Goal: Information Seeking & Learning: Learn about a topic

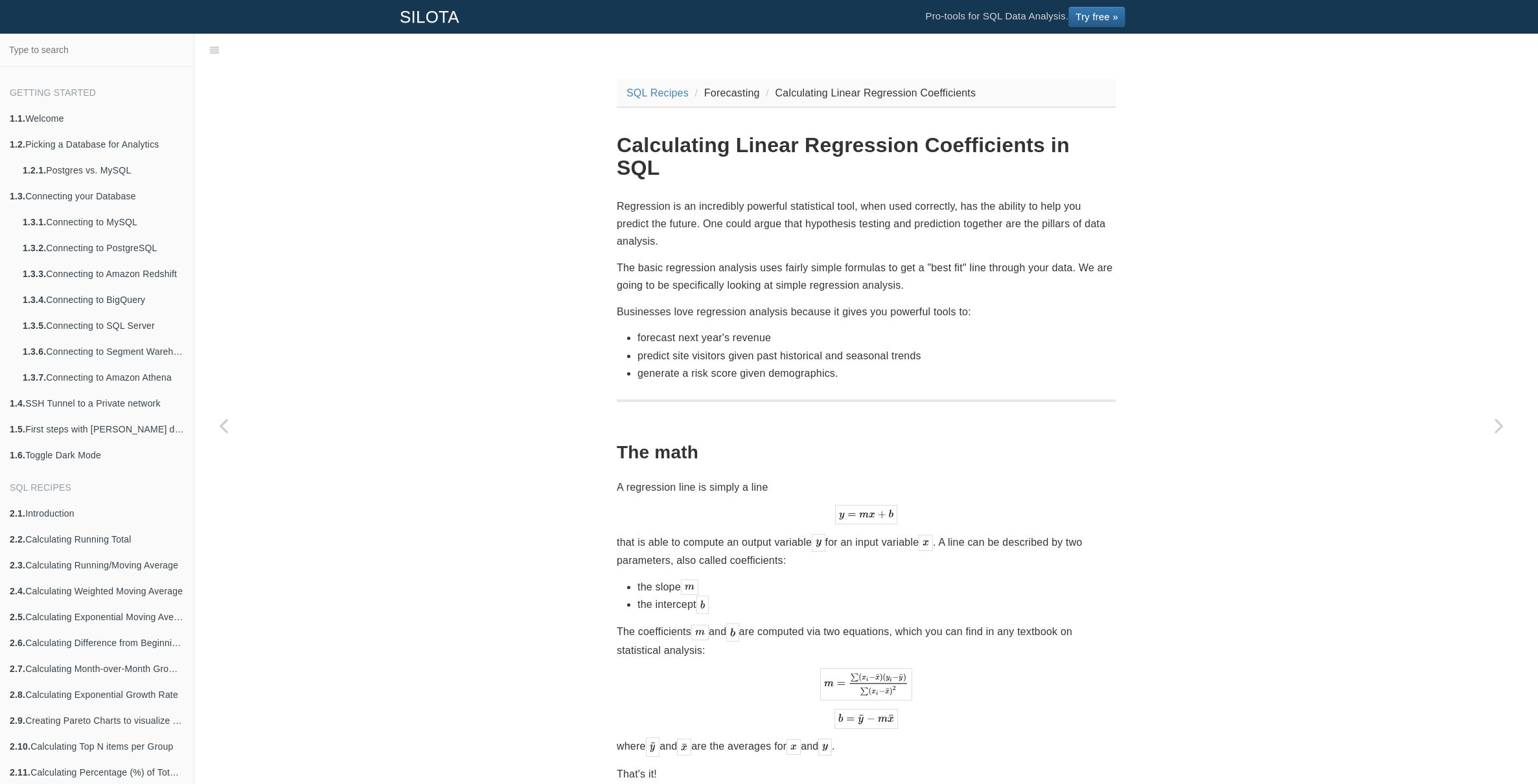
scroll to position [33, 0]
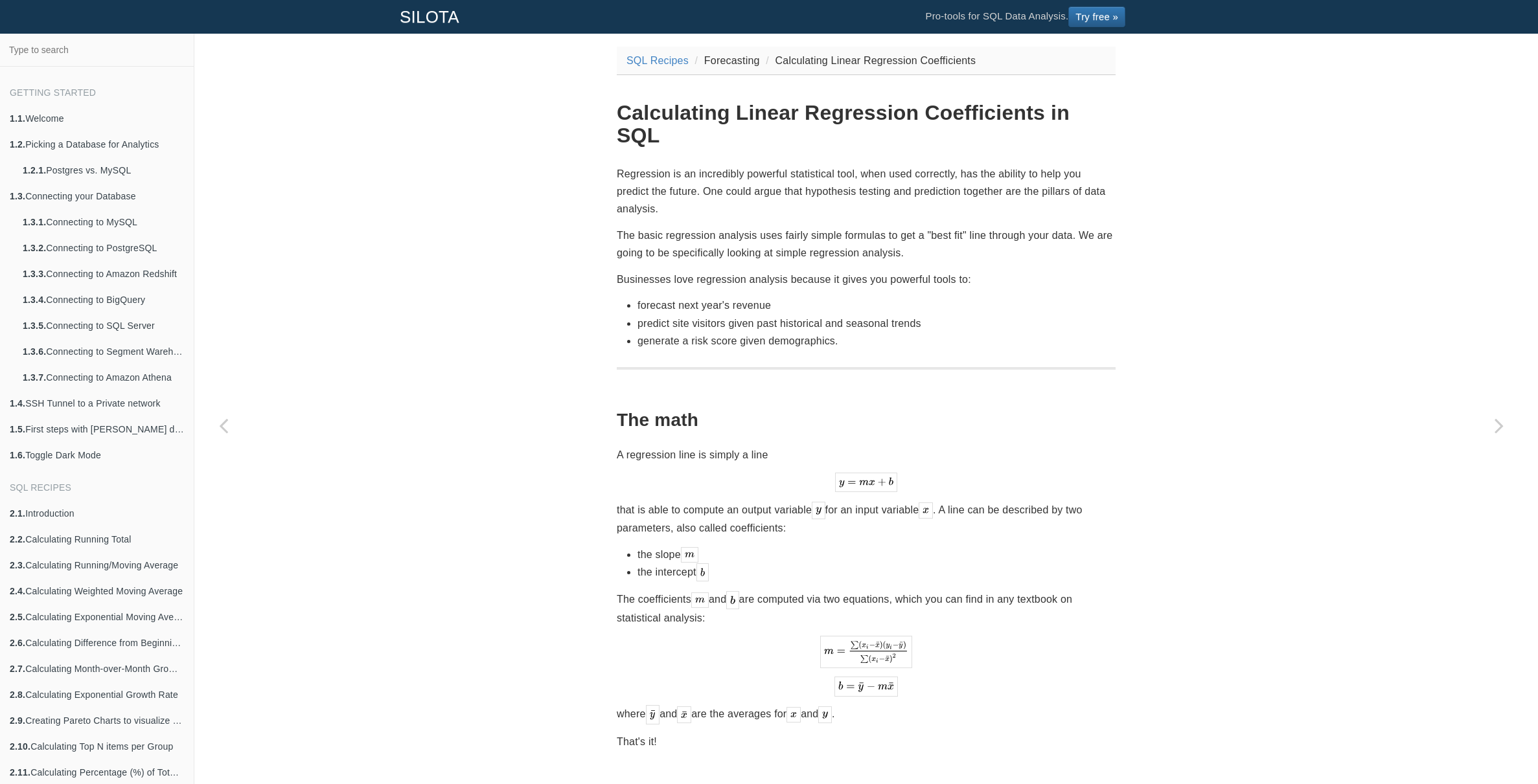
click at [808, 227] on p "The basic regression analysis uses fairly simple formulas to get a "best fit" l…" at bounding box center [866, 244] width 499 height 35
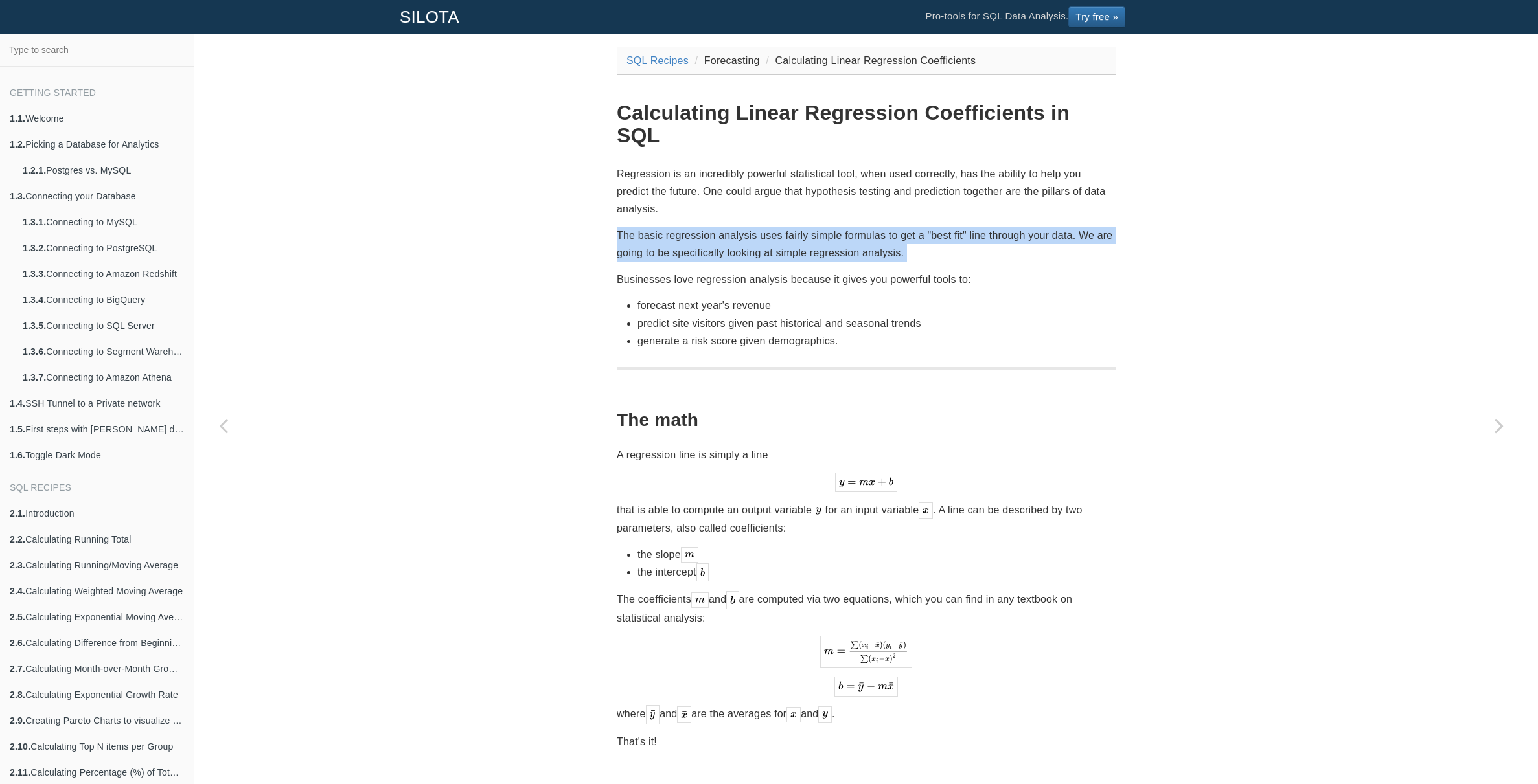
click at [808, 227] on p "The basic regression analysis uses fairly simple formulas to get a "best fit" l…" at bounding box center [866, 244] width 499 height 35
click at [812, 227] on p "The basic regression analysis uses fairly simple formulas to get a "best fit" l…" at bounding box center [866, 244] width 499 height 35
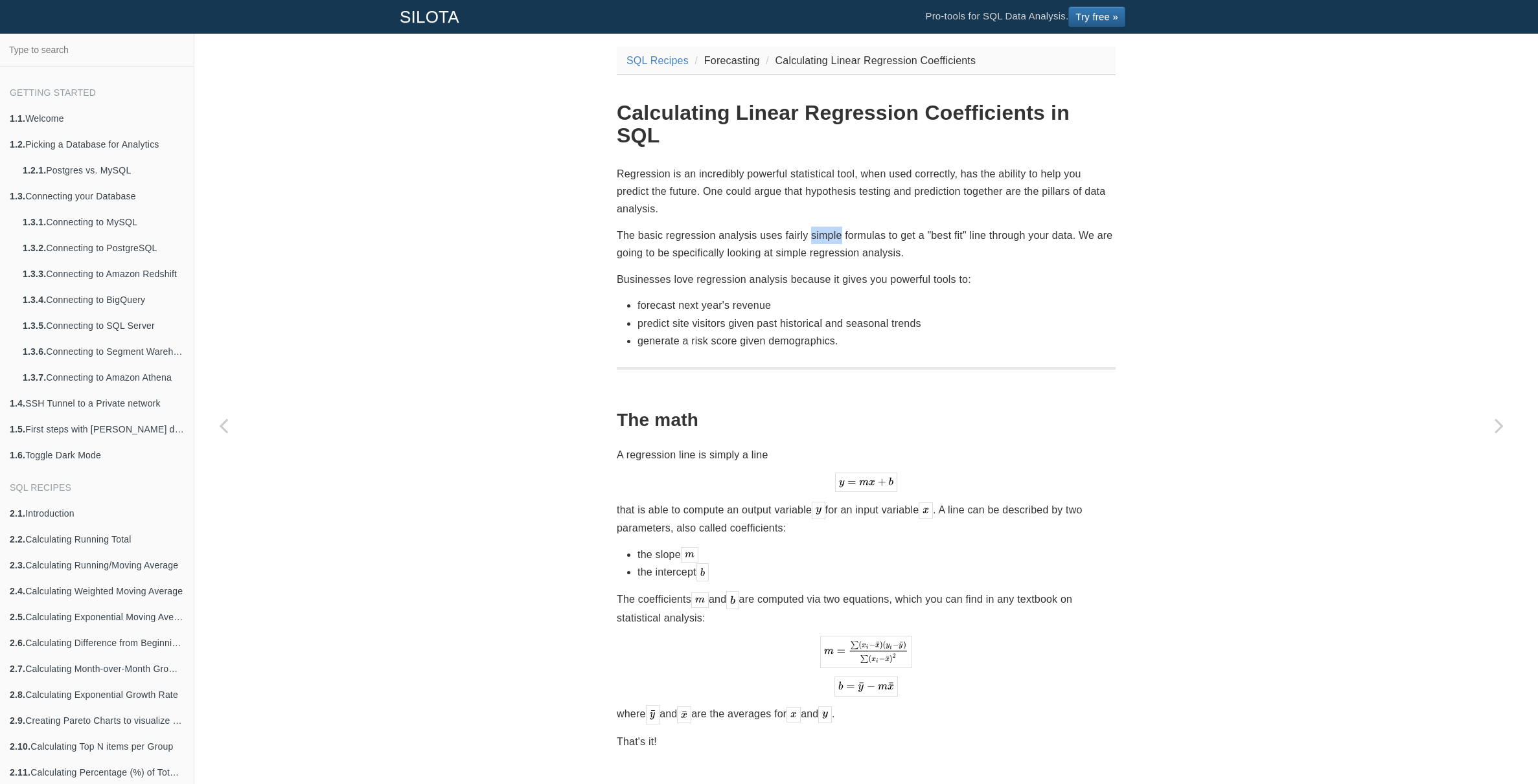
click at [812, 227] on p "The basic regression analysis uses fairly simple formulas to get a "best fit" l…" at bounding box center [866, 244] width 499 height 35
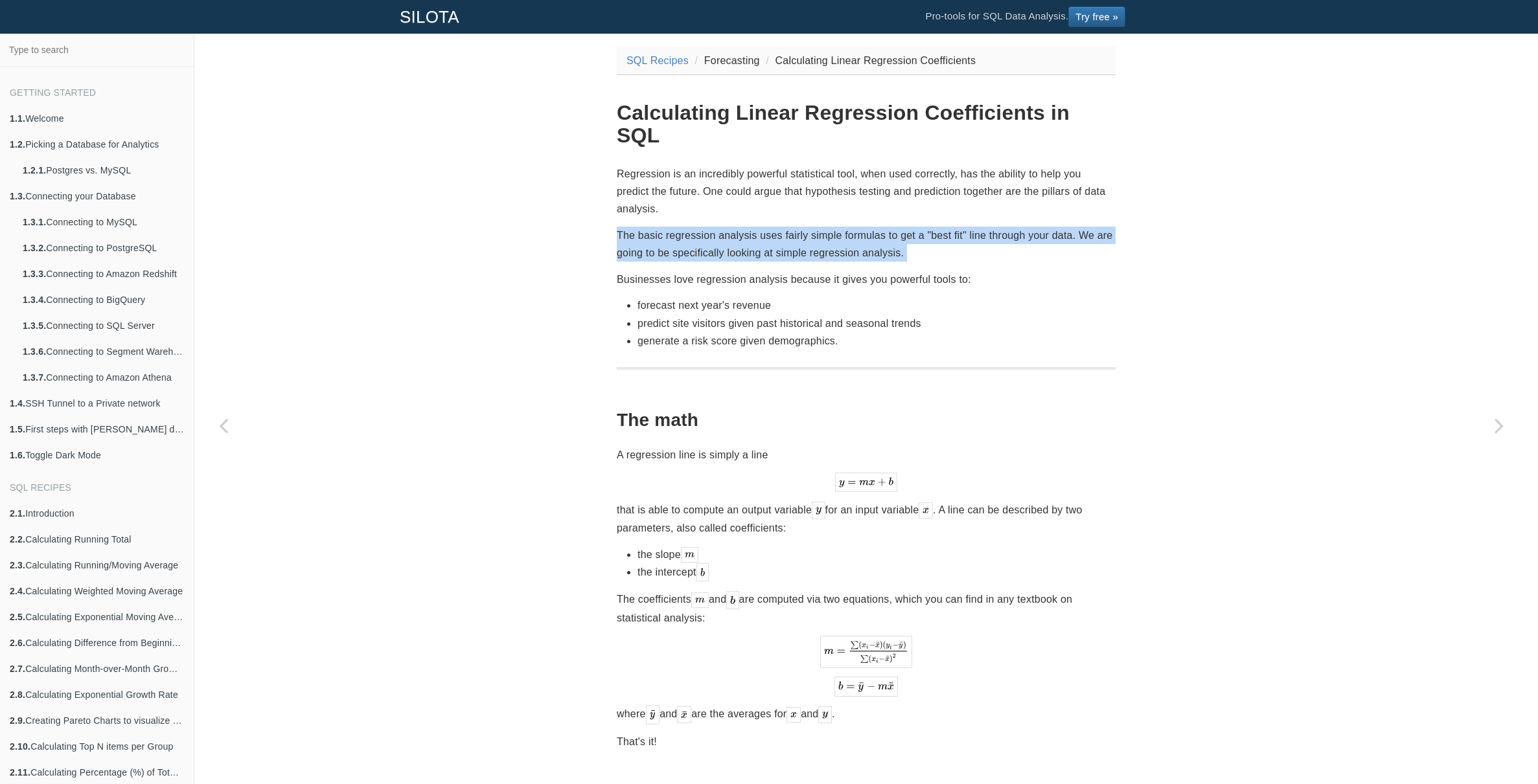
click at [812, 227] on p "The basic regression analysis uses fairly simple formulas to get a "best fit" l…" at bounding box center [866, 244] width 499 height 35
click at [823, 227] on p "The basic regression analysis uses fairly simple formulas to get a "best fit" l…" at bounding box center [866, 244] width 499 height 35
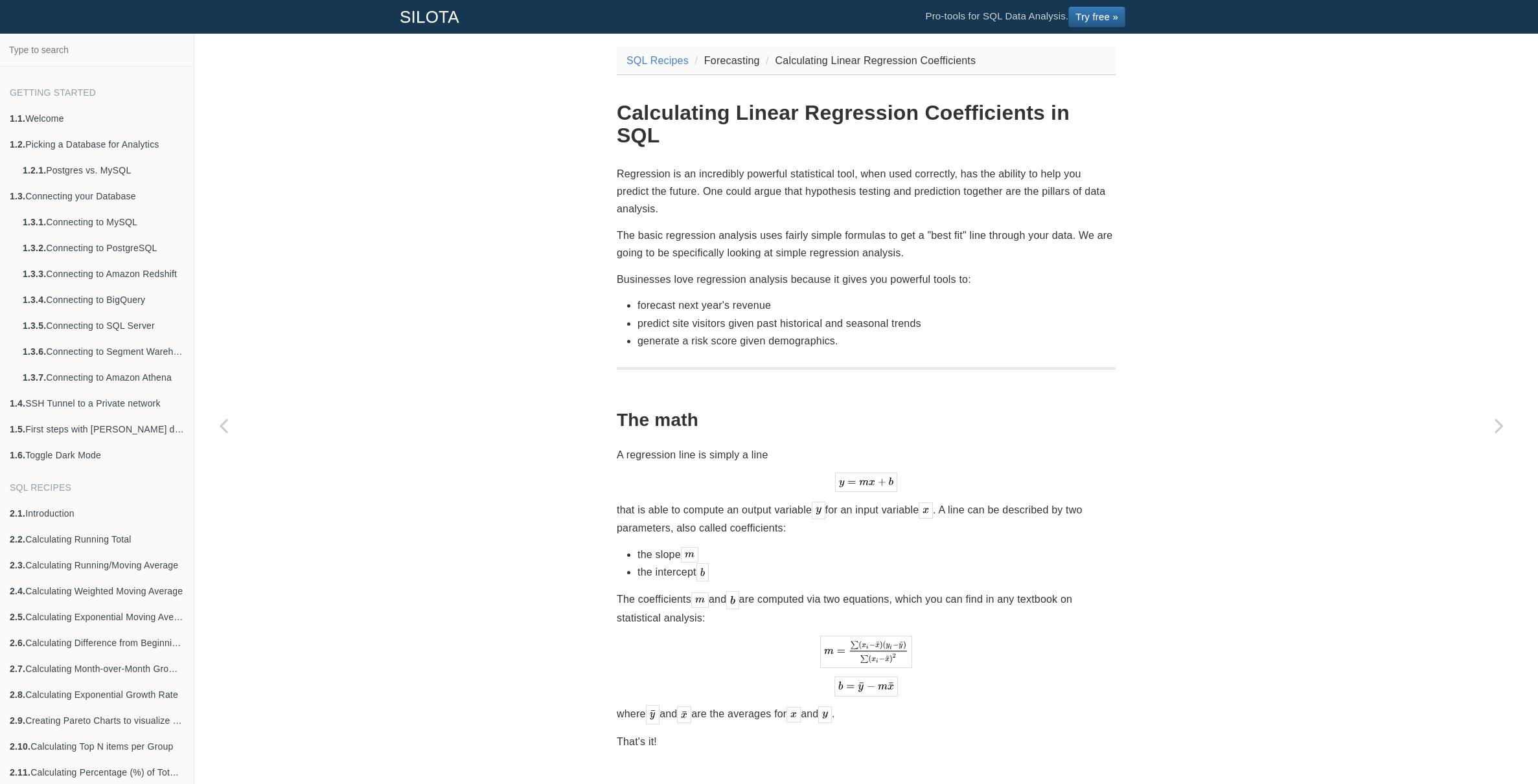
click at [810, 227] on p "The basic regression analysis uses fairly simple formulas to get a "best fit" l…" at bounding box center [866, 244] width 499 height 35
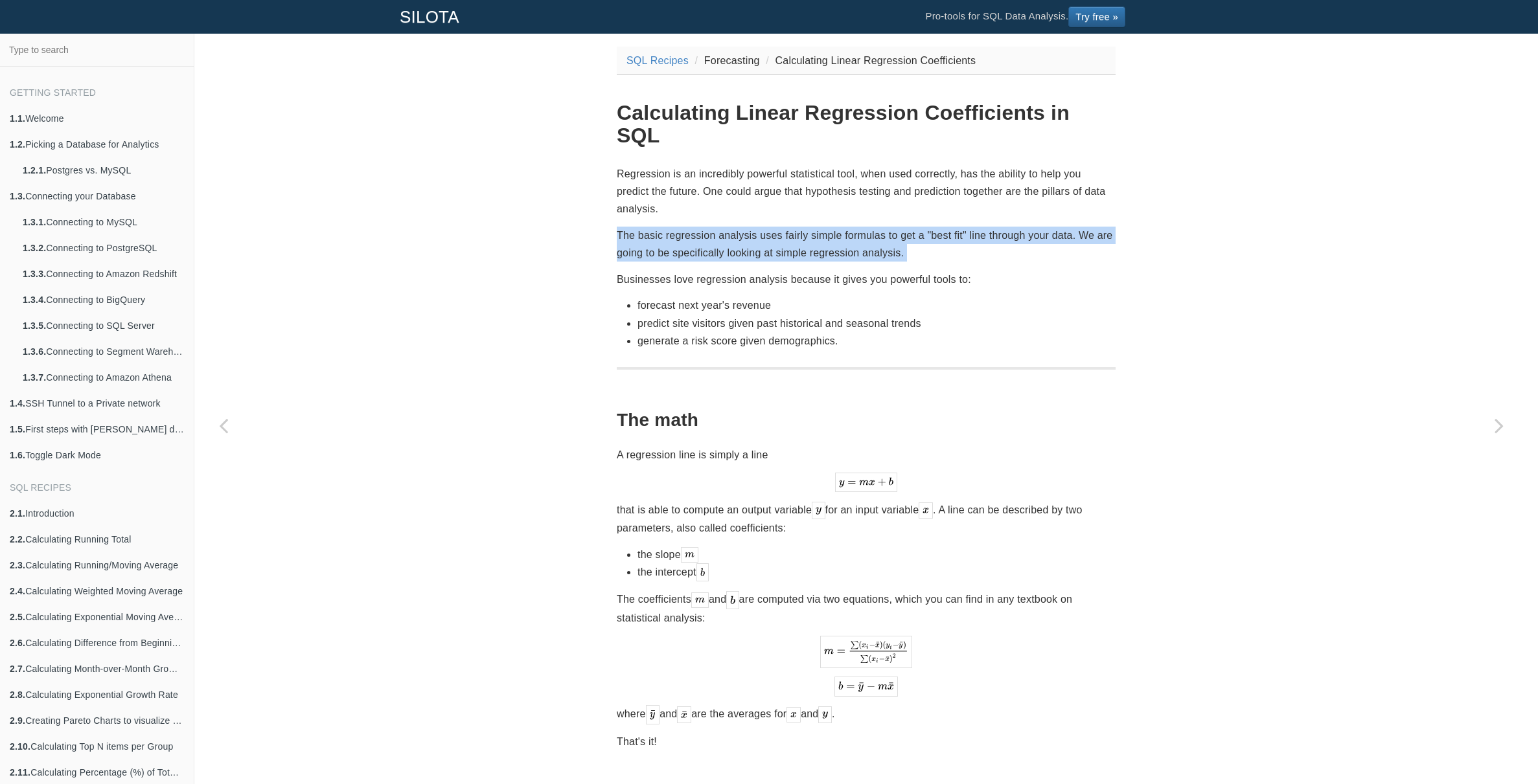
click at [810, 227] on p "The basic regression analysis uses fairly simple formulas to get a "best fit" l…" at bounding box center [866, 244] width 499 height 35
click at [813, 227] on p "The basic regression analysis uses fairly simple formulas to get a "best fit" l…" at bounding box center [866, 244] width 499 height 35
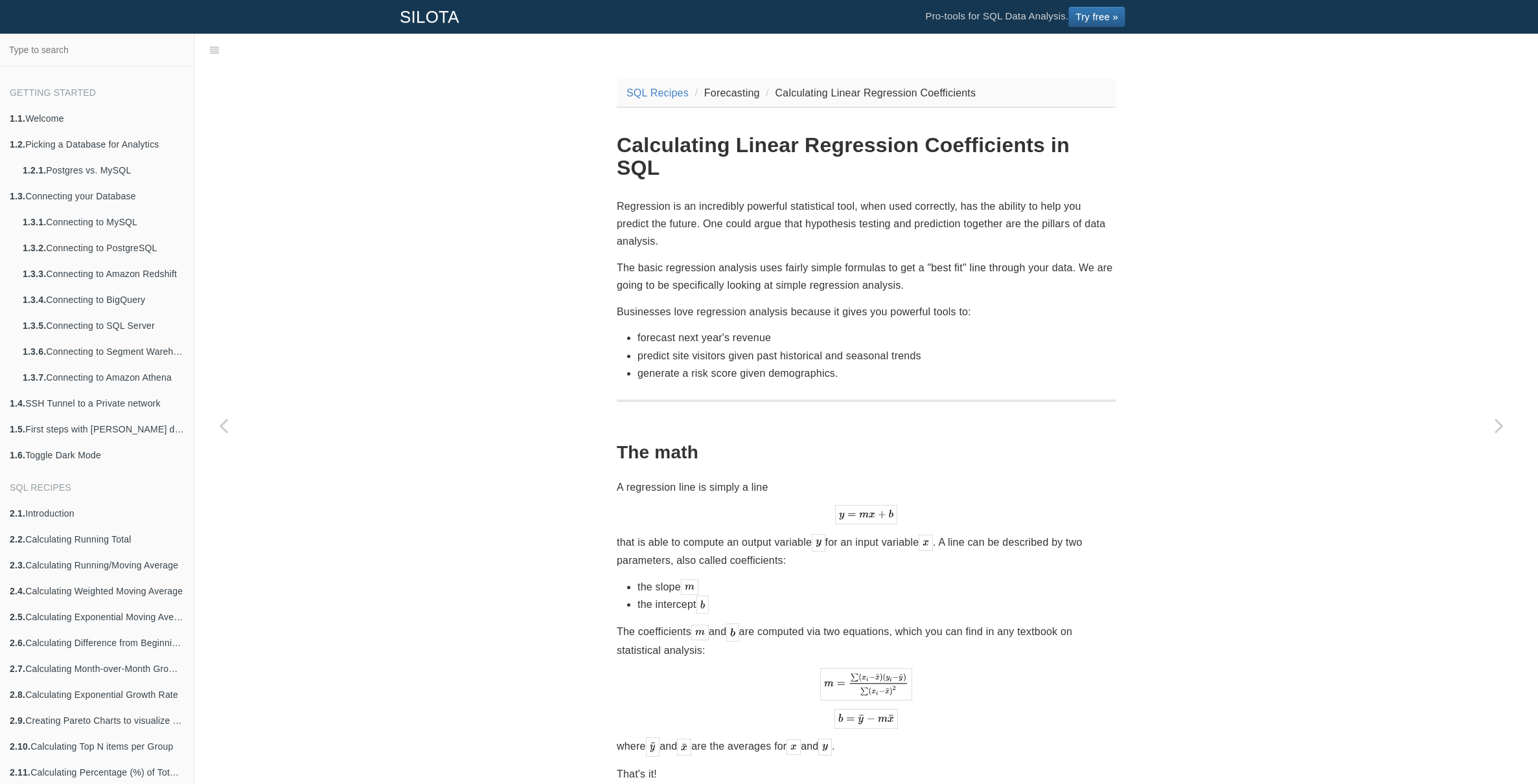
scroll to position [5, 0]
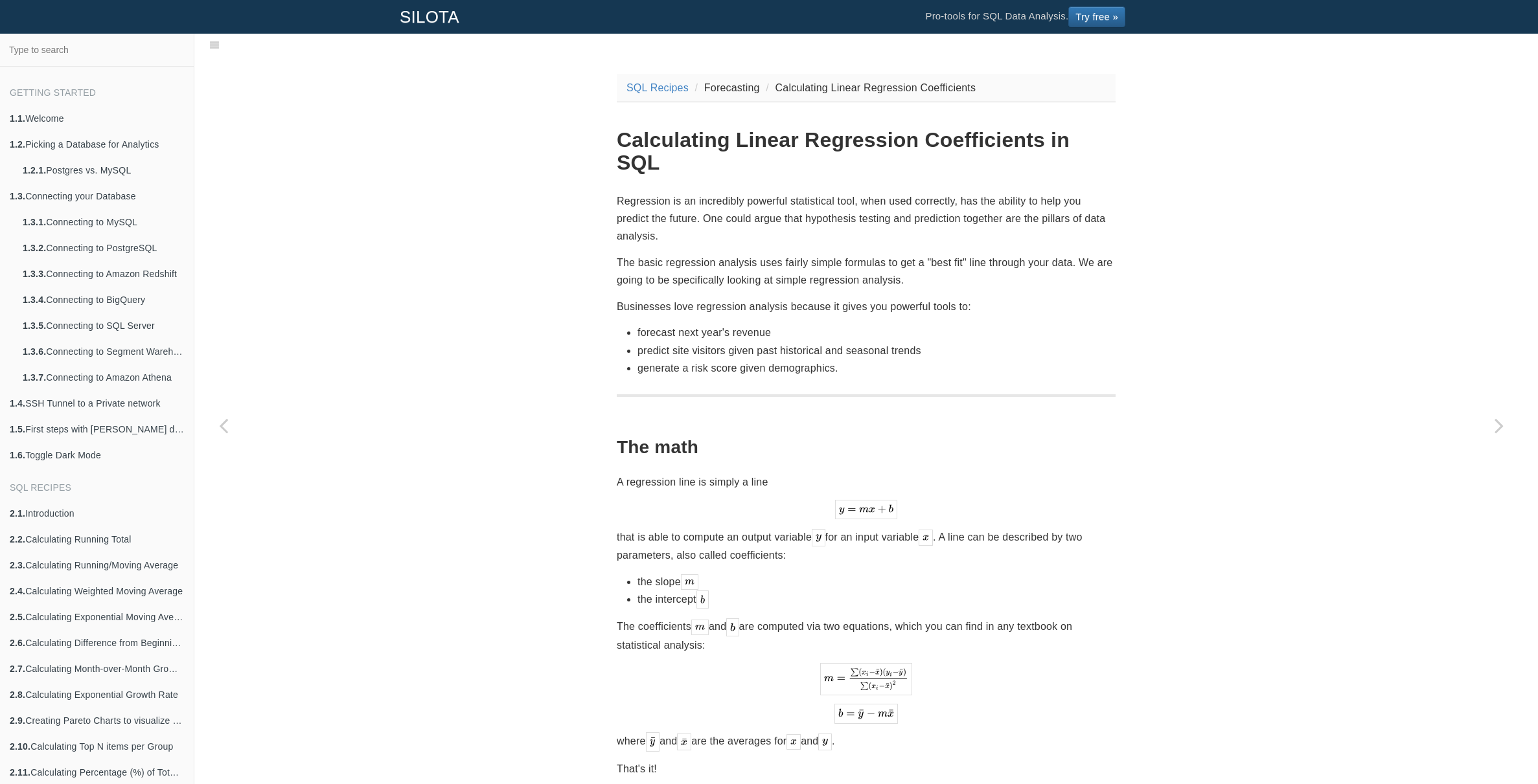
click at [842, 198] on p "Regression is an incredibly powerful statistical tool, when used correctly, has…" at bounding box center [866, 219] width 499 height 53
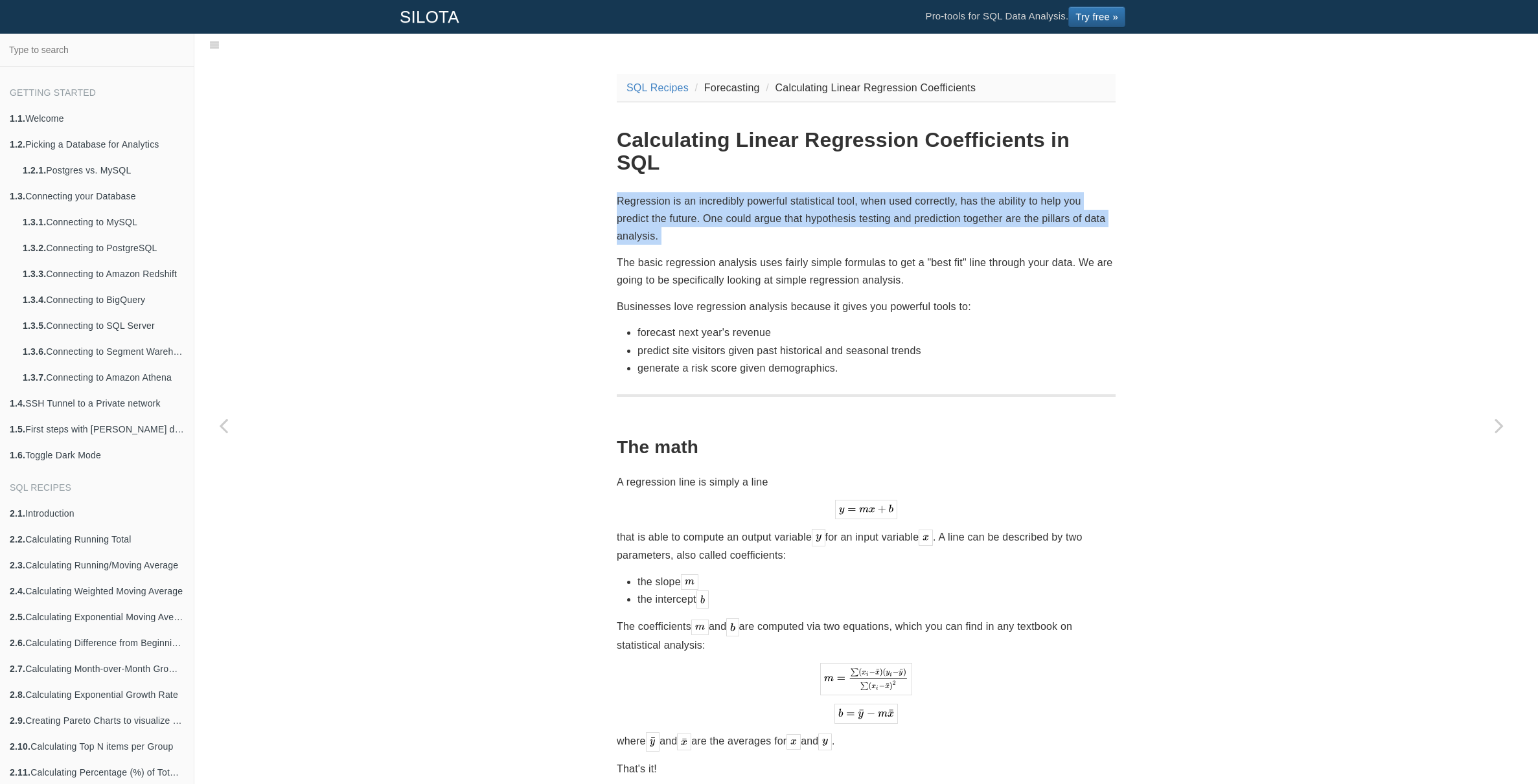
click at [842, 198] on p "Regression is an incredibly powerful statistical tool, when used correctly, has…" at bounding box center [866, 219] width 499 height 53
click at [860, 194] on p "Regression is an incredibly powerful statistical tool, when used correctly, has…" at bounding box center [866, 219] width 499 height 53
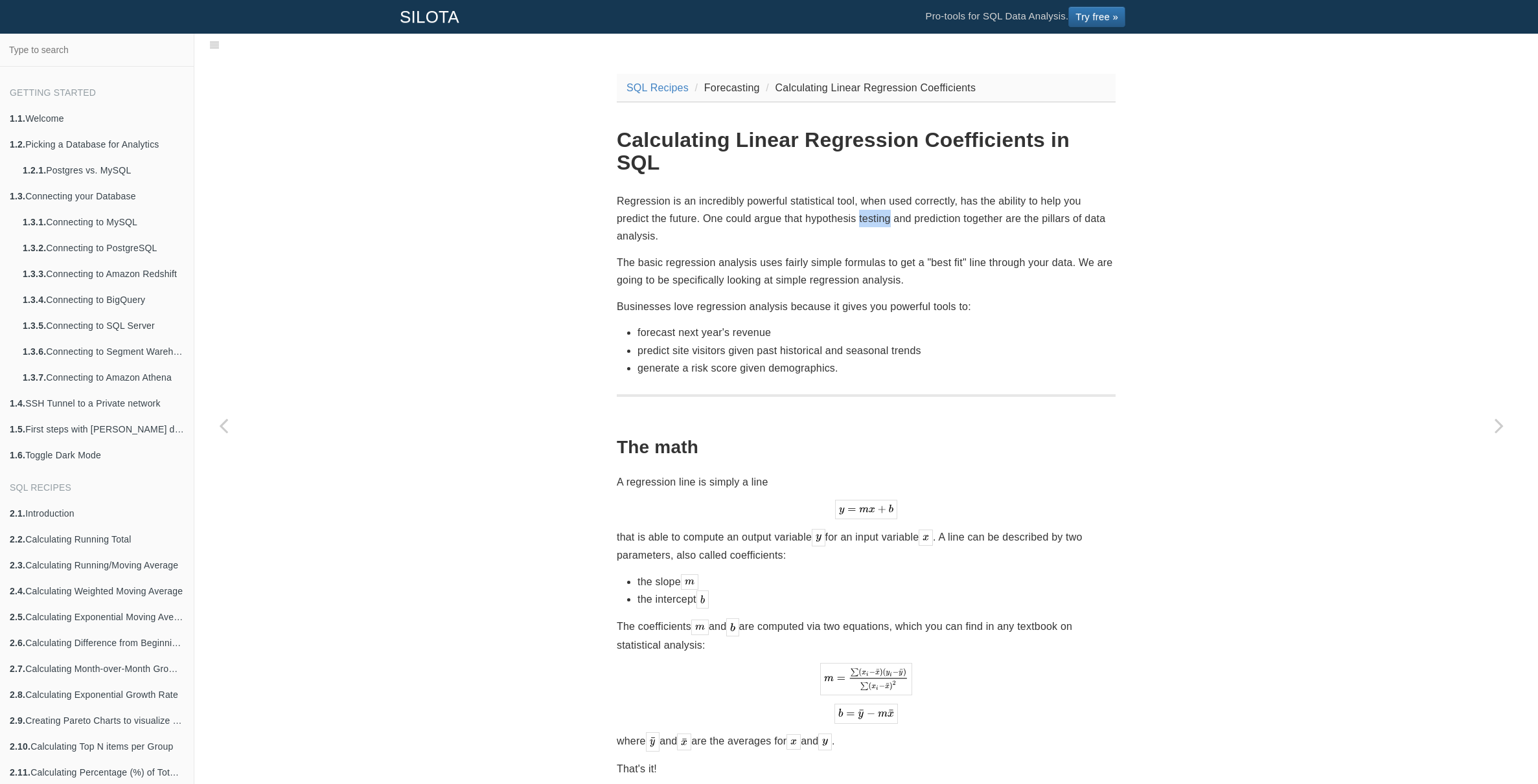
click at [860, 194] on p "Regression is an incredibly powerful statistical tool, when used correctly, has…" at bounding box center [866, 219] width 499 height 53
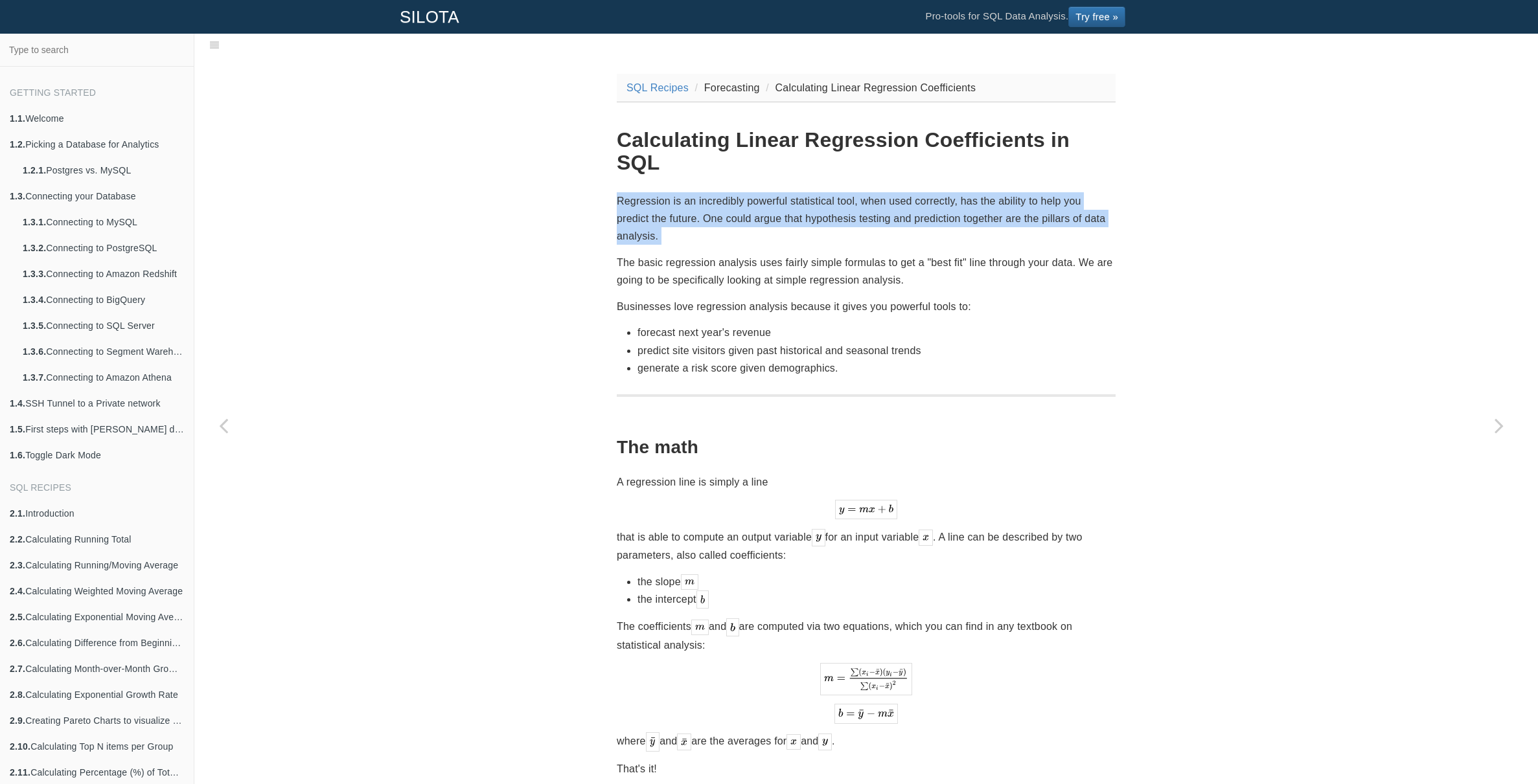
click at [860, 194] on p "Regression is an incredibly powerful statistical tool, when used correctly, has…" at bounding box center [866, 219] width 499 height 53
click at [873, 195] on p "Regression is an incredibly powerful statistical tool, when used correctly, has…" at bounding box center [866, 219] width 499 height 53
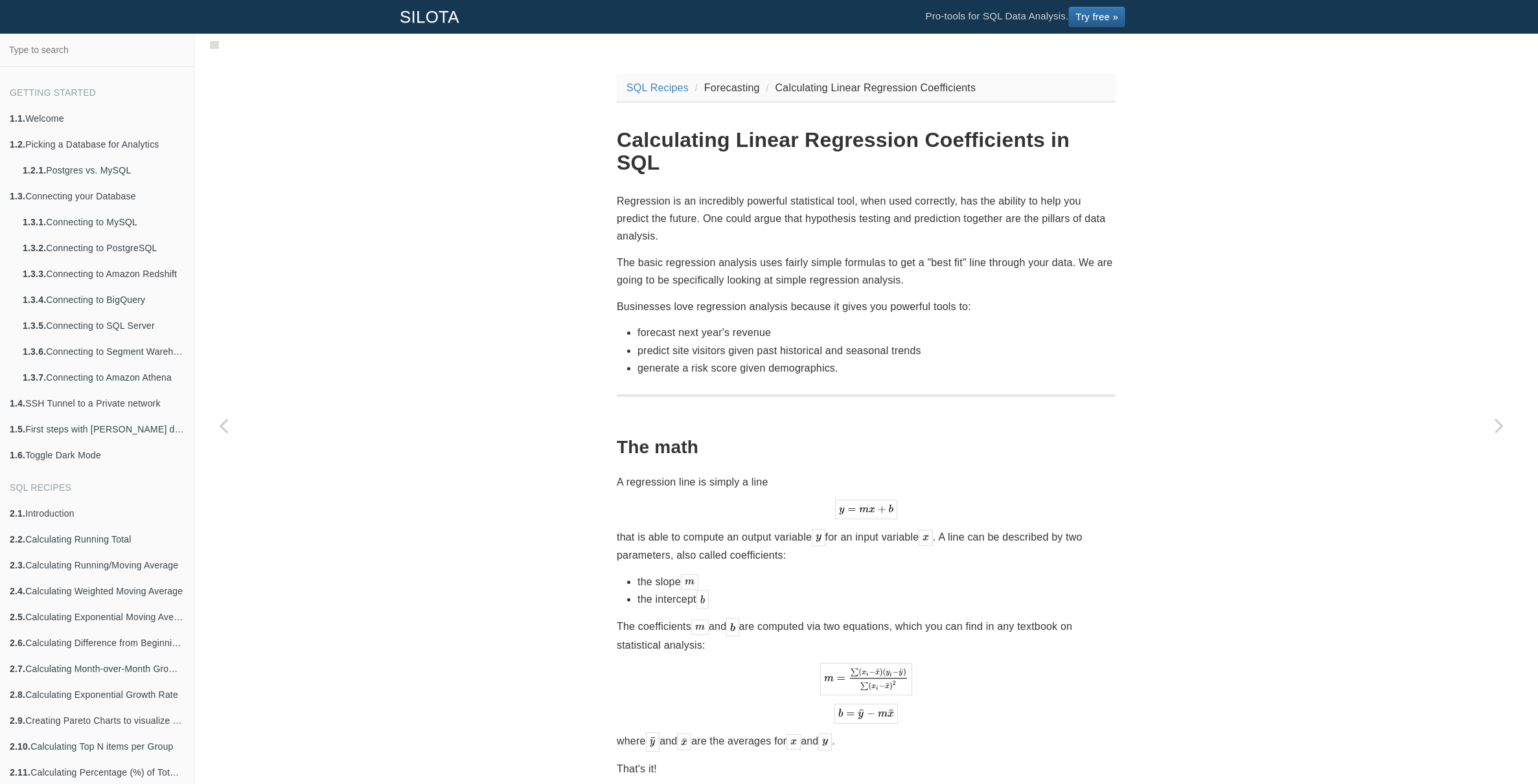
click at [767, 198] on p "Regression is an incredibly powerful statistical tool, when used correctly, has…" at bounding box center [866, 219] width 499 height 53
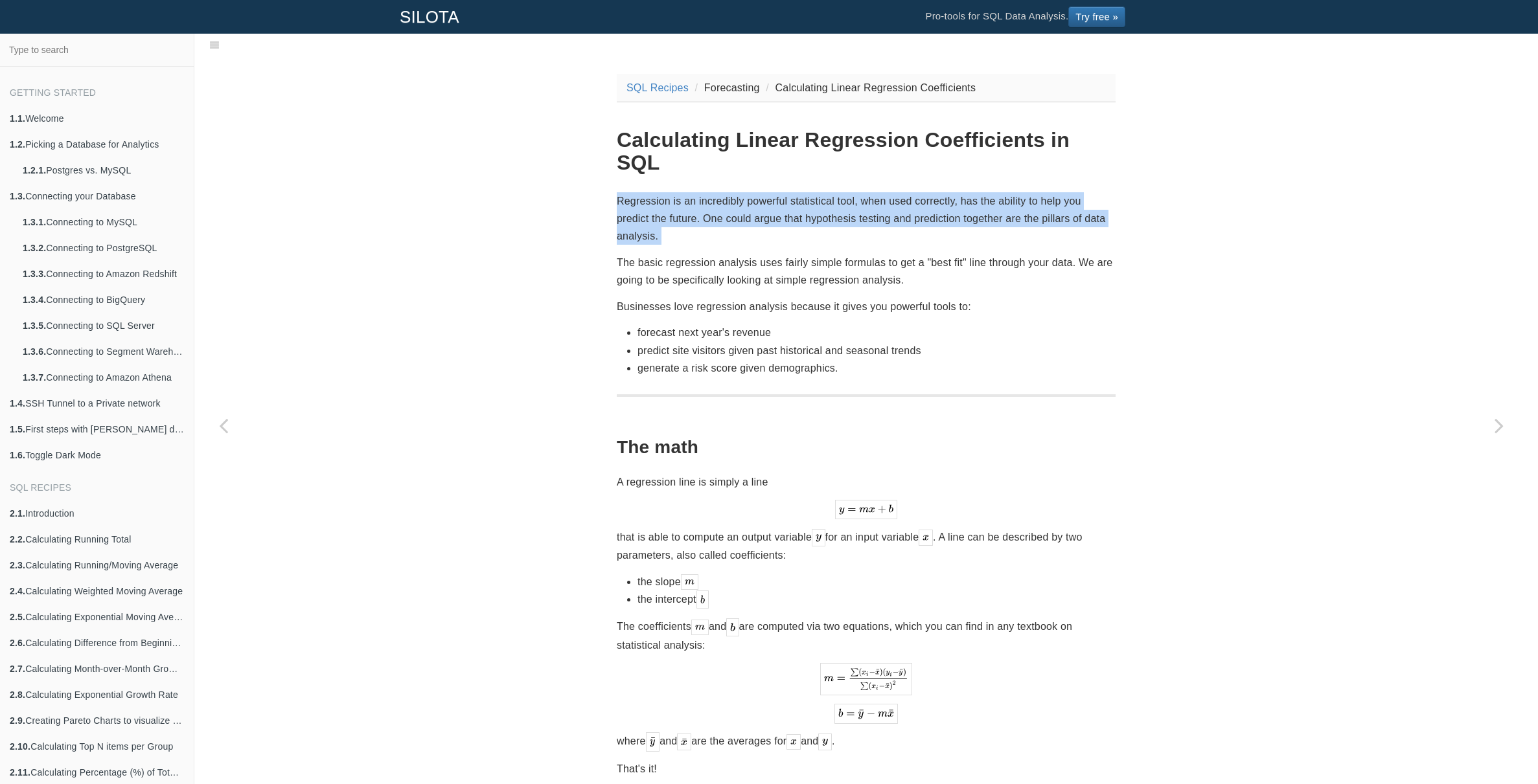
click at [767, 198] on p "Regression is an incredibly powerful statistical tool, when used correctly, has…" at bounding box center [866, 219] width 499 height 53
click at [778, 196] on p "Regression is an incredibly powerful statistical tool, when used correctly, has…" at bounding box center [866, 219] width 499 height 53
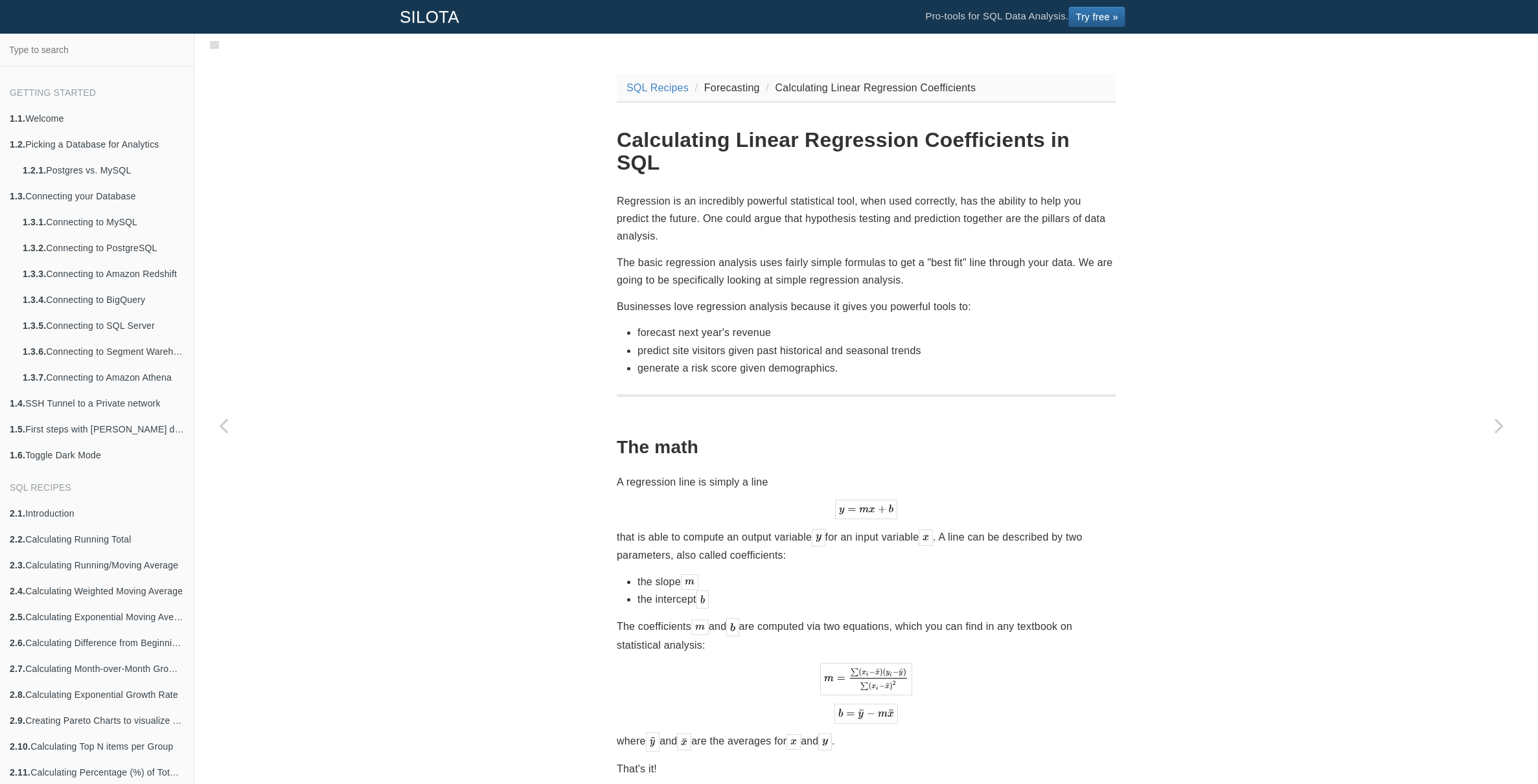
click at [726, 193] on p "Regression is an incredibly powerful statistical tool, when used correctly, has…" at bounding box center [866, 219] width 499 height 53
click at [727, 193] on p "Regression is an incredibly powerful statistical tool, when used correctly, has…" at bounding box center [866, 219] width 499 height 53
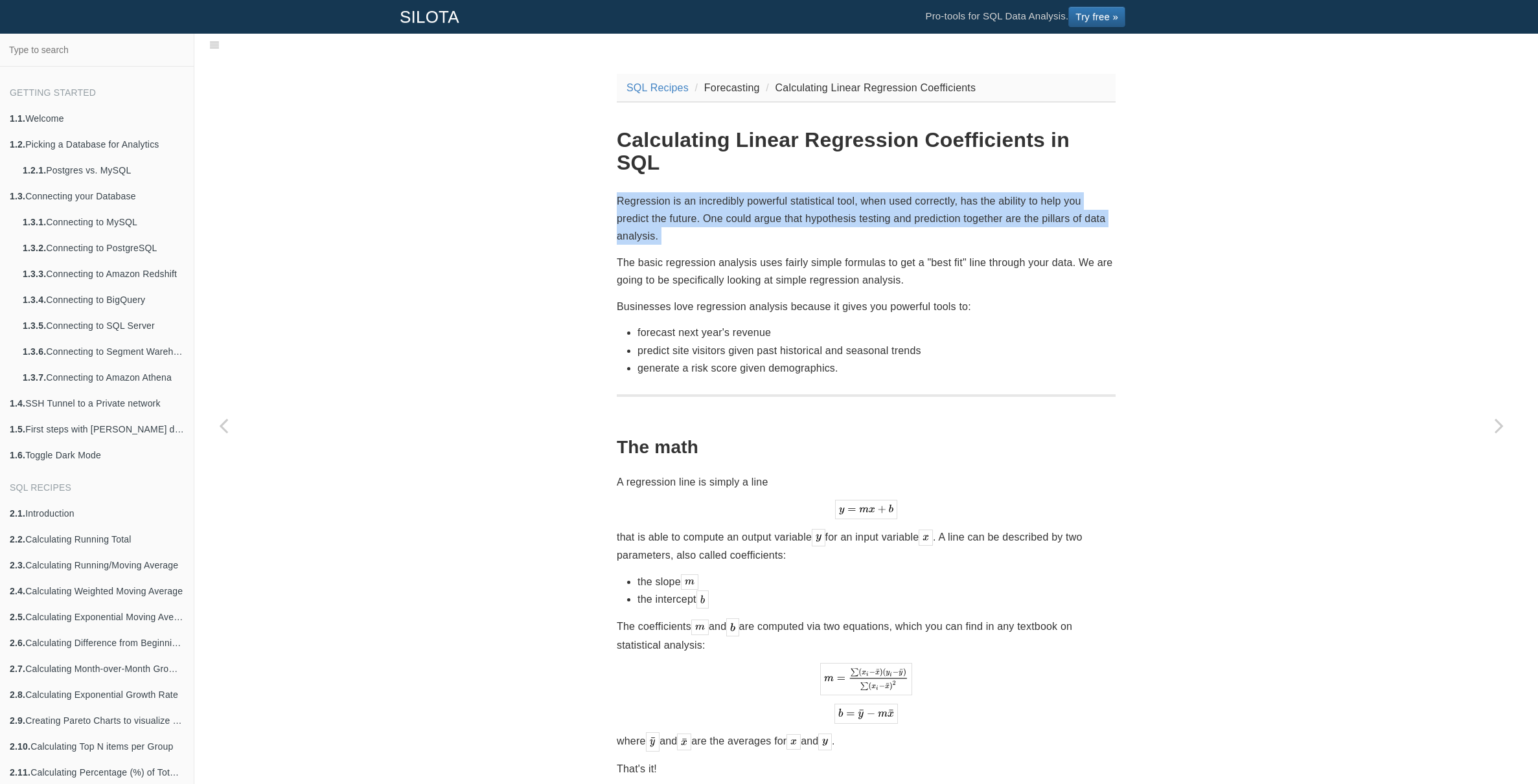
click at [727, 193] on p "Regression is an incredibly powerful statistical tool, when used correctly, has…" at bounding box center [866, 219] width 499 height 53
click at [745, 193] on p "Regression is an incredibly powerful statistical tool, when used correctly, has…" at bounding box center [866, 219] width 499 height 53
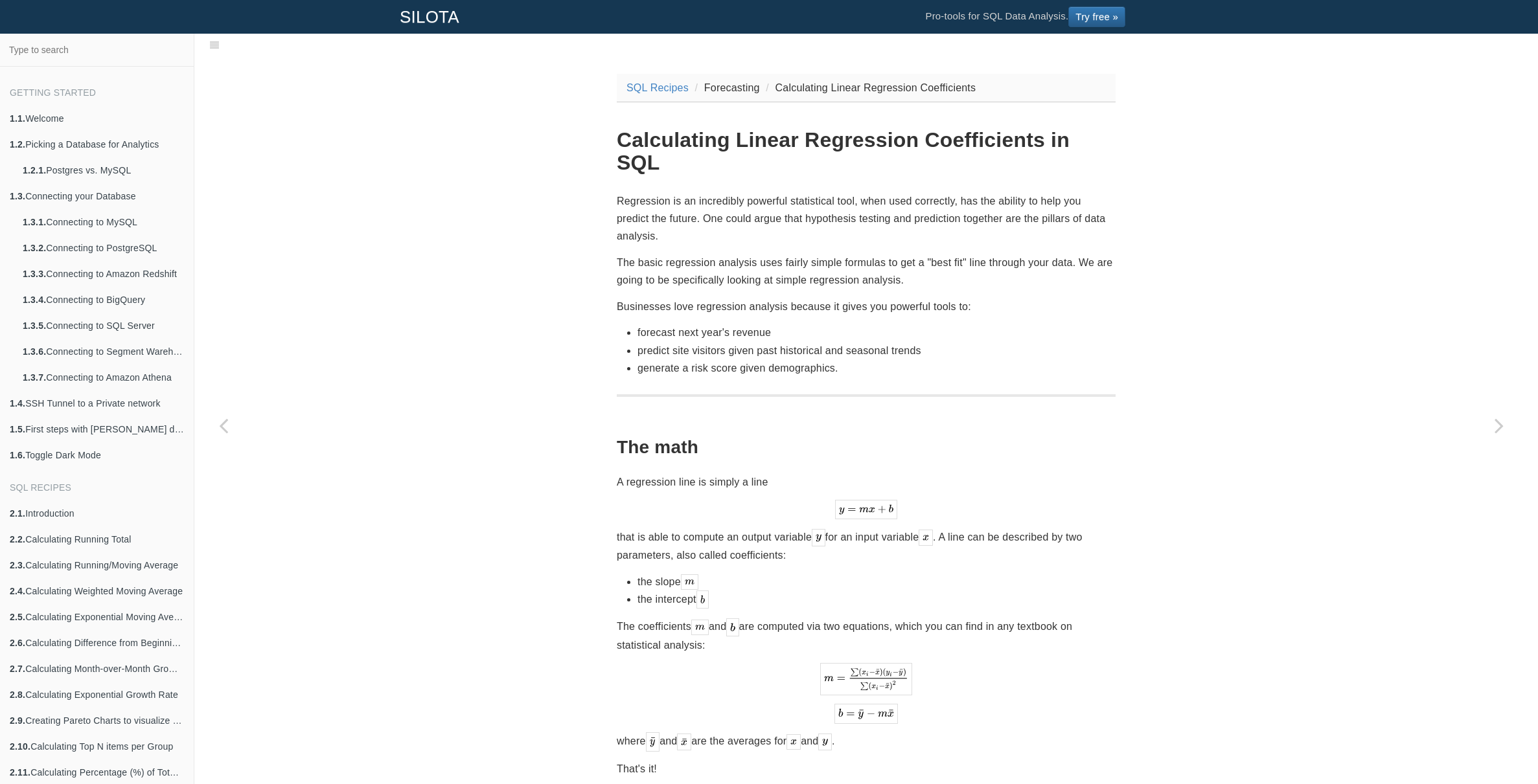
click at [800, 193] on p "Regression is an incredibly powerful statistical tool, when used correctly, has…" at bounding box center [866, 219] width 499 height 53
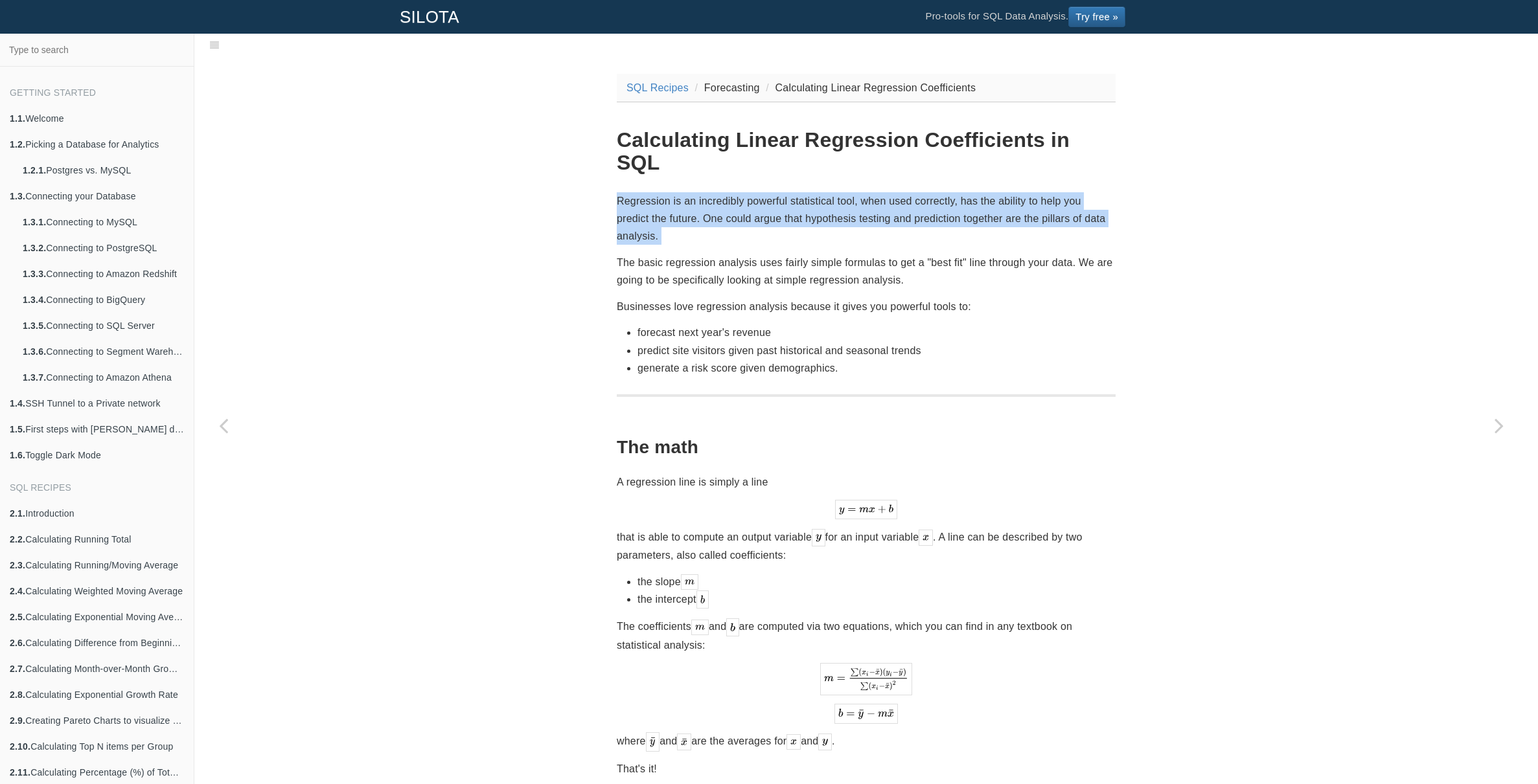
click at [800, 193] on p "Regression is an incredibly powerful statistical tool, when used correctly, has…" at bounding box center [866, 219] width 499 height 53
click at [823, 193] on p "Regression is an incredibly powerful statistical tool, when used correctly, has…" at bounding box center [866, 219] width 499 height 53
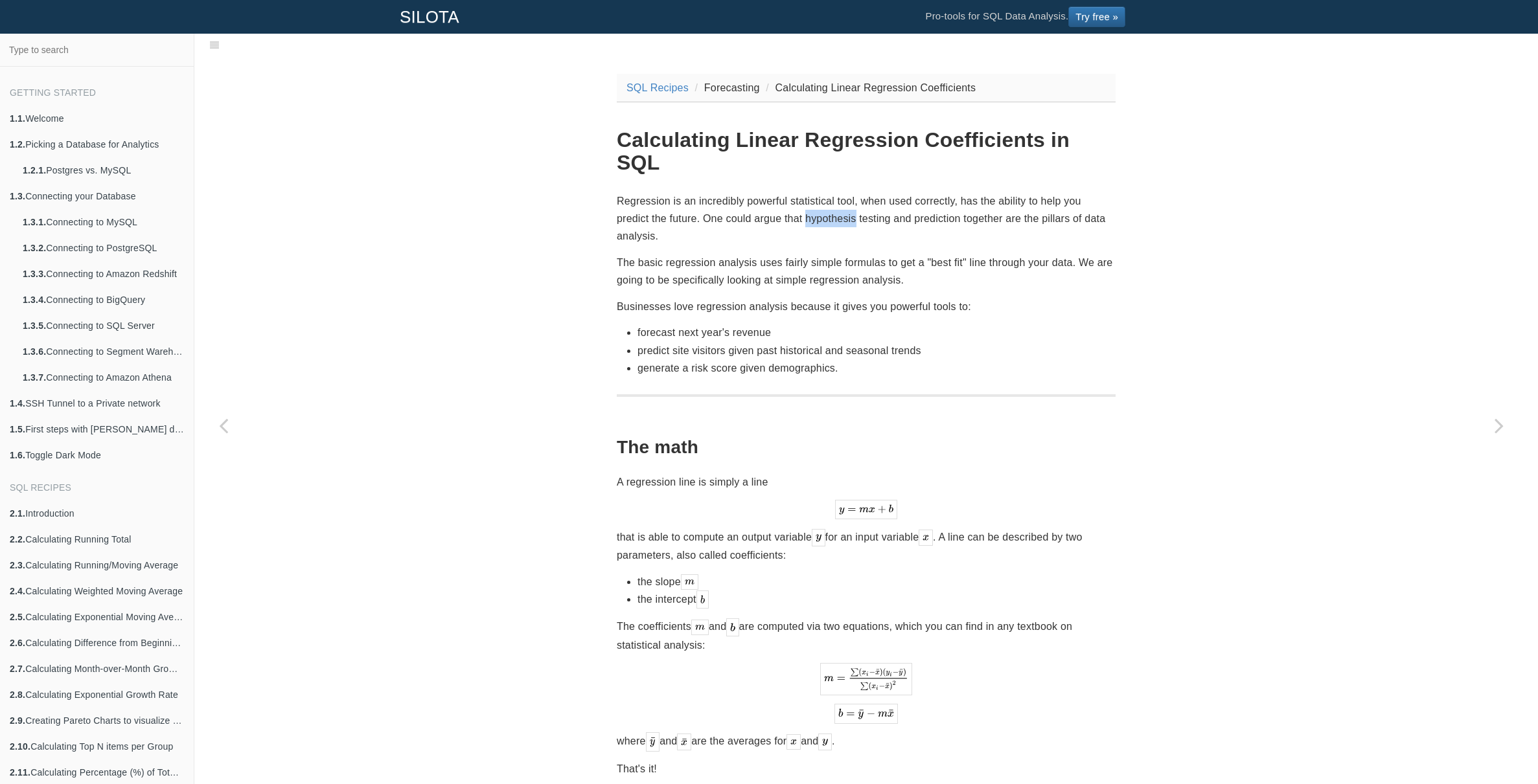
click at [823, 193] on p "Regression is an incredibly powerful statistical tool, when used correctly, has…" at bounding box center [866, 219] width 499 height 53
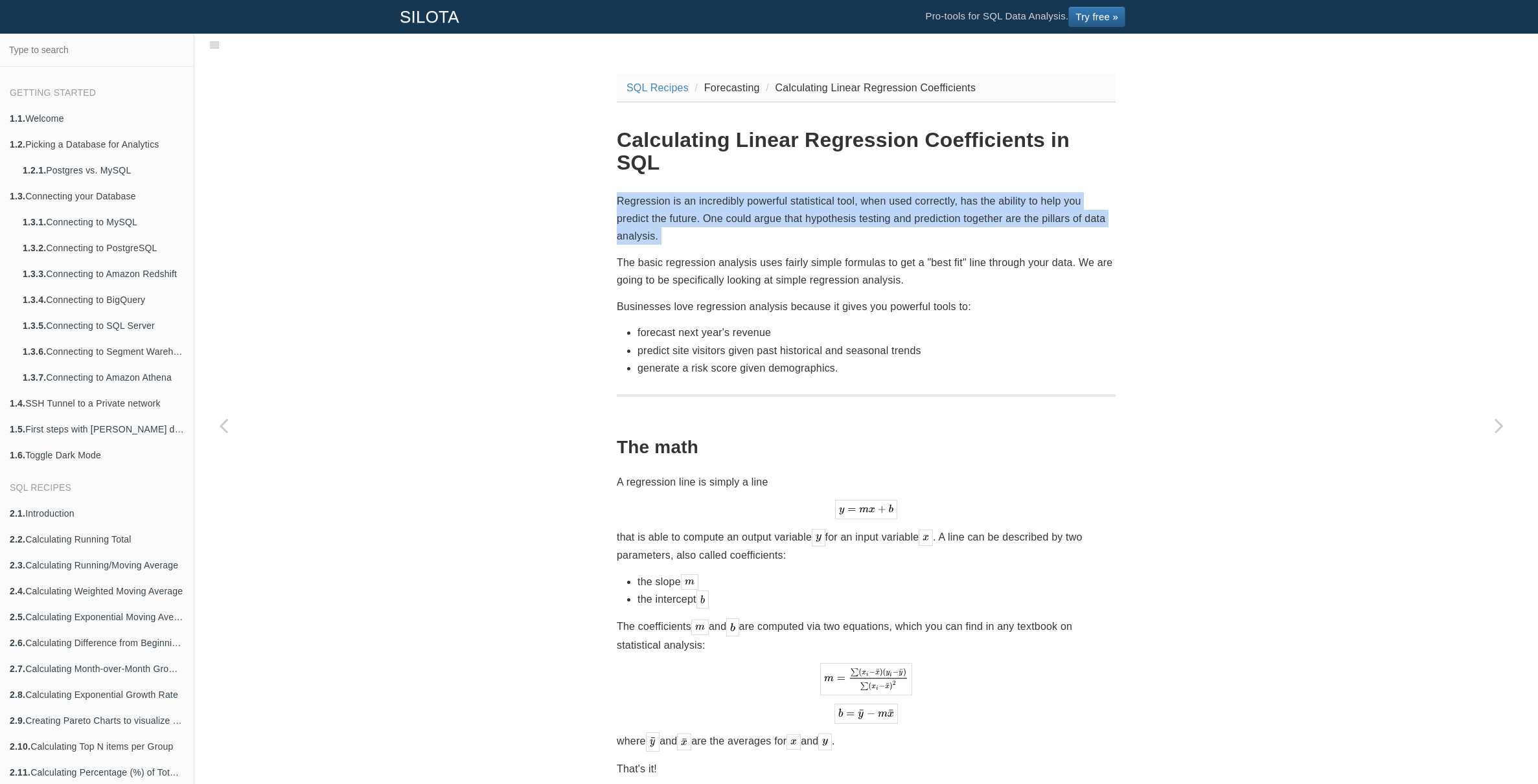
click at [823, 193] on p "Regression is an incredibly powerful statistical tool, when used correctly, has…" at bounding box center [866, 219] width 499 height 53
click at [892, 193] on p "Regression is an incredibly powerful statistical tool, when used correctly, has…" at bounding box center [866, 219] width 499 height 53
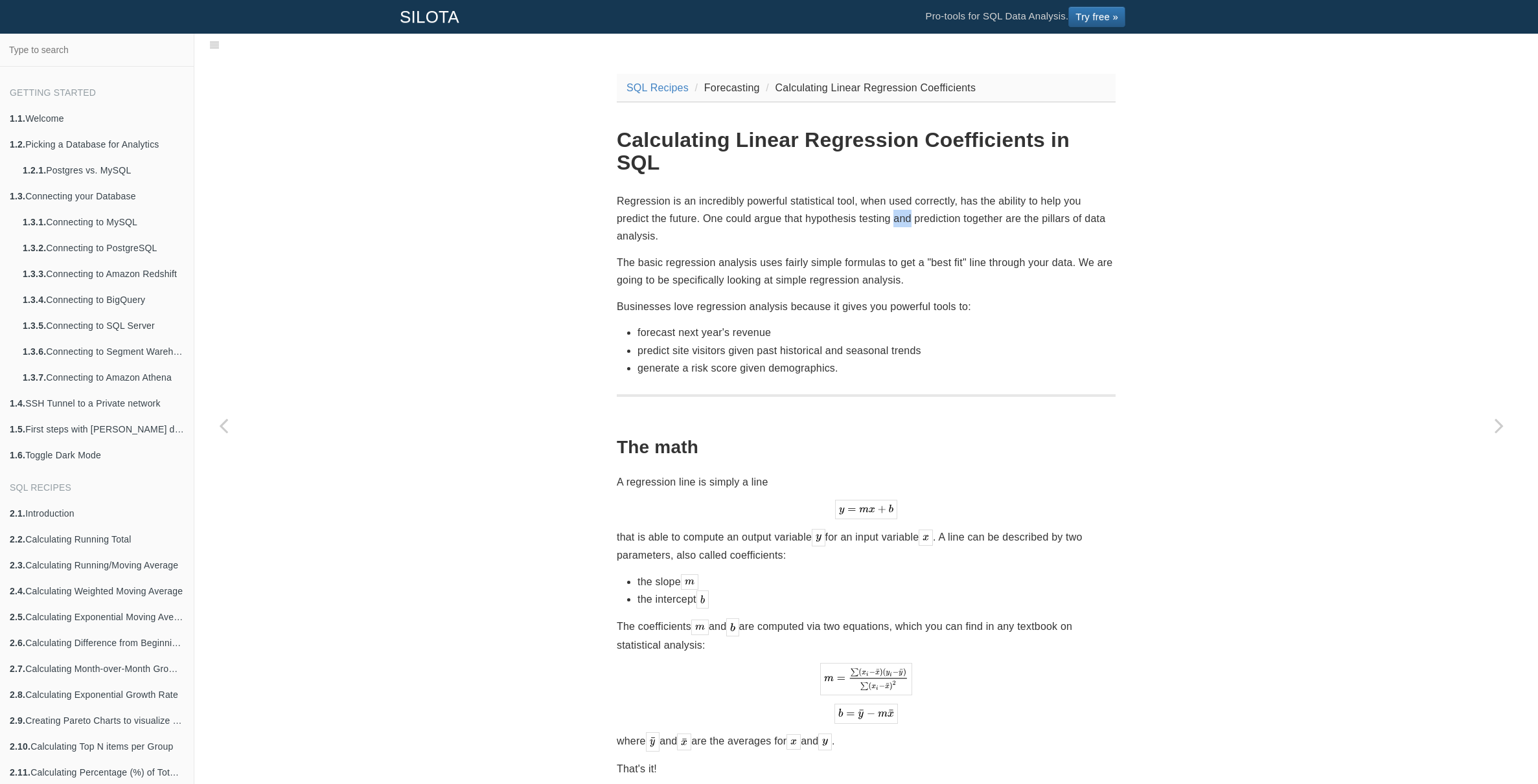
click at [892, 193] on p "Regression is an incredibly powerful statistical tool, when used correctly, has…" at bounding box center [866, 219] width 499 height 53
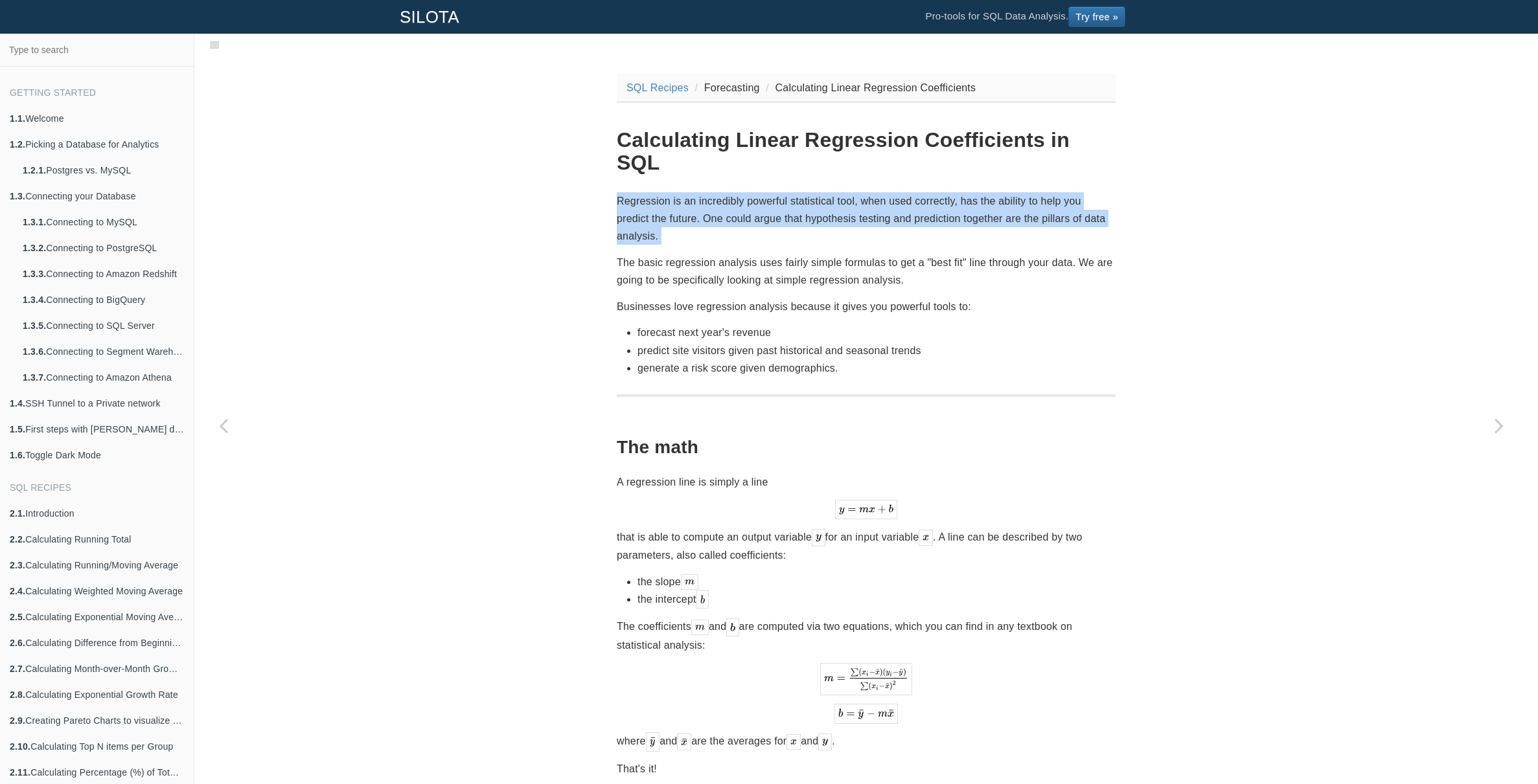
click at [892, 193] on p "Regression is an incredibly powerful statistical tool, when used correctly, has…" at bounding box center [866, 219] width 499 height 53
click at [914, 193] on p "Regression is an incredibly powerful statistical tool, when used correctly, has…" at bounding box center [866, 219] width 499 height 53
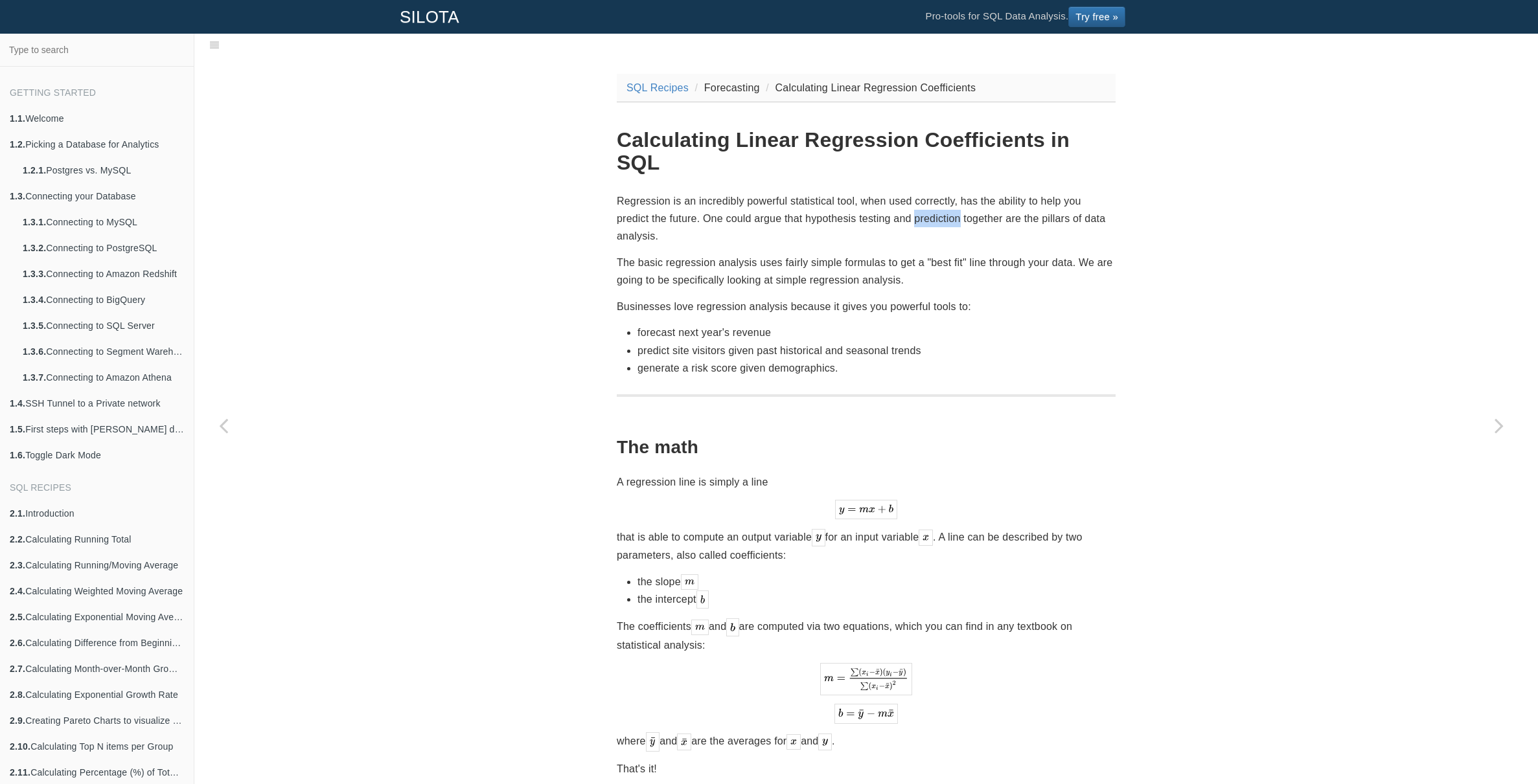
click at [915, 193] on p "Regression is an incredibly powerful statistical tool, when used correctly, has…" at bounding box center [866, 219] width 499 height 53
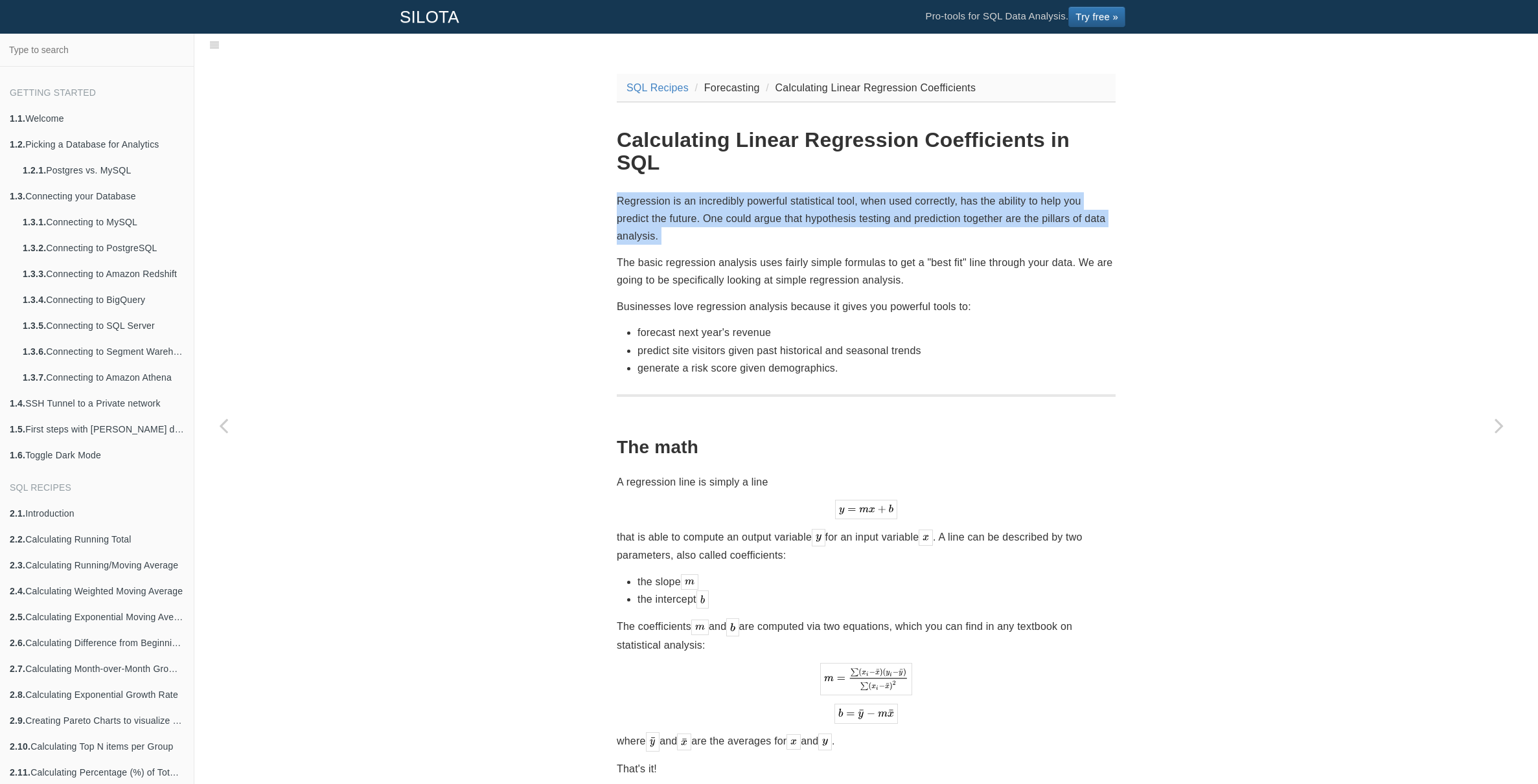
click at [915, 193] on p "Regression is an incredibly powerful statistical tool, when used correctly, has…" at bounding box center [866, 219] width 499 height 53
click at [921, 193] on p "Regression is an incredibly powerful statistical tool, when used correctly, has…" at bounding box center [866, 219] width 499 height 53
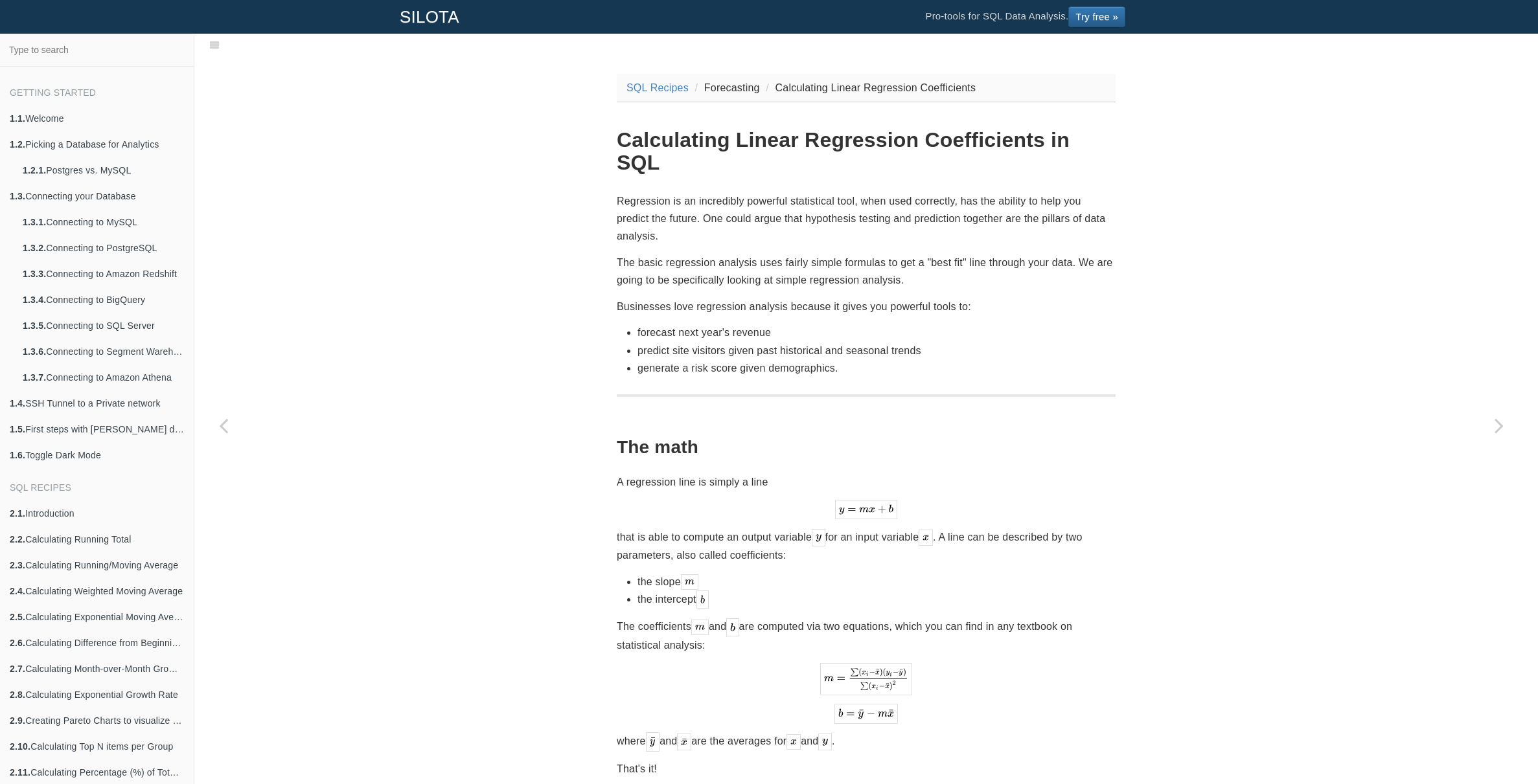
click at [782, 193] on p "Regression is an incredibly powerful statistical tool, when used correctly, has…" at bounding box center [866, 219] width 499 height 53
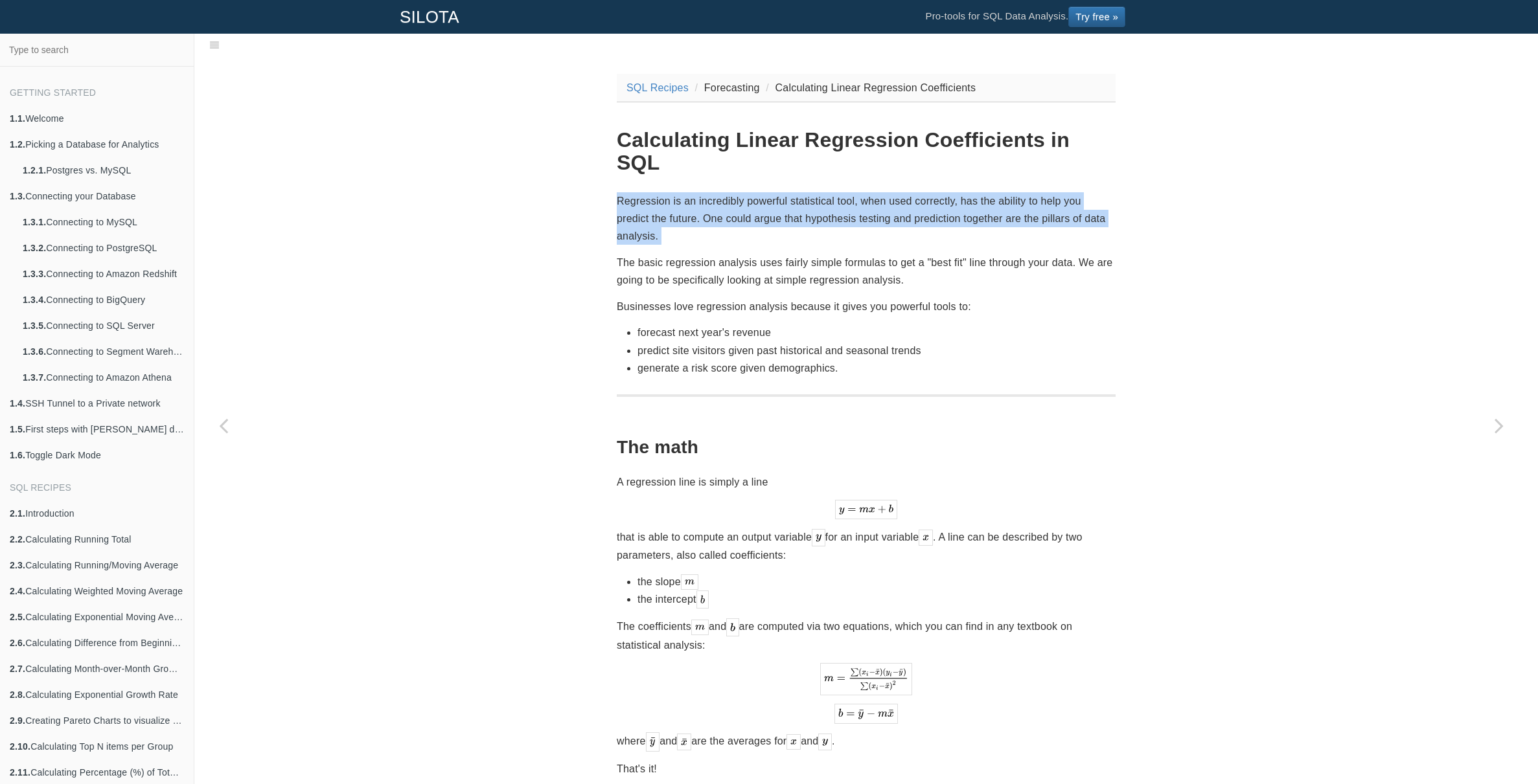
drag, startPoint x: 782, startPoint y: 193, endPoint x: 791, endPoint y: 193, distance: 9.0
click at [782, 193] on p "Regression is an incredibly powerful statistical tool, when used correctly, has…" at bounding box center [866, 219] width 499 height 53
click at [791, 193] on p "Regression is an incredibly powerful statistical tool, when used correctly, has…" at bounding box center [866, 219] width 499 height 53
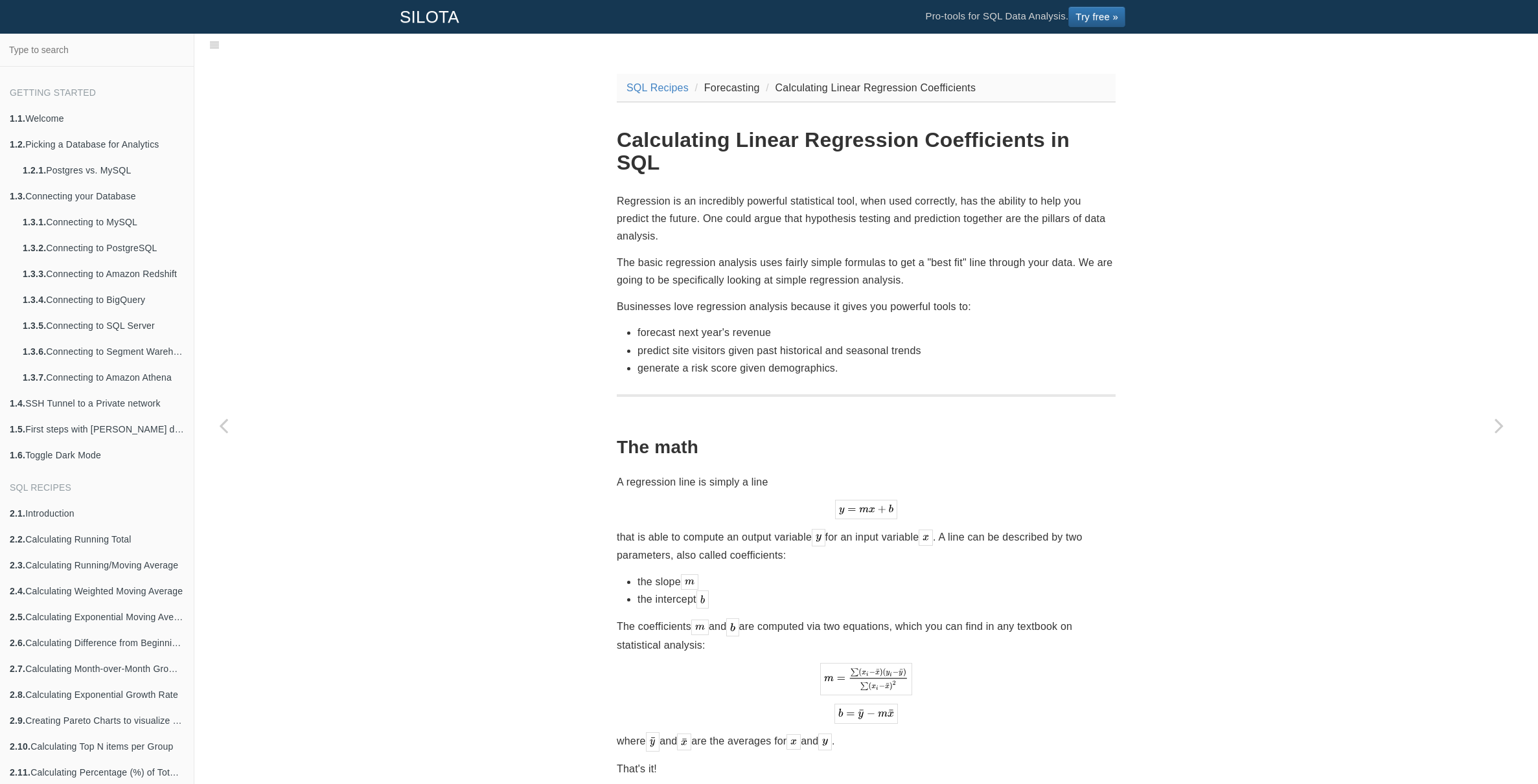
click at [738, 197] on p "Regression is an incredibly powerful statistical tool, when used correctly, has…" at bounding box center [866, 219] width 499 height 53
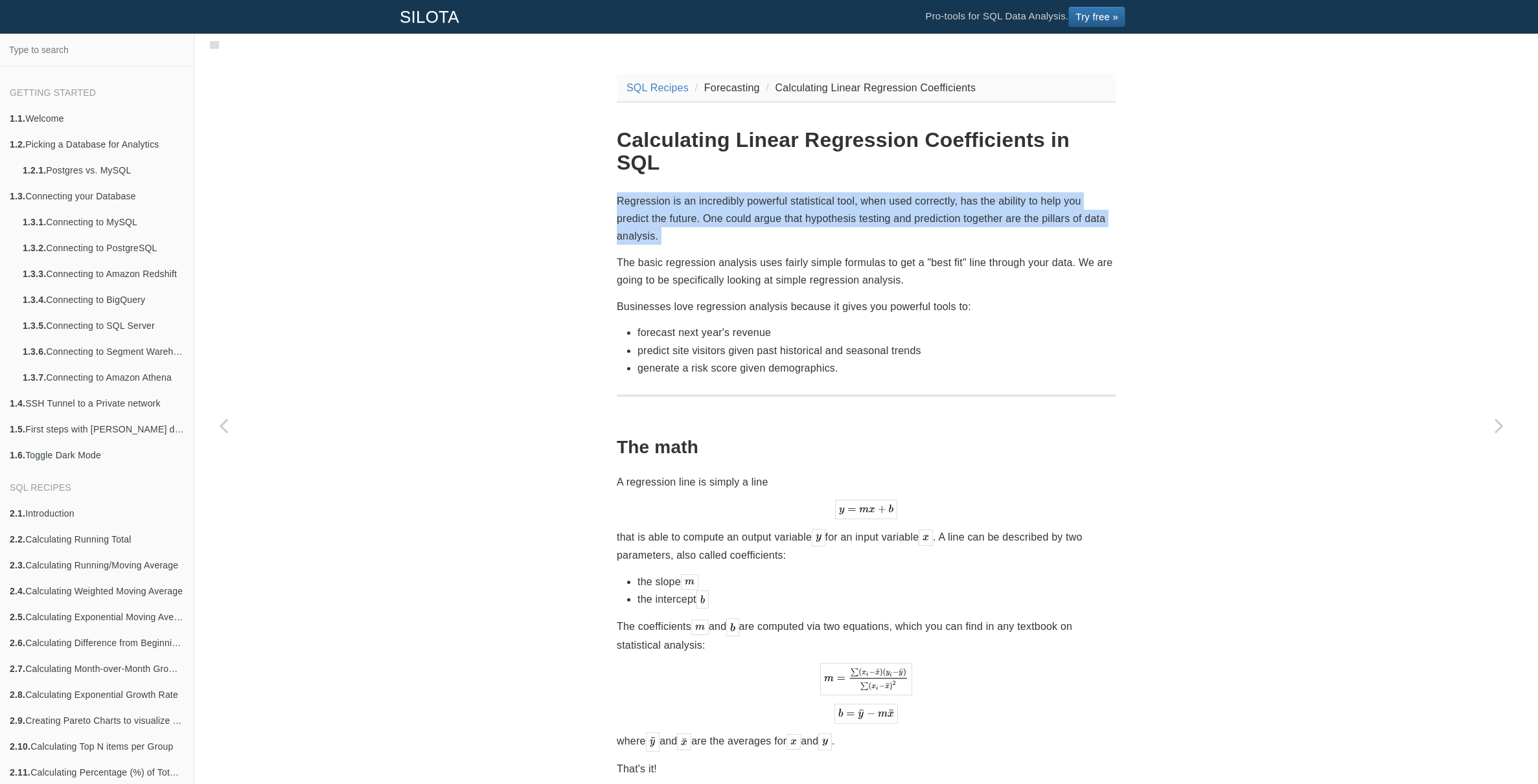
click at [738, 197] on p "Regression is an incredibly powerful statistical tool, when used correctly, has…" at bounding box center [866, 219] width 499 height 53
click at [760, 195] on p "Regression is an incredibly powerful statistical tool, when used correctly, has…" at bounding box center [866, 219] width 499 height 53
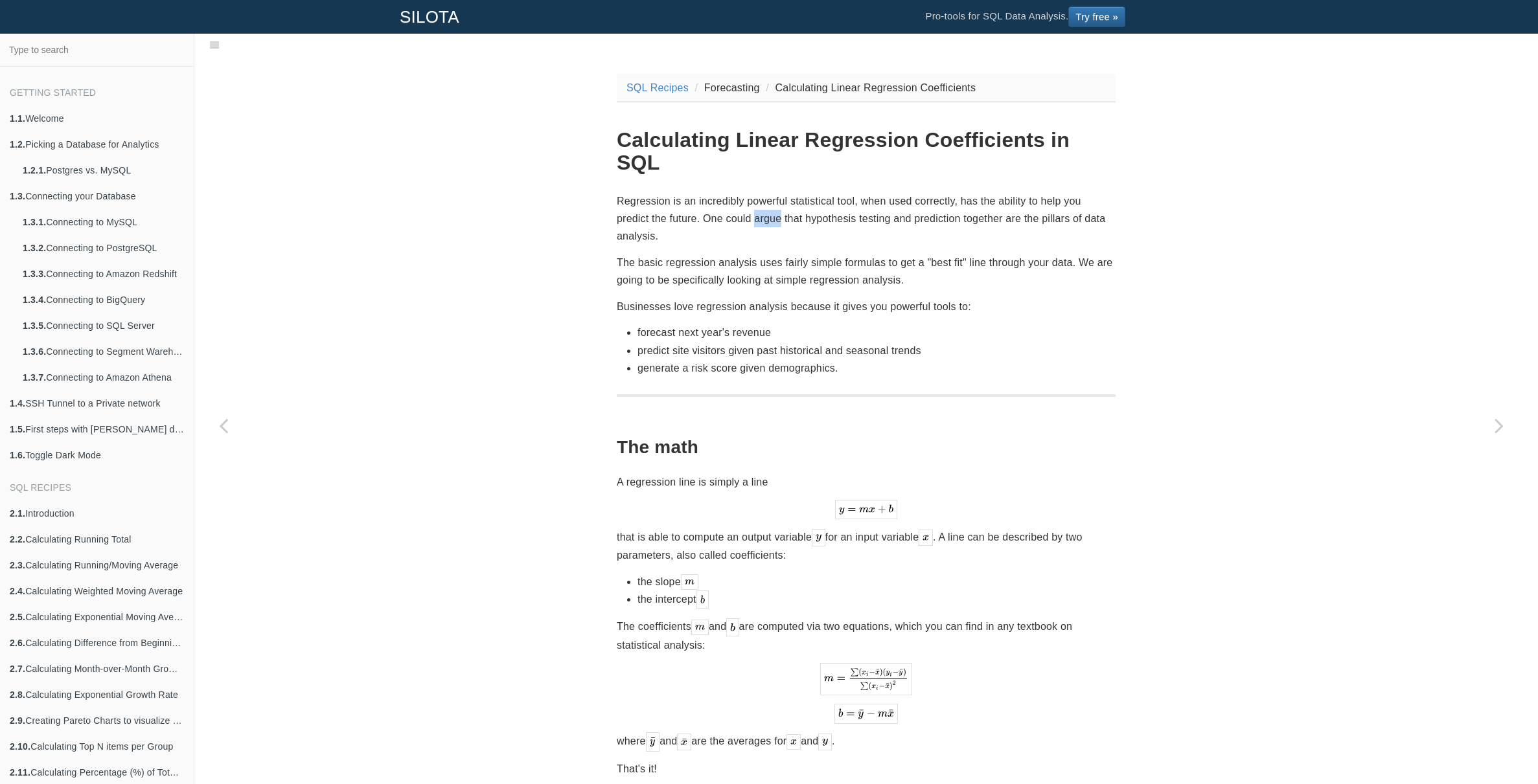
click at [760, 195] on p "Regression is an incredibly powerful statistical tool, when used correctly, has…" at bounding box center [866, 219] width 499 height 53
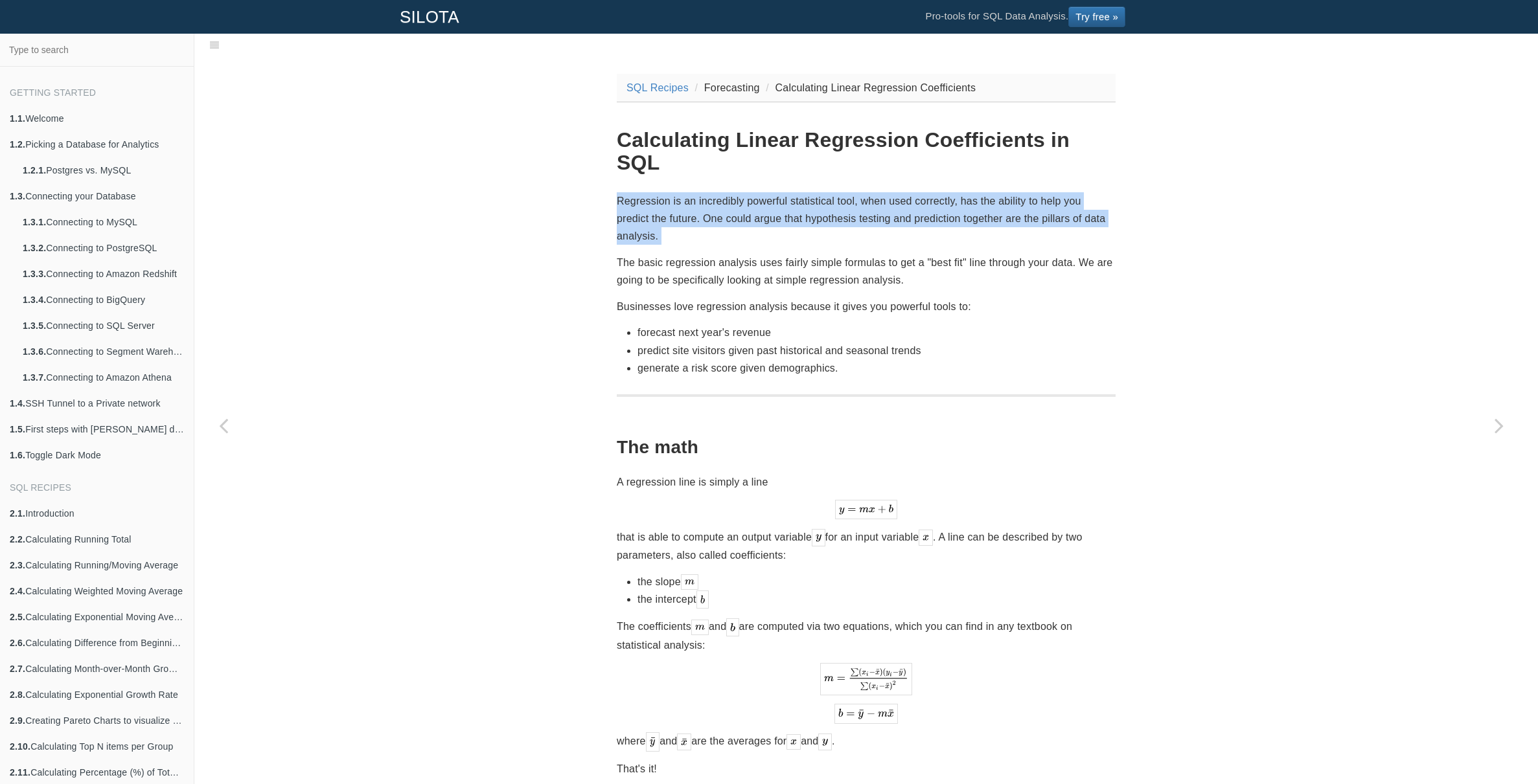
click at [760, 195] on p "Regression is an incredibly powerful statistical tool, when used correctly, has…" at bounding box center [866, 219] width 499 height 53
click at [820, 194] on p "Regression is an incredibly powerful statistical tool, when used correctly, has…" at bounding box center [866, 219] width 499 height 53
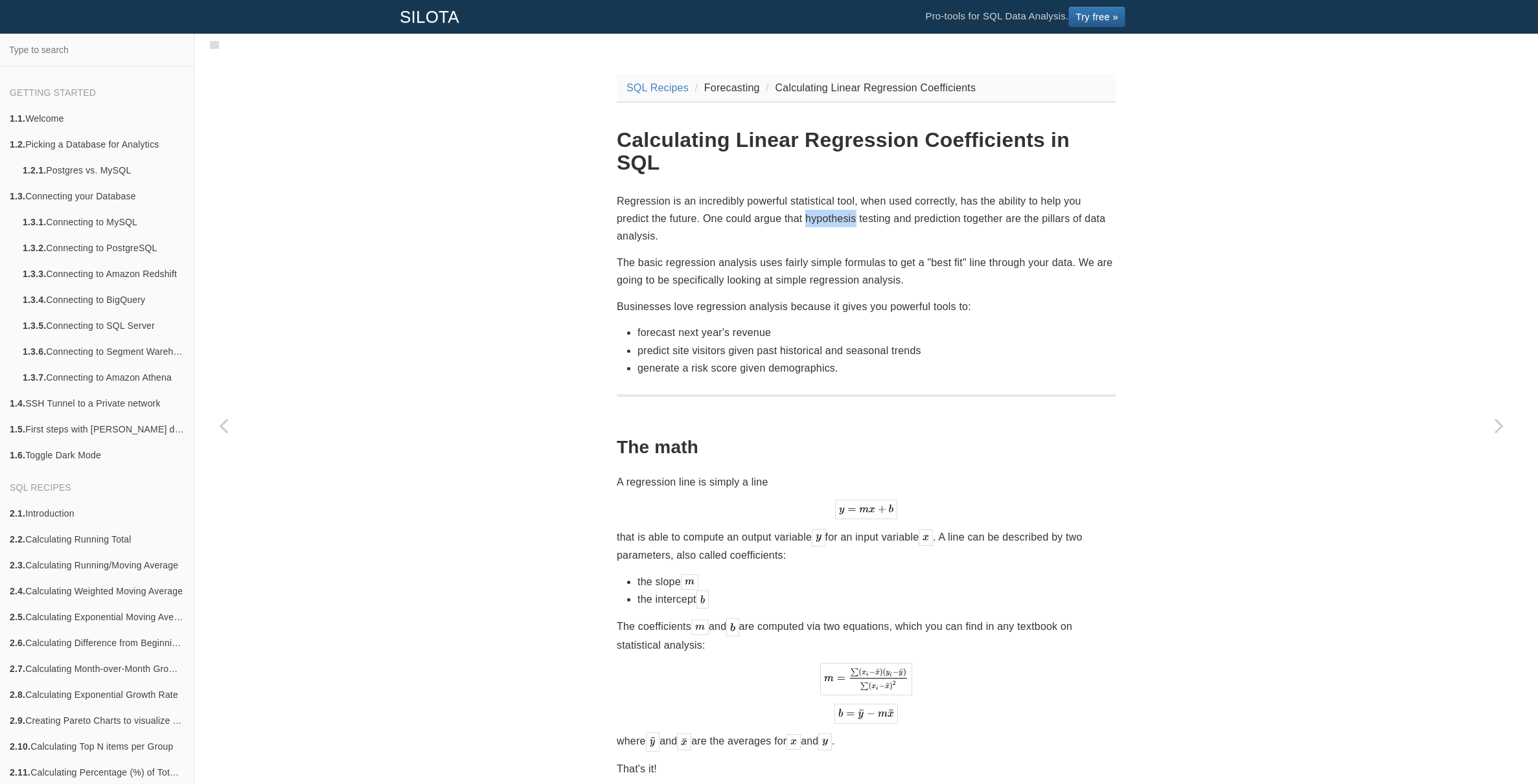
click at [820, 193] on p "Regression is an incredibly powerful statistical tool, when used correctly, has…" at bounding box center [866, 219] width 499 height 53
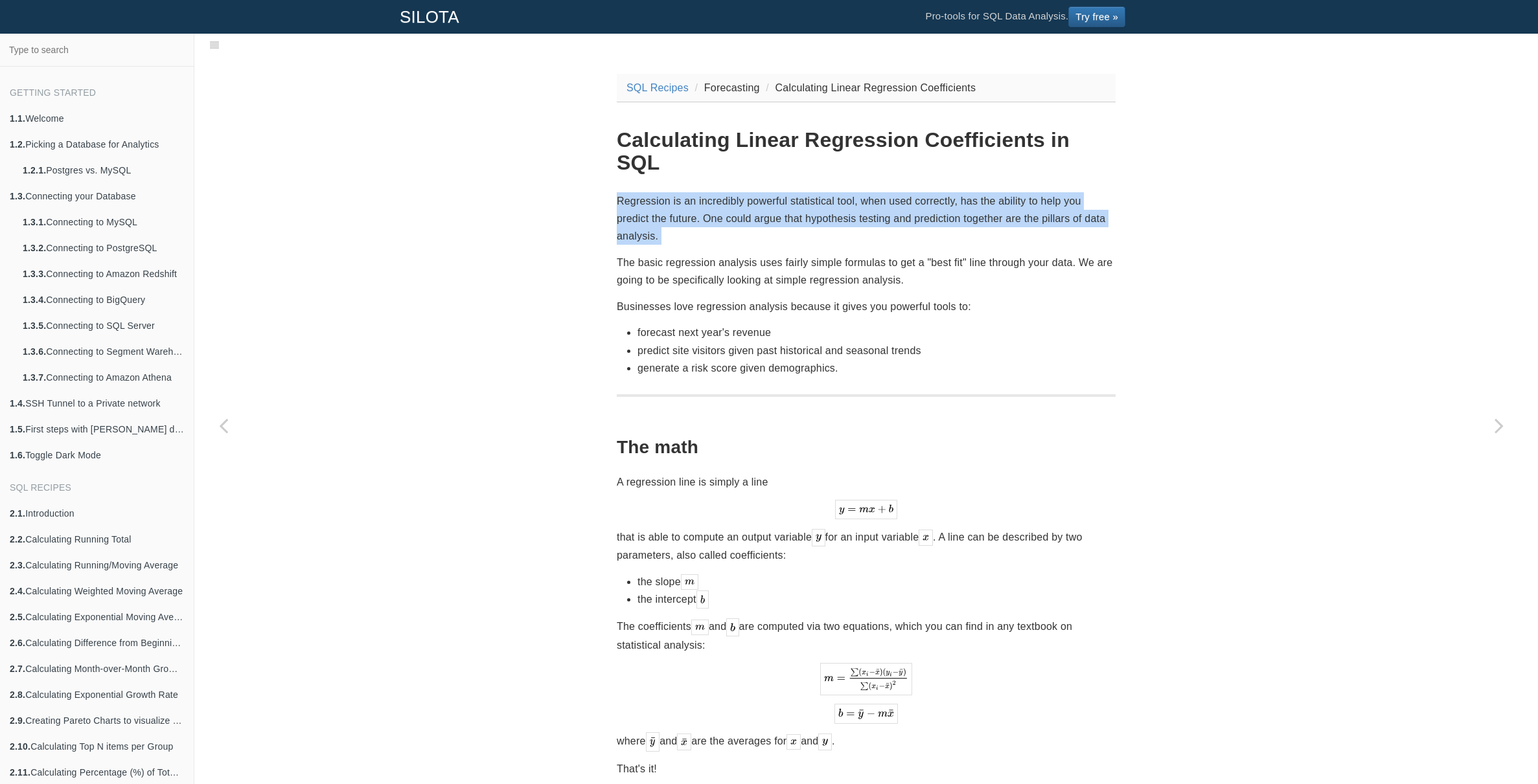
click at [820, 193] on p "Regression is an incredibly powerful statistical tool, when used correctly, has…" at bounding box center [866, 219] width 499 height 53
click at [846, 193] on p "Regression is an incredibly powerful statistical tool, when used correctly, has…" at bounding box center [866, 219] width 499 height 53
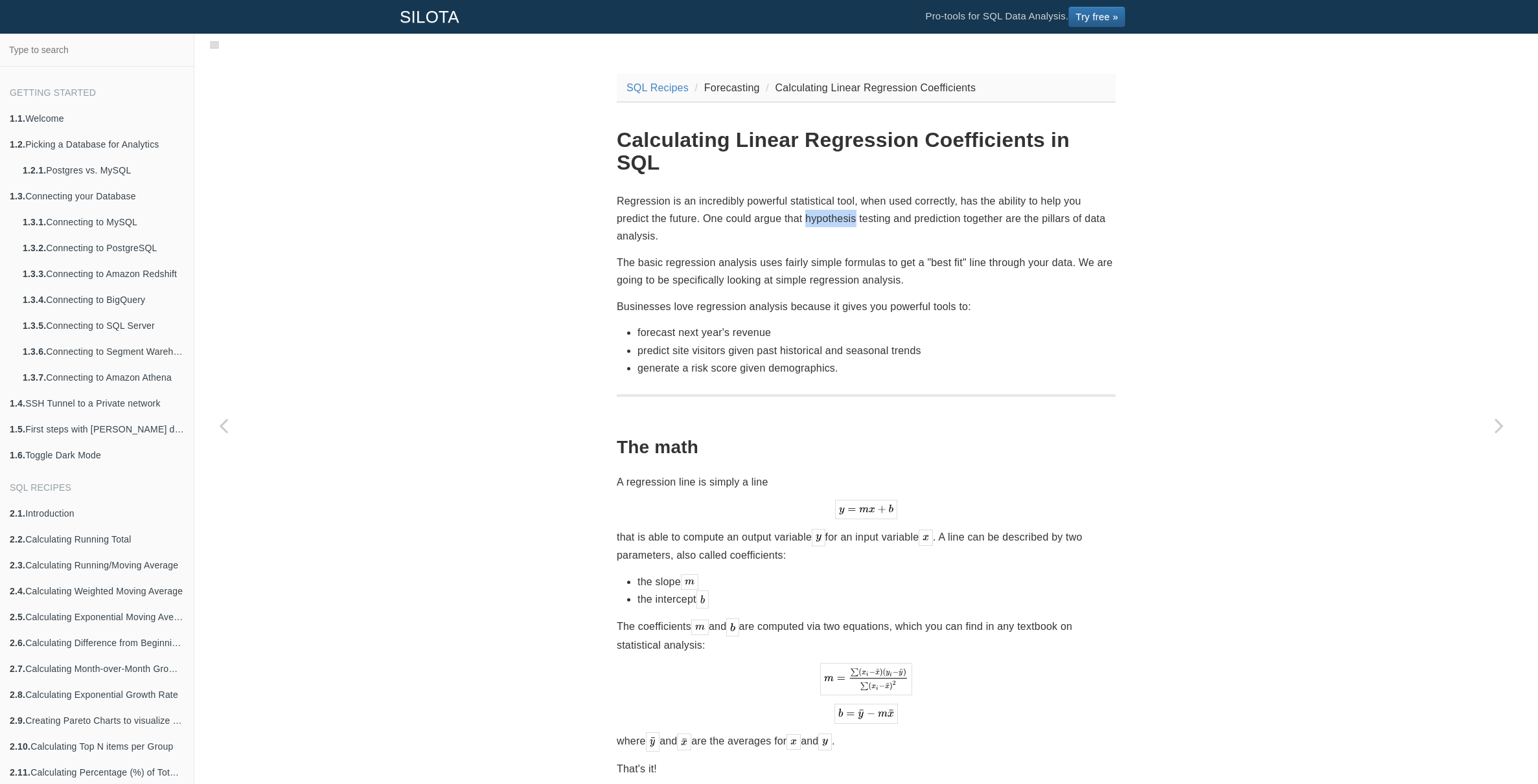
click at [846, 193] on p "Regression is an incredibly powerful statistical tool, when used correctly, has…" at bounding box center [866, 219] width 499 height 53
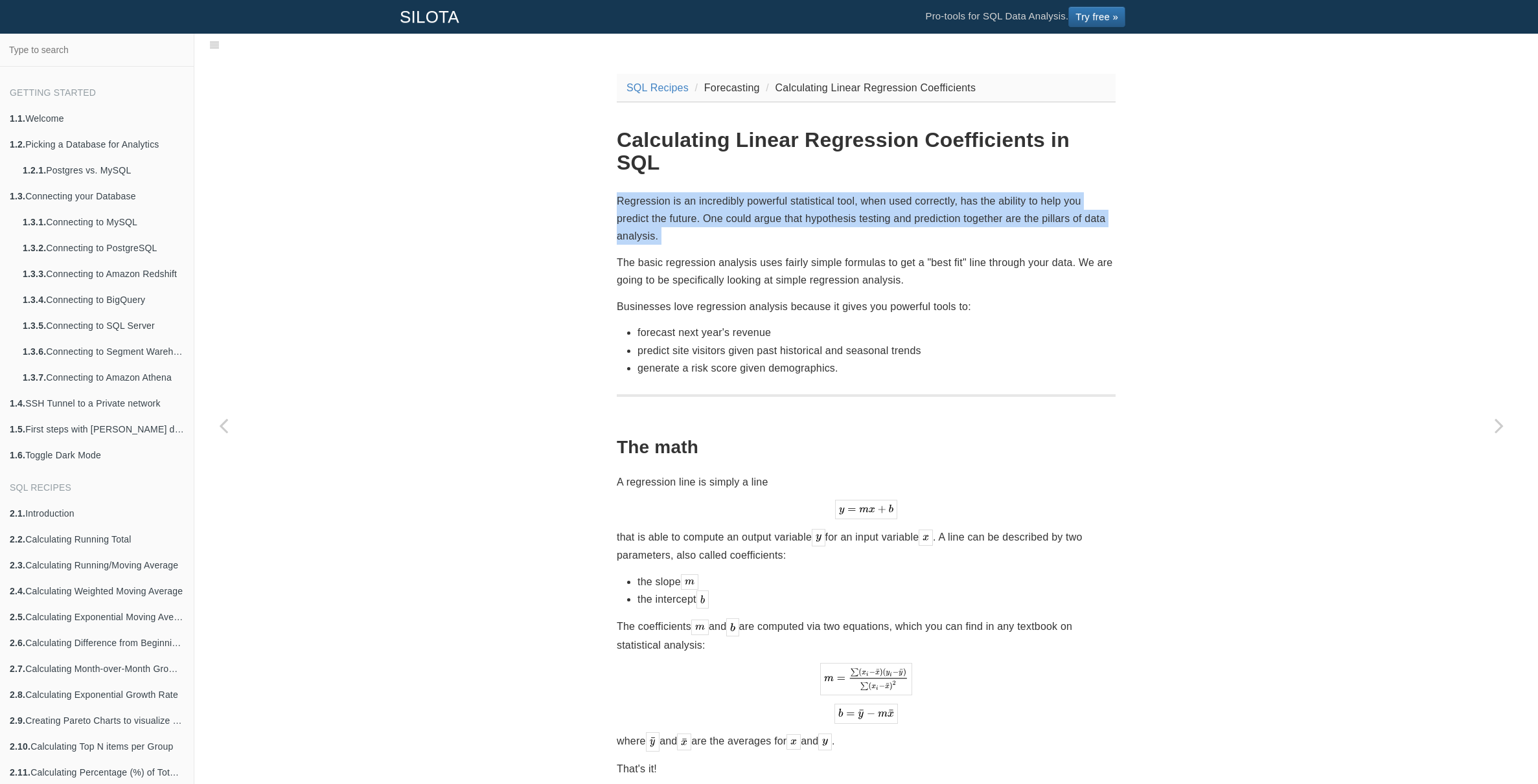
click at [846, 193] on p "Regression is an incredibly powerful statistical tool, when used correctly, has…" at bounding box center [866, 219] width 499 height 53
click at [854, 193] on p "Regression is an incredibly powerful statistical tool, when used correctly, has…" at bounding box center [866, 219] width 499 height 53
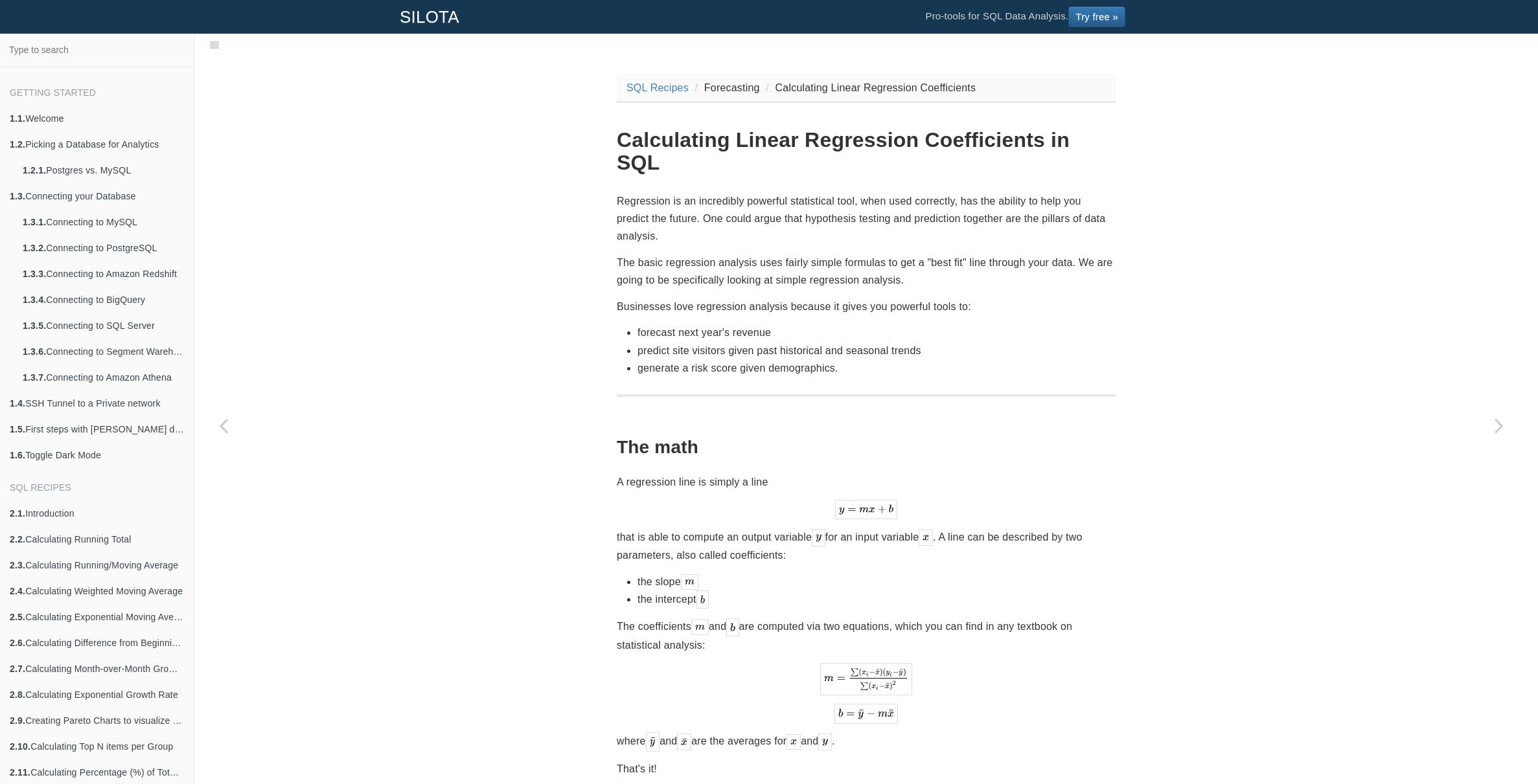
click at [846, 254] on p "The basic regression analysis uses fairly simple formulas to get a "best fit" l…" at bounding box center [866, 271] width 499 height 35
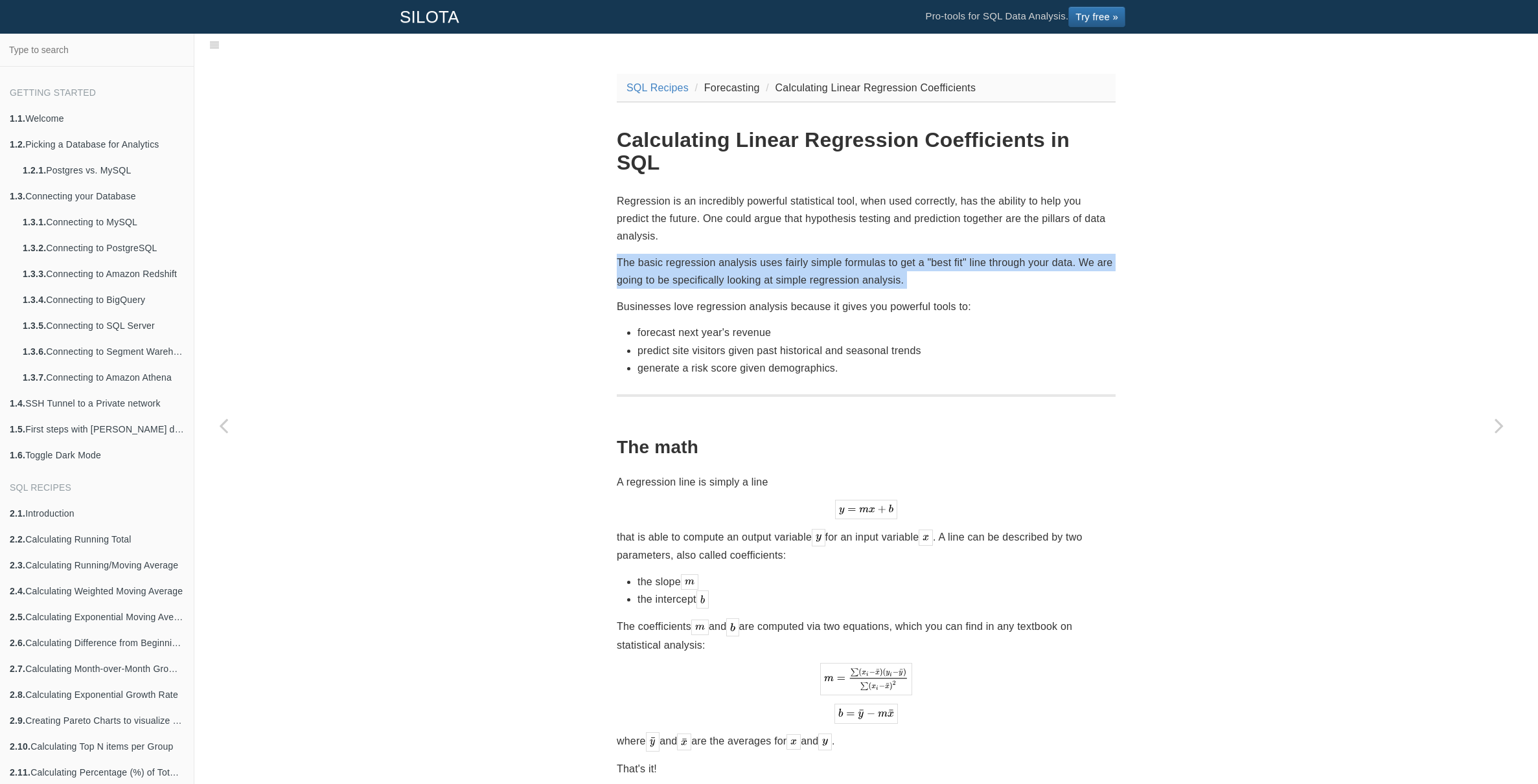
click at [846, 254] on p "The basic regression analysis uses fairly simple formulas to get a "best fit" l…" at bounding box center [866, 271] width 499 height 35
click at [847, 254] on p "The basic regression analysis uses fairly simple formulas to get a "best fit" l…" at bounding box center [866, 271] width 499 height 35
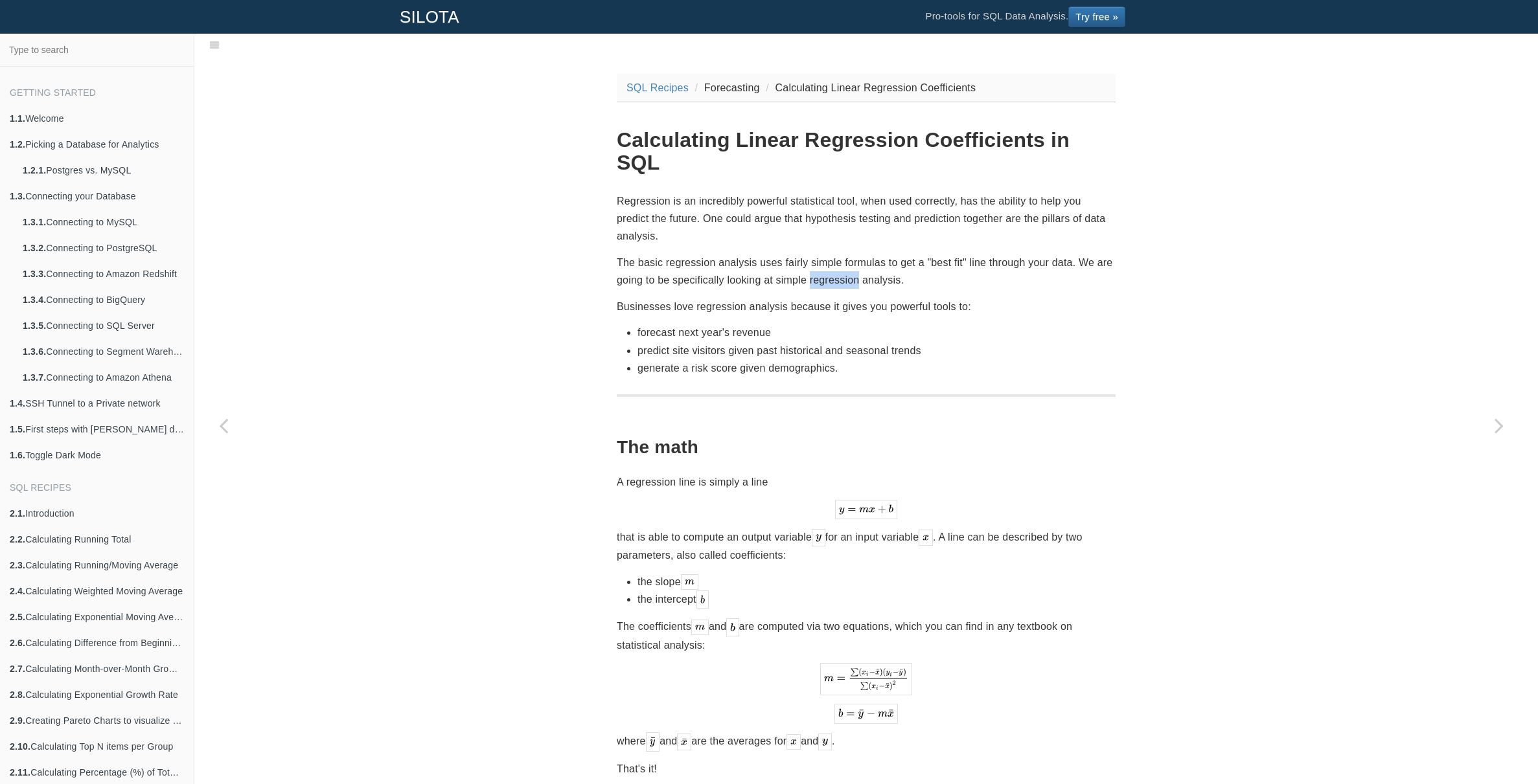
click at [847, 254] on p "The basic regression analysis uses fairly simple formulas to get a "best fit" l…" at bounding box center [866, 271] width 499 height 35
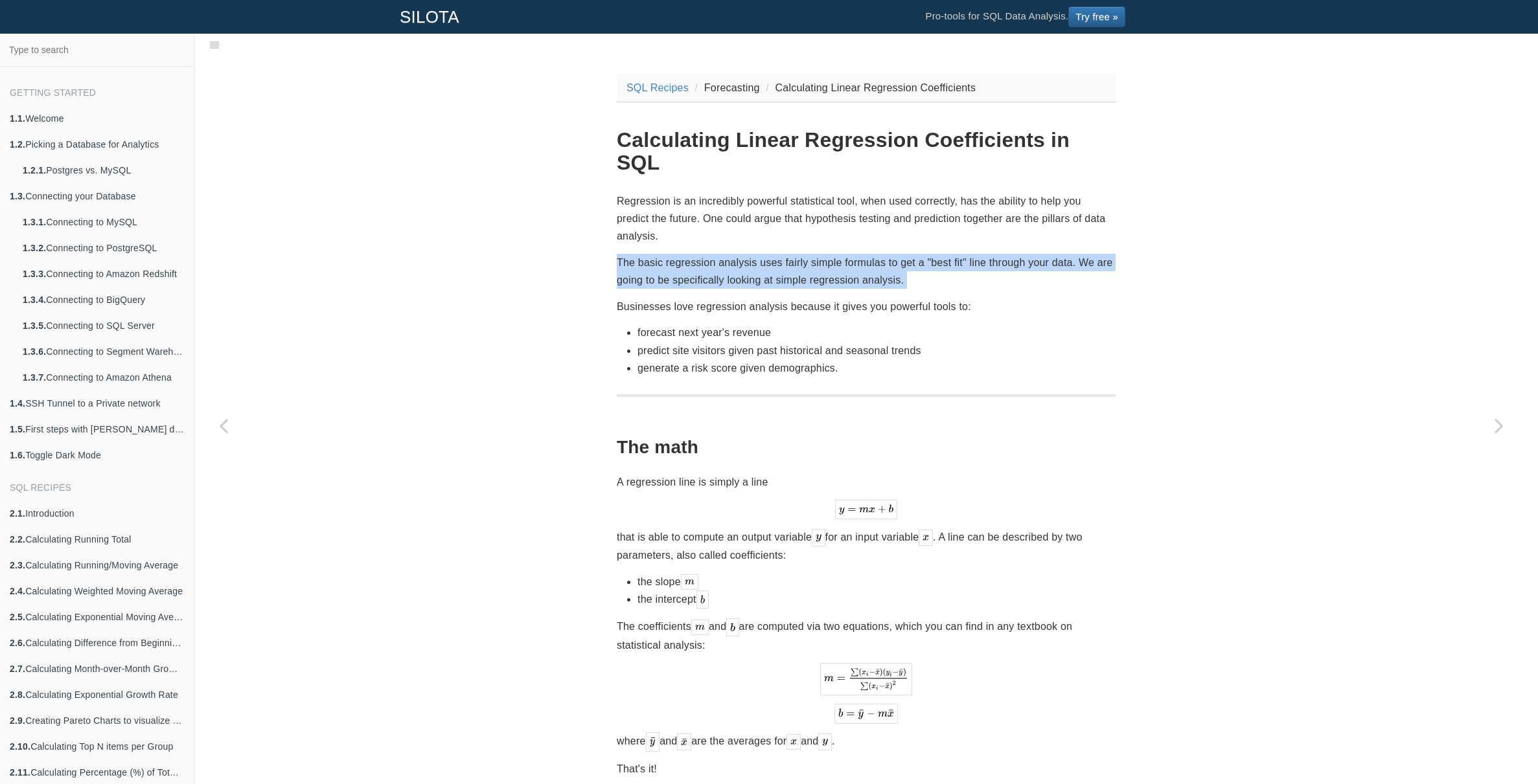
click at [847, 254] on p "The basic regression analysis uses fairly simple formulas to get a "best fit" l…" at bounding box center [866, 271] width 499 height 35
click at [850, 254] on p "The basic regression analysis uses fairly simple formulas to get a "best fit" l…" at bounding box center [866, 271] width 499 height 35
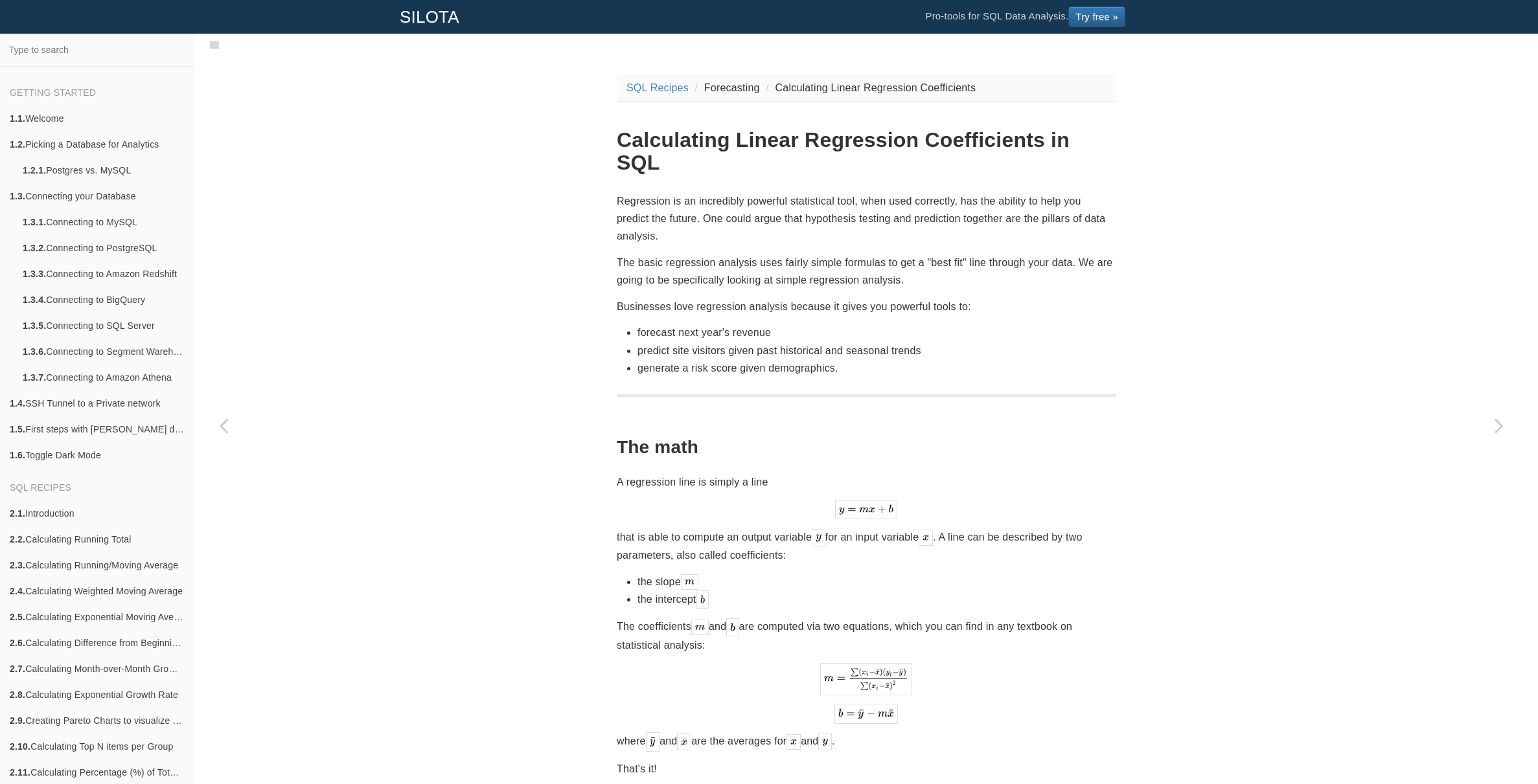
click at [850, 254] on p "The basic regression analysis uses fairly simple formulas to get a "best fit" l…" at bounding box center [866, 271] width 499 height 35
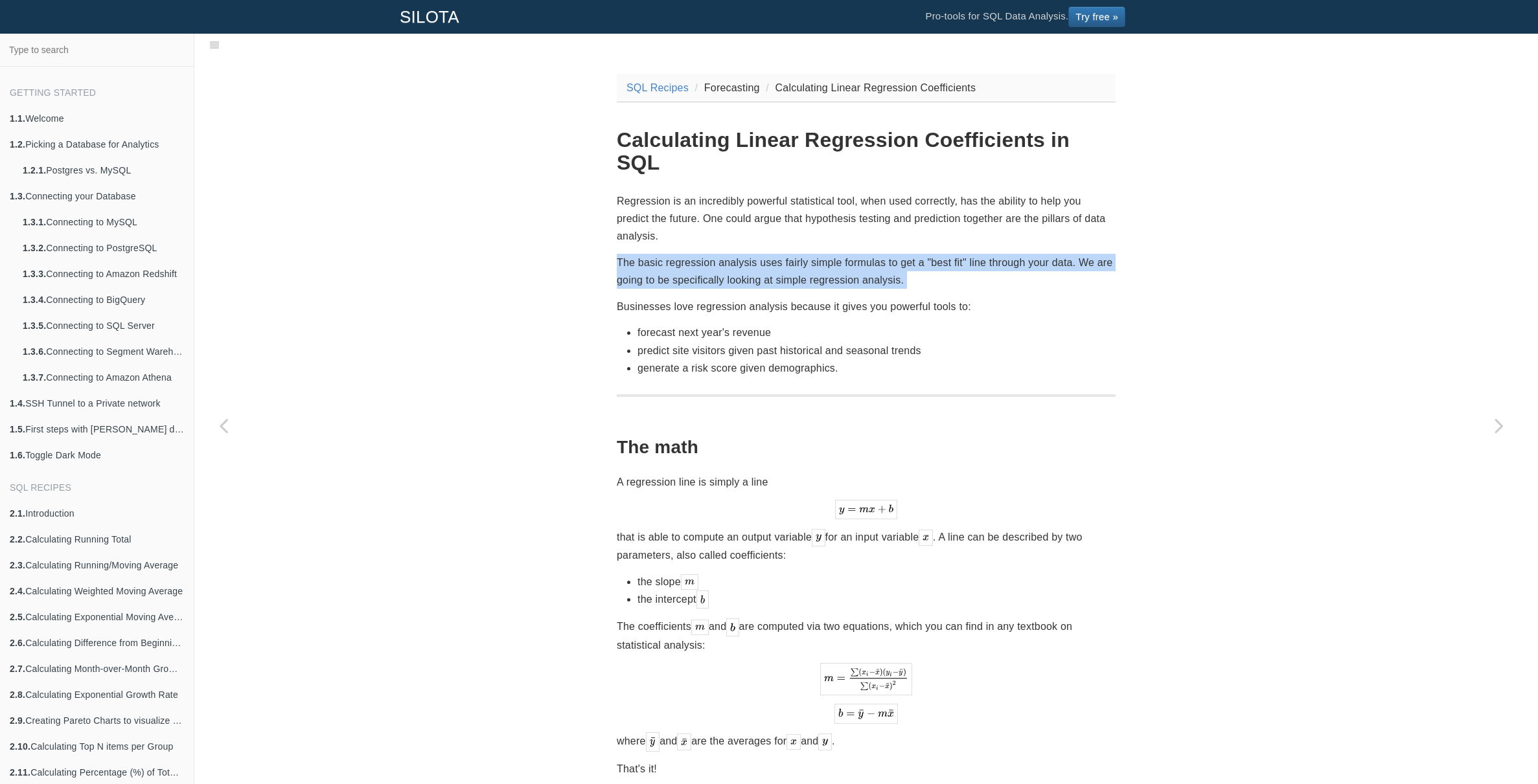
click at [850, 254] on p "The basic regression analysis uses fairly simple formulas to get a "best fit" l…" at bounding box center [866, 271] width 499 height 35
click at [855, 254] on p "The basic regression analysis uses fairly simple formulas to get a "best fit" l…" at bounding box center [866, 271] width 499 height 35
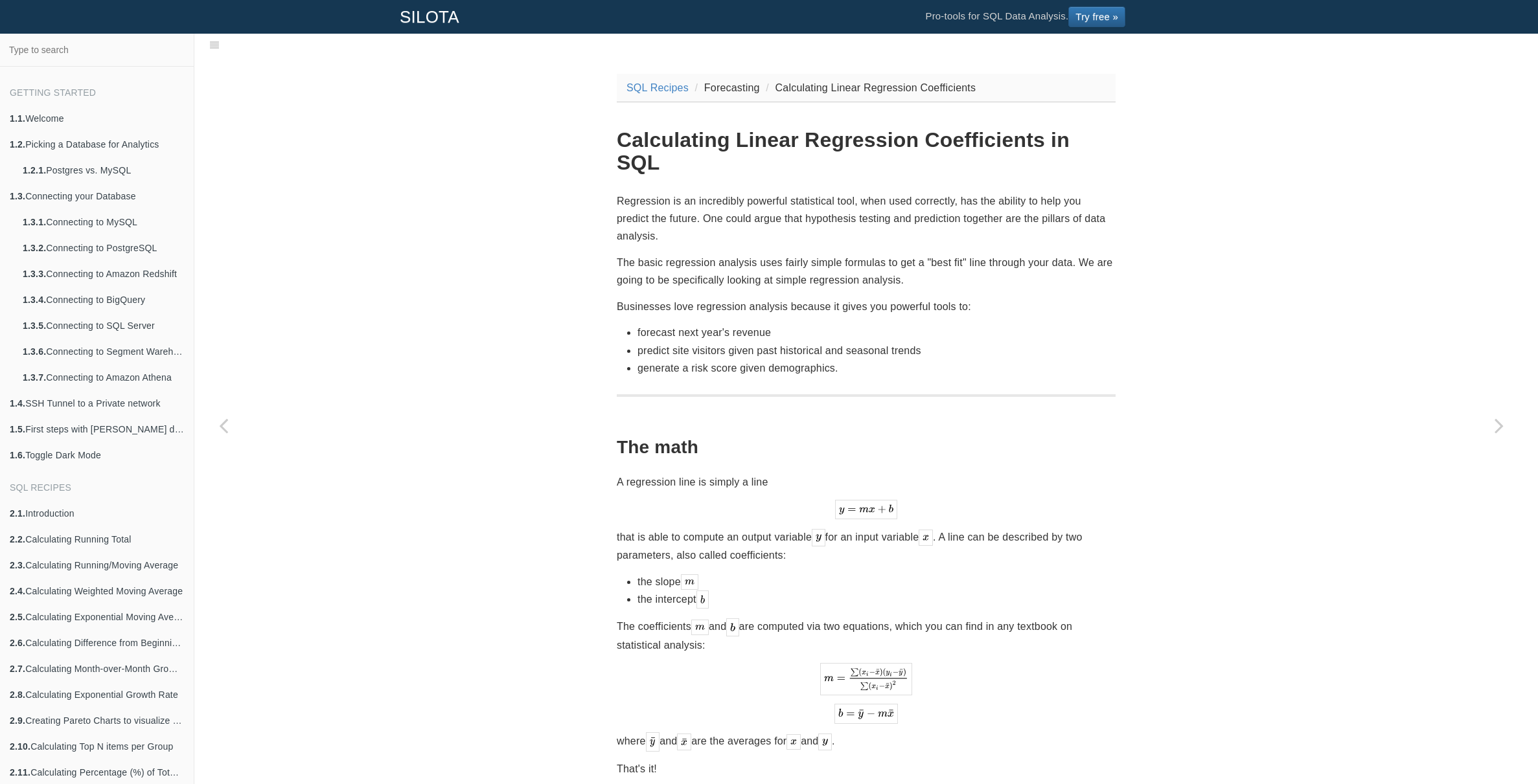
click at [915, 254] on p "The basic regression analysis uses fairly simple formulas to get a "best fit" l…" at bounding box center [866, 271] width 499 height 35
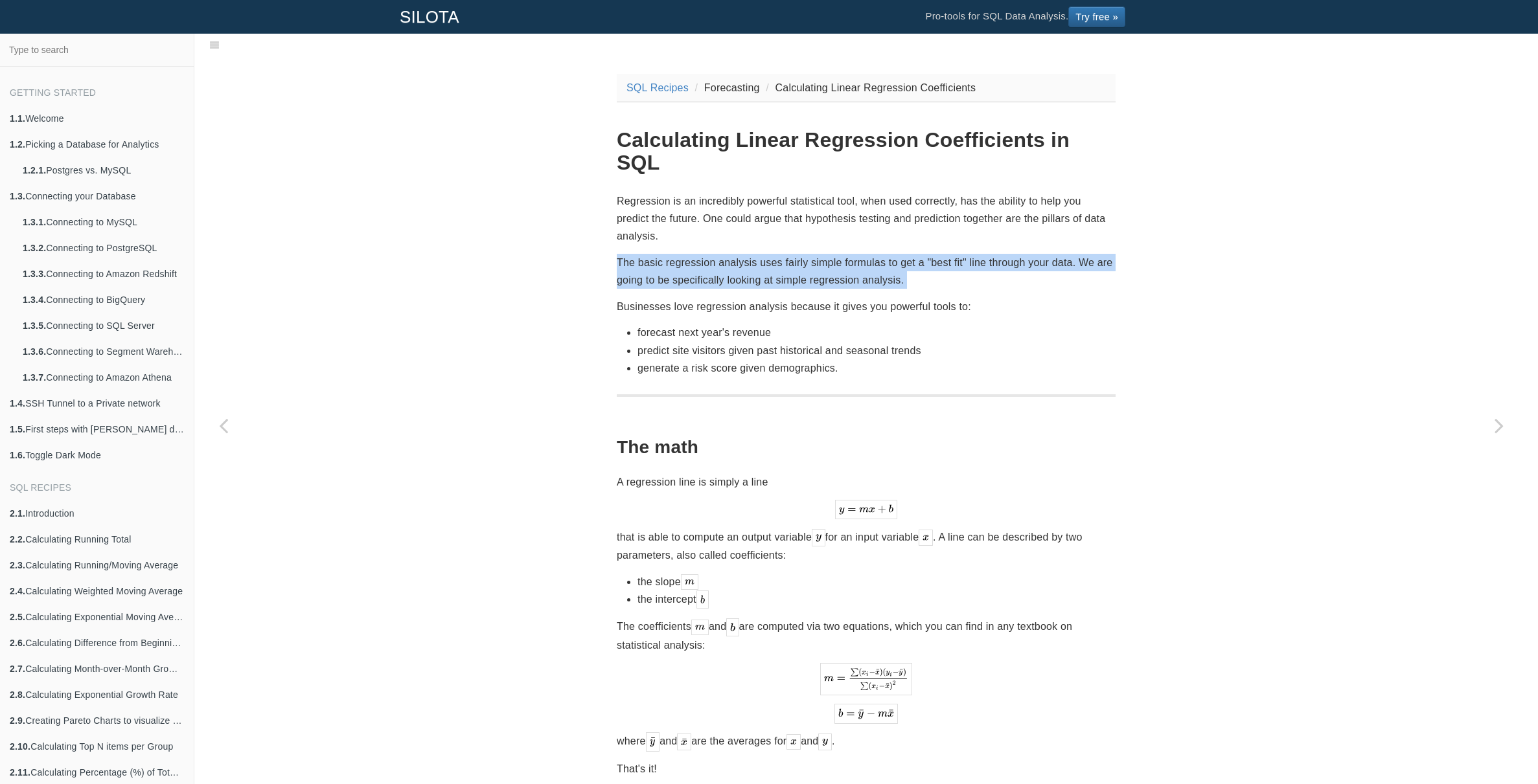
click at [915, 254] on p "The basic regression analysis uses fairly simple formulas to get a "best fit" l…" at bounding box center [866, 271] width 499 height 35
click at [1004, 254] on p "The basic regression analysis uses fairly simple formulas to get a "best fit" l…" at bounding box center [866, 271] width 499 height 35
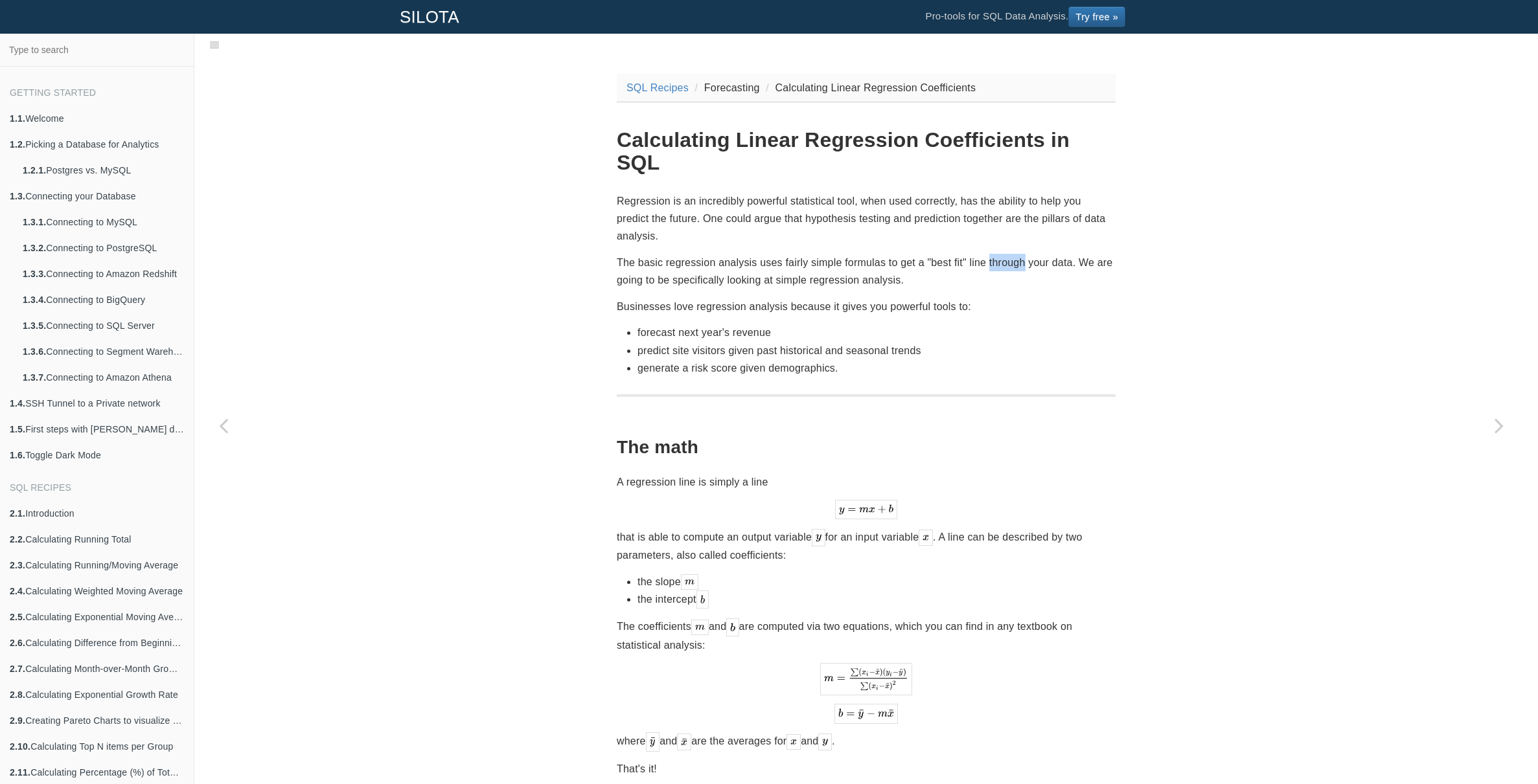
click at [1004, 254] on p "The basic regression analysis uses fairly simple formulas to get a "best fit" l…" at bounding box center [866, 271] width 499 height 35
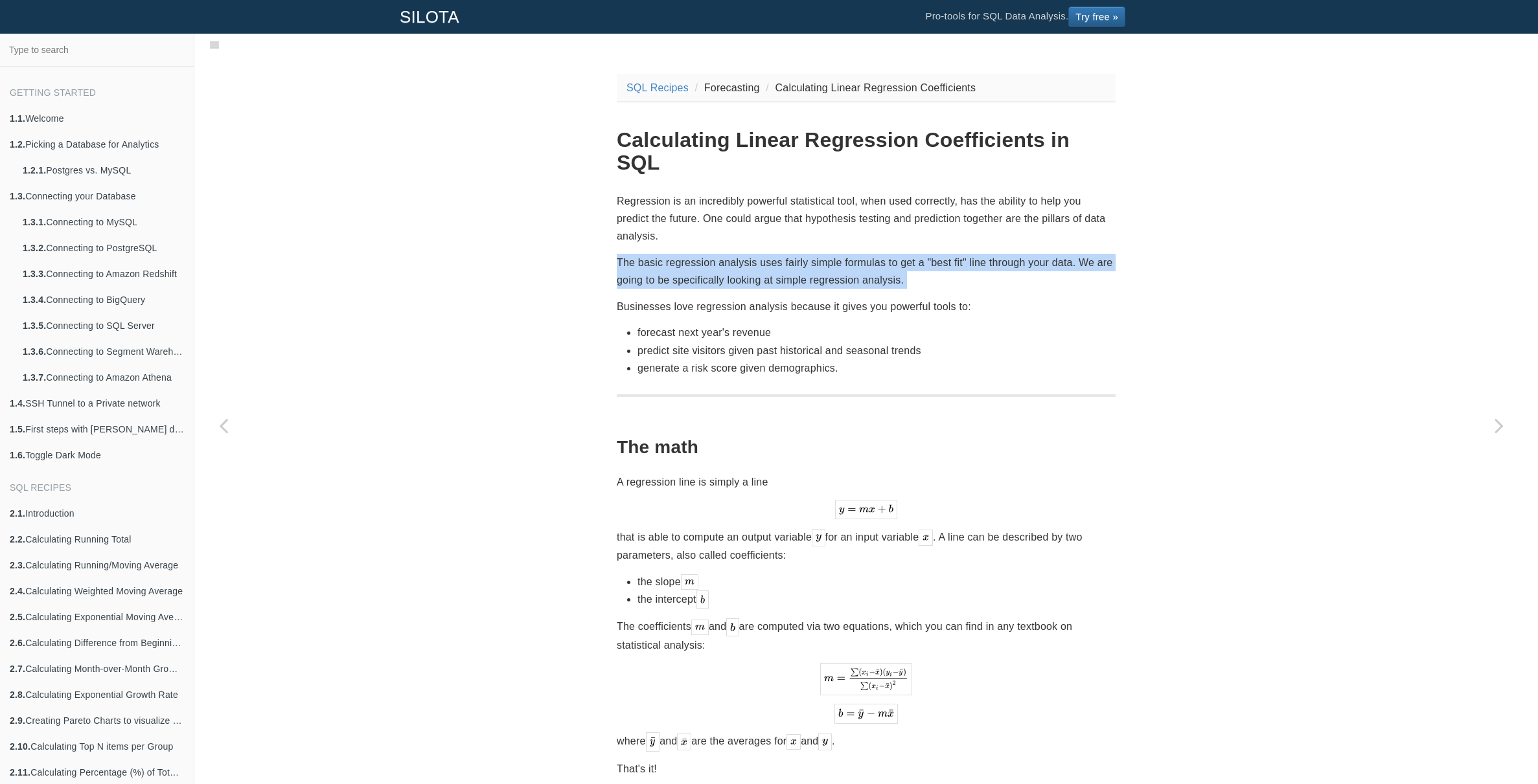
click at [1004, 254] on p "The basic regression analysis uses fairly simple formulas to get a "best fit" l…" at bounding box center [866, 271] width 499 height 35
click at [1034, 254] on p "The basic regression analysis uses fairly simple formulas to get a "best fit" l…" at bounding box center [866, 271] width 499 height 35
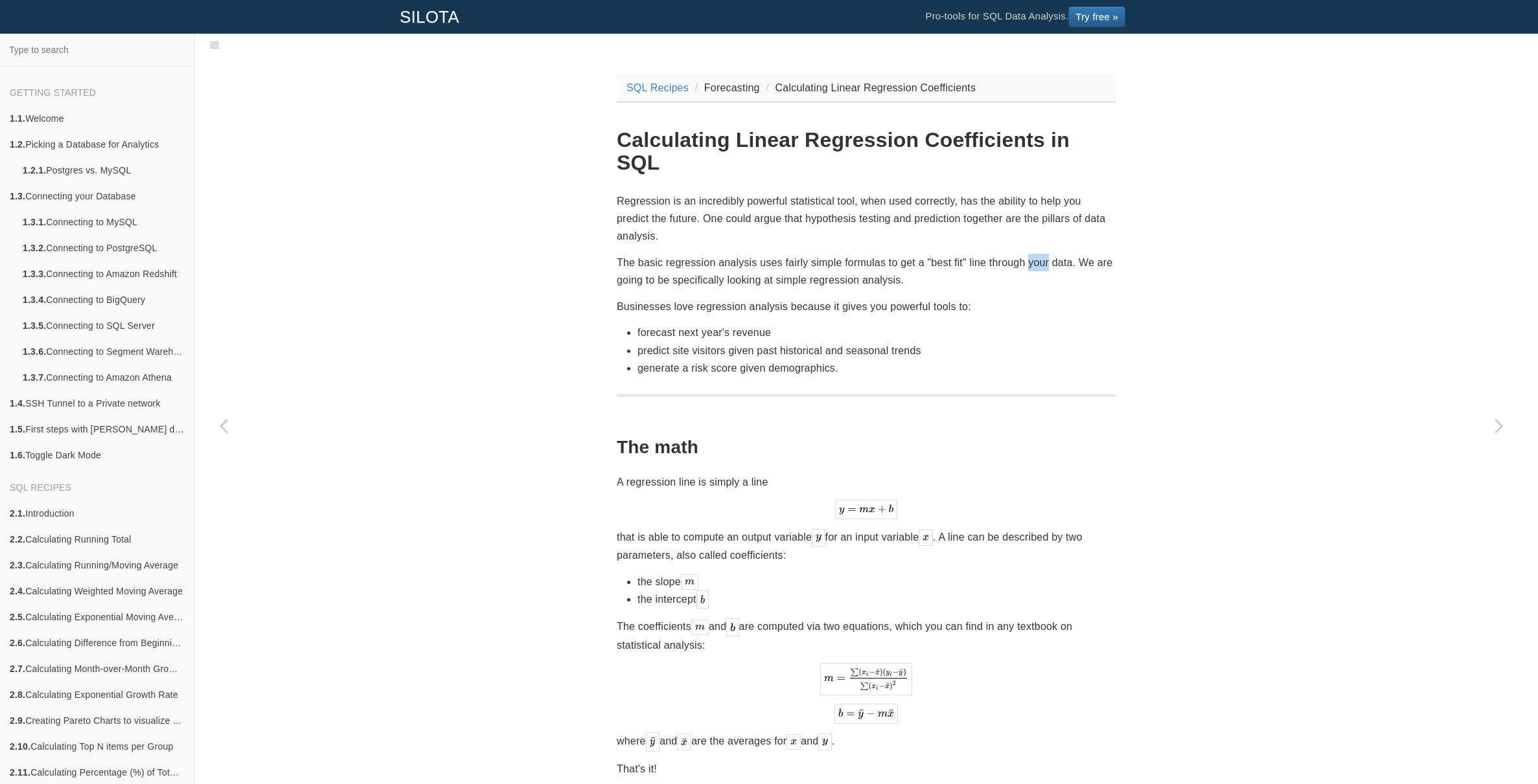
click at [1034, 254] on p "The basic regression analysis uses fairly simple formulas to get a "best fit" l…" at bounding box center [866, 271] width 499 height 35
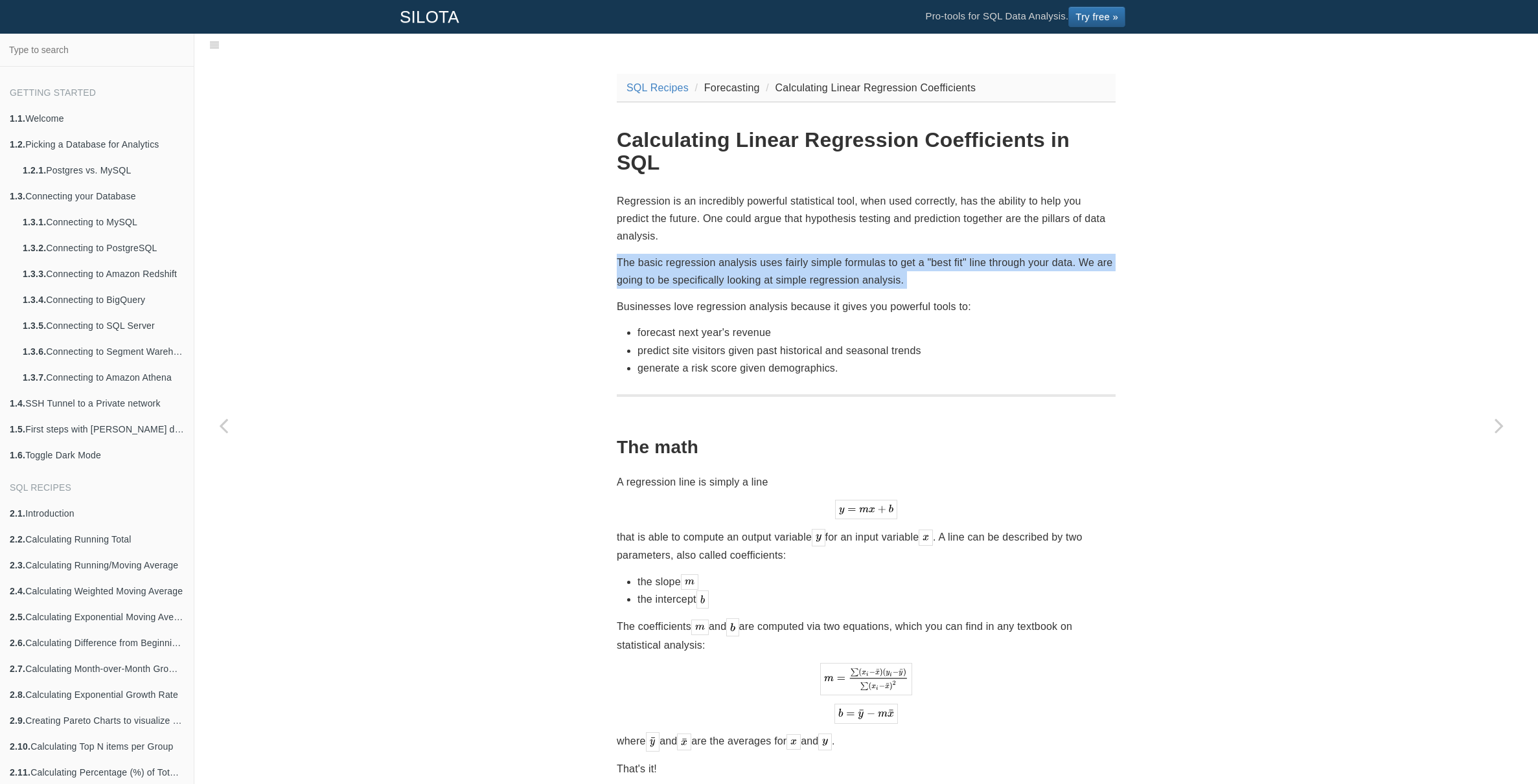
click at [1034, 254] on p "The basic regression analysis uses fairly simple formulas to get a "best fit" l…" at bounding box center [866, 271] width 499 height 35
click at [1063, 254] on p "The basic regression analysis uses fairly simple formulas to get a "best fit" l…" at bounding box center [866, 271] width 499 height 35
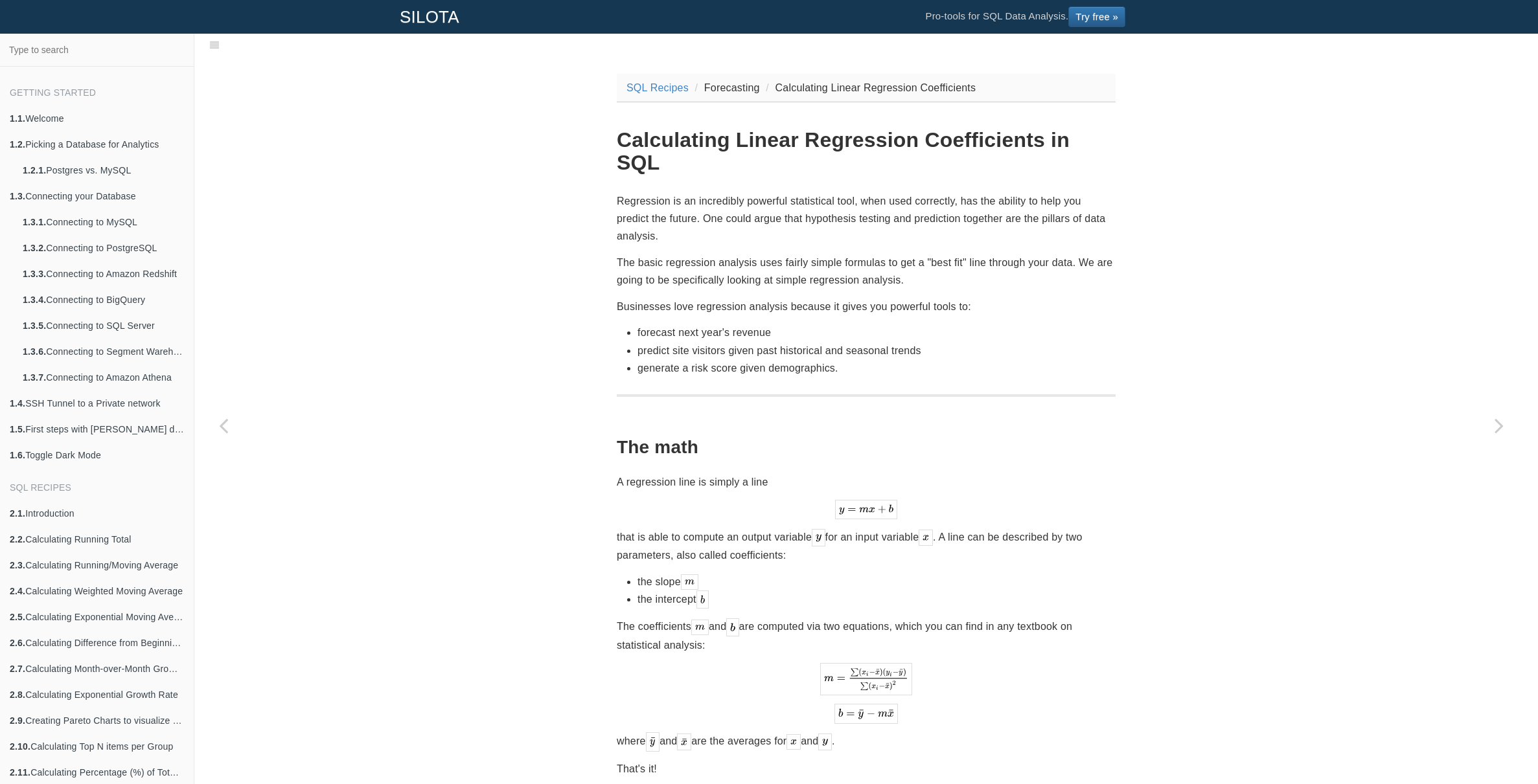
click at [790, 254] on p "The basic regression analysis uses fairly simple formulas to get a "best fit" l…" at bounding box center [866, 271] width 499 height 35
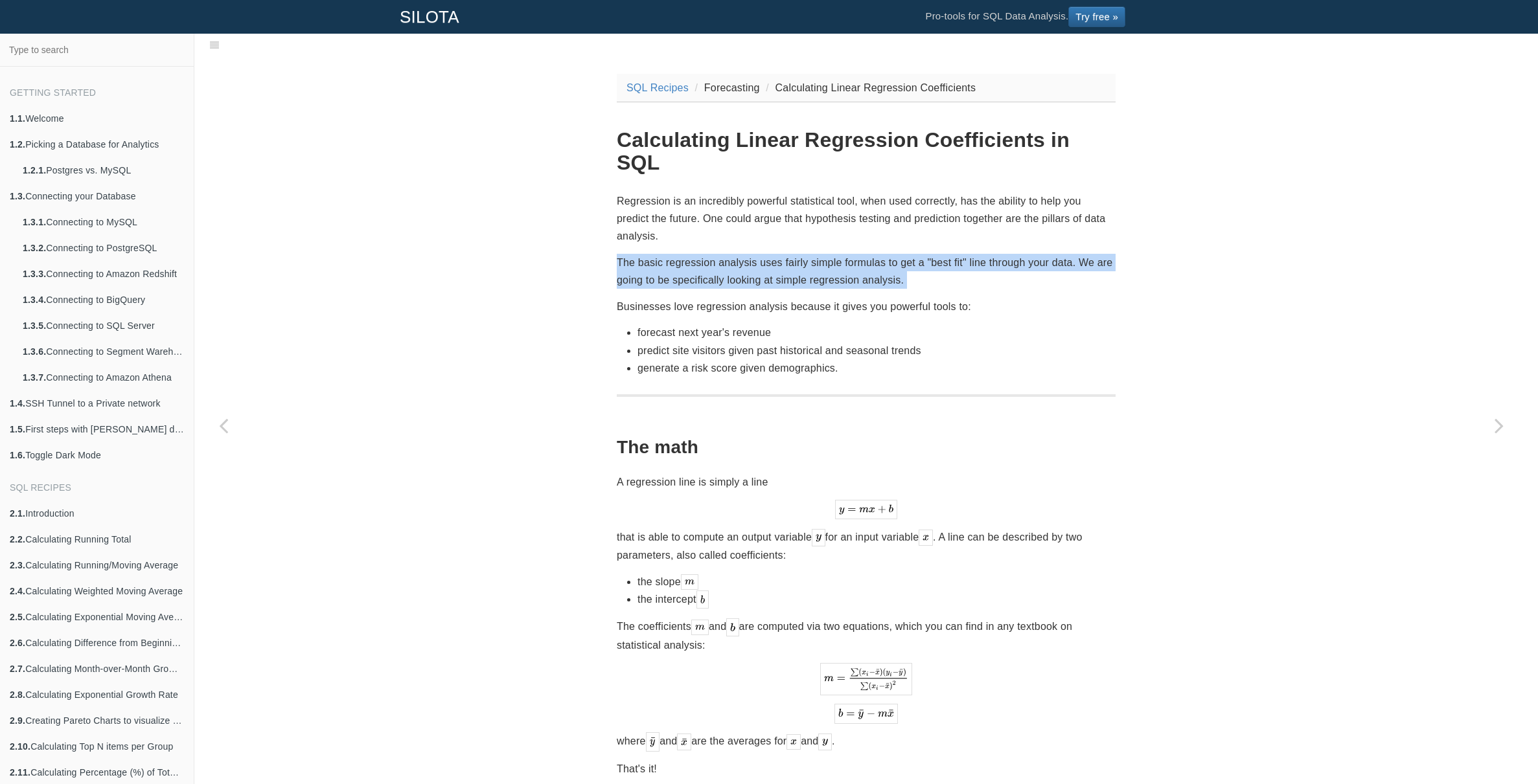
click at [790, 254] on p "The basic regression analysis uses fairly simple formulas to get a "best fit" l…" at bounding box center [866, 271] width 499 height 35
click at [805, 254] on p "The basic regression analysis uses fairly simple formulas to get a "best fit" l…" at bounding box center [866, 271] width 499 height 35
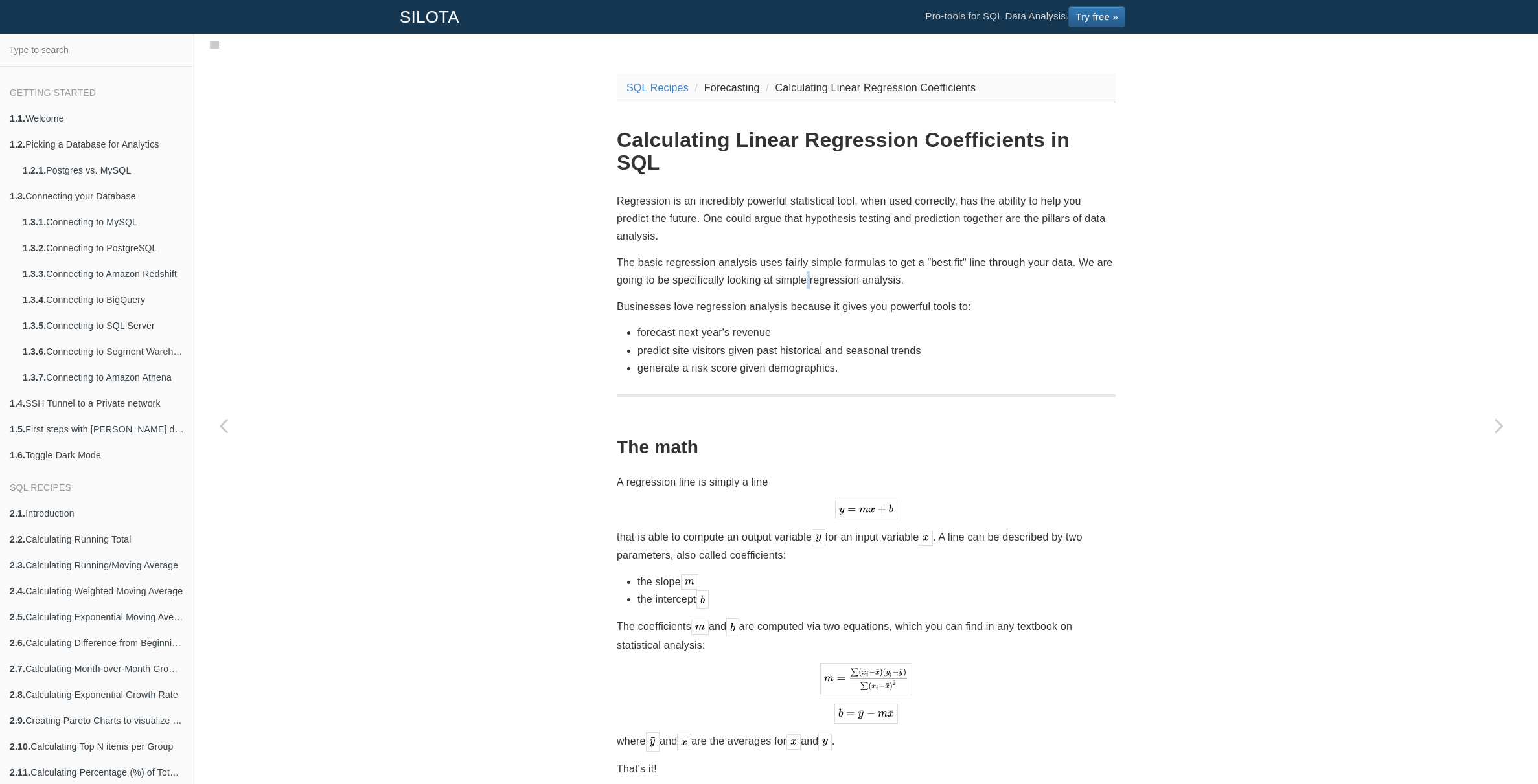
click at [805, 254] on p "The basic regression analysis uses fairly simple formulas to get a "best fit" l…" at bounding box center [866, 271] width 499 height 35
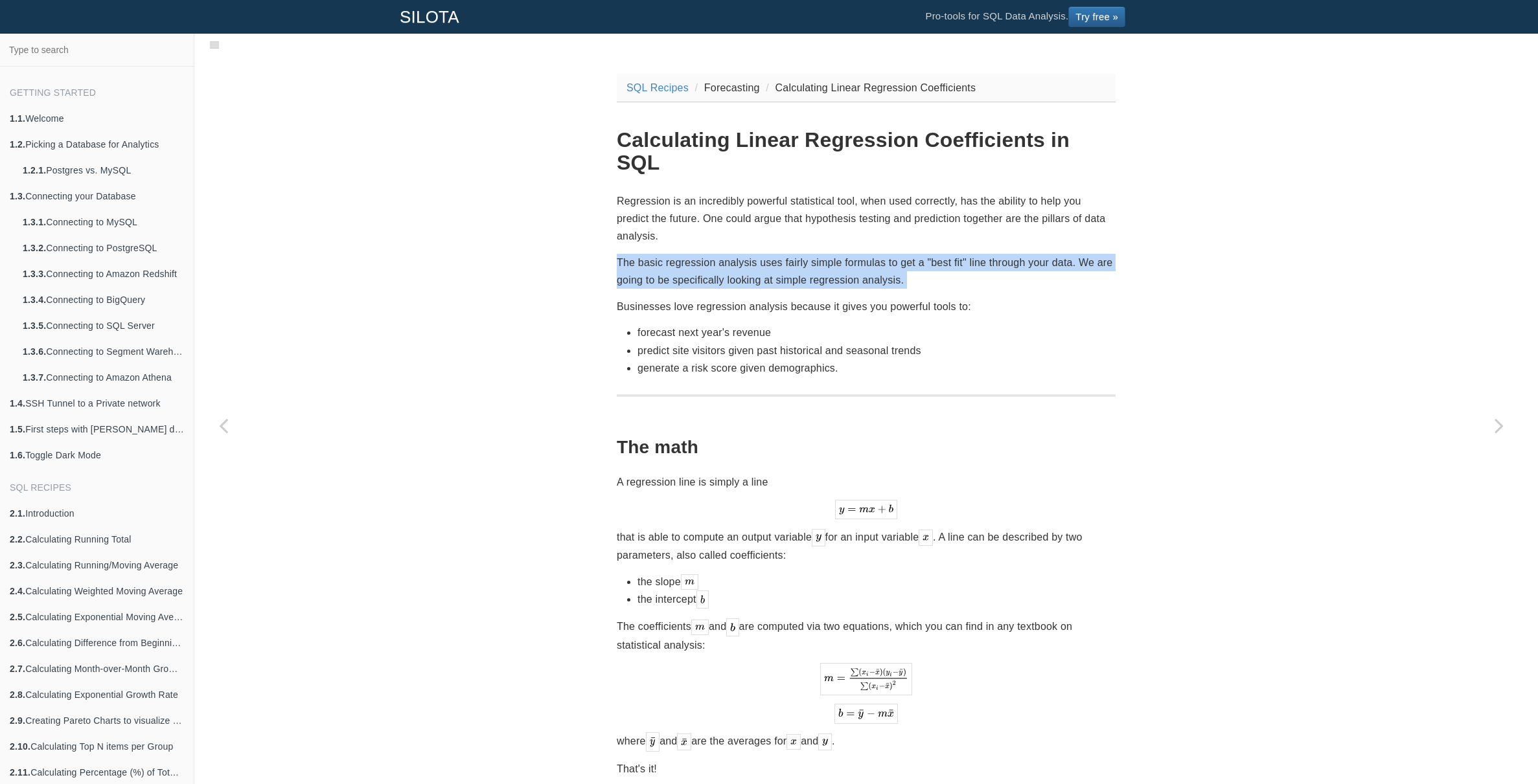
click at [805, 254] on p "The basic regression analysis uses fairly simple formulas to get a "best fit" l…" at bounding box center [866, 271] width 499 height 35
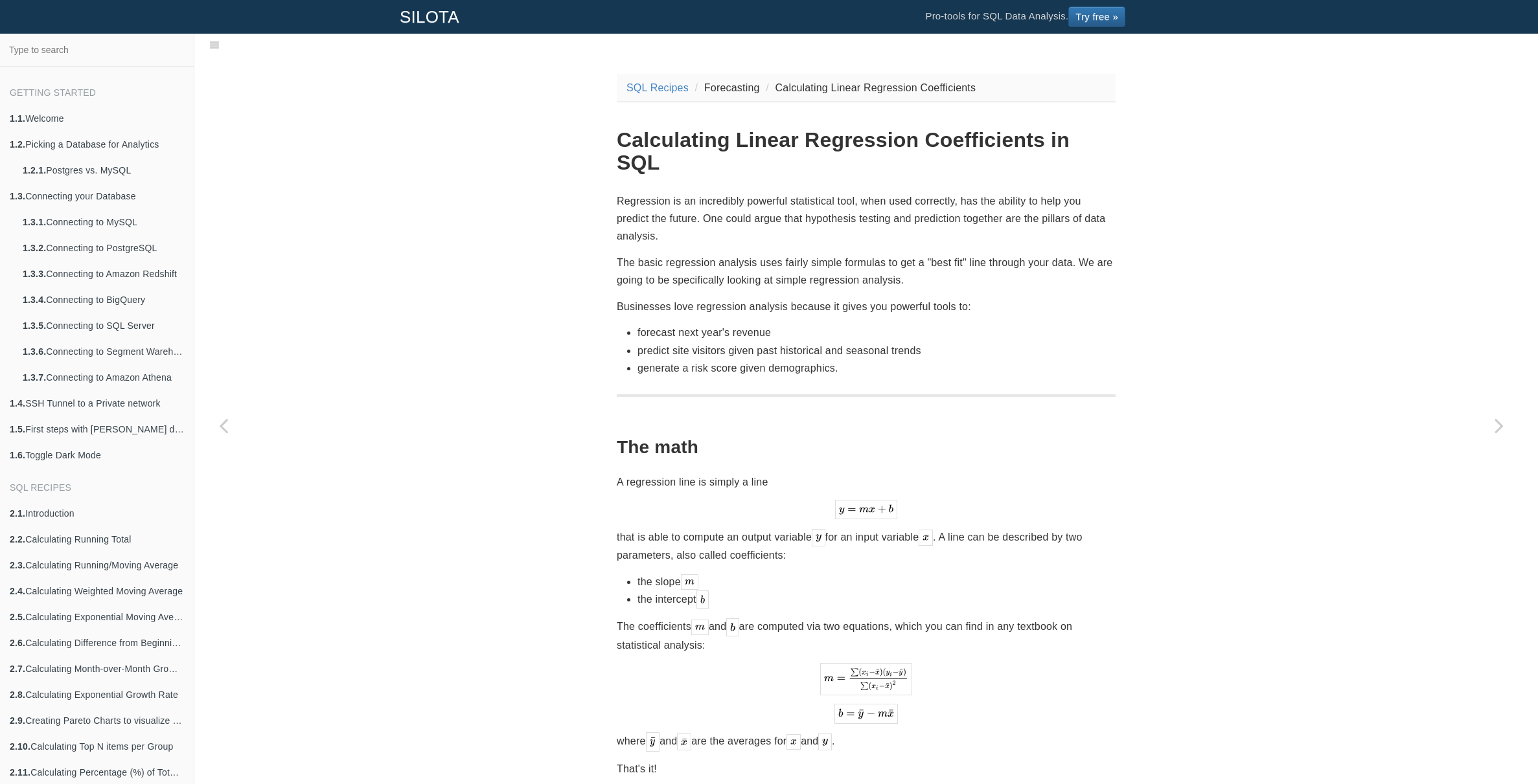
click at [820, 254] on p "The basic regression analysis uses fairly simple formulas to get a "best fit" l…" at bounding box center [866, 271] width 499 height 35
click at [840, 257] on p "The basic regression analysis uses fairly simple formulas to get a "best fit" l…" at bounding box center [866, 271] width 499 height 35
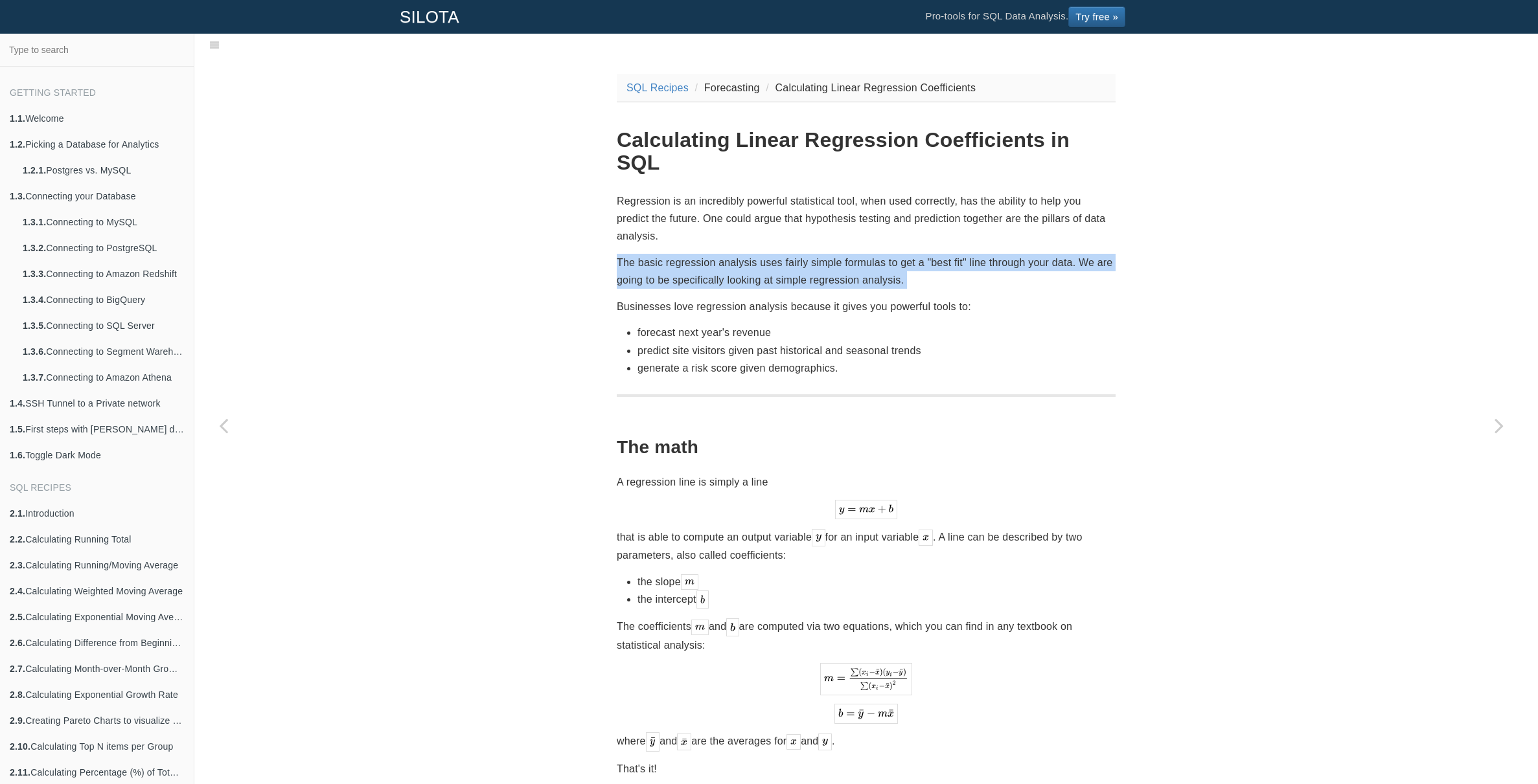
click at [840, 257] on p "The basic regression analysis uses fairly simple formulas to get a "best fit" l…" at bounding box center [866, 271] width 499 height 35
click at [866, 255] on p "The basic regression analysis uses fairly simple formulas to get a "best fit" l…" at bounding box center [866, 271] width 499 height 35
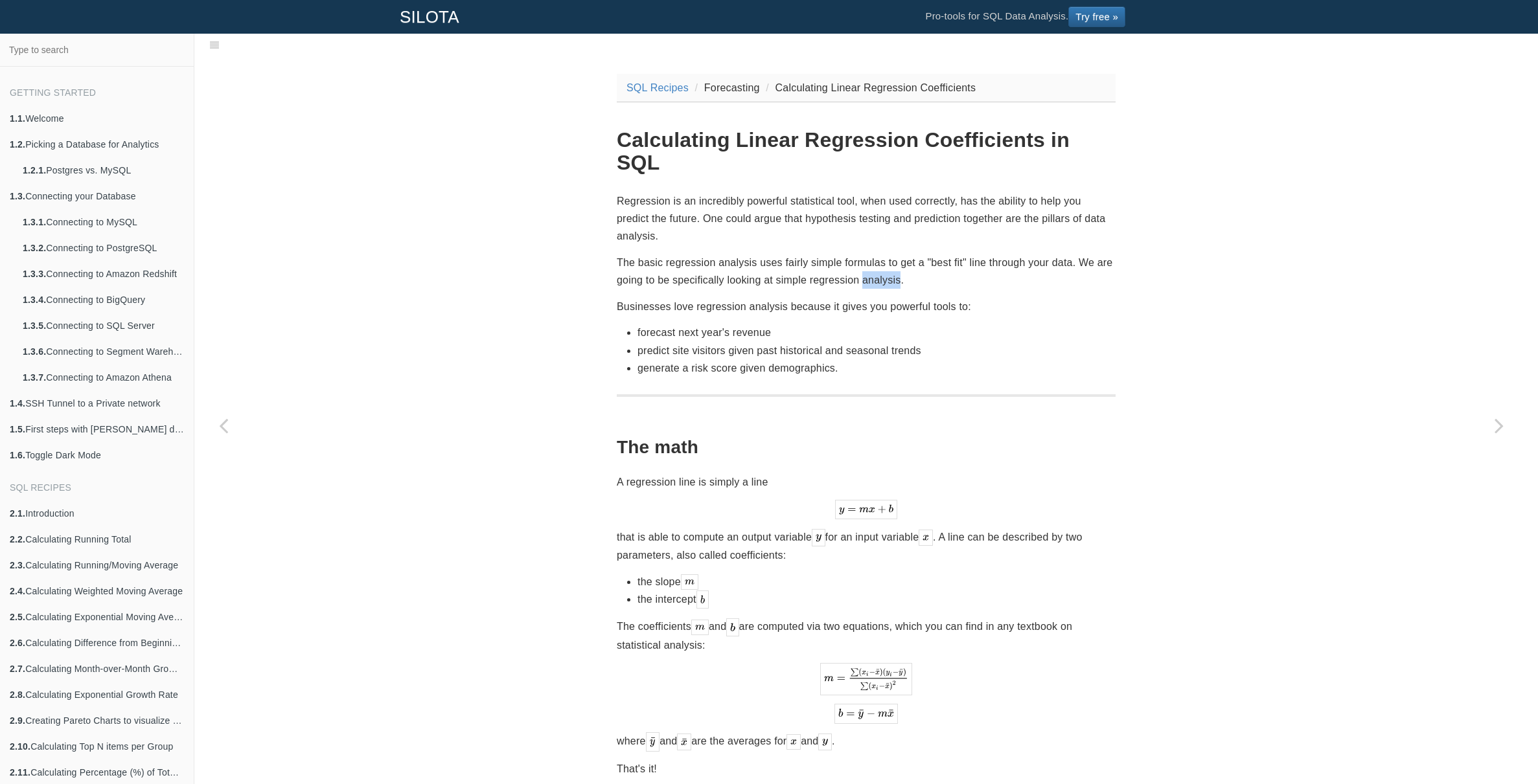
click at [866, 255] on p "The basic regression analysis uses fairly simple formulas to get a "best fit" l…" at bounding box center [866, 271] width 499 height 35
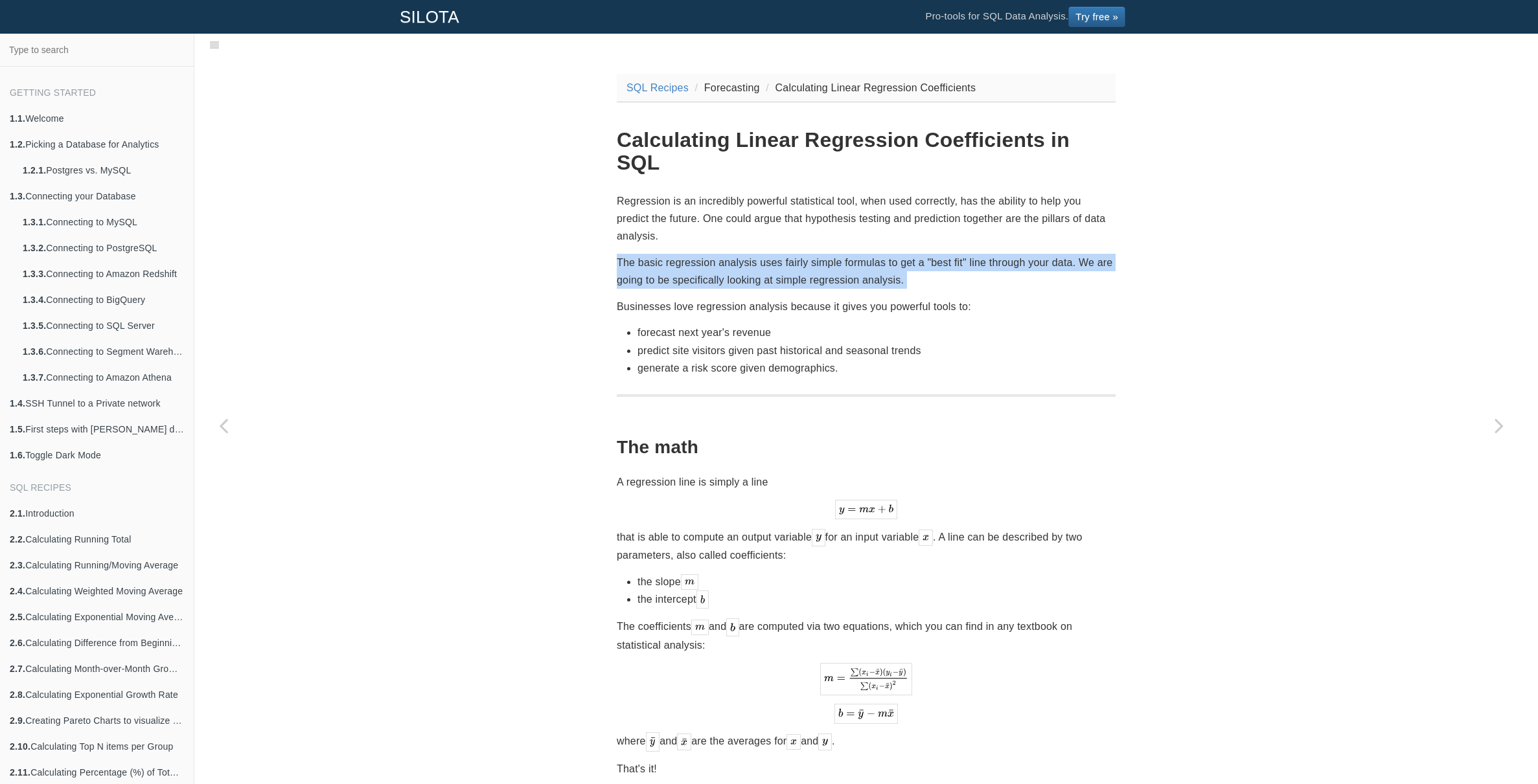
click at [866, 255] on p "The basic regression analysis uses fairly simple formulas to get a "best fit" l…" at bounding box center [866, 271] width 499 height 35
click at [876, 254] on p "The basic regression analysis uses fairly simple formulas to get a "best fit" l…" at bounding box center [866, 271] width 499 height 35
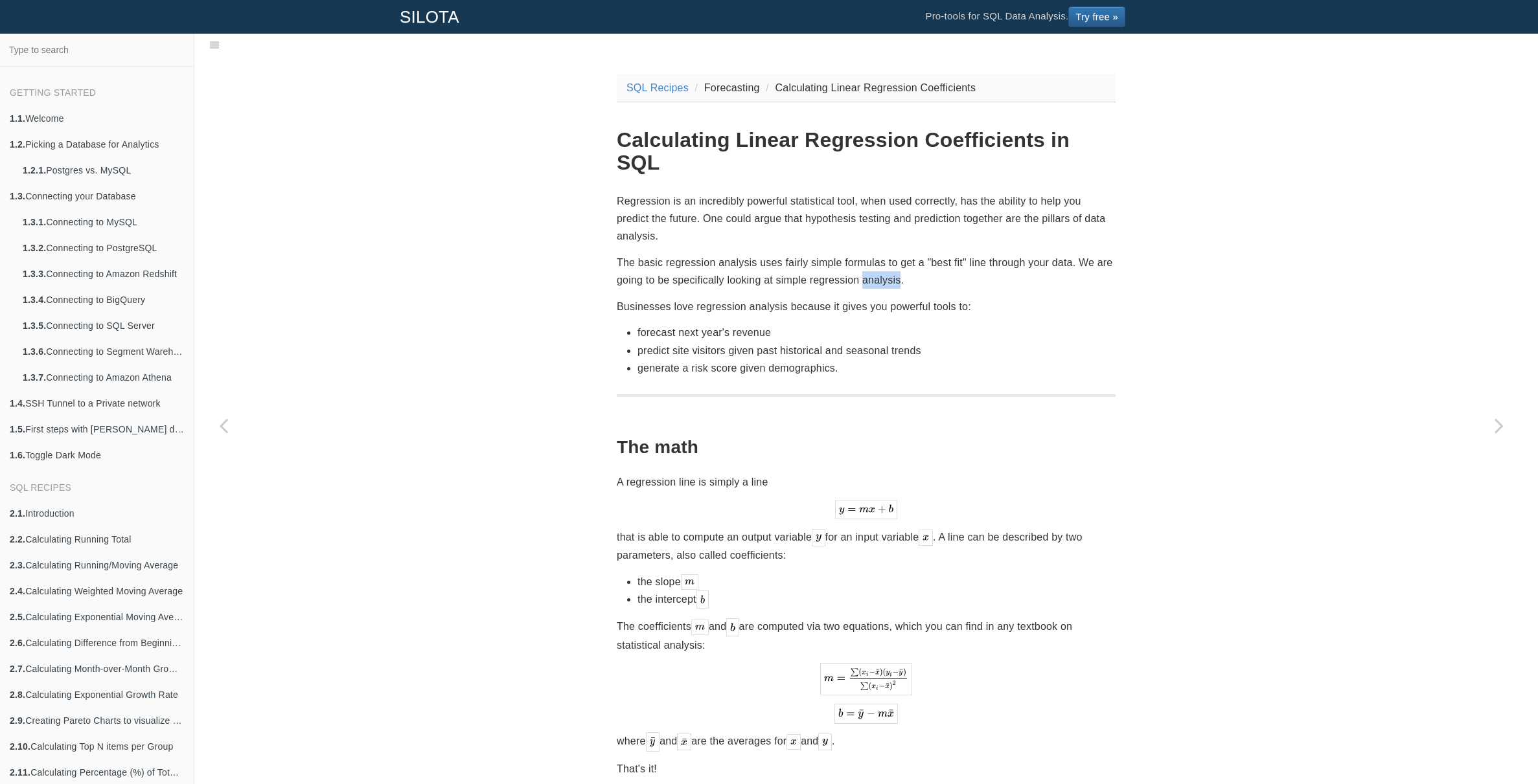
click at [876, 254] on p "The basic regression analysis uses fairly simple formulas to get a "best fit" l…" at bounding box center [866, 271] width 499 height 35
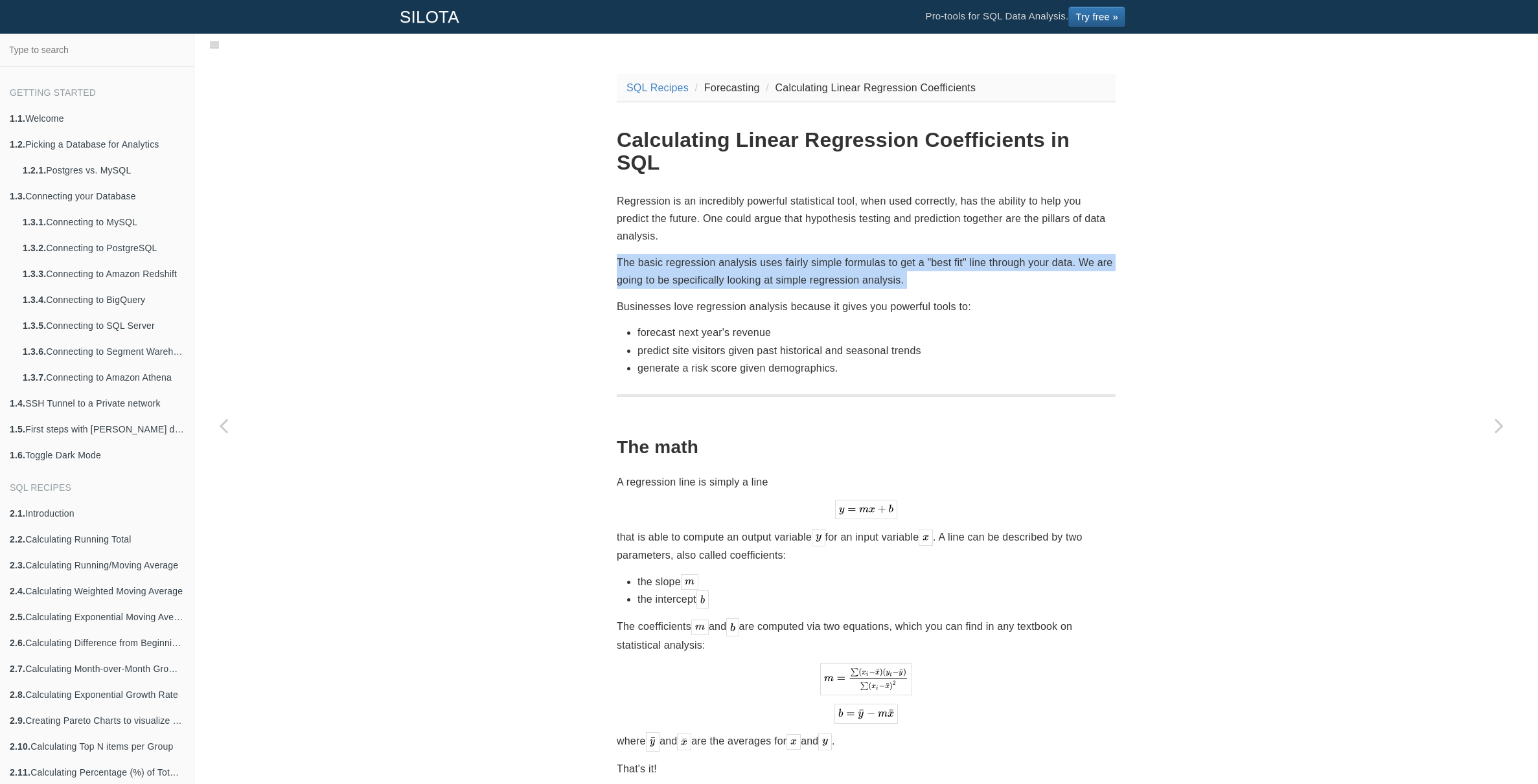
click at [876, 254] on p "The basic regression analysis uses fairly simple formulas to get a "best fit" l…" at bounding box center [866, 271] width 499 height 35
click at [885, 254] on p "The basic regression analysis uses fairly simple formulas to get a "best fit" l…" at bounding box center [866, 271] width 499 height 35
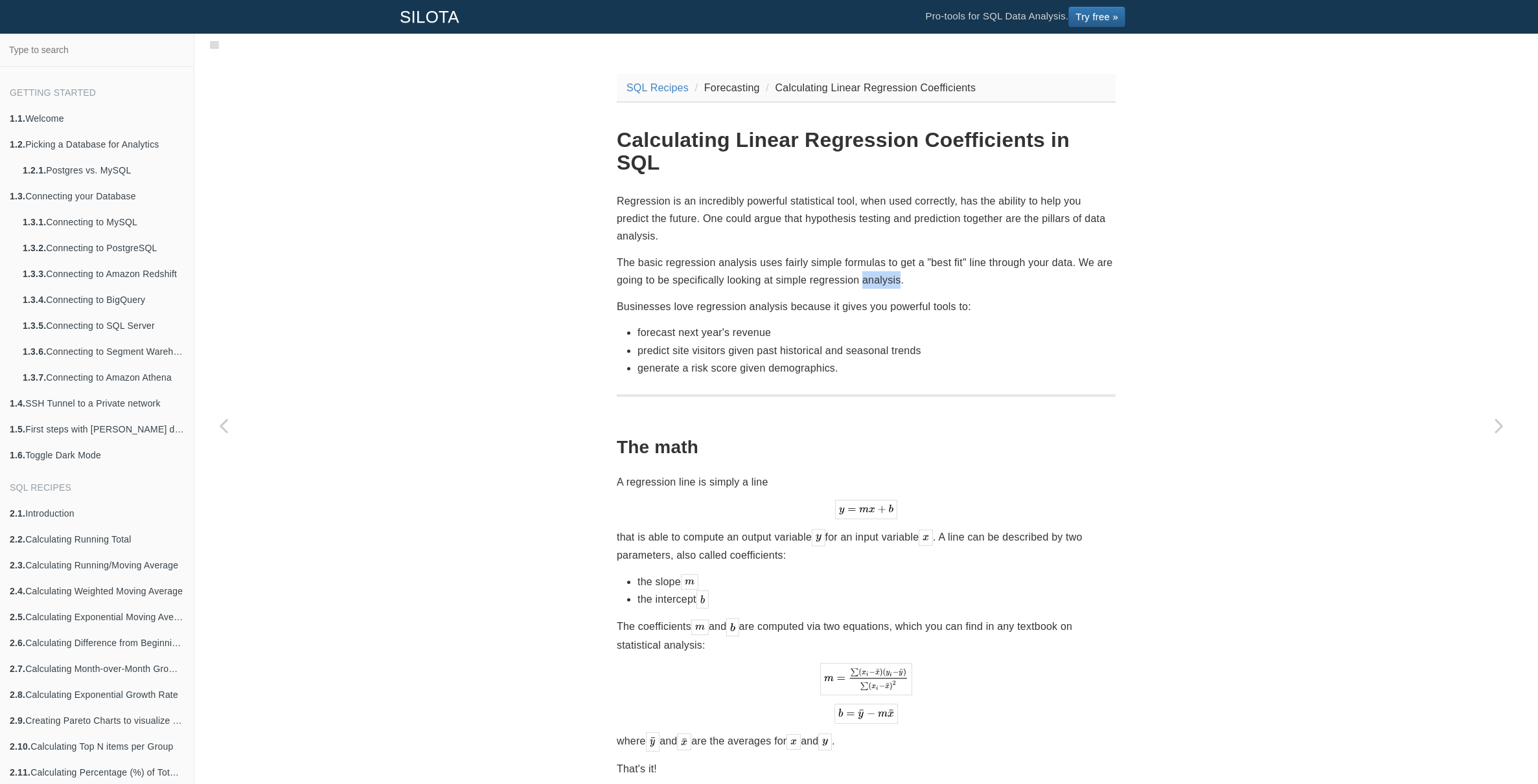
click at [885, 254] on p "The basic regression analysis uses fairly simple formulas to get a "best fit" l…" at bounding box center [866, 271] width 499 height 35
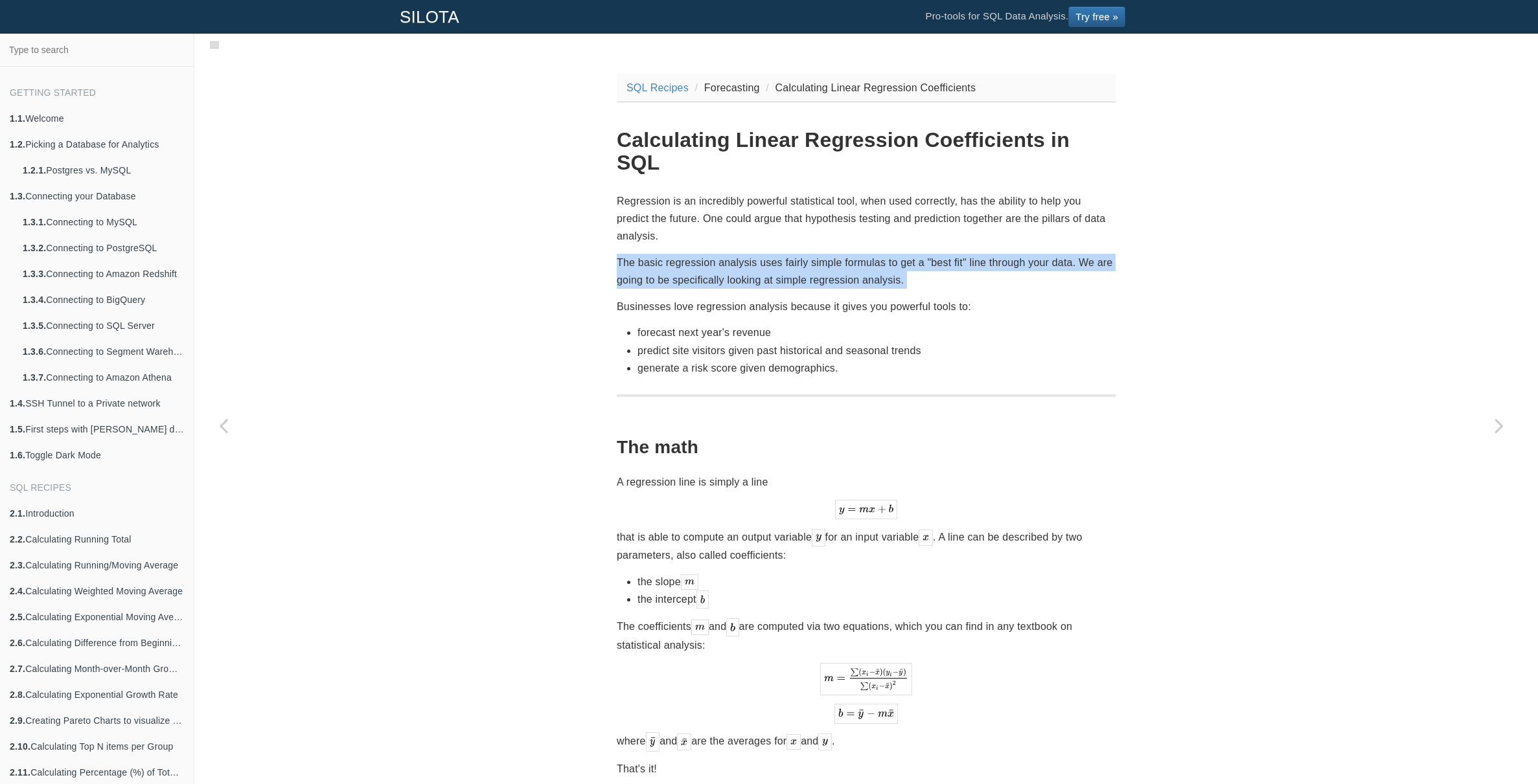
click at [885, 254] on p "The basic regression analysis uses fairly simple formulas to get a "best fit" l…" at bounding box center [866, 271] width 499 height 35
click at [892, 254] on p "The basic regression analysis uses fairly simple formulas to get a "best fit" l…" at bounding box center [866, 271] width 499 height 35
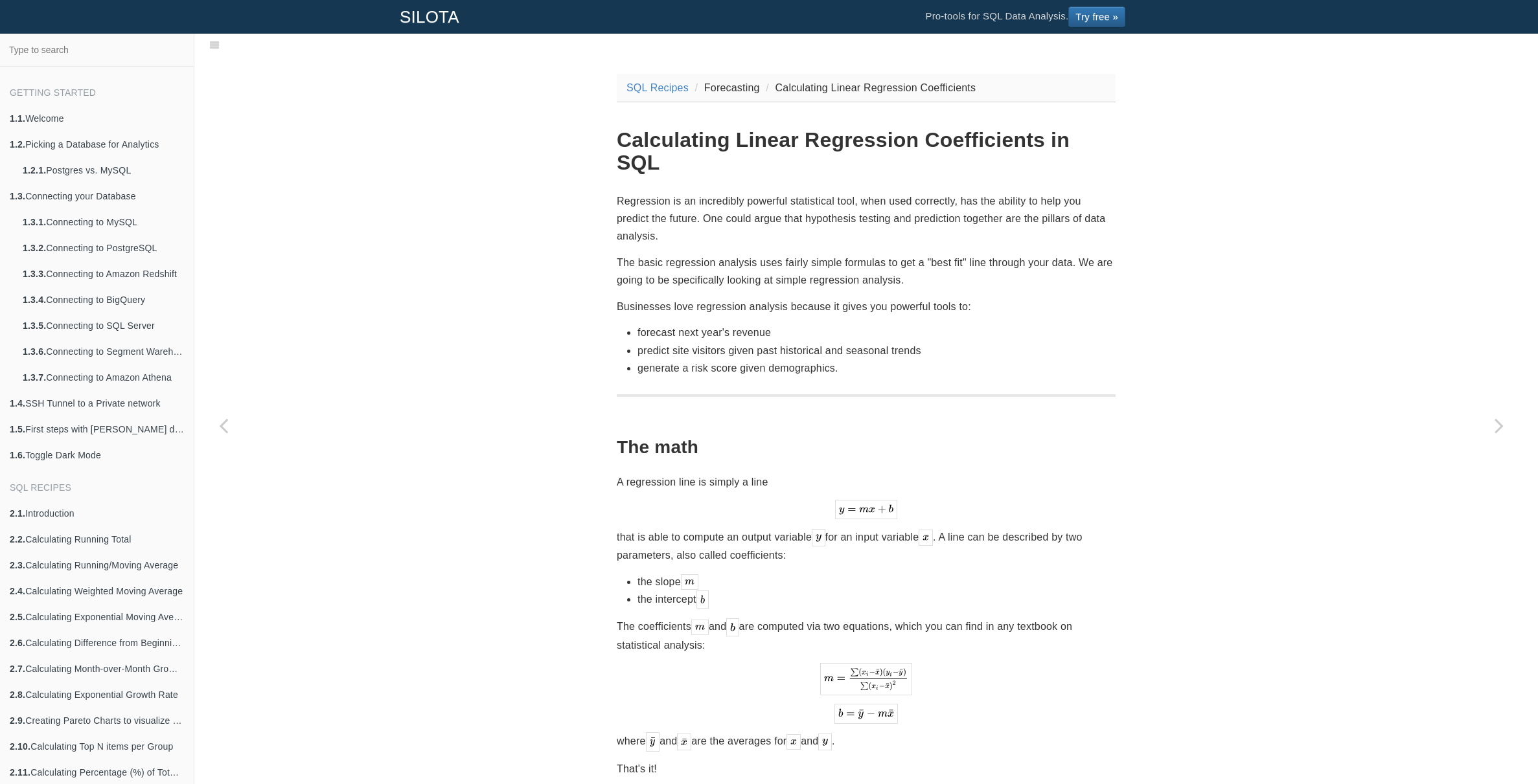
click at [805, 298] on p "Businesses love regression analysis because it gives you powerful tools to:" at bounding box center [866, 306] width 499 height 17
click at [838, 298] on p "Businesses love regression analysis because it gives you powerful tools to:" at bounding box center [866, 306] width 499 height 17
click at [789, 298] on p "Businesses love regression analysis because it gives you powerful tools to:" at bounding box center [866, 306] width 499 height 17
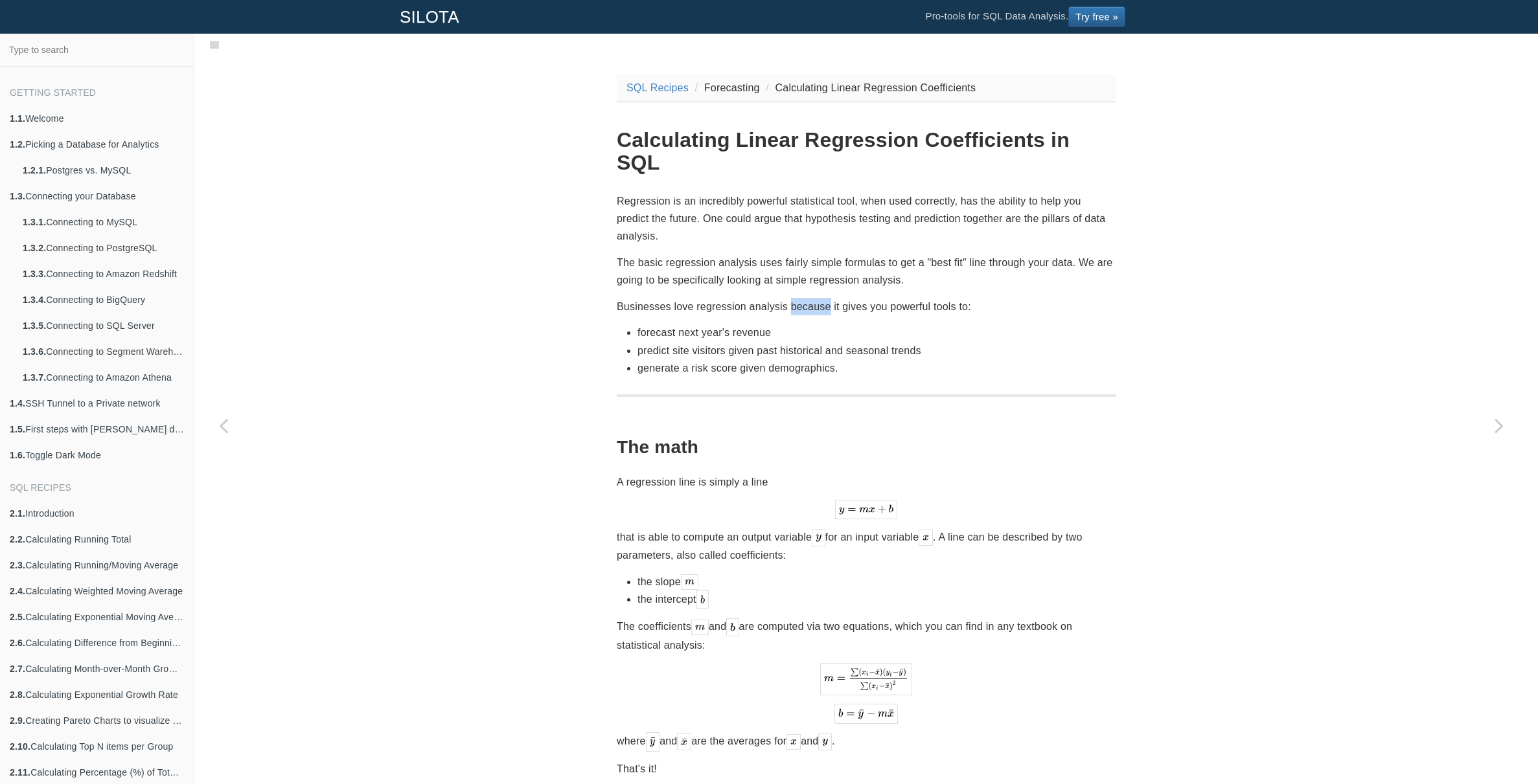
click at [789, 298] on p "Businesses love regression analysis because it gives you powerful tools to:" at bounding box center [866, 306] width 499 height 17
click at [799, 298] on p "Businesses love regression analysis because it gives you powerful tools to:" at bounding box center [866, 306] width 499 height 17
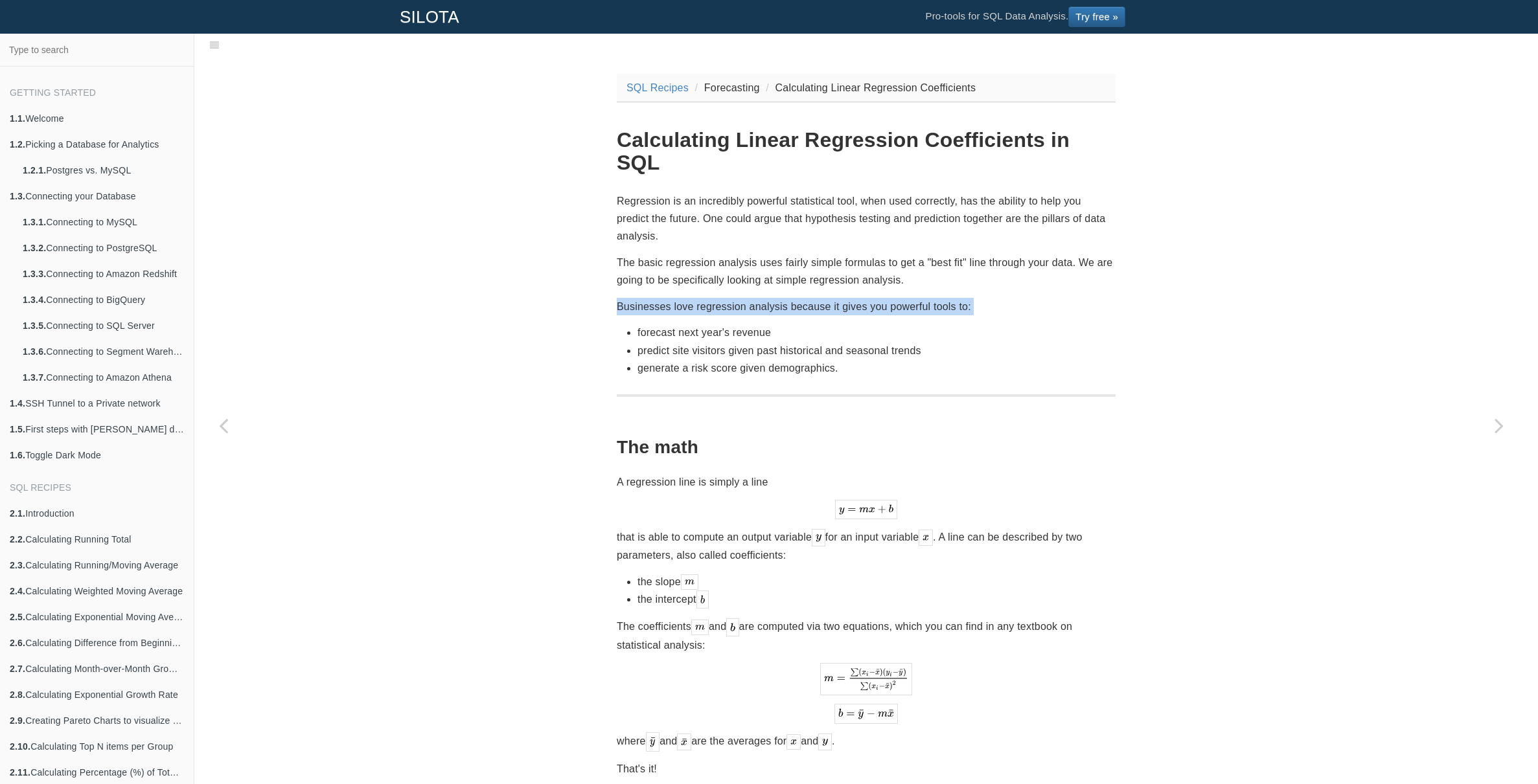
click at [813, 298] on p "Businesses love regression analysis because it gives you powerful tools to:" at bounding box center [866, 306] width 499 height 17
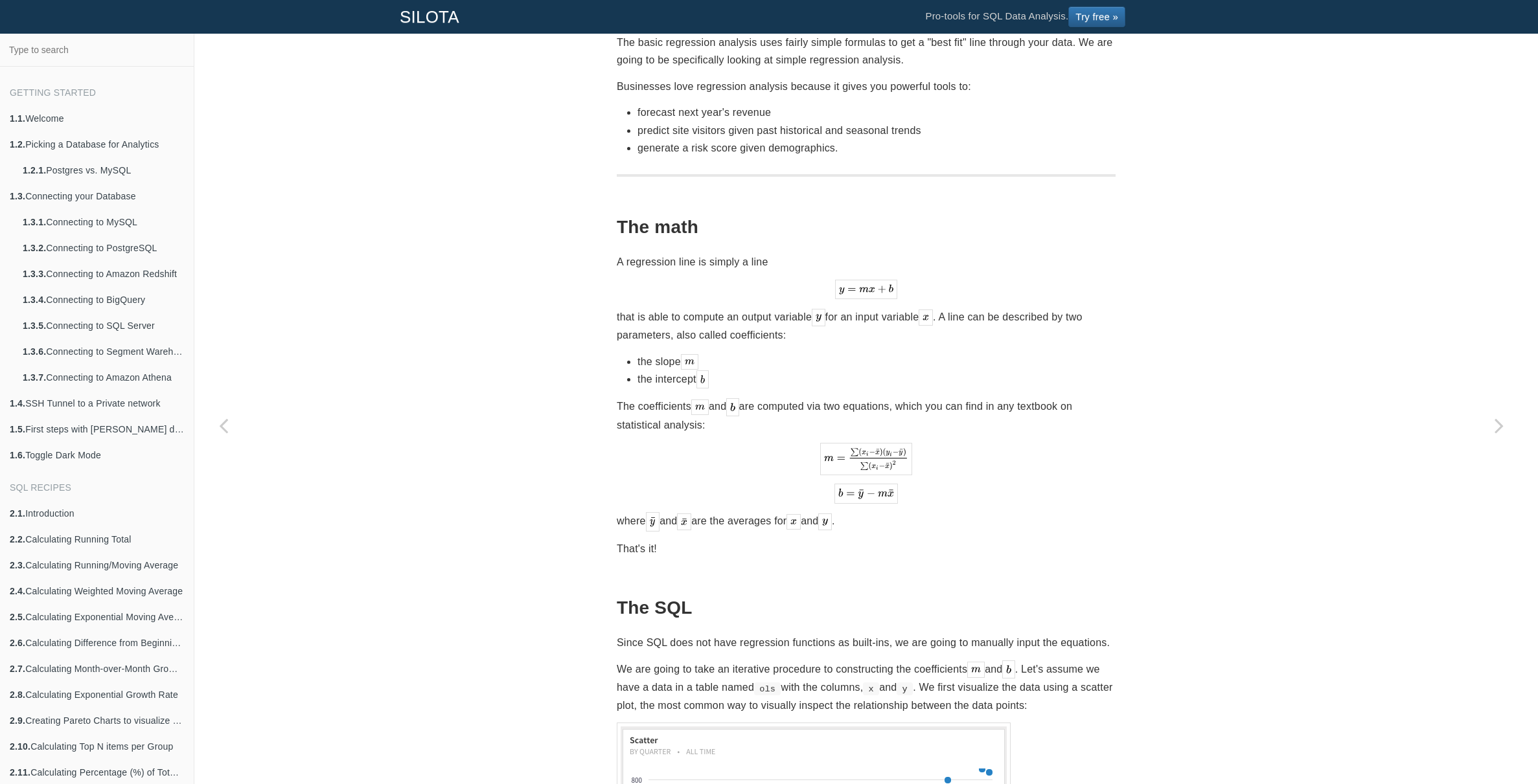
scroll to position [308, 0]
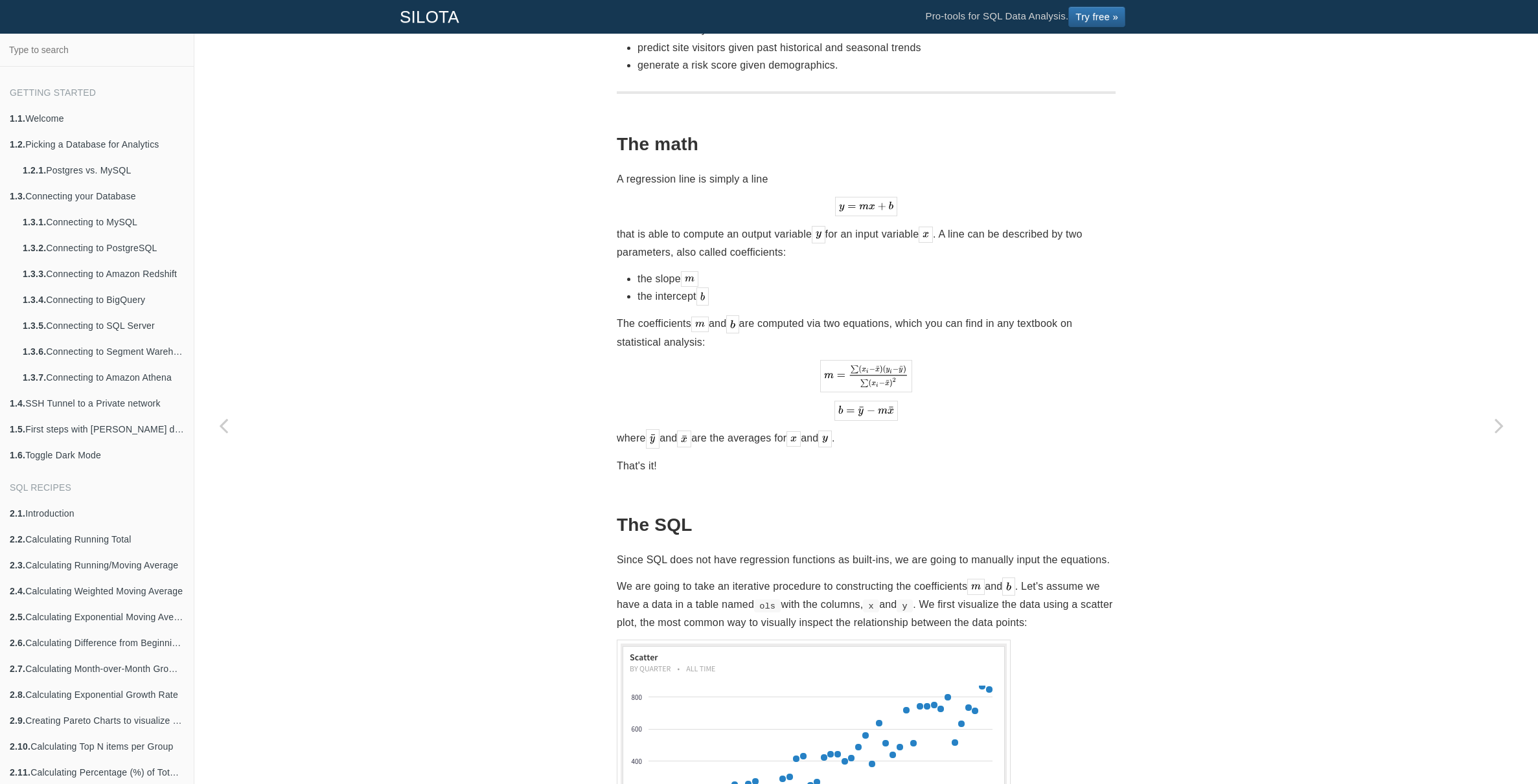
click at [859, 315] on p "The coefficients and are computed via two equations, which you can find in any …" at bounding box center [866, 333] width 499 height 36
click at [861, 315] on p "The coefficients and are computed via two equations, which you can find in any …" at bounding box center [866, 333] width 499 height 36
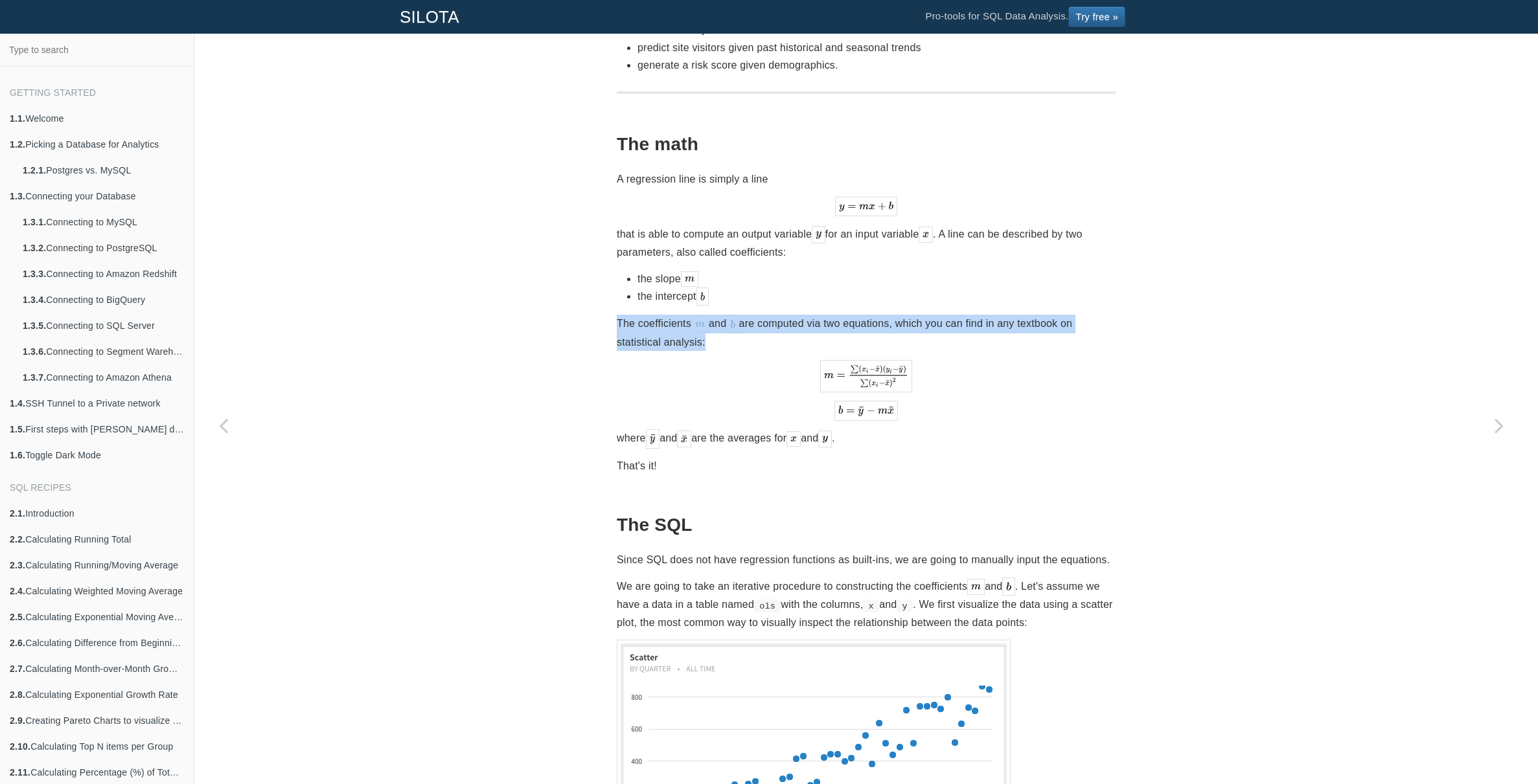
click at [861, 315] on p "The coefficients and are computed via two equations, which you can find in any …" at bounding box center [866, 333] width 499 height 36
click at [866, 315] on p "The coefficients and are computed via two equations, which you can find in any …" at bounding box center [866, 333] width 499 height 36
click at [872, 315] on p "The coefficients and are computed via two equations, which you can find in any …" at bounding box center [866, 333] width 499 height 36
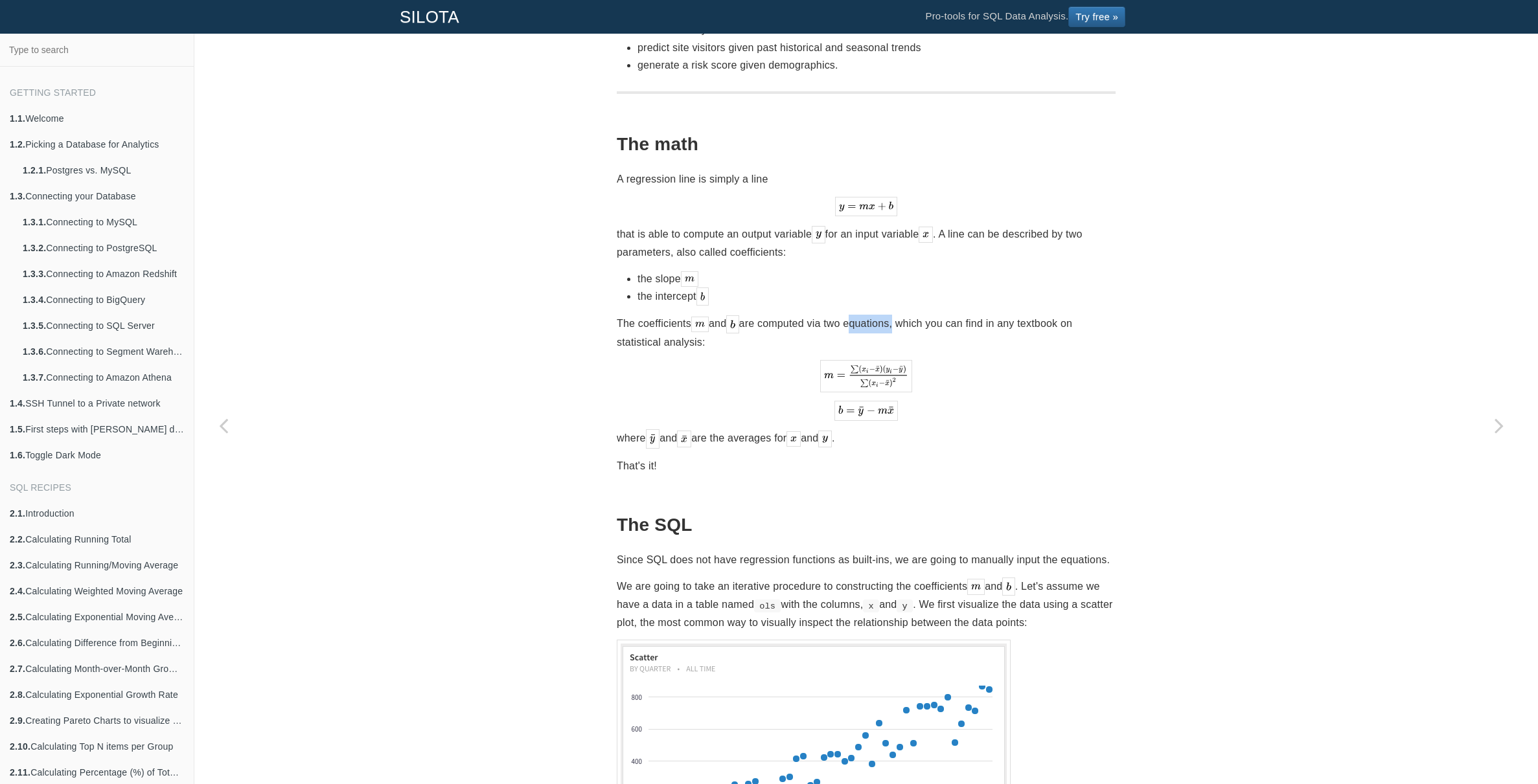
click at [872, 315] on p "The coefficients and are computed via two equations, which you can find in any …" at bounding box center [866, 333] width 499 height 36
click at [887, 315] on p "The coefficients and are computed via two equations, which you can find in any …" at bounding box center [866, 333] width 499 height 36
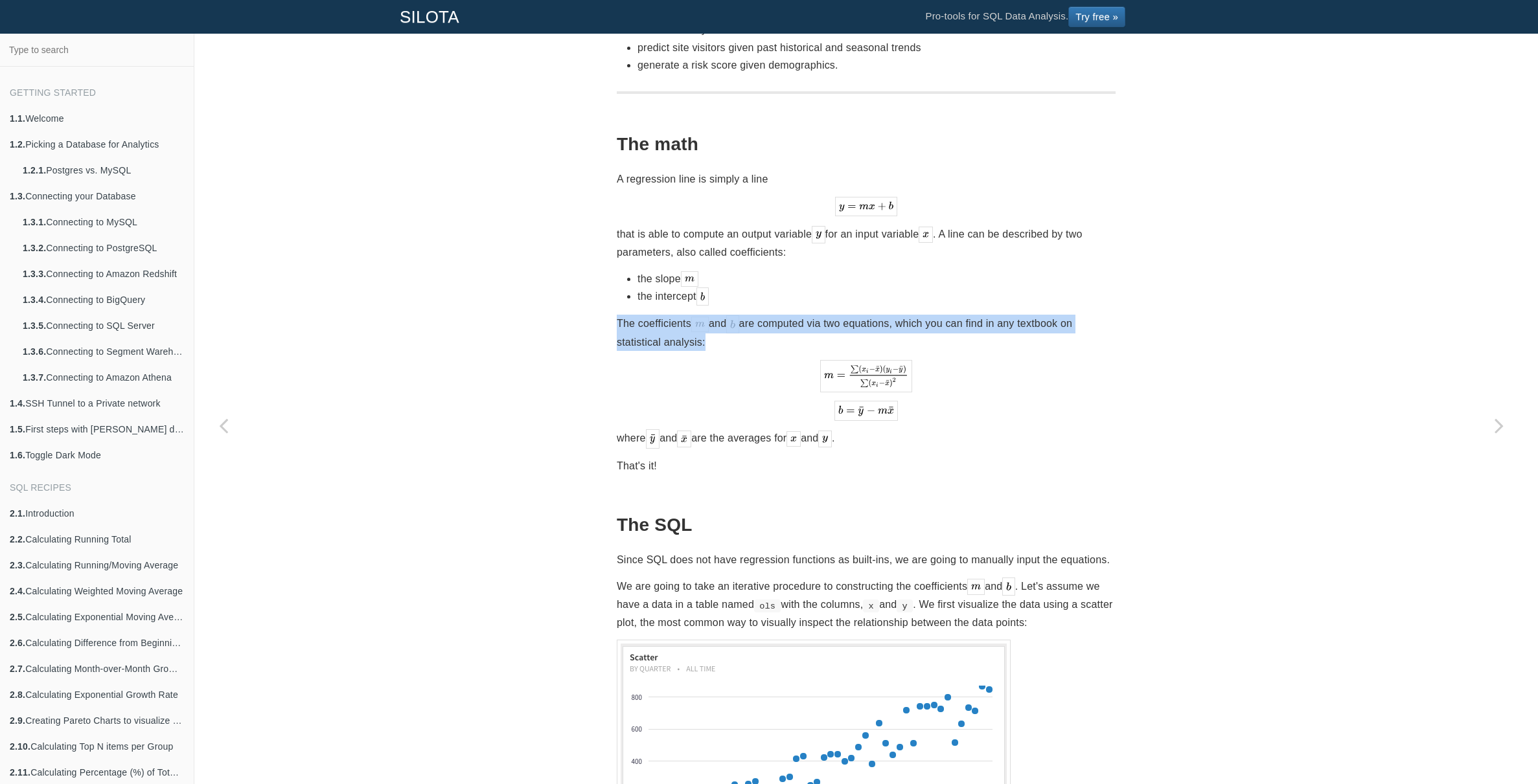
click at [918, 315] on p "The coefficients and are computed via two equations, which you can find in any …" at bounding box center [866, 333] width 499 height 36
click at [947, 315] on p "The coefficients and are computed via two equations, which you can find in any …" at bounding box center [866, 333] width 499 height 36
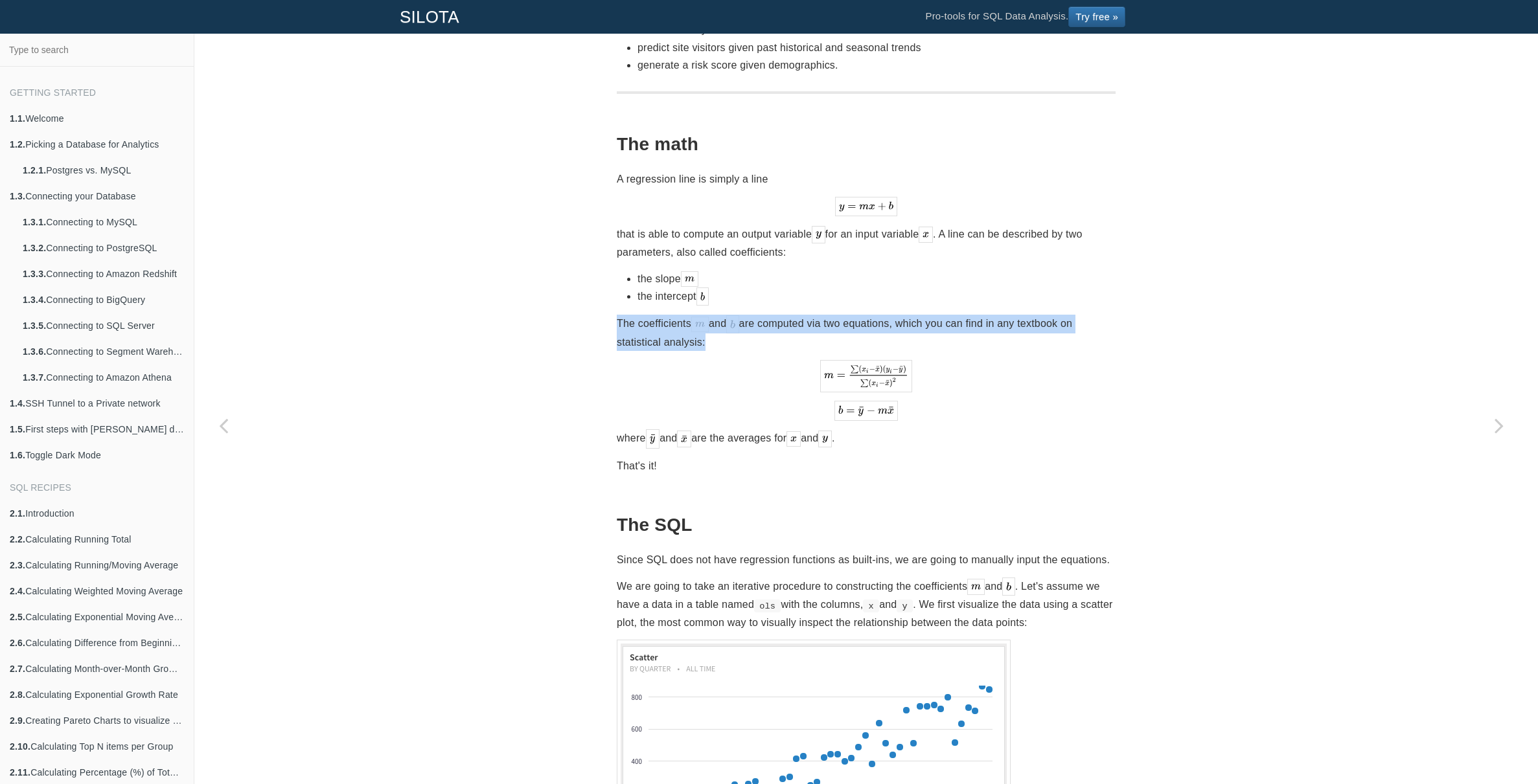
click at [947, 315] on p "The coefficients and are computed via two equations, which you can find in any …" at bounding box center [866, 333] width 499 height 36
click at [963, 315] on p "The coefficients and are computed via two equations, which you can find in any …" at bounding box center [866, 333] width 499 height 36
click at [978, 315] on p "The coefficients and are computed via two equations, which you can find in any …" at bounding box center [866, 333] width 499 height 36
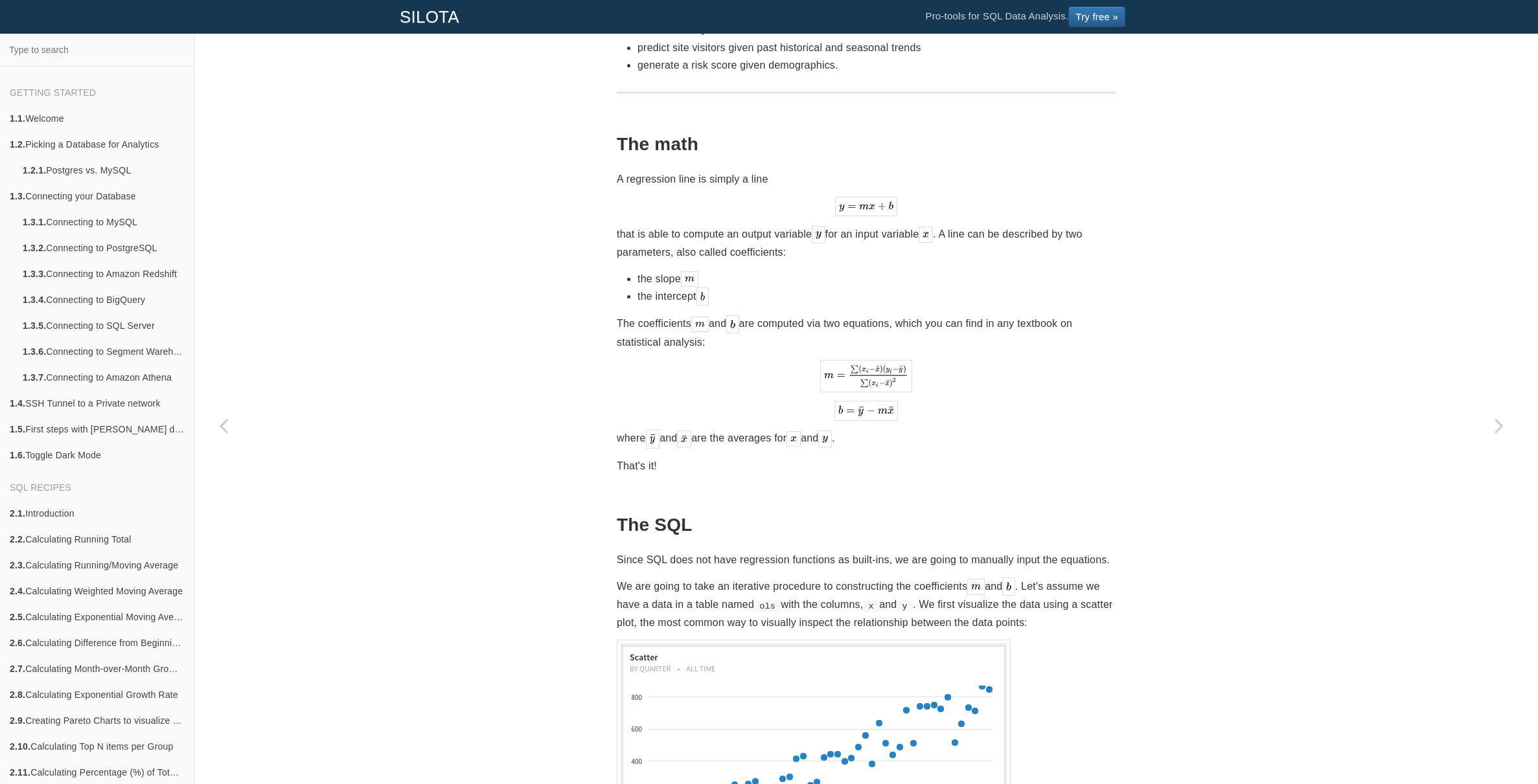
scroll to position [514, 0]
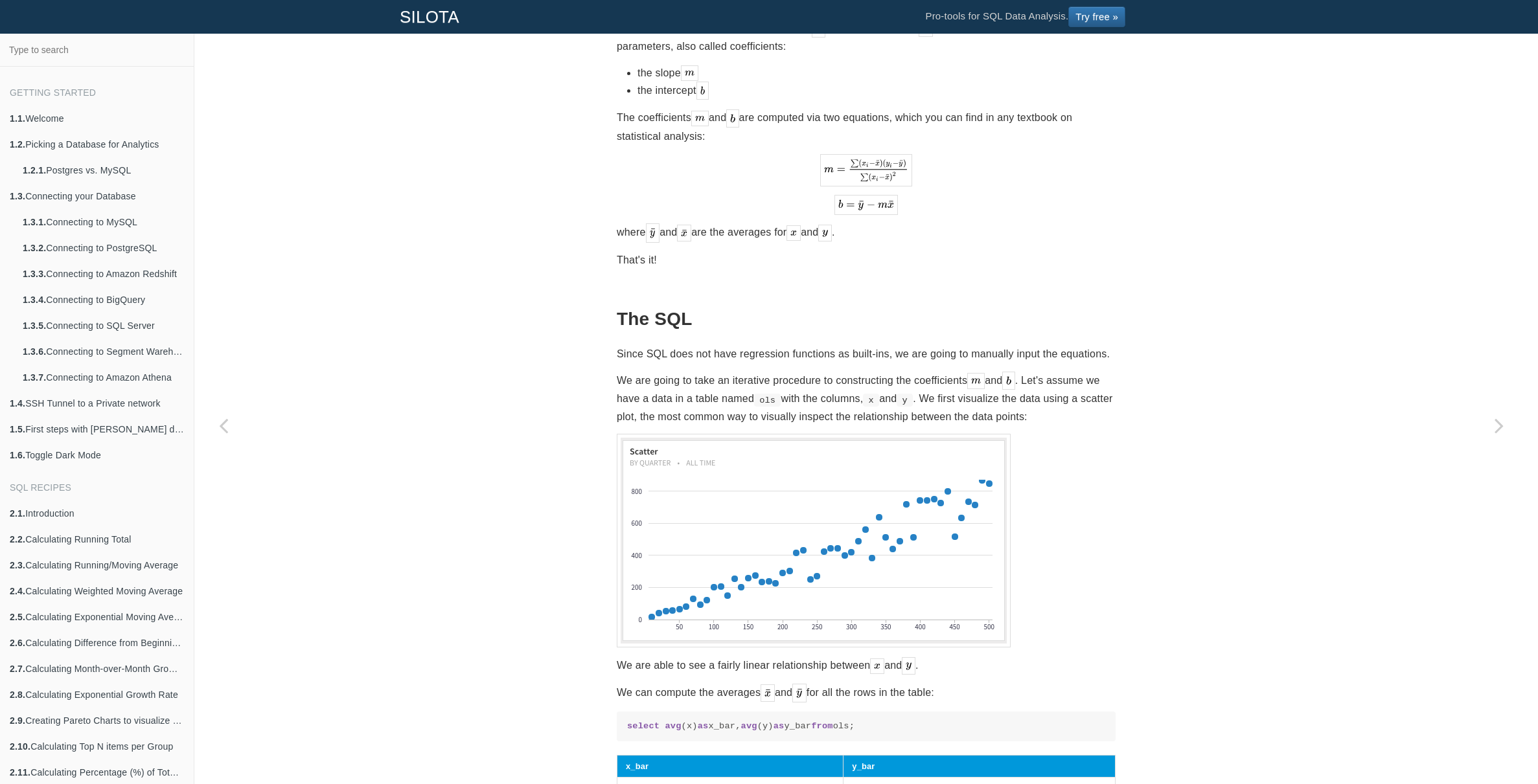
click at [889, 345] on p "Since SQL does not have regression functions as built-ins, we are going to manu…" at bounding box center [866, 353] width 499 height 17
click at [900, 345] on p "Since SQL does not have regression functions as built-ins, we are going to manu…" at bounding box center [866, 353] width 499 height 17
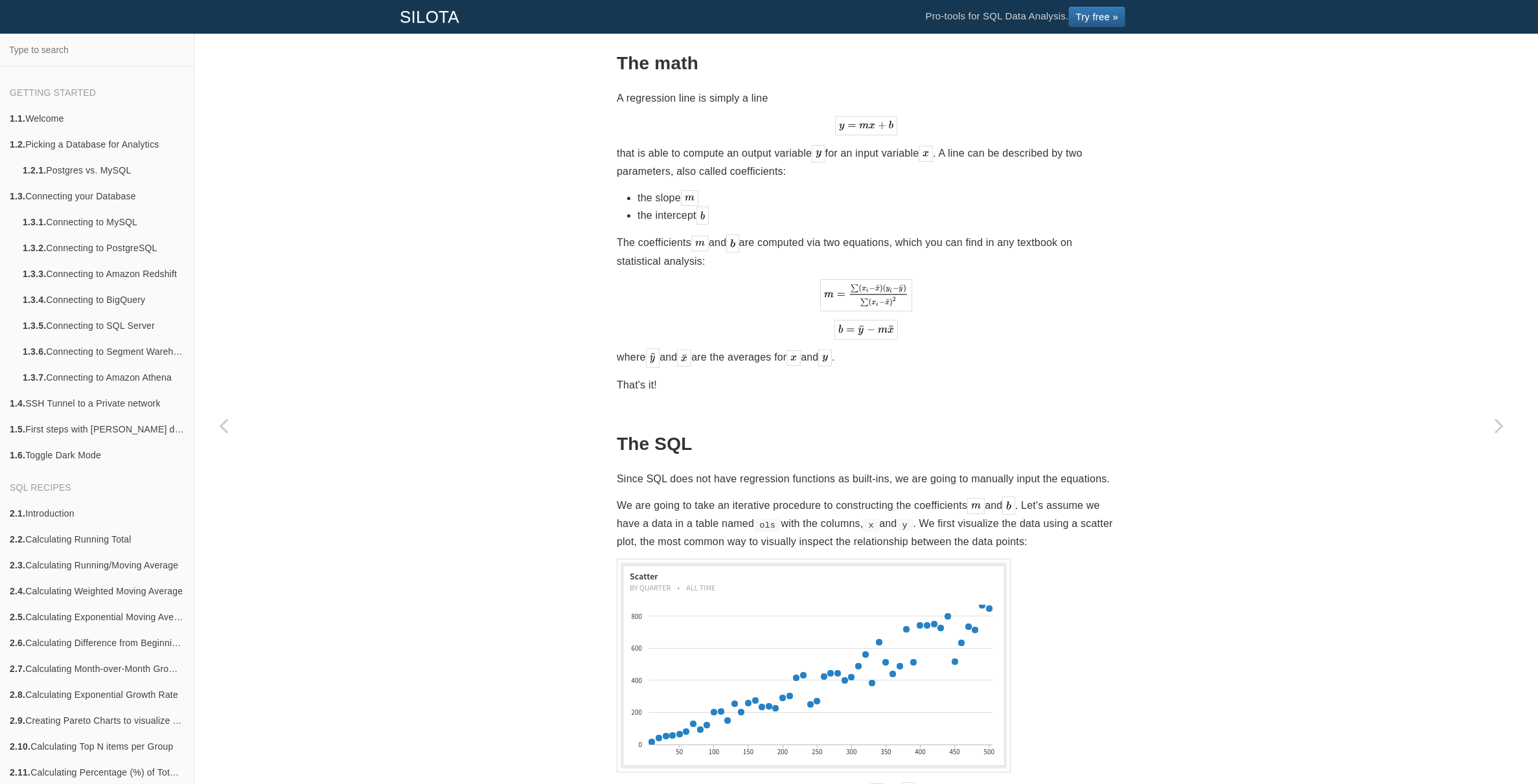
scroll to position [0, 0]
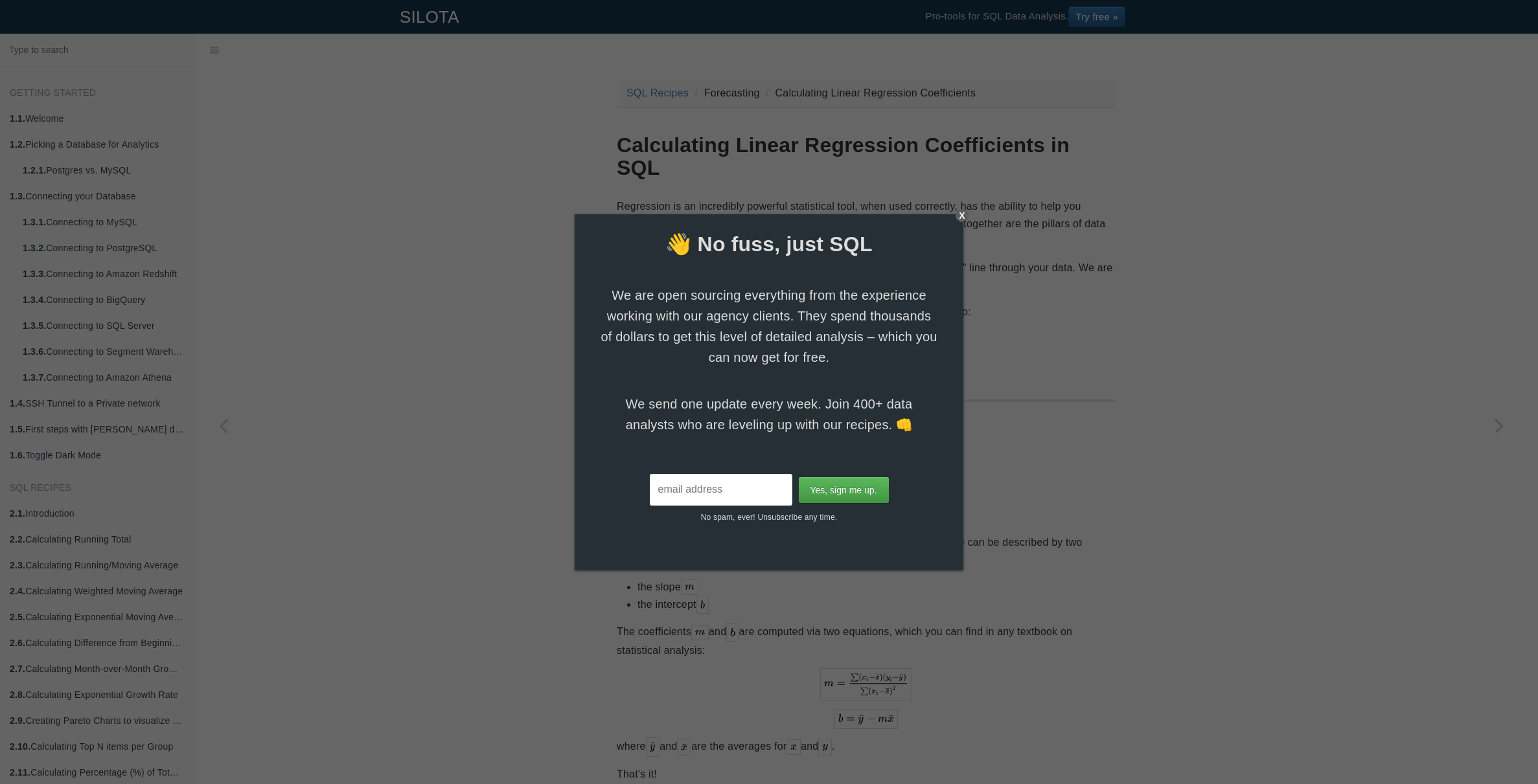
click at [965, 217] on div "X" at bounding box center [962, 215] width 13 height 13
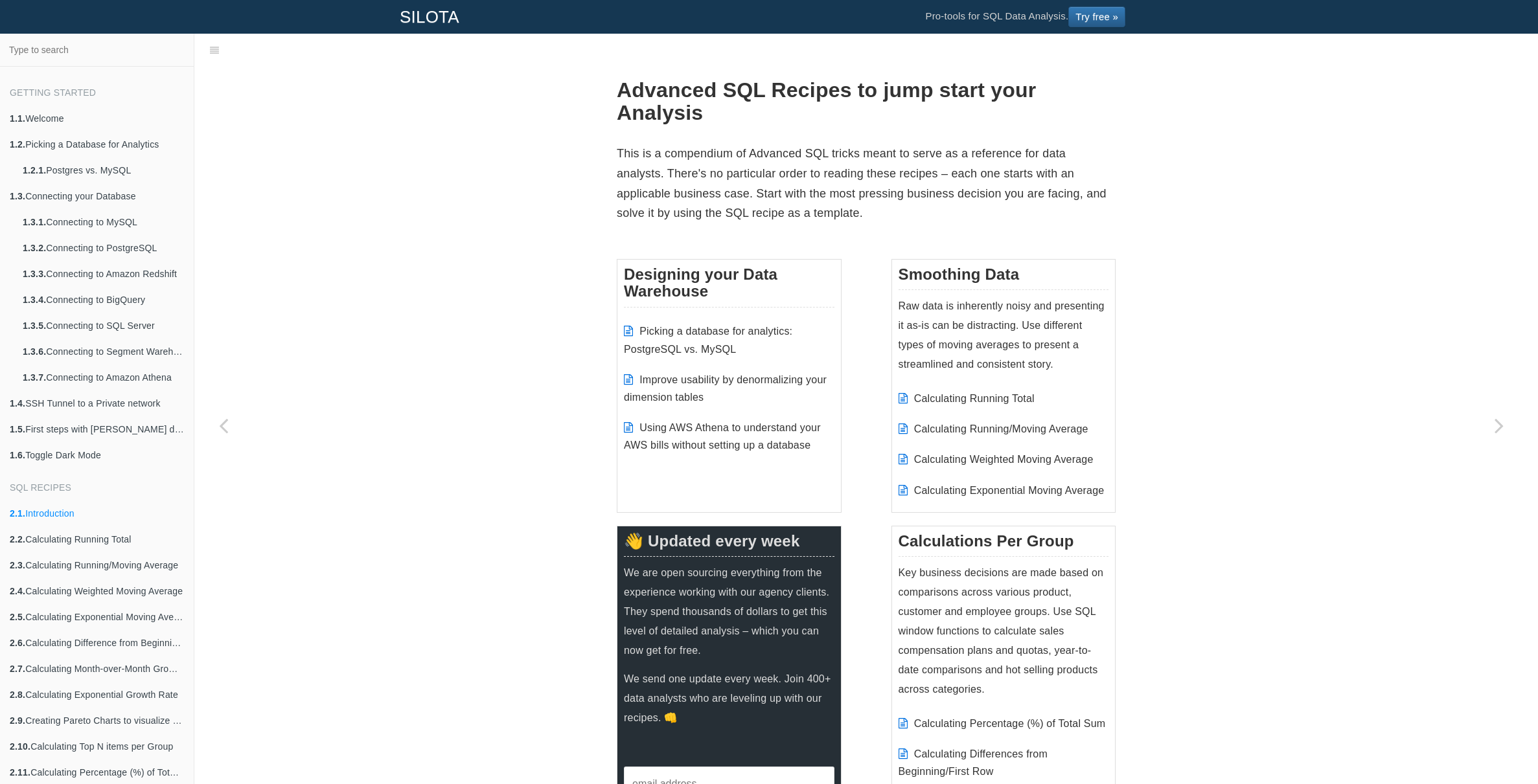
scroll to position [33, 0]
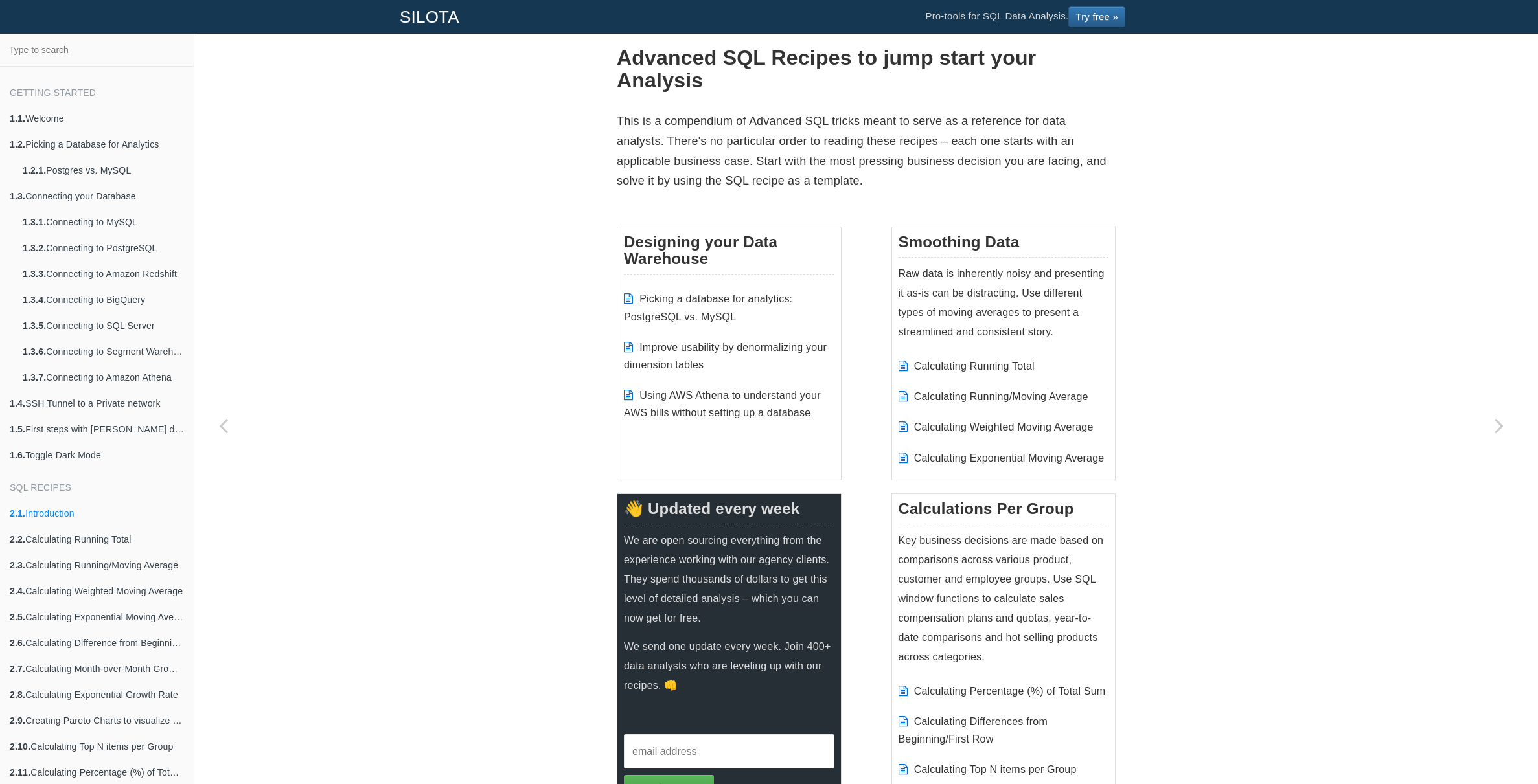
click at [836, 147] on p "This is a compendium of Advanced SQL tricks meant to serve as a reference for d…" at bounding box center [866, 151] width 499 height 79
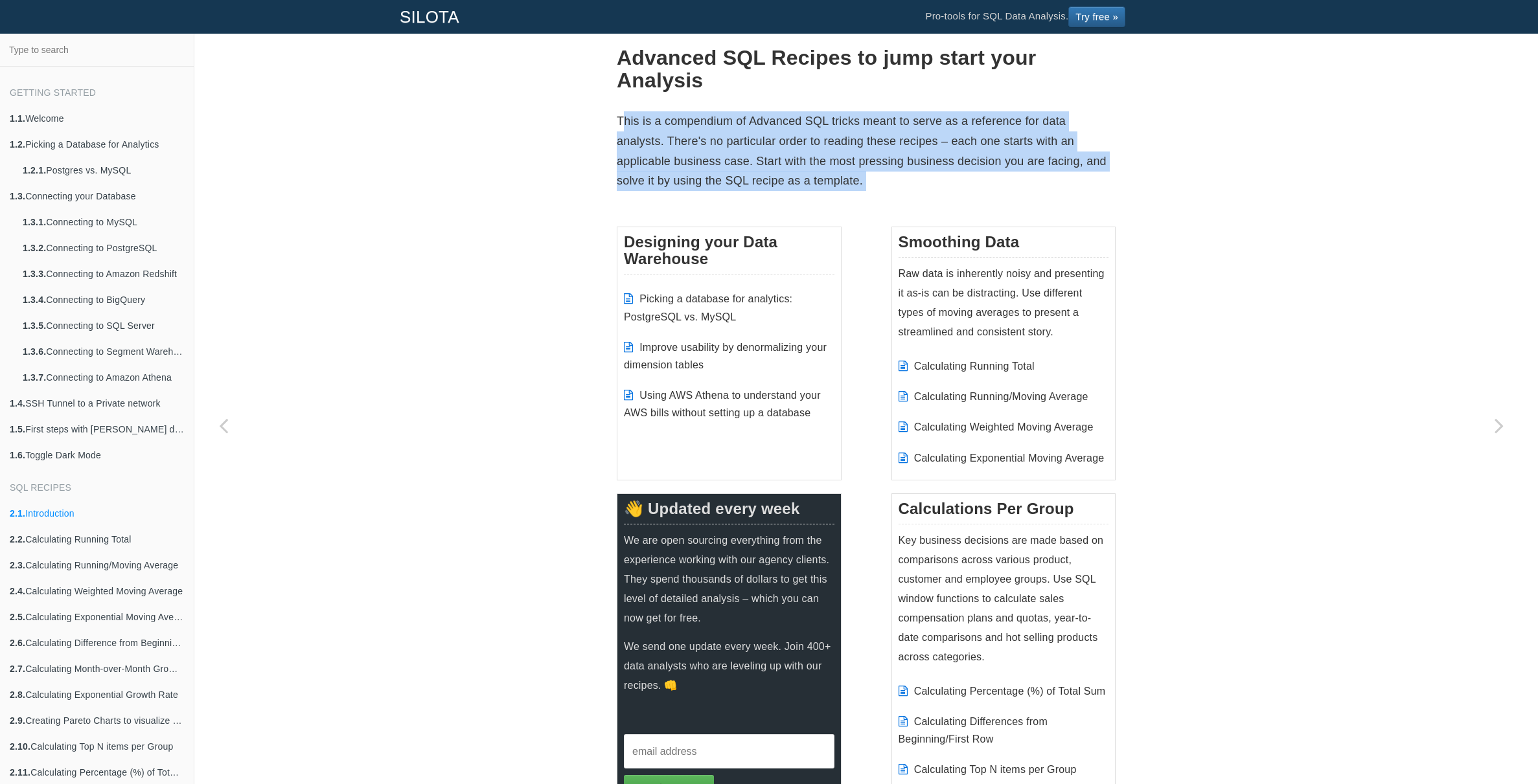
click at [836, 147] on p "This is a compendium of Advanced SQL tricks meant to serve as a reference for d…" at bounding box center [866, 151] width 499 height 79
click at [855, 148] on p "This is a compendium of Advanced SQL tricks meant to serve as a reference for d…" at bounding box center [866, 151] width 499 height 79
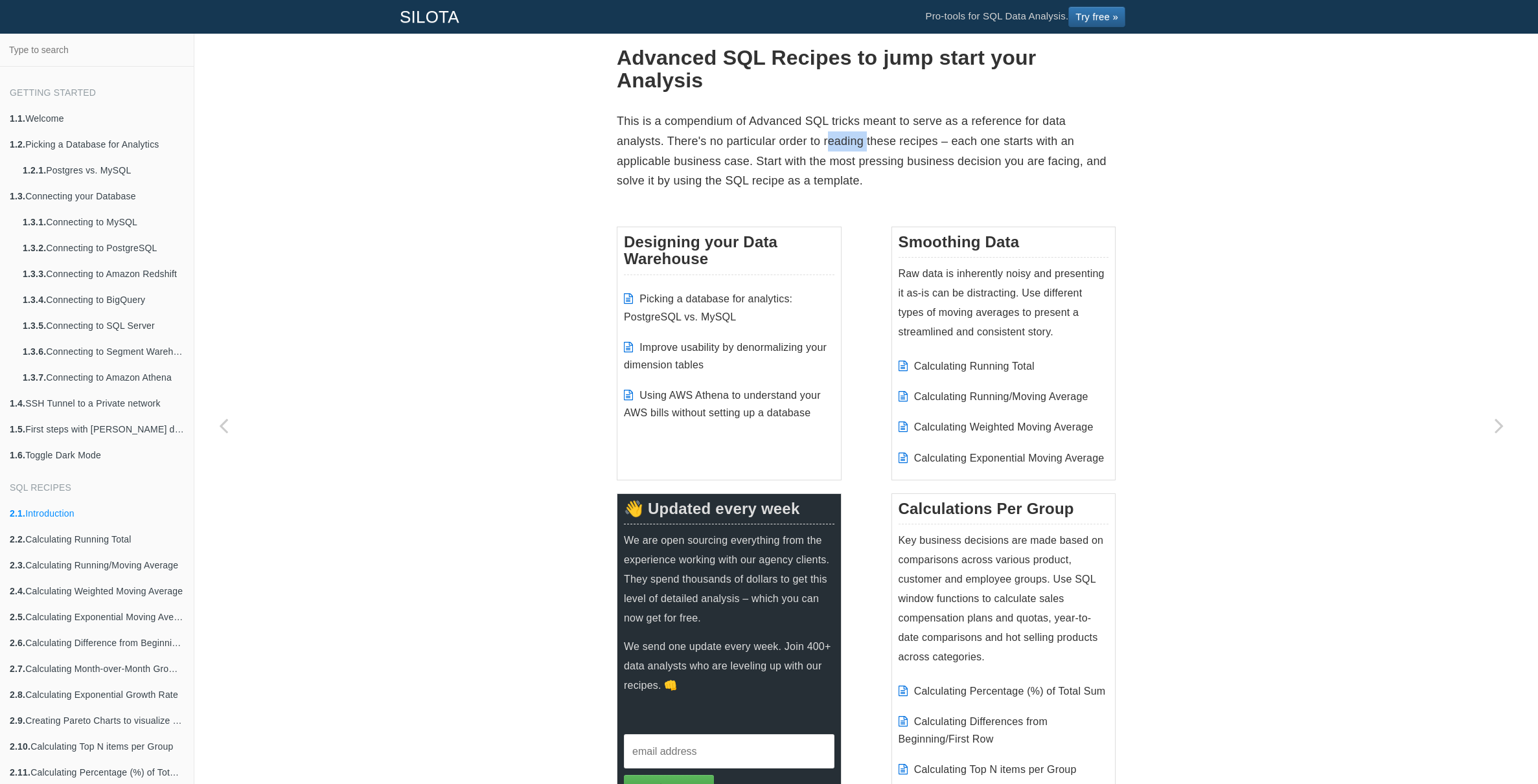
click at [855, 148] on p "This is a compendium of Advanced SQL tricks meant to serve as a reference for d…" at bounding box center [866, 151] width 499 height 79
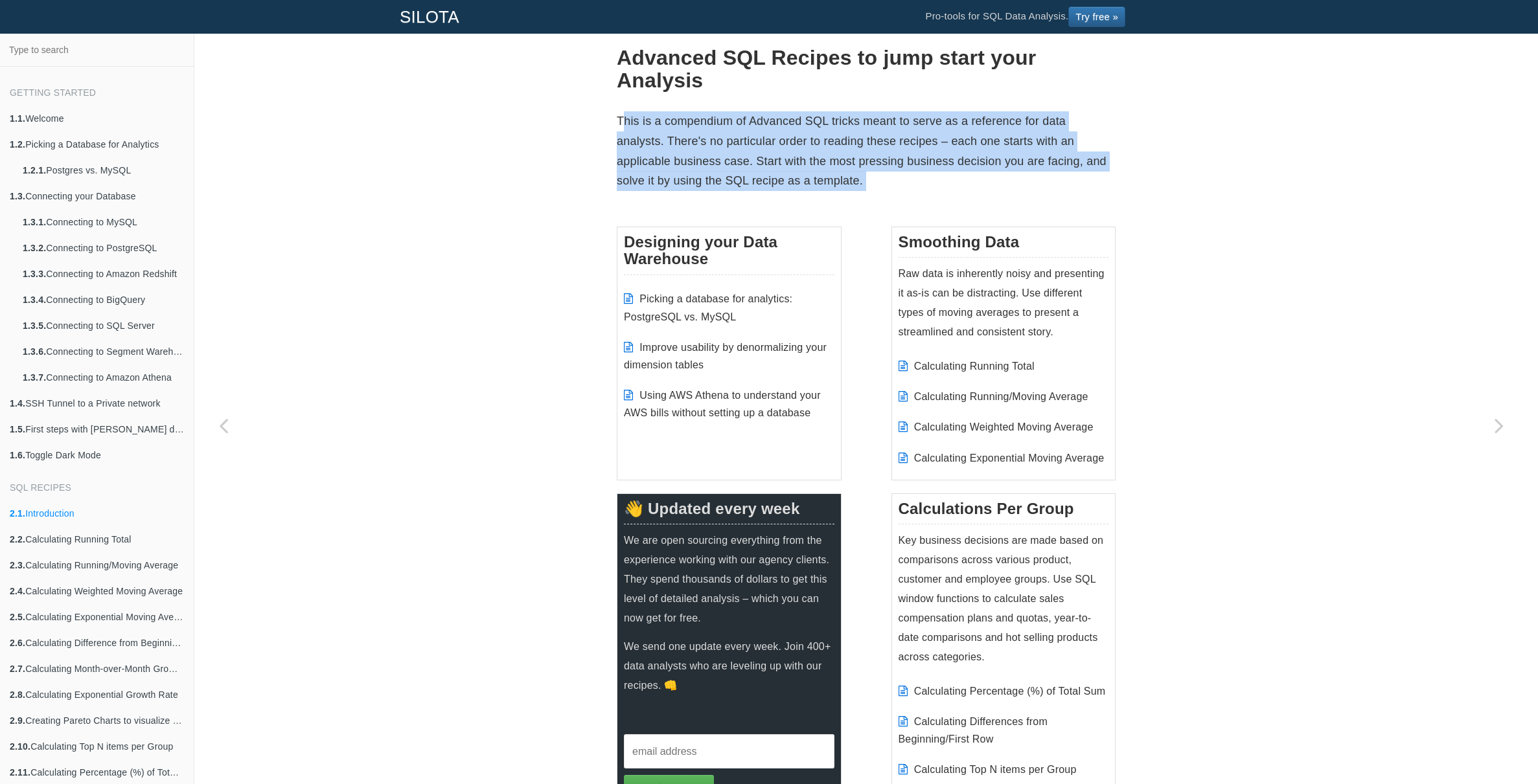
click at [855, 148] on p "This is a compendium of Advanced SQL tricks meant to serve as a reference for d…" at bounding box center [866, 151] width 499 height 79
click at [887, 151] on p "This is a compendium of Advanced SQL tricks meant to serve as a reference for d…" at bounding box center [866, 151] width 499 height 79
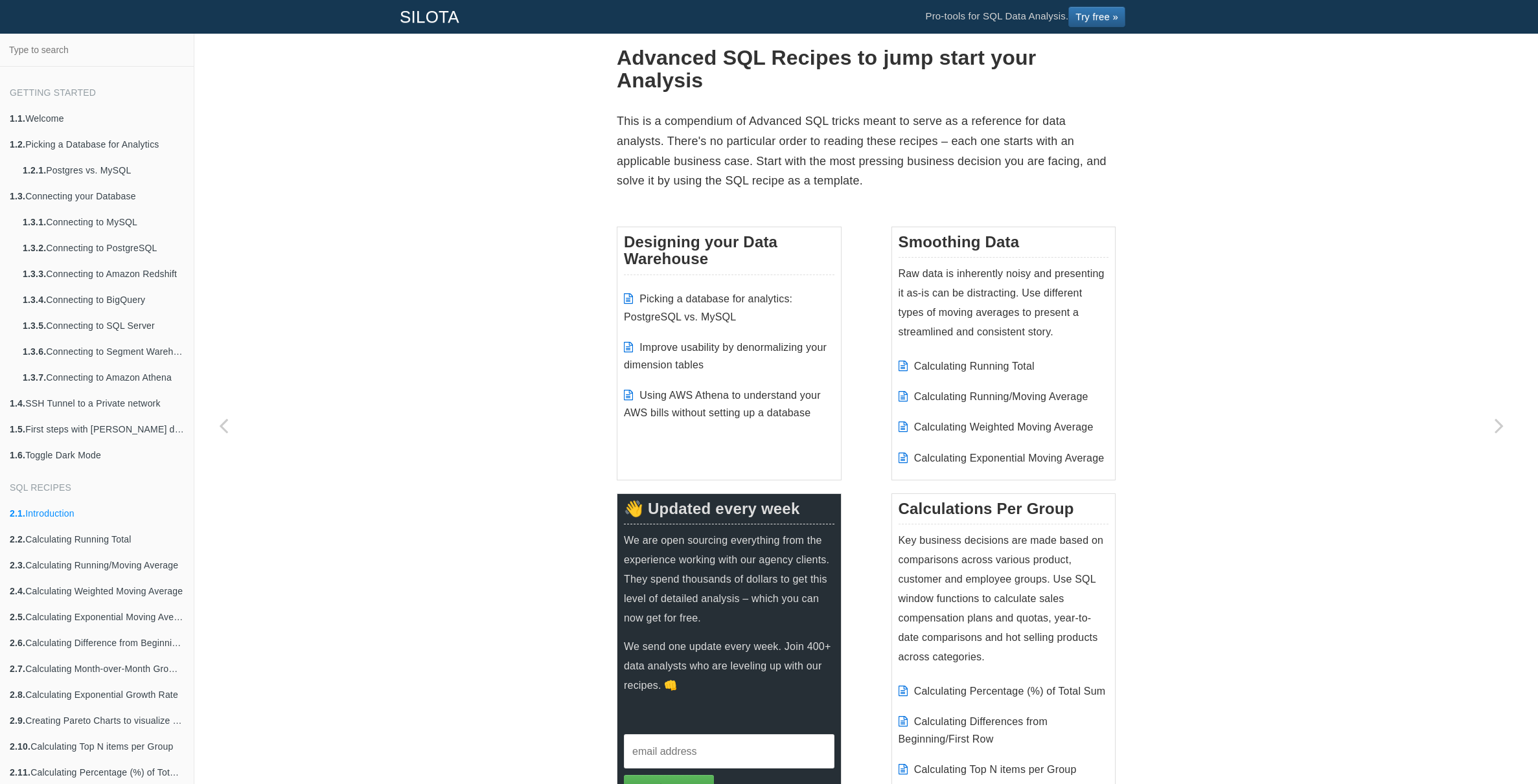
click at [802, 146] on p "This is a compendium of Advanced SQL tricks meant to serve as a reference for d…" at bounding box center [866, 151] width 499 height 79
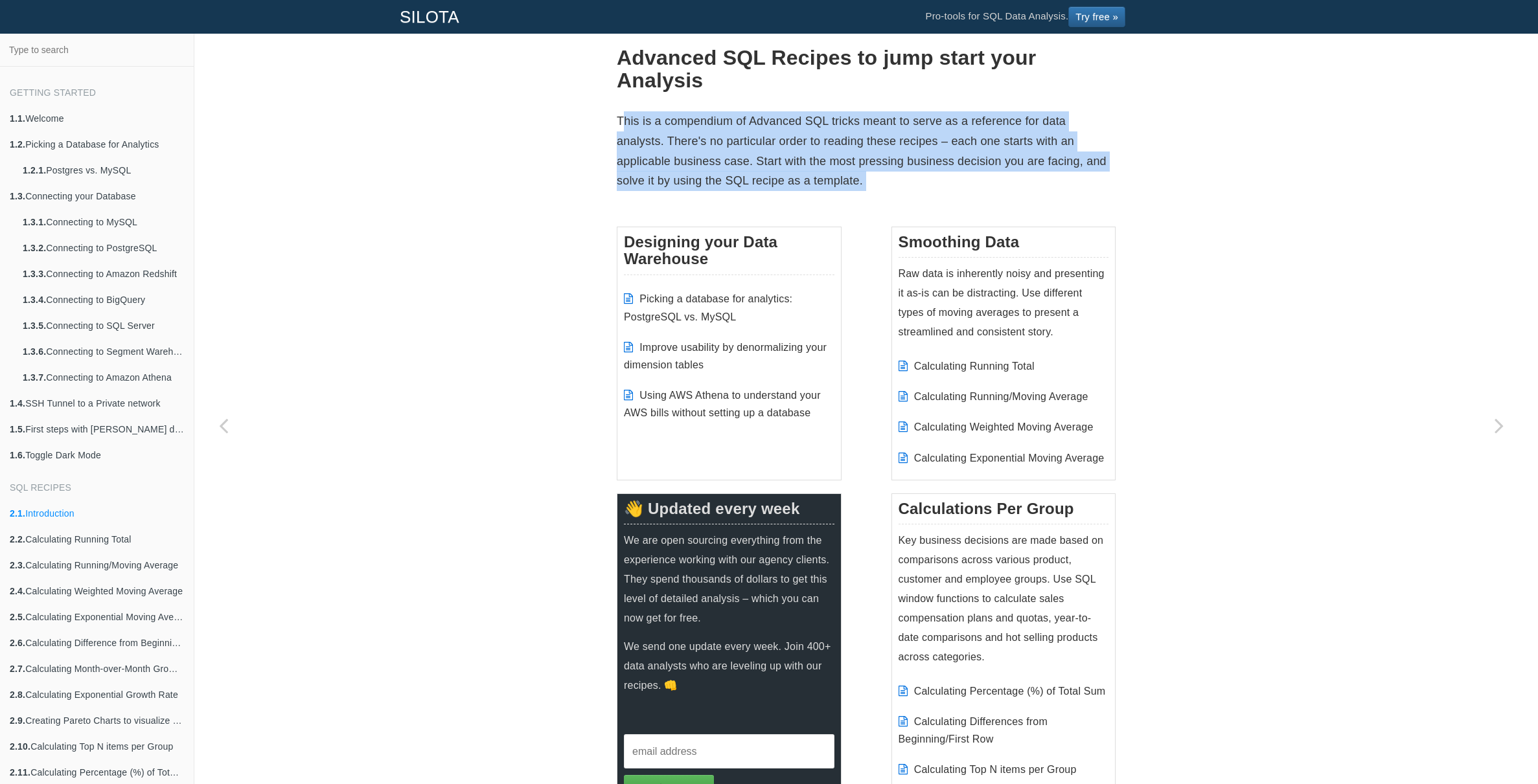
click at [802, 146] on p "This is a compendium of Advanced SQL tricks meant to serve as a reference for d…" at bounding box center [866, 151] width 499 height 79
click at [826, 148] on p "This is a compendium of Advanced SQL tricks meant to serve as a reference for d…" at bounding box center [866, 151] width 499 height 79
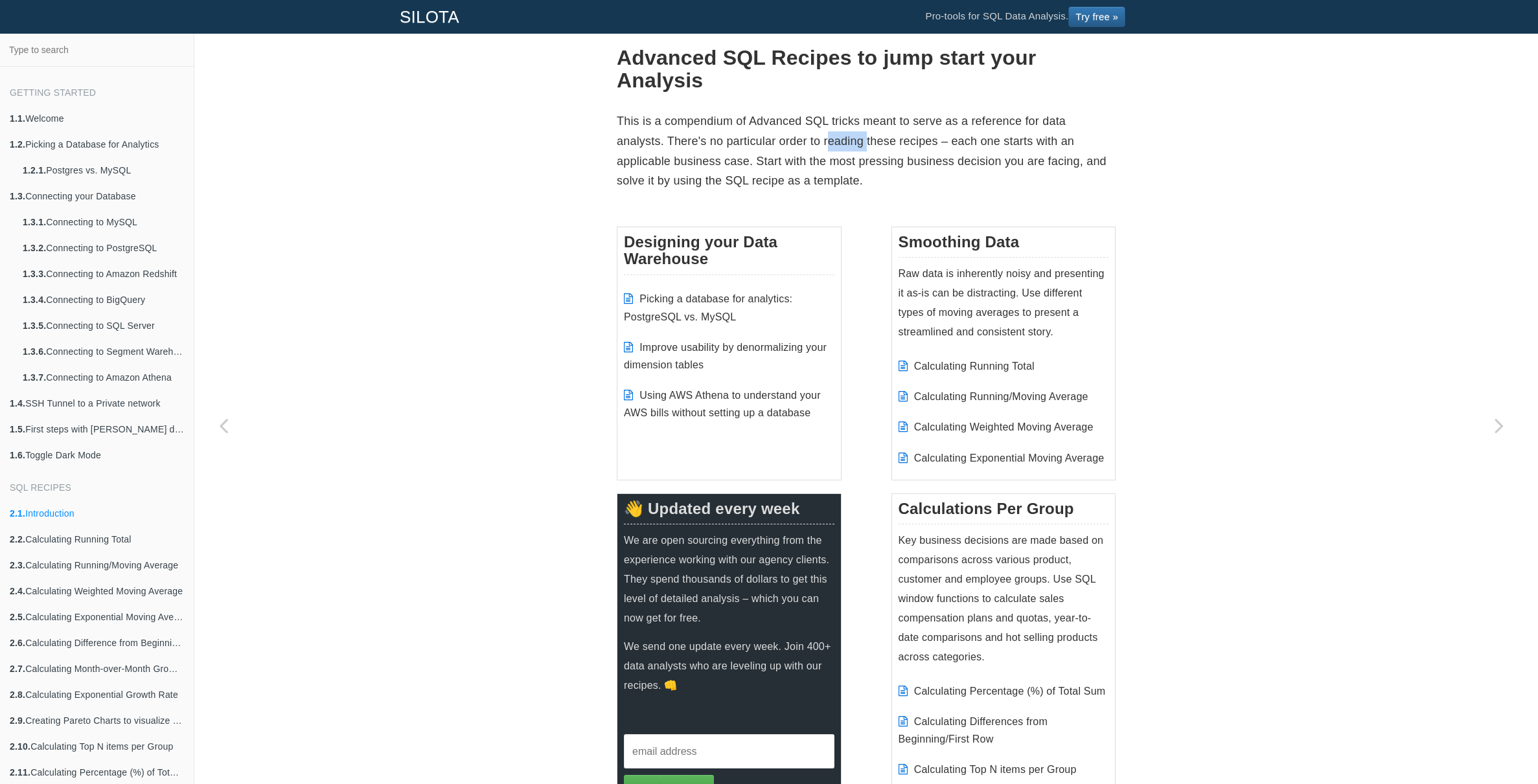
click at [826, 148] on p "This is a compendium of Advanced SQL tricks meant to serve as a reference for d…" at bounding box center [866, 151] width 499 height 79
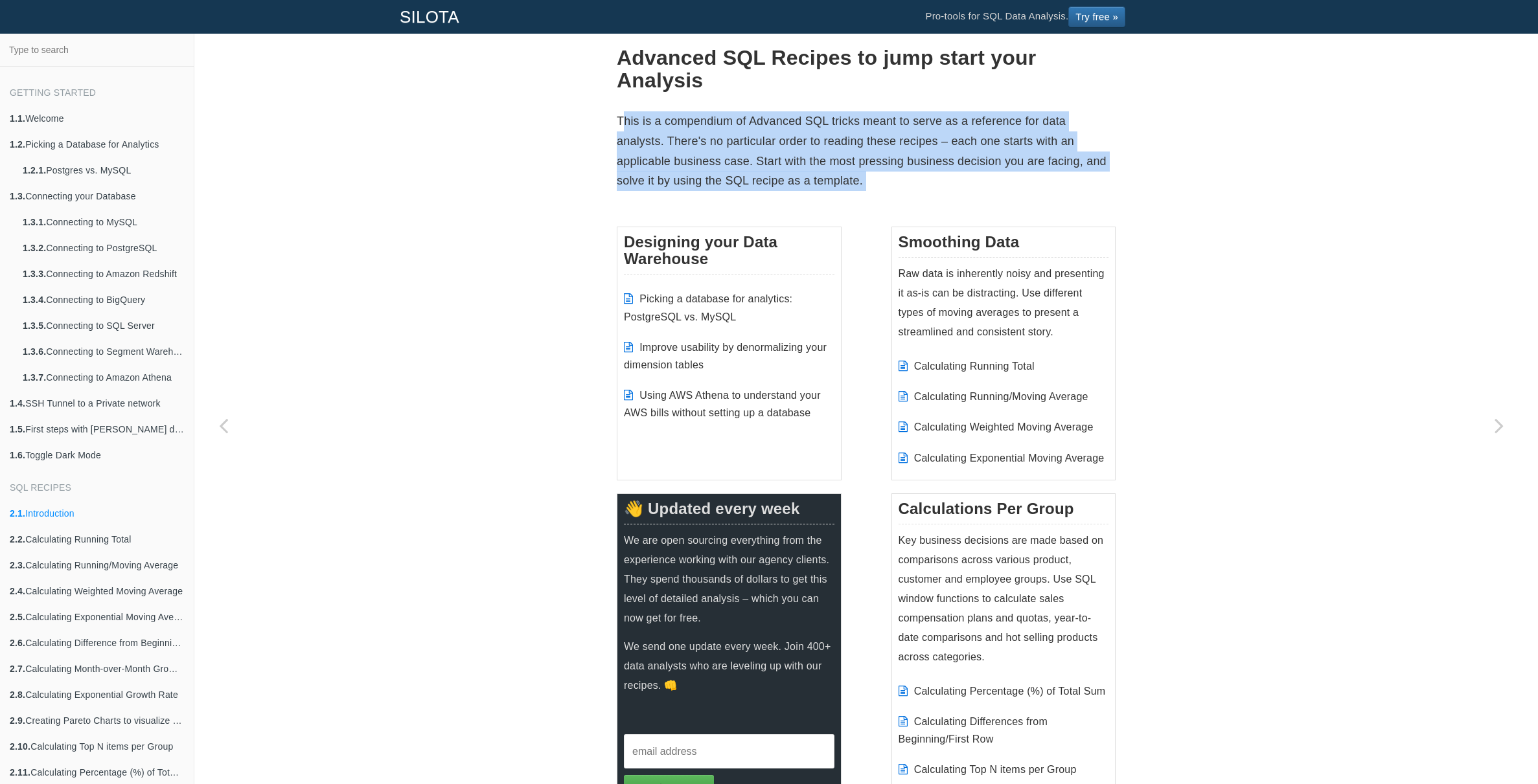
click at [826, 148] on p "This is a compendium of Advanced SQL tricks meant to serve as a reference for d…" at bounding box center [866, 151] width 499 height 79
click at [873, 153] on p "This is a compendium of Advanced SQL tricks meant to serve as a reference for d…" at bounding box center [866, 151] width 499 height 79
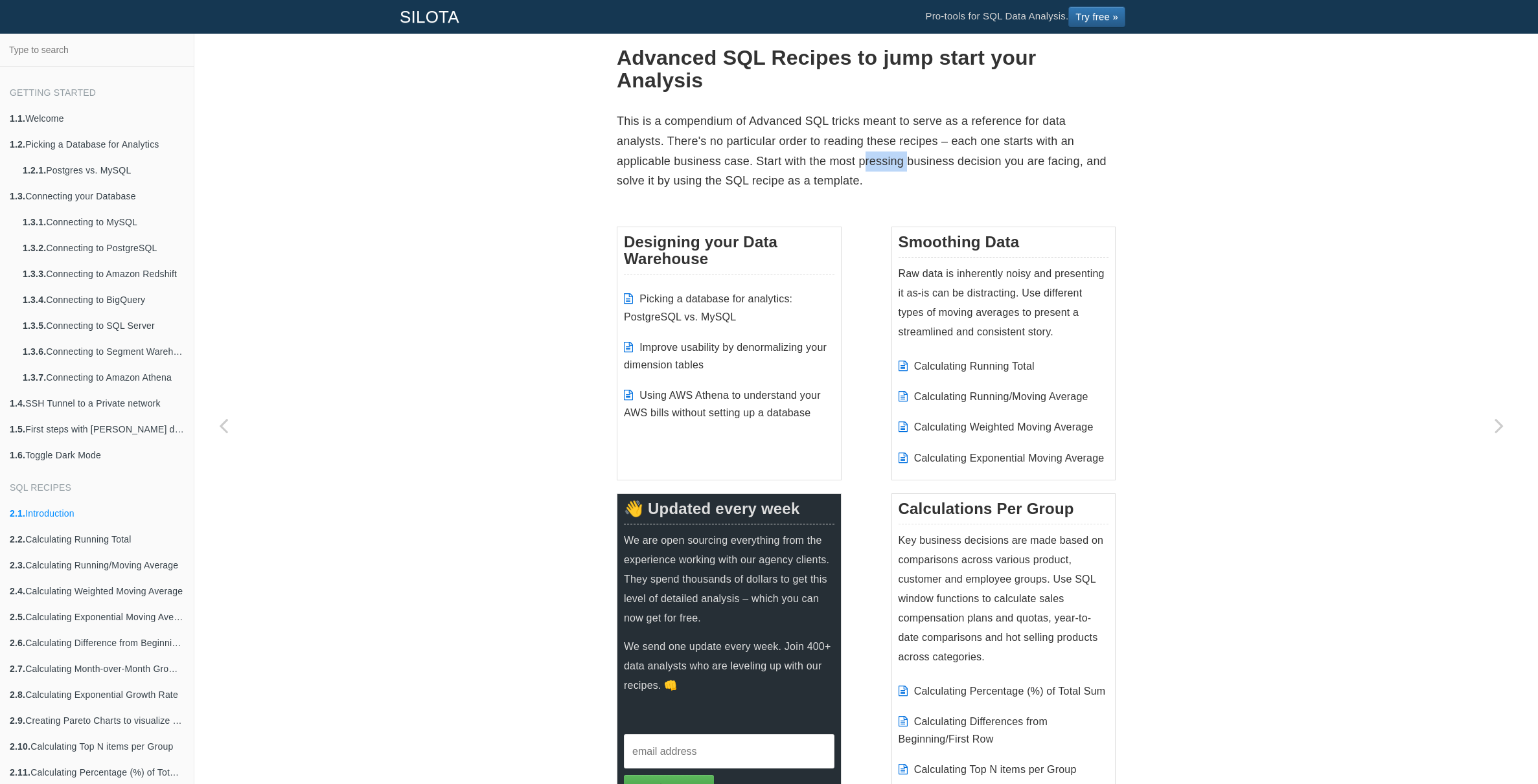
click at [873, 153] on p "This is a compendium of Advanced SQL tricks meant to serve as a reference for d…" at bounding box center [866, 151] width 499 height 79
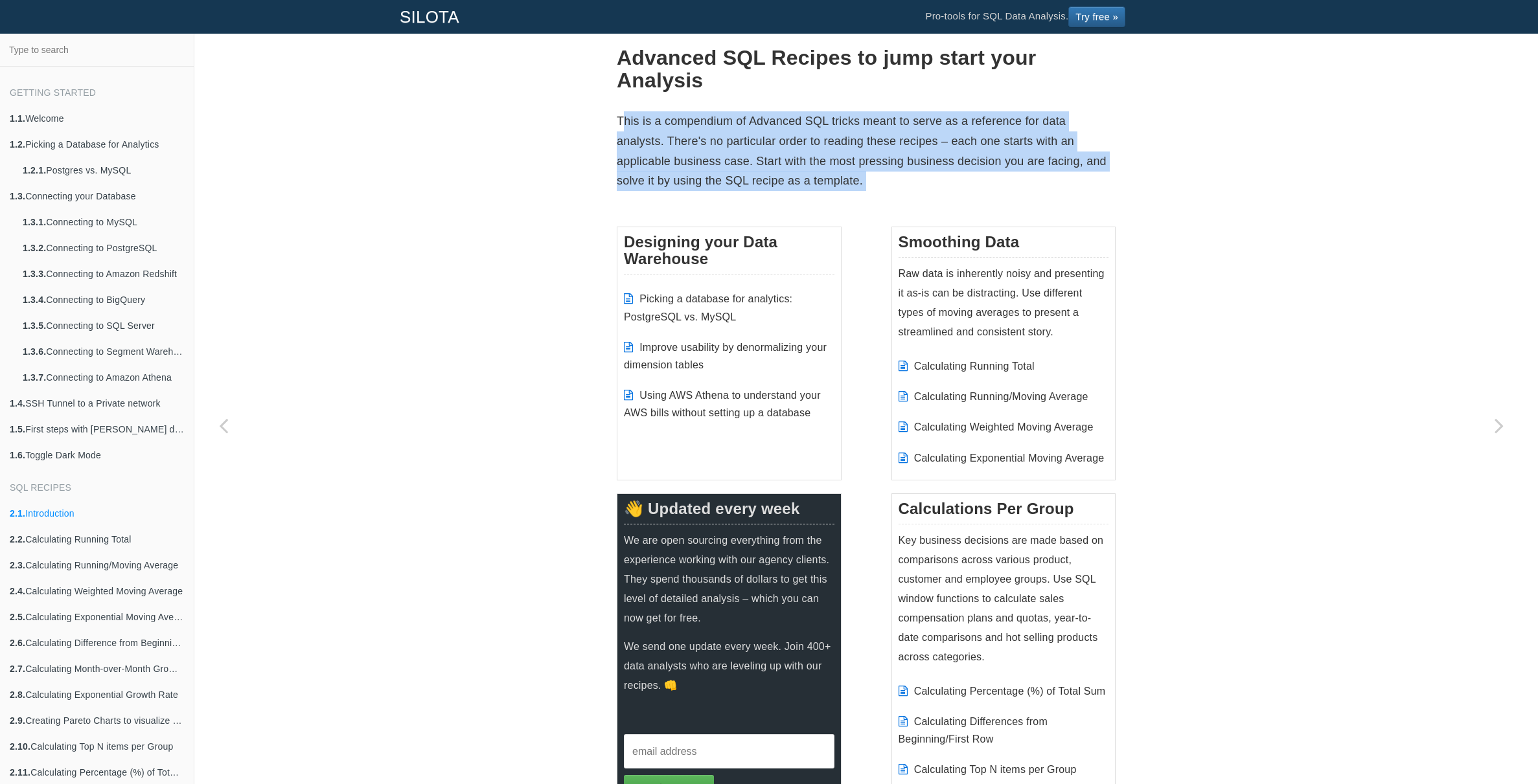
click at [873, 153] on p "This is a compendium of Advanced SQL tricks meant to serve as a reference for d…" at bounding box center [866, 151] width 499 height 79
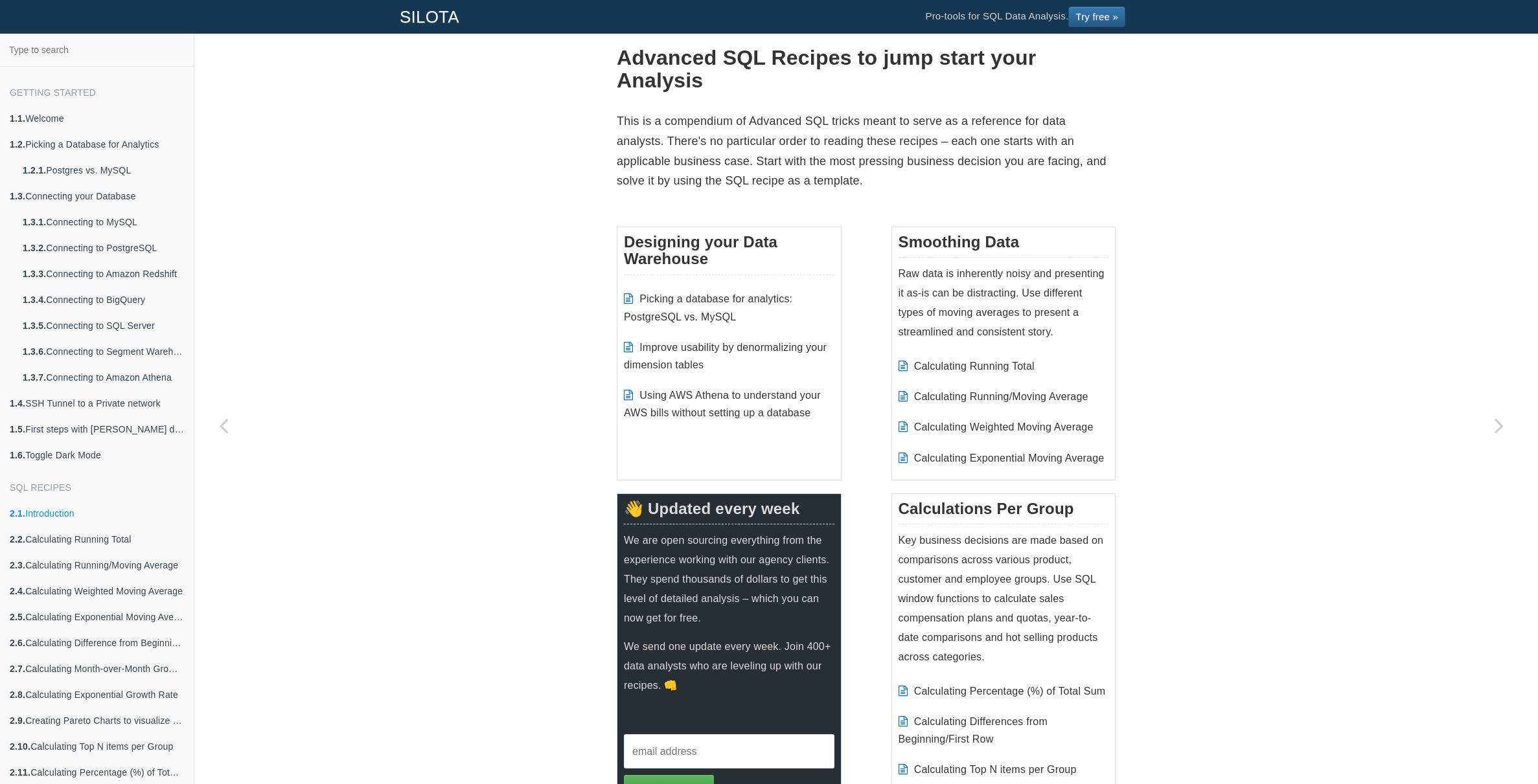
click at [893, 154] on p "This is a compendium of Advanced SQL tricks meant to serve as a reference for d…" at bounding box center [866, 151] width 499 height 79
click at [711, 146] on p "This is a compendium of Advanced SQL tricks meant to serve as a reference for d…" at bounding box center [866, 151] width 499 height 79
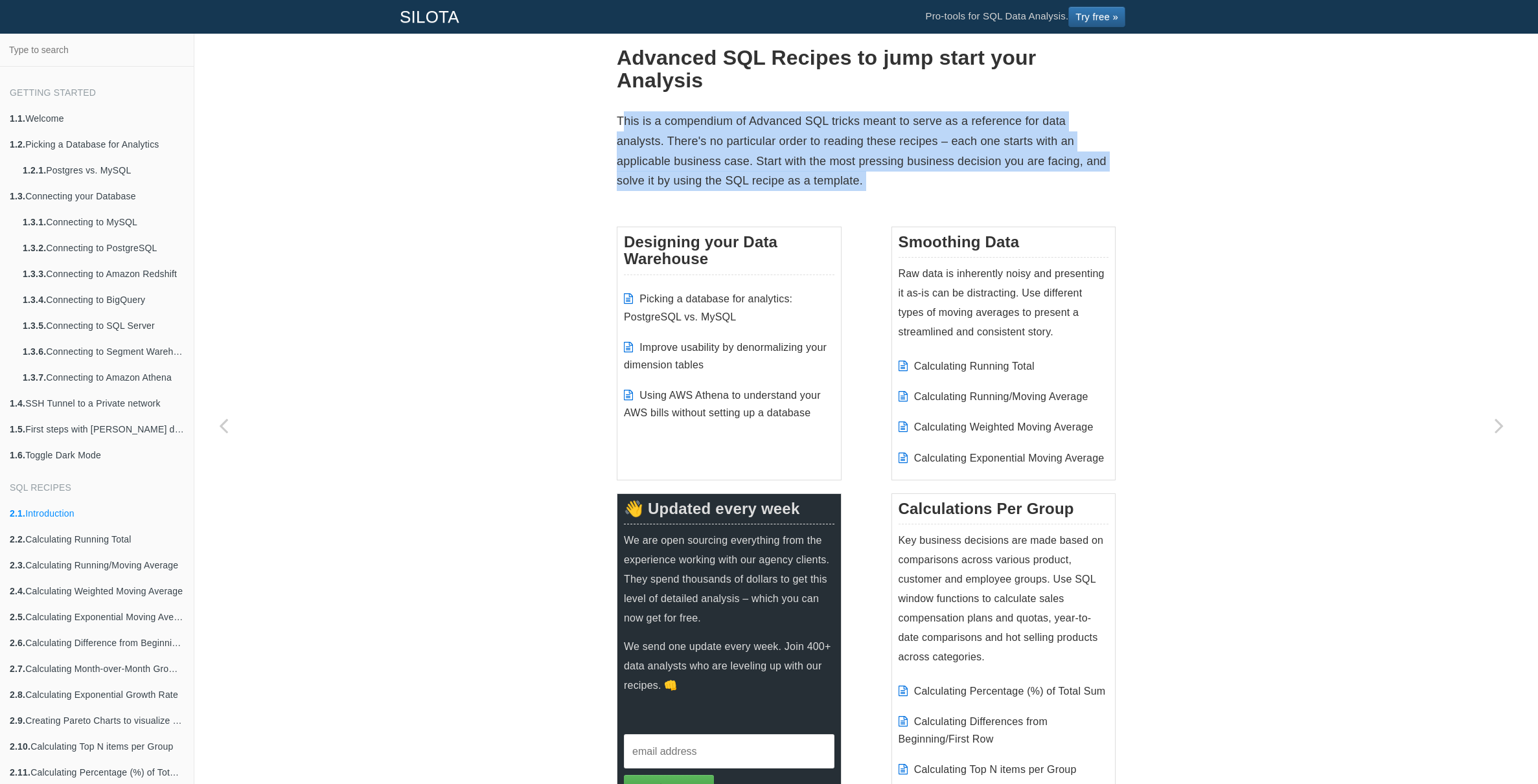
click at [711, 146] on p "This is a compendium of Advanced SQL tricks meant to serve as a reference for d…" at bounding box center [866, 151] width 499 height 79
click at [760, 151] on p "This is a compendium of Advanced SQL tricks meant to serve as a reference for d…" at bounding box center [866, 151] width 499 height 79
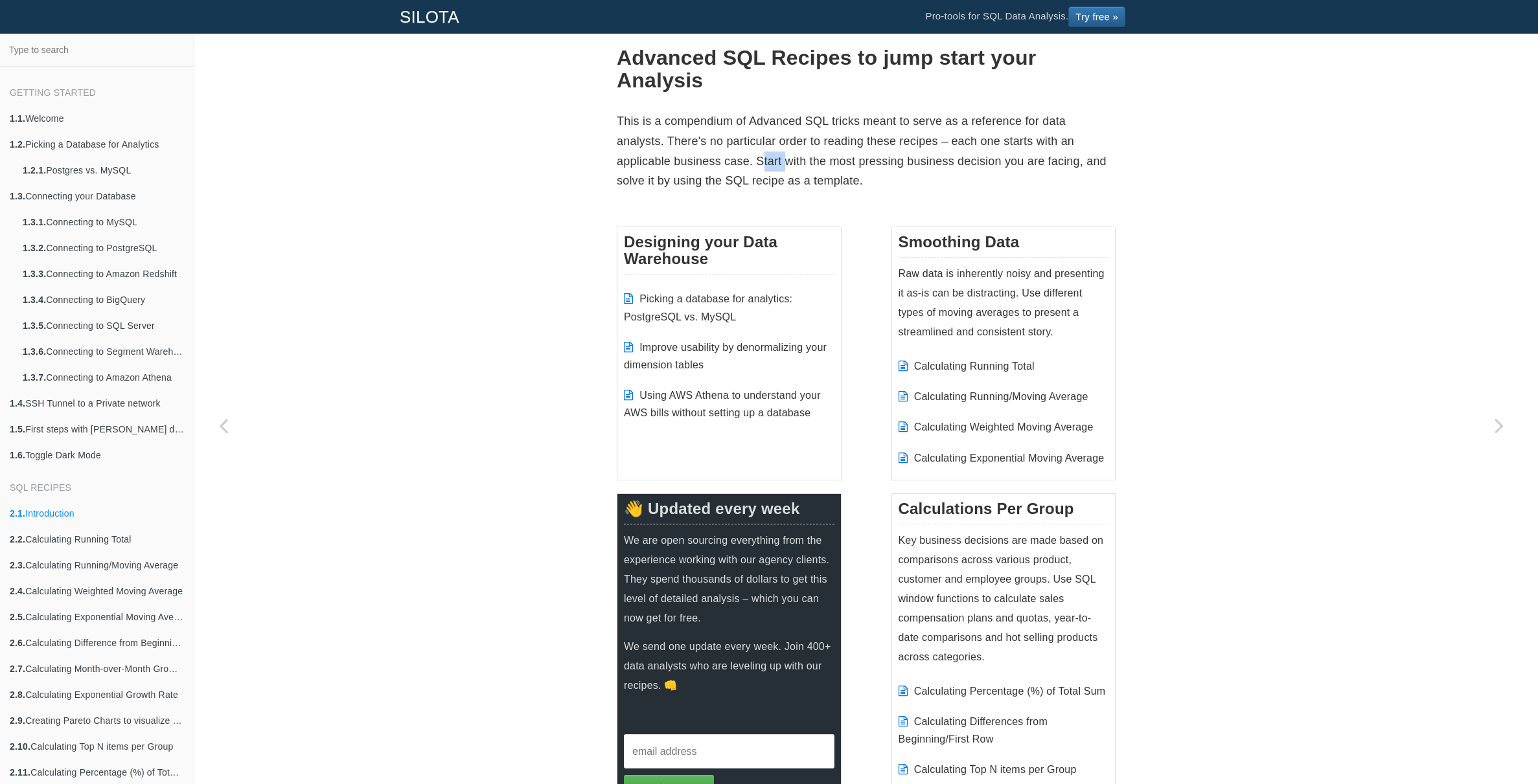
click at [760, 151] on p "This is a compendium of Advanced SQL tricks meant to serve as a reference for d…" at bounding box center [866, 151] width 499 height 79
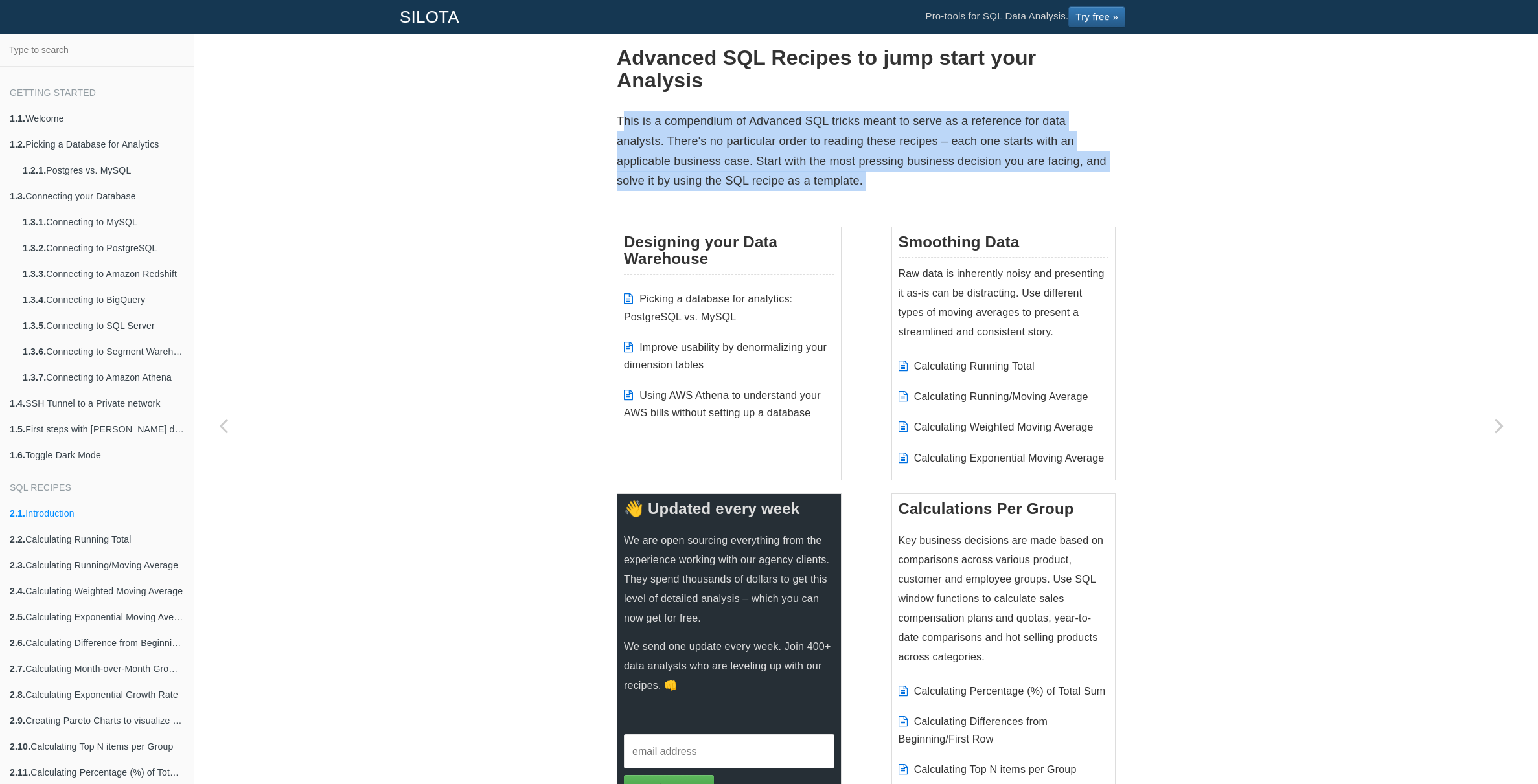
click at [760, 151] on p "This is a compendium of Advanced SQL tricks meant to serve as a reference for d…" at bounding box center [866, 151] width 499 height 79
click at [833, 155] on p "This is a compendium of Advanced SQL tricks meant to serve as a reference for d…" at bounding box center [866, 151] width 499 height 79
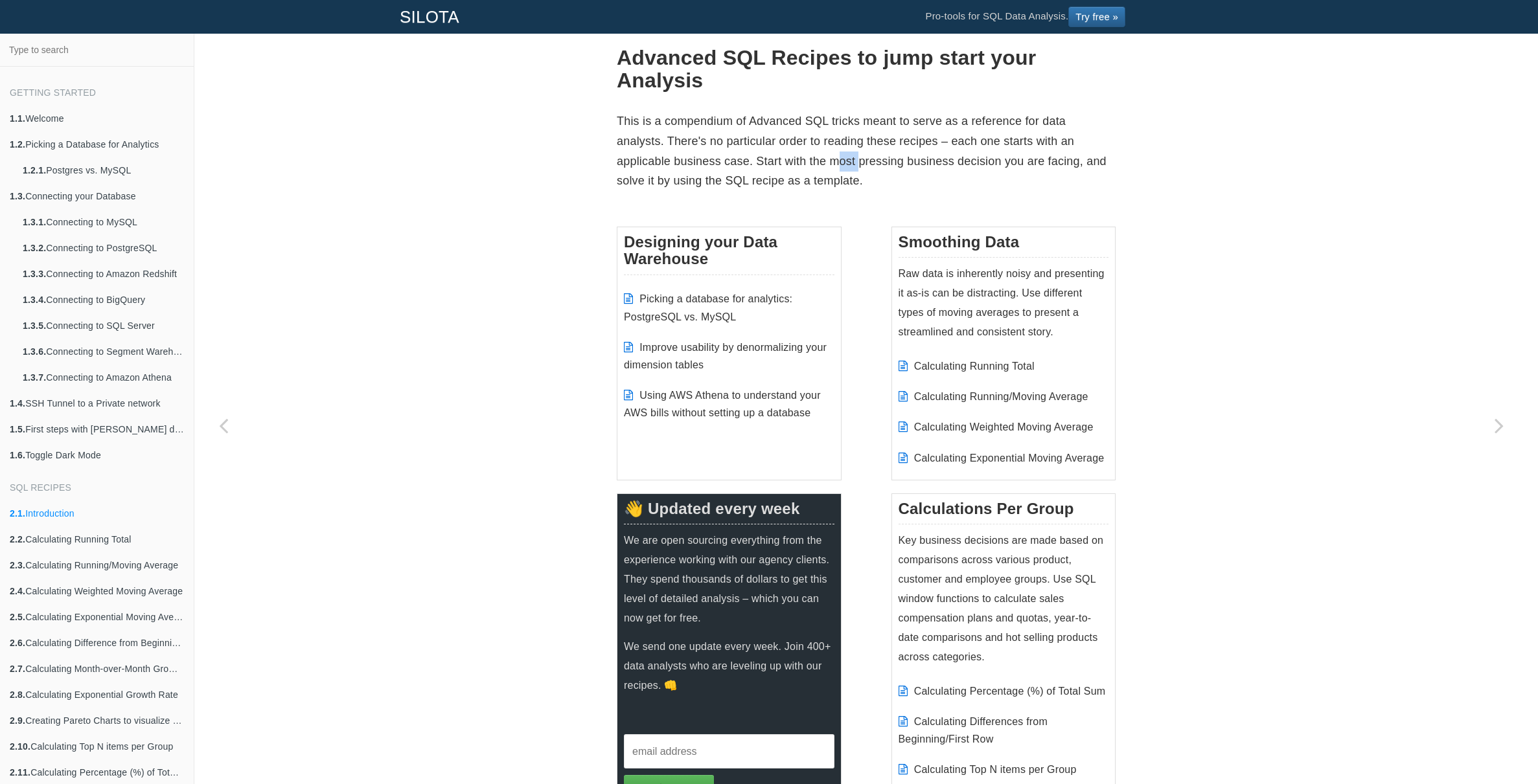
click at [833, 155] on p "This is a compendium of Advanced SQL tricks meant to serve as a reference for d…" at bounding box center [866, 151] width 499 height 79
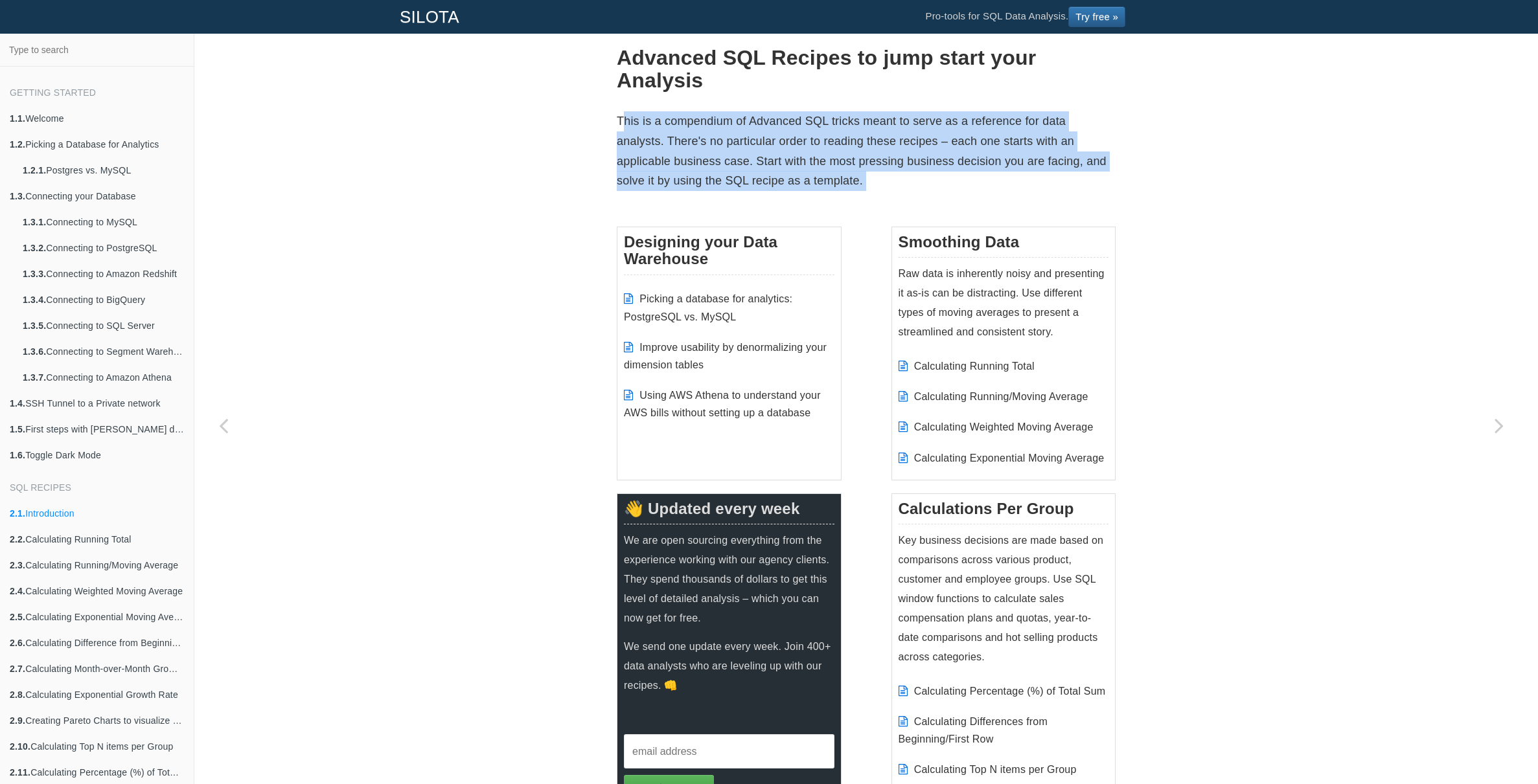
click at [833, 155] on p "This is a compendium of Advanced SQL tricks meant to serve as a reference for d…" at bounding box center [866, 151] width 499 height 79
click at [849, 155] on p "This is a compendium of Advanced SQL tricks meant to serve as a reference for d…" at bounding box center [866, 151] width 499 height 79
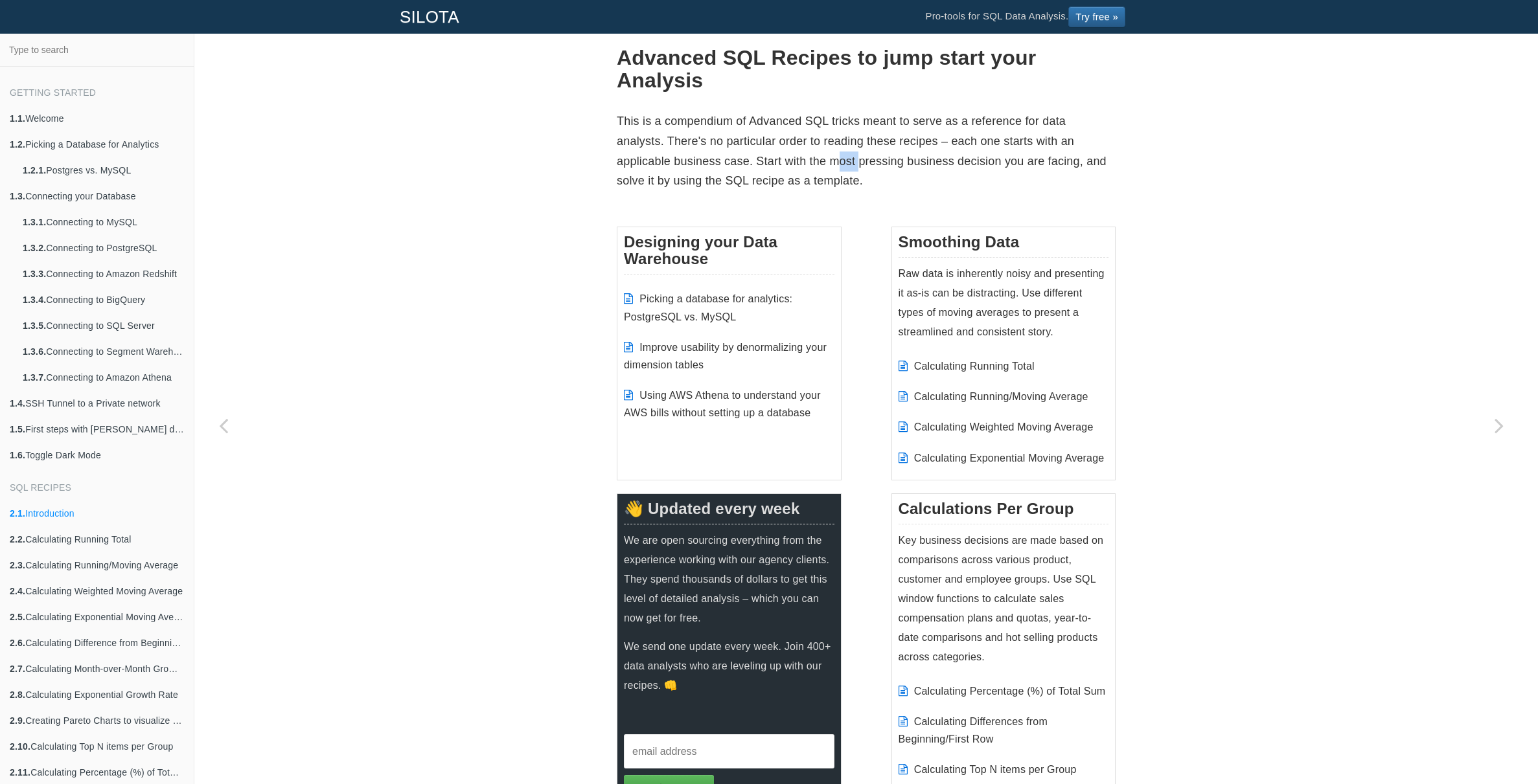
click at [849, 155] on p "This is a compendium of Advanced SQL tricks meant to serve as a reference for d…" at bounding box center [866, 151] width 499 height 79
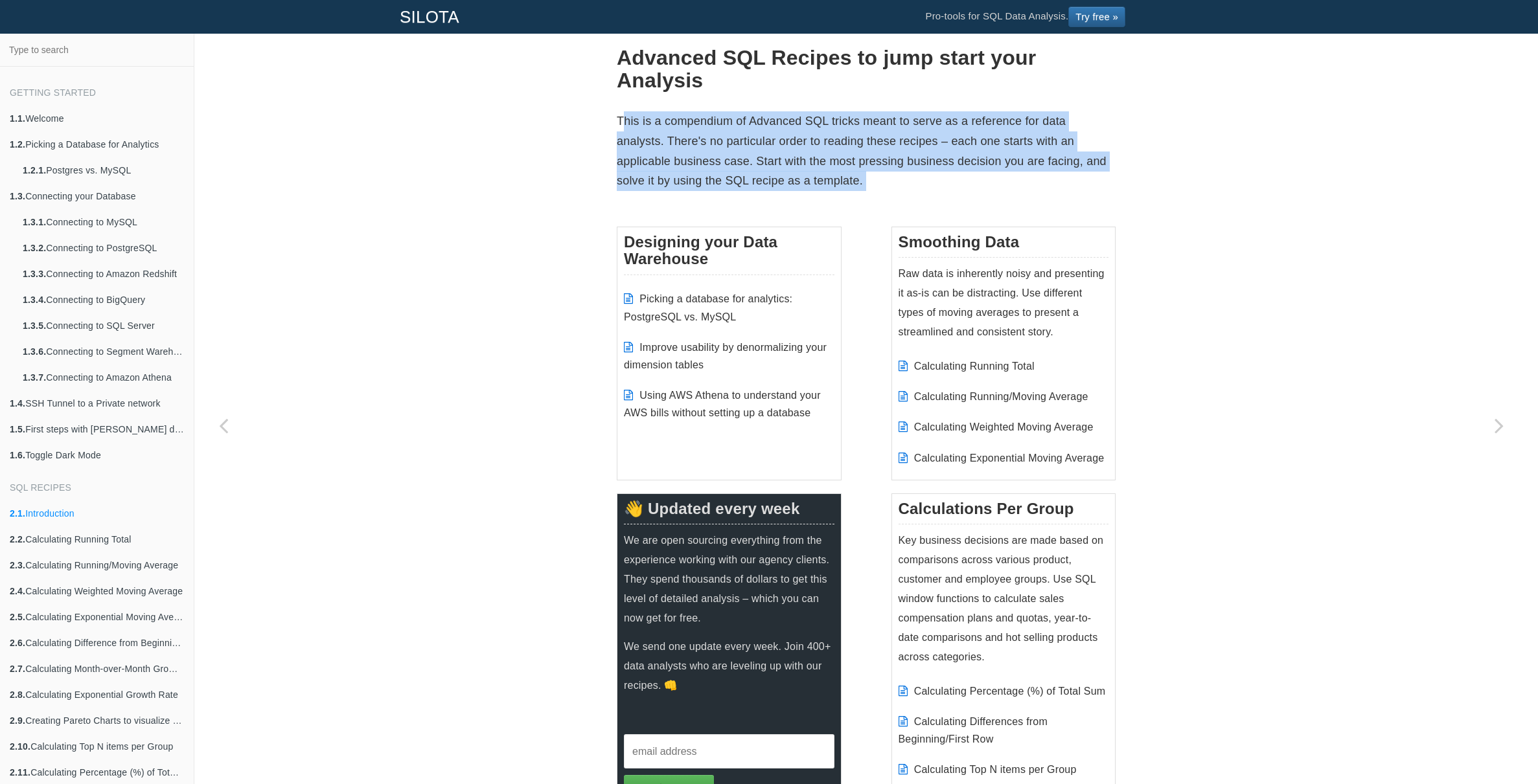
click at [849, 155] on p "This is a compendium of Advanced SQL tricks meant to serve as a reference for d…" at bounding box center [866, 151] width 499 height 79
click at [863, 155] on p "This is a compendium of Advanced SQL tricks meant to serve as a reference for d…" at bounding box center [866, 151] width 499 height 79
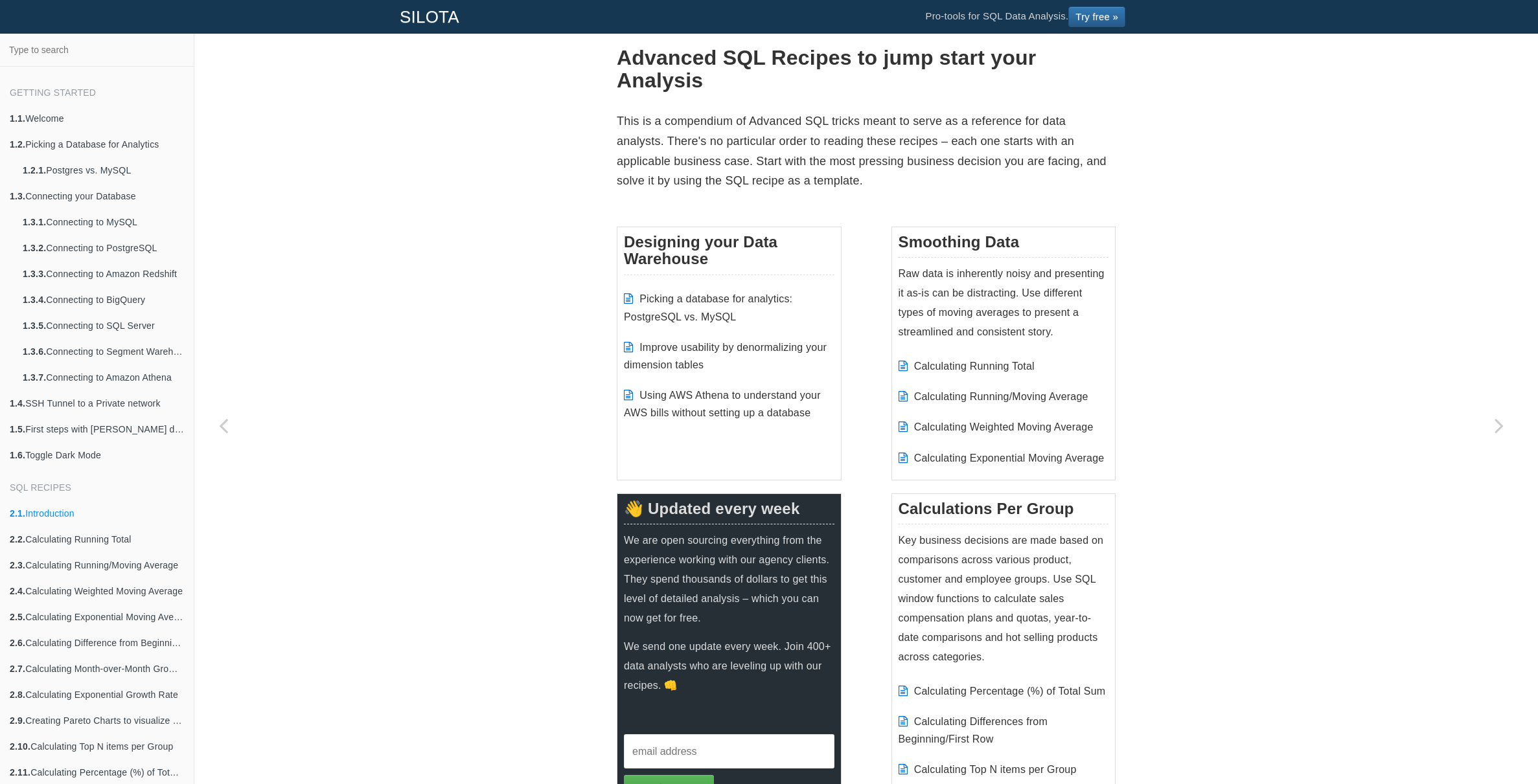
click at [693, 161] on p "This is a compendium of Advanced SQL tricks meant to serve as a reference for d…" at bounding box center [866, 151] width 499 height 79
click at [694, 161] on p "This is a compendium of Advanced SQL tricks meant to serve as a reference for d…" at bounding box center [866, 151] width 499 height 79
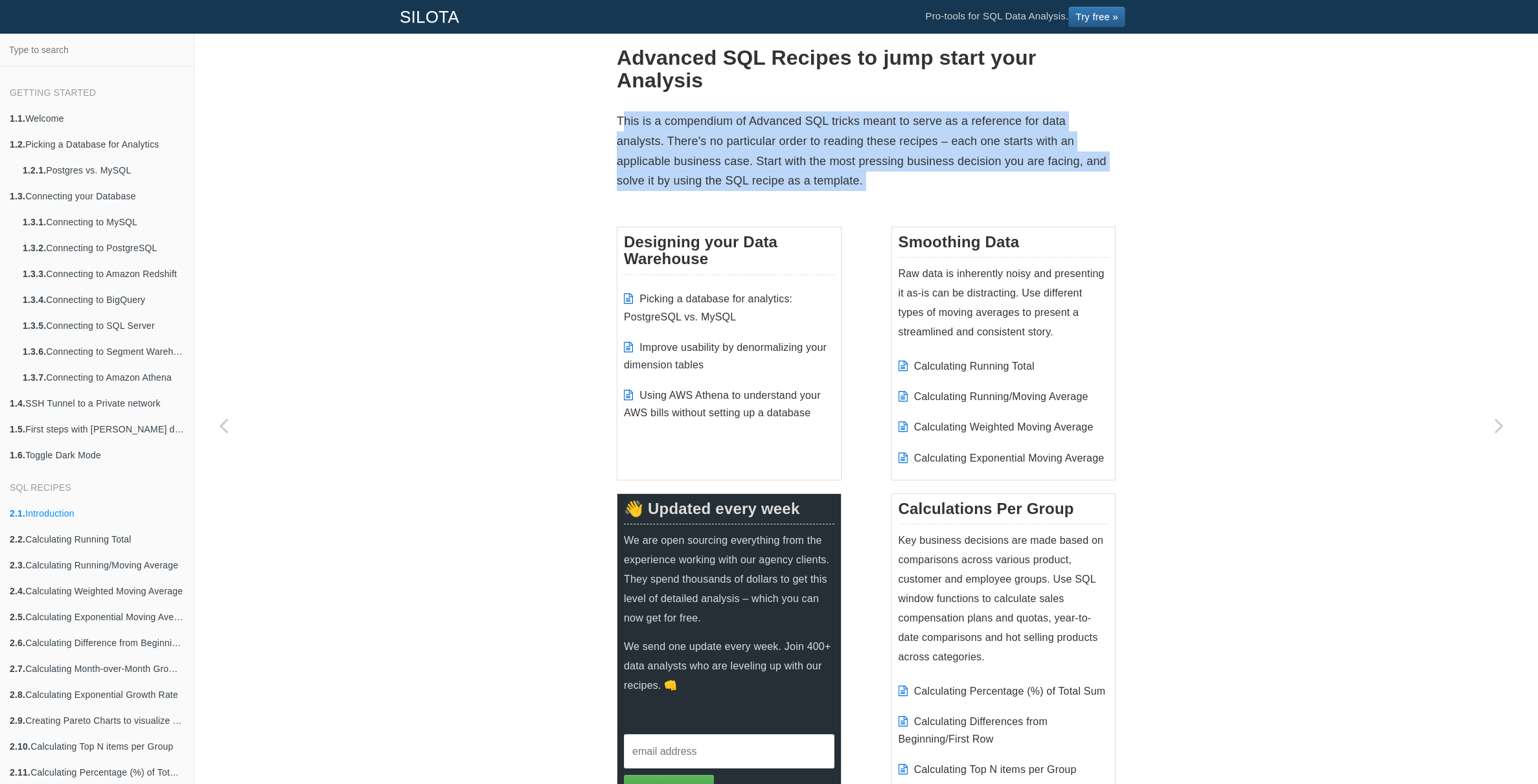
click at [694, 161] on p "This is a compendium of Advanced SQL tricks meant to serve as a reference for d…" at bounding box center [866, 151] width 499 height 79
click at [738, 169] on p "This is a compendium of Advanced SQL tricks meant to serve as a reference for d…" at bounding box center [866, 151] width 499 height 79
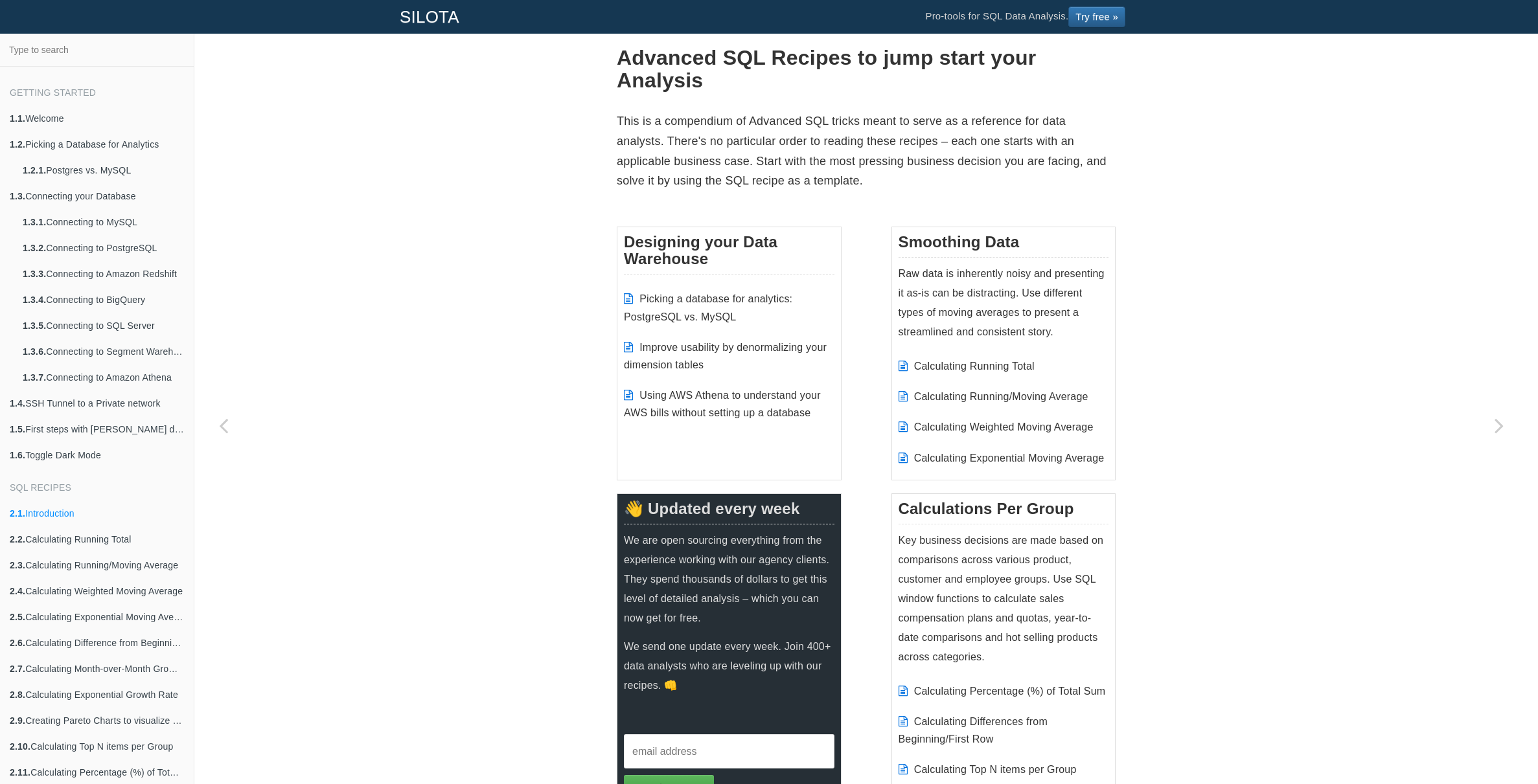
click at [781, 163] on p "This is a compendium of Advanced SQL tricks meant to serve as a reference for d…" at bounding box center [866, 151] width 499 height 79
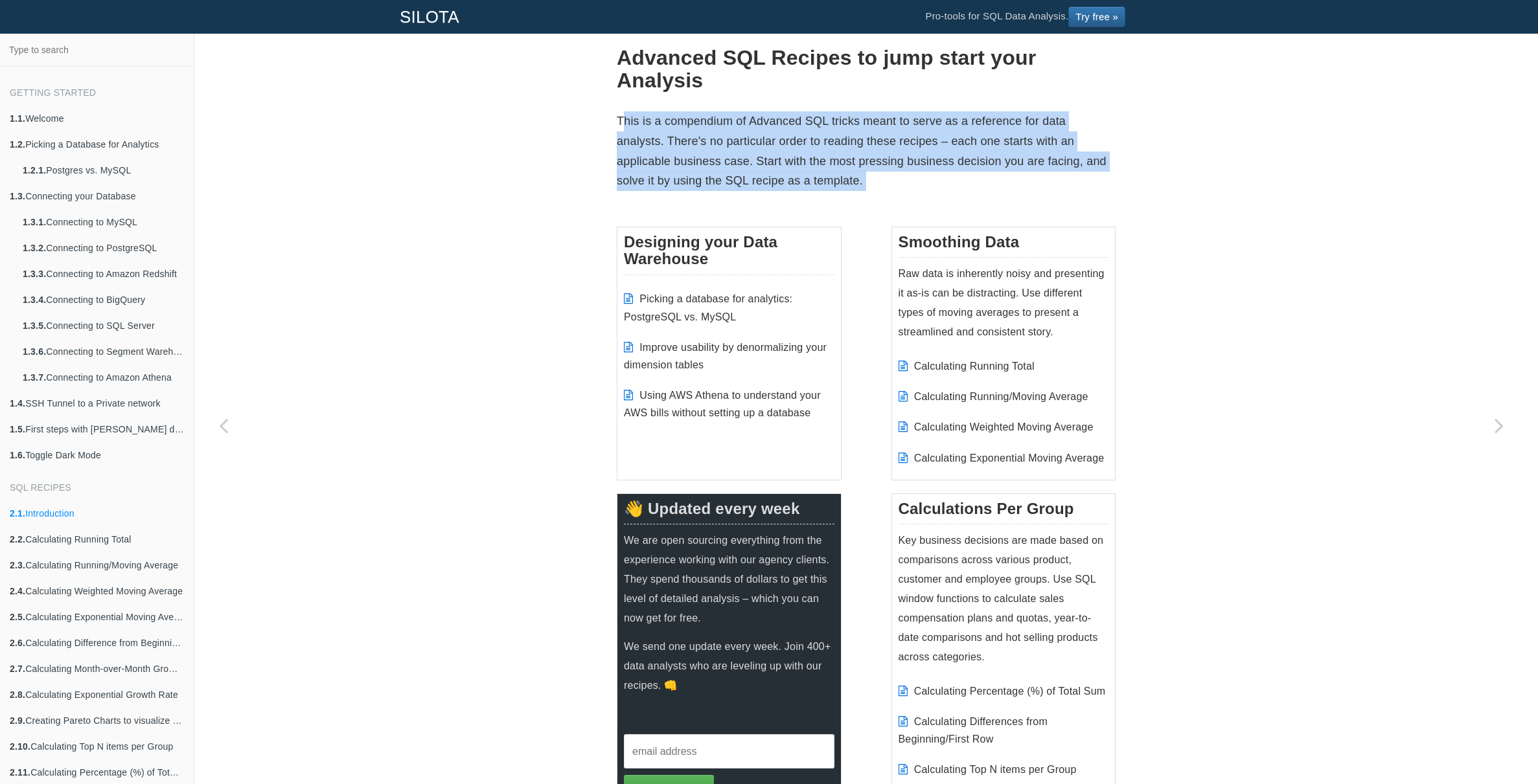
click at [781, 163] on p "This is a compendium of Advanced SQL tricks meant to serve as a reference for d…" at bounding box center [866, 151] width 499 height 79
click at [790, 168] on p "This is a compendium of Advanced SQL tricks meant to serve as a reference for d…" at bounding box center [866, 151] width 499 height 79
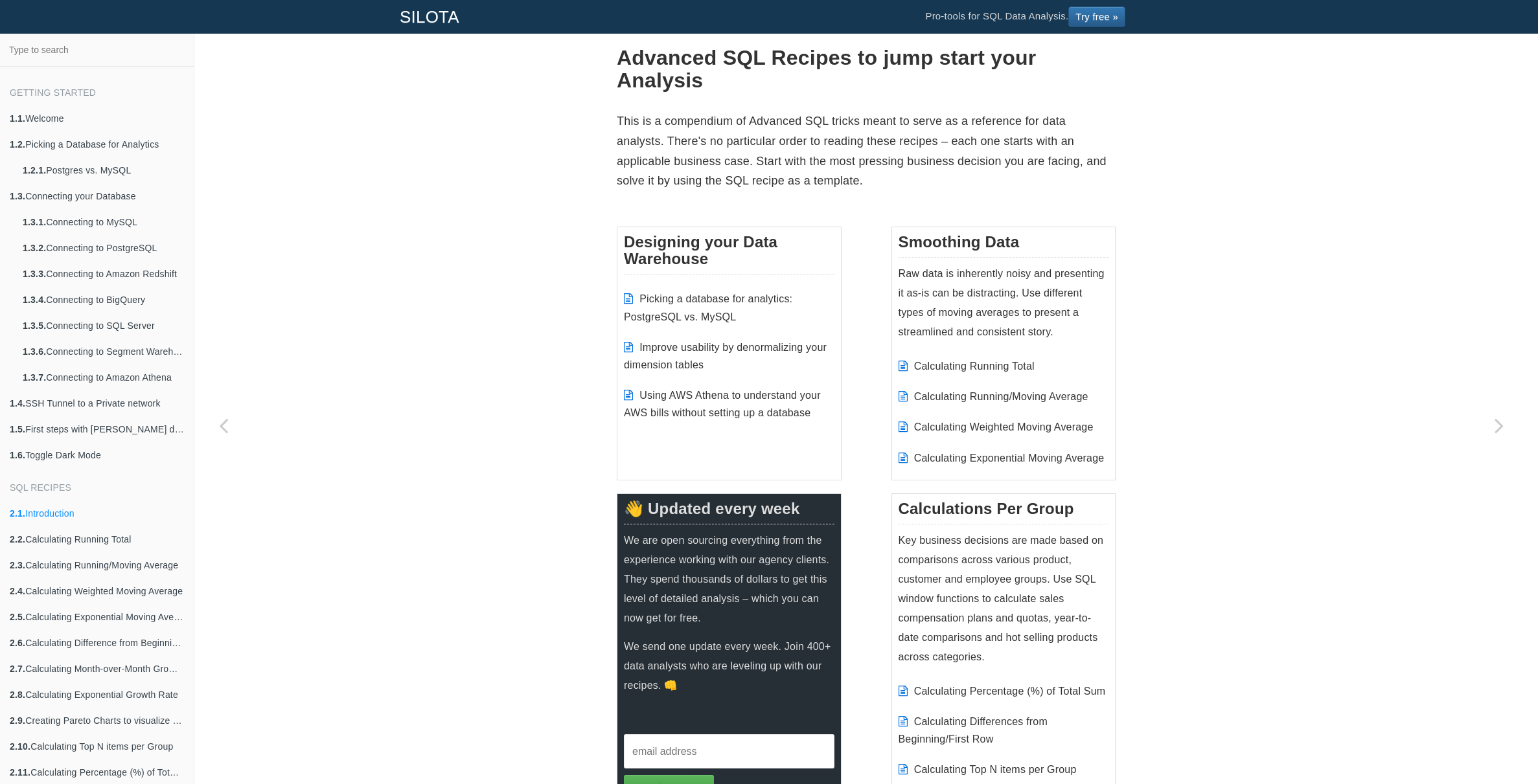
click at [878, 158] on p "This is a compendium of Advanced SQL tricks meant to serve as a reference for d…" at bounding box center [866, 151] width 499 height 79
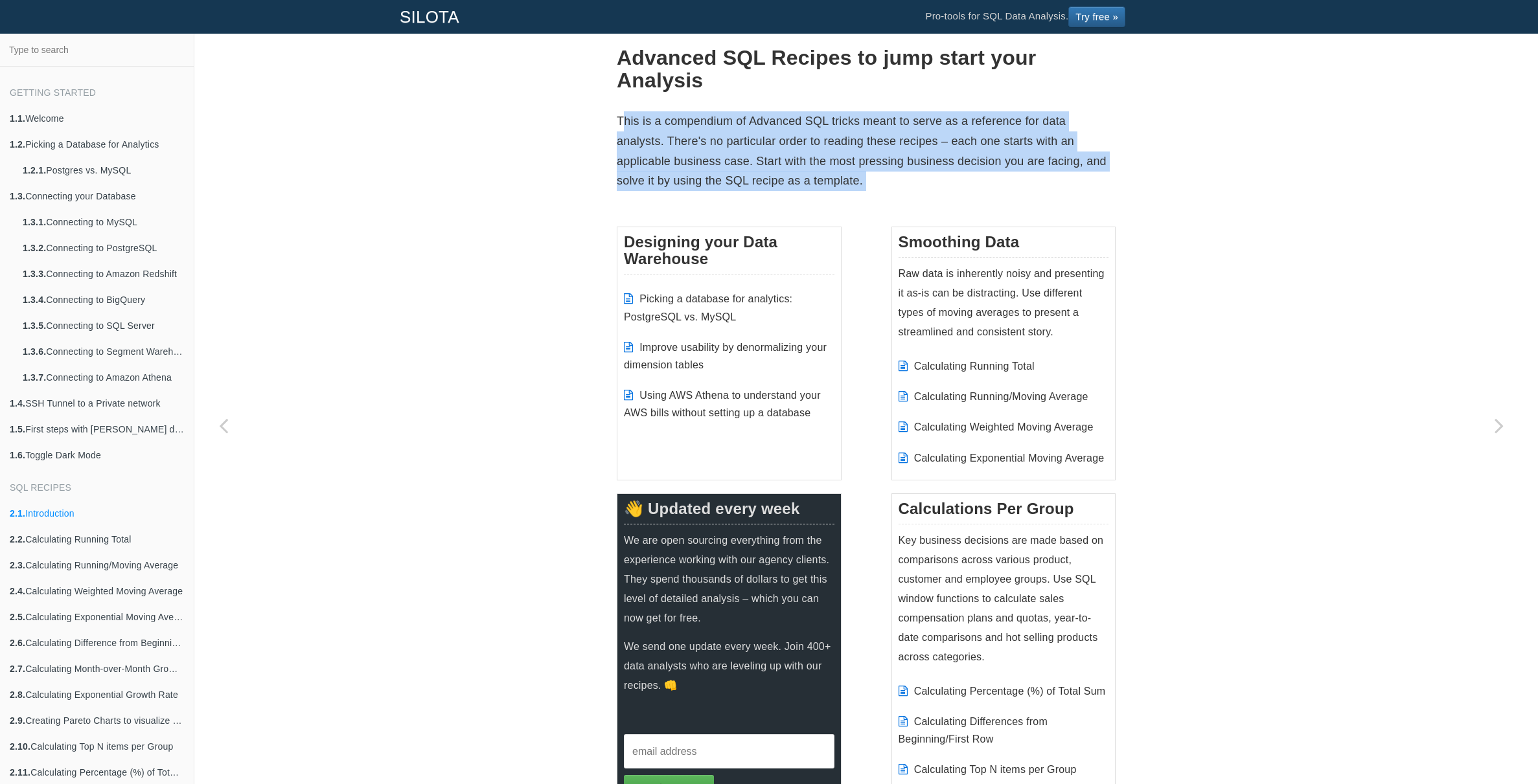
click at [878, 158] on p "This is a compendium of Advanced SQL tricks meant to serve as a reference for d…" at bounding box center [866, 151] width 499 height 79
click at [919, 161] on p "This is a compendium of Advanced SQL tricks meant to serve as a reference for d…" at bounding box center [866, 151] width 499 height 79
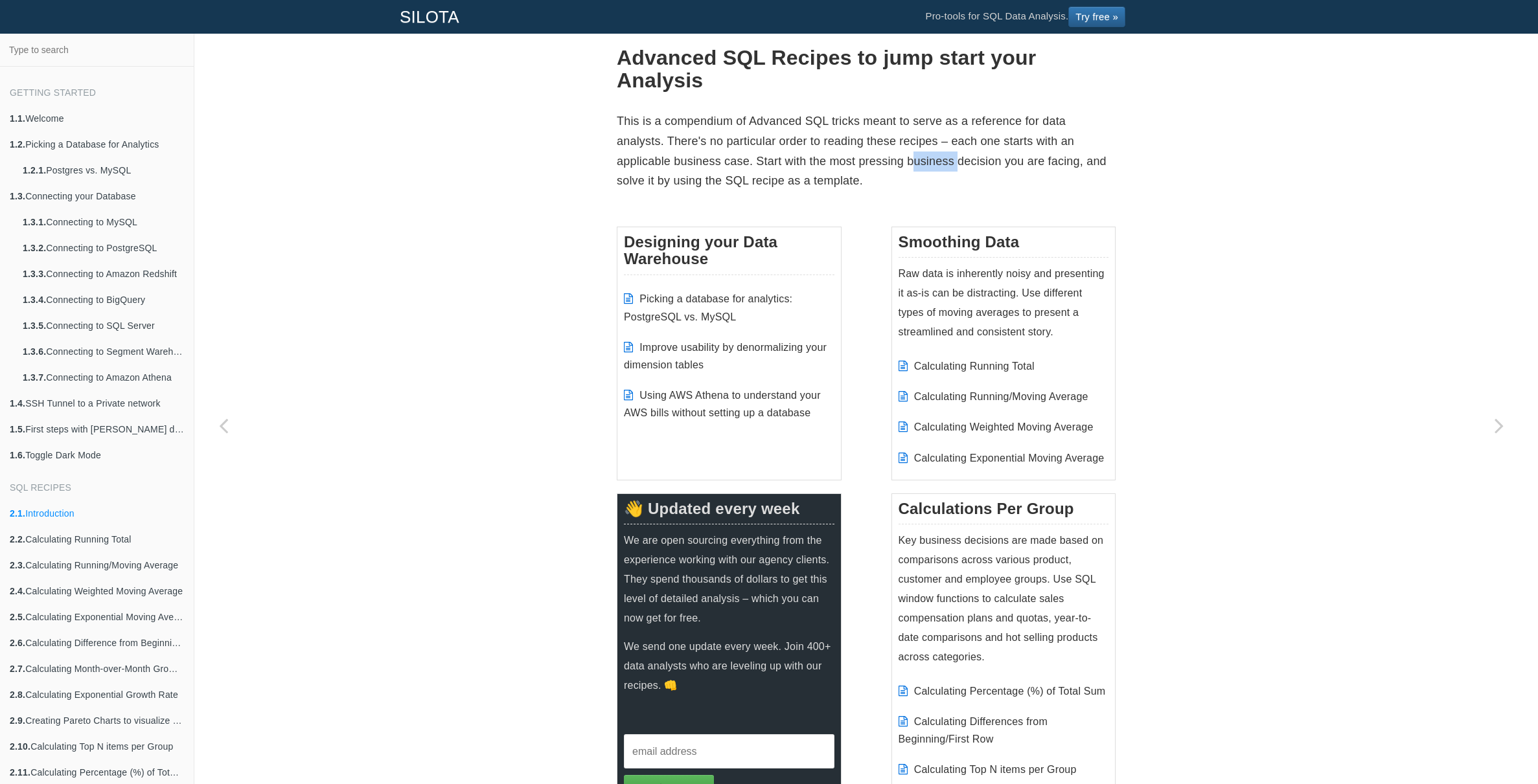
click at [919, 161] on p "This is a compendium of Advanced SQL tricks meant to serve as a reference for d…" at bounding box center [866, 151] width 499 height 79
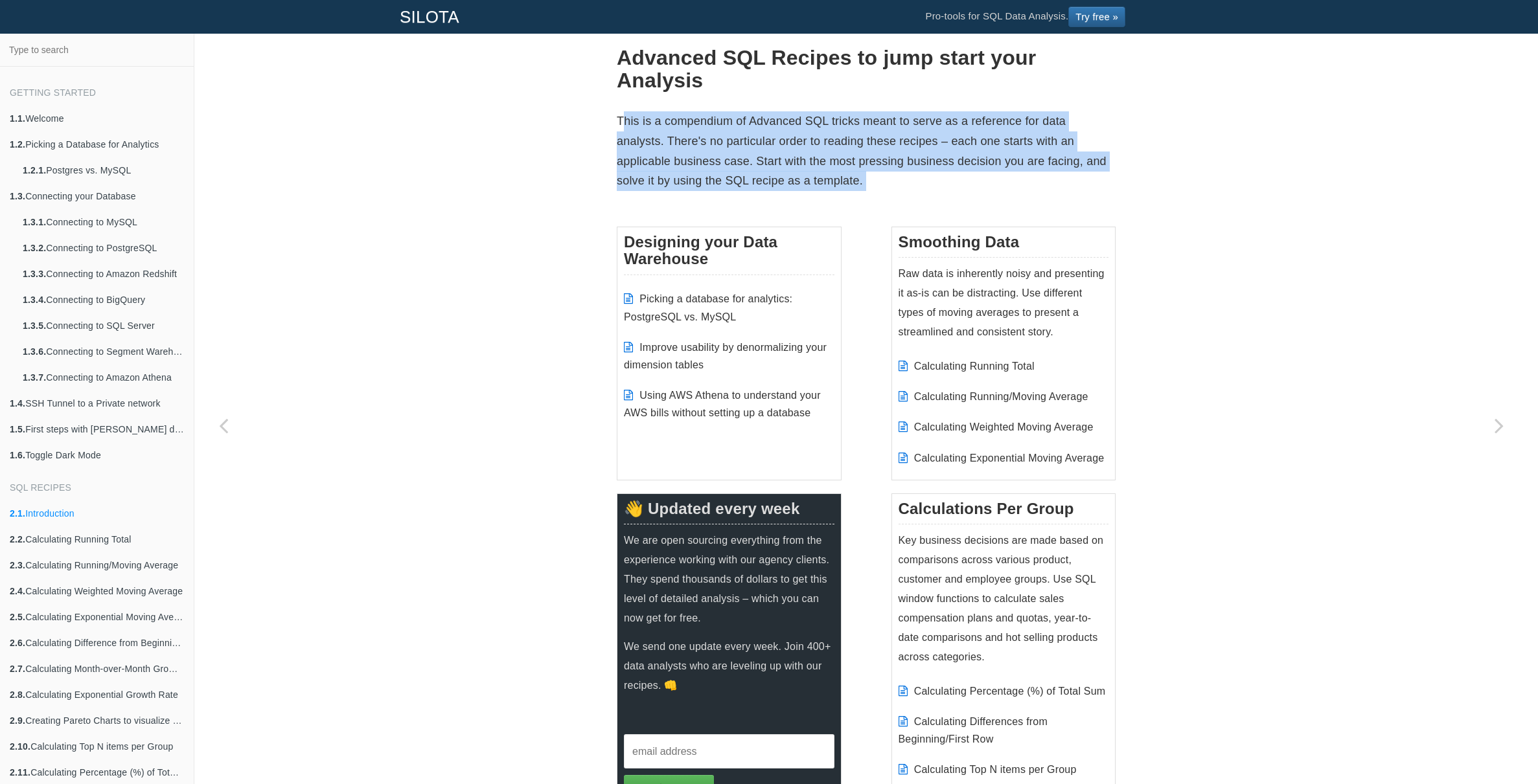
click at [919, 161] on p "This is a compendium of Advanced SQL tricks meant to serve as a reference for d…" at bounding box center [866, 151] width 499 height 79
click at [981, 163] on p "This is a compendium of Advanced SQL tricks meant to serve as a reference for d…" at bounding box center [866, 151] width 499 height 79
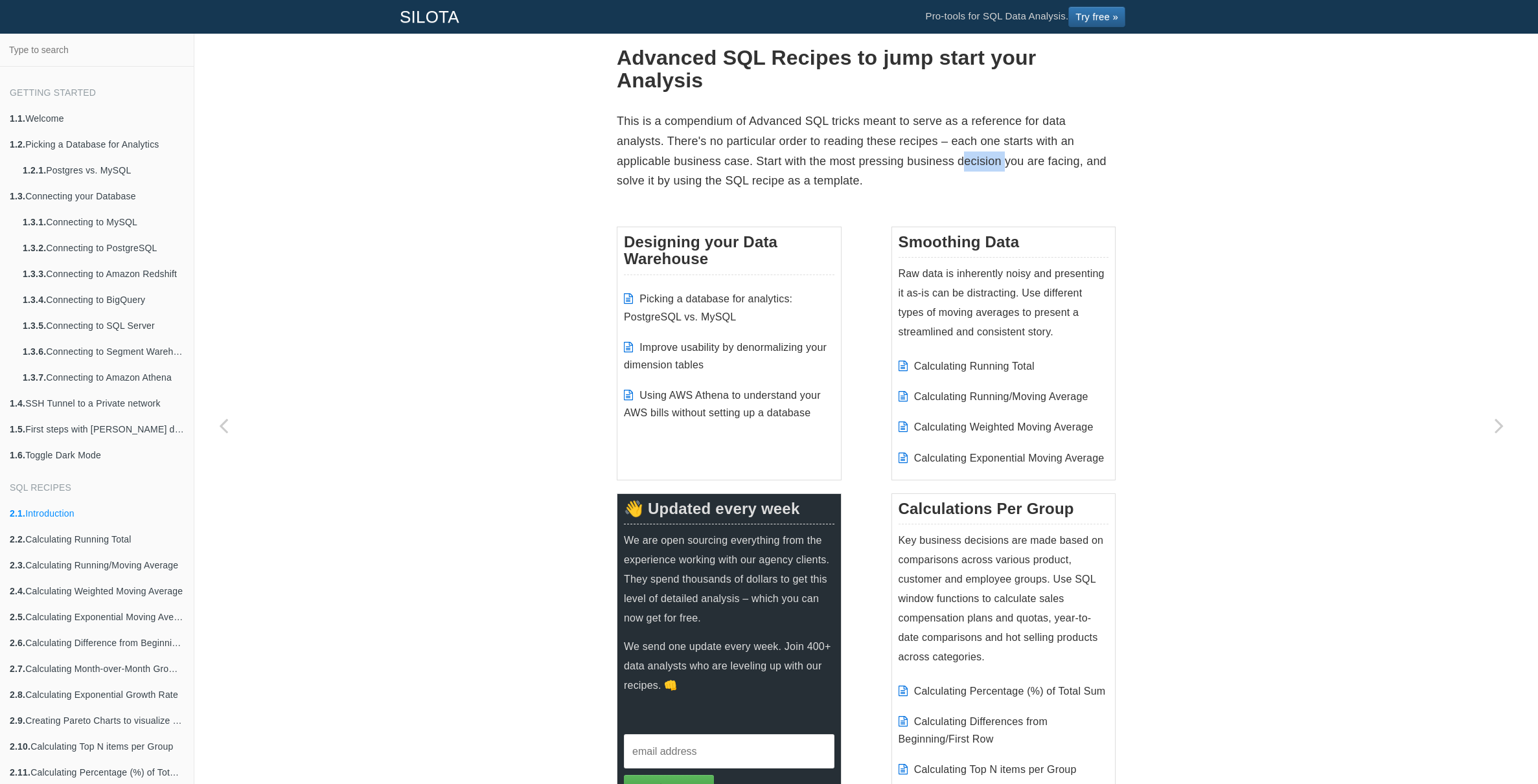
click at [981, 163] on p "This is a compendium of Advanced SQL tricks meant to serve as a reference for d…" at bounding box center [866, 151] width 499 height 79
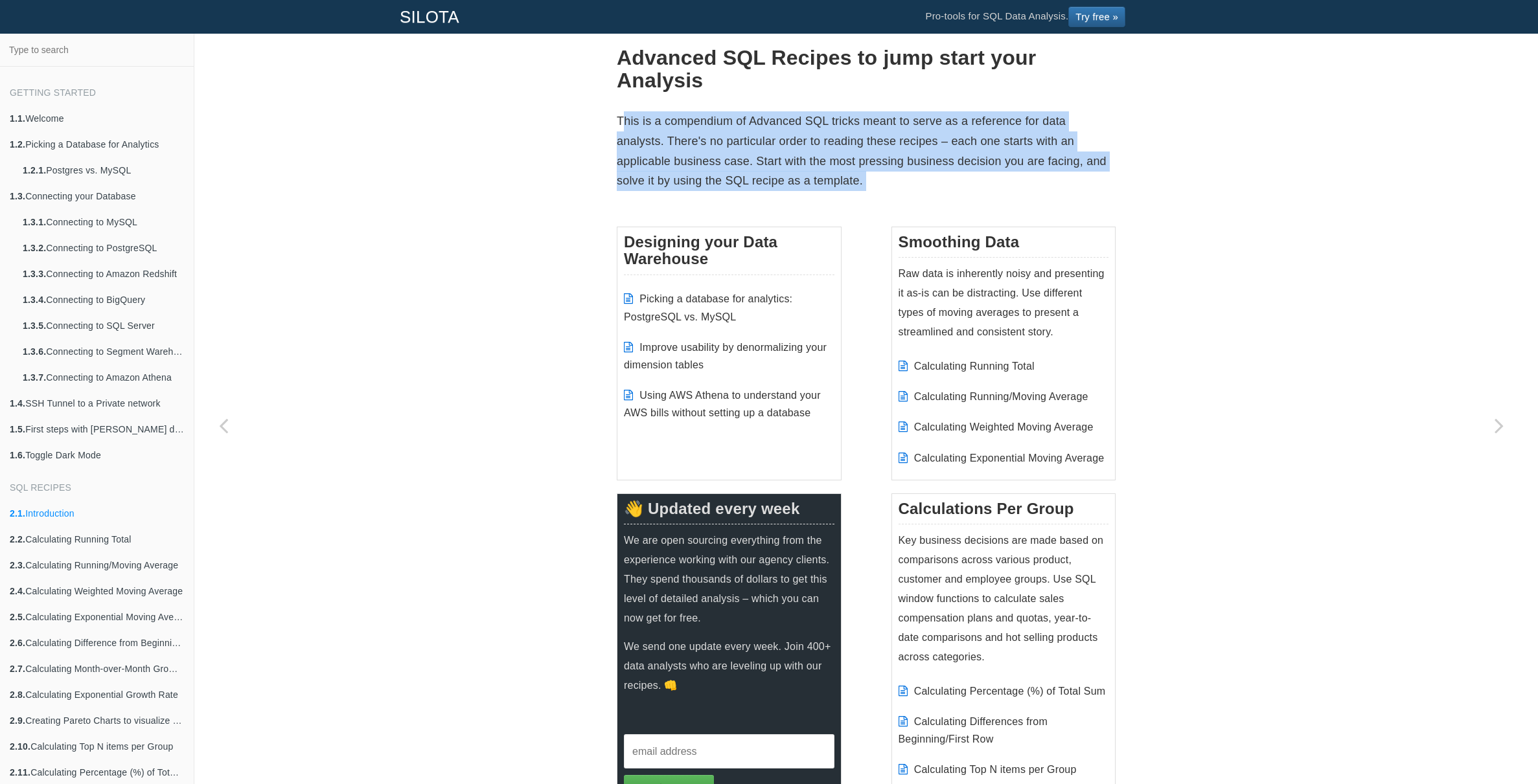
click at [981, 163] on p "This is a compendium of Advanced SQL tricks meant to serve as a reference for d…" at bounding box center [866, 151] width 499 height 79
click at [988, 162] on p "This is a compendium of Advanced SQL tricks meant to serve as a reference for d…" at bounding box center [866, 151] width 499 height 79
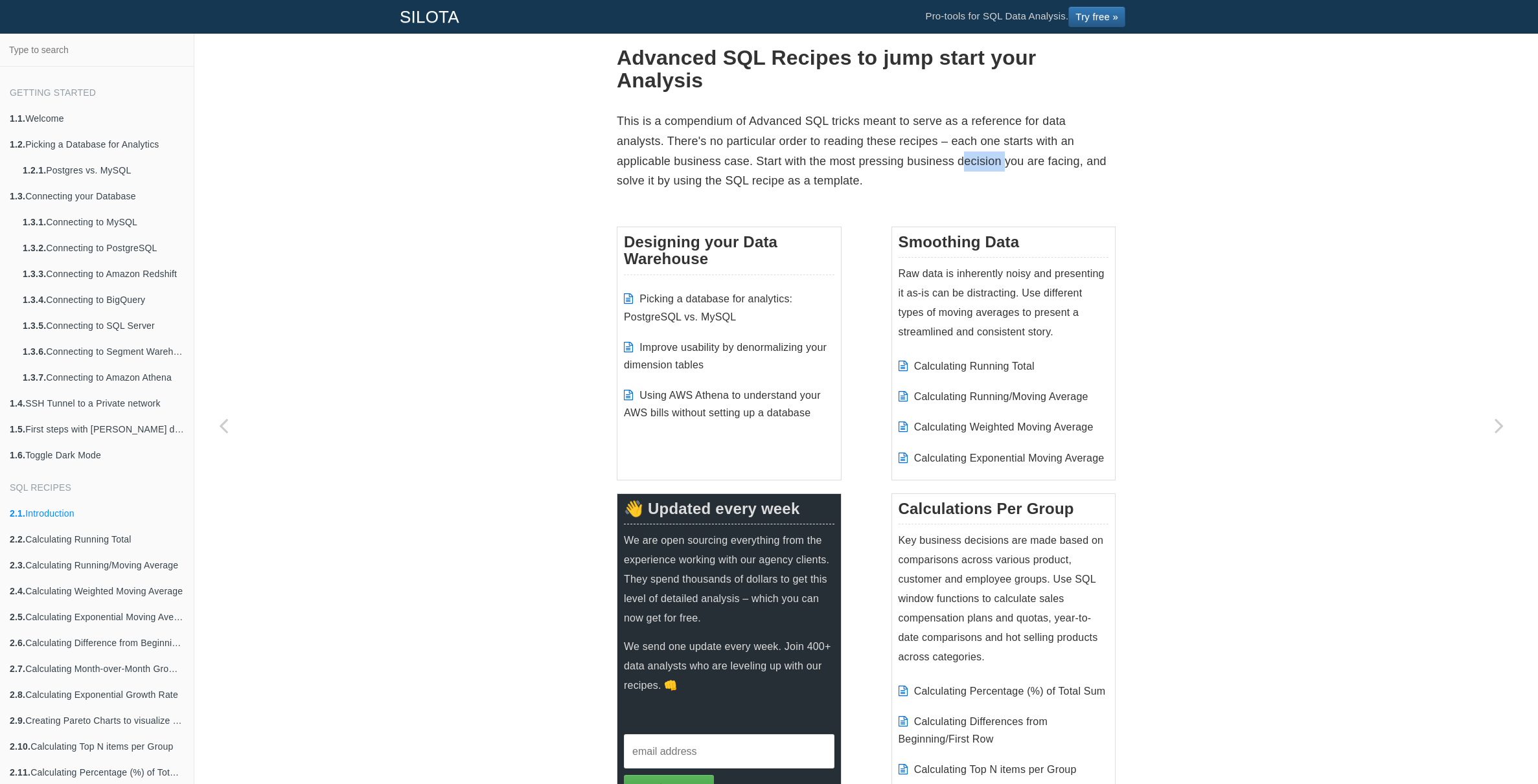
click at [988, 162] on p "This is a compendium of Advanced SQL tricks meant to serve as a reference for d…" at bounding box center [866, 151] width 499 height 79
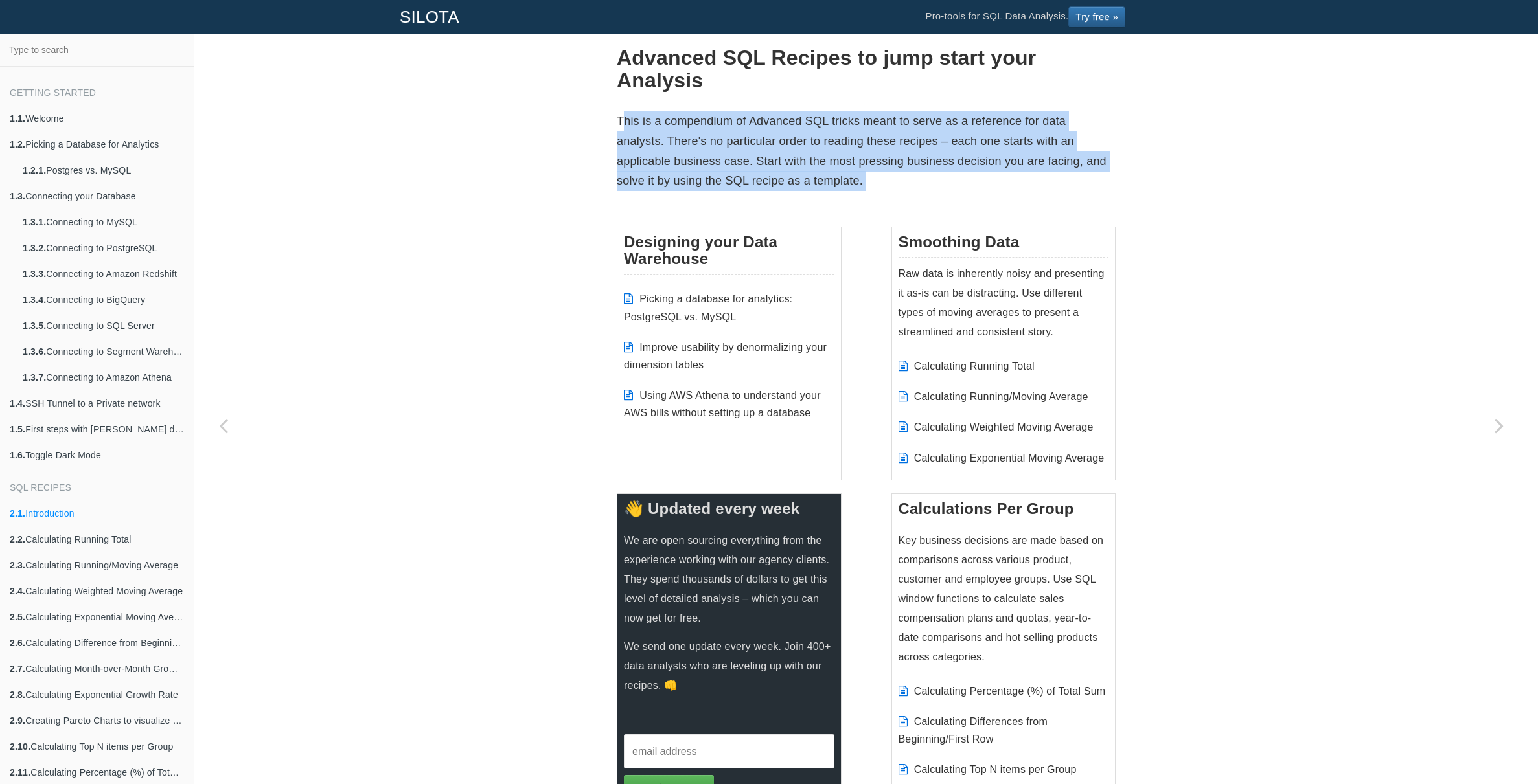
click at [988, 162] on p "This is a compendium of Advanced SQL tricks meant to serve as a reference for d…" at bounding box center [866, 151] width 499 height 79
click at [1002, 162] on p "This is a compendium of Advanced SQL tricks meant to serve as a reference for d…" at bounding box center [866, 151] width 499 height 79
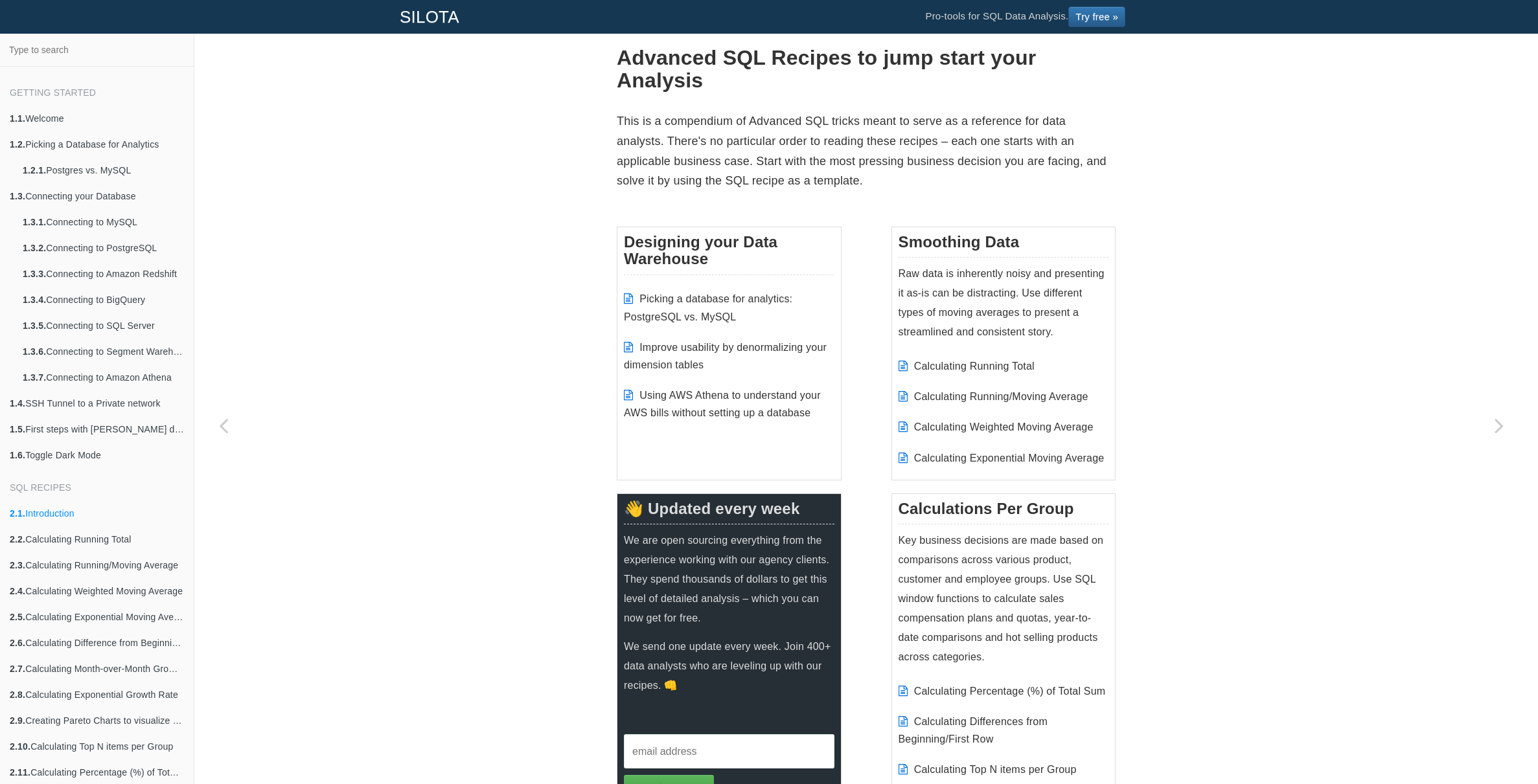
click at [699, 171] on p "This is a compendium of Advanced SQL tricks meant to serve as a reference for d…" at bounding box center [866, 151] width 499 height 79
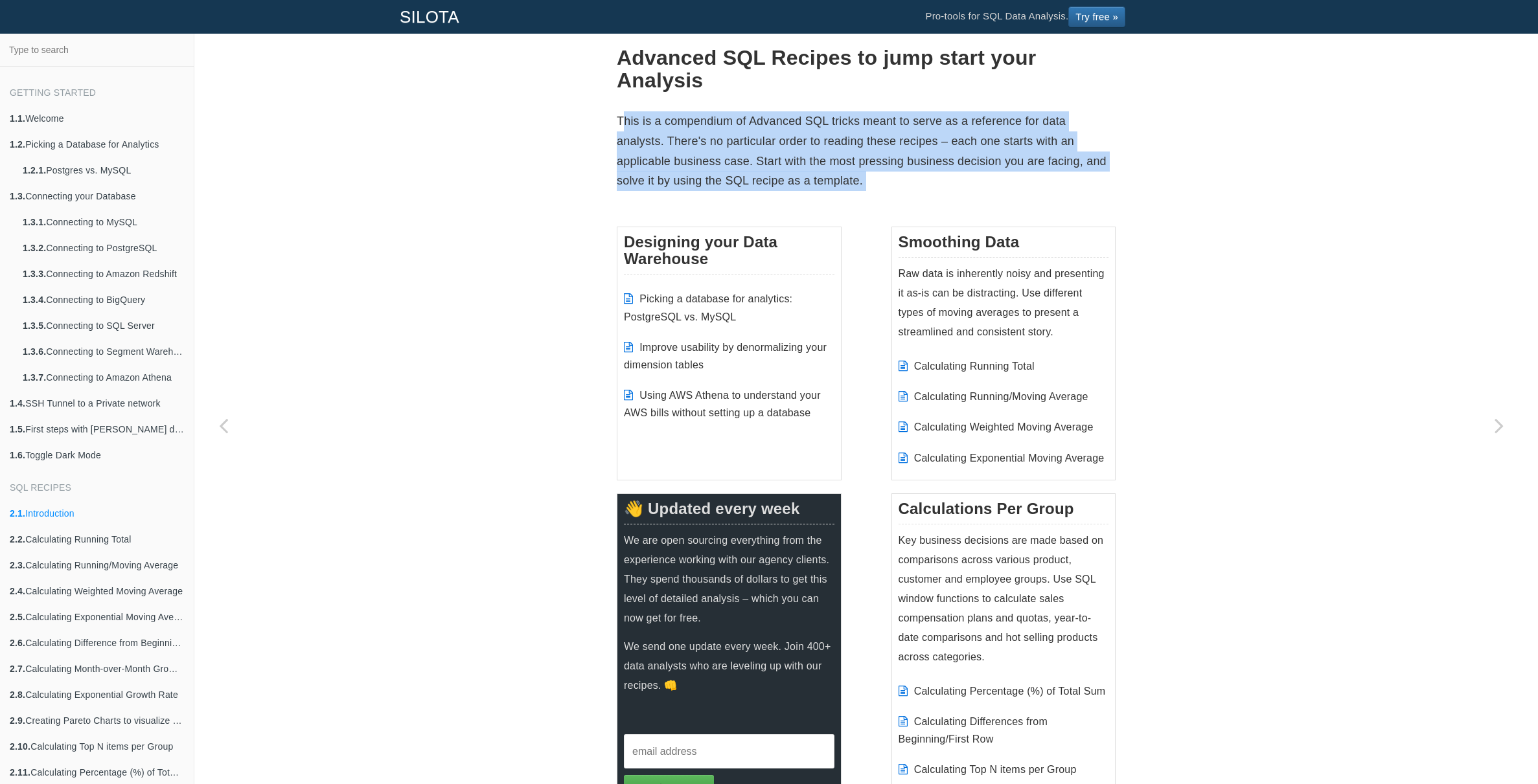
click at [699, 171] on p "This is a compendium of Advanced SQL tricks meant to serve as a reference for d…" at bounding box center [866, 151] width 499 height 79
click at [747, 179] on p "This is a compendium of Advanced SQL tricks meant to serve as a reference for d…" at bounding box center [866, 151] width 499 height 79
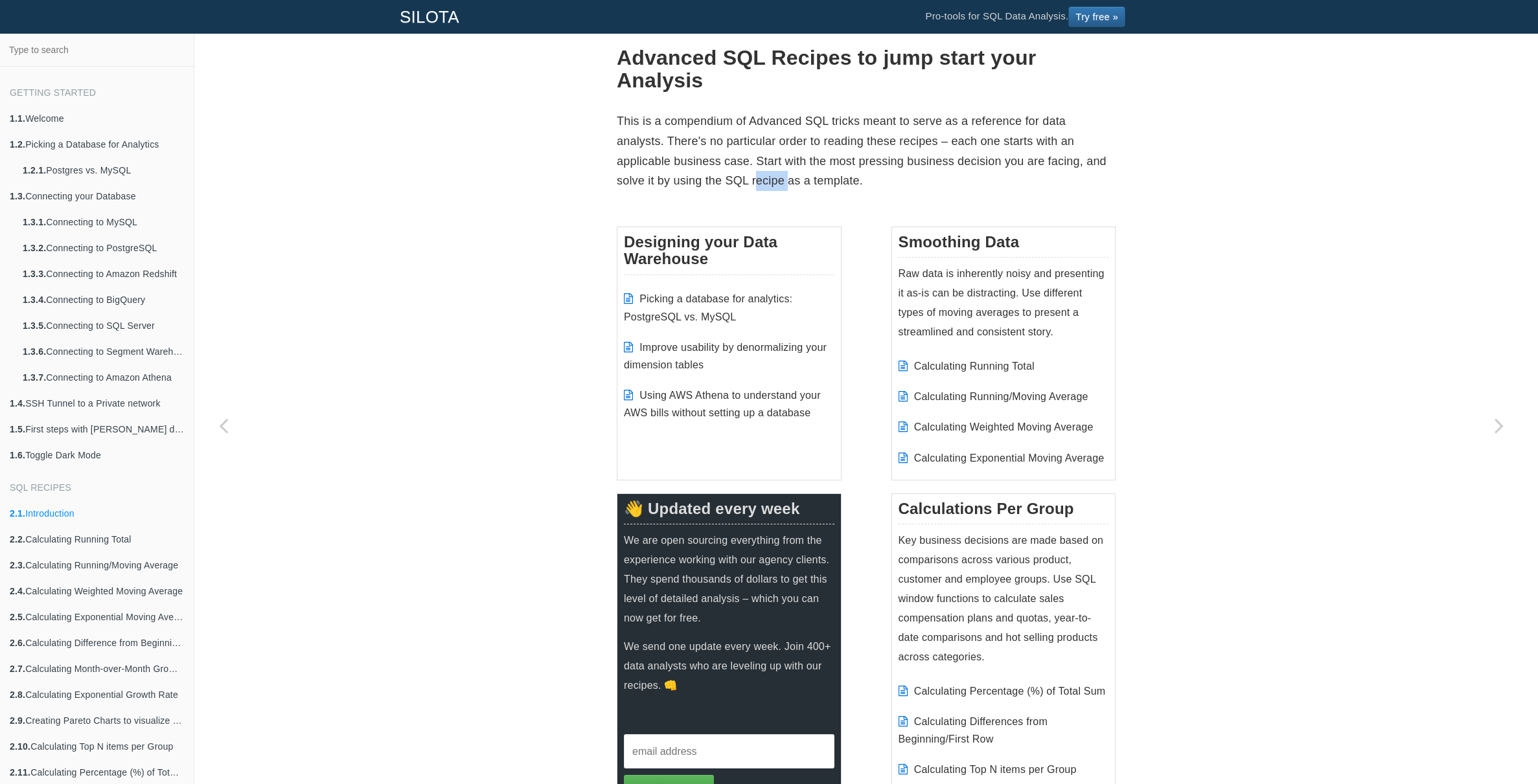
click at [747, 179] on p "This is a compendium of Advanced SQL tricks meant to serve as a reference for d…" at bounding box center [866, 151] width 499 height 79
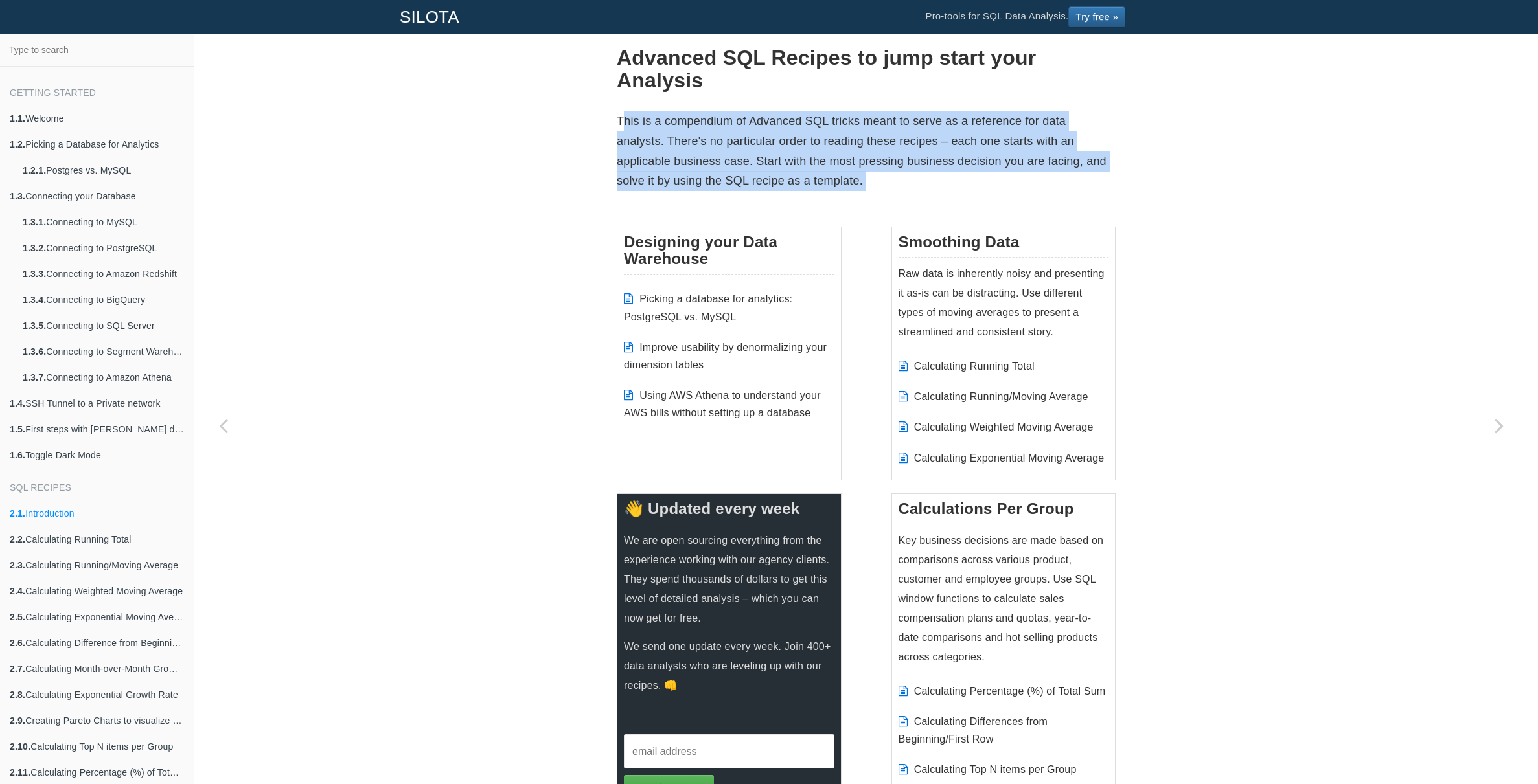
click at [747, 179] on p "This is a compendium of Advanced SQL tricks meant to serve as a reference for d…" at bounding box center [866, 151] width 499 height 79
click at [780, 181] on p "This is a compendium of Advanced SQL tricks meant to serve as a reference for d…" at bounding box center [866, 151] width 499 height 79
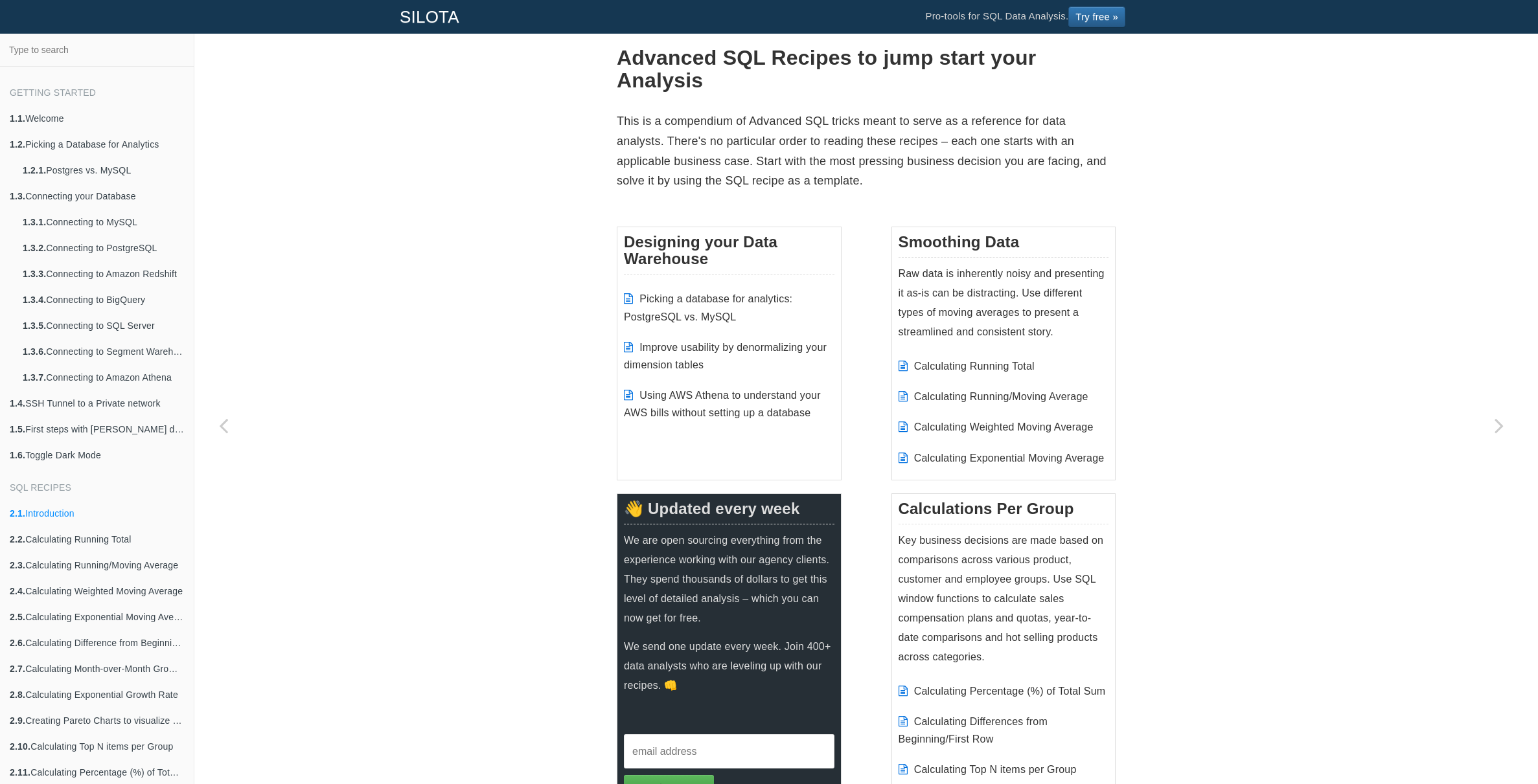
click at [676, 245] on h3 "Designing your Data Warehouse" at bounding box center [730, 254] width 211 height 41
click at [680, 250] on h3 "Designing your Data Warehouse" at bounding box center [730, 254] width 211 height 41
click at [1002, 248] on h3 "Smoothing Data" at bounding box center [1004, 246] width 211 height 24
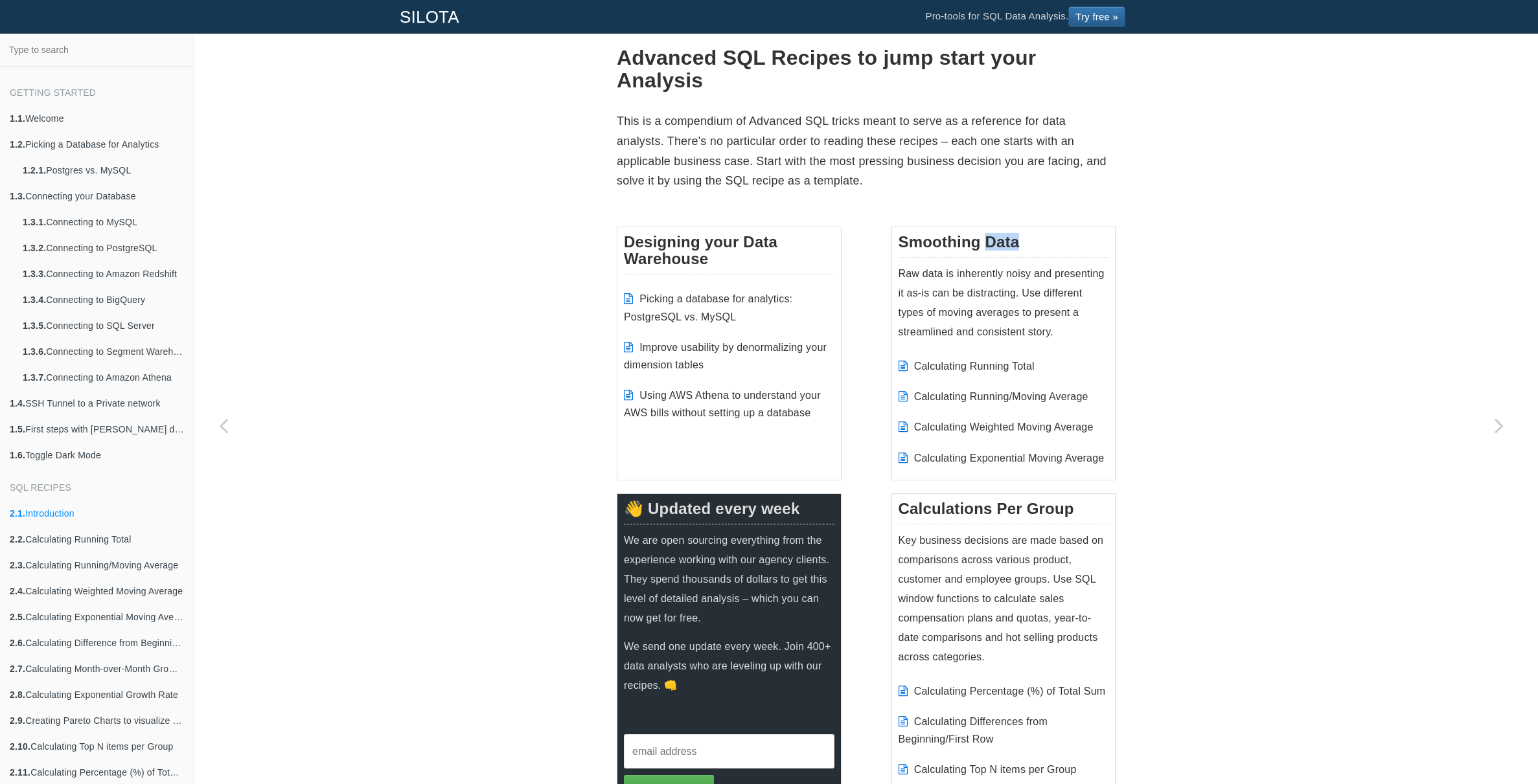
click at [1002, 248] on h3 "Smoothing Data" at bounding box center [1004, 246] width 211 height 24
click at [1004, 252] on h3 "Smoothing Data" at bounding box center [1004, 246] width 211 height 24
click at [975, 276] on p "Raw data is inherently noisy and presenting it as-is can be distracting. Use di…" at bounding box center [1004, 303] width 211 height 78
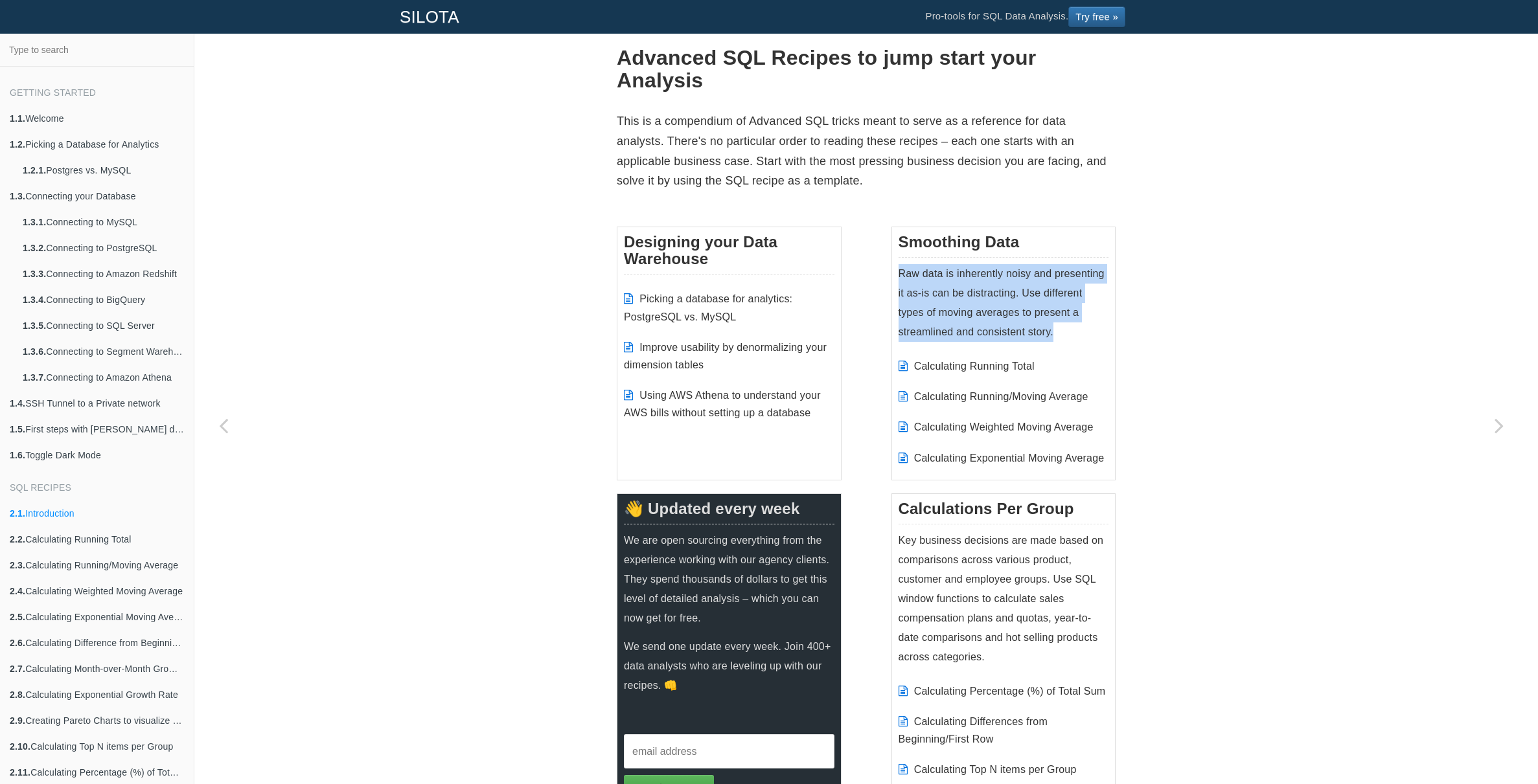
click at [975, 276] on p "Raw data is inherently noisy and presenting it as-is can be distracting. Use di…" at bounding box center [1004, 303] width 211 height 78
click at [978, 286] on p "Raw data is inherently noisy and presenting it as-is can be distracting. Use di…" at bounding box center [1004, 303] width 211 height 78
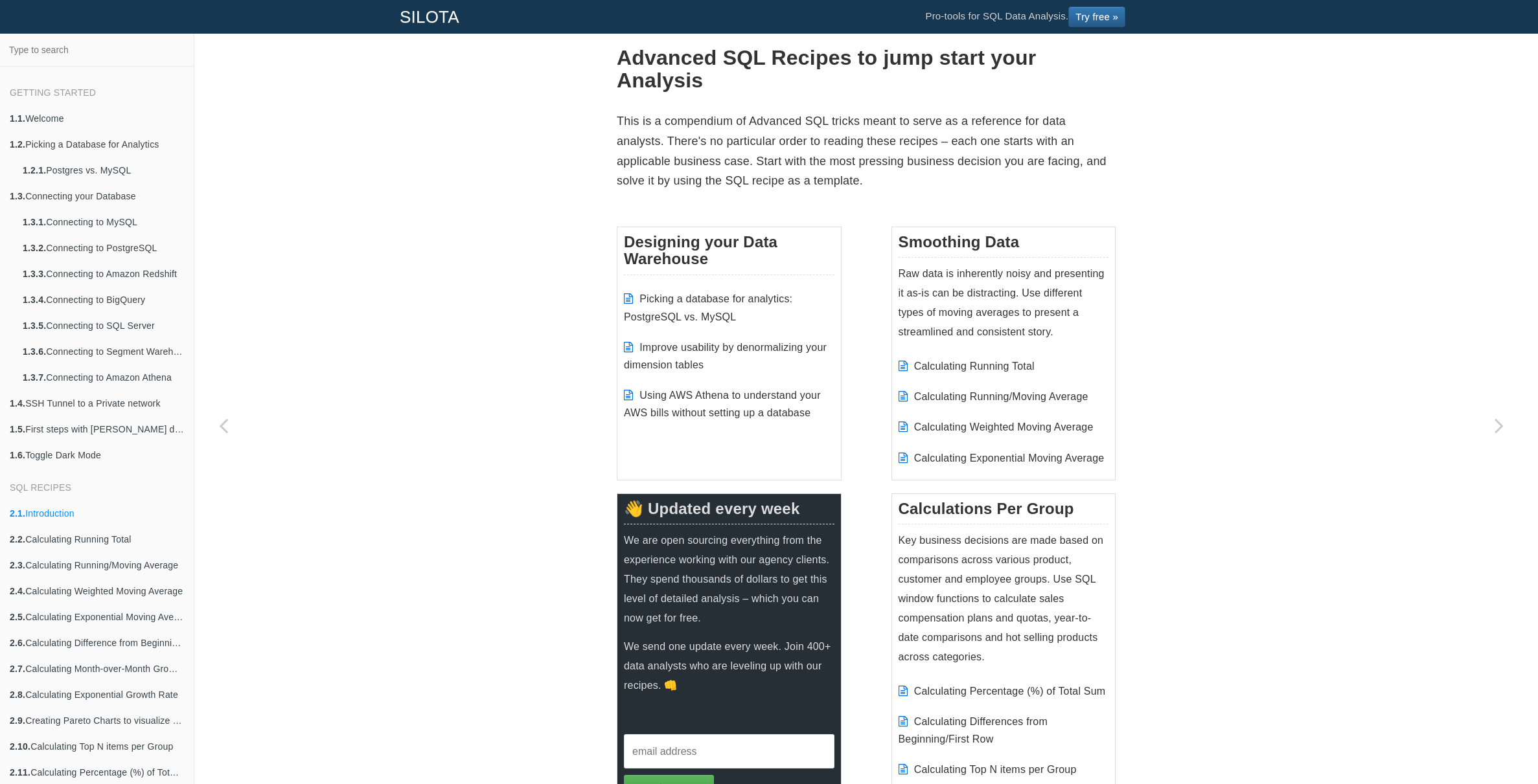
scroll to position [42, 0]
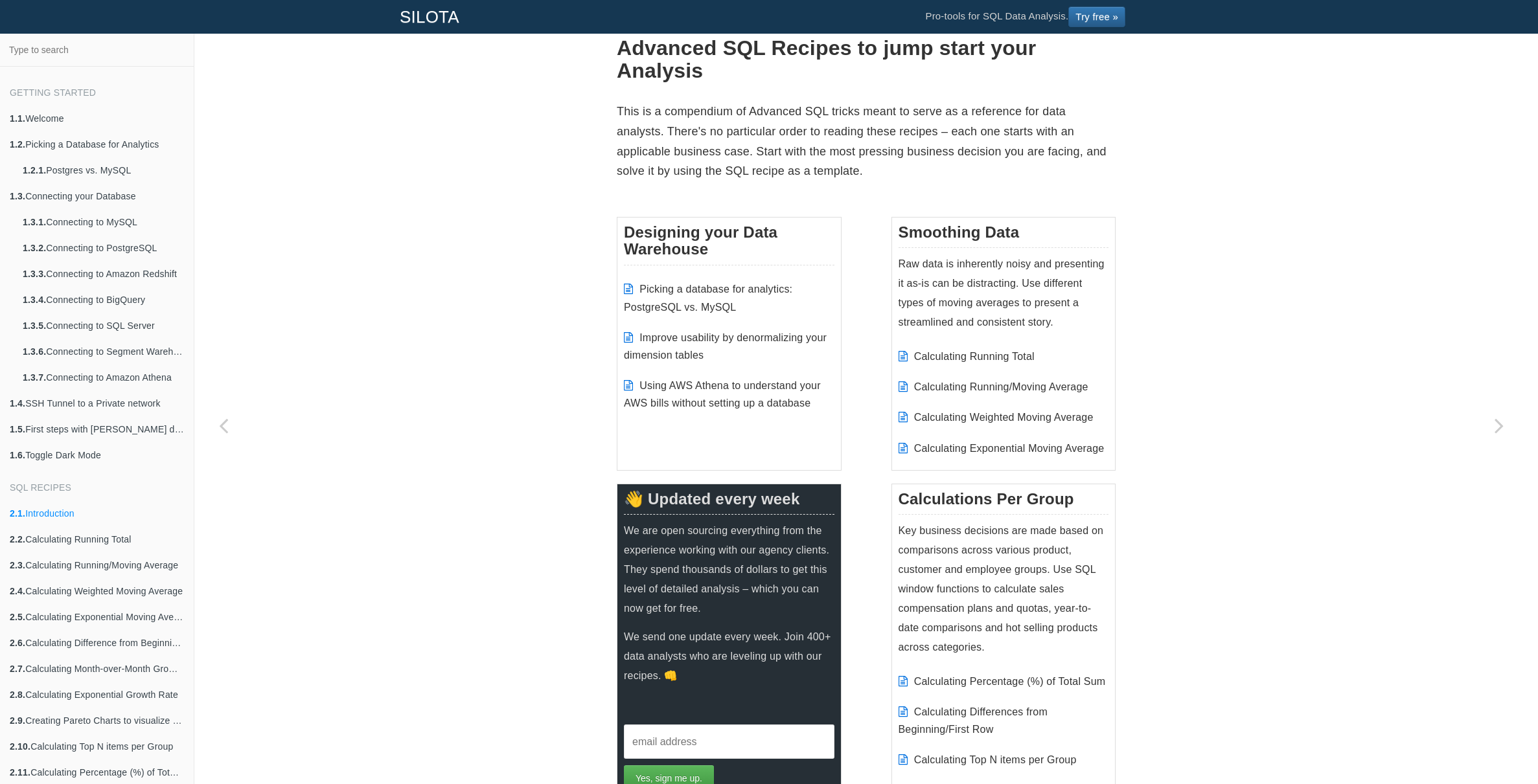
click at [942, 293] on p "Raw data is inherently noisy and presenting it as-is can be distracting. Use di…" at bounding box center [1004, 293] width 211 height 78
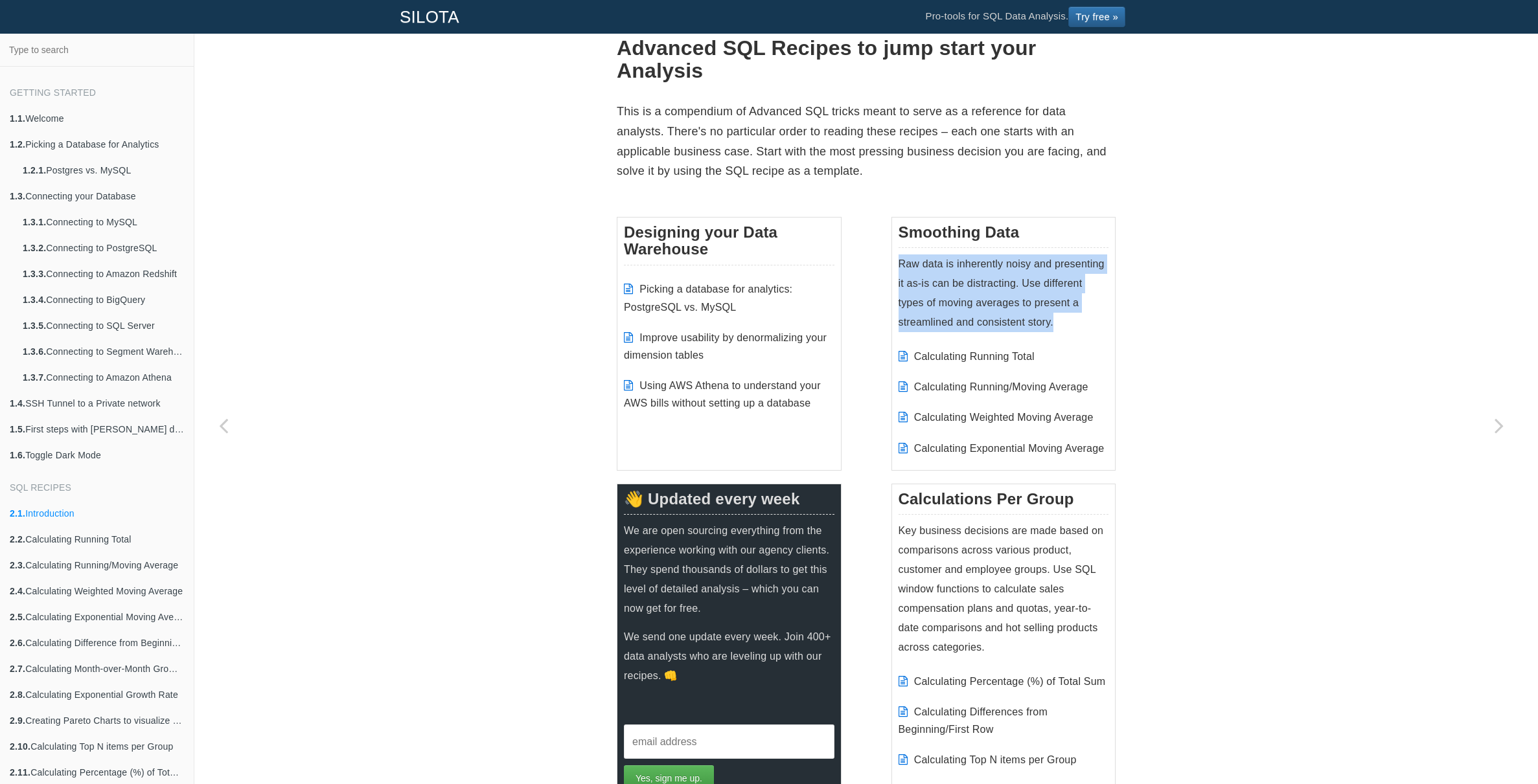
click at [942, 293] on p "Raw data is inherently noisy and presenting it as-is can be distracting. Use di…" at bounding box center [1004, 293] width 211 height 78
click at [947, 294] on p "Raw data is inherently noisy and presenting it as-is can be distracting. Use di…" at bounding box center [1004, 293] width 211 height 78
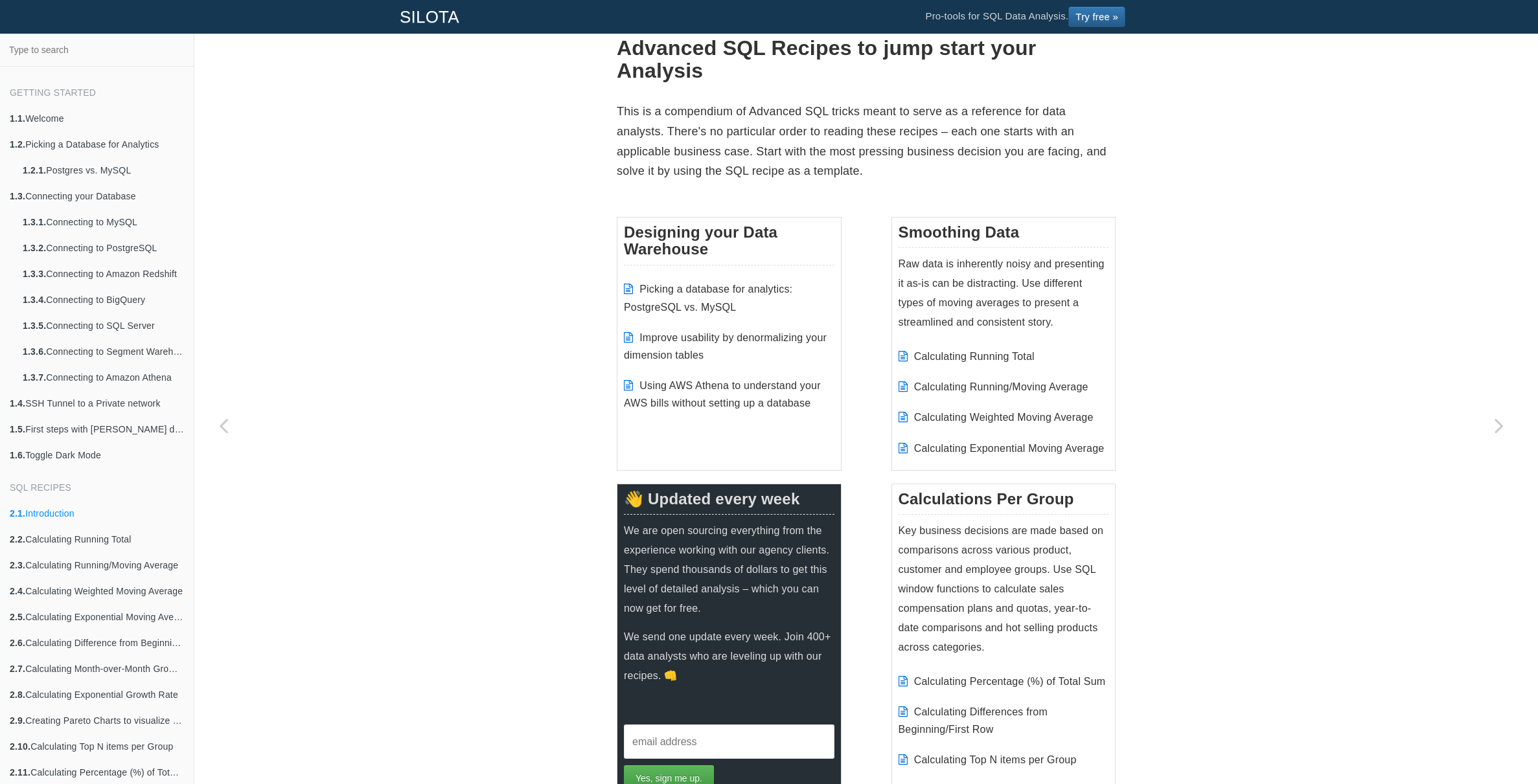
click at [986, 312] on p "Raw data is inherently noisy and presenting it as-is can be distracting. Use di…" at bounding box center [1004, 293] width 211 height 78
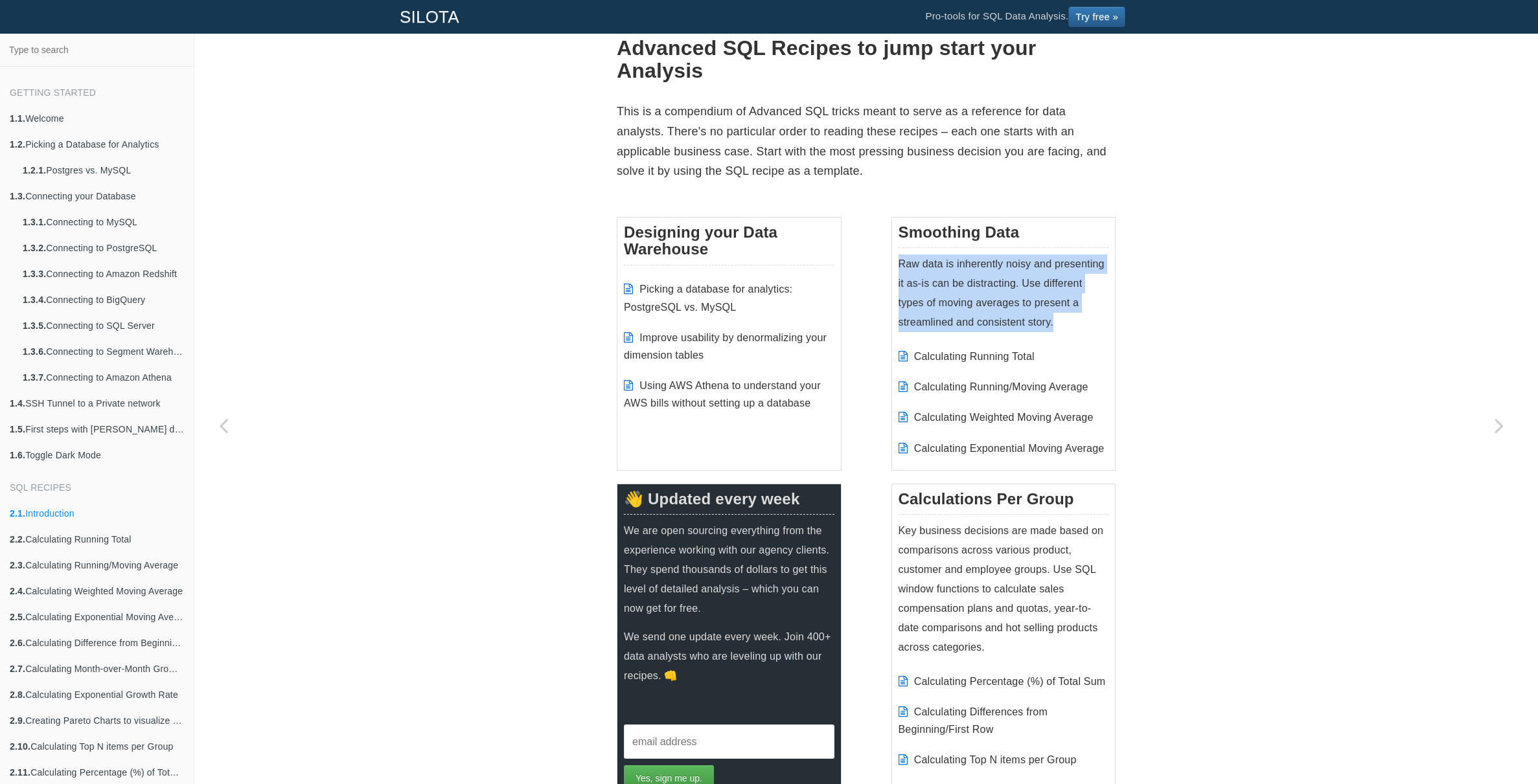
click at [986, 312] on p "Raw data is inherently noisy and presenting it as-is can be distracting. Use di…" at bounding box center [1004, 293] width 211 height 78
click at [987, 315] on p "Raw data is inherently noisy and presenting it as-is can be distracting. Use di…" at bounding box center [1004, 293] width 211 height 78
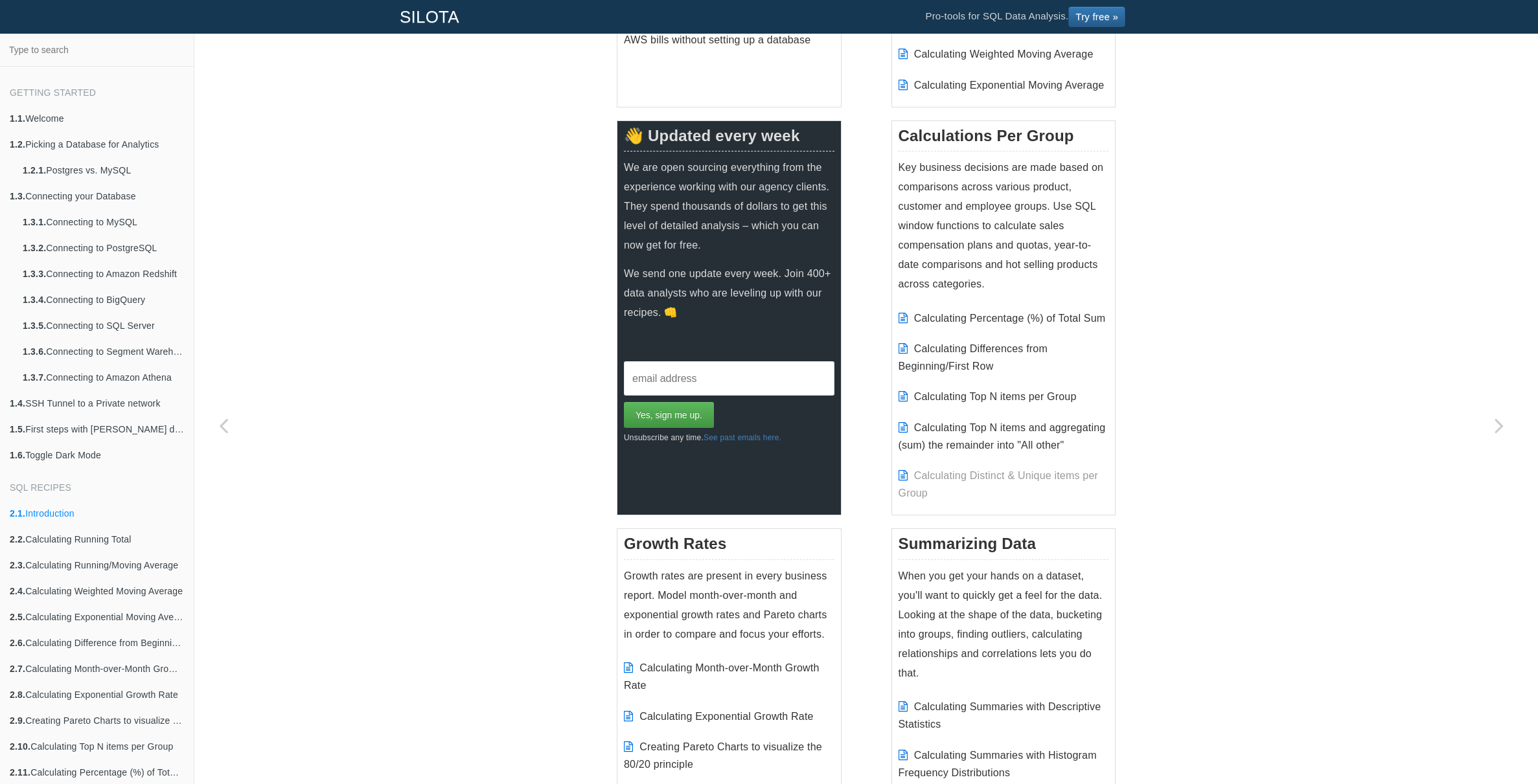
scroll to position [407, 0]
click at [979, 260] on p "Key business decisions are made based on comparisons across various product, cu…" at bounding box center [1004, 224] width 211 height 136
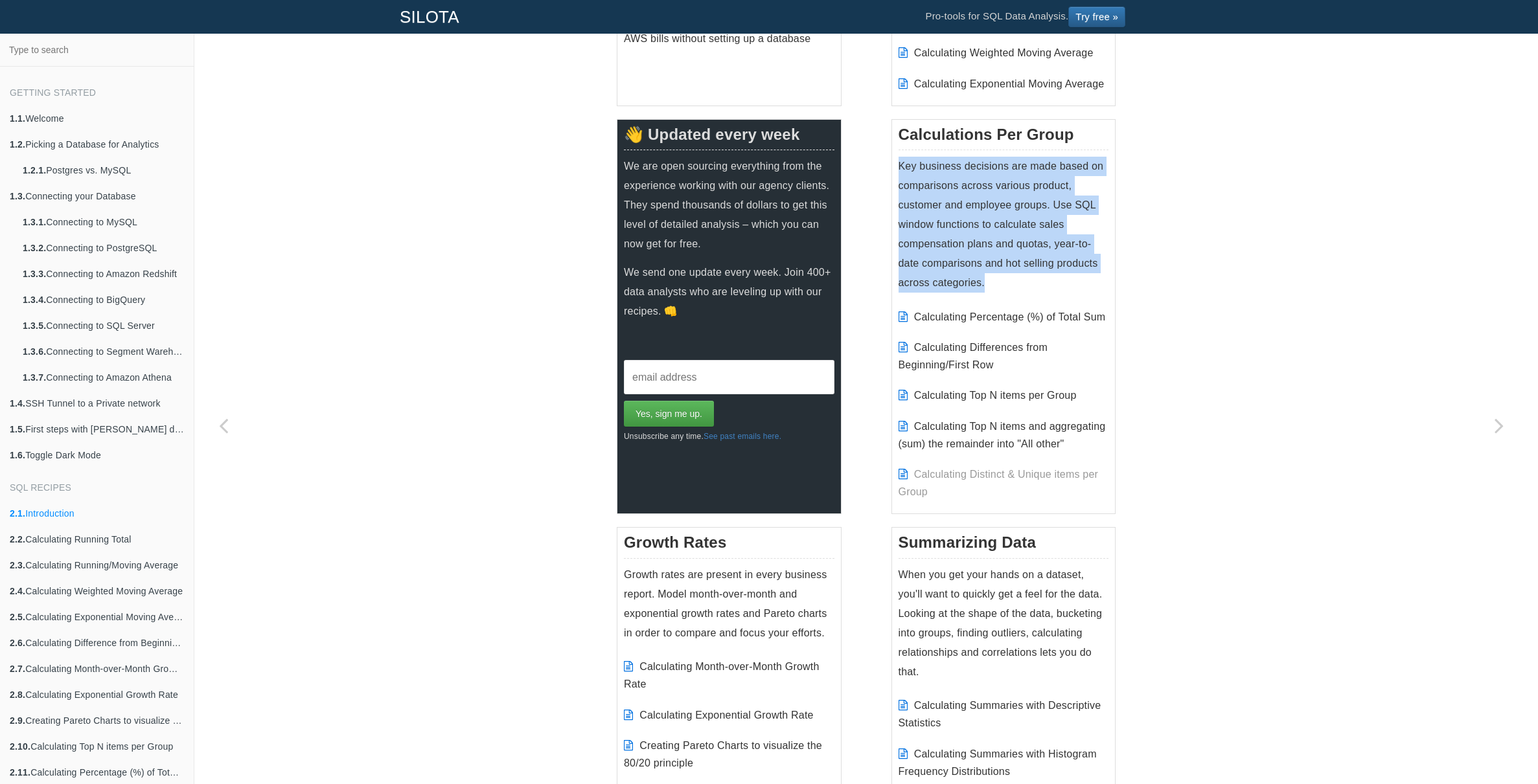
click at [979, 260] on p "Key business decisions are made based on comparisons across various product, cu…" at bounding box center [1004, 224] width 211 height 136
click at [983, 259] on p "Key business decisions are made based on comparisons across various product, cu…" at bounding box center [1004, 224] width 211 height 136
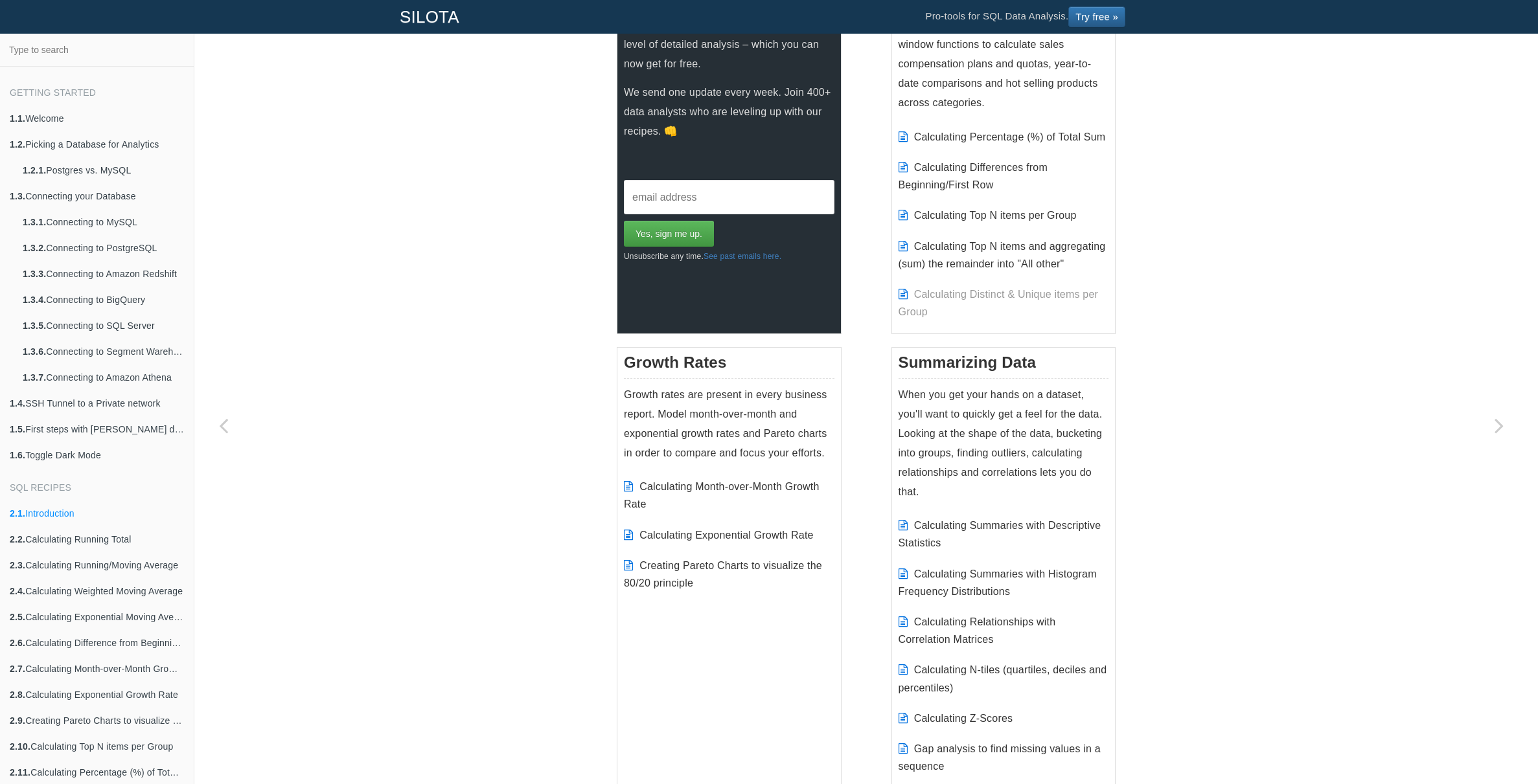
scroll to position [761, 0]
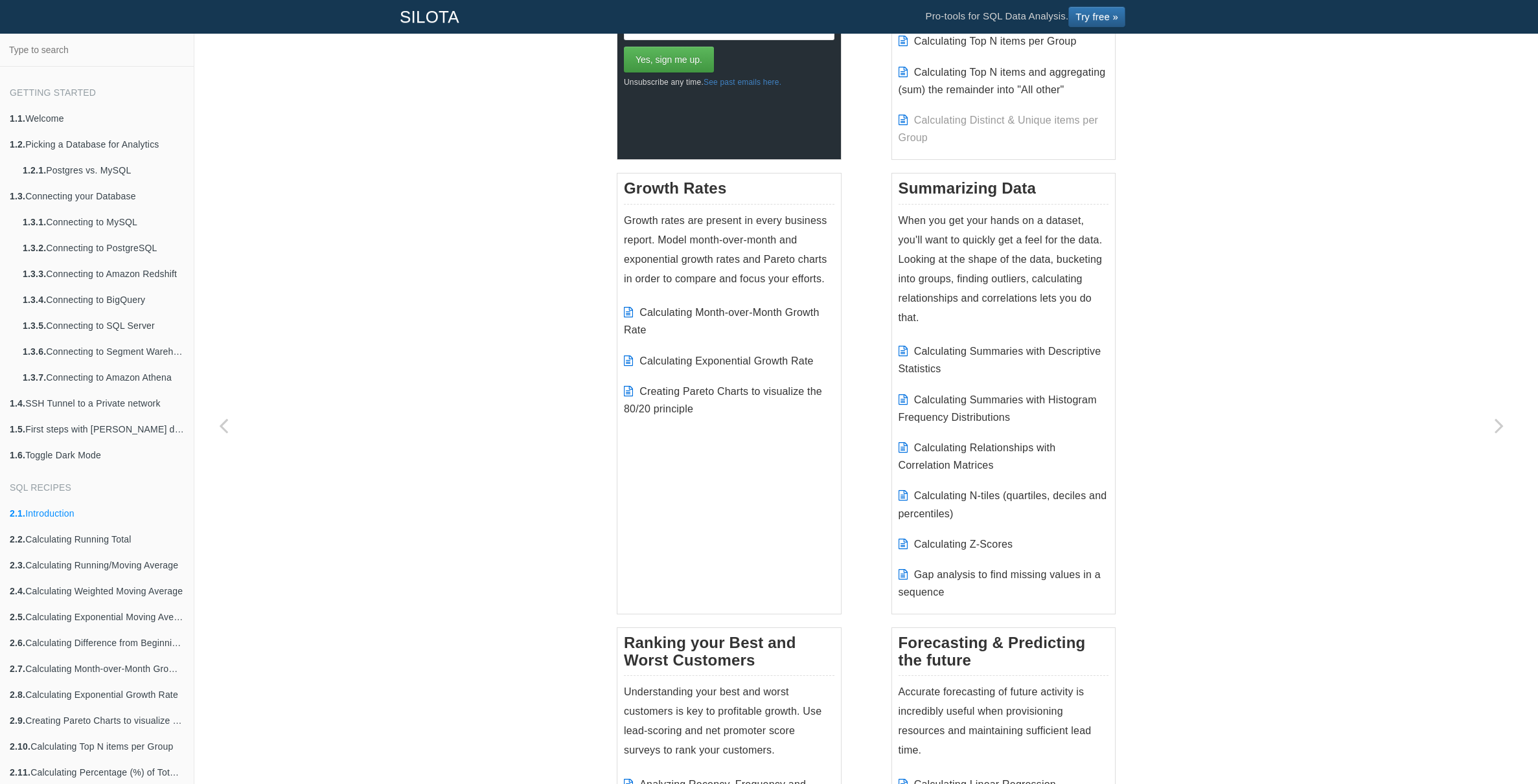
click at [957, 265] on p "When you get your hands on a dataset, you'll want to quickly get a feel for the…" at bounding box center [1004, 270] width 211 height 116
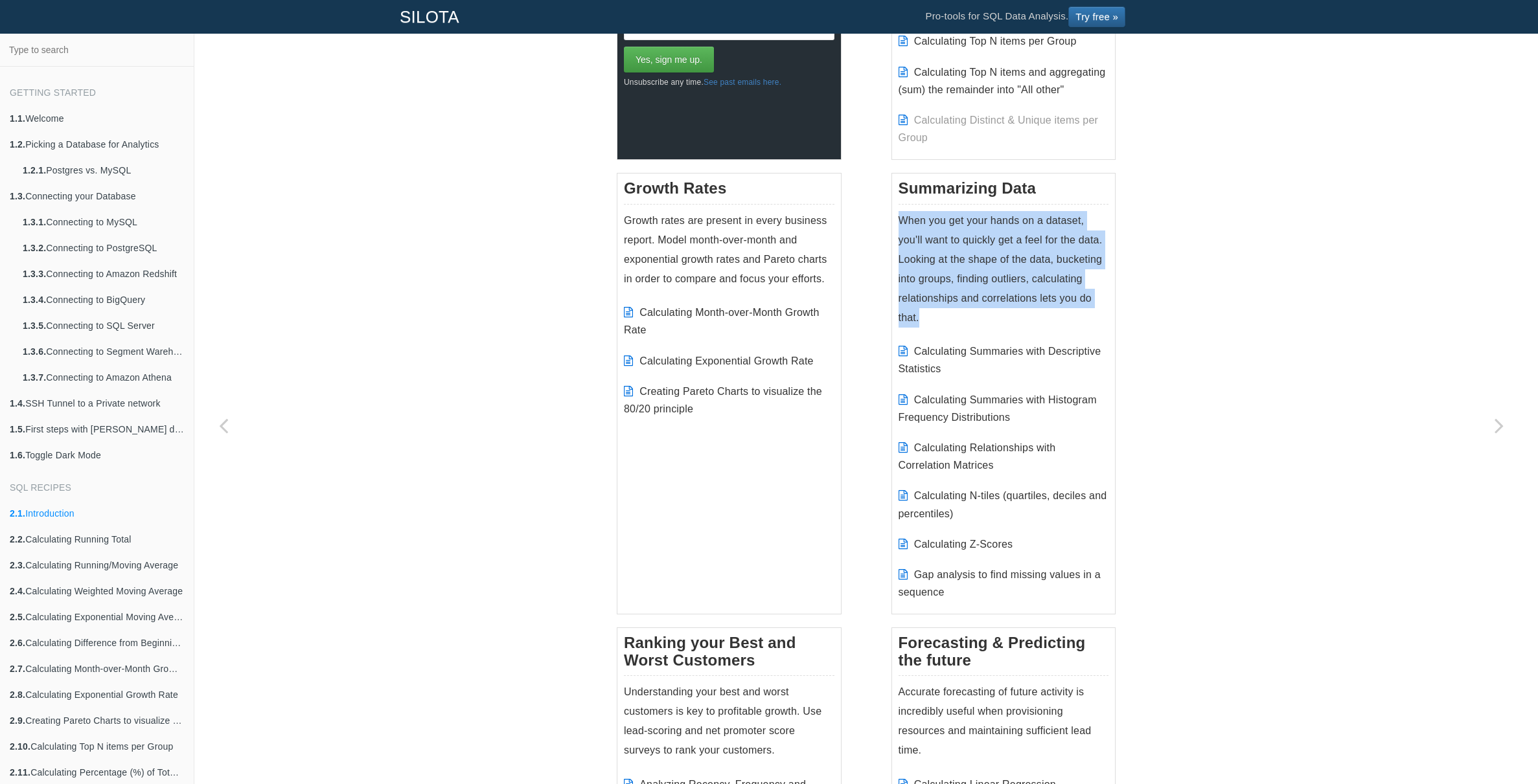
click at [957, 265] on p "When you get your hands on a dataset, you'll want to quickly get a feel for the…" at bounding box center [1004, 270] width 211 height 116
click at [971, 267] on p "When you get your hands on a dataset, you'll want to quickly get a feel for the…" at bounding box center [1004, 270] width 211 height 116
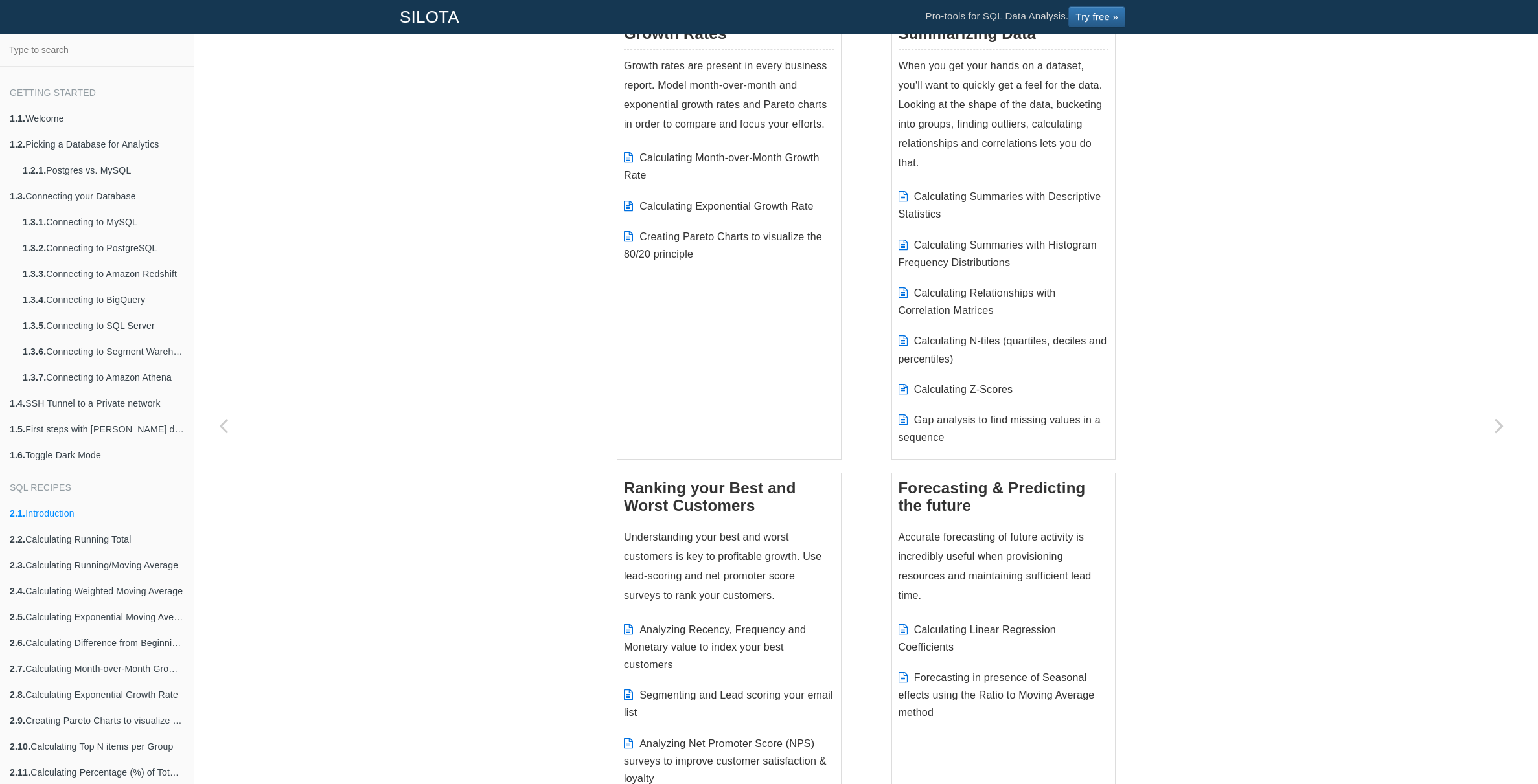
scroll to position [824, 0]
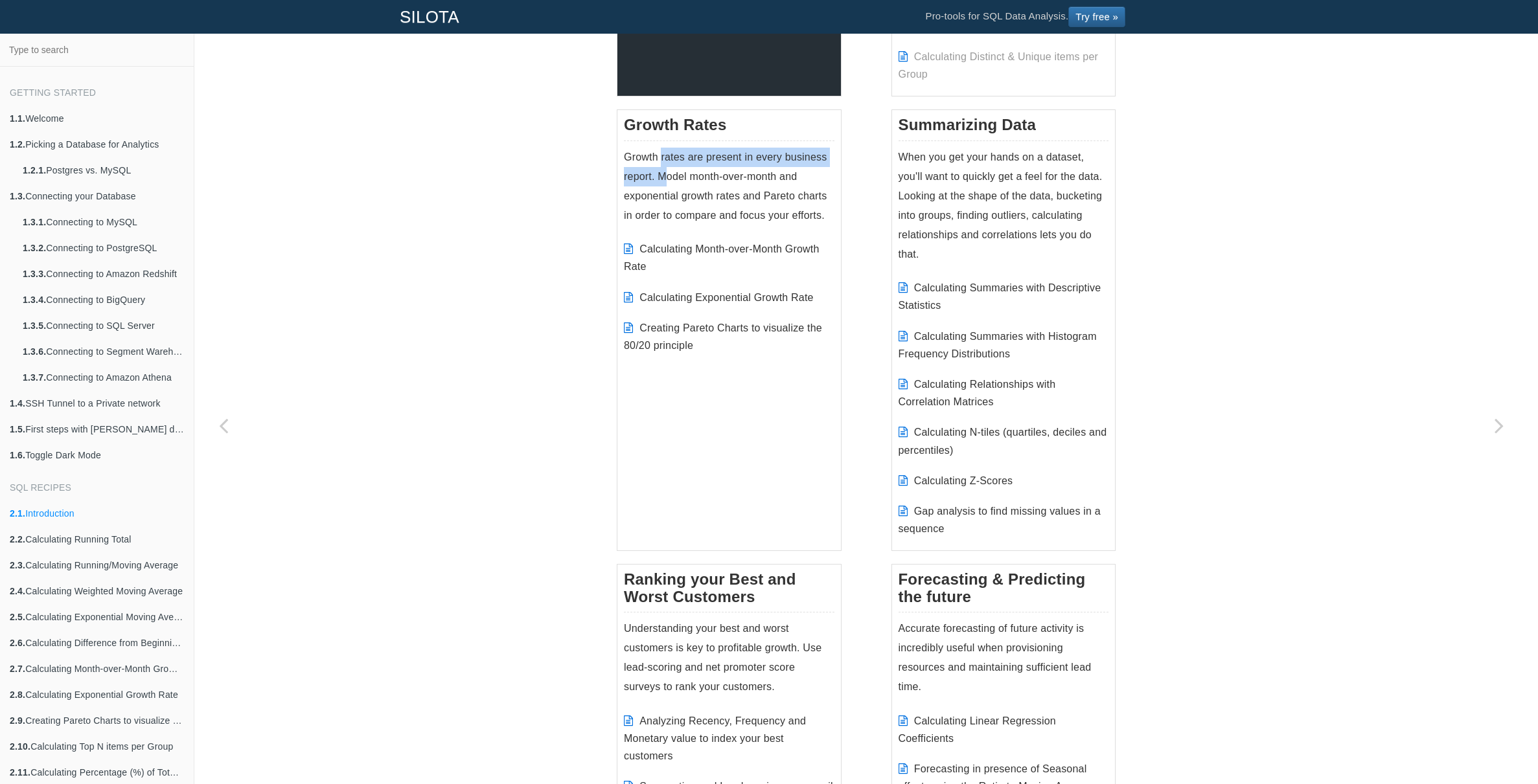
drag, startPoint x: 658, startPoint y: 162, endPoint x: 675, endPoint y: 176, distance: 22.0
click at [675, 176] on p "Growth rates are present in every business report. Model month-over-month and e…" at bounding box center [730, 186] width 211 height 78
click at [684, 180] on p "Growth rates are present in every business report. Model month-over-month and e…" at bounding box center [730, 186] width 211 height 78
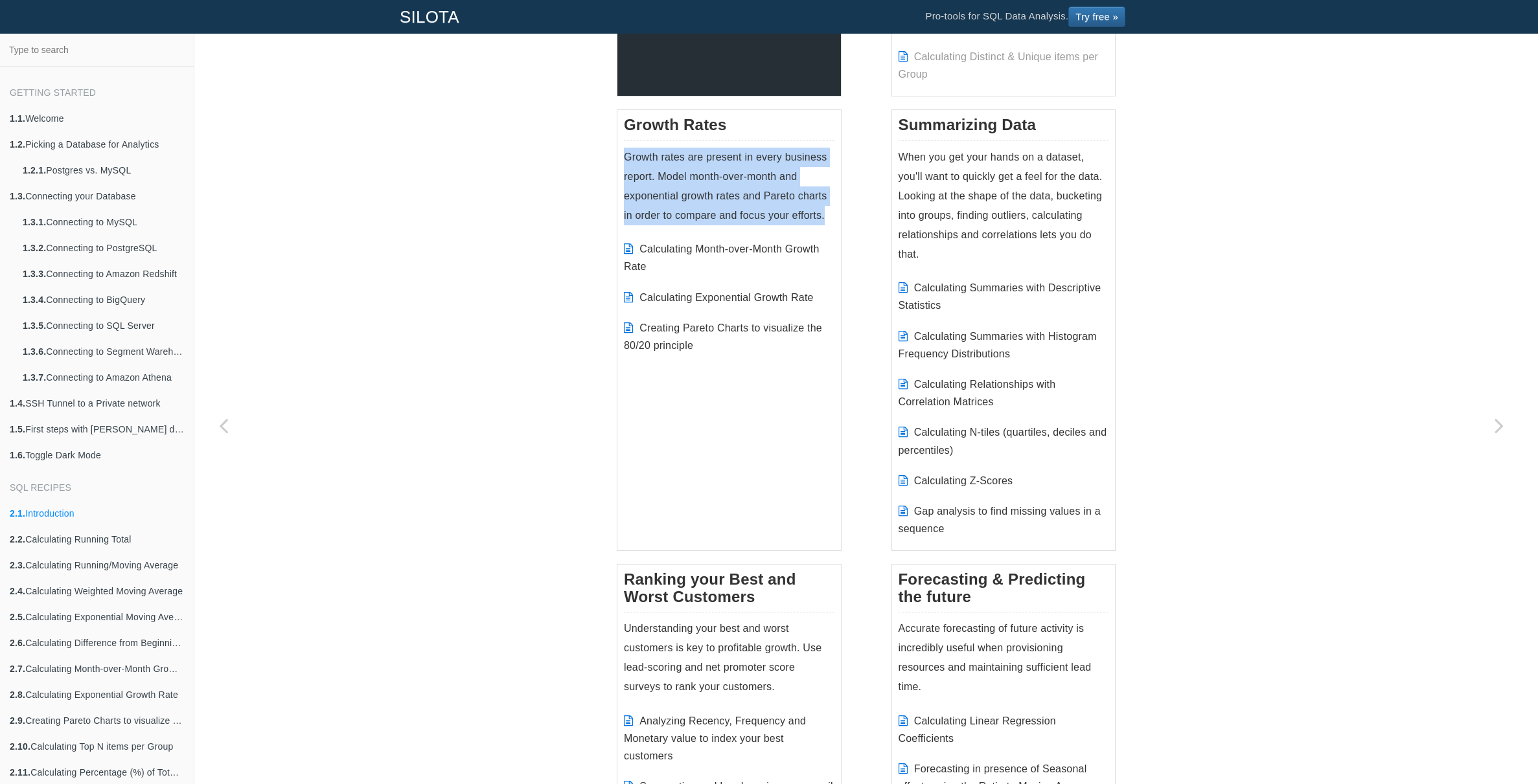
click at [698, 194] on p "Growth rates are present in every business report. Model month-over-month and e…" at bounding box center [730, 186] width 211 height 78
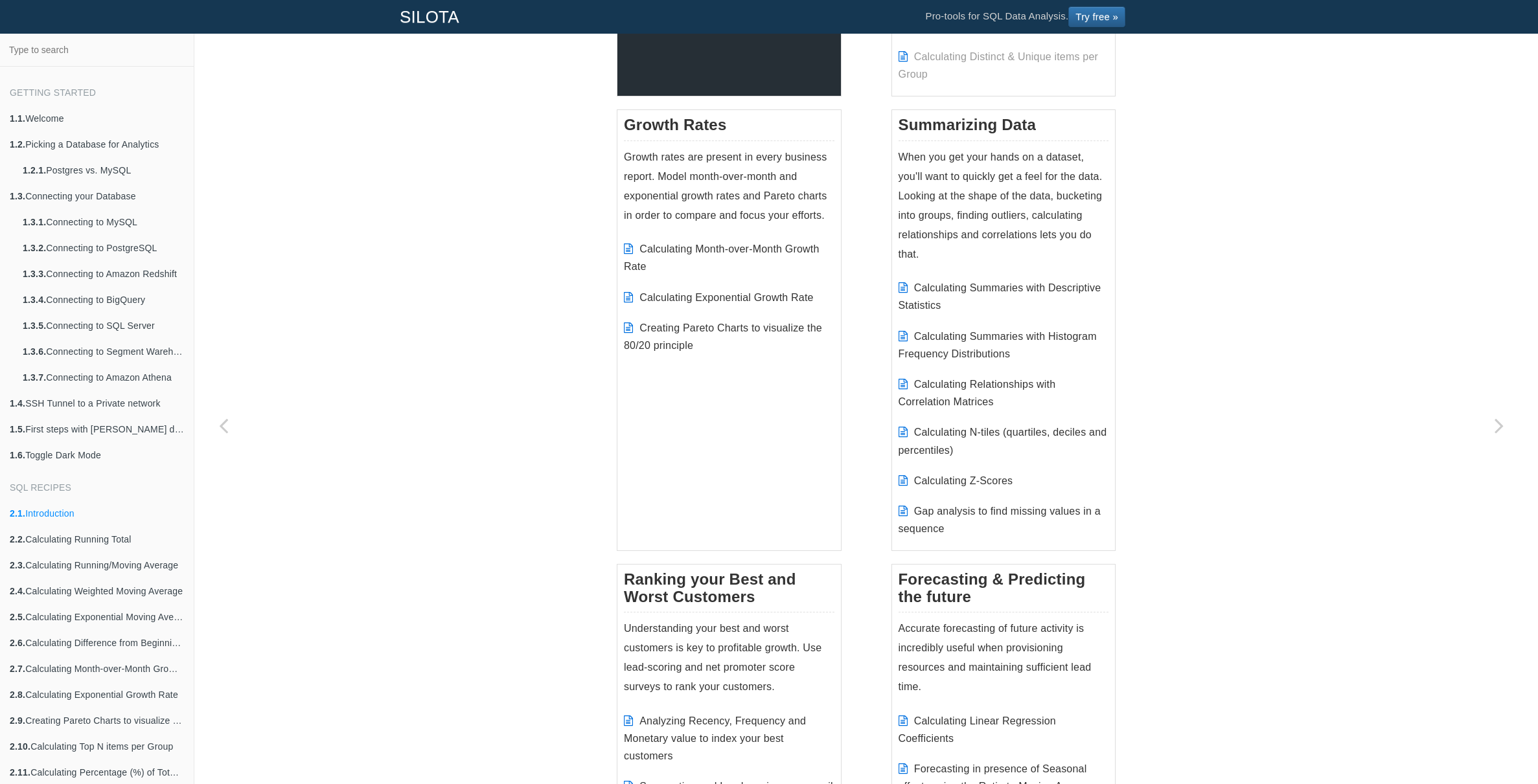
click at [693, 186] on p "Growth rates are present in every business report. Model month-over-month and e…" at bounding box center [730, 186] width 211 height 78
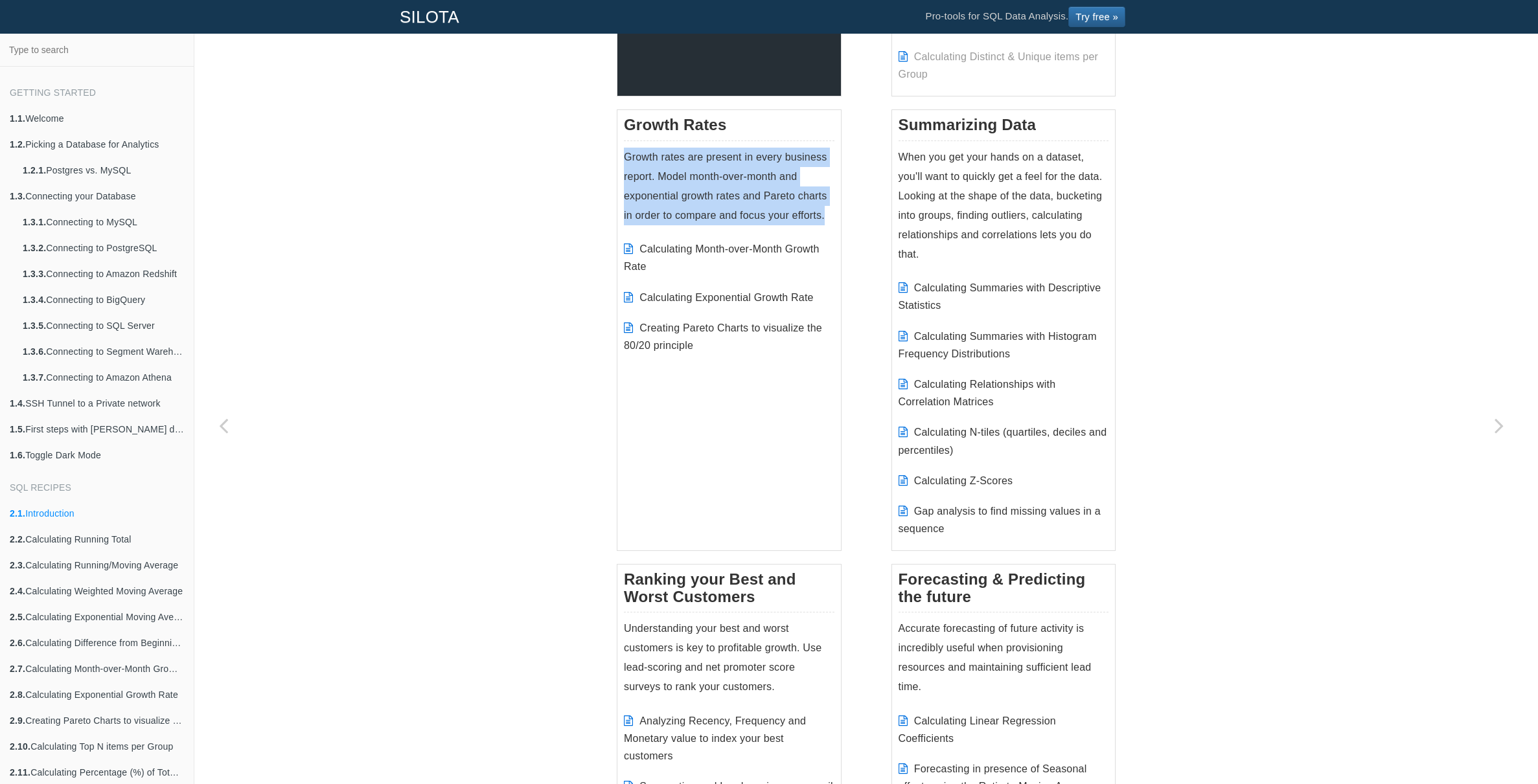
drag, startPoint x: 693, startPoint y: 186, endPoint x: 703, endPoint y: 198, distance: 15.6
click at [693, 187] on p "Growth rates are present in every business report. Model month-over-month and e…" at bounding box center [730, 186] width 211 height 78
click at [703, 198] on p "Growth rates are present in every business report. Model month-over-month and e…" at bounding box center [730, 186] width 211 height 78
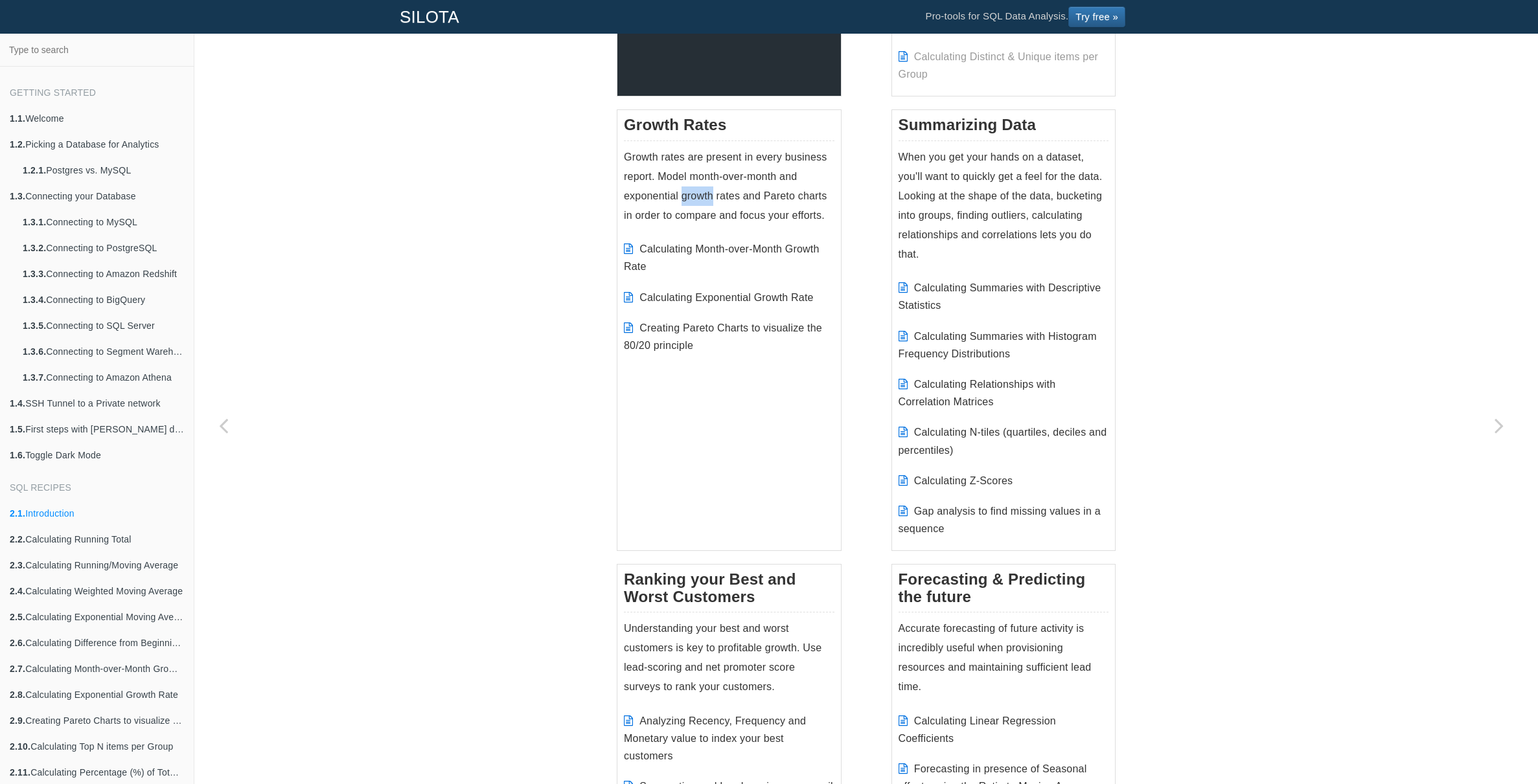
click at [703, 198] on p "Growth rates are present in every business report. Model month-over-month and e…" at bounding box center [730, 186] width 211 height 78
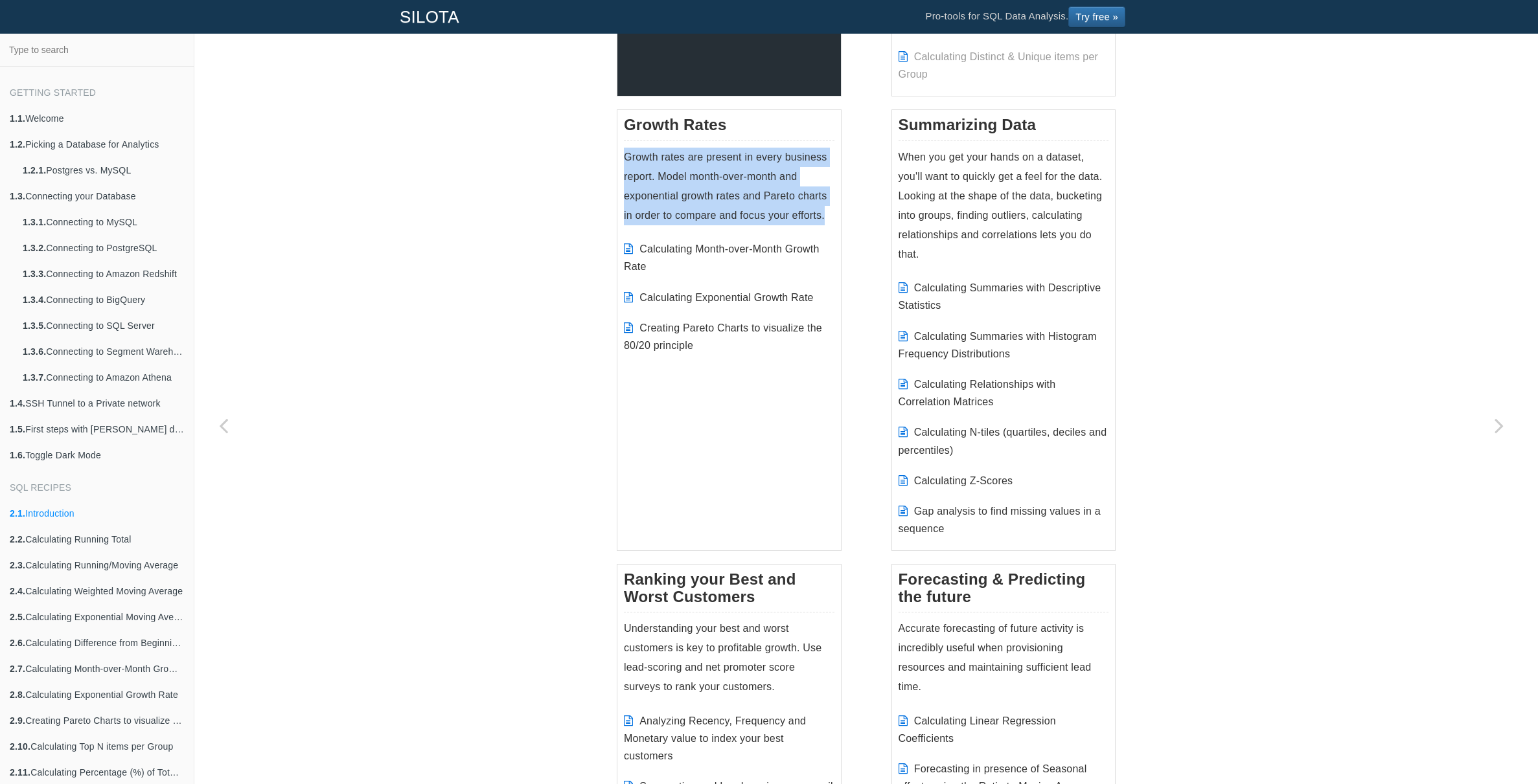
drag, startPoint x: 703, startPoint y: 198, endPoint x: 722, endPoint y: 200, distance: 19.1
click at [703, 198] on p "Growth rates are present in every business report. Model month-over-month and e…" at bounding box center [730, 186] width 211 height 78
click at [722, 200] on p "Growth rates are present in every business report. Model month-over-month and e…" at bounding box center [730, 186] width 211 height 78
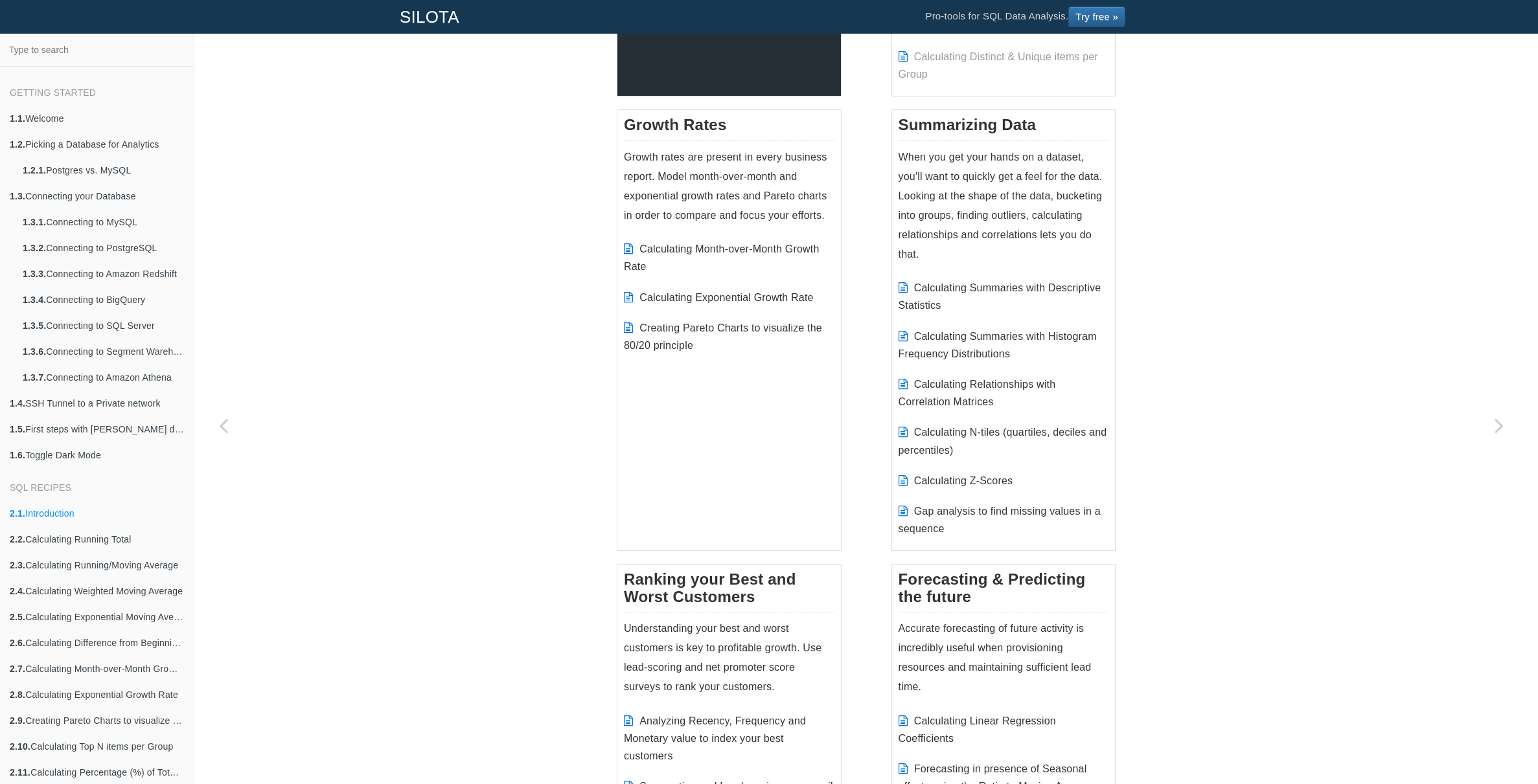
click at [701, 199] on p "Growth rates are present in every business report. Model month-over-month and e…" at bounding box center [730, 186] width 211 height 78
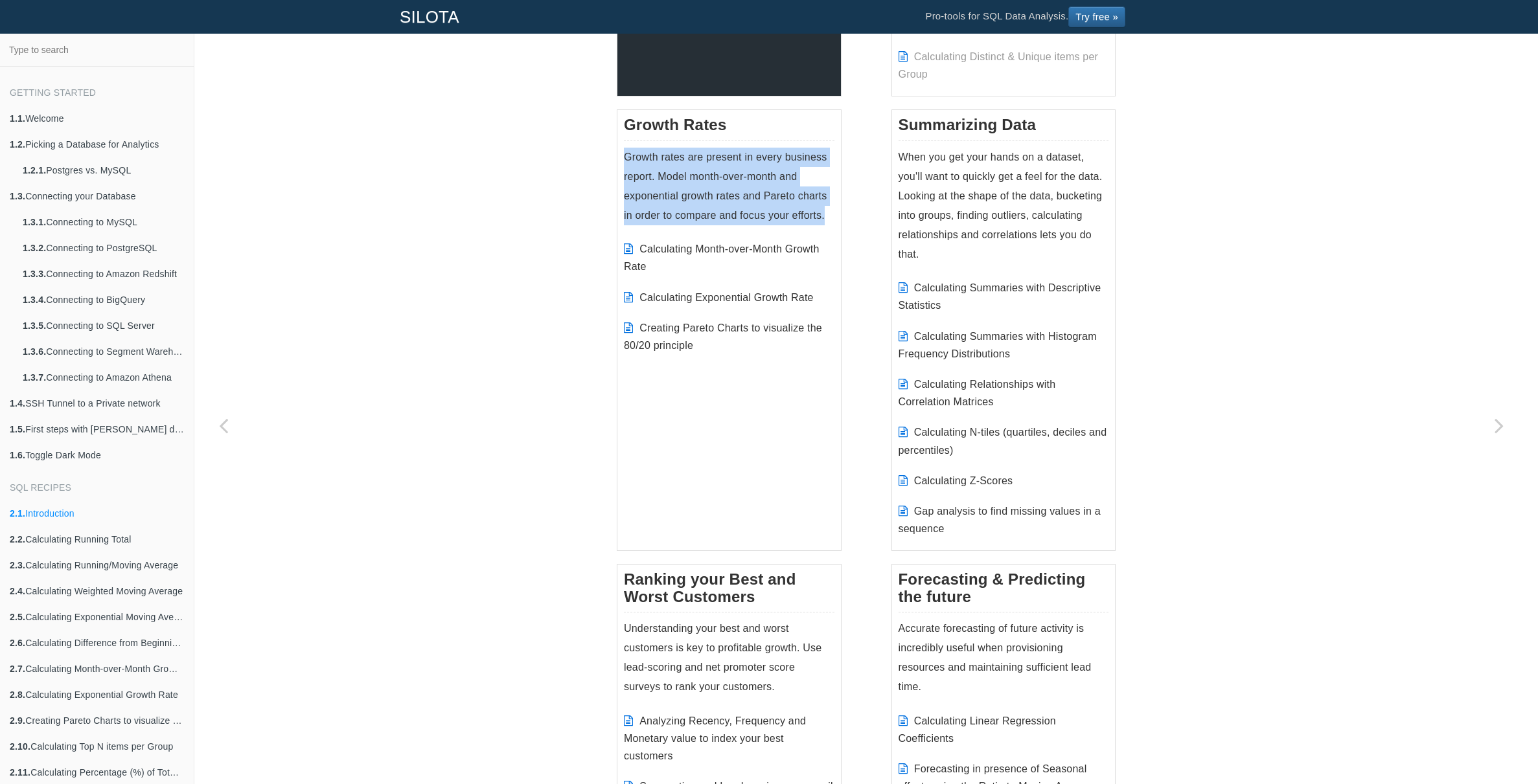
click at [701, 199] on p "Growth rates are present in every business report. Model month-over-month and e…" at bounding box center [730, 186] width 211 height 78
click at [712, 201] on p "Growth rates are present in every business report. Model month-over-month and e…" at bounding box center [730, 186] width 211 height 78
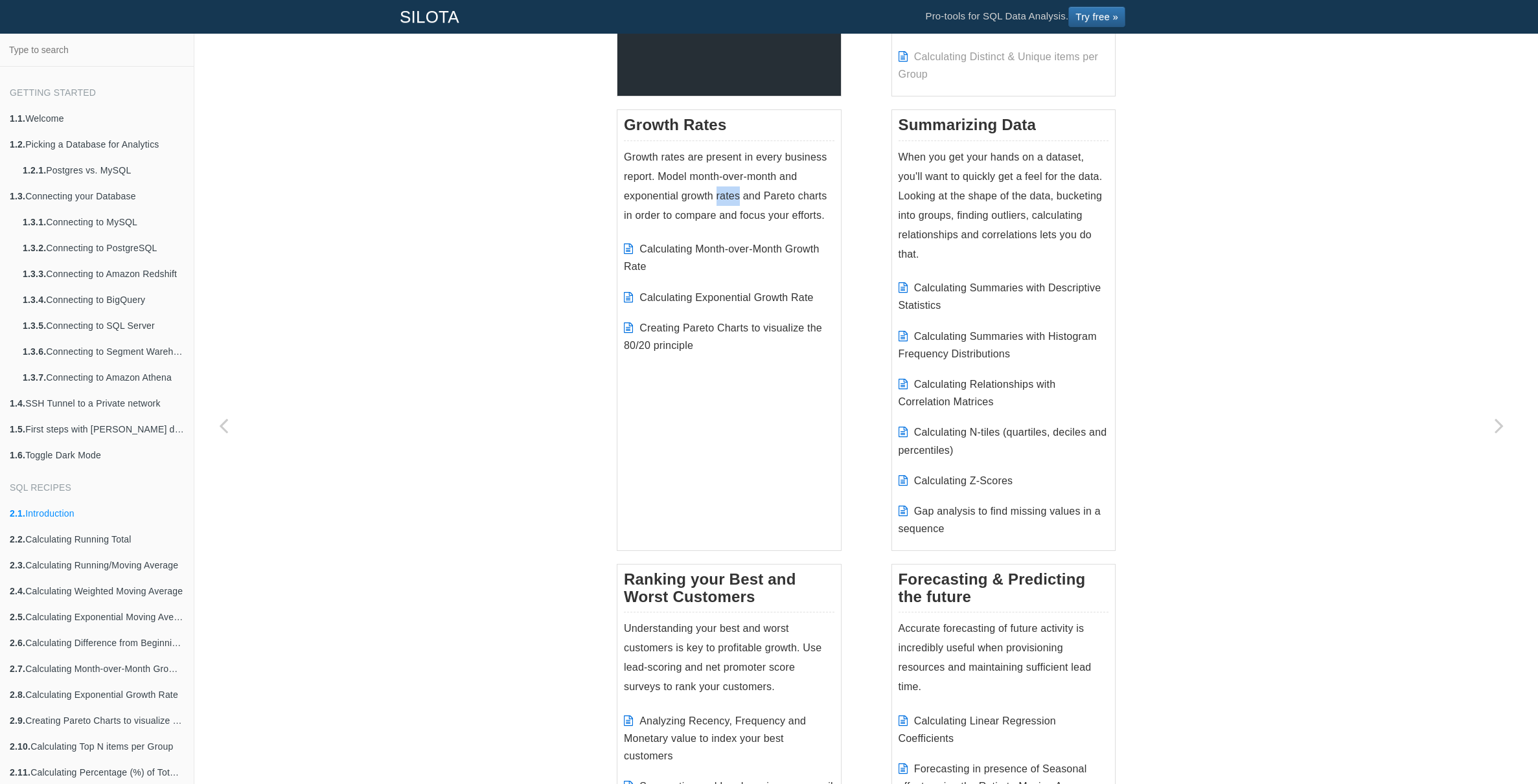
click at [712, 201] on p "Growth rates are present in every business report. Model month-over-month and e…" at bounding box center [730, 186] width 211 height 78
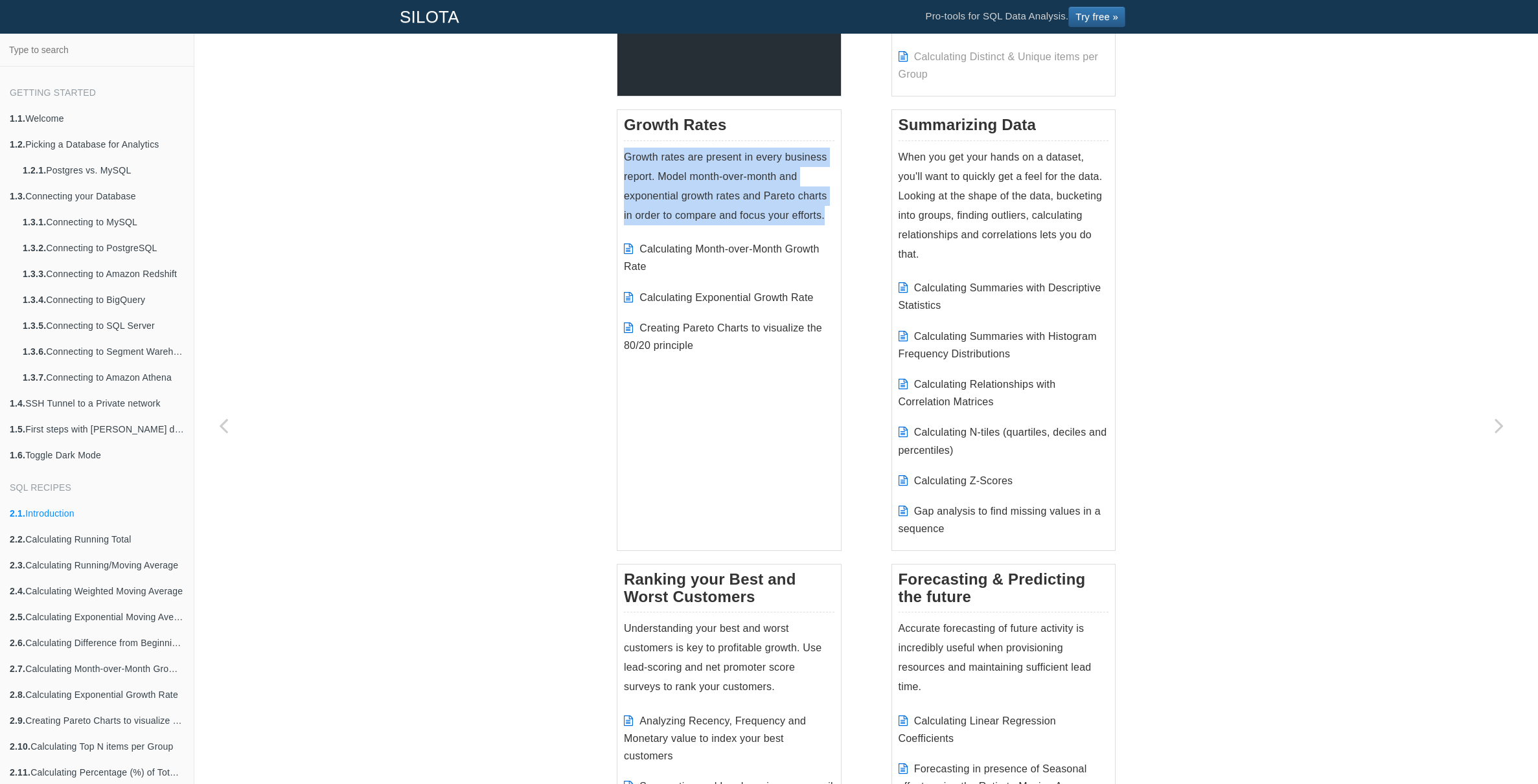
click at [712, 201] on p "Growth rates are present in every business report. Model month-over-month and e…" at bounding box center [730, 186] width 211 height 78
click at [721, 201] on p "Growth rates are present in every business report. Model month-over-month and e…" at bounding box center [730, 186] width 211 height 78
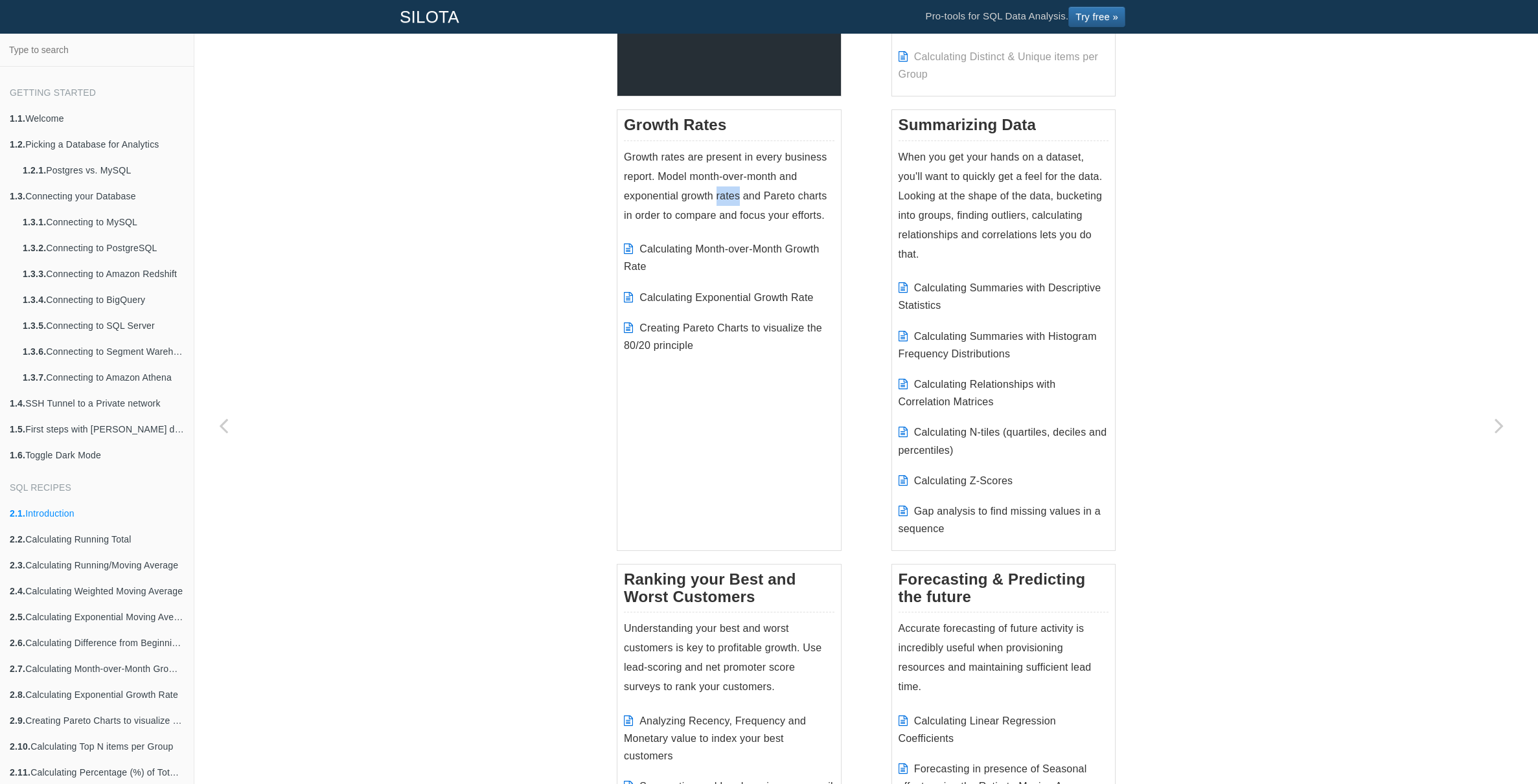
click at [721, 201] on p "Growth rates are present in every business report. Model month-over-month and e…" at bounding box center [730, 186] width 211 height 78
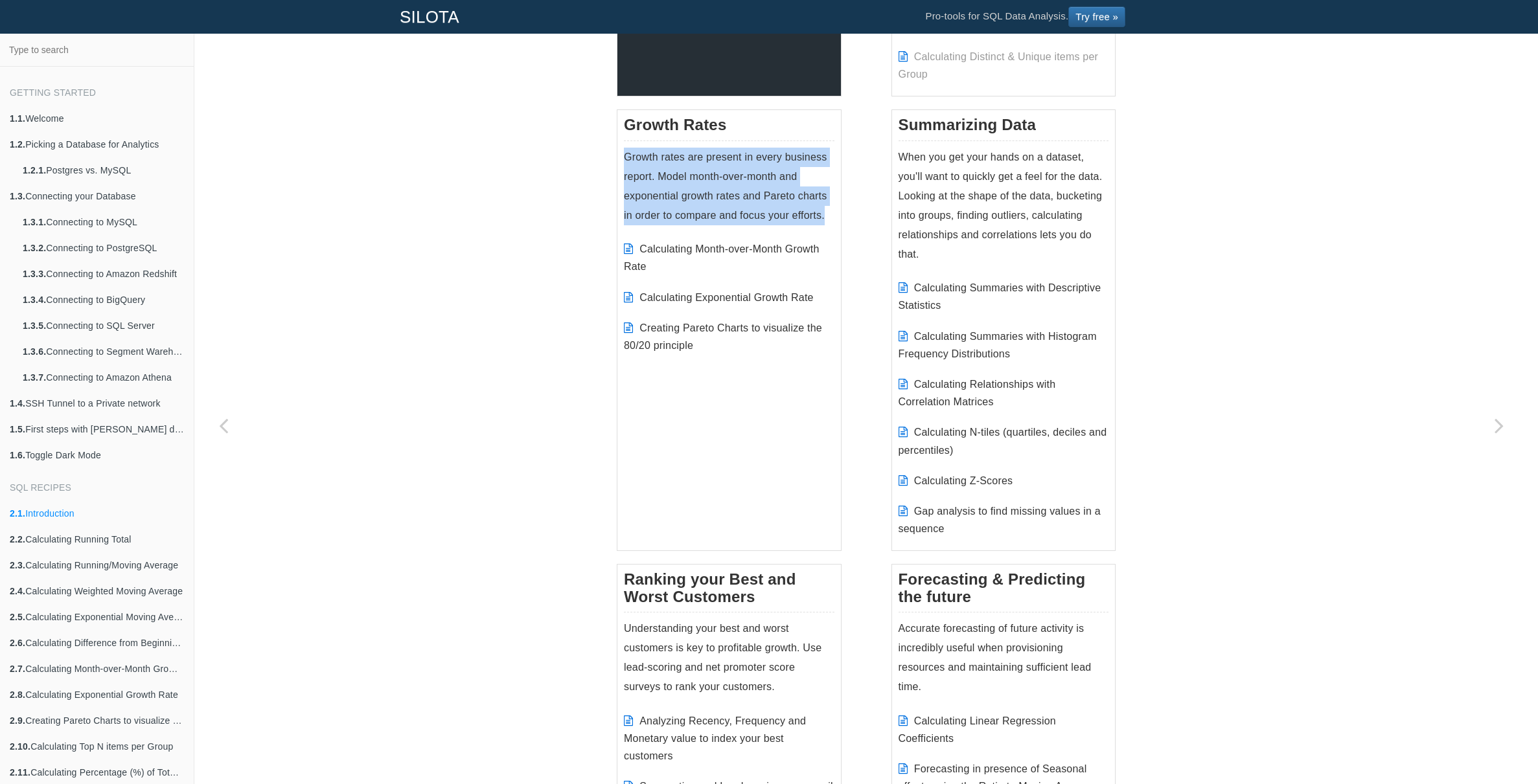
click at [721, 201] on p "Growth rates are present in every business report. Model month-over-month and e…" at bounding box center [730, 186] width 211 height 78
click at [746, 202] on p "Growth rates are present in every business report. Model month-over-month and e…" at bounding box center [730, 186] width 211 height 78
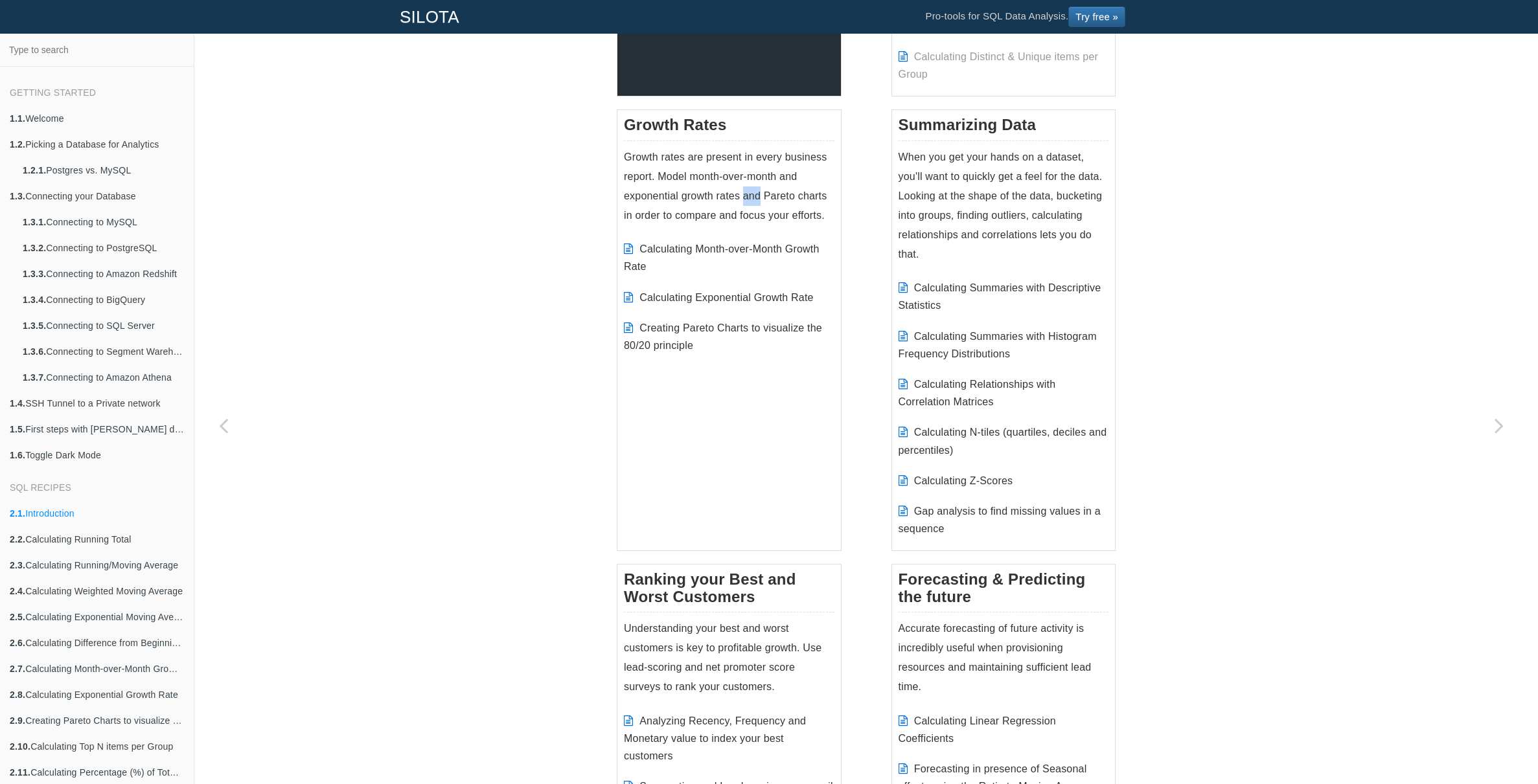
click at [746, 202] on p "Growth rates are present in every business report. Model month-over-month and e…" at bounding box center [730, 186] width 211 height 78
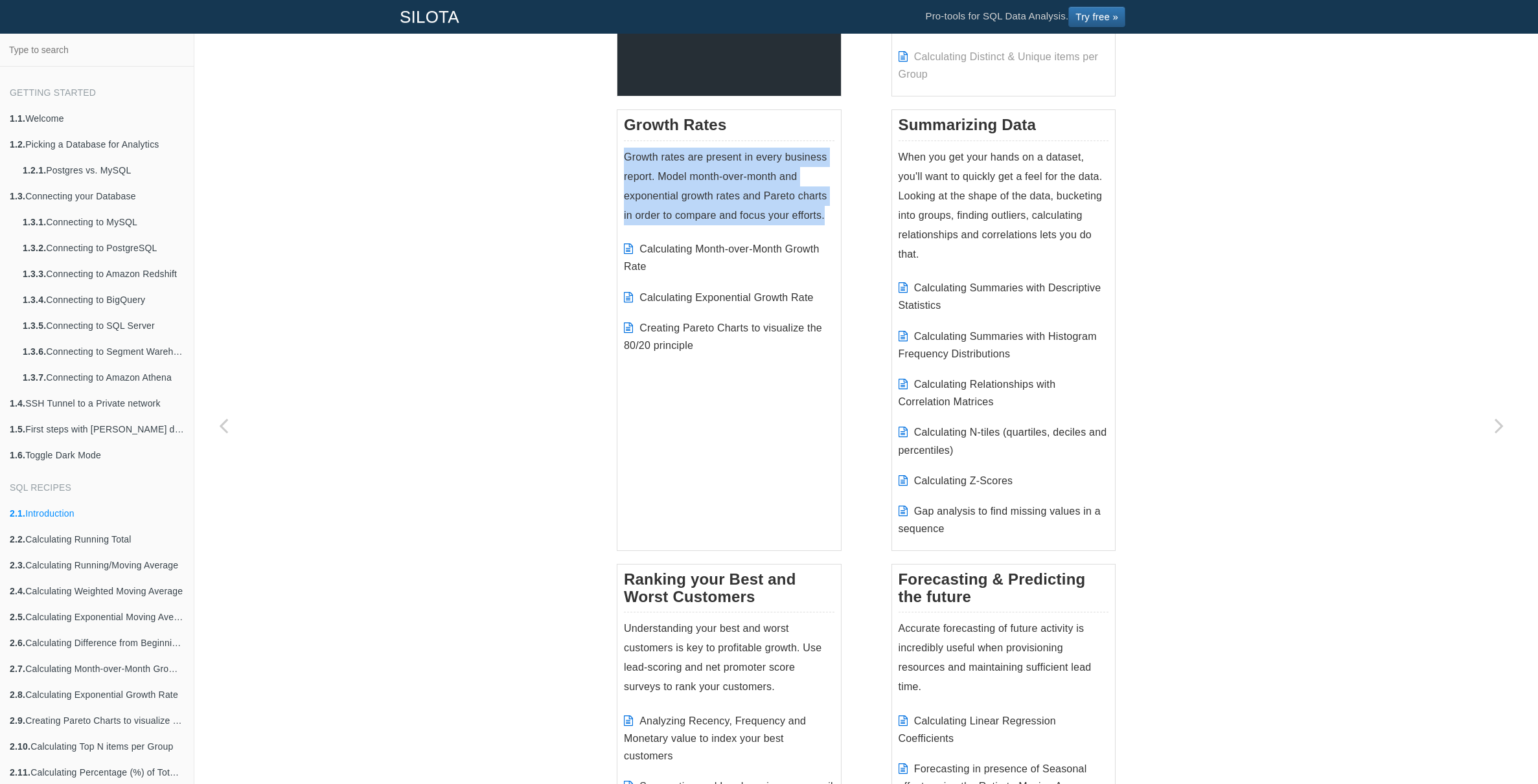
click at [746, 202] on p "Growth rates are present in every business report. Model month-over-month and e…" at bounding box center [730, 186] width 211 height 78
click at [760, 204] on p "Growth rates are present in every business report. Model month-over-month and e…" at bounding box center [730, 186] width 211 height 78
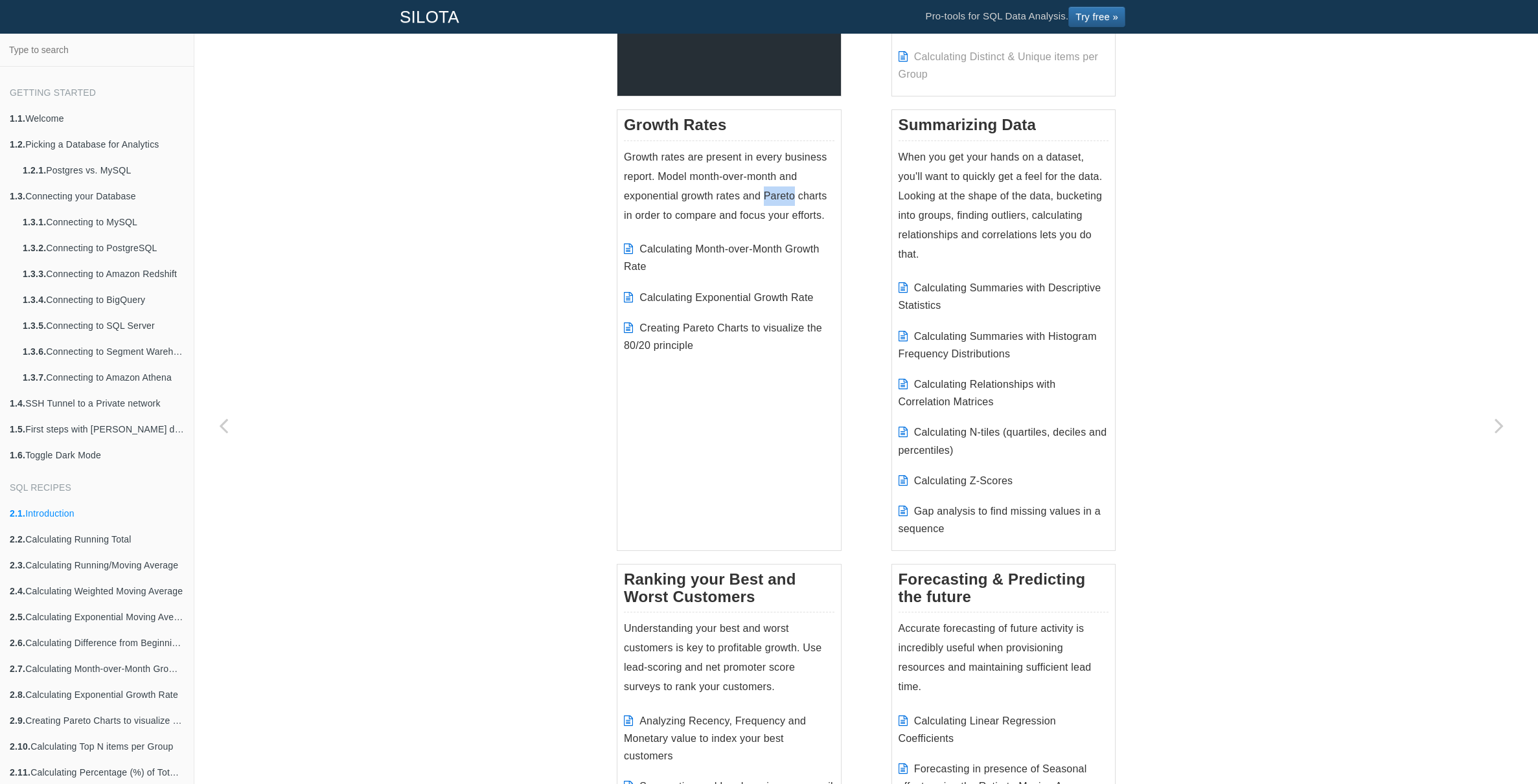
click at [760, 204] on p "Growth rates are present in every business report. Model month-over-month and e…" at bounding box center [730, 186] width 211 height 78
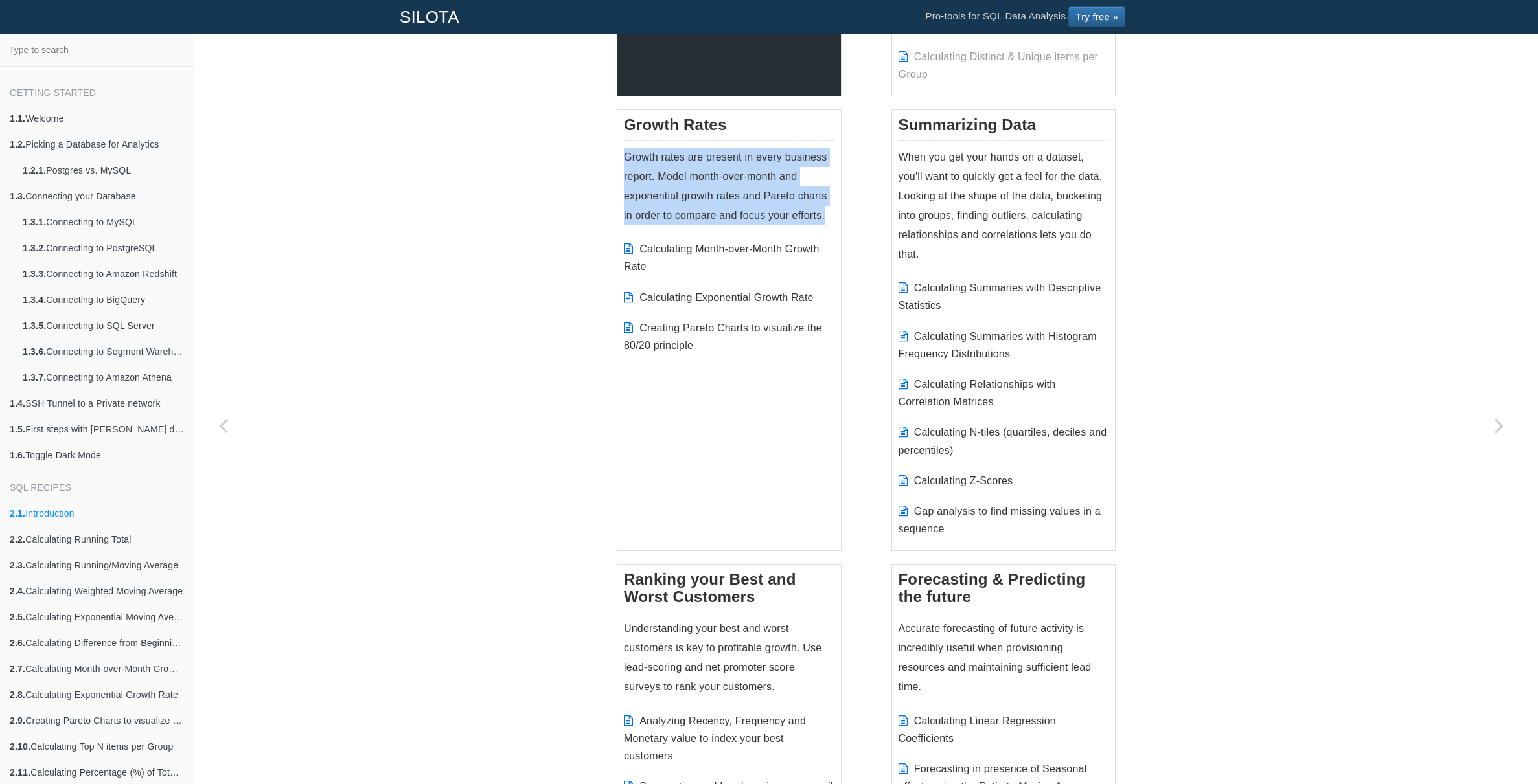
click at [760, 204] on p "Growth rates are present in every business report. Model month-over-month and e…" at bounding box center [730, 186] width 211 height 78
click at [769, 207] on p "Growth rates are present in every business report. Model month-over-month and e…" at bounding box center [730, 186] width 211 height 78
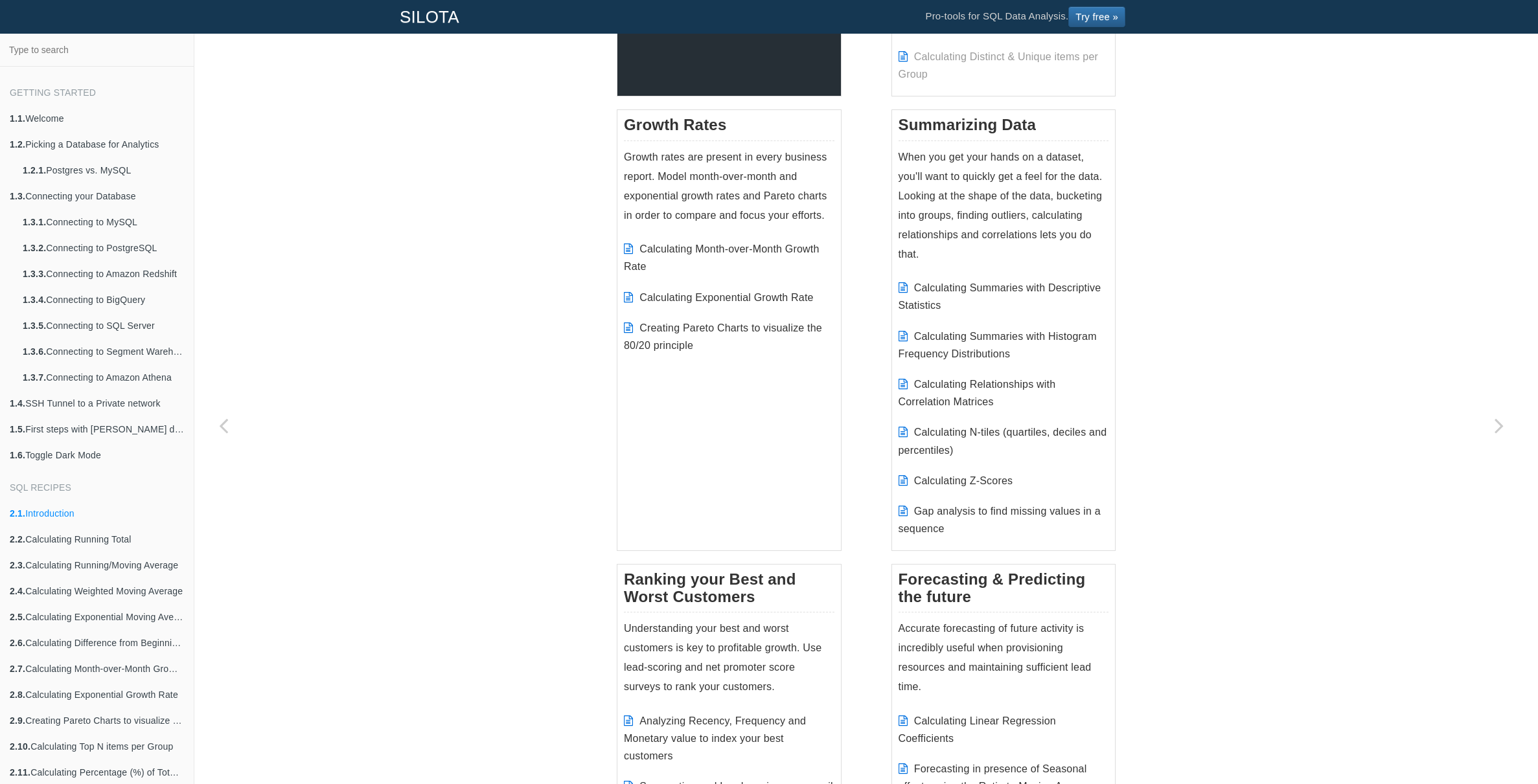
click at [749, 204] on p "Growth rates are present in every business report. Model month-over-month and e…" at bounding box center [730, 186] width 211 height 78
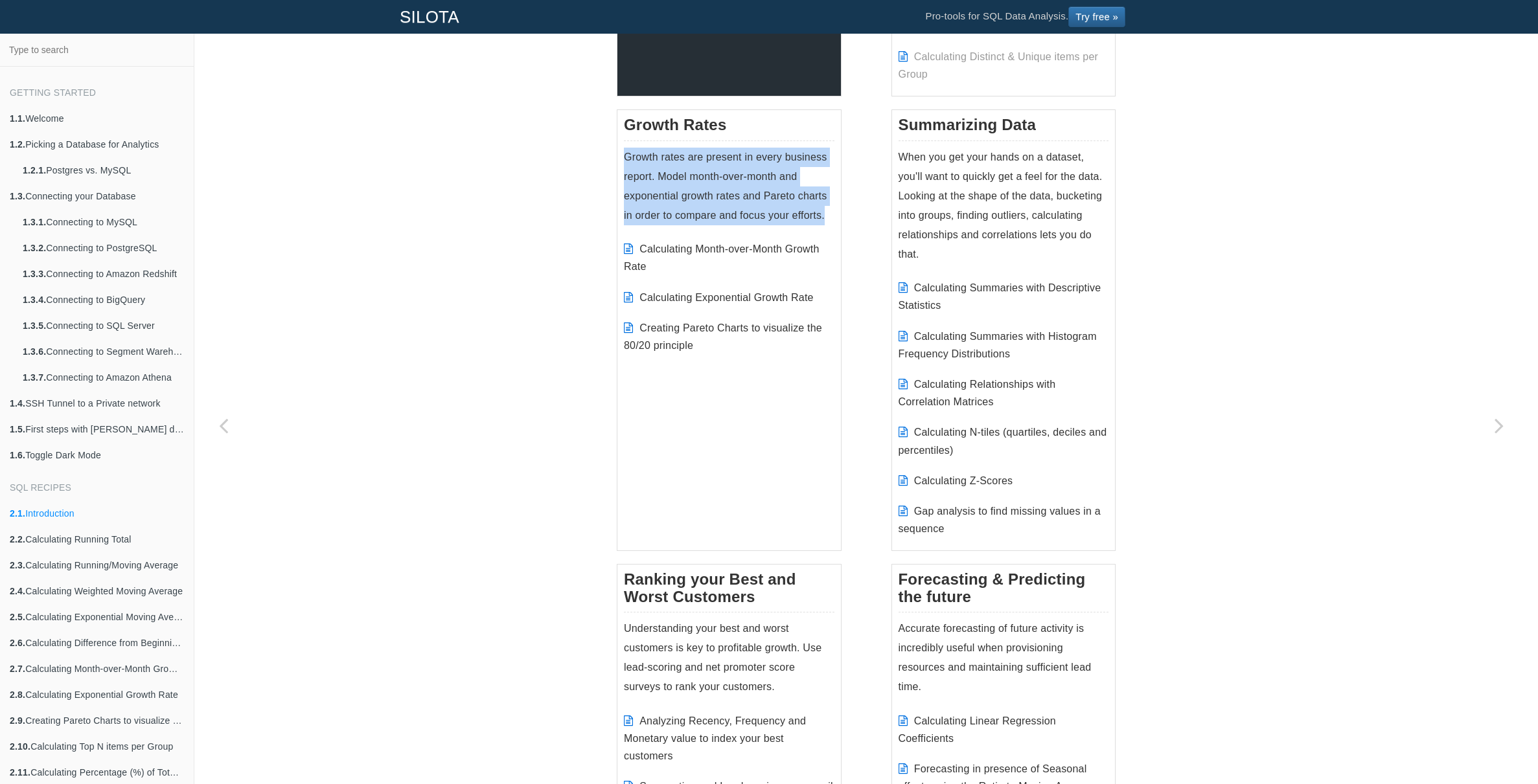
click at [749, 204] on p "Growth rates are present in every business report. Model month-over-month and e…" at bounding box center [730, 186] width 211 height 78
click at [761, 203] on p "Growth rates are present in every business report. Model month-over-month and e…" at bounding box center [730, 186] width 211 height 78
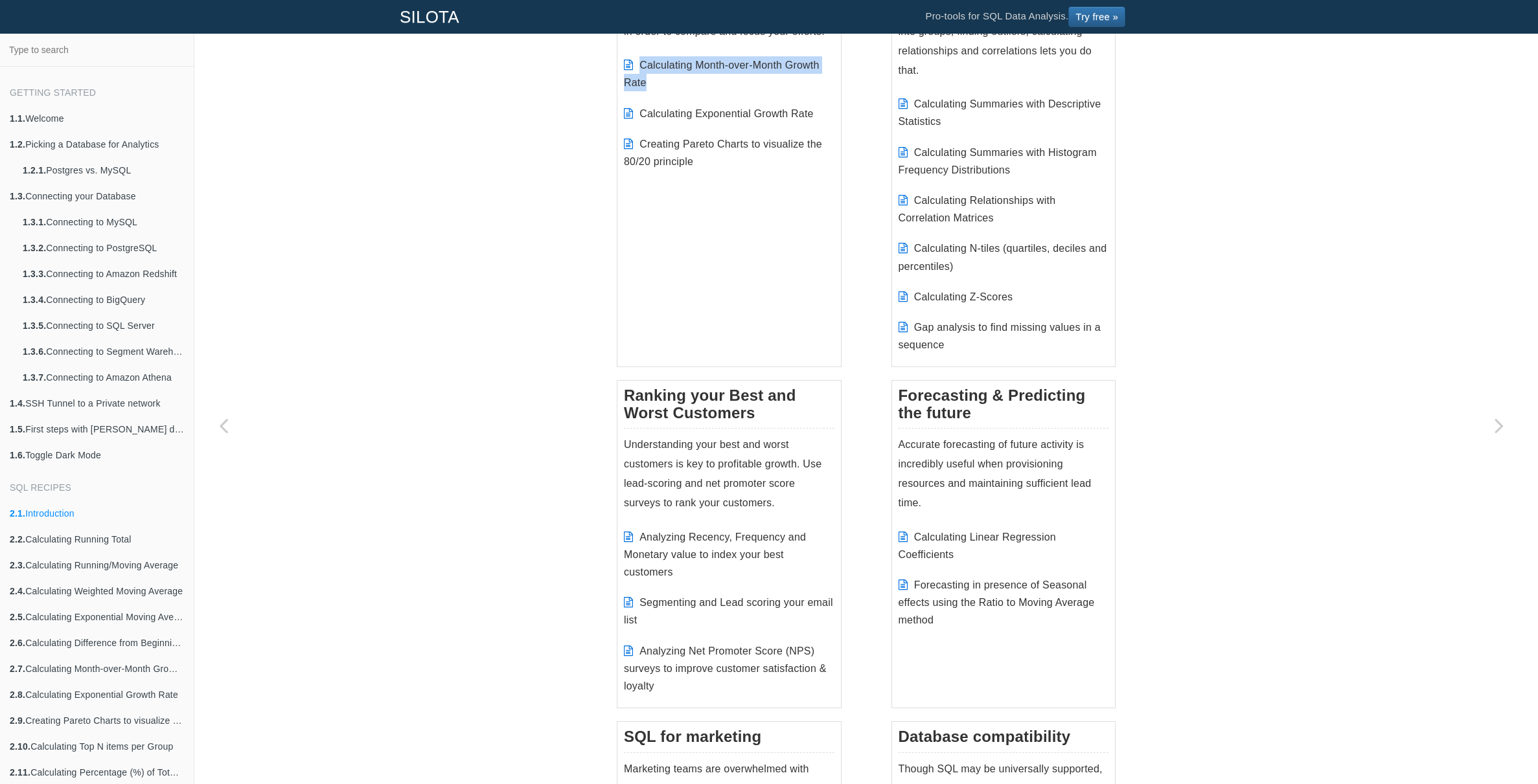
scroll to position [1227, 0]
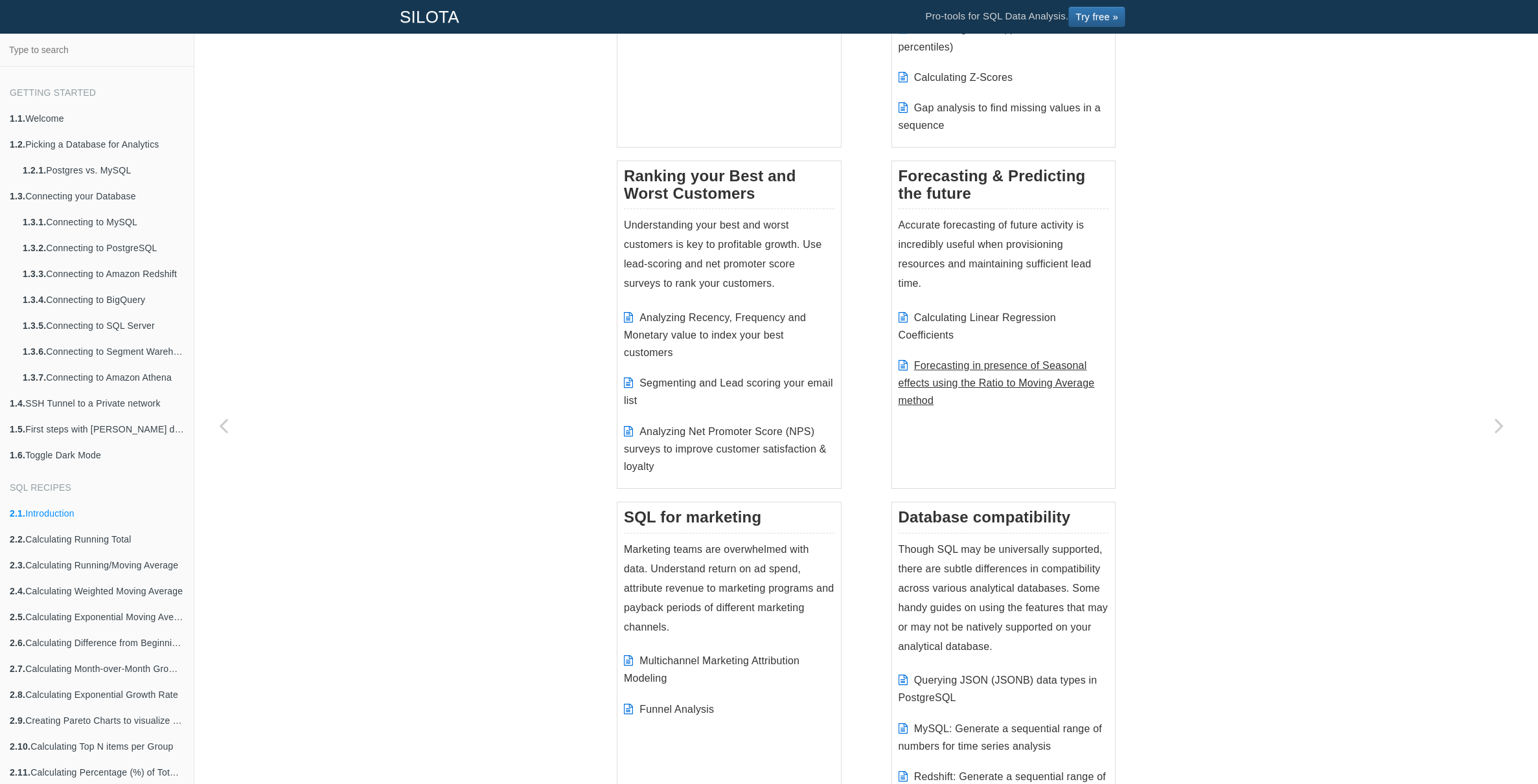
click at [981, 368] on link "Forecasting in presence of Seasonal effects using the Ratio to Moving Average m…" at bounding box center [996, 383] width 196 height 46
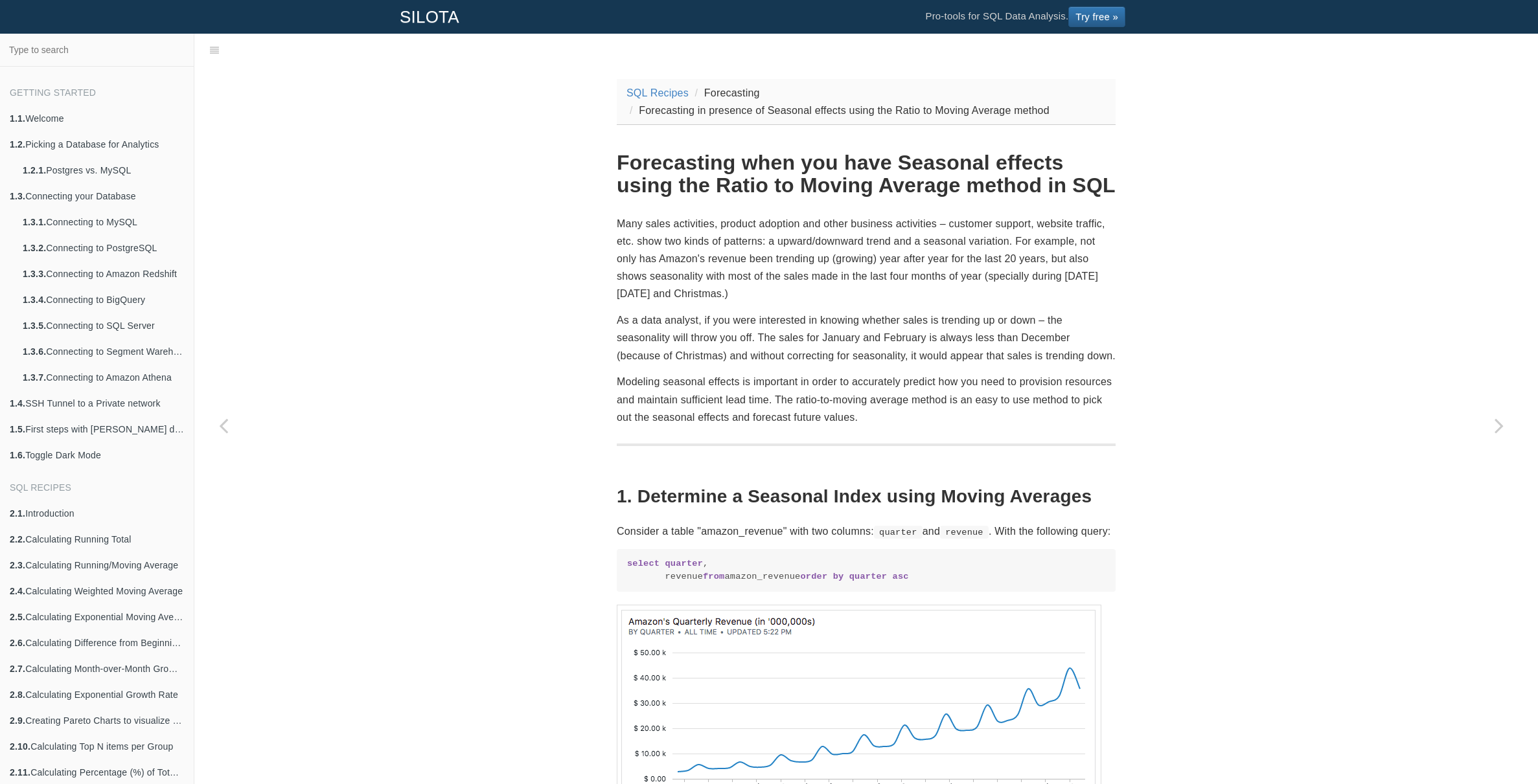
click at [728, 94] on li "Forecasting" at bounding box center [725, 92] width 68 height 17
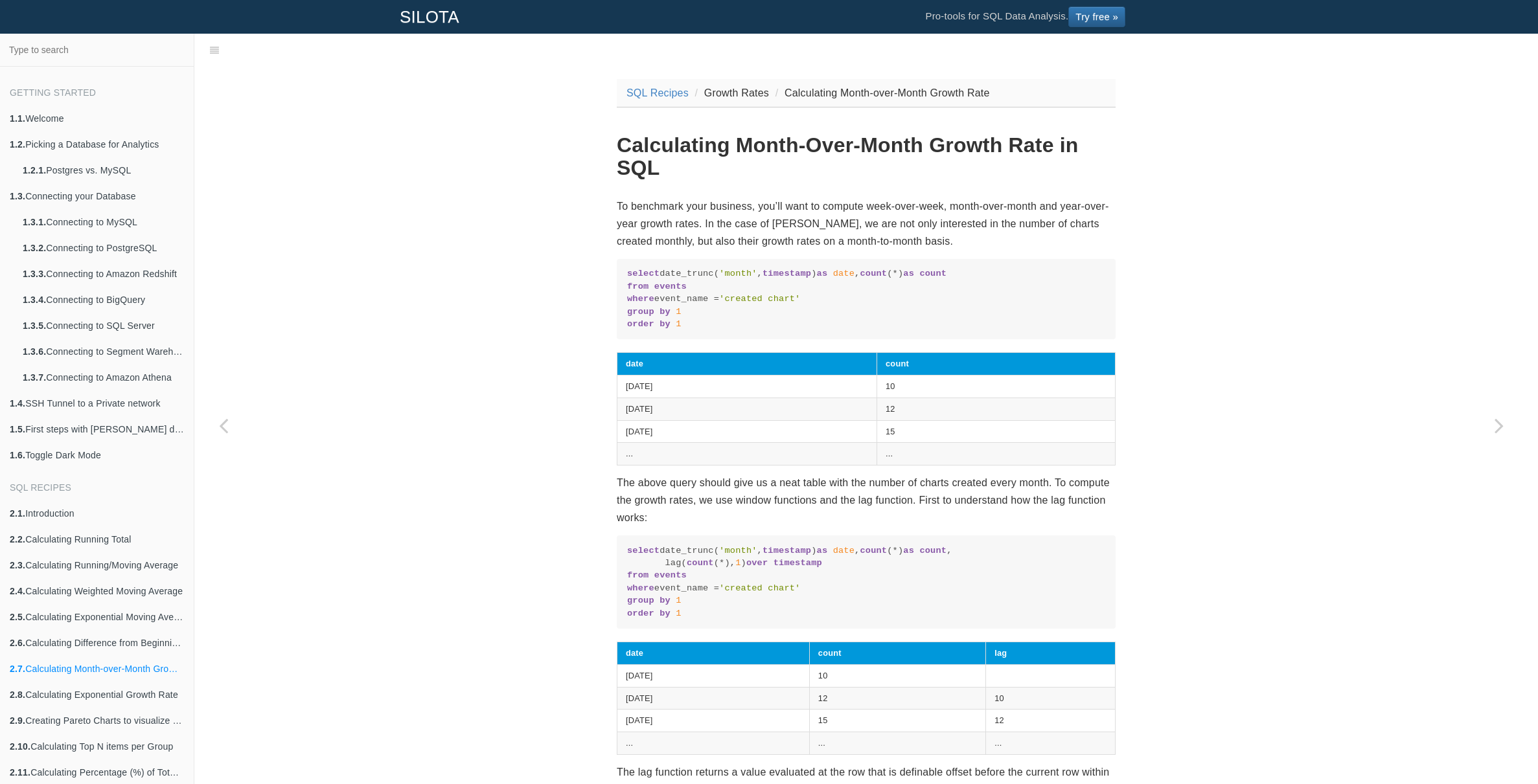
scroll to position [33, 0]
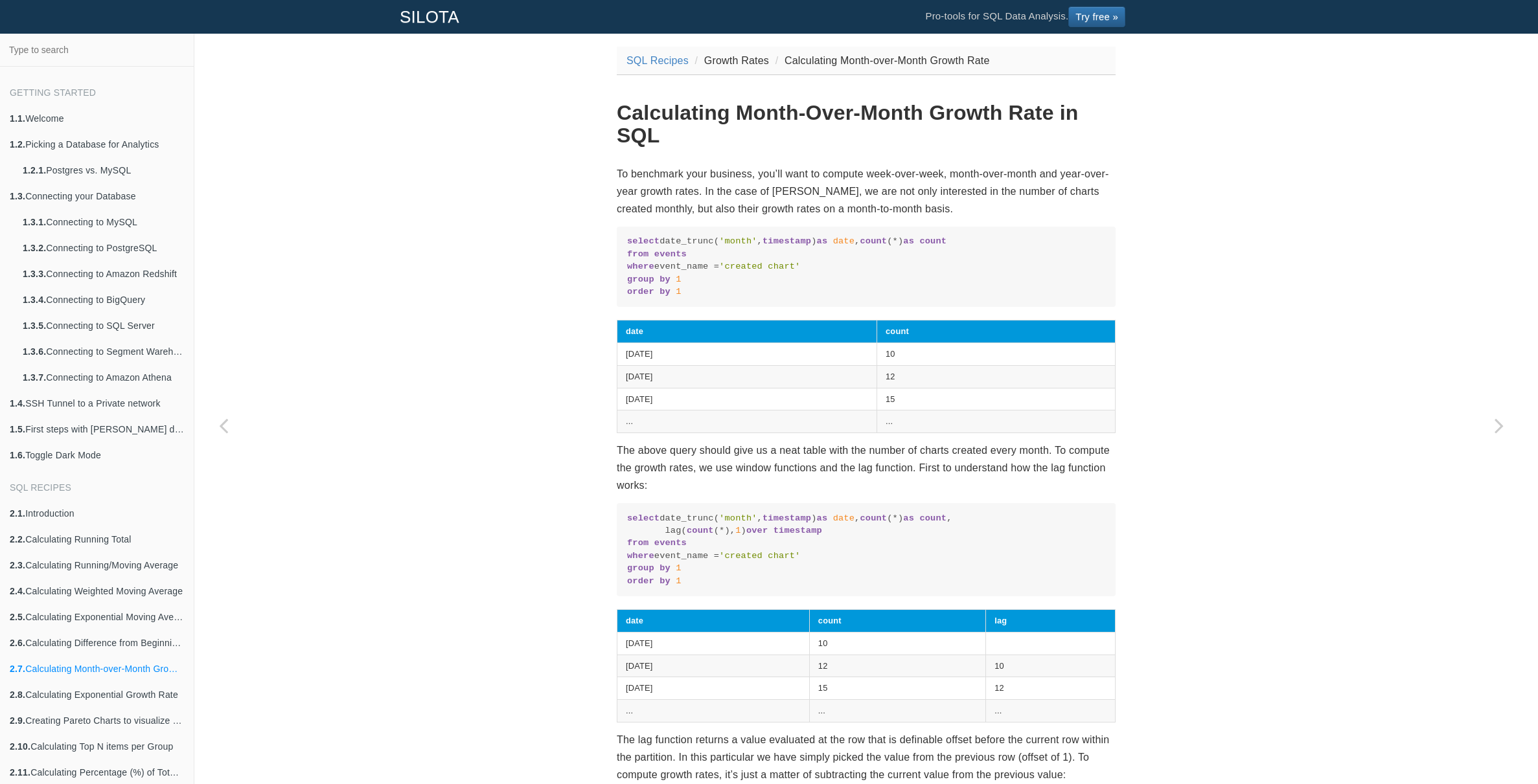
click at [712, 185] on p "To benchmark your business, you’ll want to compute week-over-week, month-over-m…" at bounding box center [866, 192] width 499 height 53
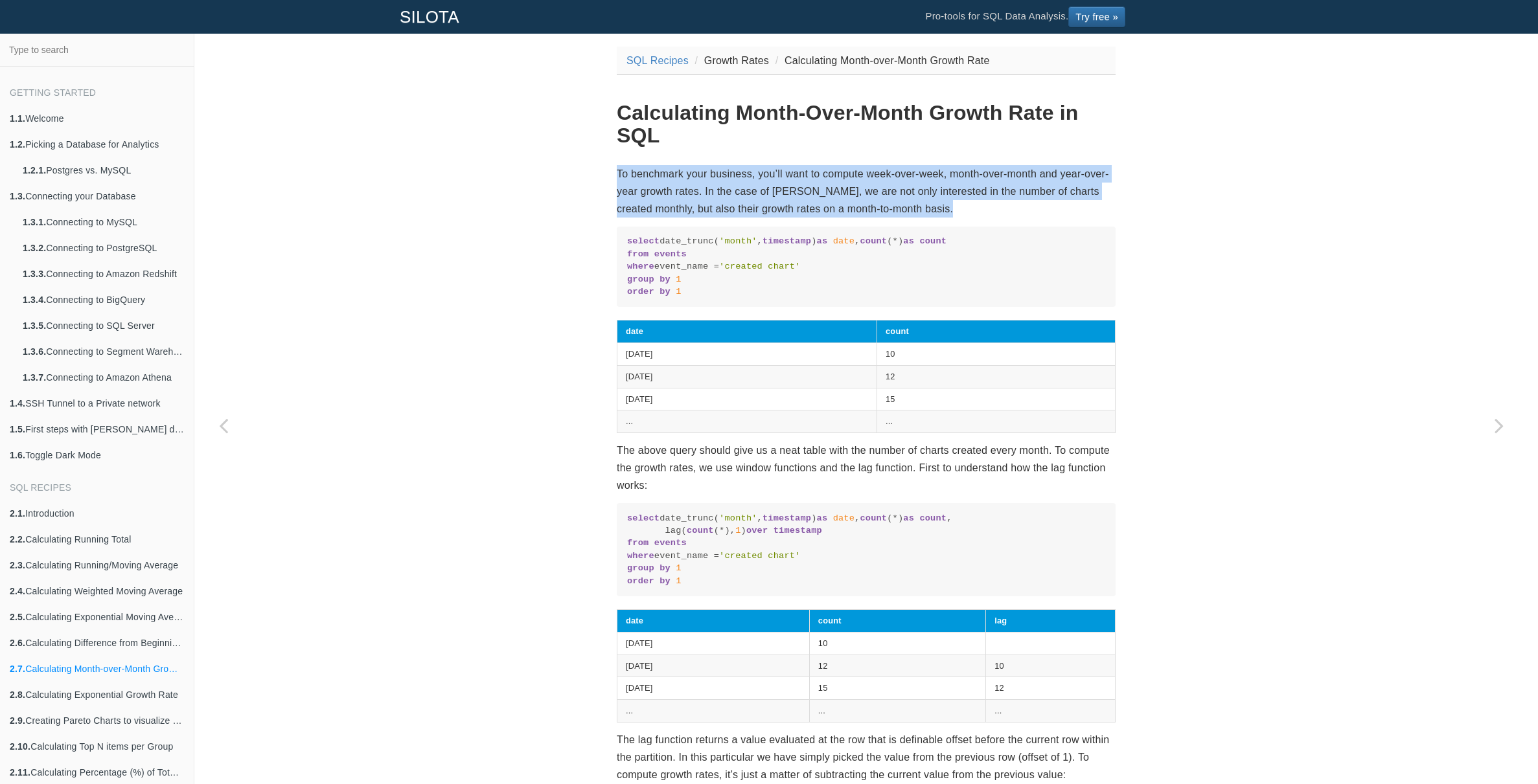
click at [712, 185] on p "To benchmark your business, you’ll want to compute week-over-week, month-over-m…" at bounding box center [866, 192] width 499 height 53
click at [723, 185] on p "To benchmark your business, you’ll want to compute week-over-week, month-over-m…" at bounding box center [866, 192] width 499 height 53
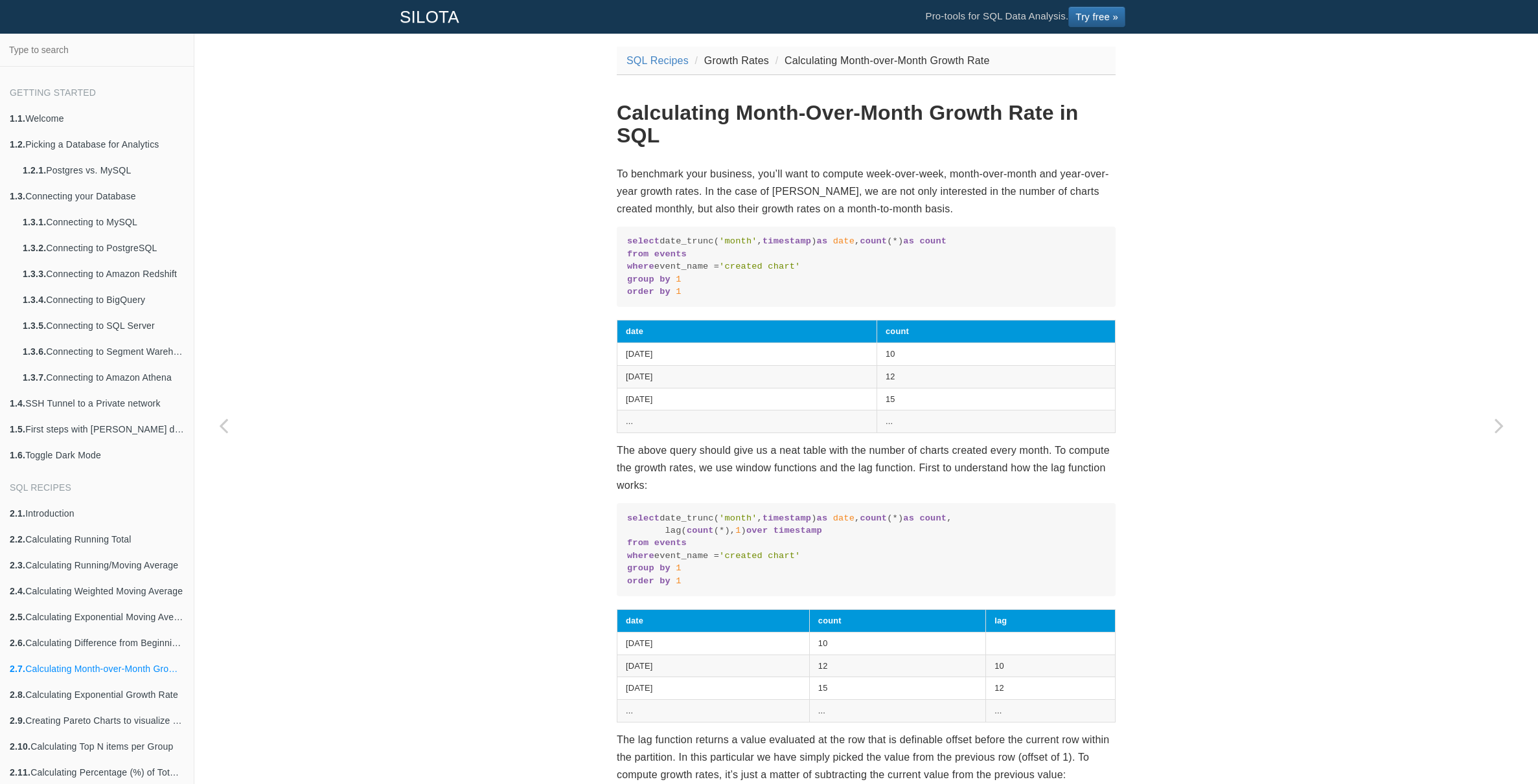
click at [786, 177] on p "To benchmark your business, you’ll want to compute week-over-week, month-over-m…" at bounding box center [866, 192] width 499 height 53
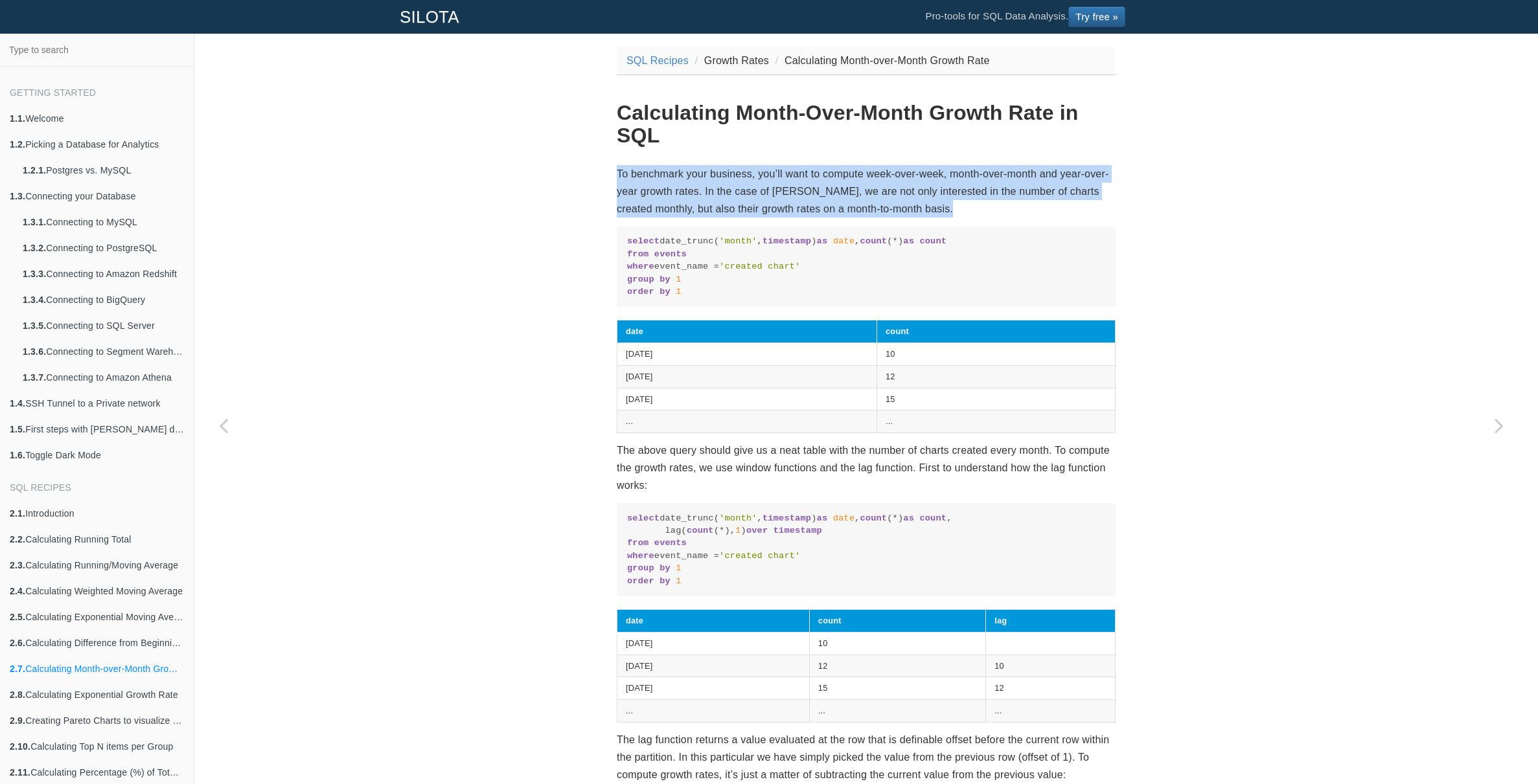
click at [786, 177] on p "To benchmark your business, you’ll want to compute week-over-week, month-over-m…" at bounding box center [866, 192] width 499 height 53
click at [807, 182] on p "To benchmark your business, you’ll want to compute week-over-week, month-over-m…" at bounding box center [866, 192] width 499 height 53
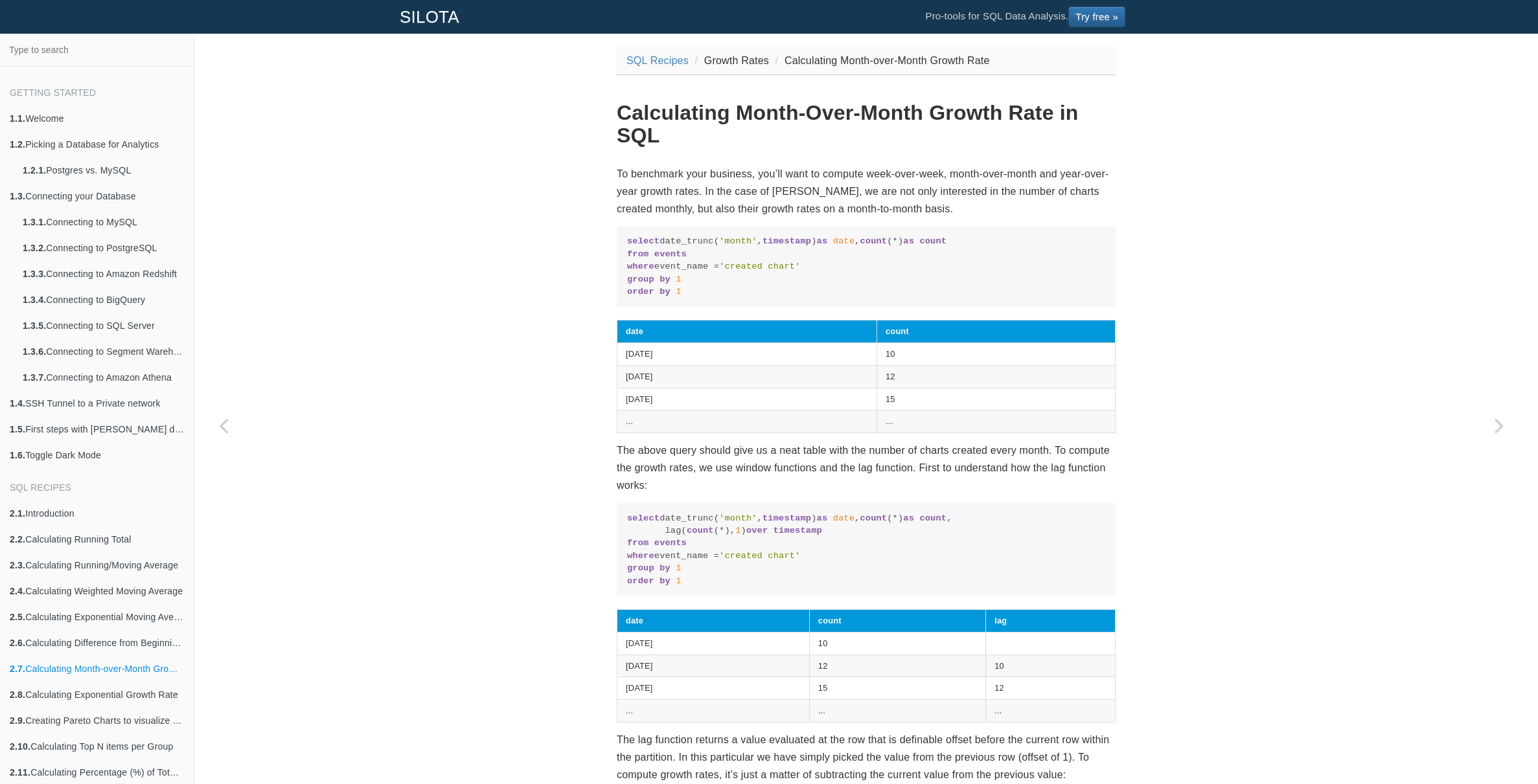
click at [934, 183] on p "To benchmark your business, you’ll want to compute week-over-week, month-over-m…" at bounding box center [866, 192] width 499 height 53
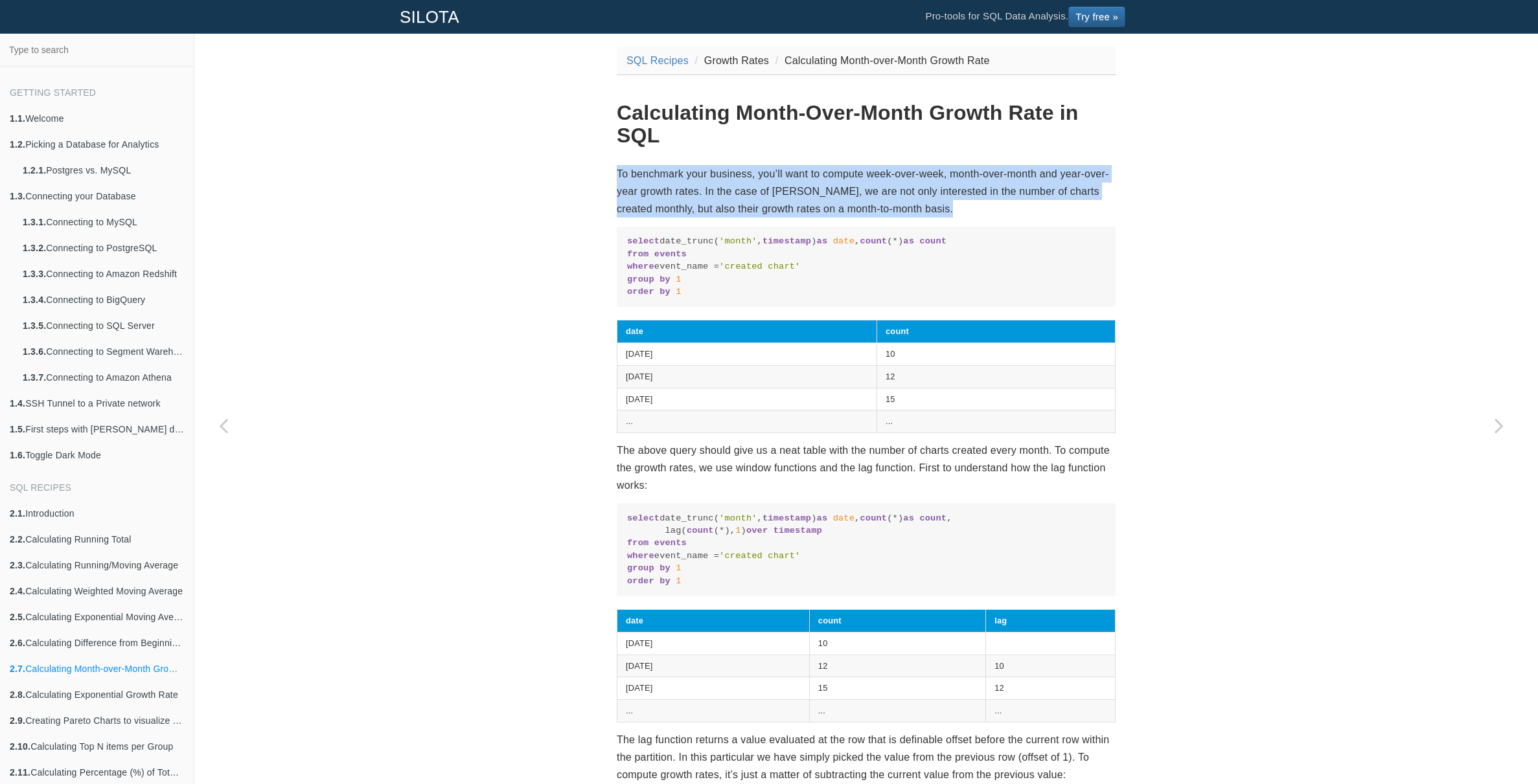
click at [934, 183] on p "To benchmark your business, you’ll want to compute week-over-week, month-over-m…" at bounding box center [866, 192] width 499 height 53
click at [955, 186] on p "To benchmark your business, you’ll want to compute week-over-week, month-over-m…" at bounding box center [866, 192] width 499 height 53
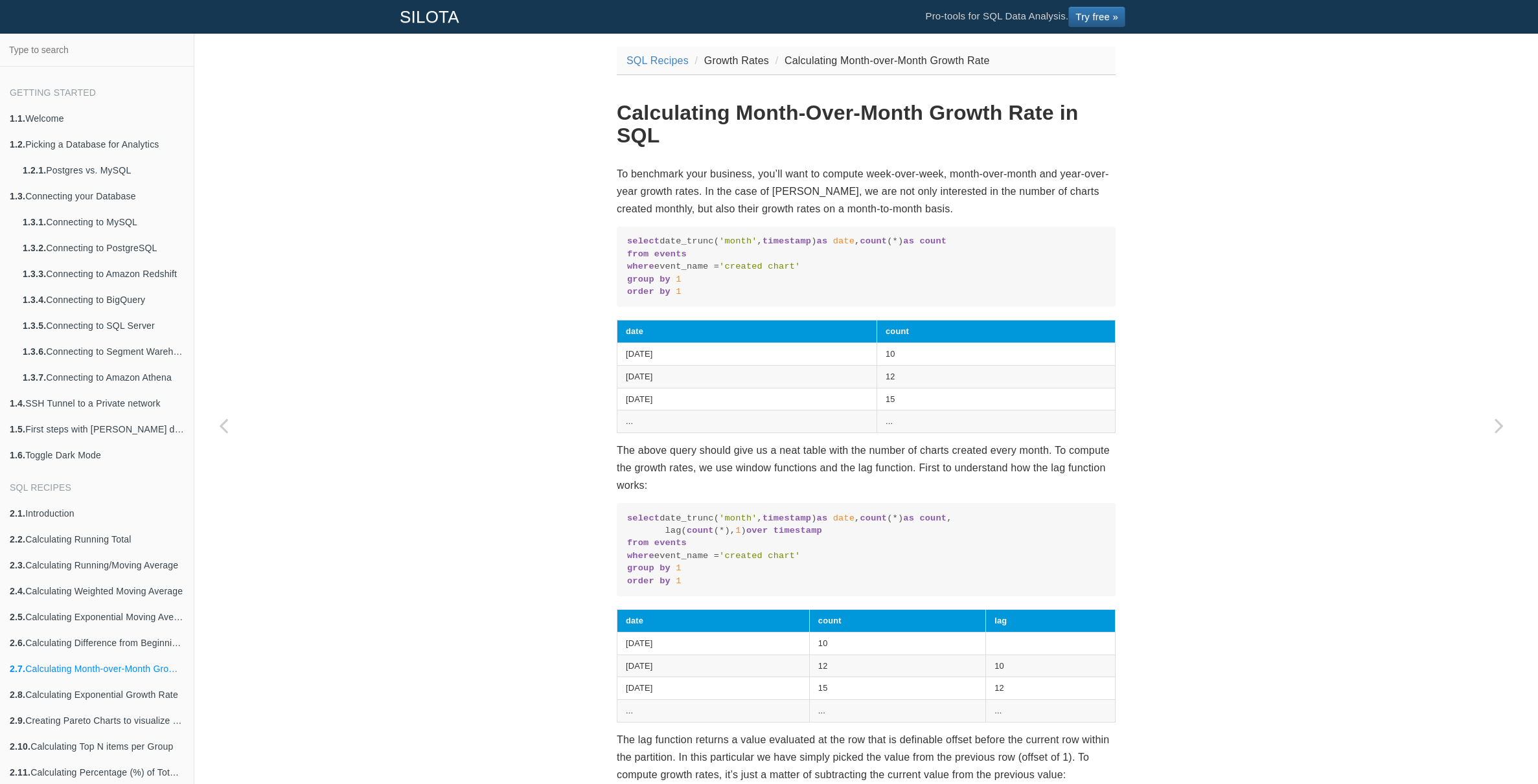
click at [841, 189] on p "To benchmark your business, you’ll want to compute week-over-week, month-over-m…" at bounding box center [866, 192] width 499 height 53
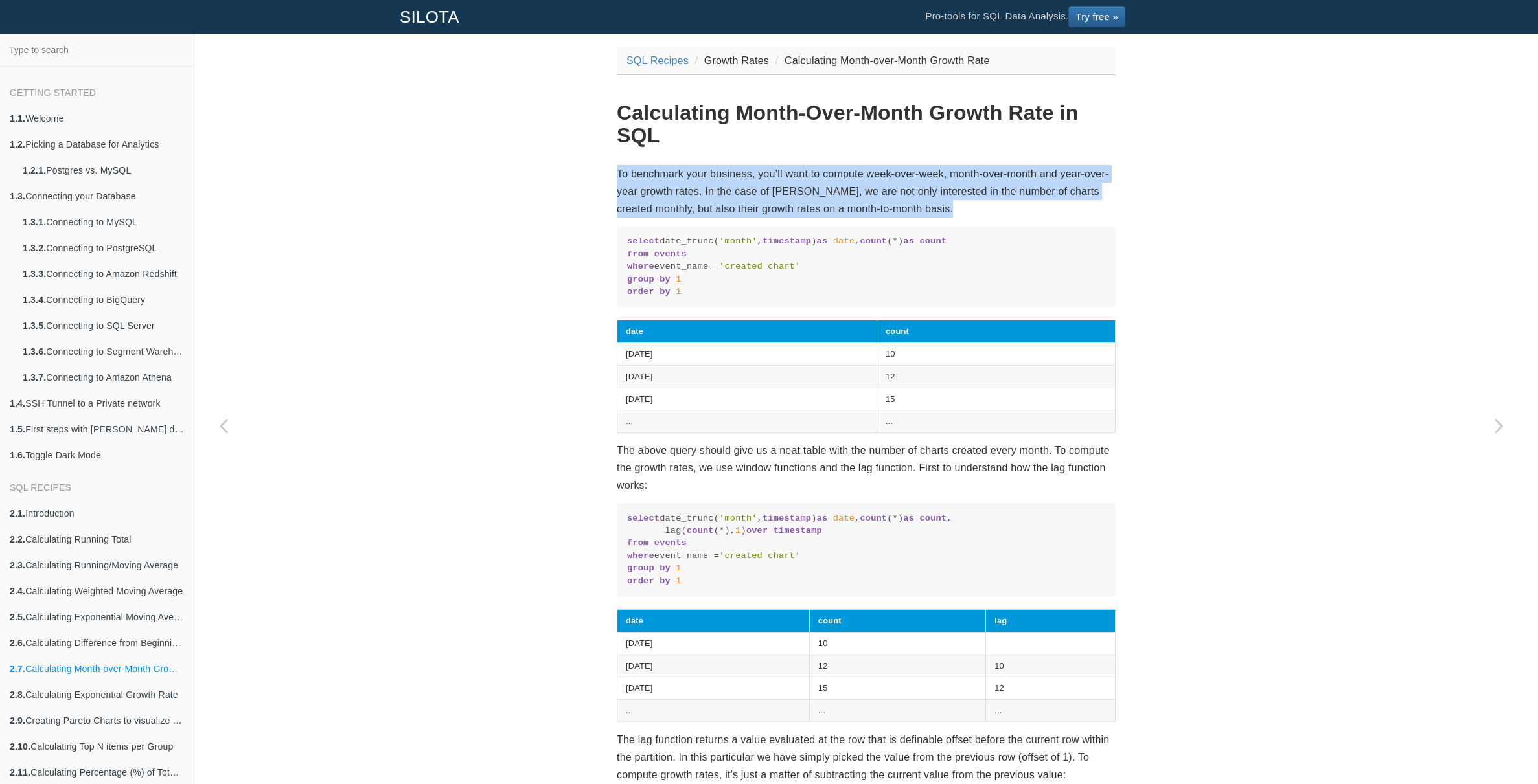
click at [841, 189] on p "To benchmark your business, you’ll want to compute week-over-week, month-over-m…" at bounding box center [866, 192] width 499 height 53
click at [853, 189] on p "To benchmark your business, you’ll want to compute week-over-week, month-over-m…" at bounding box center [866, 192] width 499 height 53
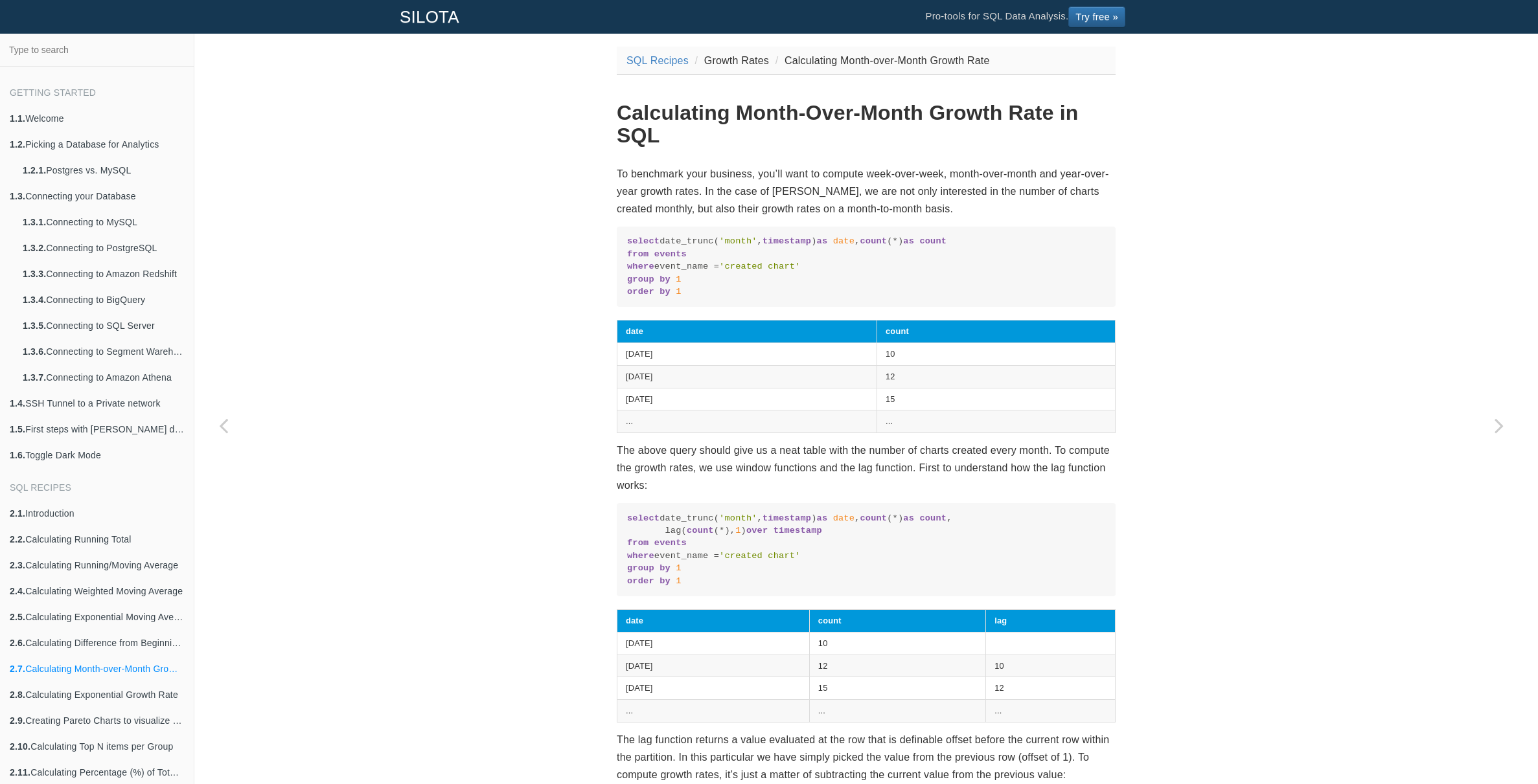
click at [826, 179] on p "To benchmark your business, you’ll want to compute week-over-week, month-over-m…" at bounding box center [866, 192] width 499 height 53
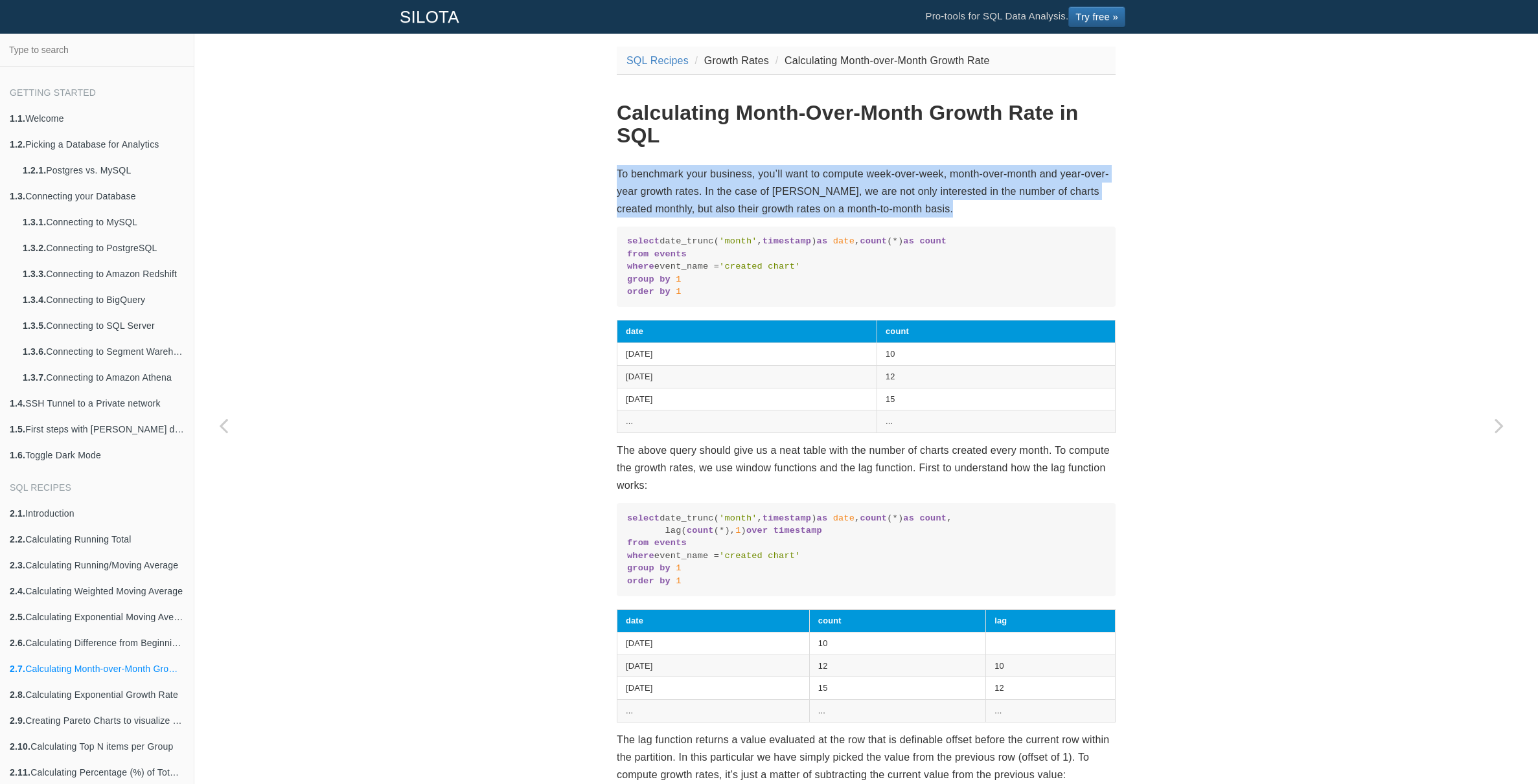
drag, startPoint x: 826, startPoint y: 179, endPoint x: 844, endPoint y: 184, distance: 18.7
click at [826, 179] on p "To benchmark your business, you’ll want to compute week-over-week, month-over-m…" at bounding box center [866, 192] width 499 height 53
click at [844, 184] on p "To benchmark your business, you’ll want to compute week-over-week, month-over-m…" at bounding box center [866, 192] width 499 height 53
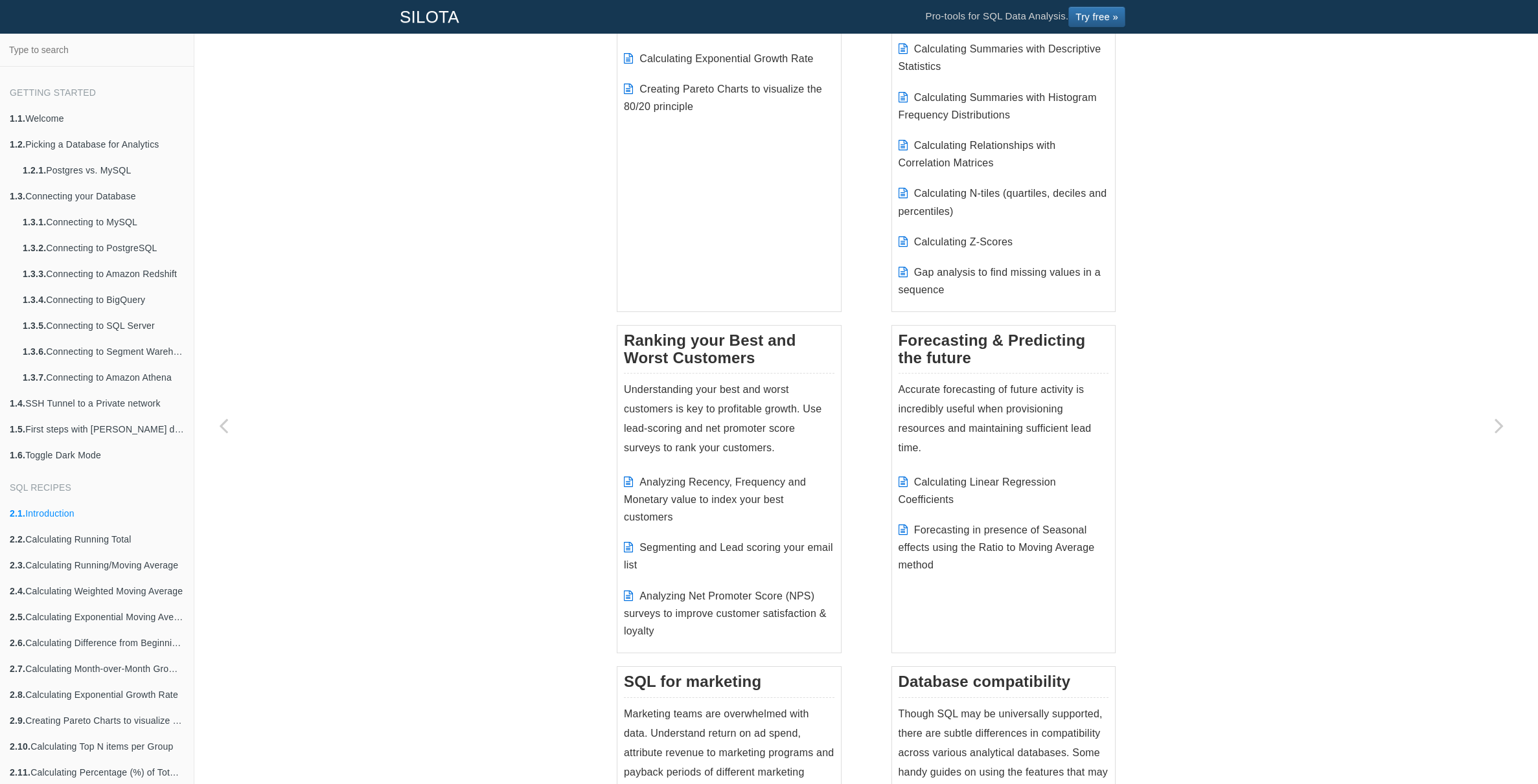
scroll to position [1144, 0]
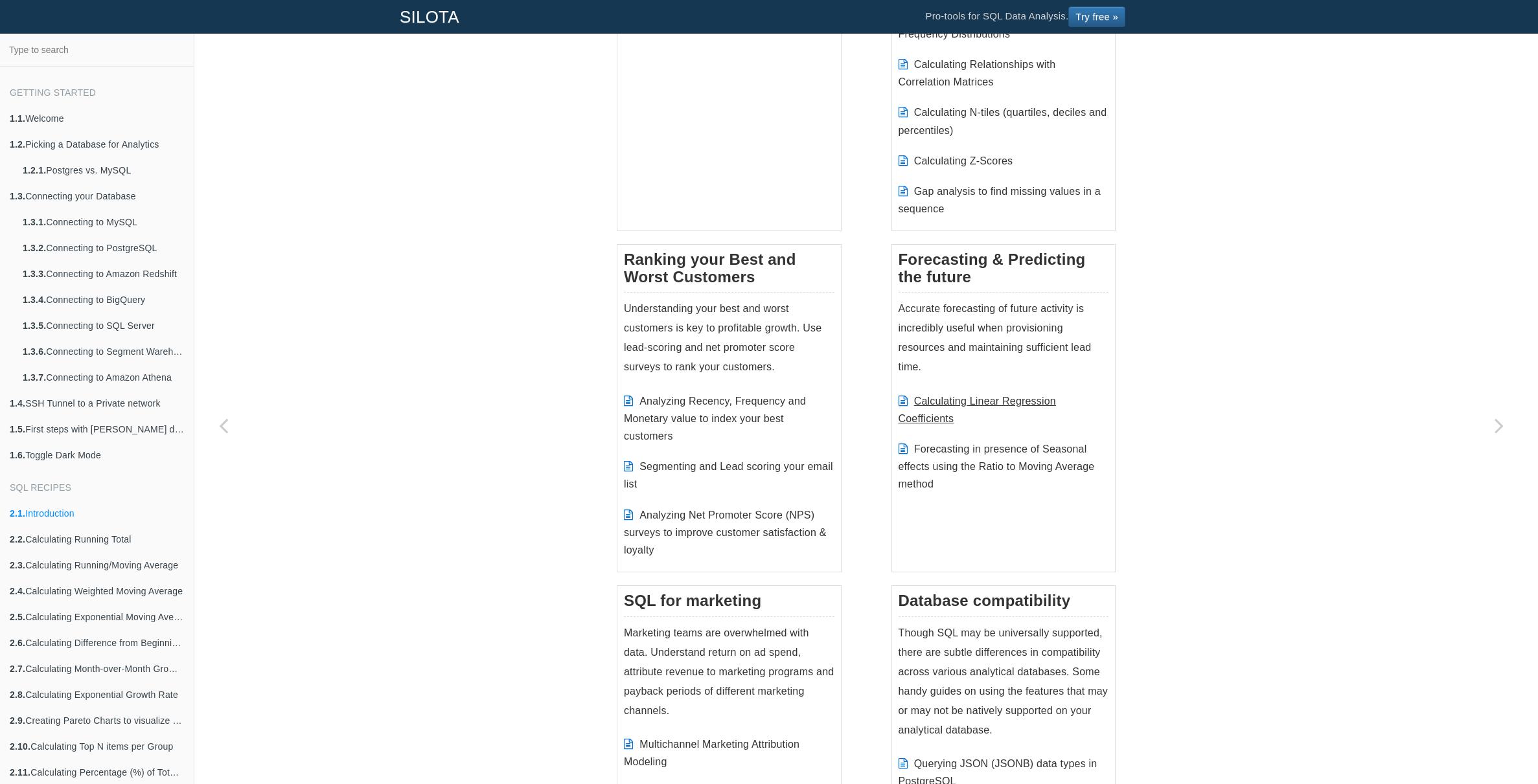
click at [981, 397] on link "Calculating Linear Regression Coefficients" at bounding box center [977, 409] width 158 height 28
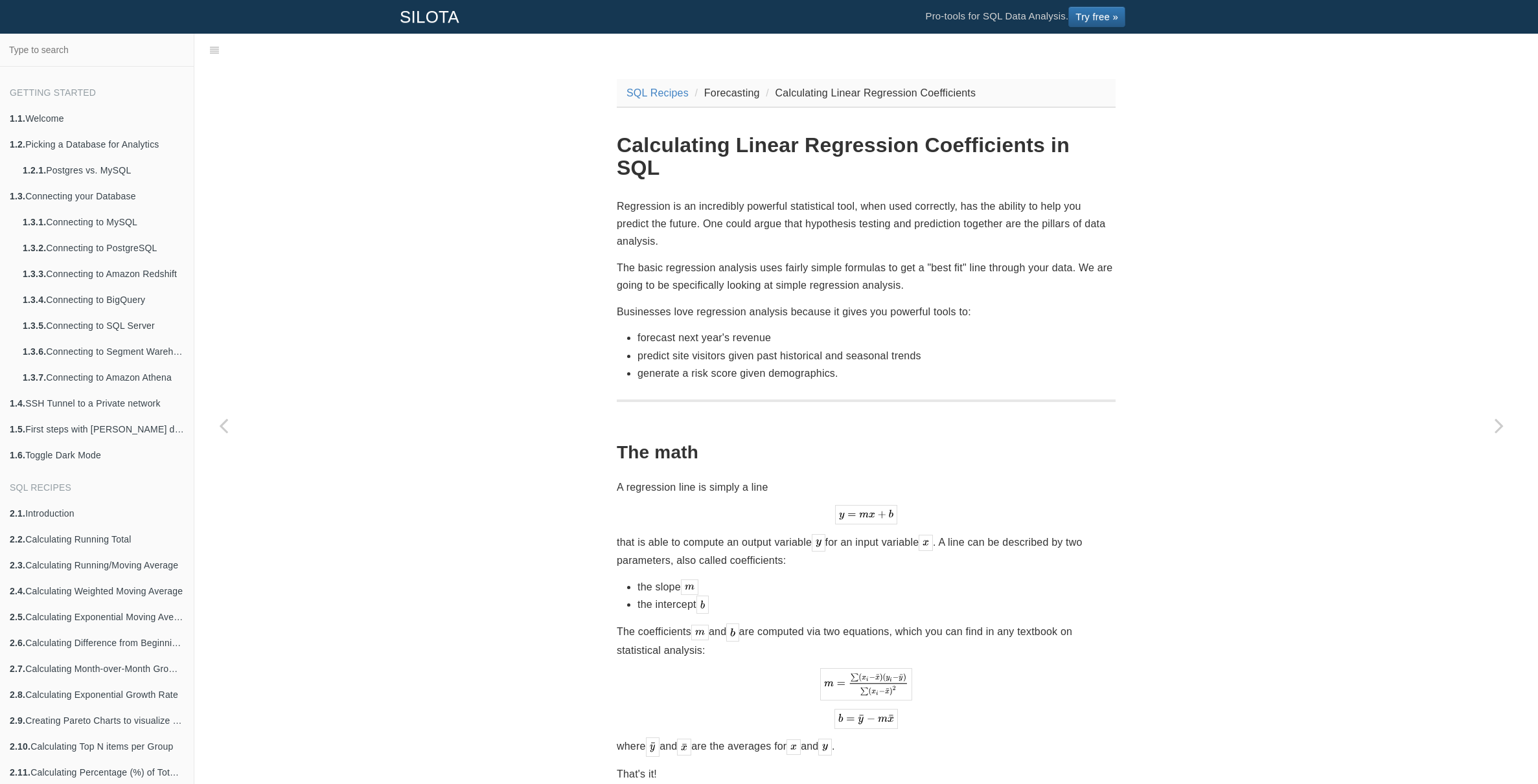
click at [712, 202] on p "Regression is an incredibly powerful statistical tool, when used correctly, has…" at bounding box center [866, 224] width 499 height 53
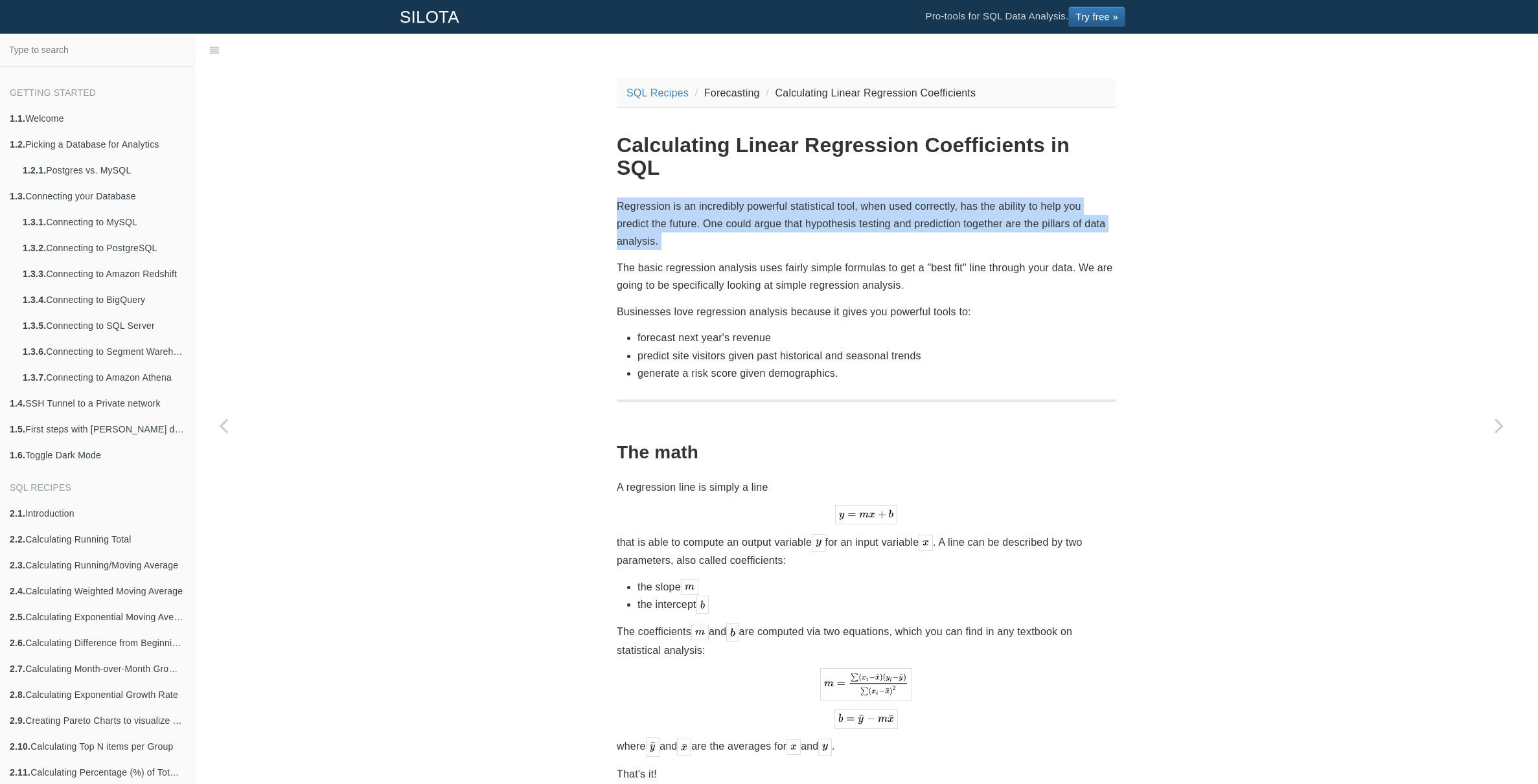
click at [712, 202] on p "Regression is an incredibly powerful statistical tool, when used correctly, has…" at bounding box center [866, 224] width 499 height 53
click at [740, 198] on p "Regression is an incredibly powerful statistical tool, when used correctly, has…" at bounding box center [866, 224] width 499 height 53
drag, startPoint x: 785, startPoint y: 187, endPoint x: 857, endPoint y: 195, distance: 72.4
click at [853, 198] on p "Regression is an incredibly powerful statistical tool, when used correctly, has…" at bounding box center [866, 224] width 499 height 53
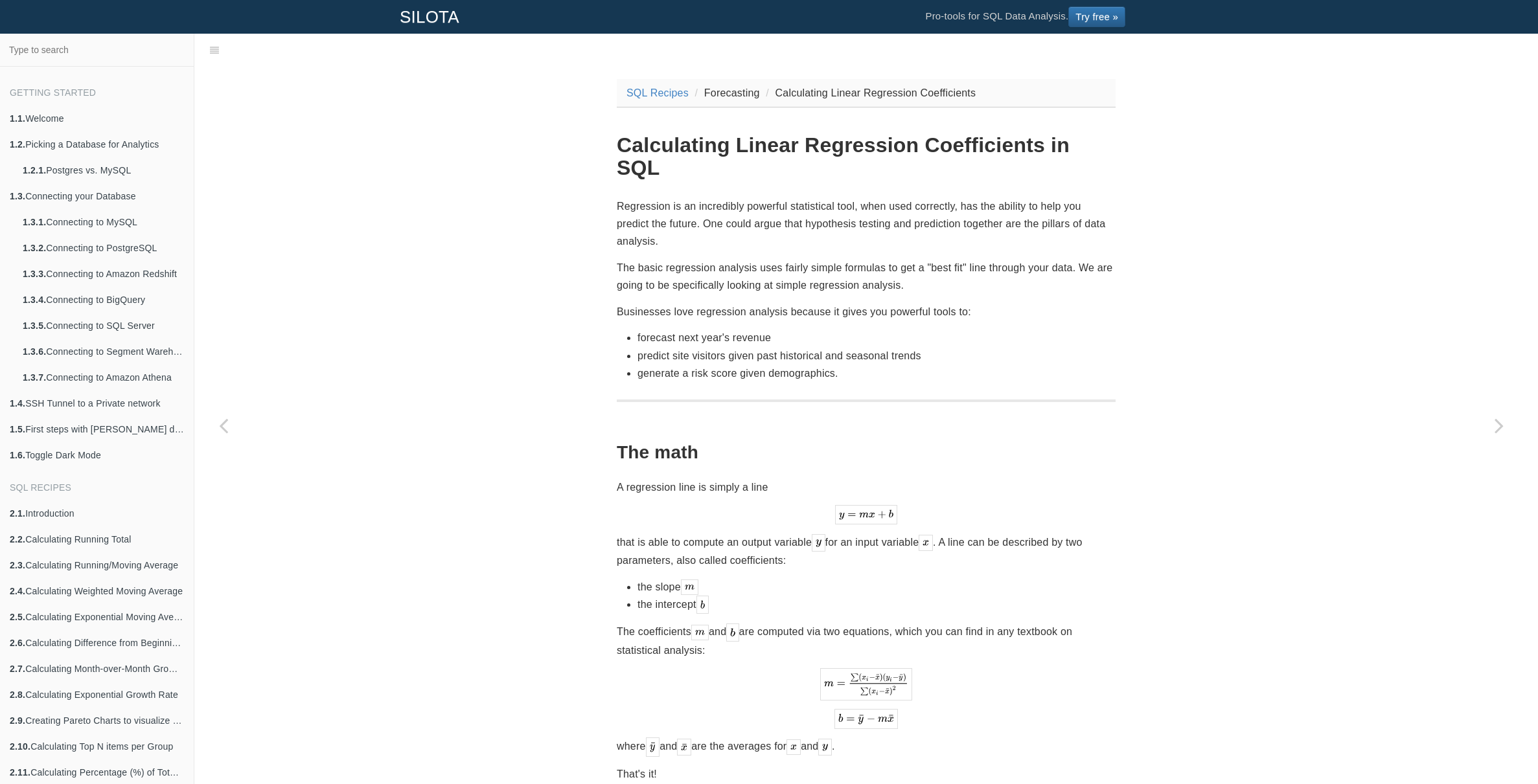
click at [857, 198] on p "Regression is an incredibly powerful statistical tool, when used correctly, has…" at bounding box center [866, 224] width 499 height 53
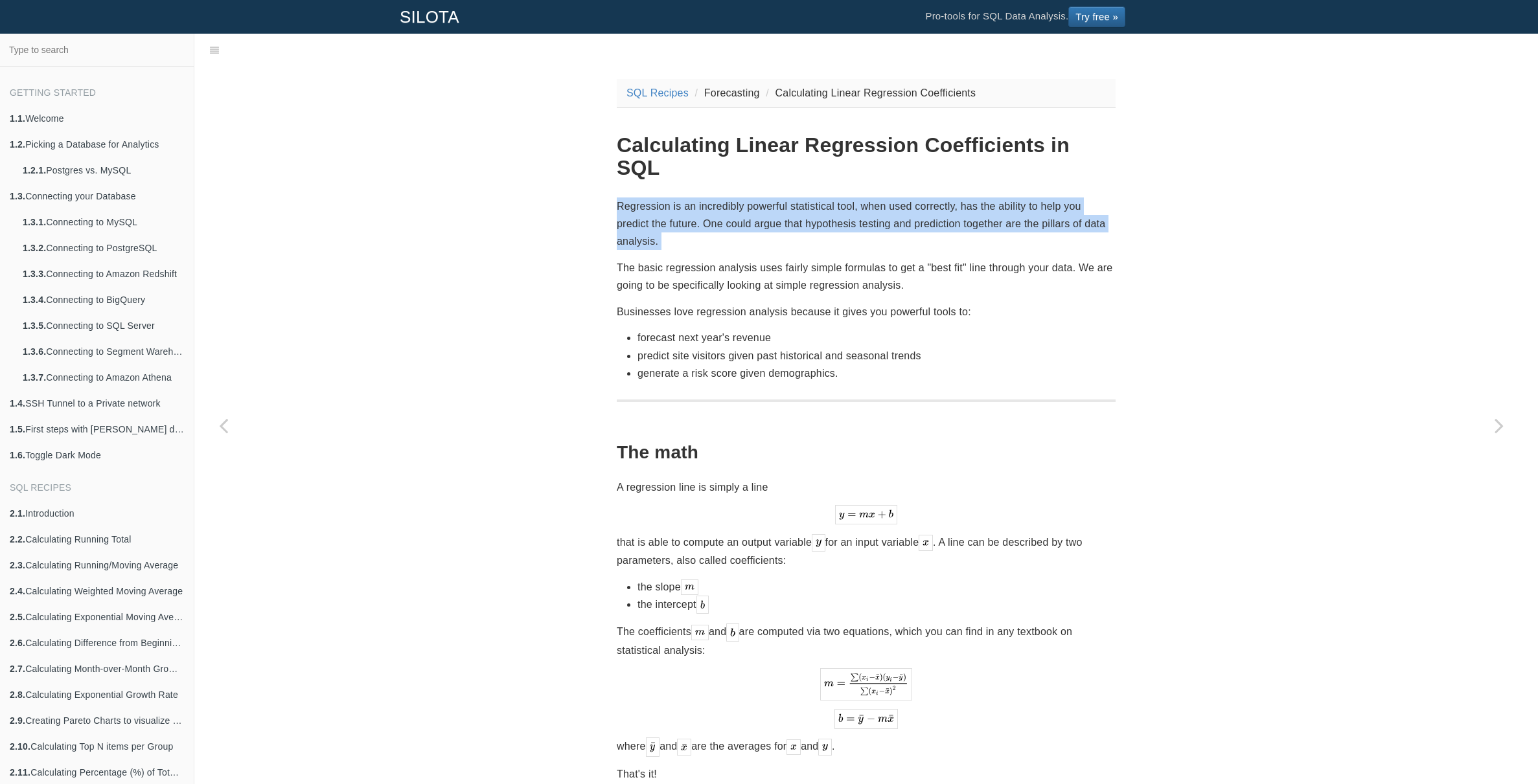
click at [857, 198] on p "Regression is an incredibly powerful statistical tool, when used correctly, has…" at bounding box center [866, 224] width 499 height 53
click at [906, 199] on p "Regression is an incredibly powerful statistical tool, when used correctly, has…" at bounding box center [866, 224] width 499 height 53
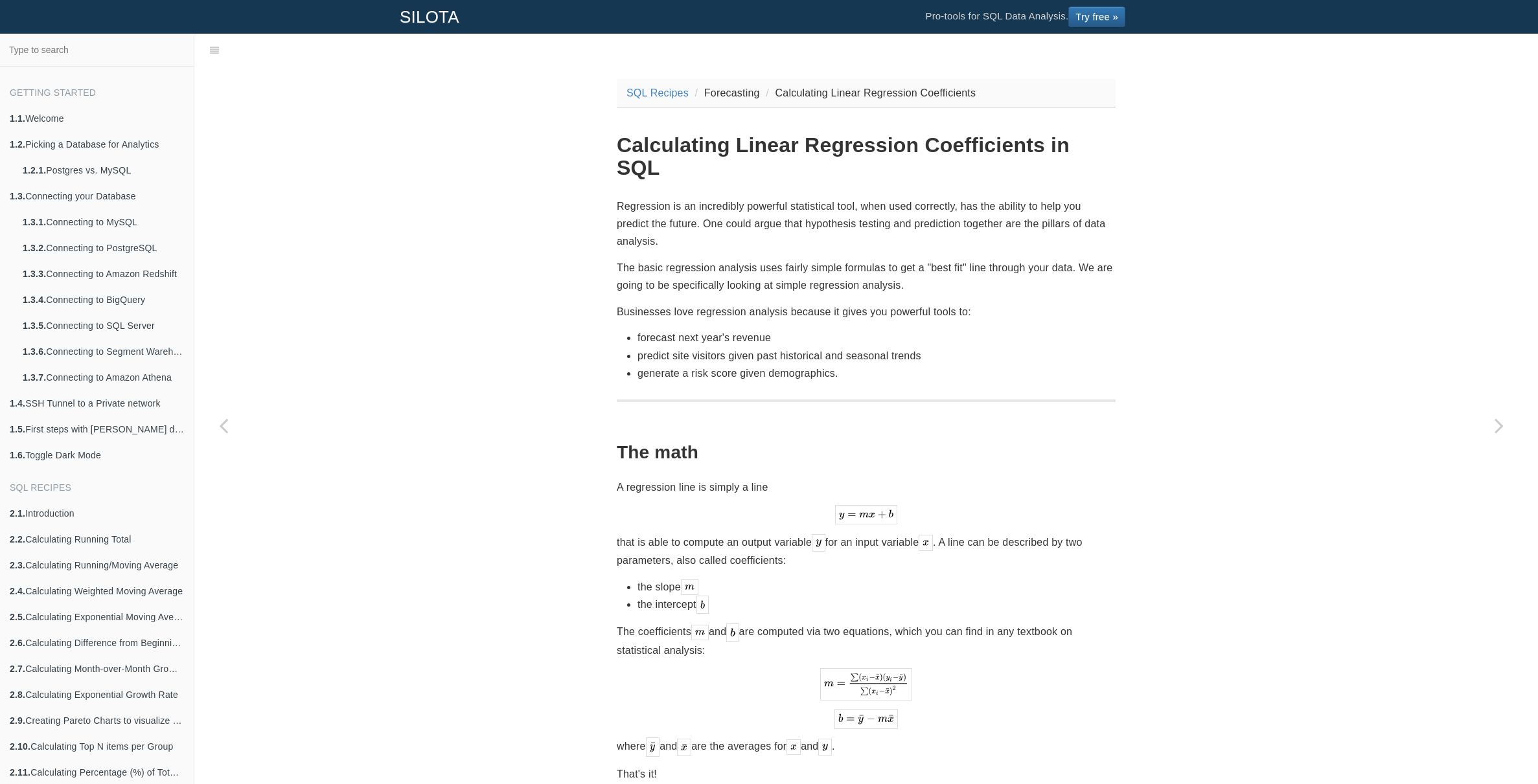
click at [921, 198] on p "Regression is an incredibly powerful statistical tool, when used correctly, has…" at bounding box center [866, 224] width 499 height 53
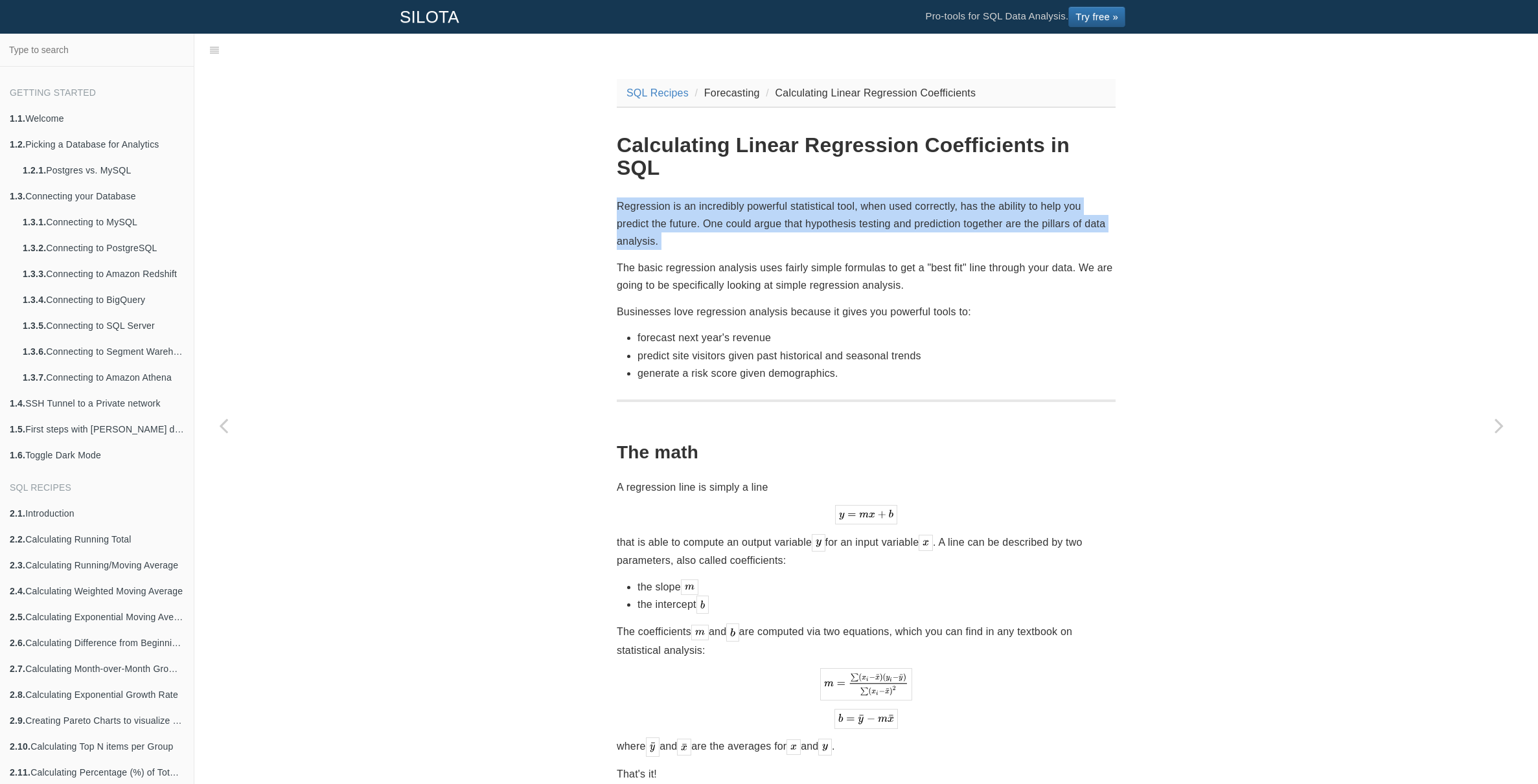
drag, startPoint x: 921, startPoint y: 189, endPoint x: 938, endPoint y: 193, distance: 17.5
click at [921, 198] on p "Regression is an incredibly powerful statistical tool, when used correctly, has…" at bounding box center [866, 224] width 499 height 53
click at [945, 198] on p "Regression is an incredibly powerful statistical tool, when used correctly, has…" at bounding box center [866, 224] width 499 height 53
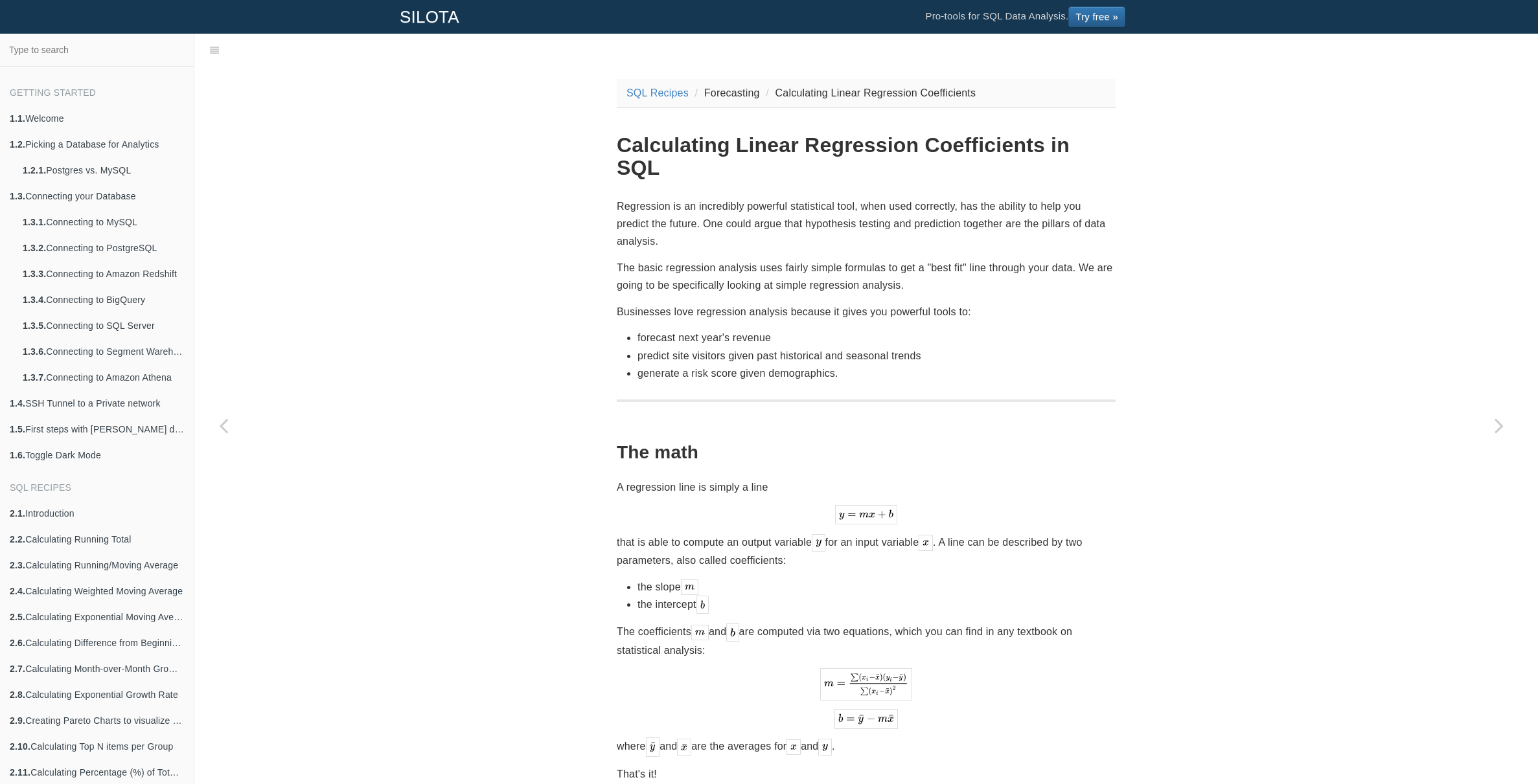
click at [981, 198] on p "Regression is an incredibly powerful statistical tool, when used correctly, has…" at bounding box center [866, 224] width 499 height 53
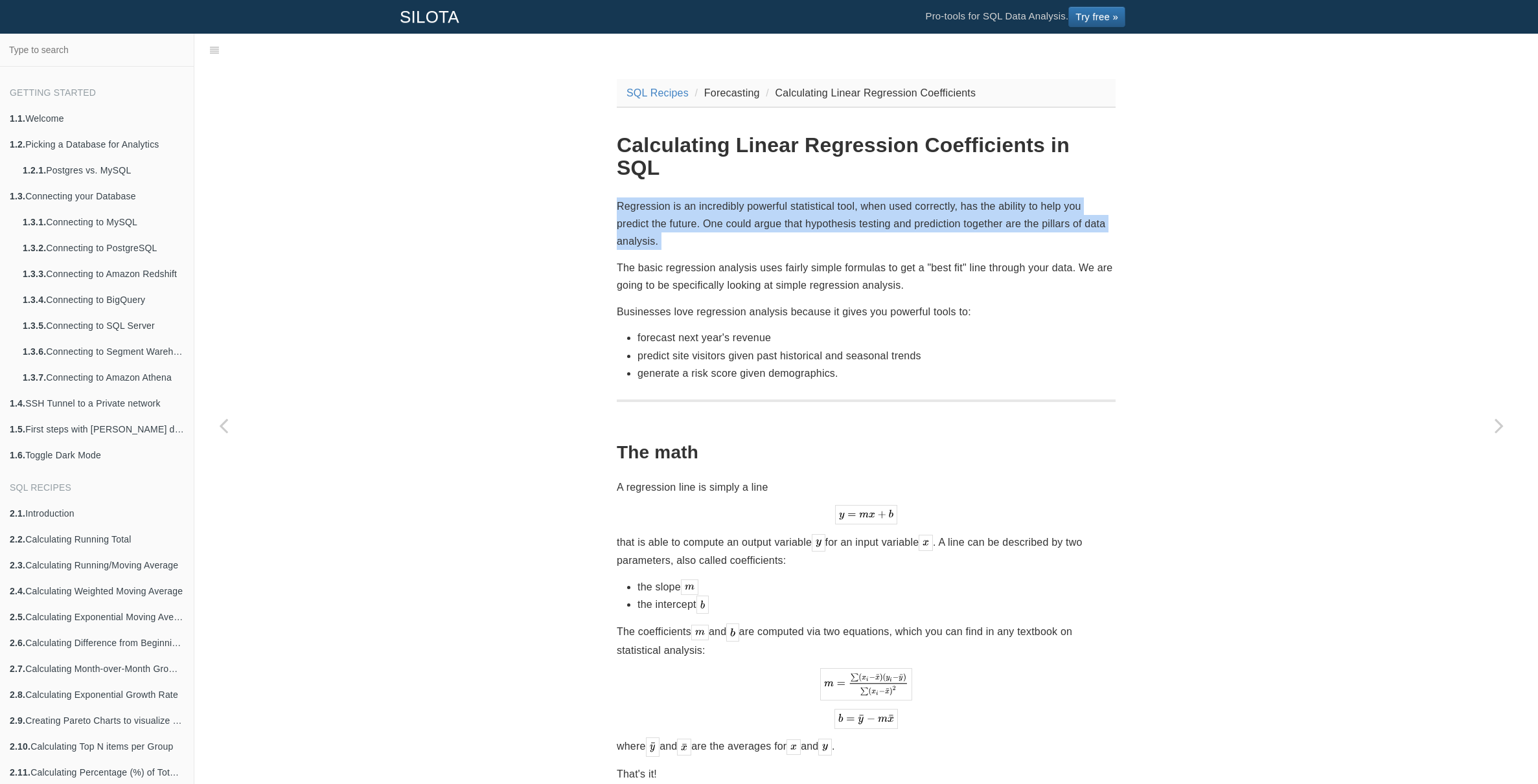
drag, startPoint x: 981, startPoint y: 187, endPoint x: 988, endPoint y: 195, distance: 10.6
click at [981, 198] on p "Regression is an incredibly powerful statistical tool, when used correctly, has…" at bounding box center [866, 224] width 499 height 53
click at [988, 198] on p "Regression is an incredibly powerful statistical tool, when used correctly, has…" at bounding box center [866, 224] width 499 height 53
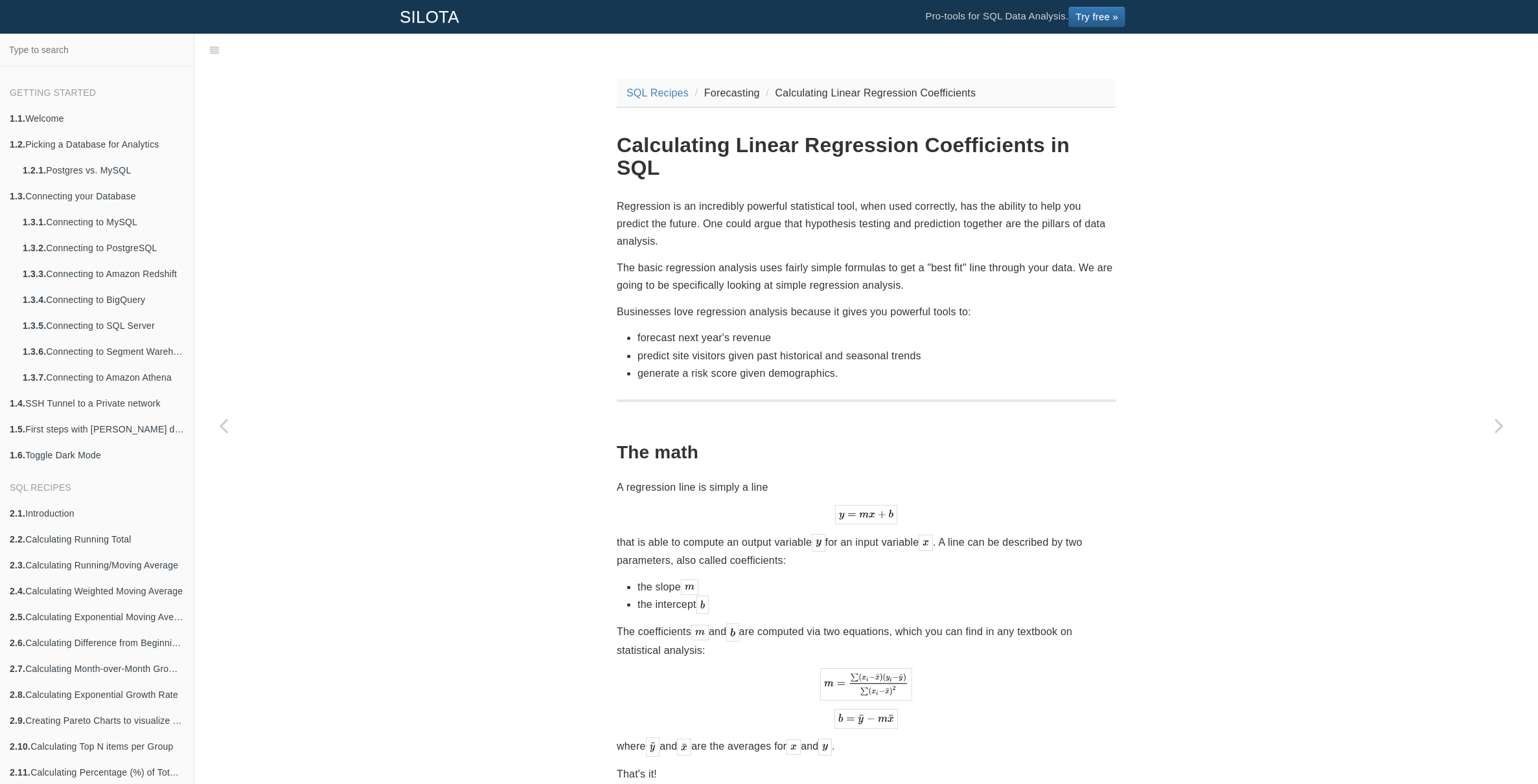
click at [709, 204] on p "Regression is an incredibly powerful statistical tool, when used correctly, has…" at bounding box center [866, 224] width 499 height 53
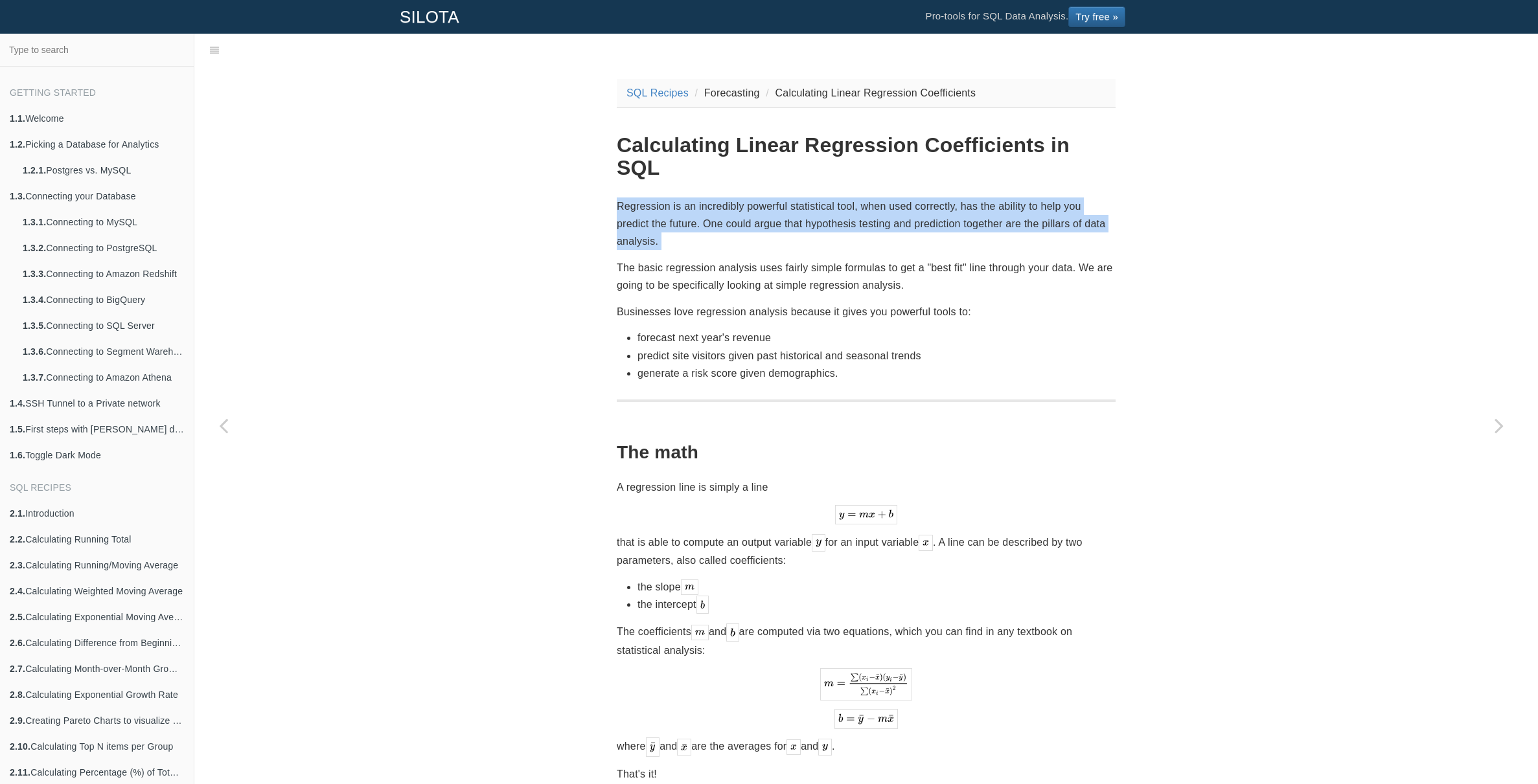
drag, startPoint x: 709, startPoint y: 204, endPoint x: 737, endPoint y: 204, distance: 28.0
click at [710, 204] on p "Regression is an incredibly powerful statistical tool, when used correctly, has…" at bounding box center [866, 224] width 499 height 53
click at [737, 204] on p "Regression is an incredibly powerful statistical tool, when used correctly, has…" at bounding box center [866, 224] width 499 height 53
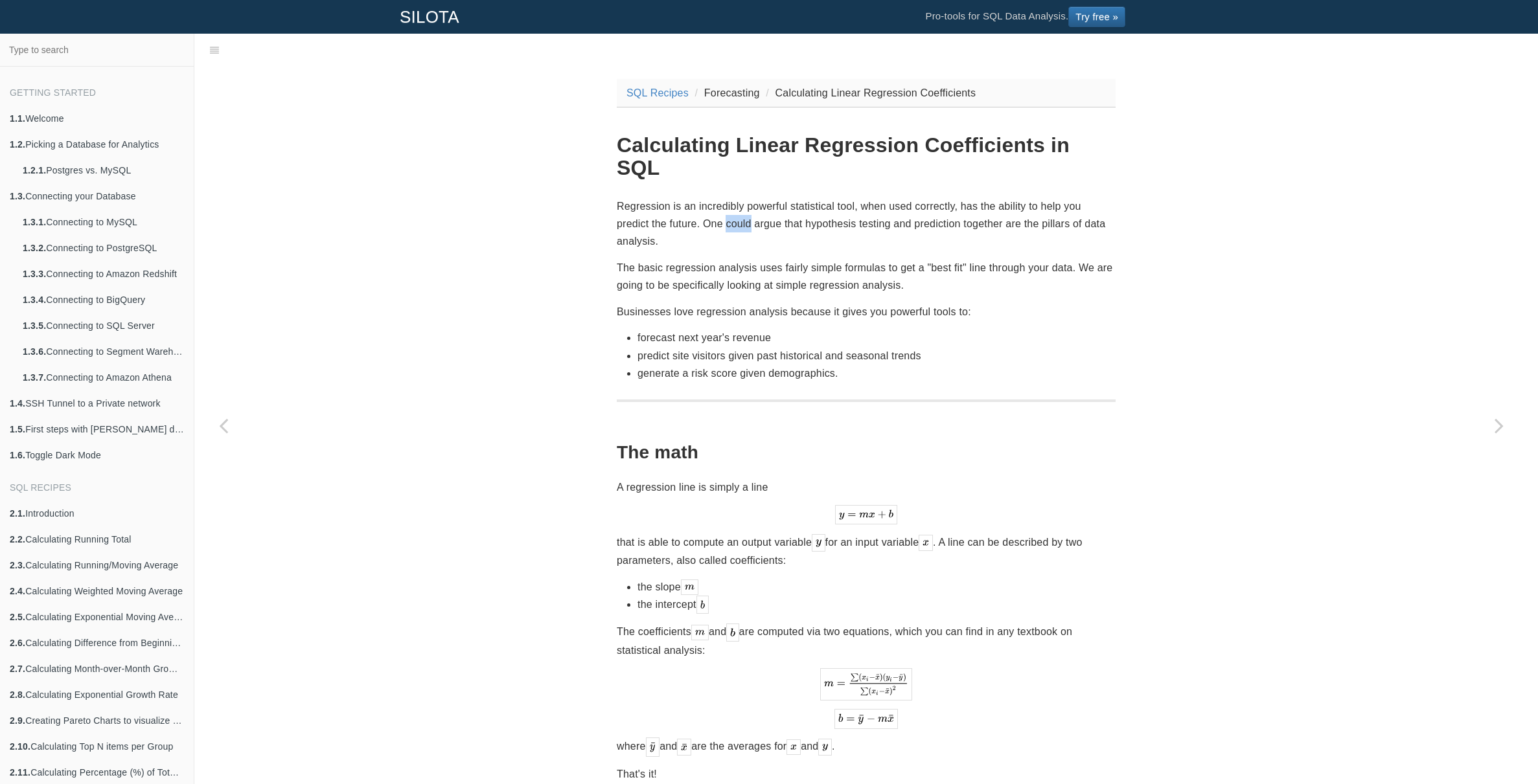
click at [737, 204] on p "Regression is an incredibly powerful statistical tool, when used correctly, has…" at bounding box center [866, 224] width 499 height 53
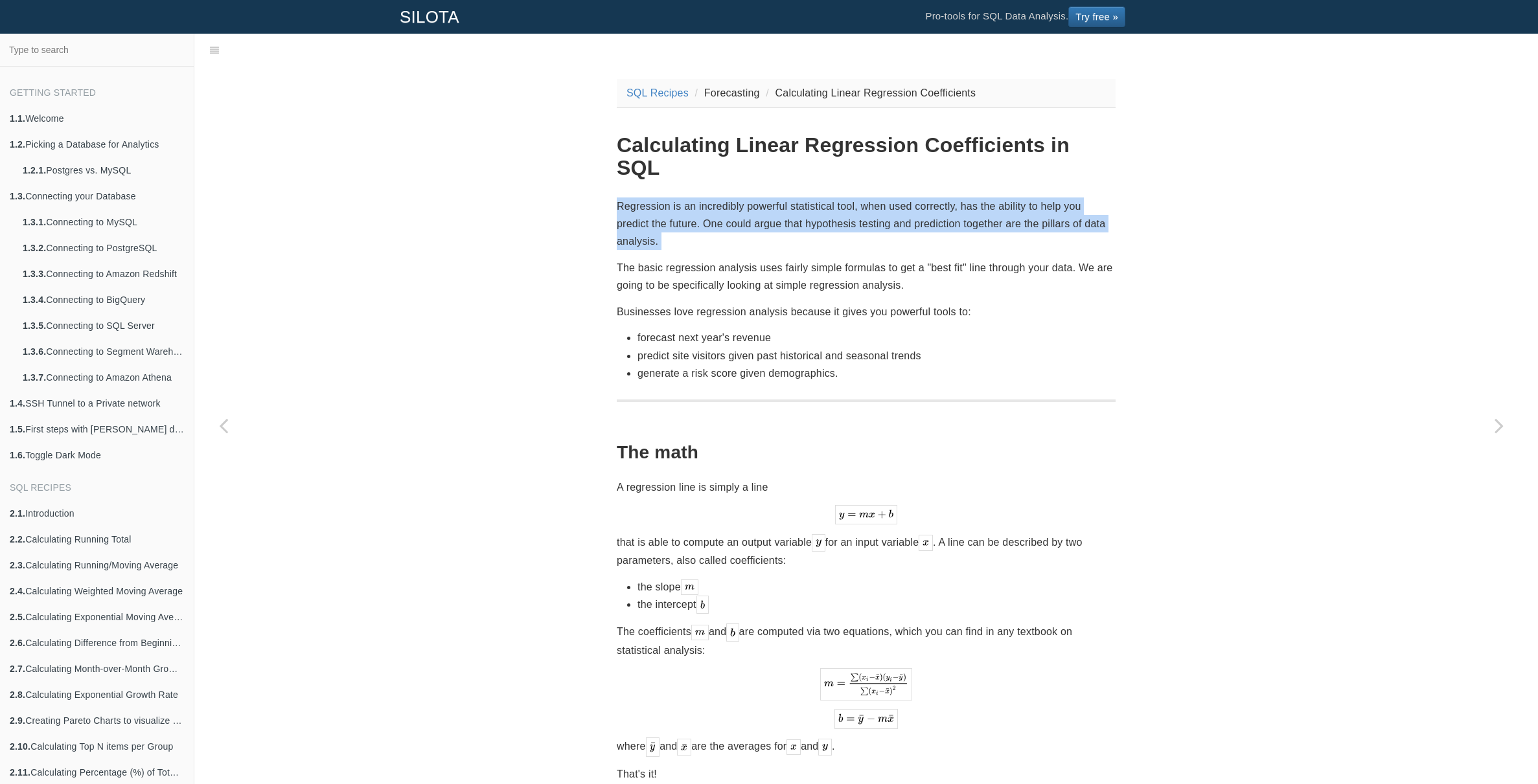
drag, startPoint x: 737, startPoint y: 204, endPoint x: 788, endPoint y: 204, distance: 51.0
click at [737, 204] on p "Regression is an incredibly powerful statistical tool, when used correctly, has…" at bounding box center [866, 224] width 499 height 53
click at [788, 204] on p "Regression is an incredibly powerful statistical tool, when used correctly, has…" at bounding box center [866, 224] width 499 height 53
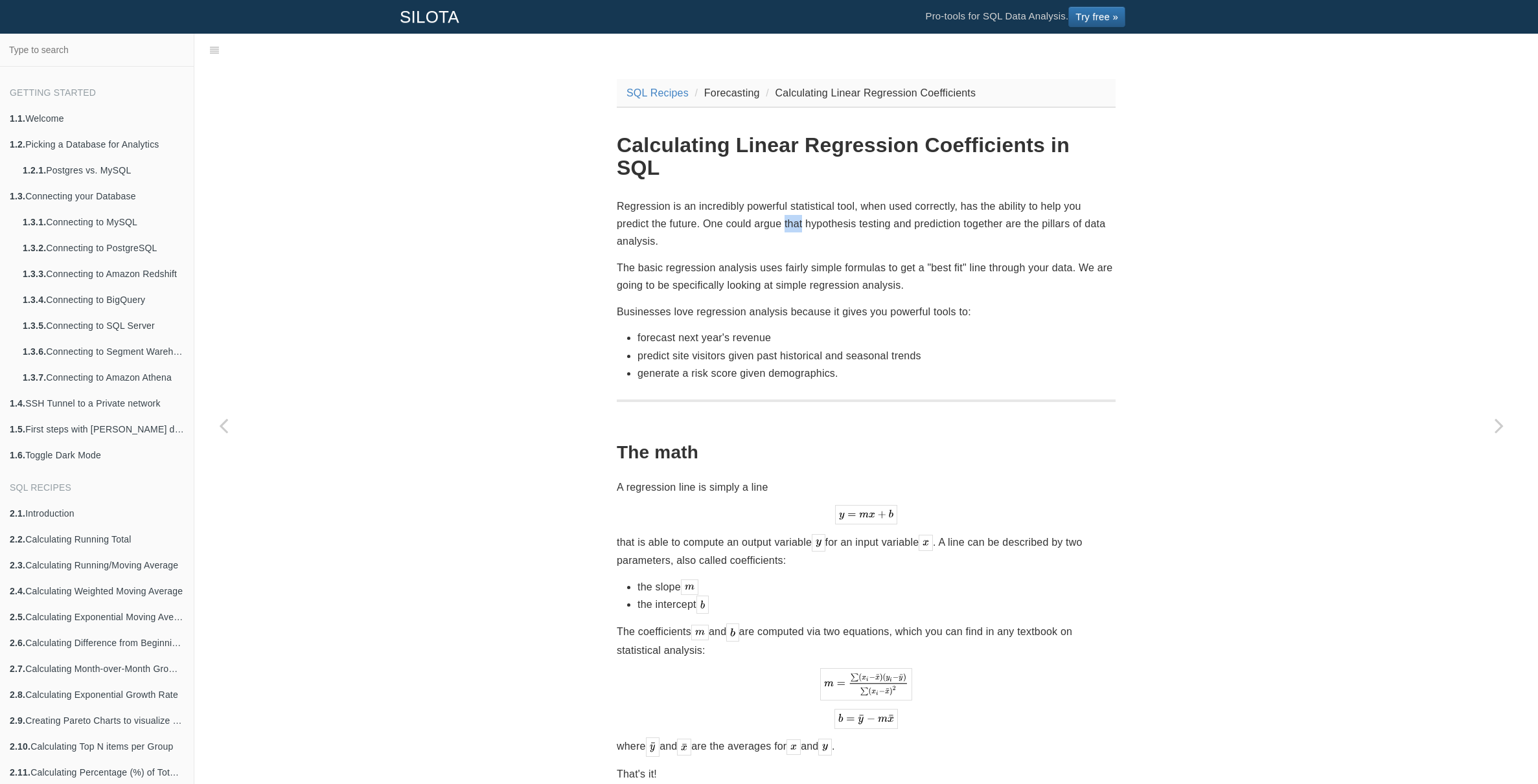
click at [788, 204] on p "Regression is an incredibly powerful statistical tool, when used correctly, has…" at bounding box center [866, 224] width 499 height 53
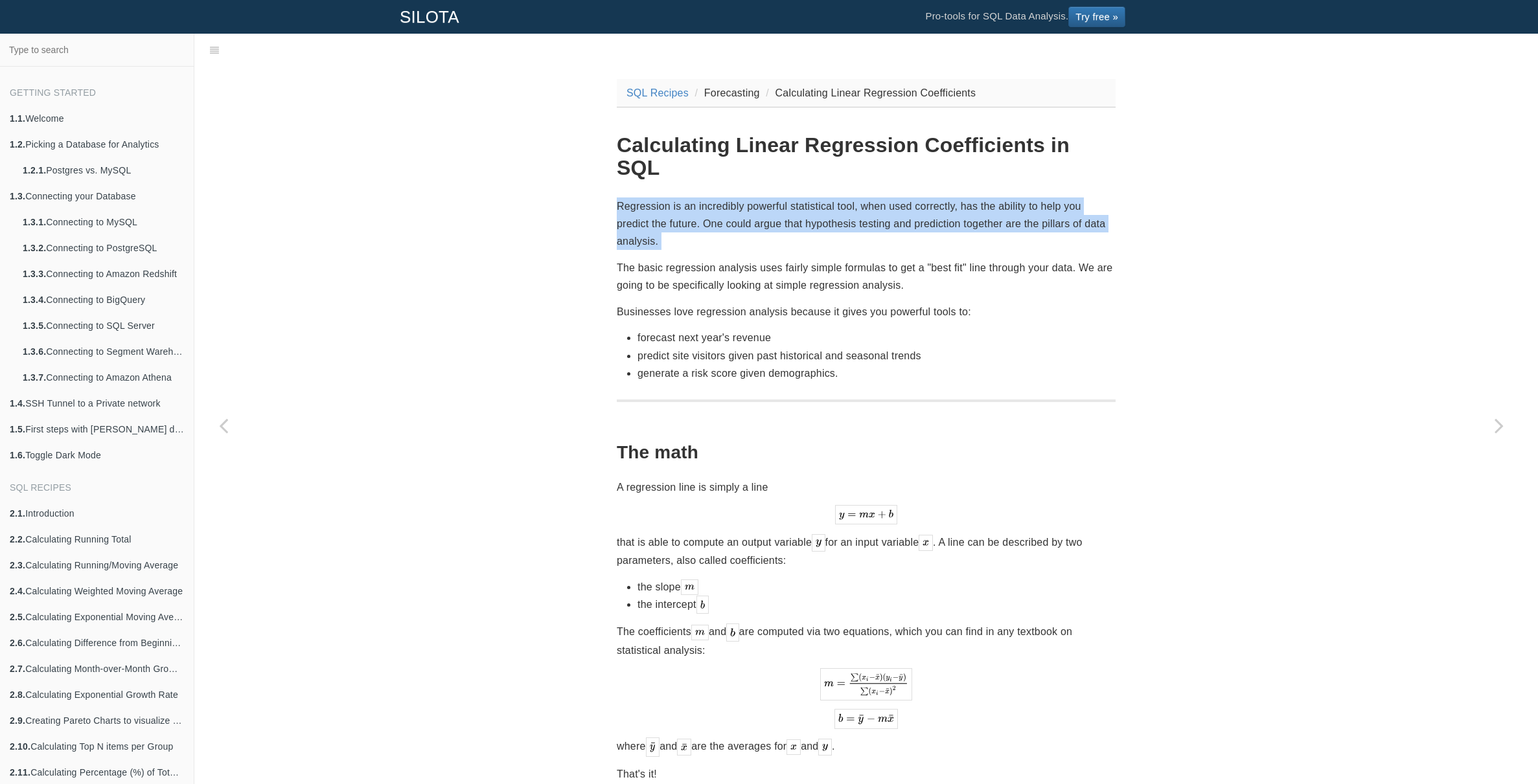
drag, startPoint x: 788, startPoint y: 204, endPoint x: 811, endPoint y: 205, distance: 23.0
click at [788, 204] on p "Regression is an incredibly powerful statistical tool, when used correctly, has…" at bounding box center [866, 224] width 499 height 53
click at [840, 205] on p "Regression is an incredibly powerful statistical tool, when used correctly, has…" at bounding box center [866, 224] width 499 height 53
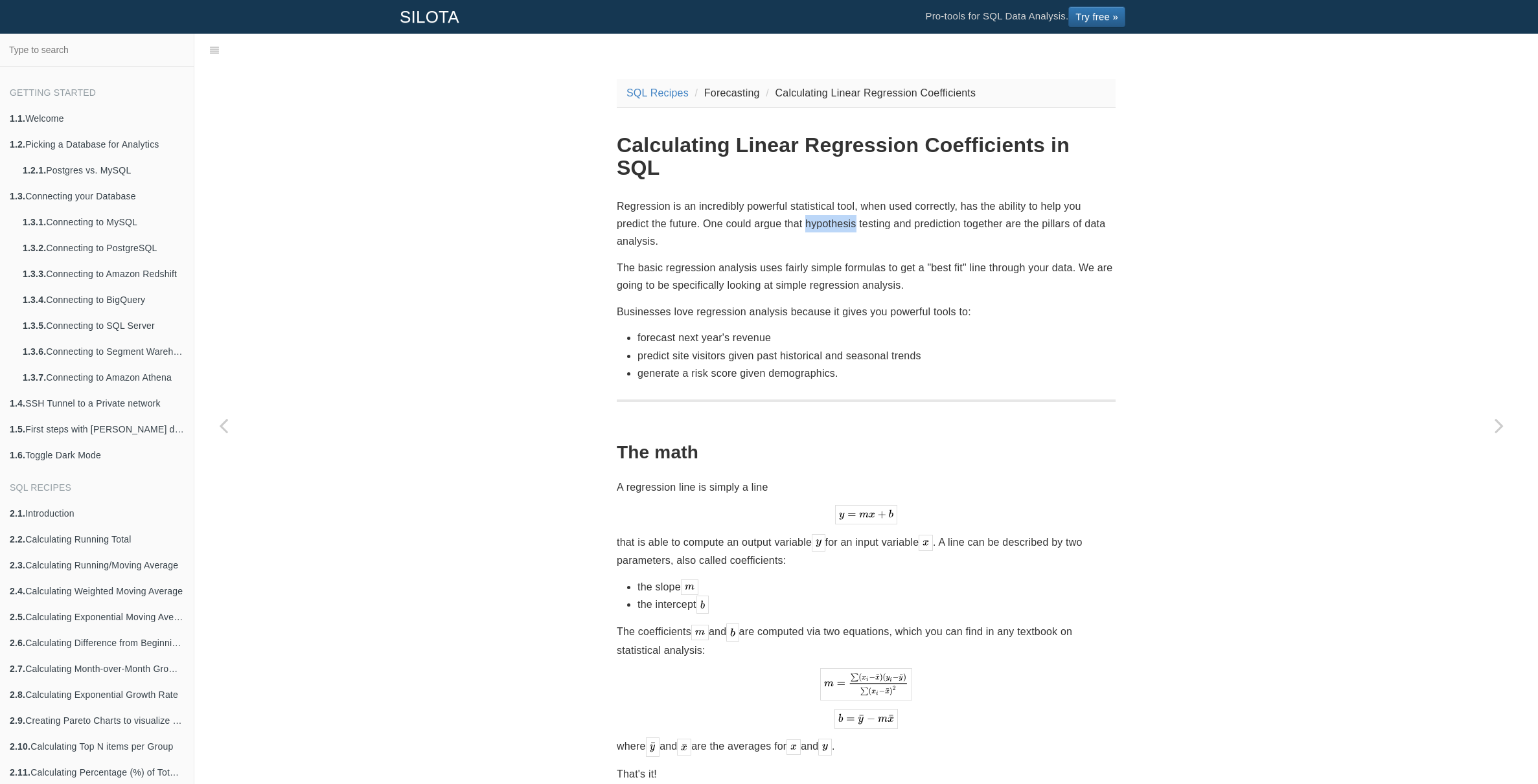
click at [839, 205] on p "Regression is an incredibly powerful statistical tool, when used correctly, has…" at bounding box center [866, 224] width 499 height 53
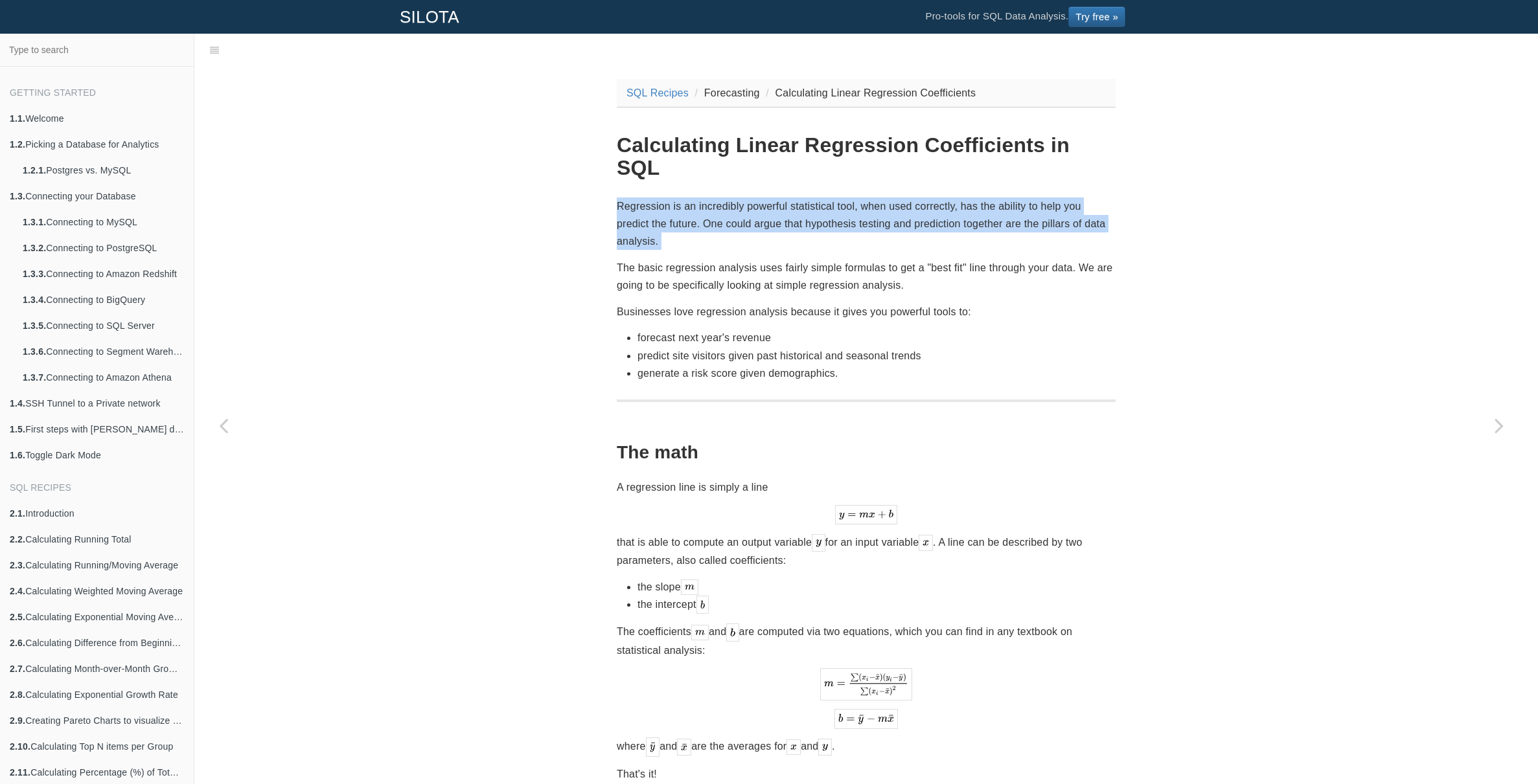
click at [840, 205] on p "Regression is an incredibly powerful statistical tool, when used correctly, has…" at bounding box center [866, 224] width 499 height 53
click at [890, 205] on p "Regression is an incredibly powerful statistical tool, when used correctly, has…" at bounding box center [866, 224] width 499 height 53
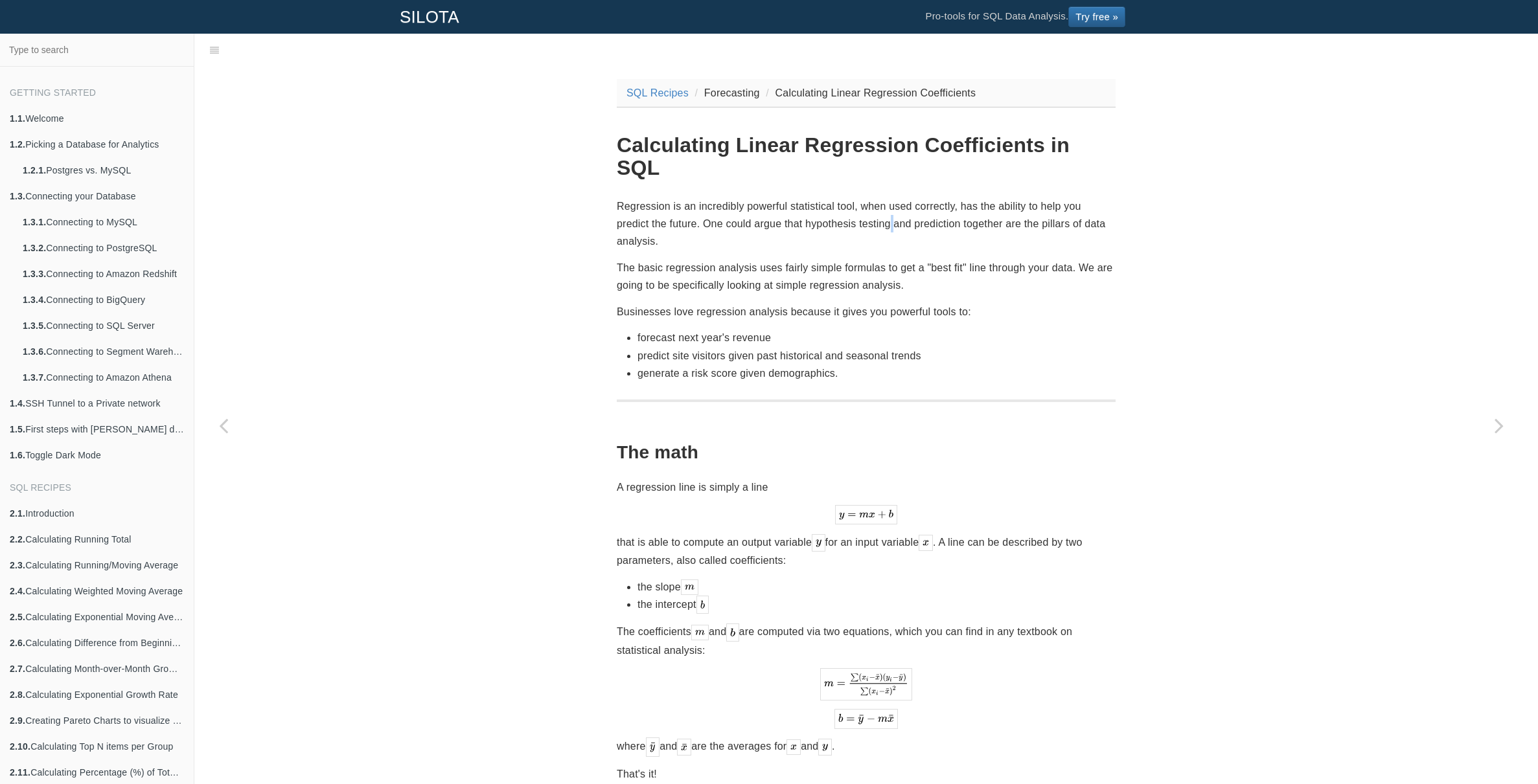
click at [890, 205] on p "Regression is an incredibly powerful statistical tool, when used correctly, has…" at bounding box center [866, 224] width 499 height 53
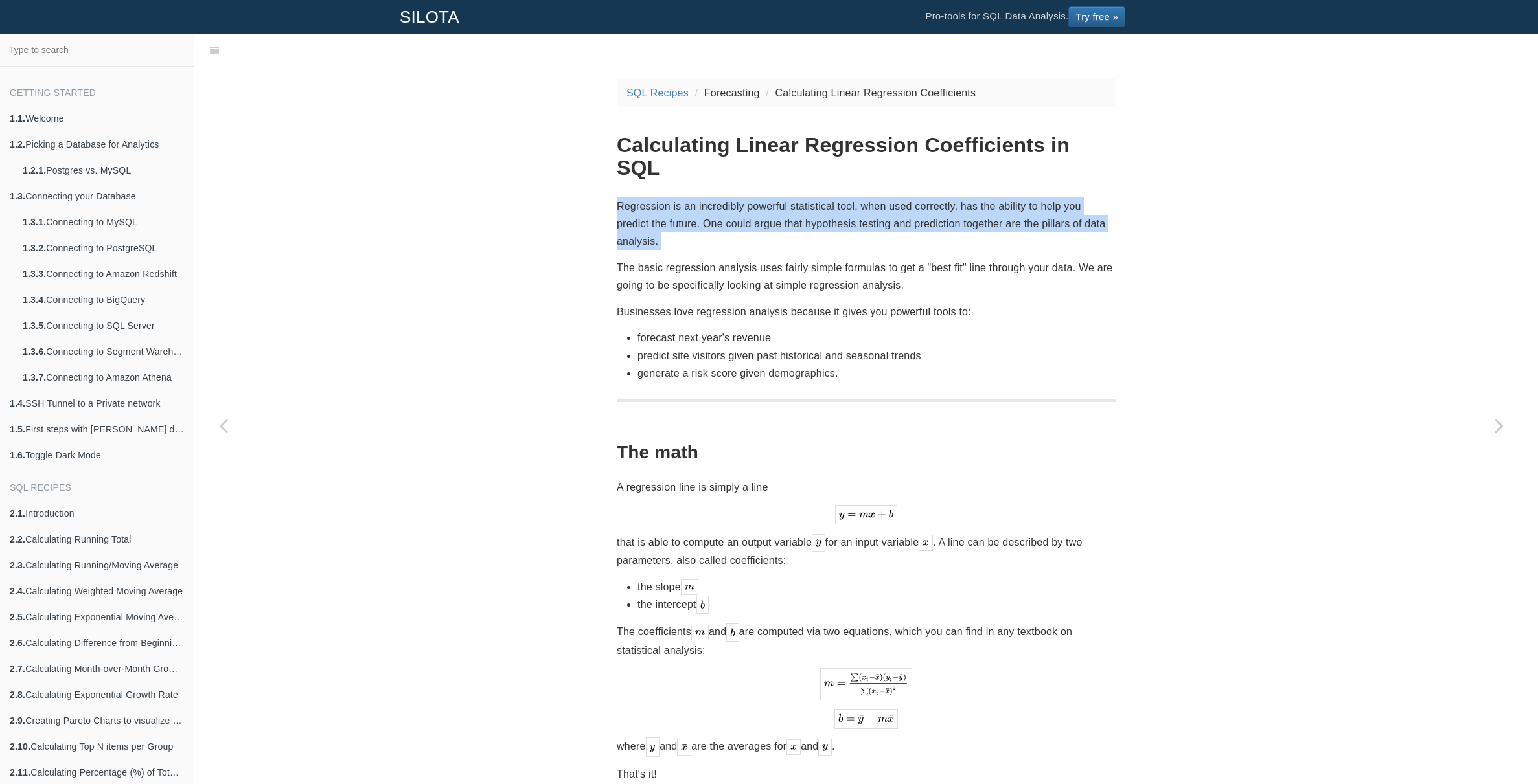
click at [890, 205] on p "Regression is an incredibly powerful statistical tool, when used correctly, has…" at bounding box center [866, 224] width 499 height 53
click at [906, 205] on p "Regression is an incredibly powerful statistical tool, when used correctly, has…" at bounding box center [866, 224] width 499 height 53
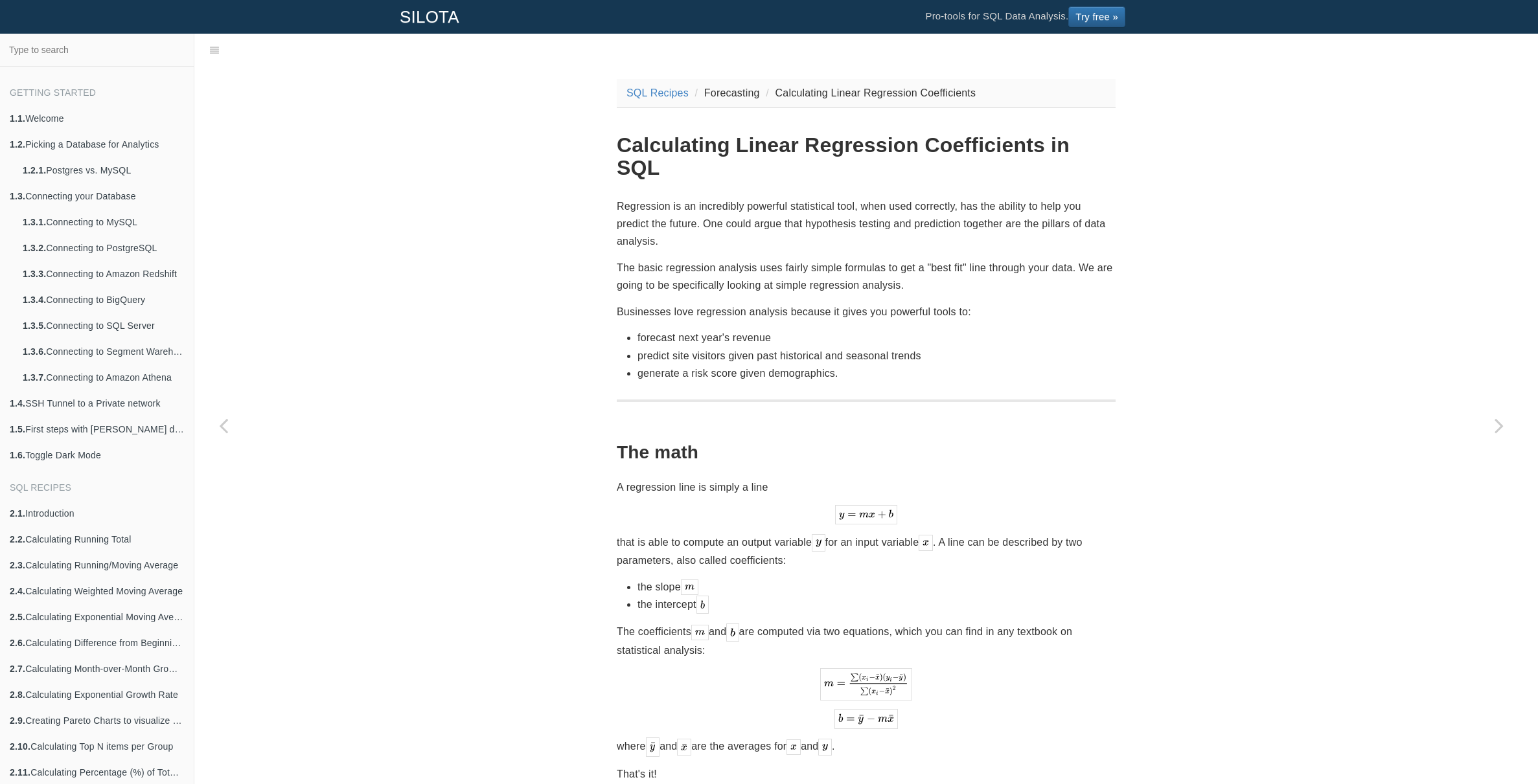
click at [906, 198] on p "Regression is an incredibly powerful statistical tool, when used correctly, has…" at bounding box center [866, 224] width 499 height 53
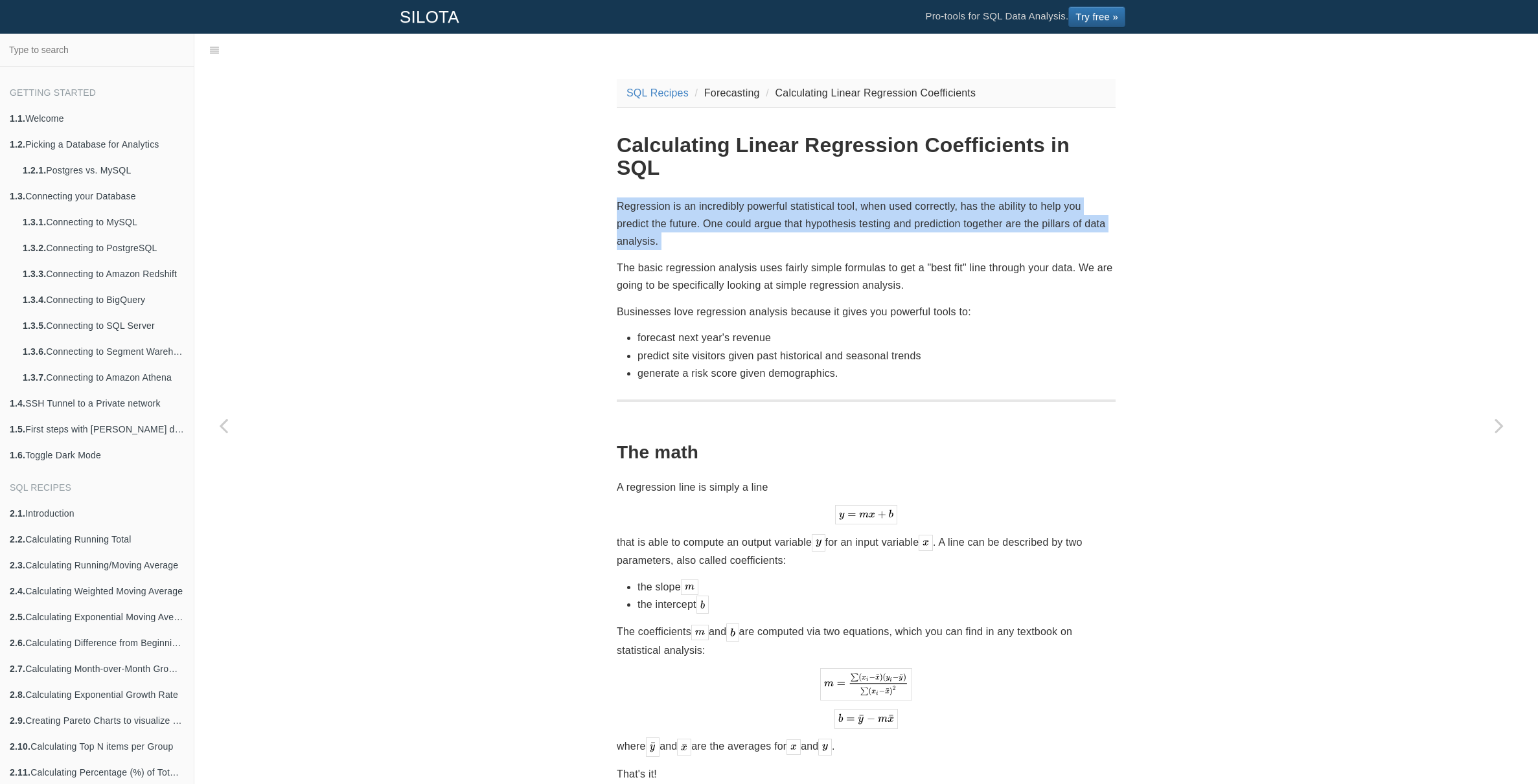
click at [906, 198] on p "Regression is an incredibly powerful statistical tool, when used correctly, has…" at bounding box center [866, 224] width 499 height 53
click at [952, 198] on p "Regression is an incredibly powerful statistical tool, when used correctly, has…" at bounding box center [866, 224] width 499 height 53
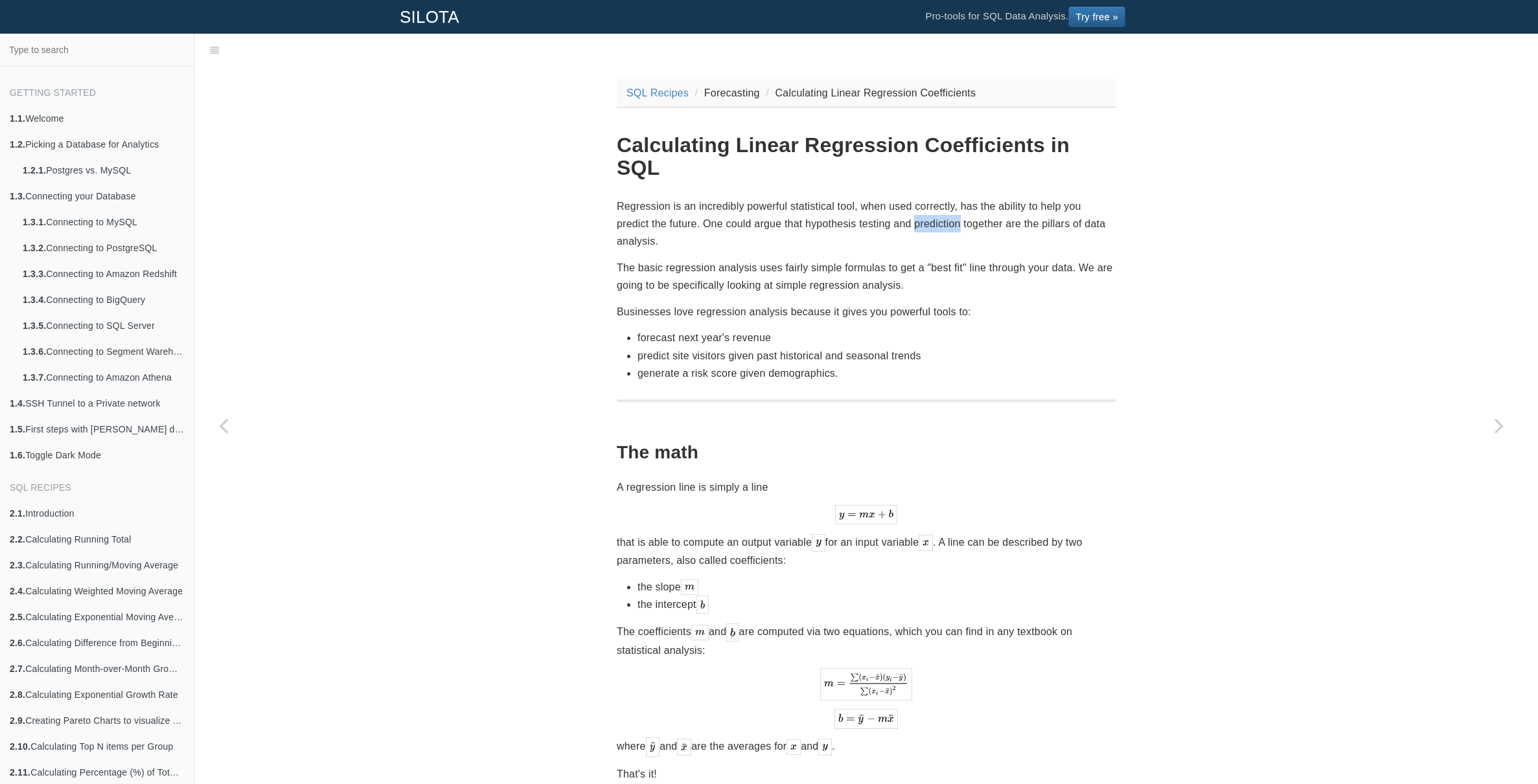
click at [952, 198] on p "Regression is an incredibly powerful statistical tool, when used correctly, has…" at bounding box center [866, 224] width 499 height 53
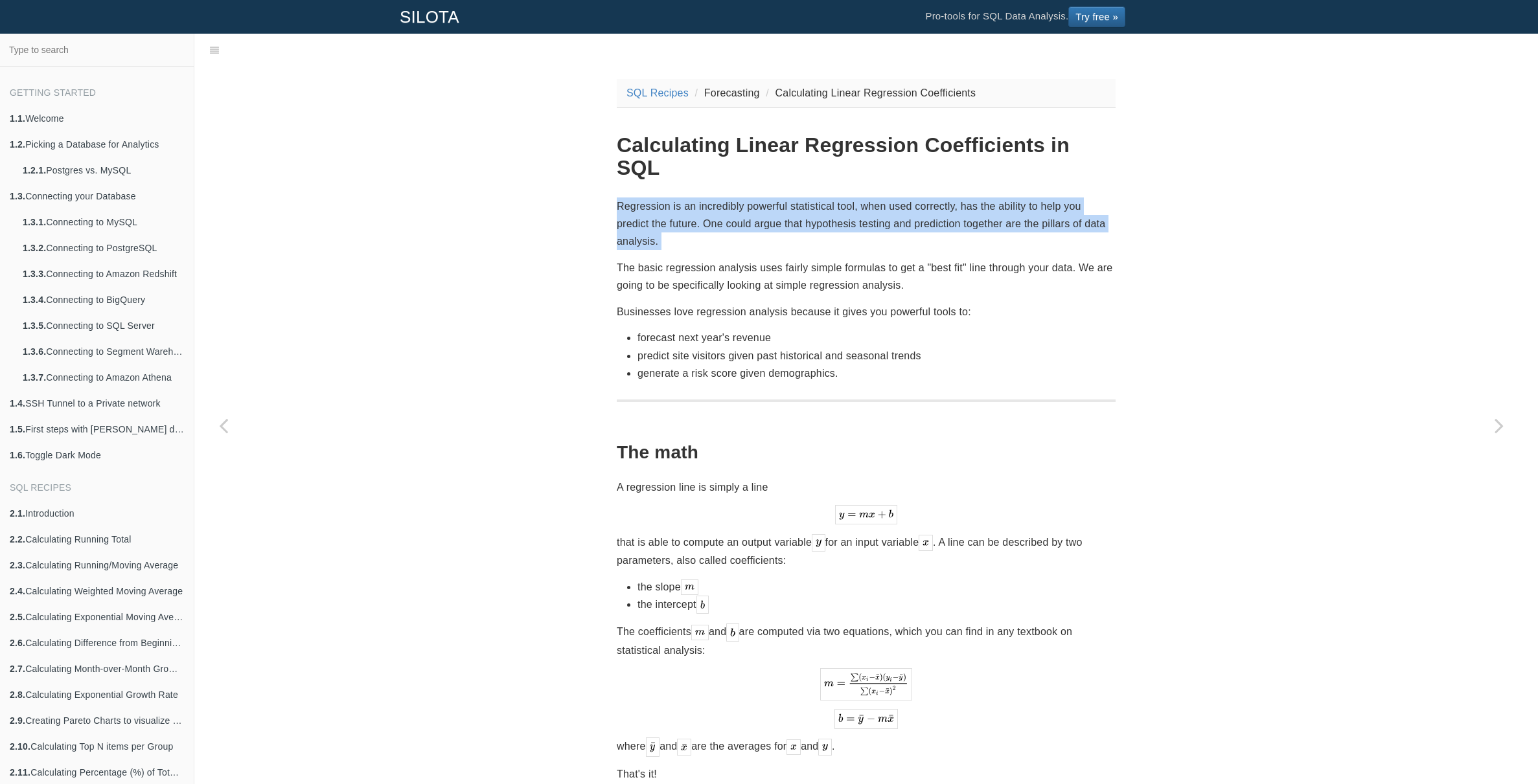
click at [952, 198] on p "Regression is an incredibly powerful statistical tool, when used correctly, has…" at bounding box center [866, 224] width 499 height 53
click at [966, 198] on p "Regression is an incredibly powerful statistical tool, when used correctly, has…" at bounding box center [866, 224] width 499 height 53
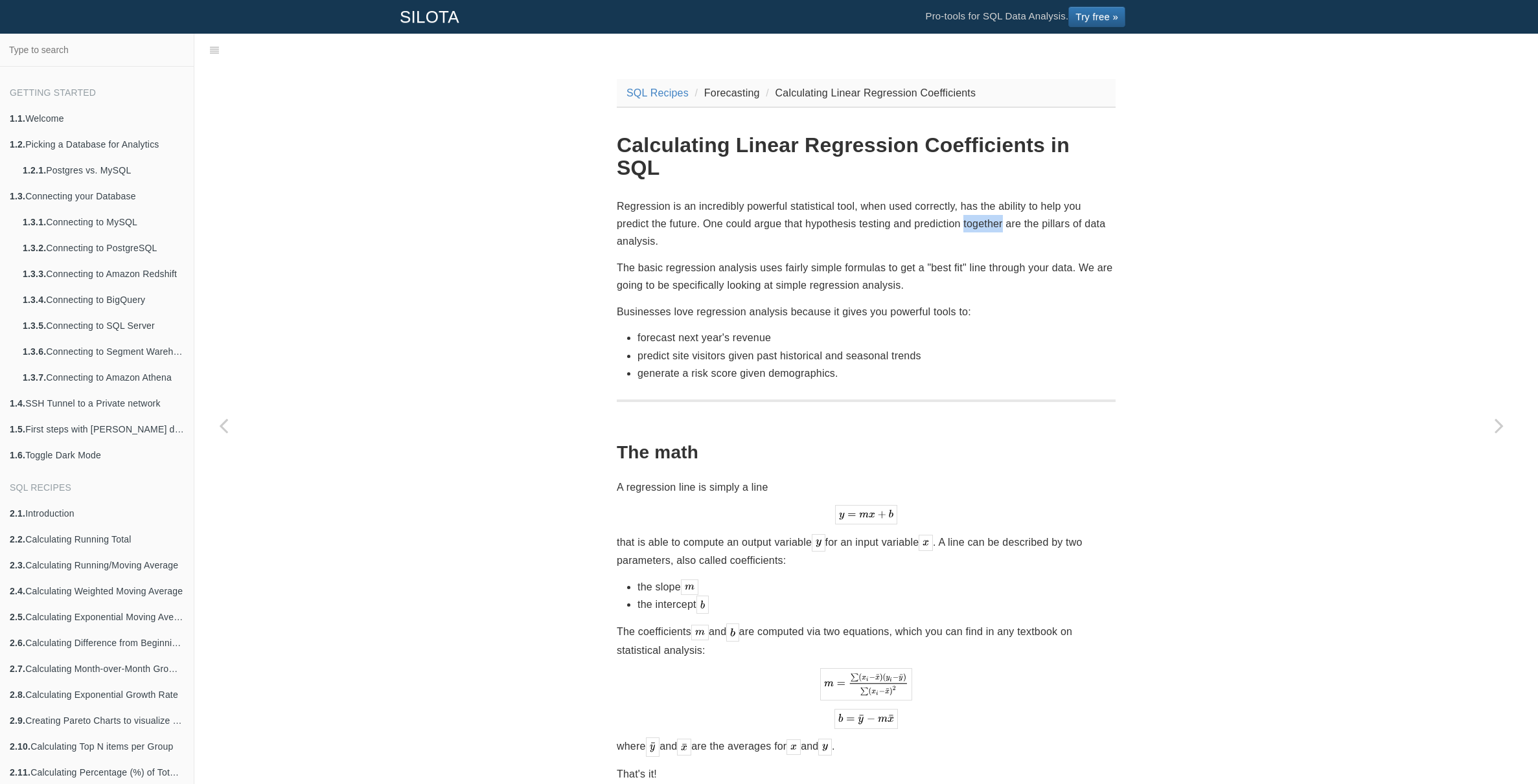
click at [966, 198] on p "Regression is an incredibly powerful statistical tool, when used correctly, has…" at bounding box center [866, 224] width 499 height 53
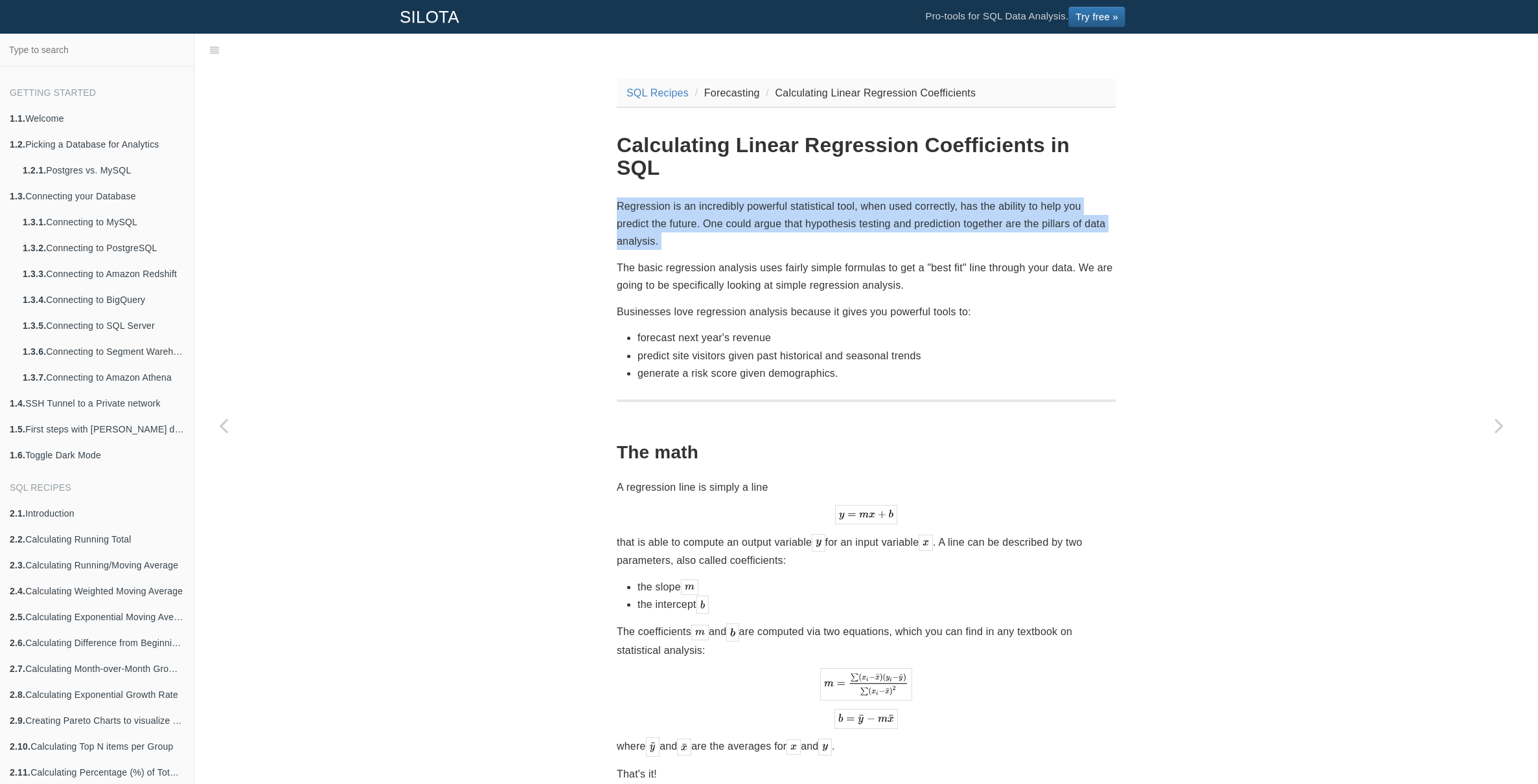
click at [966, 198] on p "Regression is an incredibly powerful statistical tool, when used correctly, has…" at bounding box center [866, 224] width 499 height 53
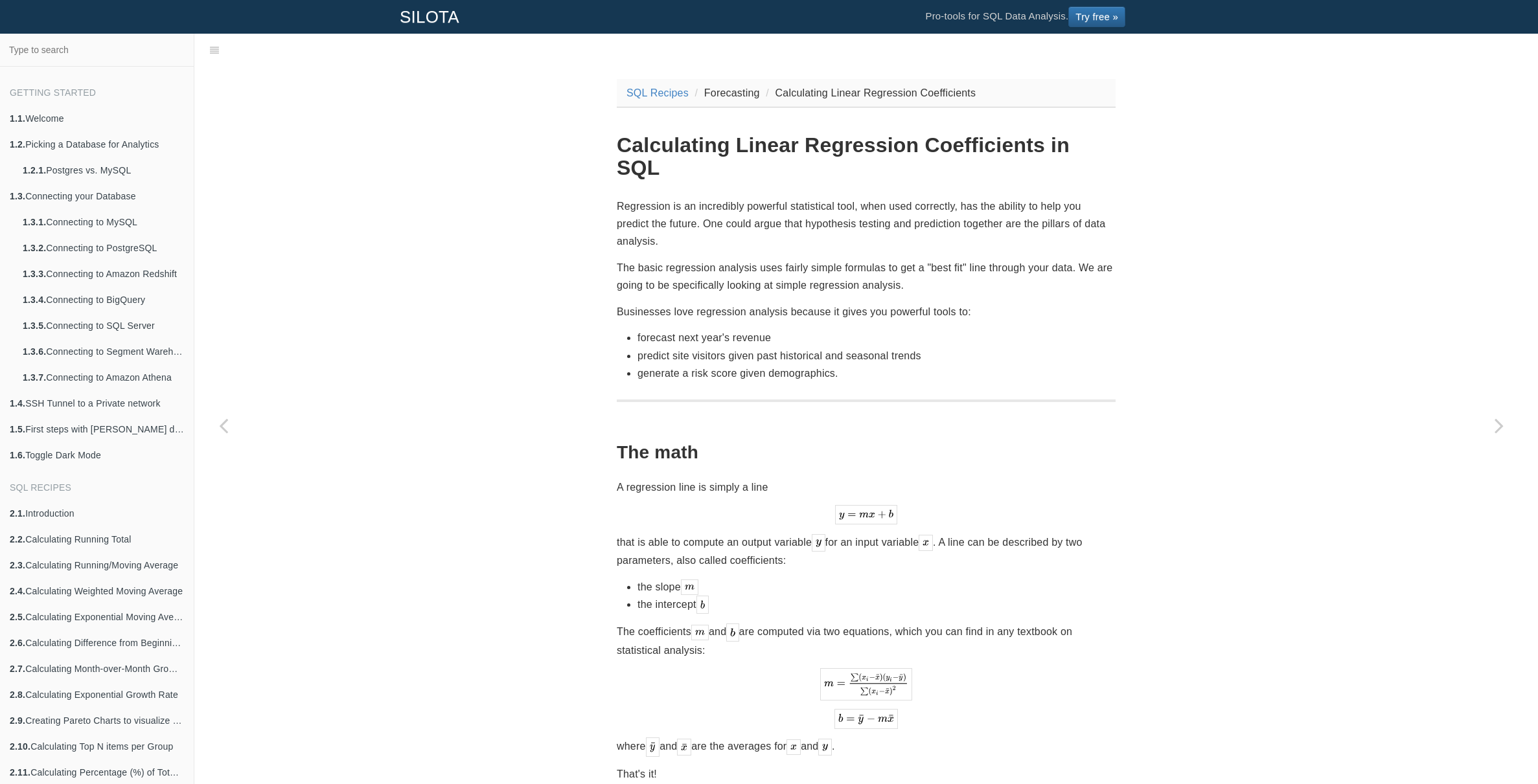
click at [979, 198] on p "Regression is an incredibly powerful statistical tool, when used correctly, has…" at bounding box center [866, 224] width 499 height 53
click at [876, 198] on p "Regression is an incredibly powerful statistical tool, when used correctly, has…" at bounding box center [866, 224] width 499 height 53
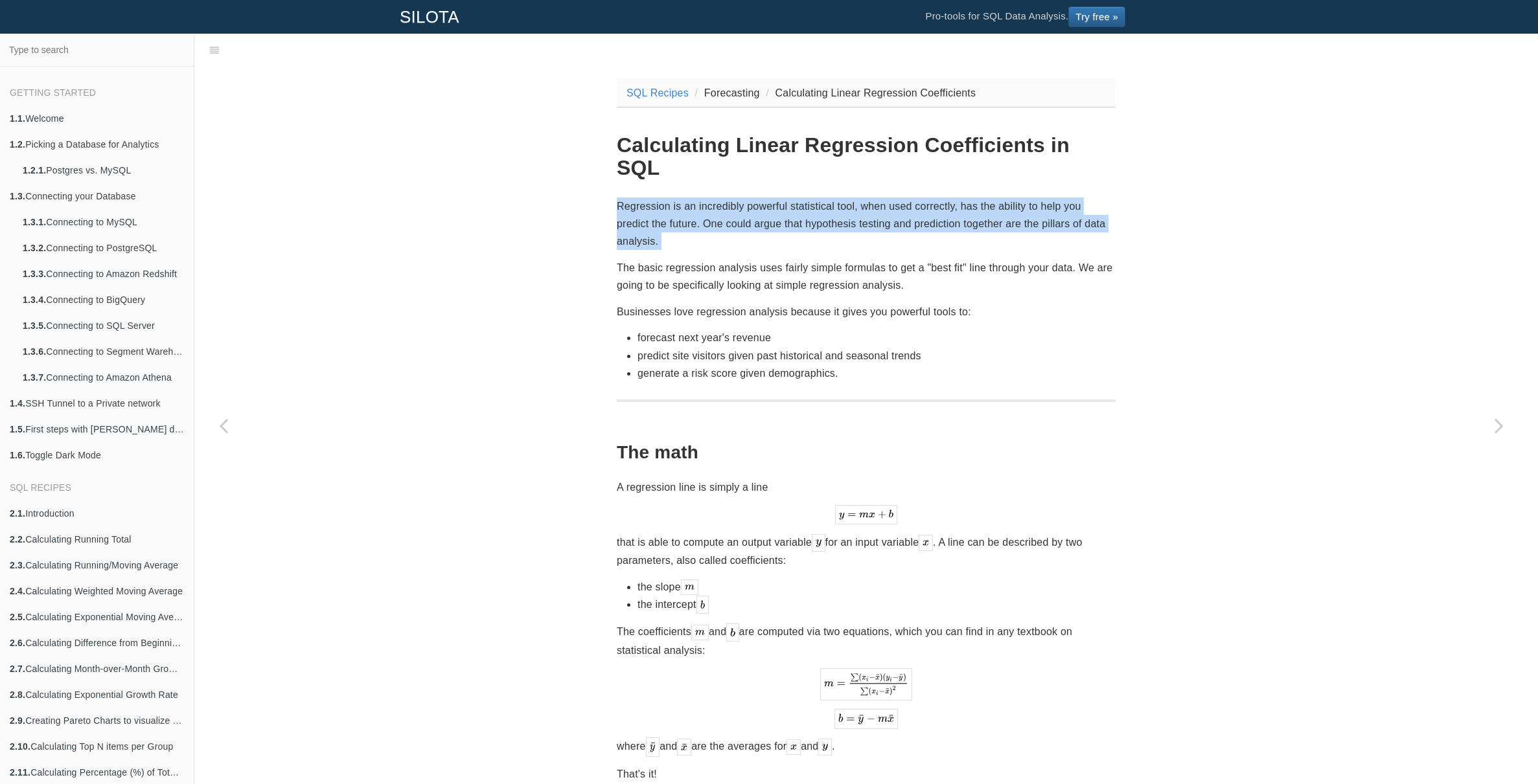
click at [876, 198] on p "Regression is an incredibly powerful statistical tool, when used correctly, has…" at bounding box center [866, 224] width 499 height 53
click at [894, 198] on p "Regression is an incredibly powerful statistical tool, when used correctly, has…" at bounding box center [866, 224] width 499 height 53
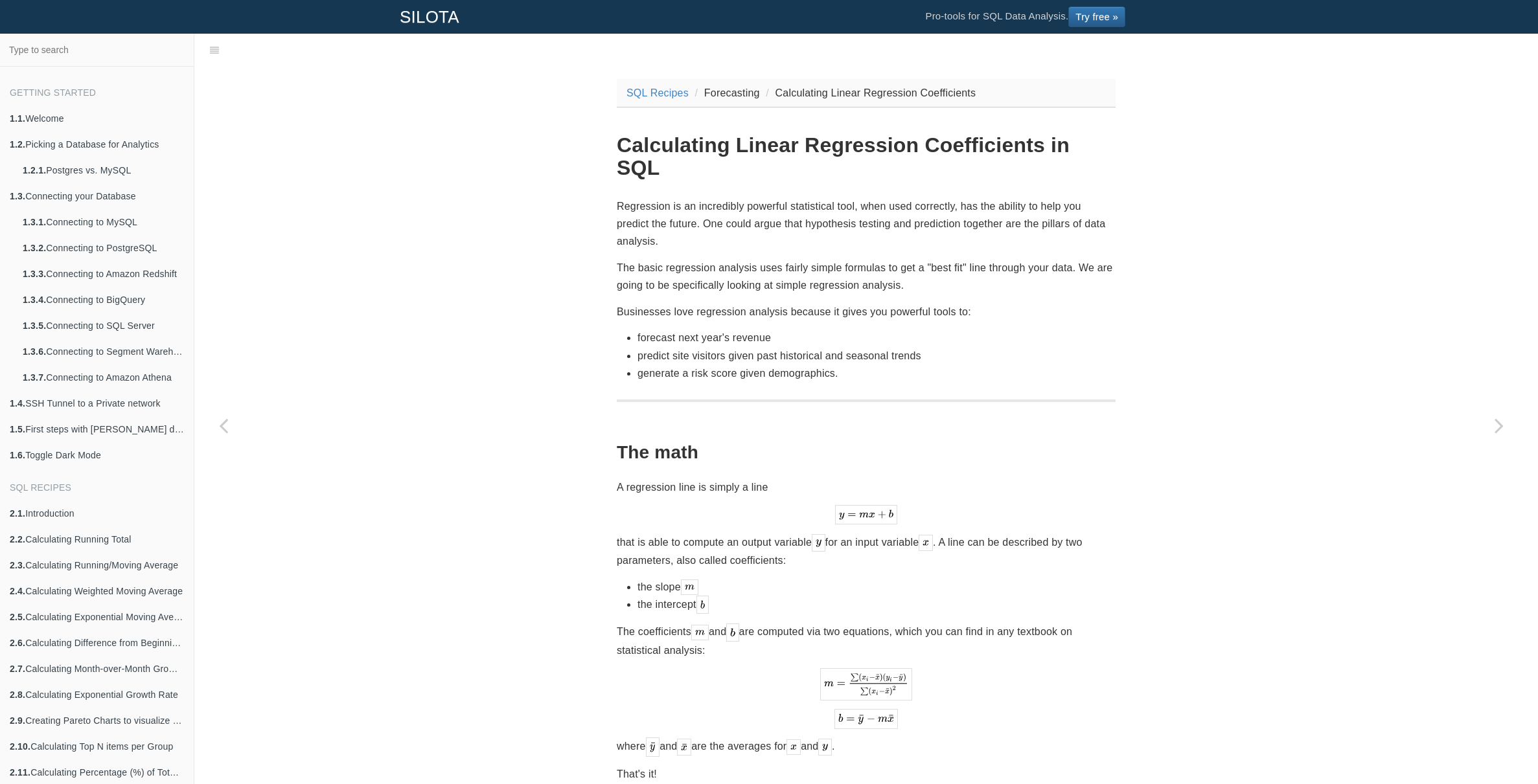
click at [833, 199] on p "Regression is an incredibly powerful statistical tool, when used correctly, has…" at bounding box center [866, 224] width 499 height 53
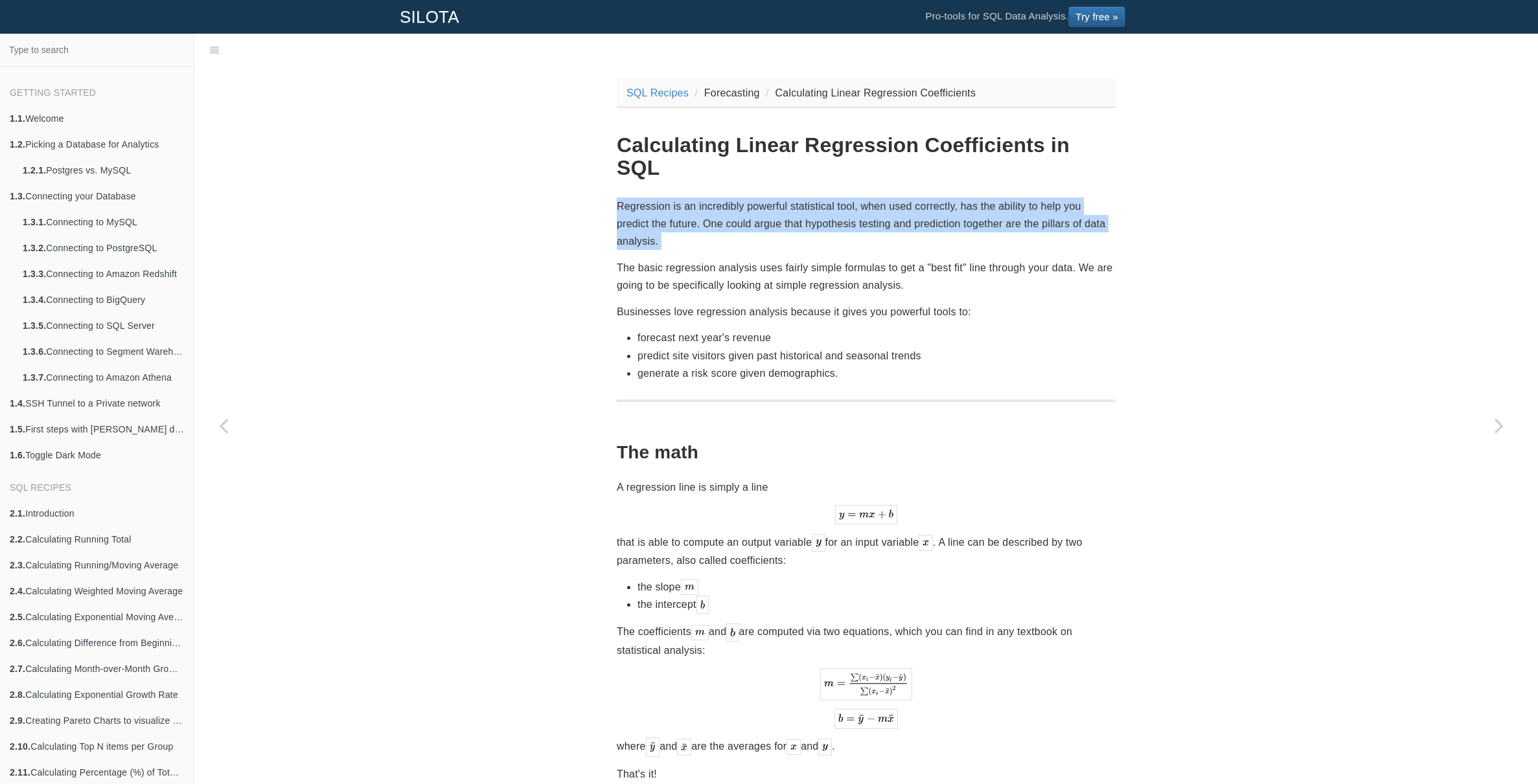
click at [833, 199] on p "Regression is an incredibly powerful statistical tool, when used correctly, has…" at bounding box center [866, 224] width 499 height 53
click at [872, 201] on p "Regression is an incredibly powerful statistical tool, when used correctly, has…" at bounding box center [866, 224] width 499 height 53
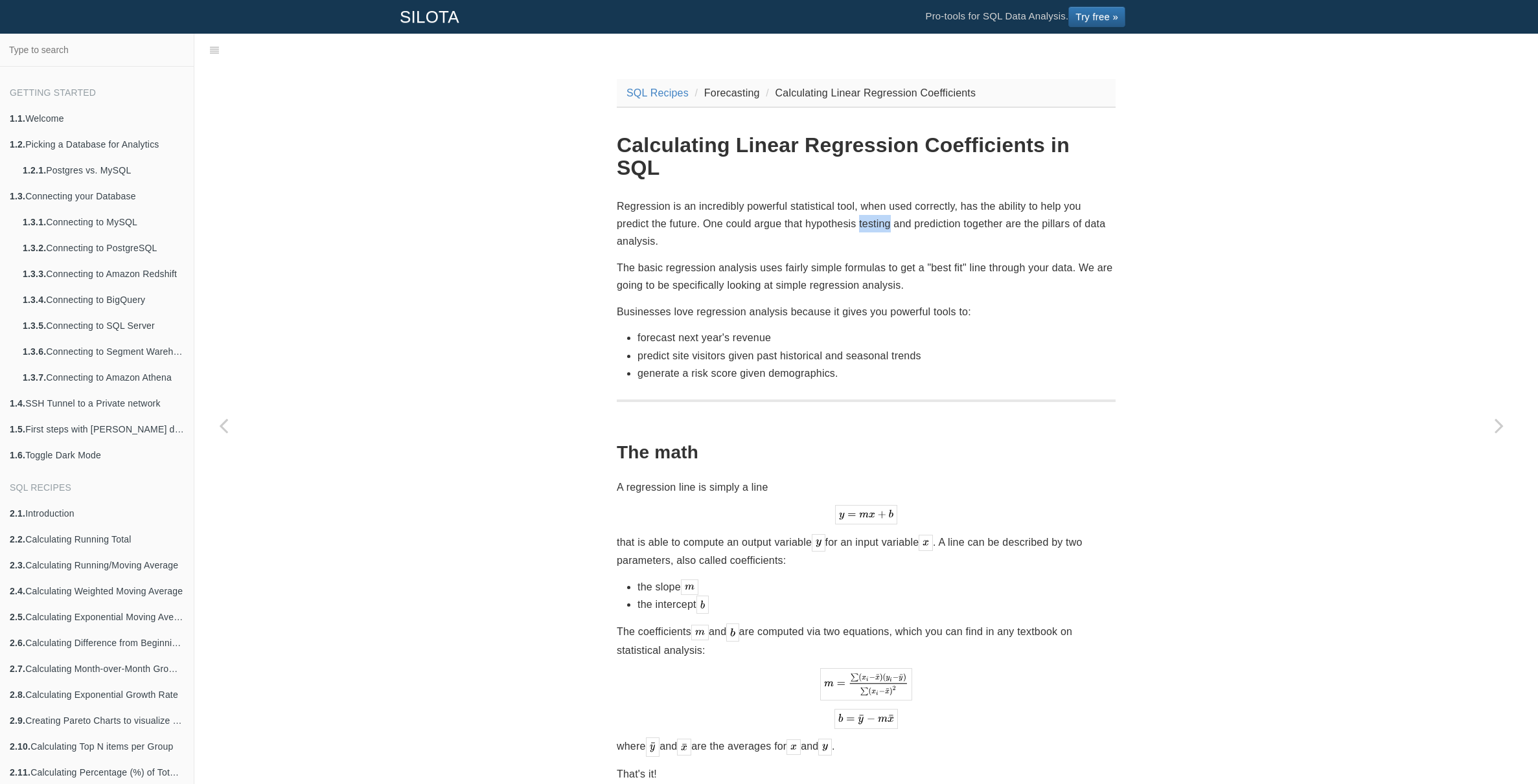
click at [872, 201] on p "Regression is an incredibly powerful statistical tool, when used correctly, has…" at bounding box center [866, 224] width 499 height 53
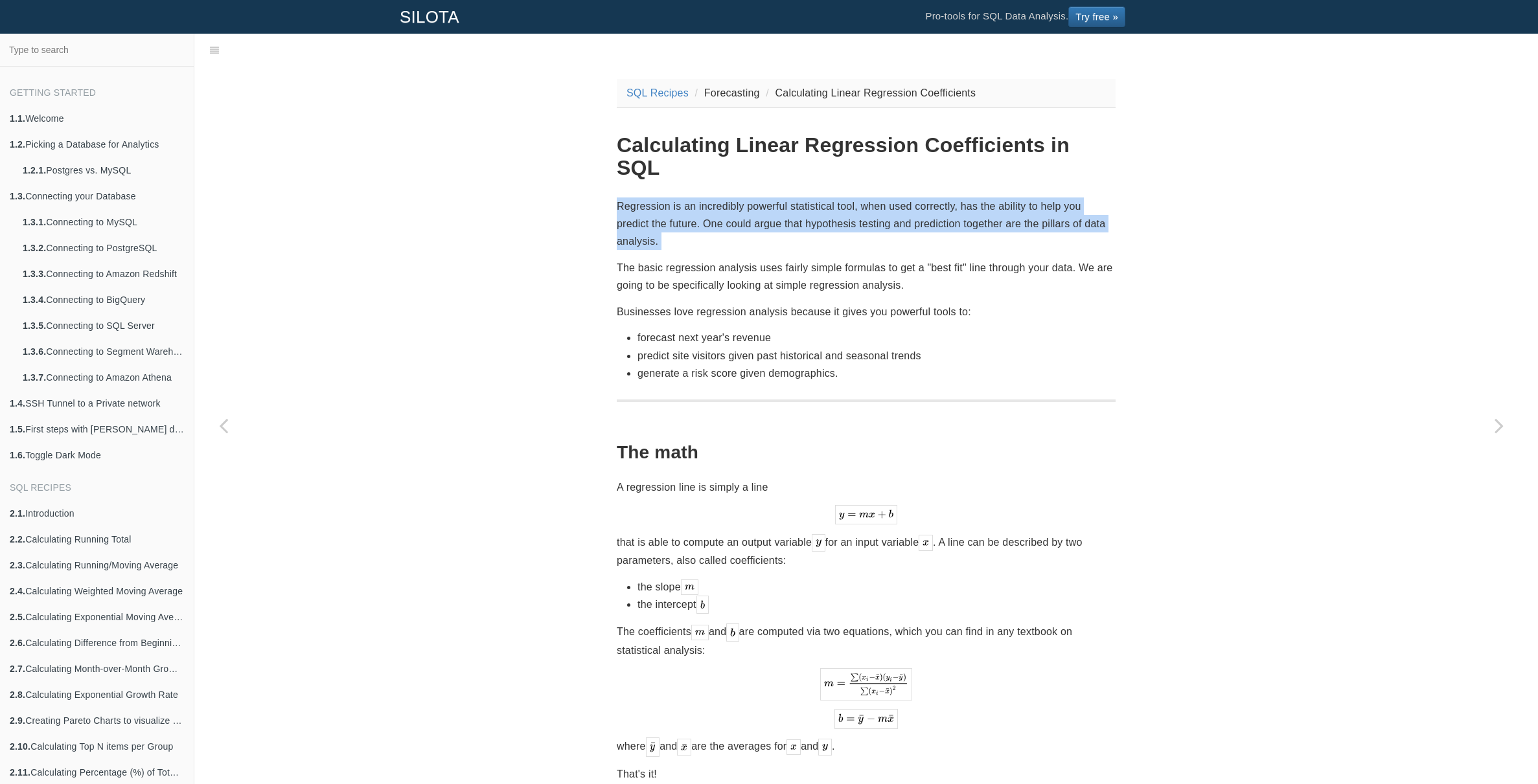
click at [872, 201] on p "Regression is an incredibly powerful statistical tool, when used correctly, has…" at bounding box center [866, 224] width 499 height 53
click at [939, 199] on p "Regression is an incredibly powerful statistical tool, when used correctly, has…" at bounding box center [866, 224] width 499 height 53
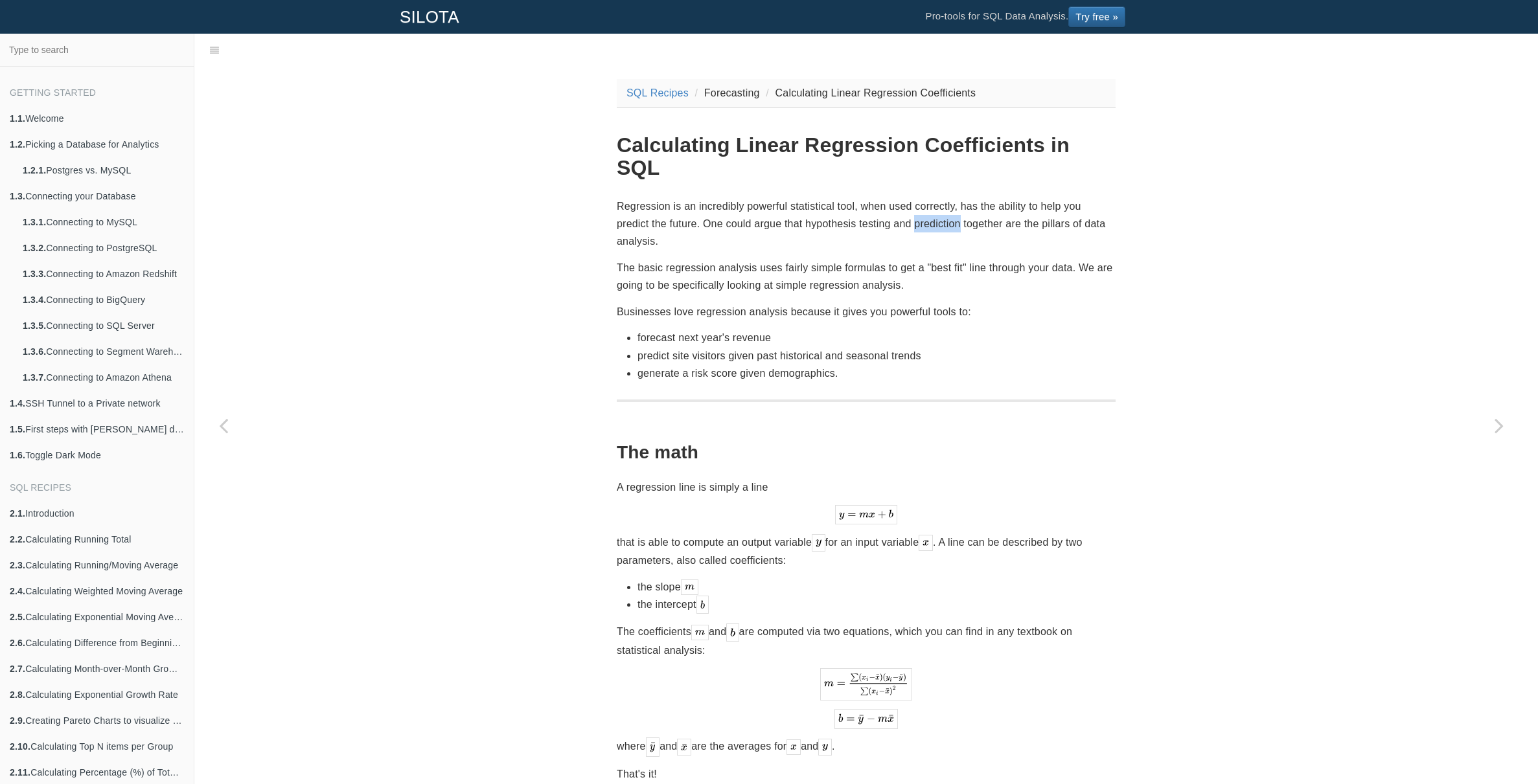
click at [939, 199] on p "Regression is an incredibly powerful statistical tool, when used correctly, has…" at bounding box center [866, 224] width 499 height 53
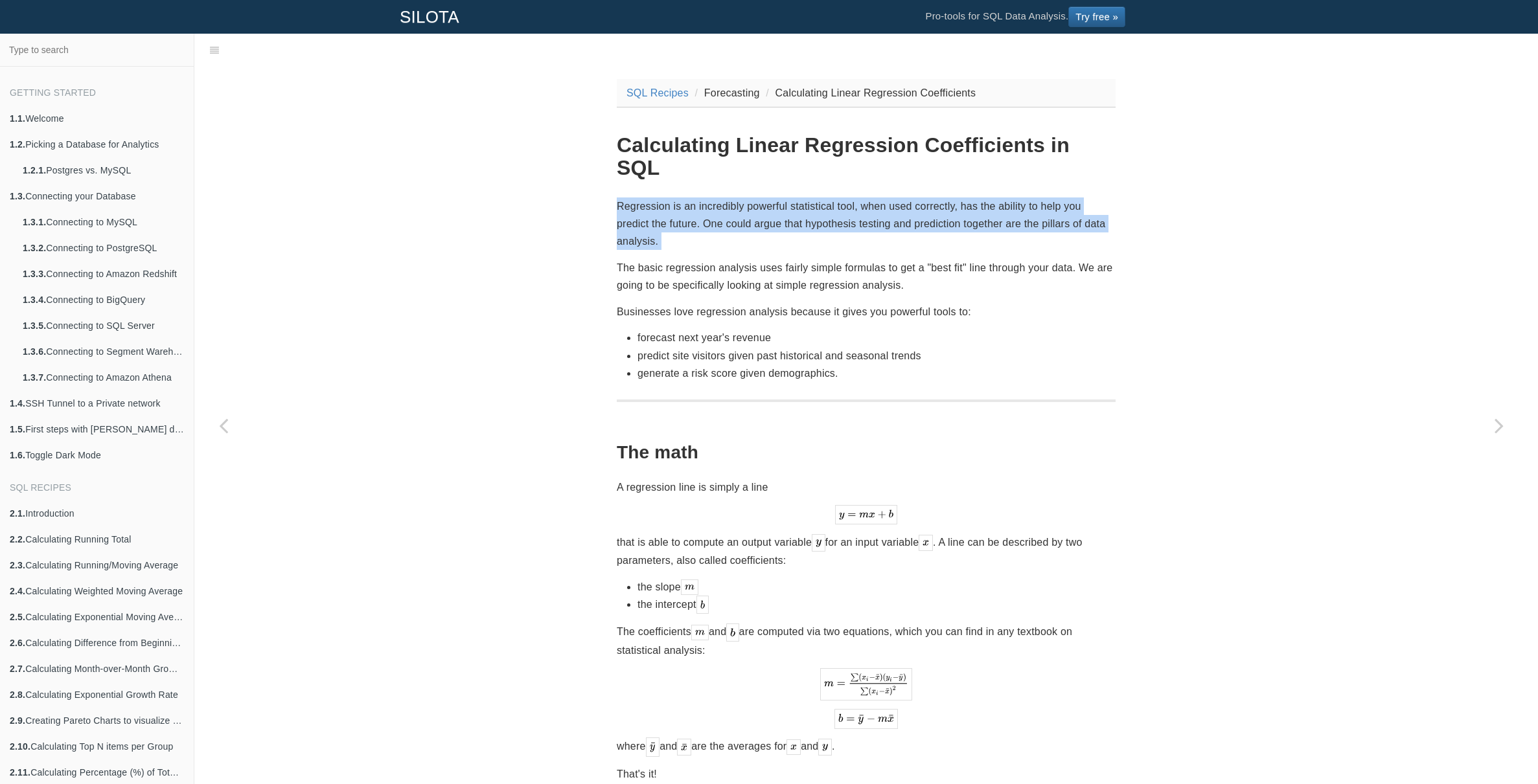
click at [939, 199] on p "Regression is an incredibly powerful statistical tool, when used correctly, has…" at bounding box center [866, 224] width 499 height 53
click at [969, 199] on p "Regression is an incredibly powerful statistical tool, when used correctly, has…" at bounding box center [866, 224] width 499 height 53
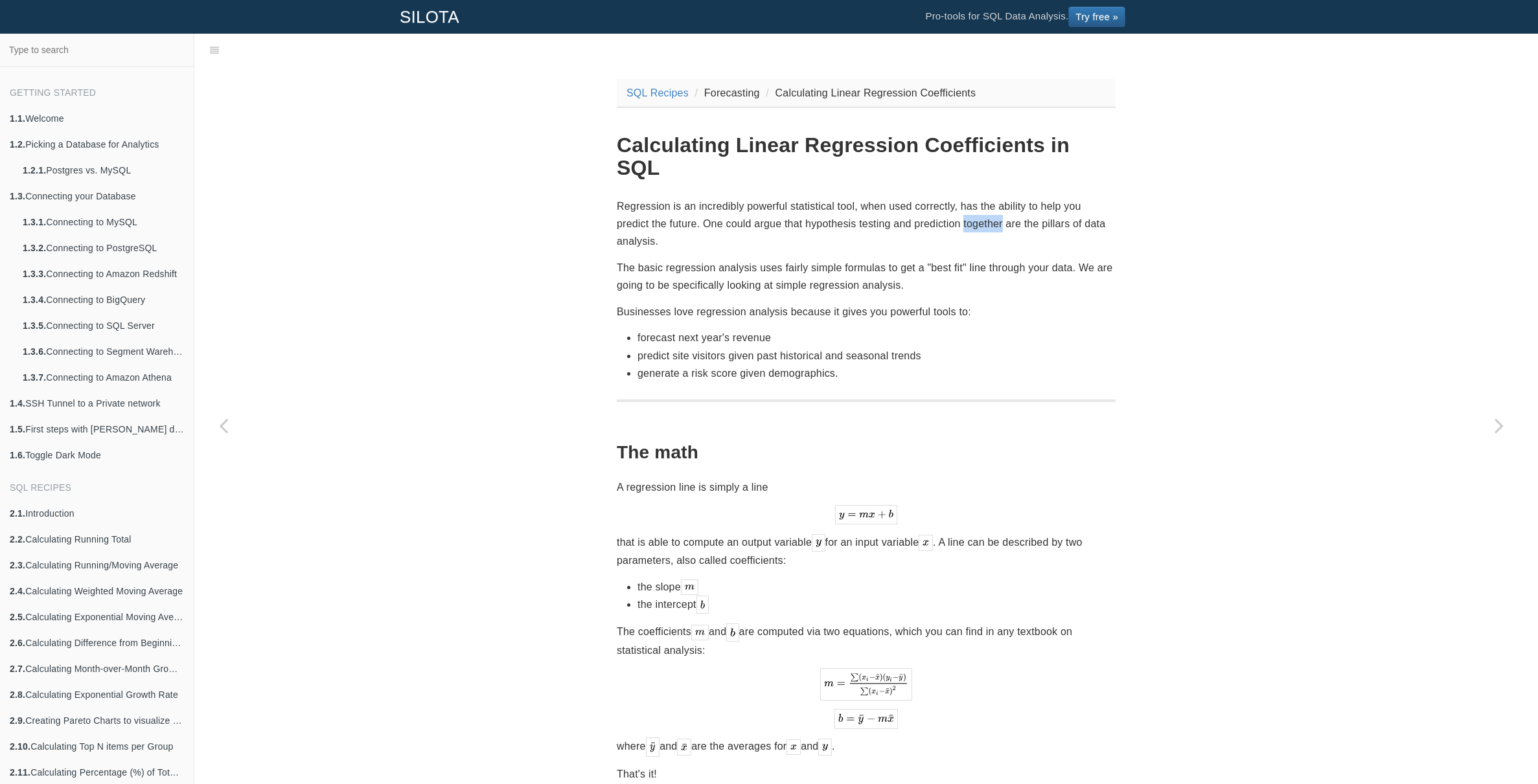
click at [969, 199] on p "Regression is an incredibly powerful statistical tool, when used correctly, has…" at bounding box center [866, 224] width 499 height 53
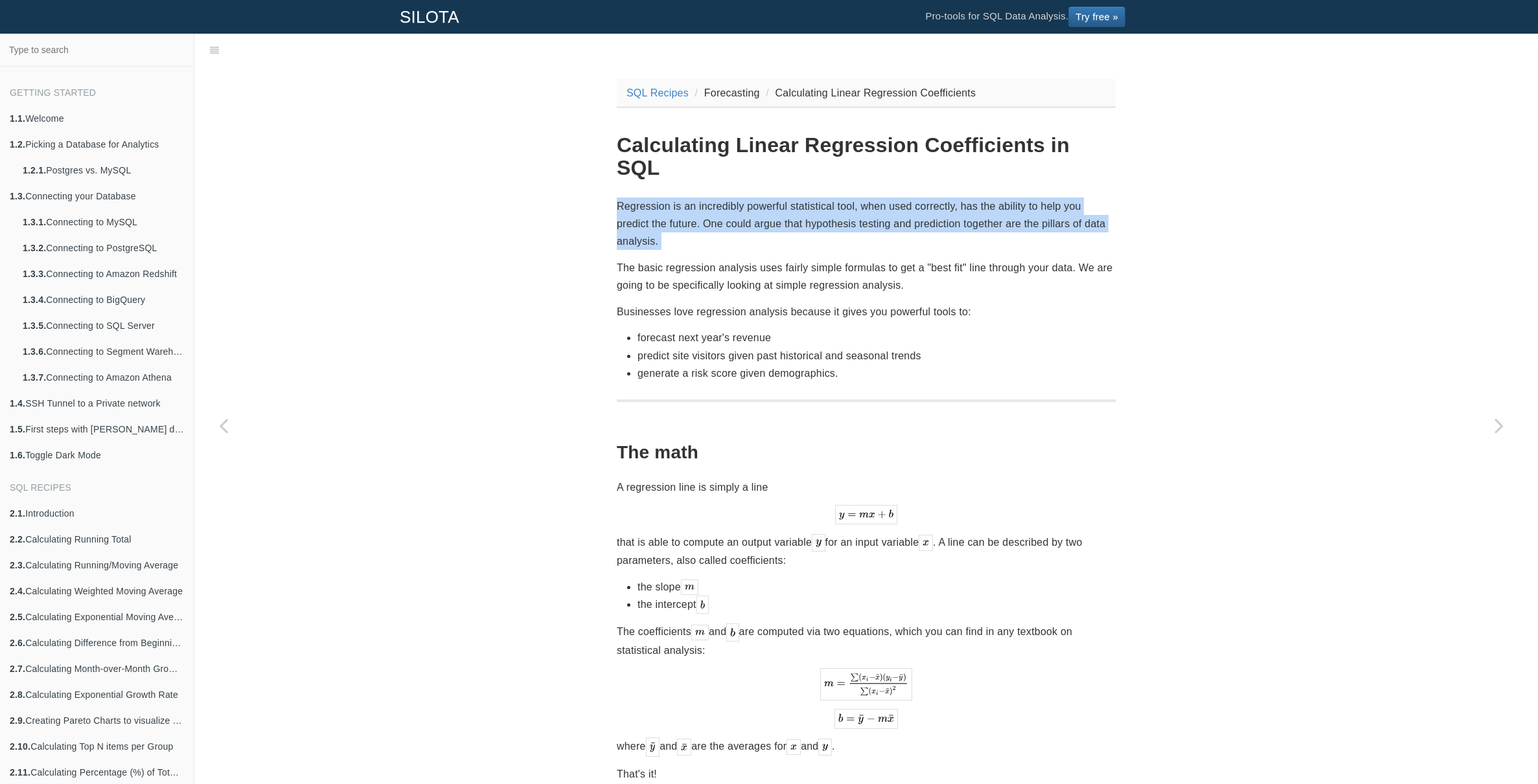
click at [969, 199] on p "Regression is an incredibly powerful statistical tool, when used correctly, has…" at bounding box center [866, 224] width 499 height 53
click at [984, 199] on p "Regression is an incredibly powerful statistical tool, when used correctly, has…" at bounding box center [866, 224] width 499 height 53
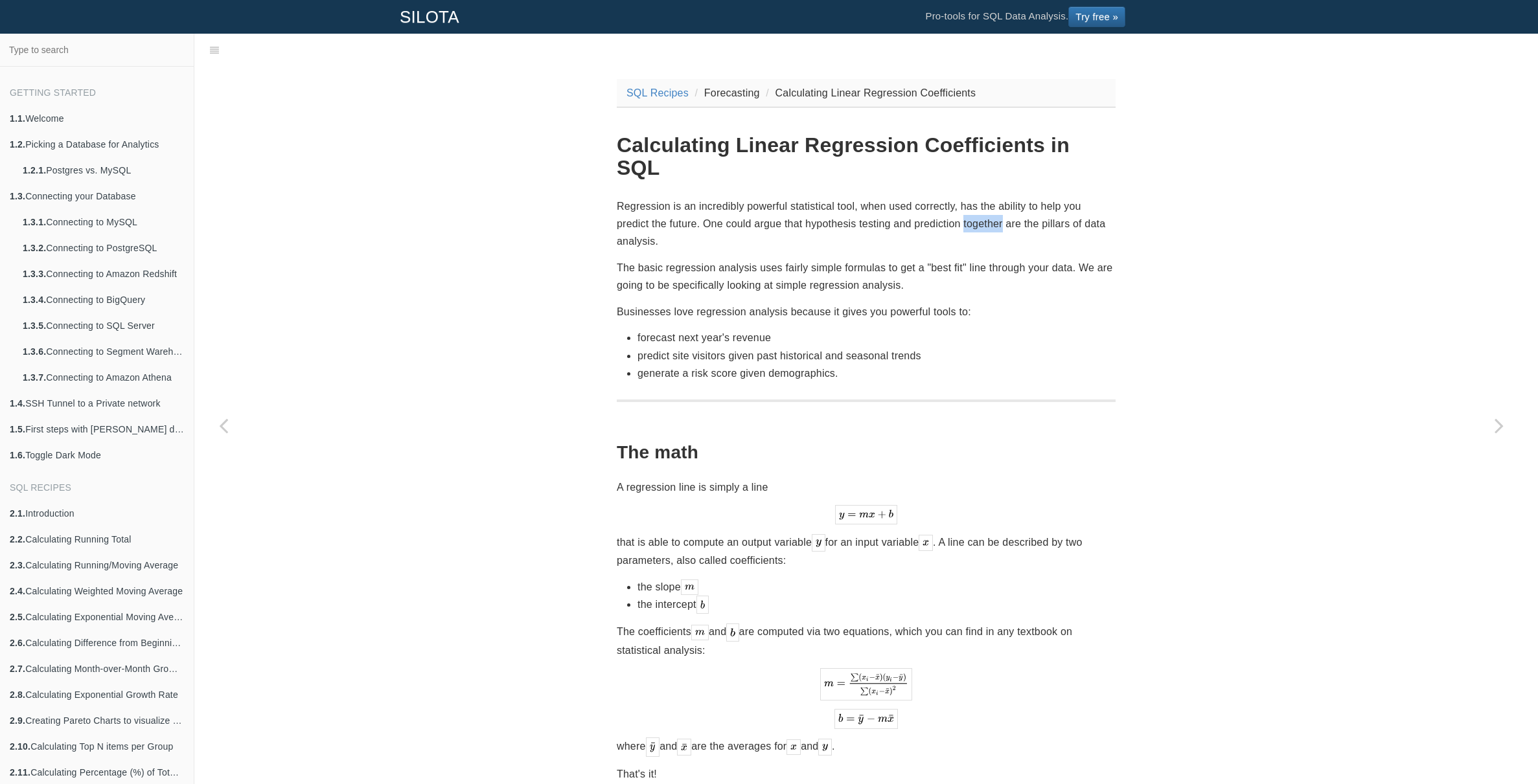
click at [983, 199] on p "Regression is an incredibly powerful statistical tool, when used correctly, has…" at bounding box center [866, 224] width 499 height 53
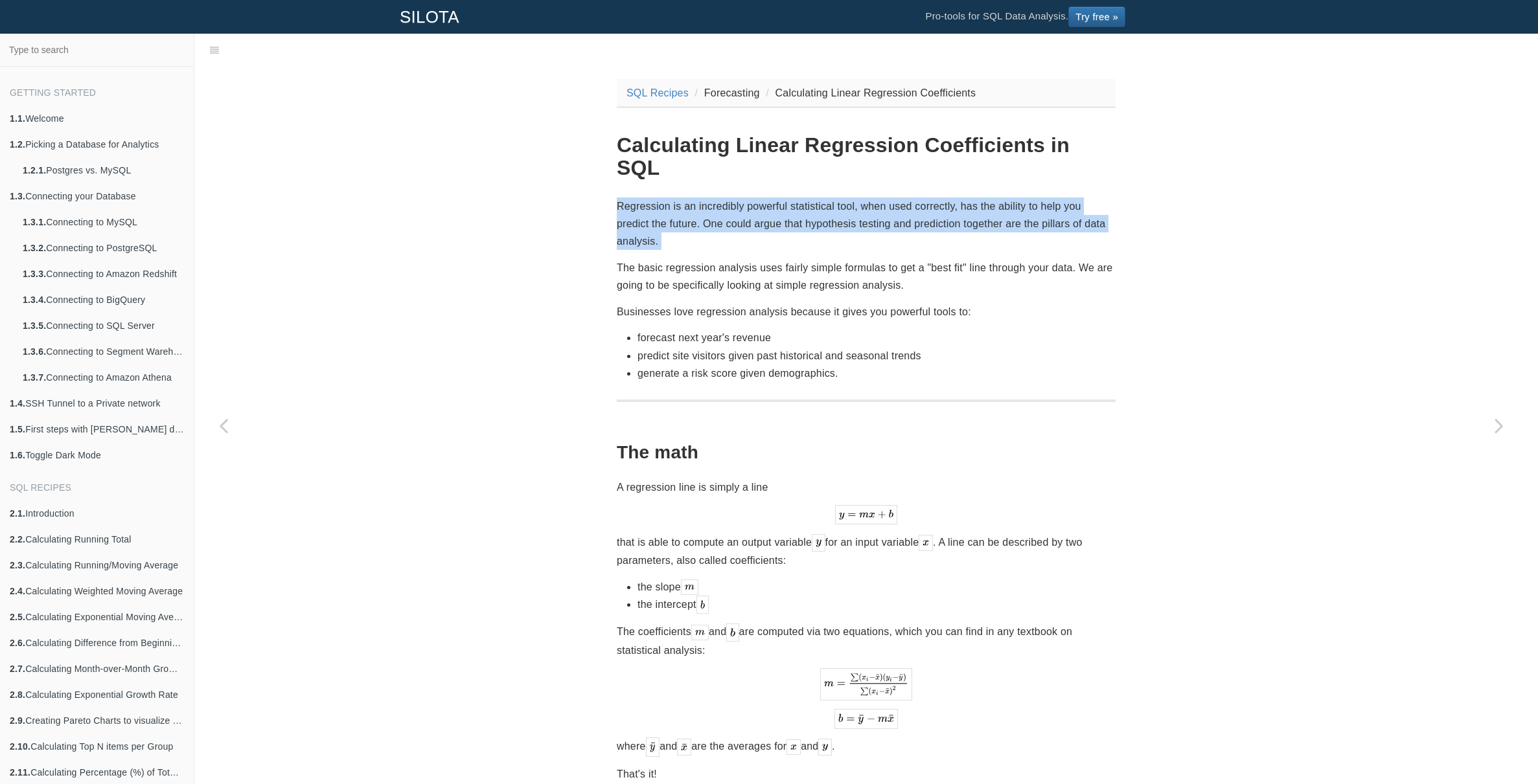
click at [983, 199] on p "Regression is an incredibly powerful statistical tool, when used correctly, has…" at bounding box center [866, 224] width 499 height 53
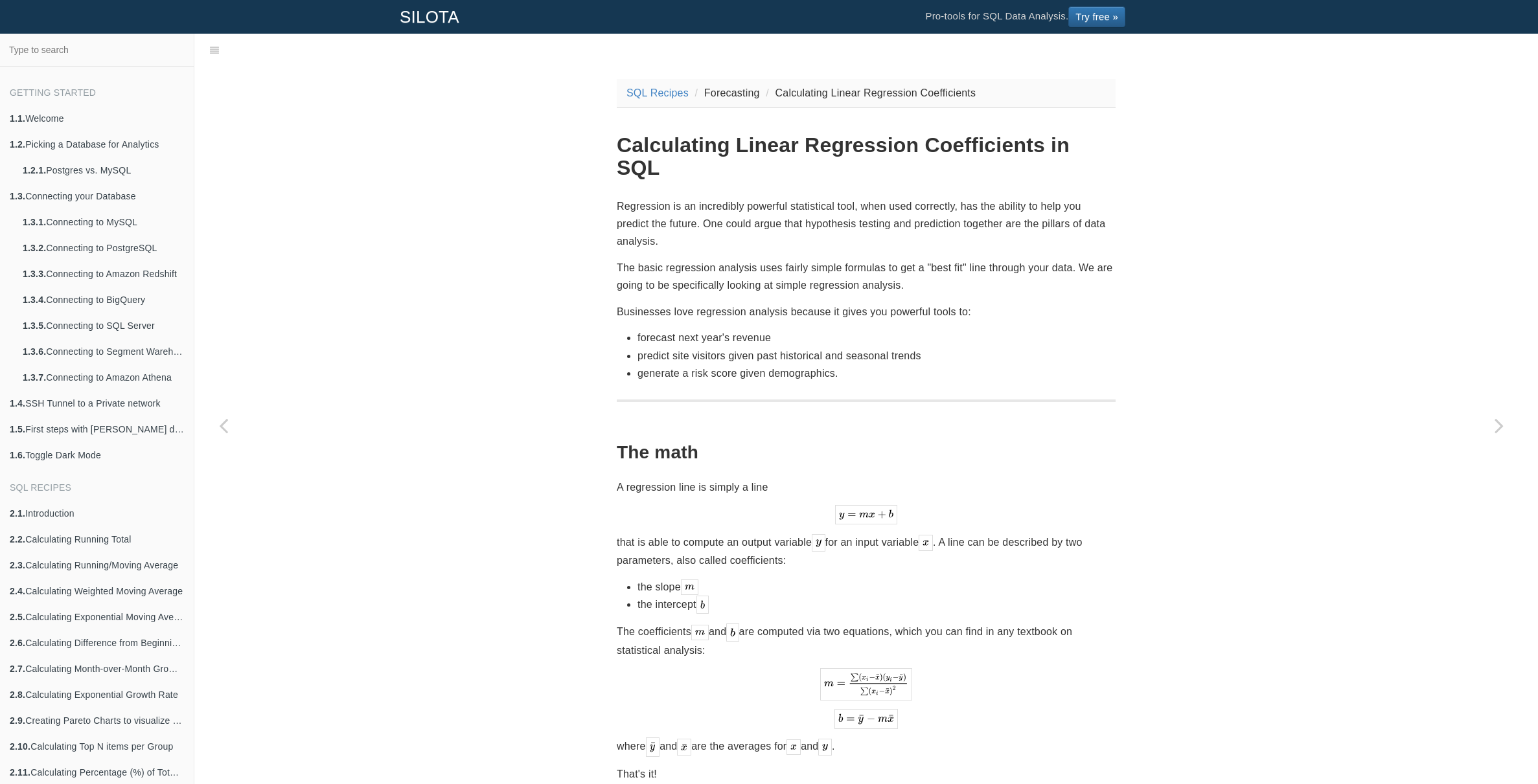
click at [993, 199] on p "Regression is an incredibly powerful statistical tool, when used correctly, has…" at bounding box center [866, 224] width 499 height 53
click at [981, 199] on p "Regression is an incredibly powerful statistical tool, when used correctly, has…" at bounding box center [866, 224] width 499 height 53
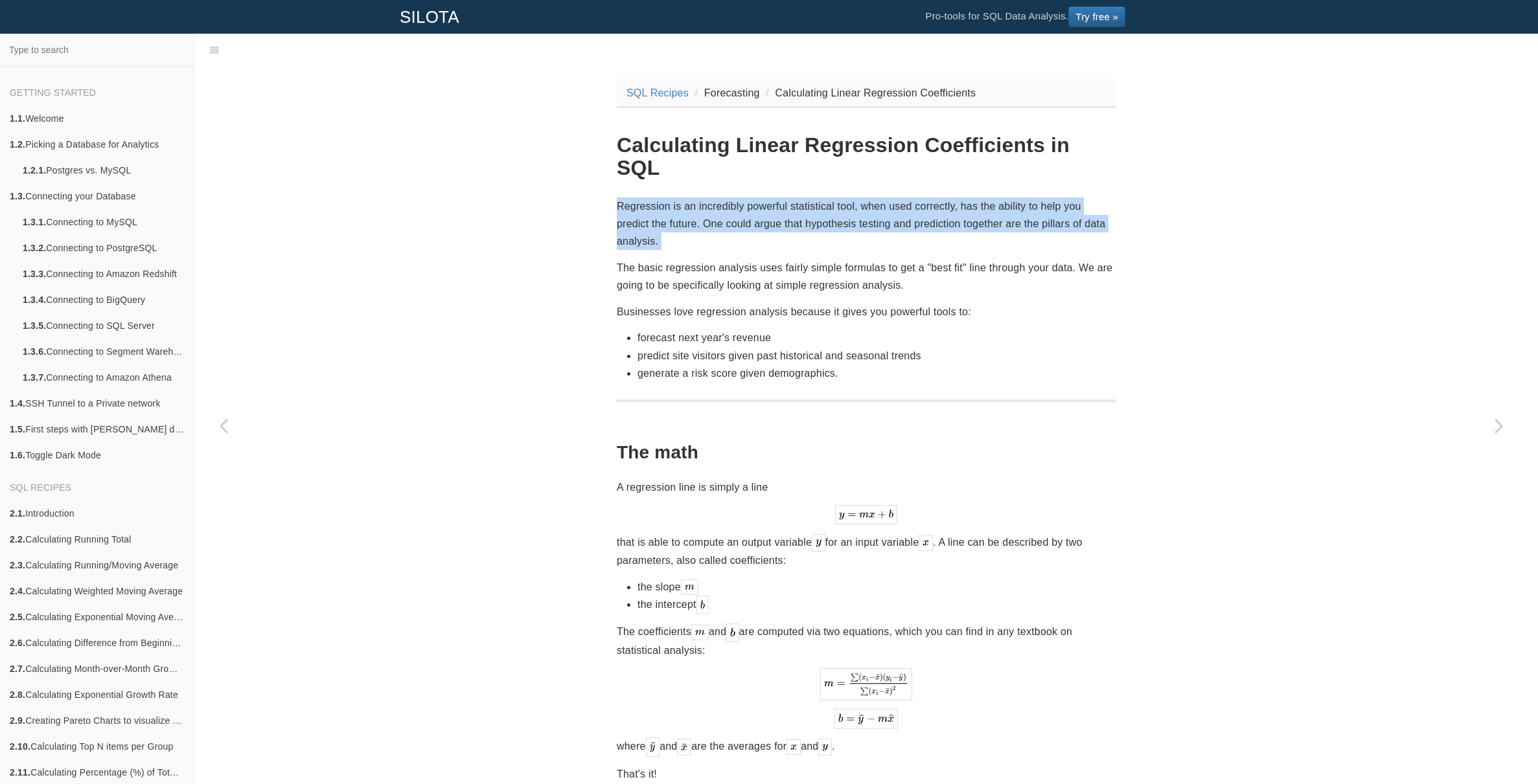
click at [981, 199] on p "Regression is an incredibly powerful statistical tool, when used correctly, has…" at bounding box center [866, 224] width 499 height 53
click at [991, 199] on p "Regression is an incredibly powerful statistical tool, when used correctly, has…" at bounding box center [866, 224] width 499 height 53
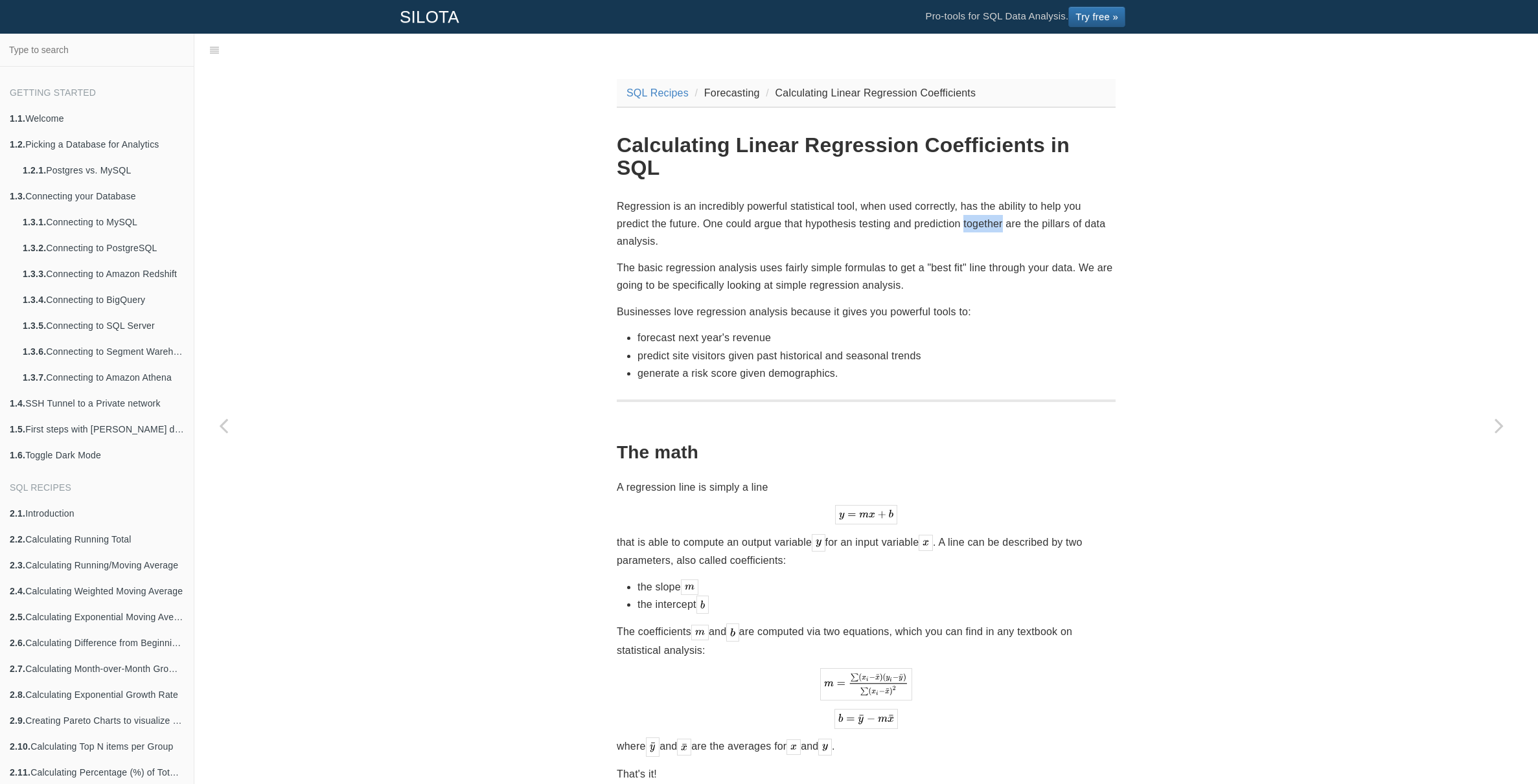
click at [991, 199] on p "Regression is an incredibly powerful statistical tool, when used correctly, has…" at bounding box center [866, 224] width 499 height 53
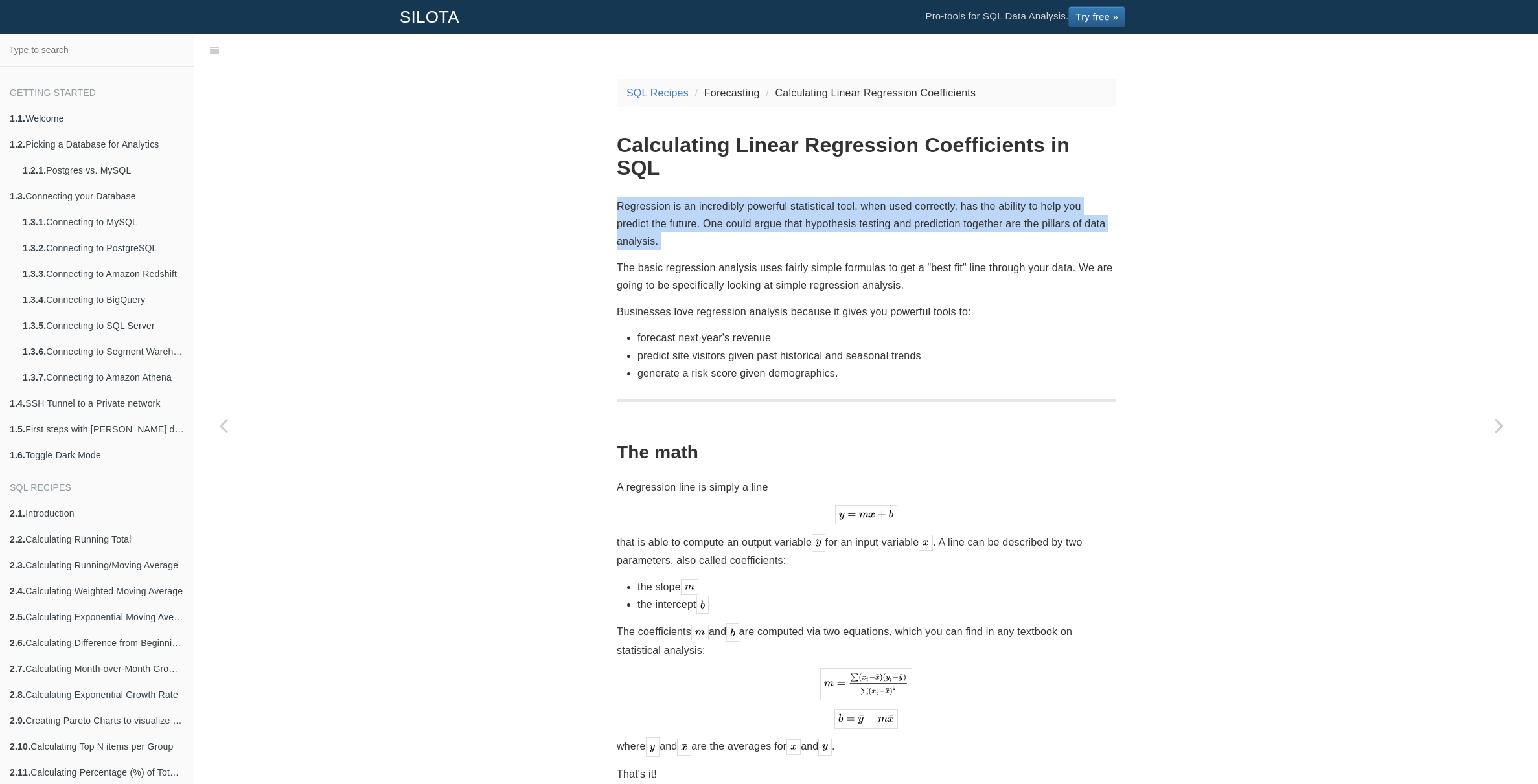
click at [991, 199] on p "Regression is an incredibly powerful statistical tool, when used correctly, has…" at bounding box center [866, 224] width 499 height 53
click at [1004, 200] on p "Regression is an incredibly powerful statistical tool, when used correctly, has…" at bounding box center [866, 224] width 499 height 53
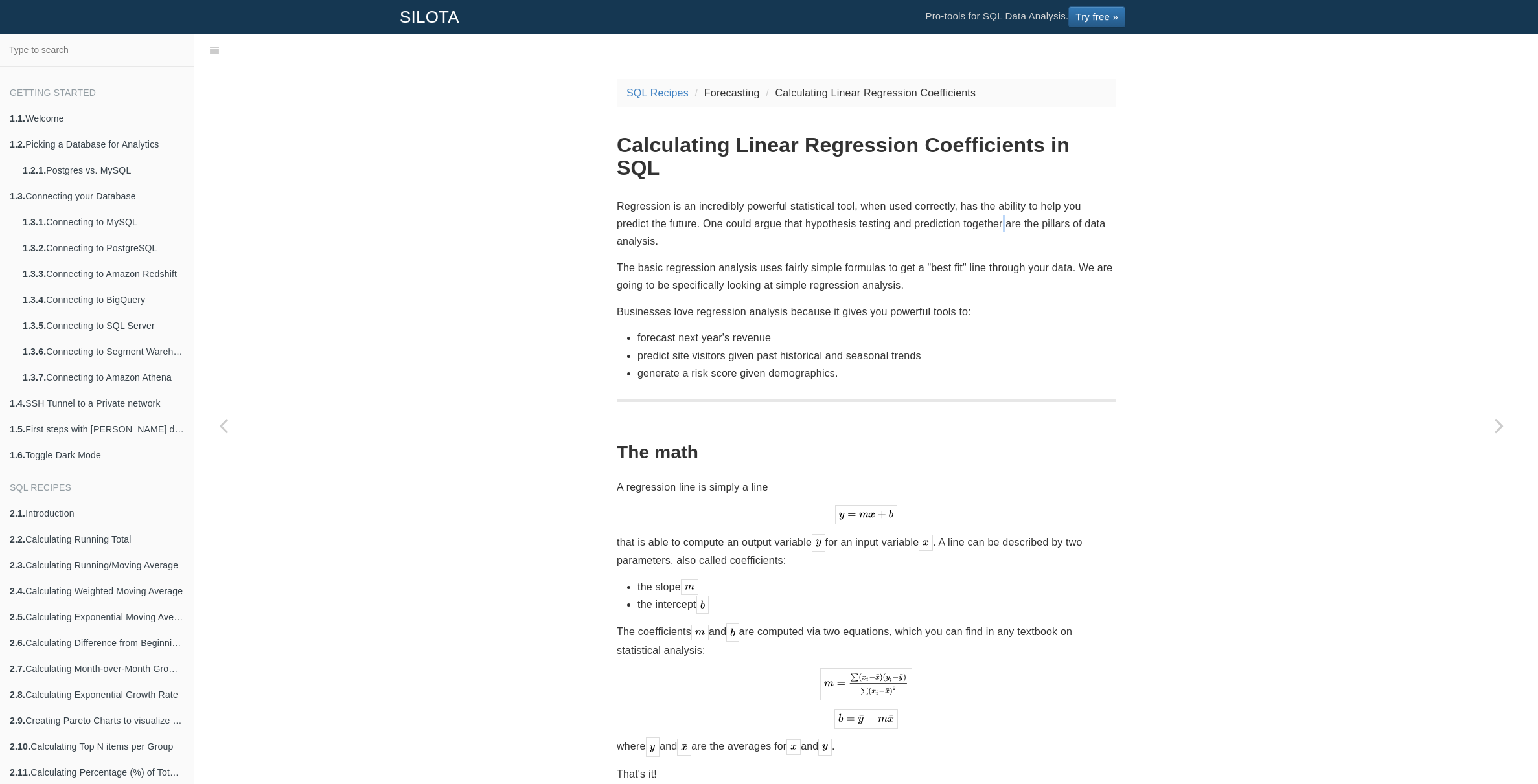
click at [1004, 200] on p "Regression is an incredibly powerful statistical tool, when used correctly, has…" at bounding box center [866, 224] width 499 height 53
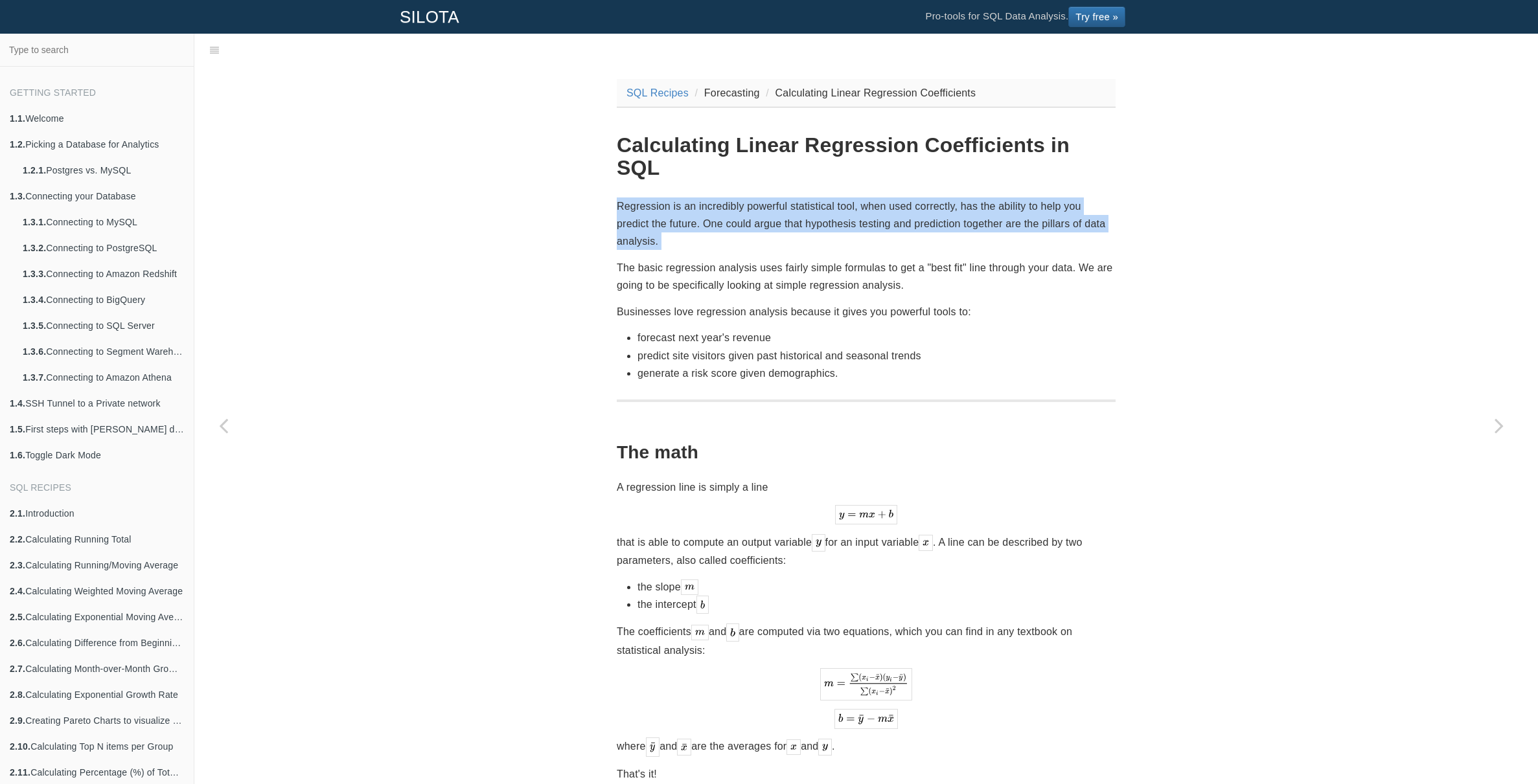
click at [1004, 200] on p "Regression is an incredibly powerful statistical tool, when used correctly, has…" at bounding box center [866, 224] width 499 height 53
click at [1009, 200] on p "Regression is an incredibly powerful statistical tool, when used correctly, has…" at bounding box center [866, 224] width 499 height 53
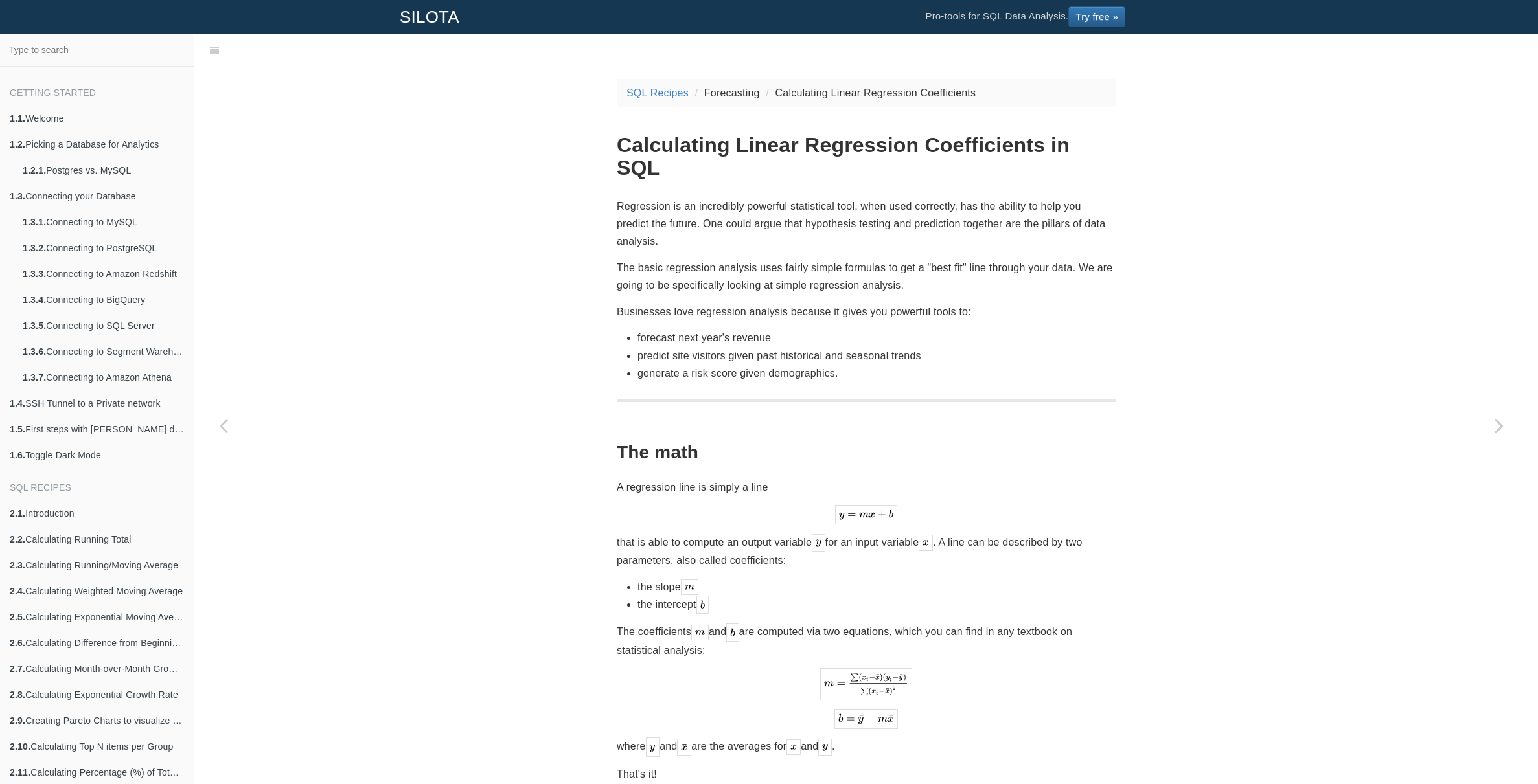
click at [839, 259] on p "The basic regression analysis uses fairly simple formulas to get a "best fit" l…" at bounding box center [866, 276] width 499 height 35
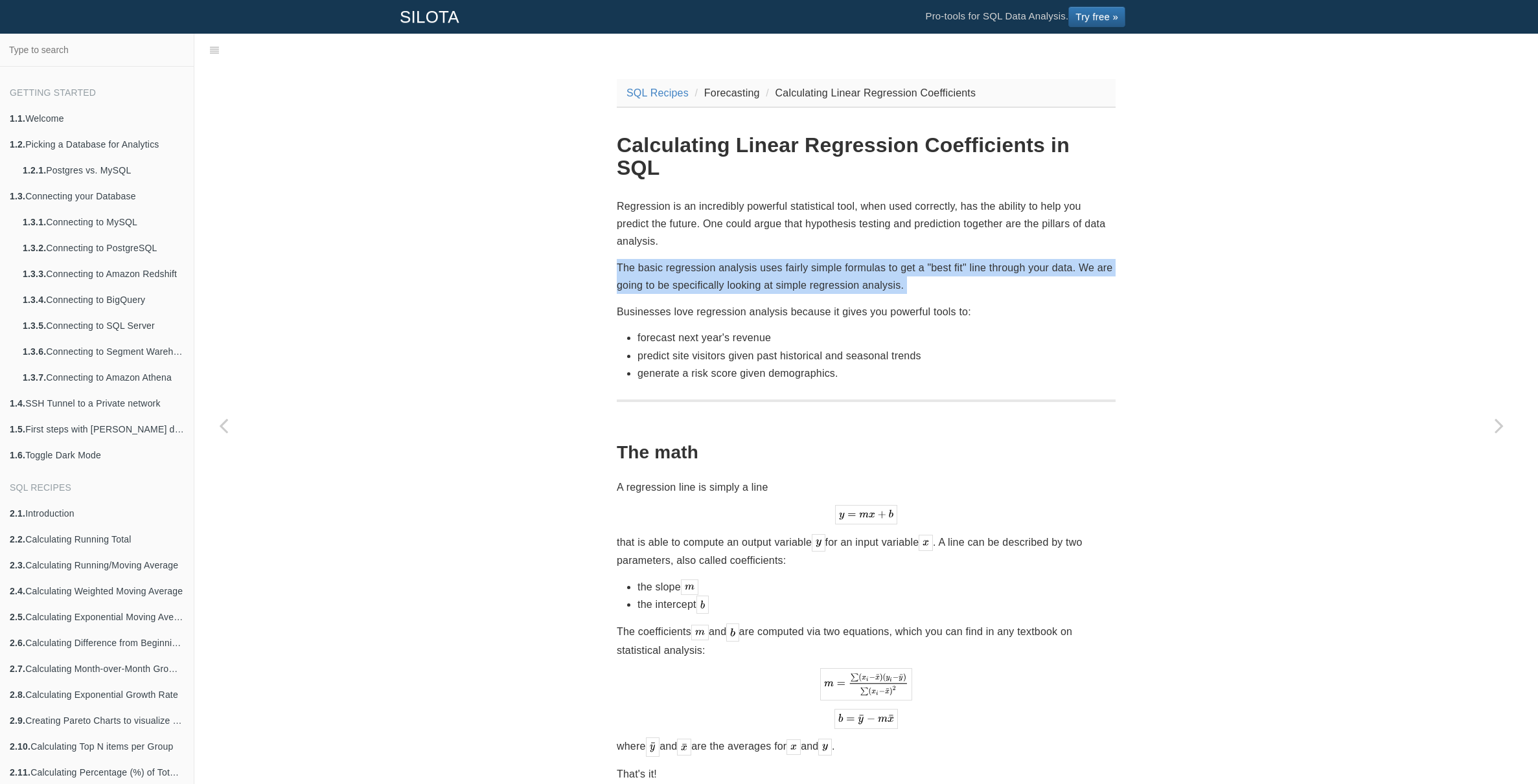
click at [839, 259] on p "The basic regression analysis uses fairly simple formulas to get a "best fit" l…" at bounding box center [866, 276] width 499 height 35
click at [849, 259] on p "The basic regression analysis uses fairly simple formulas to get a "best fit" l…" at bounding box center [866, 276] width 499 height 35
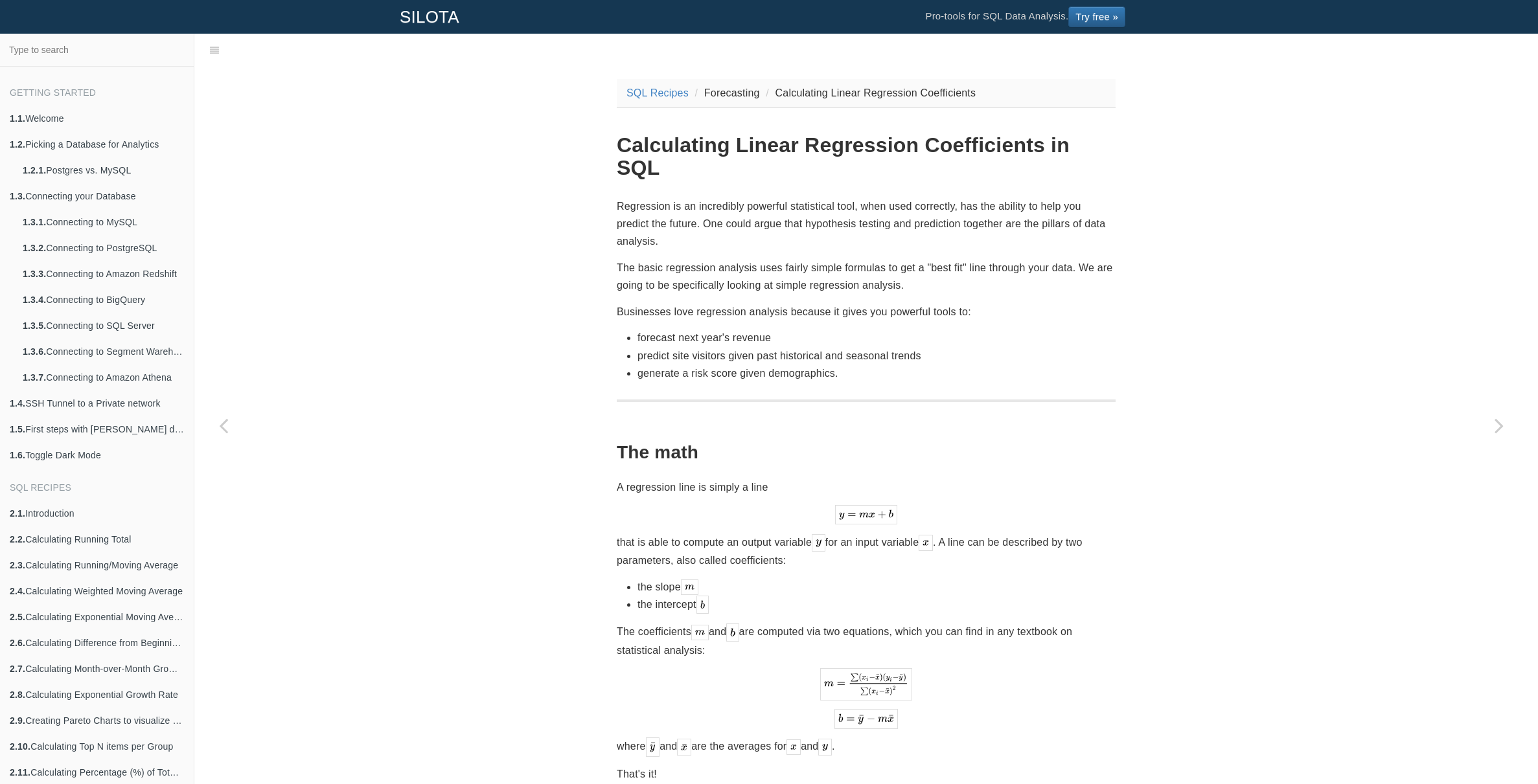
scroll to position [2, 0]
click at [811, 302] on p "Businesses love regression analysis because it gives you powerful tools to:" at bounding box center [866, 311] width 499 height 17
click at [820, 302] on p "Businesses love regression analysis because it gives you powerful tools to:" at bounding box center [866, 311] width 499 height 17
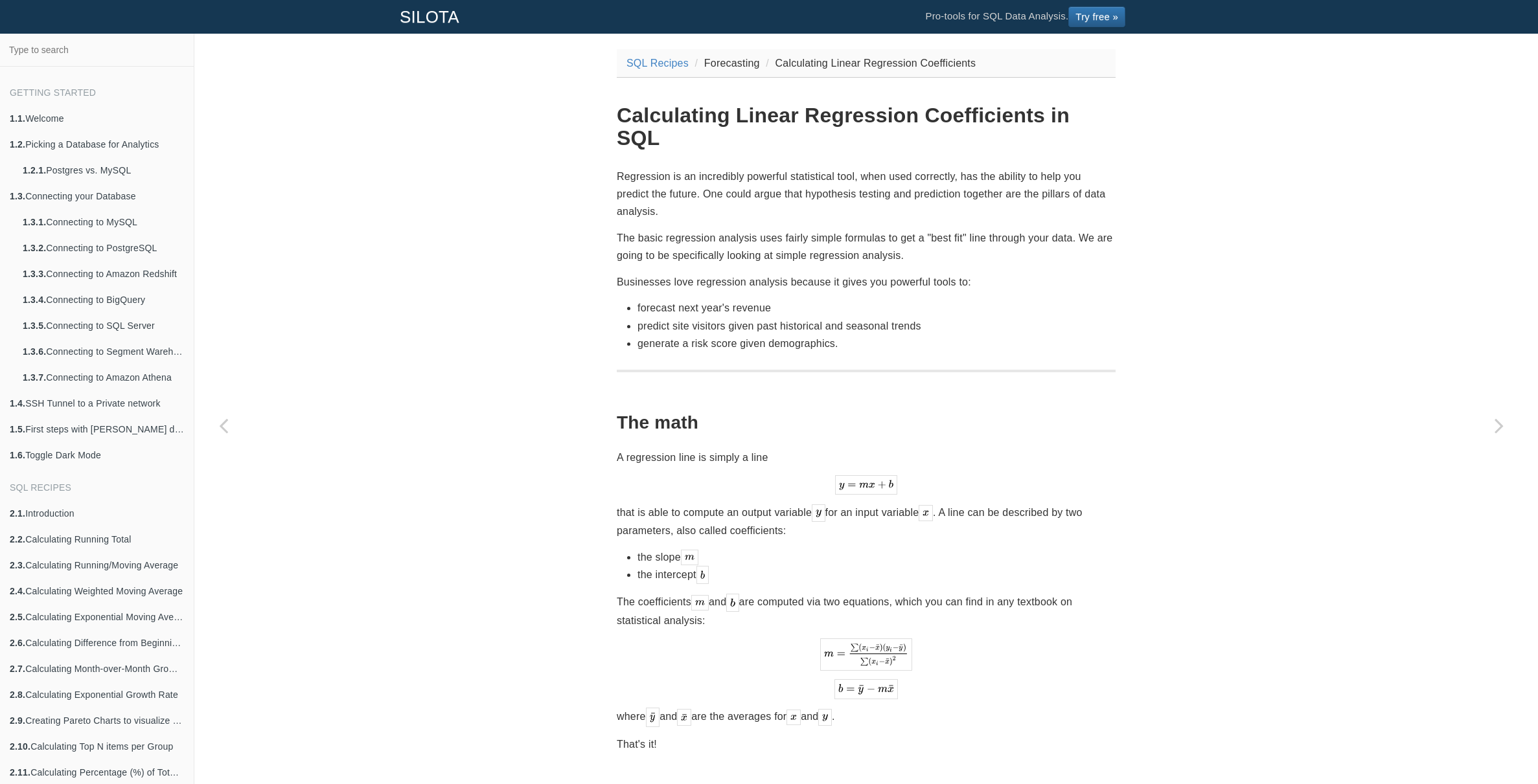
scroll to position [192, 0]
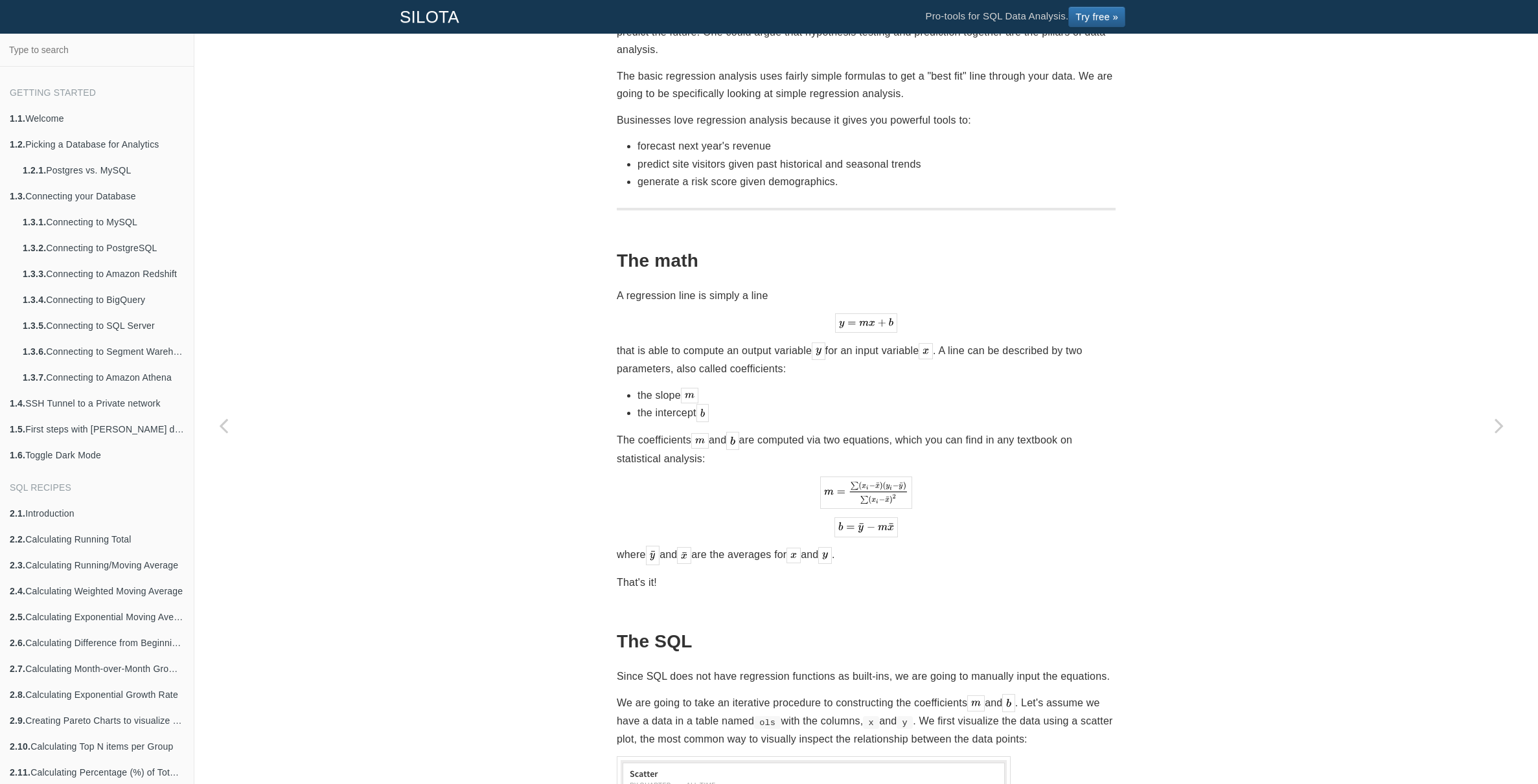
click at [757, 344] on p "that is able to compute an output variable for an input variable . A line can b…" at bounding box center [866, 359] width 499 height 36
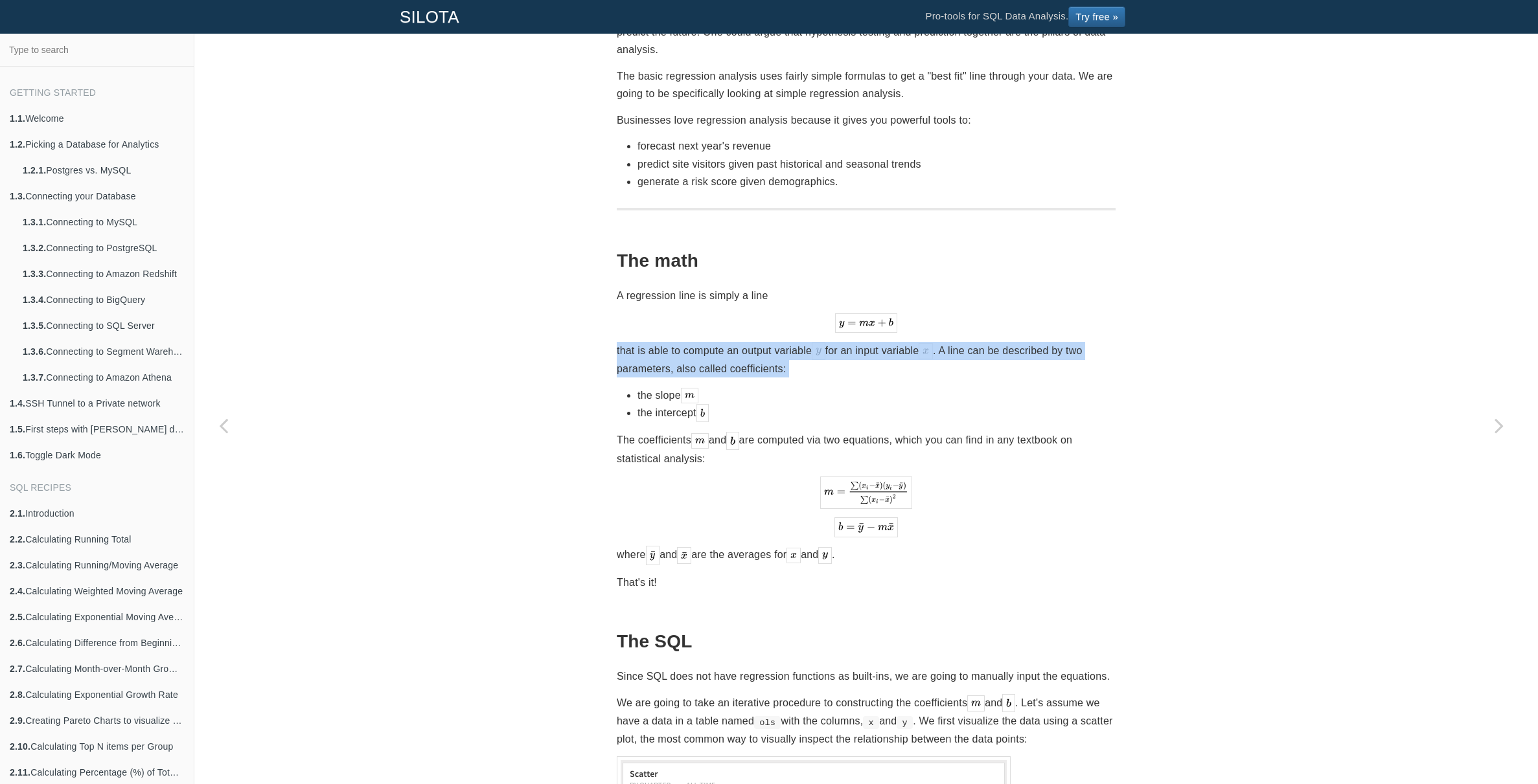
click at [757, 344] on p "that is able to compute an output variable for an input variable . A line can b…" at bounding box center [866, 359] width 499 height 36
click at [757, 348] on p "that is able to compute an output variable for an input variable . A line can b…" at bounding box center [866, 359] width 499 height 36
click at [759, 348] on p "that is able to compute an output variable for an input variable . A line can b…" at bounding box center [866, 359] width 499 height 36
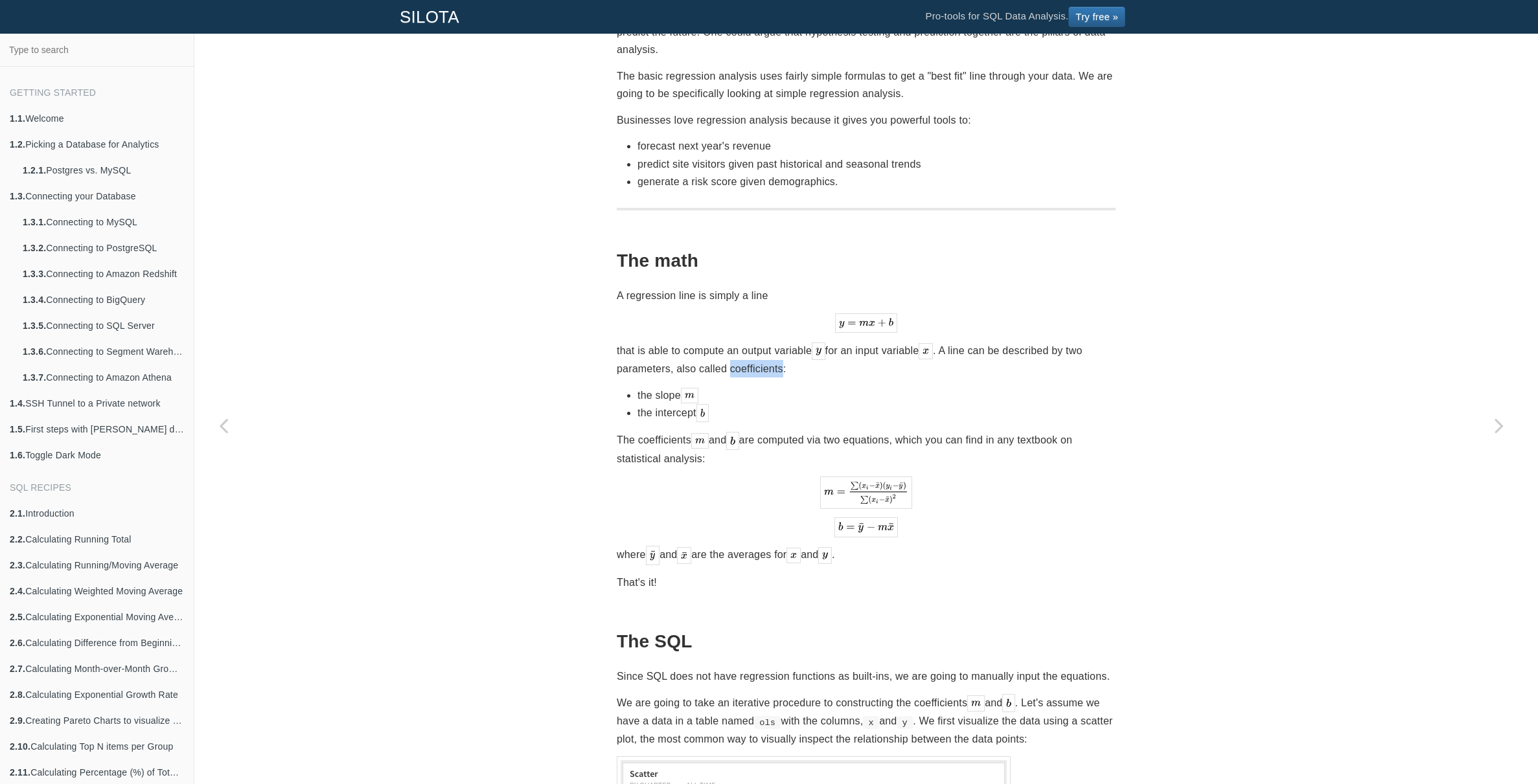
click at [759, 348] on p "that is able to compute an output variable for an input variable . A line can b…" at bounding box center [866, 359] width 499 height 36
click at [760, 349] on p "that is able to compute an output variable for an input variable . A line can b…" at bounding box center [866, 359] width 499 height 36
click at [753, 350] on p "that is able to compute an output variable for an input variable . A line can b…" at bounding box center [866, 359] width 499 height 36
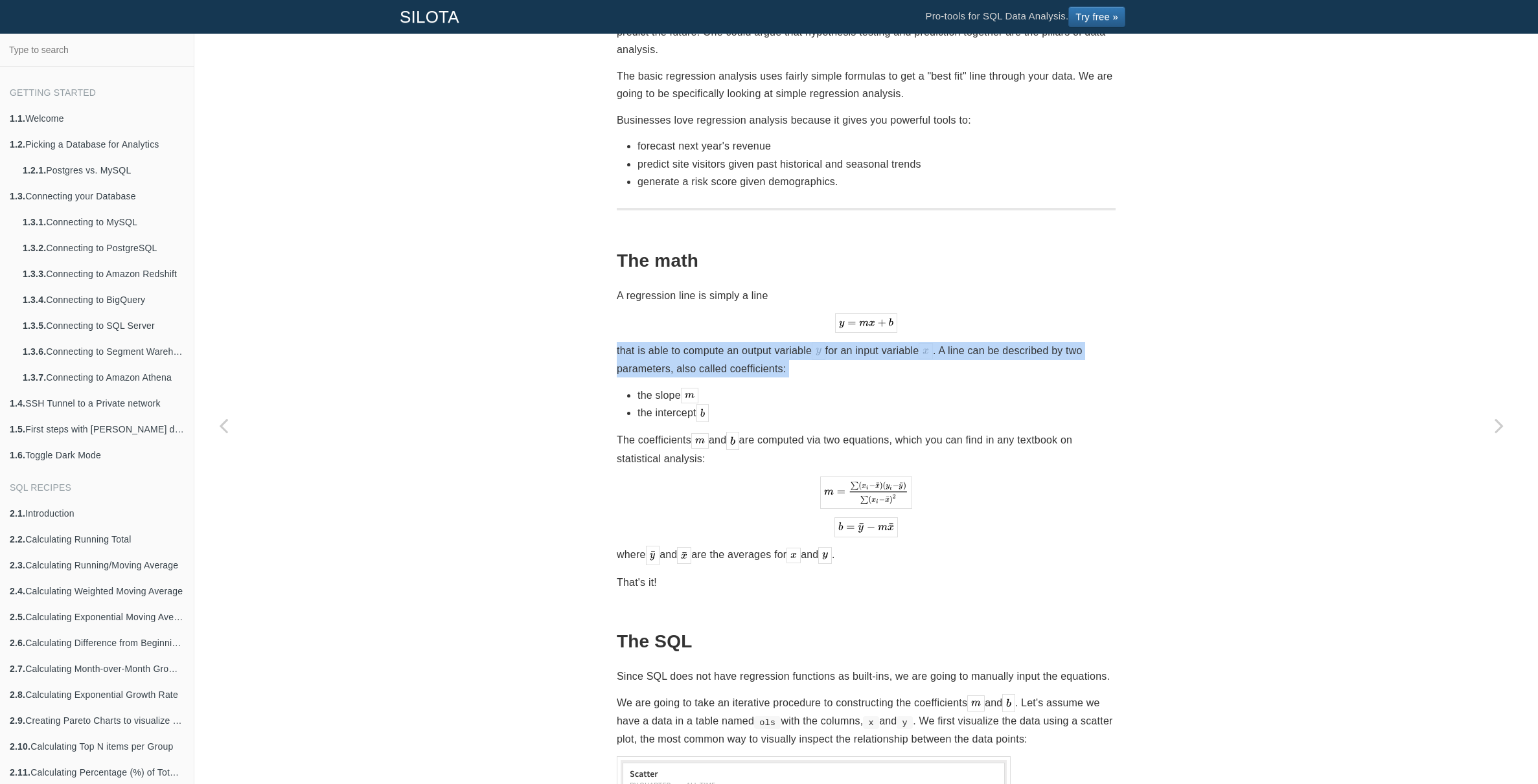
click at [753, 350] on p "that is able to compute an output variable for an input variable . A line can b…" at bounding box center [866, 359] width 499 height 36
click at [759, 350] on p "that is able to compute an output variable for an input variable . A line can b…" at bounding box center [866, 359] width 499 height 36
click at [760, 350] on p "that is able to compute an output variable for an input variable . A line can b…" at bounding box center [866, 359] width 499 height 36
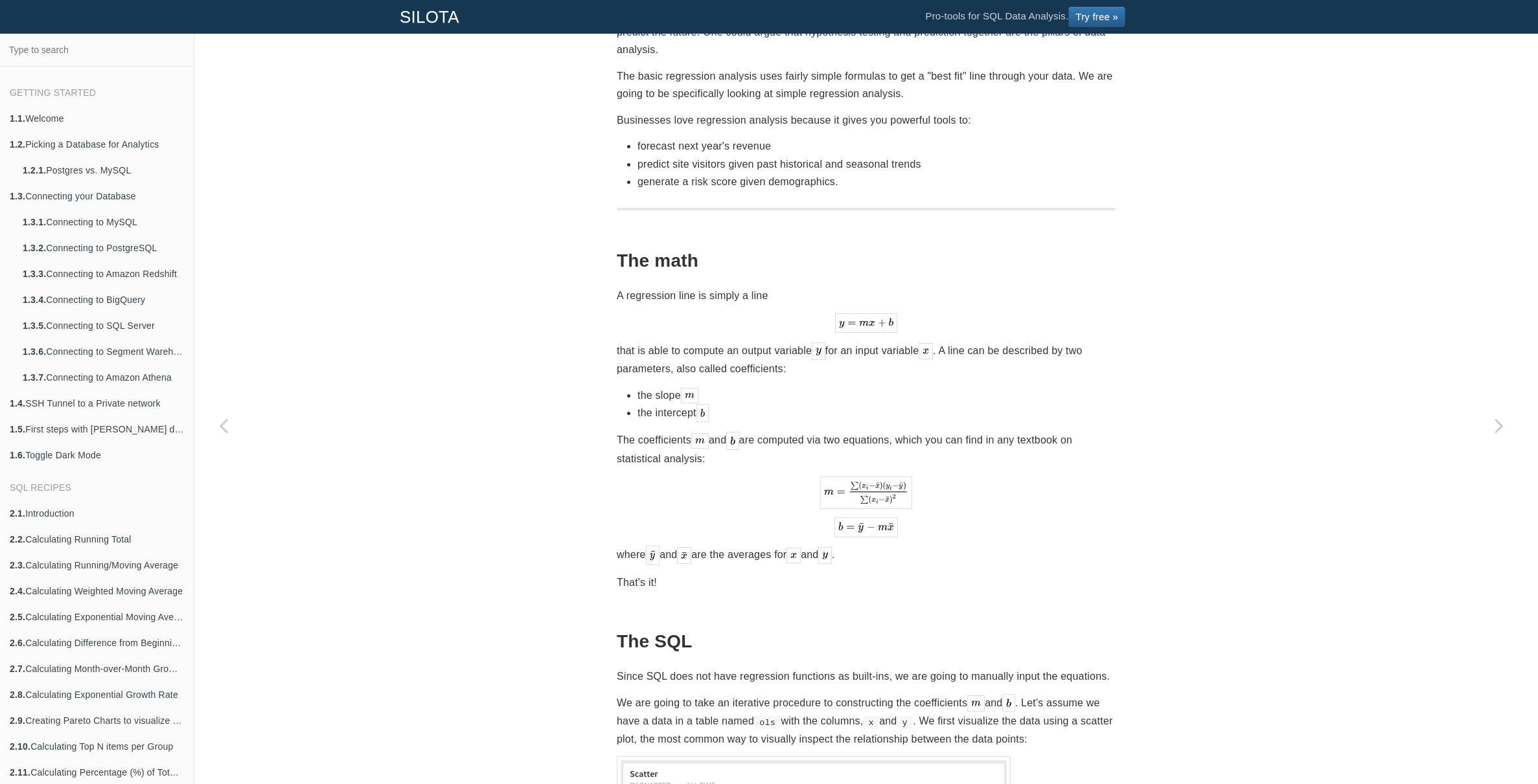
scroll to position [411, 0]
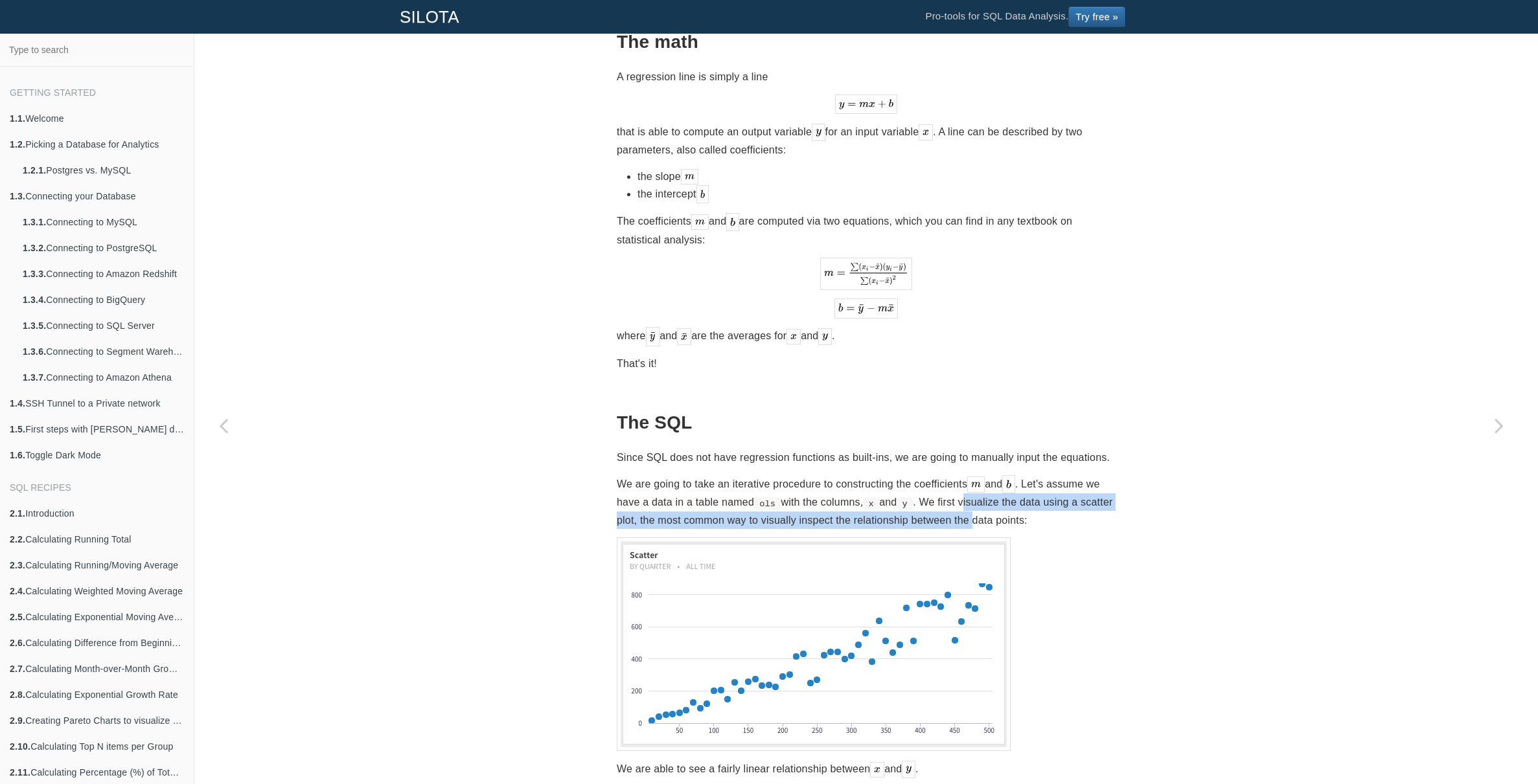
drag, startPoint x: 991, startPoint y: 497, endPoint x: 1016, endPoint y: 508, distance: 27.3
click at [1016, 508] on p "We are going to take an iterative procedure to constructing the coefficients an…" at bounding box center [866, 502] width 499 height 54
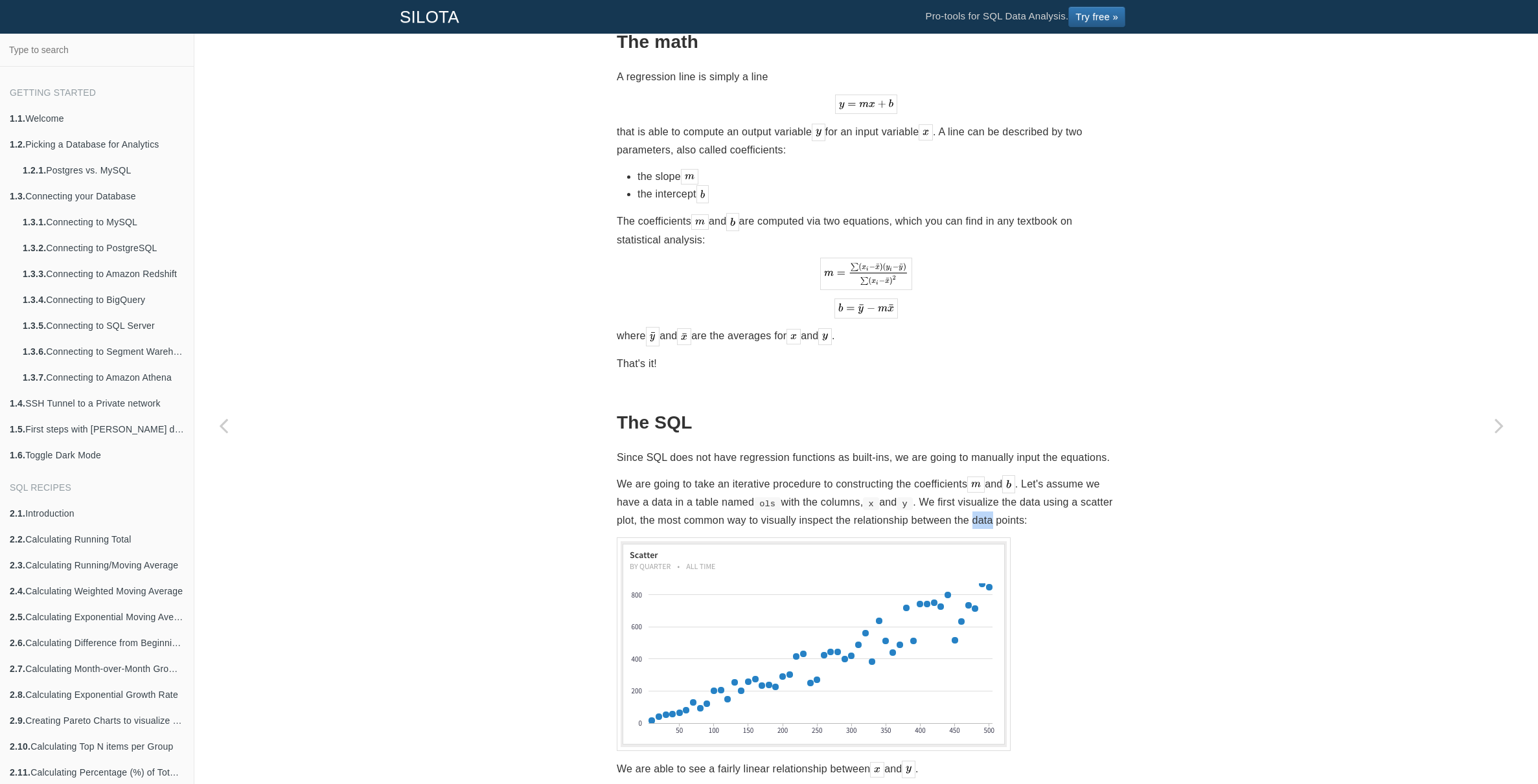
click at [1016, 508] on p "We are going to take an iterative procedure to constructing the coefficients an…" at bounding box center [866, 502] width 499 height 54
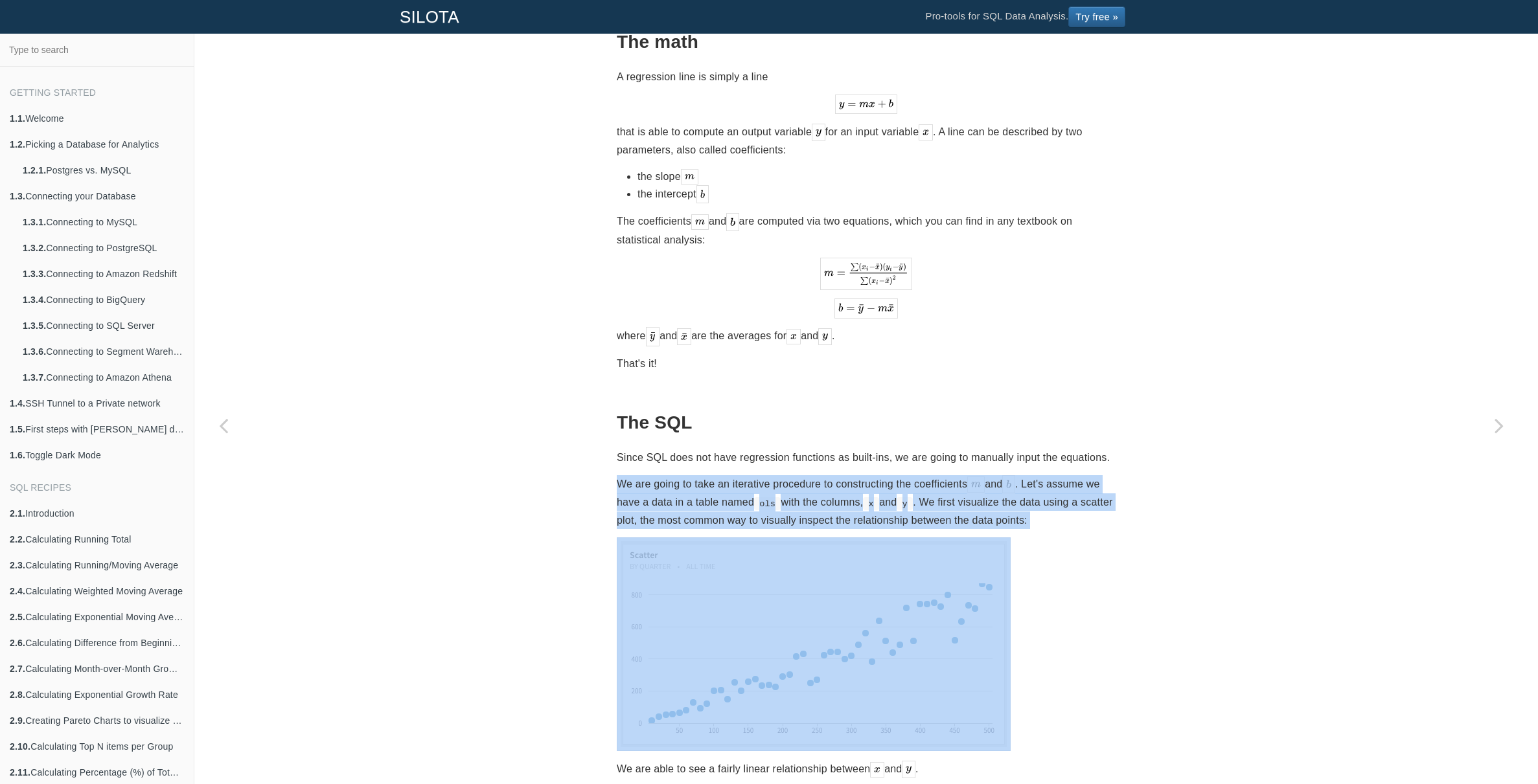
click at [1016, 508] on p "We are going to take an iterative procedure to constructing the coefficients an…" at bounding box center [866, 502] width 499 height 54
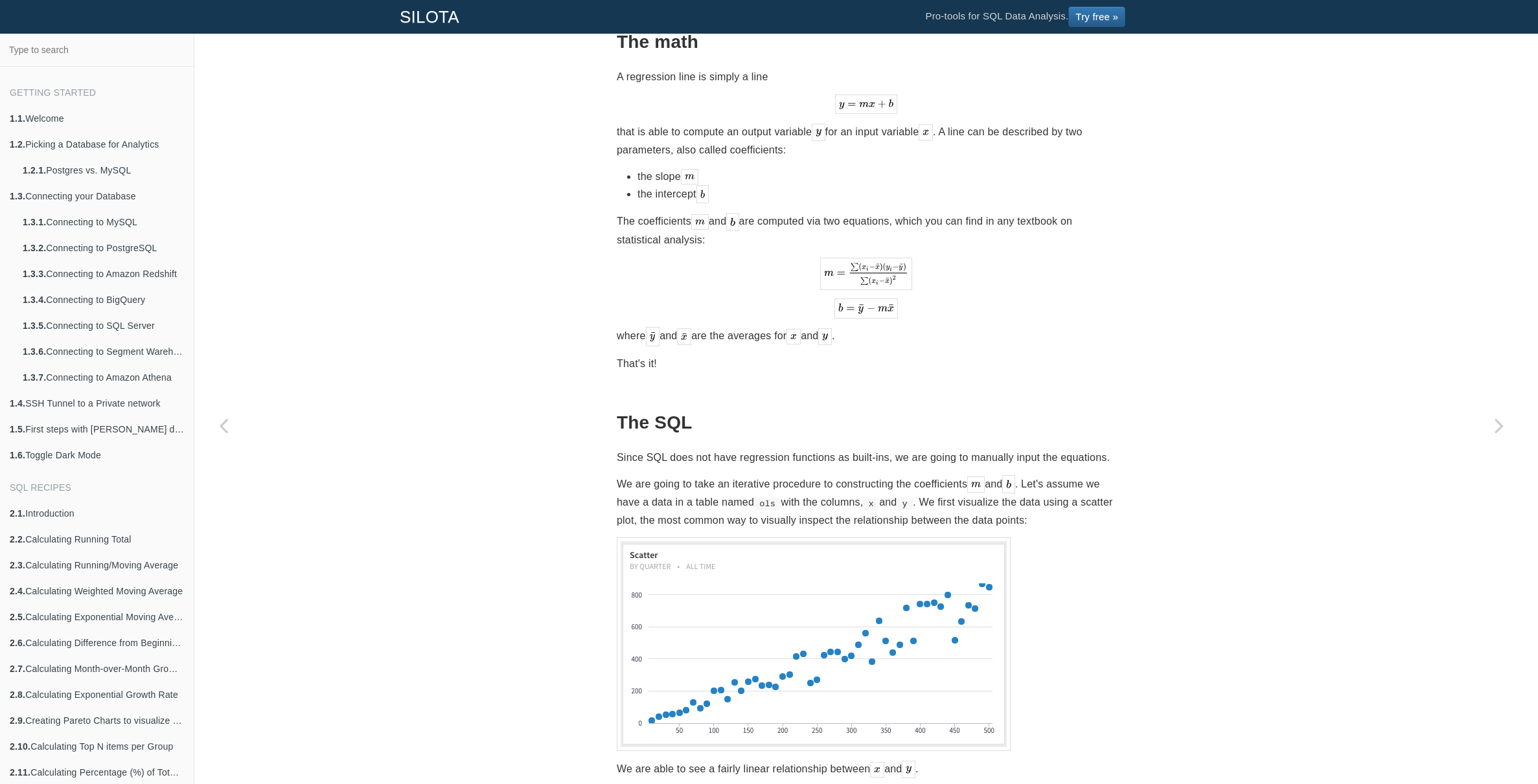
click at [1022, 509] on p "We are going to take an iterative procedure to constructing the coefficients an…" at bounding box center [866, 502] width 499 height 54
click at [728, 514] on p "We are going to take an iterative procedure to constructing the coefficients an…" at bounding box center [866, 502] width 499 height 54
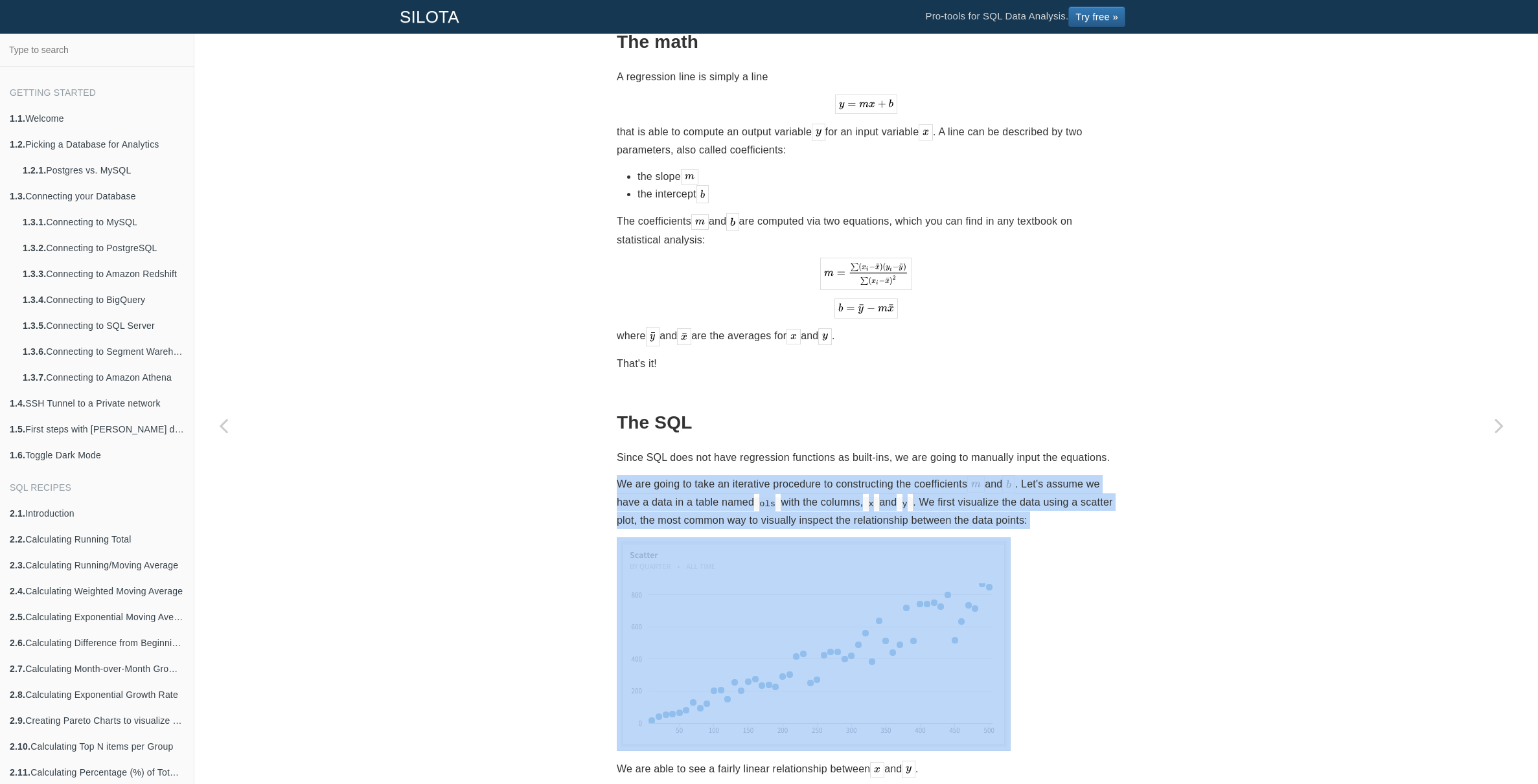
click at [728, 514] on p "We are going to take an iterative procedure to constructing the coefficients an…" at bounding box center [866, 502] width 499 height 54
click at [756, 513] on p "We are going to take an iterative procedure to constructing the coefficients an…" at bounding box center [866, 502] width 499 height 54
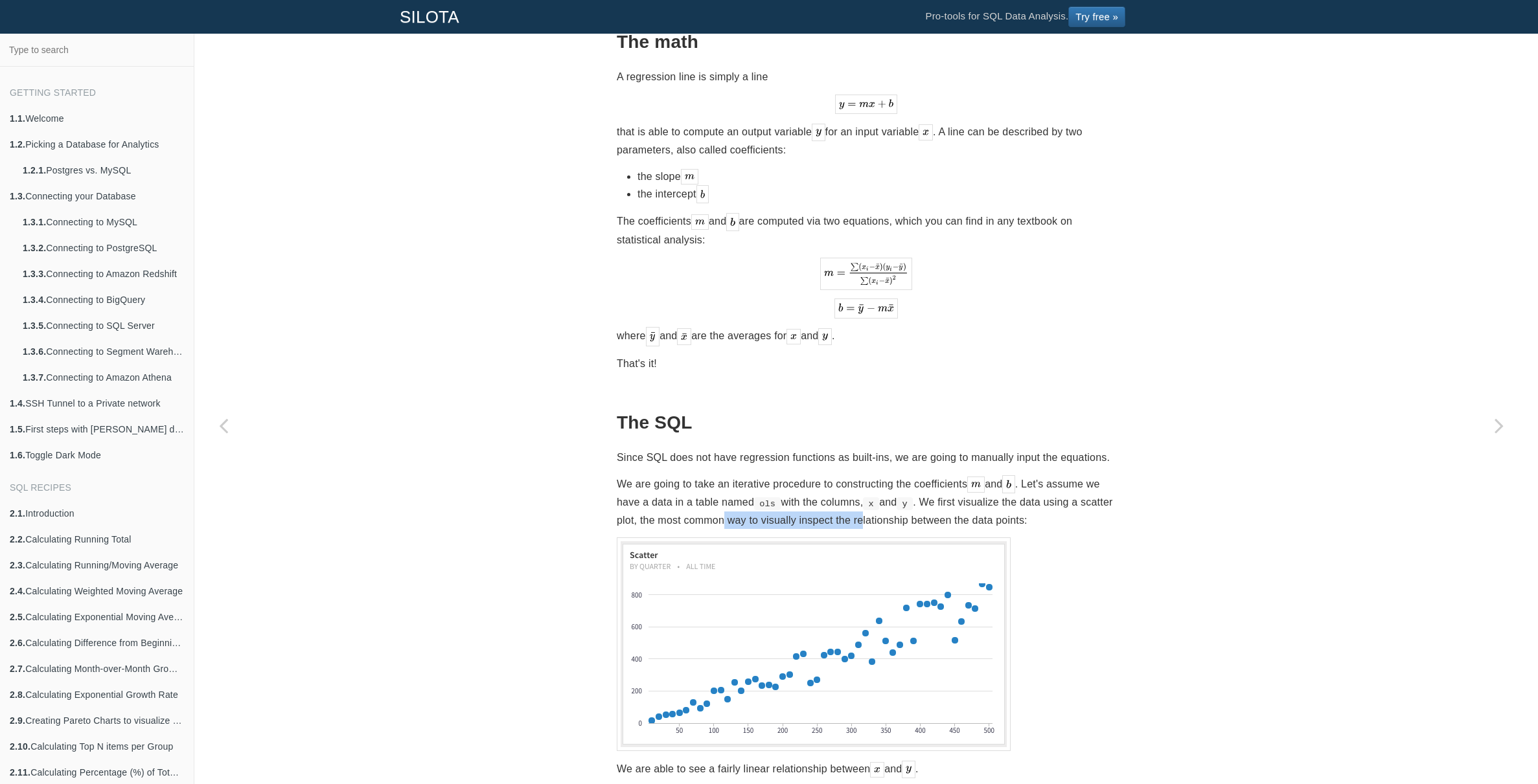
drag, startPoint x: 757, startPoint y: 513, endPoint x: 901, endPoint y: 512, distance: 144.0
click at [901, 512] on p "We are going to take an iterative procedure to constructing the coefficients an…" at bounding box center [866, 502] width 499 height 54
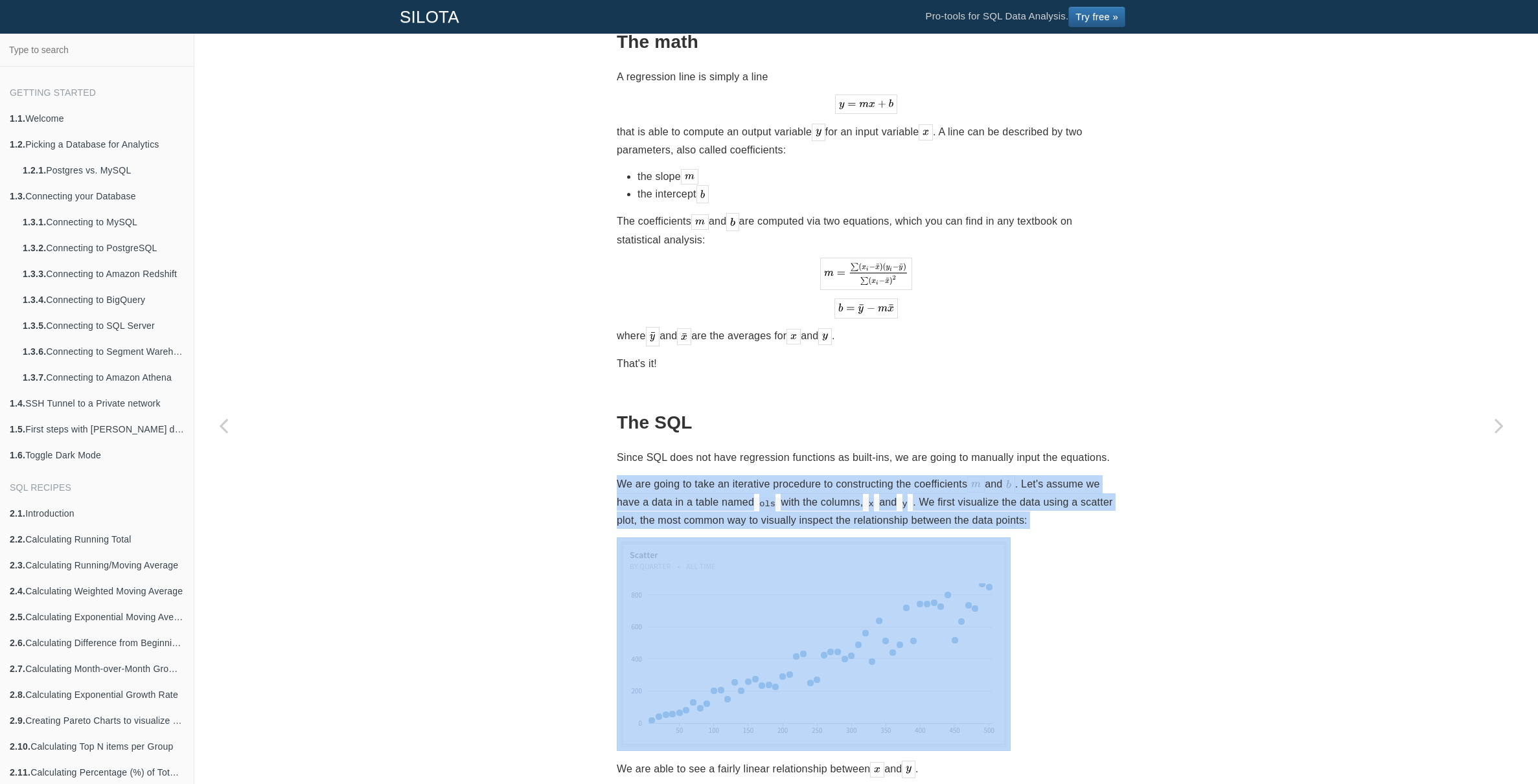
click at [901, 512] on p "We are going to take an iterative procedure to constructing the coefficients an…" at bounding box center [866, 502] width 499 height 54
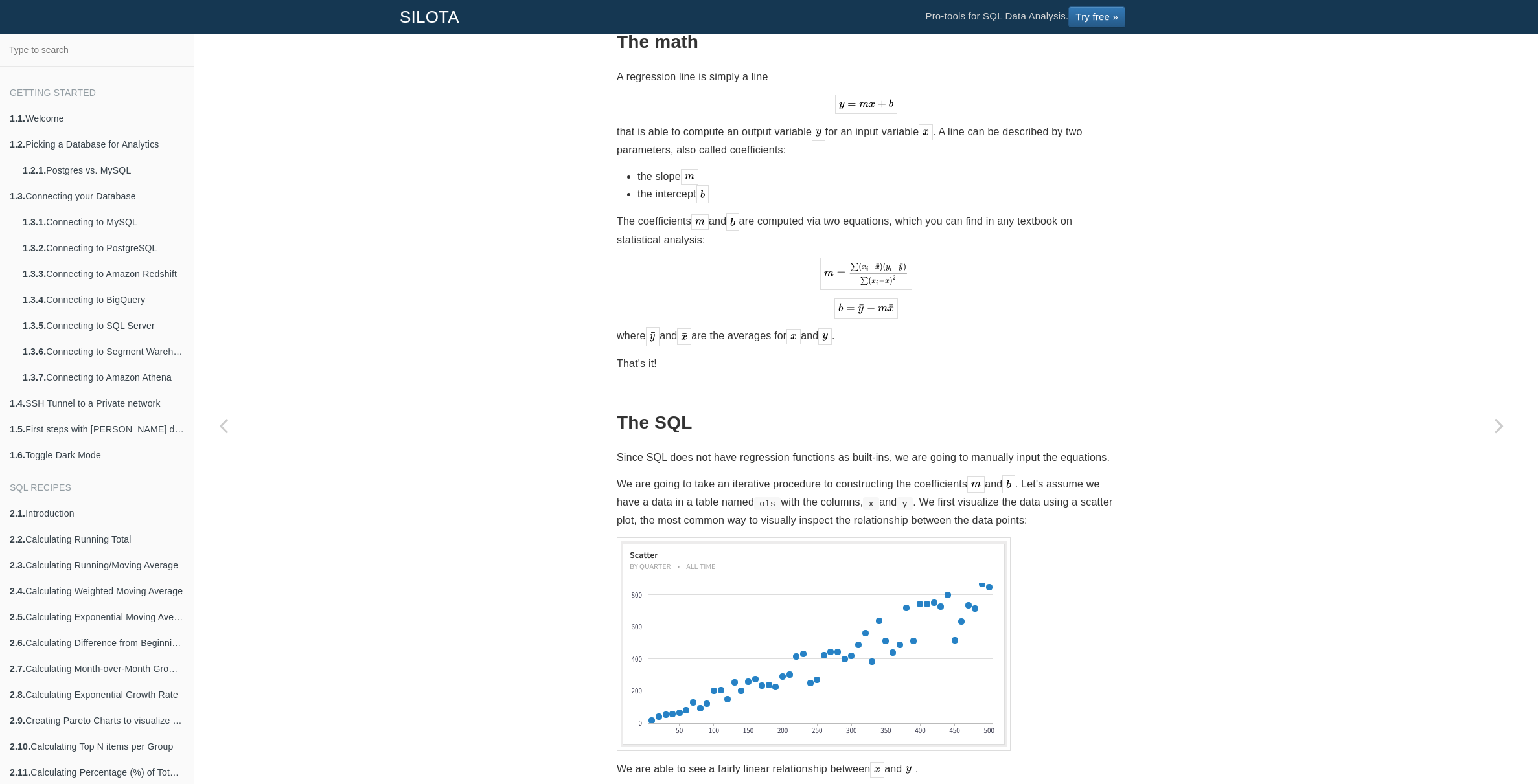
click at [947, 514] on p "We are going to take an iterative procedure to constructing the coefficients an…" at bounding box center [866, 502] width 499 height 54
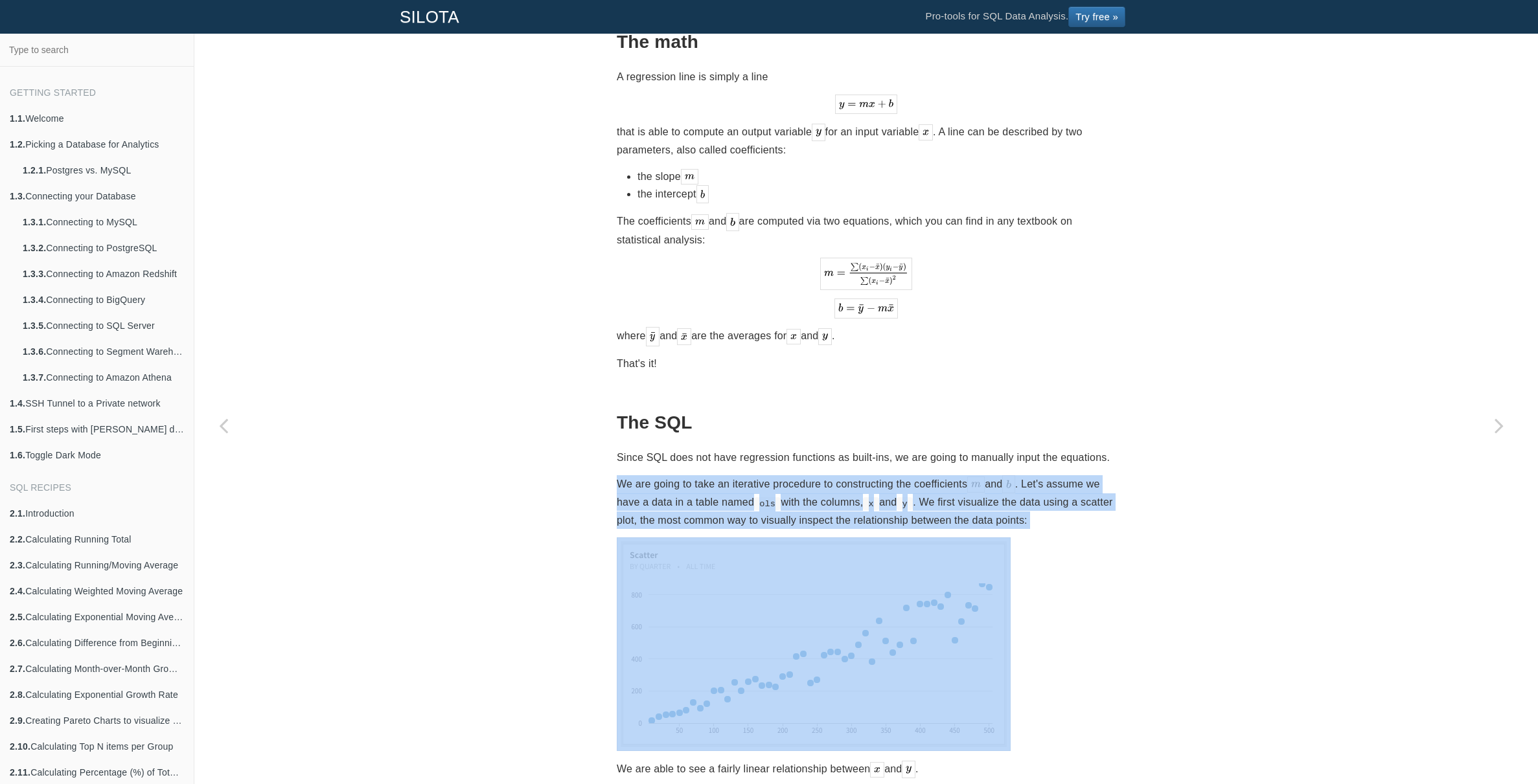
click at [947, 514] on p "We are going to take an iterative procedure to constructing the coefficients an…" at bounding box center [866, 502] width 499 height 54
click at [964, 512] on p "We are going to take an iterative procedure to constructing the coefficients an…" at bounding box center [866, 502] width 499 height 54
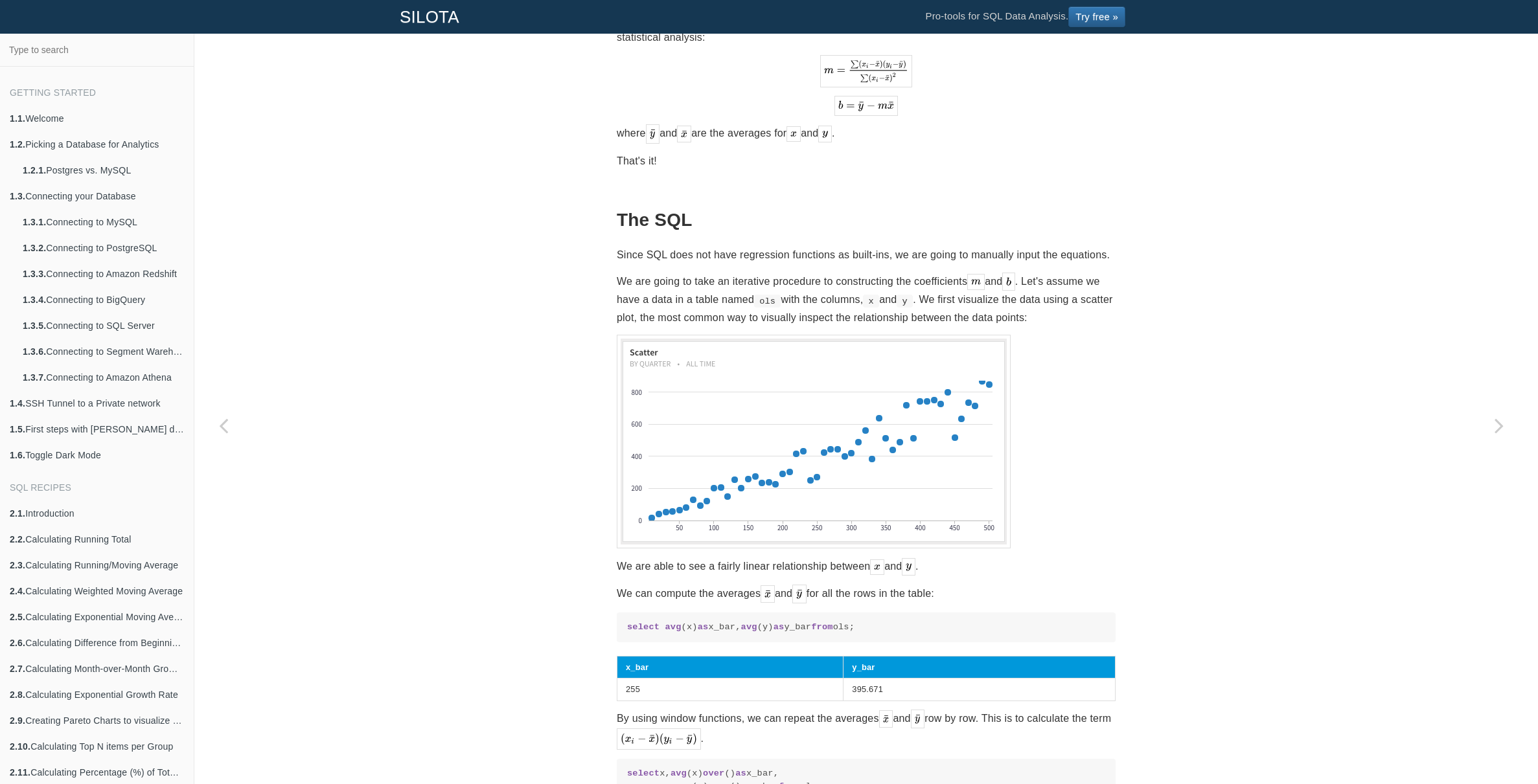
scroll to position [113, 0]
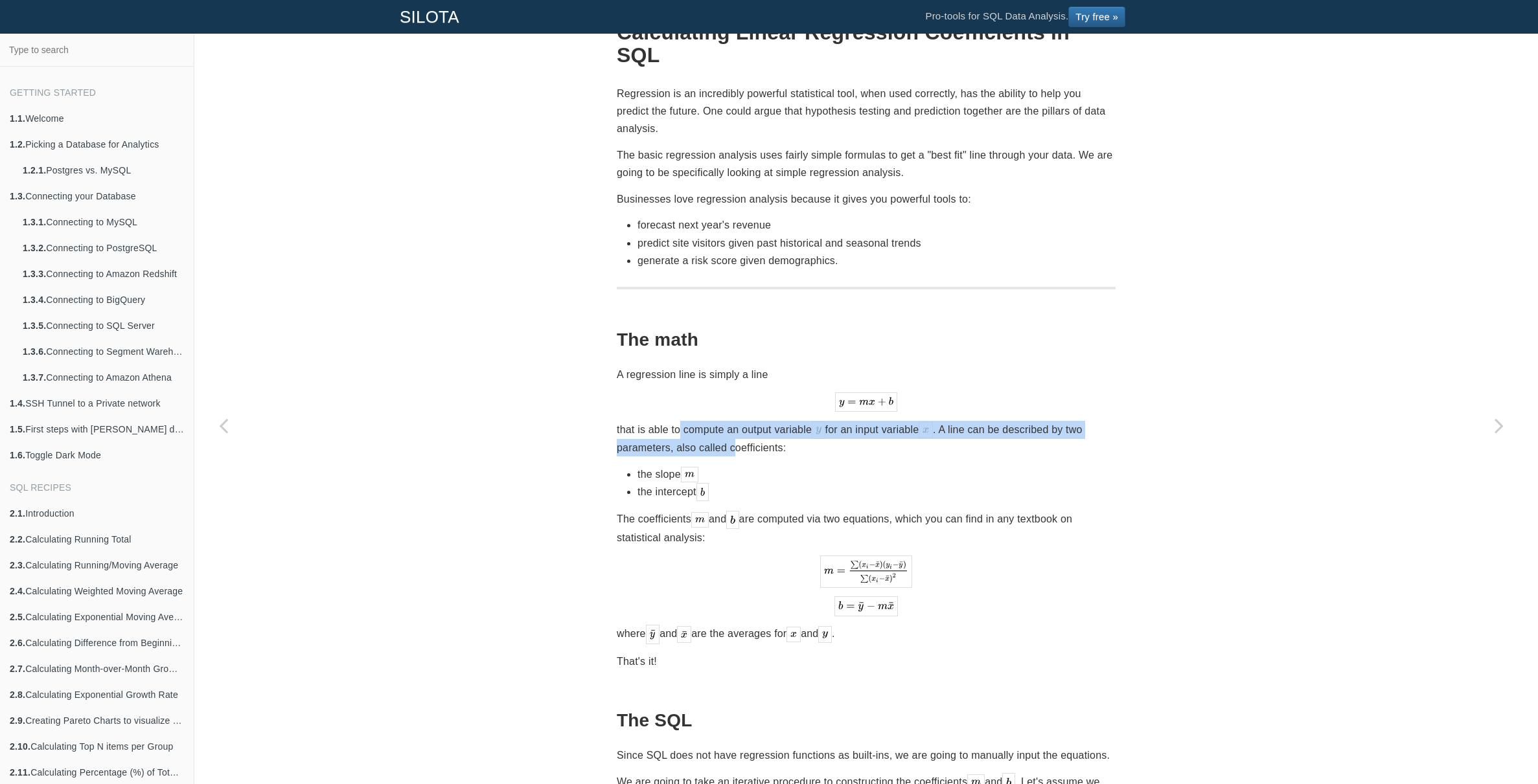
drag, startPoint x: 677, startPoint y: 414, endPoint x: 736, endPoint y: 425, distance: 60.0
click at [734, 425] on p "that is able to compute an output variable for an input variable . A line can b…" at bounding box center [866, 439] width 499 height 36
click at [736, 425] on p "that is able to compute an output variable for an input variable . A line can b…" at bounding box center [866, 439] width 499 height 36
click at [741, 421] on p "that is able to compute an output variable for an input variable . A line can b…" at bounding box center [866, 439] width 499 height 36
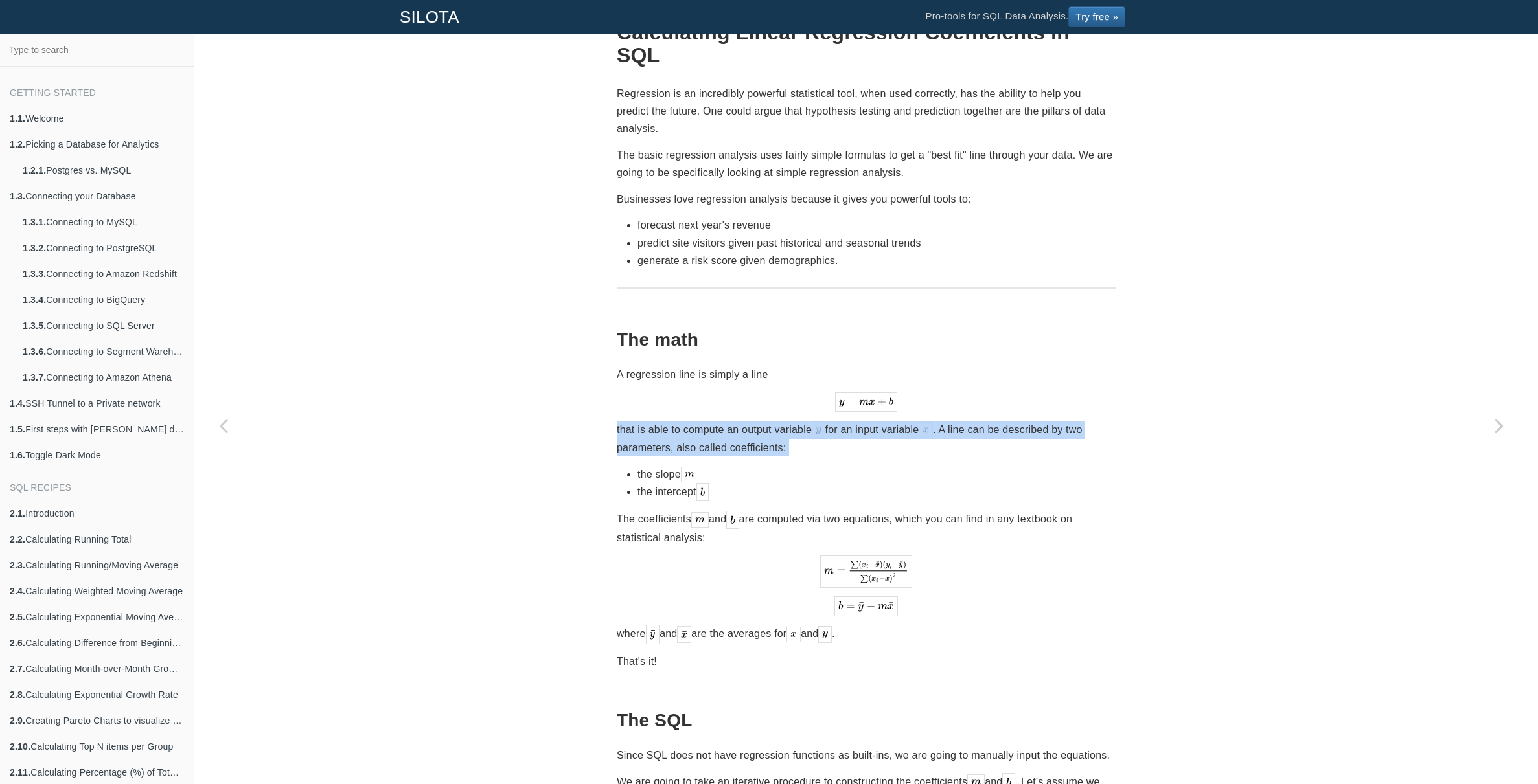
drag, startPoint x: 741, startPoint y: 412, endPoint x: 741, endPoint y: 420, distance: 8.0
click at [741, 421] on p "that is able to compute an output variable for an input variable . A line can b…" at bounding box center [866, 439] width 499 height 36
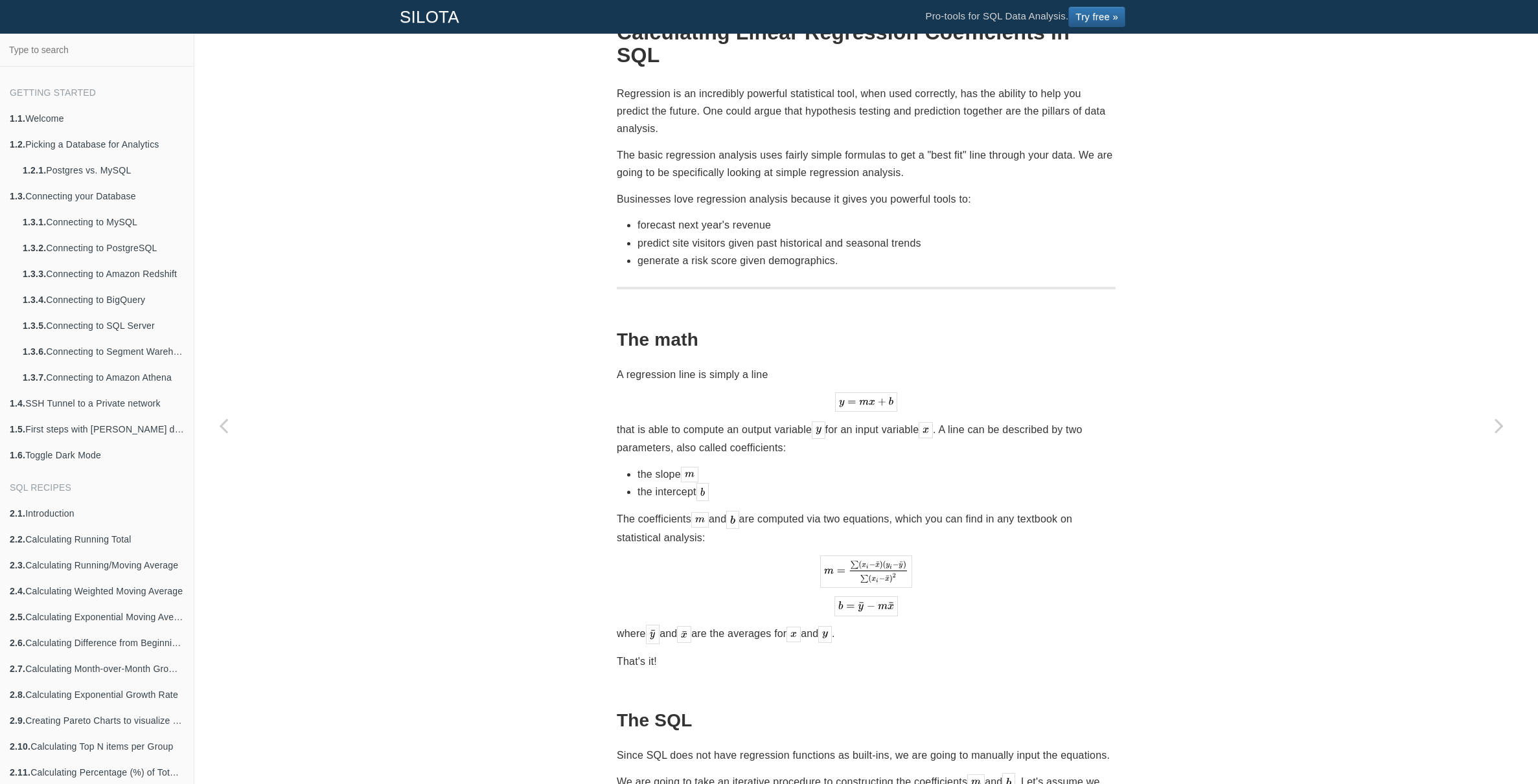
click at [865, 421] on p "that is able to compute an output variable for an input variable . A line can b…" at bounding box center [866, 439] width 499 height 36
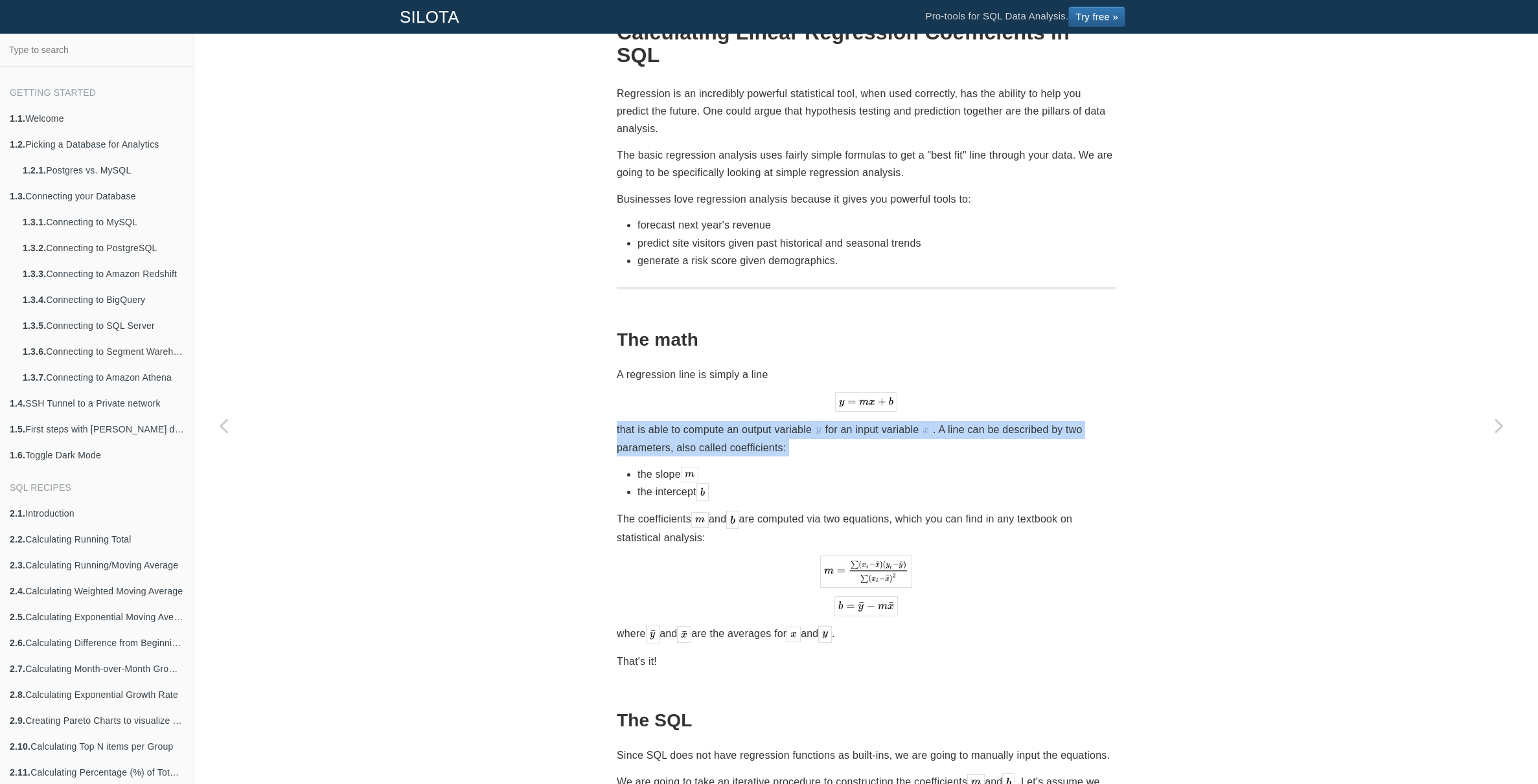
click at [865, 421] on p "that is able to compute an output variable for an input variable . A line can b…" at bounding box center [866, 439] width 499 height 36
click at [883, 421] on p "that is able to compute an output variable for an input variable . A line can b…" at bounding box center [866, 439] width 499 height 36
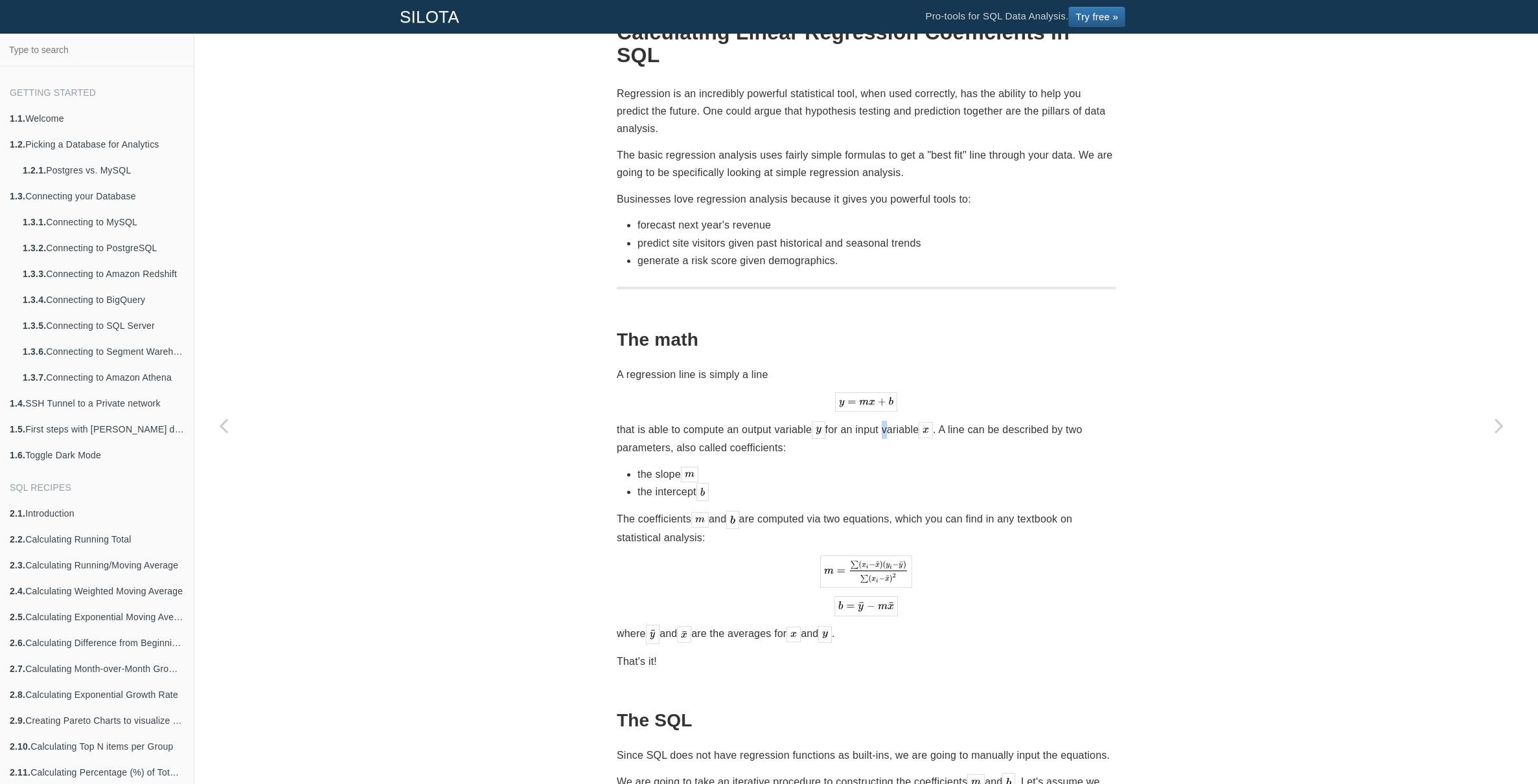
click at [883, 421] on p "that is able to compute an output variable for an input variable . A line can b…" at bounding box center [866, 439] width 499 height 36
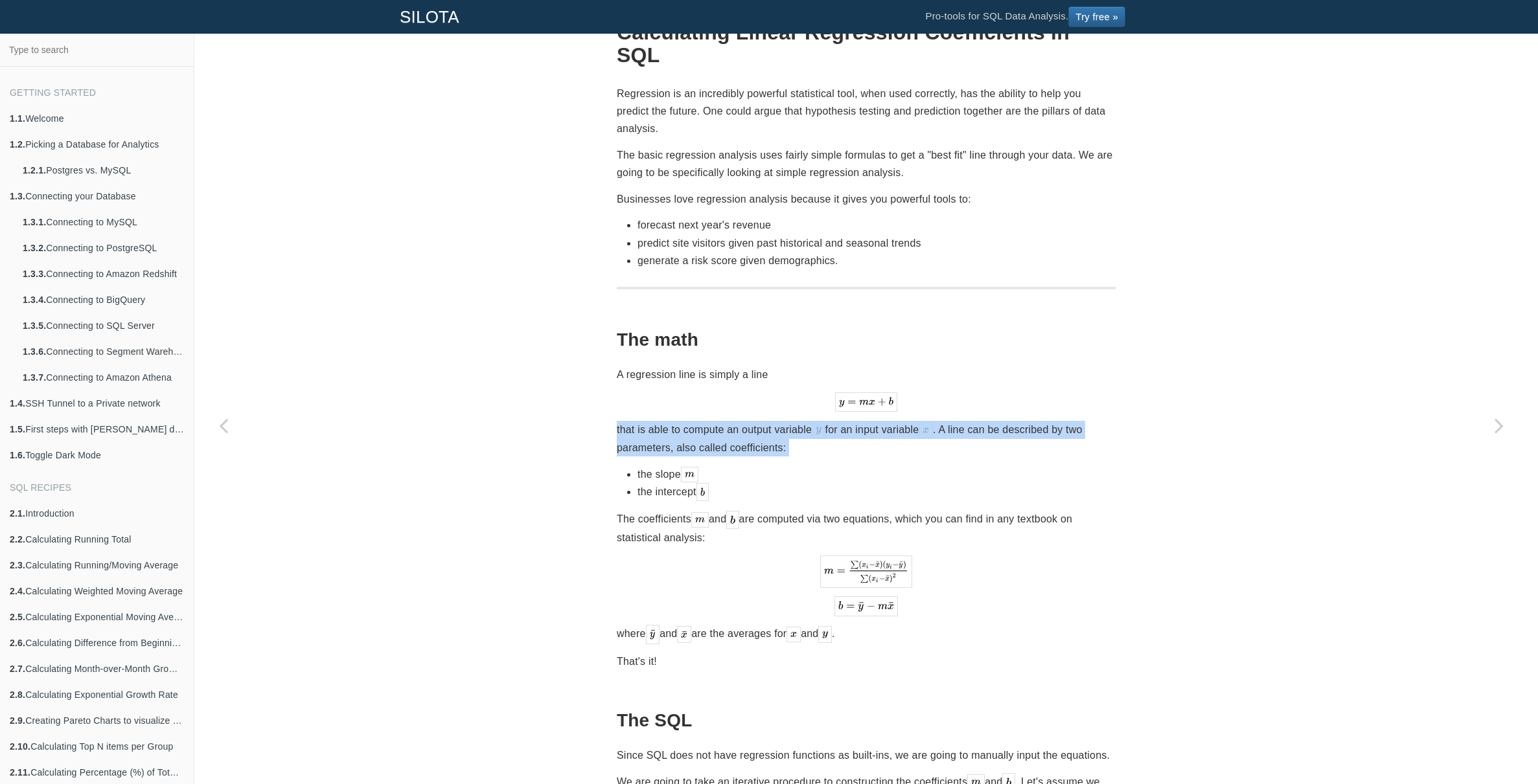
click at [883, 421] on p "that is able to compute an output variable for an input variable . A line can b…" at bounding box center [866, 439] width 499 height 36
click at [1018, 421] on p "that is able to compute an output variable for an input variable . A line can b…" at bounding box center [866, 439] width 499 height 36
click at [1038, 421] on p "that is able to compute an output variable for an input variable . A line can b…" at bounding box center [866, 439] width 499 height 36
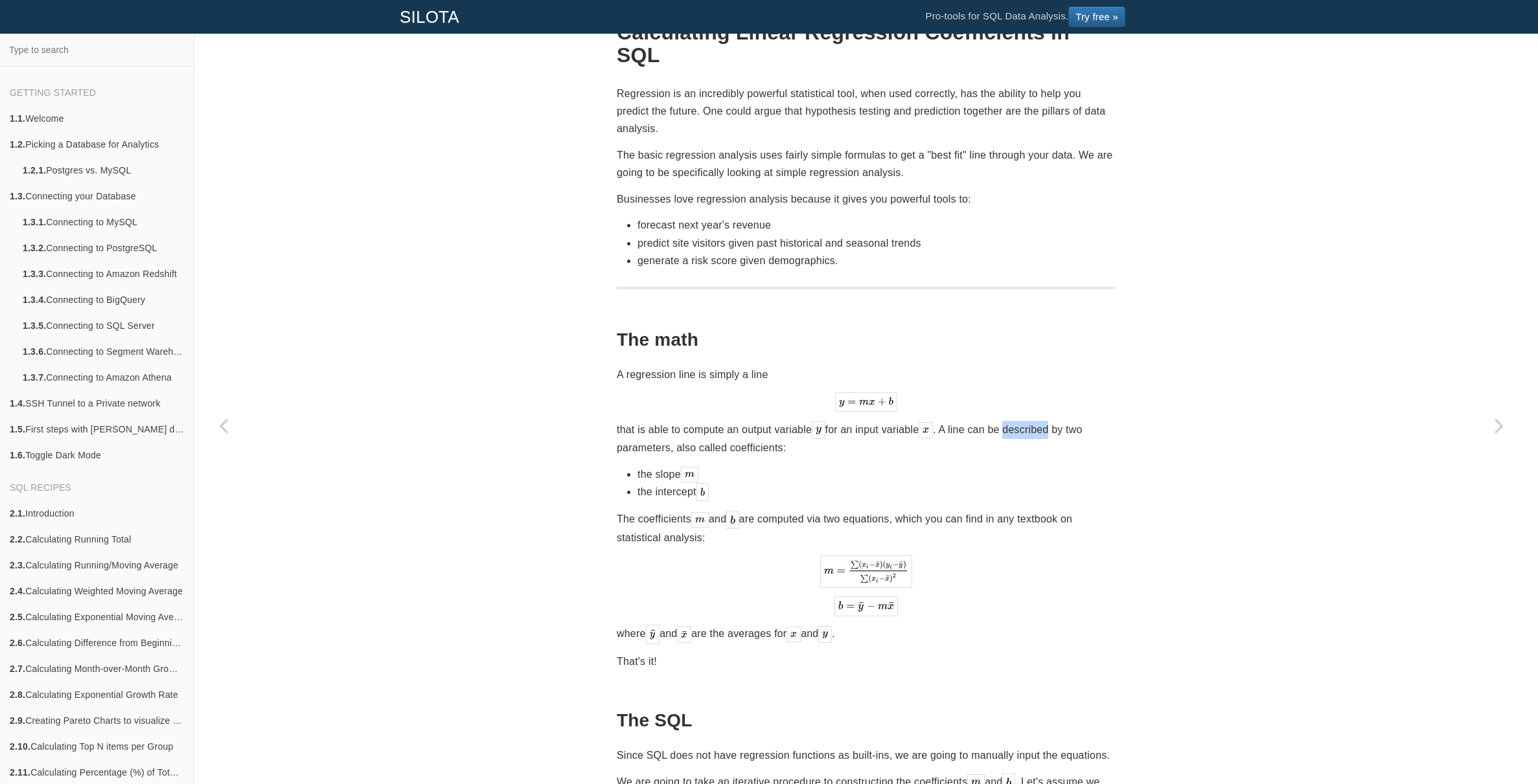
click at [1038, 421] on p "that is able to compute an output variable for an input variable . A line can b…" at bounding box center [866, 439] width 499 height 36
click at [1046, 421] on p "that is able to compute an output variable for an input variable . A line can b…" at bounding box center [866, 439] width 499 height 36
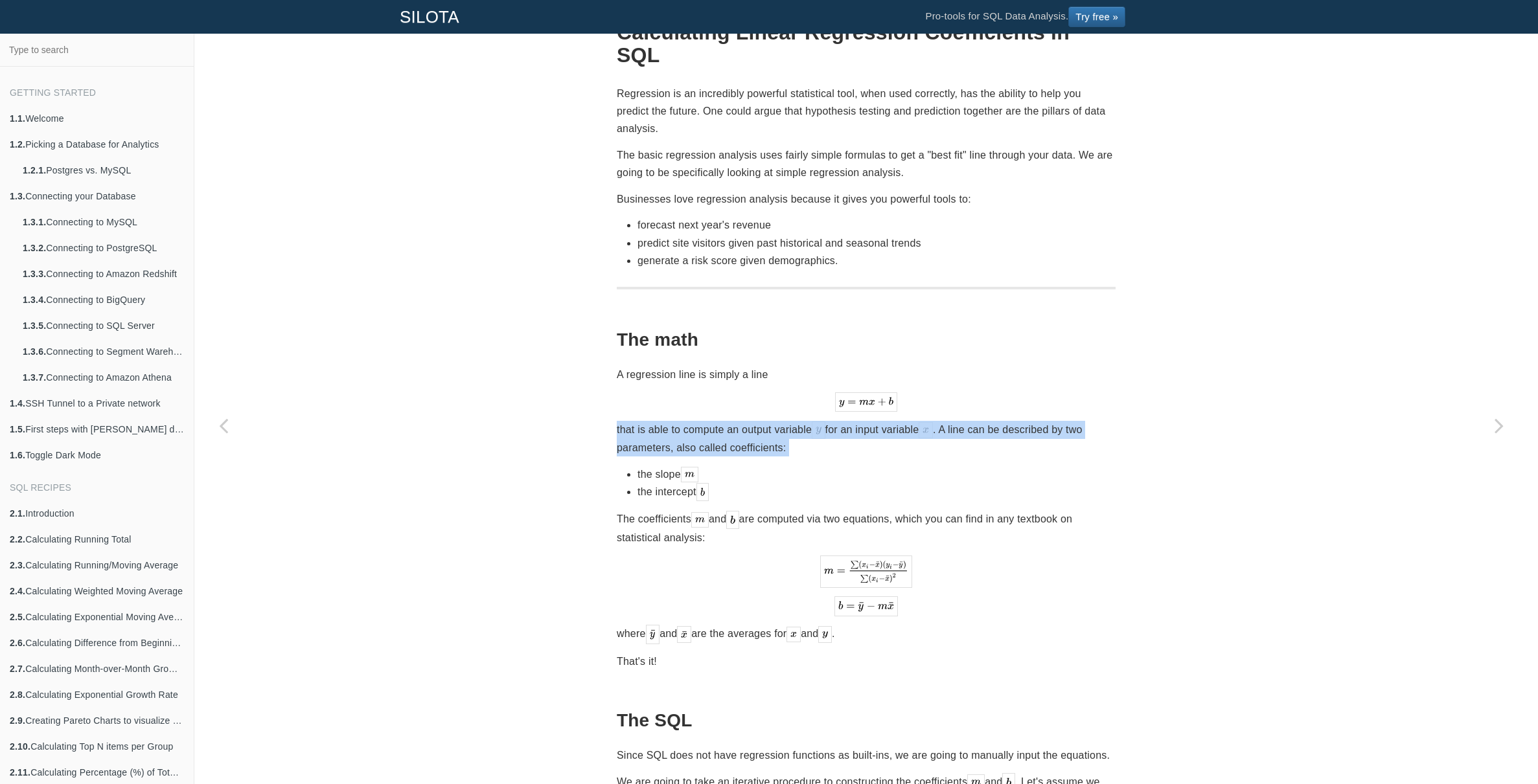
click at [1052, 421] on p "that is able to compute an output variable for an input variable . A line can b…" at bounding box center [866, 439] width 499 height 36
click at [1055, 421] on p "that is able to compute an output variable for an input variable . A line can b…" at bounding box center [866, 439] width 499 height 36
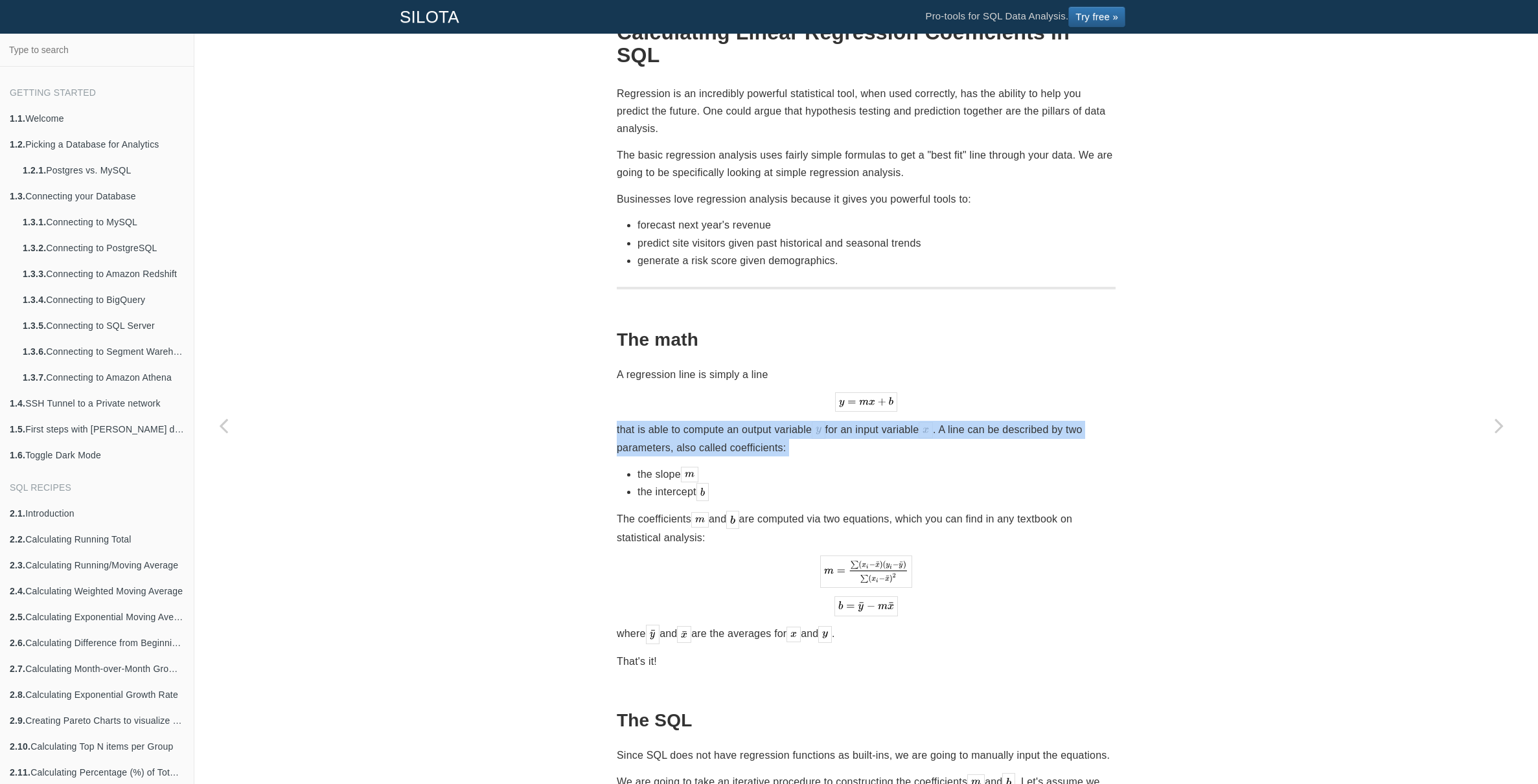
drag, startPoint x: 1055, startPoint y: 411, endPoint x: 1049, endPoint y: 419, distance: 10.0
click at [1055, 421] on p "that is able to compute an output variable for an input variable . A line can b…" at bounding box center [866, 439] width 499 height 36
click at [1046, 422] on p "that is able to compute an output variable for an input variable . A line can b…" at bounding box center [866, 439] width 499 height 36
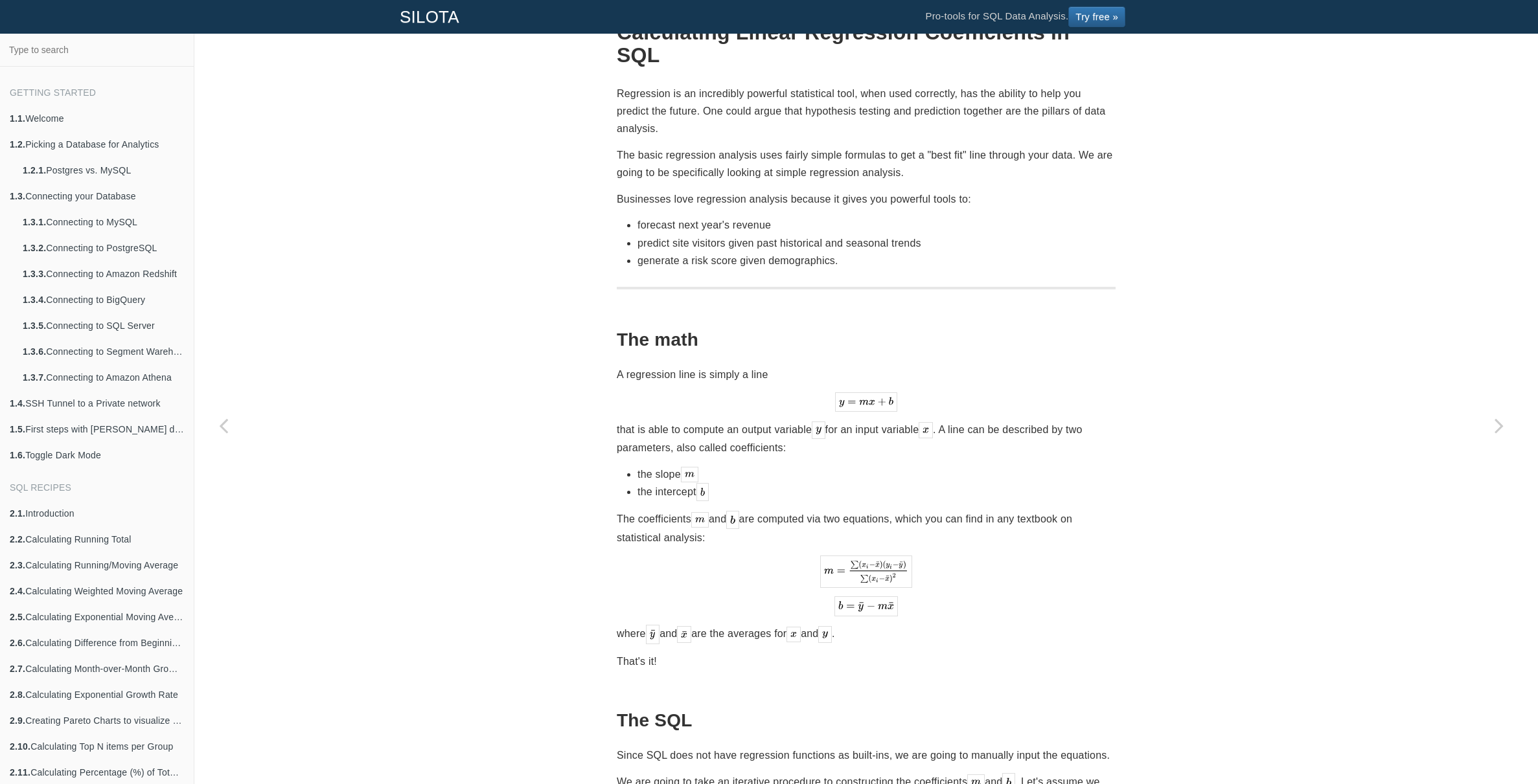
click at [1043, 421] on p "that is able to compute an output variable for an input variable . A line can b…" at bounding box center [866, 439] width 499 height 36
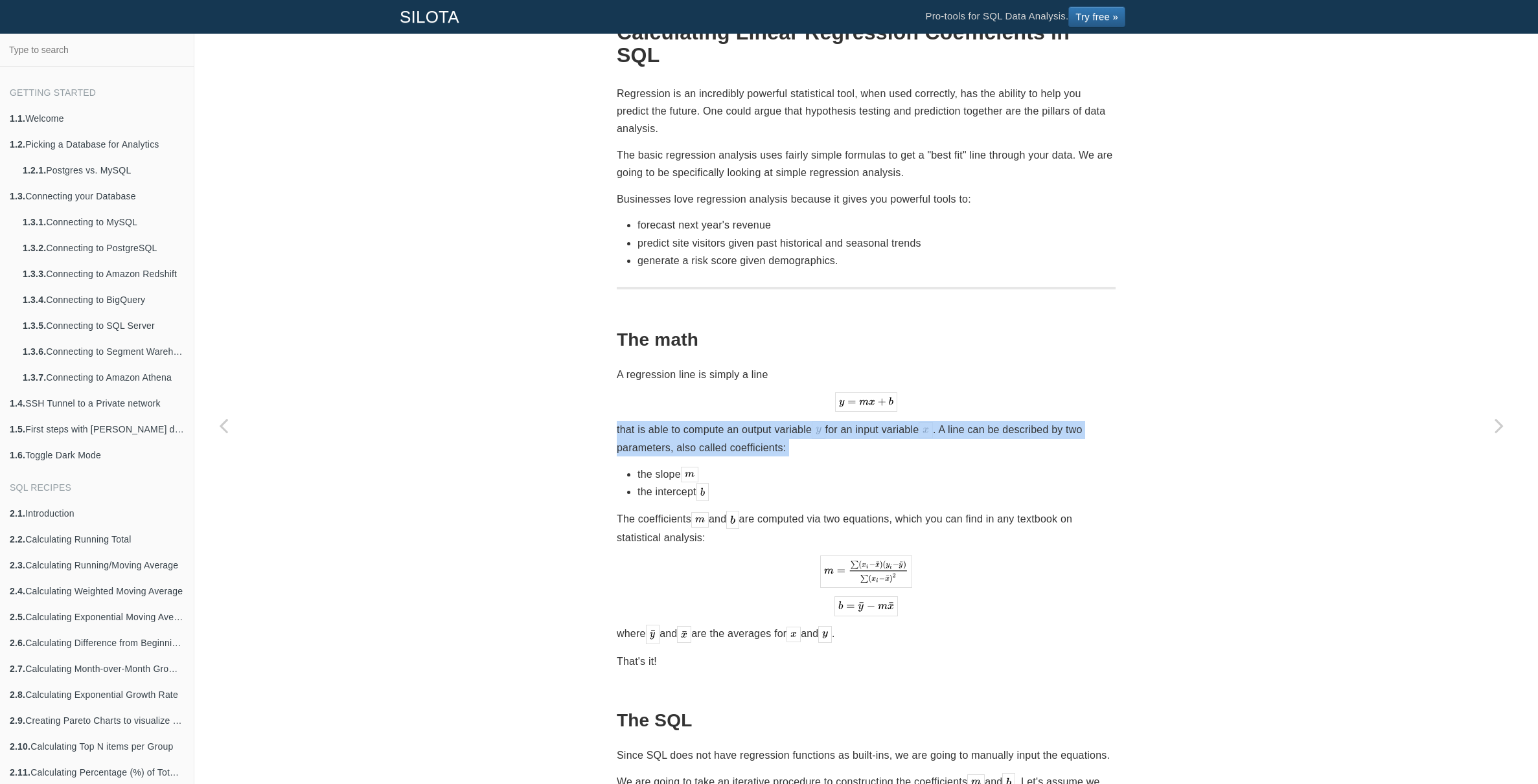
click at [1043, 421] on p "that is able to compute an output variable for an input variable . A line can b…" at bounding box center [866, 439] width 499 height 36
click at [1040, 421] on p "that is able to compute an output variable for an input variable . A line can b…" at bounding box center [866, 439] width 499 height 36
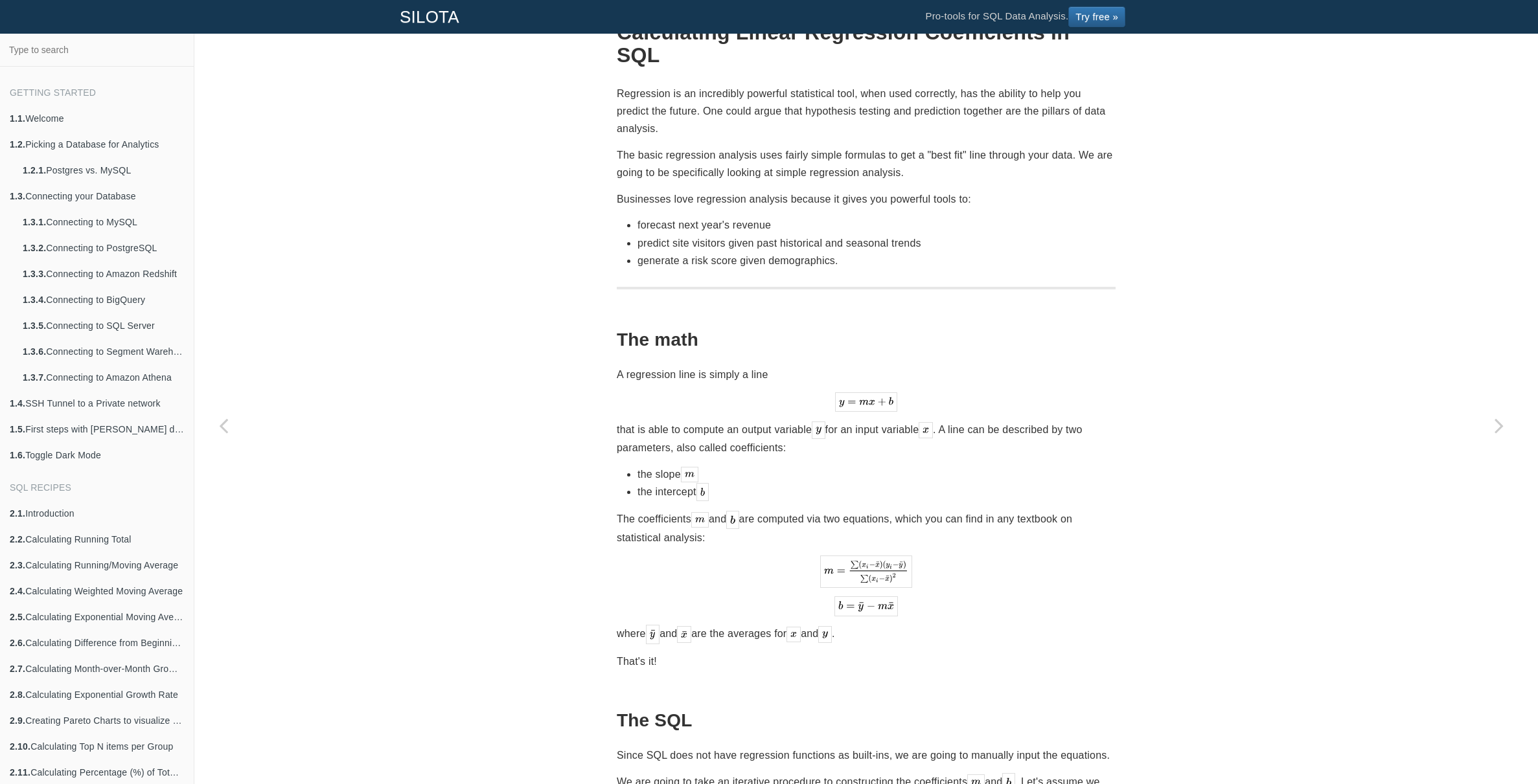
click at [1028, 421] on p "that is able to compute an output variable for an input variable . A line can b…" at bounding box center [866, 439] width 499 height 36
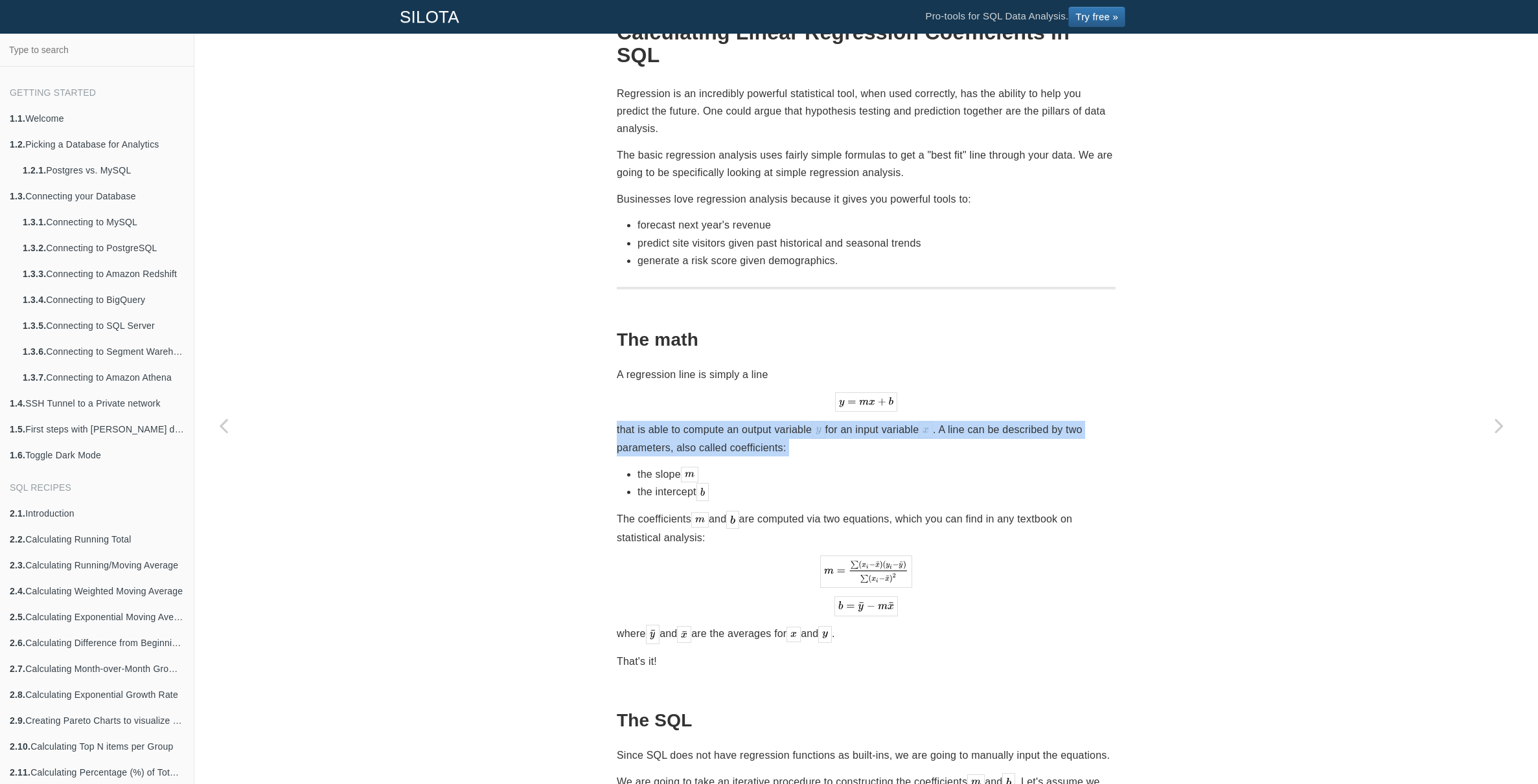
click at [1028, 421] on p "that is able to compute an output variable for an input variable . A line can b…" at bounding box center [866, 439] width 499 height 36
click at [1034, 421] on p "that is able to compute an output variable for an input variable . A line can b…" at bounding box center [866, 439] width 499 height 36
click at [1040, 421] on p "that is able to compute an output variable for an input variable . A line can b…" at bounding box center [866, 439] width 499 height 36
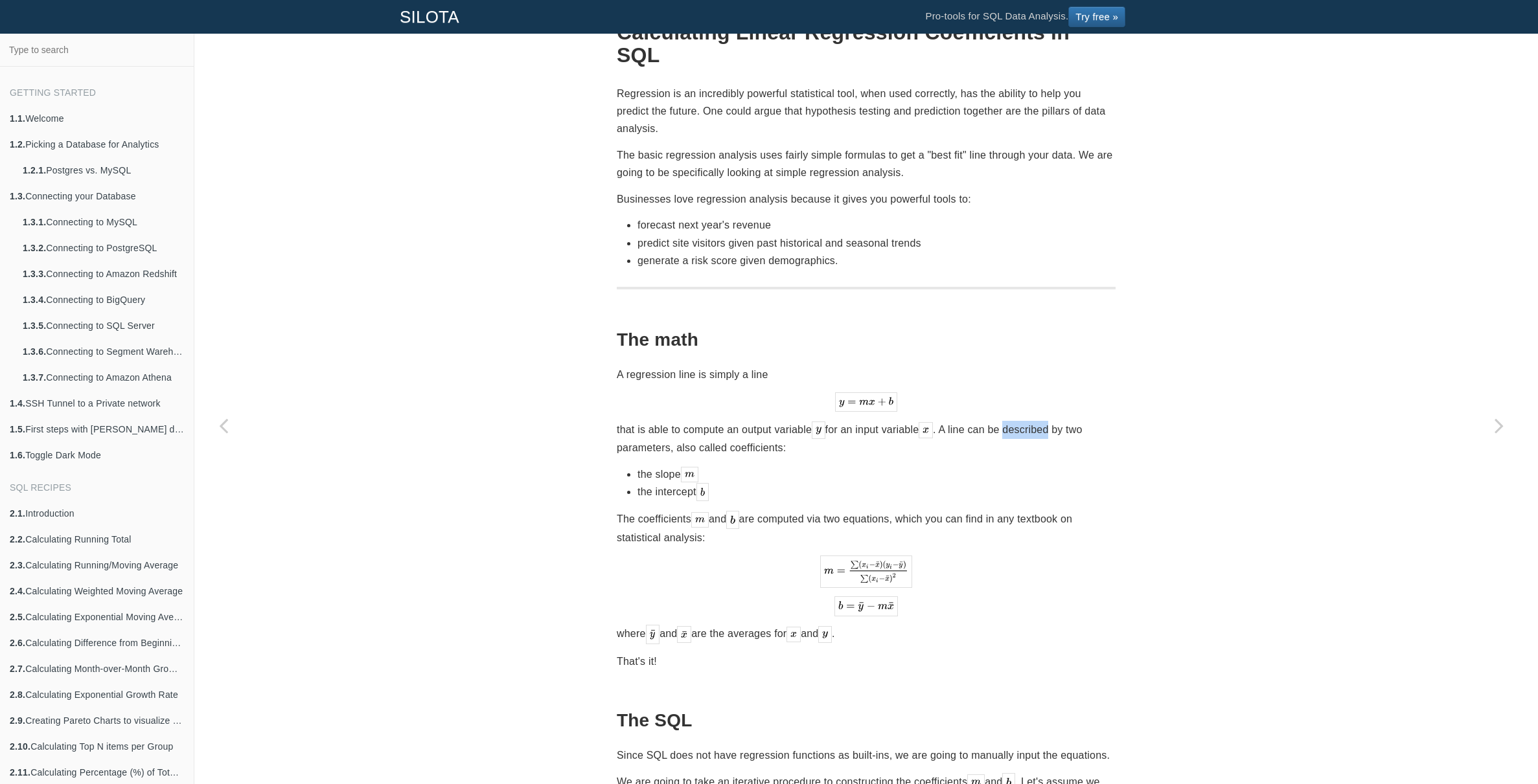
click at [1040, 421] on p "that is able to compute an output variable for an input variable . A line can b…" at bounding box center [866, 439] width 499 height 36
click at [1038, 421] on p "that is able to compute an output variable for an input variable . A line can b…" at bounding box center [866, 439] width 499 height 36
click at [755, 235] on li "predict site visitors given past historical and seasonal trends" at bounding box center [876, 243] width 478 height 17
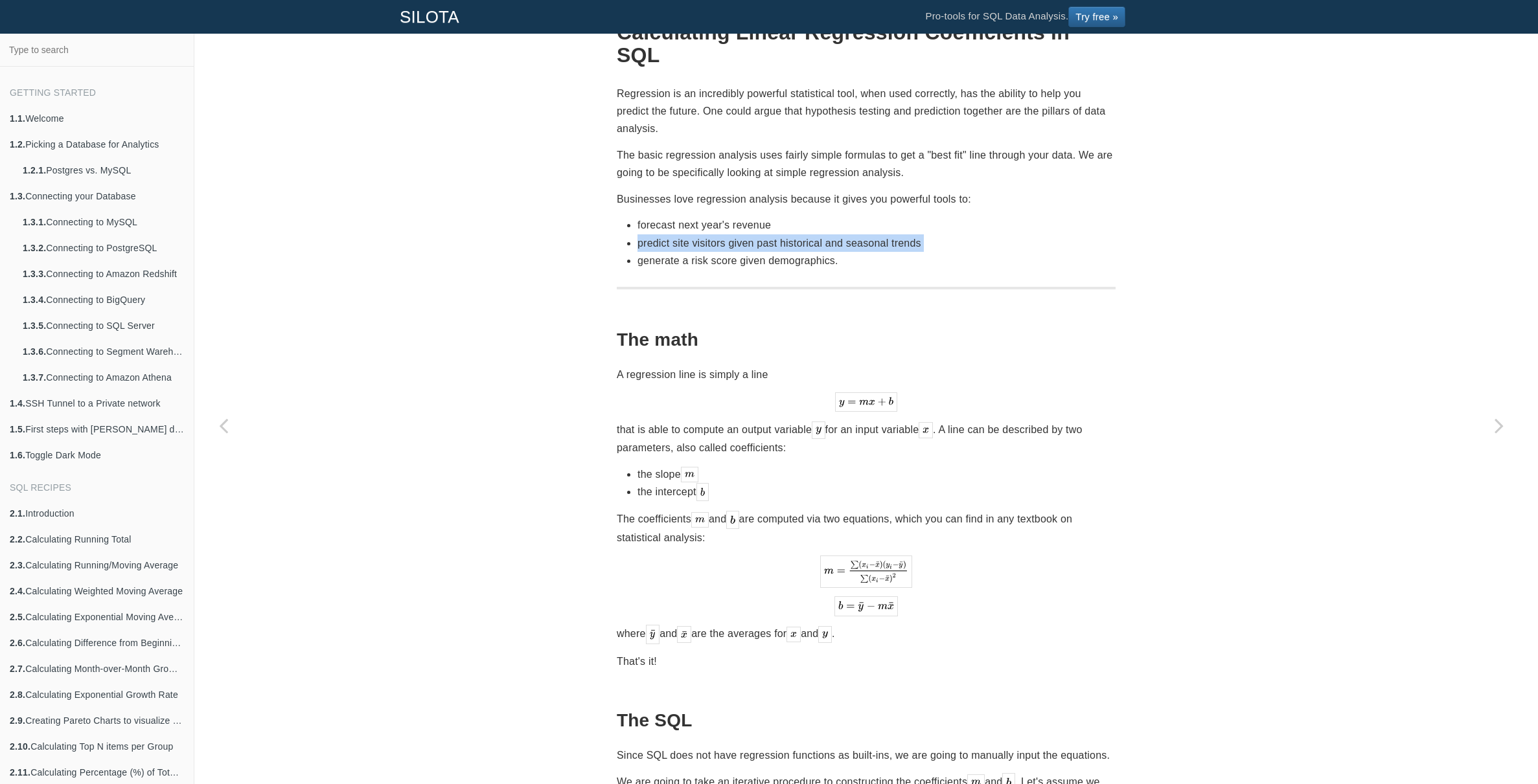
click at [755, 235] on li "predict site visitors given past historical and seasonal trends" at bounding box center [876, 243] width 478 height 17
click at [765, 235] on li "predict site visitors given past historical and seasonal trends" at bounding box center [876, 243] width 478 height 17
click at [780, 235] on li "predict site visitors given past historical and seasonal trends" at bounding box center [876, 243] width 478 height 17
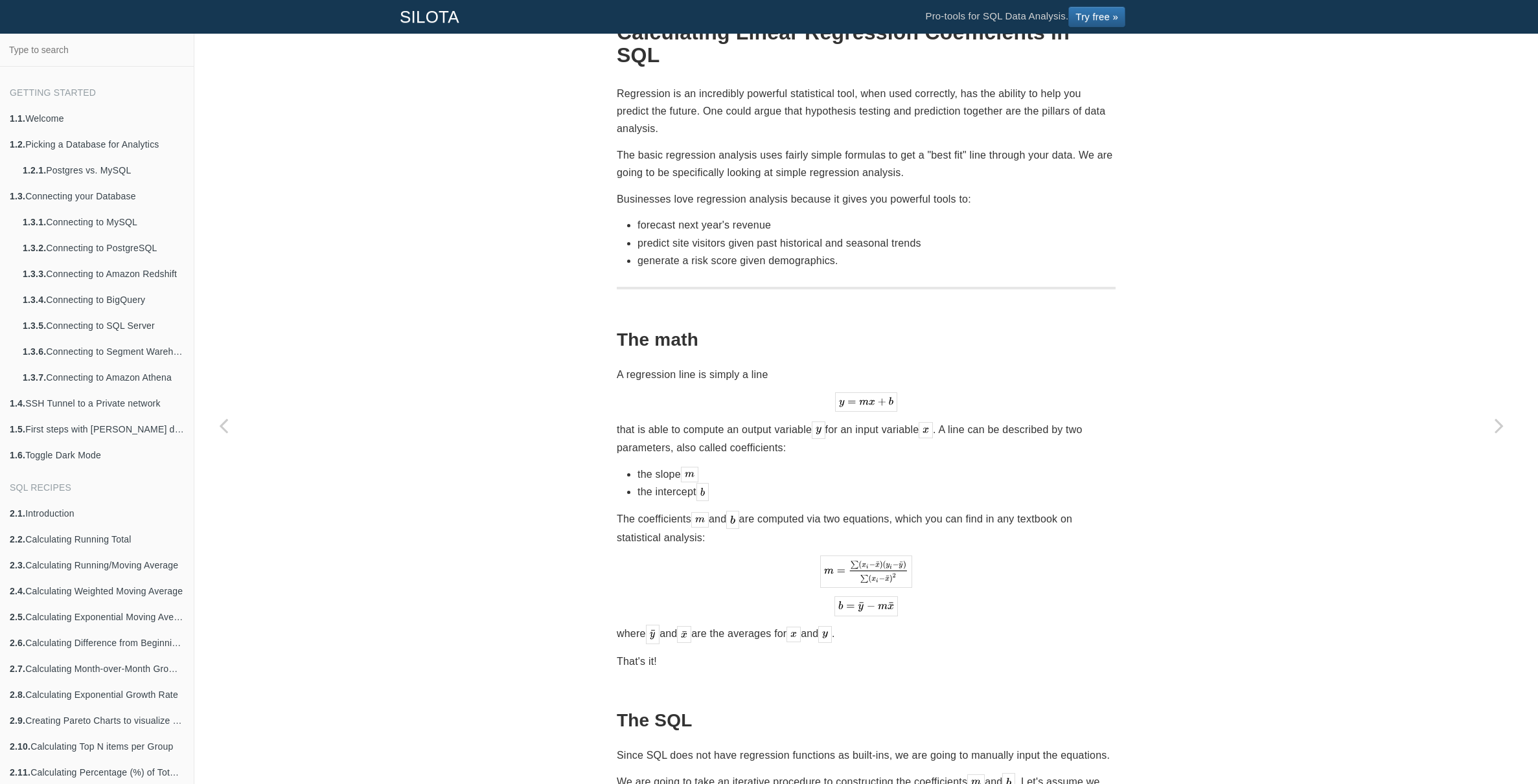
click at [757, 252] on li "generate a risk score given demographics." at bounding box center [876, 260] width 478 height 17
click at [773, 252] on li "generate a risk score given demographics." at bounding box center [876, 260] width 478 height 17
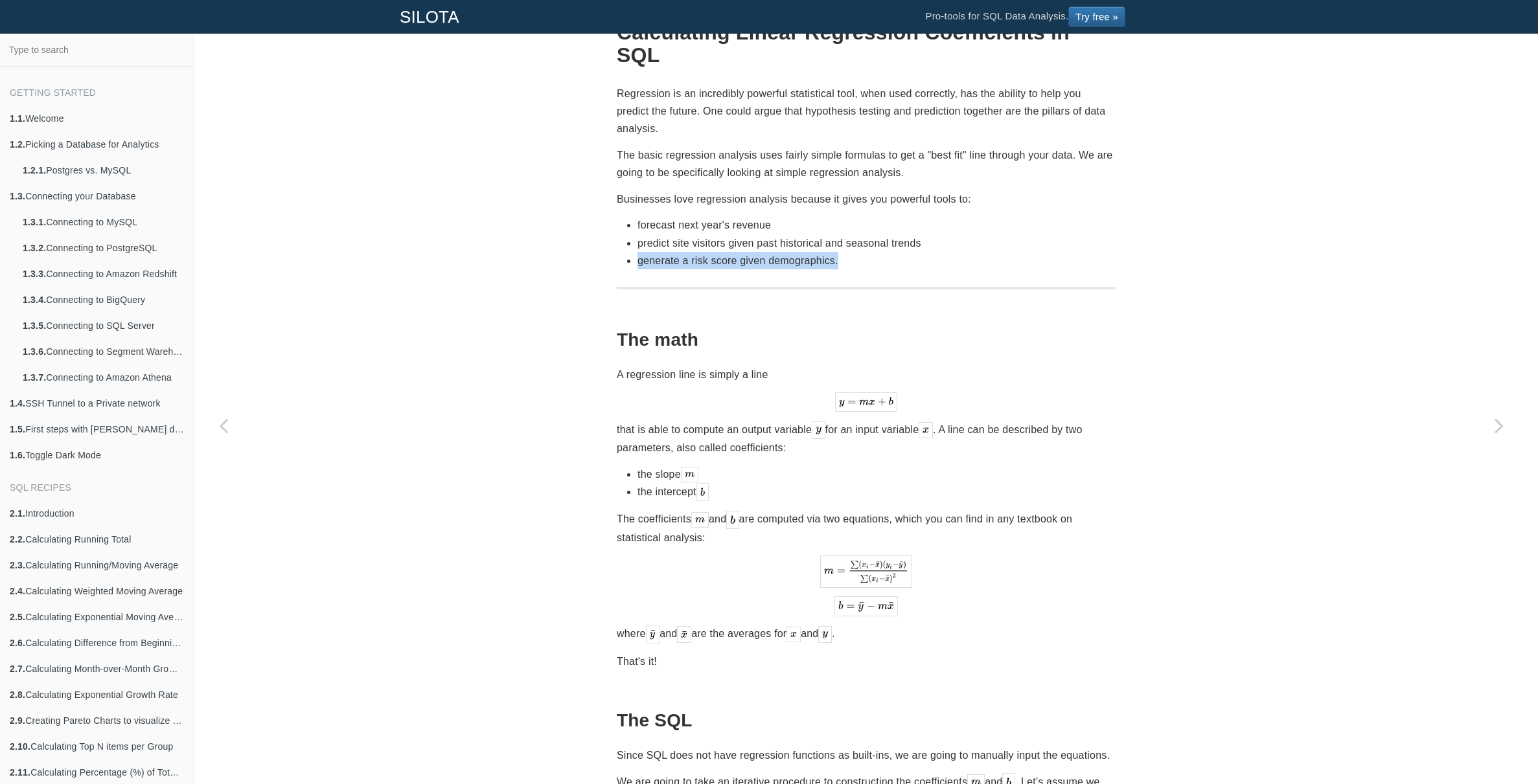
click at [773, 252] on li "generate a risk score given demographics." at bounding box center [876, 260] width 478 height 17
click at [781, 252] on li "generate a risk score given demographics." at bounding box center [876, 260] width 478 height 17
click at [793, 252] on li "generate a risk score given demographics." at bounding box center [876, 260] width 478 height 17
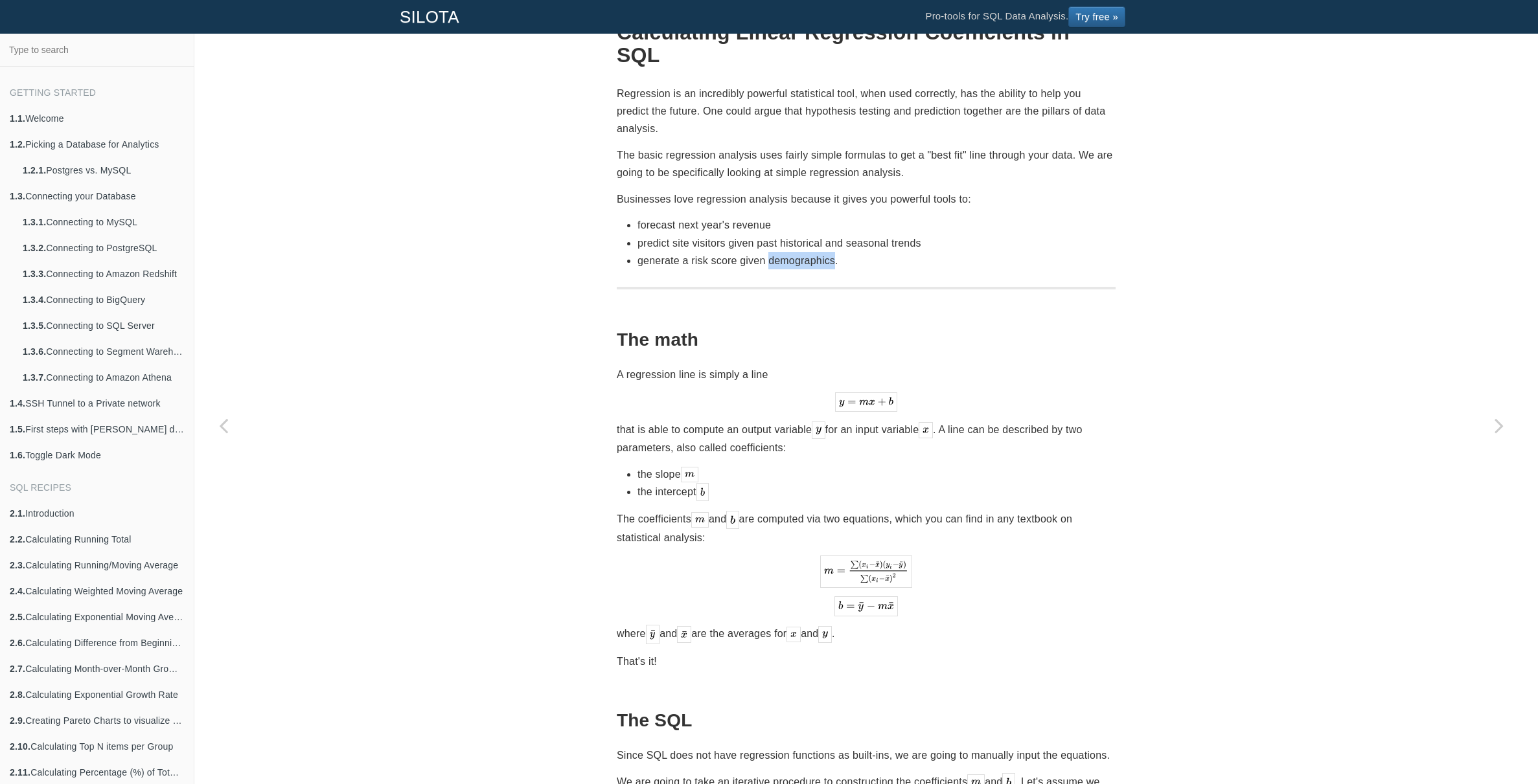
click at [793, 252] on li "generate a risk score given demographics." at bounding box center [876, 260] width 478 height 17
click at [800, 252] on li "generate a risk score given demographics." at bounding box center [876, 260] width 478 height 17
click at [718, 421] on p "that is able to compute an output variable for an input variable . A line can b…" at bounding box center [866, 439] width 499 height 36
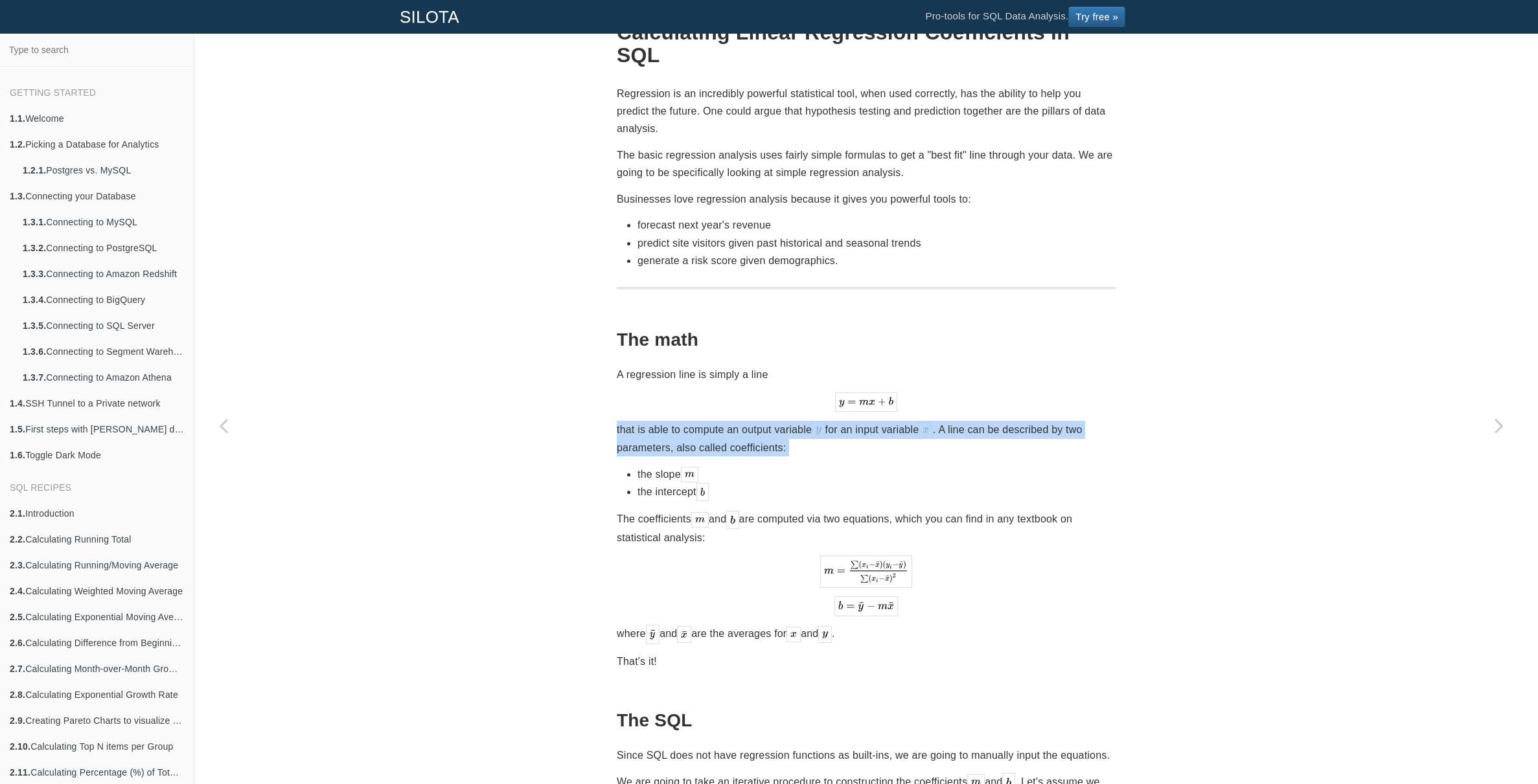
drag, startPoint x: 718, startPoint y: 417, endPoint x: 730, endPoint y: 427, distance: 15.6
click at [718, 421] on p "that is able to compute an output variable for an input variable . A line can b…" at bounding box center [866, 439] width 499 height 36
click at [730, 427] on p "that is able to compute an output variable for an input variable . A line can b…" at bounding box center [866, 439] width 499 height 36
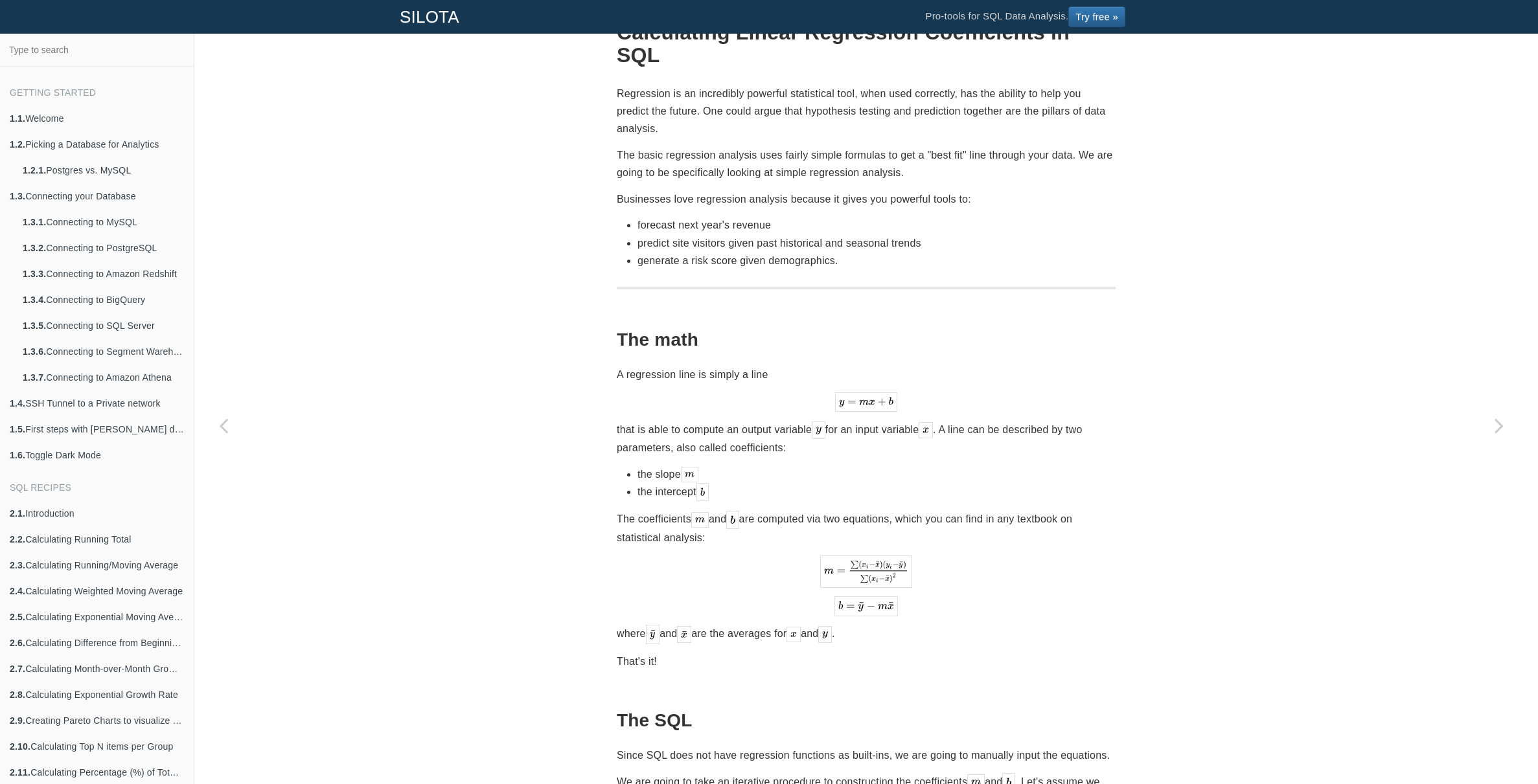
click at [750, 421] on p "that is able to compute an output variable for an input variable . A line can b…" at bounding box center [866, 439] width 499 height 36
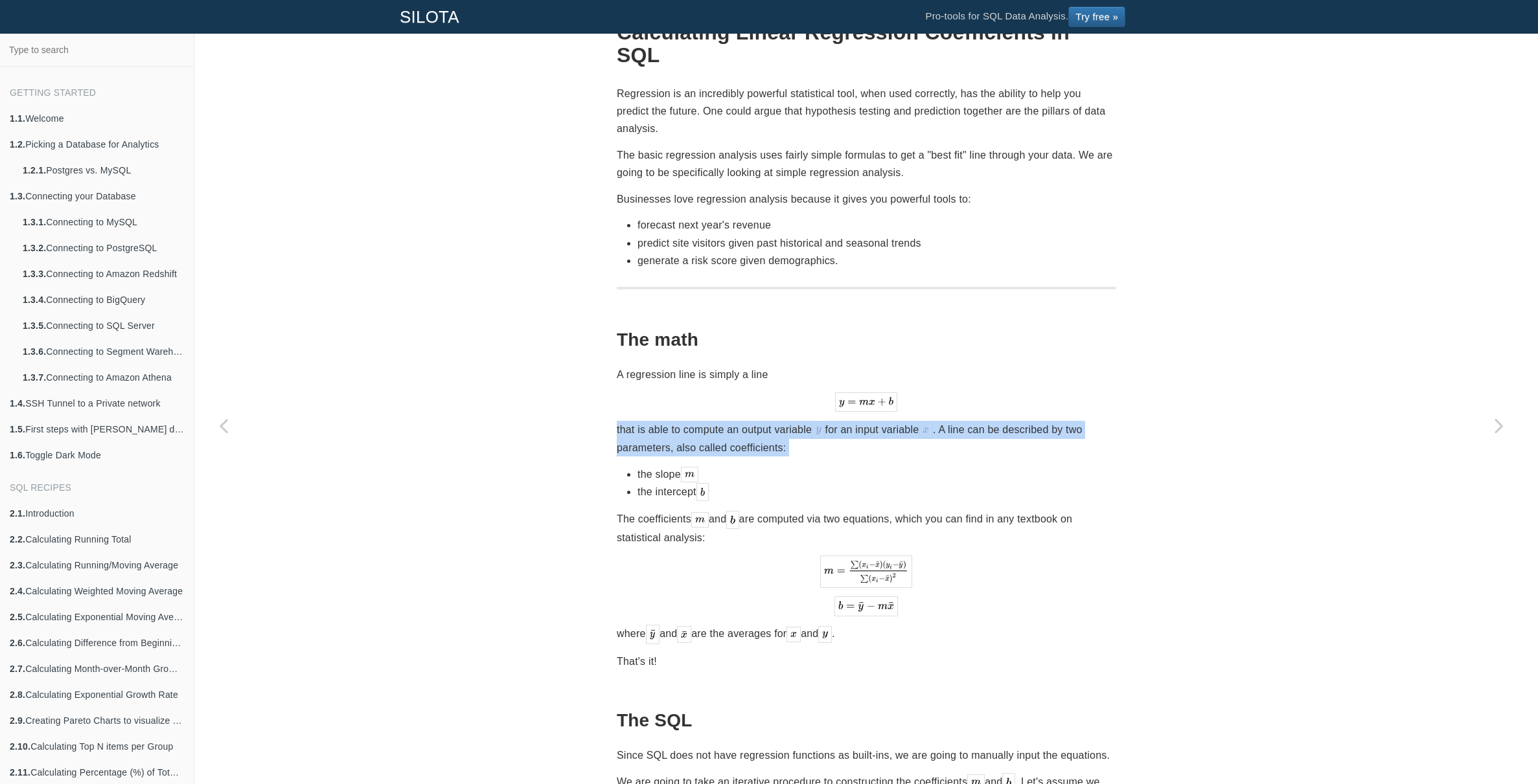
click at [750, 421] on p "that is able to compute an output variable for an input variable . A line can b…" at bounding box center [866, 439] width 499 height 36
click at [753, 422] on p "that is able to compute an output variable for an input variable . A line can b…" at bounding box center [866, 439] width 499 height 36
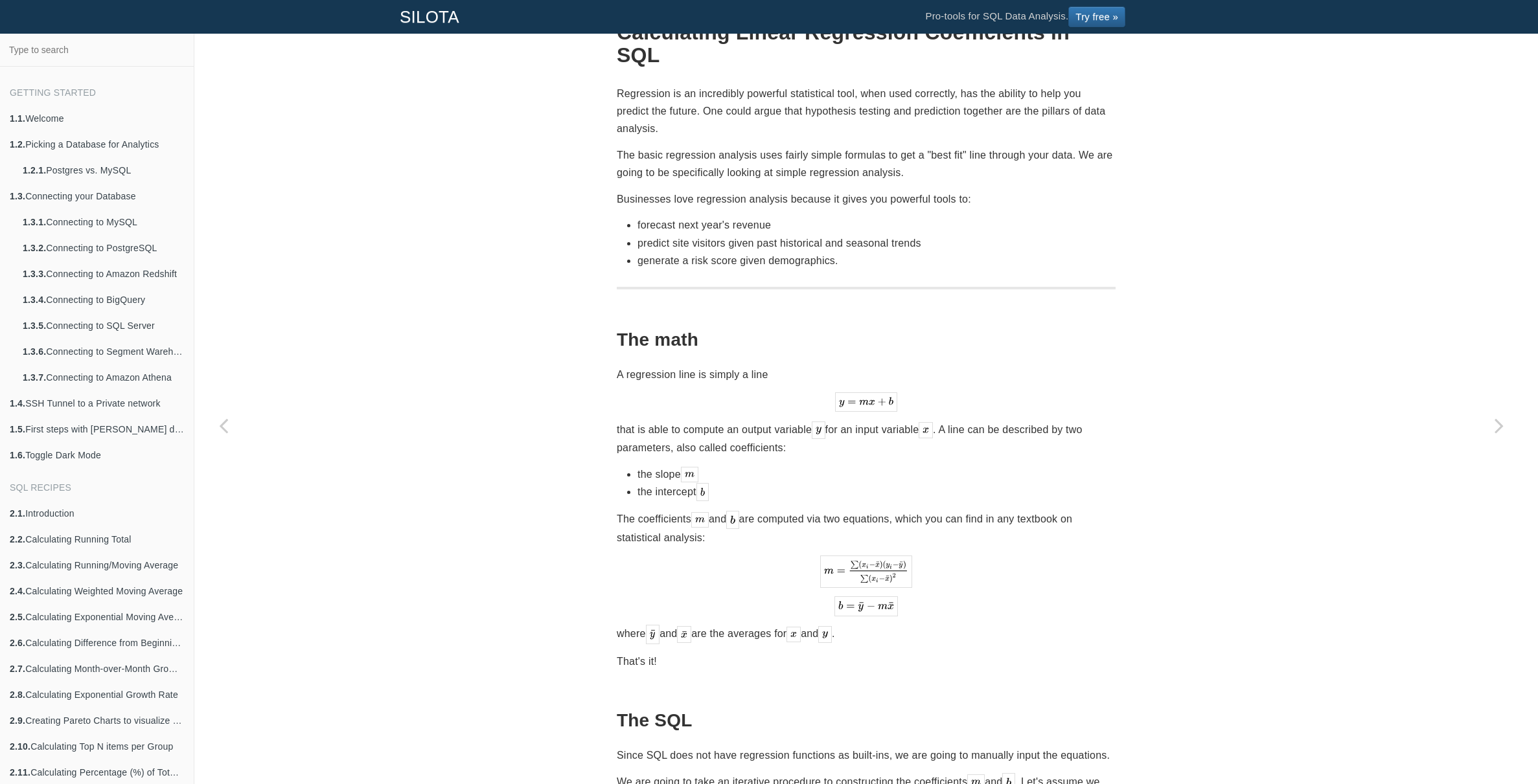
click at [868, 421] on p "that is able to compute an output variable for an input variable . A line can b…" at bounding box center [866, 439] width 499 height 36
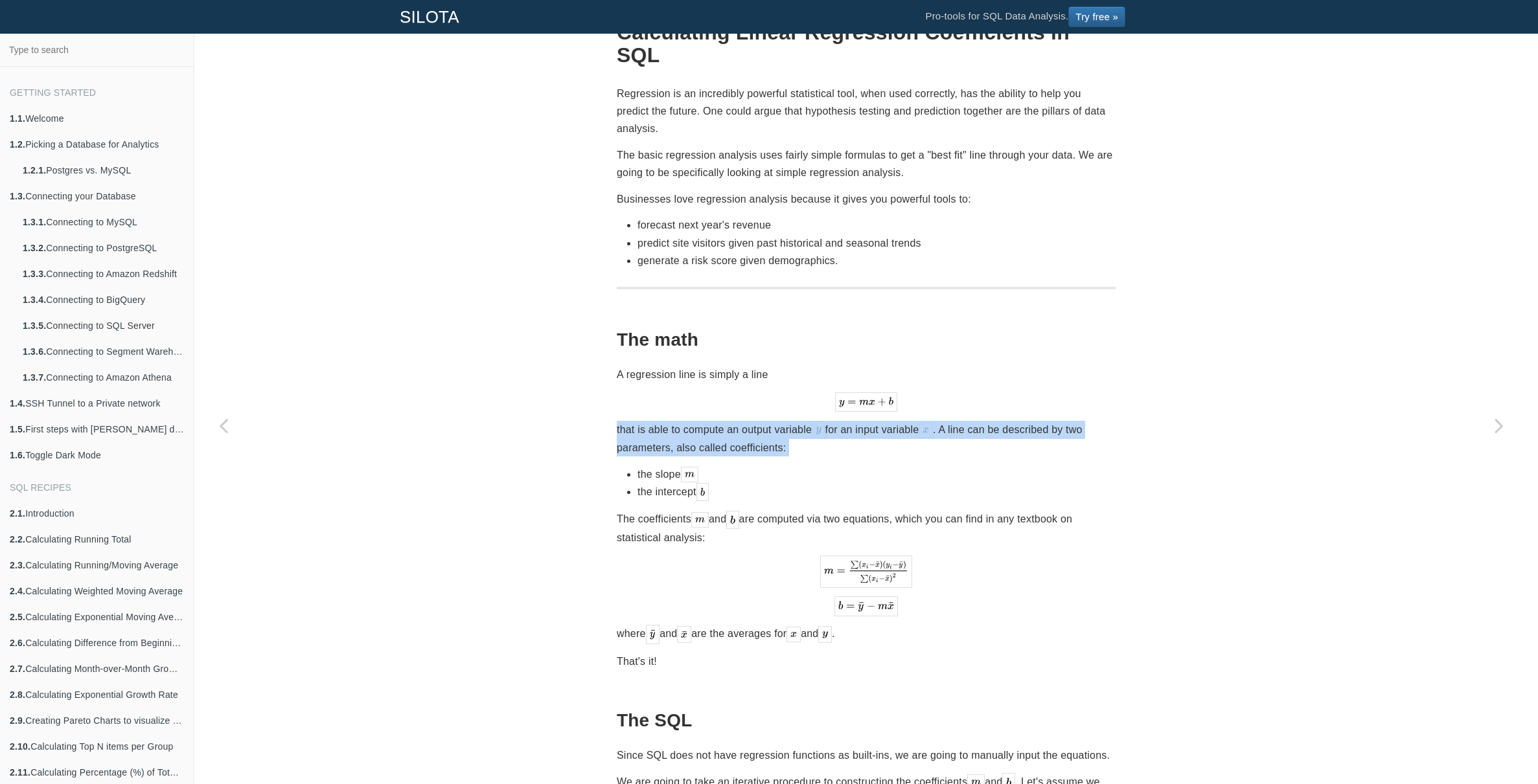
click at [868, 421] on p "that is able to compute an output variable for an input variable . A line can b…" at bounding box center [866, 439] width 499 height 36
click at [897, 421] on p "that is able to compute an output variable for an input variable . A line can b…" at bounding box center [866, 439] width 499 height 36
click at [902, 421] on p "that is able to compute an output variable for an input variable . A line can b…" at bounding box center [866, 439] width 499 height 36
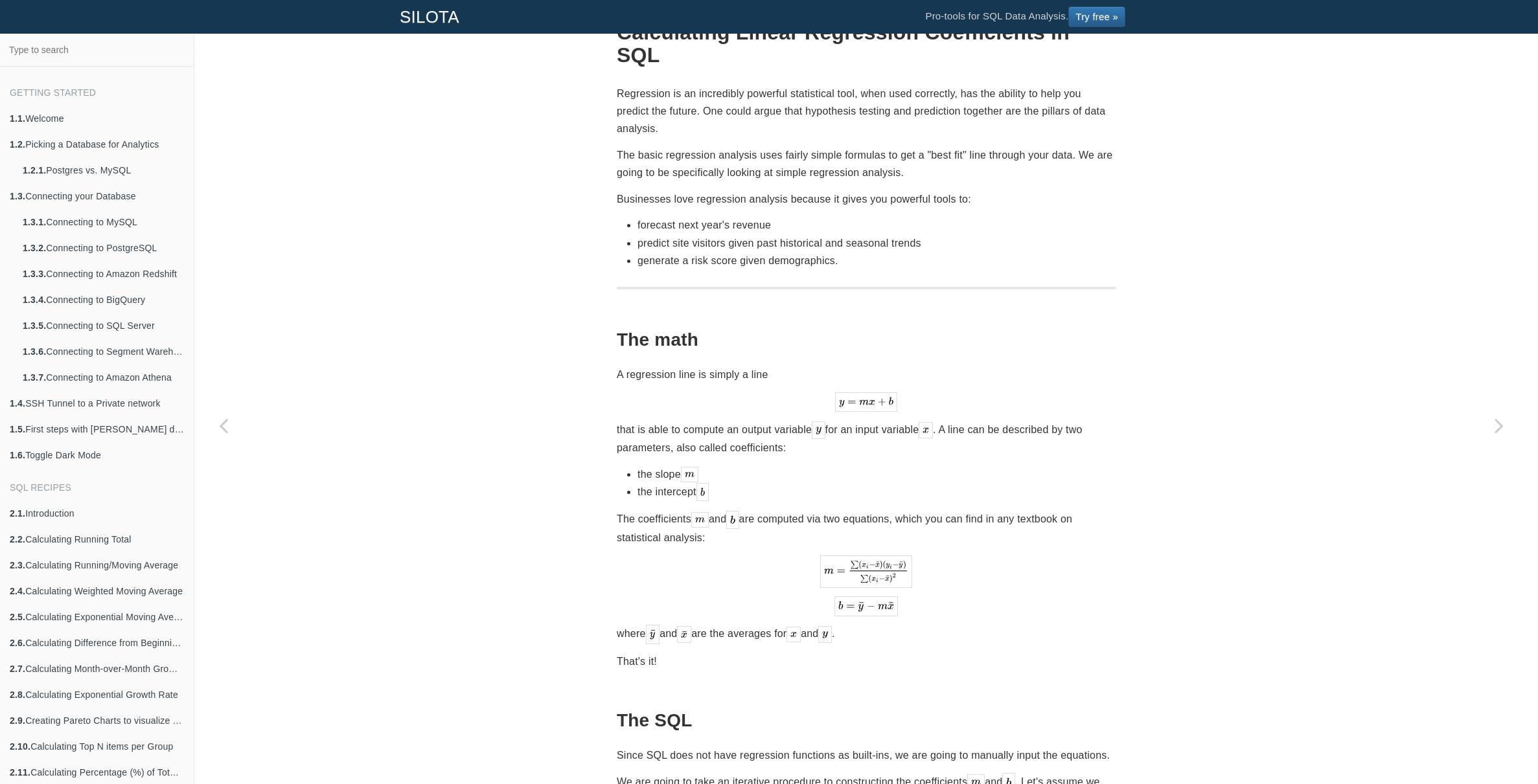
click at [1017, 421] on p "that is able to compute an output variable for an input variable . A line can b…" at bounding box center [866, 439] width 499 height 36
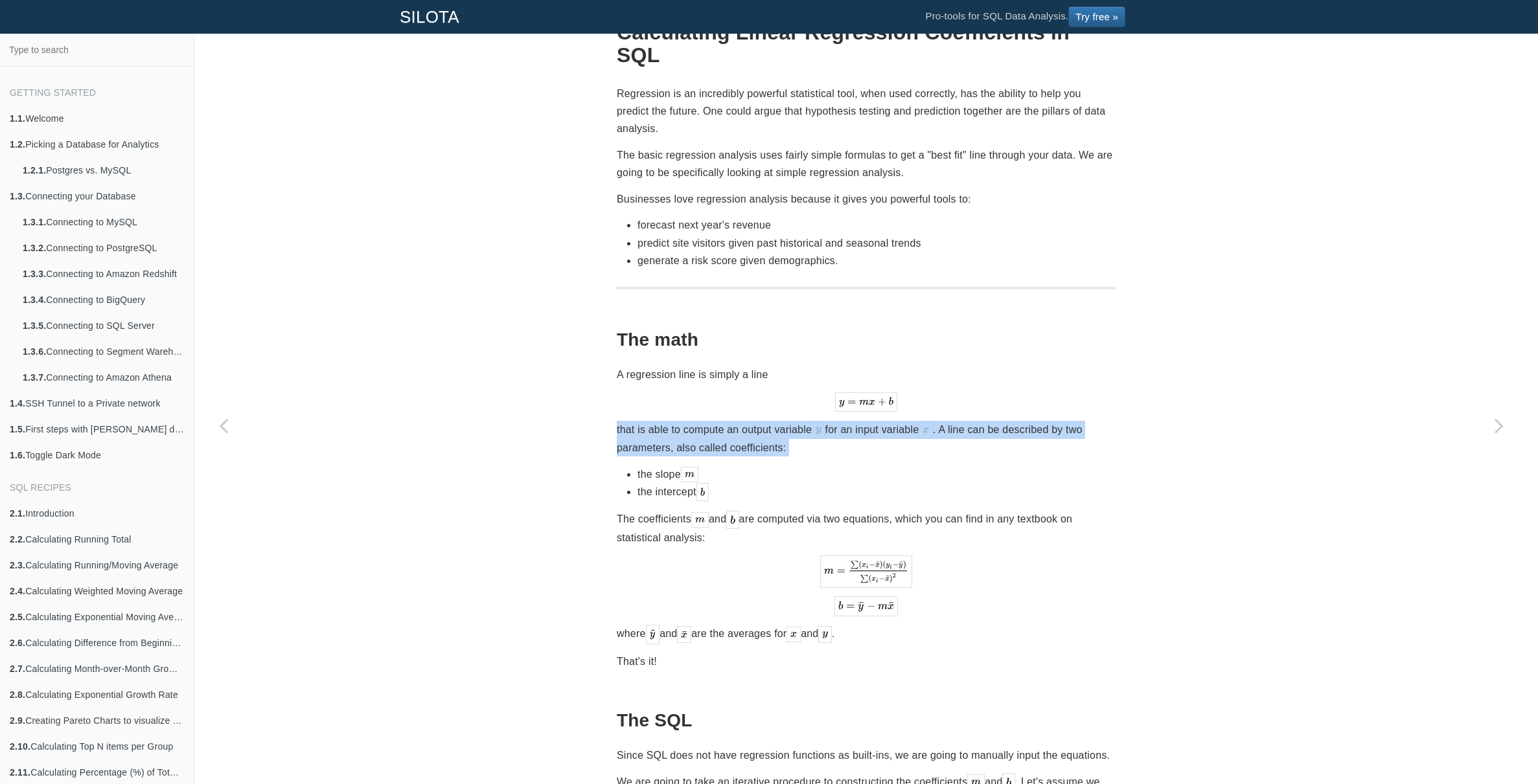
click at [1017, 421] on p "that is able to compute an output variable for an input variable . A line can b…" at bounding box center [866, 439] width 499 height 36
click at [1015, 424] on p "that is able to compute an output variable for an input variable . A line can b…" at bounding box center [866, 439] width 499 height 36
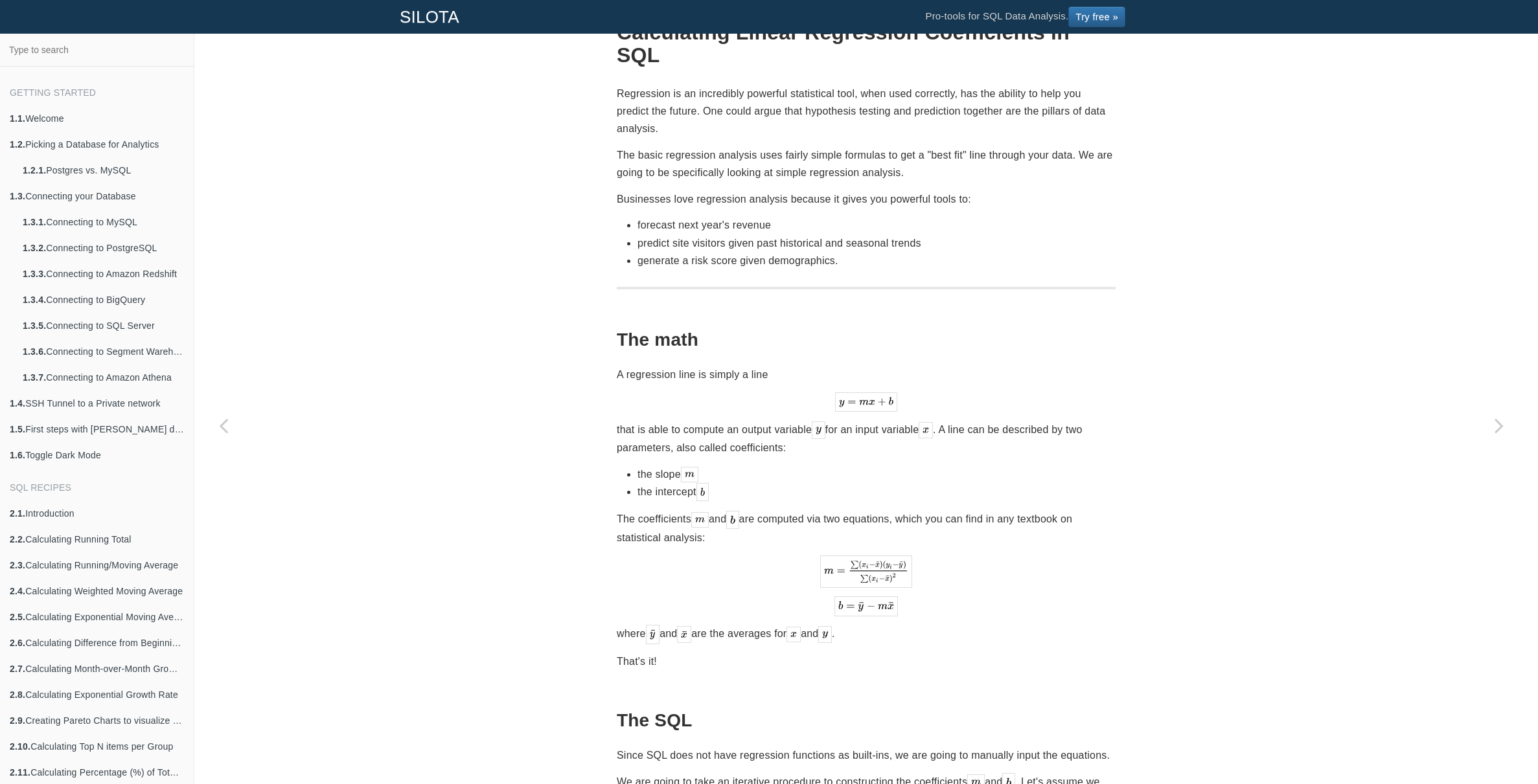
click at [696, 431] on p "that is able to compute an output variable for an input variable . A line can b…" at bounding box center [866, 439] width 499 height 36
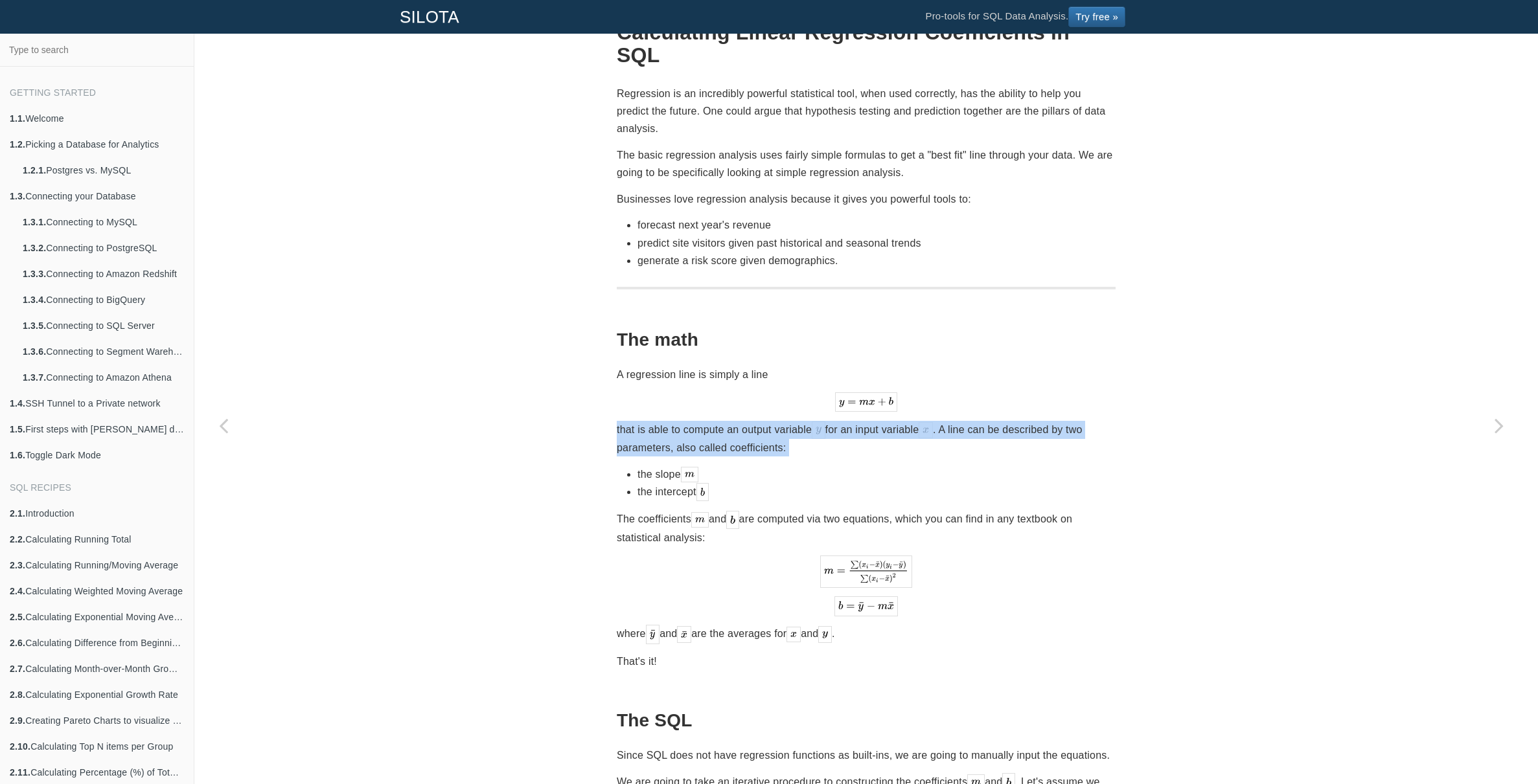
click at [696, 431] on p "that is able to compute an output variable for an input variable . A line can b…" at bounding box center [866, 439] width 499 height 36
click at [719, 428] on p "that is able to compute an output variable for an input variable . A line can b…" at bounding box center [866, 439] width 499 height 36
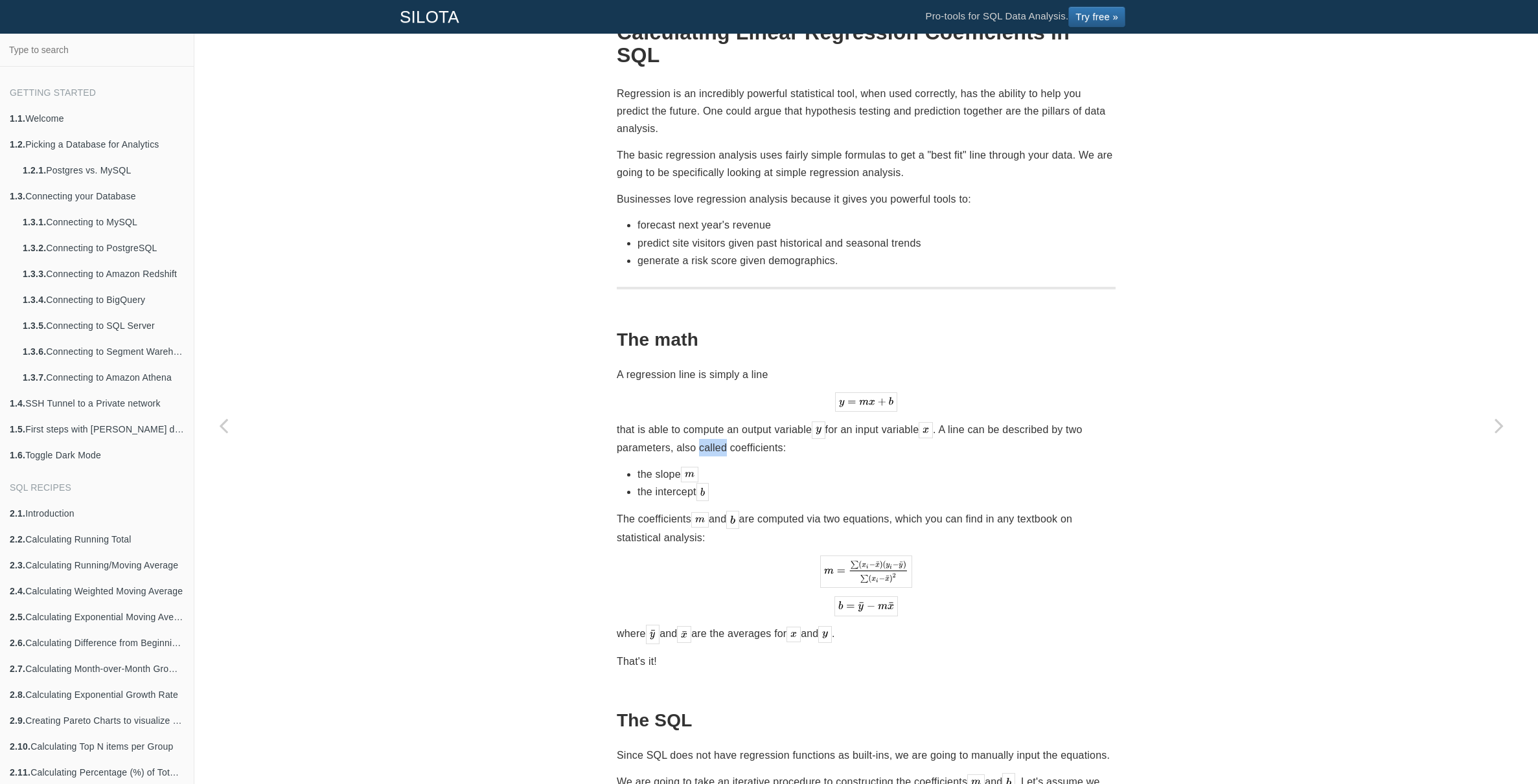
click at [719, 428] on p "that is able to compute an output variable for an input variable . A line can b…" at bounding box center [866, 439] width 499 height 36
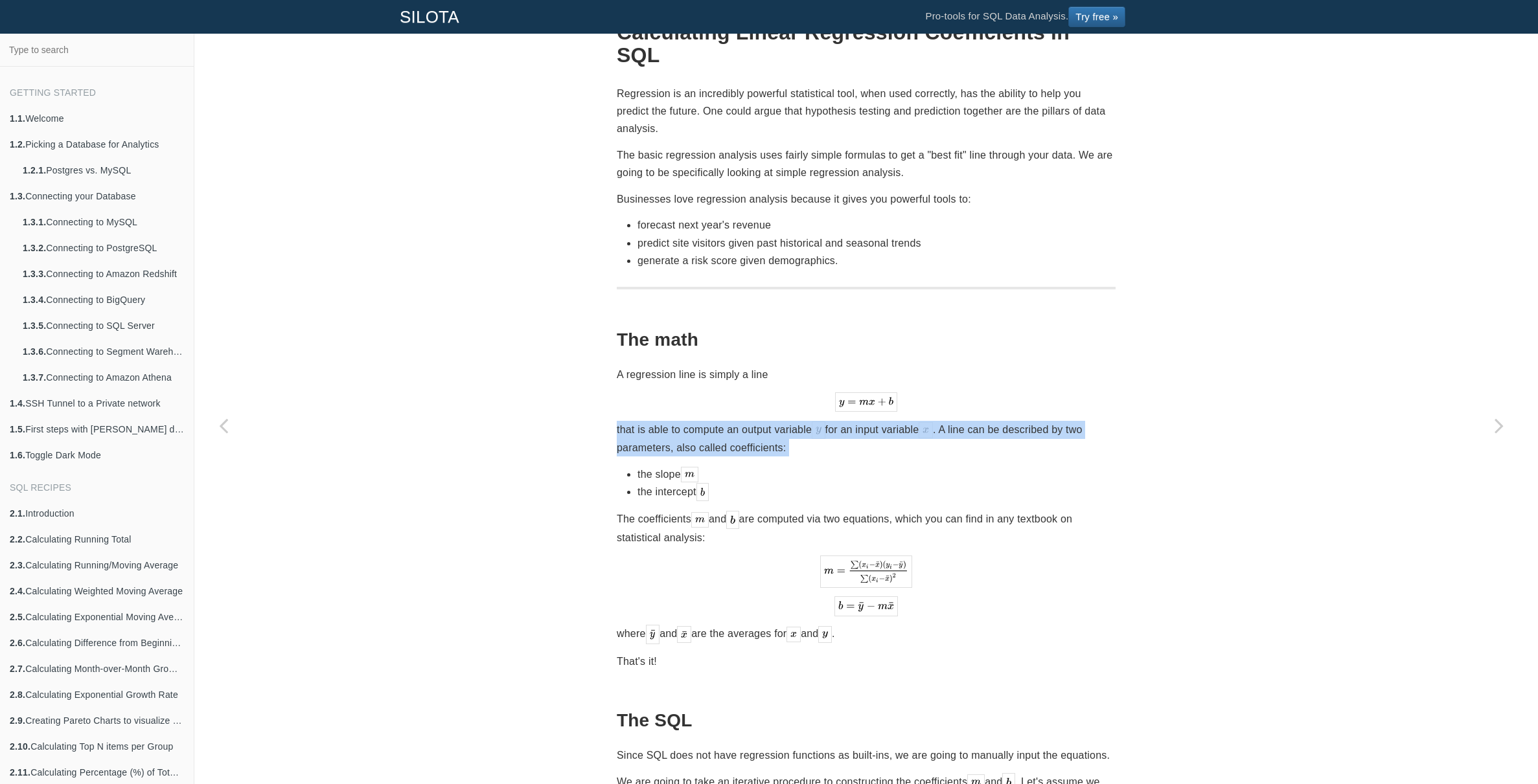
click at [719, 428] on p "that is able to compute an output variable for an input variable . A line can b…" at bounding box center [866, 439] width 499 height 36
click at [736, 428] on p "that is able to compute an output variable for an input variable . A line can b…" at bounding box center [866, 439] width 499 height 36
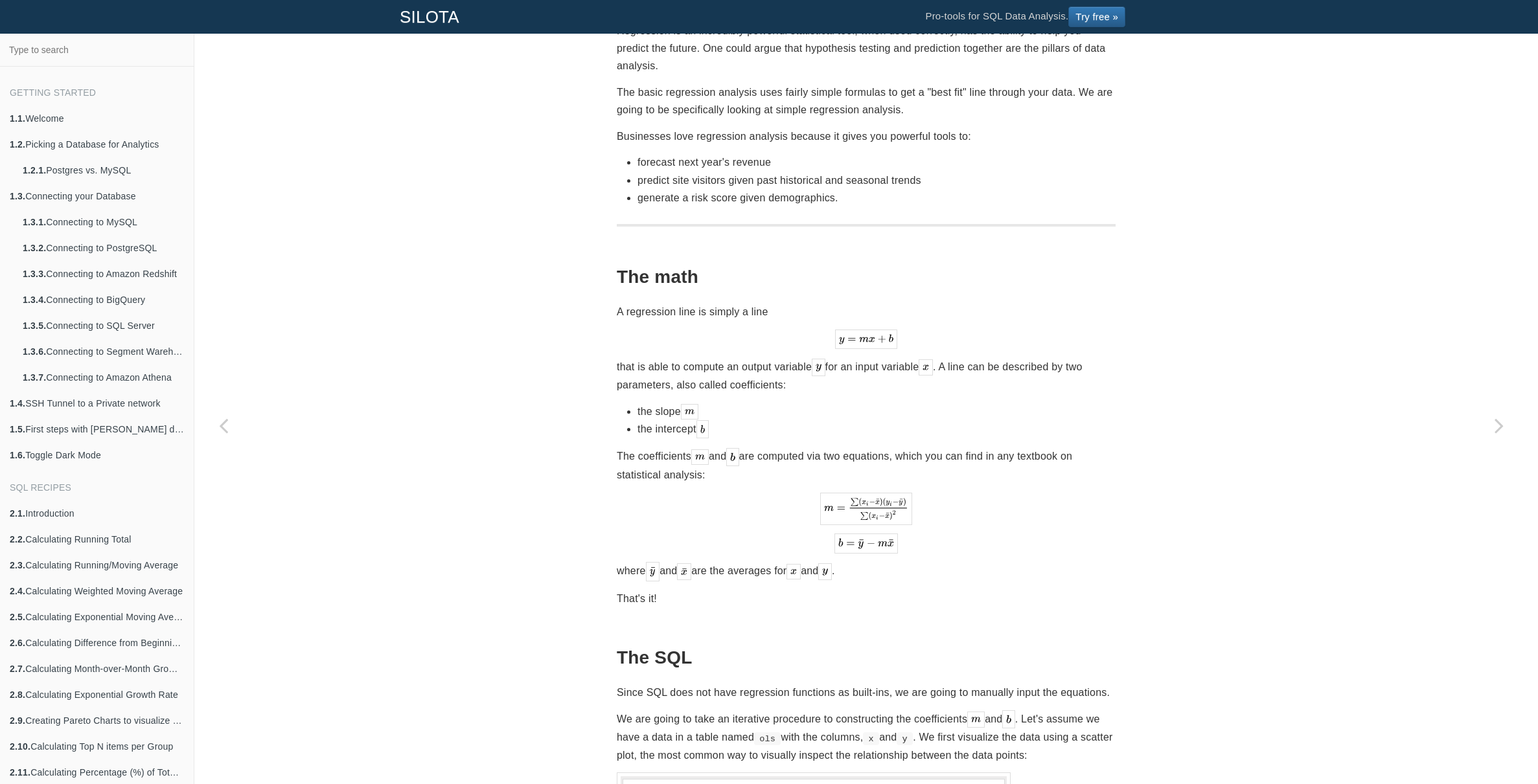
scroll to position [193, 0]
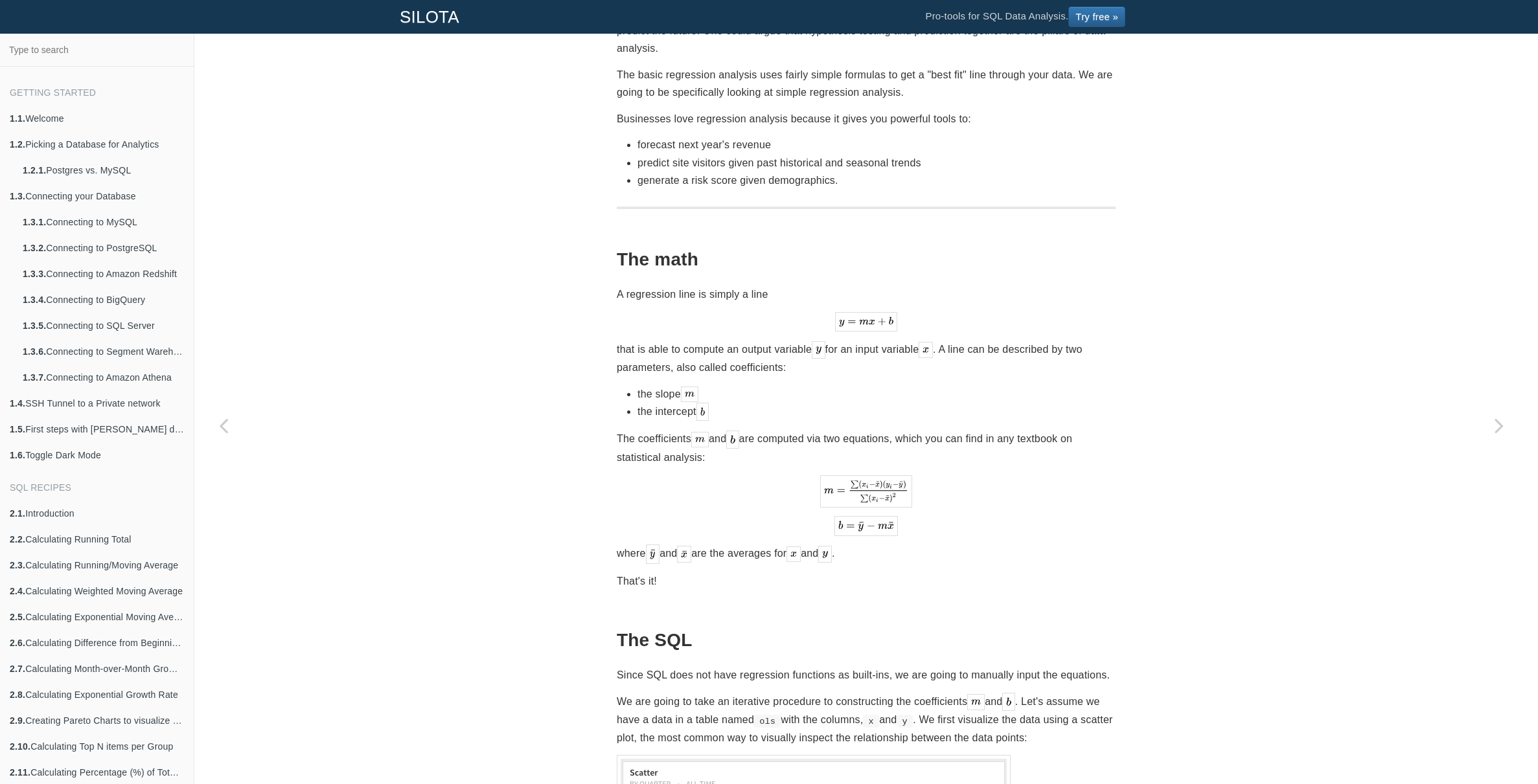
click at [833, 430] on p "The coefficients and are computed via two equations, which you can find in any …" at bounding box center [866, 448] width 499 height 36
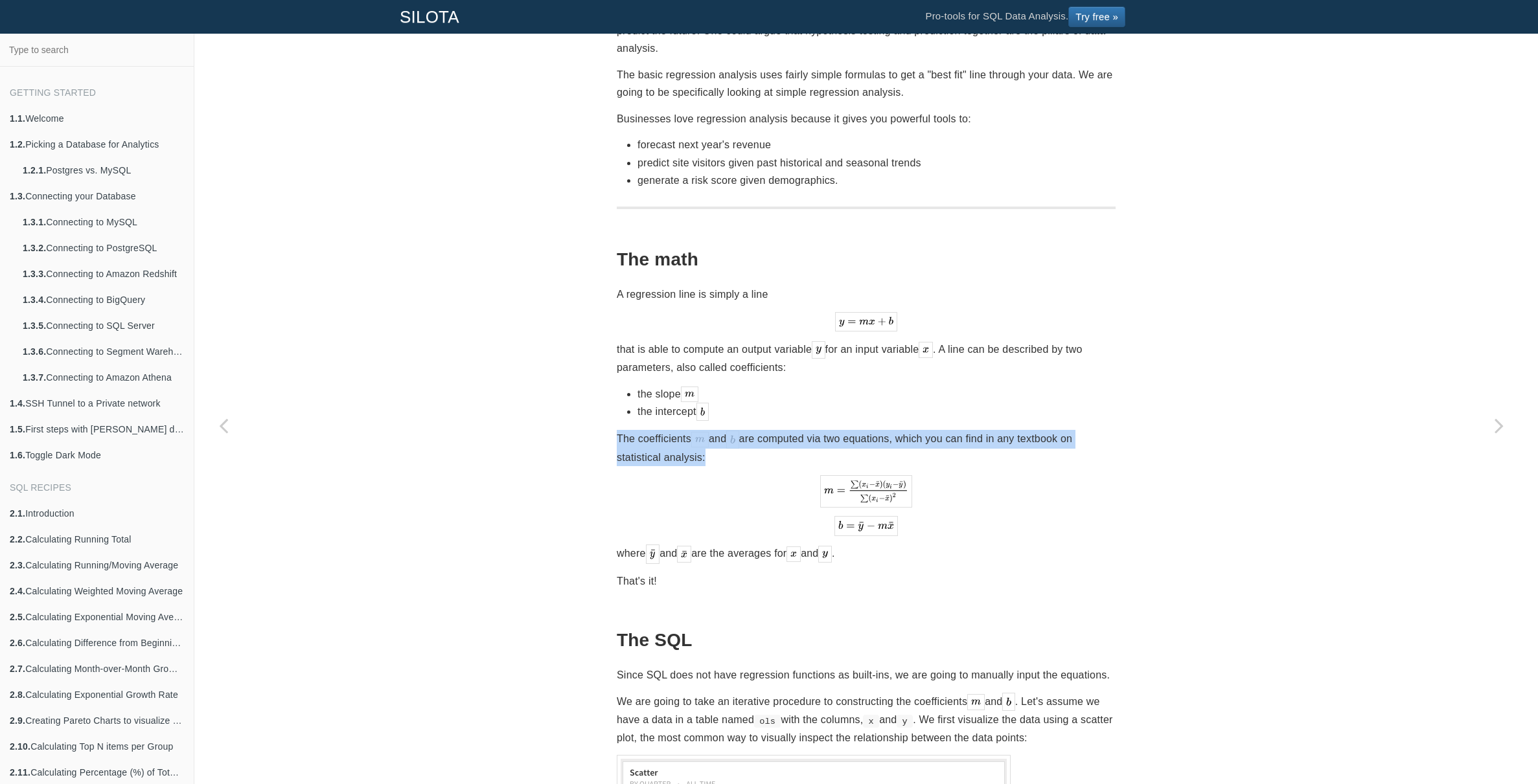
click at [833, 430] on p "The coefficients and are computed via two equations, which you can find in any …" at bounding box center [866, 448] width 499 height 36
click at [854, 430] on p "The coefficients and are computed via two equations, which you can find in any …" at bounding box center [866, 448] width 499 height 36
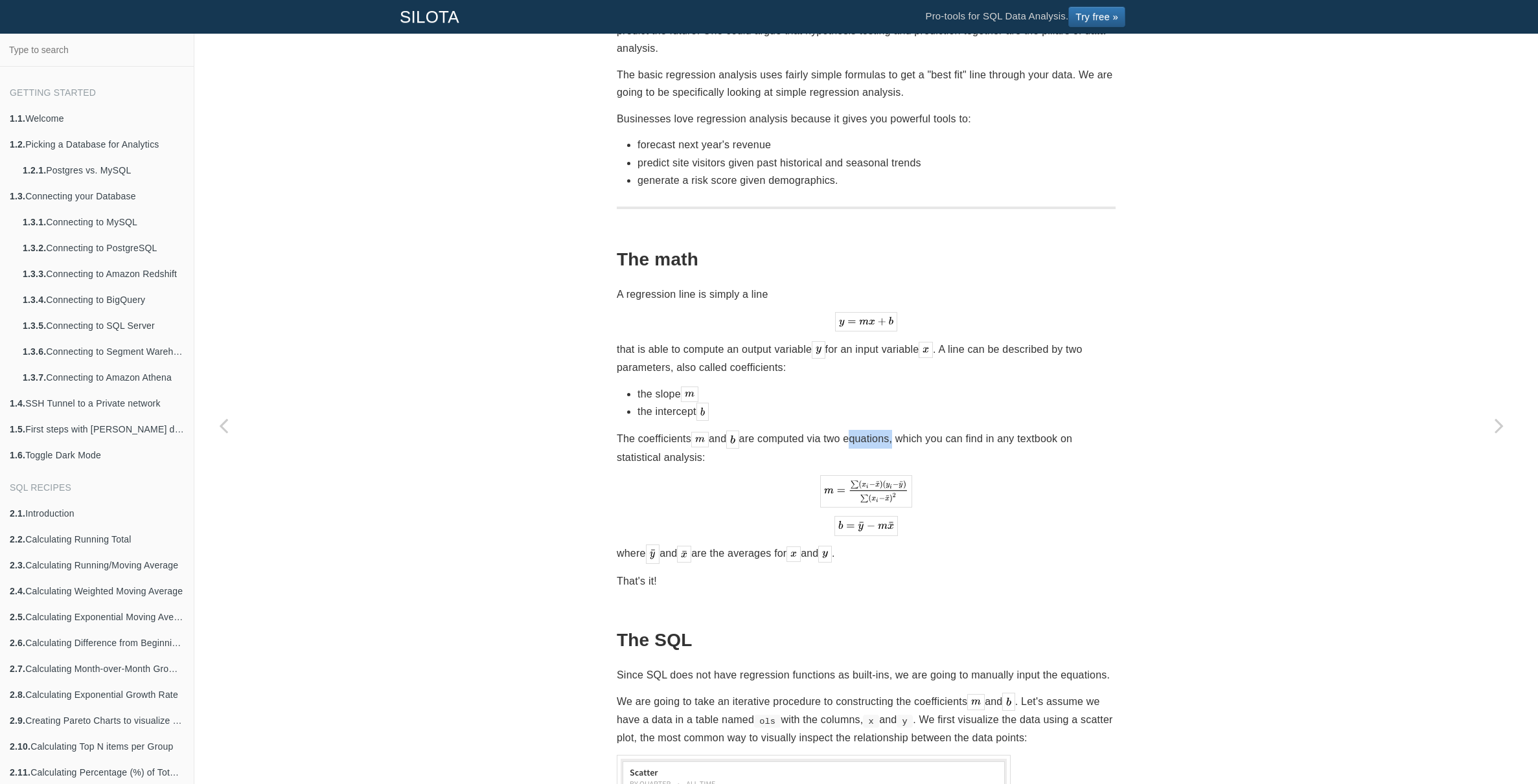
click at [854, 430] on p "The coefficients and are computed via two equations, which you can find in any …" at bounding box center [866, 448] width 499 height 36
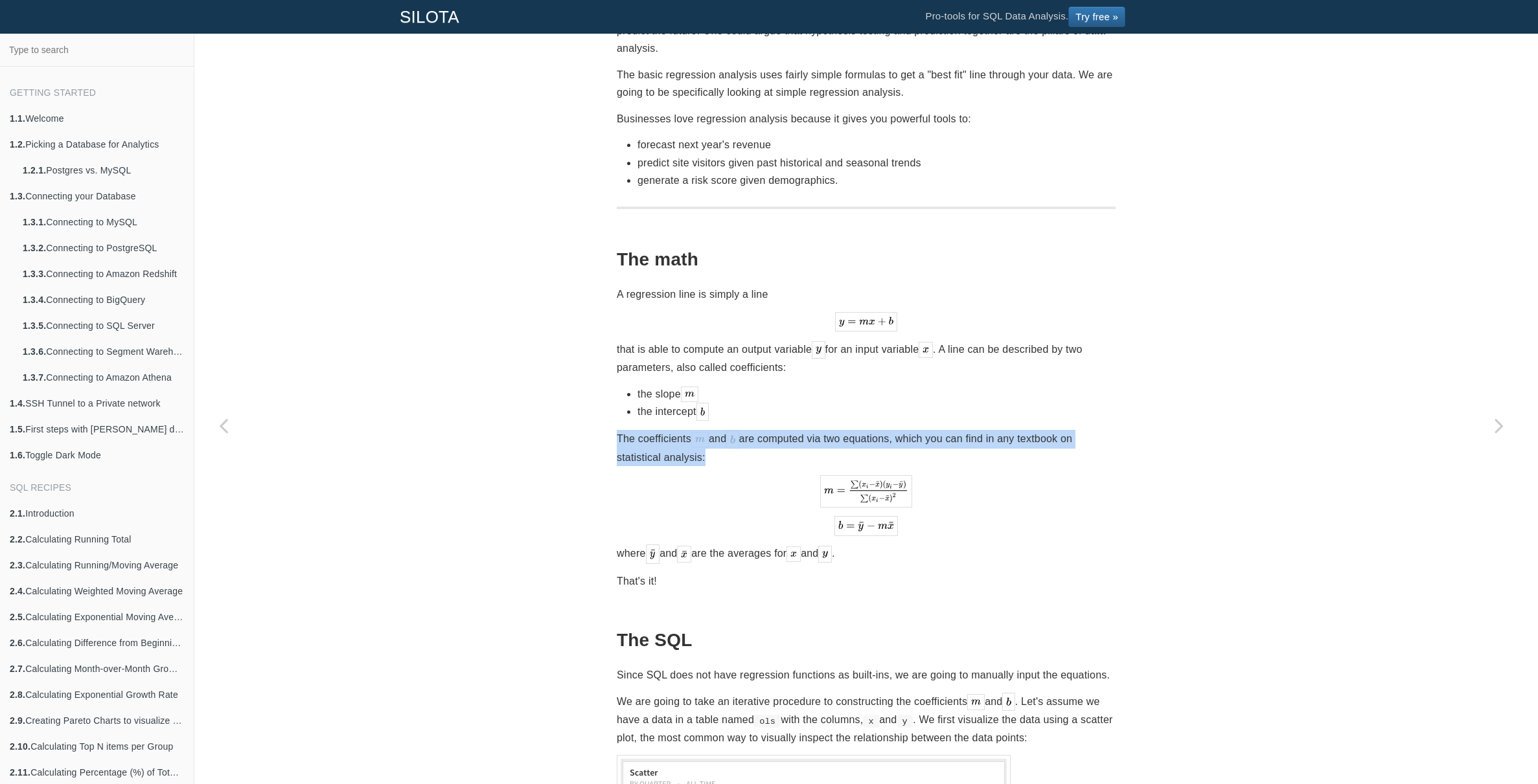
click at [854, 430] on p "The coefficients and are computed via two equations, which you can find in any …" at bounding box center [866, 448] width 499 height 36
click at [886, 430] on p "The coefficients and are computed via two equations, which you can find in any …" at bounding box center [866, 448] width 499 height 36
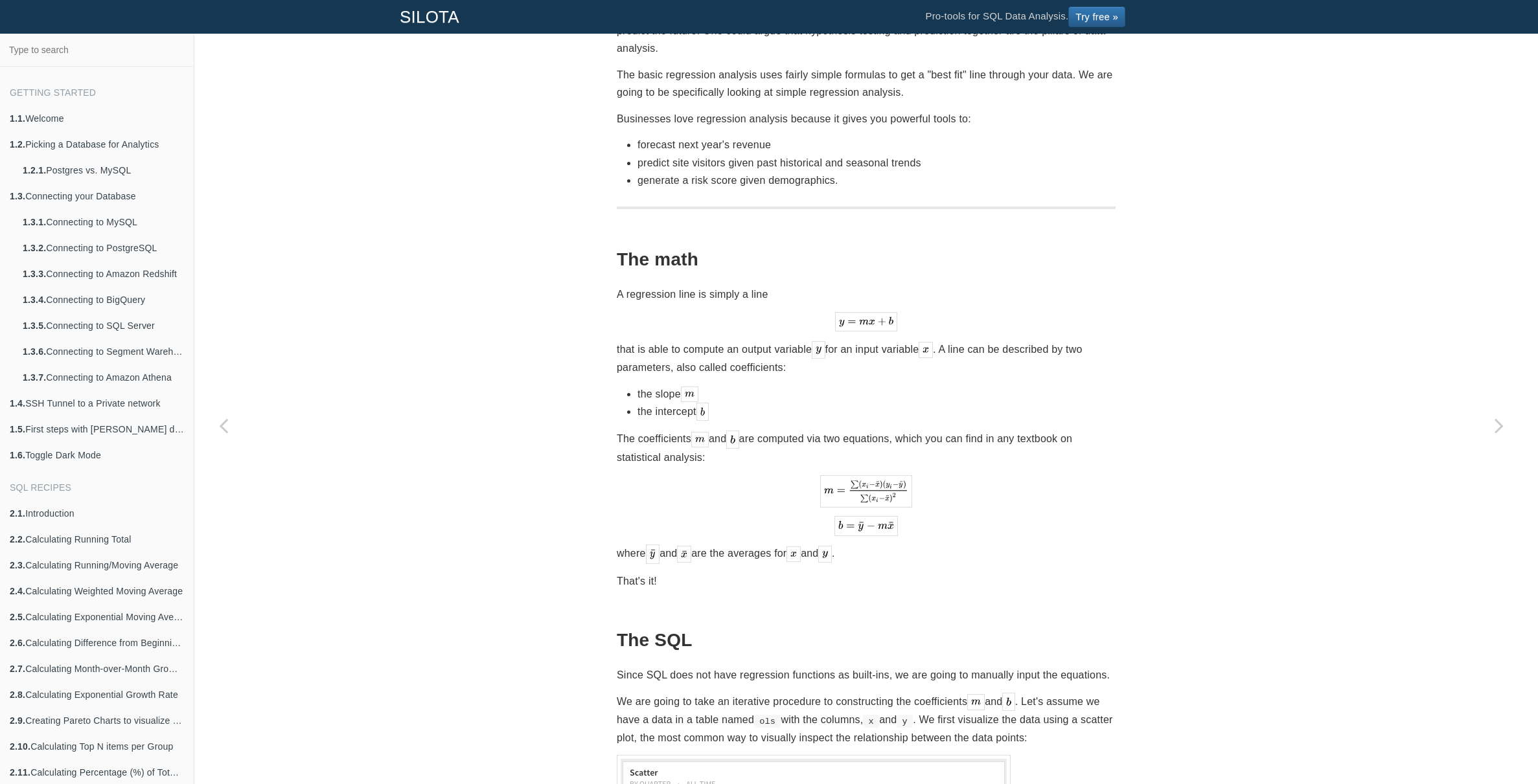
click at [922, 430] on p "The coefficients and are computed via two equations, which you can find in any …" at bounding box center [866, 448] width 499 height 36
click at [921, 430] on p "The coefficients and are computed via two equations, which you can find in any …" at bounding box center [866, 448] width 499 height 36
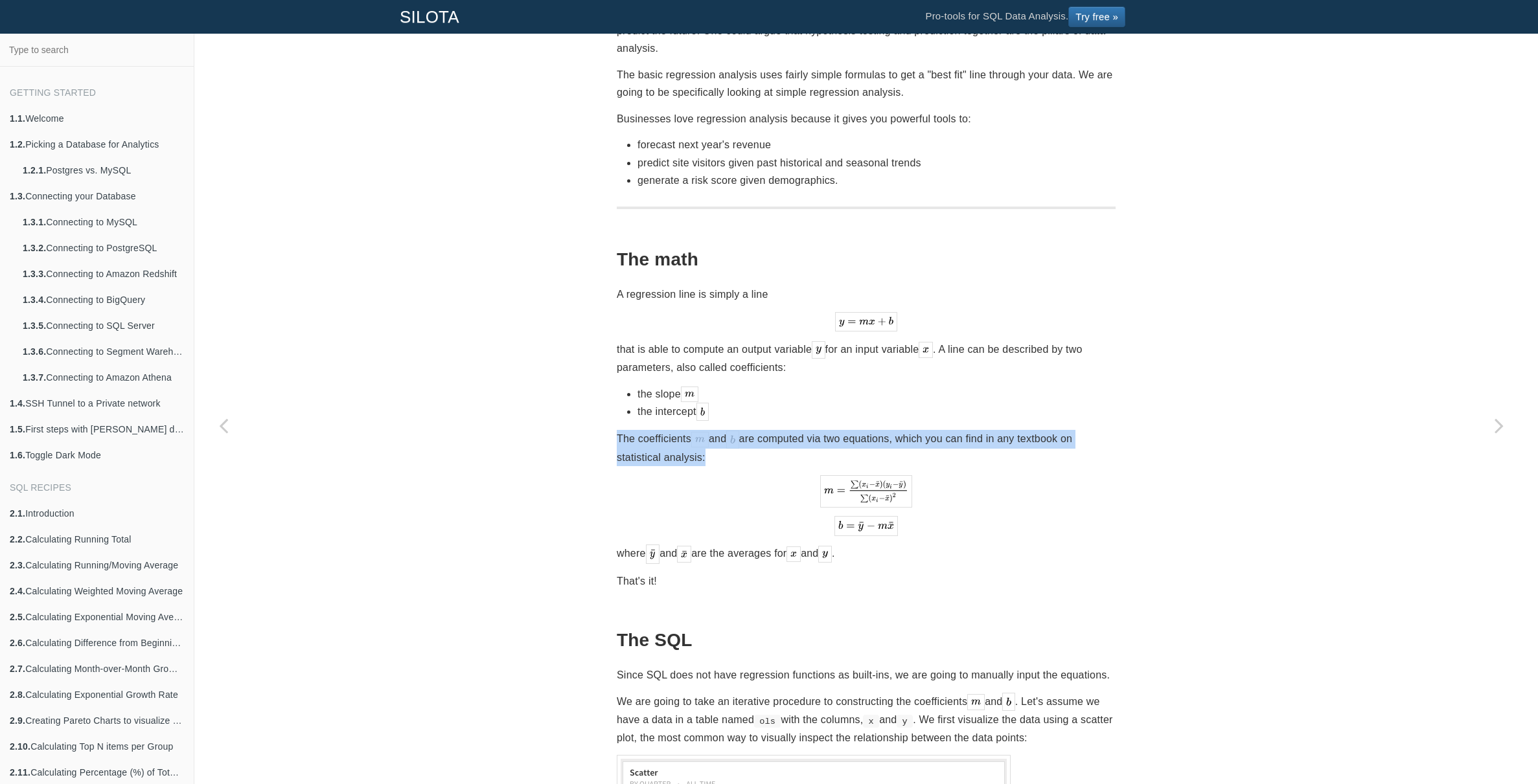
click at [921, 430] on p "The coefficients and are computed via two equations, which you can find in any …" at bounding box center [866, 448] width 499 height 36
click at [943, 430] on p "The coefficients and are computed via two equations, which you can find in any …" at bounding box center [866, 448] width 499 height 36
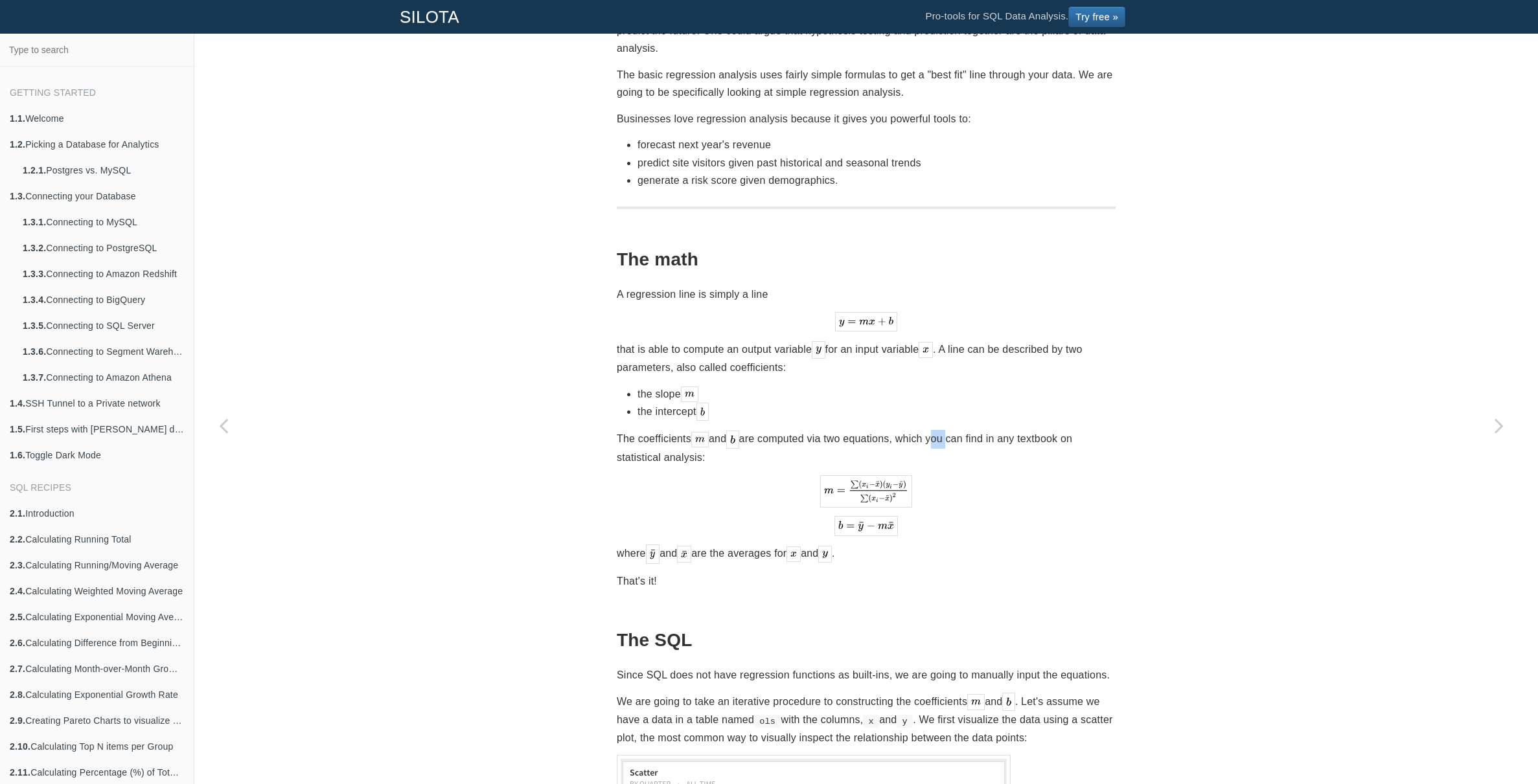
click at [943, 430] on p "The coefficients and are computed via two equations, which you can find in any …" at bounding box center [866, 448] width 499 height 36
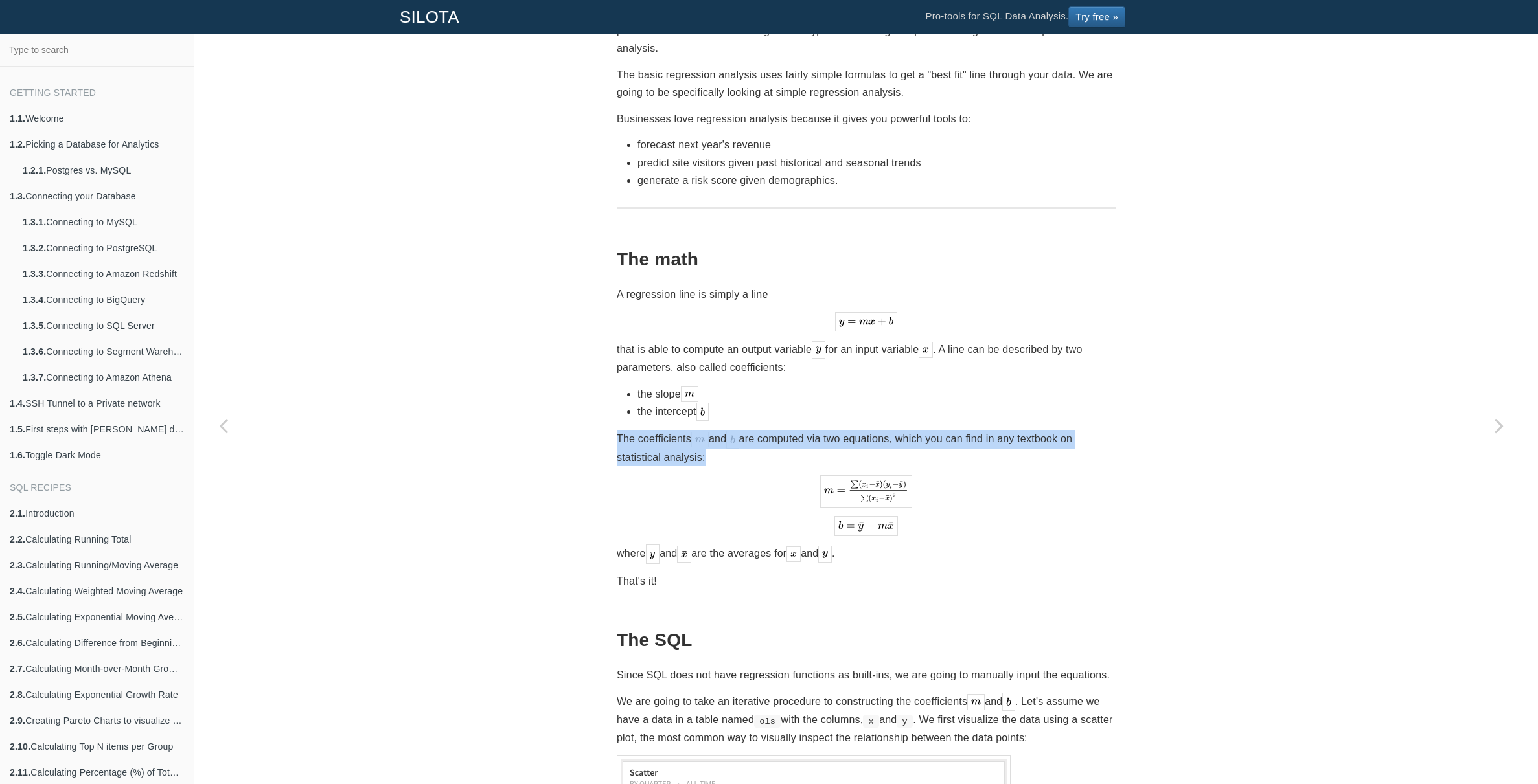
click at [943, 430] on p "The coefficients and are computed via two equations, which you can find in any …" at bounding box center [866, 448] width 499 height 36
click at [965, 430] on p "The coefficients and are computed via two equations, which you can find in any …" at bounding box center [866, 448] width 499 height 36
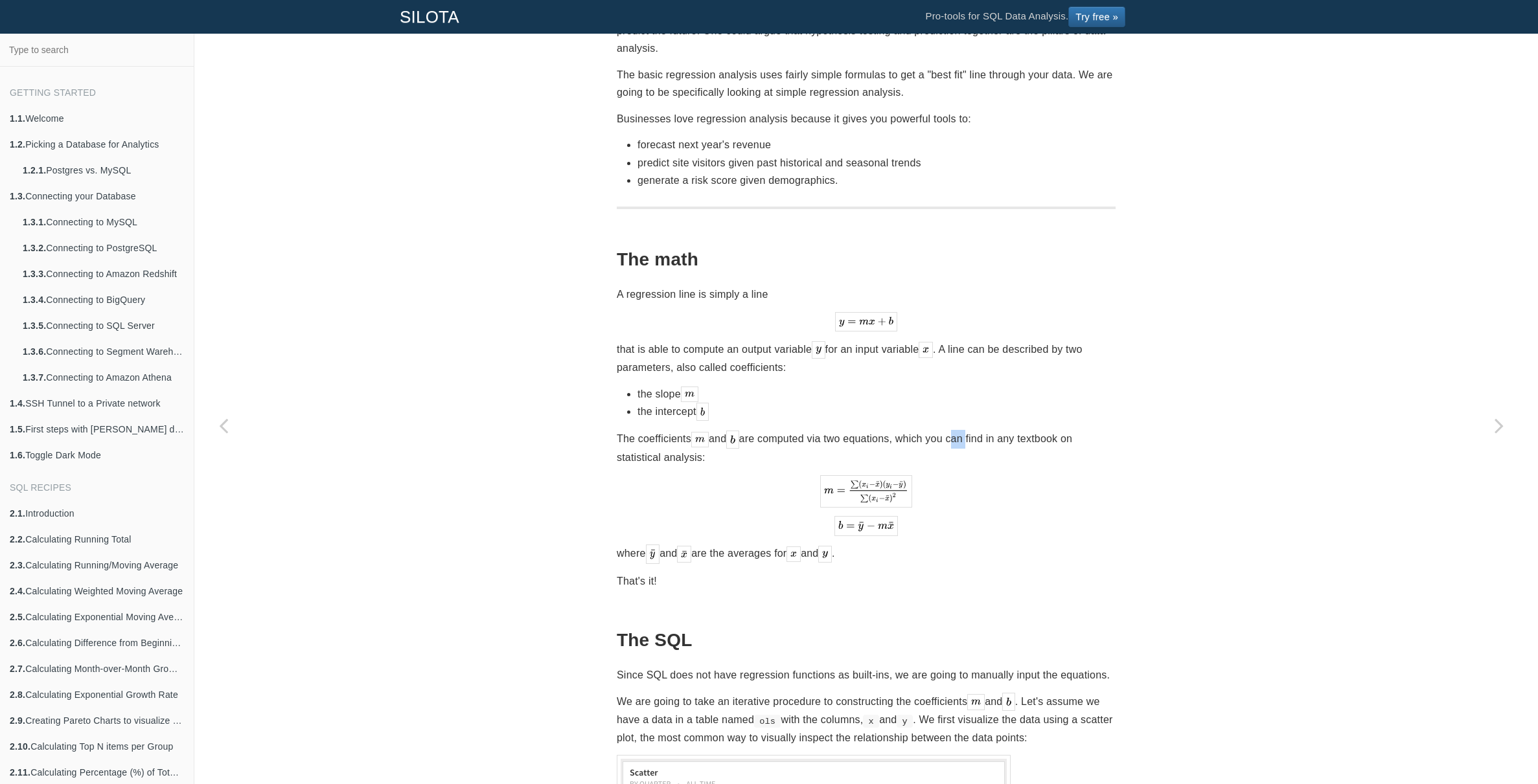
click at [965, 430] on p "The coefficients and are computed via two equations, which you can find in any …" at bounding box center [866, 448] width 499 height 36
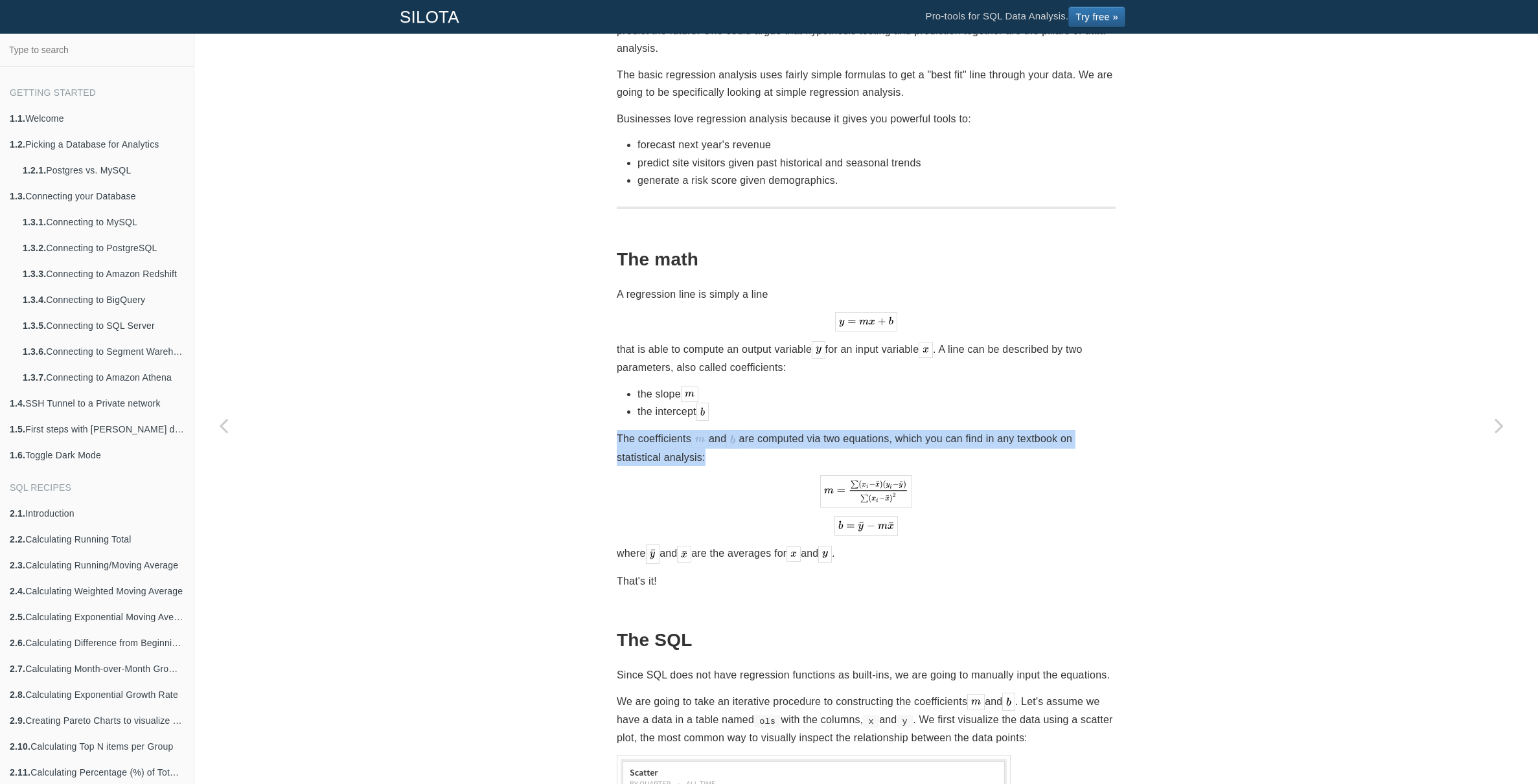
click at [965, 430] on p "The coefficients and are computed via two equations, which you can find in any …" at bounding box center [866, 448] width 499 height 36
click at [975, 430] on p "The coefficients and are computed via two equations, which you can find in any …" at bounding box center [866, 448] width 499 height 36
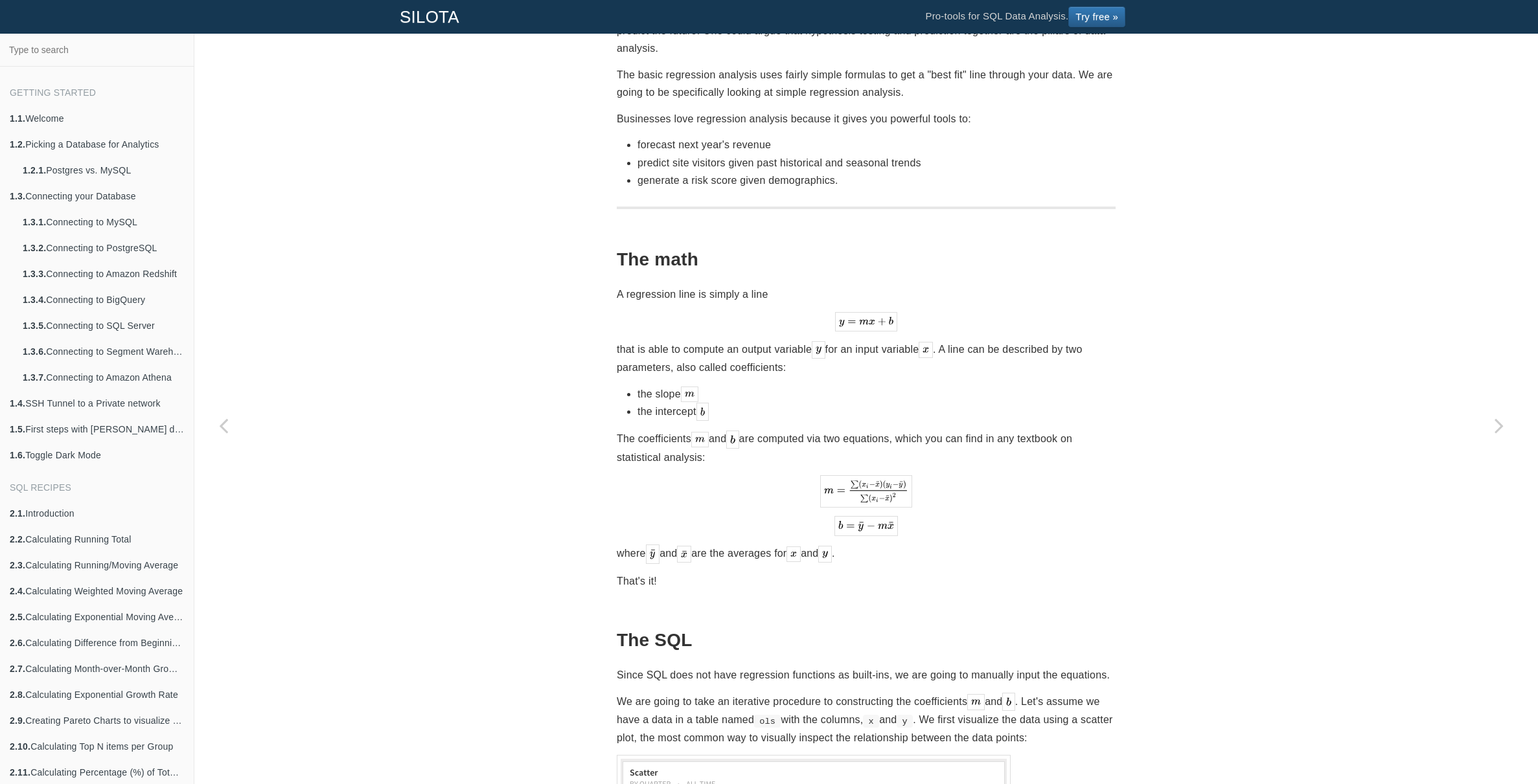
click at [925, 430] on p "The coefficients and are computed via two equations, which you can find in any …" at bounding box center [866, 448] width 499 height 36
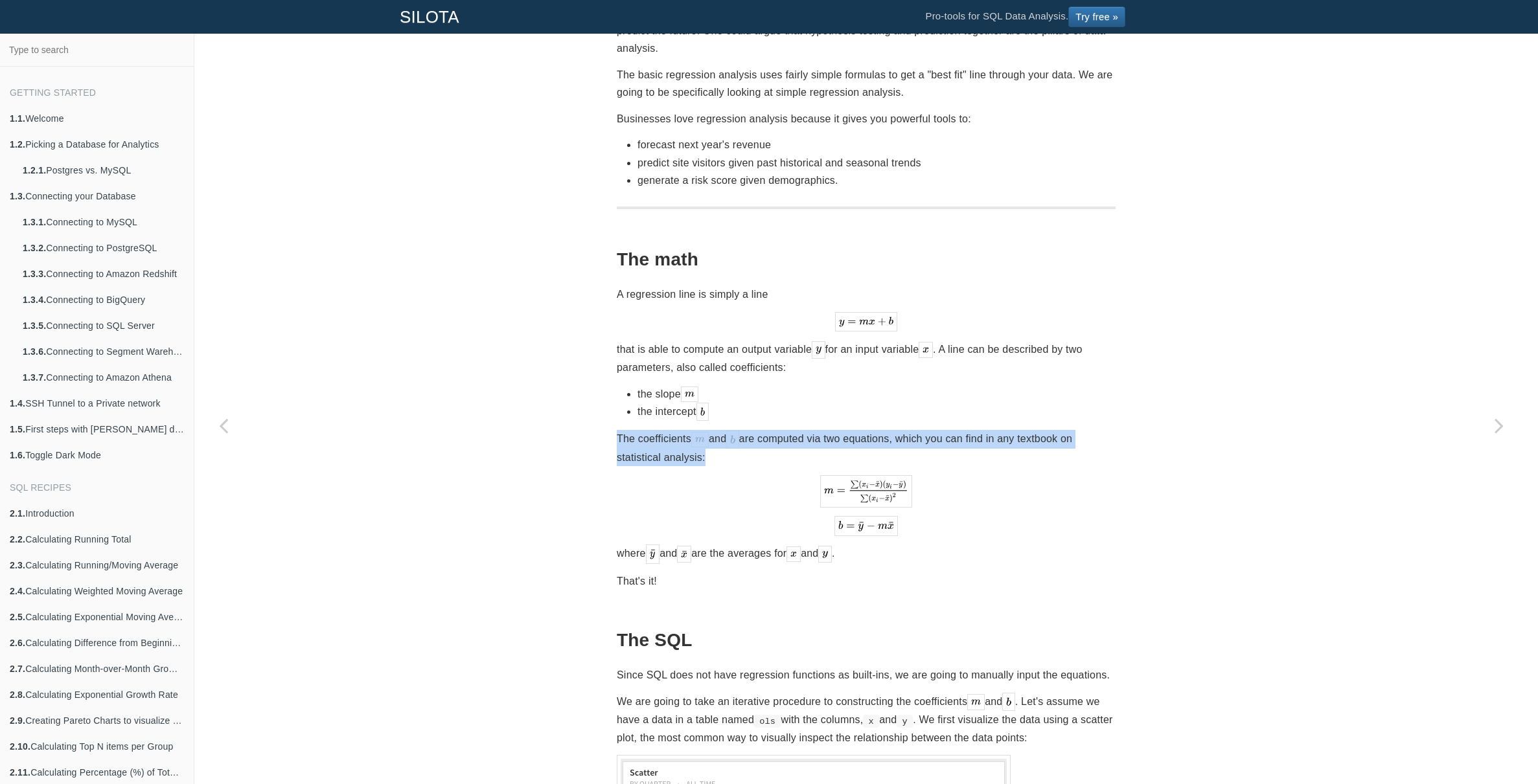
click at [925, 430] on p "The coefficients and are computed via two equations, which you can find in any …" at bounding box center [866, 448] width 499 height 36
click at [935, 430] on p "The coefficients and are computed via two equations, which you can find in any …" at bounding box center [866, 448] width 499 height 36
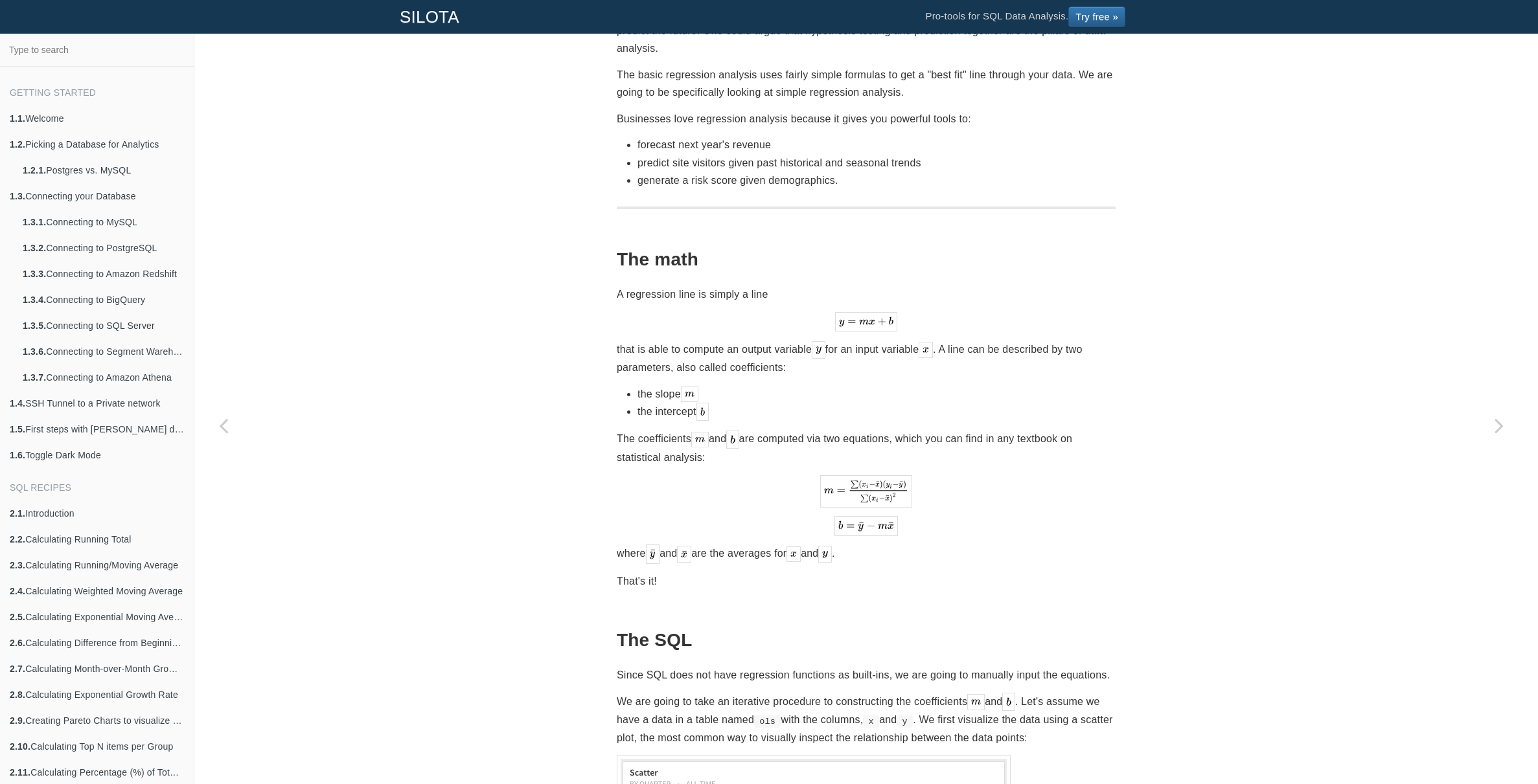
click at [916, 110] on p "Businesses love regression analysis because it gives you powerful tools to:" at bounding box center [866, 119] width 499 height 17
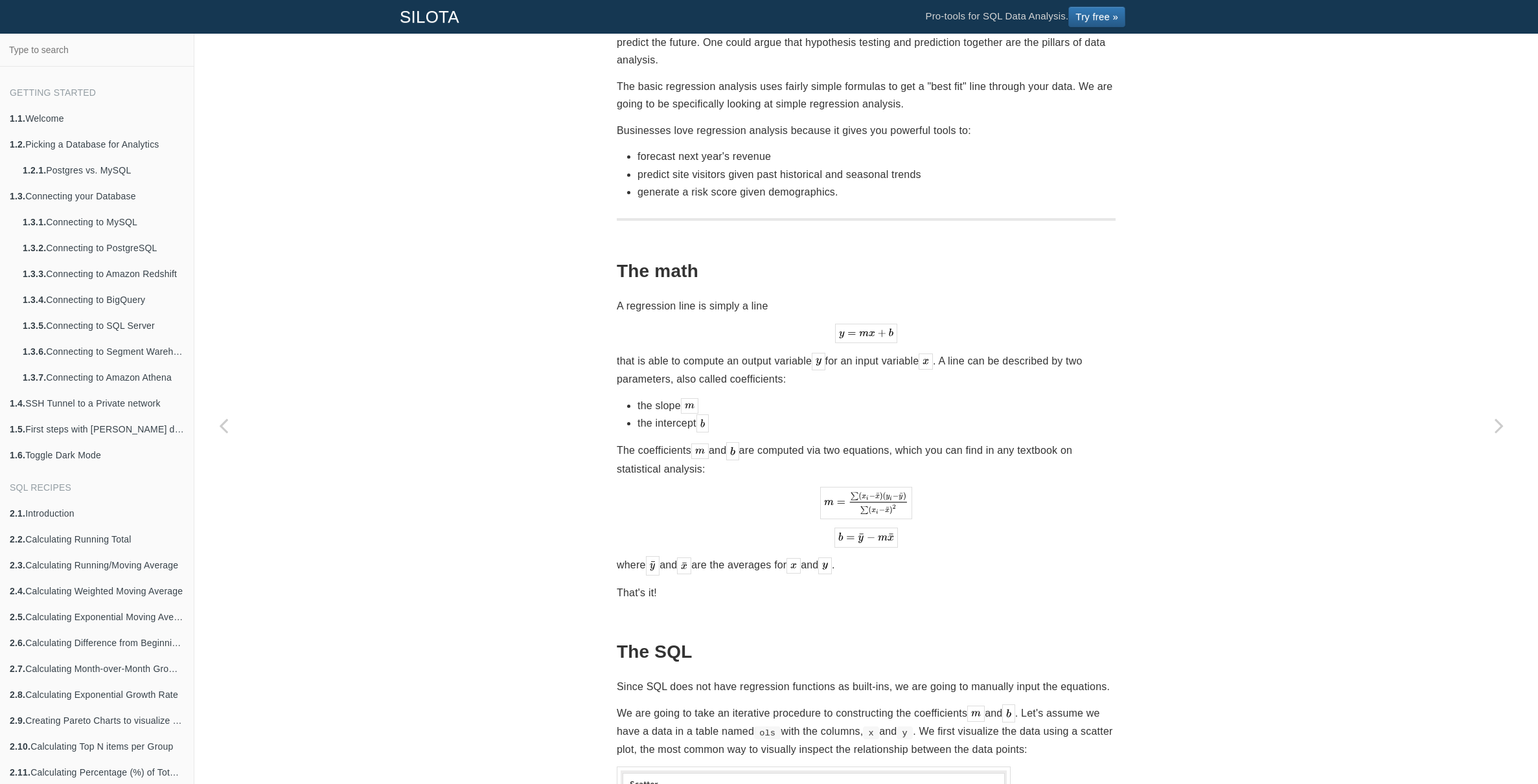
click at [757, 166] on li "predict site visitors given past historical and seasonal trends" at bounding box center [876, 175] width 478 height 17
drag, startPoint x: 757, startPoint y: 148, endPoint x: 760, endPoint y: 159, distance: 11.4
click at [757, 166] on li "predict site visitors given past historical and seasonal trends" at bounding box center [876, 175] width 478 height 17
click at [760, 166] on li "predict site visitors given past historical and seasonal trends" at bounding box center [876, 175] width 478 height 17
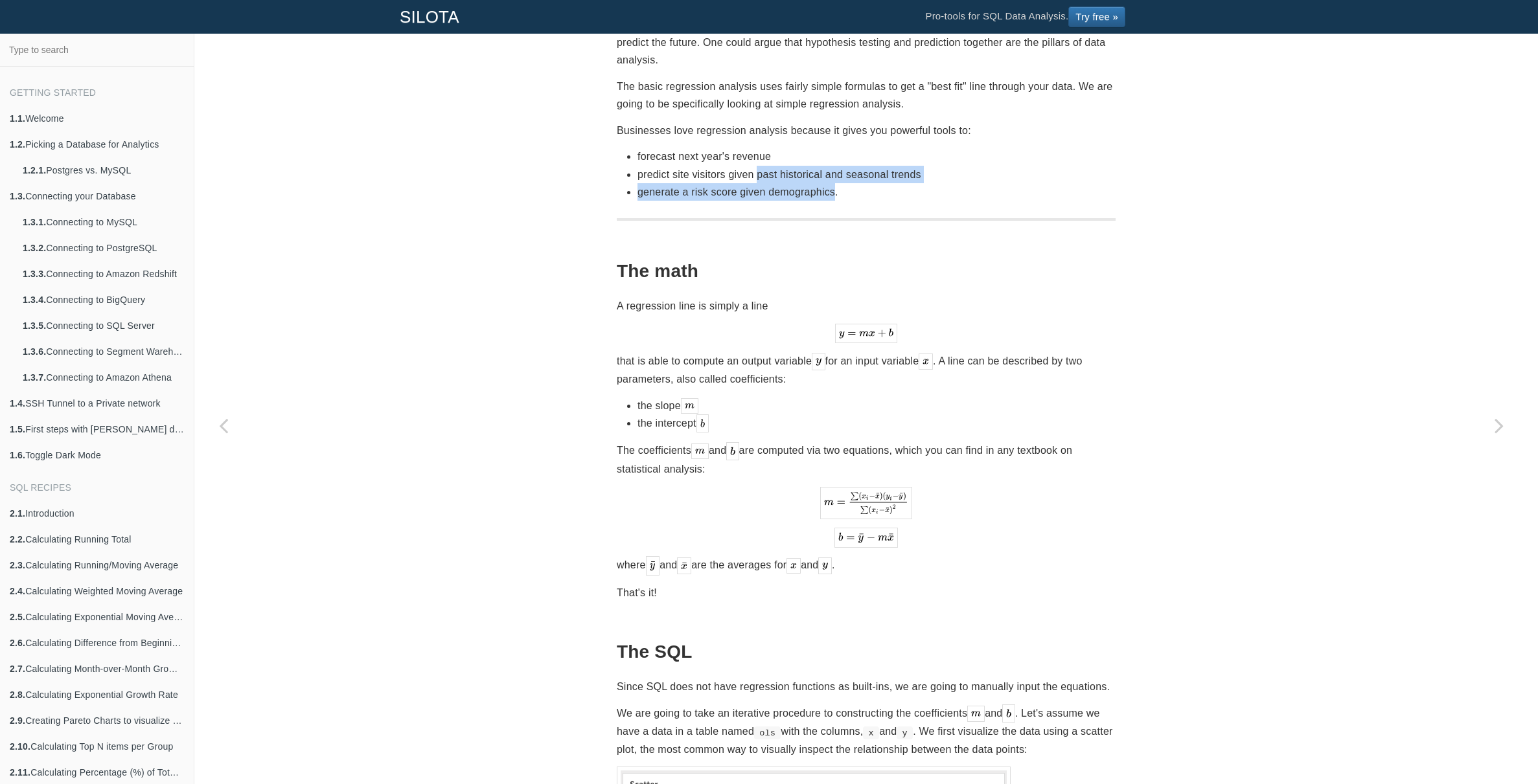
drag, startPoint x: 760, startPoint y: 155, endPoint x: 790, endPoint y: 169, distance: 33.1
click at [786, 169] on ul "forecast next year's revenue predict site visitors given past historical and se…" at bounding box center [866, 174] width 499 height 53
click at [790, 183] on li "generate a risk score given demographics." at bounding box center [876, 192] width 478 height 17
click at [796, 166] on li "predict site visitors given past historical and seasonal trends" at bounding box center [876, 175] width 478 height 17
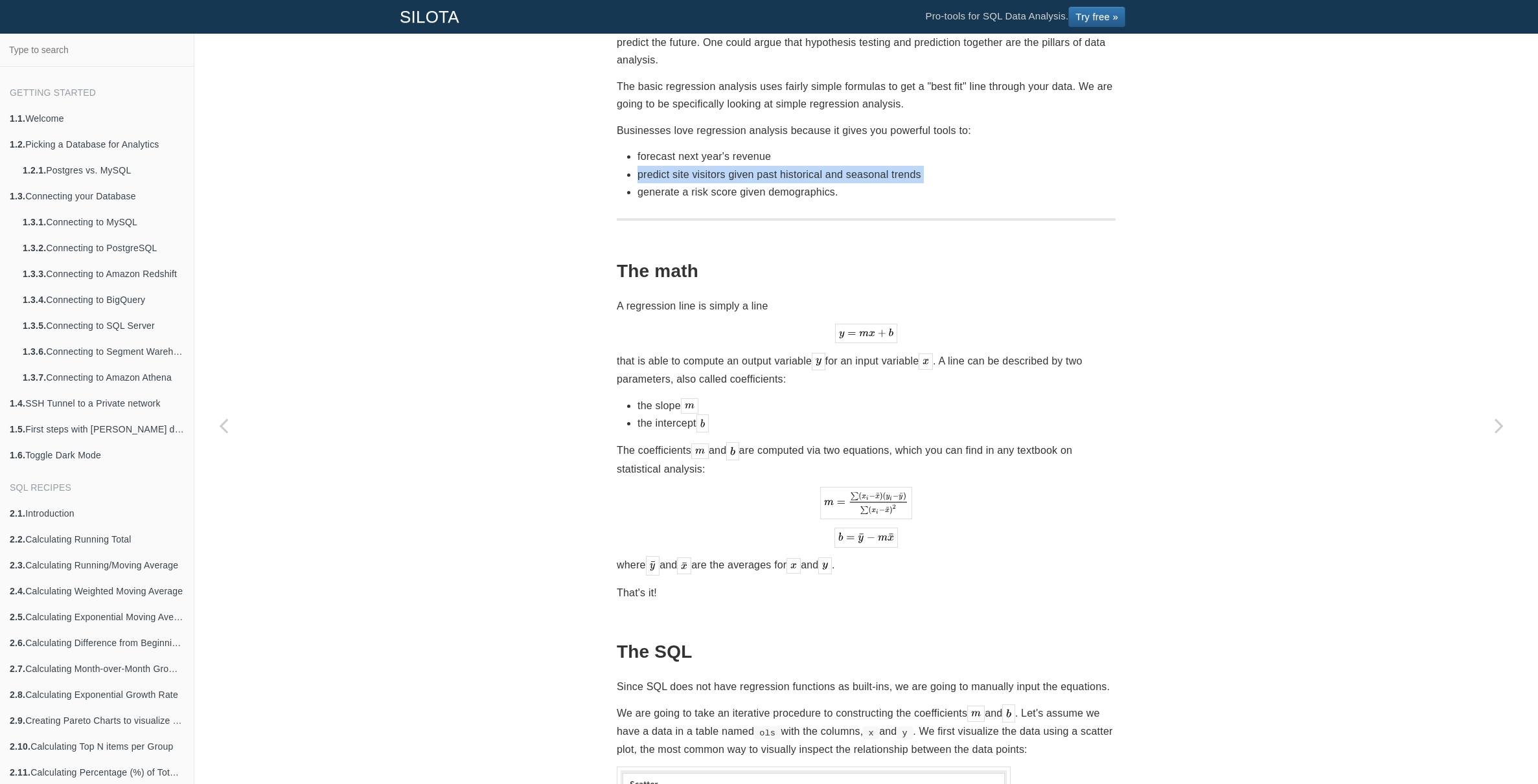
click at [796, 166] on li "predict site visitors given past historical and seasonal trends" at bounding box center [876, 175] width 478 height 17
click at [802, 183] on li "generate a risk score given demographics." at bounding box center [876, 192] width 478 height 17
click at [804, 183] on li "generate a risk score given demographics." at bounding box center [876, 192] width 478 height 17
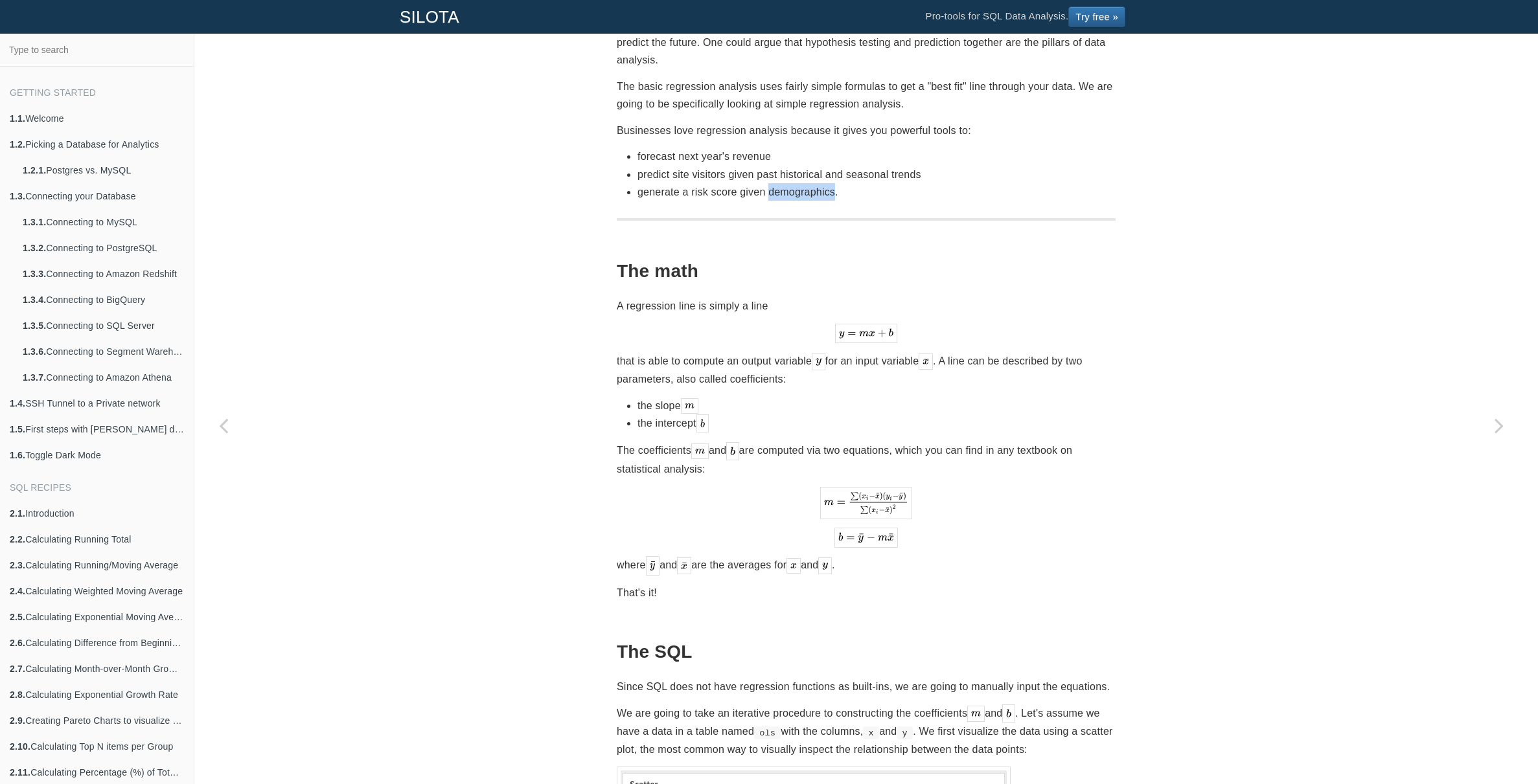
click at [804, 183] on li "generate a risk score given demographics." at bounding box center [876, 192] width 478 height 17
click at [809, 166] on li "predict site visitors given past historical and seasonal trends" at bounding box center [876, 175] width 478 height 17
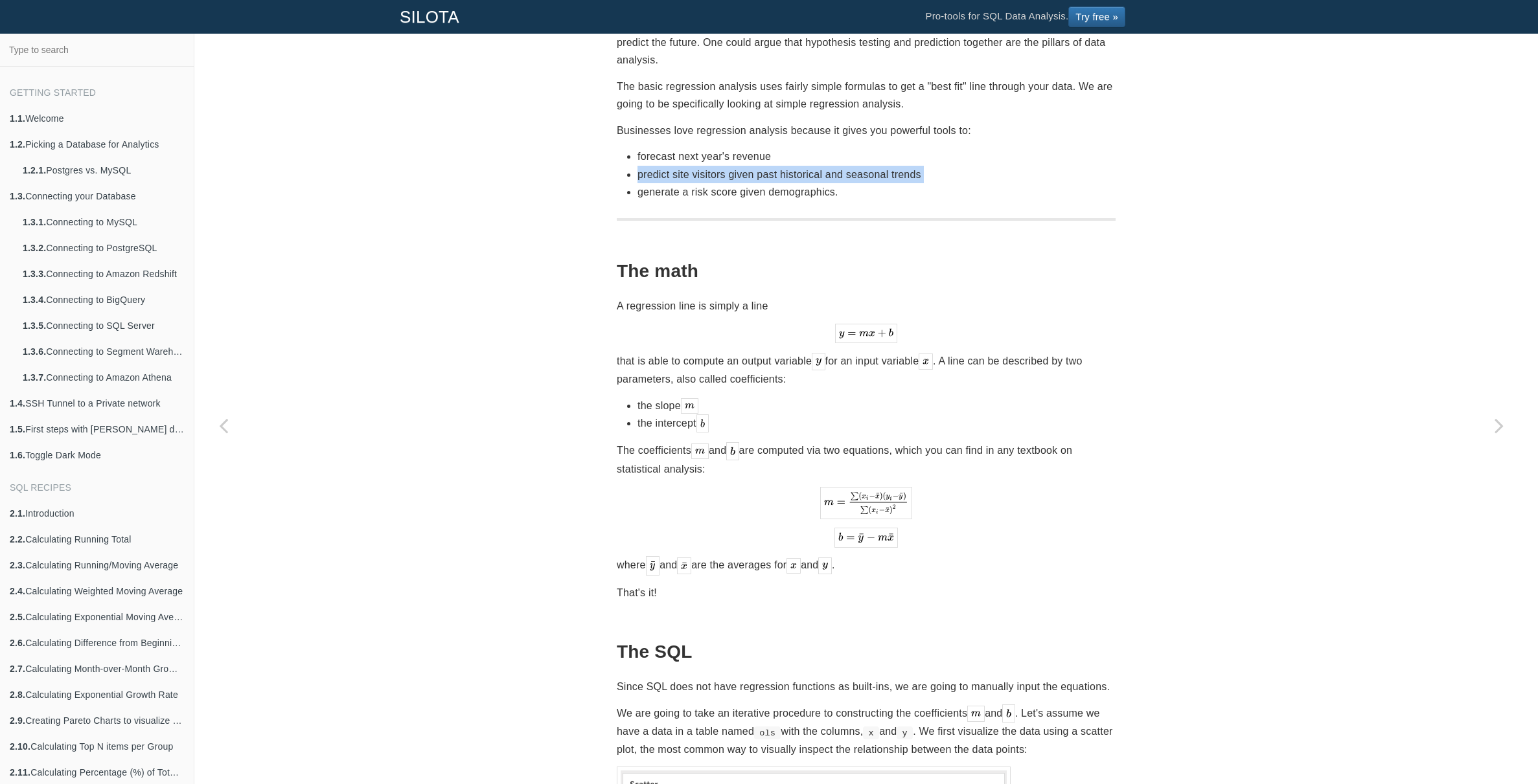
click at [894, 166] on li "predict site visitors given past historical and seasonal trends" at bounding box center [876, 175] width 478 height 17
click at [903, 166] on li "predict site visitors given past historical and seasonal trends" at bounding box center [876, 175] width 478 height 17
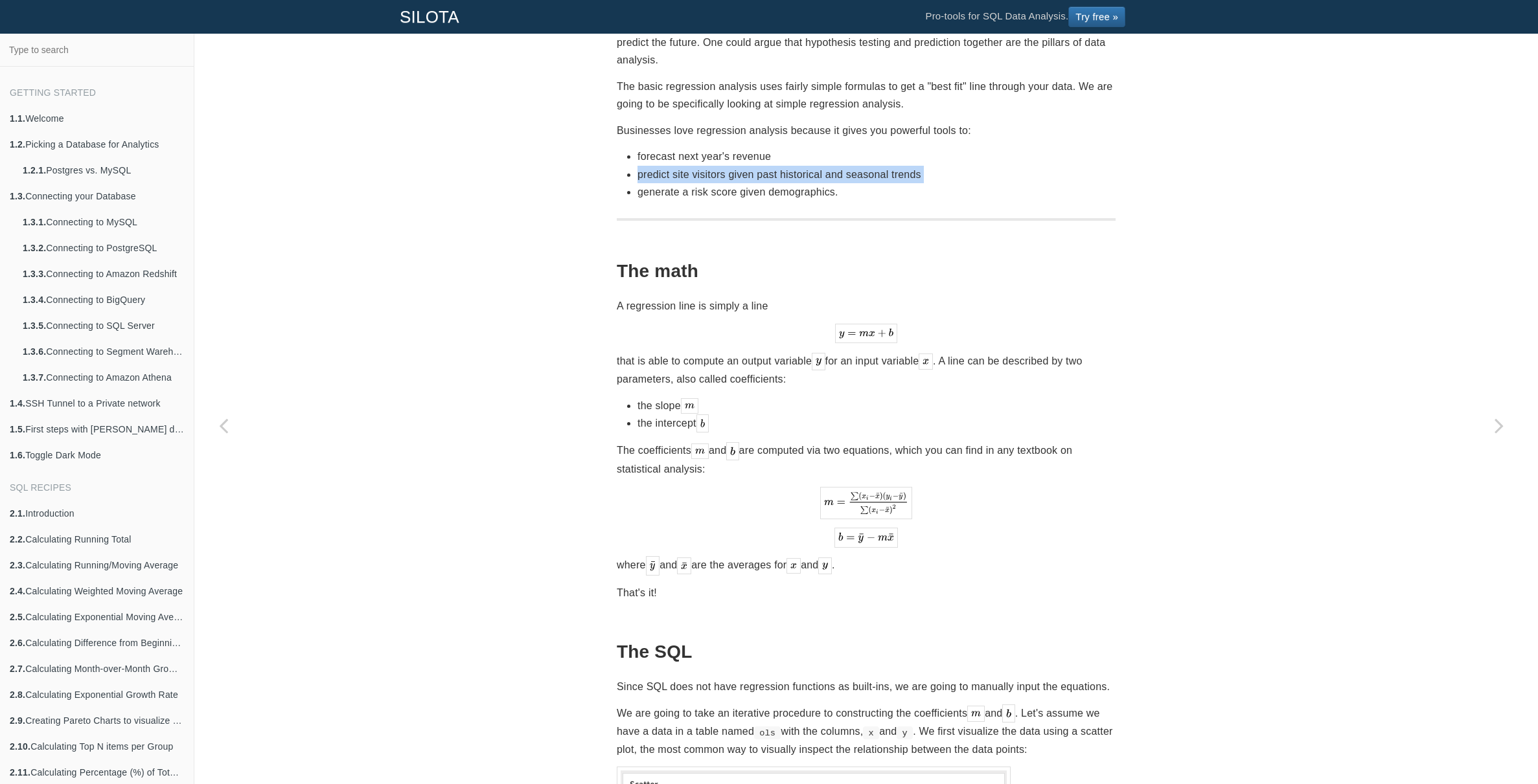
click at [903, 166] on li "predict site visitors given past historical and seasonal trends" at bounding box center [876, 175] width 478 height 17
click at [915, 166] on li "predict site visitors given past historical and seasonal trends" at bounding box center [876, 175] width 478 height 17
click at [773, 183] on li "generate a risk score given demographics." at bounding box center [876, 192] width 478 height 17
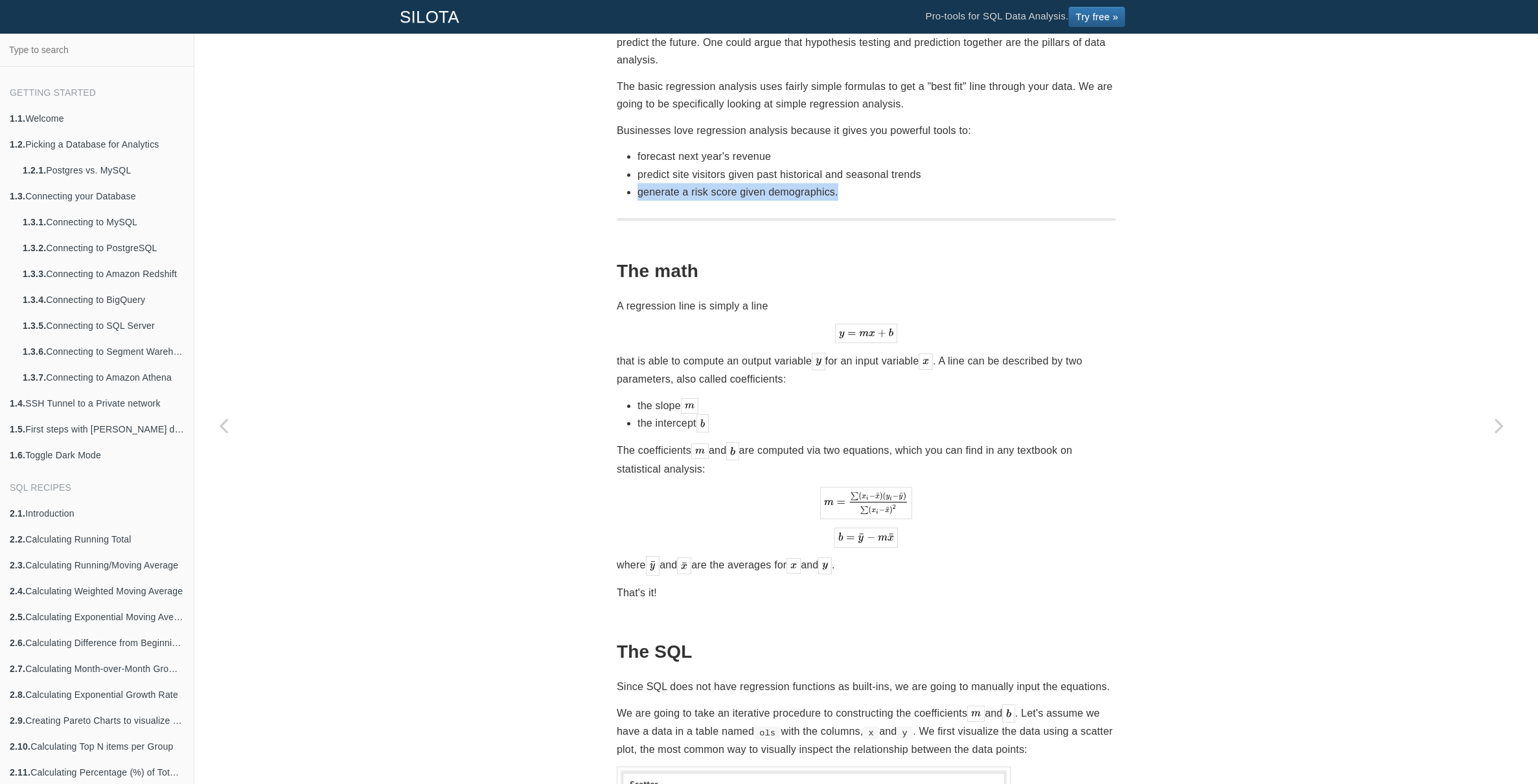
click at [788, 183] on li "generate a risk score given demographics." at bounding box center [876, 192] width 478 height 17
click at [796, 183] on li "generate a risk score given demographics." at bounding box center [876, 192] width 478 height 17
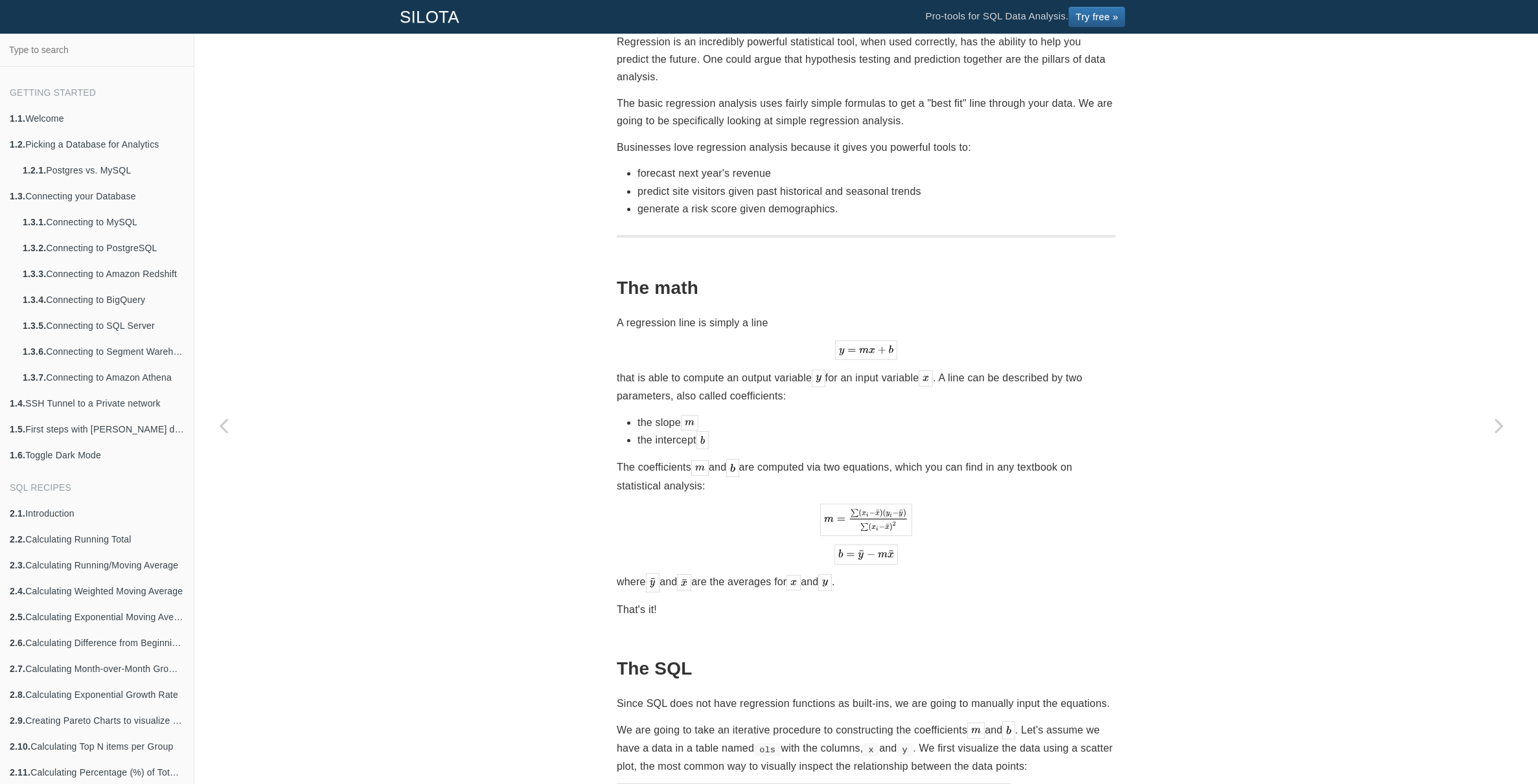
scroll to position [91, 0]
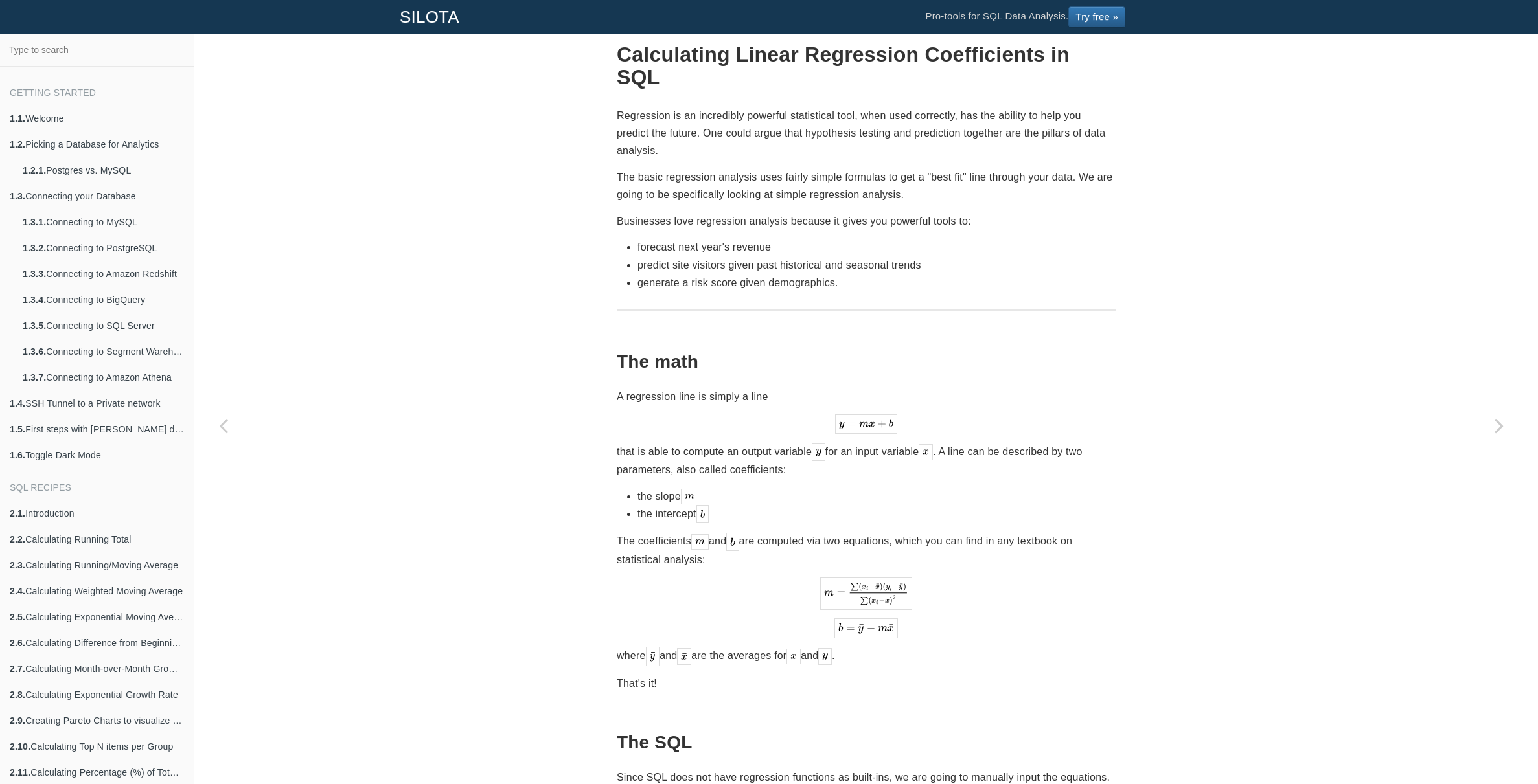
click at [803, 169] on p "The basic regression analysis uses fairly simple formulas to get a "best fit" l…" at bounding box center [866, 186] width 499 height 35
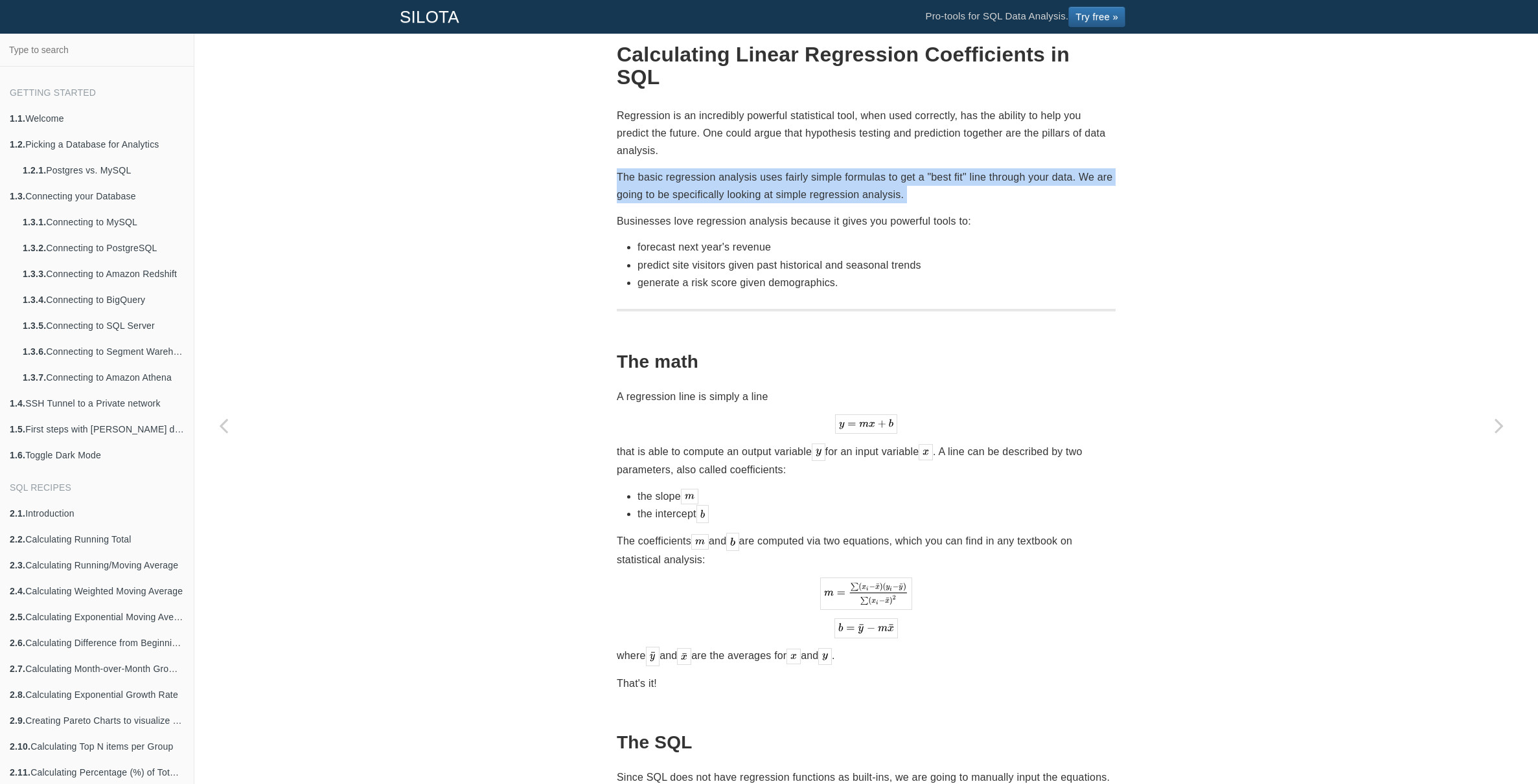
click at [803, 169] on p "The basic regression analysis uses fairly simple formulas to get a "best fit" l…" at bounding box center [866, 186] width 499 height 35
click at [829, 169] on p "The basic regression analysis uses fairly simple formulas to get a "best fit" l…" at bounding box center [866, 186] width 499 height 35
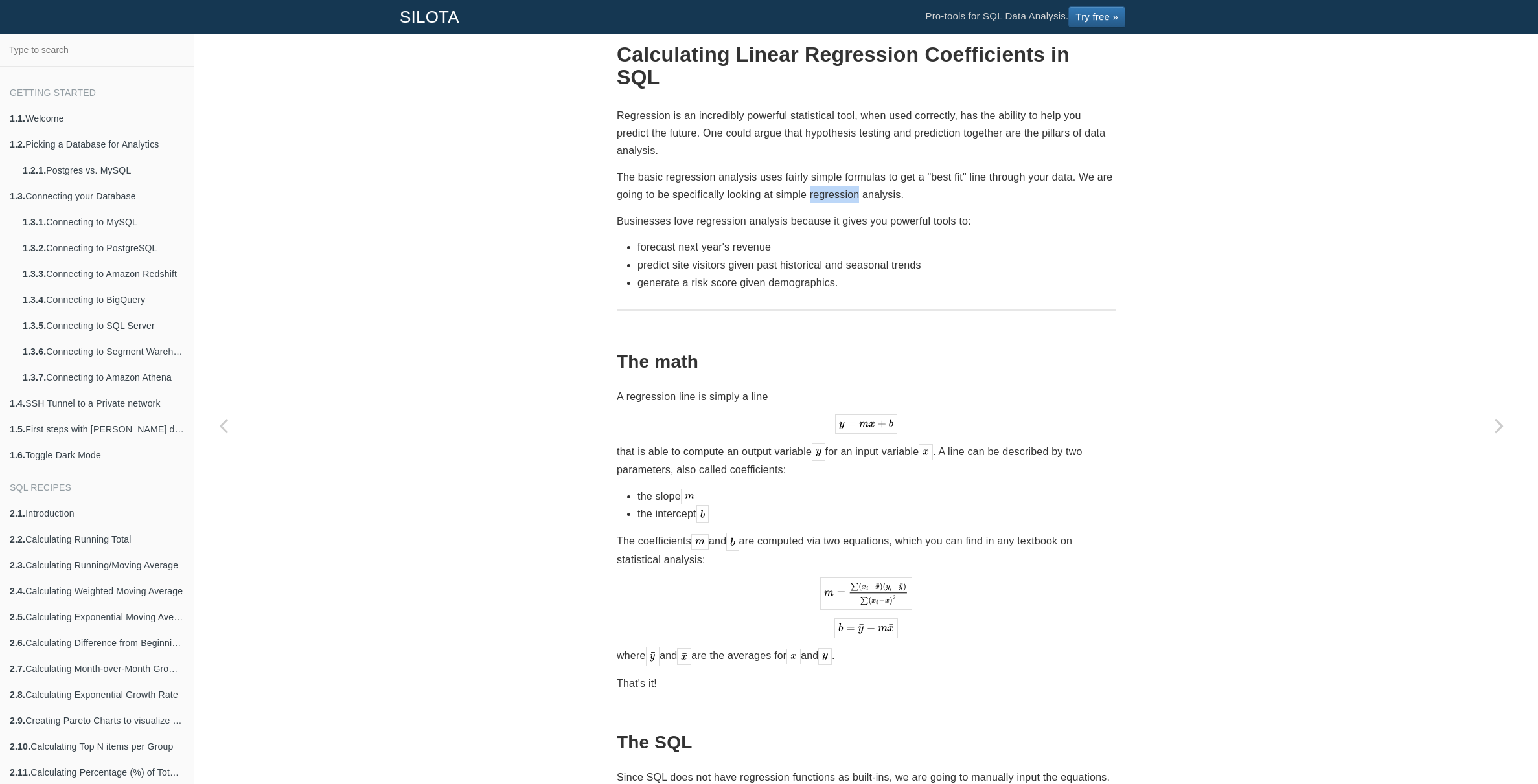
click at [829, 169] on p "The basic regression analysis uses fairly simple formulas to get a "best fit" l…" at bounding box center [866, 186] width 499 height 35
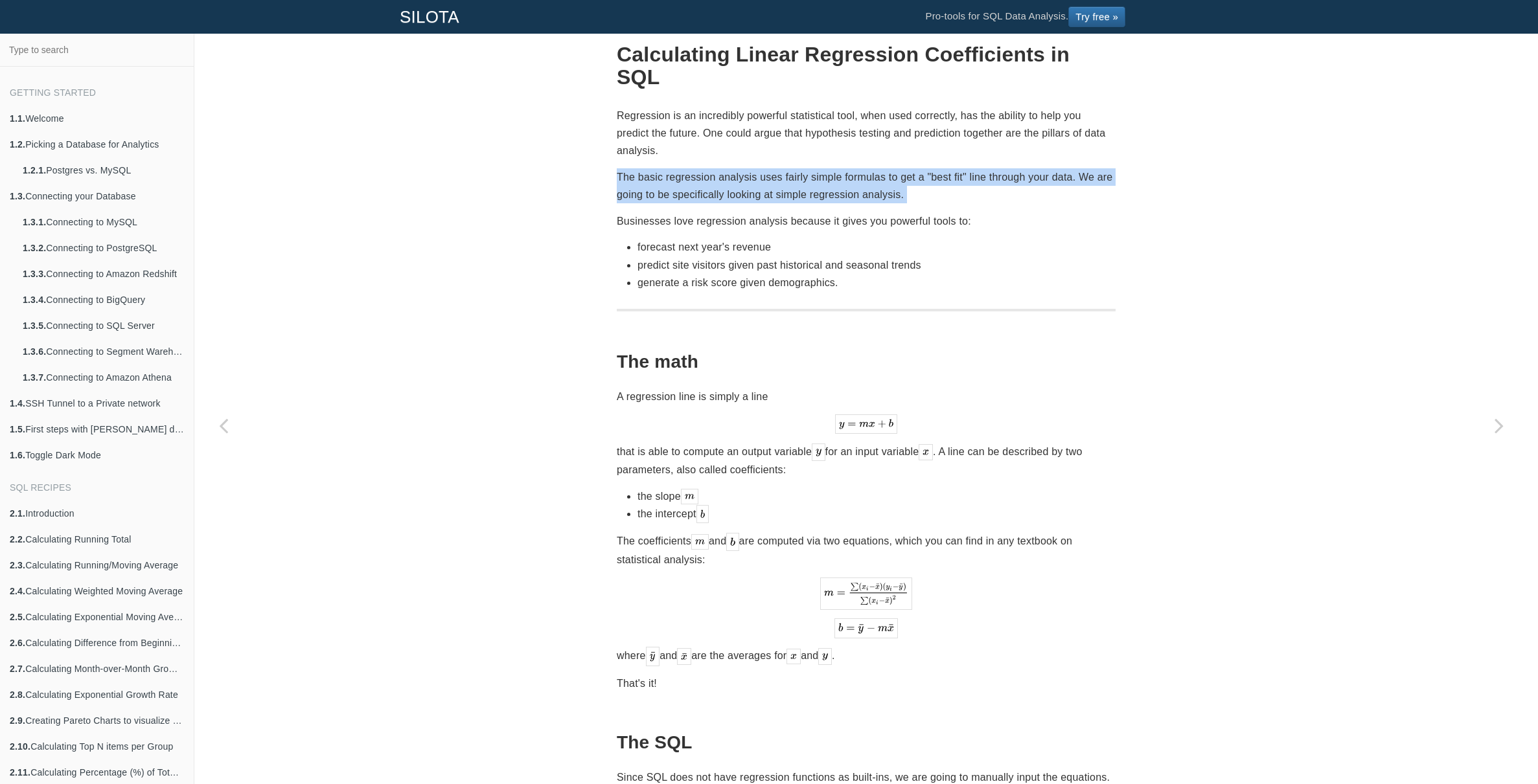
click at [829, 169] on p "The basic regression analysis uses fairly simple formulas to get a "best fit" l…" at bounding box center [866, 186] width 499 height 35
click at [837, 169] on p "The basic regression analysis uses fairly simple formulas to get a "best fit" l…" at bounding box center [866, 186] width 499 height 35
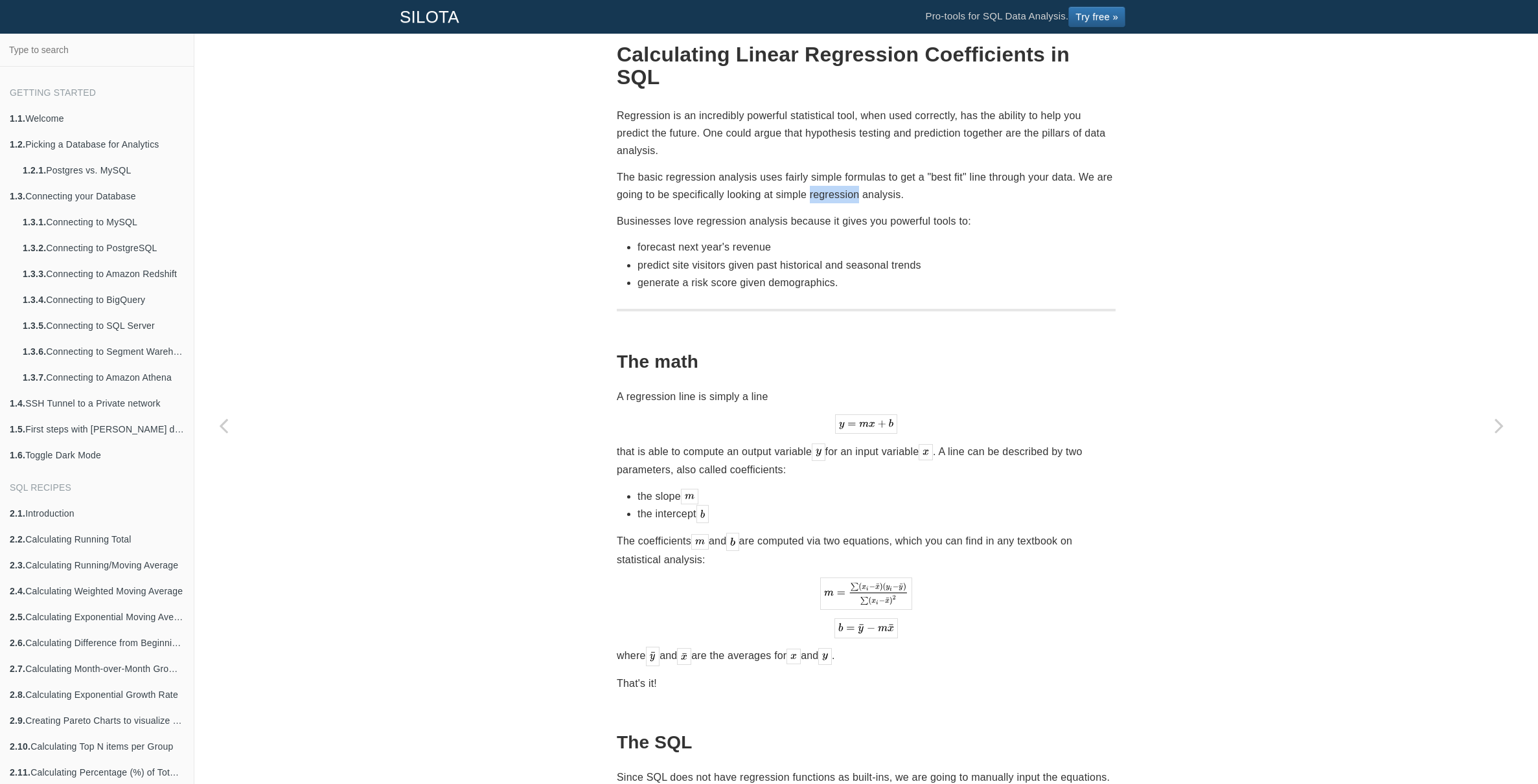
click at [837, 169] on p "The basic regression analysis uses fairly simple formulas to get a "best fit" l…" at bounding box center [866, 186] width 499 height 35
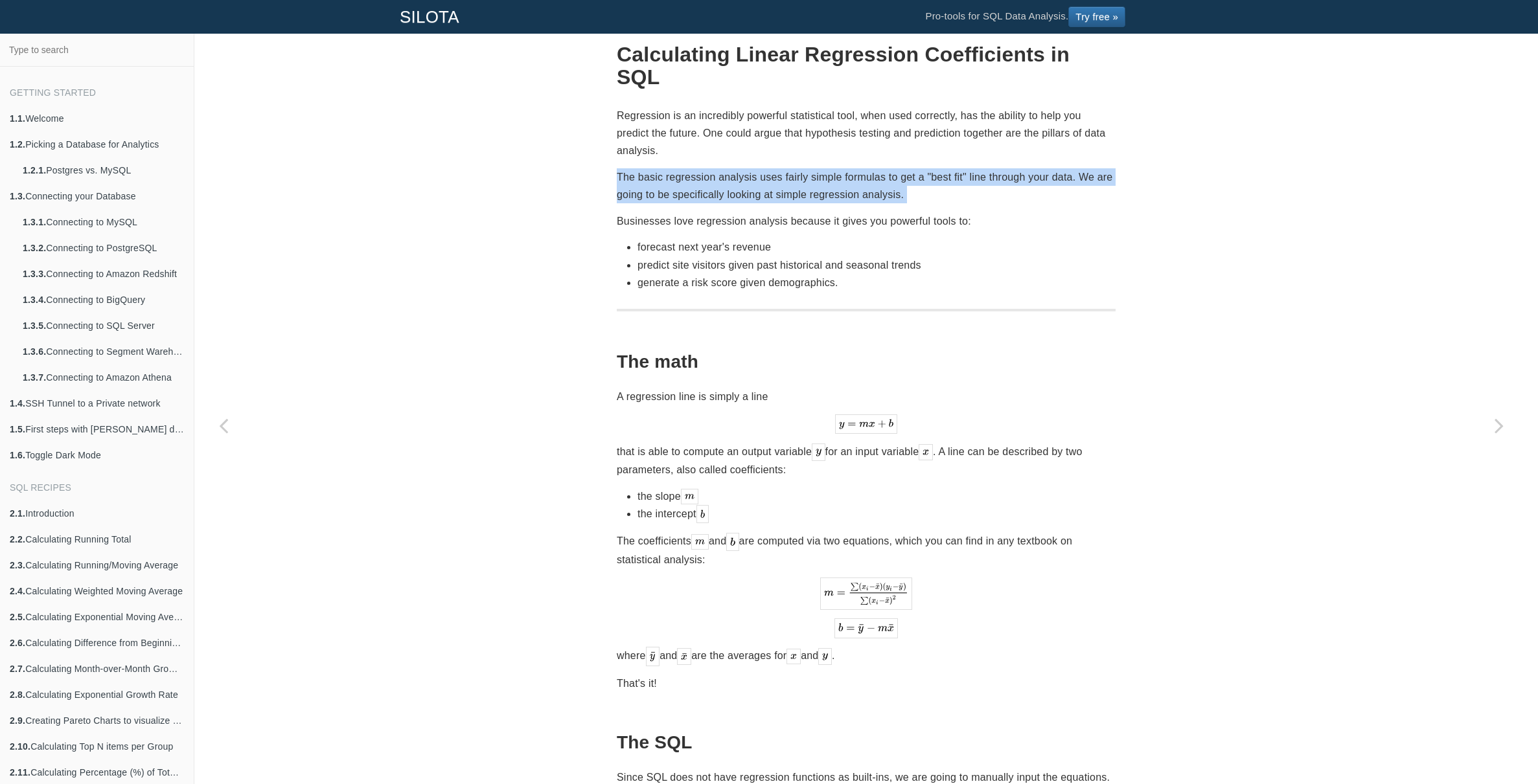
click at [837, 169] on p "The basic regression analysis uses fairly simple formulas to get a "best fit" l…" at bounding box center [866, 186] width 499 height 35
click at [844, 169] on p "The basic regression analysis uses fairly simple formulas to get a "best fit" l…" at bounding box center [866, 186] width 499 height 35
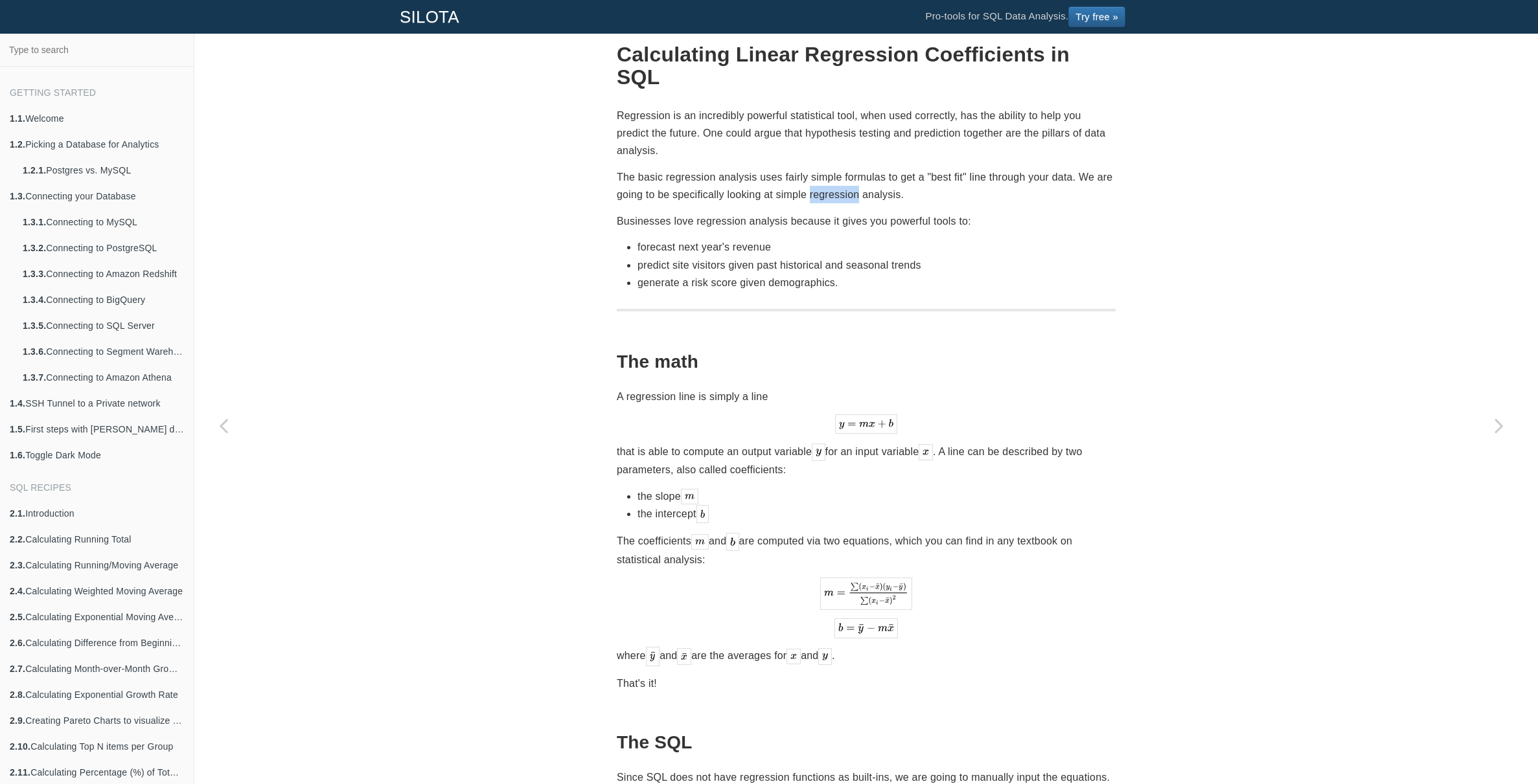
click at [844, 169] on p "The basic regression analysis uses fairly simple formulas to get a "best fit" l…" at bounding box center [866, 186] width 499 height 35
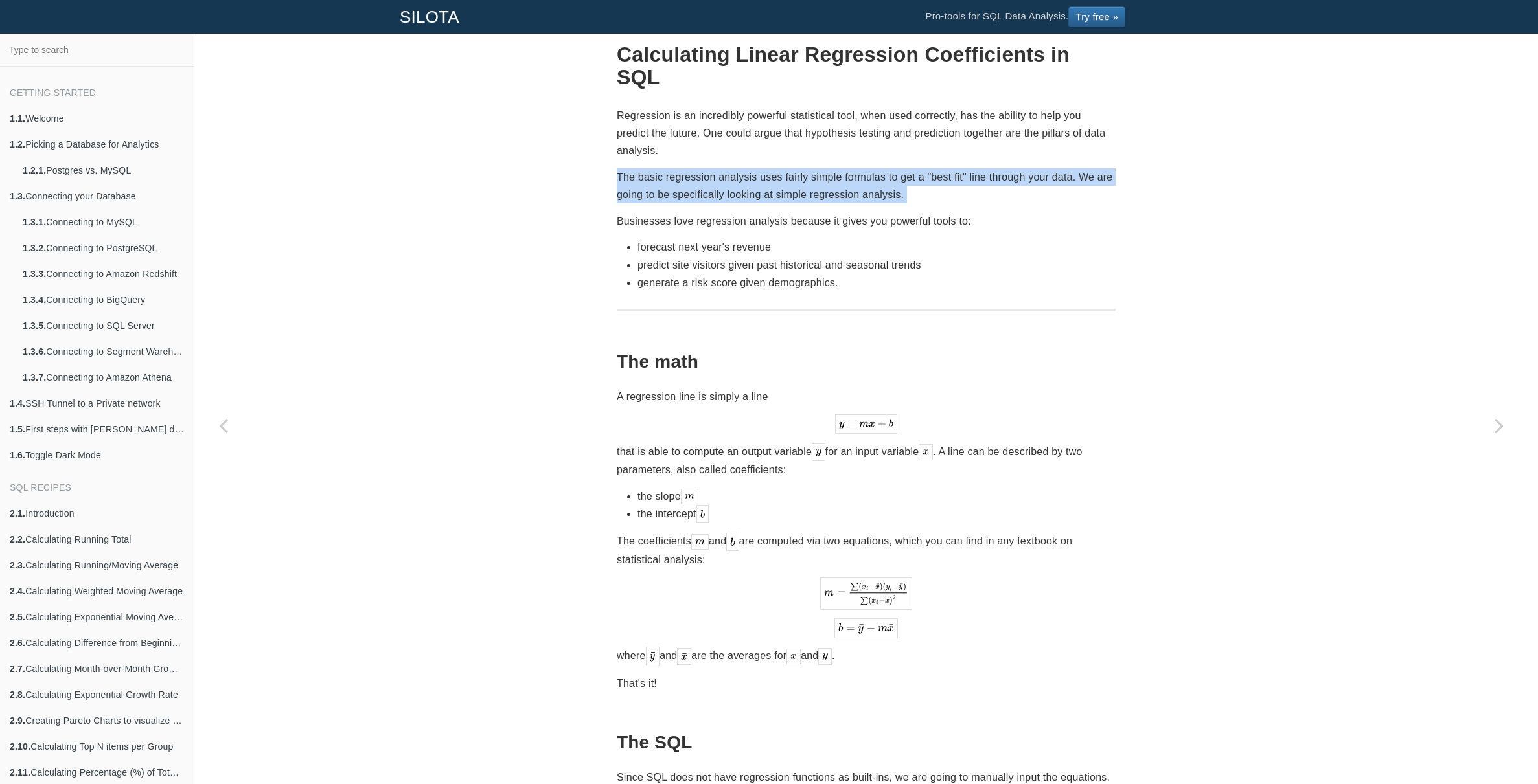
click at [844, 169] on p "The basic regression analysis uses fairly simple formulas to get a "best fit" l…" at bounding box center [866, 186] width 499 height 35
click at [847, 169] on p "The basic regression analysis uses fairly simple formulas to get a "best fit" l…" at bounding box center [866, 186] width 499 height 35
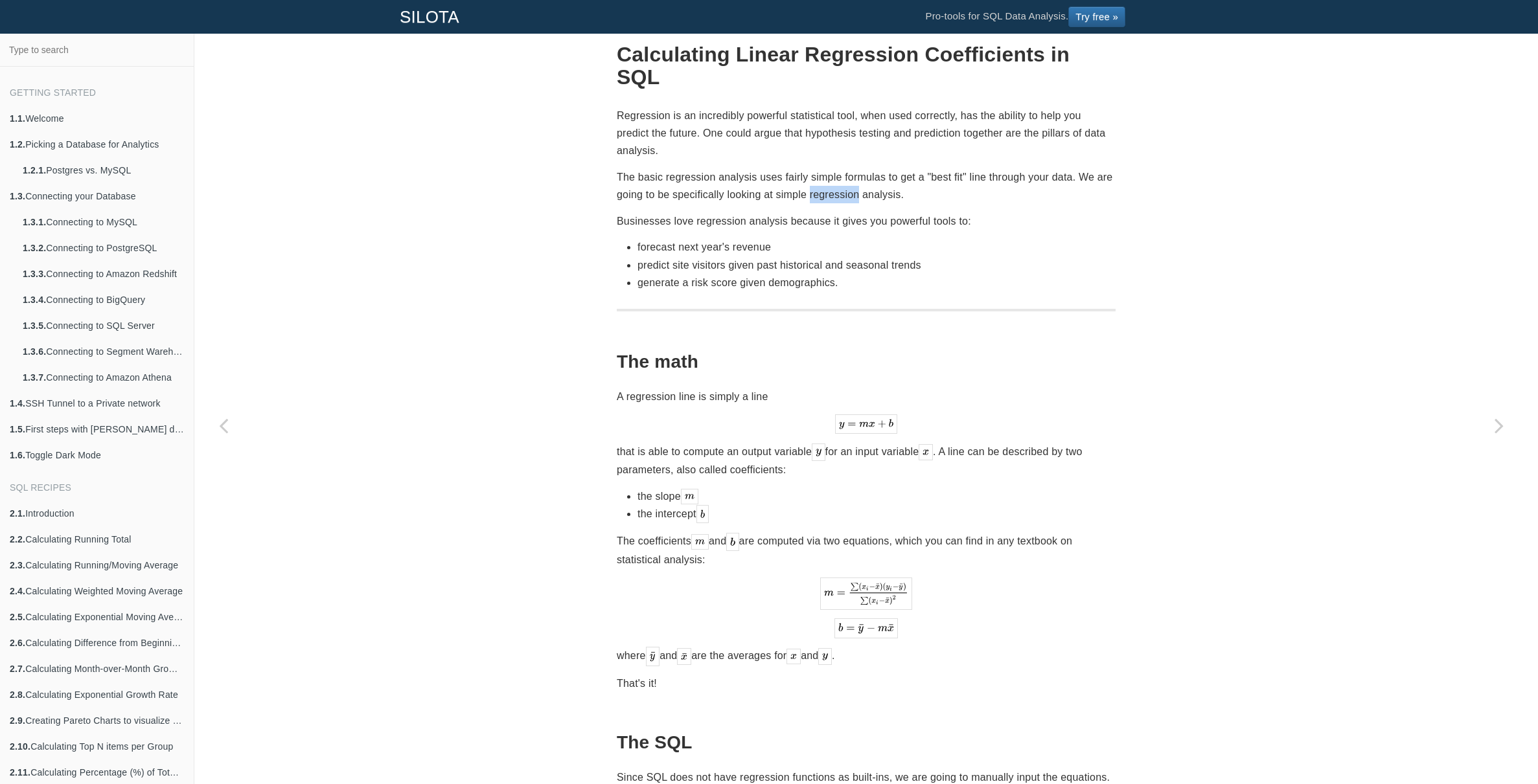
click at [847, 169] on p "The basic regression analysis uses fairly simple formulas to get a "best fit" l…" at bounding box center [866, 186] width 499 height 35
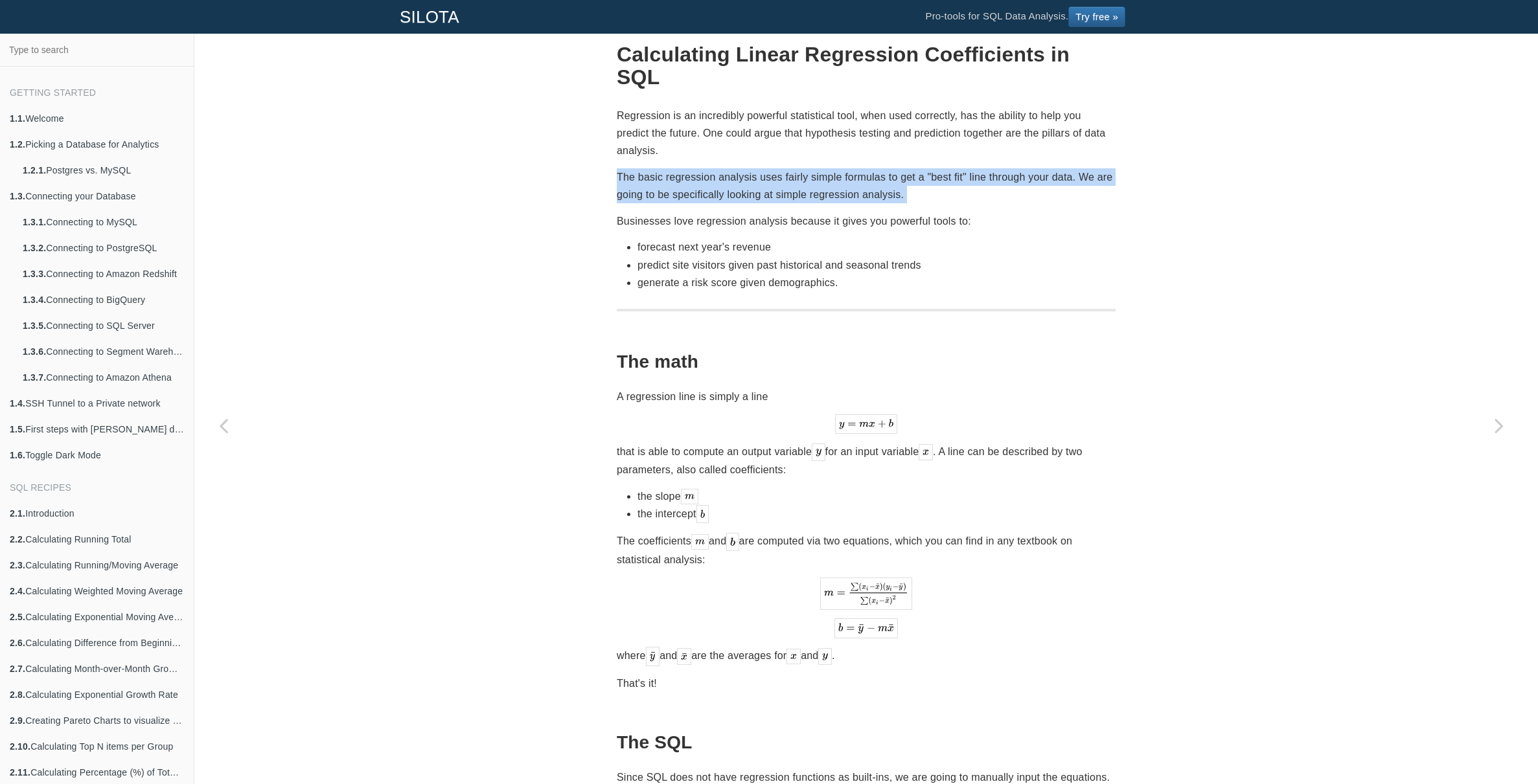
click at [847, 169] on p "The basic regression analysis uses fairly simple formulas to get a "best fit" l…" at bounding box center [866, 186] width 499 height 35
click at [862, 169] on p "The basic regression analysis uses fairly simple formulas to get a "best fit" l…" at bounding box center [866, 186] width 499 height 35
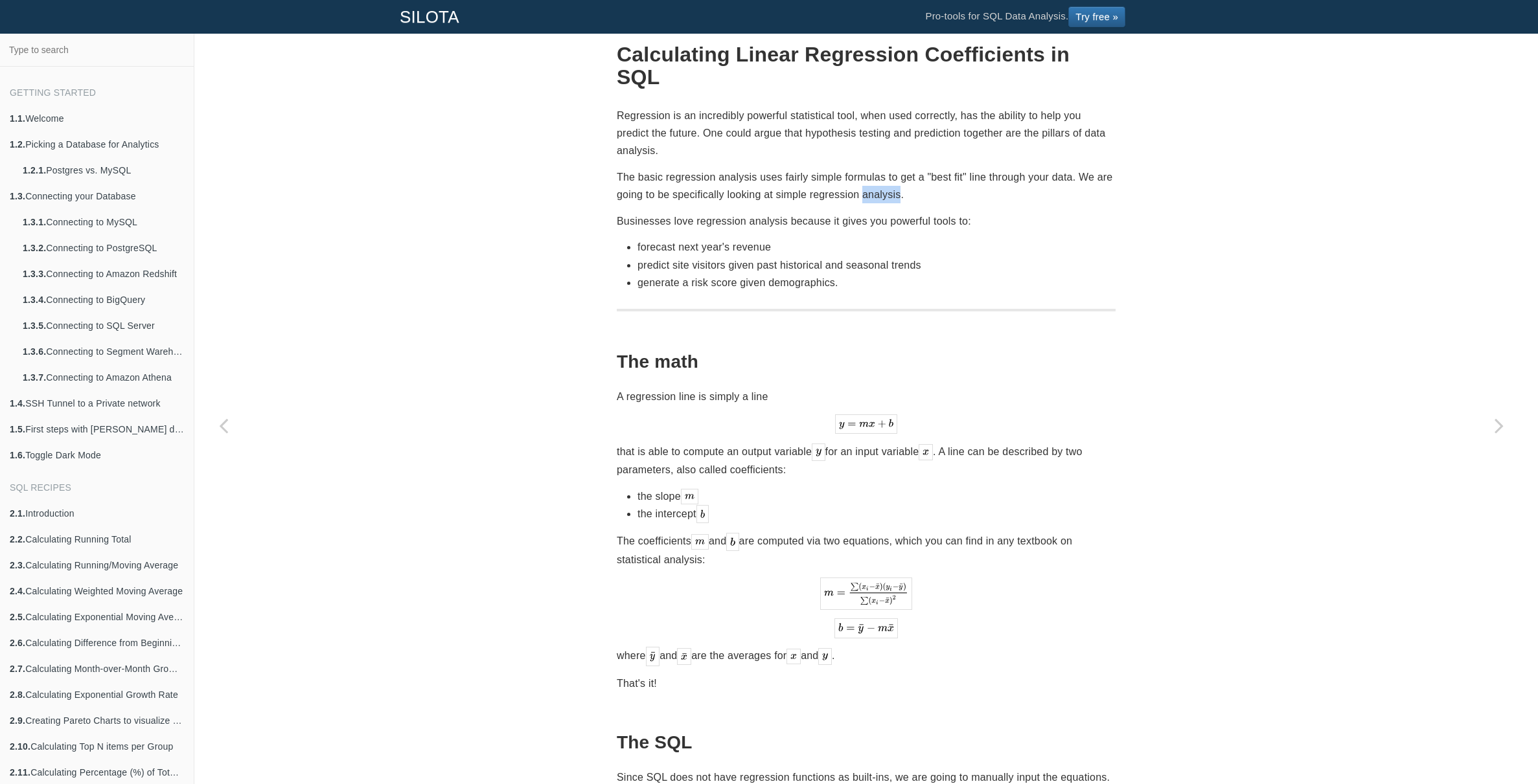
click at [862, 169] on p "The basic regression analysis uses fairly simple formulas to get a "best fit" l…" at bounding box center [866, 186] width 499 height 35
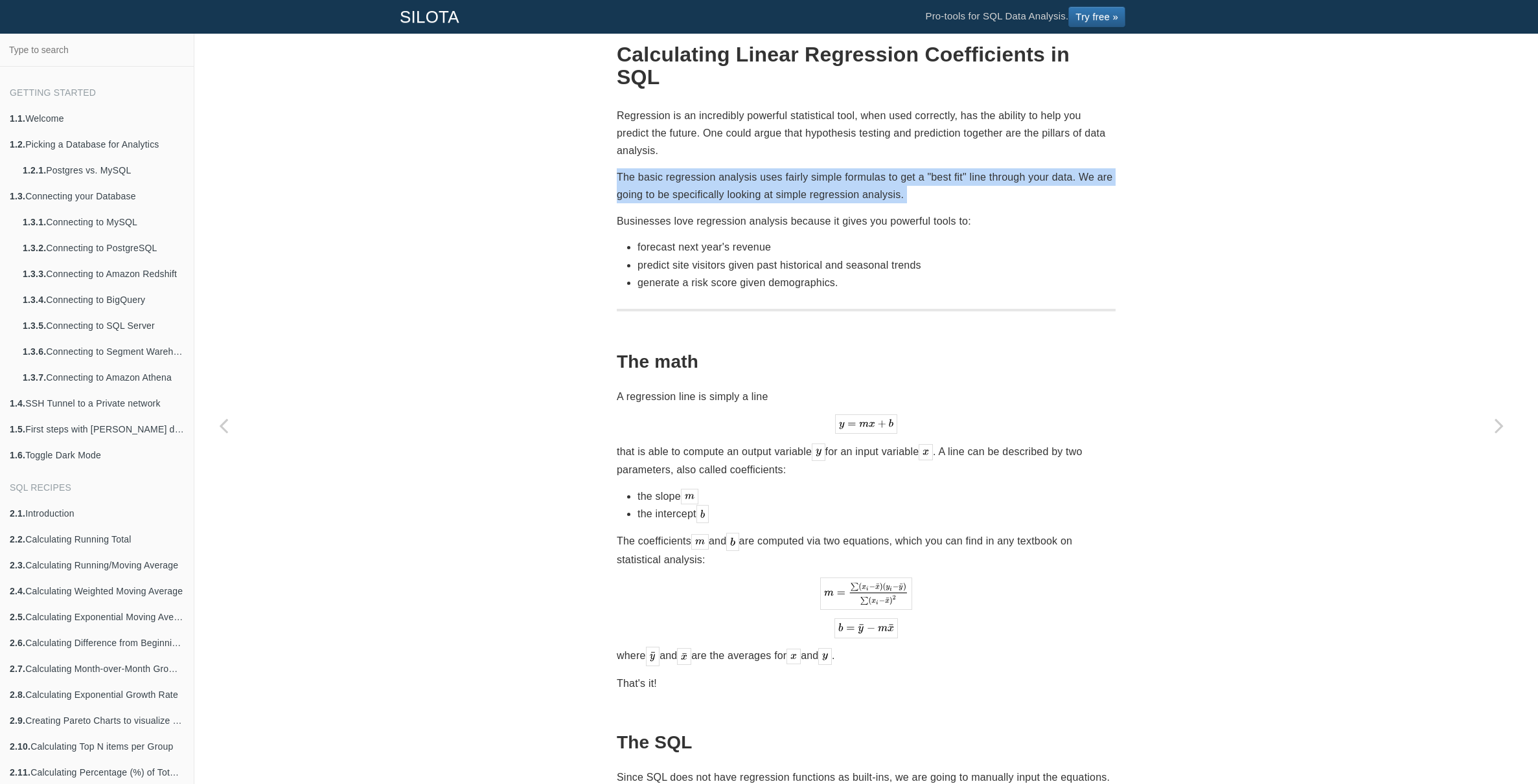
click at [862, 169] on p "The basic regression analysis uses fairly simple formulas to get a "best fit" l…" at bounding box center [866, 186] width 499 height 35
click at [869, 169] on p "The basic regression analysis uses fairly simple formulas to get a "best fit" l…" at bounding box center [866, 186] width 499 height 35
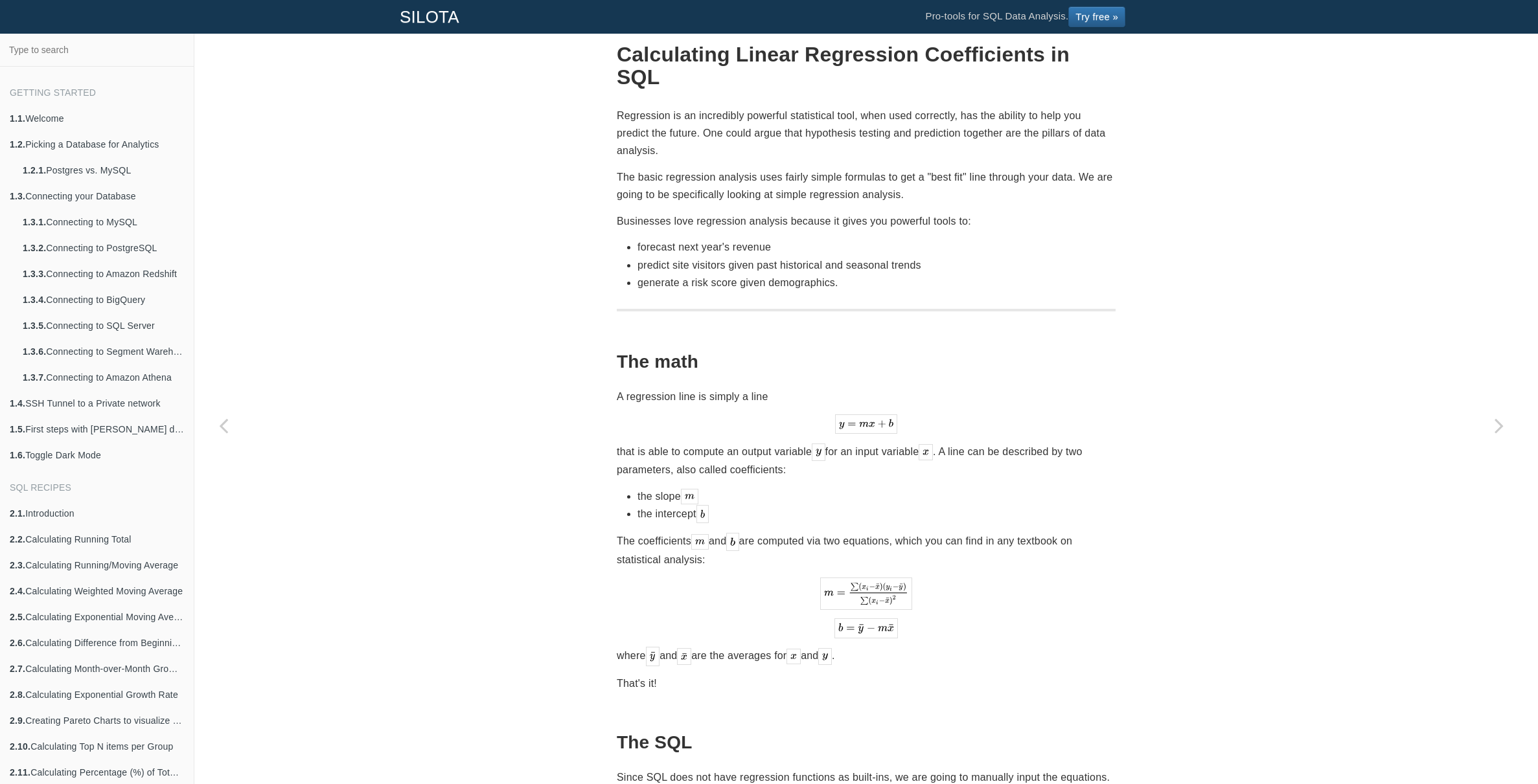
scroll to position [100, 0]
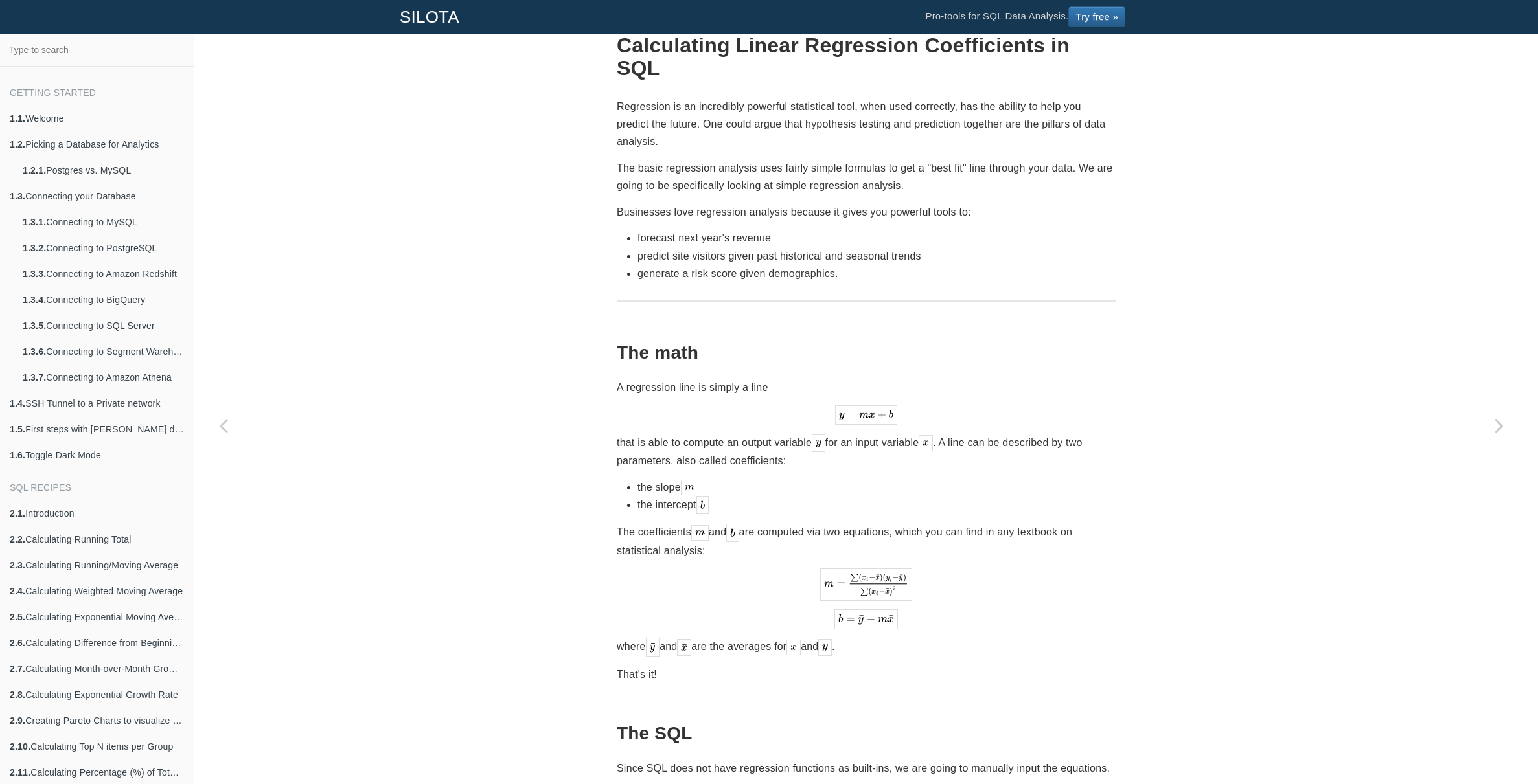
click at [801, 247] on li "predict site visitors given past historical and seasonal trends" at bounding box center [876, 256] width 478 height 17
drag, startPoint x: 801, startPoint y: 239, endPoint x: 797, endPoint y: 254, distance: 15.5
click at [797, 246] on ul "forecast next year's revenue predict site visitors given past historical and se…" at bounding box center [866, 256] width 499 height 53
click at [797, 264] on li "generate a risk score given demographics." at bounding box center [876, 273] width 478 height 17
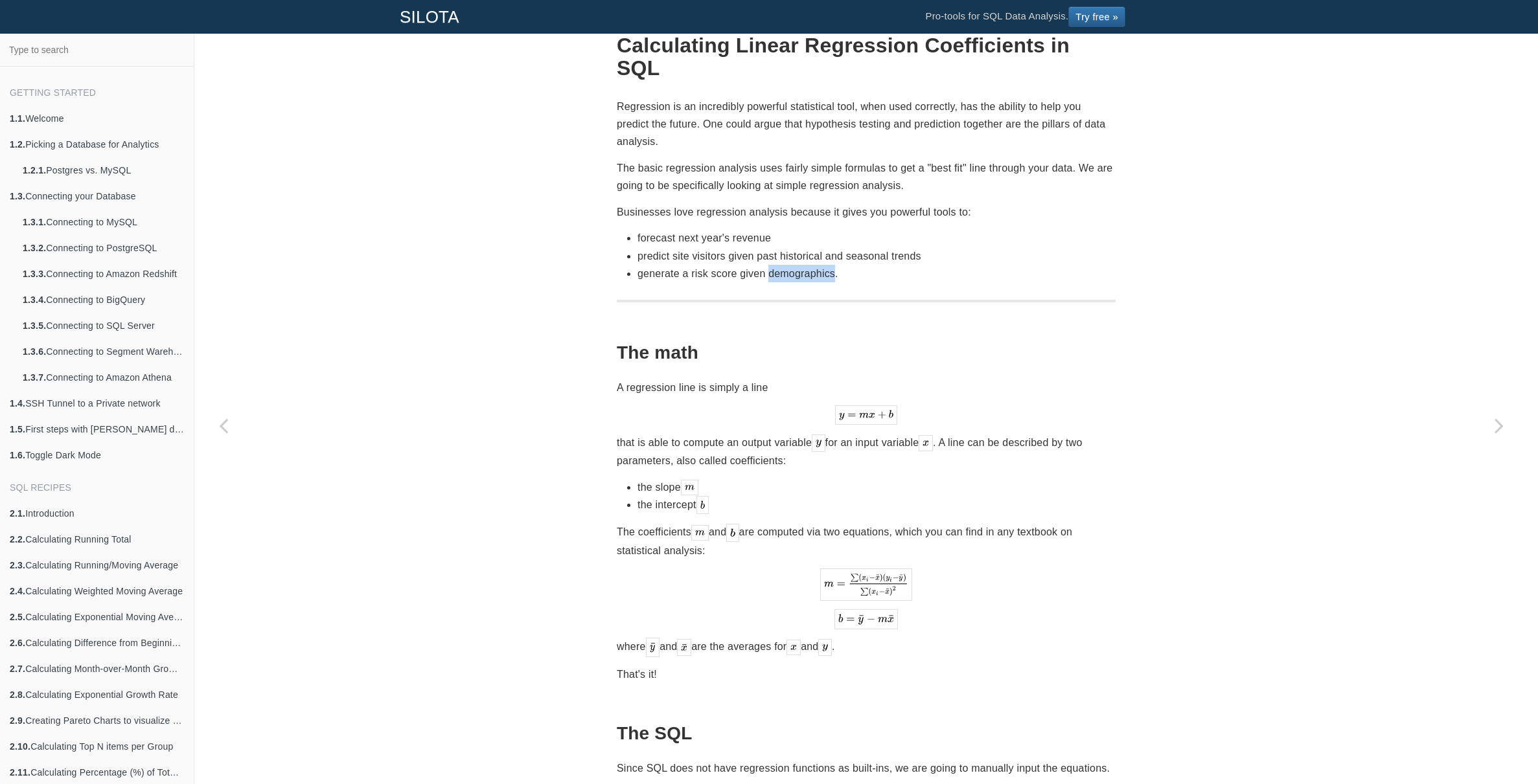
click at [797, 264] on li "generate a risk score given demographics." at bounding box center [876, 273] width 478 height 17
click at [808, 247] on li "predict site visitors given past historical and seasonal trends" at bounding box center [876, 256] width 478 height 17
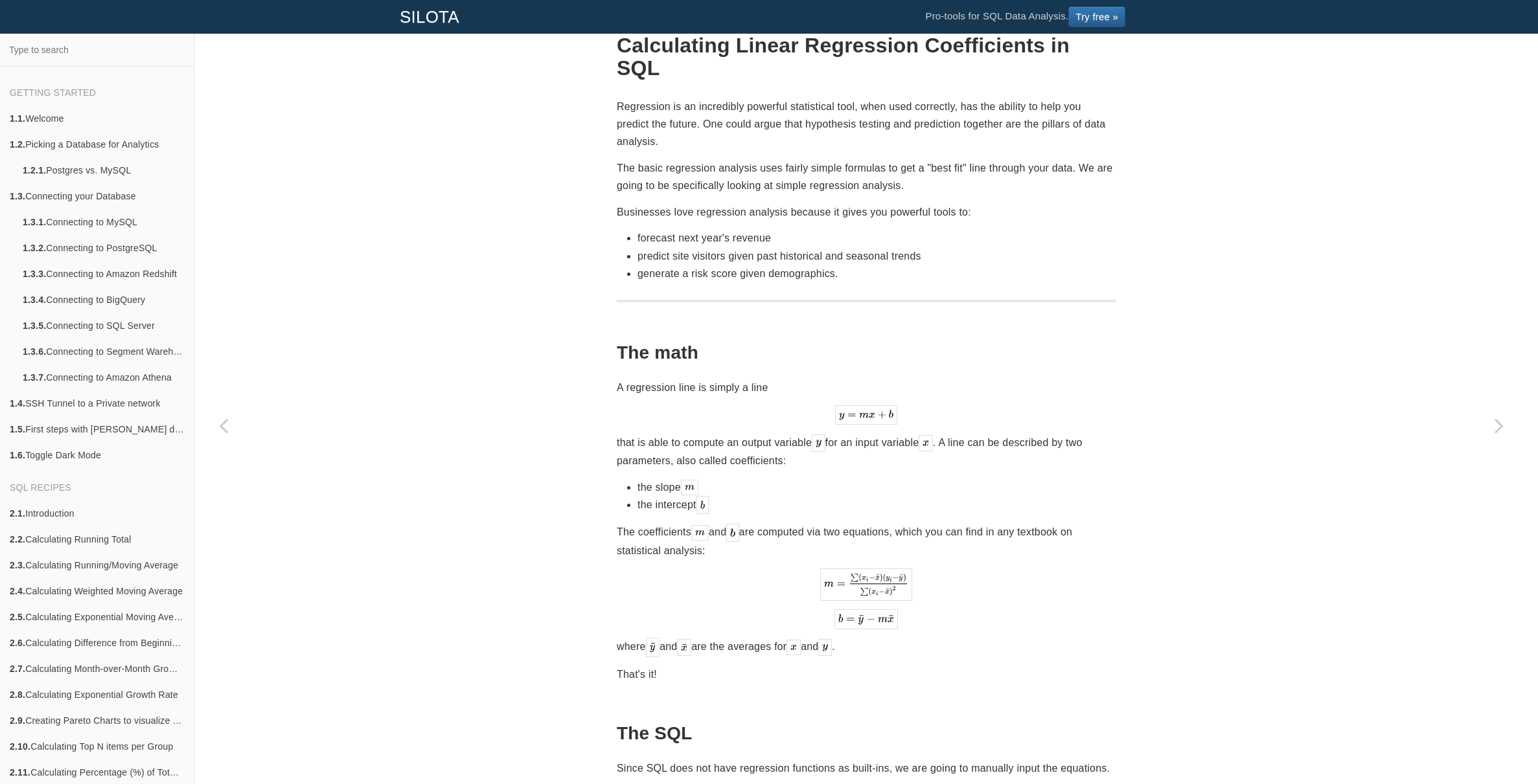
click at [808, 264] on li "generate a risk score given demographics." at bounding box center [876, 273] width 478 height 17
click at [820, 264] on li "generate a risk score given demographics." at bounding box center [876, 273] width 478 height 17
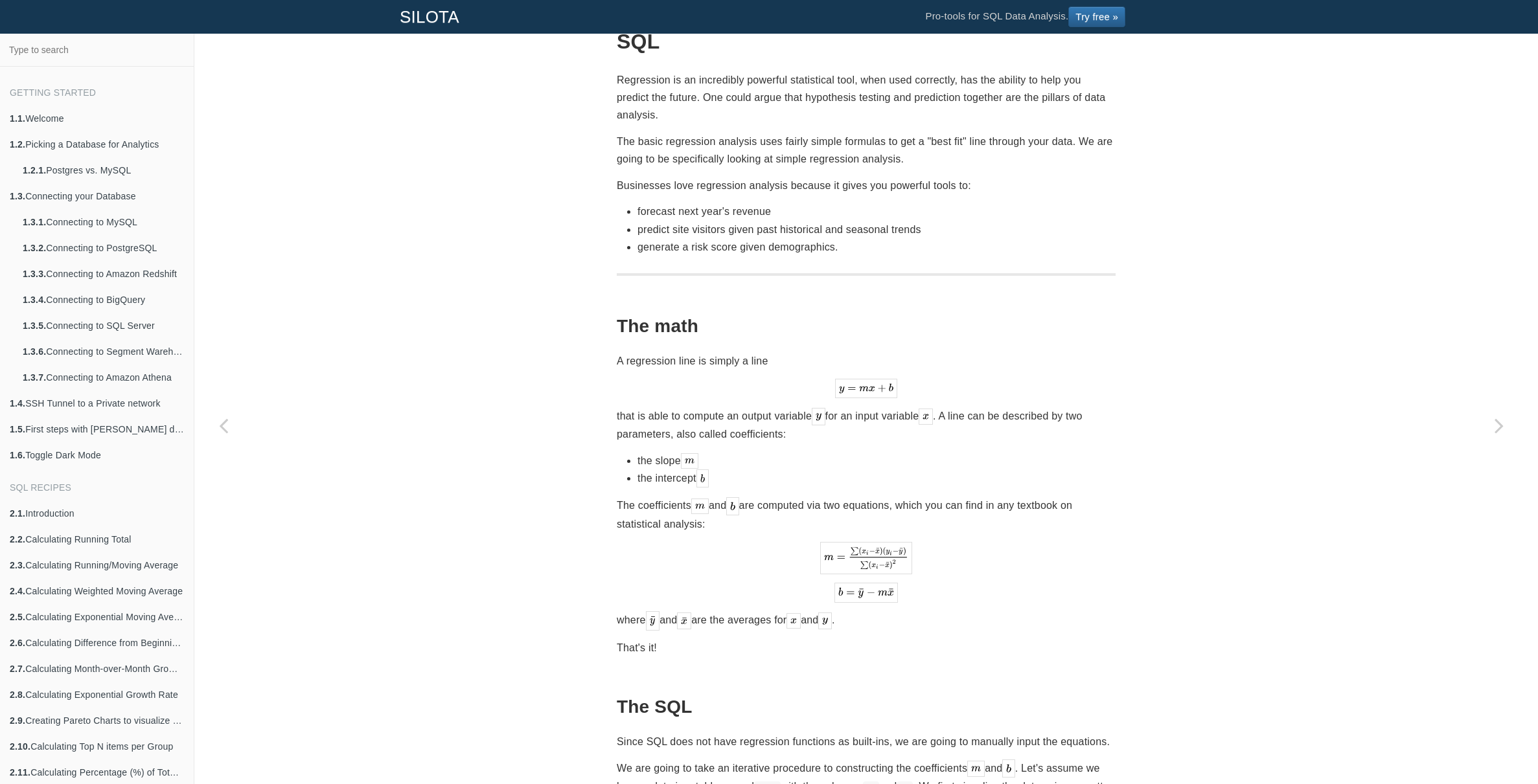
scroll to position [189, 0]
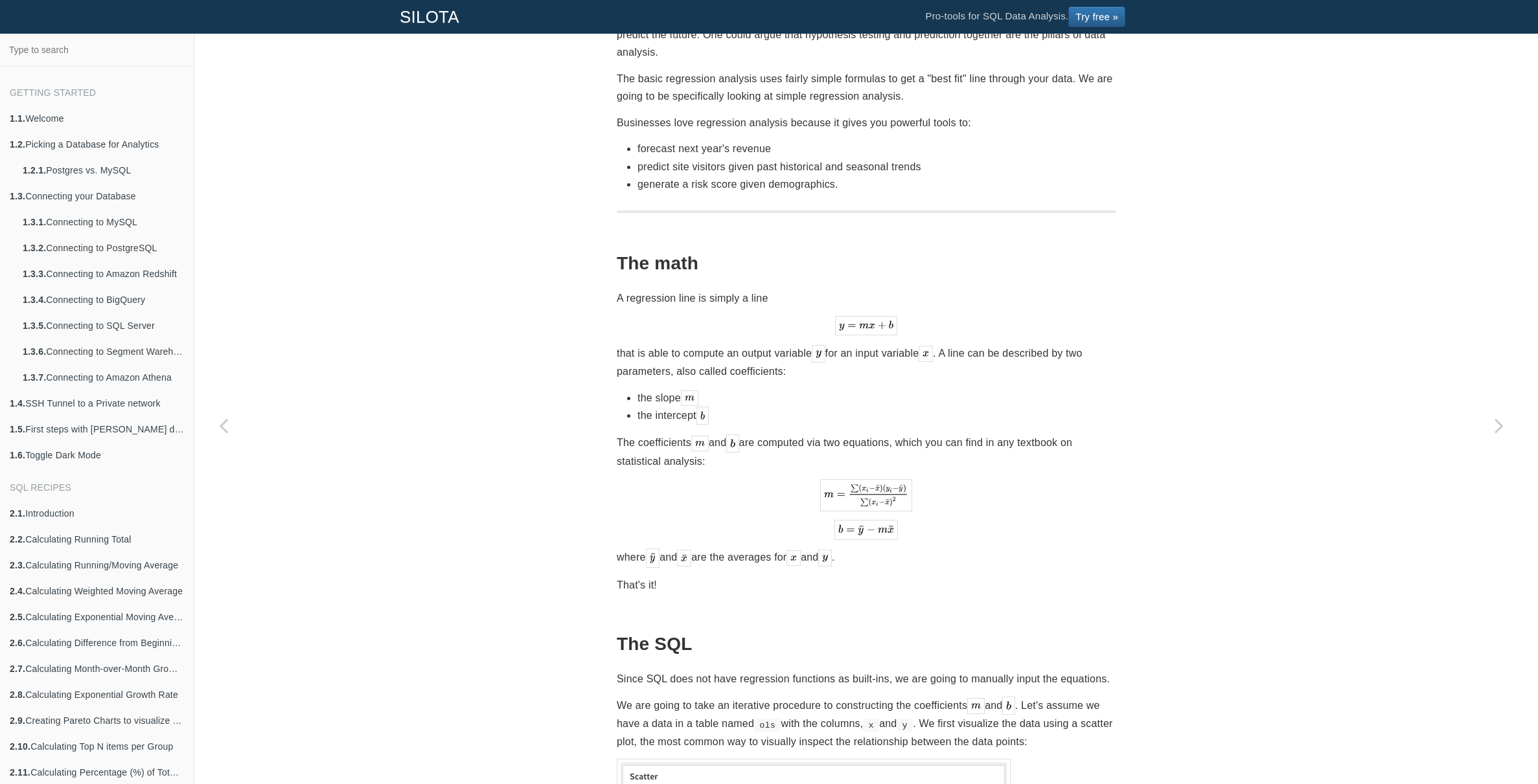
click at [871, 344] on p "that is able to compute an output variable for an input variable . A line can b…" at bounding box center [866, 362] width 499 height 36
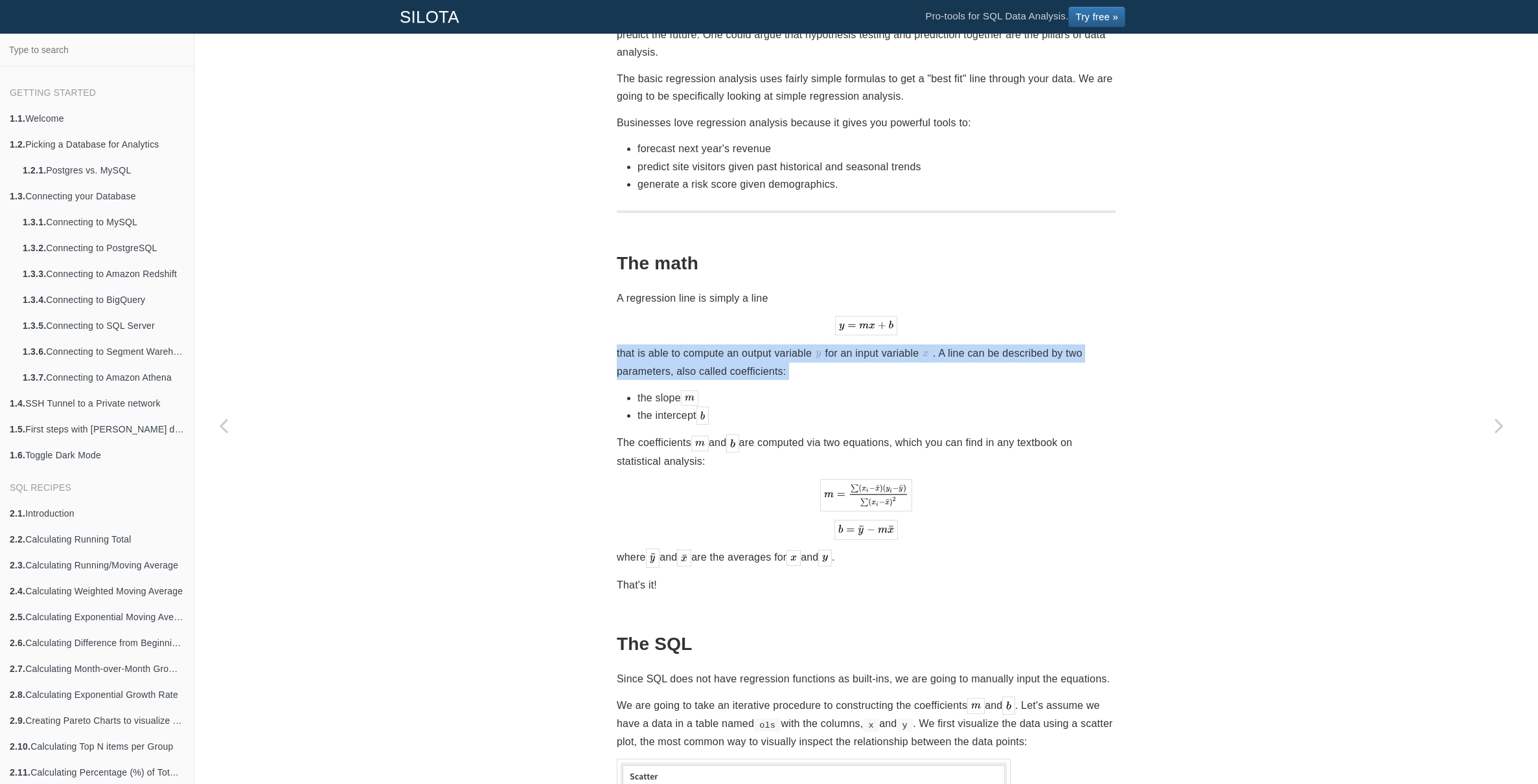
click at [871, 344] on p "that is able to compute an output variable for an input variable . A line can b…" at bounding box center [866, 362] width 499 height 36
click at [898, 344] on p "that is able to compute an output variable for an input variable . A line can b…" at bounding box center [866, 362] width 499 height 36
click at [903, 344] on p "that is able to compute an output variable for an input variable . A line can b…" at bounding box center [866, 362] width 499 height 36
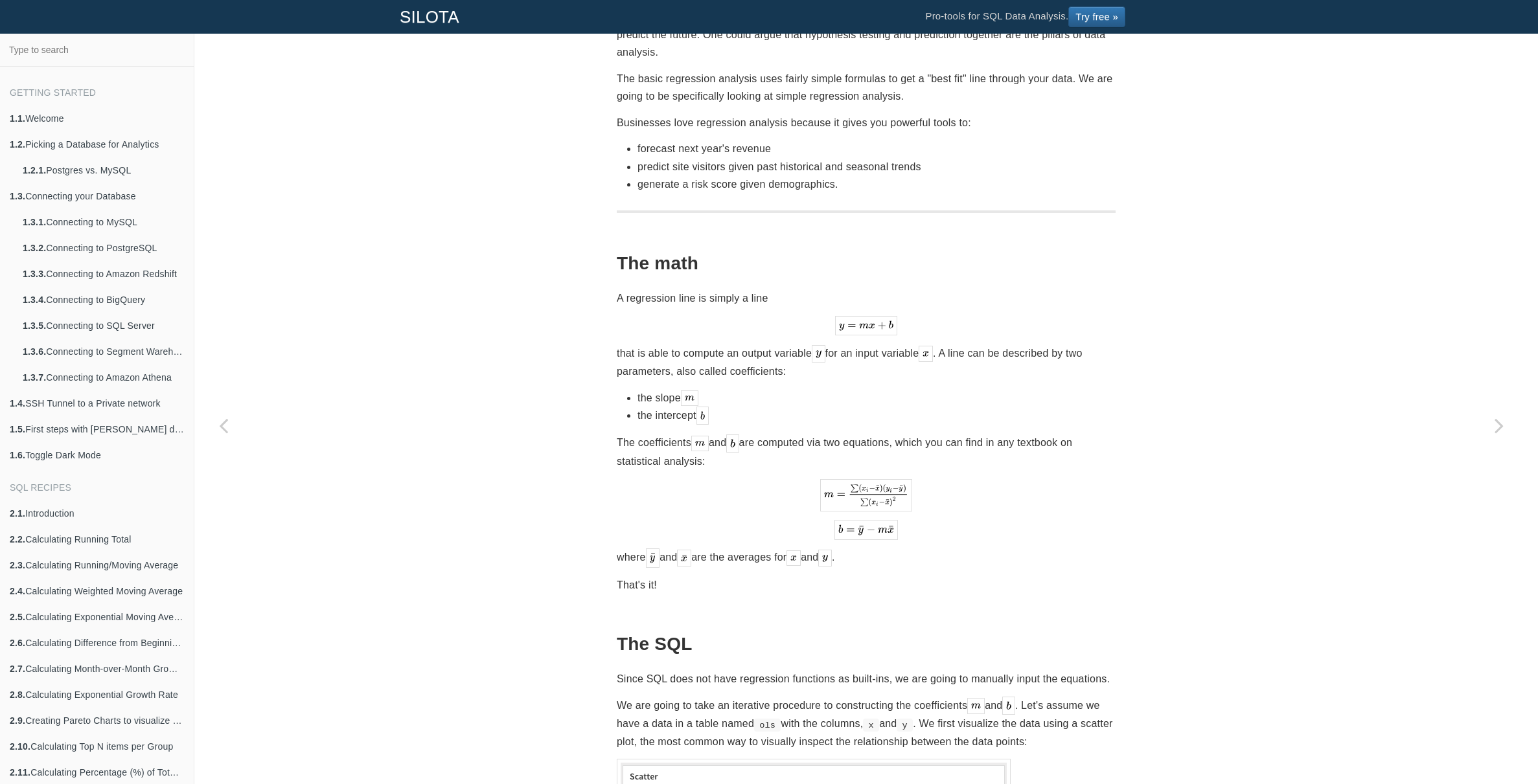
click at [982, 344] on p "that is able to compute an output variable for an input variable . A line can b…" at bounding box center [866, 362] width 499 height 36
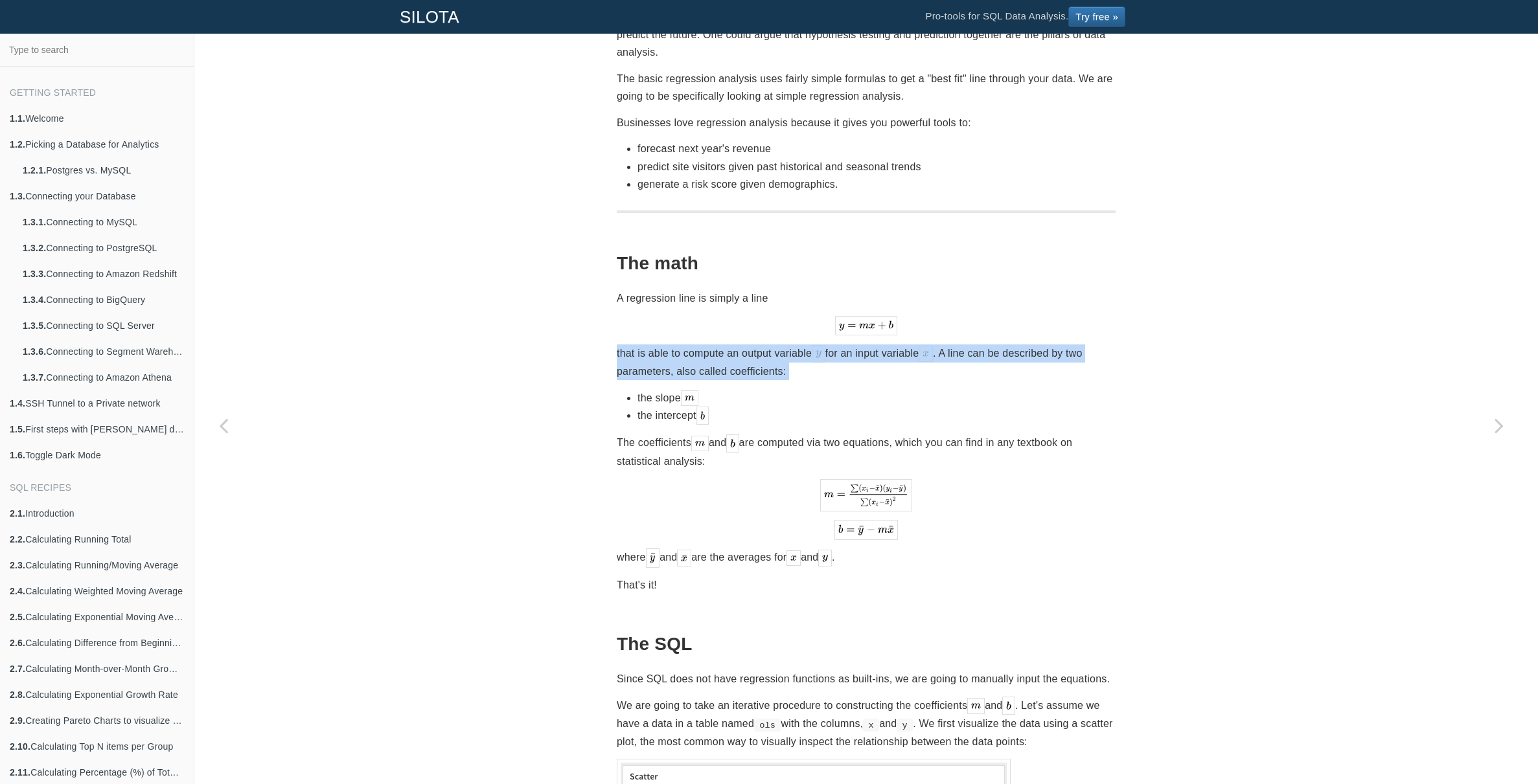
click at [982, 344] on p "that is able to compute an output variable for an input variable . A line can b…" at bounding box center [866, 362] width 499 height 36
click at [1026, 344] on p "that is able to compute an output variable for an input variable . A line can b…" at bounding box center [866, 362] width 499 height 36
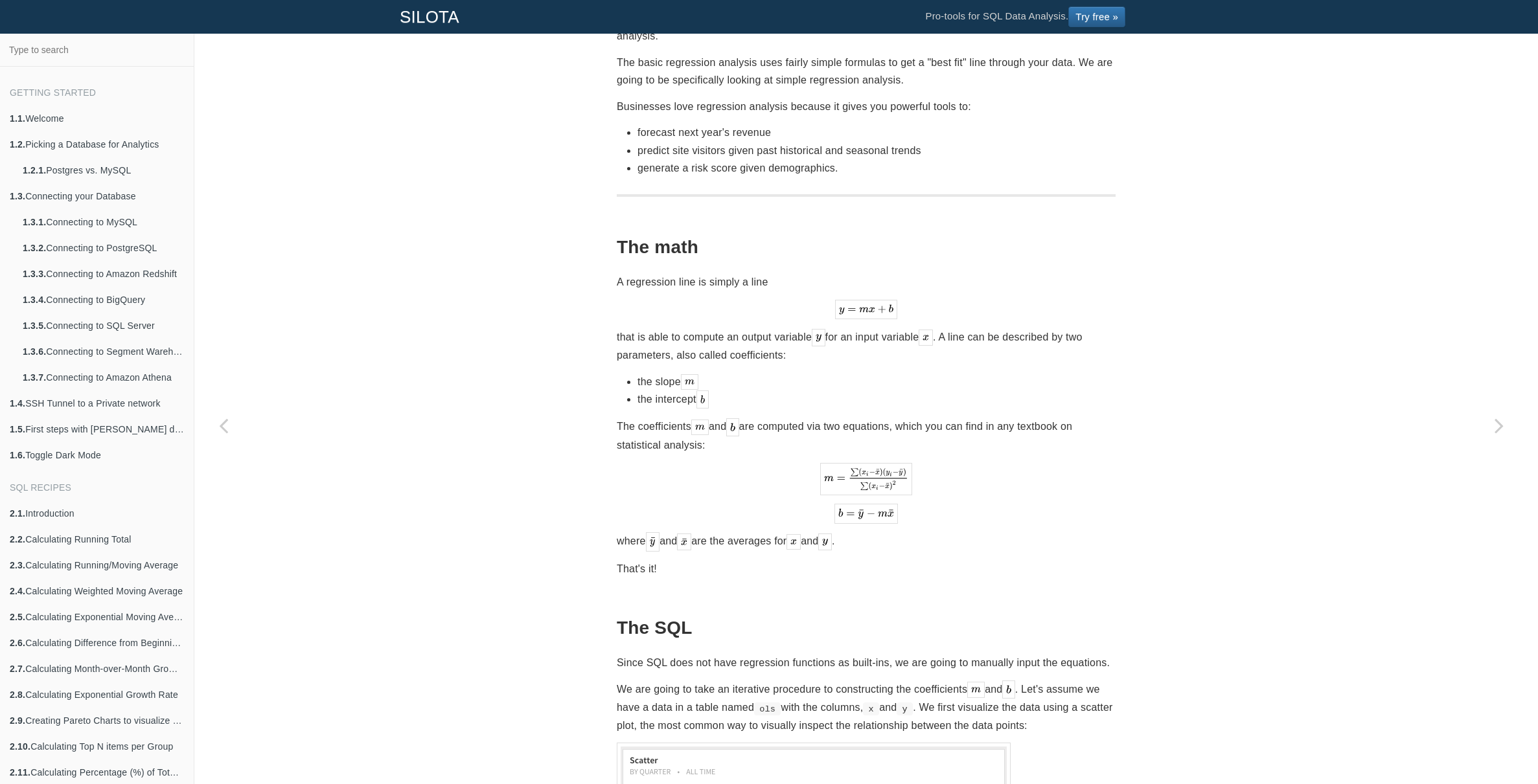
scroll to position [204, 0]
click at [841, 419] on p "The coefficients and are computed via two equations, which you can find in any …" at bounding box center [866, 437] width 499 height 36
click at [868, 419] on p "The coefficients and are computed via two equations, which you can find in any …" at bounding box center [866, 437] width 499 height 36
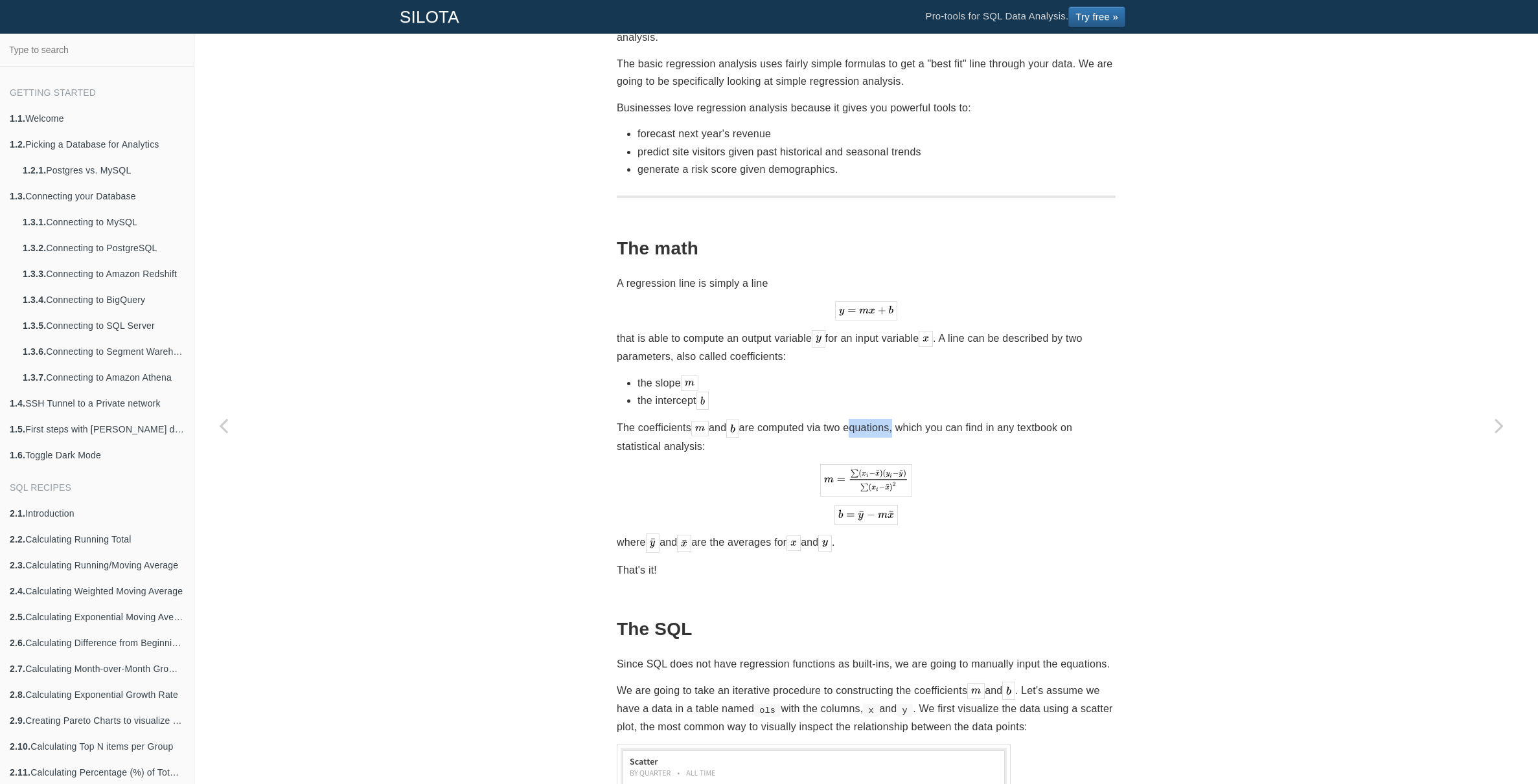
click at [868, 419] on p "The coefficients and are computed via two equations, which you can find in any …" at bounding box center [866, 437] width 499 height 36
click at [928, 419] on p "The coefficients and are computed via two equations, which you can find in any …" at bounding box center [866, 437] width 499 height 36
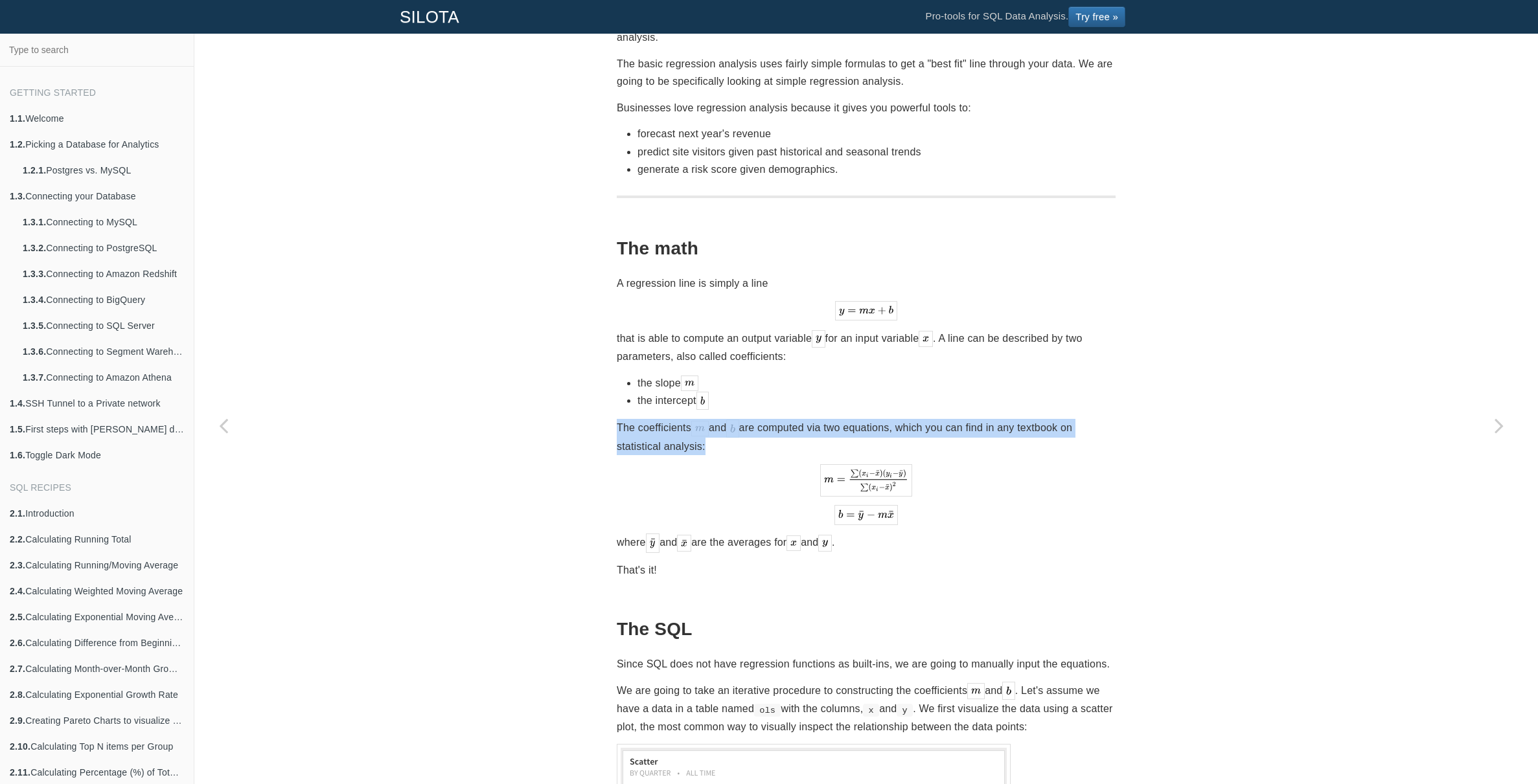
click at [975, 419] on p "The coefficients and are computed via two equations, which you can find in any …" at bounding box center [866, 437] width 499 height 36
click at [1001, 419] on p "The coefficients and are computed via two equations, which you can find in any …" at bounding box center [866, 437] width 499 height 36
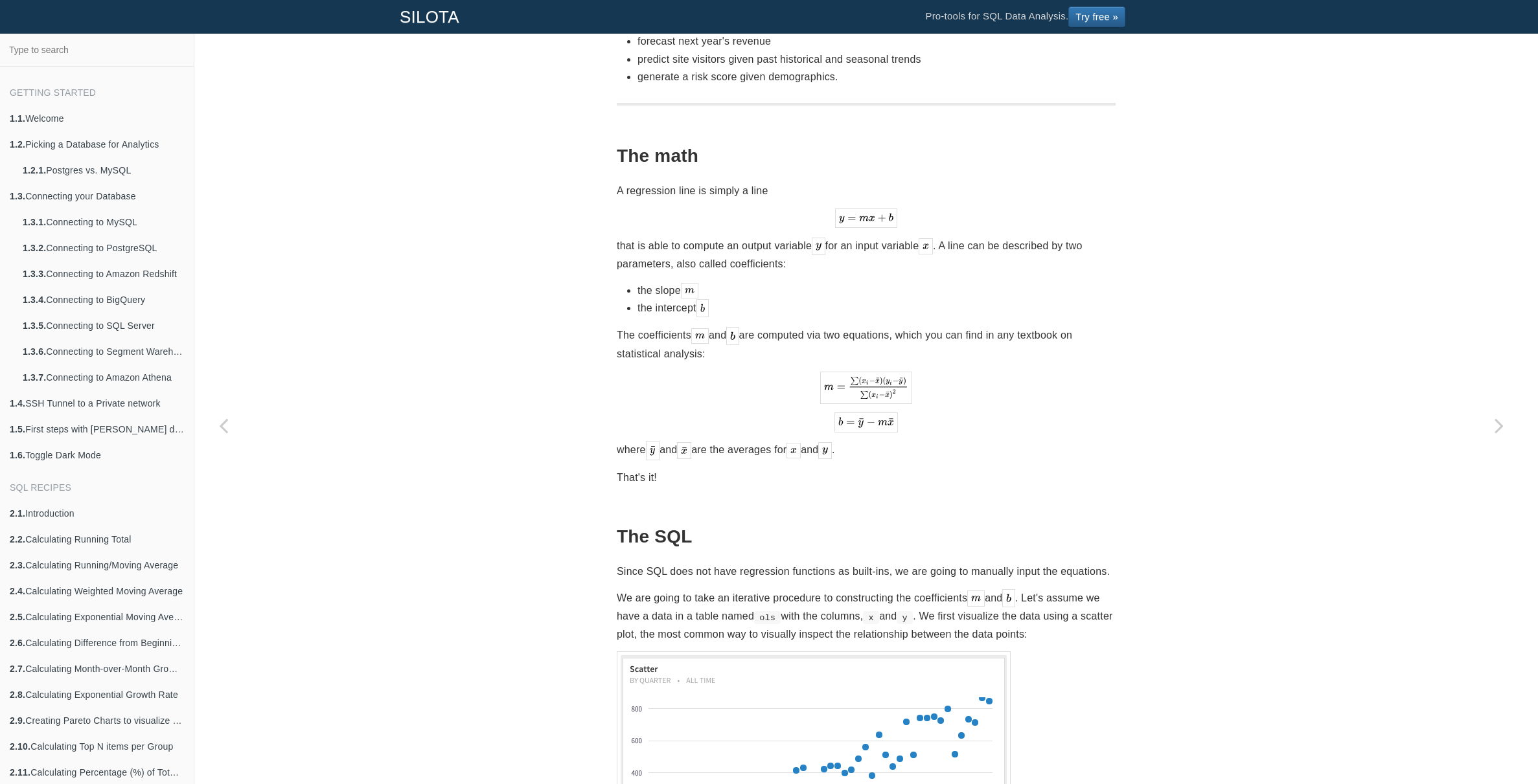
scroll to position [304, 0]
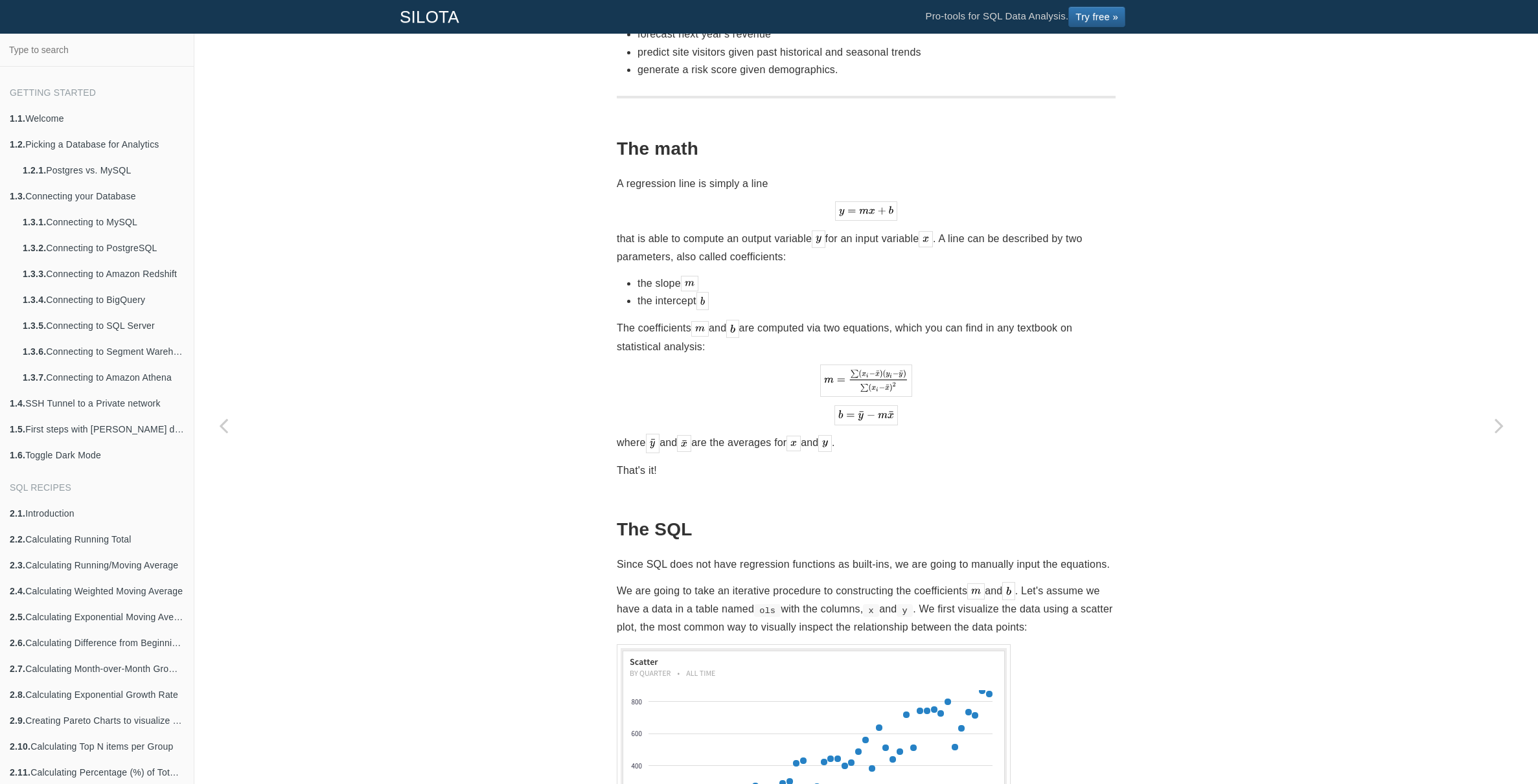
click at [717, 434] on p "where and are the averages for and ." at bounding box center [866, 443] width 499 height 19
click at [737, 434] on p "where and are the averages for and ." at bounding box center [866, 443] width 499 height 19
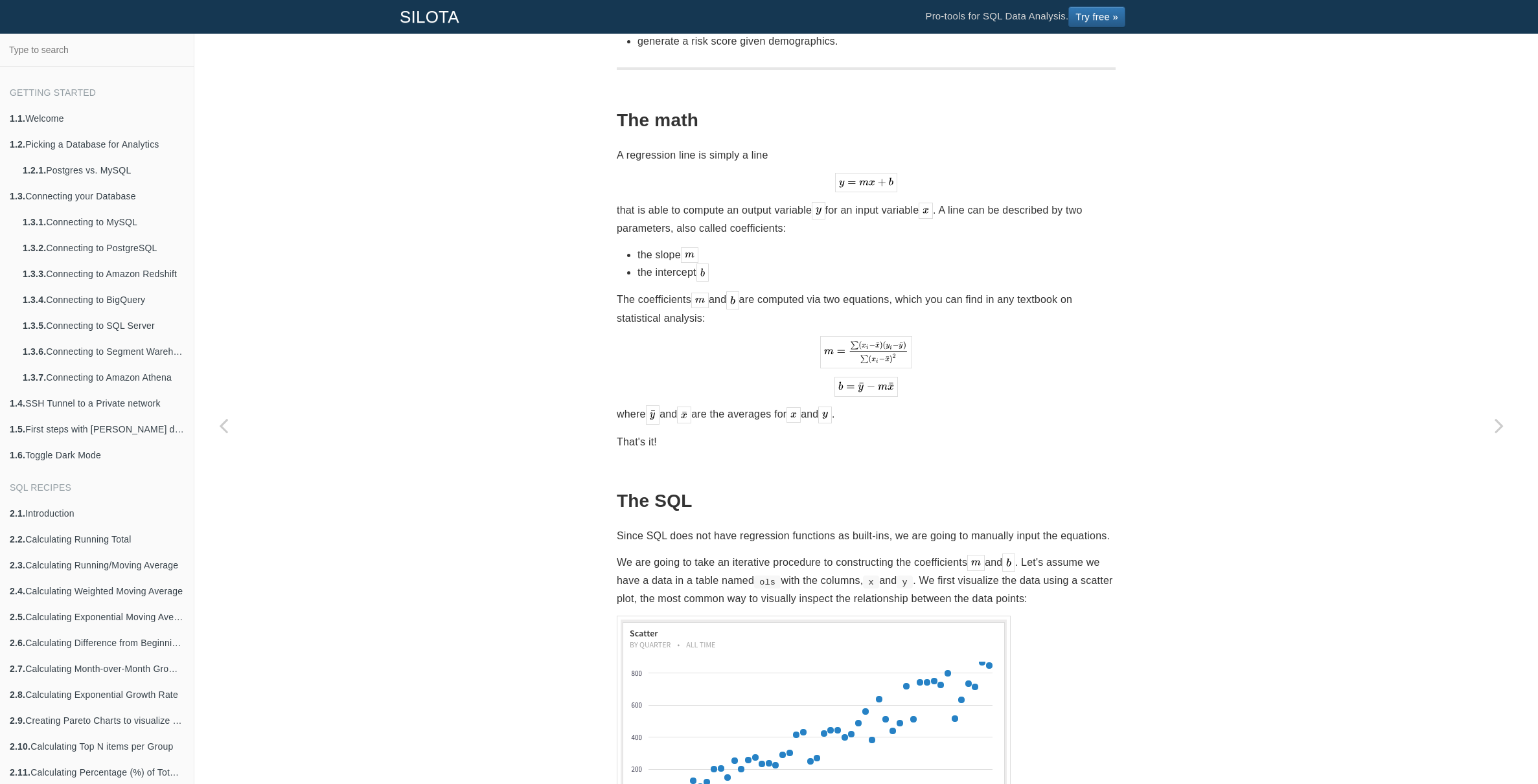
scroll to position [430, 0]
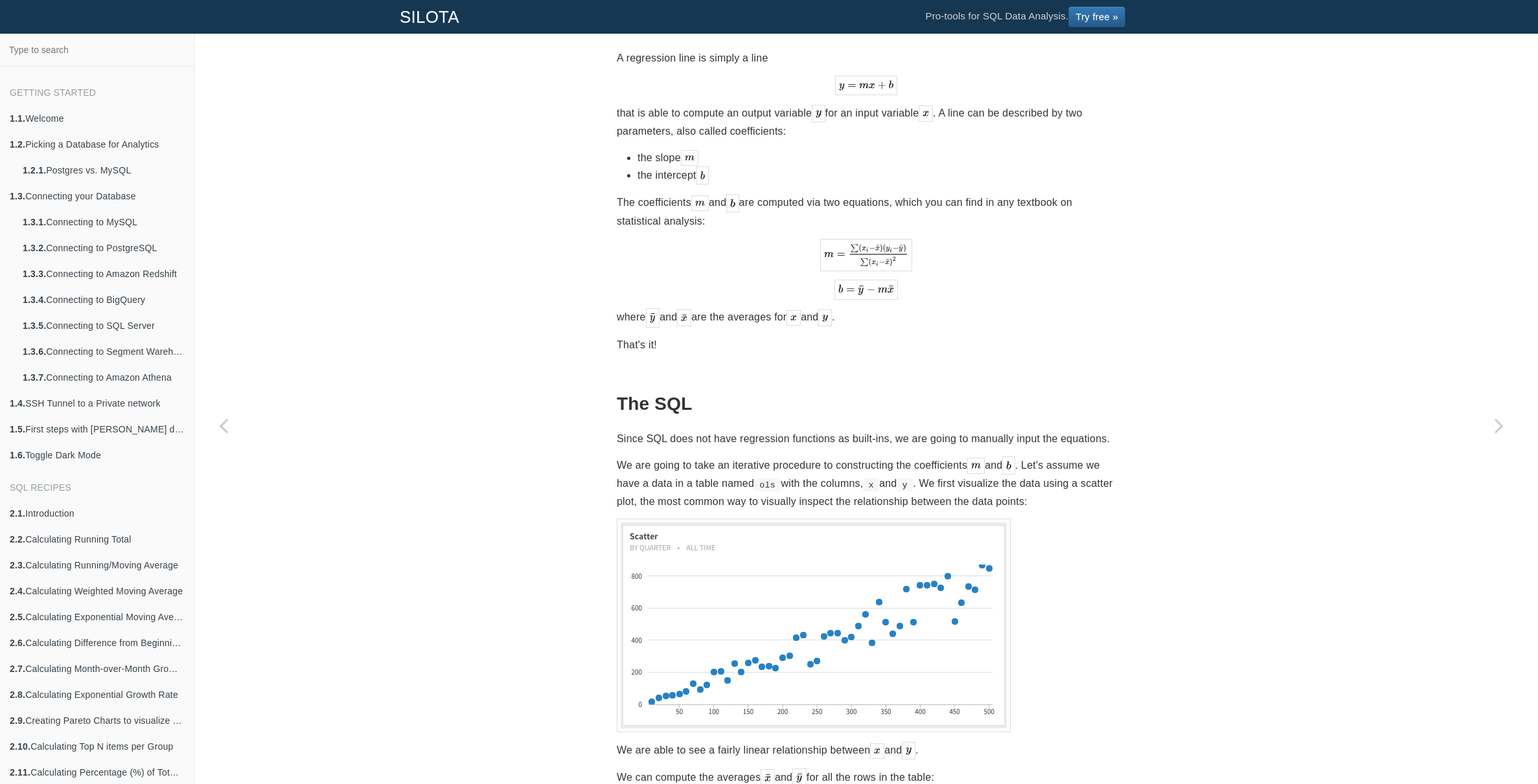
click at [738, 430] on p "Since SQL does not have regression functions as built-ins, we are going to manu…" at bounding box center [866, 438] width 499 height 17
click at [776, 430] on p "Since SQL does not have regression functions as built-ins, we are going to manu…" at bounding box center [866, 438] width 499 height 17
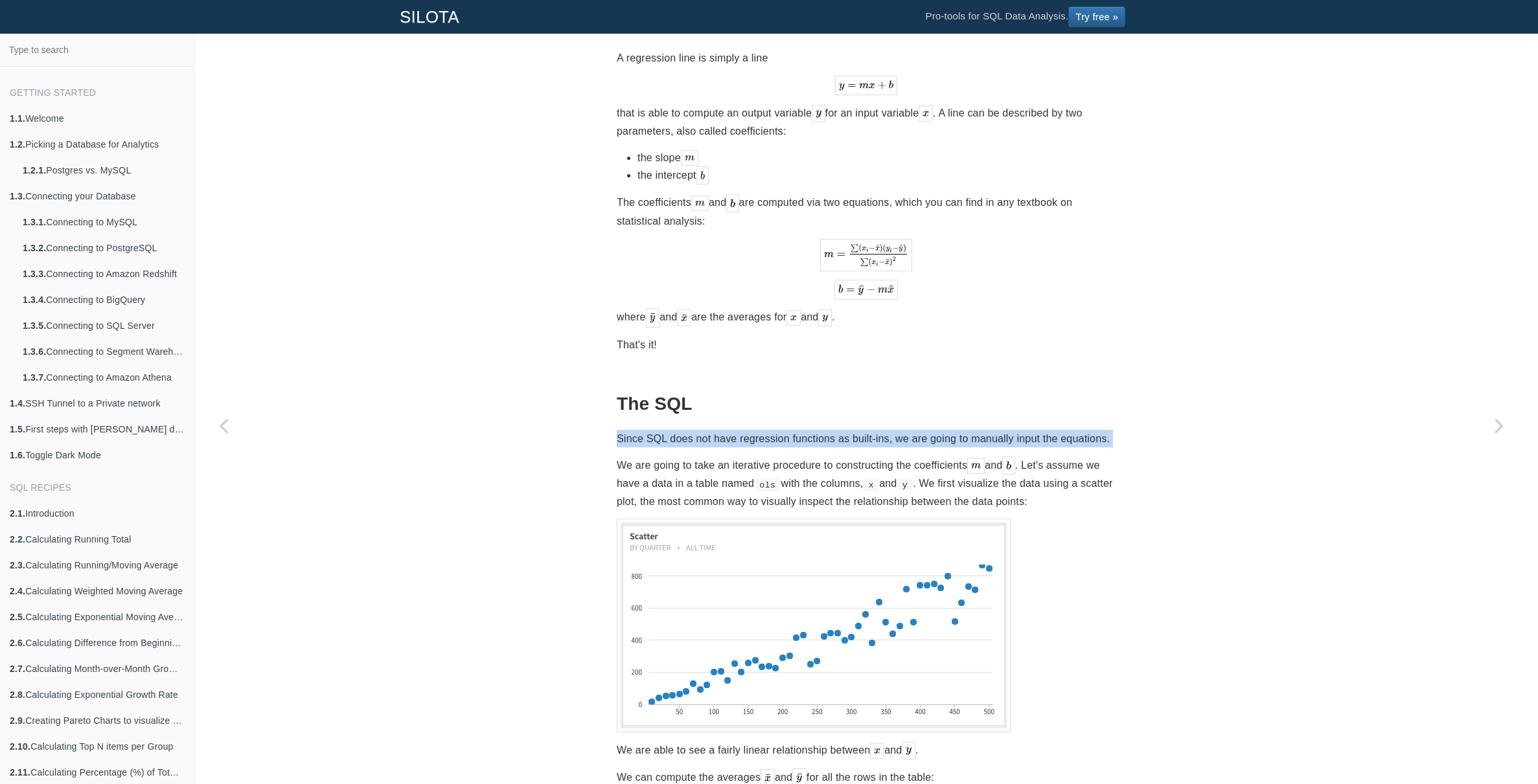
click at [776, 430] on p "Since SQL does not have regression functions as built-ins, we are going to manu…" at bounding box center [866, 438] width 499 height 17
click at [805, 430] on p "Since SQL does not have regression functions as built-ins, we are going to manu…" at bounding box center [866, 438] width 499 height 17
drag, startPoint x: 814, startPoint y: 422, endPoint x: 819, endPoint y: 416, distance: 7.8
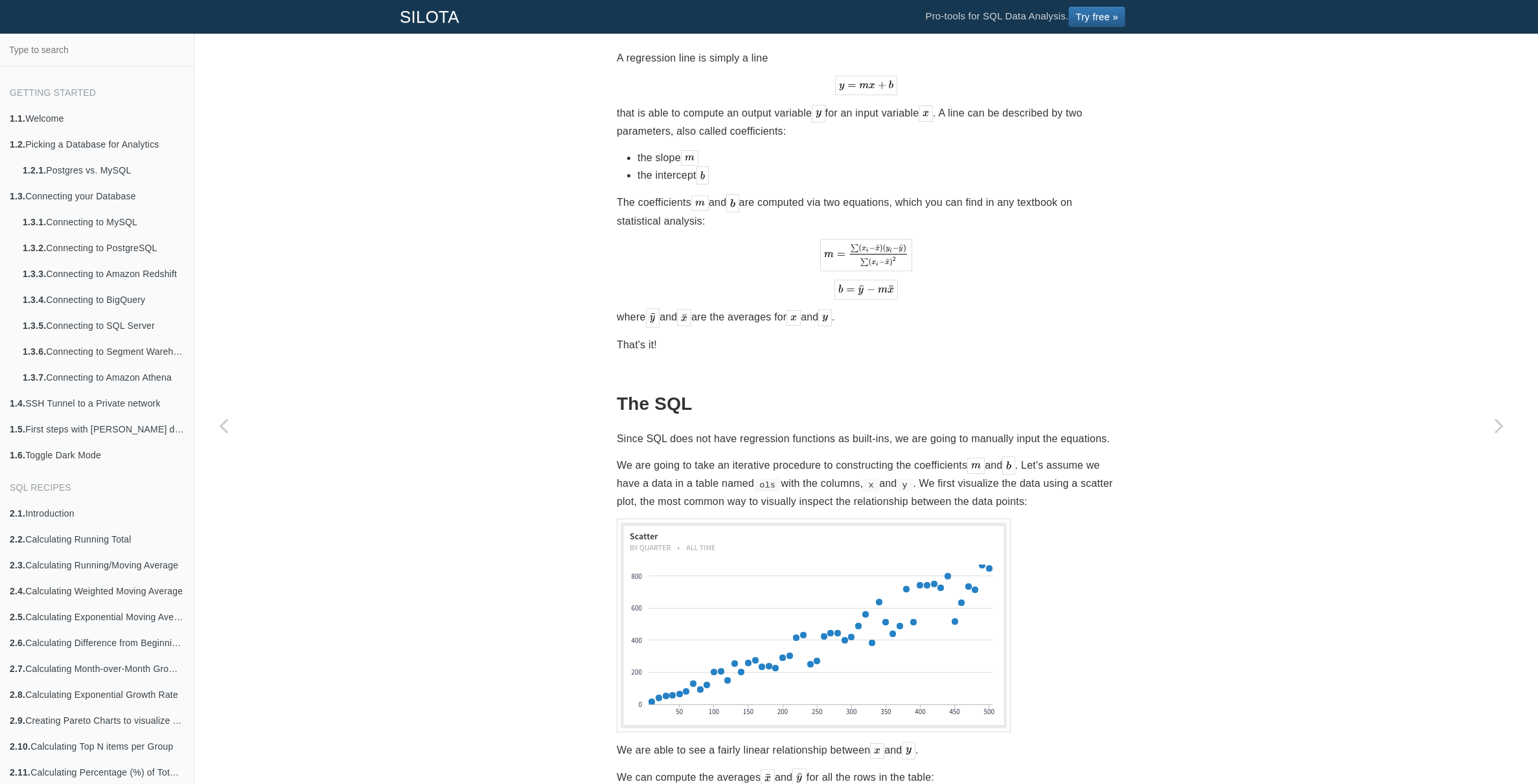
click at [814, 430] on p "Since SQL does not have regression functions as built-ins, we are going to manu…" at bounding box center [866, 438] width 499 height 17
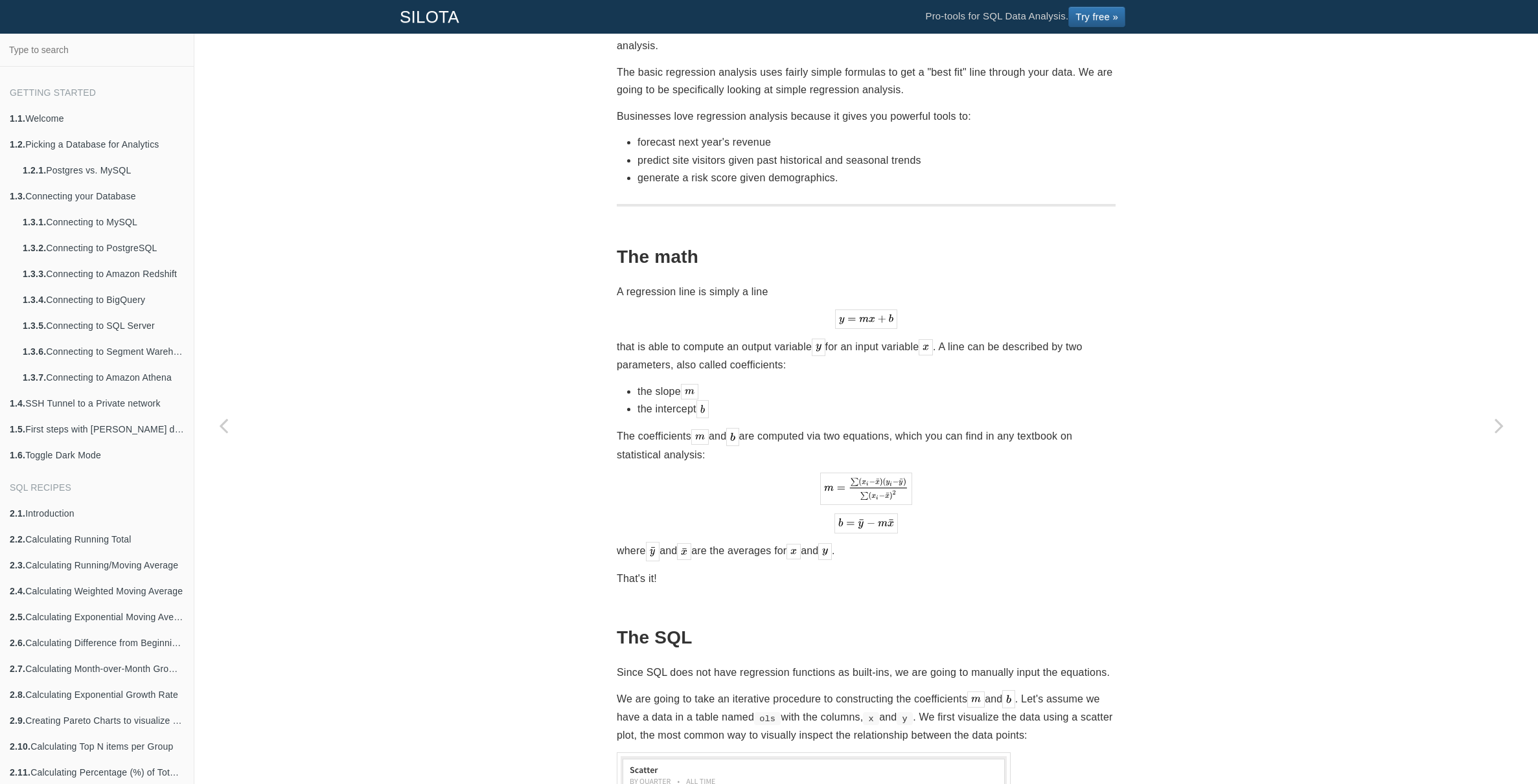
scroll to position [183, 0]
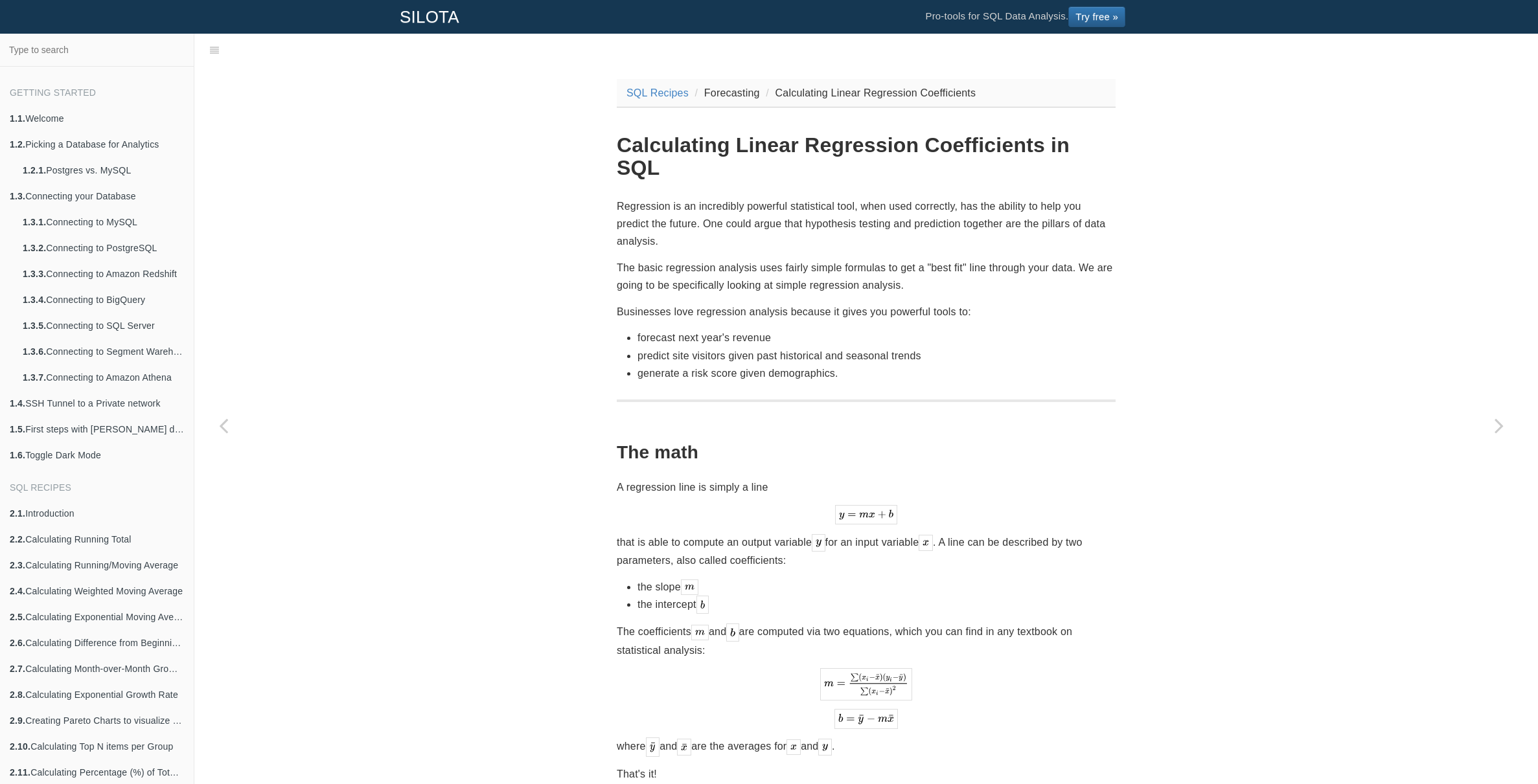
click at [818, 209] on p "Regression is an incredibly powerful statistical tool, when used correctly, has…" at bounding box center [866, 224] width 499 height 53
click at [821, 201] on p "Regression is an incredibly powerful statistical tool, when used correctly, has…" at bounding box center [866, 224] width 499 height 53
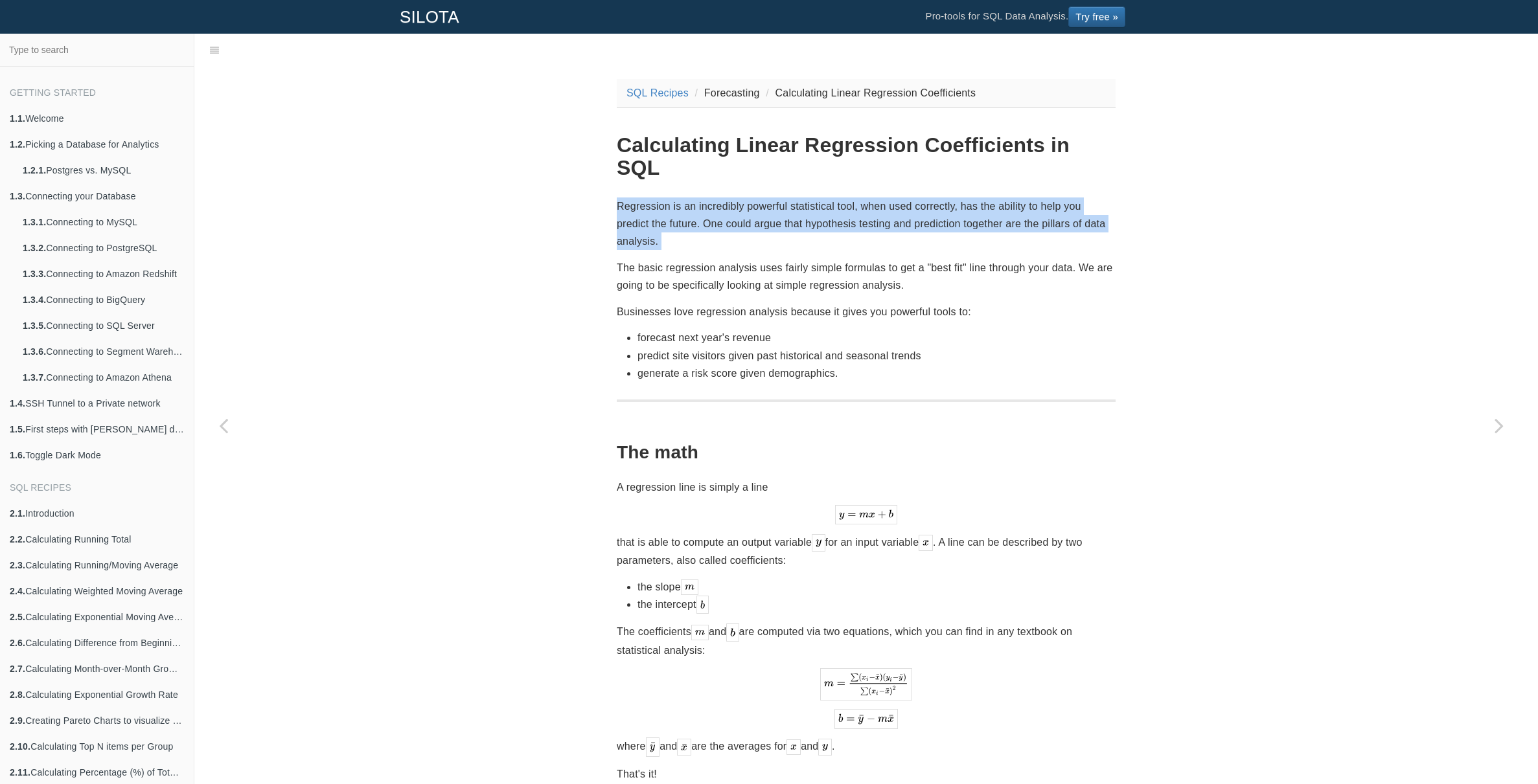
click at [821, 201] on p "Regression is an incredibly powerful statistical tool, when used correctly, has…" at bounding box center [866, 224] width 499 height 53
click at [835, 199] on p "Regression is an incredibly powerful statistical tool, when used correctly, has…" at bounding box center [866, 224] width 499 height 53
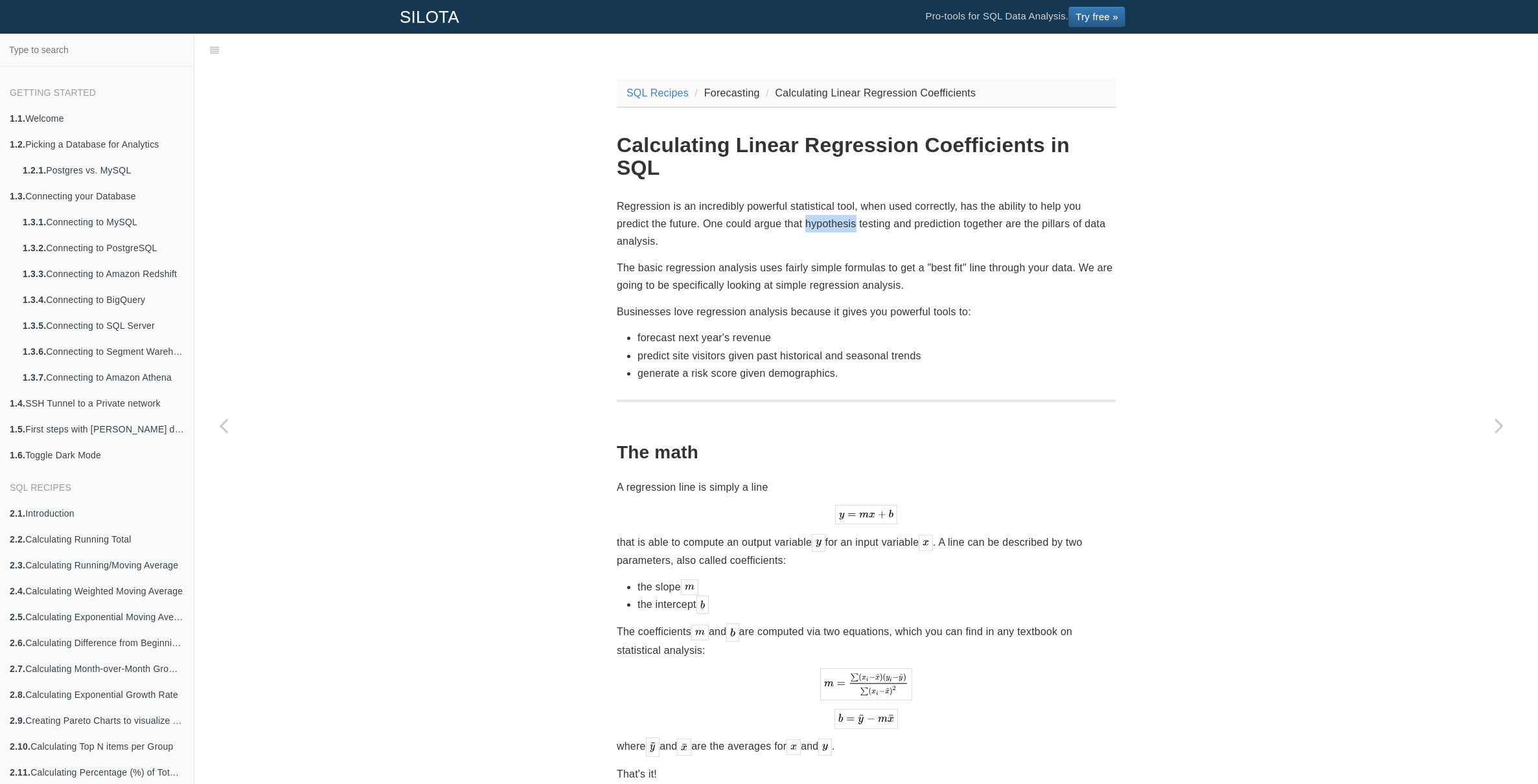
click at [835, 199] on p "Regression is an incredibly powerful statistical tool, when used correctly, has…" at bounding box center [866, 224] width 499 height 53
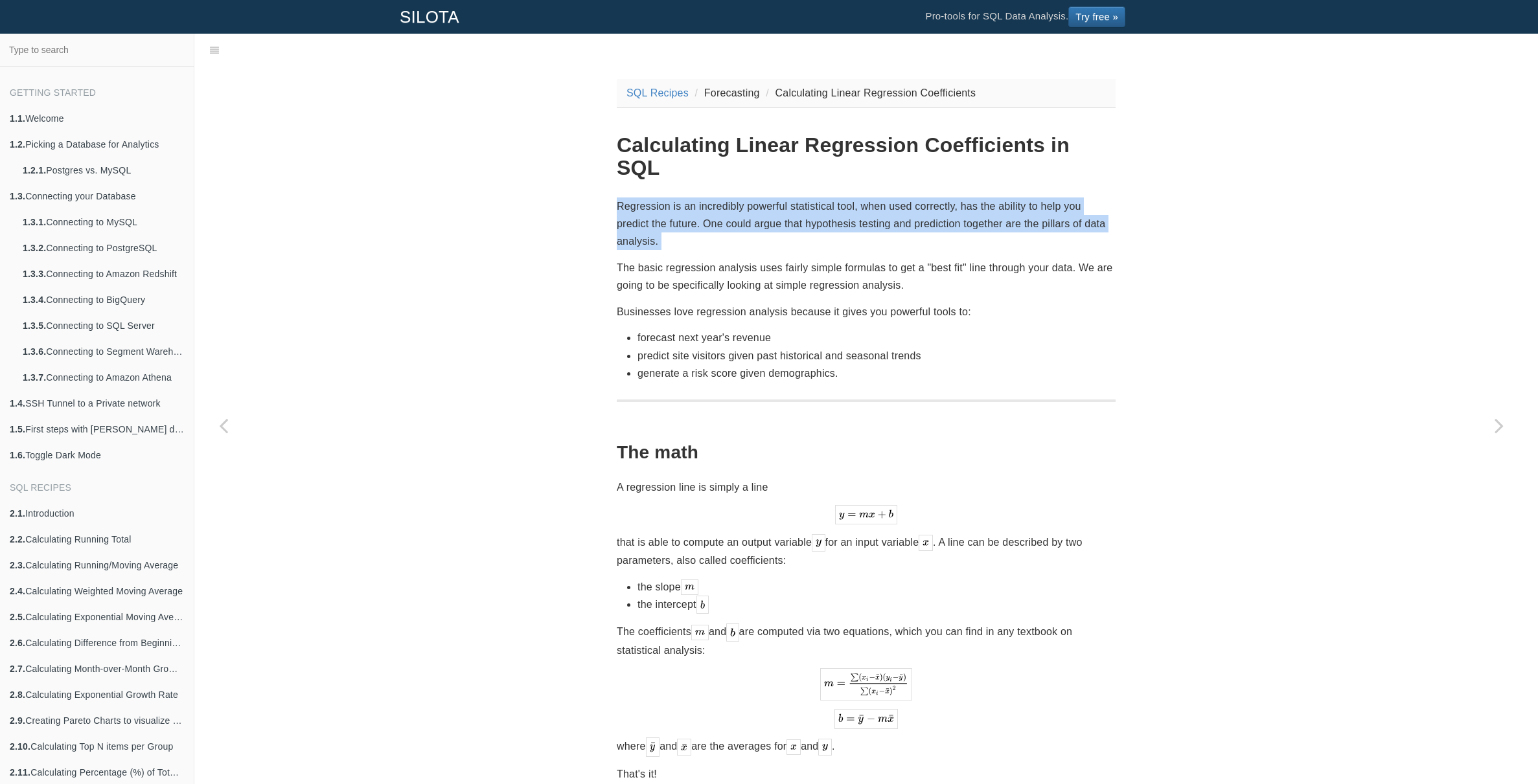
click at [835, 199] on p "Regression is an incredibly powerful statistical tool, when used correctly, has…" at bounding box center [866, 224] width 499 height 53
click at [844, 201] on p "Regression is an incredibly powerful statistical tool, when used correctly, has…" at bounding box center [866, 224] width 499 height 53
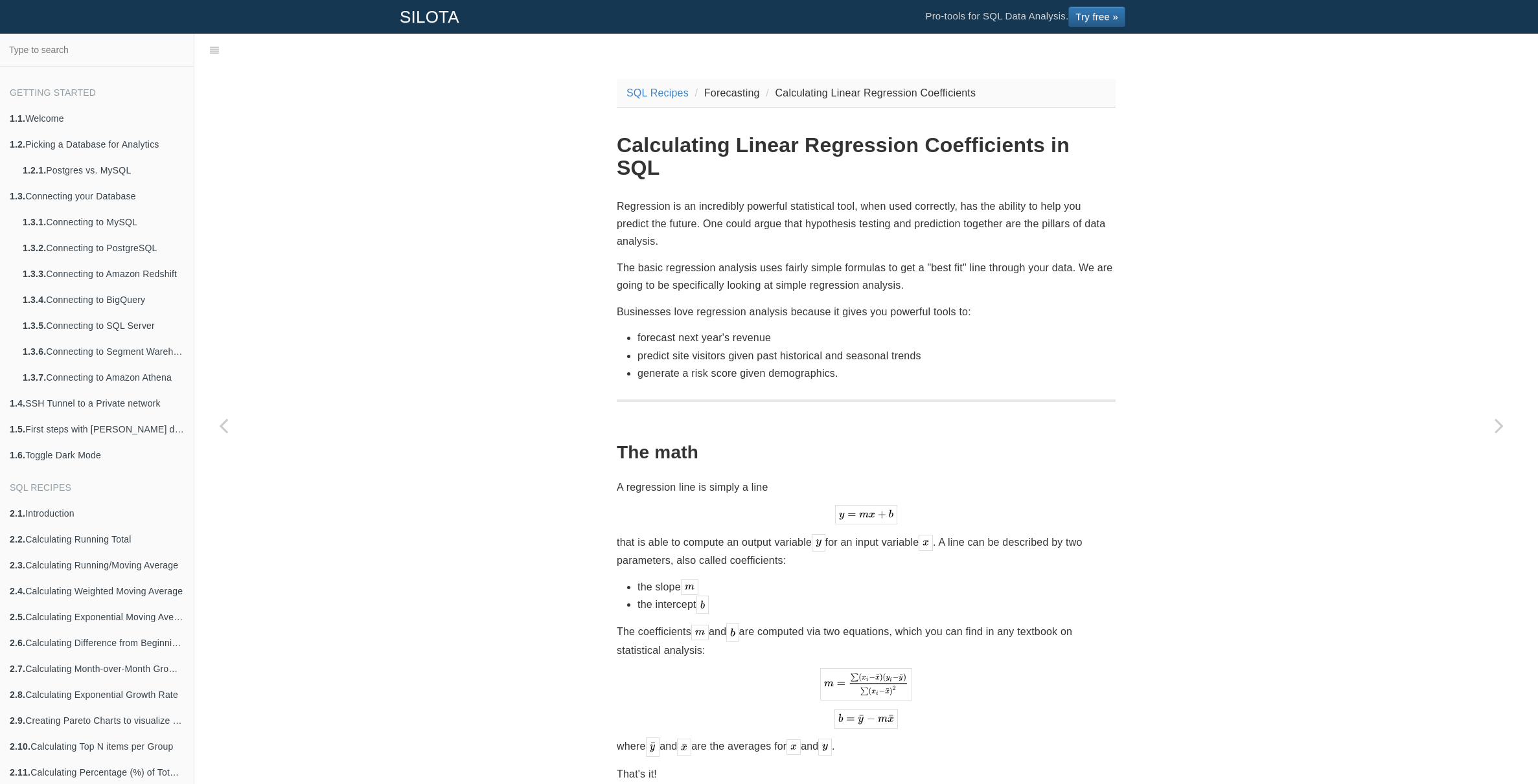
click at [767, 198] on p "Regression is an incredibly powerful statistical tool, when used correctly, has…" at bounding box center [866, 224] width 499 height 53
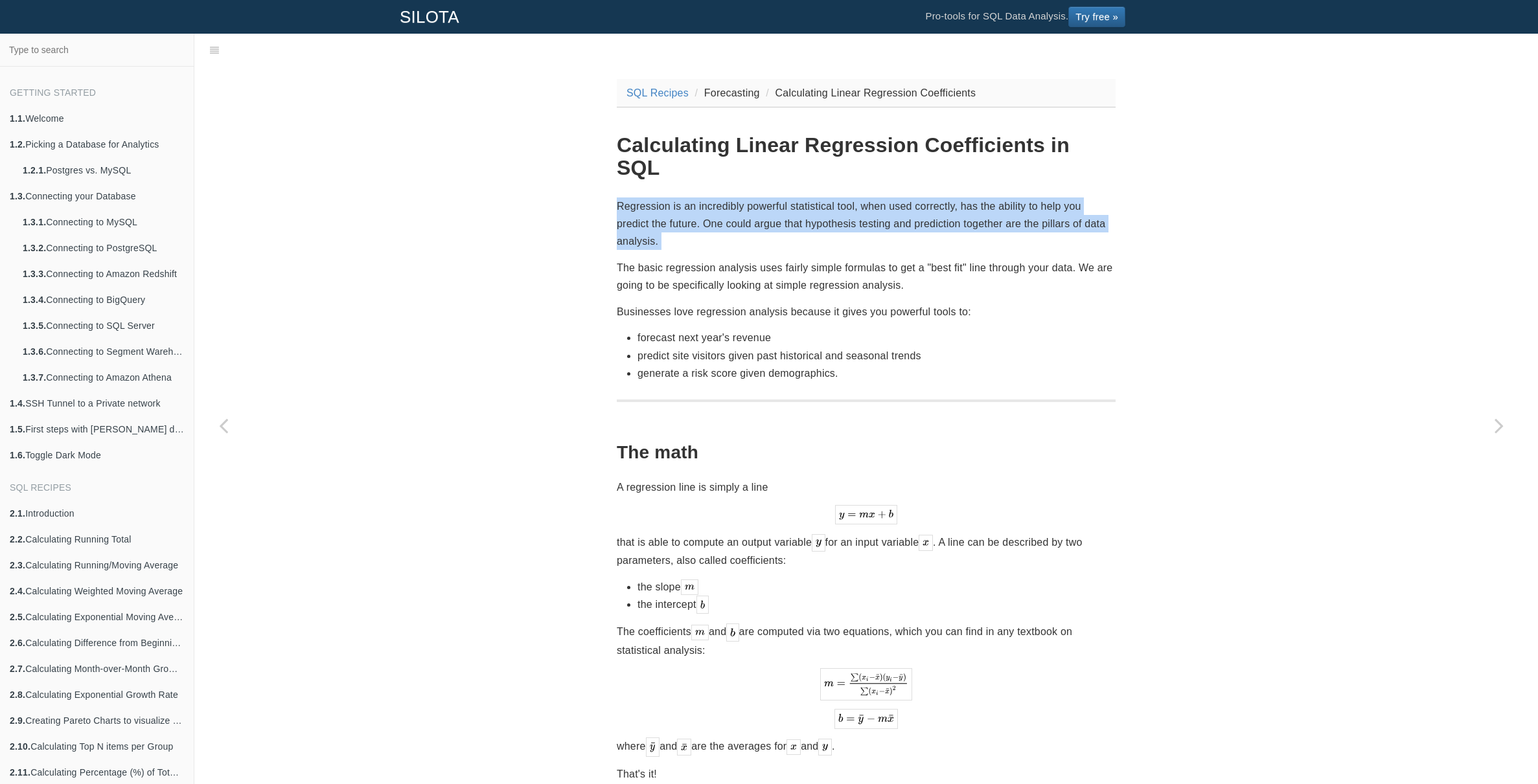
click at [767, 198] on p "Regression is an incredibly powerful statistical tool, when used correctly, has…" at bounding box center [866, 224] width 499 height 53
click at [805, 199] on p "Regression is an incredibly powerful statistical tool, when used correctly, has…" at bounding box center [866, 224] width 499 height 53
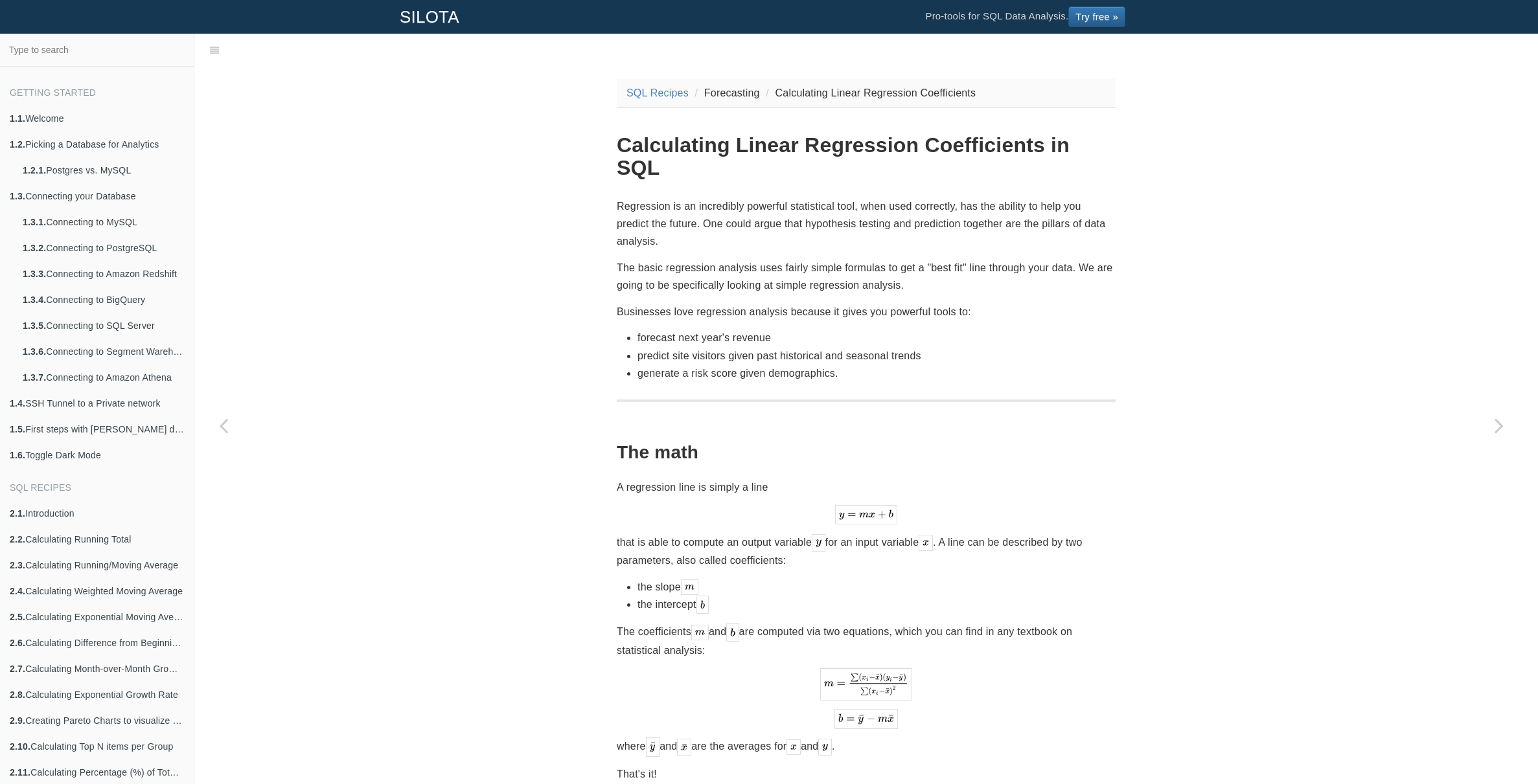
click at [861, 199] on p "Regression is an incredibly powerful statistical tool, when used correctly, has…" at bounding box center [866, 224] width 499 height 53
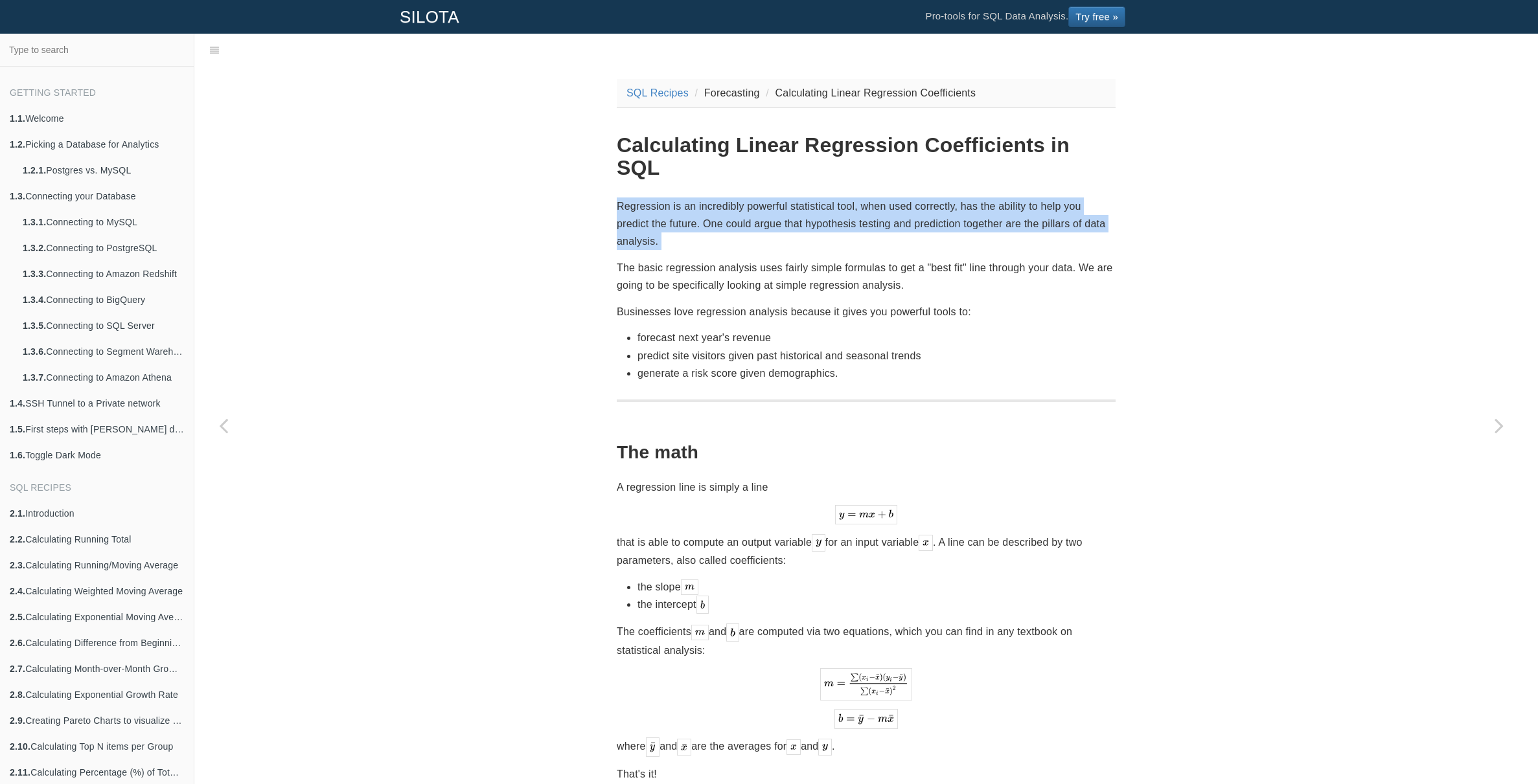
click at [861, 199] on p "Regression is an incredibly powerful statistical tool, when used correctly, has…" at bounding box center [866, 224] width 499 height 53
click at [875, 198] on p "Regression is an incredibly powerful statistical tool, when used correctly, has…" at bounding box center [866, 224] width 499 height 53
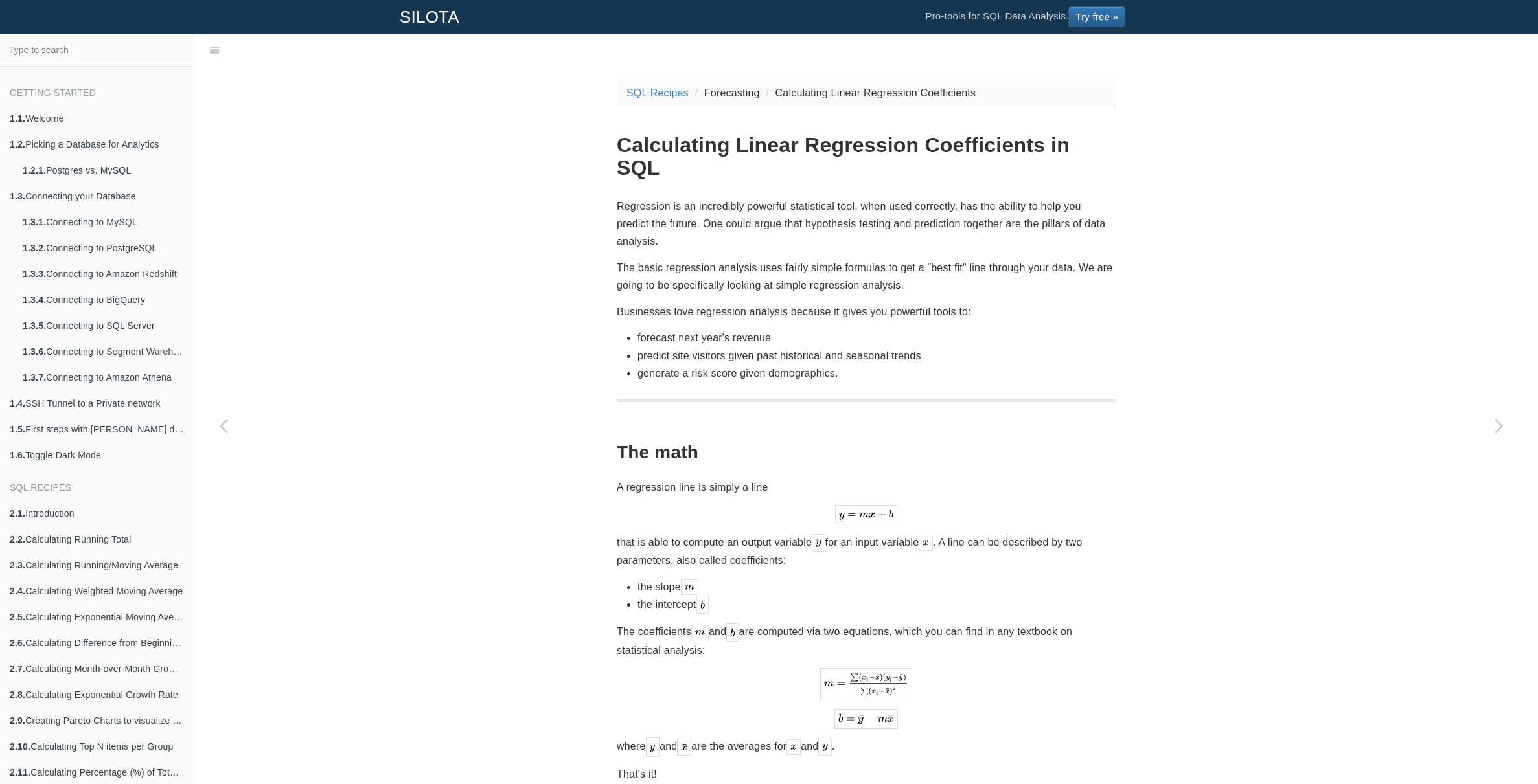
click at [885, 198] on p "Regression is an incredibly powerful statistical tool, when used correctly, has…" at bounding box center [866, 224] width 499 height 53
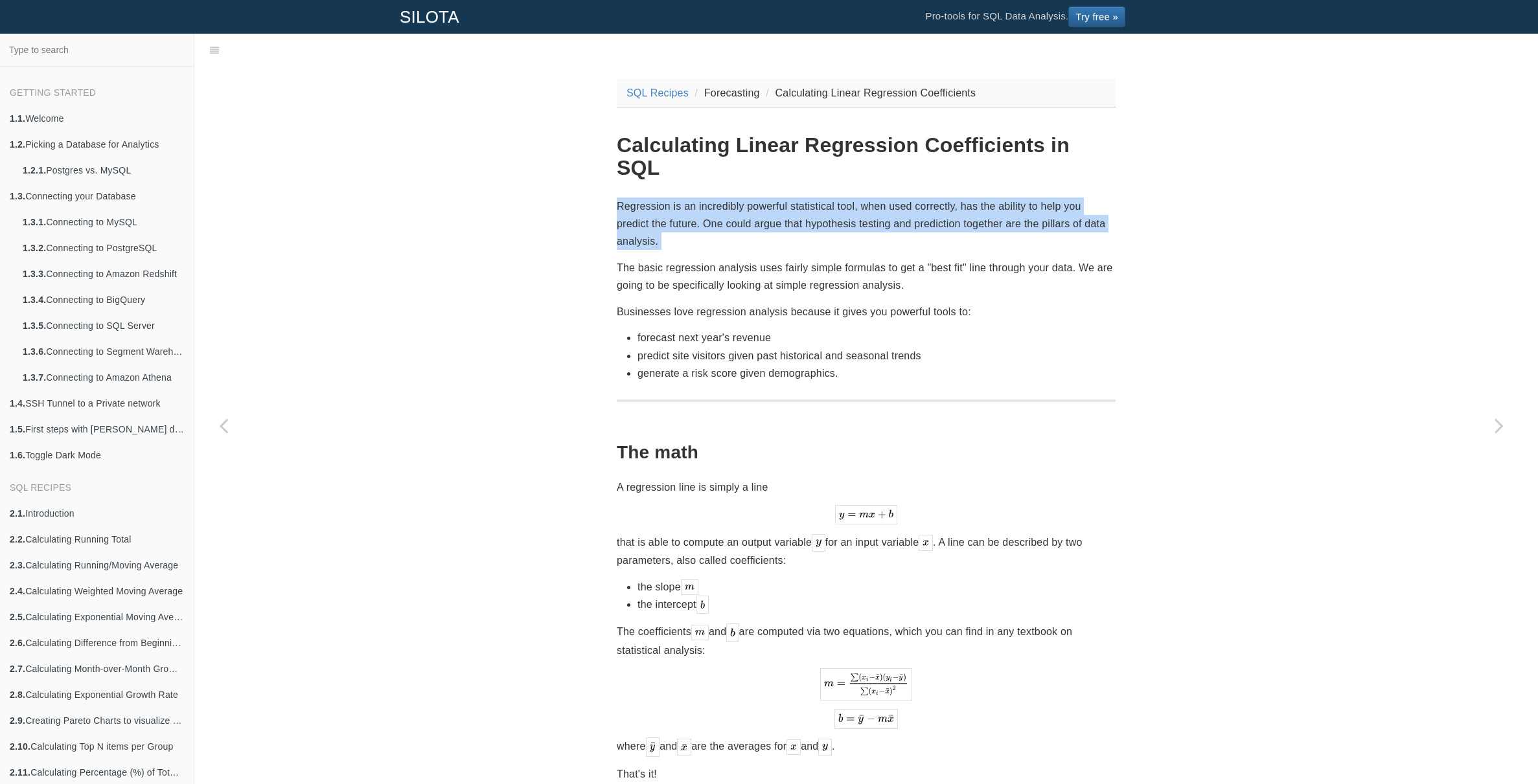
click at [885, 198] on p "Regression is an incredibly powerful statistical tool, when used correctly, has…" at bounding box center [866, 224] width 499 height 53
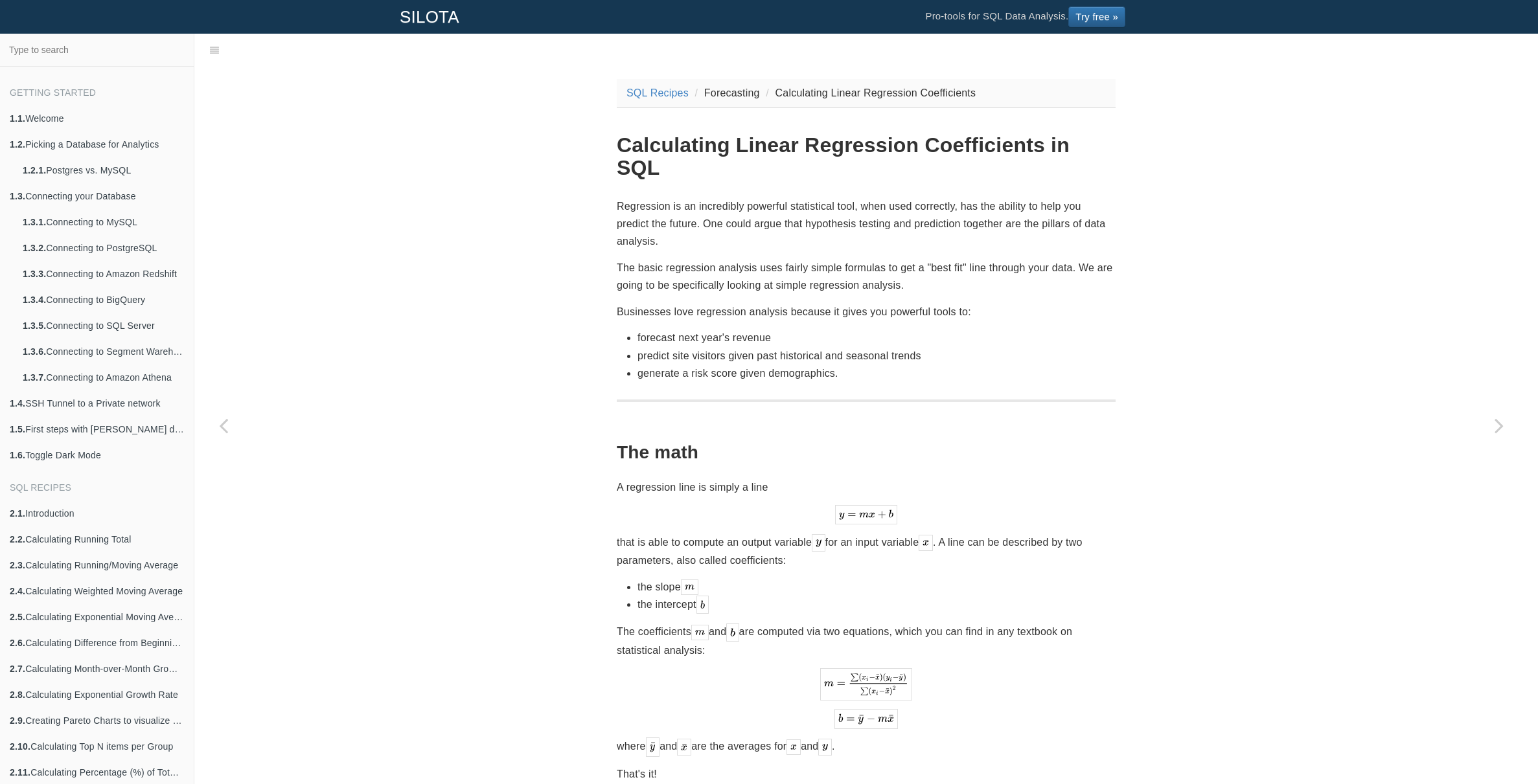
click at [914, 198] on p "Regression is an incredibly powerful statistical tool, when used correctly, has…" at bounding box center [866, 224] width 499 height 53
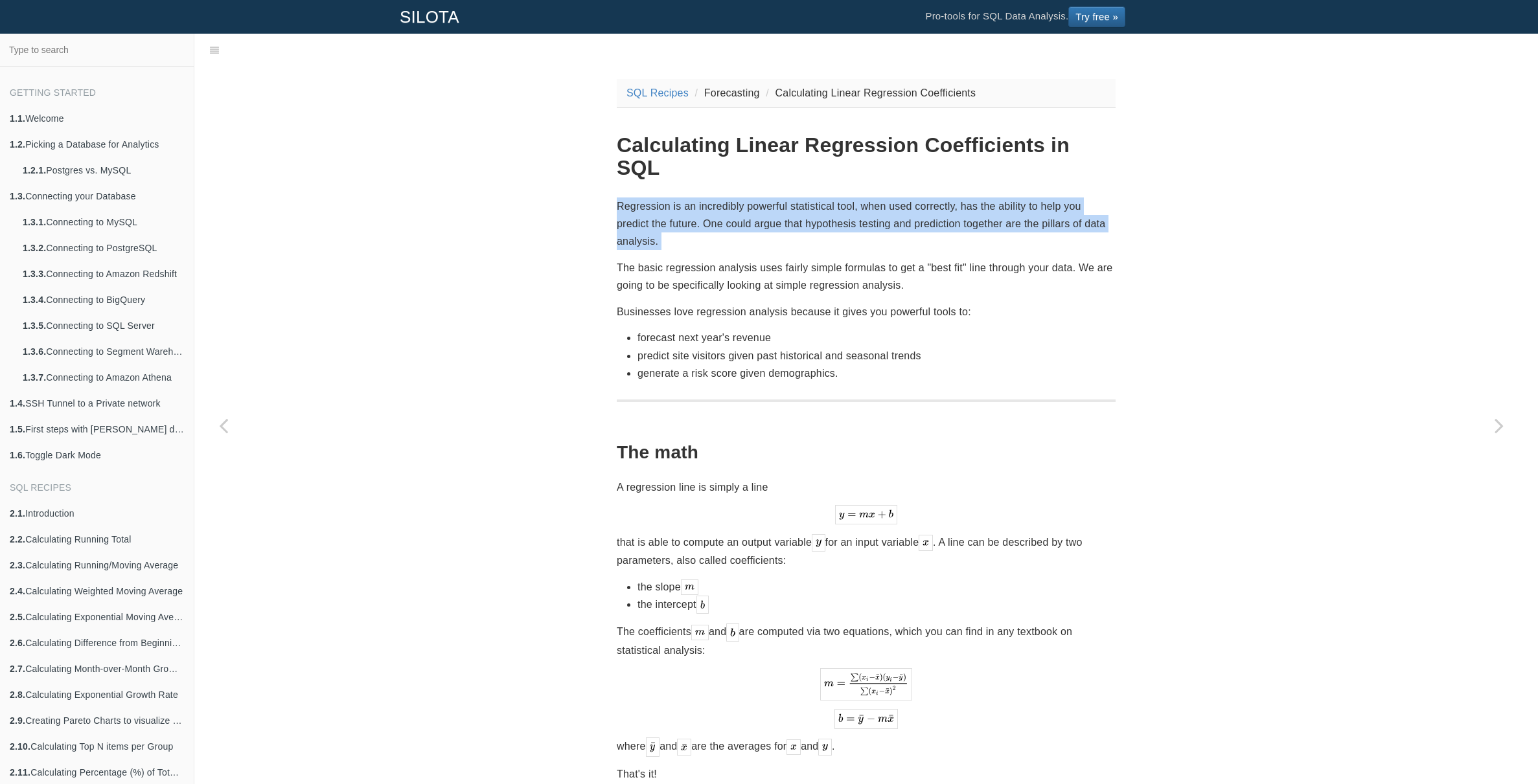
click at [914, 198] on p "Regression is an incredibly powerful statistical tool, when used correctly, has…" at bounding box center [866, 224] width 499 height 53
click at [922, 198] on p "Regression is an incredibly powerful statistical tool, when used correctly, has…" at bounding box center [866, 224] width 499 height 53
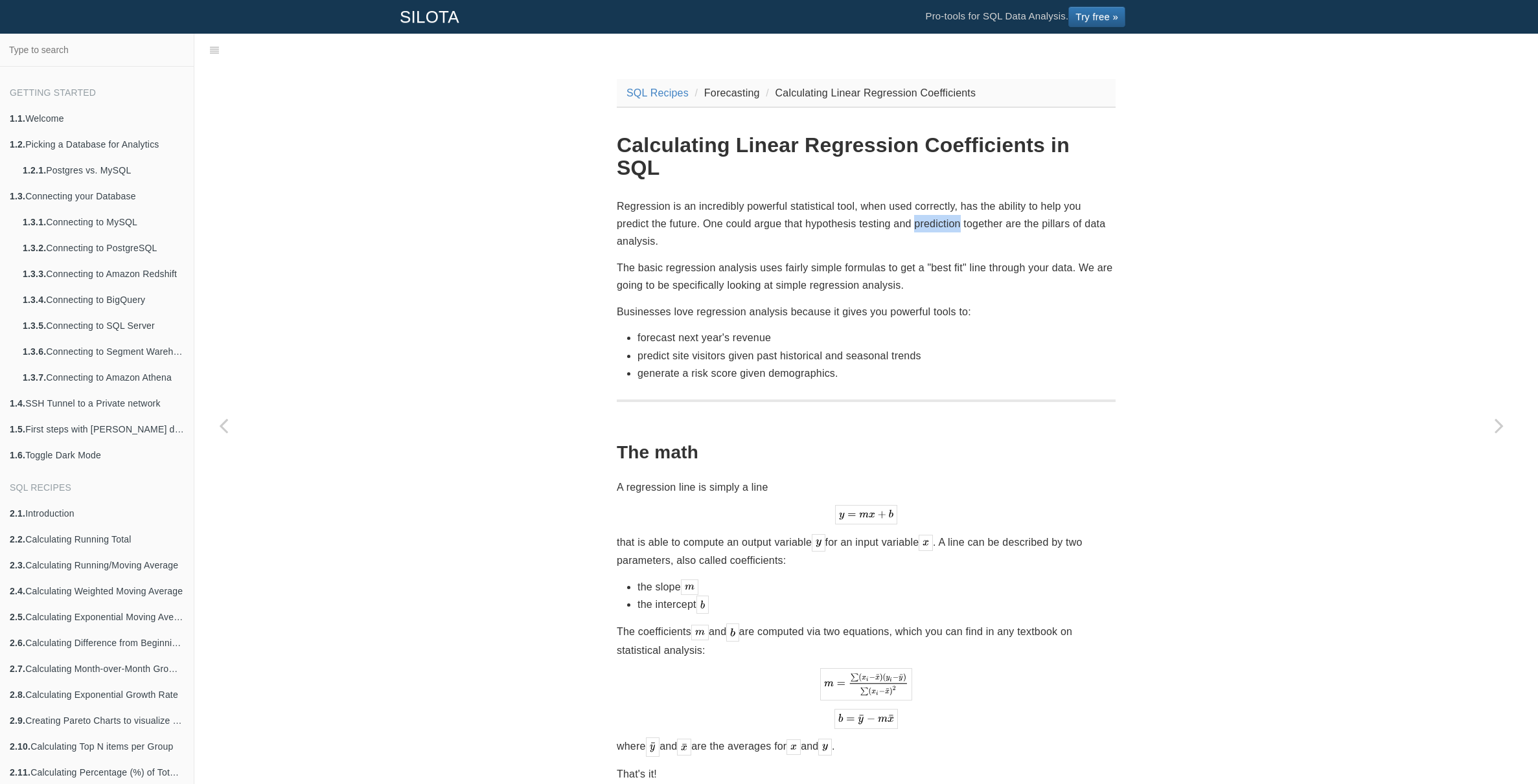
click at [922, 198] on p "Regression is an incredibly powerful statistical tool, when used correctly, has…" at bounding box center [866, 224] width 499 height 53
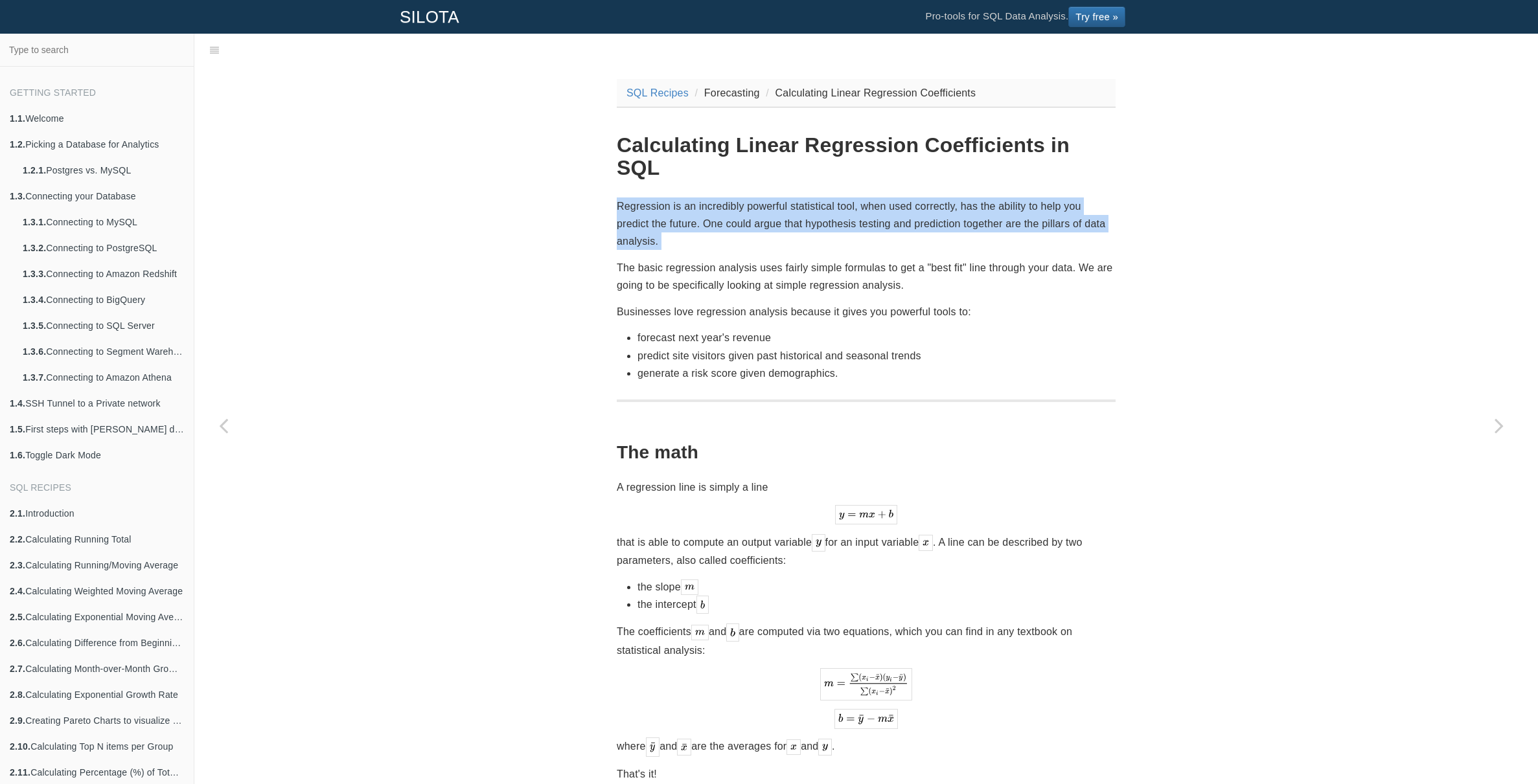
click at [922, 198] on p "Regression is an incredibly powerful statistical tool, when used correctly, has…" at bounding box center [866, 224] width 499 height 53
click at [943, 199] on p "Regression is an incredibly powerful statistical tool, when used correctly, has…" at bounding box center [866, 224] width 499 height 53
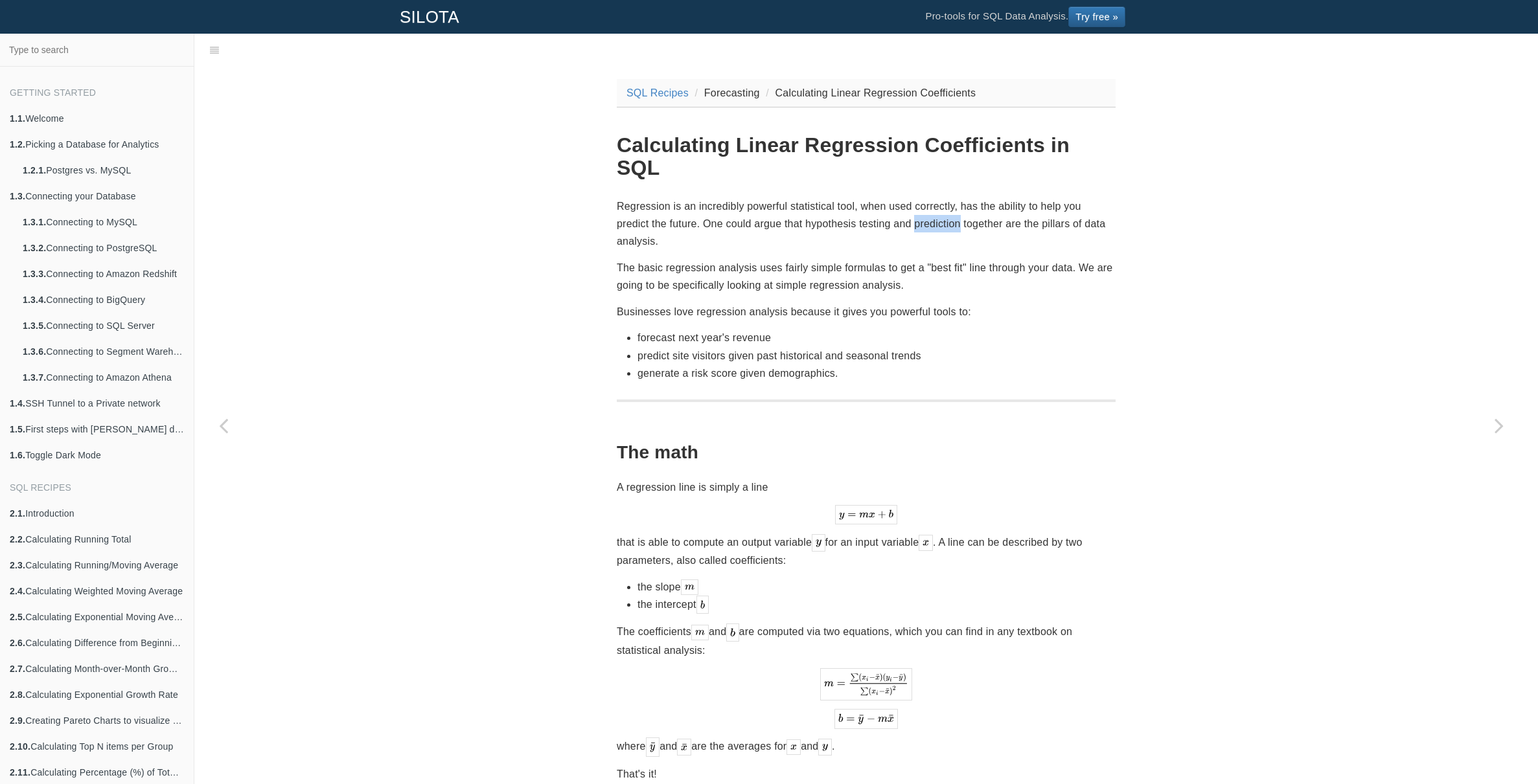
click at [943, 199] on p "Regression is an incredibly powerful statistical tool, when used correctly, has…" at bounding box center [866, 224] width 499 height 53
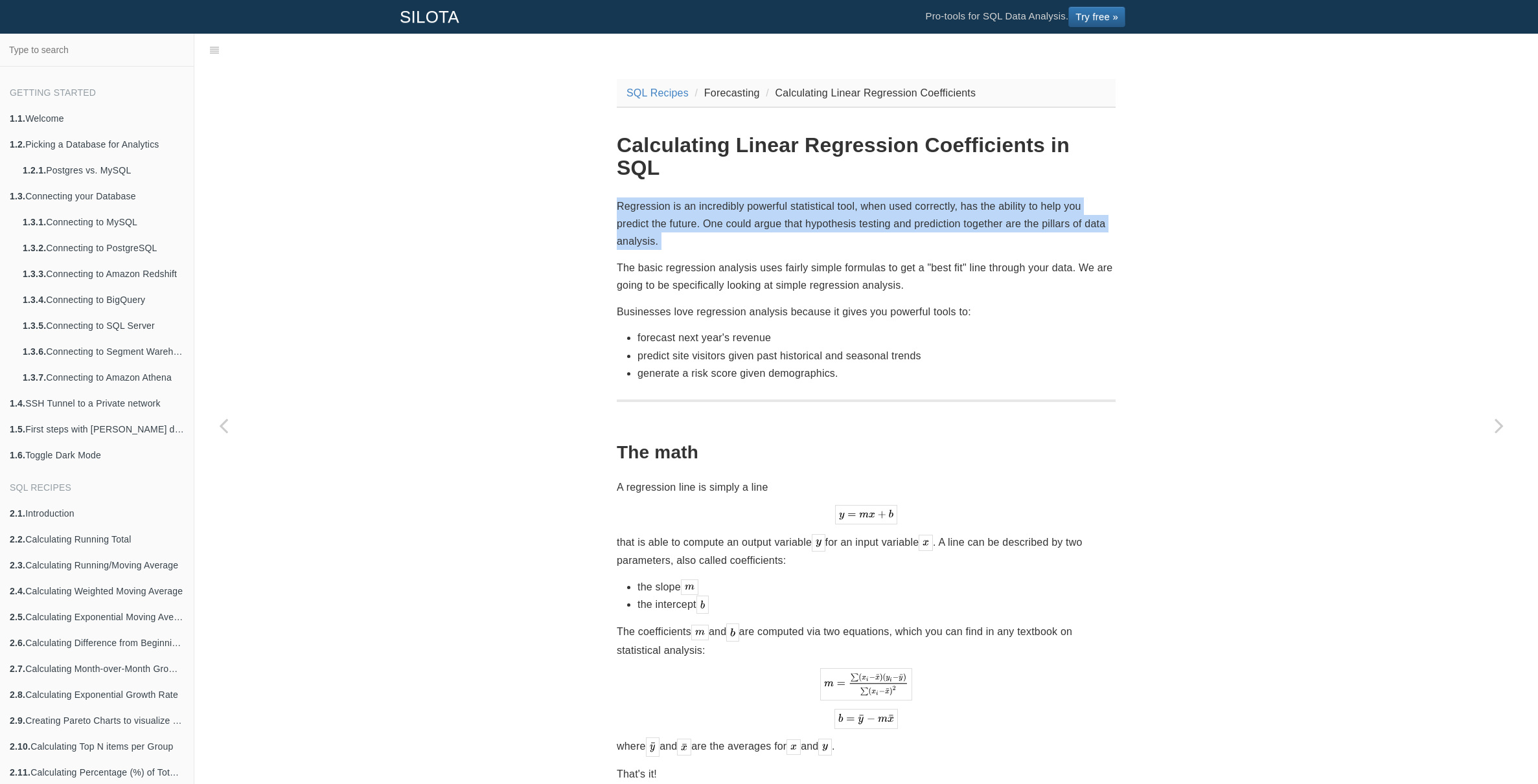
click at [943, 199] on p "Regression is an incredibly powerful statistical tool, when used correctly, has…" at bounding box center [866, 224] width 499 height 53
click at [955, 201] on p "Regression is an incredibly powerful statistical tool, when used correctly, has…" at bounding box center [866, 224] width 499 height 53
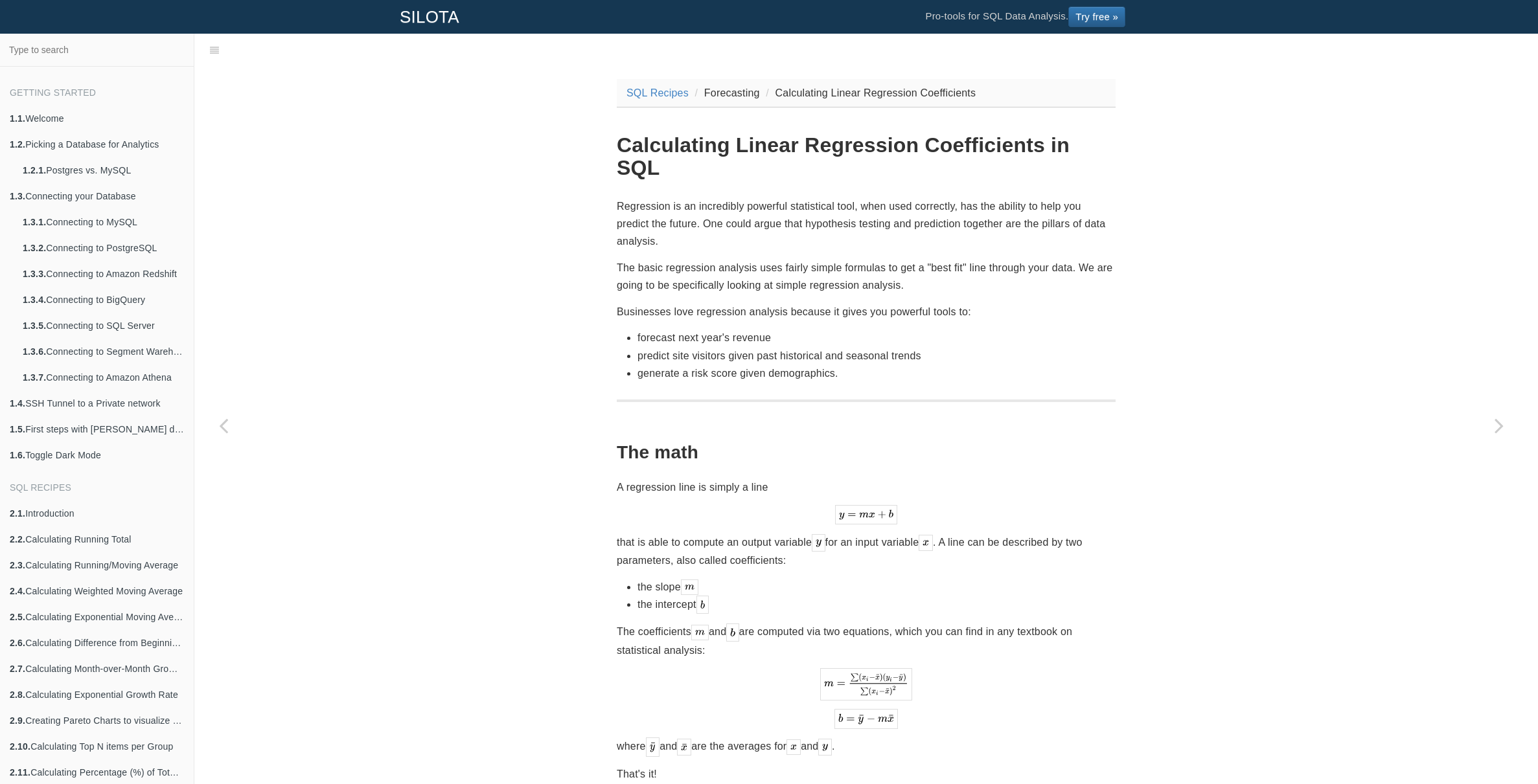
click at [842, 201] on p "Regression is an incredibly powerful statistical tool, when used correctly, has…" at bounding box center [866, 224] width 499 height 53
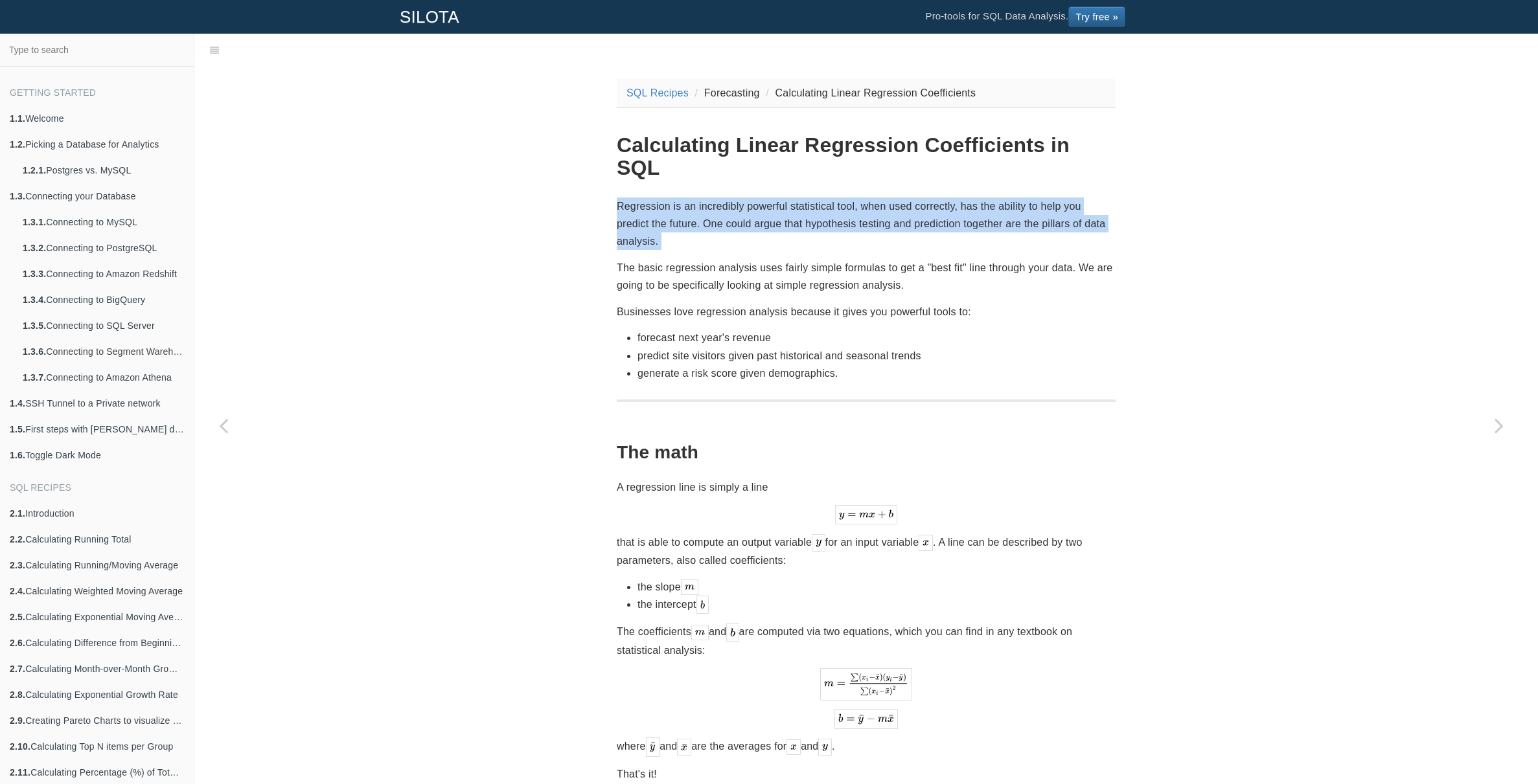
click at [842, 201] on p "Regression is an incredibly powerful statistical tool, when used correctly, has…" at bounding box center [866, 224] width 499 height 53
click at [854, 201] on p "Regression is an incredibly powerful statistical tool, when used correctly, has…" at bounding box center [866, 224] width 499 height 53
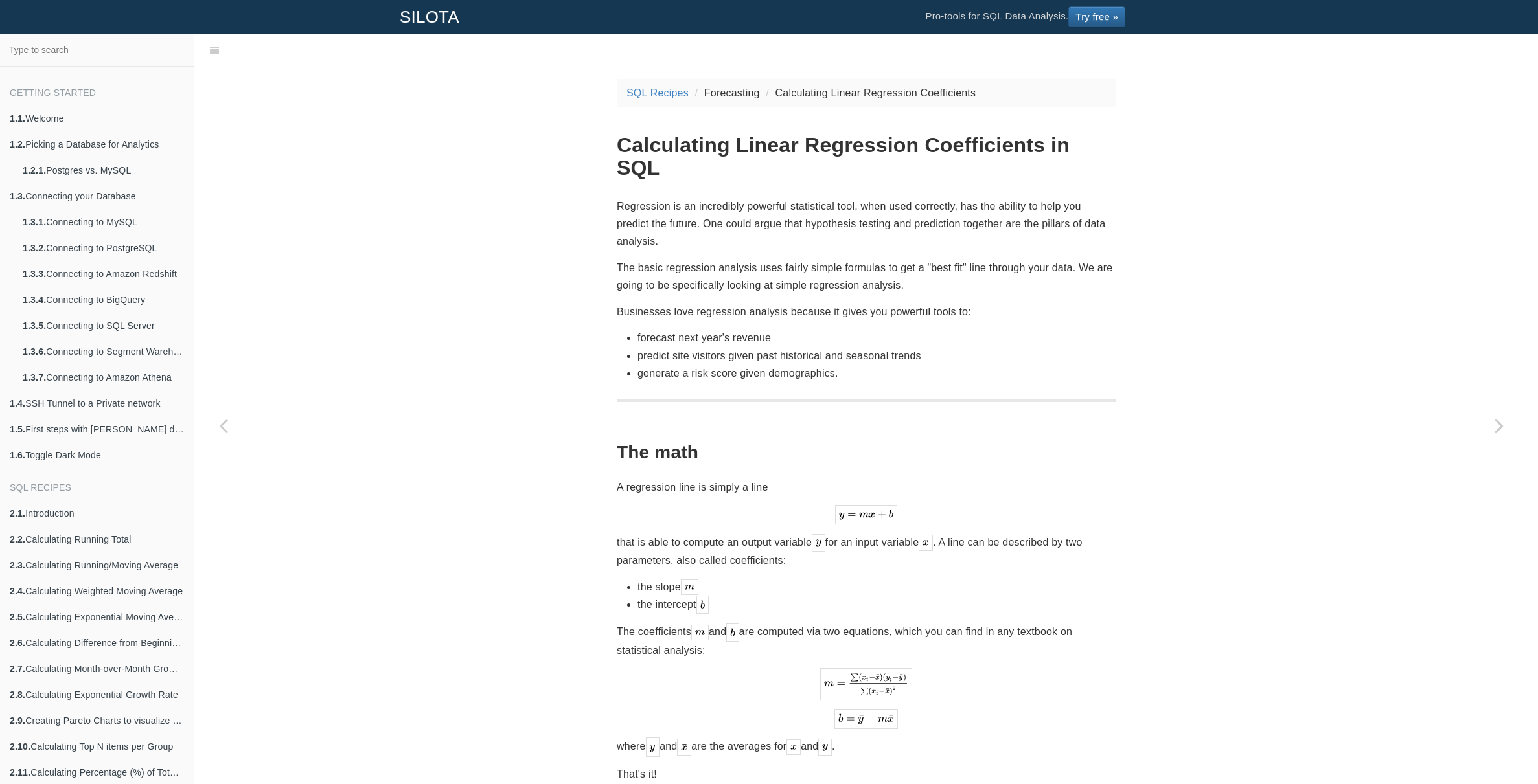
click at [844, 201] on p "Regression is an incredibly powerful statistical tool, when used correctly, has…" at bounding box center [866, 224] width 499 height 53
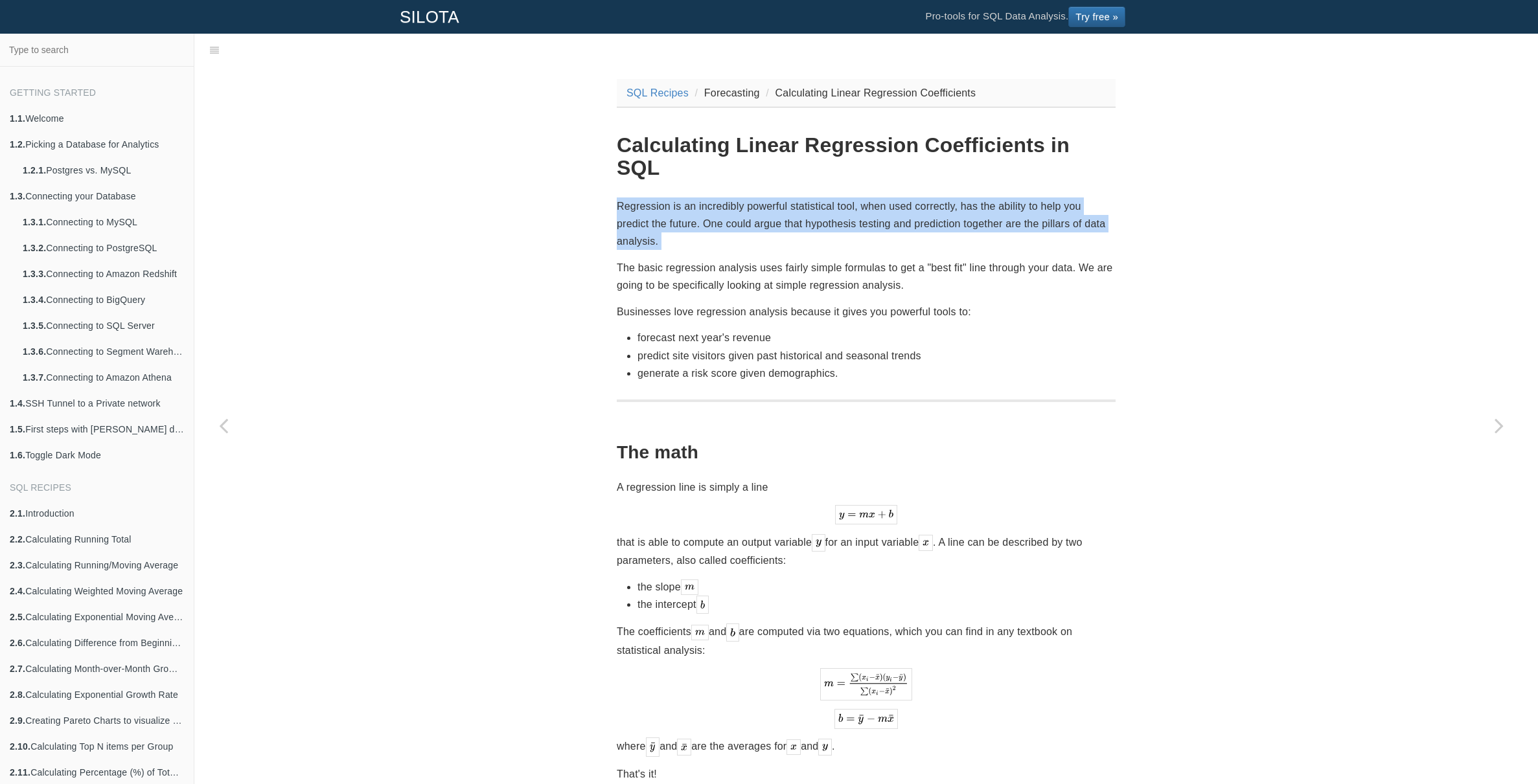
click at [844, 201] on p "Regression is an incredibly powerful statistical tool, when used correctly, has…" at bounding box center [866, 224] width 499 height 53
click at [892, 200] on p "Regression is an incredibly powerful statistical tool, when used correctly, has…" at bounding box center [866, 224] width 499 height 53
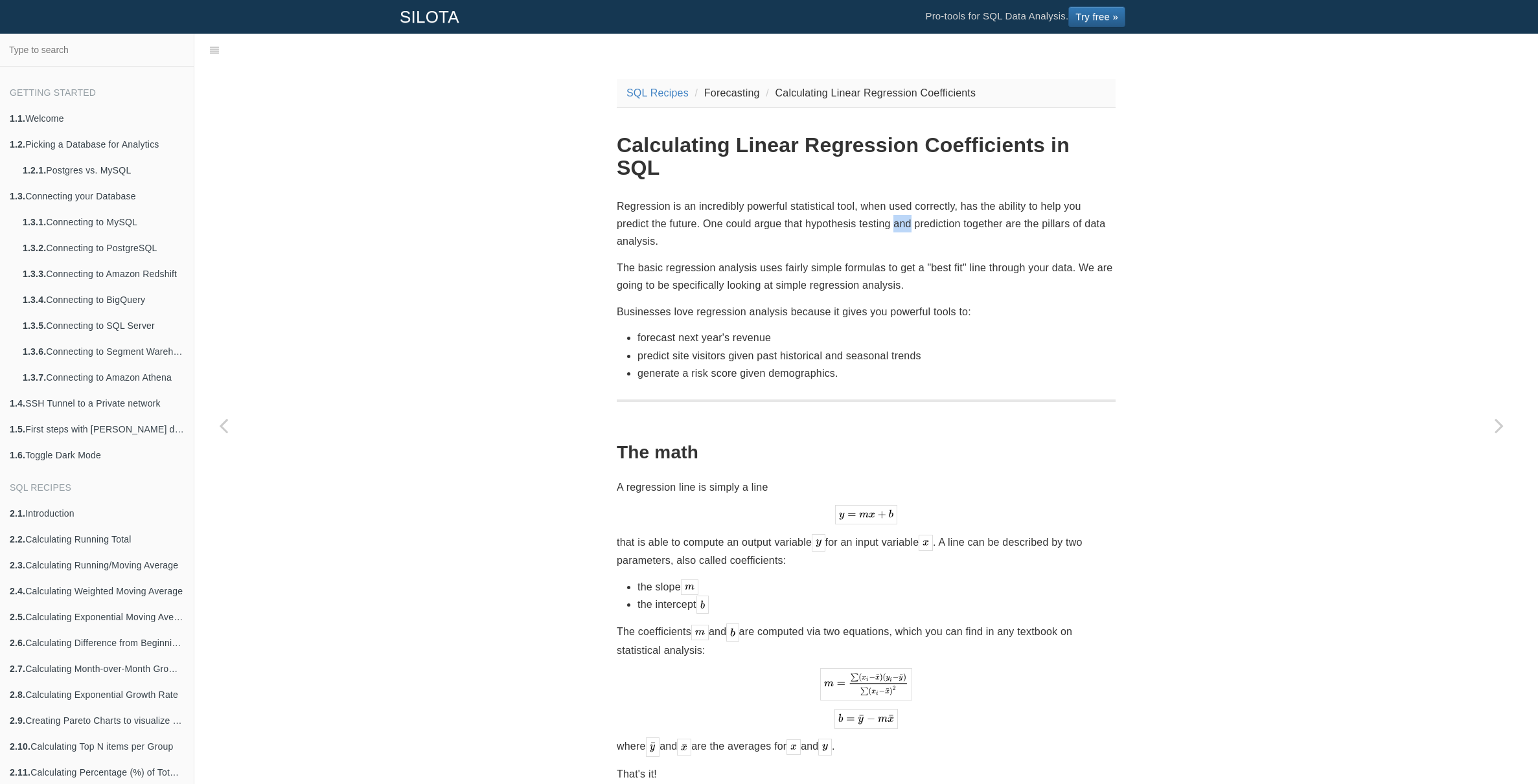
click at [892, 200] on p "Regression is an incredibly powerful statistical tool, when used correctly, has…" at bounding box center [866, 224] width 499 height 53
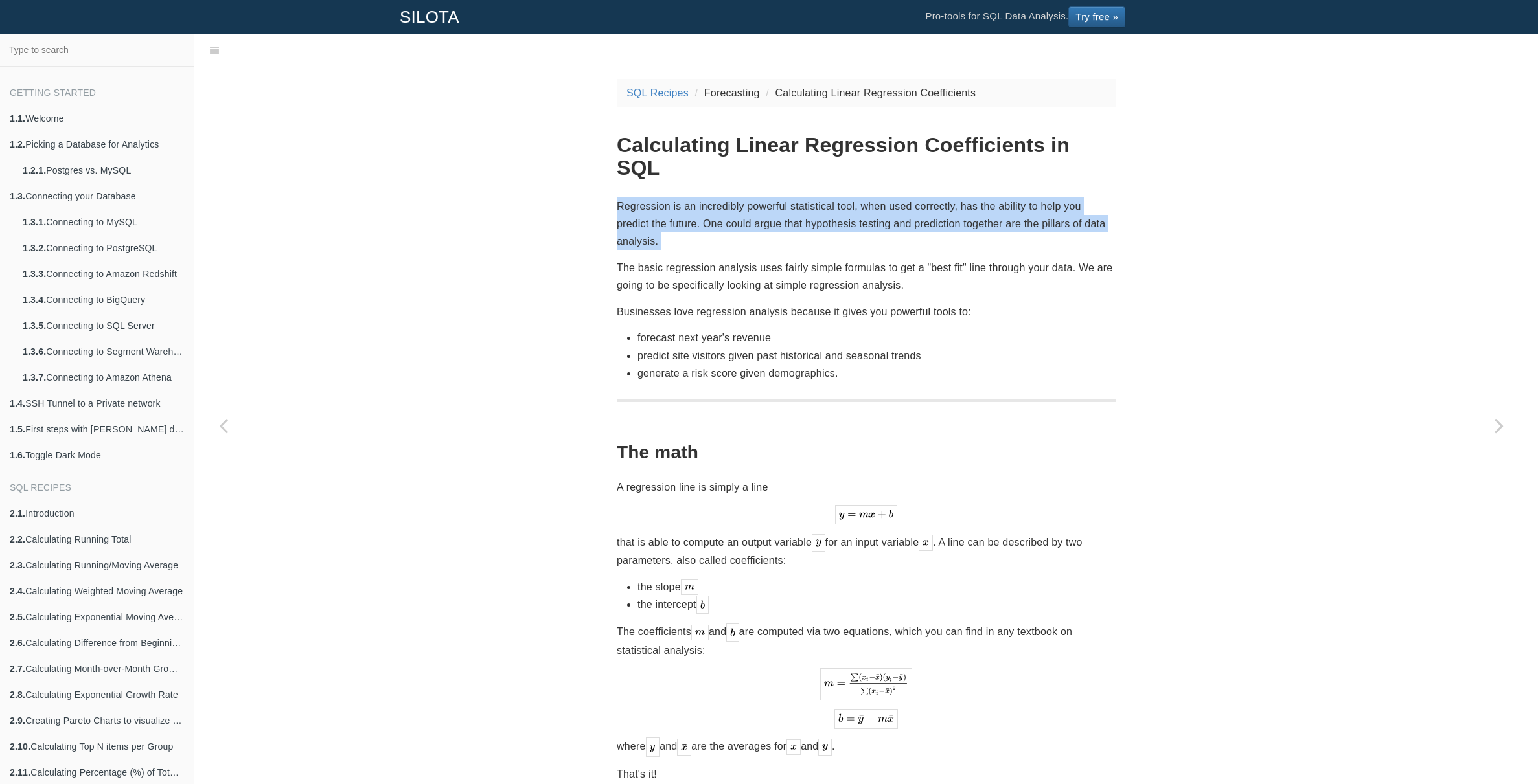
click at [892, 200] on p "Regression is an incredibly powerful statistical tool, when used correctly, has…" at bounding box center [866, 224] width 499 height 53
click at [893, 212] on p "Regression is an incredibly powerful statistical tool, when used correctly, has…" at bounding box center [866, 224] width 499 height 53
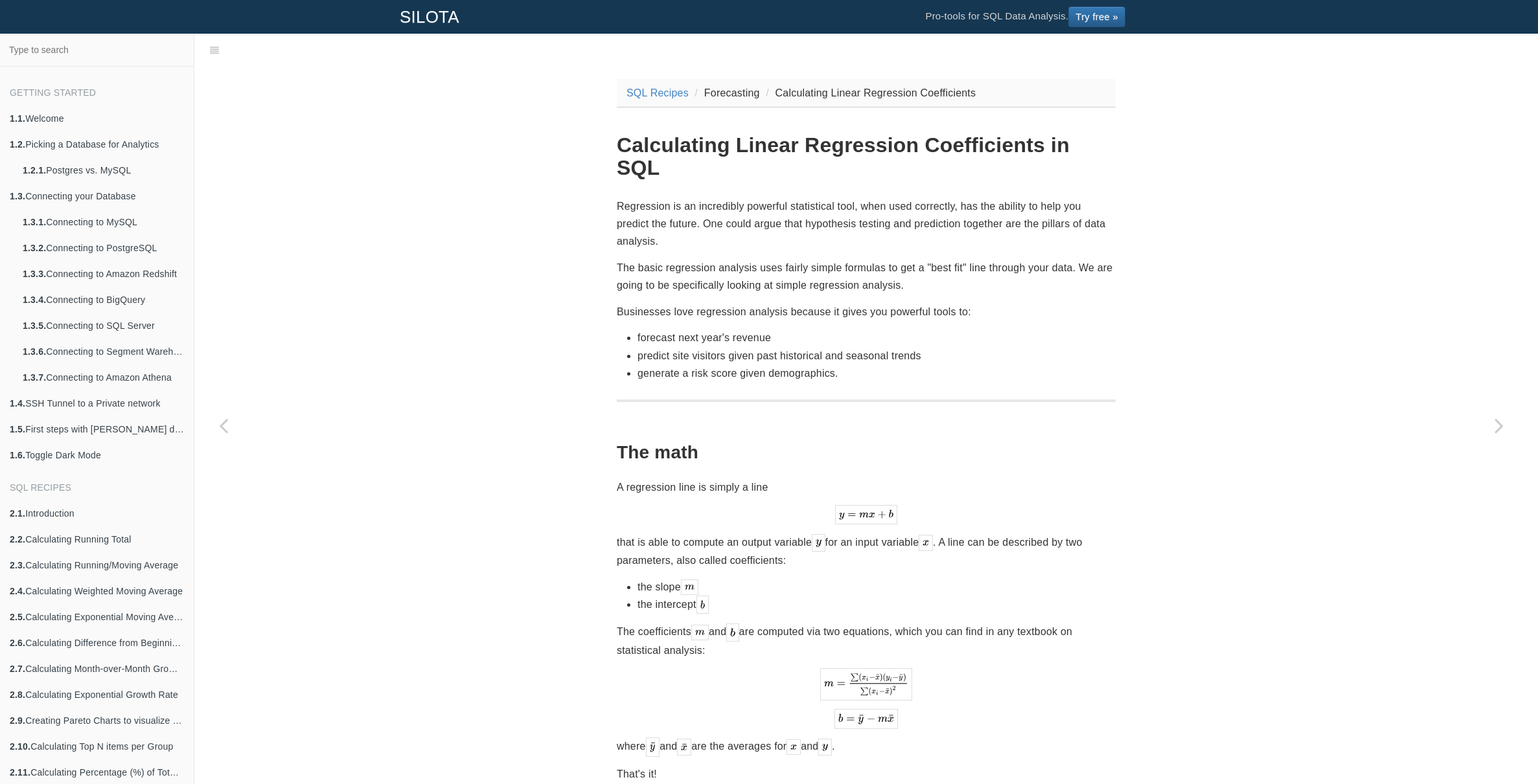
click at [858, 259] on p "The basic regression analysis uses fairly simple formulas to get a "best fit" l…" at bounding box center [866, 276] width 499 height 35
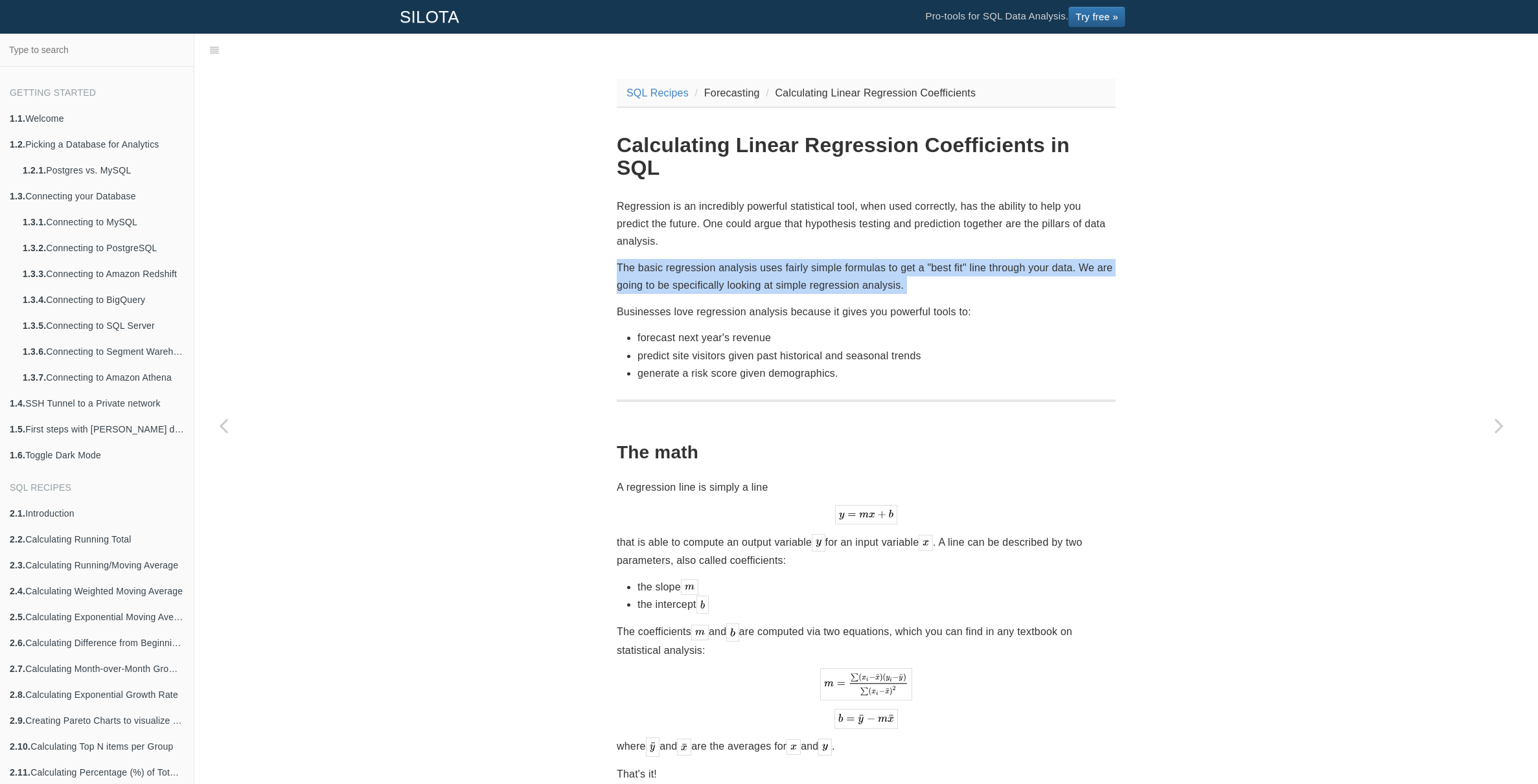
click at [858, 259] on p "The basic regression analysis uses fairly simple formulas to get a "best fit" l…" at bounding box center [866, 276] width 499 height 35
click at [866, 259] on p "The basic regression analysis uses fairly simple formulas to get a "best fit" l…" at bounding box center [866, 276] width 499 height 35
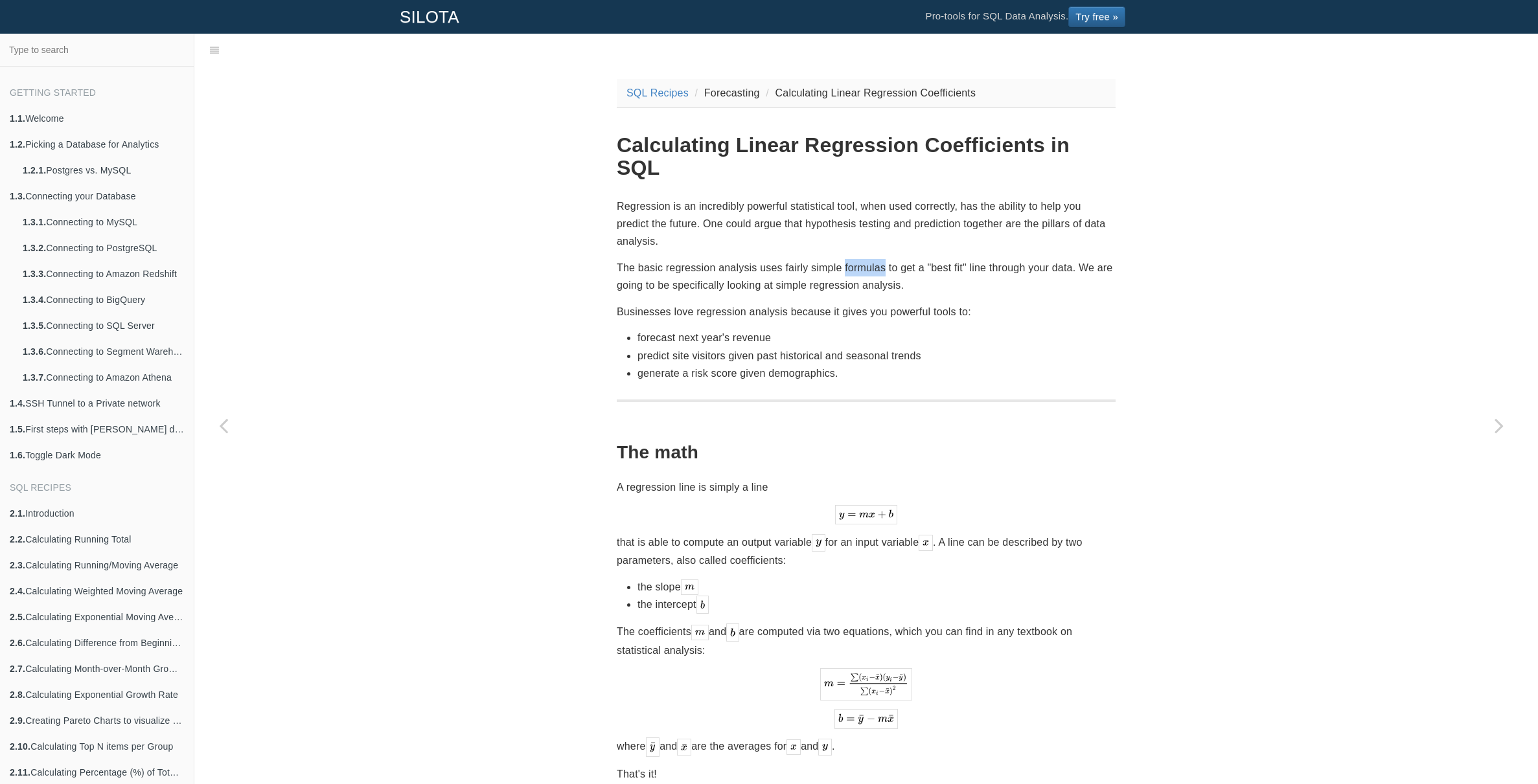
click at [865, 259] on p "The basic regression analysis uses fairly simple formulas to get a "best fit" l…" at bounding box center [866, 276] width 499 height 35
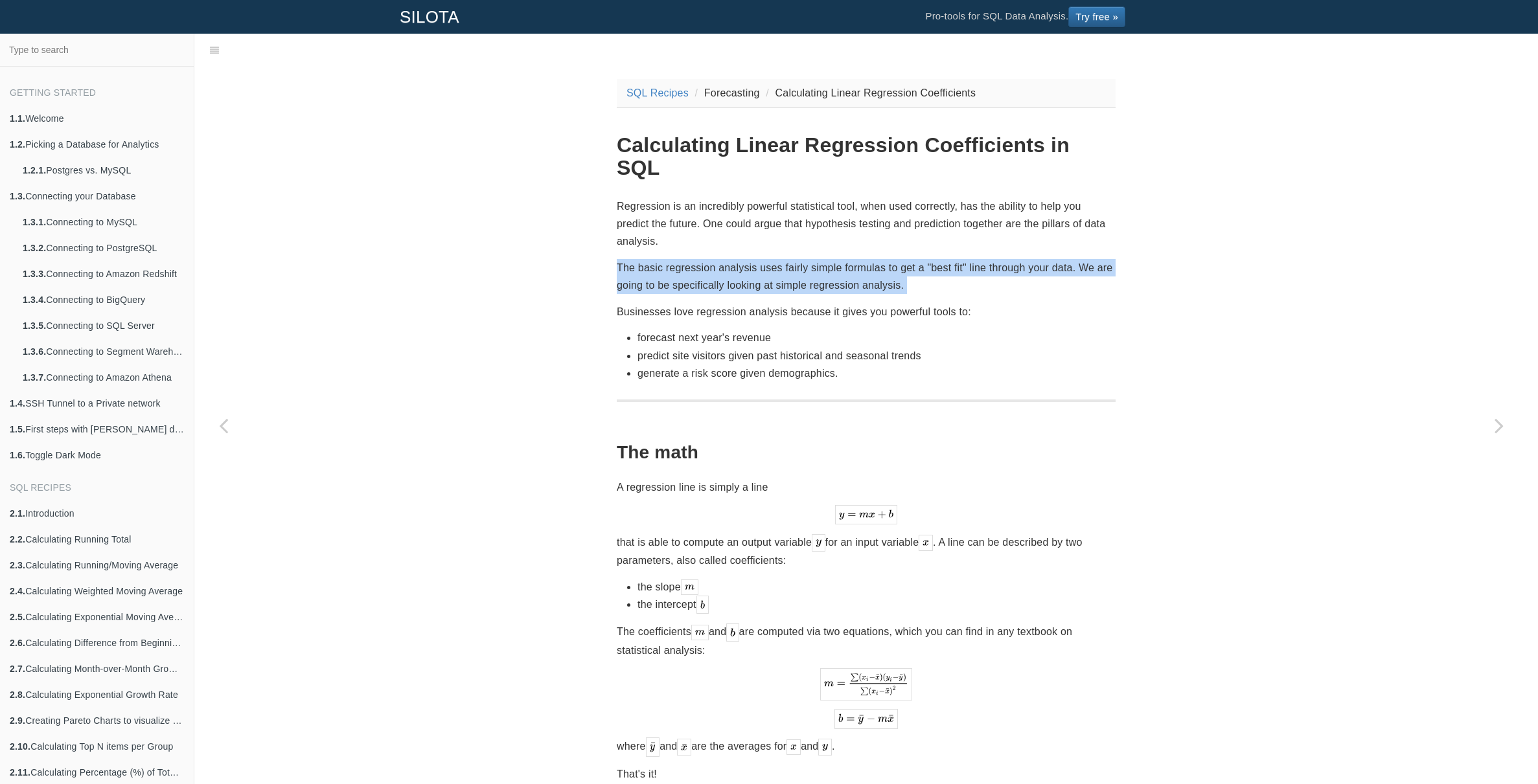
click at [865, 259] on p "The basic regression analysis uses fairly simple formulas to get a "best fit" l…" at bounding box center [866, 276] width 499 height 35
click at [875, 259] on p "The basic regression analysis uses fairly simple formulas to get a "best fit" l…" at bounding box center [866, 276] width 499 height 35
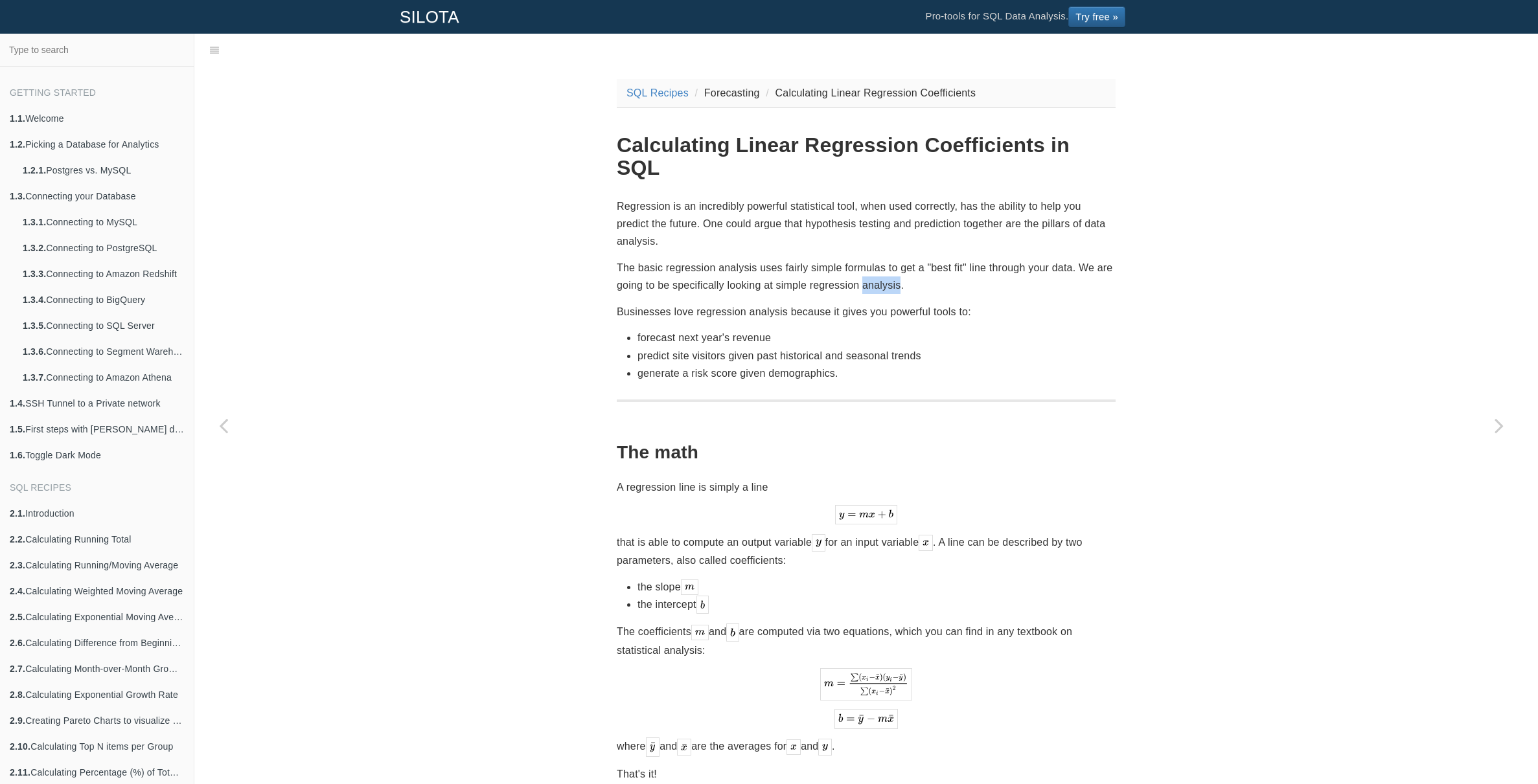
click at [875, 259] on p "The basic regression analysis uses fairly simple formulas to get a "best fit" l…" at bounding box center [866, 276] width 499 height 35
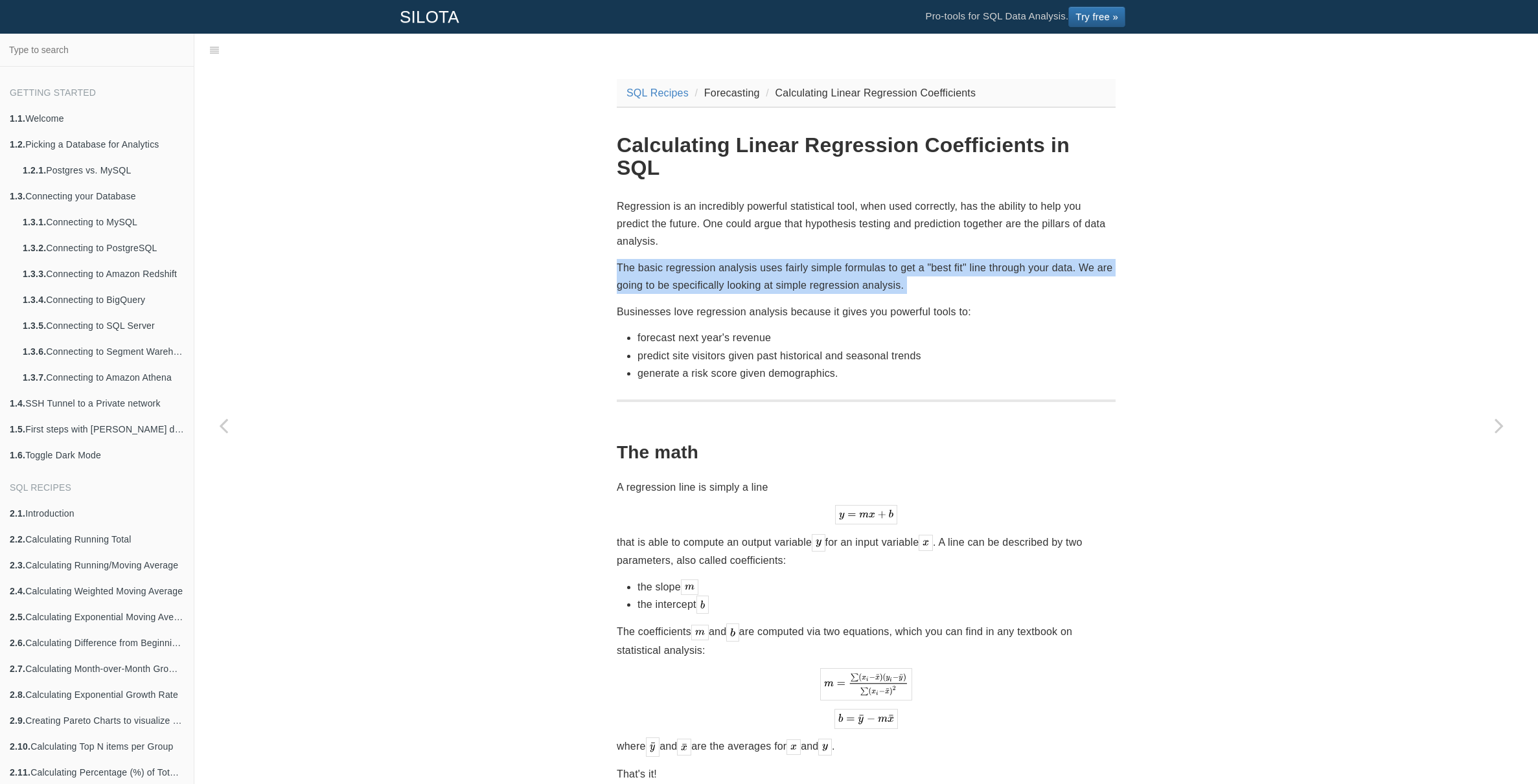
click at [875, 259] on p "The basic regression analysis uses fairly simple formulas to get a "best fit" l…" at bounding box center [866, 276] width 499 height 35
click at [885, 259] on p "The basic regression analysis uses fairly simple formulas to get a "best fit" l…" at bounding box center [866, 276] width 499 height 35
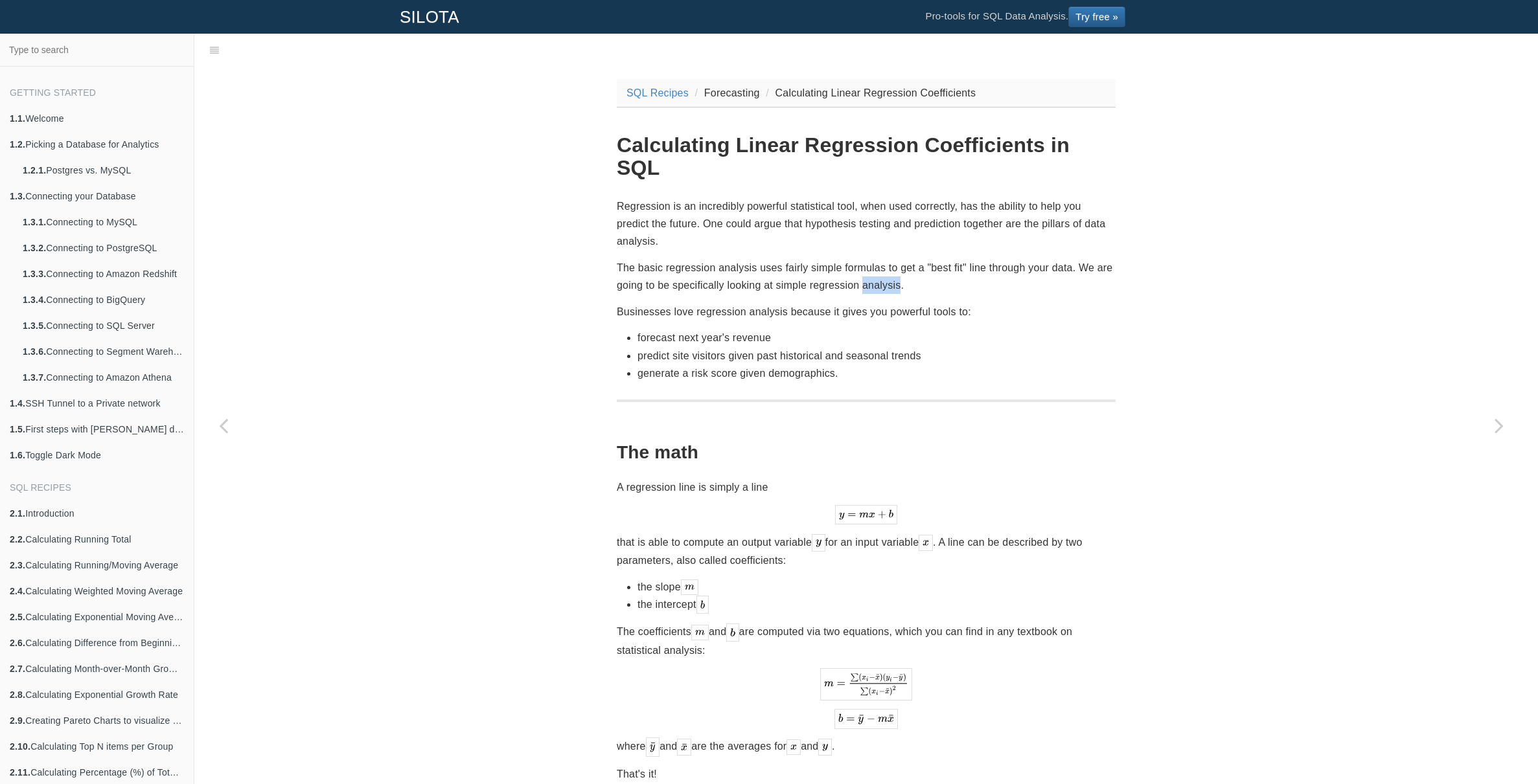
click at [885, 259] on p "The basic regression analysis uses fairly simple formulas to get a "best fit" l…" at bounding box center [866, 276] width 499 height 35
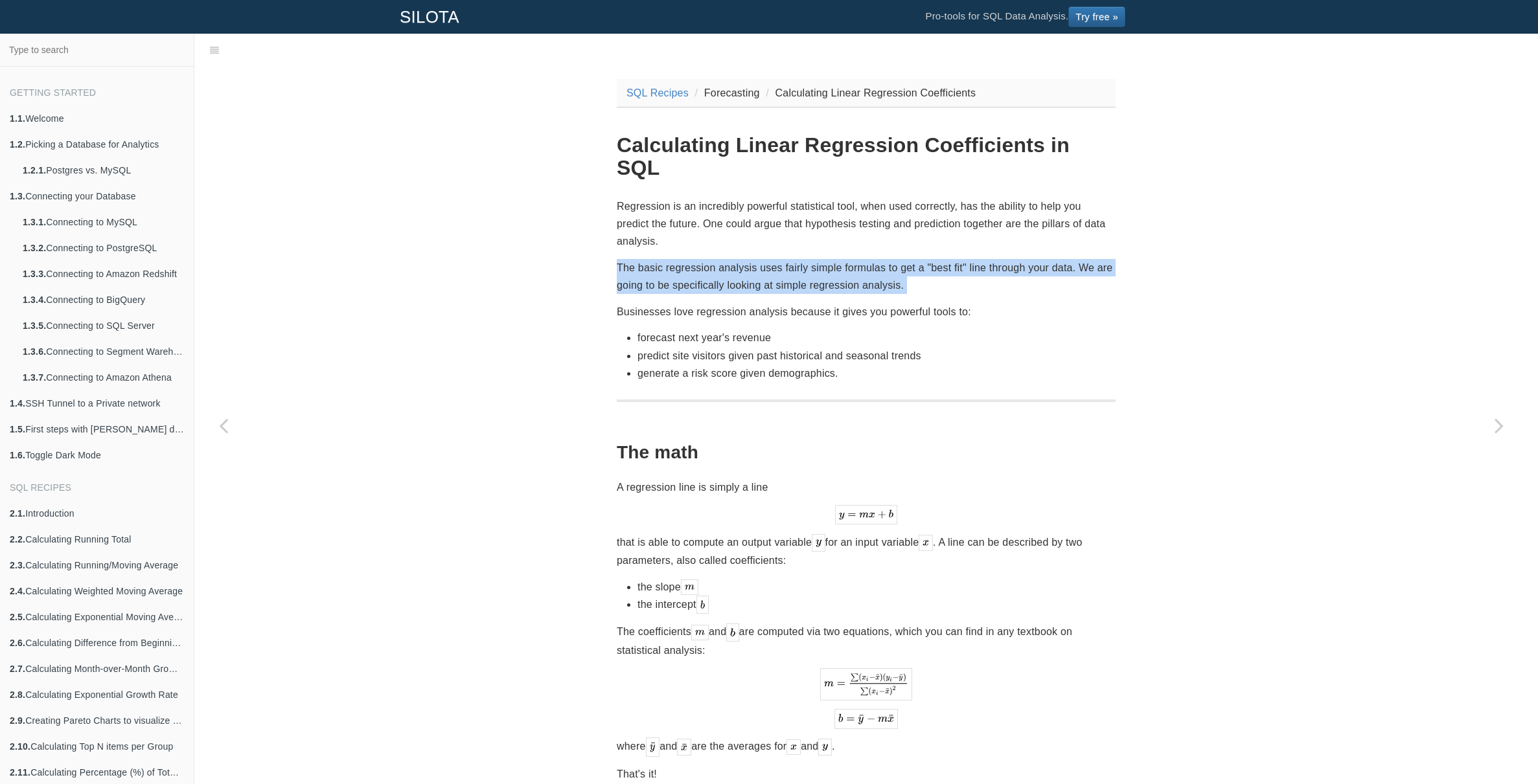
click at [885, 259] on p "The basic regression analysis uses fairly simple formulas to get a "best fit" l…" at bounding box center [866, 276] width 499 height 35
click at [906, 259] on p "The basic regression analysis uses fairly simple formulas to get a "best fit" l…" at bounding box center [866, 276] width 499 height 35
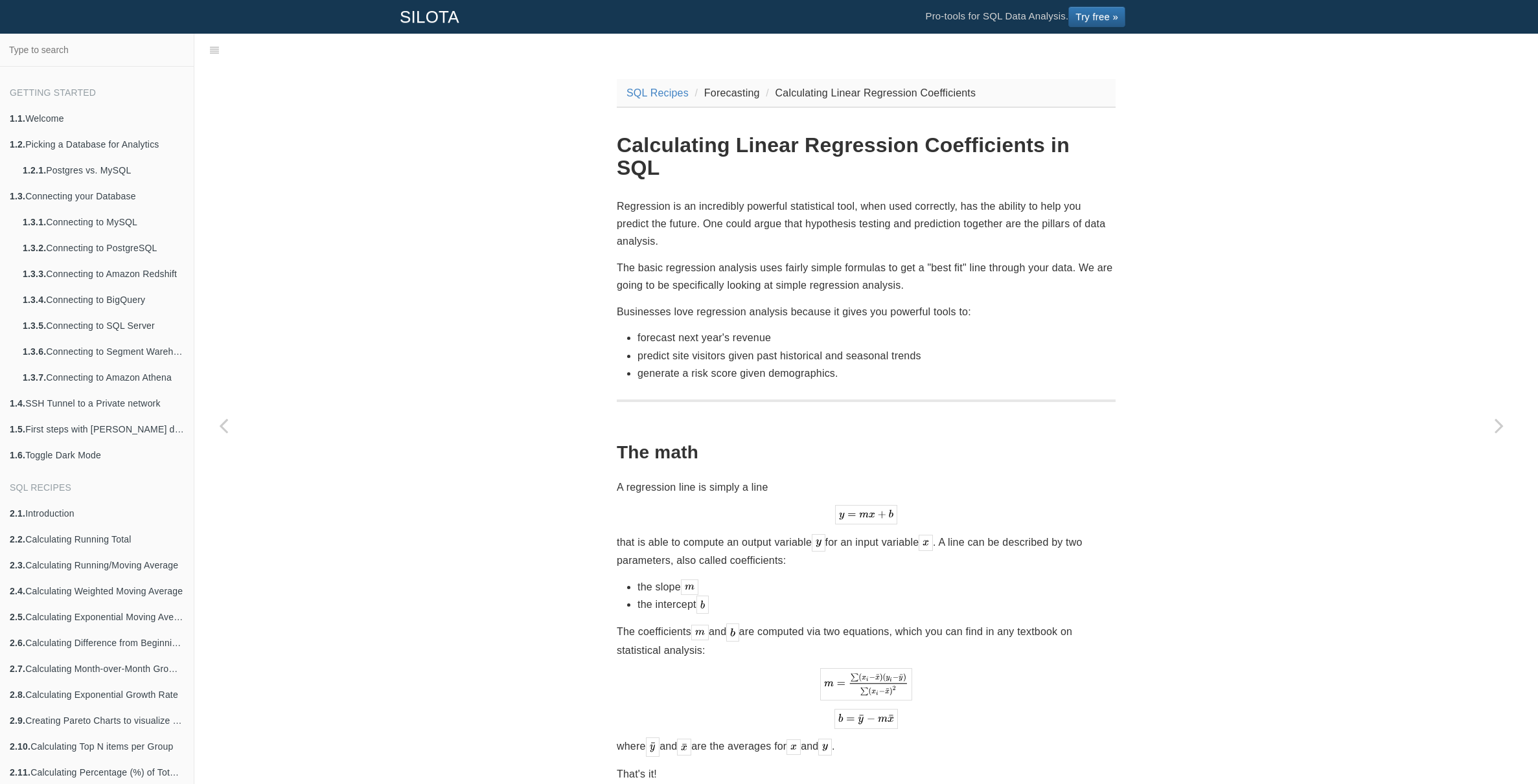
click at [956, 259] on p "The basic regression analysis uses fairly simple formulas to get a "best fit" l…" at bounding box center [866, 276] width 499 height 35
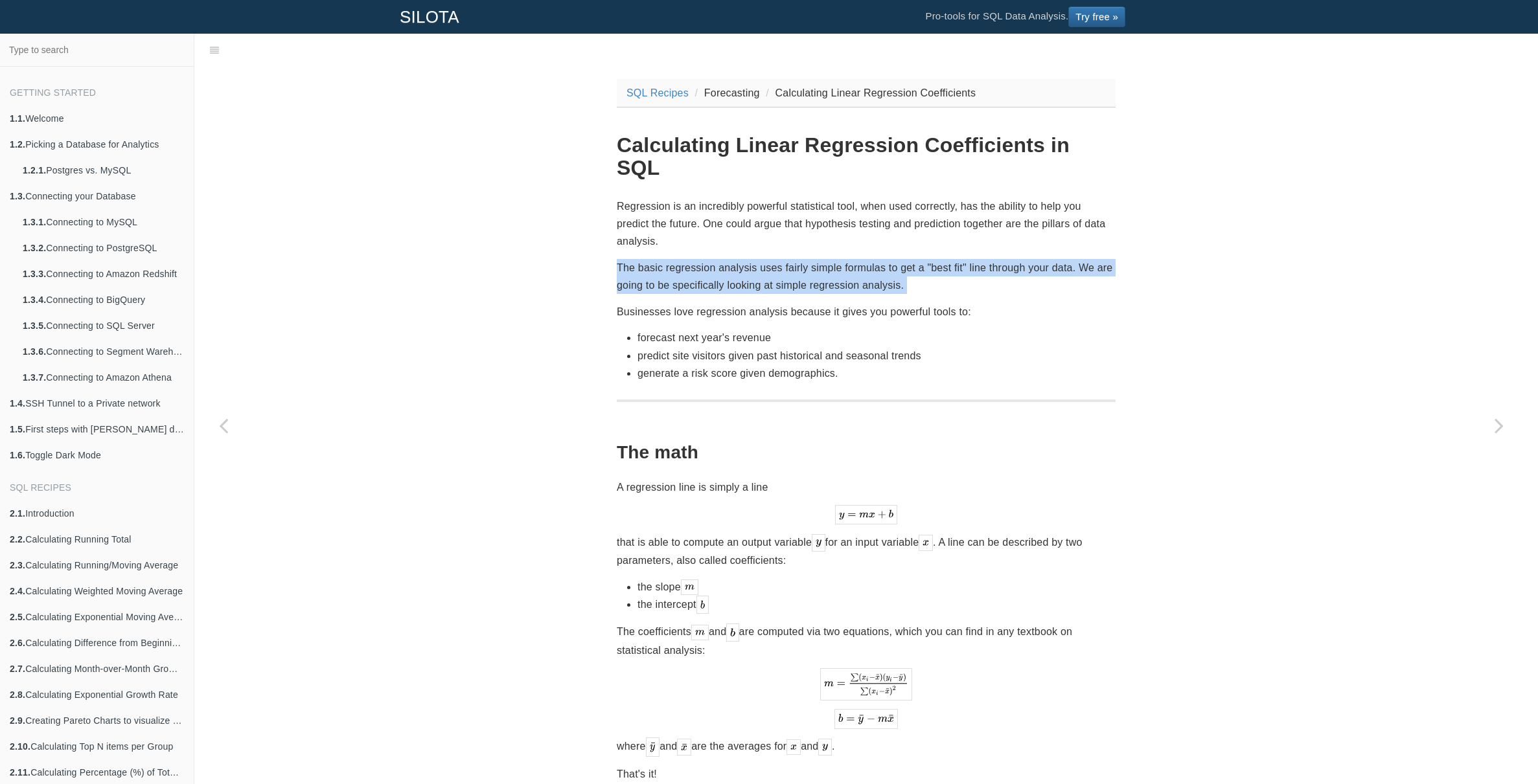
click at [956, 259] on p "The basic regression analysis uses fairly simple formulas to get a "best fit" l…" at bounding box center [866, 276] width 499 height 35
click at [964, 259] on p "The basic regression analysis uses fairly simple formulas to get a "best fit" l…" at bounding box center [866, 276] width 499 height 35
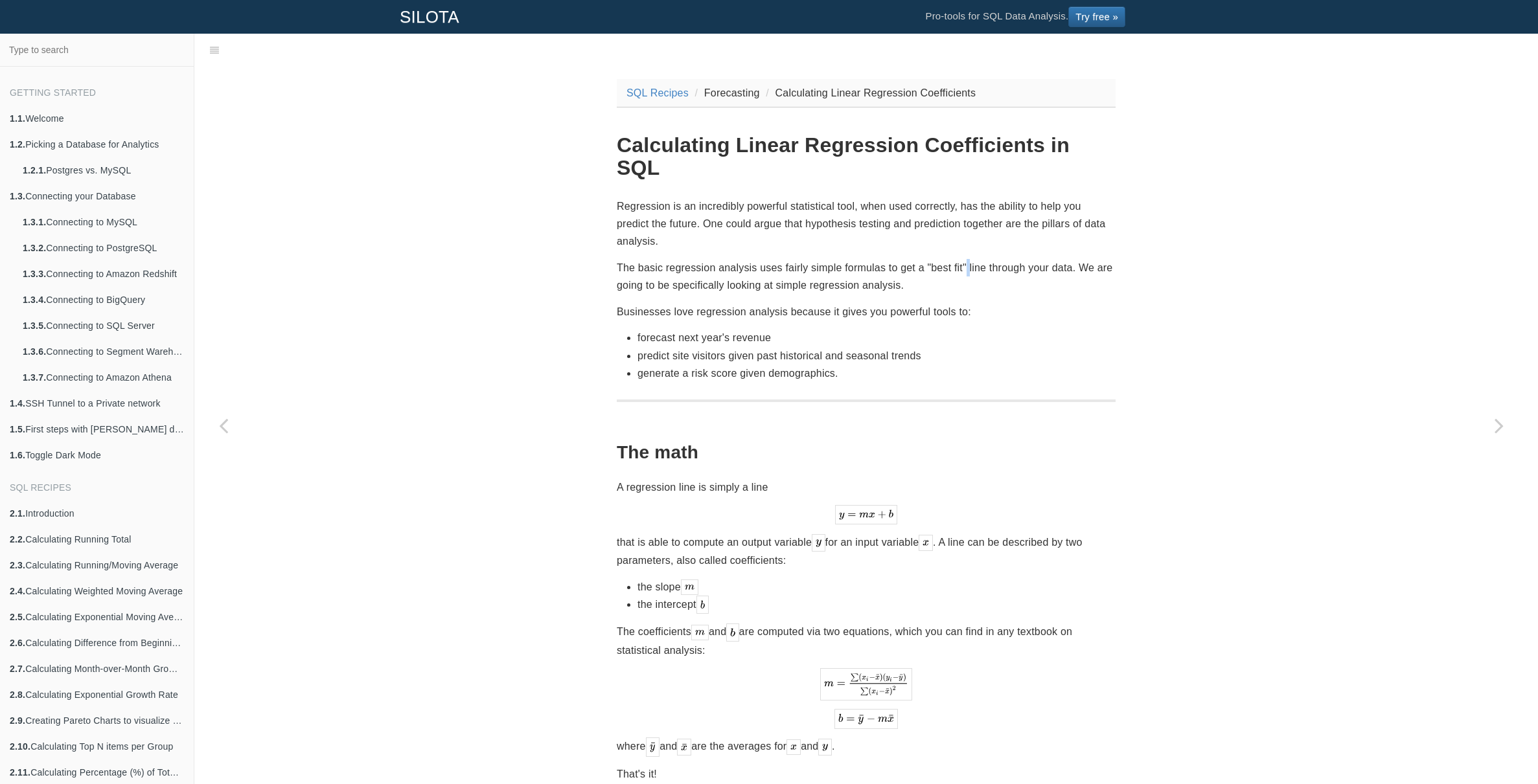
click at [964, 259] on p "The basic regression analysis uses fairly simple formulas to get a "best fit" l…" at bounding box center [866, 276] width 499 height 35
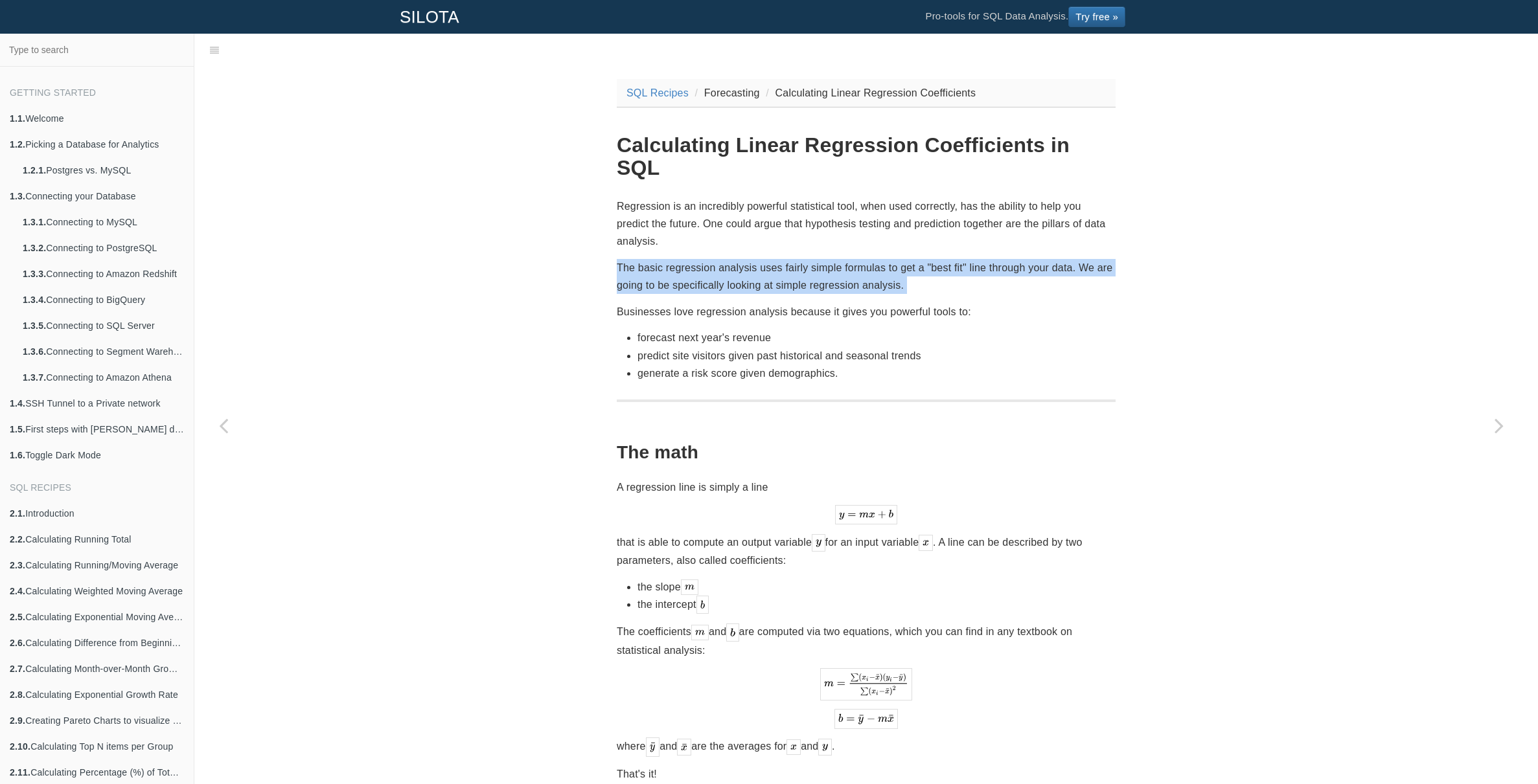
click at [964, 259] on p "The basic regression analysis uses fairly simple formulas to get a "best fit" l…" at bounding box center [866, 276] width 499 height 35
click at [967, 259] on p "The basic regression analysis uses fairly simple formulas to get a "best fit" l…" at bounding box center [866, 276] width 499 height 35
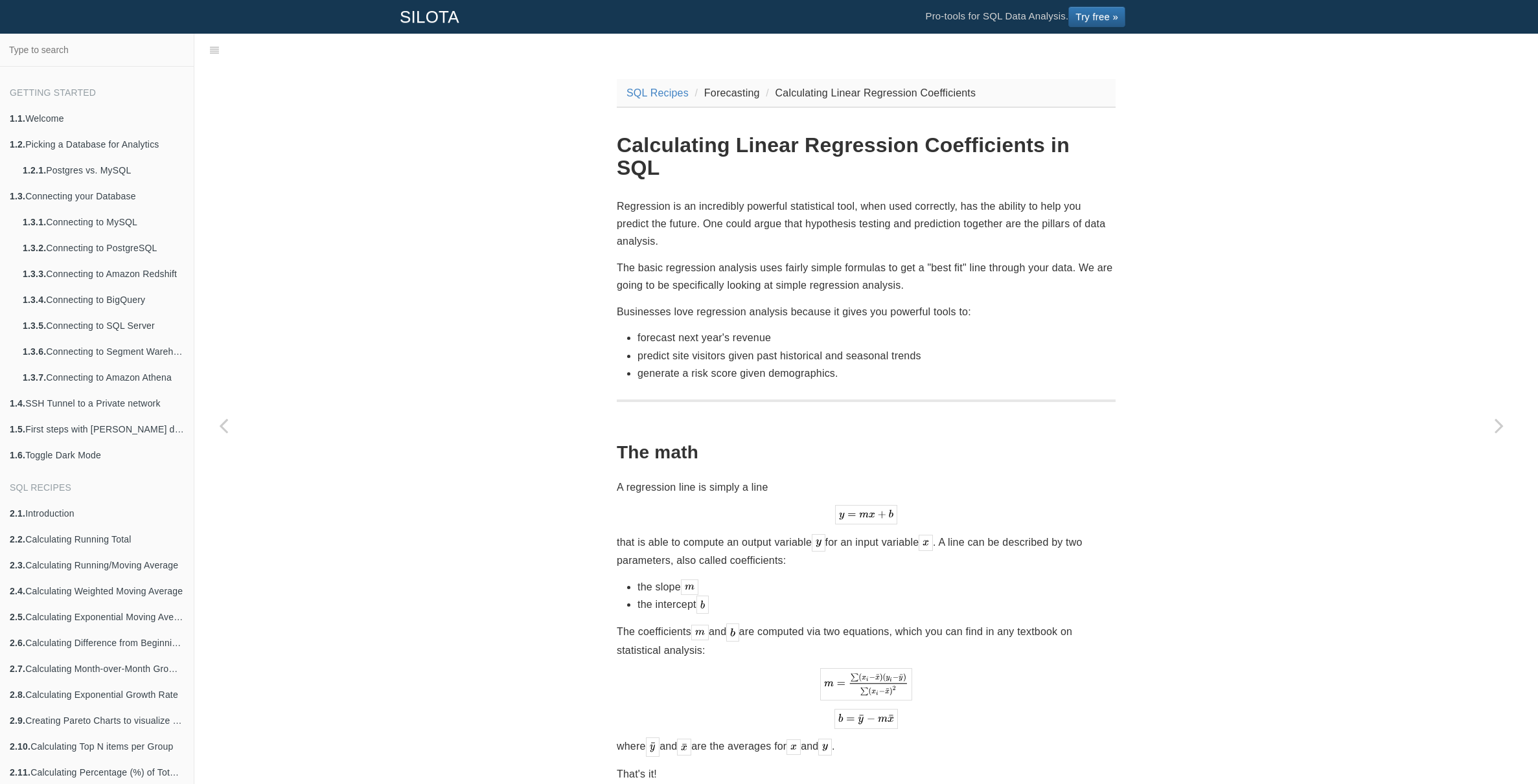
click at [790, 264] on p "The basic regression analysis uses fairly simple formulas to get a "best fit" l…" at bounding box center [866, 276] width 499 height 35
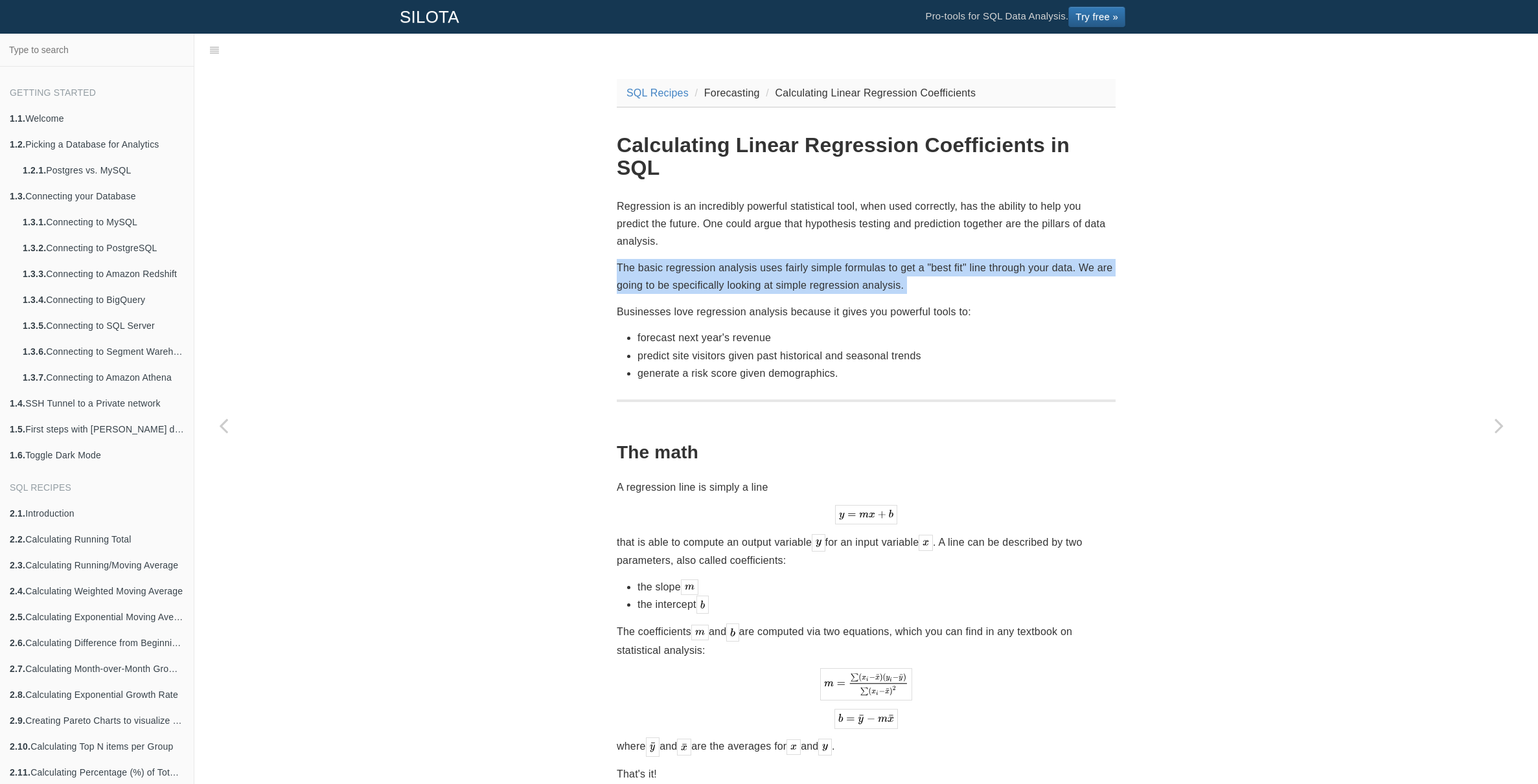
click at [790, 264] on p "The basic regression analysis uses fairly simple formulas to get a "best fit" l…" at bounding box center [866, 276] width 499 height 35
click at [800, 260] on p "The basic regression analysis uses fairly simple formulas to get a "best fit" l…" at bounding box center [866, 276] width 499 height 35
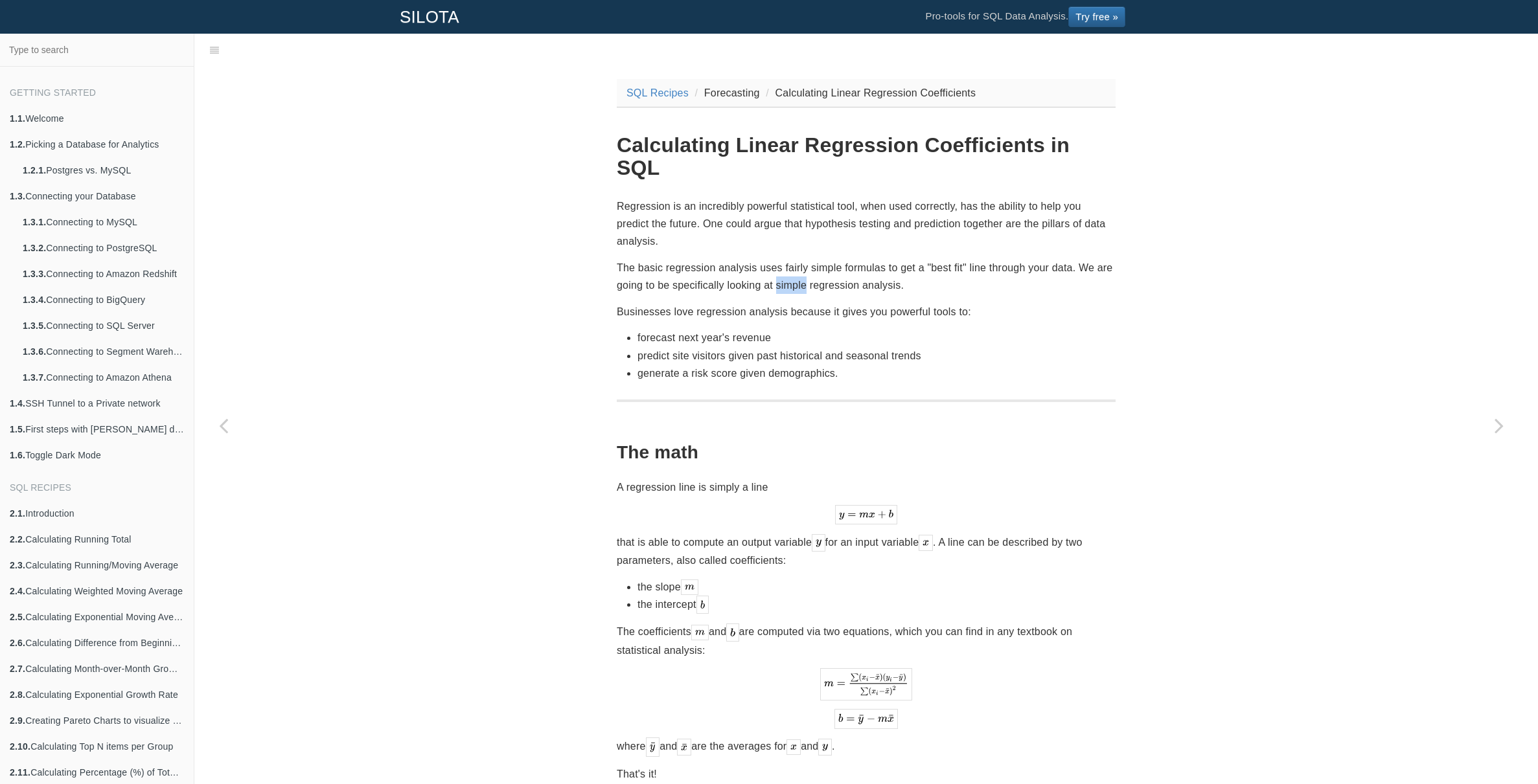
click at [800, 260] on p "The basic regression analysis uses fairly simple formulas to get a "best fit" l…" at bounding box center [866, 276] width 499 height 35
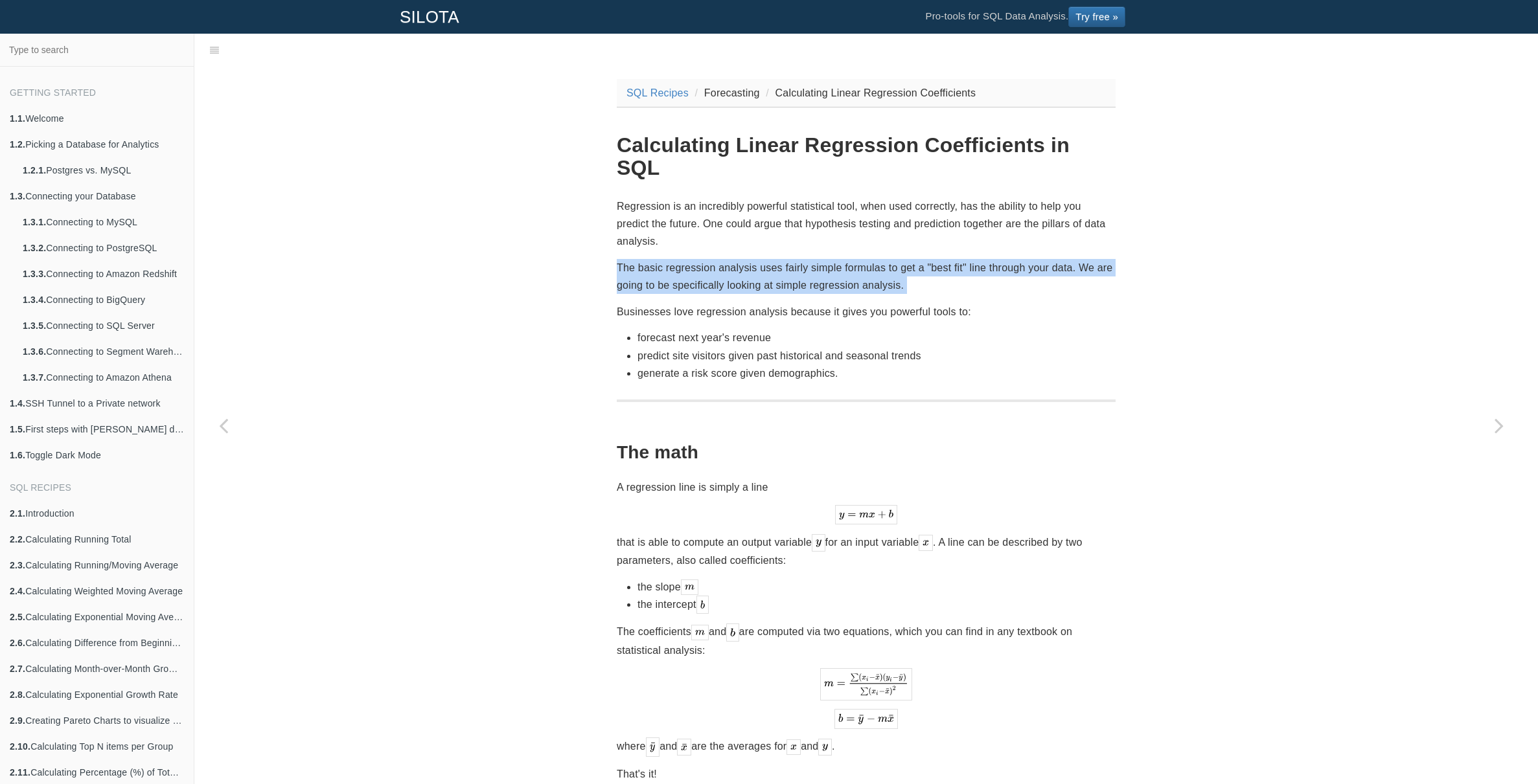
click at [800, 260] on p "The basic regression analysis uses fairly simple formulas to get a "best fit" l…" at bounding box center [866, 276] width 499 height 35
click at [820, 259] on p "The basic regression analysis uses fairly simple formulas to get a "best fit" l…" at bounding box center [866, 276] width 499 height 35
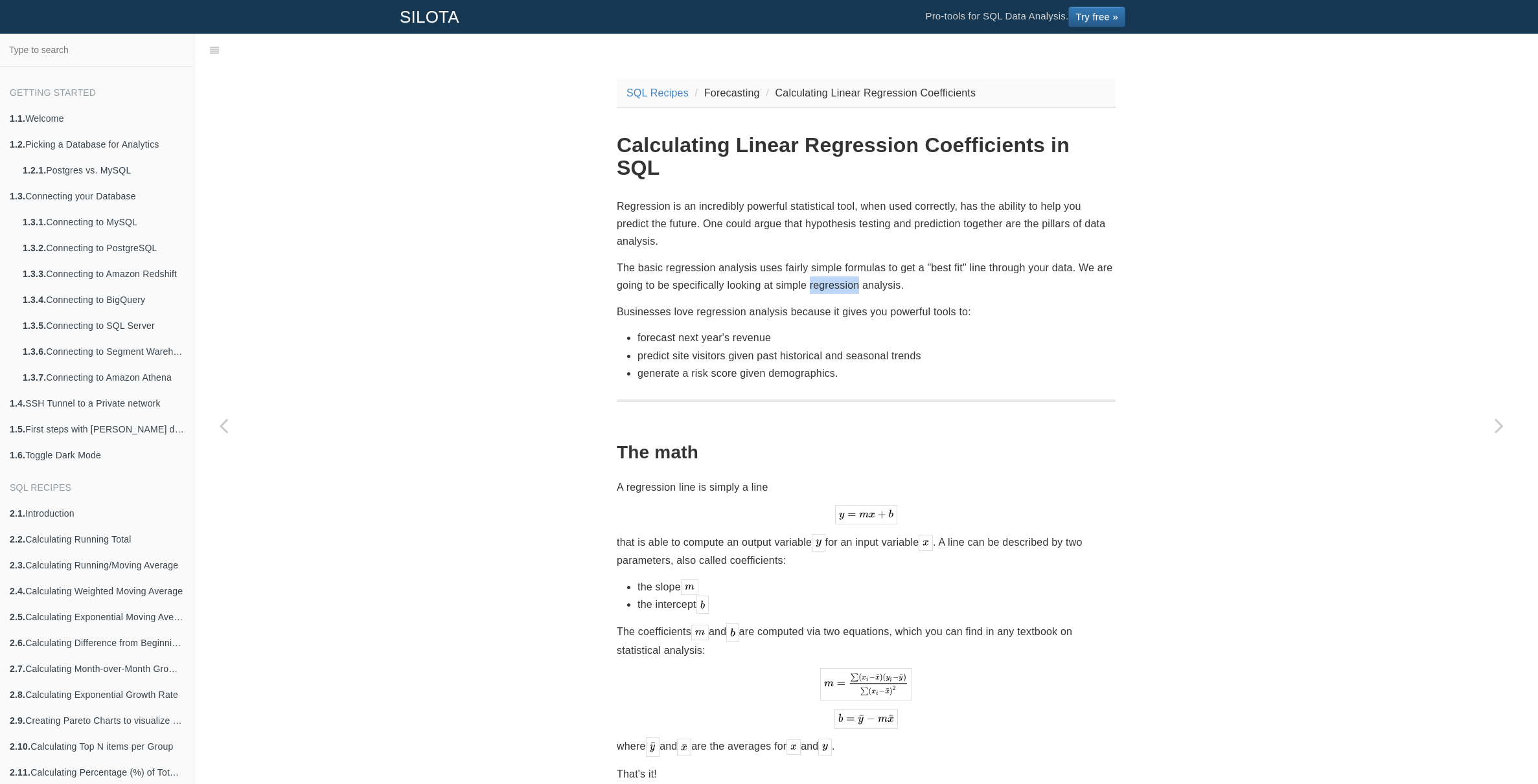
click at [820, 259] on p "The basic regression analysis uses fairly simple formulas to get a "best fit" l…" at bounding box center [866, 276] width 499 height 35
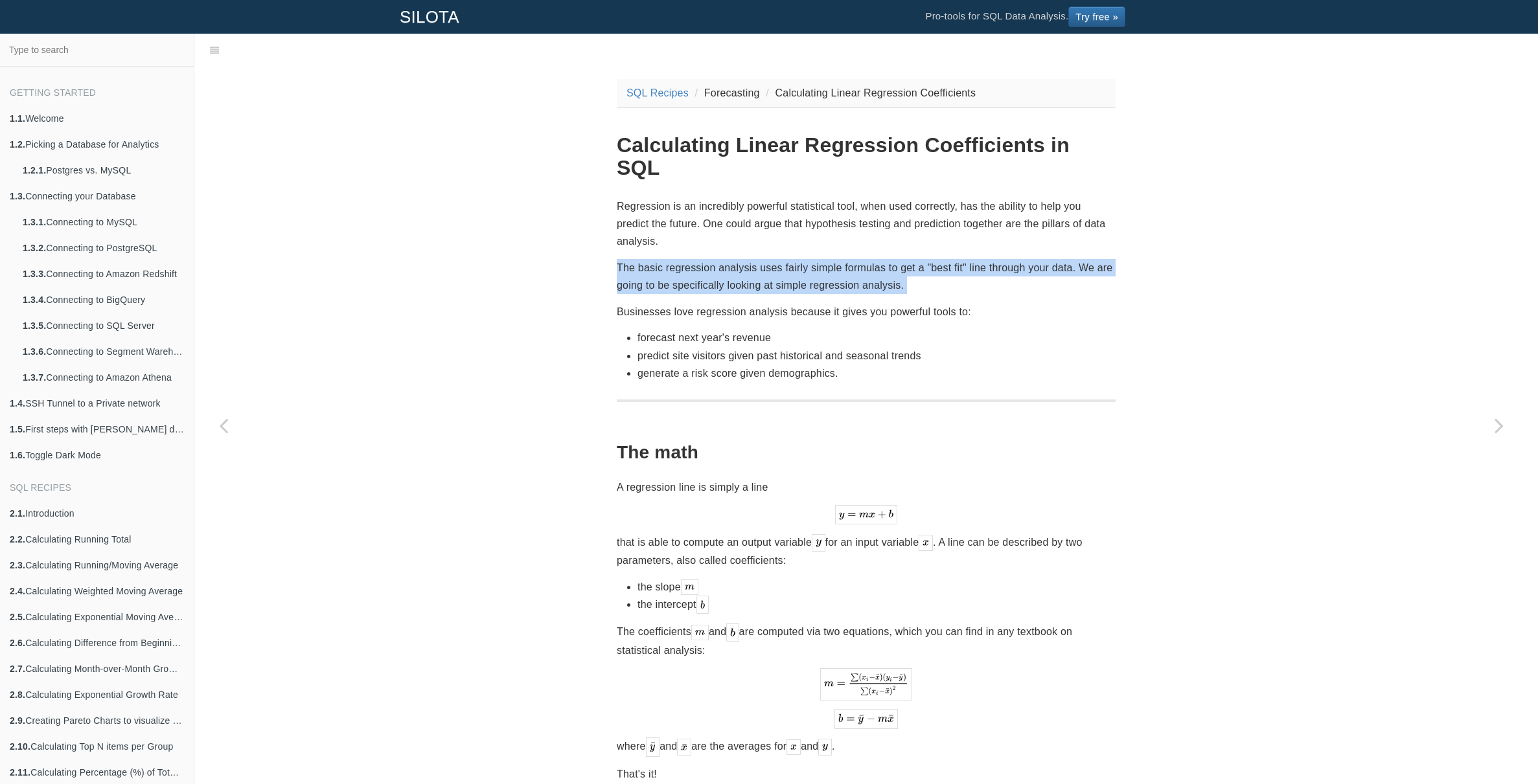
click at [820, 259] on p "The basic regression analysis uses fairly simple formulas to get a "best fit" l…" at bounding box center [866, 276] width 499 height 35
click at [823, 259] on p "The basic regression analysis uses fairly simple formulas to get a "best fit" l…" at bounding box center [866, 276] width 499 height 35
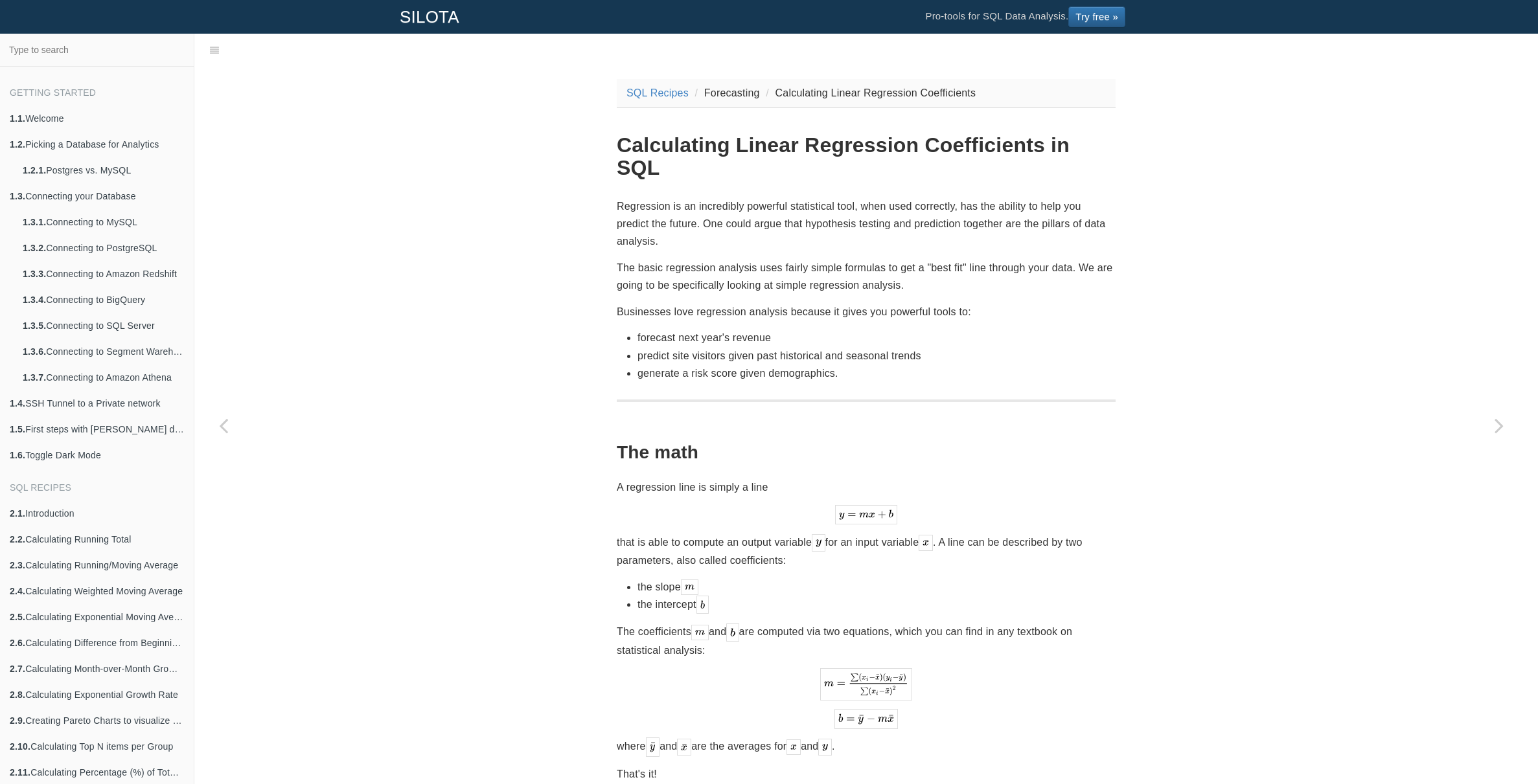
click at [809, 303] on p "Businesses love regression analysis because it gives you powerful tools to:" at bounding box center [866, 312] width 499 height 17
click at [826, 303] on p "Businesses love regression analysis because it gives you powerful tools to:" at bounding box center [866, 312] width 499 height 17
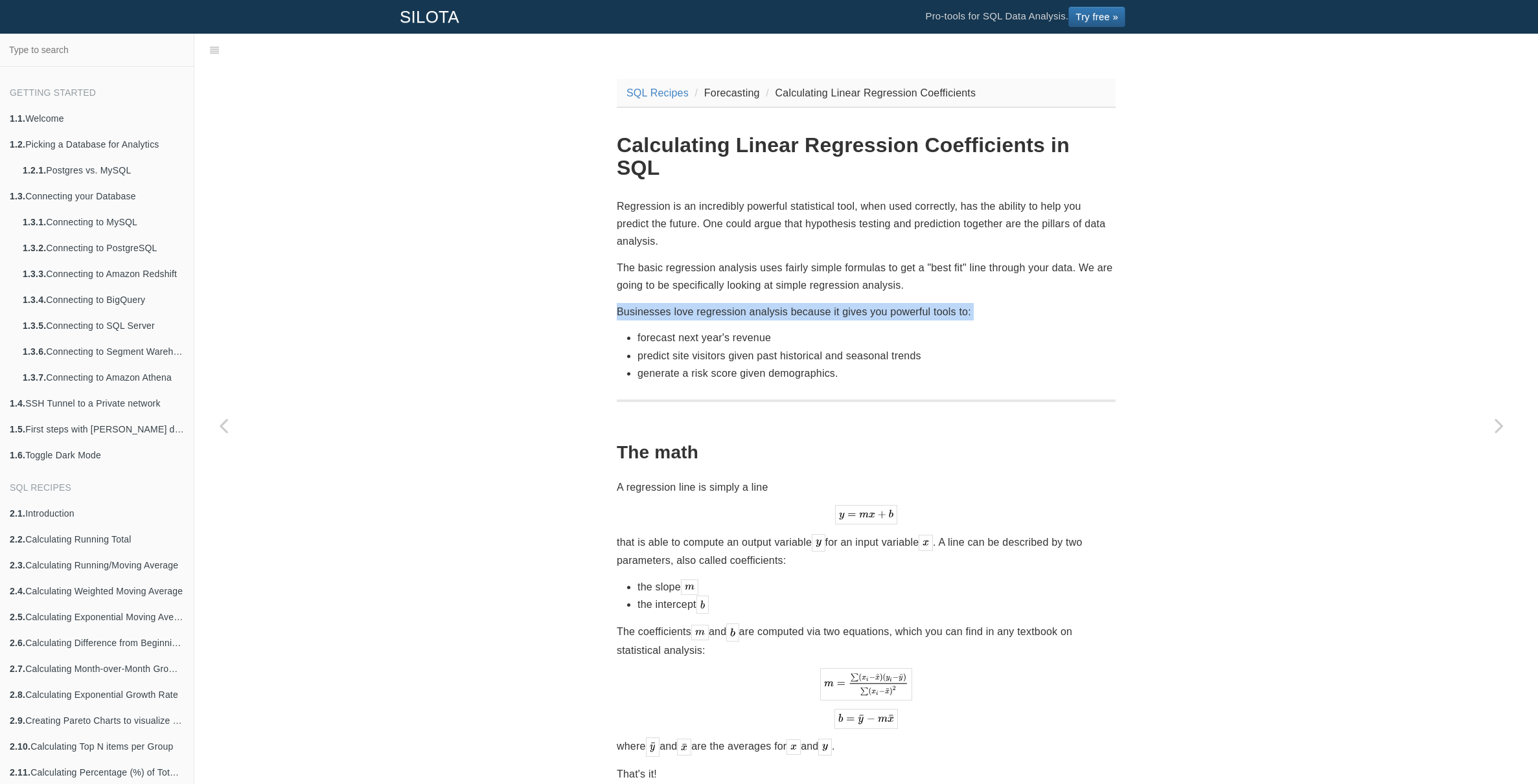
click at [826, 303] on p "Businesses love regression analysis because it gives you powerful tools to:" at bounding box center [866, 312] width 499 height 17
click at [836, 303] on p "Businesses love regression analysis because it gives you powerful tools to:" at bounding box center [866, 312] width 499 height 17
click at [799, 261] on p "The basic regression analysis uses fairly simple formulas to get a "best fit" l…" at bounding box center [866, 276] width 499 height 35
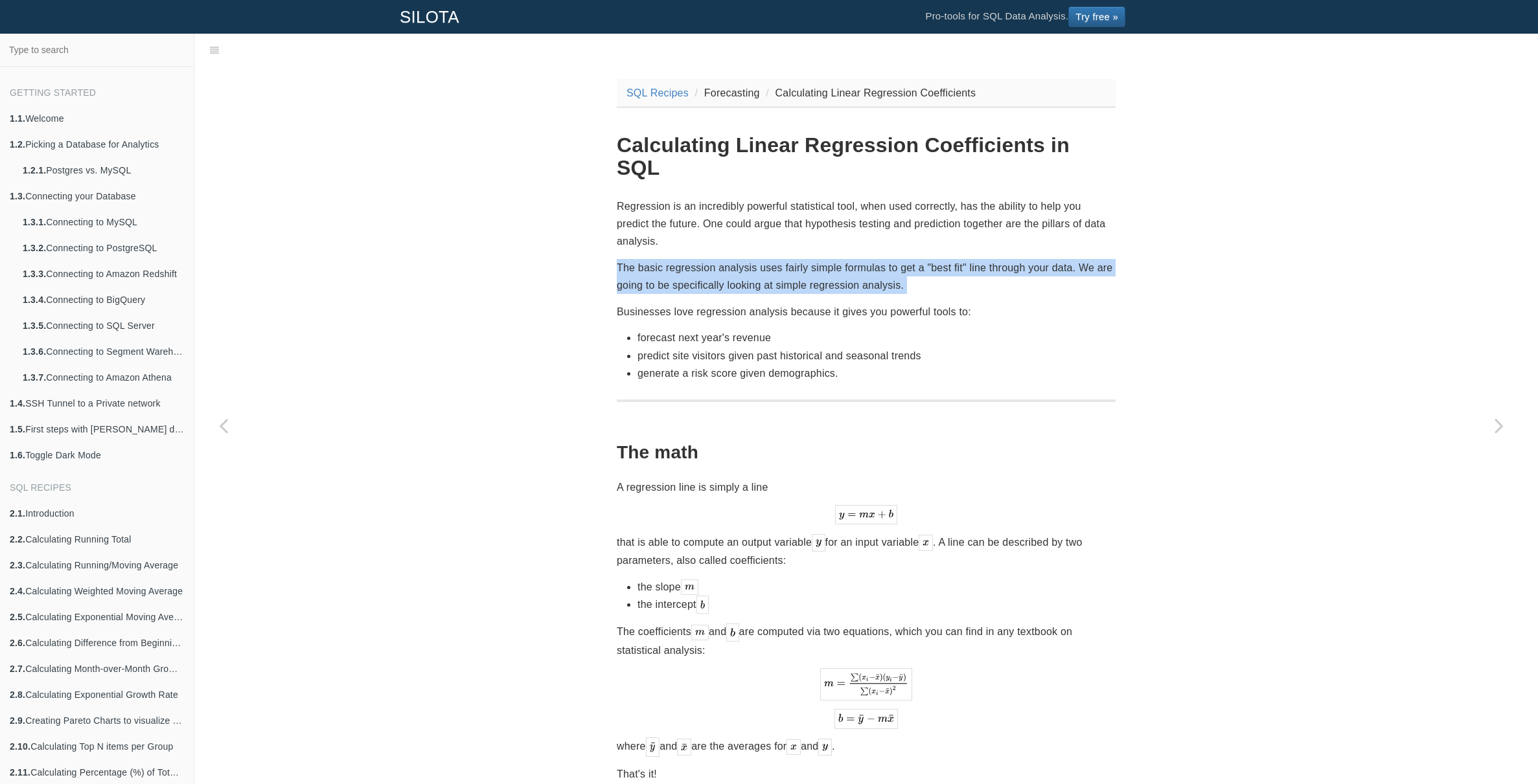
click at [800, 261] on p "The basic regression analysis uses fairly simple formulas to get a "best fit" l…" at bounding box center [866, 276] width 499 height 35
click at [820, 261] on p "The basic regression analysis uses fairly simple formulas to get a "best fit" l…" at bounding box center [866, 276] width 499 height 35
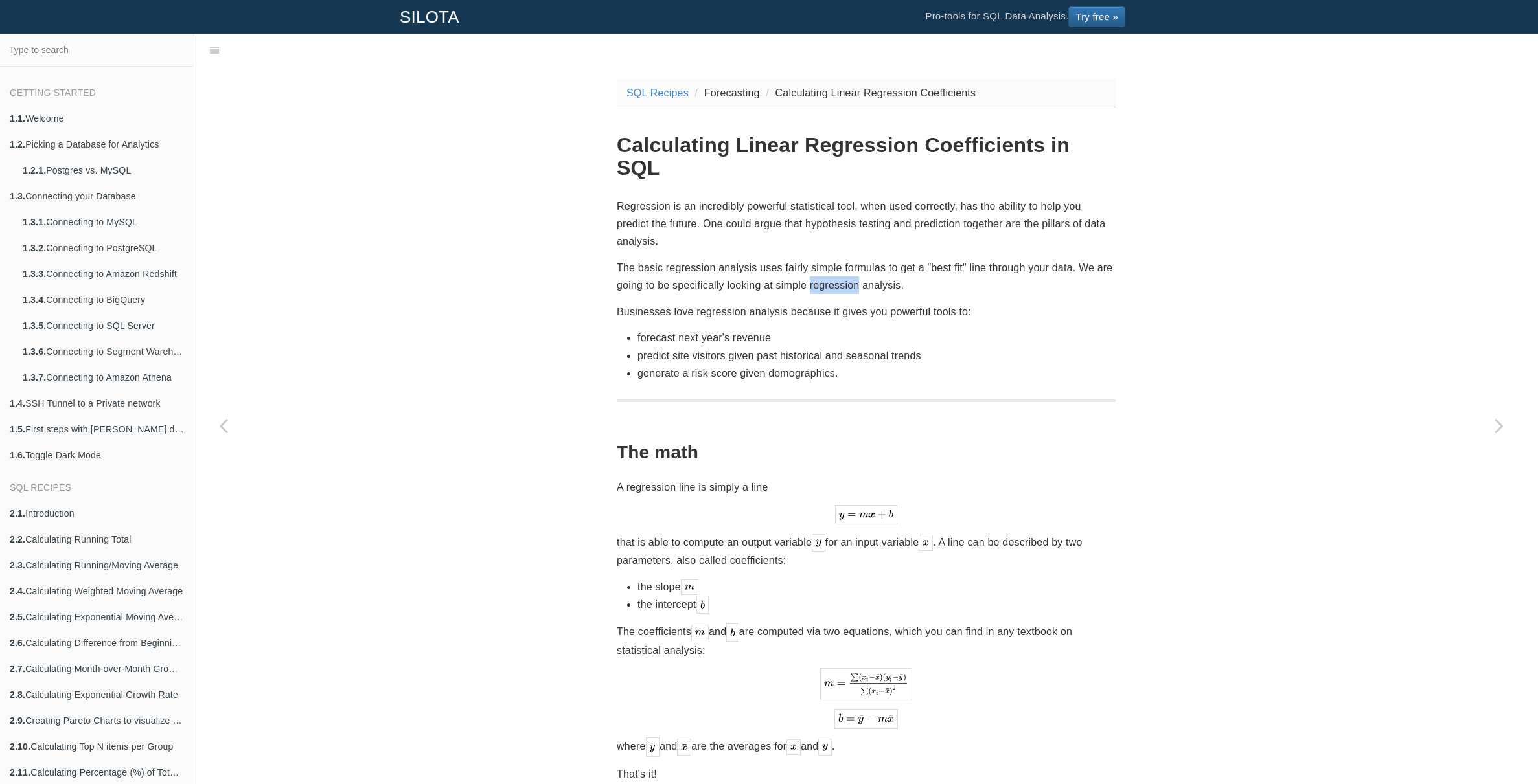
click at [820, 261] on p "The basic regression analysis uses fairly simple formulas to get a "best fit" l…" at bounding box center [866, 276] width 499 height 35
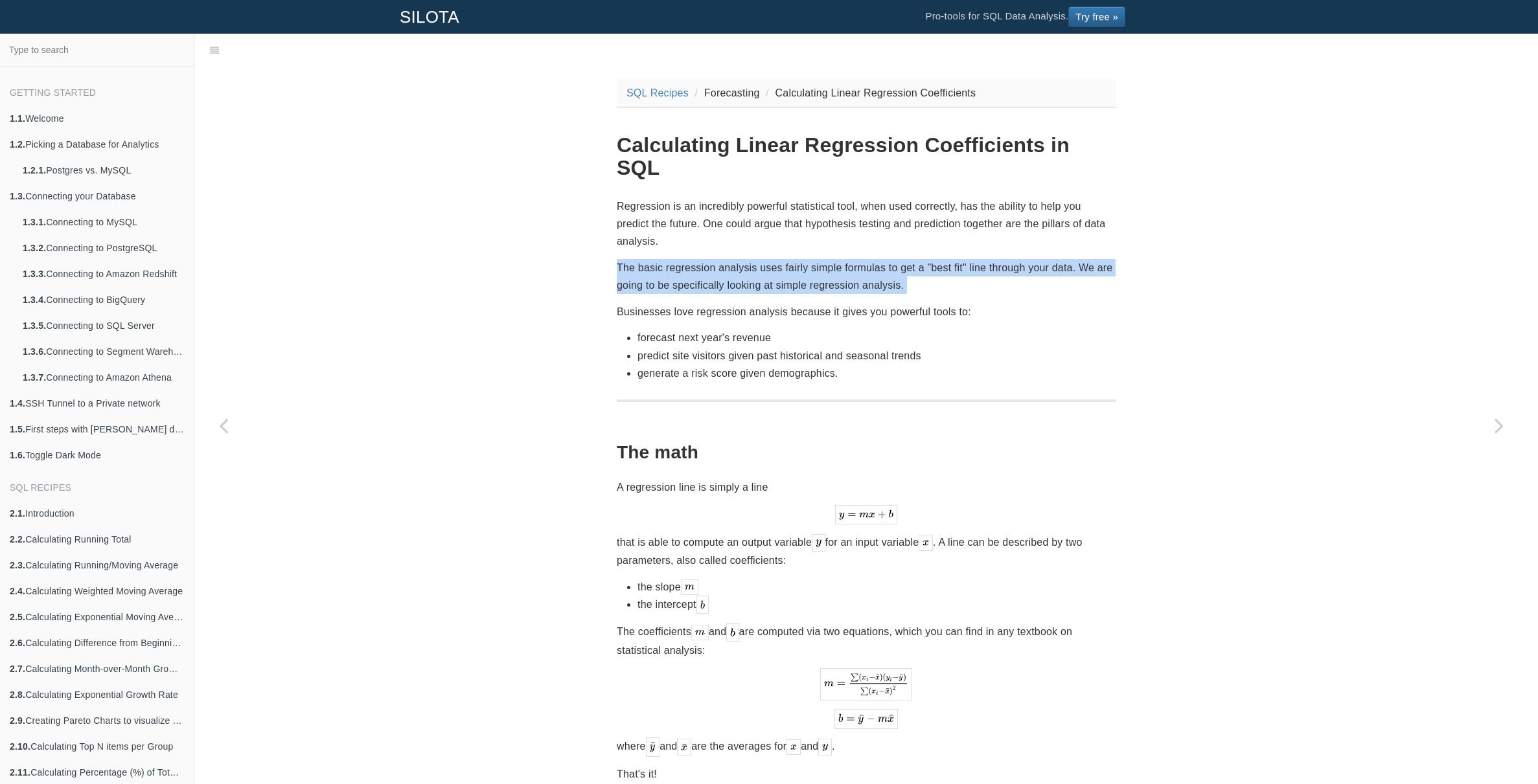
click at [820, 261] on p "The basic regression analysis uses fairly simple formulas to get a "best fit" l…" at bounding box center [866, 276] width 499 height 35
click at [833, 261] on p "The basic regression analysis uses fairly simple formulas to get a "best fit" l…" at bounding box center [866, 276] width 499 height 35
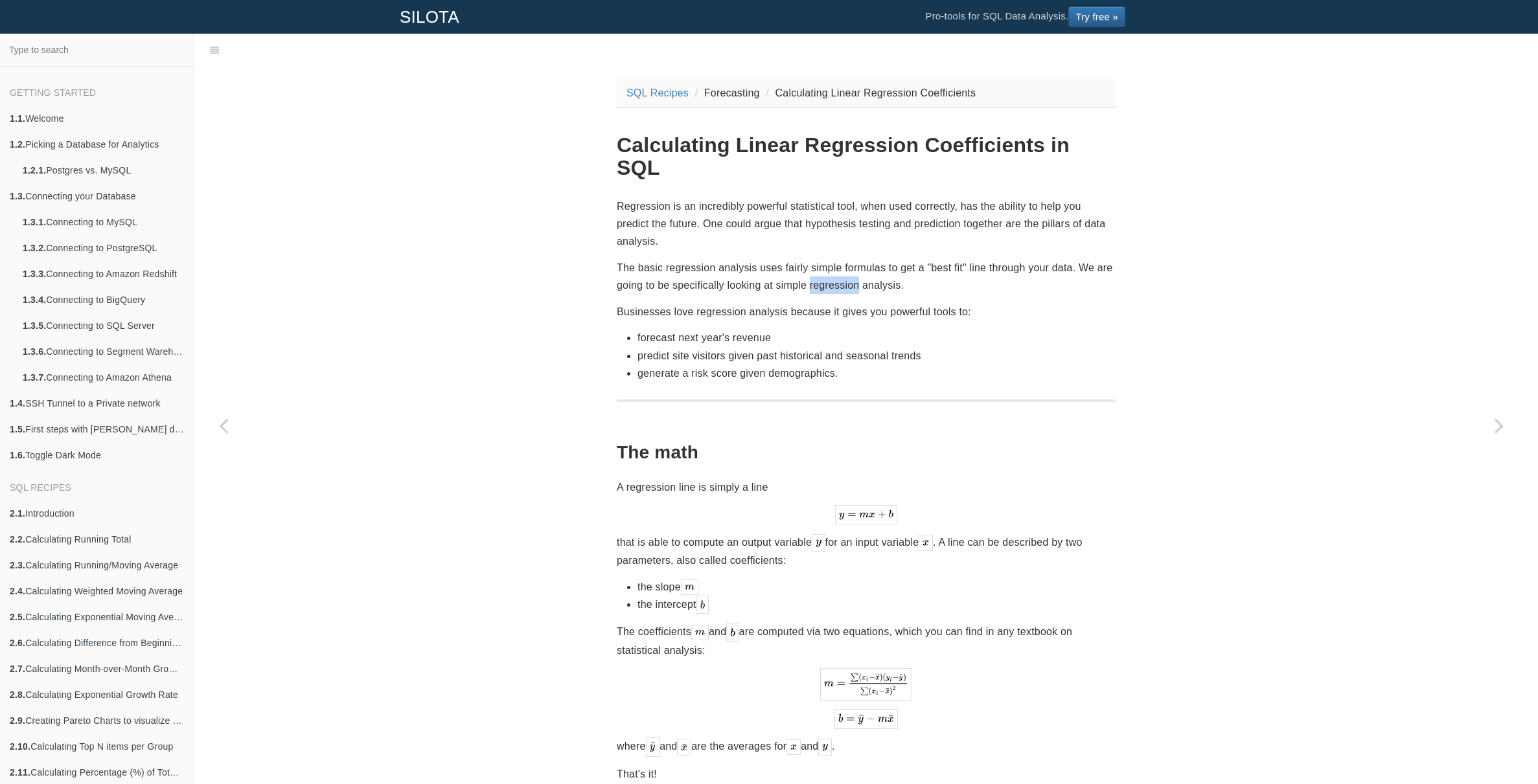
click at [833, 261] on p "The basic regression analysis uses fairly simple formulas to get a "best fit" l…" at bounding box center [866, 276] width 499 height 35
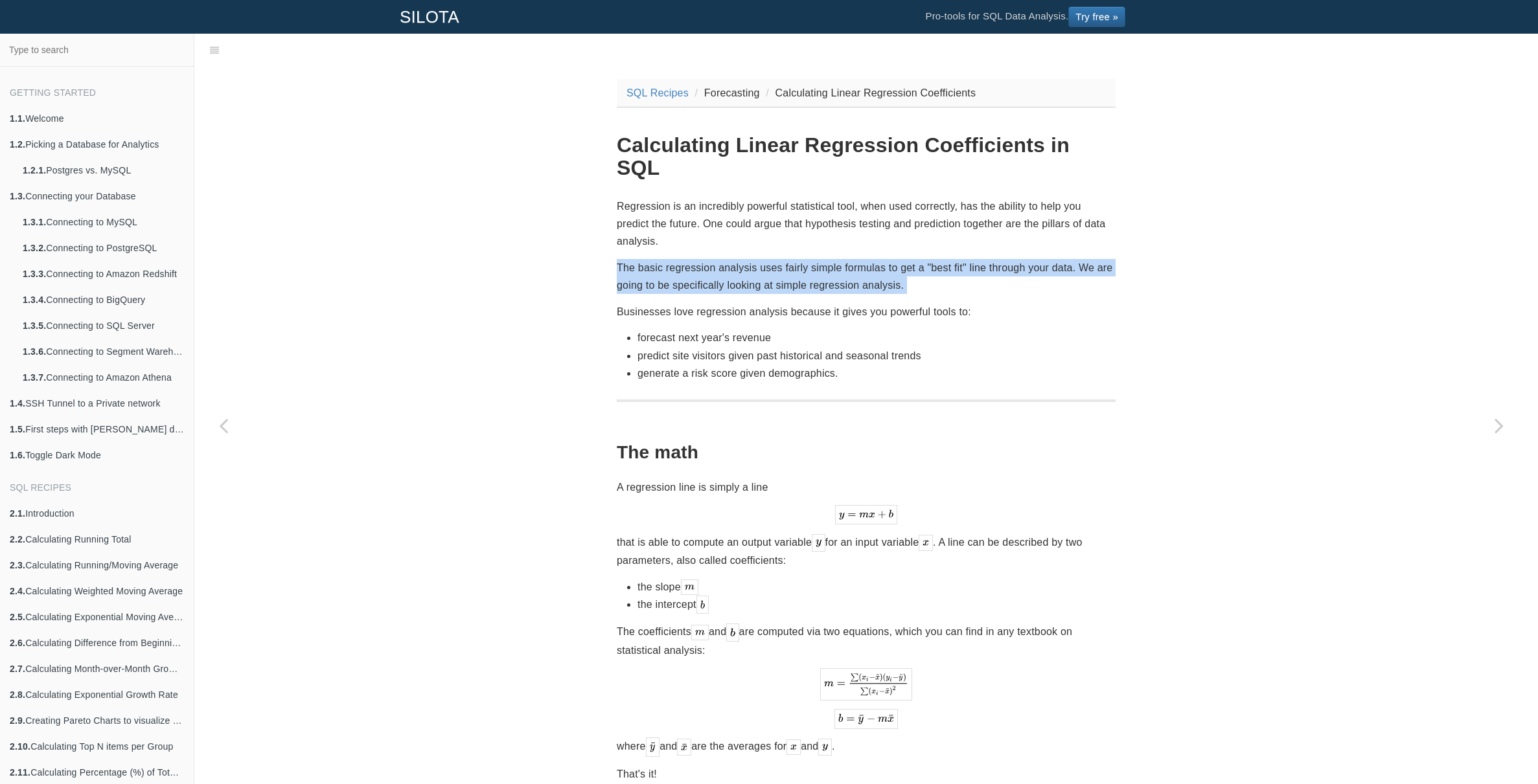
click at [833, 261] on p "The basic regression analysis uses fairly simple formulas to get a "best fit" l…" at bounding box center [866, 276] width 499 height 35
click at [850, 262] on p "The basic regression analysis uses fairly simple formulas to get a "best fit" l…" at bounding box center [866, 276] width 499 height 35
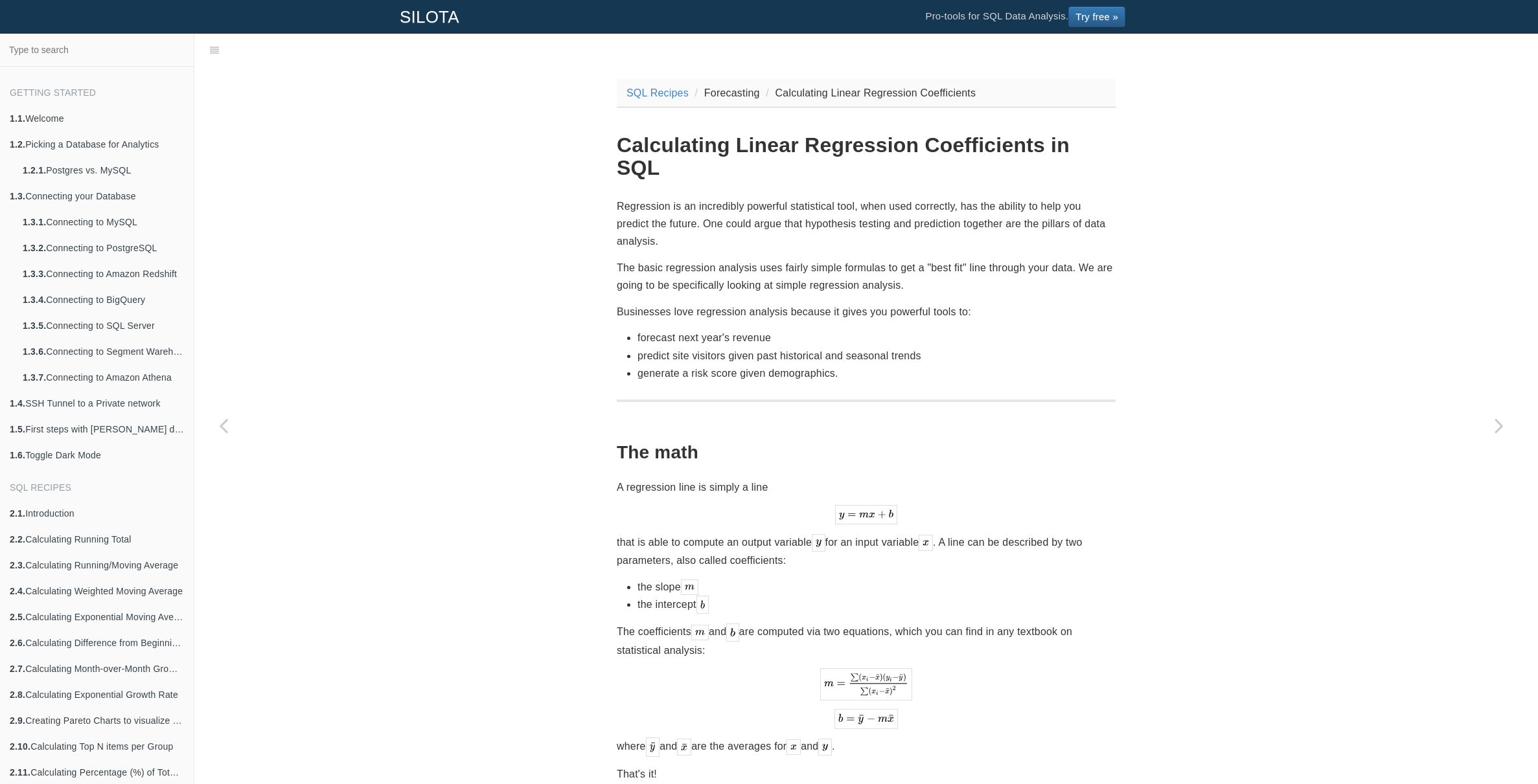
click at [800, 303] on p "Businesses love regression analysis because it gives you powerful tools to:" at bounding box center [866, 312] width 499 height 17
click at [823, 303] on p "Businesses love regression analysis because it gives you powerful tools to:" at bounding box center [866, 312] width 499 height 17
drag, startPoint x: 683, startPoint y: 317, endPoint x: 772, endPoint y: 334, distance: 90.6
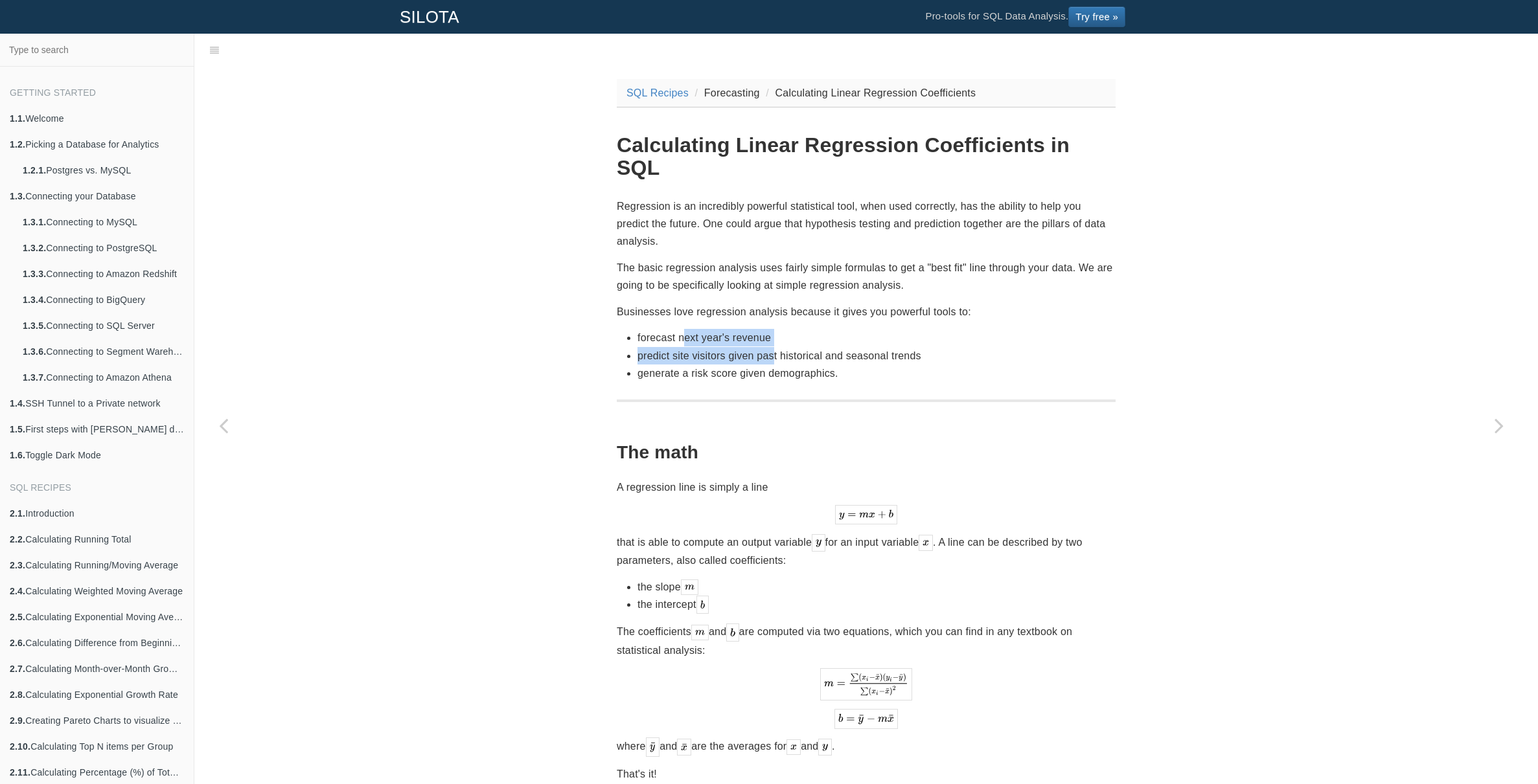
click at [772, 334] on ul "forecast next year's revenue predict site visitors given past historical and se…" at bounding box center [866, 355] width 499 height 53
click at [772, 347] on li "predict site visitors given past historical and seasonal trends" at bounding box center [876, 355] width 478 height 17
drag, startPoint x: 772, startPoint y: 334, endPoint x: 787, endPoint y: 336, distance: 15.1
click at [772, 347] on li "predict site visitors given past historical and seasonal trends" at bounding box center [876, 355] width 478 height 17
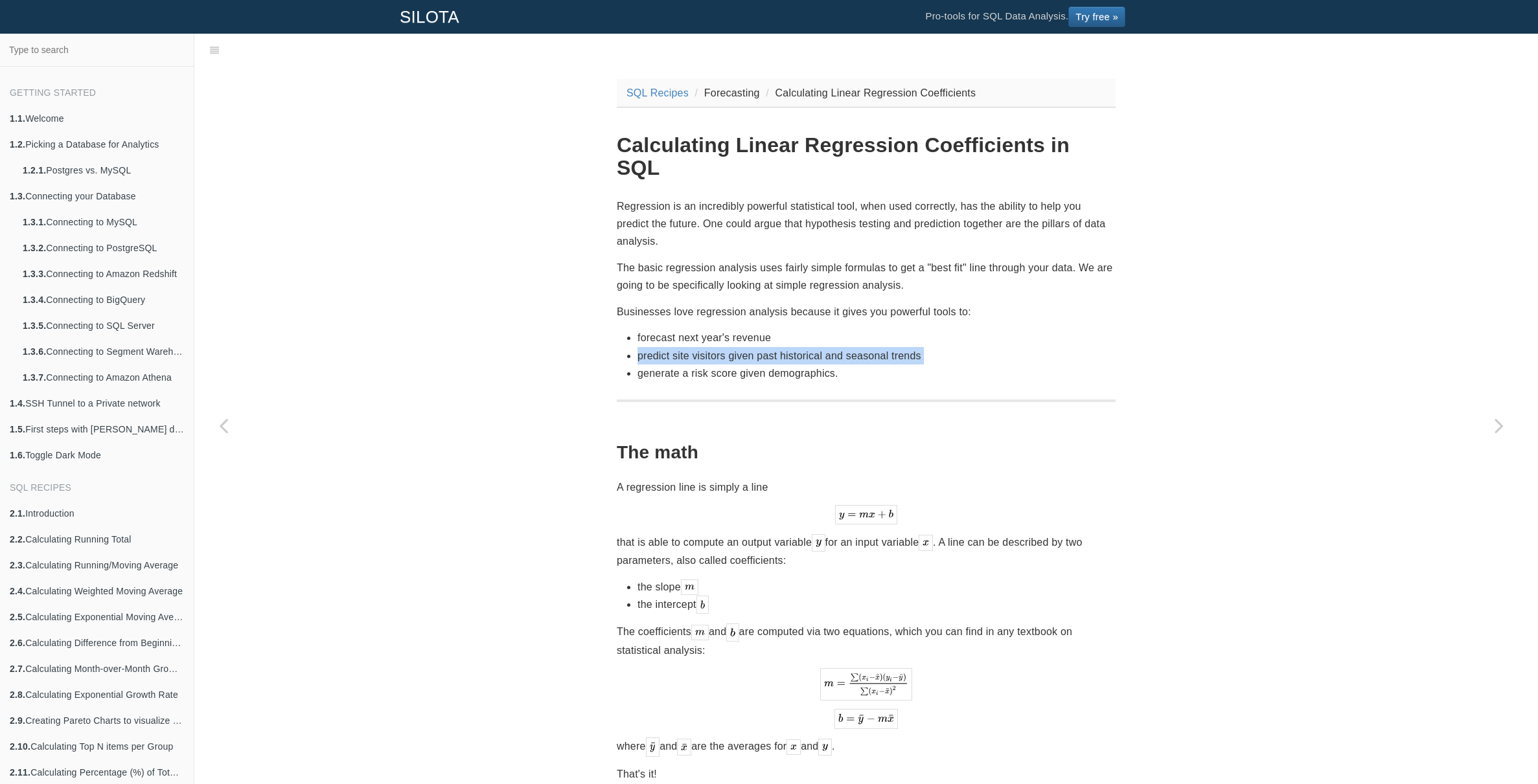
click at [788, 347] on li "predict site visitors given past historical and seasonal trends" at bounding box center [876, 355] width 478 height 17
click at [797, 347] on li "predict site visitors given past historical and seasonal trends" at bounding box center [876, 355] width 478 height 17
click at [786, 347] on li "predict site visitors given past historical and seasonal trends" at bounding box center [876, 355] width 478 height 17
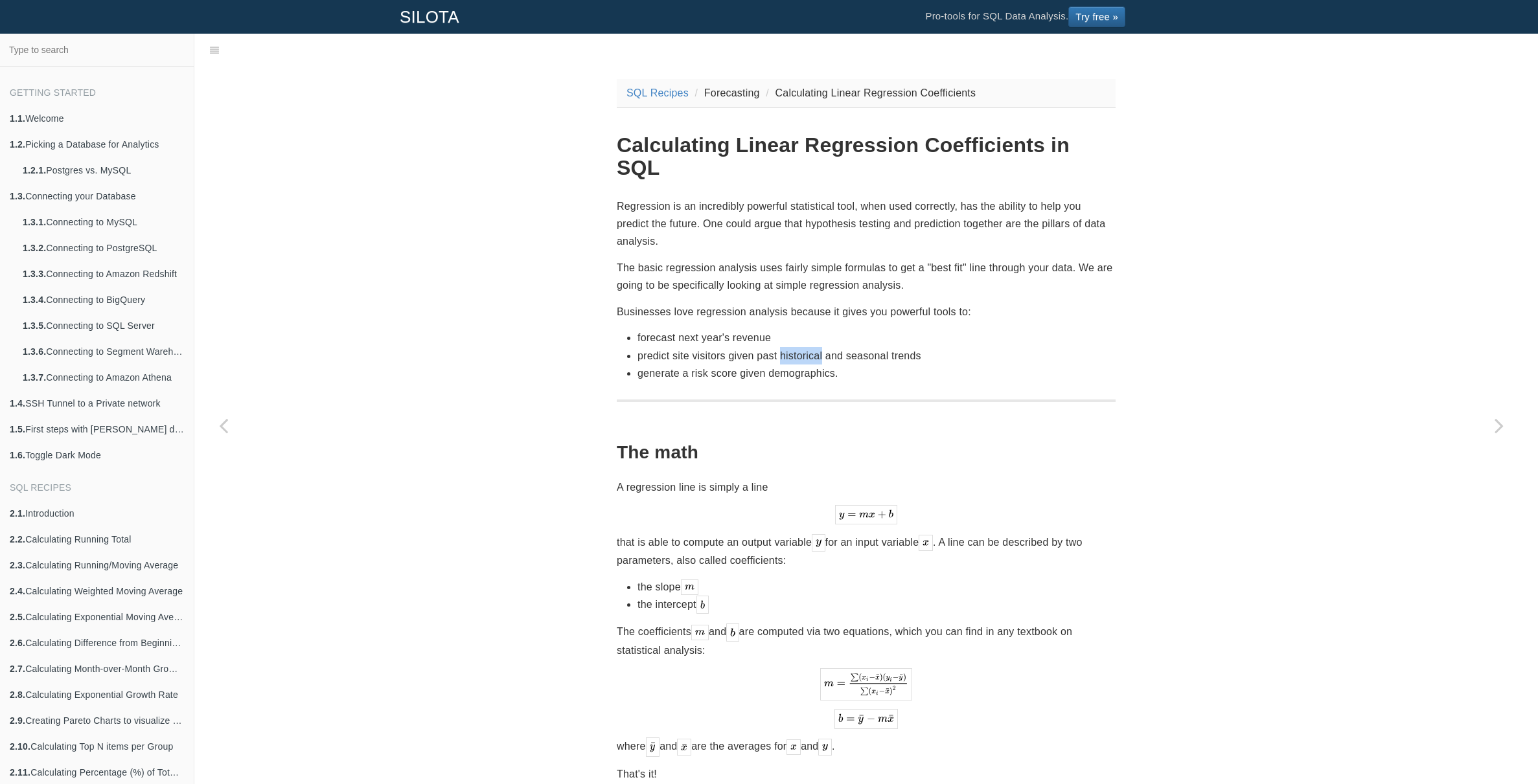
click at [786, 347] on li "predict site visitors given past historical and seasonal trends" at bounding box center [876, 355] width 478 height 17
click at [797, 347] on li "predict site visitors given past historical and seasonal trends" at bounding box center [876, 355] width 478 height 17
click at [732, 198] on p "Regression is an incredibly powerful statistical tool, when used correctly, has…" at bounding box center [866, 224] width 499 height 53
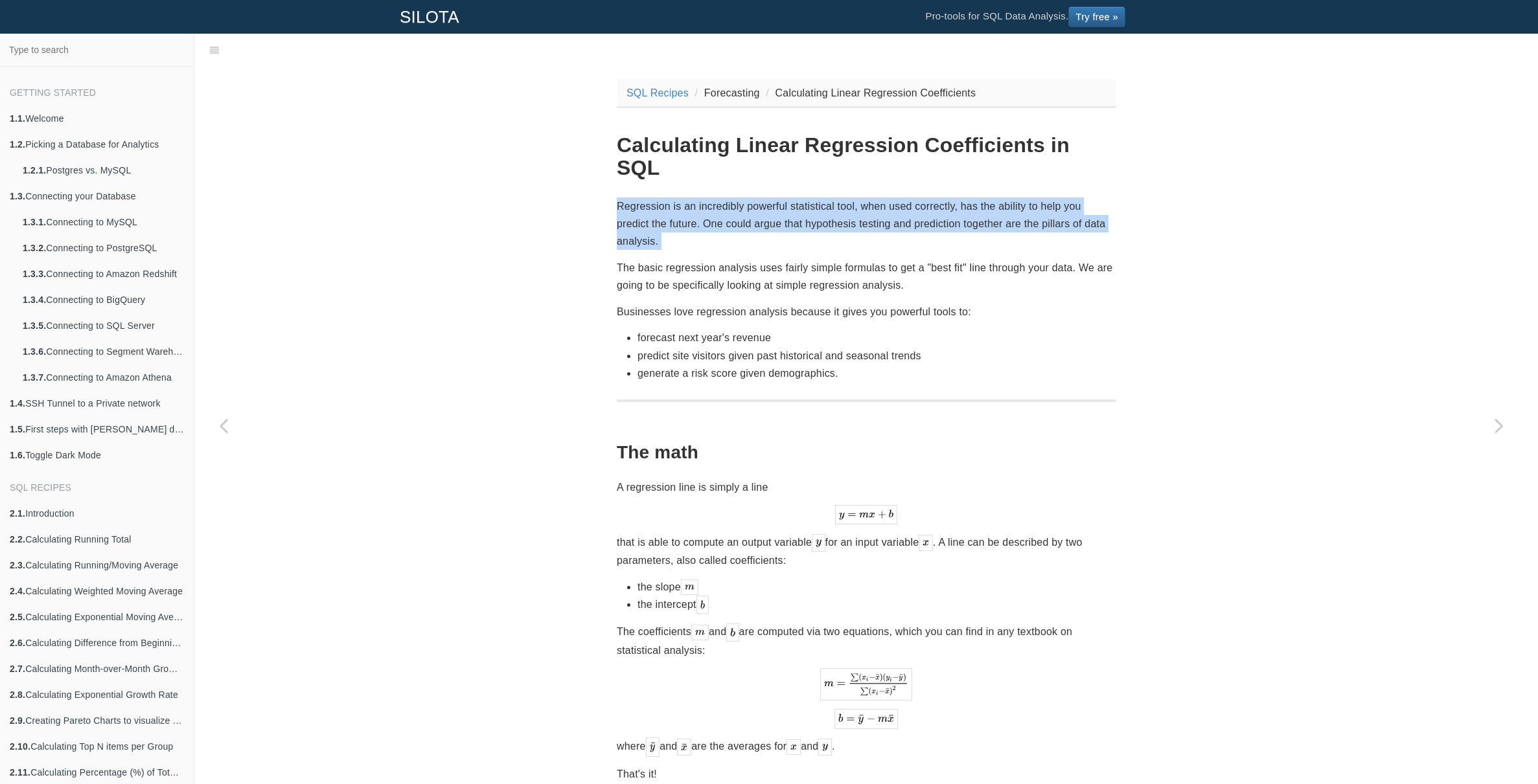
click at [732, 198] on p "Regression is an incredibly powerful statistical tool, when used correctly, has…" at bounding box center [866, 224] width 499 height 53
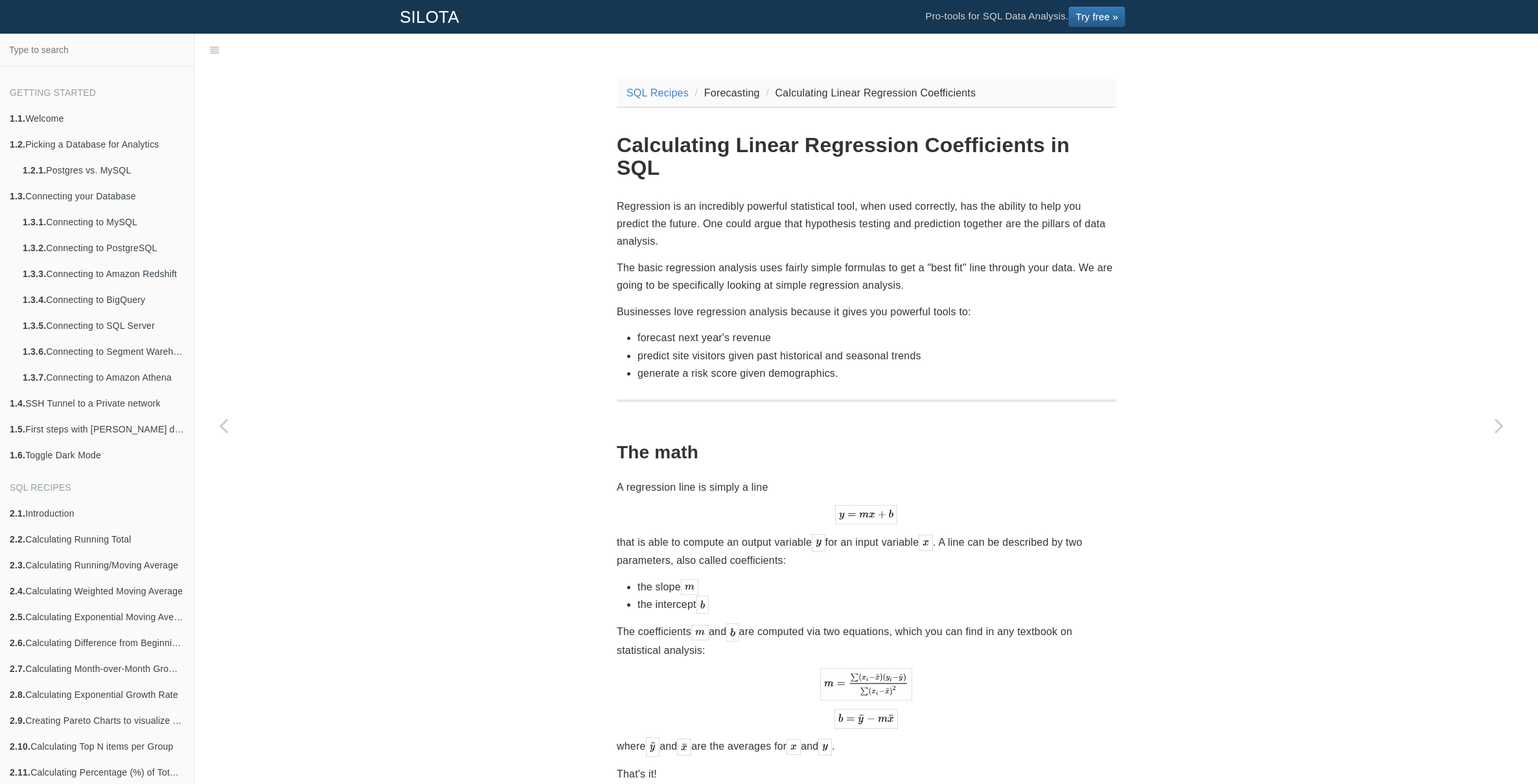
click at [754, 198] on p "Regression is an incredibly powerful statistical tool, when used correctly, has…" at bounding box center [866, 224] width 499 height 53
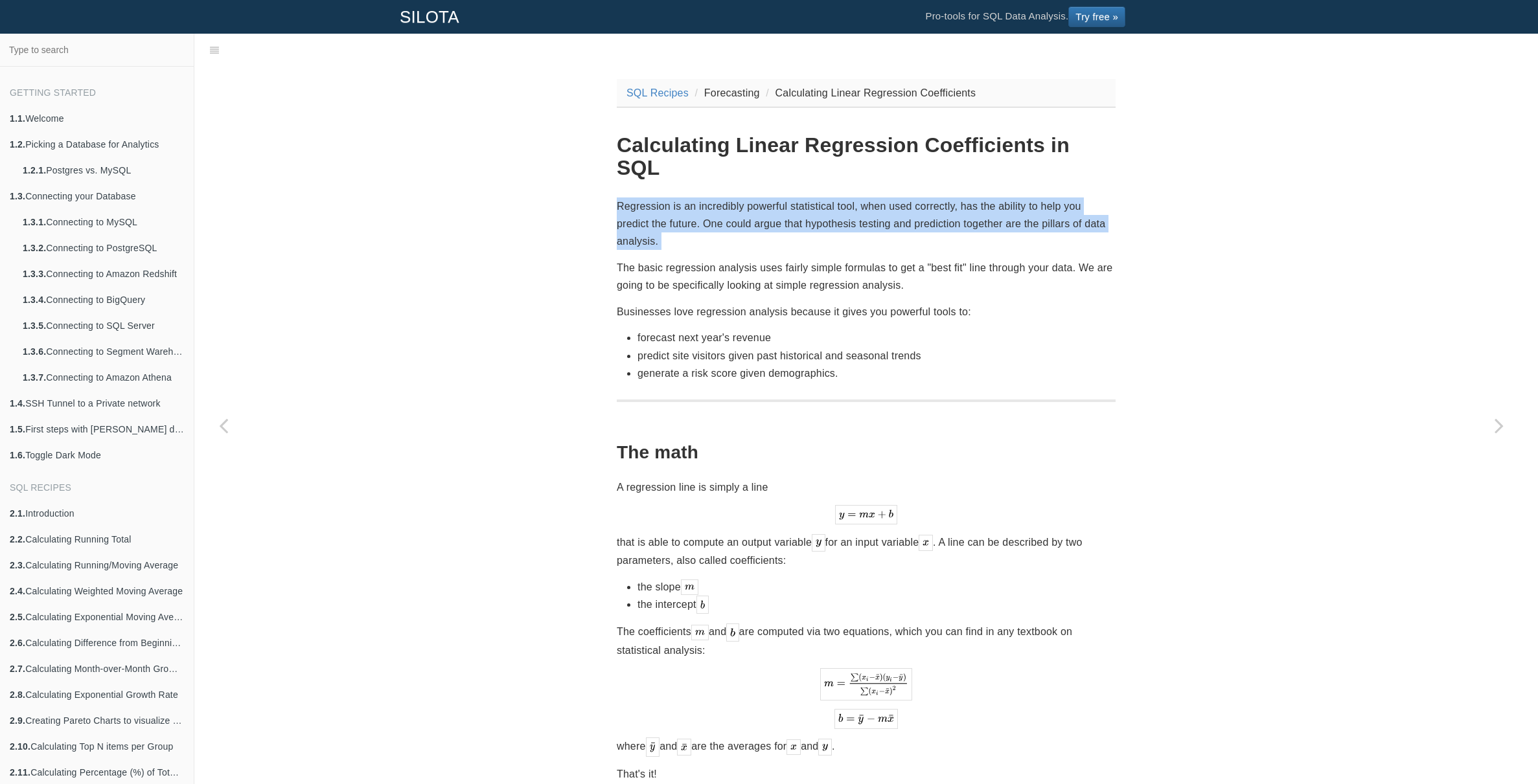
click at [754, 198] on p "Regression is an incredibly powerful statistical tool, when used correctly, has…" at bounding box center [866, 224] width 499 height 53
click at [777, 198] on p "Regression is an incredibly powerful statistical tool, when used correctly, has…" at bounding box center [866, 224] width 499 height 53
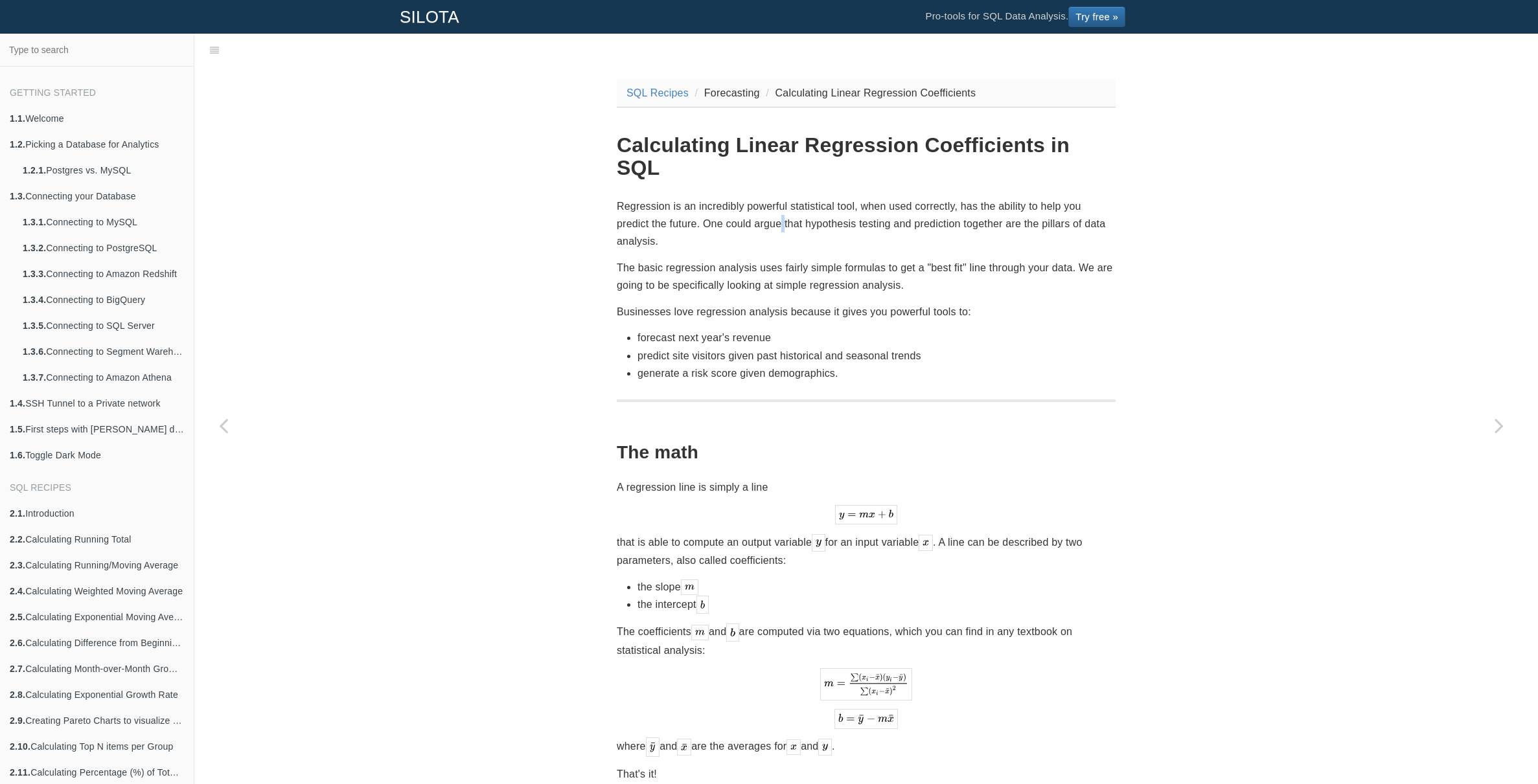
click at [777, 198] on p "Regression is an incredibly powerful statistical tool, when used correctly, has…" at bounding box center [866, 224] width 499 height 53
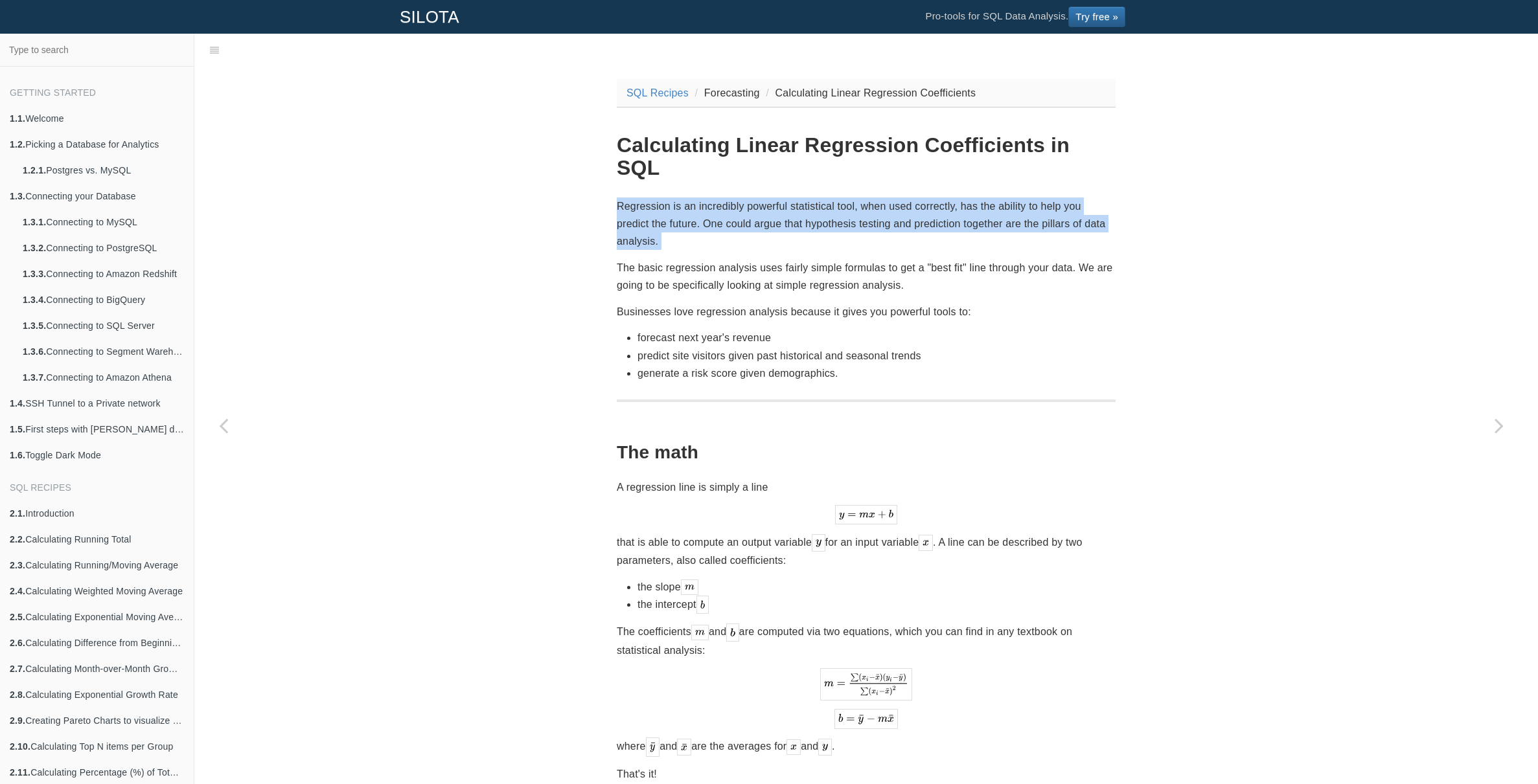
click at [777, 198] on p "Regression is an incredibly powerful statistical tool, when used correctly, has…" at bounding box center [866, 224] width 499 height 53
click at [786, 198] on p "Regression is an incredibly powerful statistical tool, when used correctly, has…" at bounding box center [866, 224] width 499 height 53
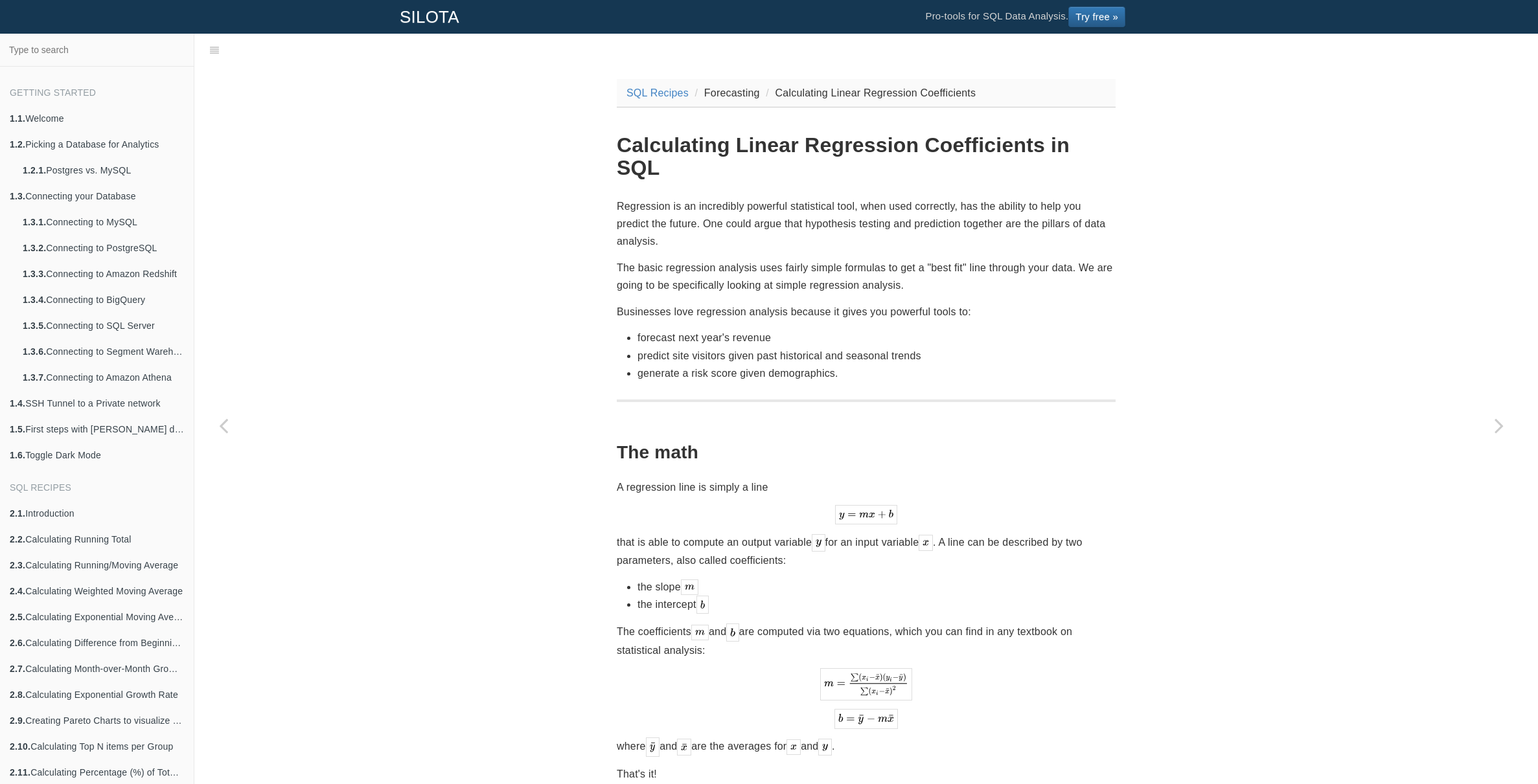
click at [736, 198] on p "Regression is an incredibly powerful statistical tool, when used correctly, has…" at bounding box center [866, 224] width 499 height 53
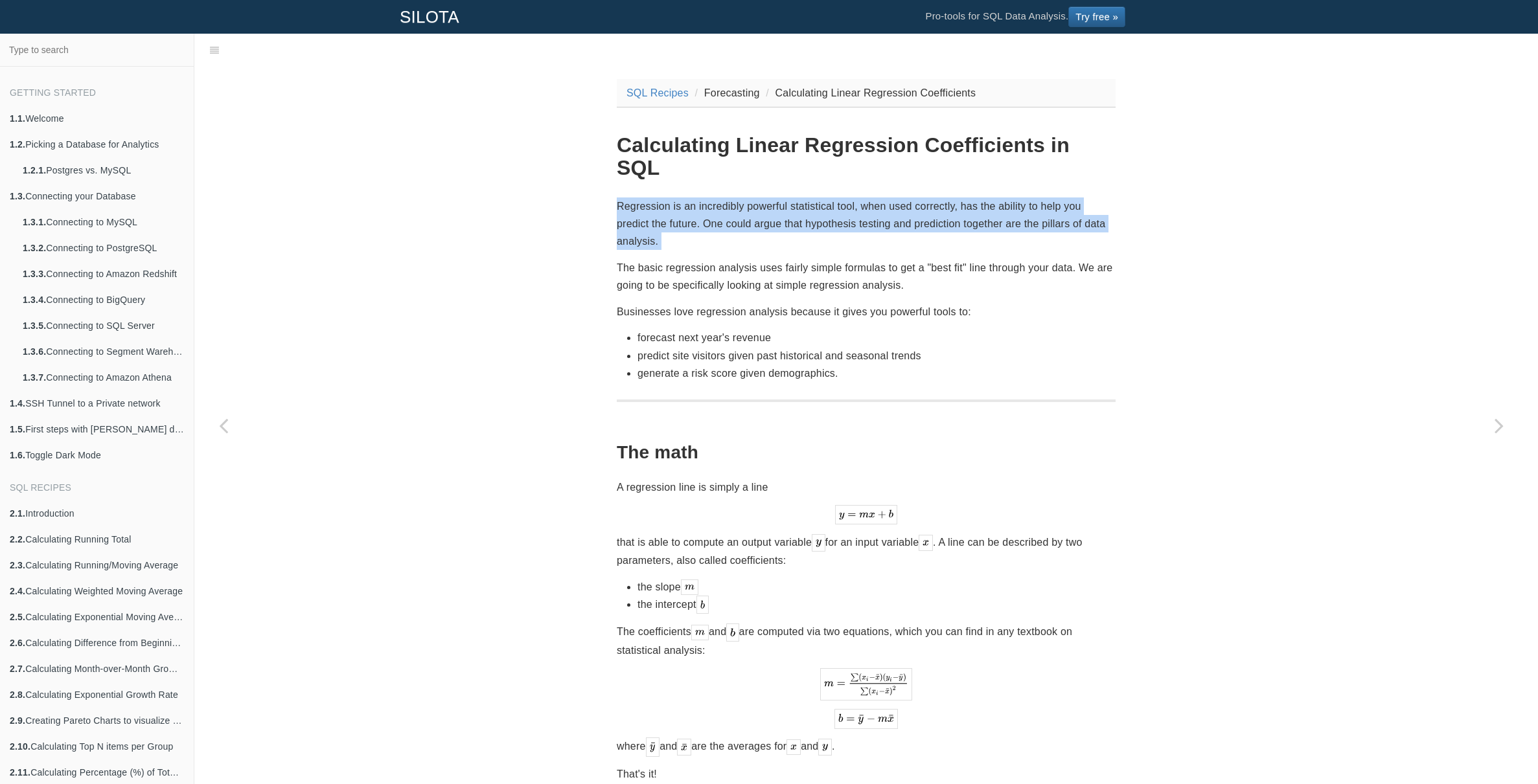
click at [736, 198] on p "Regression is an incredibly powerful statistical tool, when used correctly, has…" at bounding box center [866, 224] width 499 height 53
click at [749, 198] on p "Regression is an incredibly powerful statistical tool, when used correctly, has…" at bounding box center [866, 224] width 499 height 53
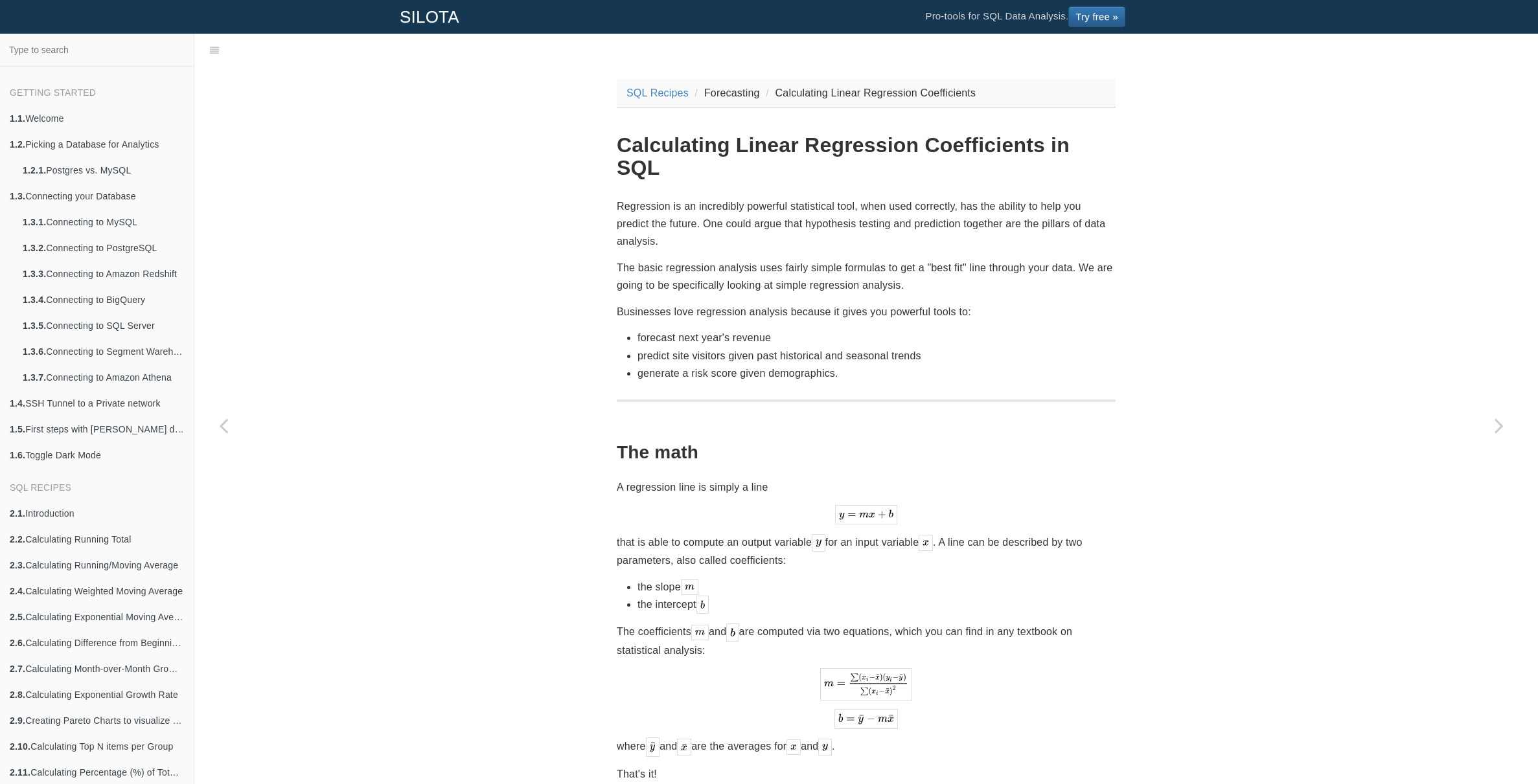
click at [796, 198] on p "Regression is an incredibly powerful statistical tool, when used correctly, has…" at bounding box center [866, 224] width 499 height 53
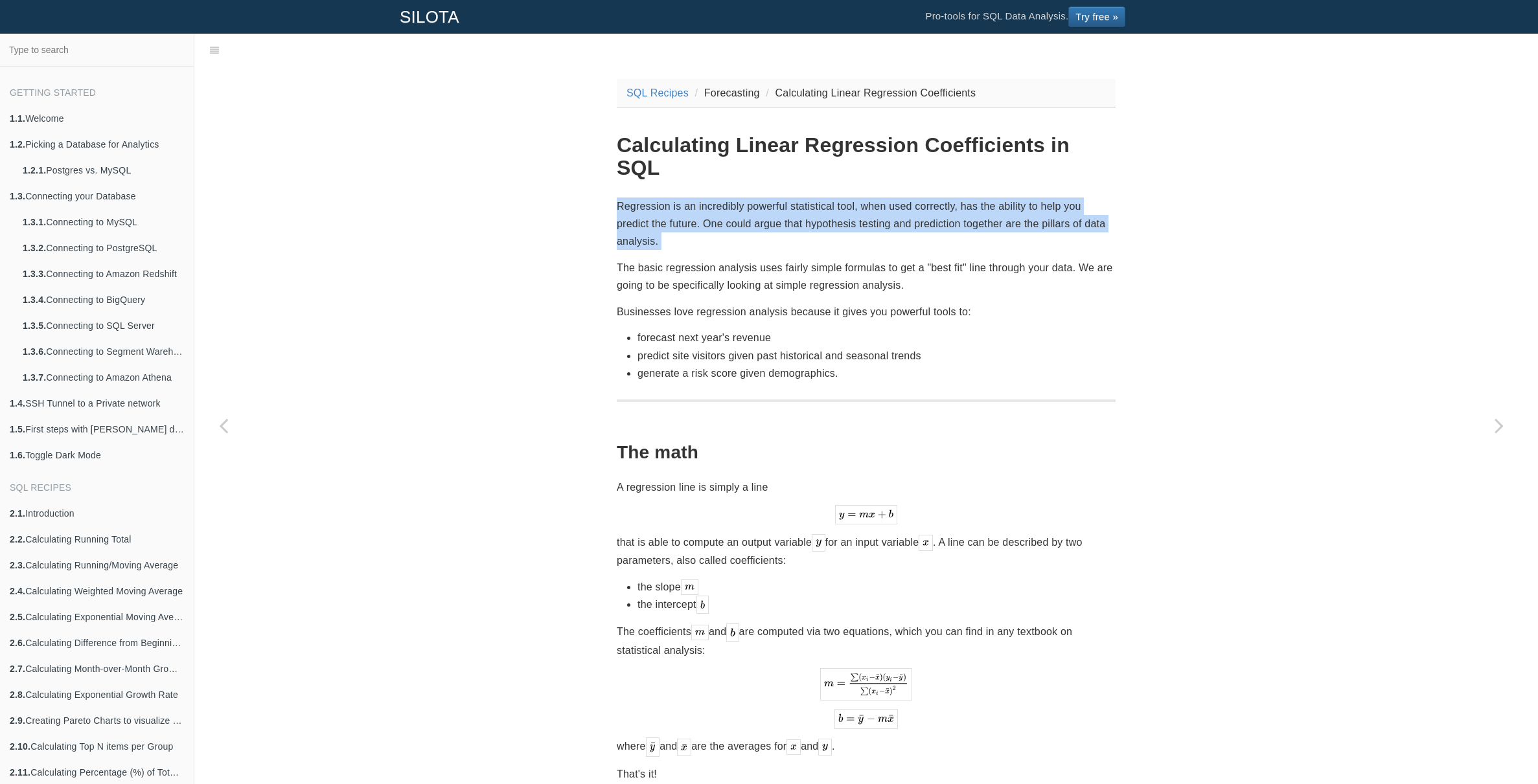
click at [796, 198] on p "Regression is an incredibly powerful statistical tool, when used correctly, has…" at bounding box center [866, 224] width 499 height 53
click at [807, 198] on p "Regression is an incredibly powerful statistical tool, when used correctly, has…" at bounding box center [866, 224] width 499 height 53
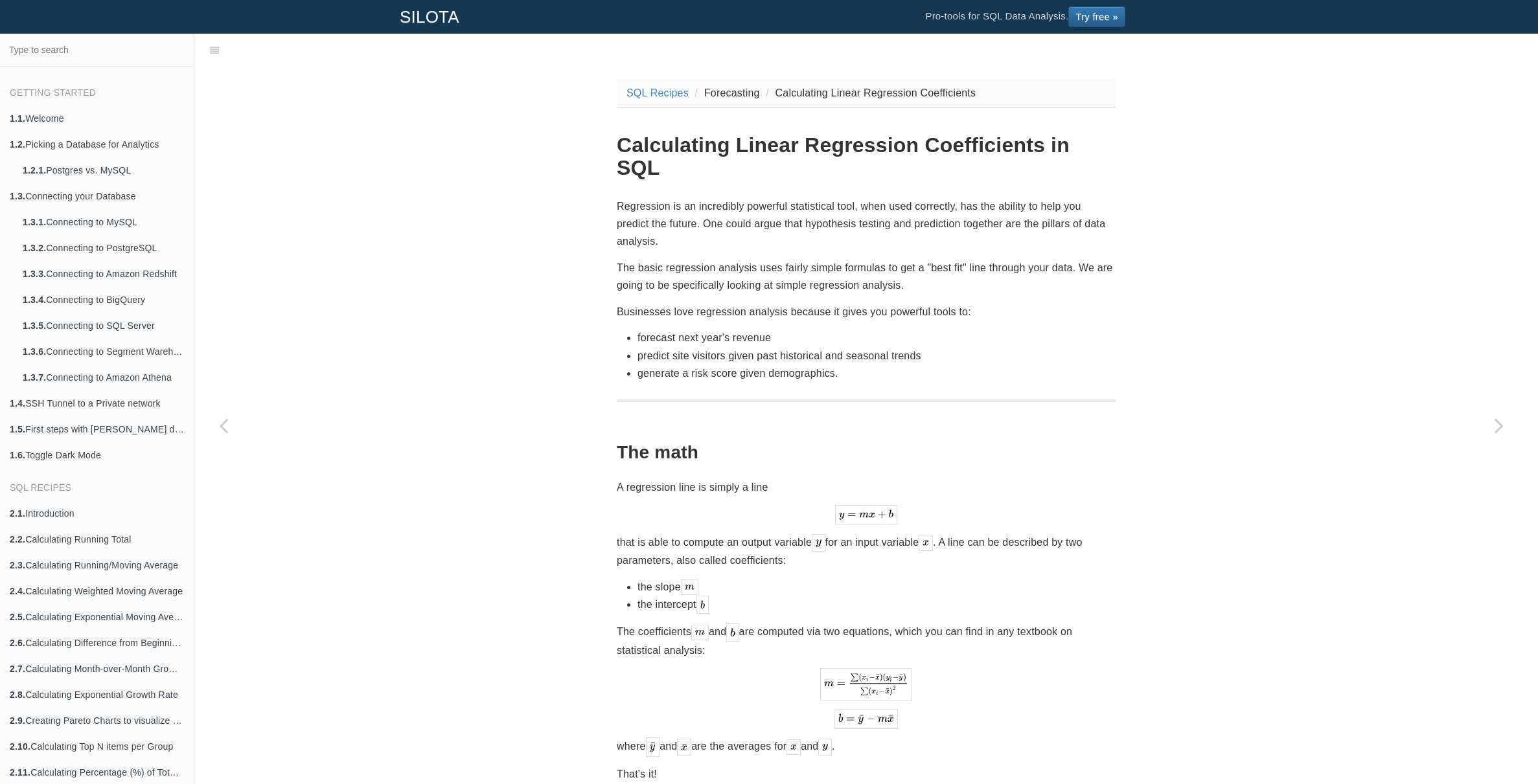
click at [924, 198] on p "Regression is an incredibly powerful statistical tool, when used correctly, has…" at bounding box center [866, 224] width 499 height 53
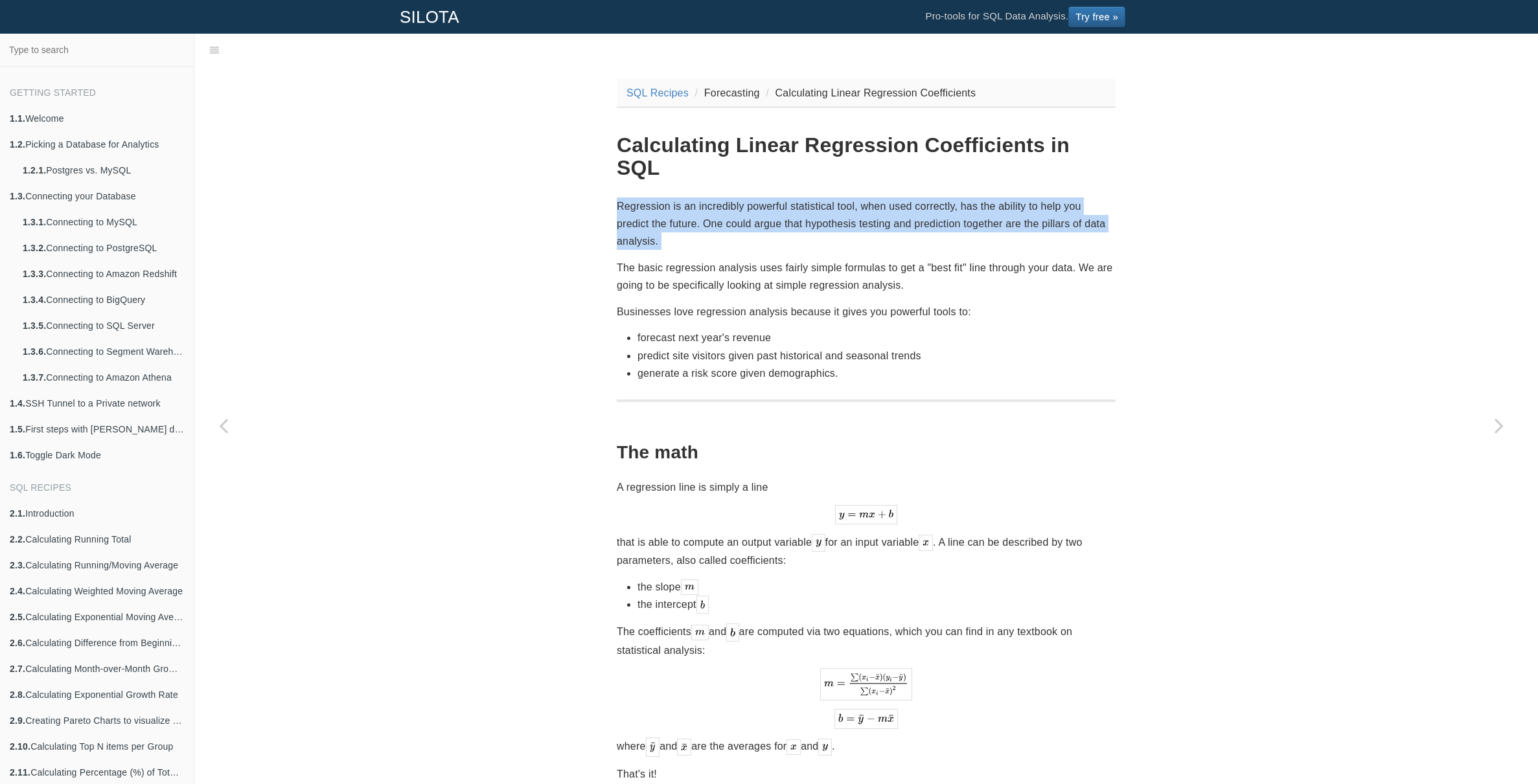
click at [924, 198] on p "Regression is an incredibly powerful statistical tool, when used correctly, has…" at bounding box center [866, 224] width 499 height 53
click at [925, 198] on p "Regression is an incredibly powerful statistical tool, when used correctly, has…" at bounding box center [866, 224] width 499 height 53
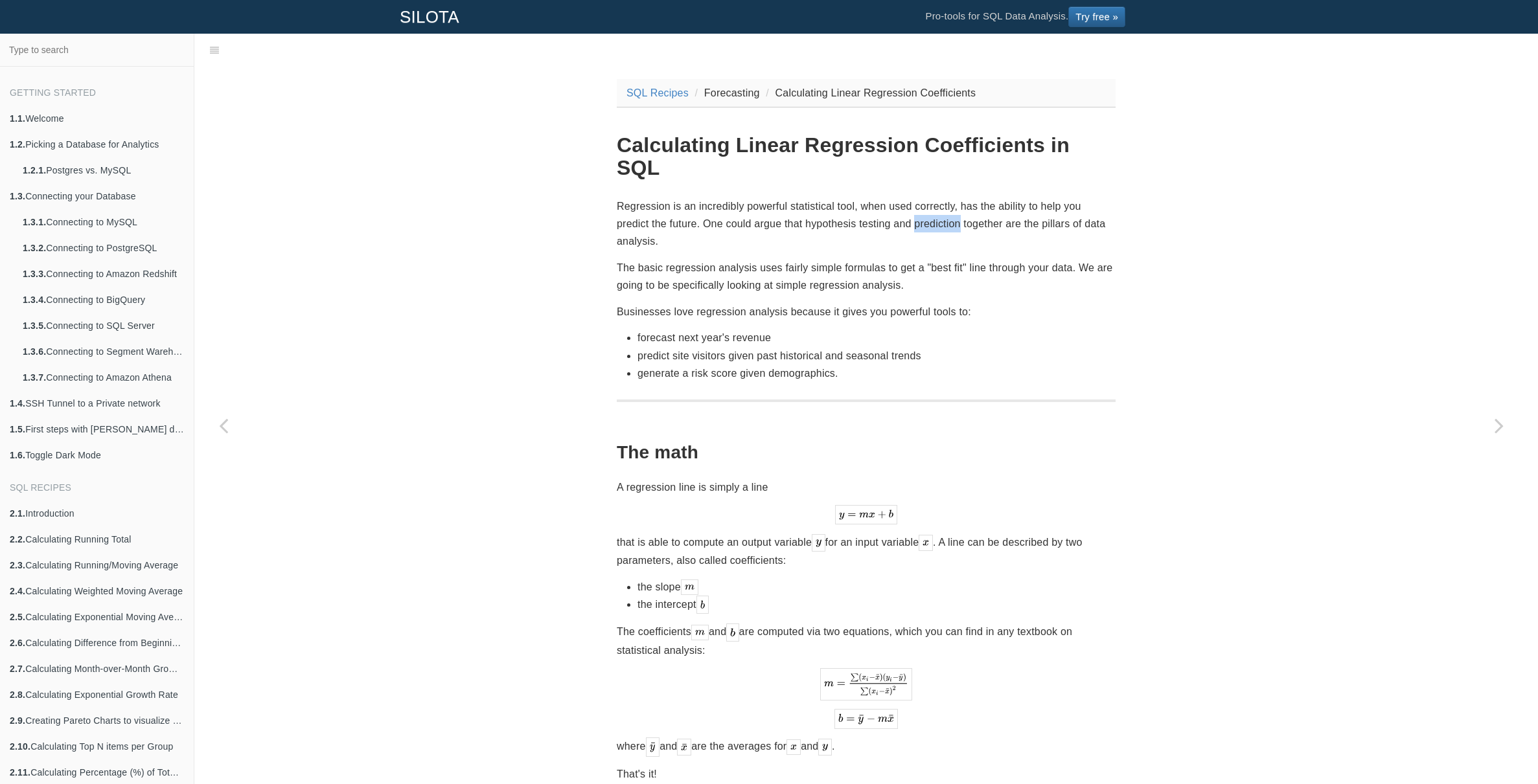
click at [925, 198] on p "Regression is an incredibly powerful statistical tool, when used correctly, has…" at bounding box center [866, 224] width 499 height 53
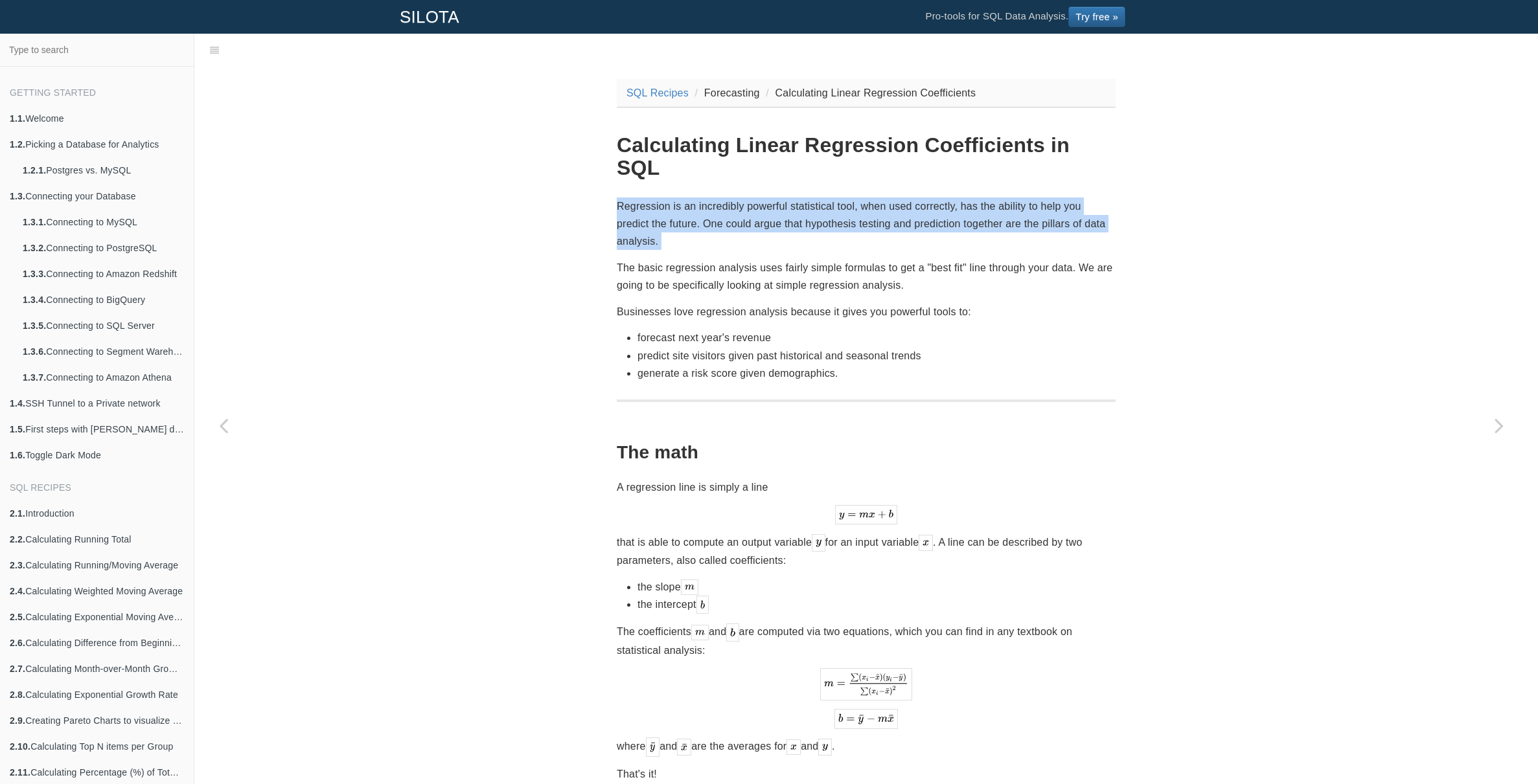
click at [925, 198] on p "Regression is an incredibly powerful statistical tool, when used correctly, has…" at bounding box center [866, 224] width 499 height 53
click at [938, 198] on p "Regression is an incredibly powerful statistical tool, when used correctly, has…" at bounding box center [866, 224] width 499 height 53
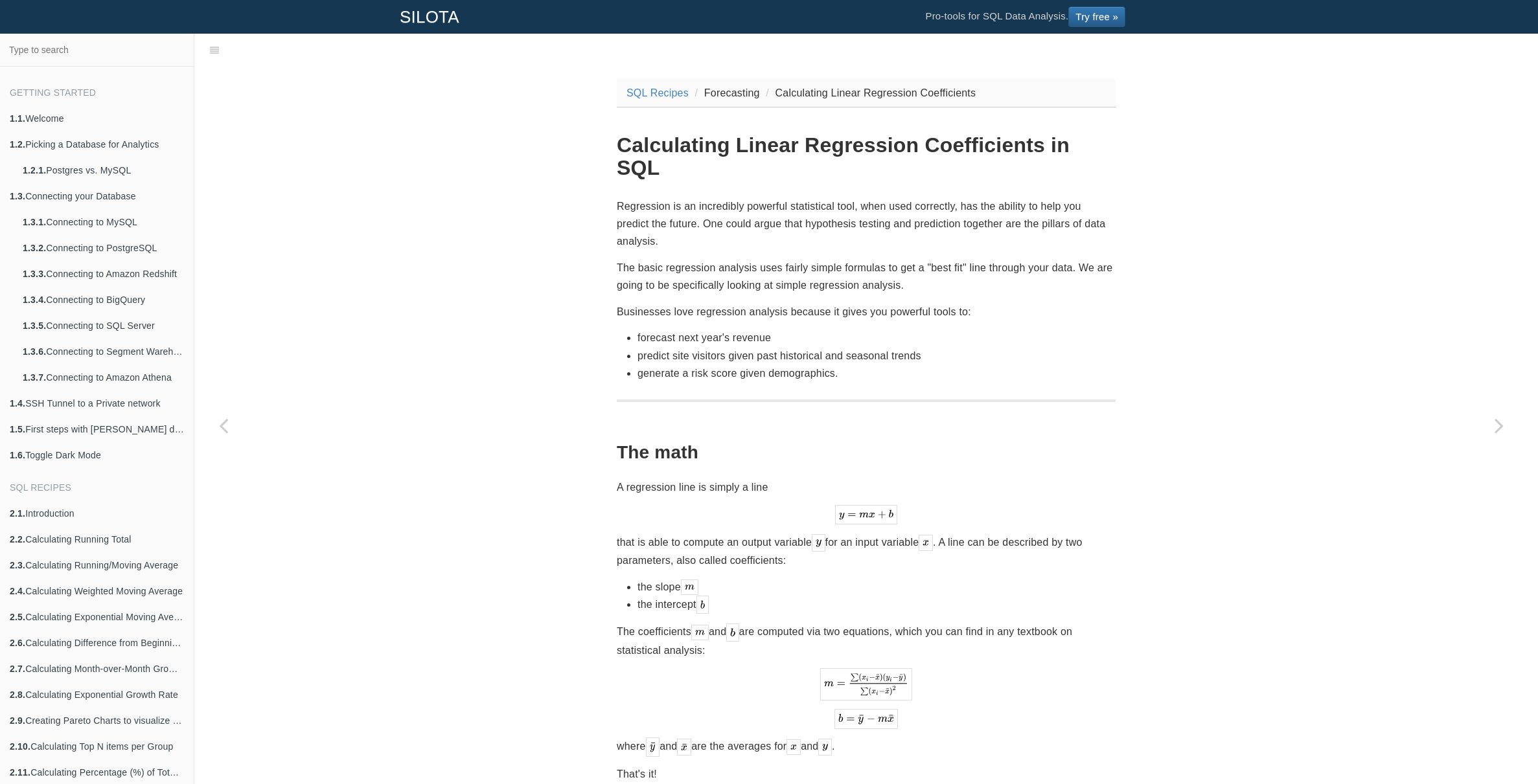
click at [823, 198] on p "Regression is an incredibly powerful statistical tool, when used correctly, has…" at bounding box center [866, 224] width 499 height 53
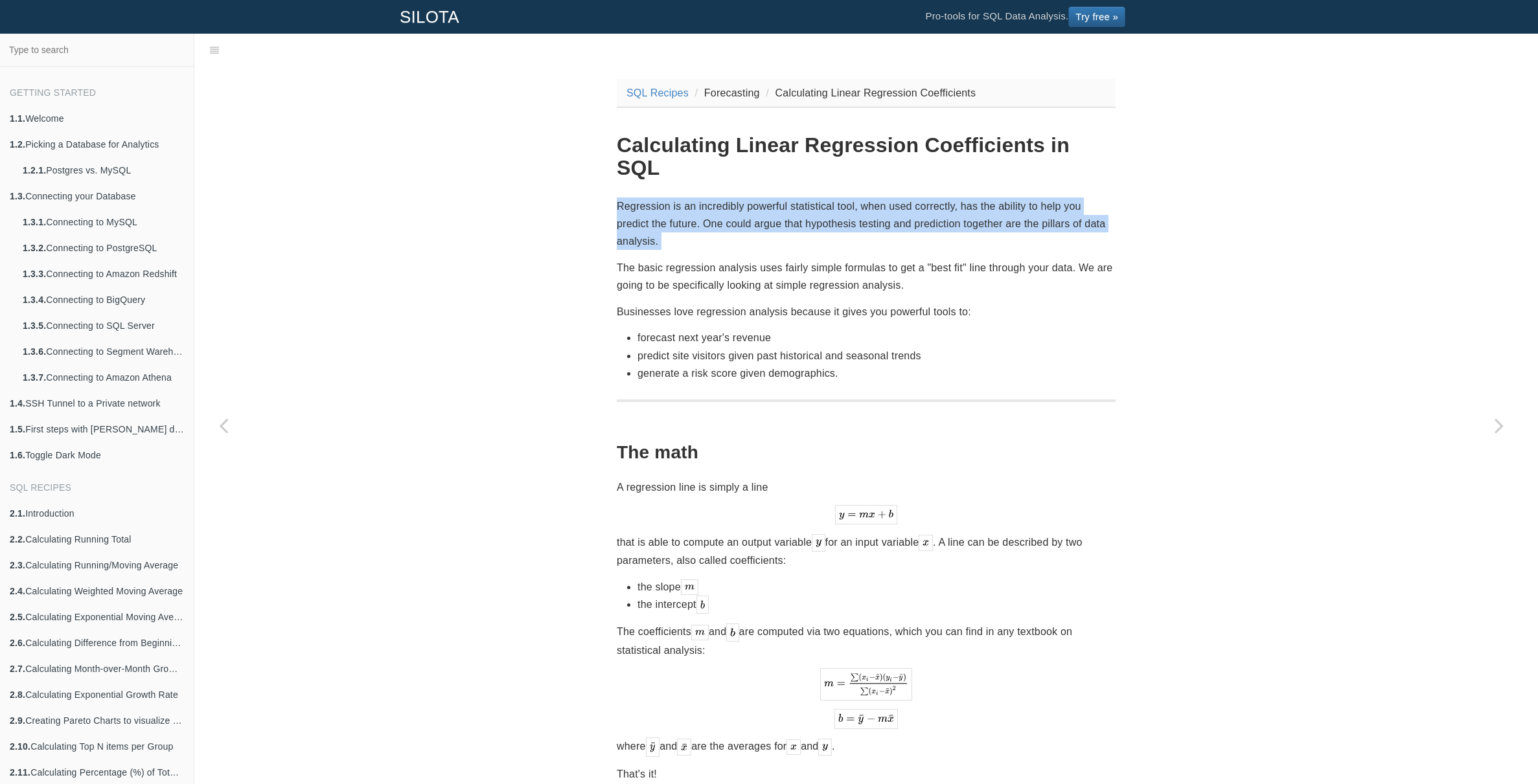
click at [823, 198] on p "Regression is an incredibly powerful statistical tool, when used correctly, has…" at bounding box center [866, 224] width 499 height 53
click at [841, 198] on p "Regression is an incredibly powerful statistical tool, when used correctly, has…" at bounding box center [866, 224] width 499 height 53
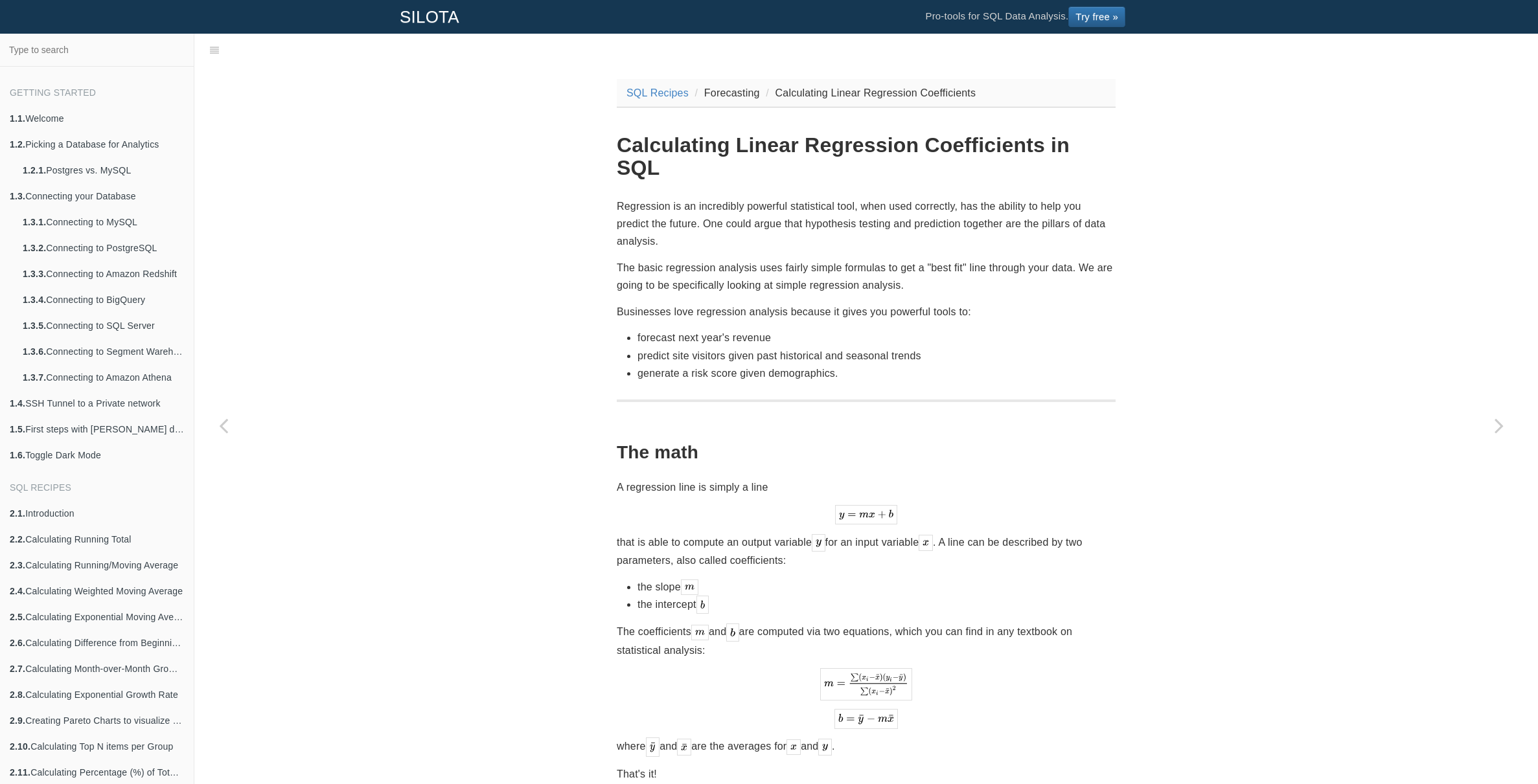
click at [814, 201] on p "Regression is an incredibly powerful statistical tool, when used correctly, has…" at bounding box center [866, 224] width 499 height 53
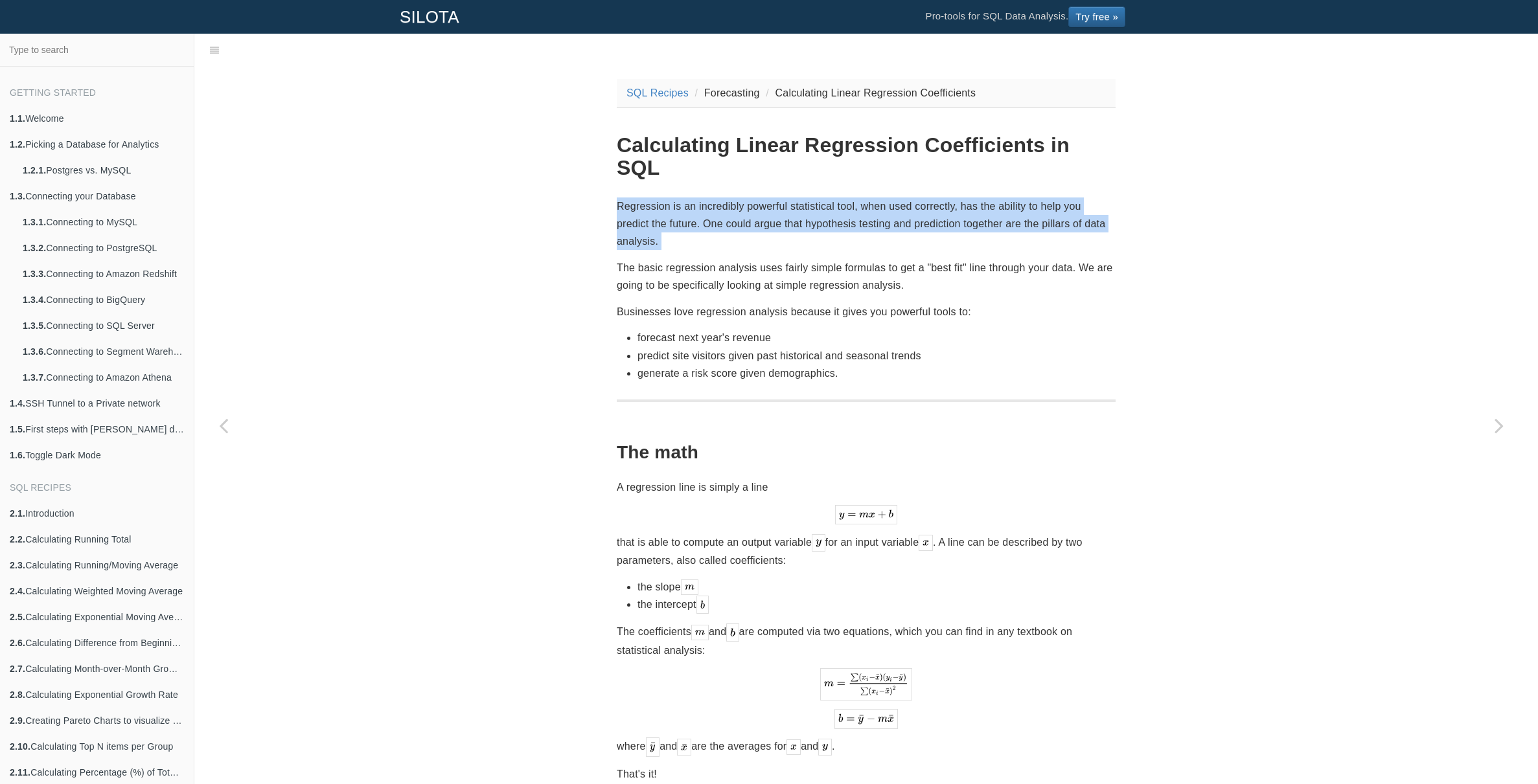
click at [814, 201] on p "Regression is an incredibly powerful statistical tool, when used correctly, has…" at bounding box center [866, 224] width 499 height 53
click at [817, 206] on p "Regression is an incredibly powerful statistical tool, when used correctly, has…" at bounding box center [866, 224] width 499 height 53
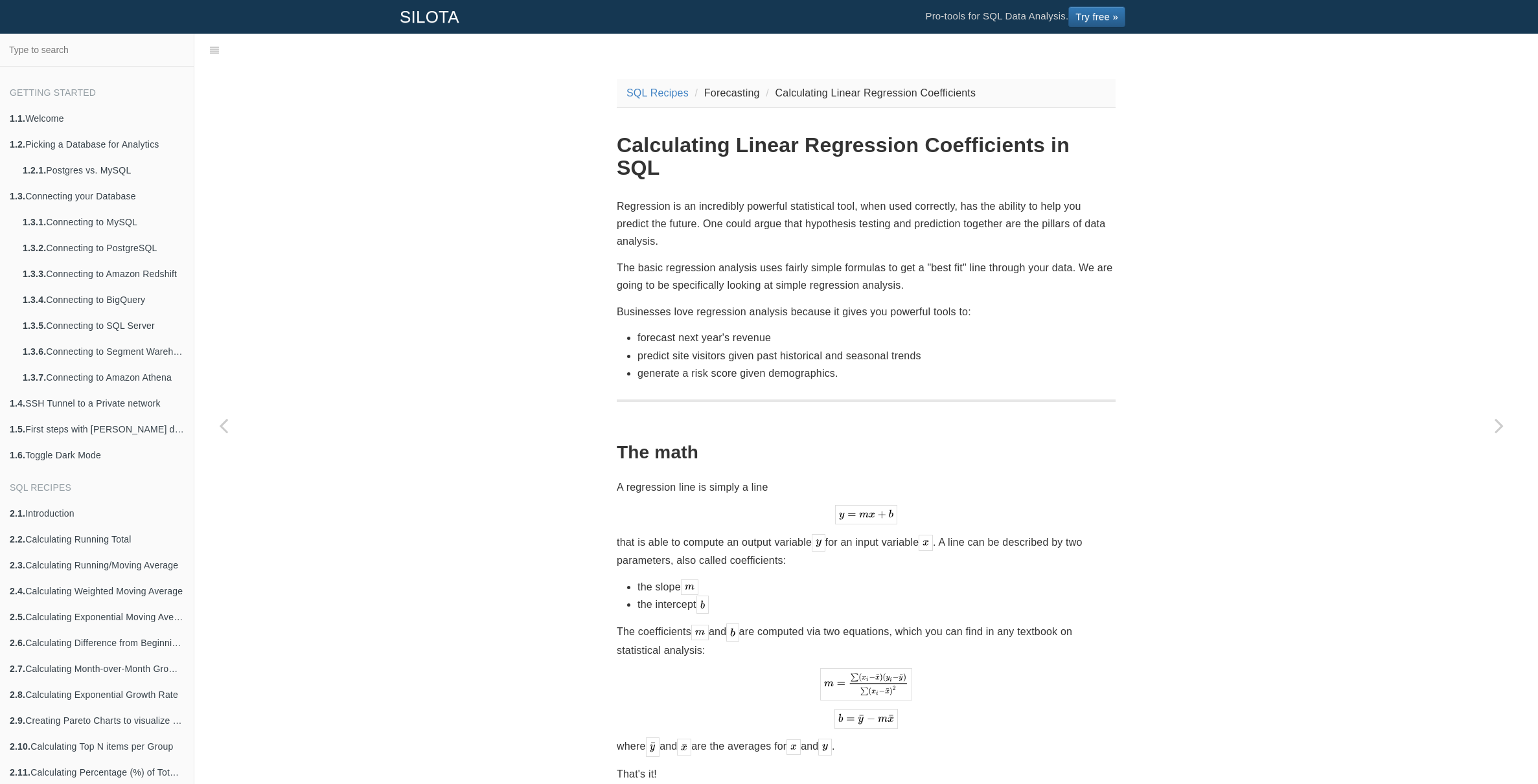
click at [826, 201] on p "Regression is an incredibly powerful statistical tool, when used correctly, has…" at bounding box center [866, 224] width 499 height 53
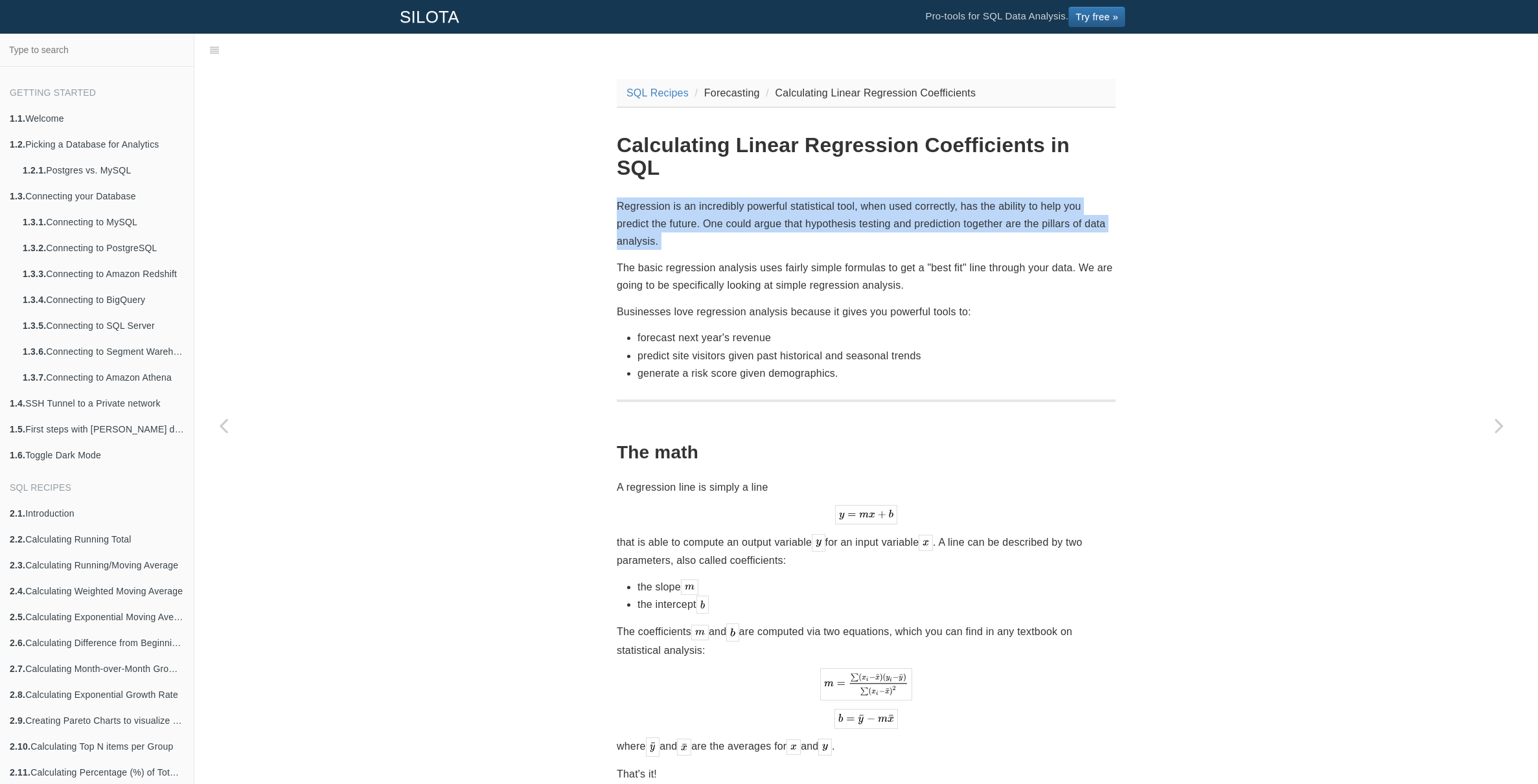
click at [826, 201] on p "Regression is an incredibly powerful statistical tool, when used correctly, has…" at bounding box center [866, 224] width 499 height 53
click at [826, 215] on p "Regression is an incredibly powerful statistical tool, when used correctly, has…" at bounding box center [866, 224] width 499 height 53
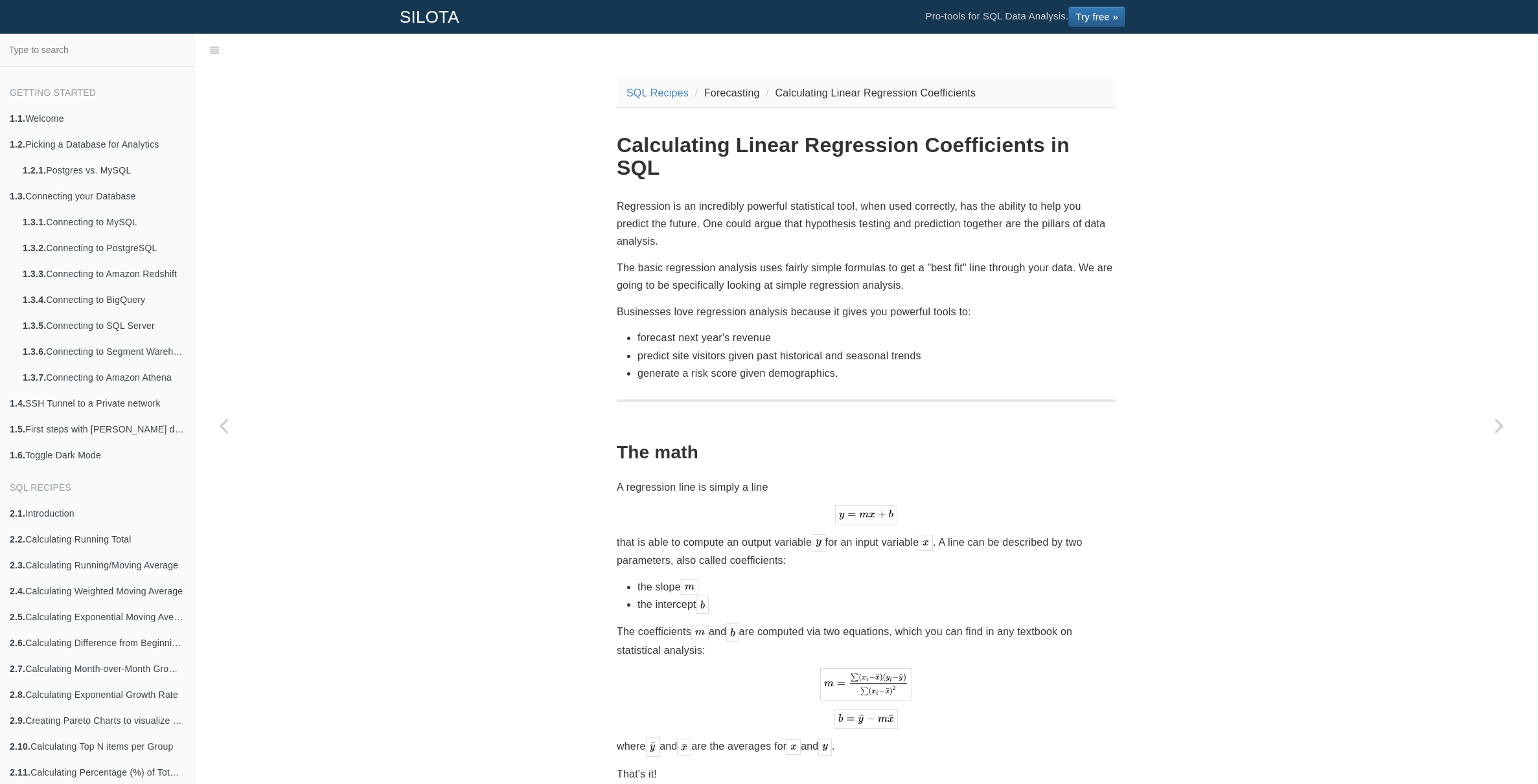
click at [820, 202] on p "Regression is an incredibly powerful statistical tool, when used correctly, has…" at bounding box center [866, 224] width 499 height 53
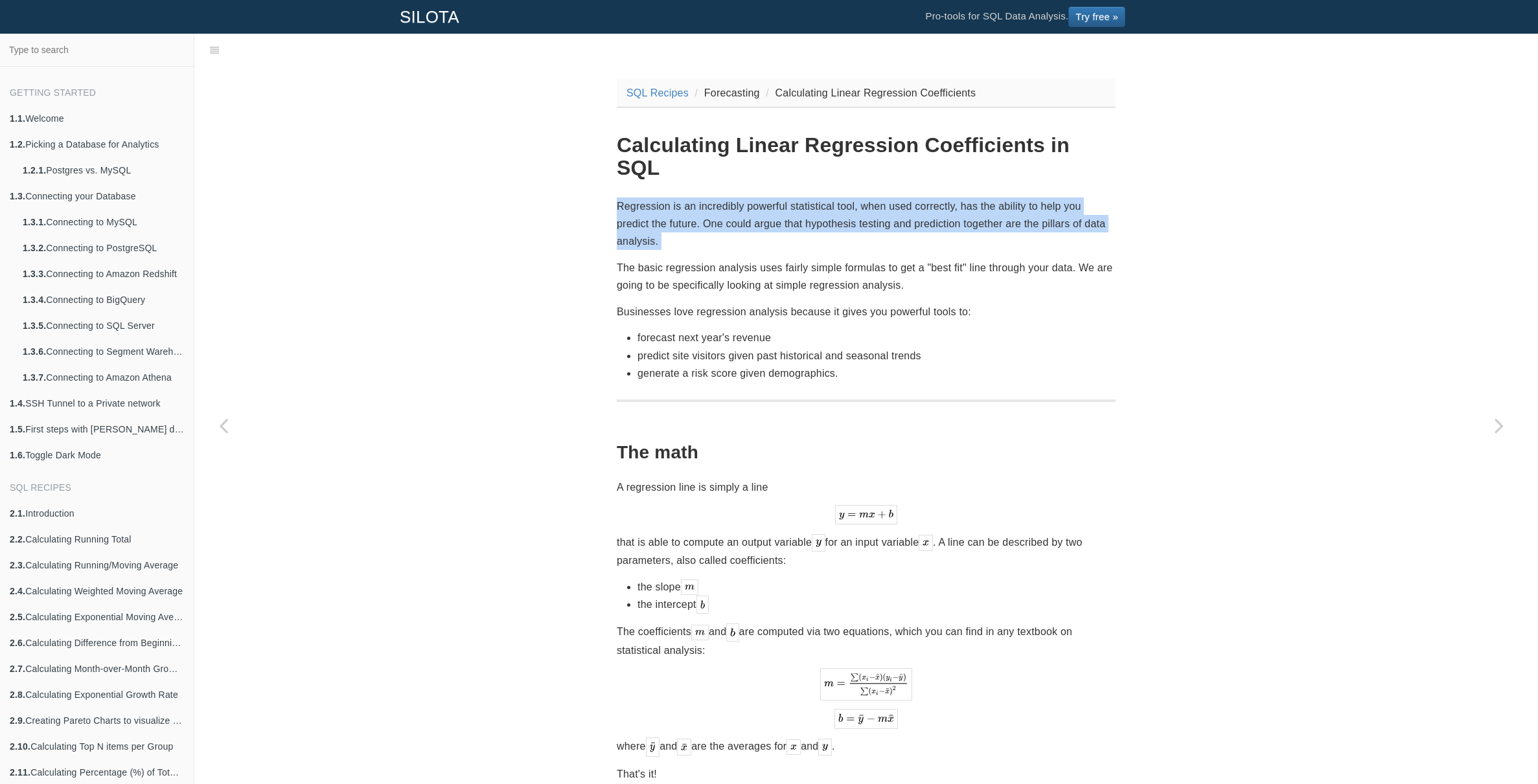
click at [820, 202] on p "Regression is an incredibly powerful statistical tool, when used correctly, has…" at bounding box center [866, 224] width 499 height 53
click at [824, 215] on p "Regression is an incredibly powerful statistical tool, when used correctly, has…" at bounding box center [866, 224] width 499 height 53
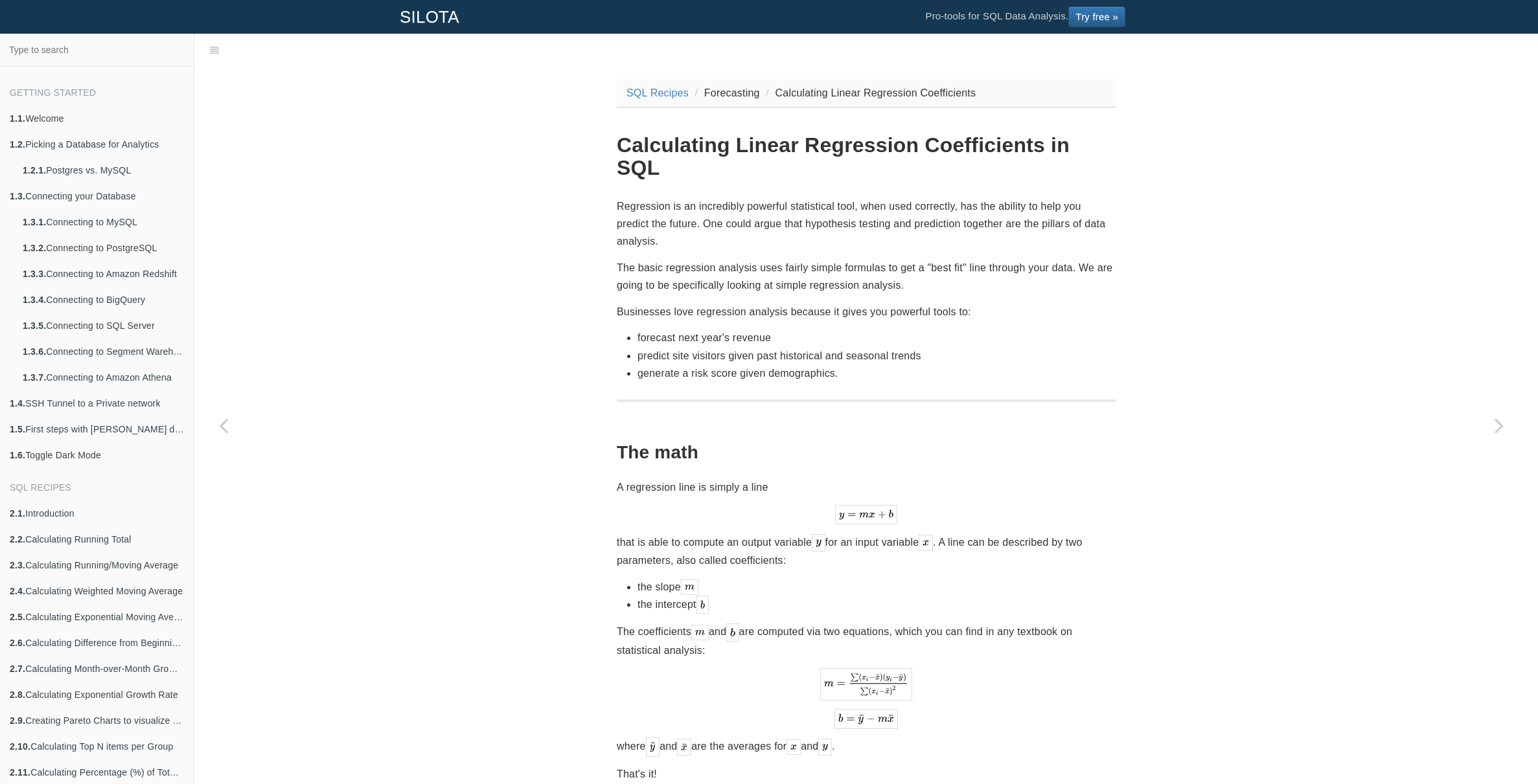
click at [828, 259] on p "The basic regression analysis uses fairly simple formulas to get a "best fit" l…" at bounding box center [866, 276] width 499 height 35
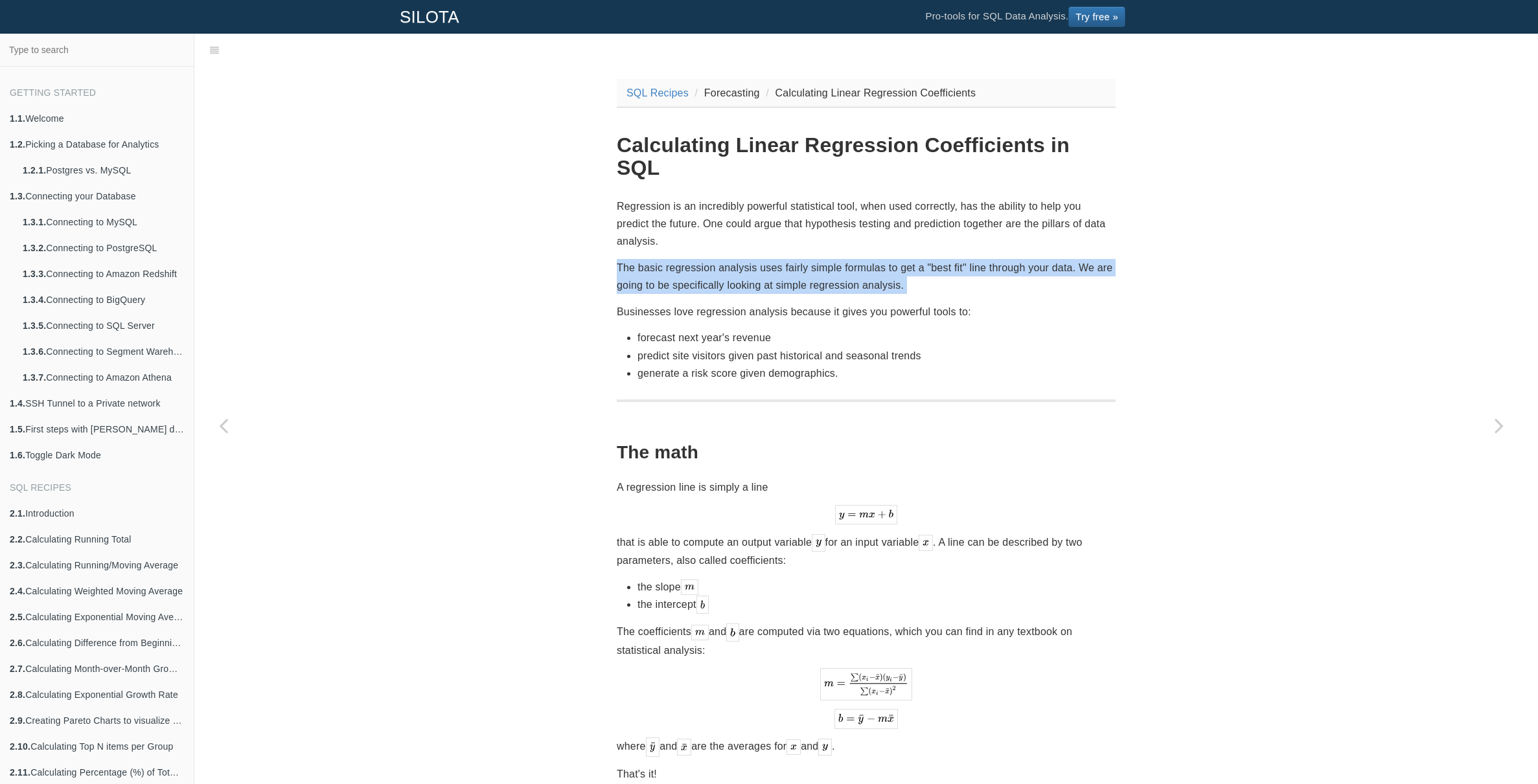
click at [828, 259] on p "The basic regression analysis uses fairly simple formulas to get a "best fit" l…" at bounding box center [866, 276] width 499 height 35
click at [890, 259] on p "The basic regression analysis uses fairly simple formulas to get a "best fit" l…" at bounding box center [866, 276] width 499 height 35
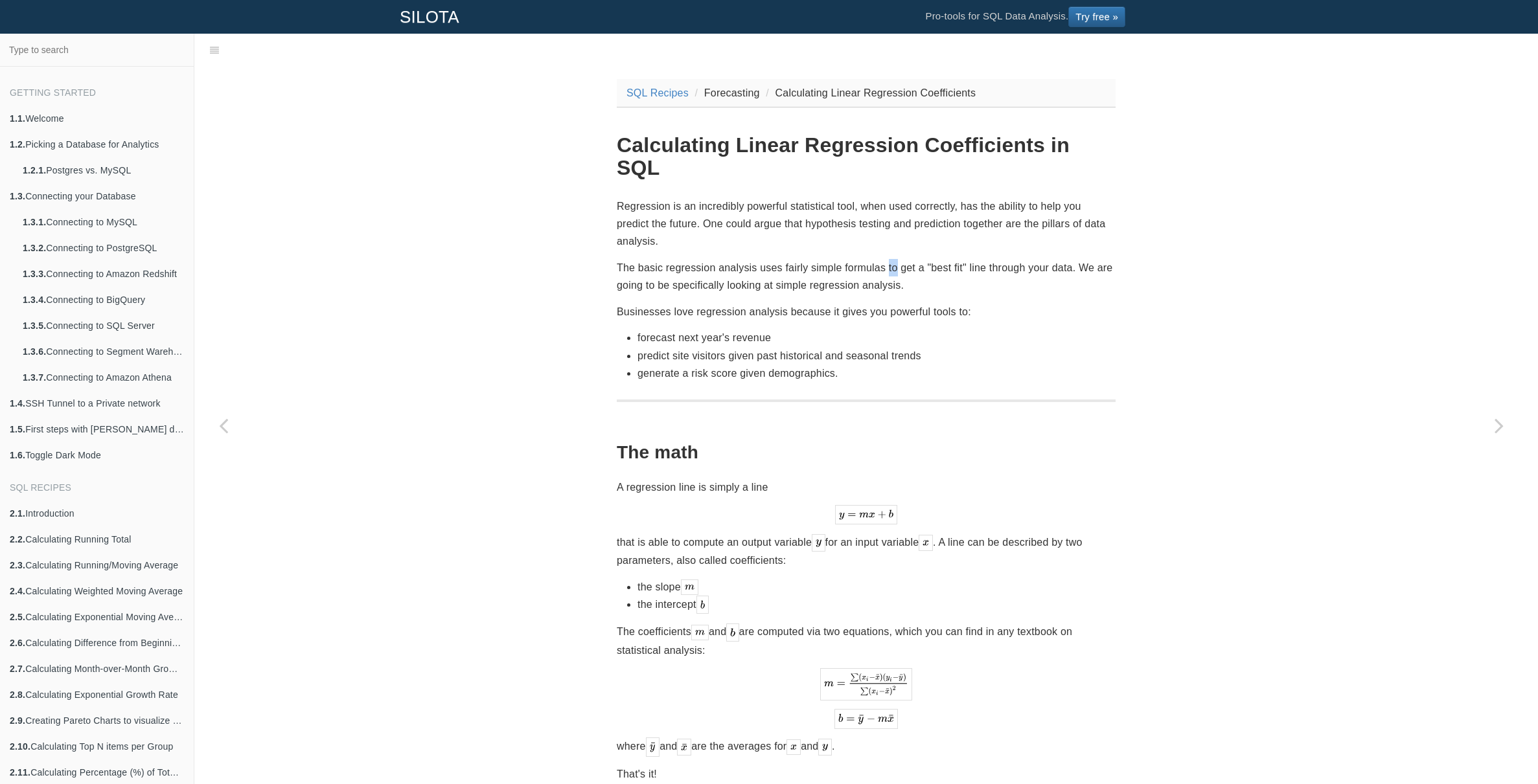
click at [890, 259] on p "The basic regression analysis uses fairly simple formulas to get a "best fit" l…" at bounding box center [866, 276] width 499 height 35
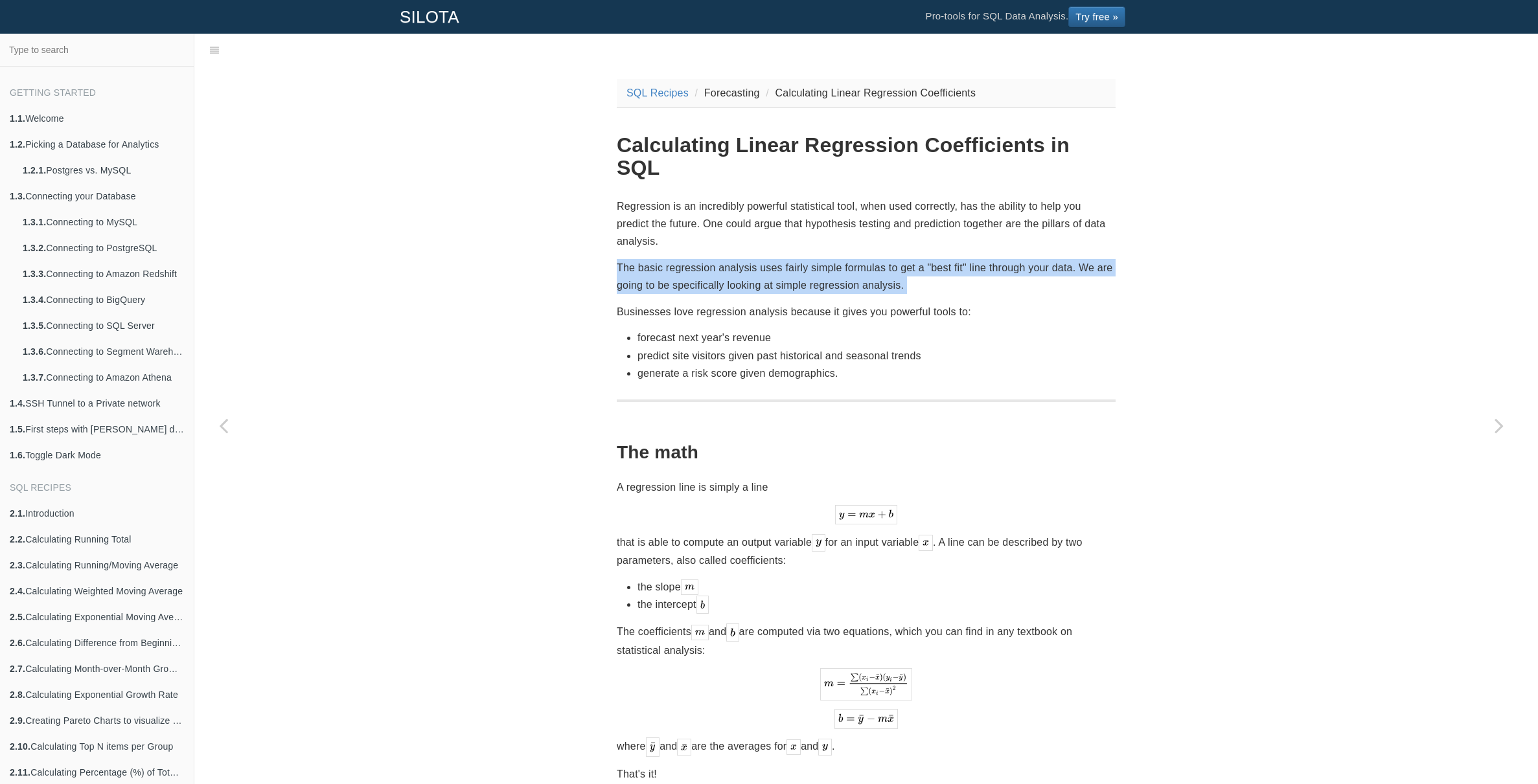
click at [890, 259] on p "The basic regression analysis uses fairly simple formulas to get a "best fit" l…" at bounding box center [866, 276] width 499 height 35
click at [910, 259] on p "The basic regression analysis uses fairly simple formulas to get a "best fit" l…" at bounding box center [866, 276] width 499 height 35
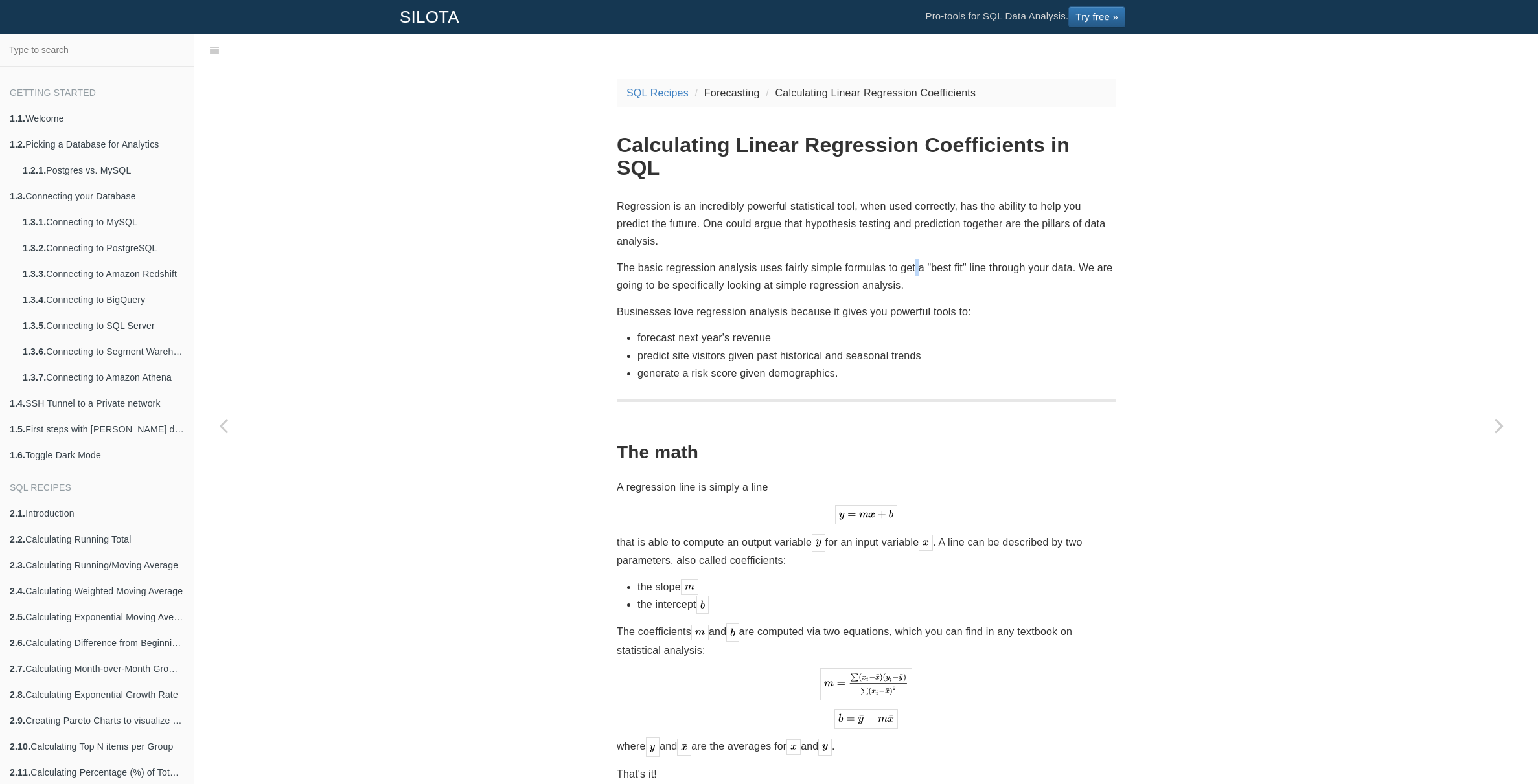
click at [910, 259] on p "The basic regression analysis uses fairly simple formulas to get a "best fit" l…" at bounding box center [866, 276] width 499 height 35
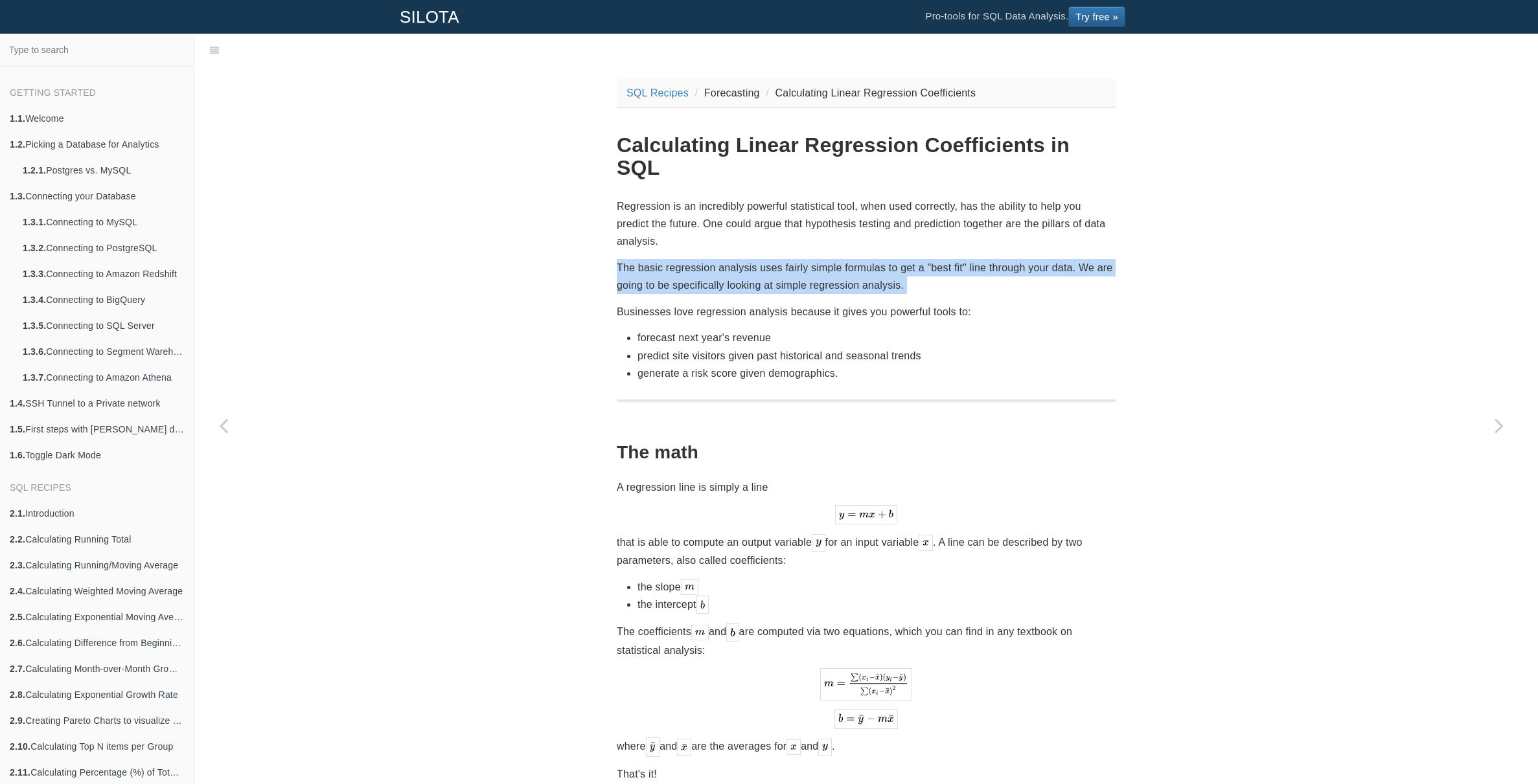
click at [910, 259] on p "The basic regression analysis uses fairly simple formulas to get a "best fit" l…" at bounding box center [866, 276] width 499 height 35
click at [929, 259] on p "The basic regression analysis uses fairly simple formulas to get a "best fit" l…" at bounding box center [866, 276] width 499 height 35
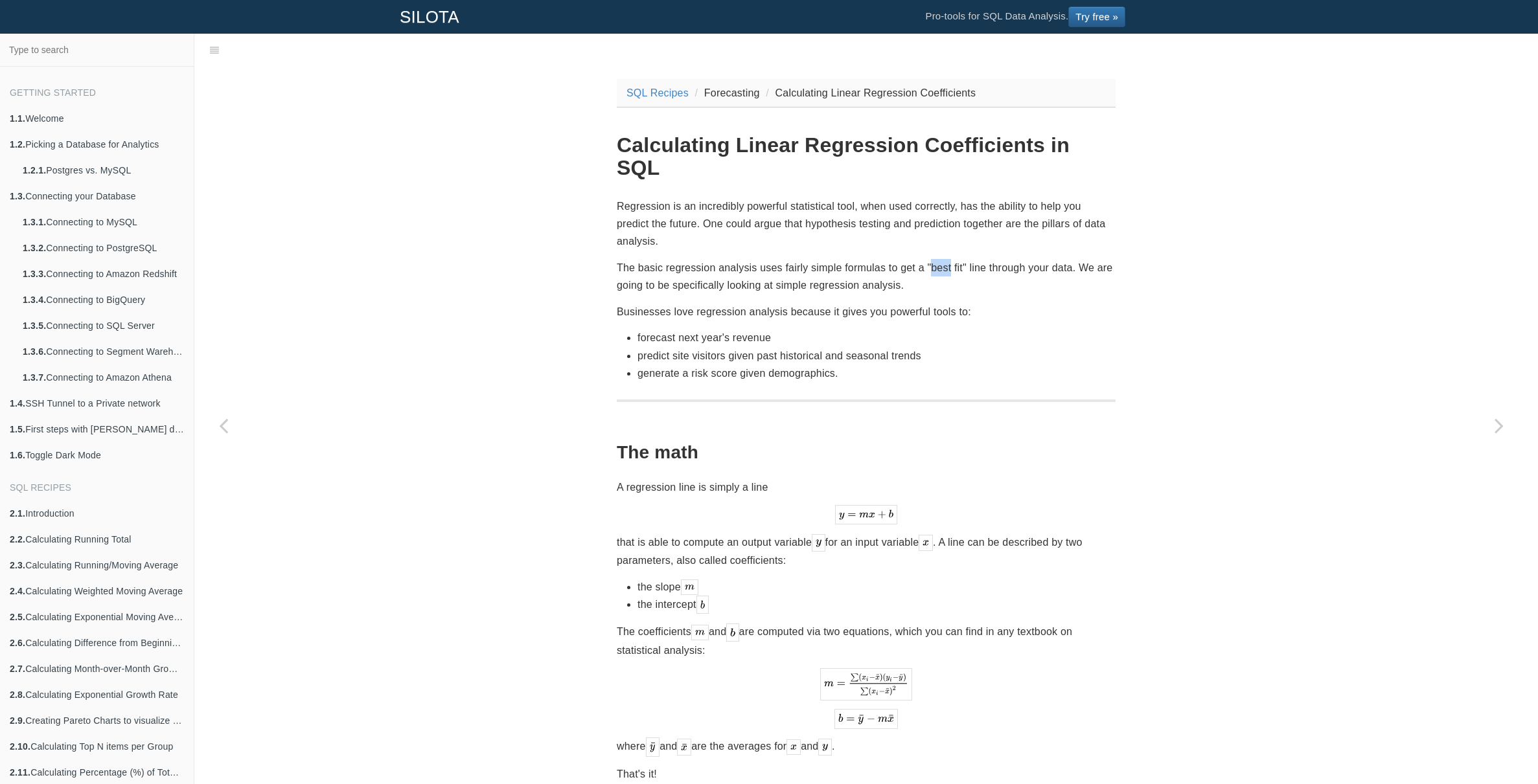
click at [929, 259] on p "The basic regression analysis uses fairly simple formulas to get a "best fit" l…" at bounding box center [866, 276] width 499 height 35
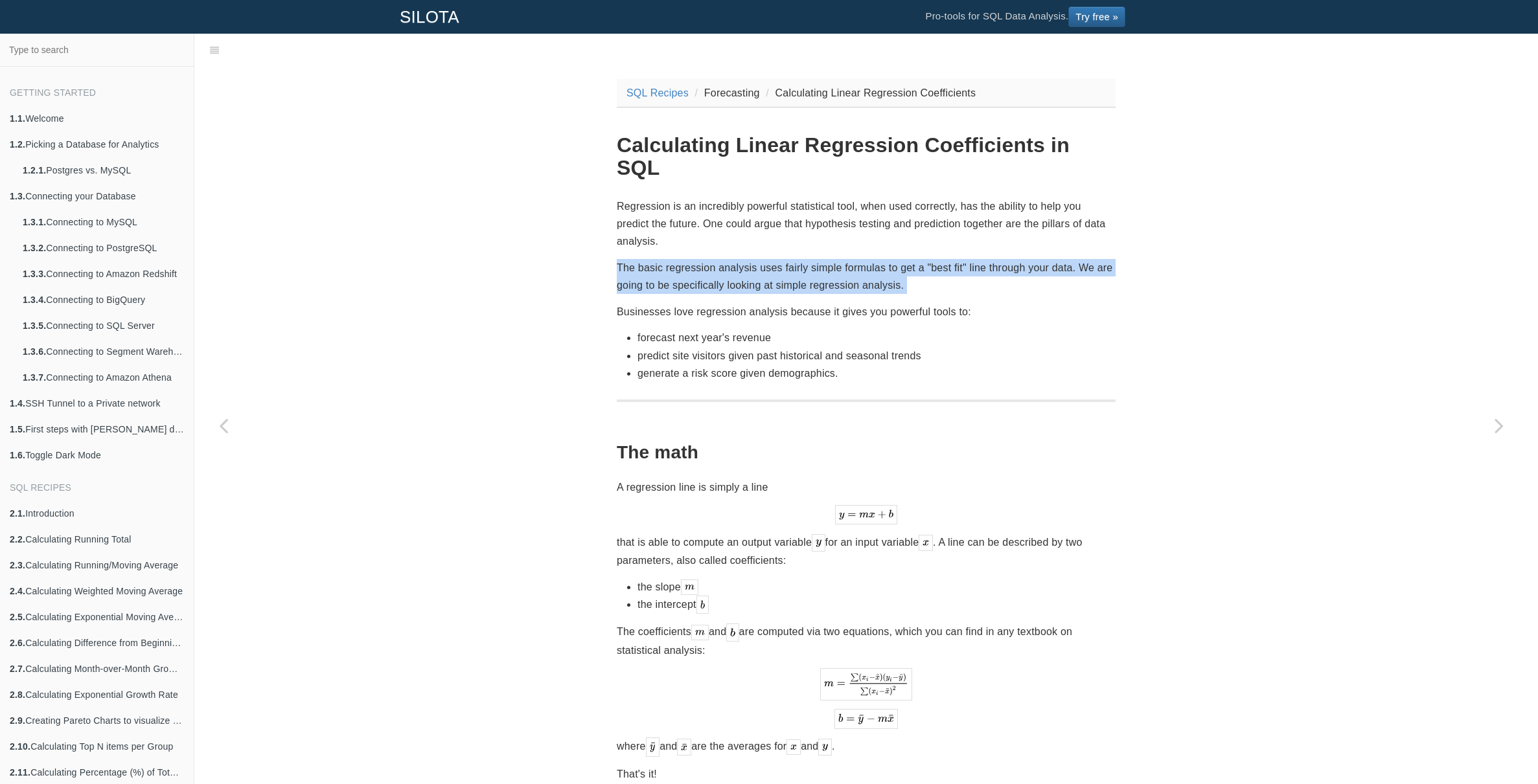
click at [929, 259] on p "The basic regression analysis uses fairly simple formulas to get a "best fit" l…" at bounding box center [866, 276] width 499 height 35
click at [988, 259] on p "The basic regression analysis uses fairly simple formulas to get a "best fit" l…" at bounding box center [866, 276] width 499 height 35
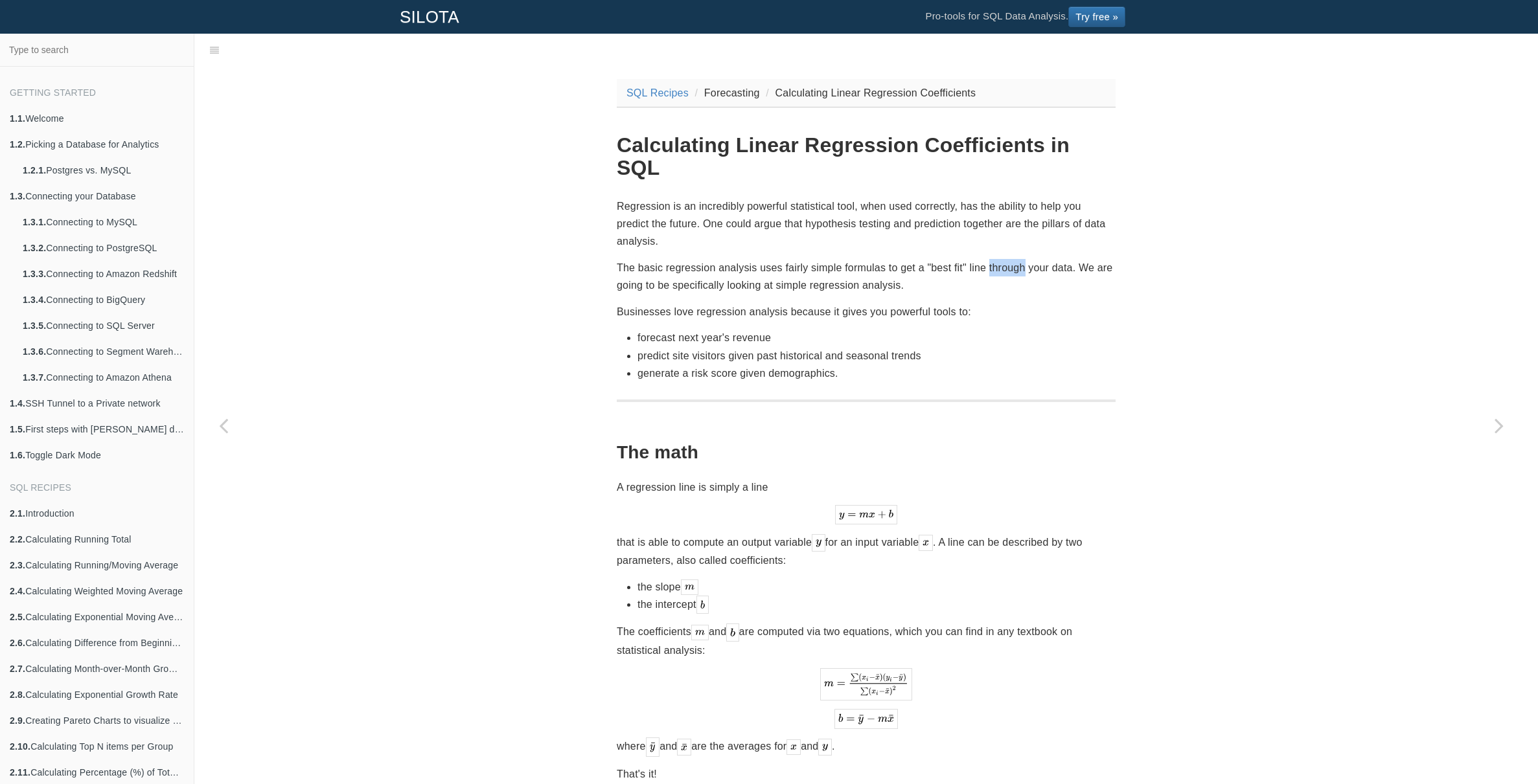
click at [988, 259] on p "The basic regression analysis uses fairly simple formulas to get a "best fit" l…" at bounding box center [866, 276] width 499 height 35
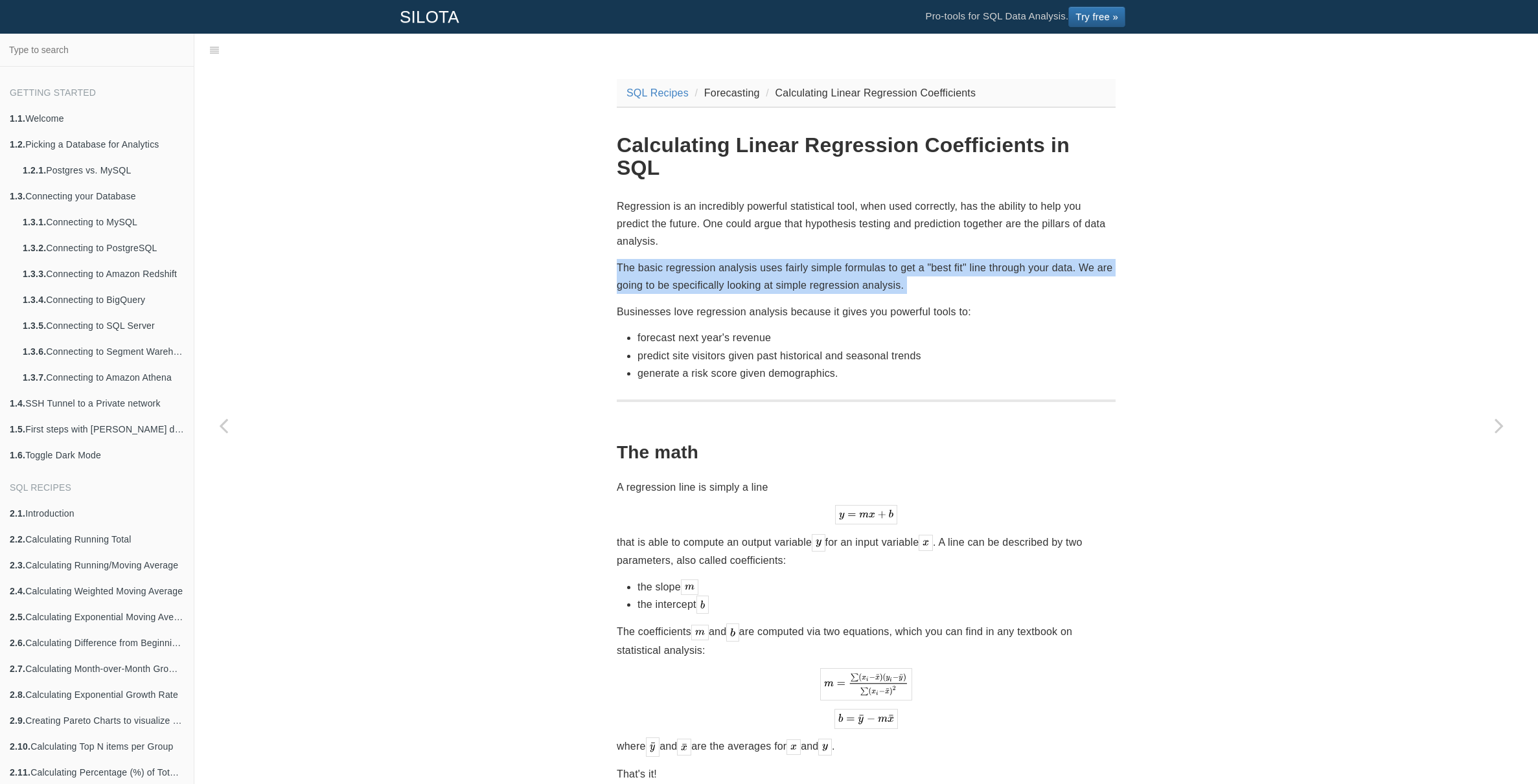
click at [988, 259] on p "The basic regression analysis uses fairly simple formulas to get a "best fit" l…" at bounding box center [866, 276] width 499 height 35
click at [987, 259] on p "The basic regression analysis uses fairly simple formulas to get a "best fit" l…" at bounding box center [866, 276] width 499 height 35
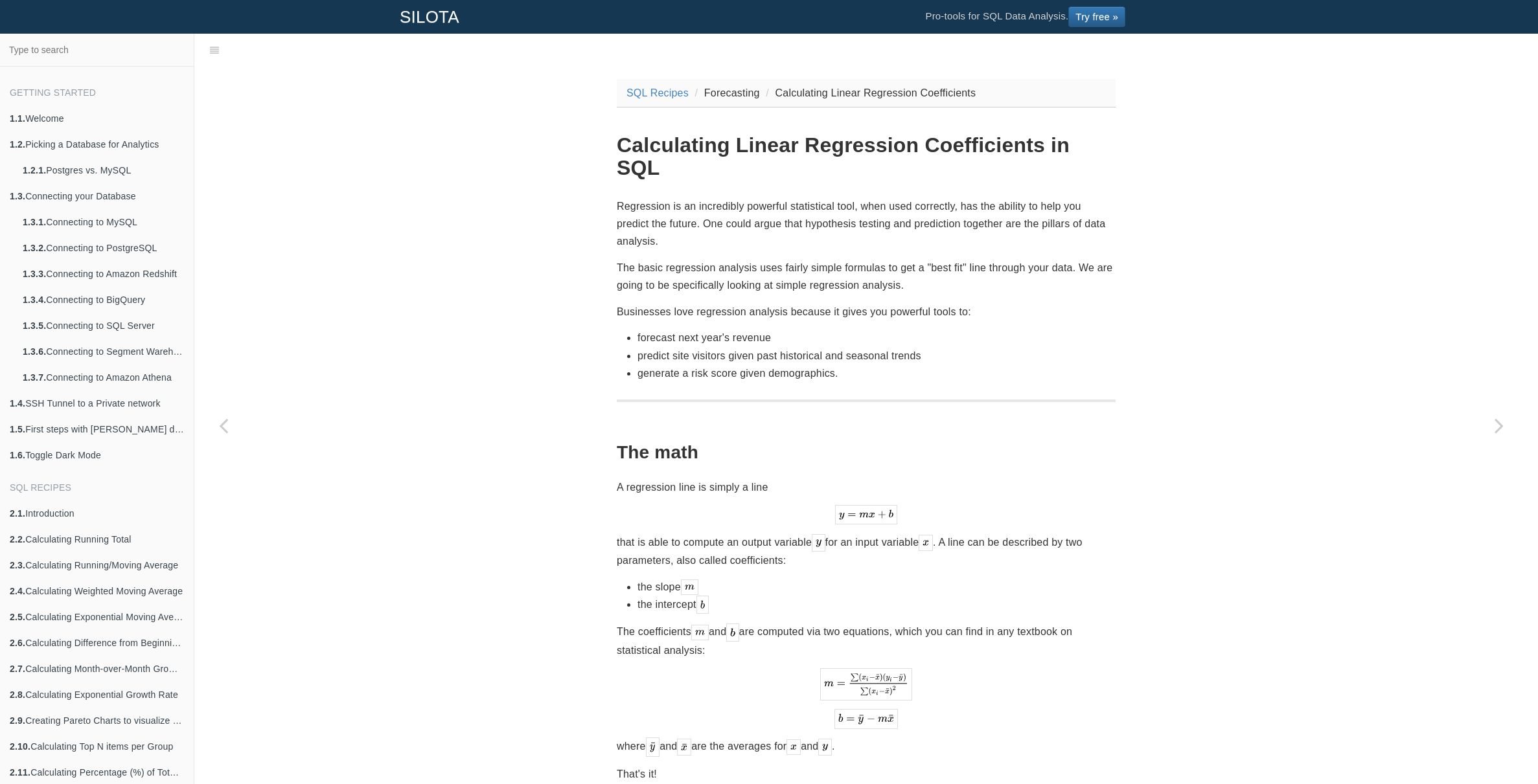
click at [877, 259] on p "The basic regression analysis uses fairly simple formulas to get a "best fit" l…" at bounding box center [866, 276] width 499 height 35
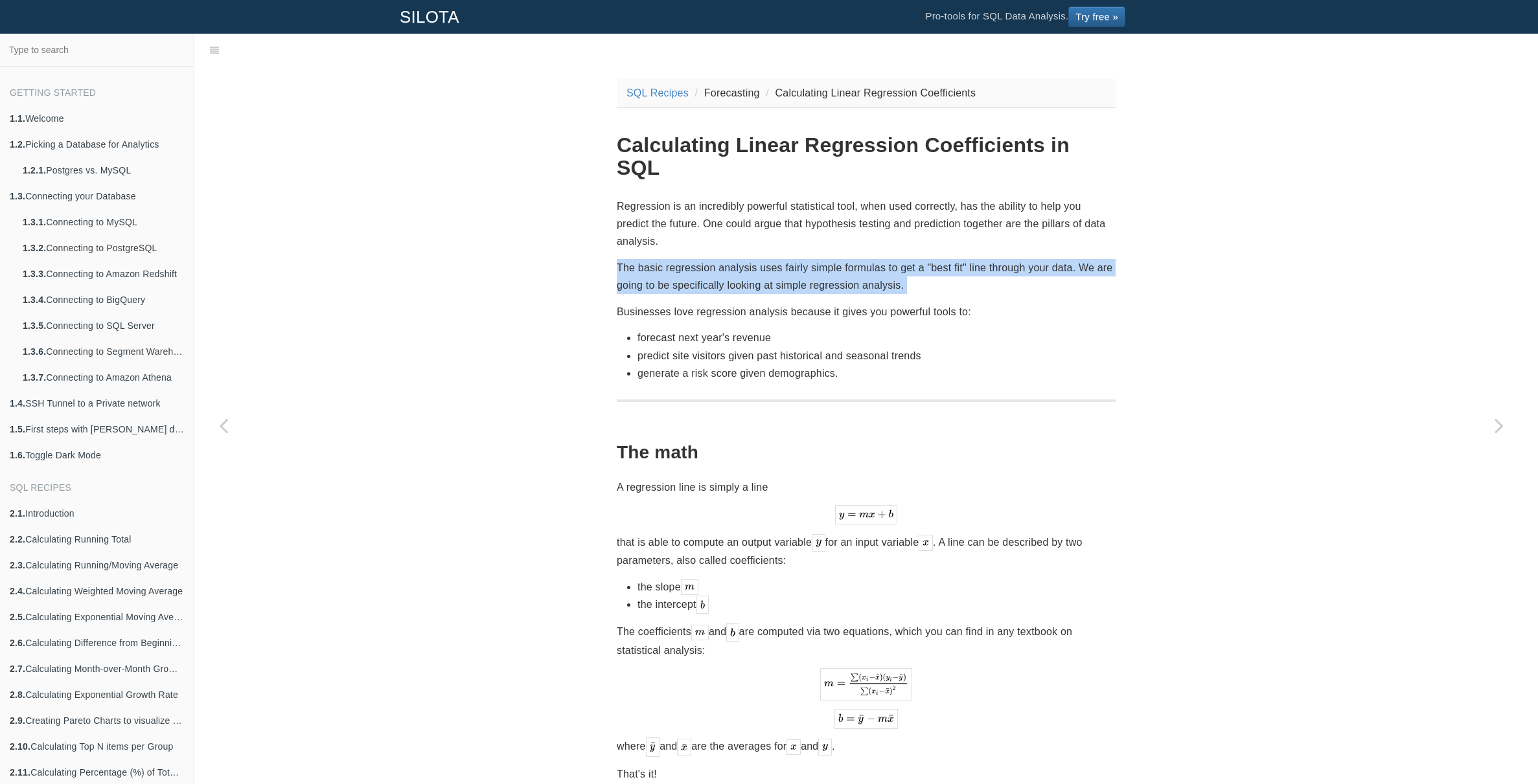
click at [877, 259] on p "The basic regression analysis uses fairly simple formulas to get a "best fit" l…" at bounding box center [866, 276] width 499 height 35
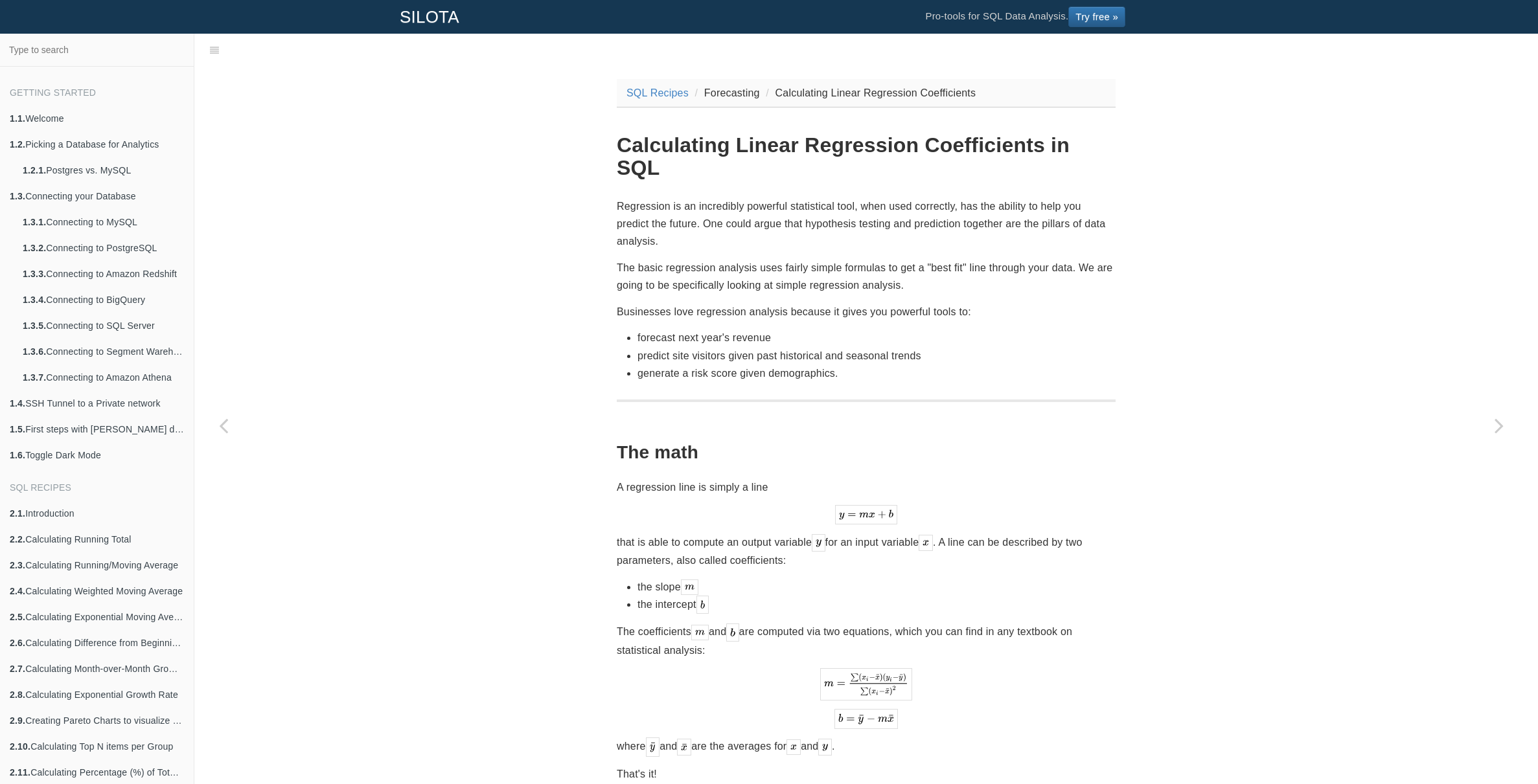
click at [892, 259] on p "The basic regression analysis uses fairly simple formulas to get a "best fit" l…" at bounding box center [866, 276] width 499 height 35
click at [845, 259] on p "The basic regression analysis uses fairly simple formulas to get a "best fit" l…" at bounding box center [866, 276] width 499 height 35
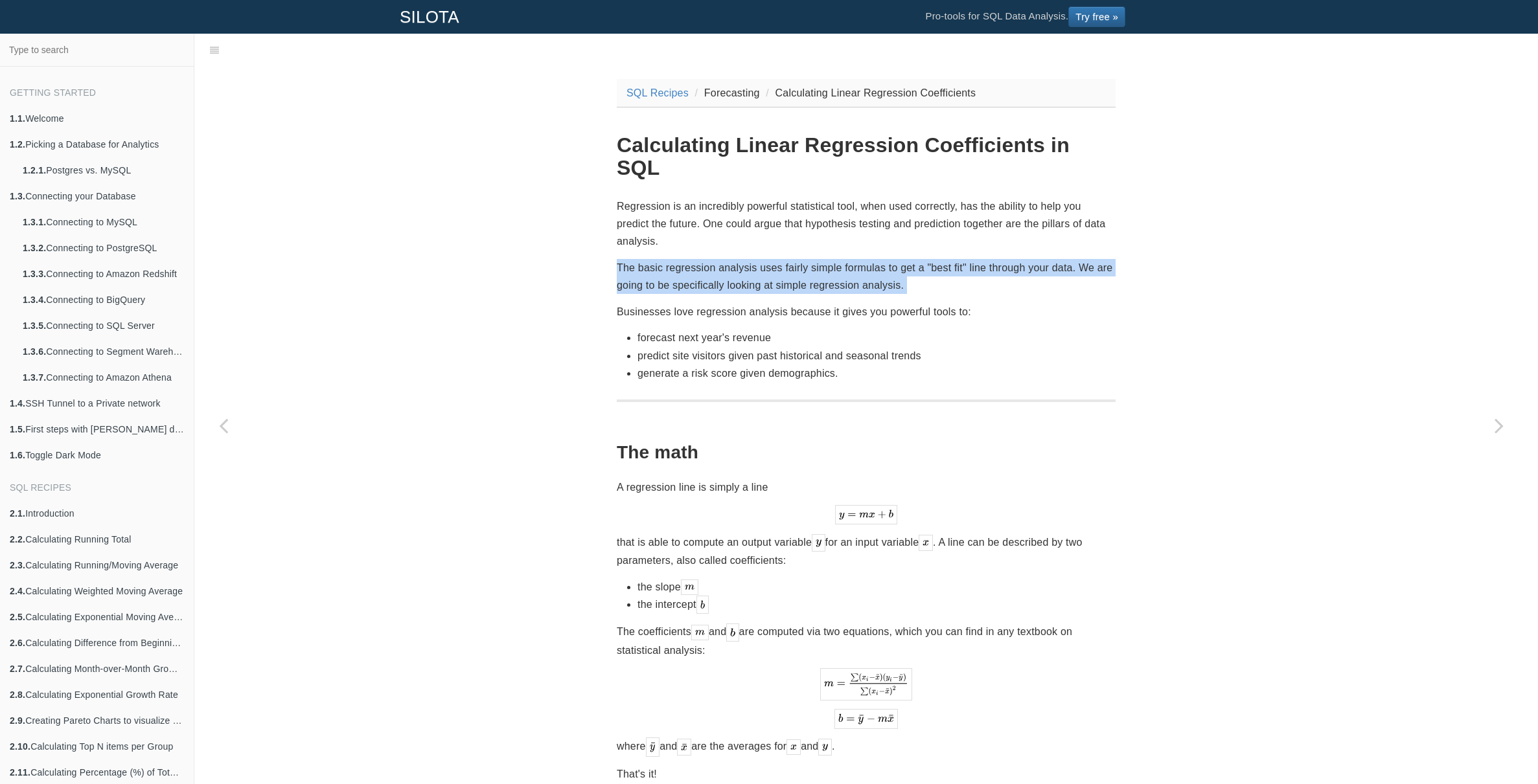
click at [845, 259] on p "The basic regression analysis uses fairly simple formulas to get a "best fit" l…" at bounding box center [866, 276] width 499 height 35
click at [849, 259] on p "The basic regression analysis uses fairly simple formulas to get a "best fit" l…" at bounding box center [866, 276] width 499 height 35
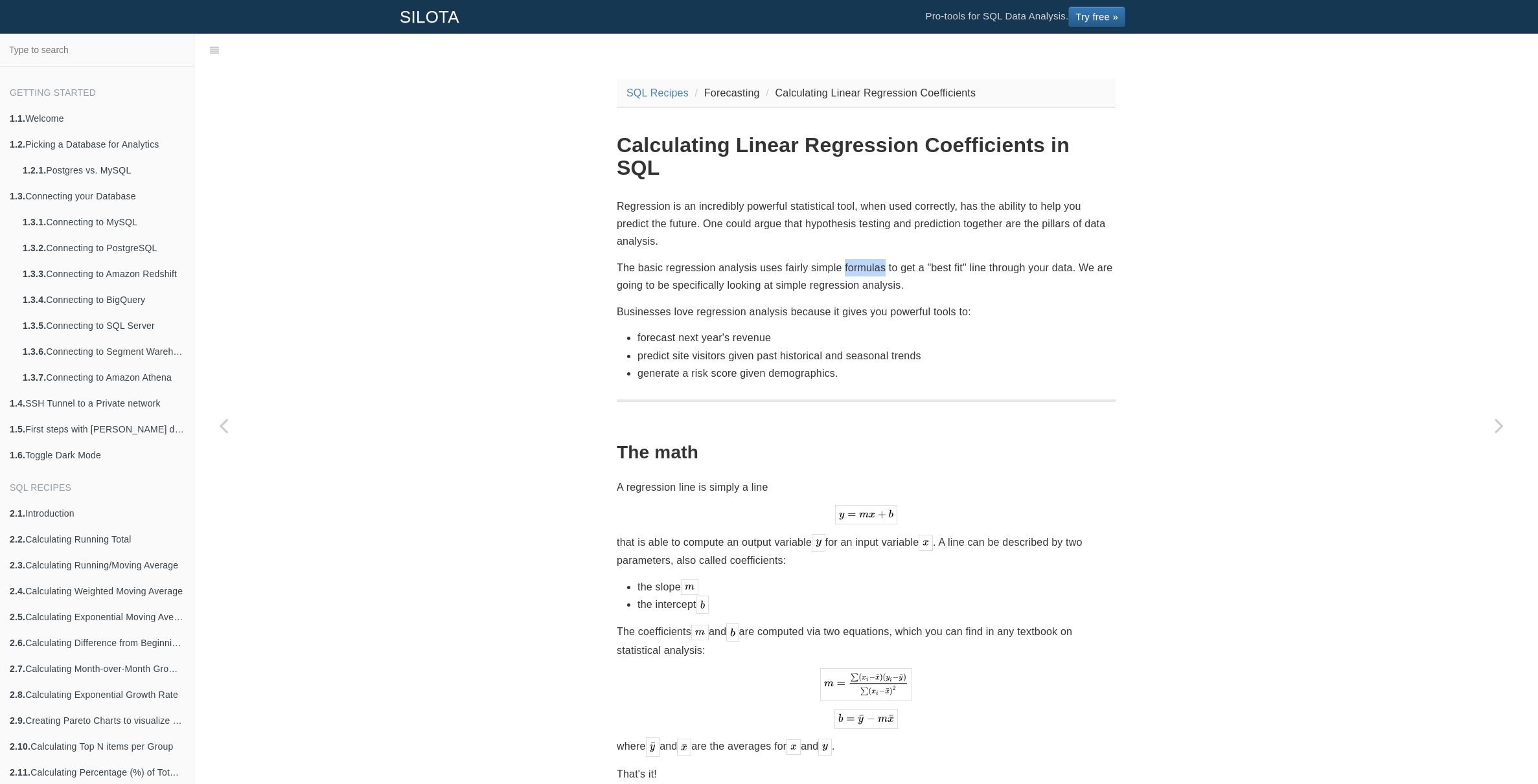
click at [849, 259] on p "The basic regression analysis uses fairly simple formulas to get a "best fit" l…" at bounding box center [866, 276] width 499 height 35
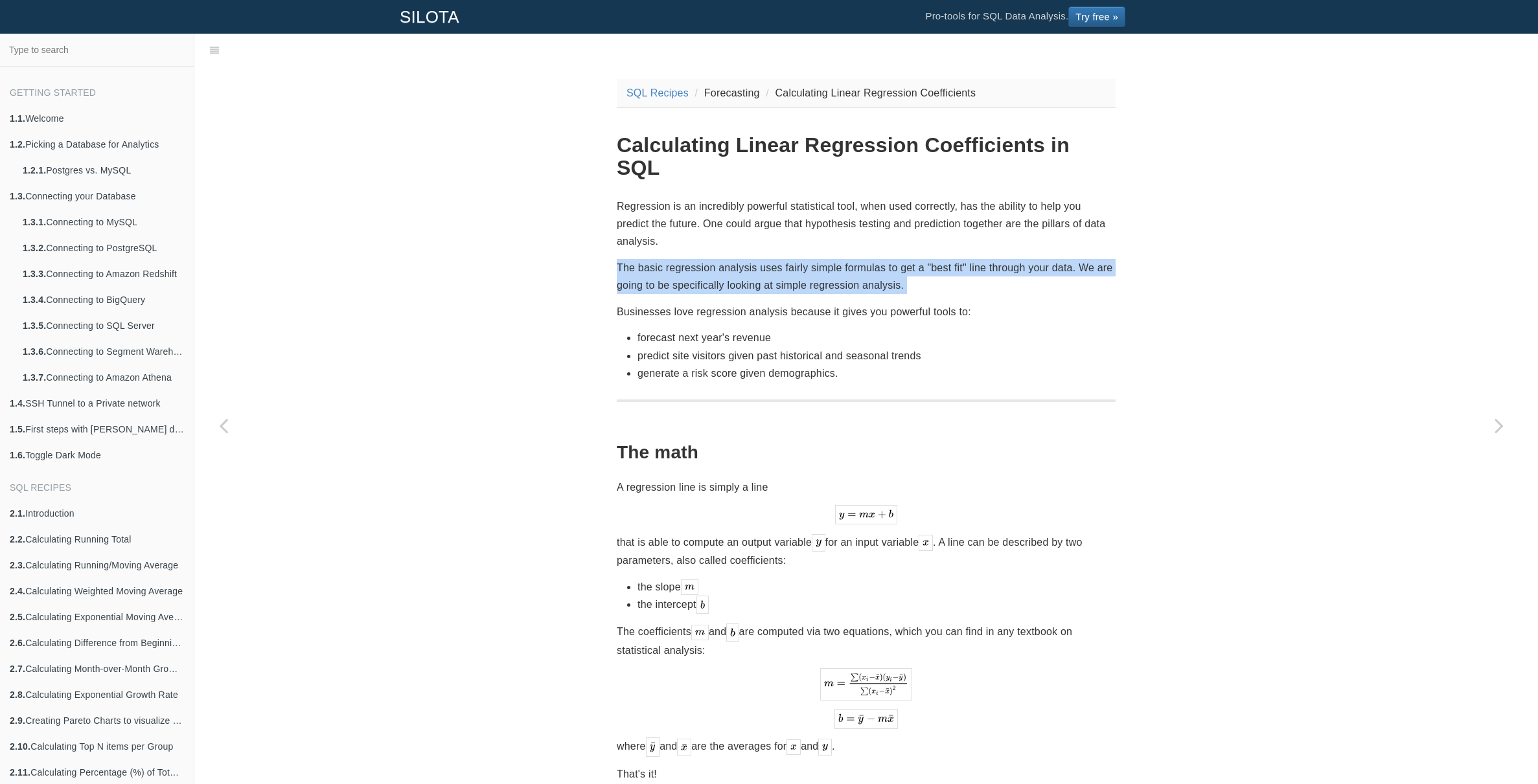
click at [849, 259] on p "The basic regression analysis uses fairly simple formulas to get a "best fit" l…" at bounding box center [866, 276] width 499 height 35
click at [860, 259] on p "The basic regression analysis uses fairly simple formulas to get a "best fit" l…" at bounding box center [866, 276] width 499 height 35
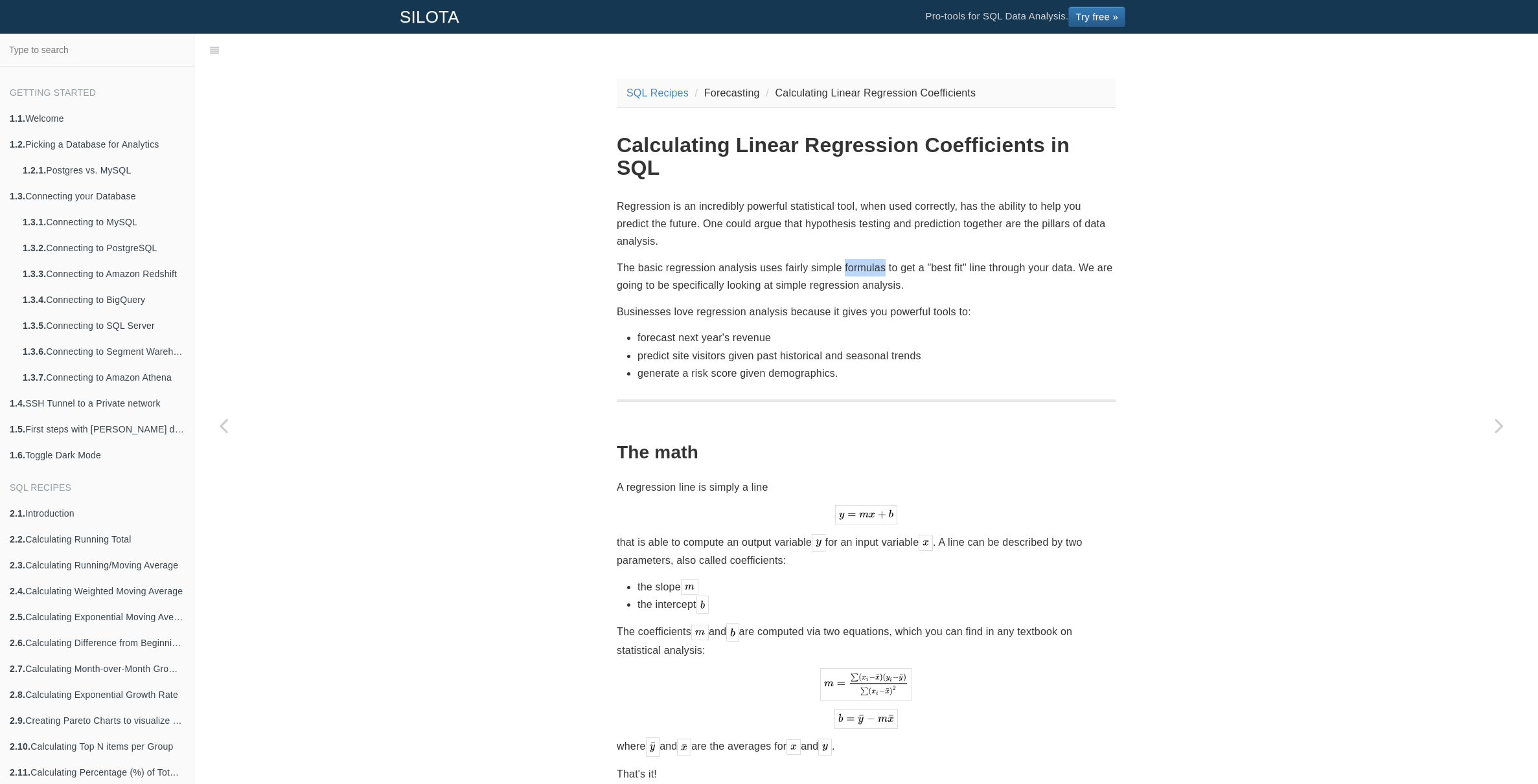
click at [860, 259] on p "The basic regression analysis uses fairly simple formulas to get a "best fit" l…" at bounding box center [866, 276] width 499 height 35
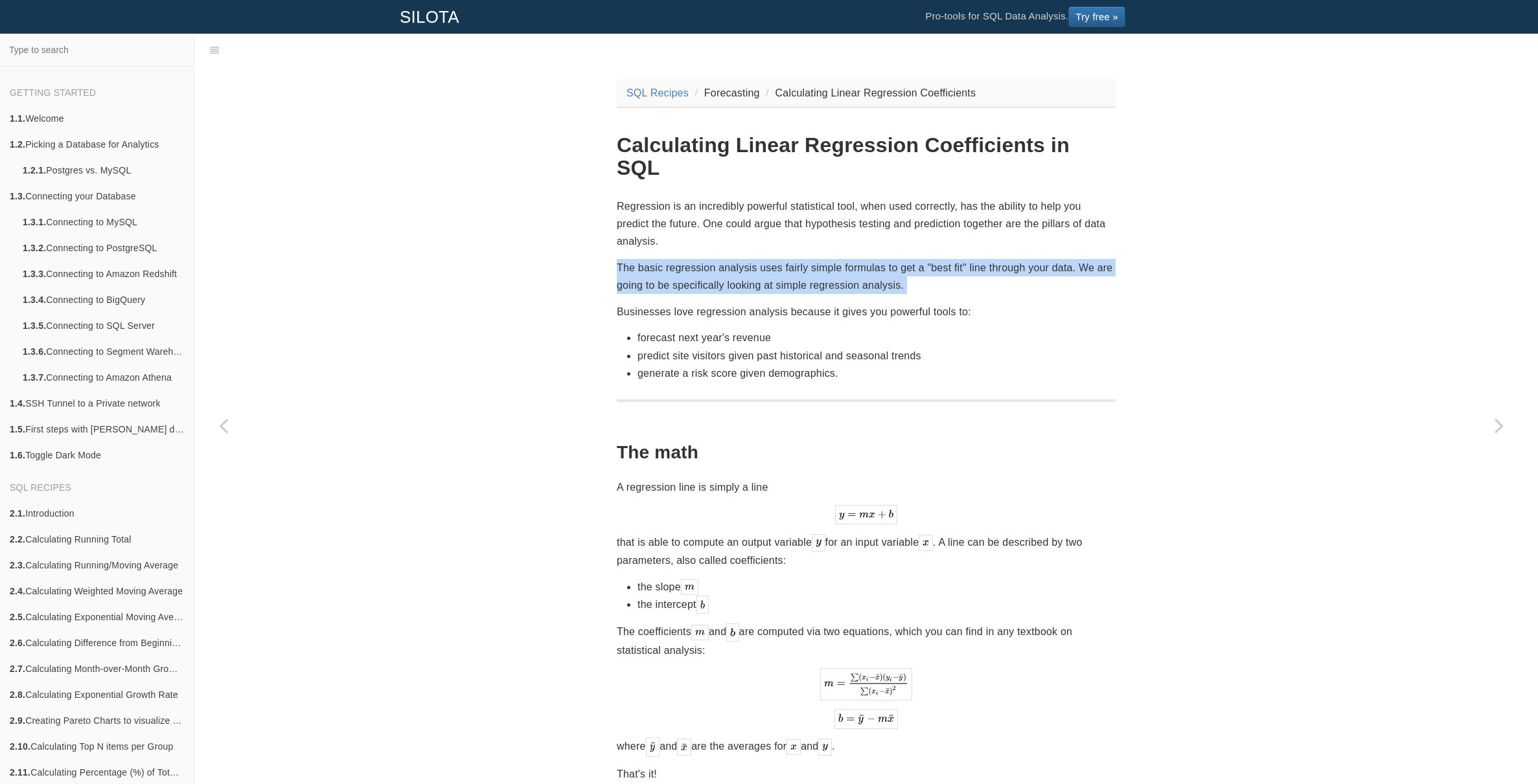
click at [860, 259] on p "The basic regression analysis uses fairly simple formulas to get a "best fit" l…" at bounding box center [866, 276] width 499 height 35
click at [861, 259] on p "The basic regression analysis uses fairly simple formulas to get a "best fit" l…" at bounding box center [866, 276] width 499 height 35
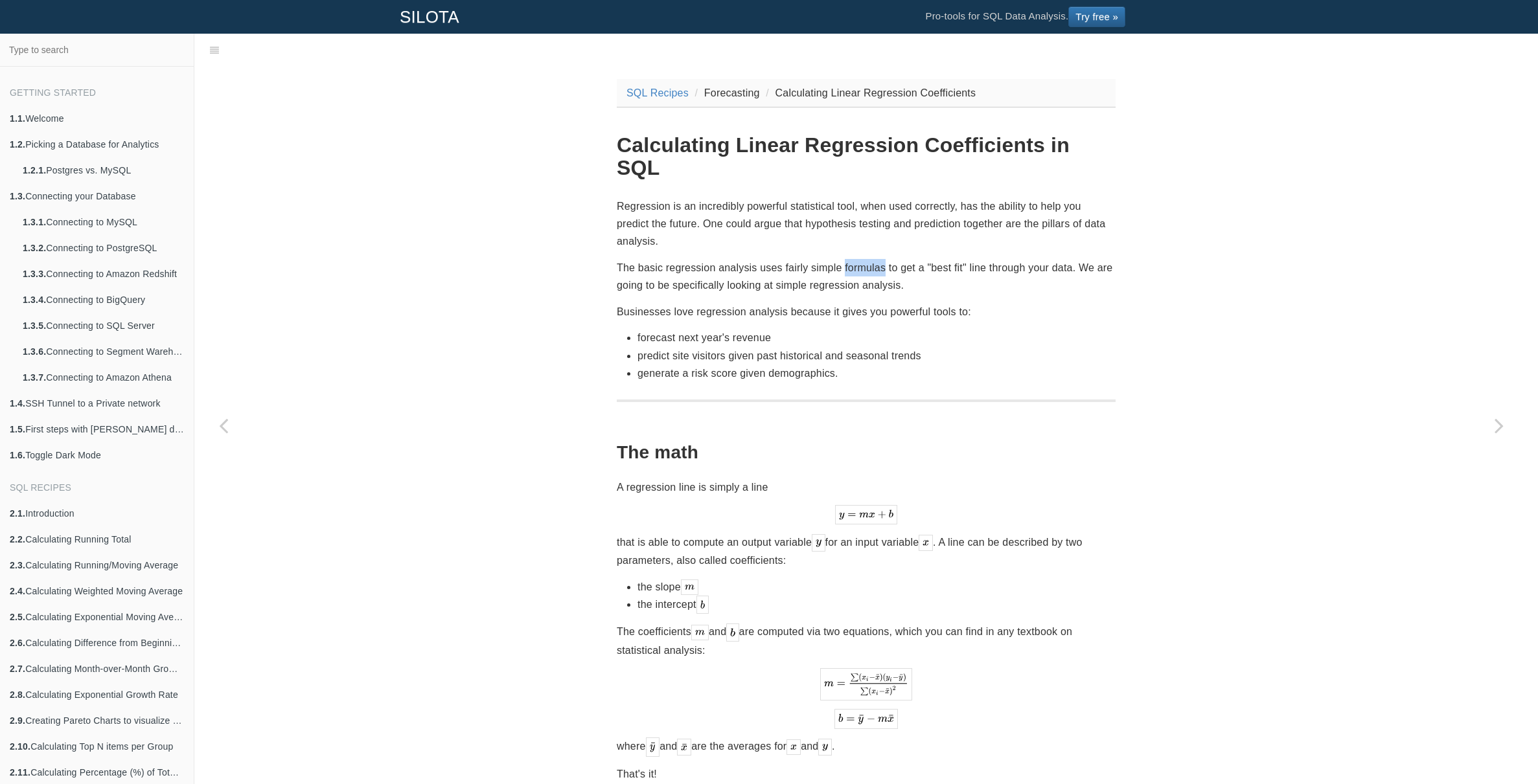
click at [861, 259] on p "The basic regression analysis uses fairly simple formulas to get a "best fit" l…" at bounding box center [866, 276] width 499 height 35
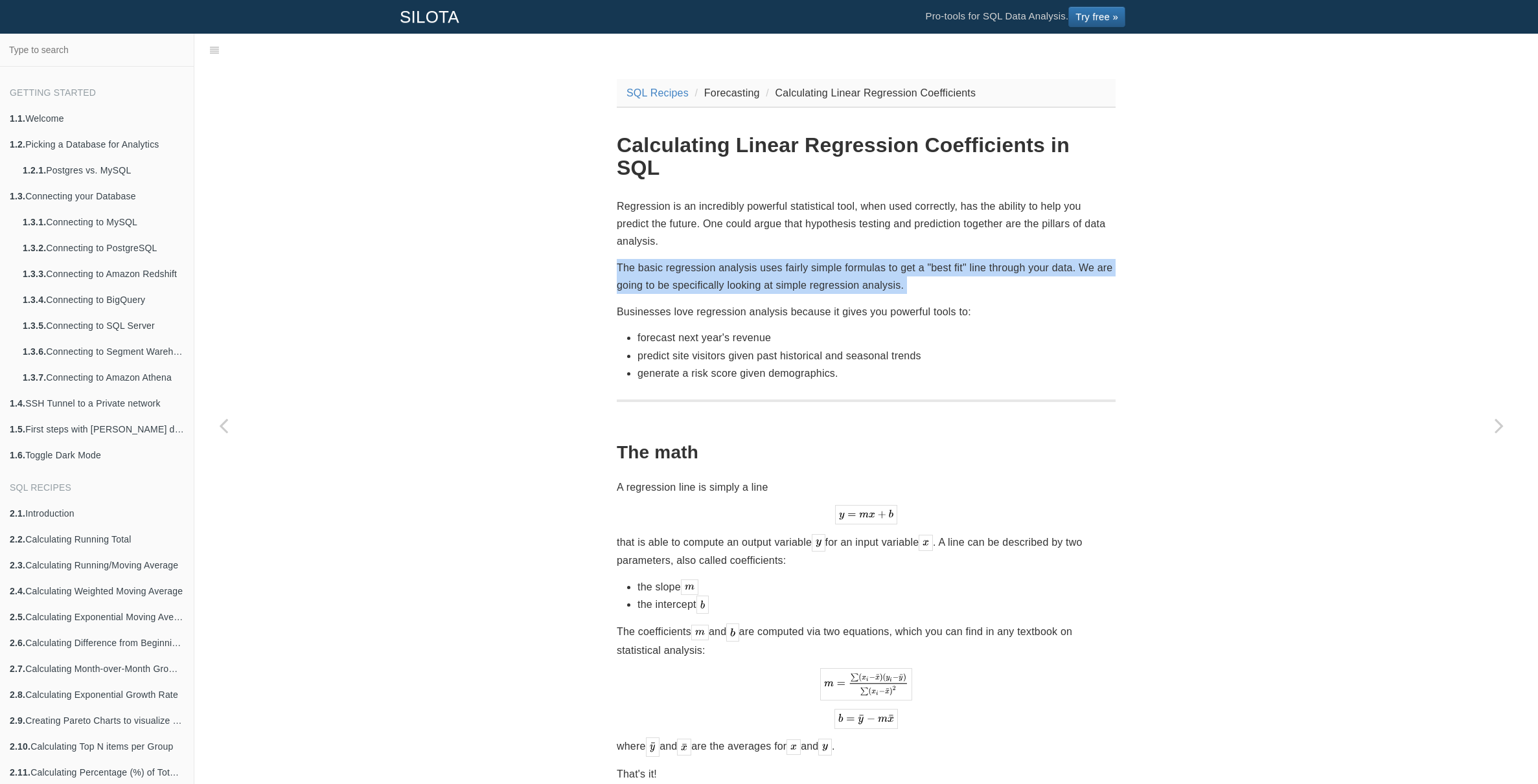
click at [861, 259] on p "The basic regression analysis uses fairly simple formulas to get a "best fit" l…" at bounding box center [866, 276] width 499 height 35
click at [862, 259] on p "The basic regression analysis uses fairly simple formulas to get a "best fit" l…" at bounding box center [866, 276] width 499 height 35
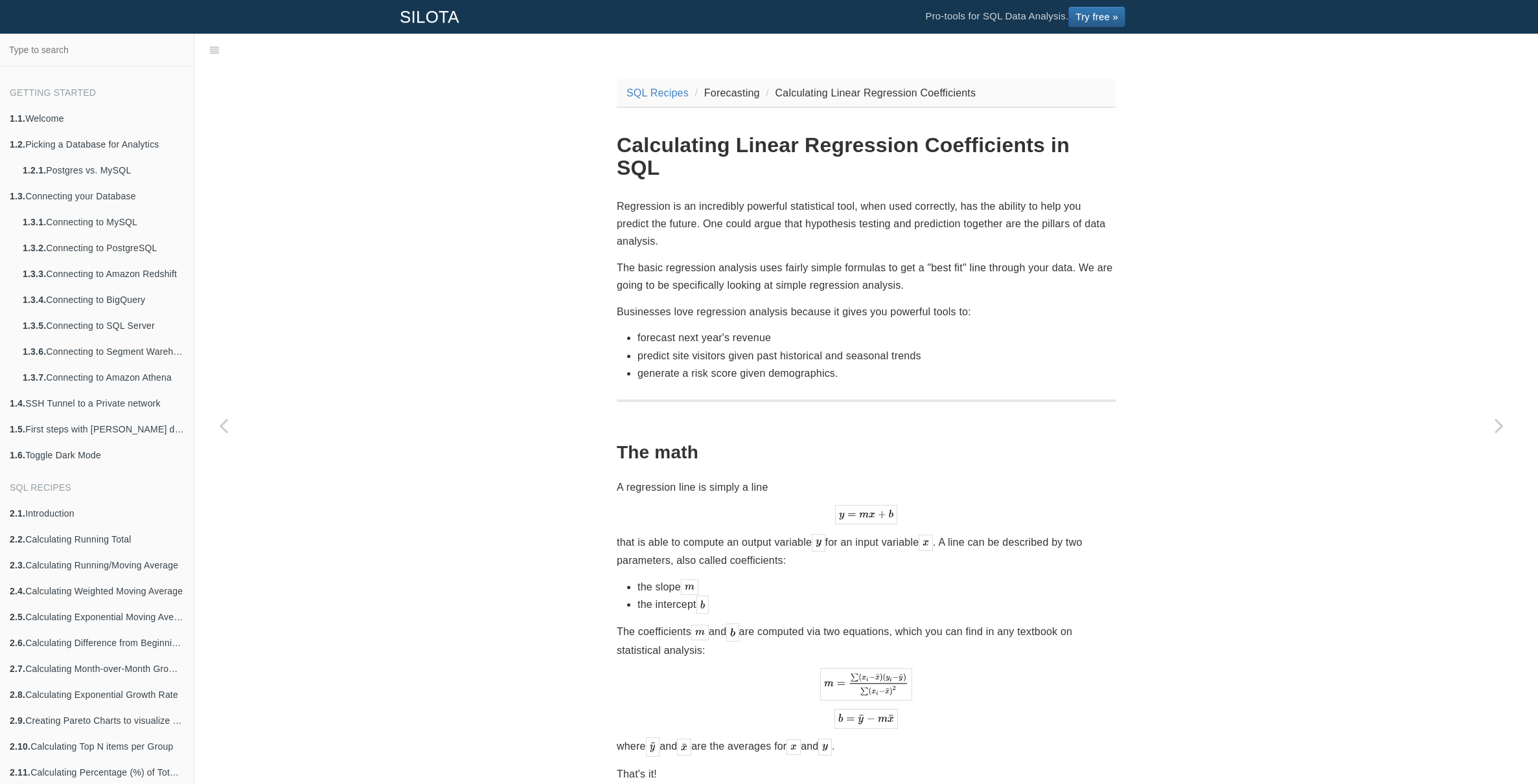
click at [754, 259] on p "The basic regression analysis uses fairly simple formulas to get a "best fit" l…" at bounding box center [866, 276] width 499 height 35
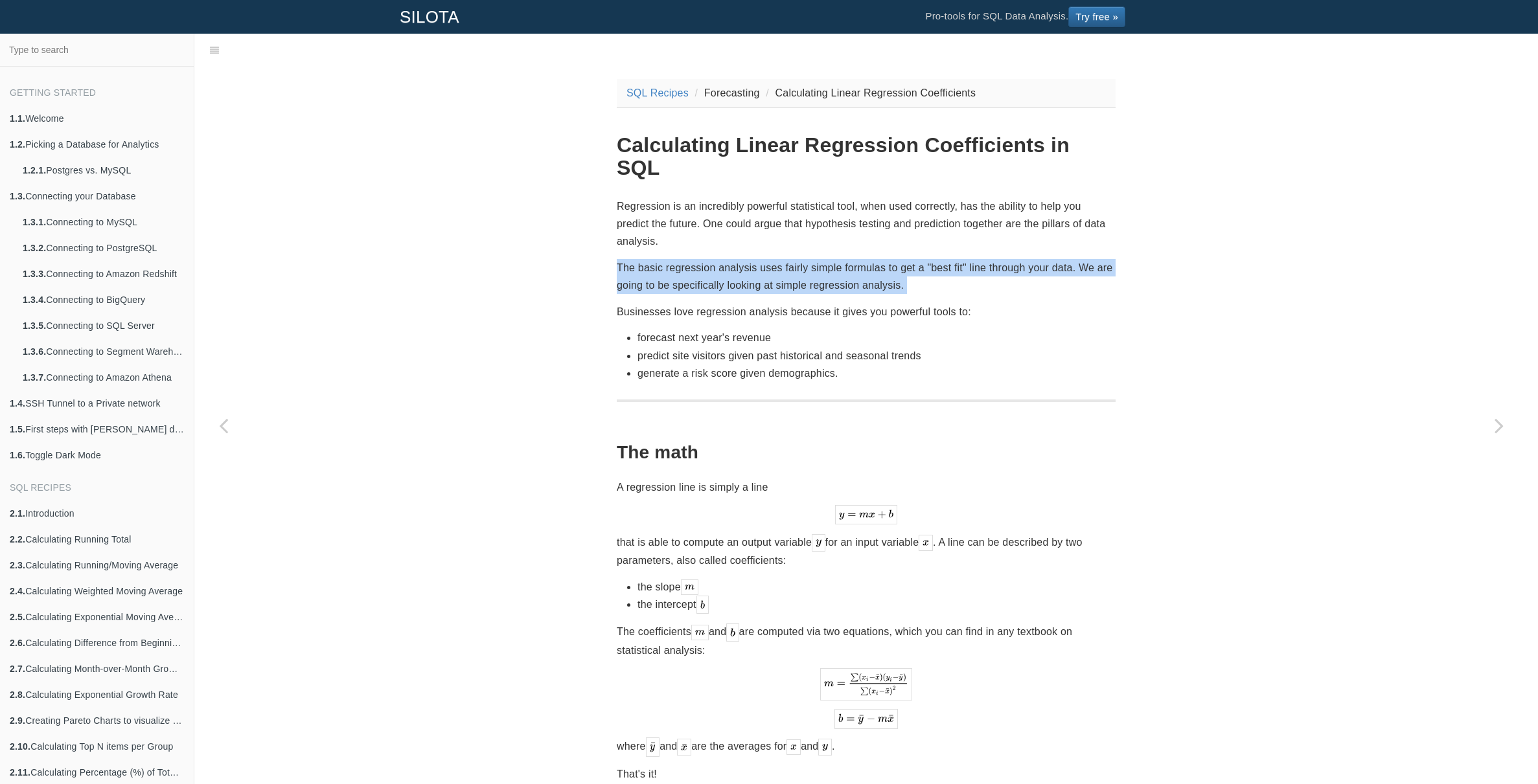
click at [754, 259] on p "The basic regression analysis uses fairly simple formulas to get a "best fit" l…" at bounding box center [866, 276] width 499 height 35
click at [789, 259] on p "The basic regression analysis uses fairly simple formulas to get a "best fit" l…" at bounding box center [866, 276] width 499 height 35
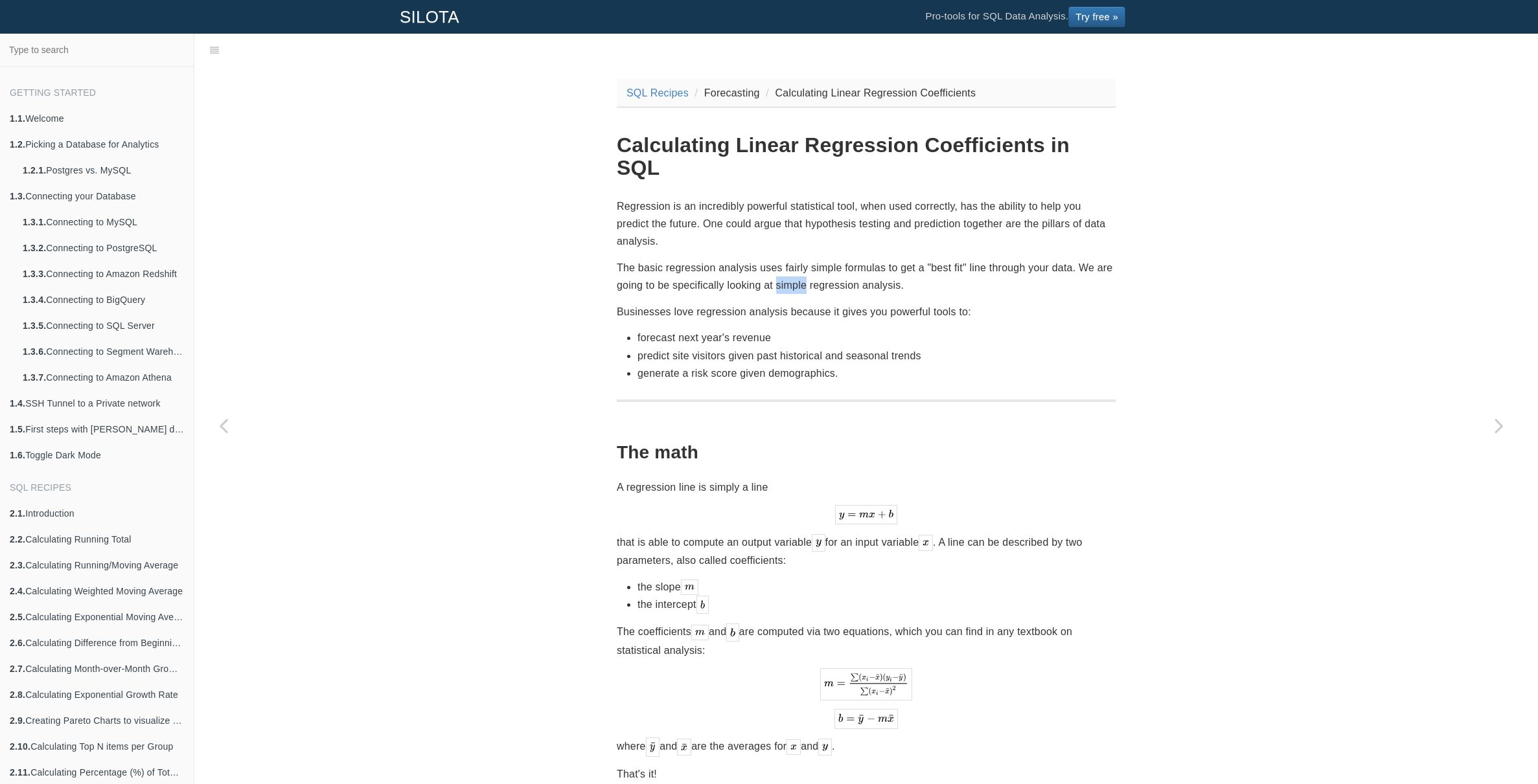
click at [789, 259] on p "The basic regression analysis uses fairly simple formulas to get a "best fit" l…" at bounding box center [866, 276] width 499 height 35
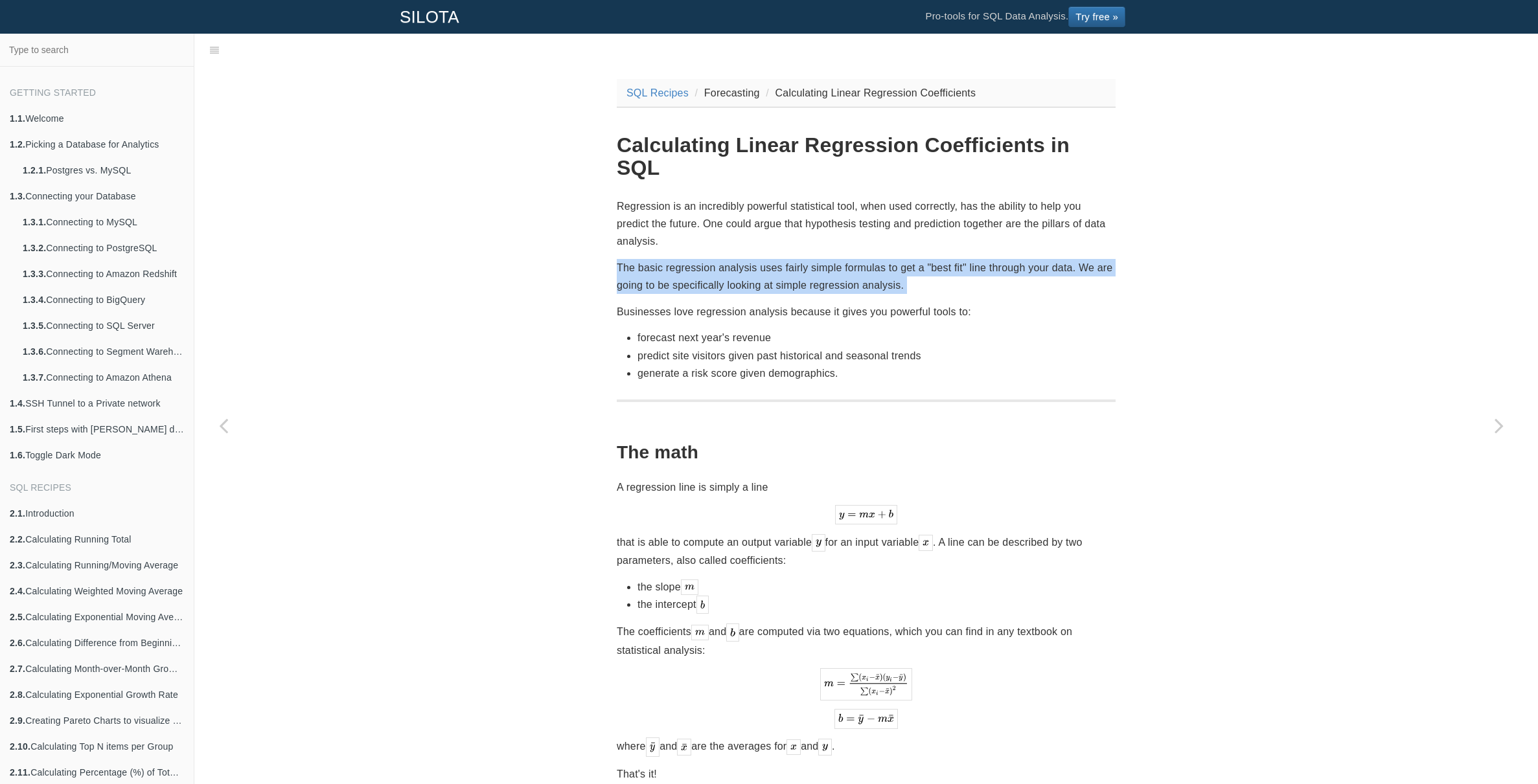
click at [789, 259] on p "The basic regression analysis uses fairly simple formulas to get a "best fit" l…" at bounding box center [866, 276] width 499 height 35
click at [824, 259] on p "The basic regression analysis uses fairly simple formulas to get a "best fit" l…" at bounding box center [866, 276] width 499 height 35
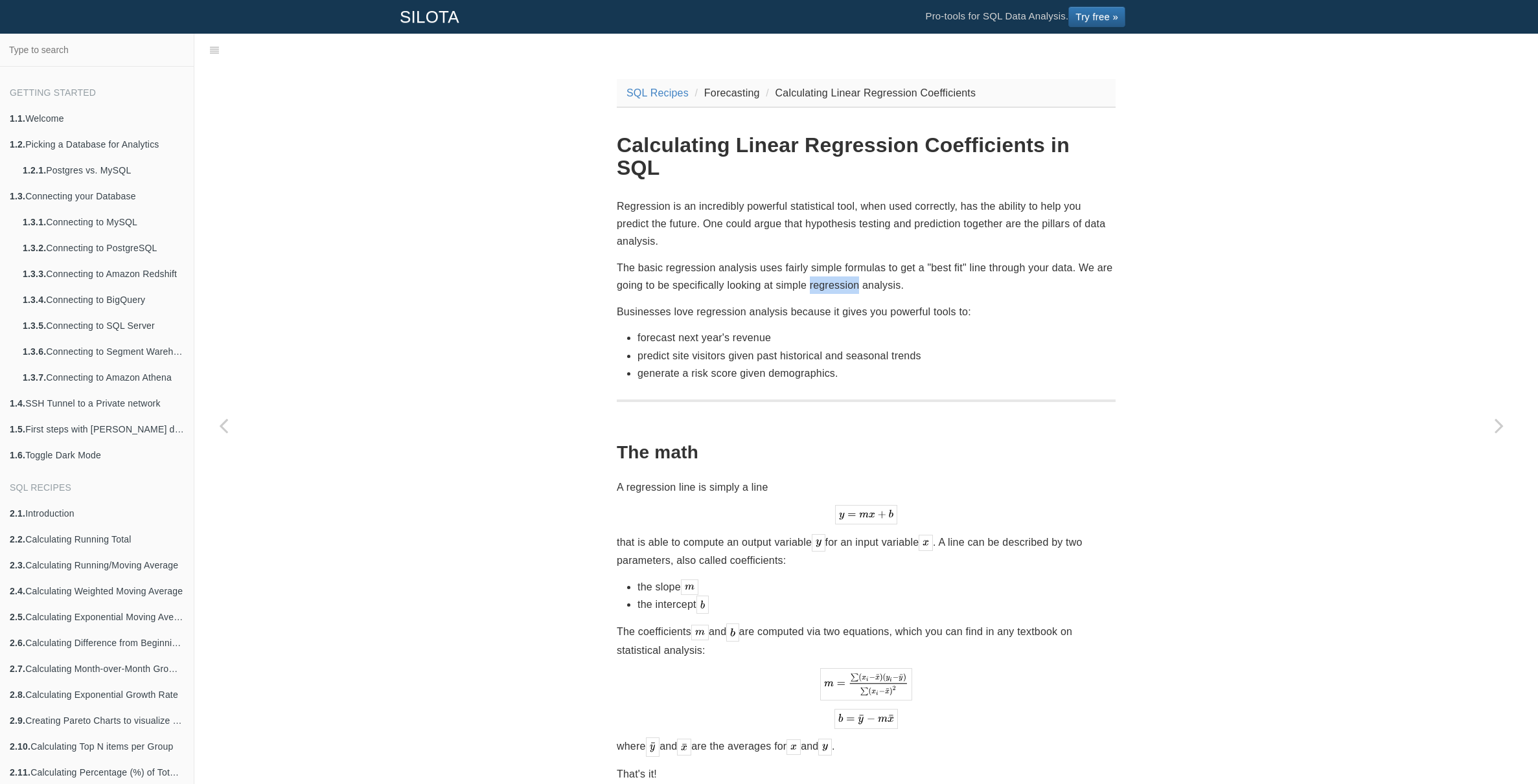
click at [824, 259] on p "The basic regression analysis uses fairly simple formulas to get a "best fit" l…" at bounding box center [866, 276] width 499 height 35
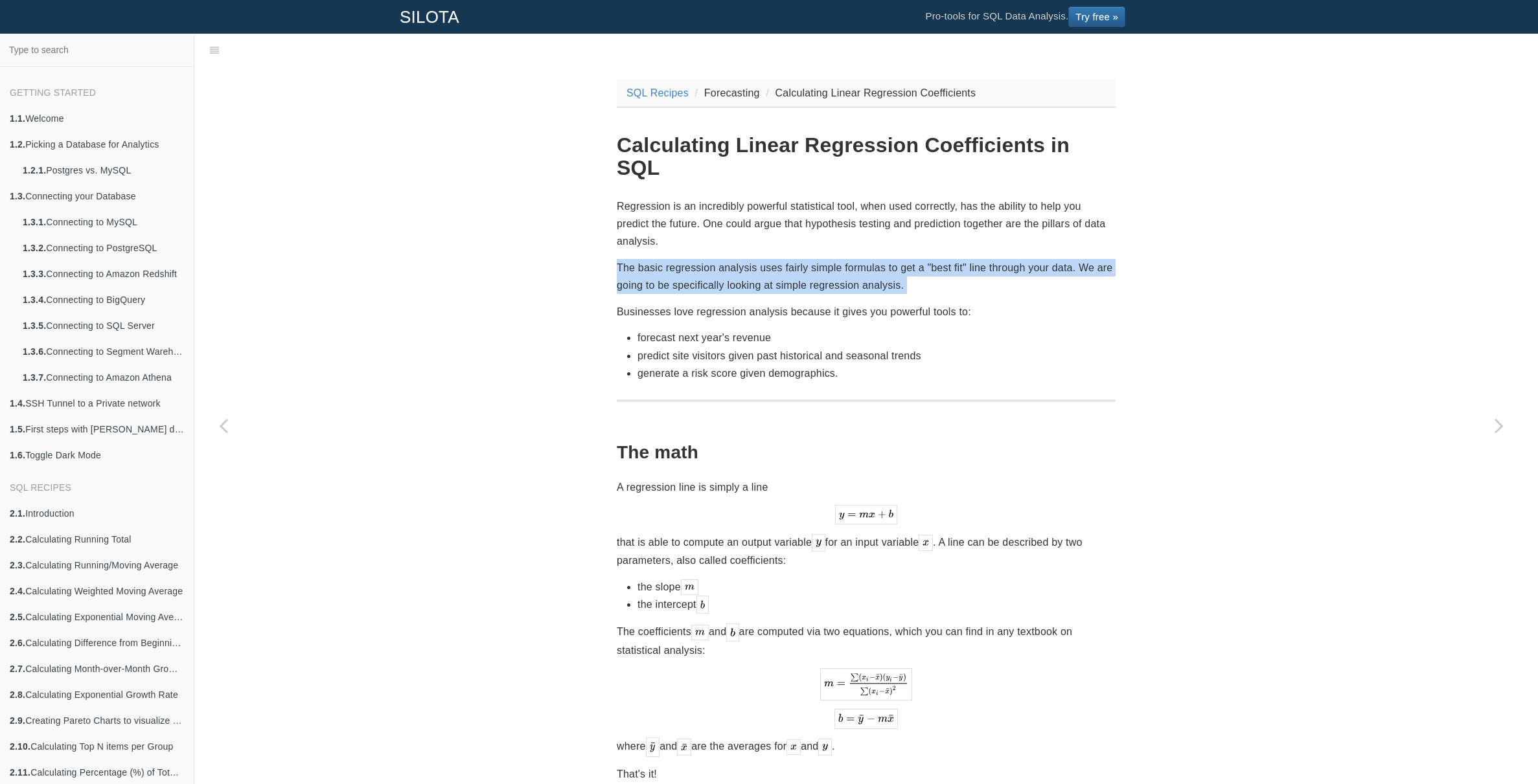
click at [824, 259] on p "The basic regression analysis uses fairly simple formulas to get a "best fit" l…" at bounding box center [866, 276] width 499 height 35
click at [843, 259] on p "The basic regression analysis uses fairly simple formulas to get a "best fit" l…" at bounding box center [866, 276] width 499 height 35
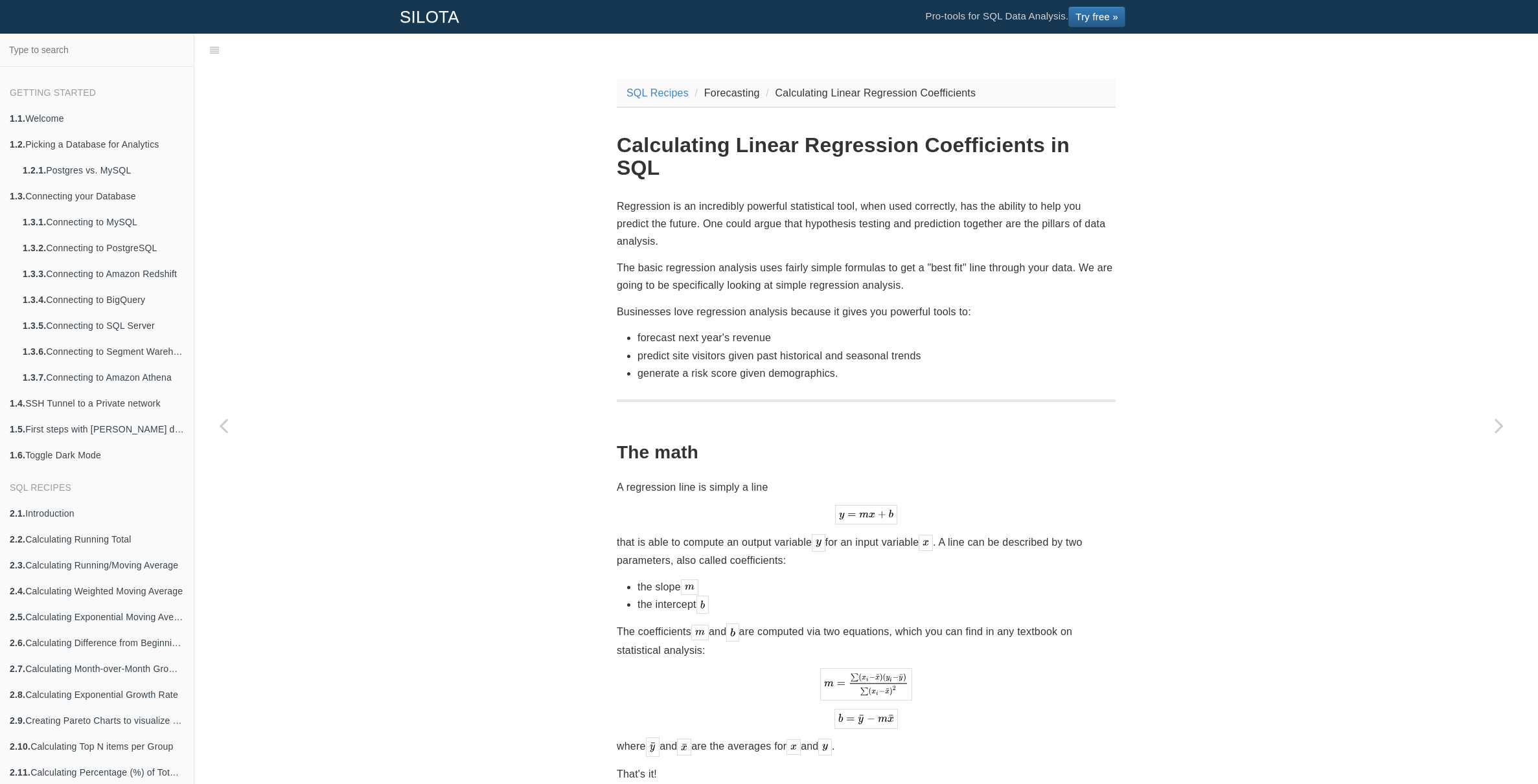
click at [800, 198] on p "Regression is an incredibly powerful statistical tool, when used correctly, has…" at bounding box center [866, 224] width 499 height 53
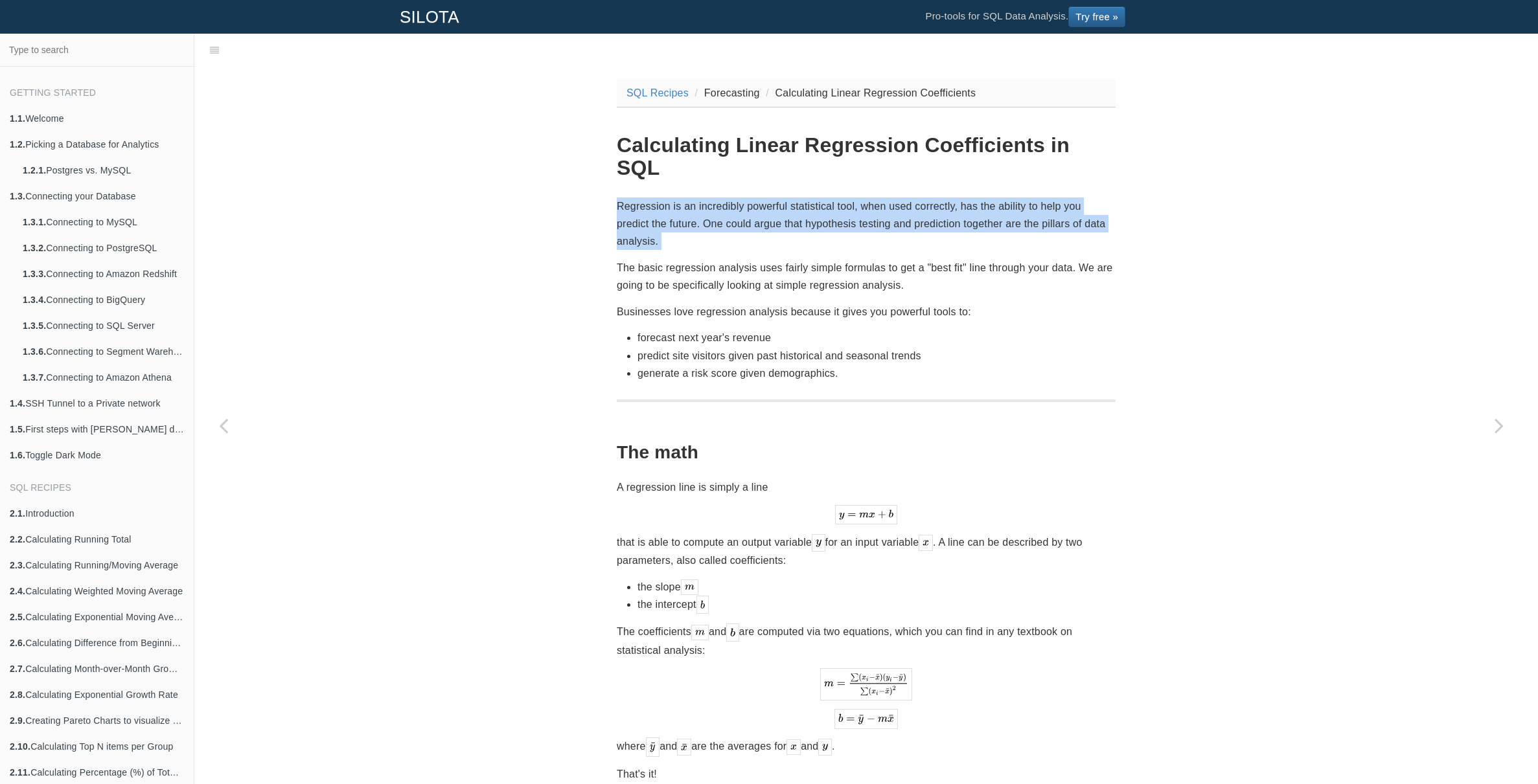
click at [800, 198] on p "Regression is an incredibly powerful statistical tool, when used correctly, has…" at bounding box center [866, 224] width 499 height 53
click at [802, 198] on p "Regression is an incredibly powerful statistical tool, when used correctly, has…" at bounding box center [866, 224] width 499 height 53
drag, startPoint x: 829, startPoint y: 188, endPoint x: 879, endPoint y: 199, distance: 51.2
click at [870, 199] on p "Regression is an incredibly powerful statistical tool, when used correctly, has…" at bounding box center [866, 224] width 499 height 53
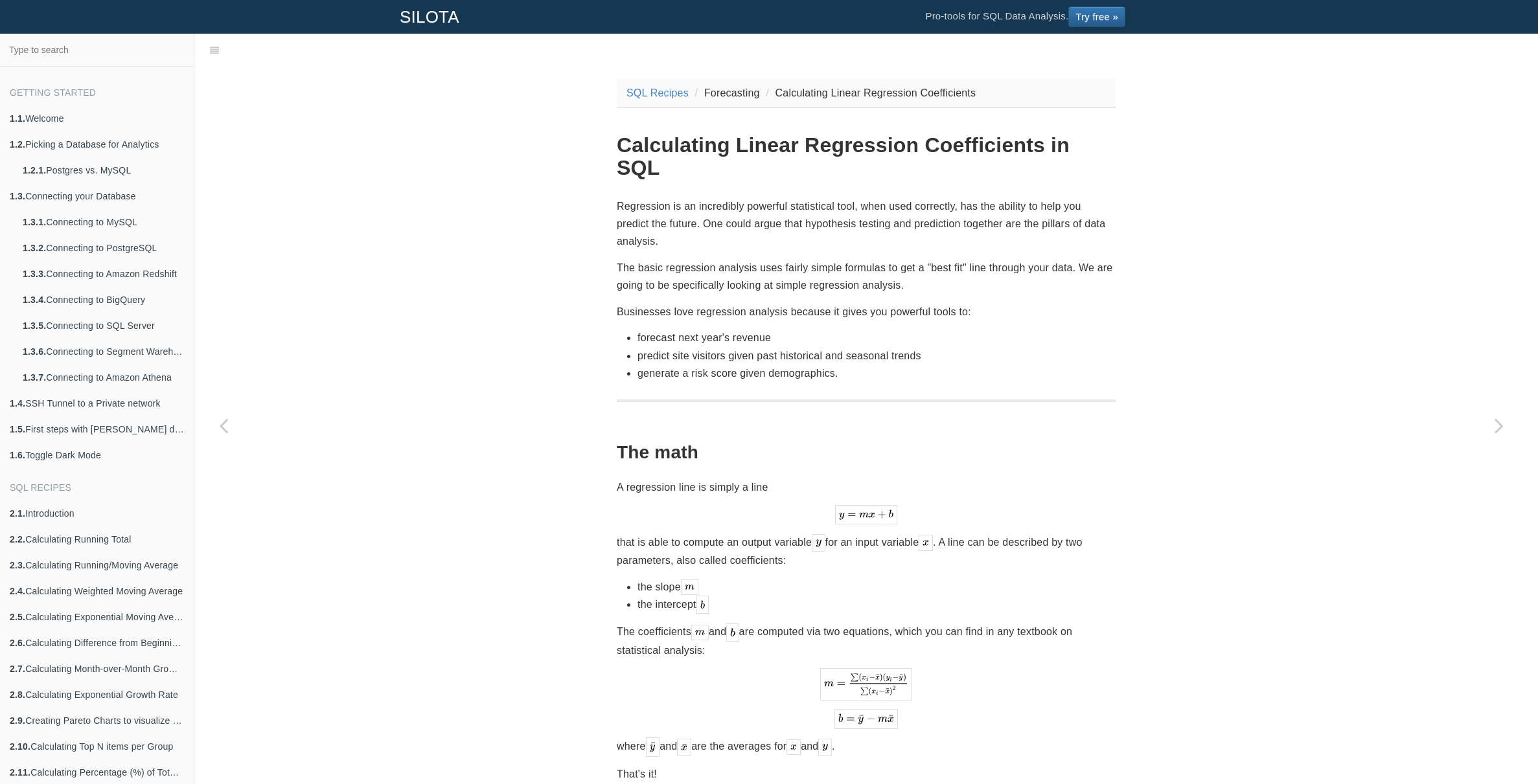
click at [879, 199] on p "Regression is an incredibly powerful statistical tool, when used correctly, has…" at bounding box center [866, 224] width 499 height 53
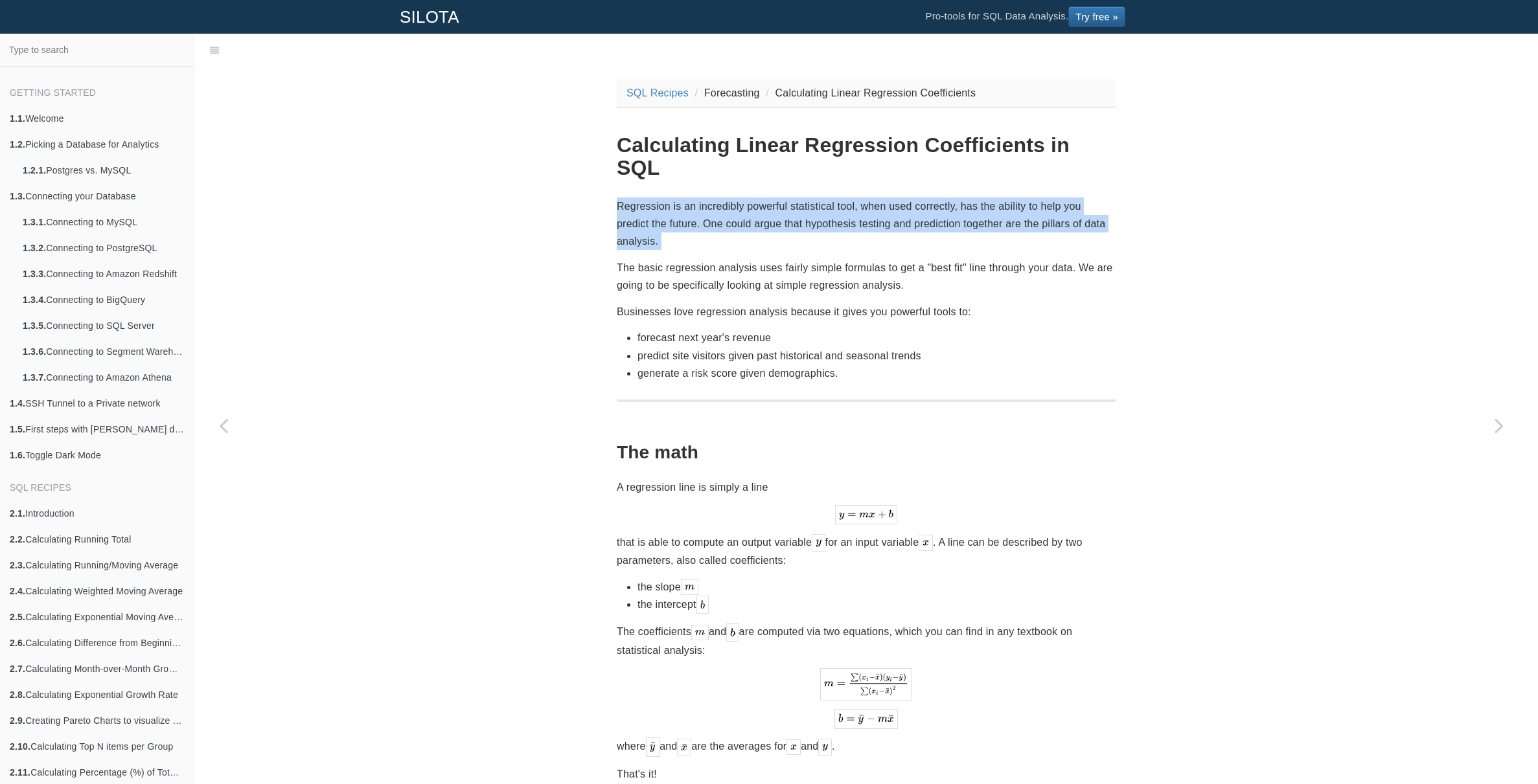
click at [879, 199] on p "Regression is an incredibly powerful statistical tool, when used correctly, has…" at bounding box center [866, 224] width 499 height 53
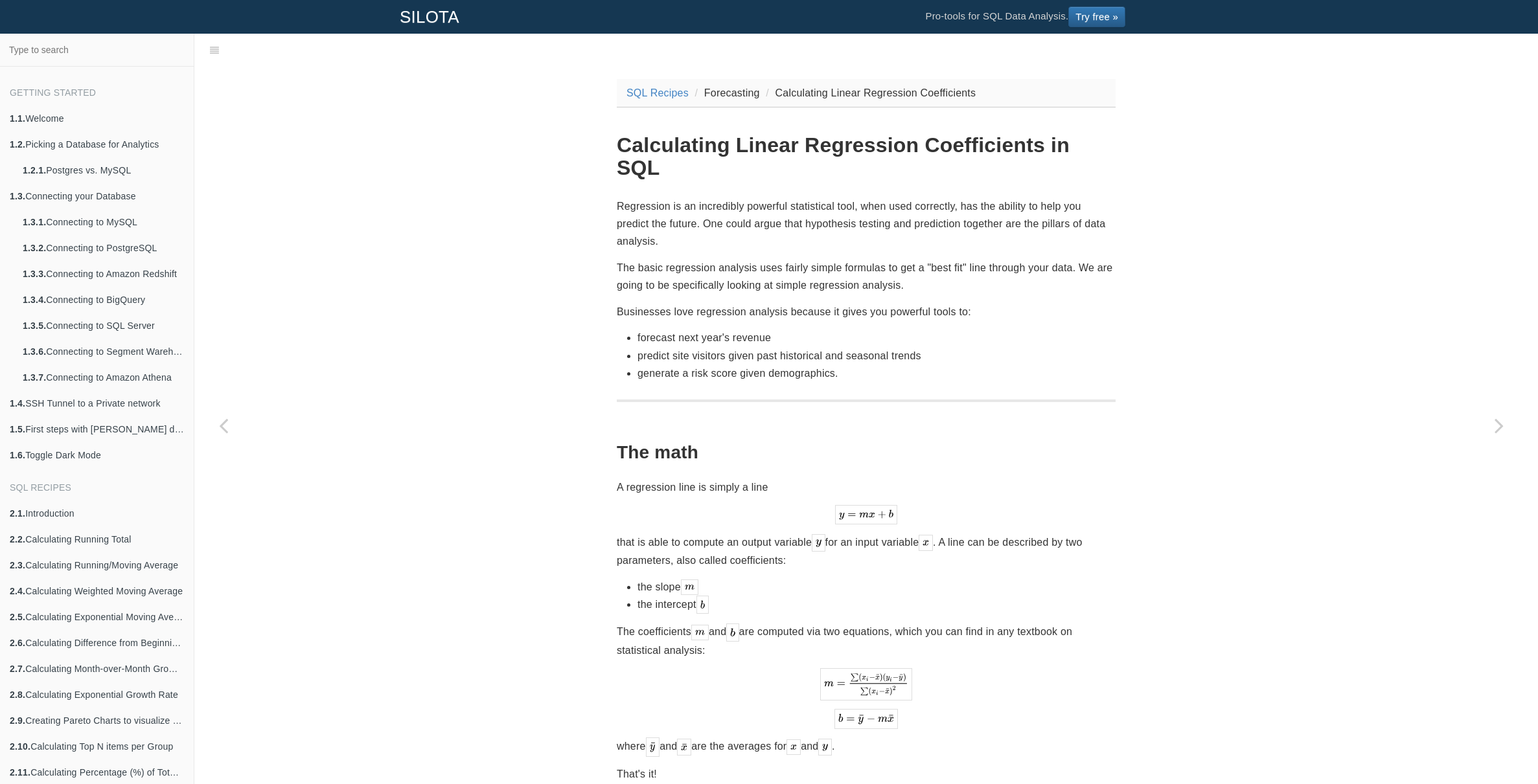
click at [897, 198] on p "Regression is an incredibly powerful statistical tool, when used correctly, has…" at bounding box center [866, 224] width 499 height 53
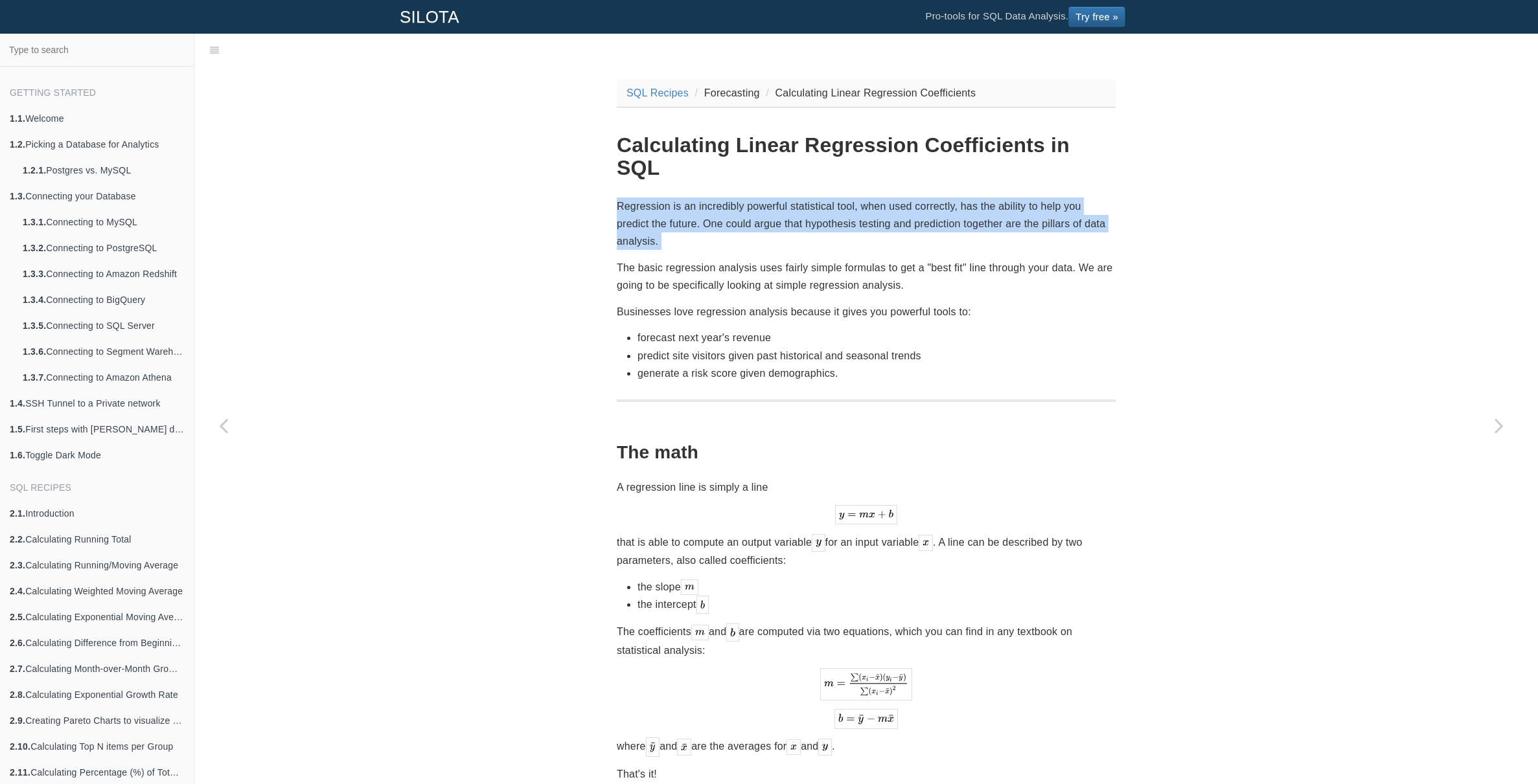
click at [897, 198] on p "Regression is an incredibly powerful statistical tool, when used correctly, has…" at bounding box center [866, 224] width 499 height 53
click at [915, 198] on p "Regression is an incredibly powerful statistical tool, when used correctly, has…" at bounding box center [866, 224] width 499 height 53
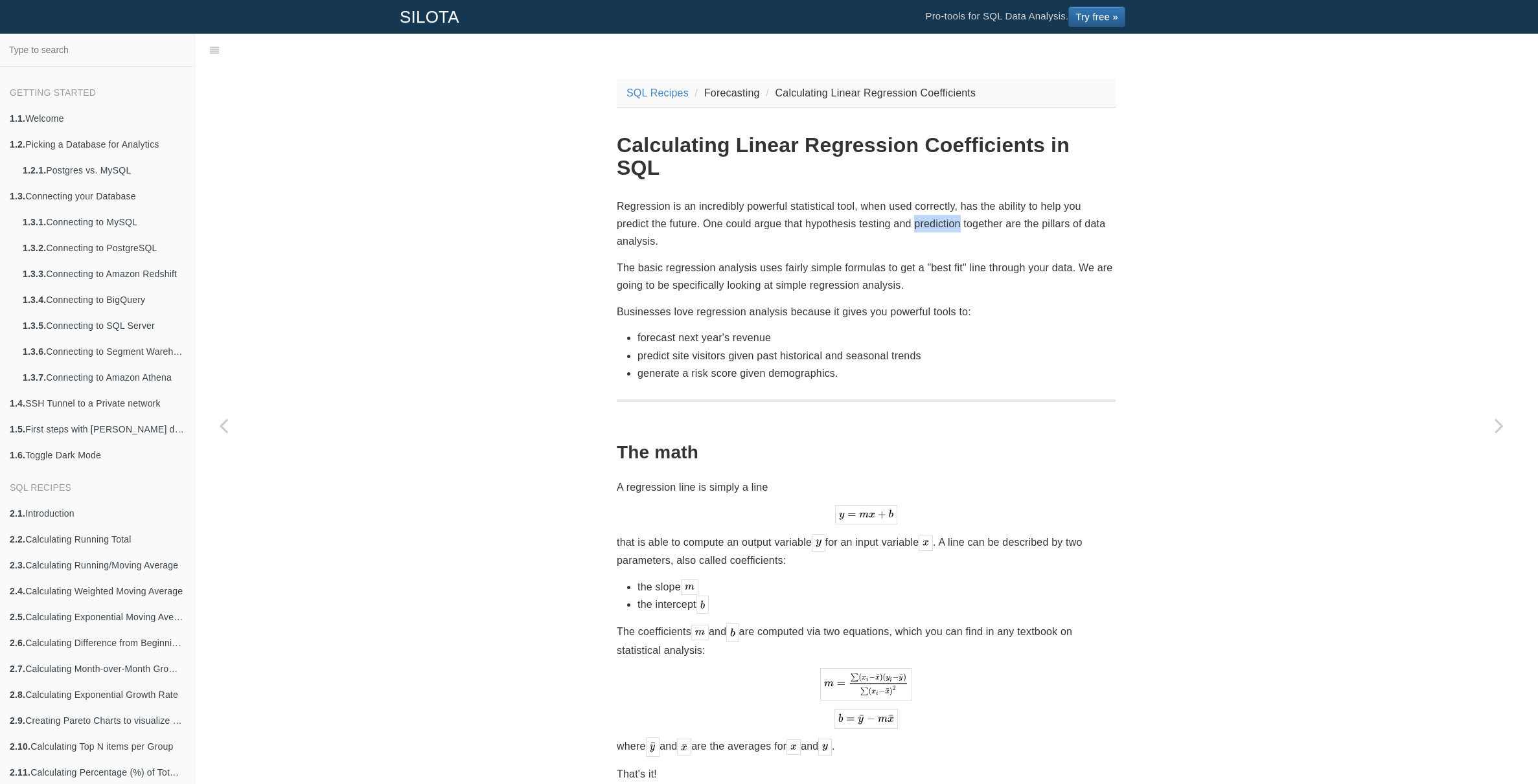
click at [915, 198] on p "Regression is an incredibly powerful statistical tool, when used correctly, has…" at bounding box center [866, 224] width 499 height 53
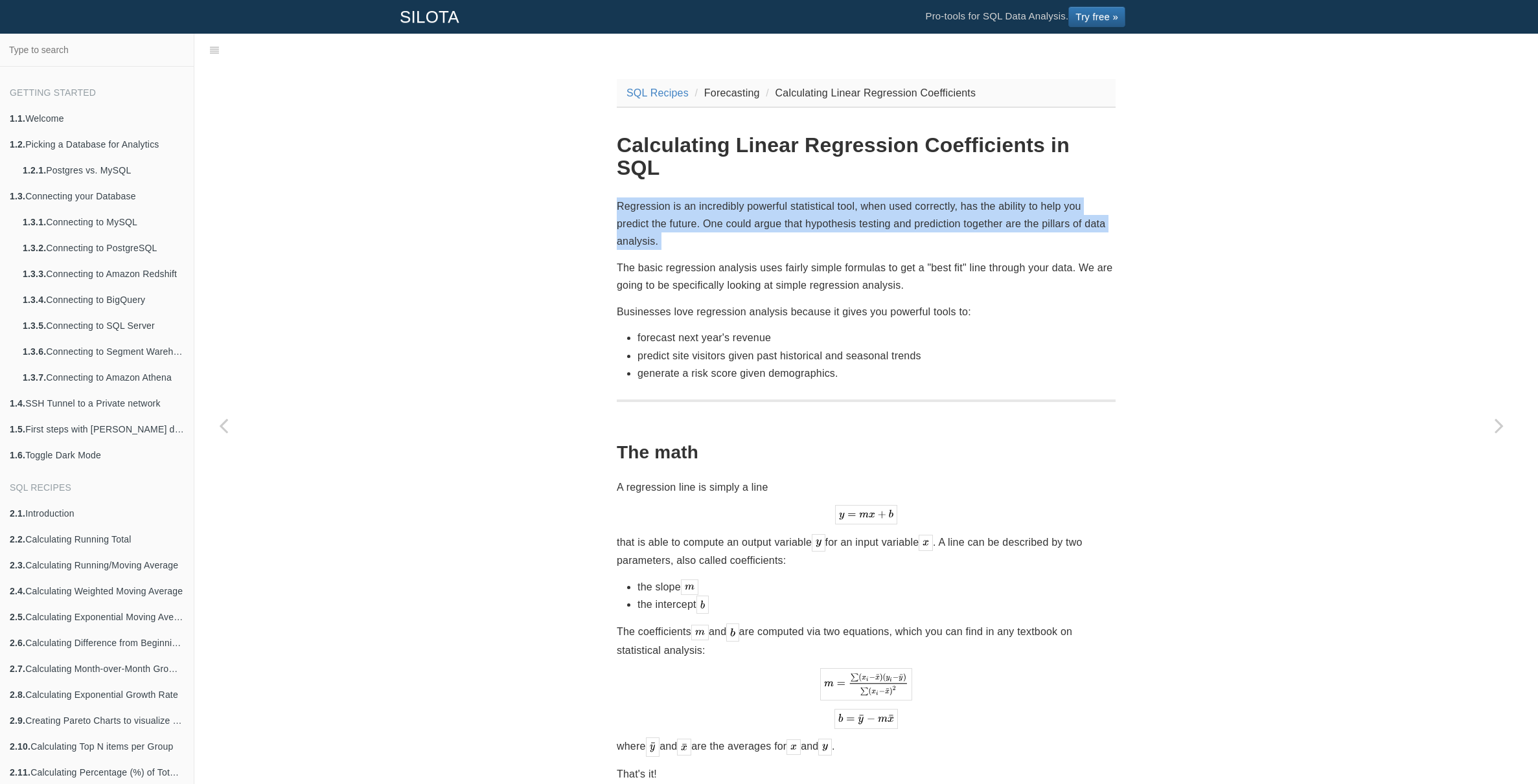
click at [915, 198] on p "Regression is an incredibly powerful statistical tool, when used correctly, has…" at bounding box center [866, 224] width 499 height 53
click at [930, 198] on p "Regression is an incredibly powerful statistical tool, when used correctly, has…" at bounding box center [866, 224] width 499 height 53
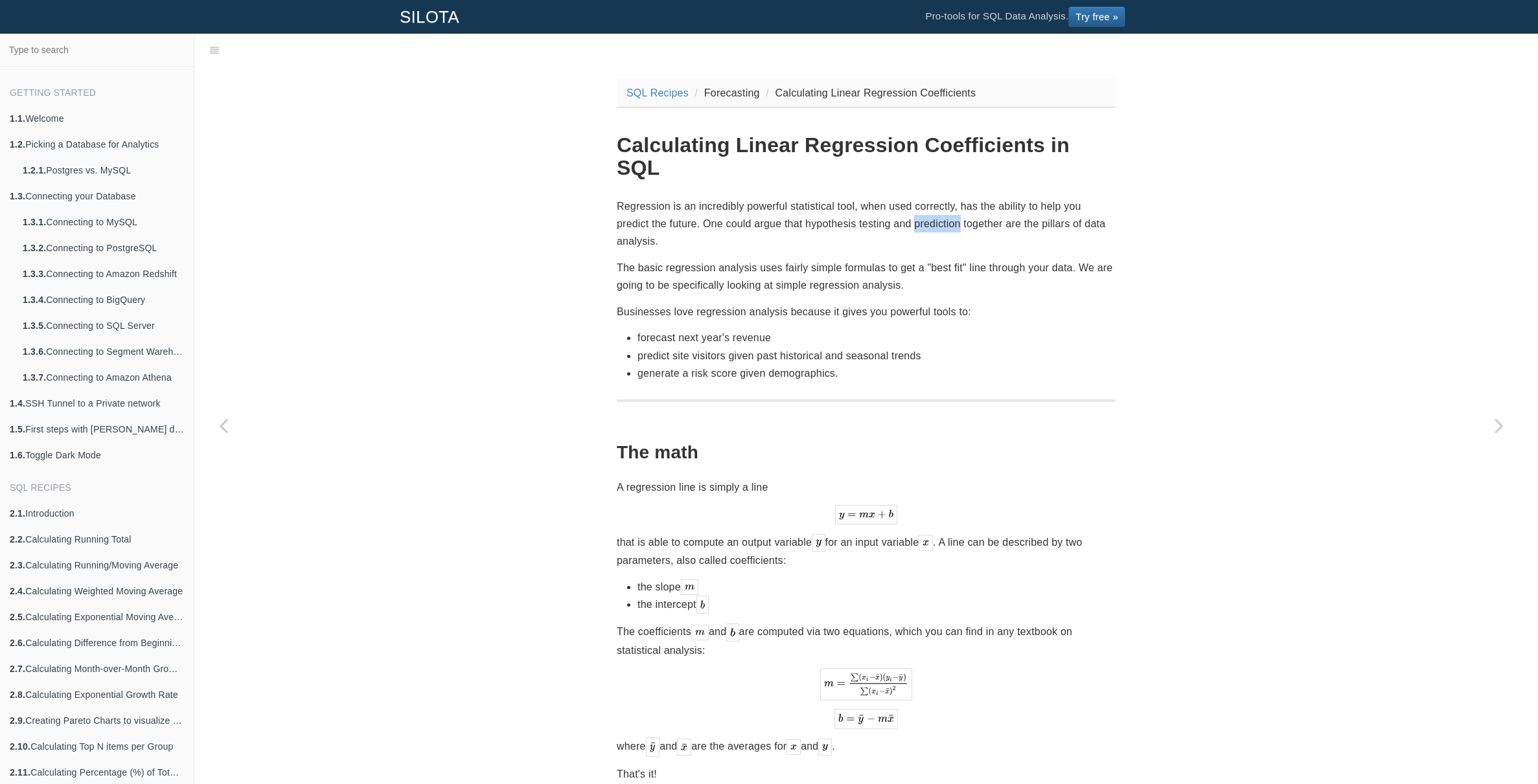
click at [930, 198] on p "Regression is an incredibly powerful statistical tool, when used correctly, has…" at bounding box center [866, 224] width 499 height 53
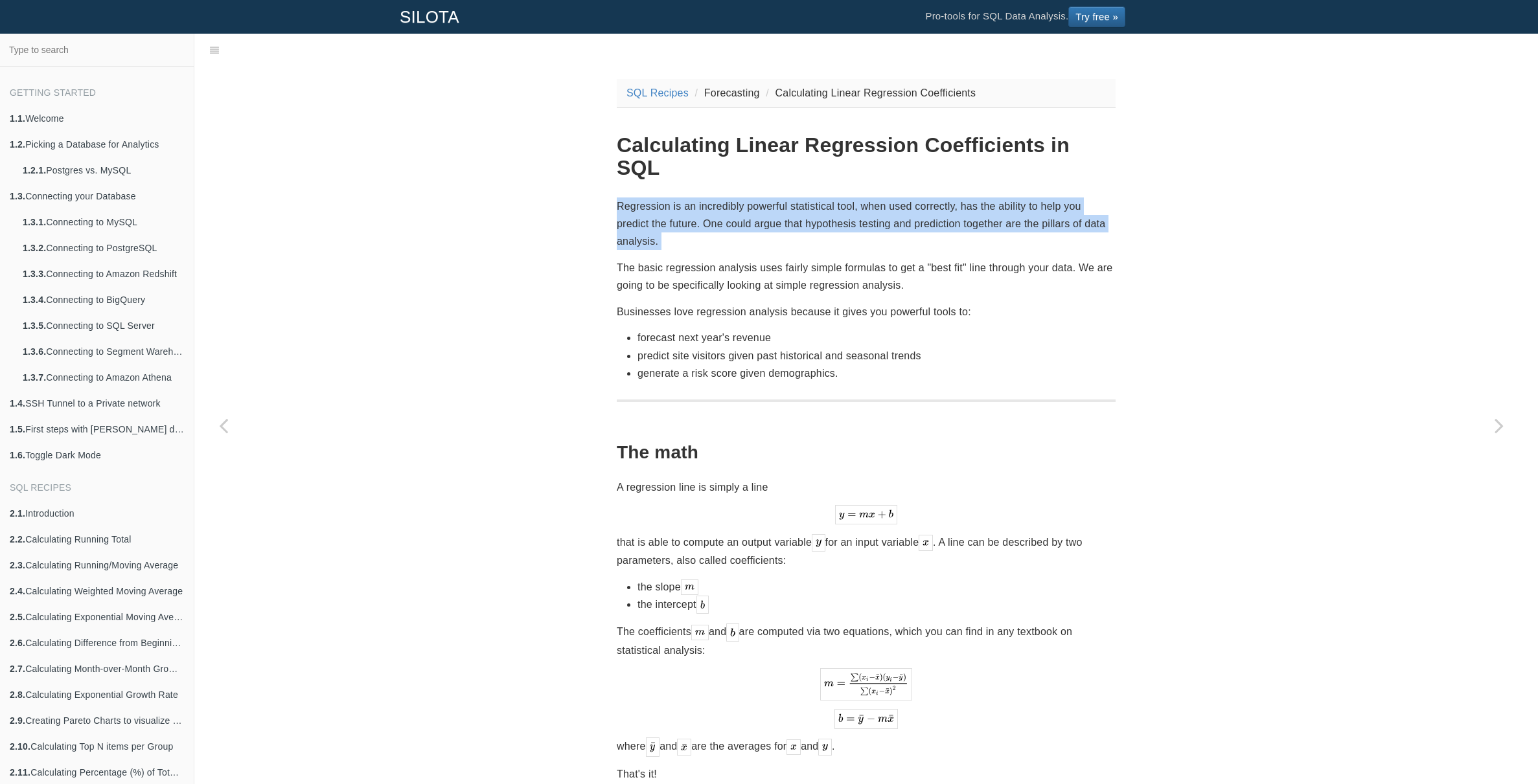
click at [930, 198] on p "Regression is an incredibly powerful statistical tool, when used correctly, has…" at bounding box center [866, 224] width 499 height 53
click at [932, 198] on p "Regression is an incredibly powerful statistical tool, when used correctly, has…" at bounding box center [866, 224] width 499 height 53
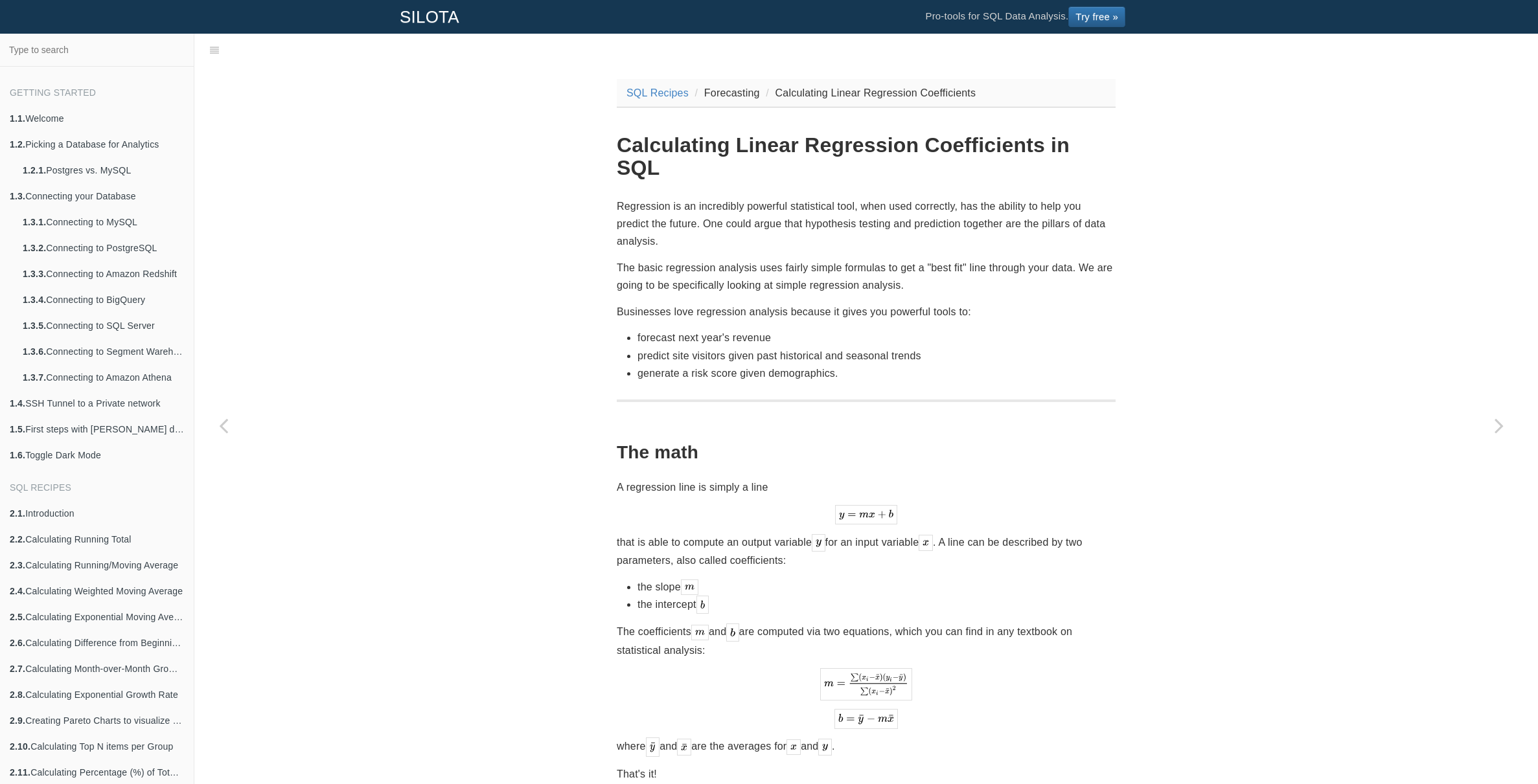
click at [770, 206] on p "Regression is an incredibly powerful statistical tool, when used correctly, has…" at bounding box center [866, 224] width 499 height 53
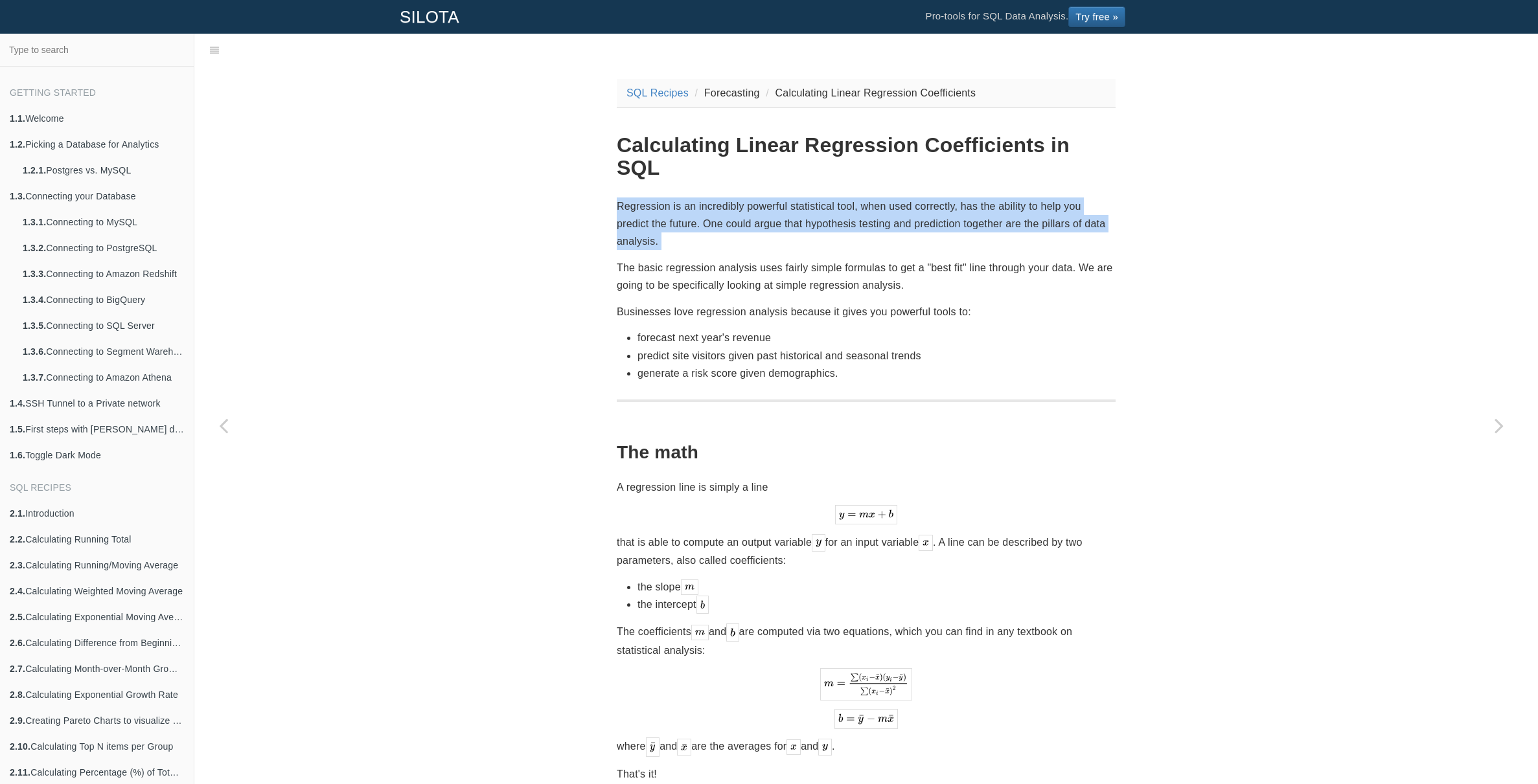
drag, startPoint x: 770, startPoint y: 206, endPoint x: 796, endPoint y: 204, distance: 26.1
click at [770, 206] on p "Regression is an incredibly powerful statistical tool, when used correctly, has…" at bounding box center [866, 224] width 499 height 53
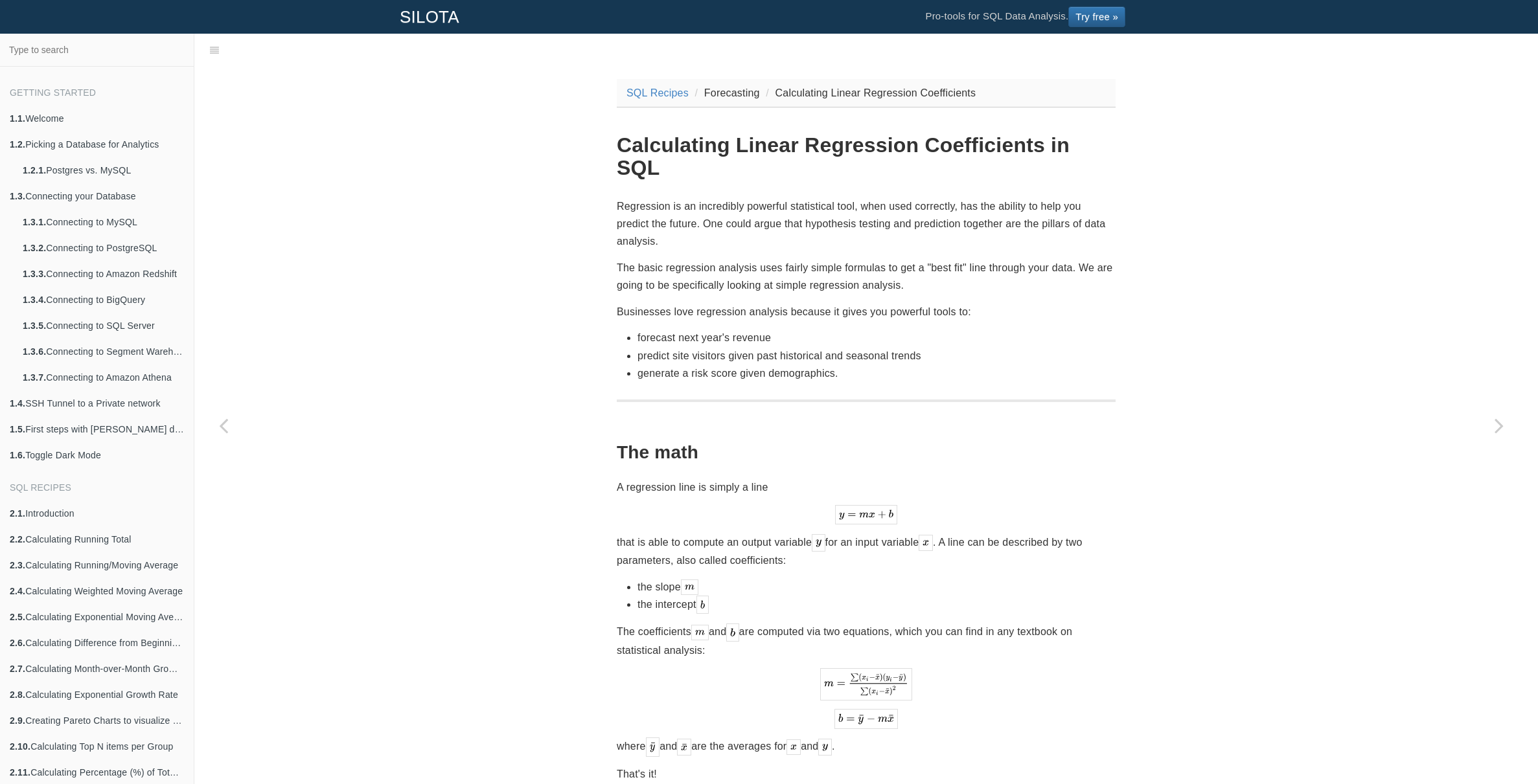
click at [798, 204] on p "Regression is an incredibly powerful statistical tool, when used correctly, has…" at bounding box center [866, 224] width 499 height 53
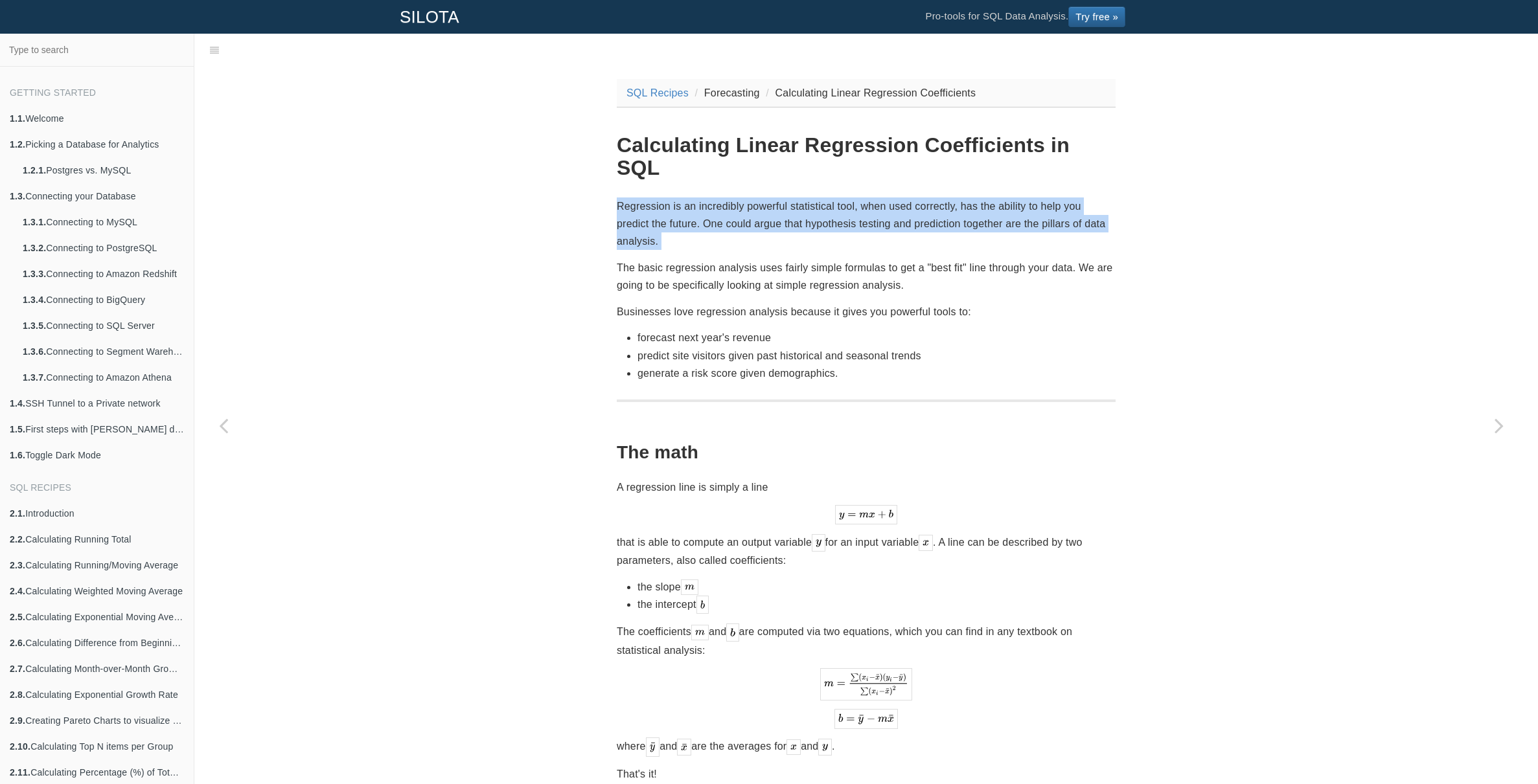
click at [798, 204] on p "Regression is an incredibly powerful statistical tool, when used correctly, has…" at bounding box center [866, 224] width 499 height 53
click at [828, 204] on p "Regression is an incredibly powerful statistical tool, when used correctly, has…" at bounding box center [866, 224] width 499 height 53
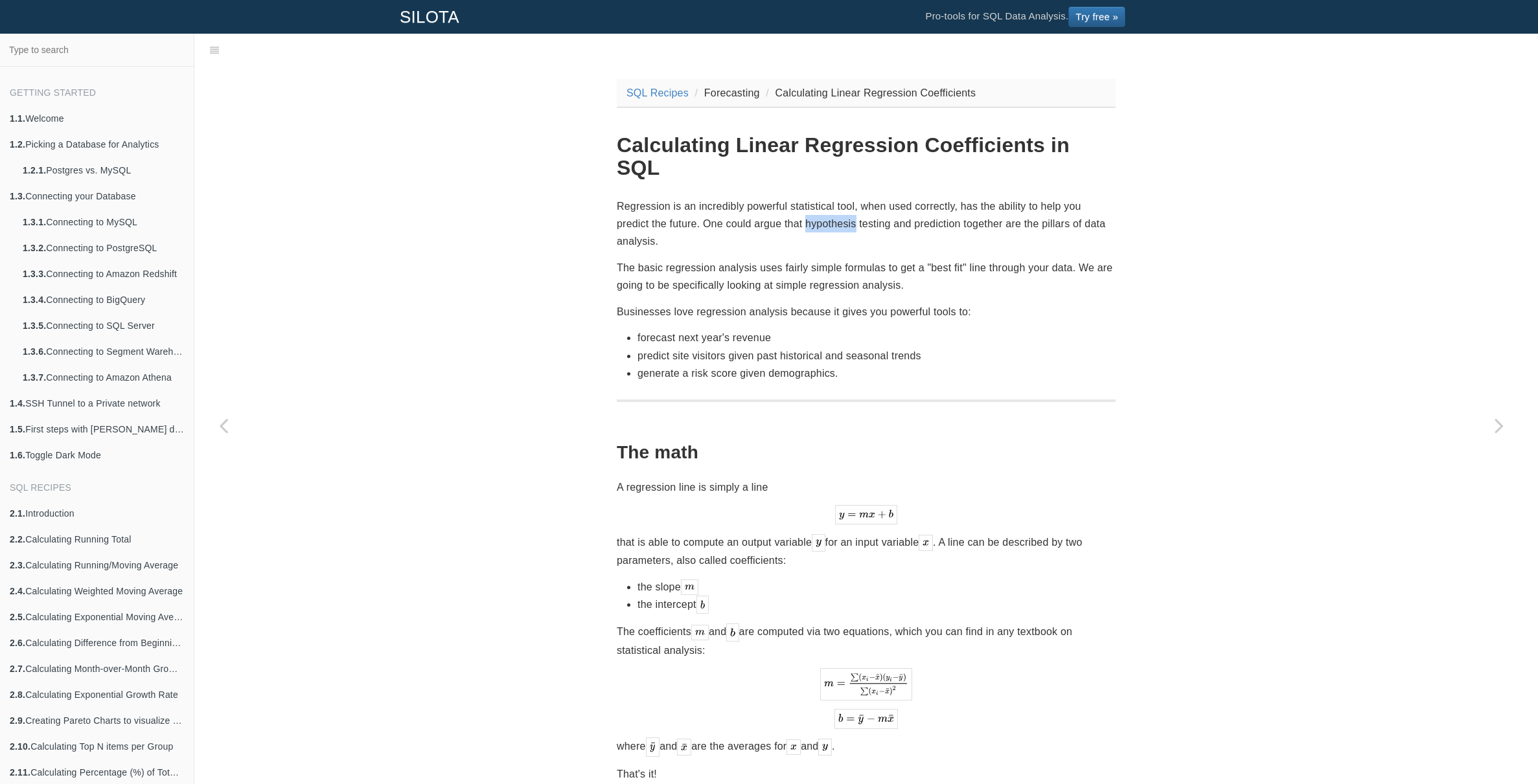
click at [828, 204] on p "Regression is an incredibly powerful statistical tool, when used correctly, has…" at bounding box center [866, 224] width 499 height 53
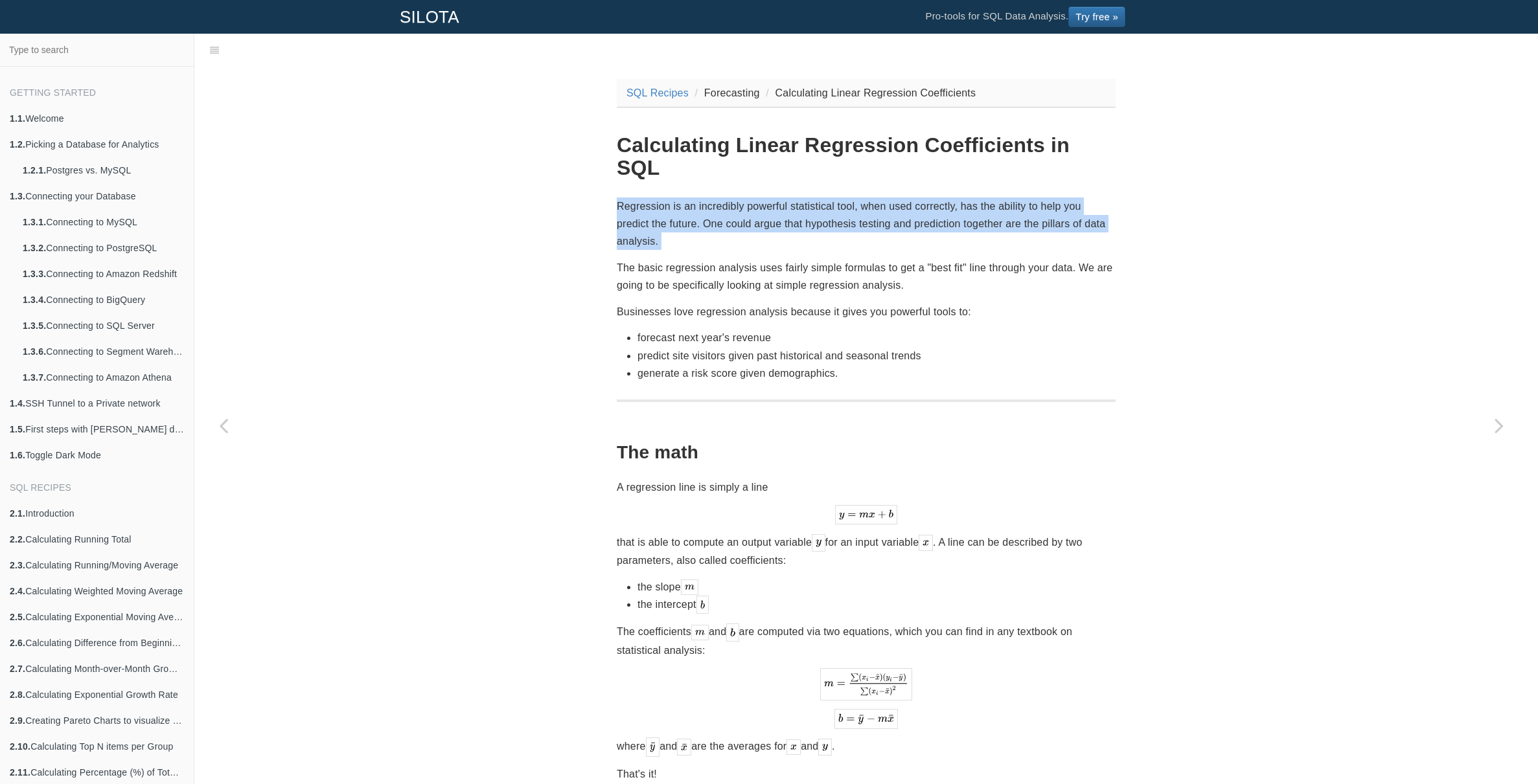
click at [828, 204] on p "Regression is an incredibly powerful statistical tool, when used correctly, has…" at bounding box center [866, 224] width 499 height 53
click at [882, 202] on p "Regression is an incredibly powerful statistical tool, when used correctly, has…" at bounding box center [866, 224] width 499 height 53
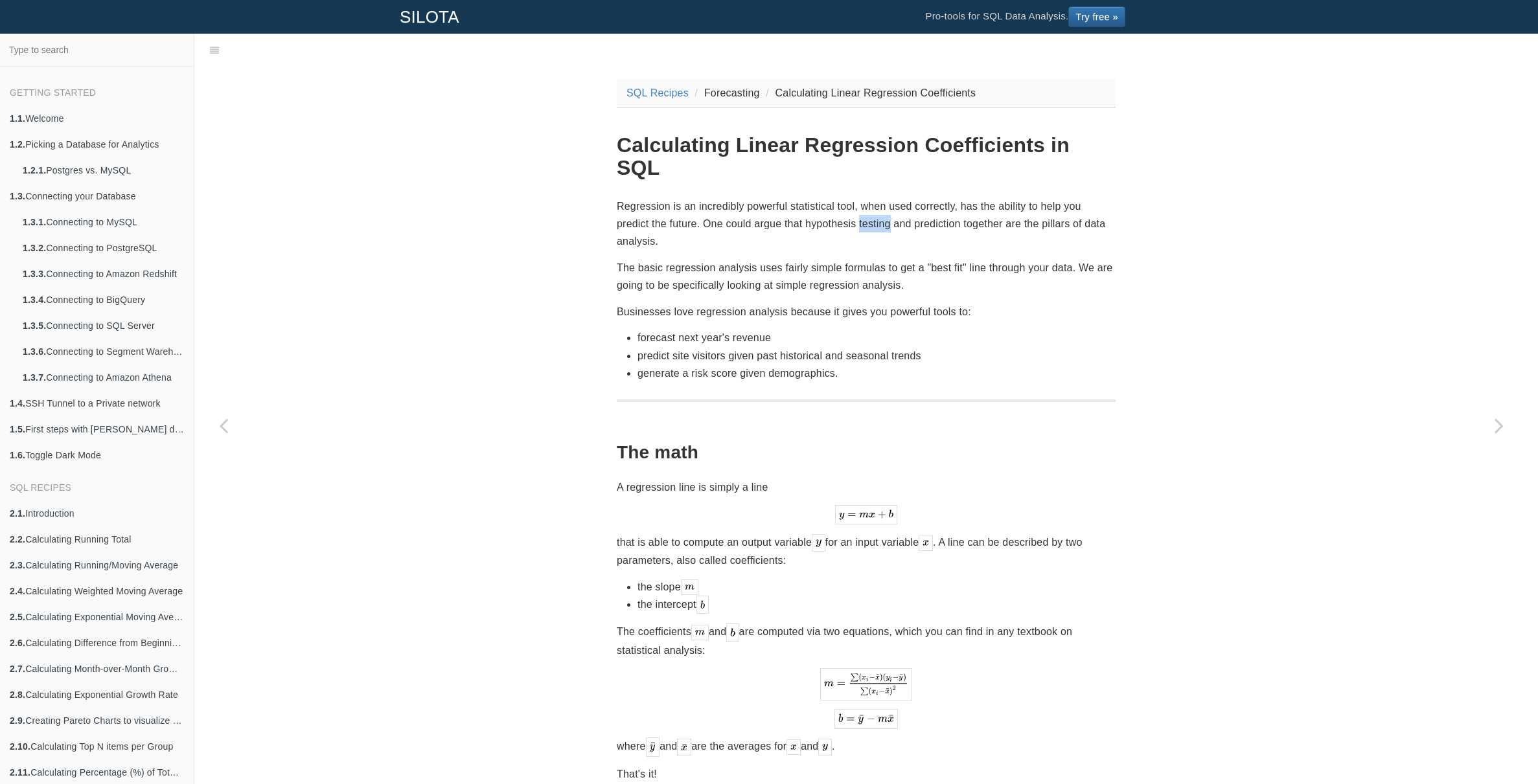
click at [882, 202] on p "Regression is an incredibly powerful statistical tool, when used correctly, has…" at bounding box center [866, 224] width 499 height 53
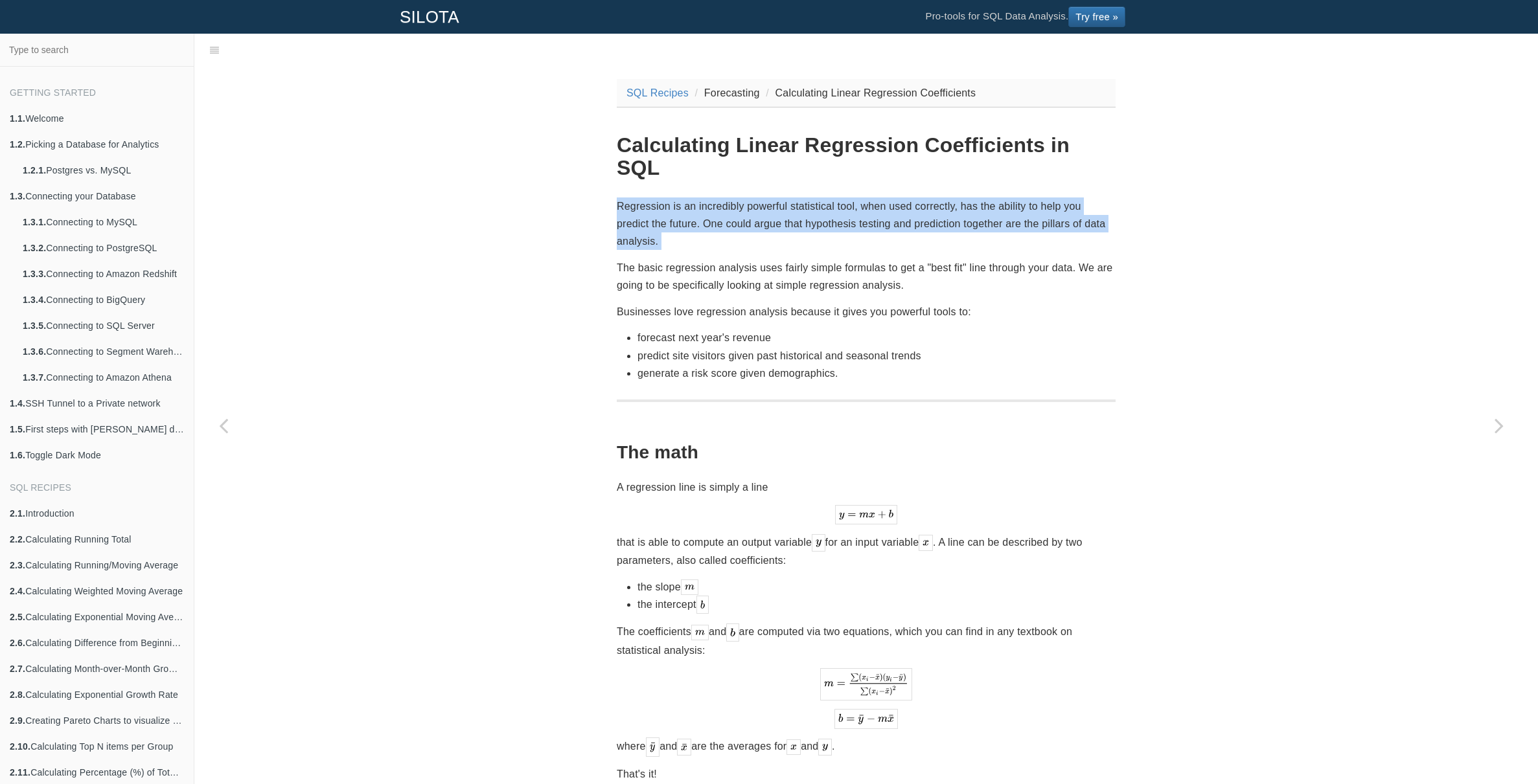
click at [882, 202] on p "Regression is an incredibly powerful statistical tool, when used correctly, has…" at bounding box center [866, 224] width 499 height 53
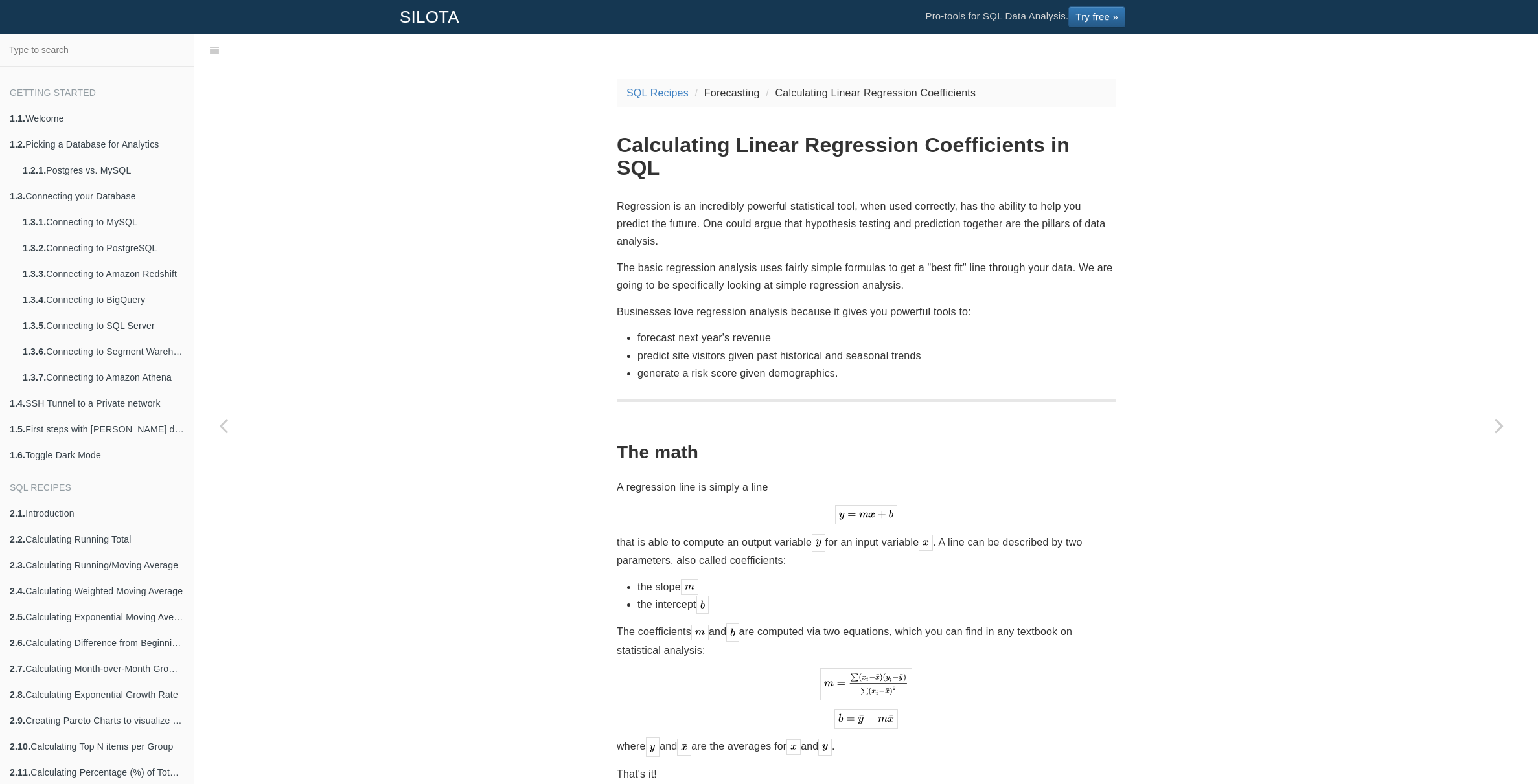
click at [924, 201] on p "Regression is an incredibly powerful statistical tool, when used correctly, has…" at bounding box center [866, 224] width 499 height 53
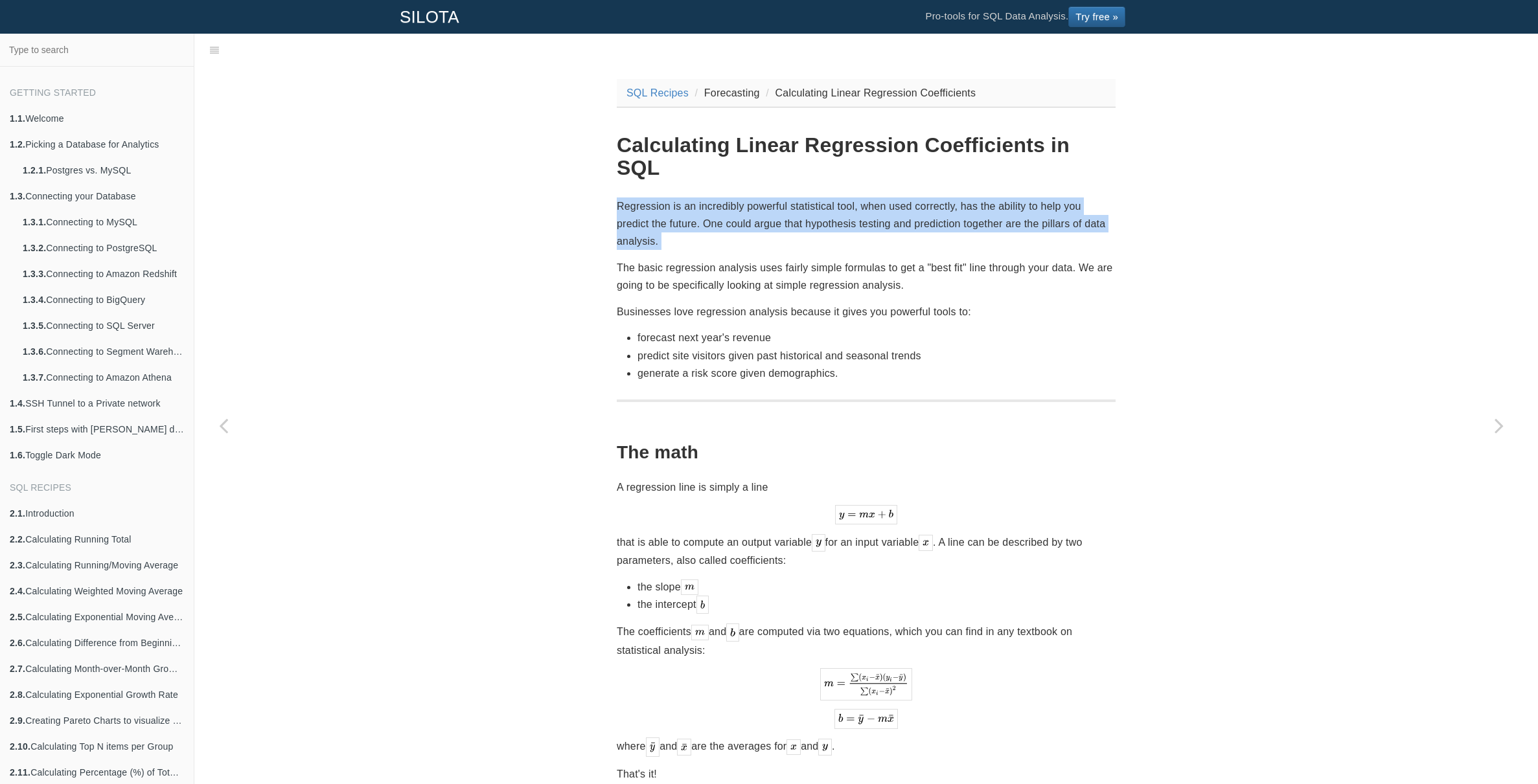
click at [924, 201] on p "Regression is an incredibly powerful statistical tool, when used correctly, has…" at bounding box center [866, 224] width 499 height 53
click at [939, 202] on p "Regression is an incredibly powerful statistical tool, when used correctly, has…" at bounding box center [866, 224] width 499 height 53
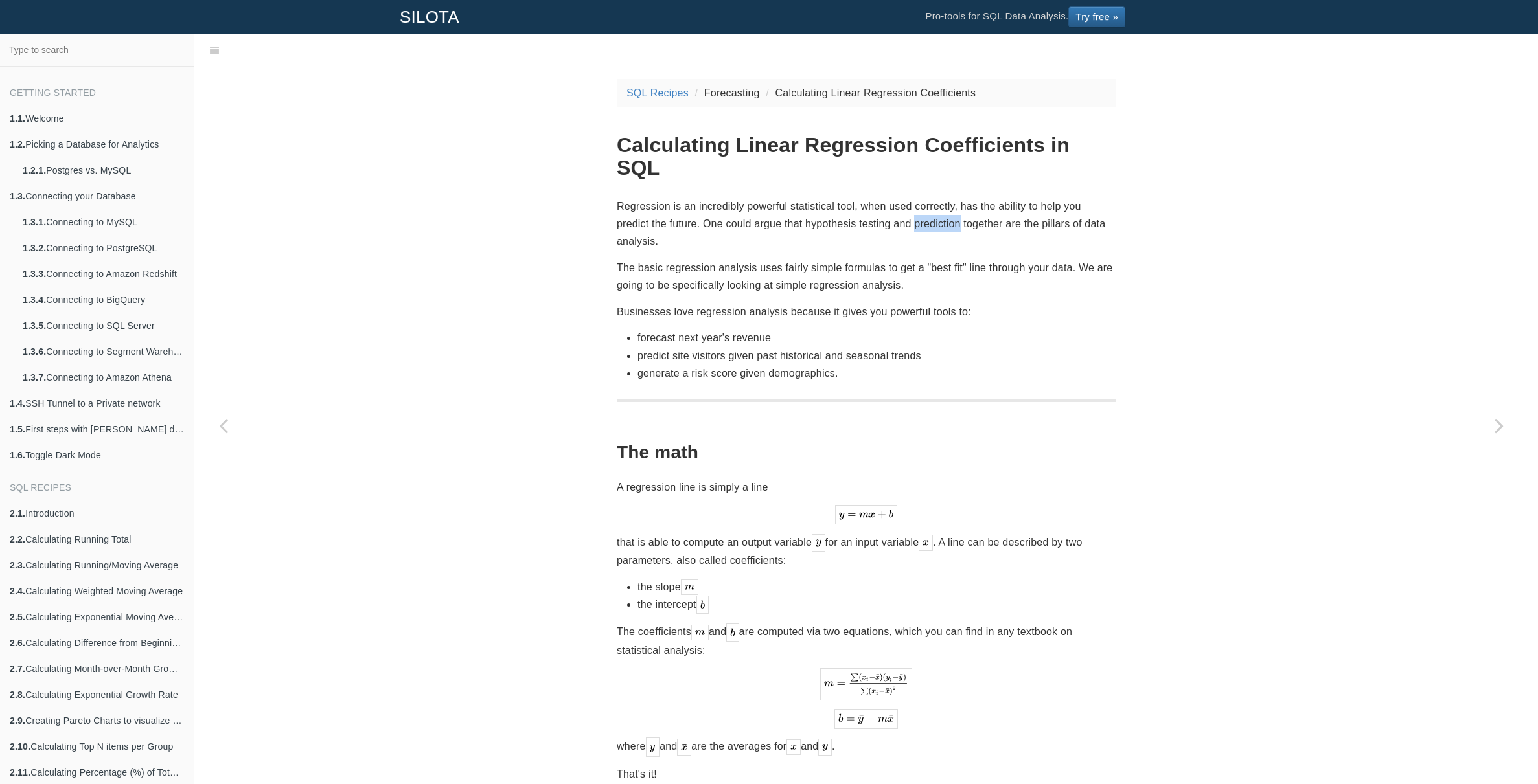
click at [939, 202] on p "Regression is an incredibly powerful statistical tool, when used correctly, has…" at bounding box center [866, 224] width 499 height 53
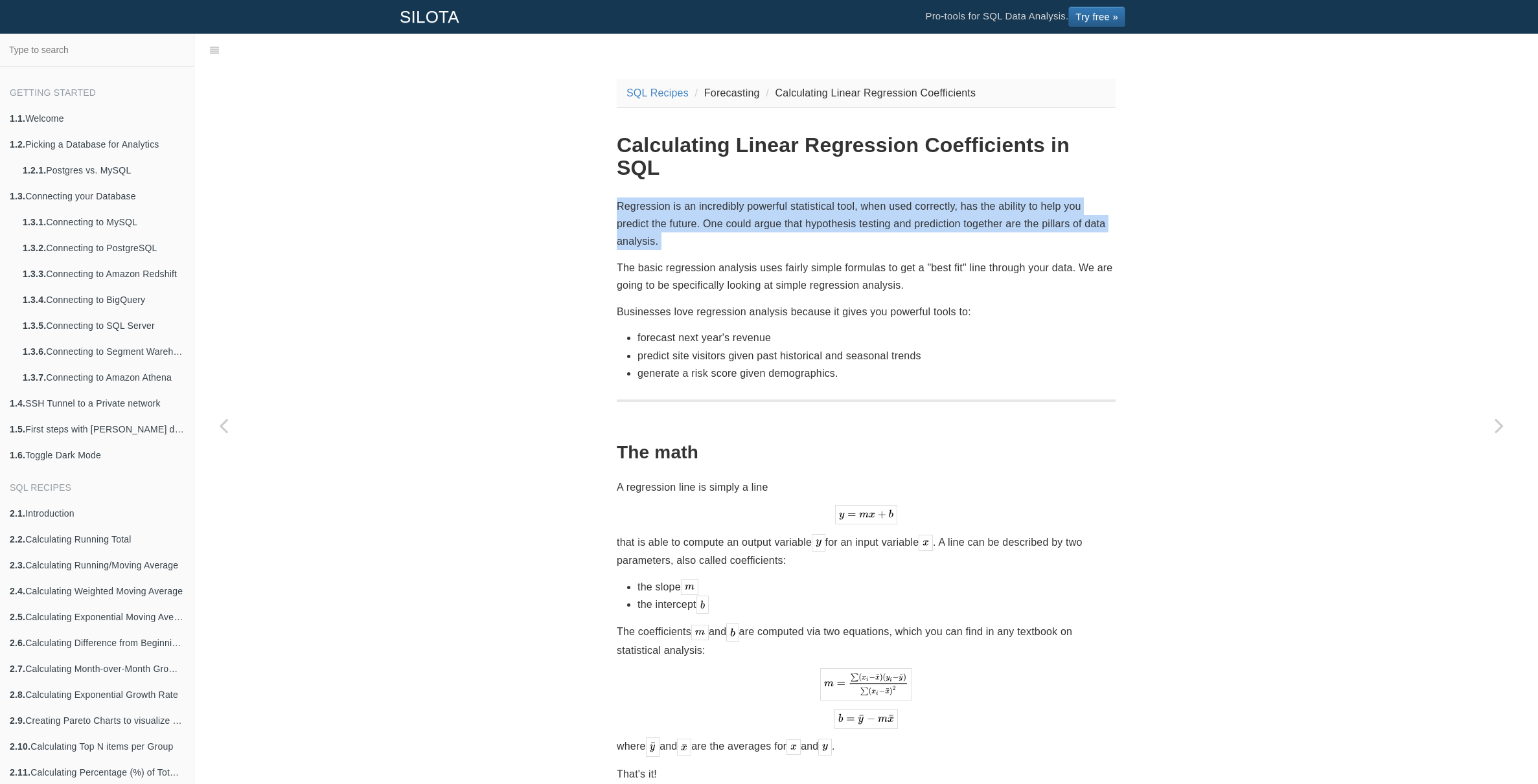
click at [939, 202] on p "Regression is an incredibly powerful statistical tool, when used correctly, has…" at bounding box center [866, 224] width 499 height 53
click at [951, 204] on p "Regression is an incredibly powerful statistical tool, when used correctly, has…" at bounding box center [866, 224] width 499 height 53
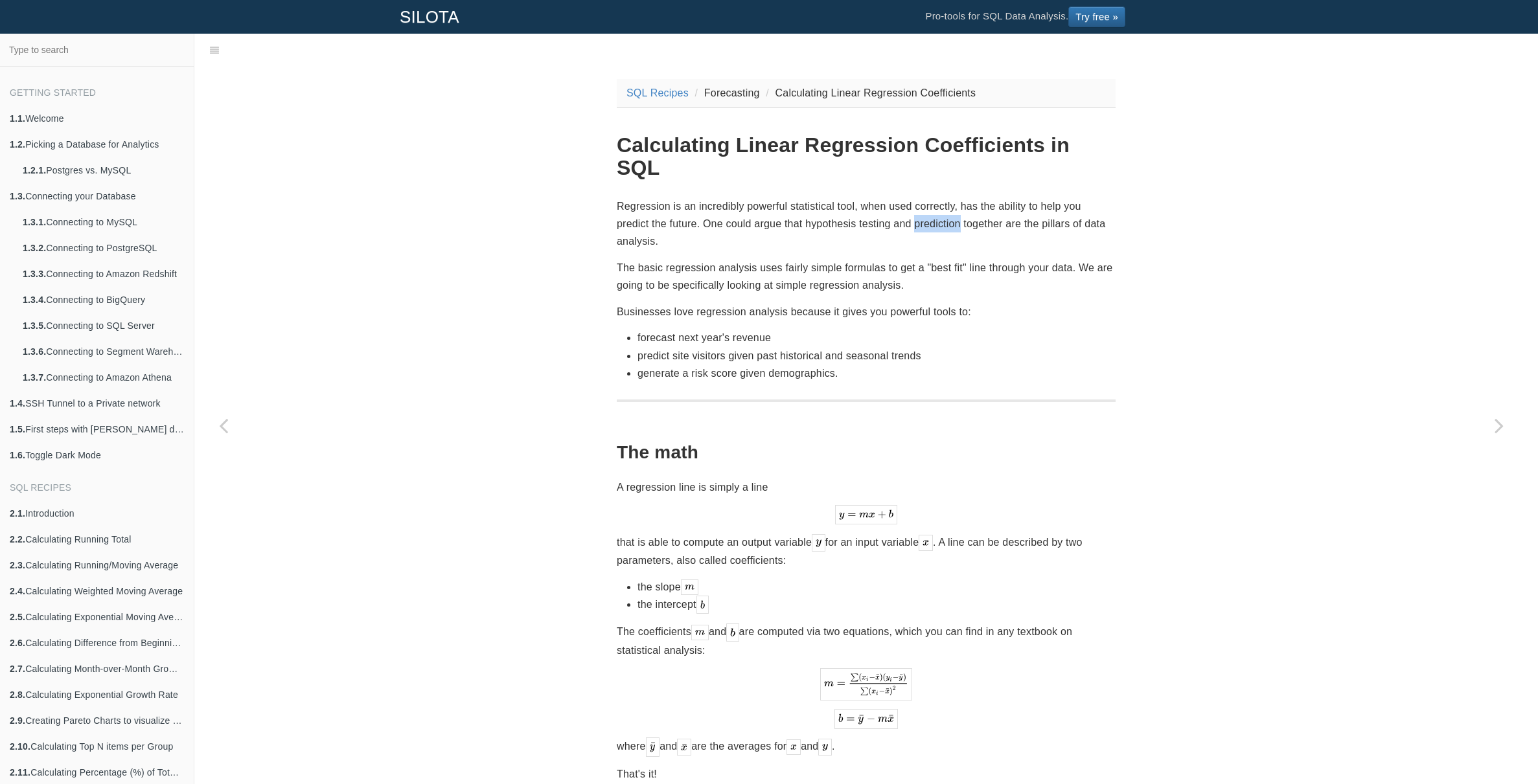
click at [951, 204] on p "Regression is an incredibly powerful statistical tool, when used correctly, has…" at bounding box center [866, 224] width 499 height 53
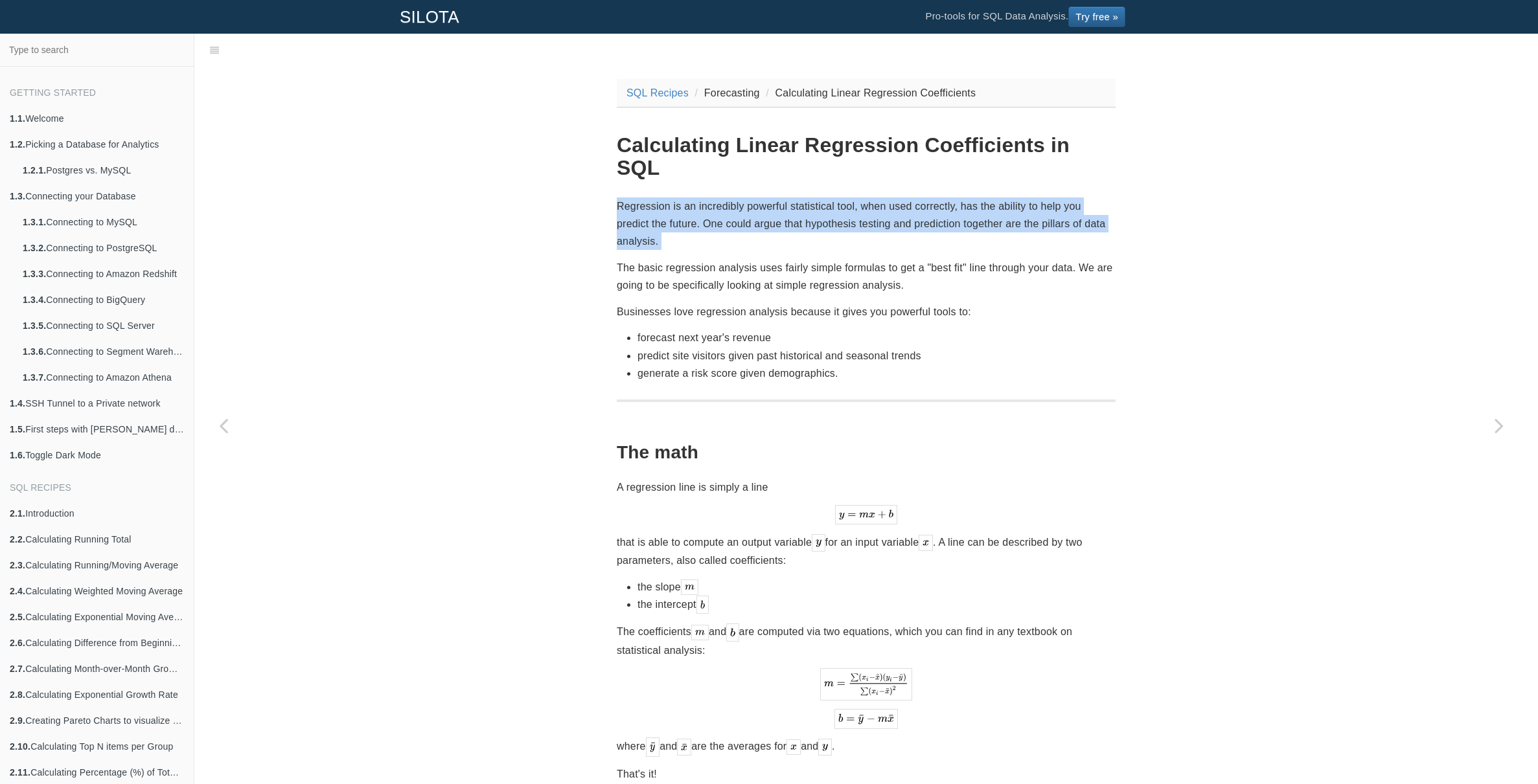
click at [951, 204] on p "Regression is an incredibly powerful statistical tool, when used correctly, has…" at bounding box center [866, 224] width 499 height 53
click at [955, 204] on p "Regression is an incredibly powerful statistical tool, when used correctly, has…" at bounding box center [866, 224] width 499 height 53
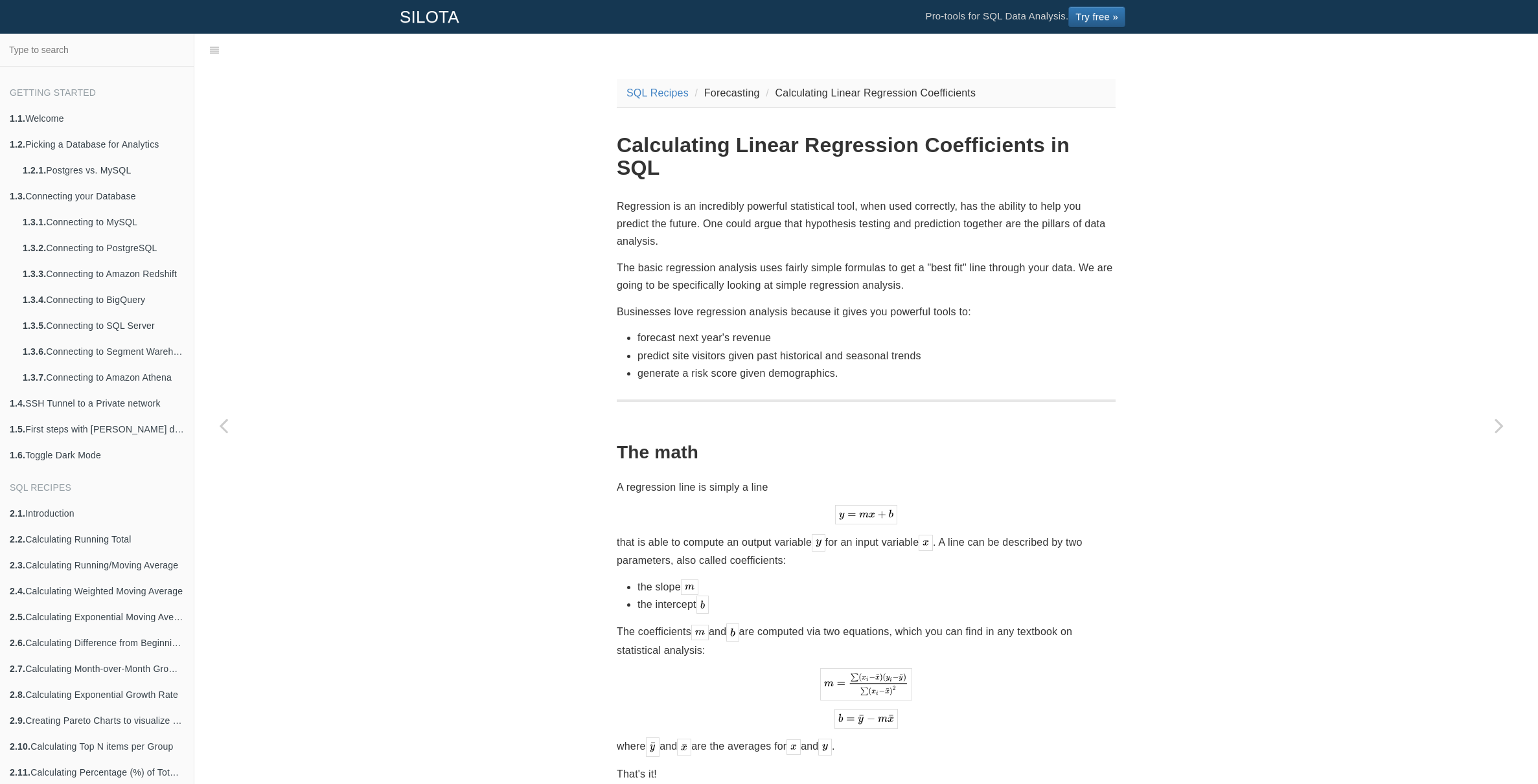
click at [706, 259] on p "The basic regression analysis uses fairly simple formulas to get a "best fit" l…" at bounding box center [866, 276] width 499 height 35
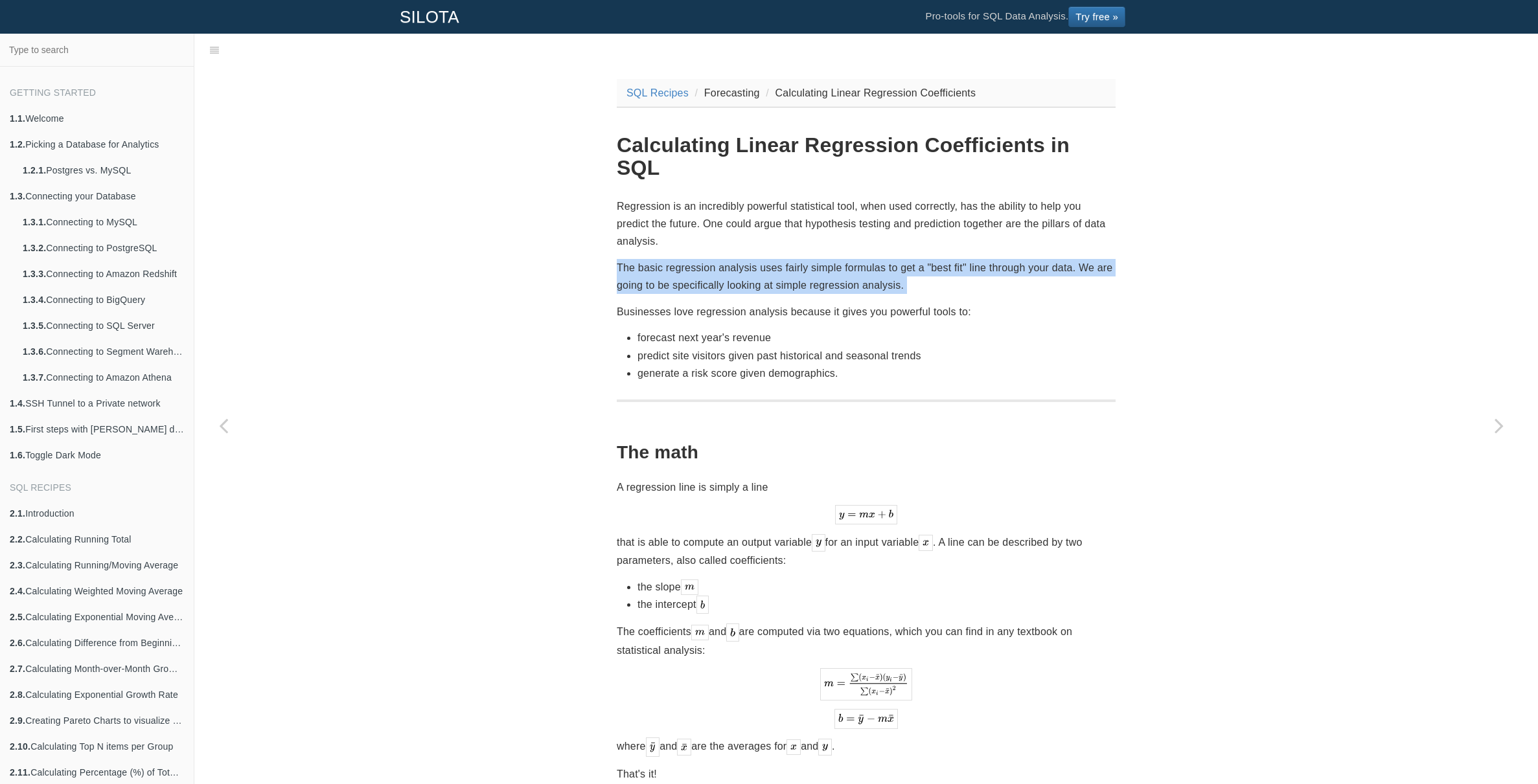
click at [706, 259] on p "The basic regression analysis uses fairly simple formulas to get a "best fit" l…" at bounding box center [866, 276] width 499 height 35
click at [728, 259] on p "The basic regression analysis uses fairly simple formulas to get a "best fit" l…" at bounding box center [866, 276] width 499 height 35
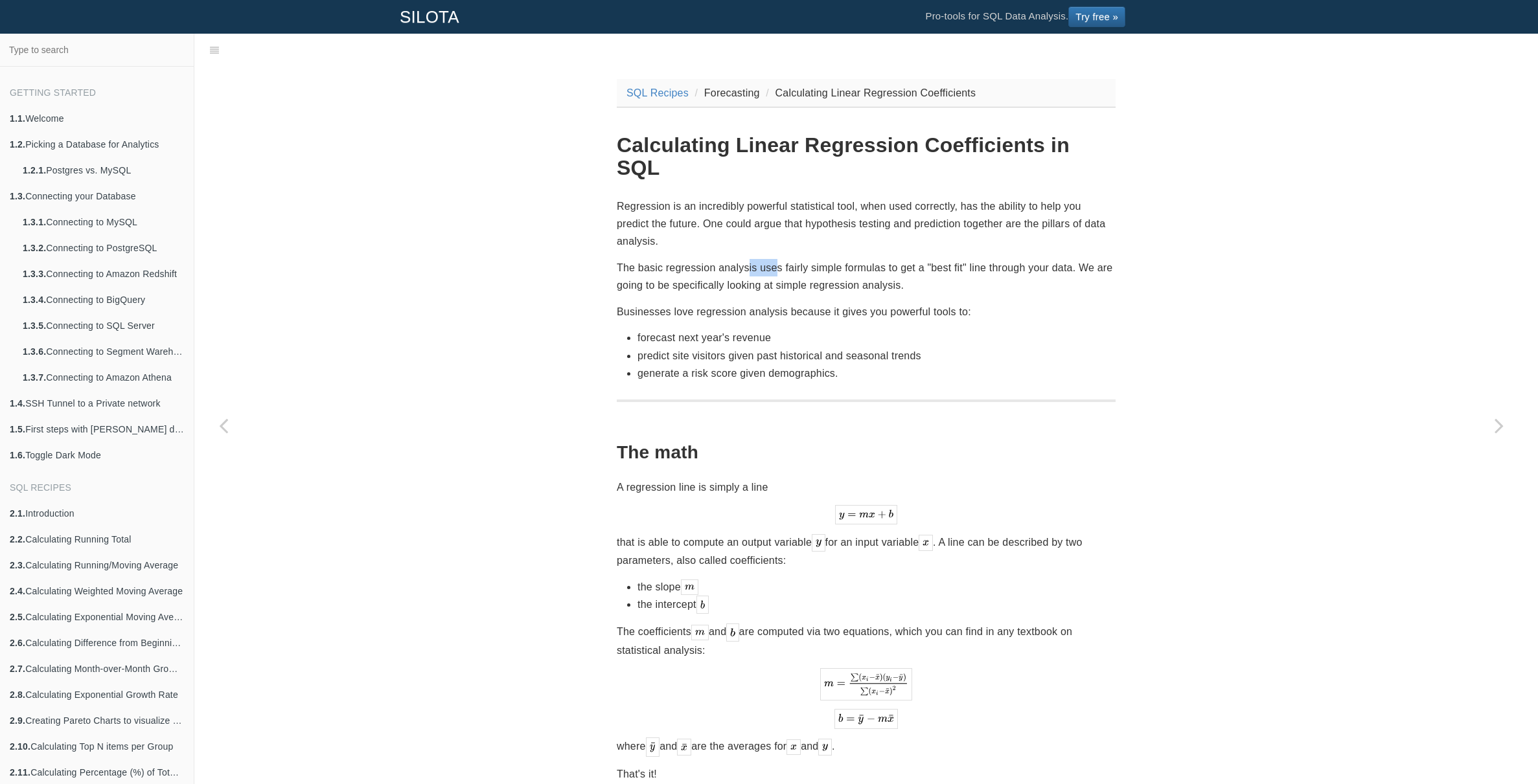
drag, startPoint x: 746, startPoint y: 248, endPoint x: 796, endPoint y: 256, distance: 50.6
click at [788, 259] on p "The basic regression analysis uses fairly simple formulas to get a "best fit" l…" at bounding box center [866, 276] width 499 height 35
click at [796, 259] on p "The basic regression analysis uses fairly simple formulas to get a "best fit" l…" at bounding box center [866, 276] width 499 height 35
click at [813, 259] on p "The basic regression analysis uses fairly simple formulas to get a "best fit" l…" at bounding box center [866, 276] width 499 height 35
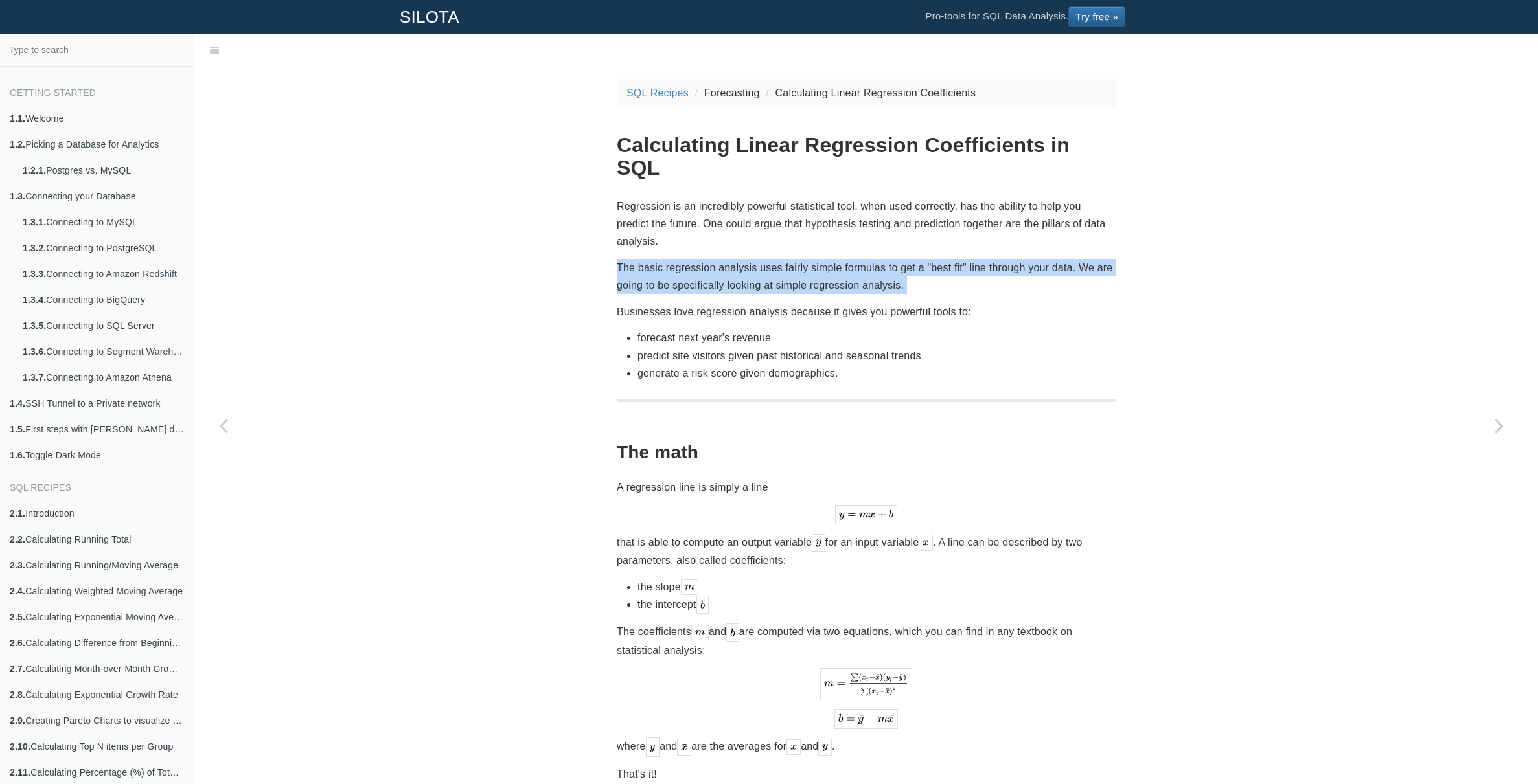
click at [813, 259] on p "The basic regression analysis uses fairly simple formulas to get a "best fit" l…" at bounding box center [866, 276] width 499 height 35
click at [818, 259] on p "The basic regression analysis uses fairly simple formulas to get a "best fit" l…" at bounding box center [866, 276] width 499 height 35
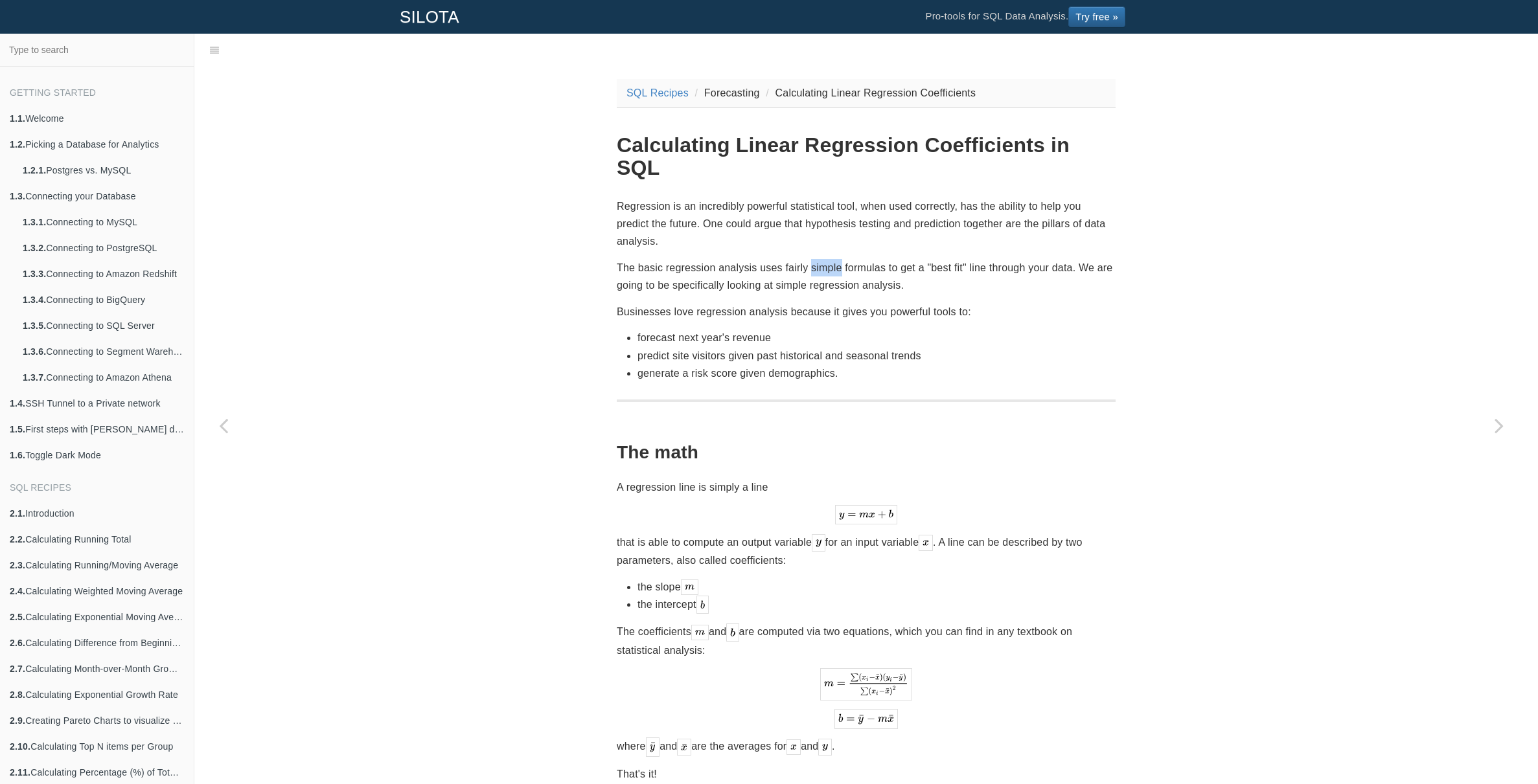
click at [818, 259] on p "The basic regression analysis uses fairly simple formulas to get a "best fit" l…" at bounding box center [866, 276] width 499 height 35
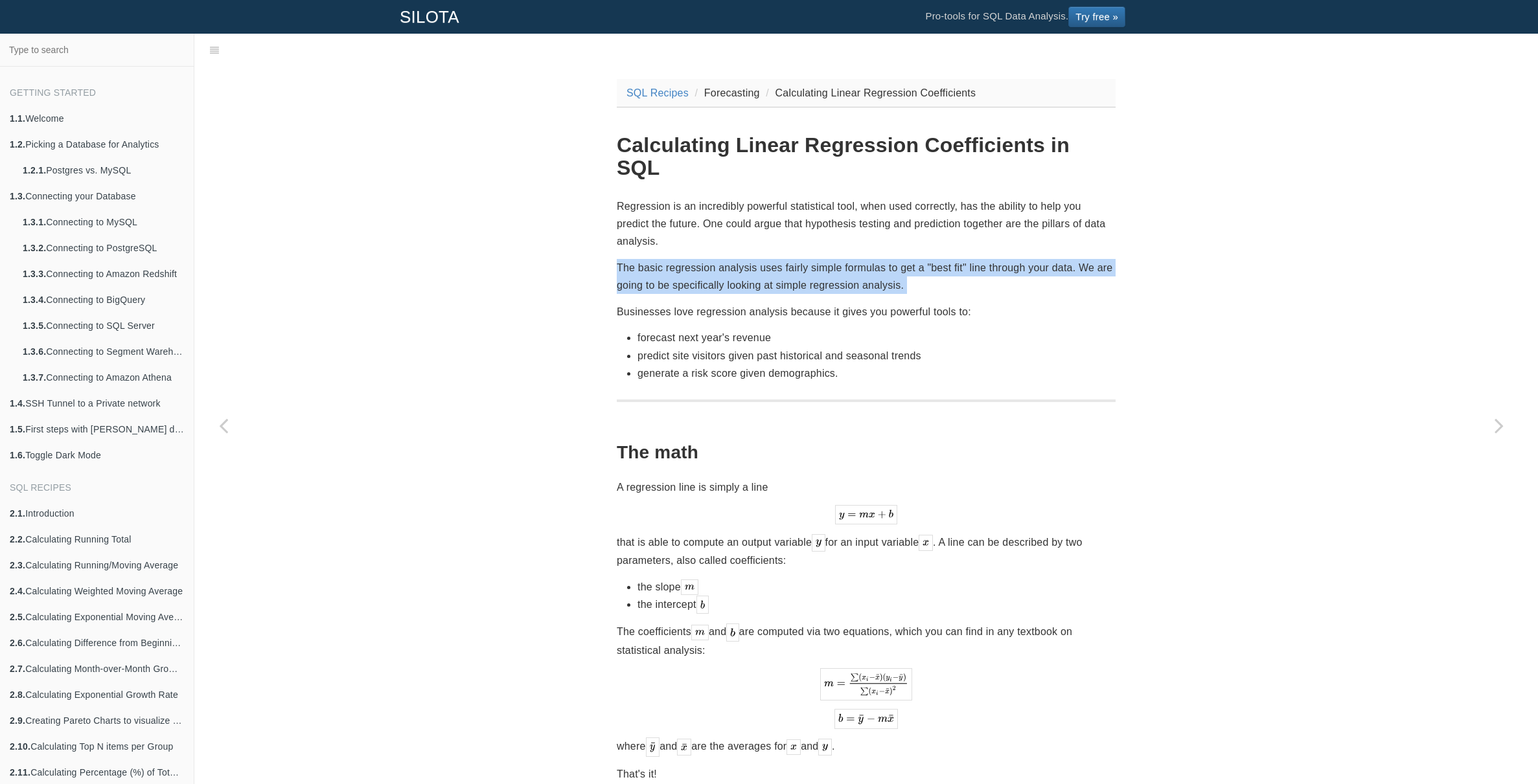
click at [818, 259] on p "The basic regression analysis uses fairly simple formulas to get a "best fit" l…" at bounding box center [866, 276] width 499 height 35
click at [829, 259] on p "The basic regression analysis uses fairly simple formulas to get a "best fit" l…" at bounding box center [866, 276] width 499 height 35
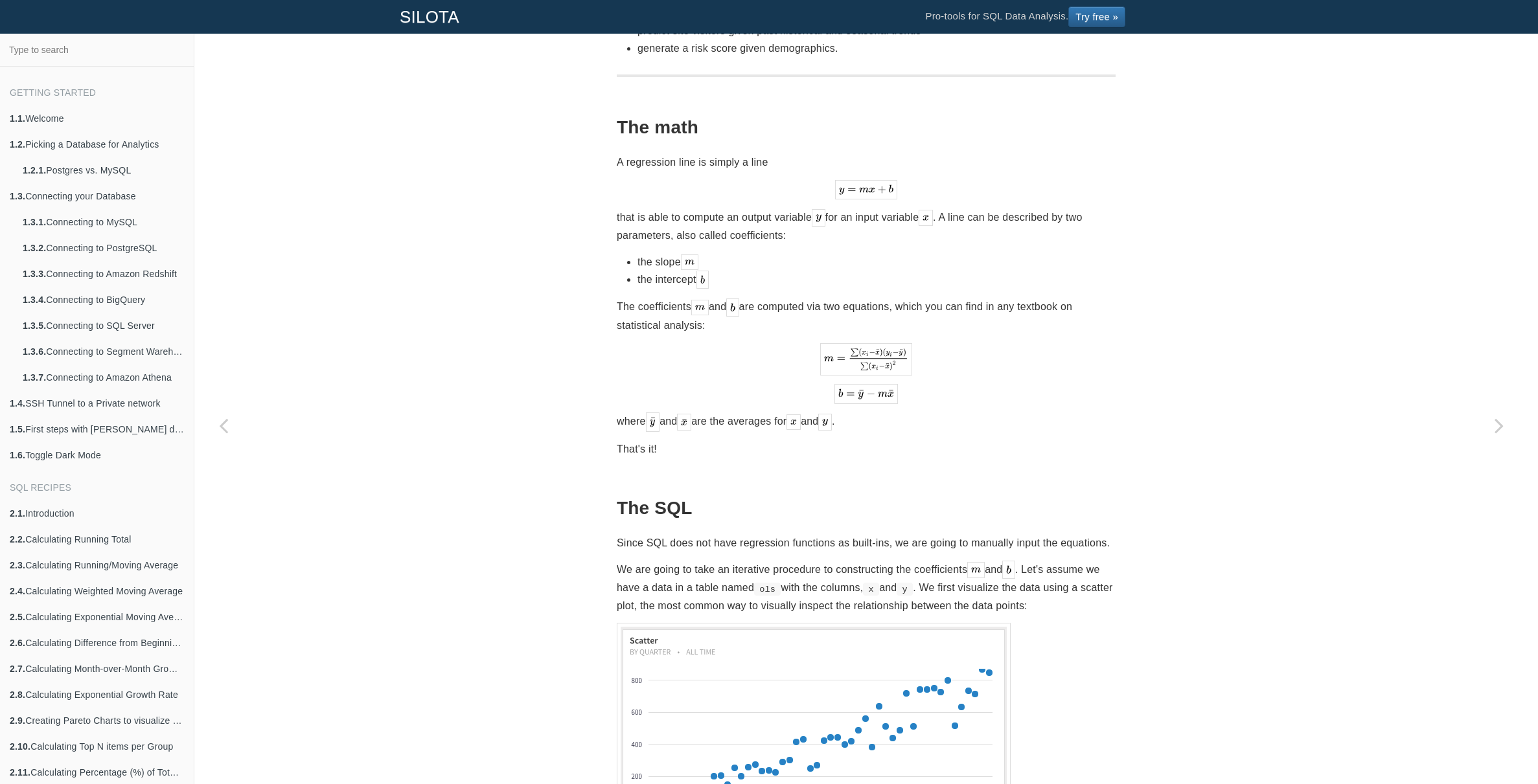
scroll to position [365, 0]
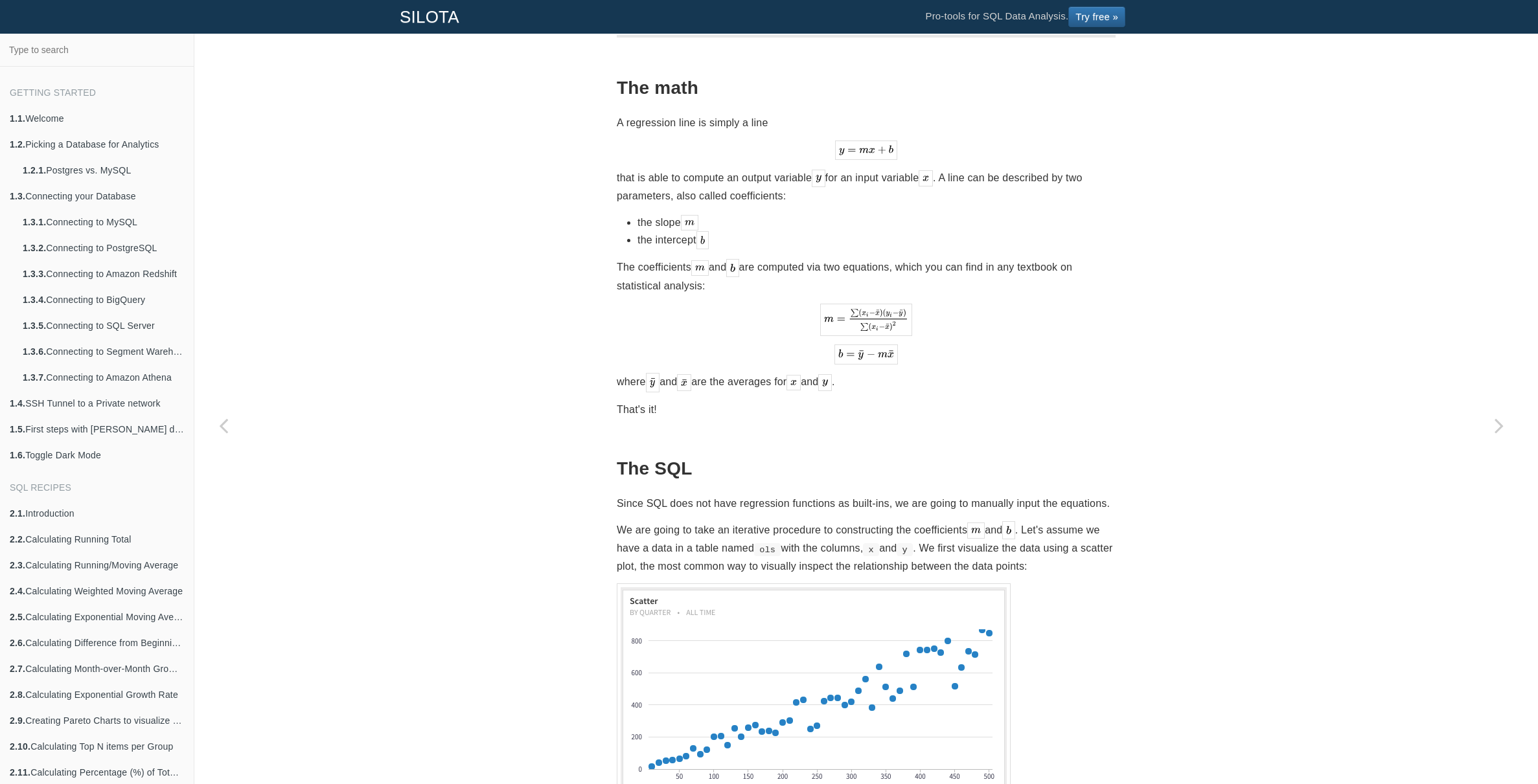
click at [772, 495] on p "Since SQL does not have regression functions as built-ins, we are going to manu…" at bounding box center [866, 503] width 499 height 17
click at [786, 495] on p "Since SQL does not have regression functions as built-ins, we are going to manu…" at bounding box center [866, 503] width 499 height 17
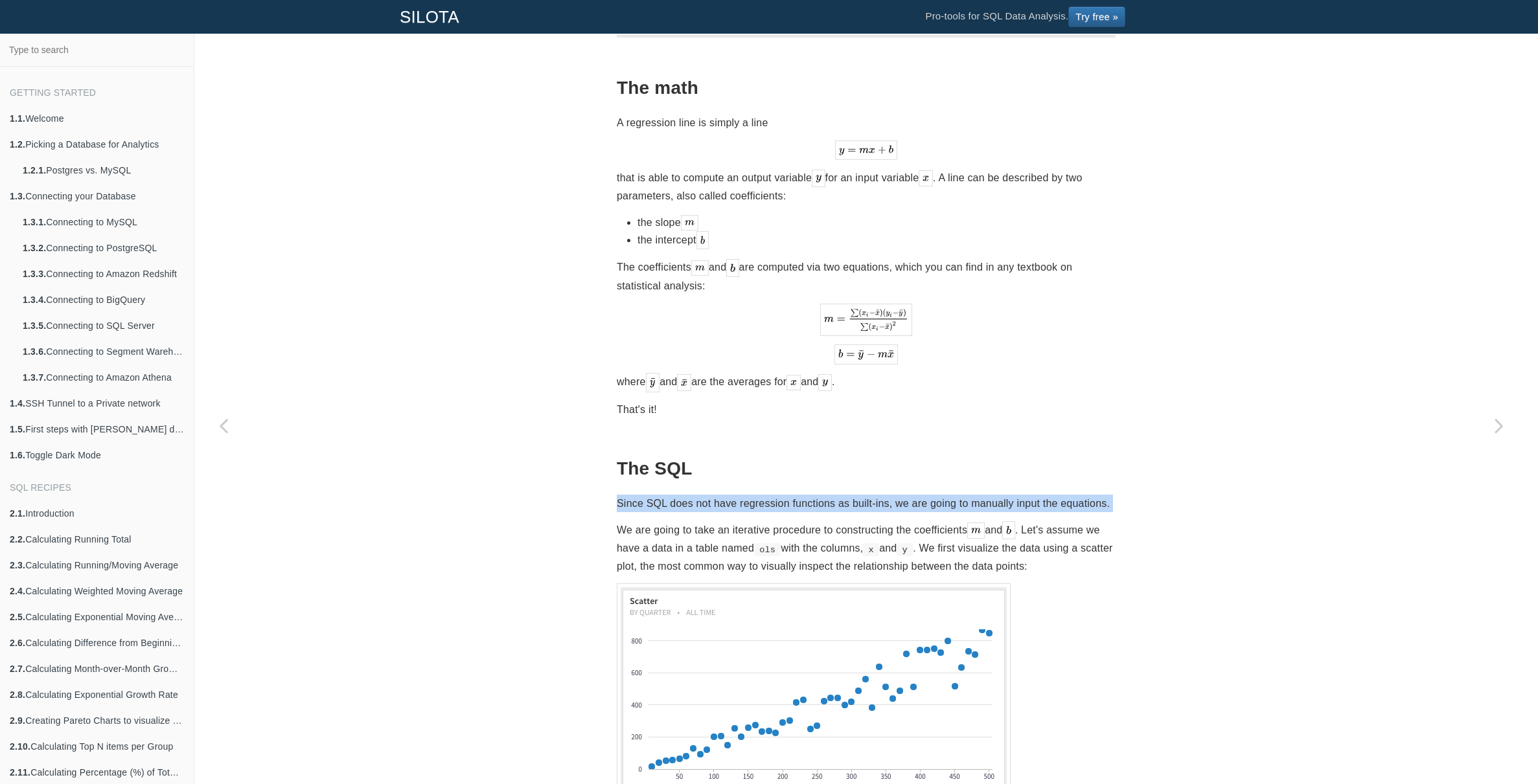
drag, startPoint x: 786, startPoint y: 486, endPoint x: 818, endPoint y: 488, distance: 32.1
click at [786, 495] on p "Since SQL does not have regression functions as built-ins, we are going to manu…" at bounding box center [866, 503] width 499 height 17
click at [818, 495] on p "Since SQL does not have regression functions as built-ins, we are going to manu…" at bounding box center [866, 503] width 499 height 17
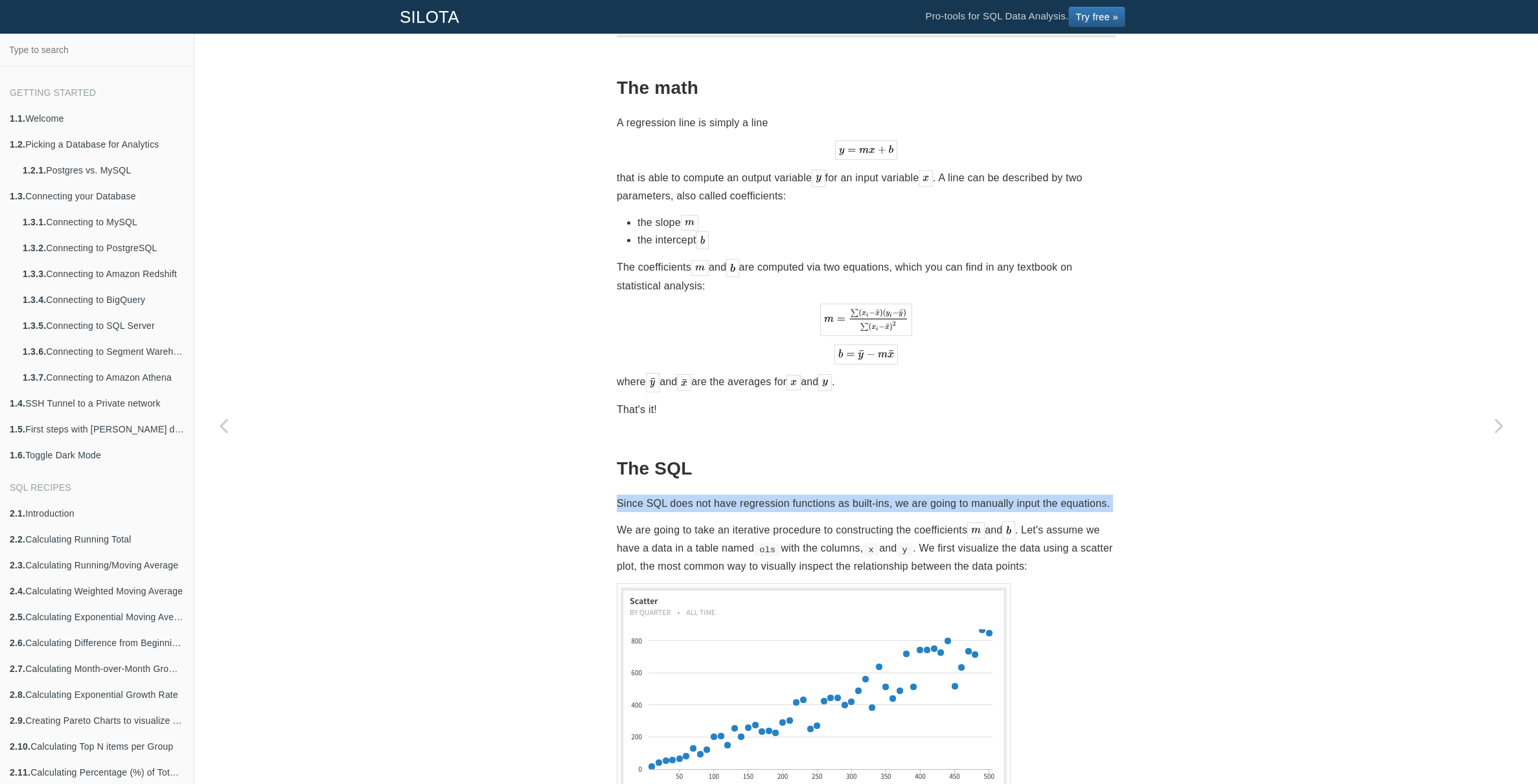
click at [842, 495] on p "Since SQL does not have regression functions as built-ins, we are going to manu…" at bounding box center [866, 503] width 499 height 17
click at [870, 495] on p "Since SQL does not have regression functions as built-ins, we are going to manu…" at bounding box center [866, 503] width 499 height 17
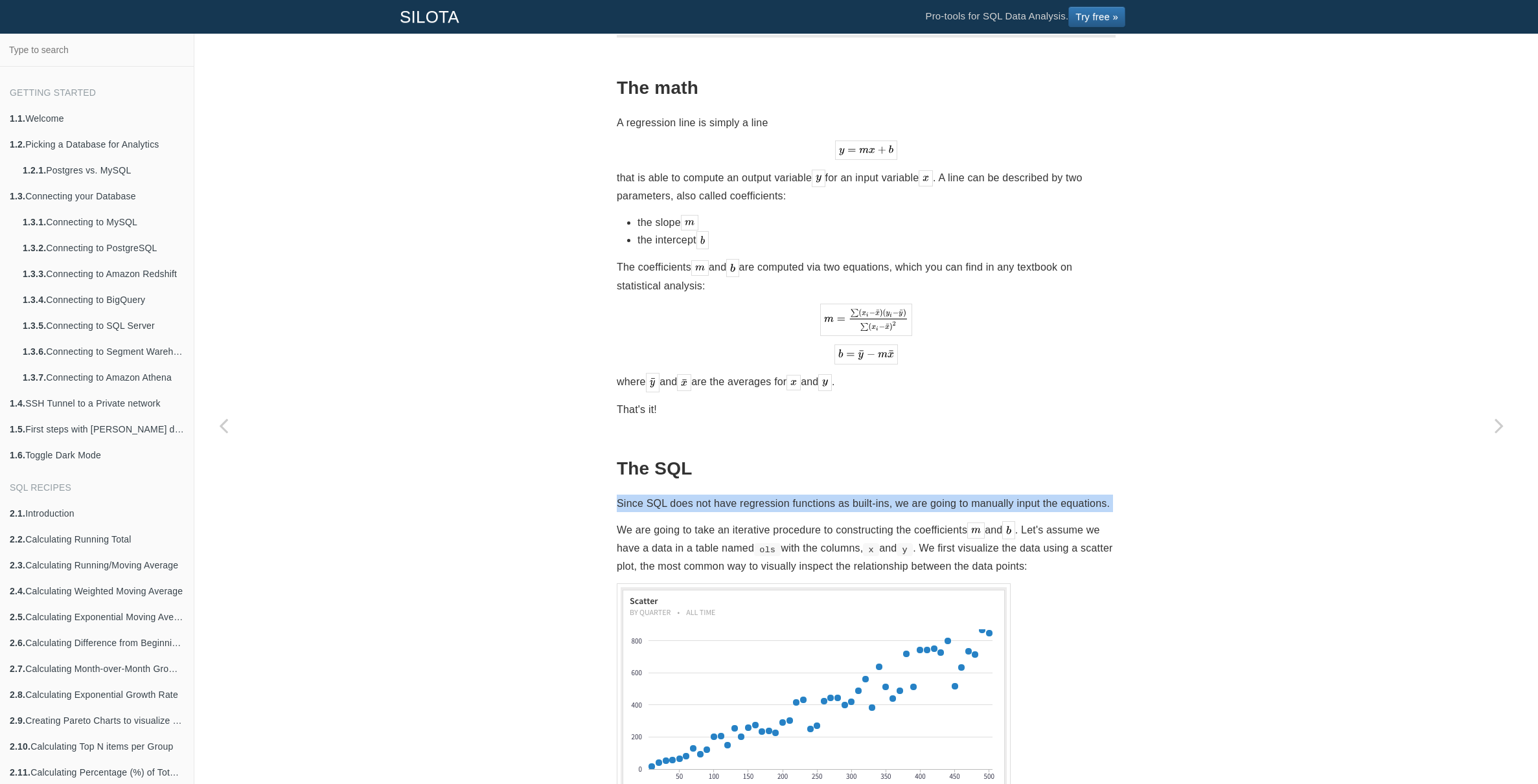
click at [870, 495] on p "Since SQL does not have regression functions as built-ins, we are going to manu…" at bounding box center [866, 503] width 499 height 17
click at [906, 495] on p "Since SQL does not have regression functions as built-ins, we are going to manu…" at bounding box center [866, 503] width 499 height 17
click at [923, 495] on p "Since SQL does not have regression functions as built-ins, we are going to manu…" at bounding box center [866, 503] width 499 height 17
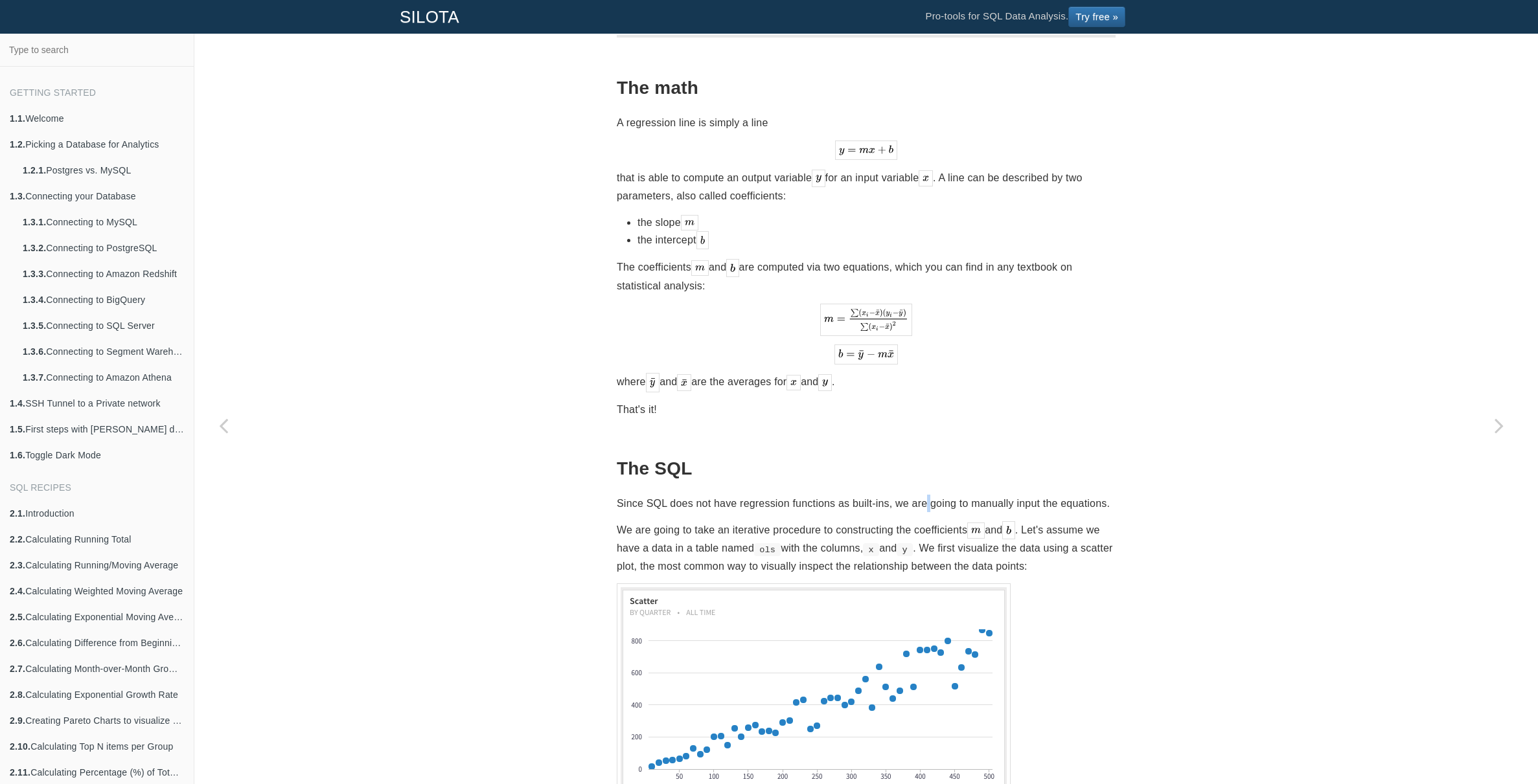
click at [923, 495] on p "Since SQL does not have regression functions as built-ins, we are going to manu…" at bounding box center [866, 503] width 499 height 17
click at [936, 495] on p "Since SQL does not have regression functions as built-ins, we are going to manu…" at bounding box center [866, 503] width 499 height 17
click at [950, 495] on p "Since SQL does not have regression functions as built-ins, we are going to manu…" at bounding box center [866, 503] width 499 height 17
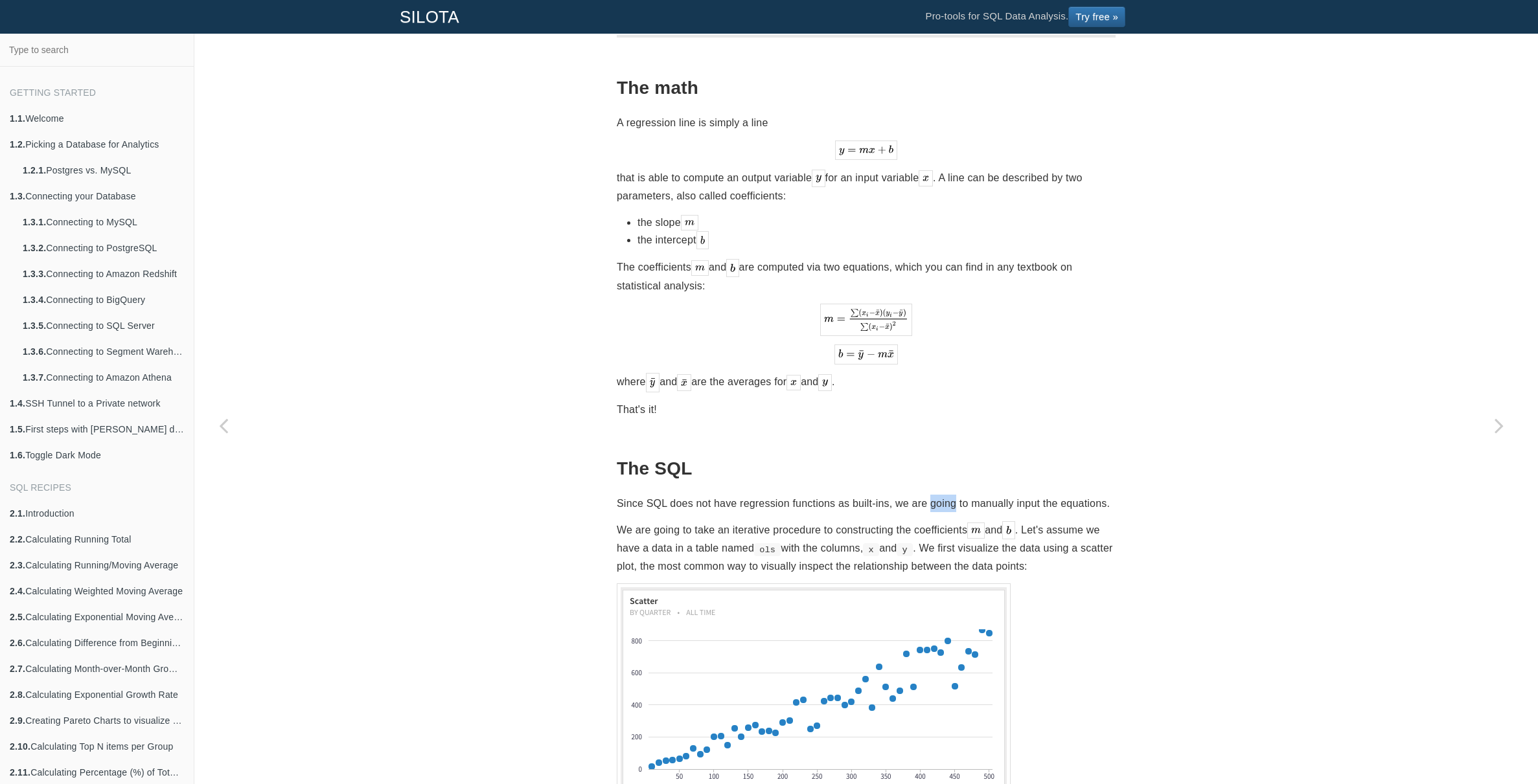
click at [950, 495] on p "Since SQL does not have regression functions as built-ins, we are going to manu…" at bounding box center [866, 503] width 499 height 17
click at [969, 495] on p "Since SQL does not have regression functions as built-ins, we are going to manu…" at bounding box center [866, 503] width 499 height 17
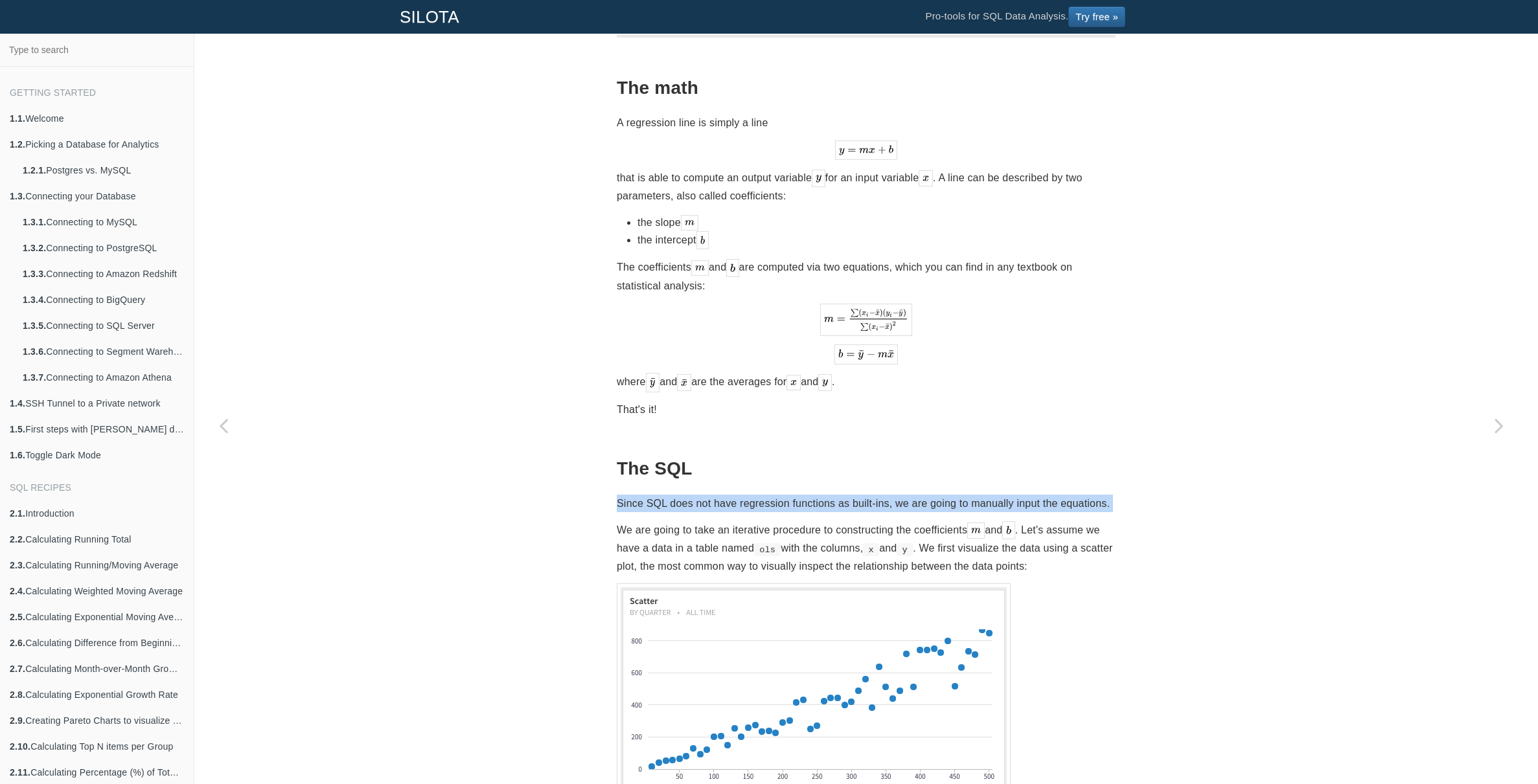
click at [981, 495] on p "Since SQL does not have regression functions as built-ins, we are going to manu…" at bounding box center [866, 503] width 499 height 17
click at [784, 495] on p "Since SQL does not have regression functions as built-ins, we are going to manu…" at bounding box center [866, 503] width 499 height 17
click at [785, 495] on p "Since SQL does not have regression functions as built-ins, we are going to manu…" at bounding box center [866, 503] width 499 height 17
click at [807, 495] on p "Since SQL does not have regression functions as built-ins, we are going to manu…" at bounding box center [866, 503] width 499 height 17
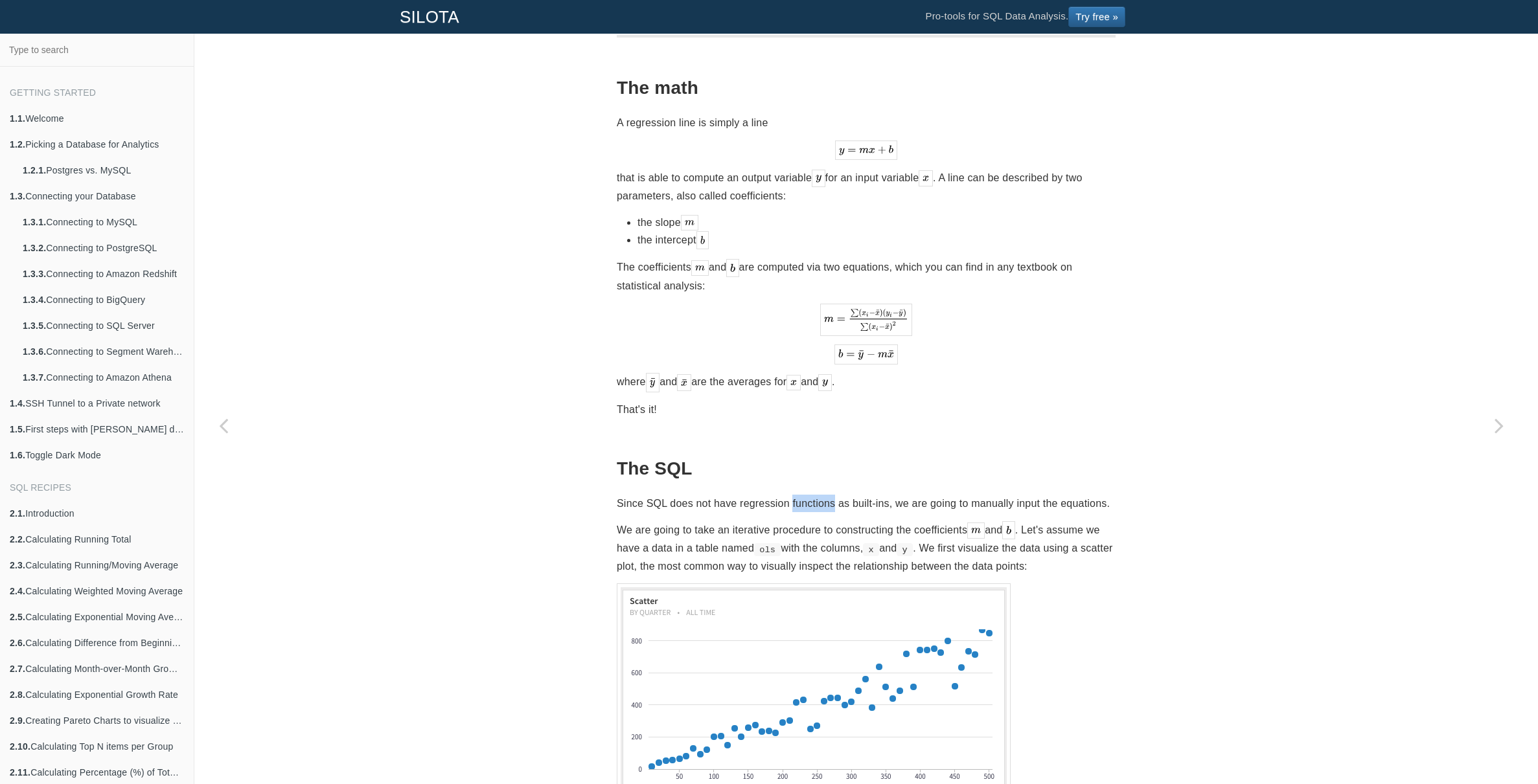
click at [807, 495] on p "Since SQL does not have regression functions as built-ins, we are going to manu…" at bounding box center [866, 503] width 499 height 17
click at [826, 495] on p "Since SQL does not have regression functions as built-ins, we are going to manu…" at bounding box center [866, 503] width 499 height 17
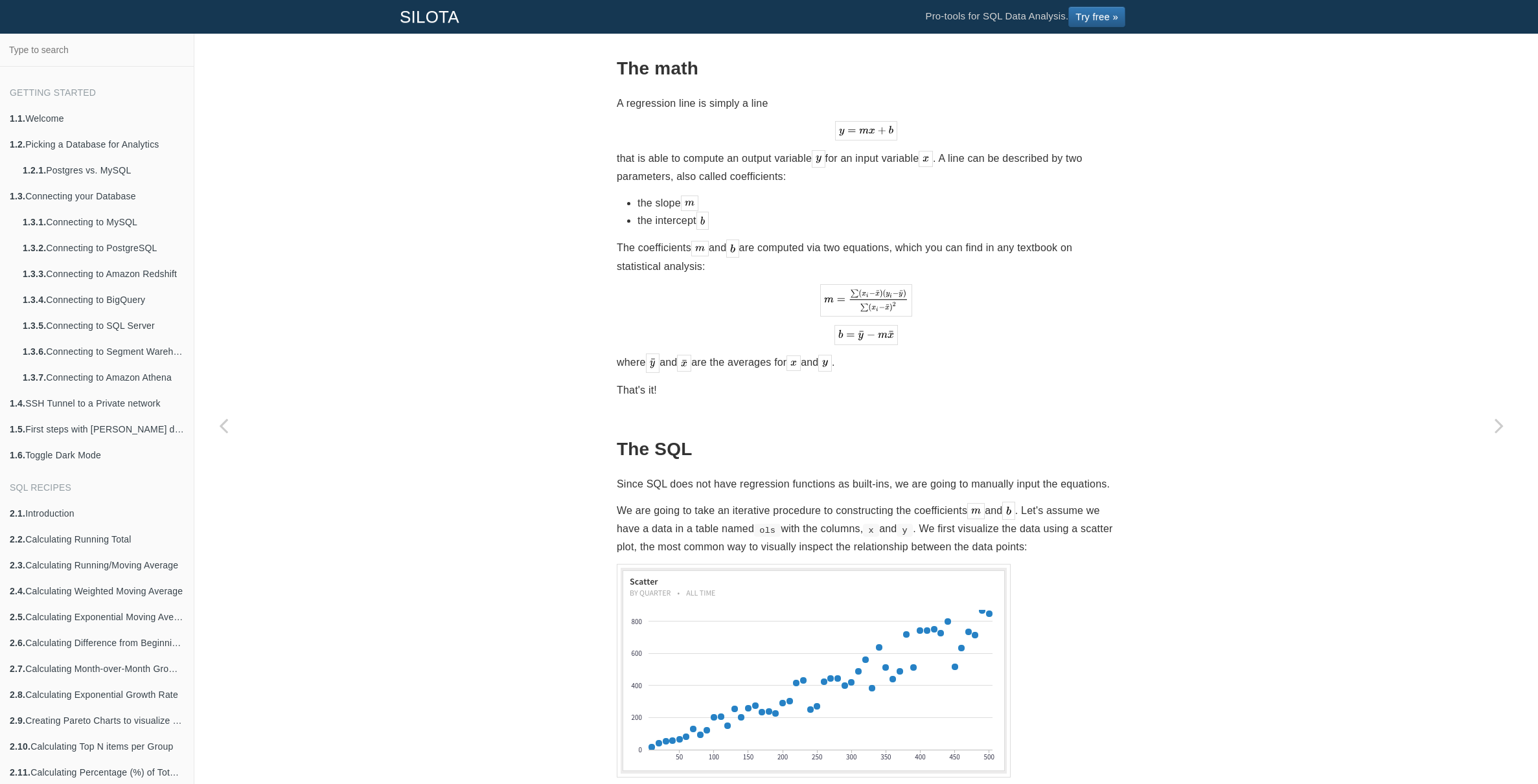
scroll to position [383, 0]
click at [824, 476] on p "Since SQL does not have regression functions as built-ins, we are going to manu…" at bounding box center [866, 484] width 499 height 17
click at [834, 476] on p "Since SQL does not have regression functions as built-ins, we are going to manu…" at bounding box center [866, 484] width 499 height 17
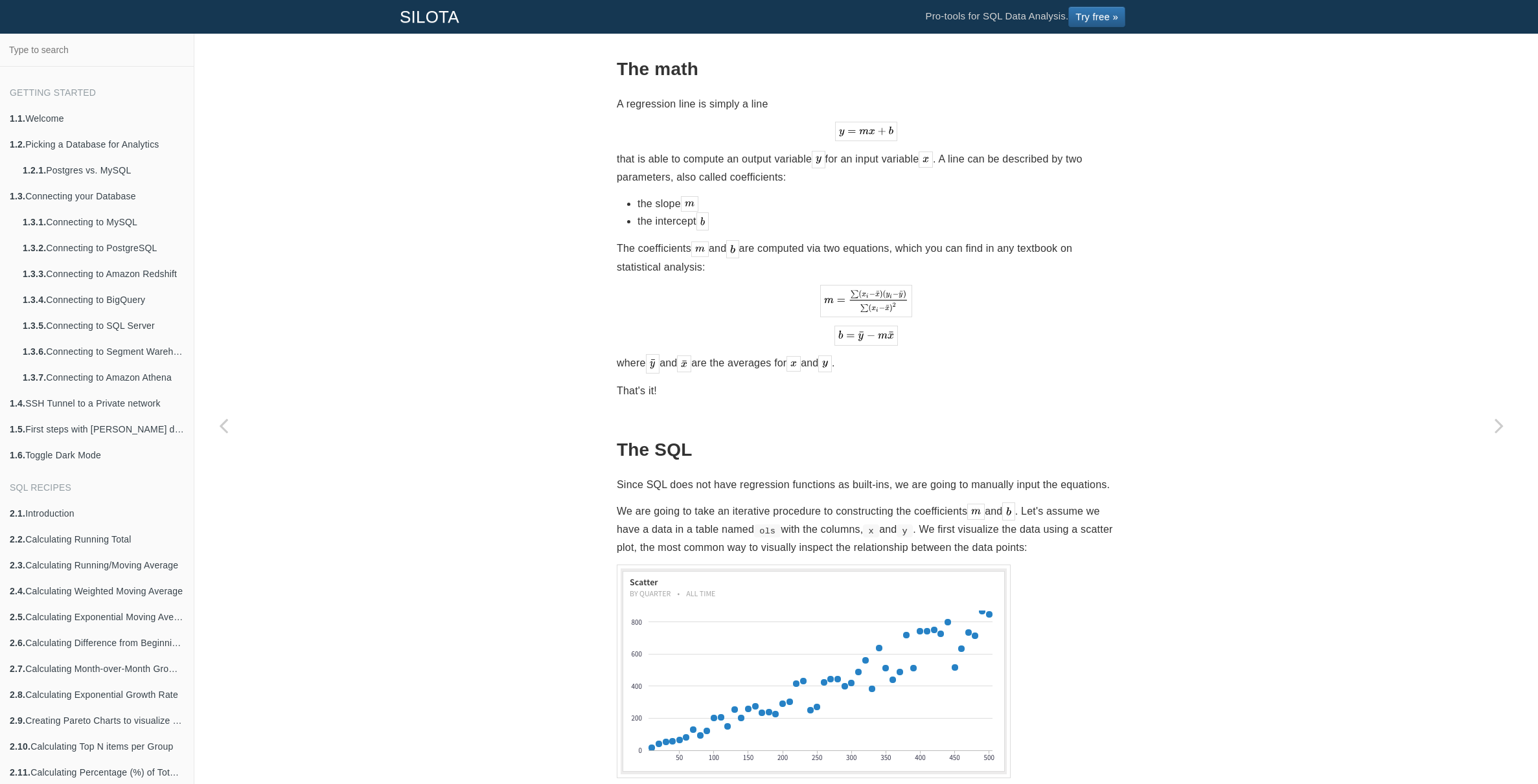
scroll to position [397, 0]
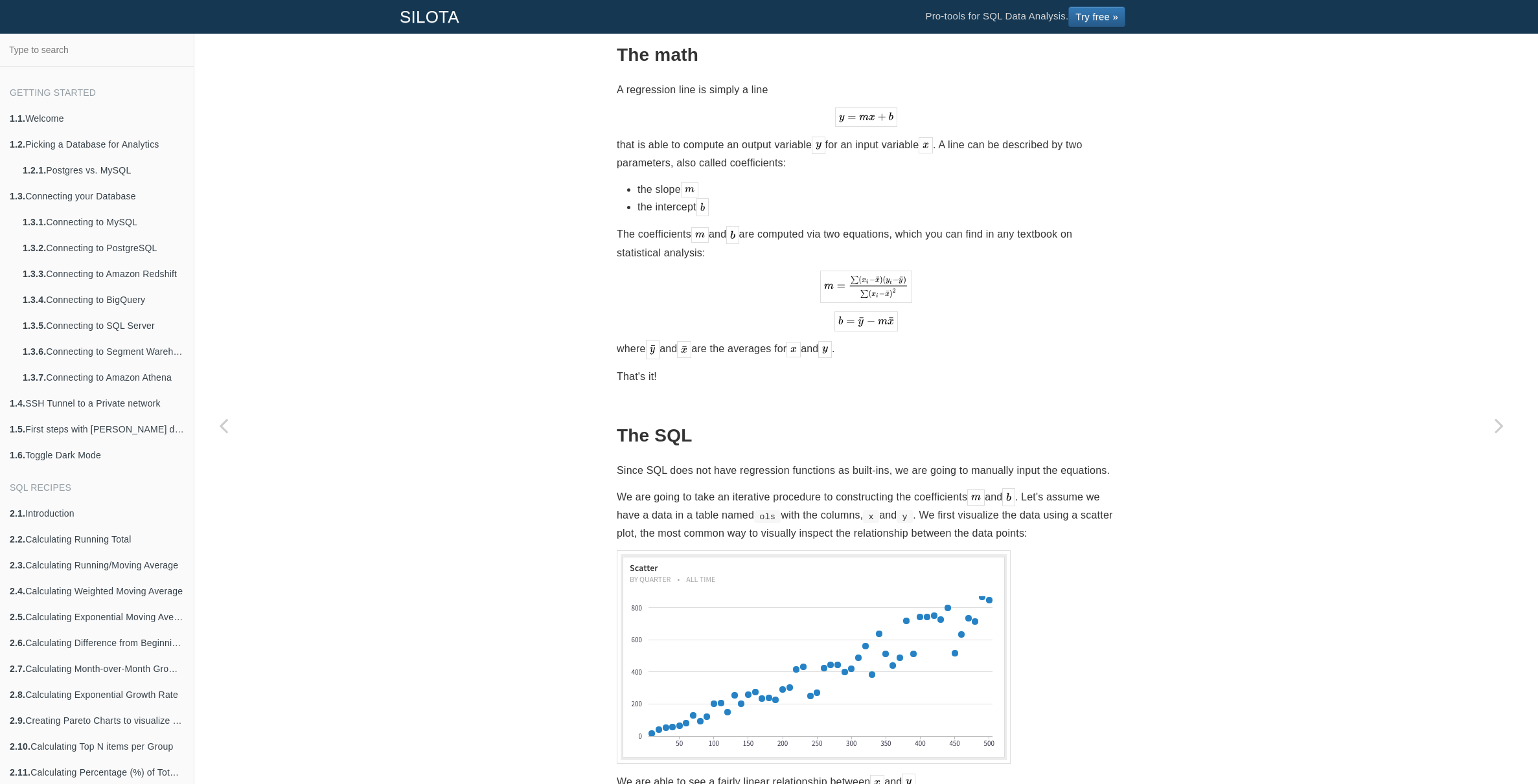
click at [677, 488] on p "We are going to take an iterative procedure to constructing the coefficients an…" at bounding box center [866, 514] width 499 height 54
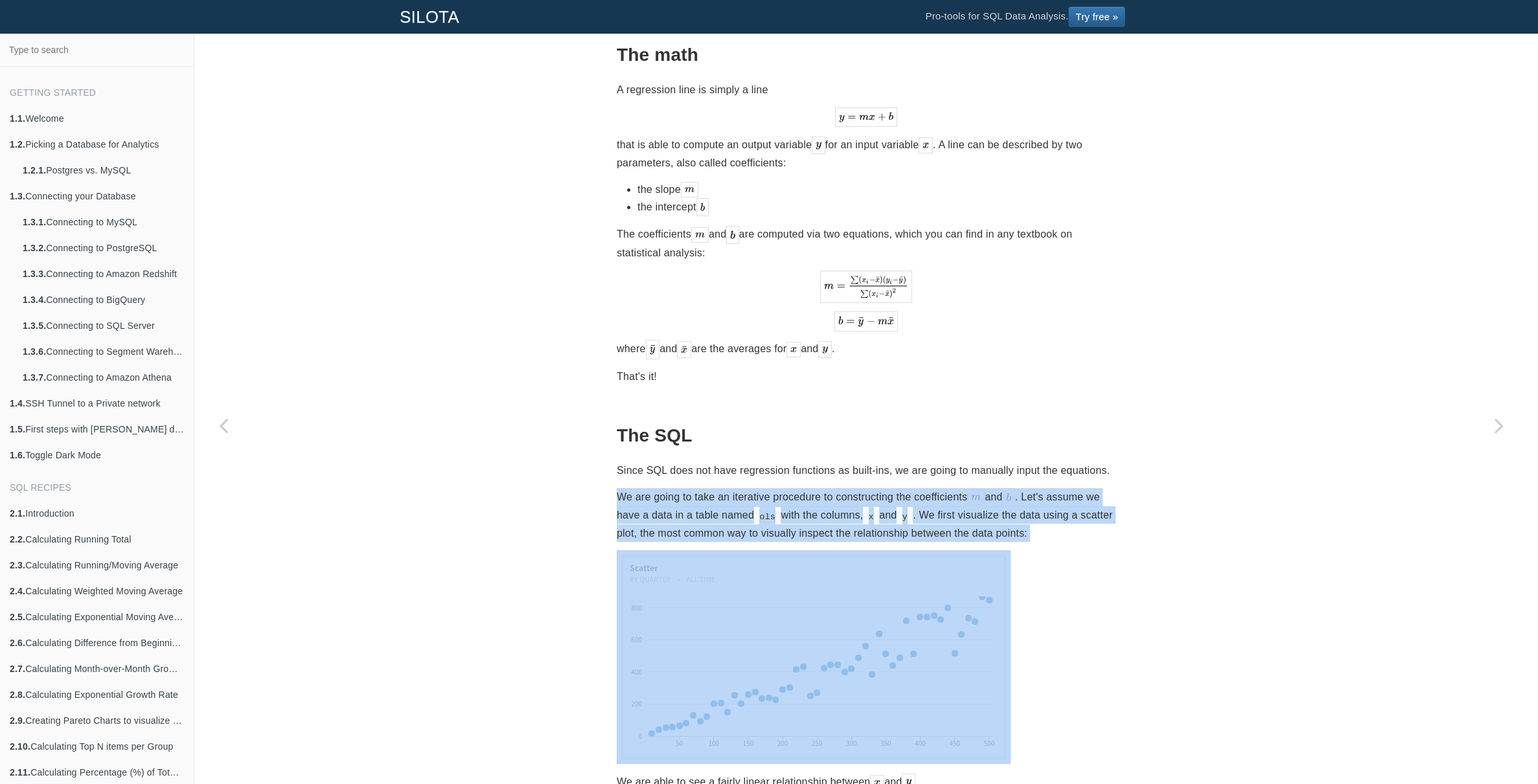
click at [677, 488] on p "We are going to take an iterative procedure to constructing the coefficients an…" at bounding box center [866, 514] width 499 height 54
click at [694, 495] on p "We are going to take an iterative procedure to constructing the coefficients an…" at bounding box center [866, 514] width 499 height 54
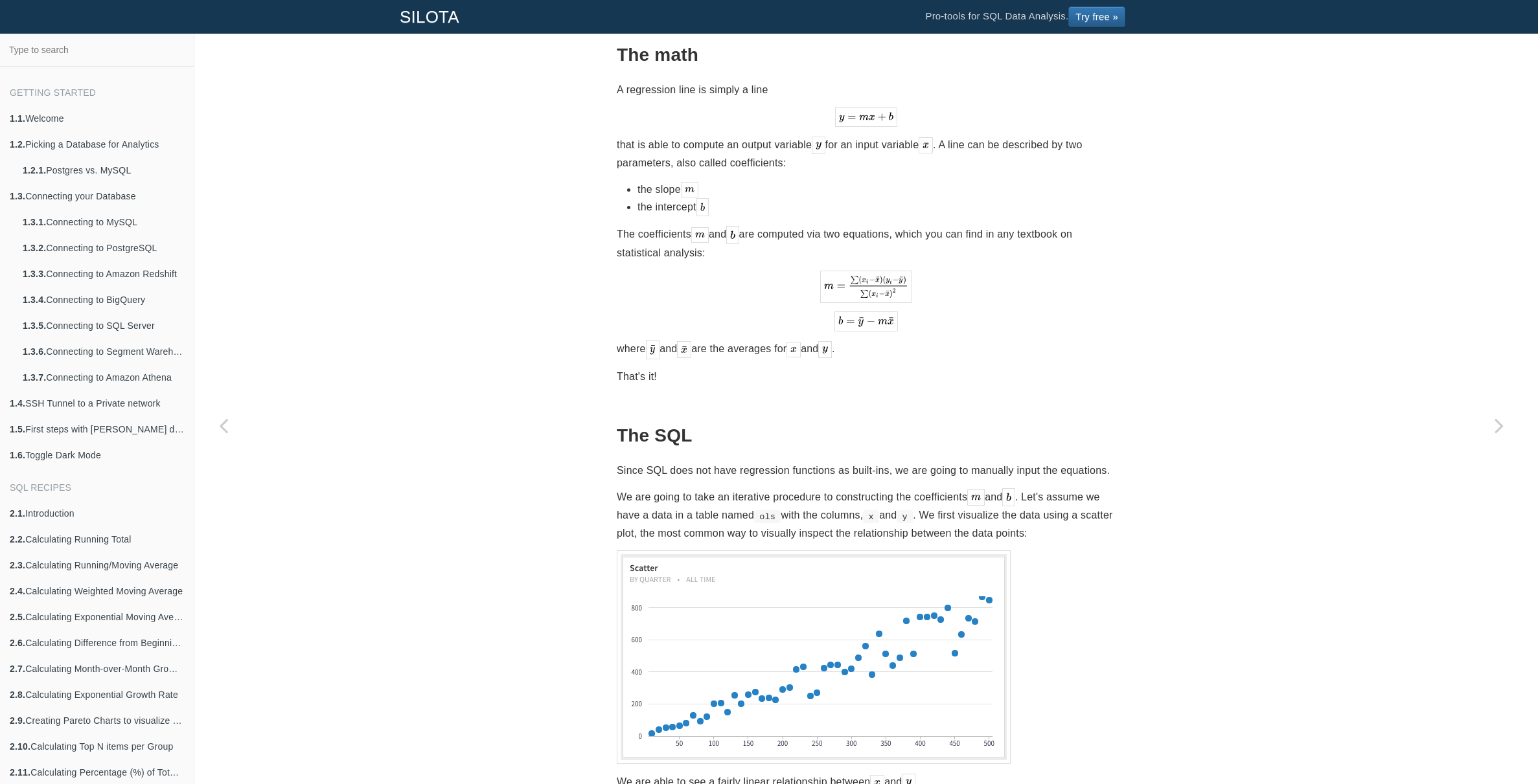
click at [782, 488] on p "We are going to take an iterative procedure to constructing the coefficients an…" at bounding box center [866, 514] width 499 height 54
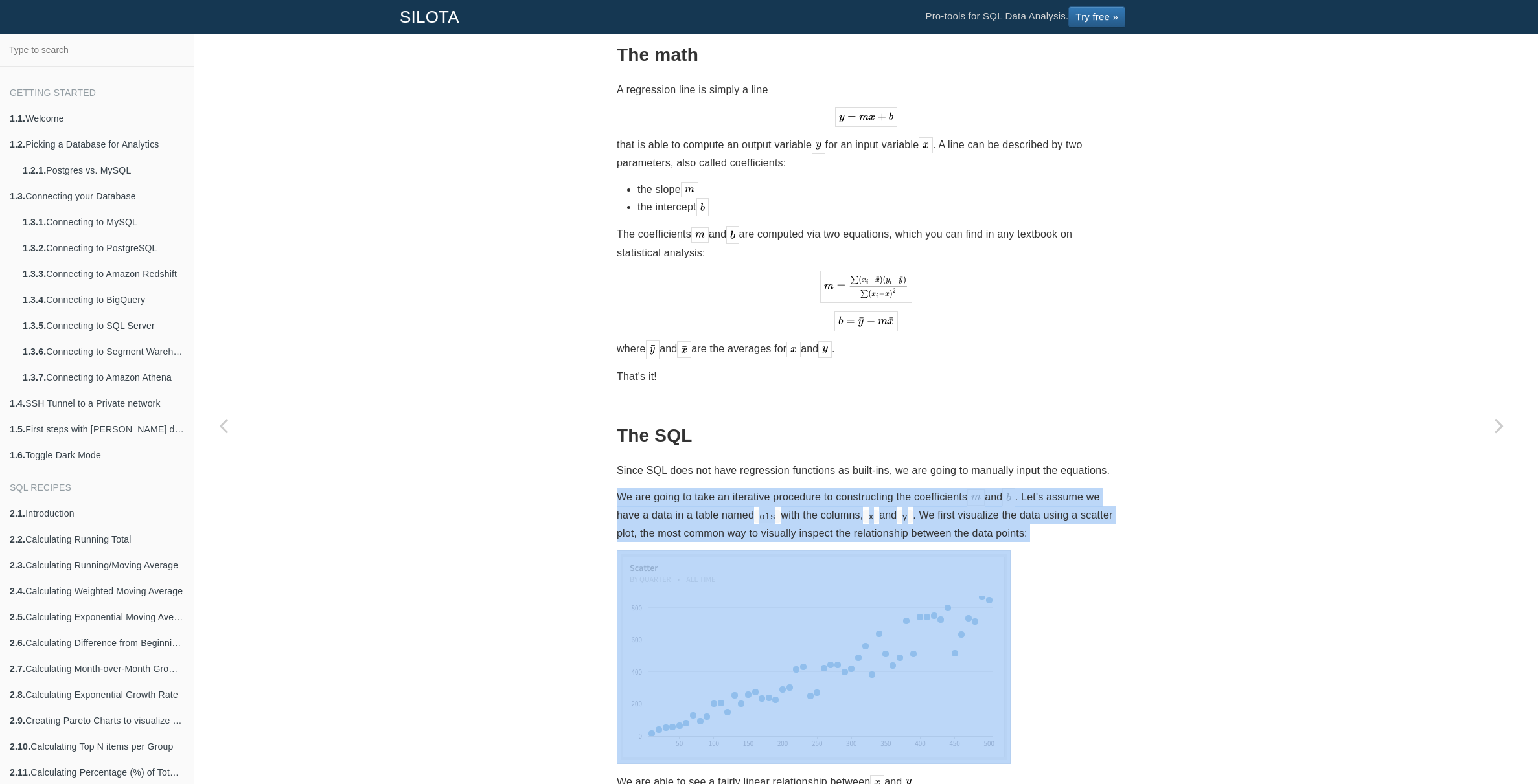
click at [782, 488] on p "We are going to take an iterative procedure to constructing the coefficients an…" at bounding box center [866, 514] width 499 height 54
click at [868, 488] on p "We are going to take an iterative procedure to constructing the coefficients an…" at bounding box center [866, 514] width 499 height 54
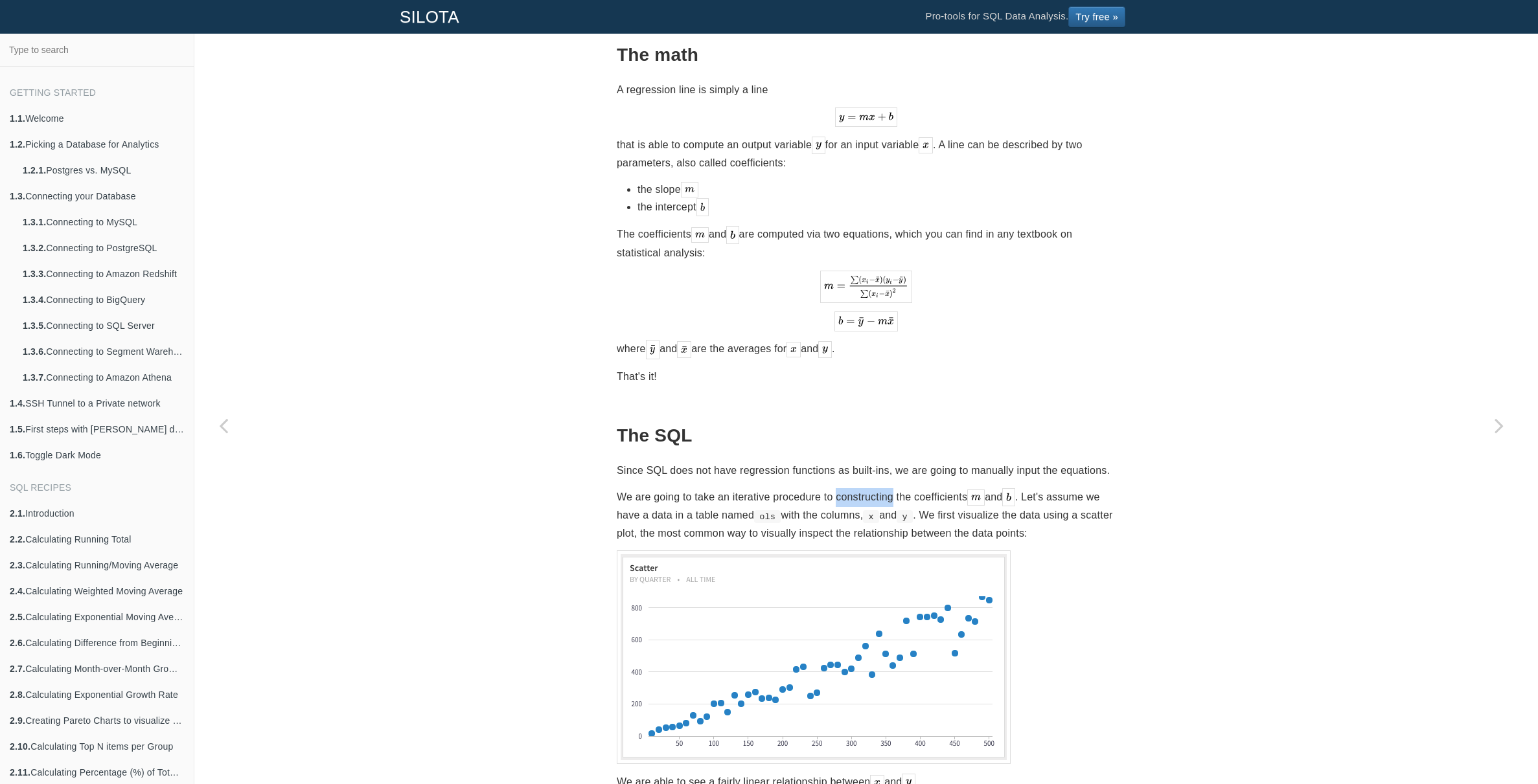
click at [868, 488] on p "We are going to take an iterative procedure to constructing the coefficients an…" at bounding box center [866, 514] width 499 height 54
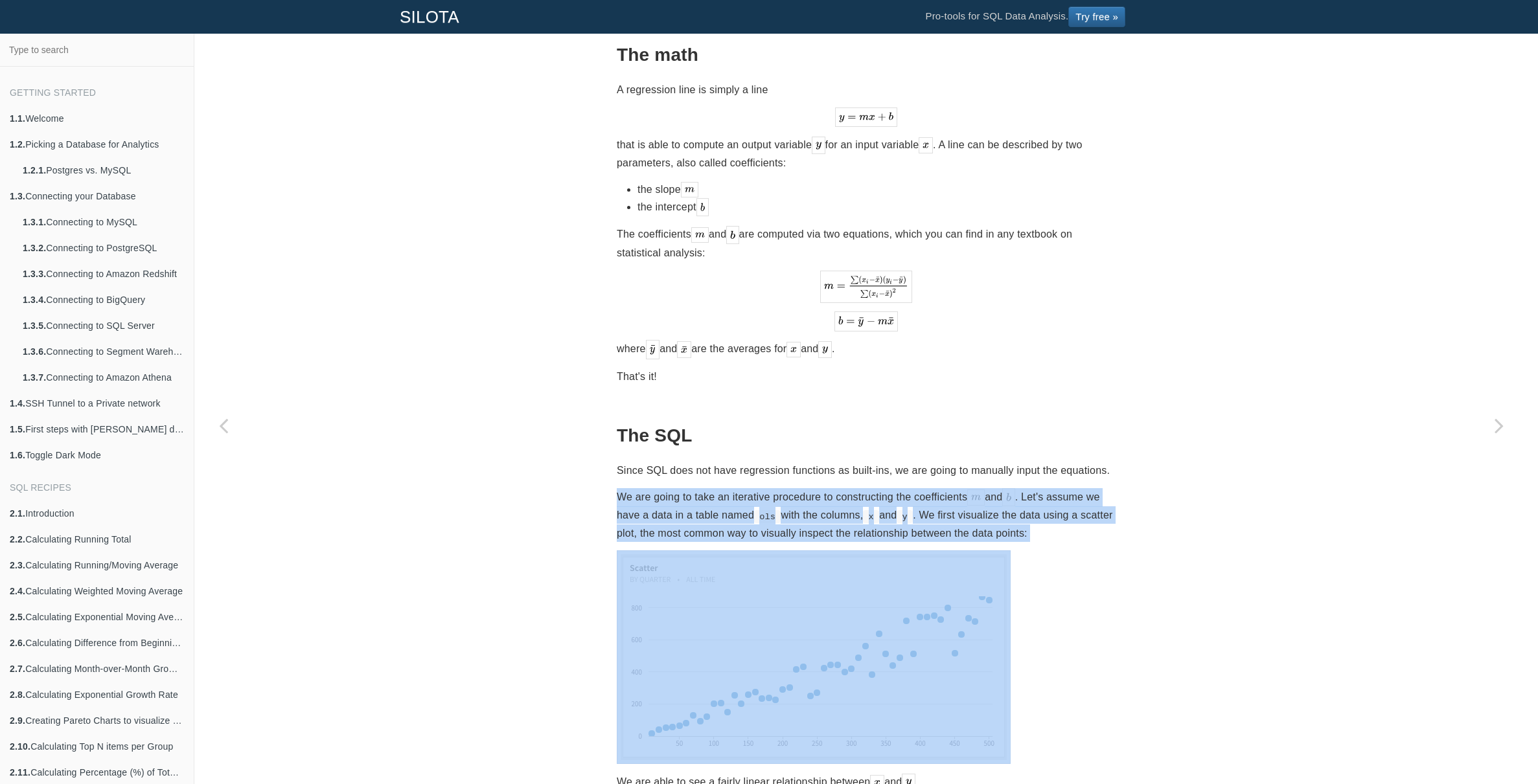
click at [868, 488] on p "We are going to take an iterative procedure to constructing the coefficients an…" at bounding box center [866, 514] width 499 height 54
click at [866, 493] on p "We are going to take an iterative procedure to constructing the coefficients an…" at bounding box center [866, 514] width 499 height 54
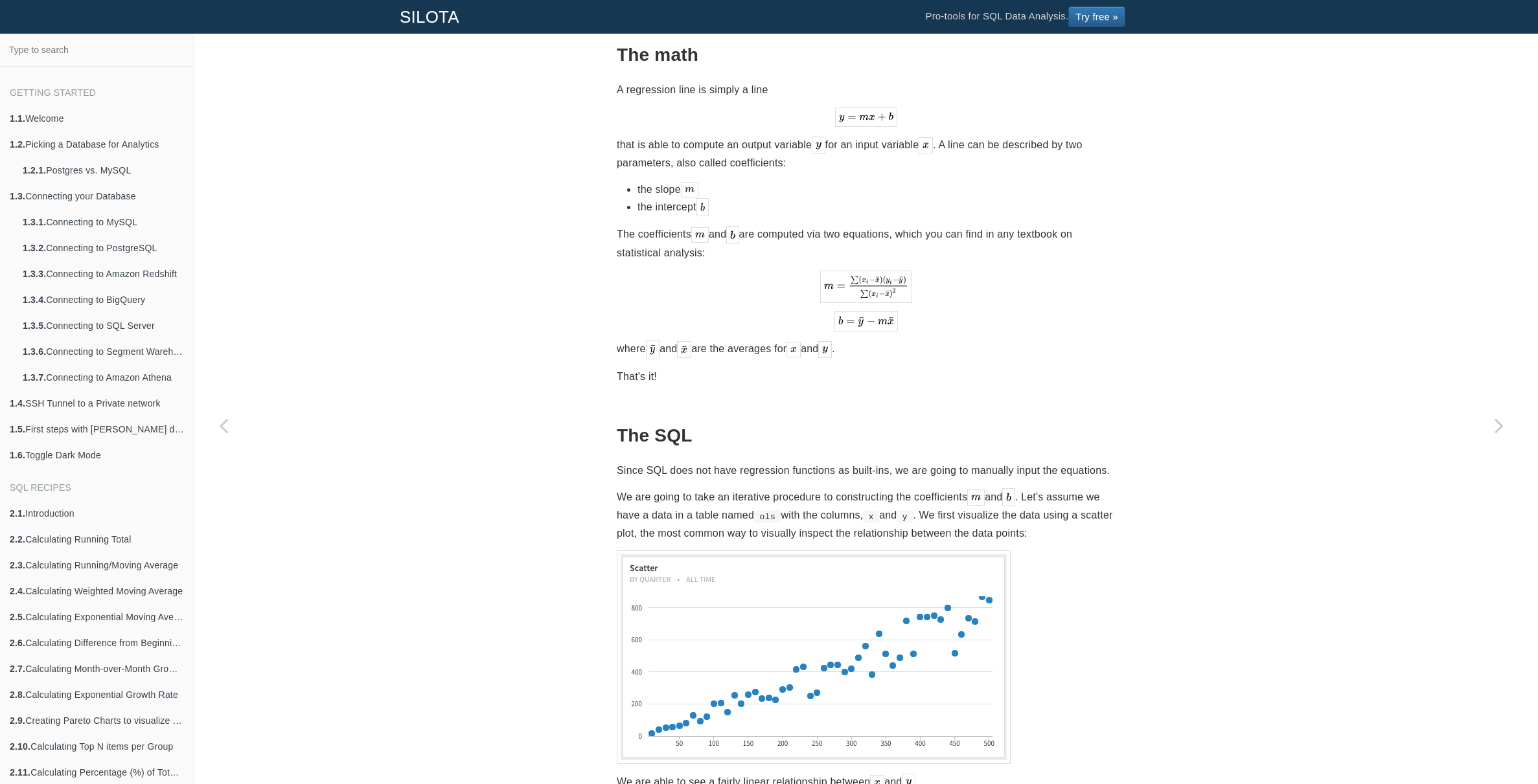
click at [933, 488] on p "We are going to take an iterative procedure to constructing the coefficients an…" at bounding box center [866, 514] width 499 height 54
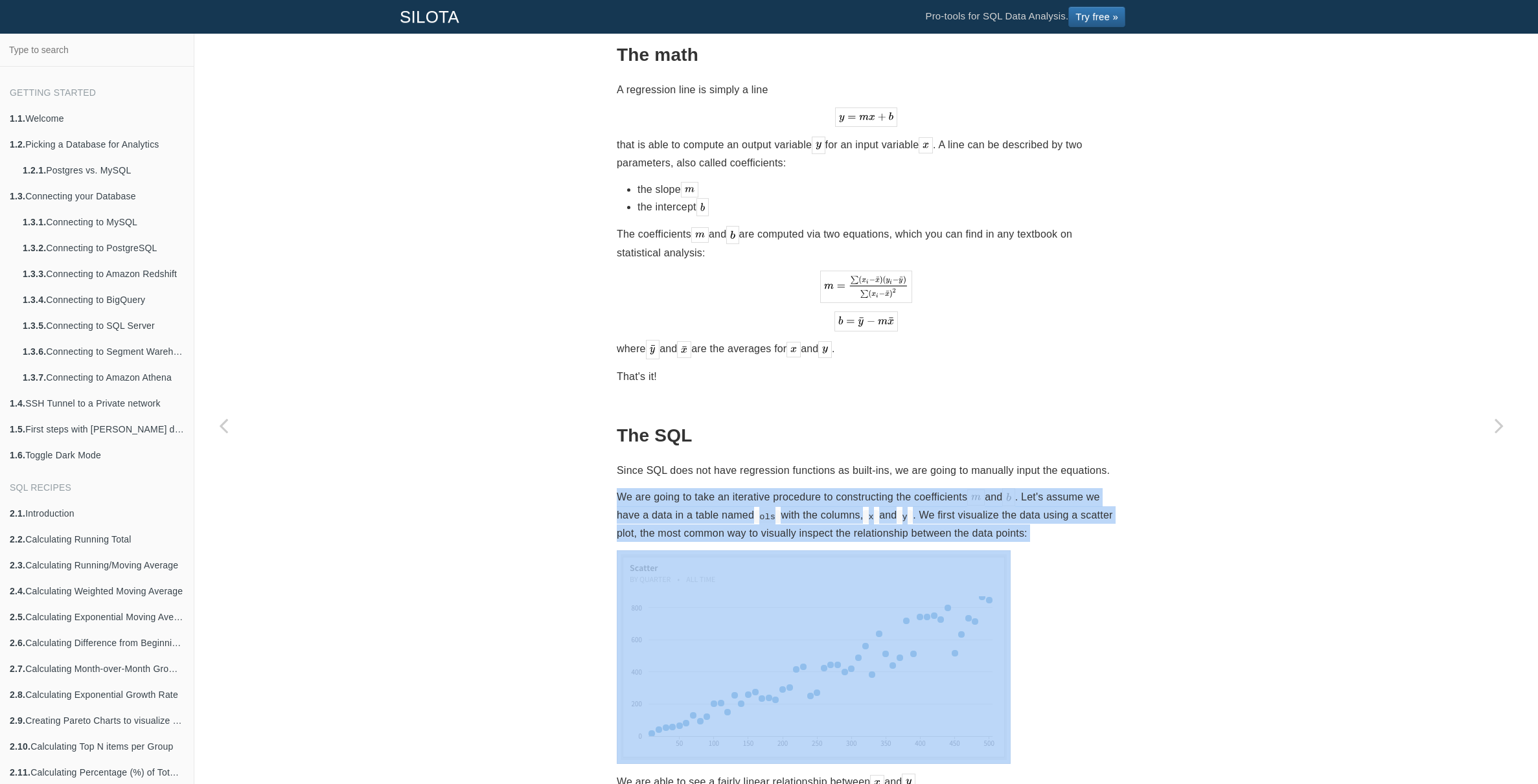
click at [933, 488] on p "We are going to take an iterative procedure to constructing the coefficients an…" at bounding box center [866, 514] width 499 height 54
click at [973, 503] on p "We are going to take an iterative procedure to constructing the coefficients an…" at bounding box center [866, 514] width 499 height 54
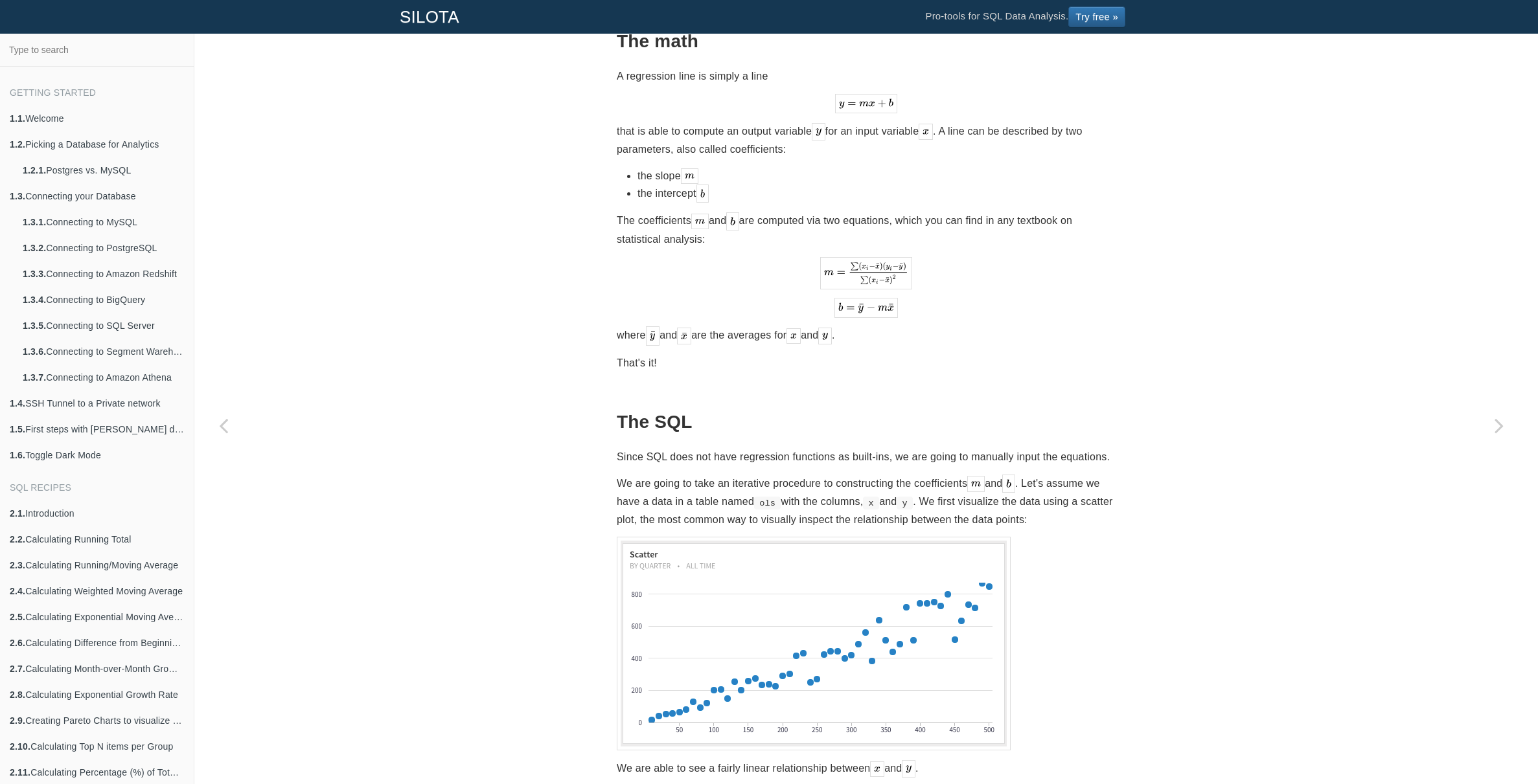
scroll to position [410, 0]
click at [945, 476] on p "We are going to take an iterative procedure to constructing the coefficients an…" at bounding box center [866, 502] width 499 height 54
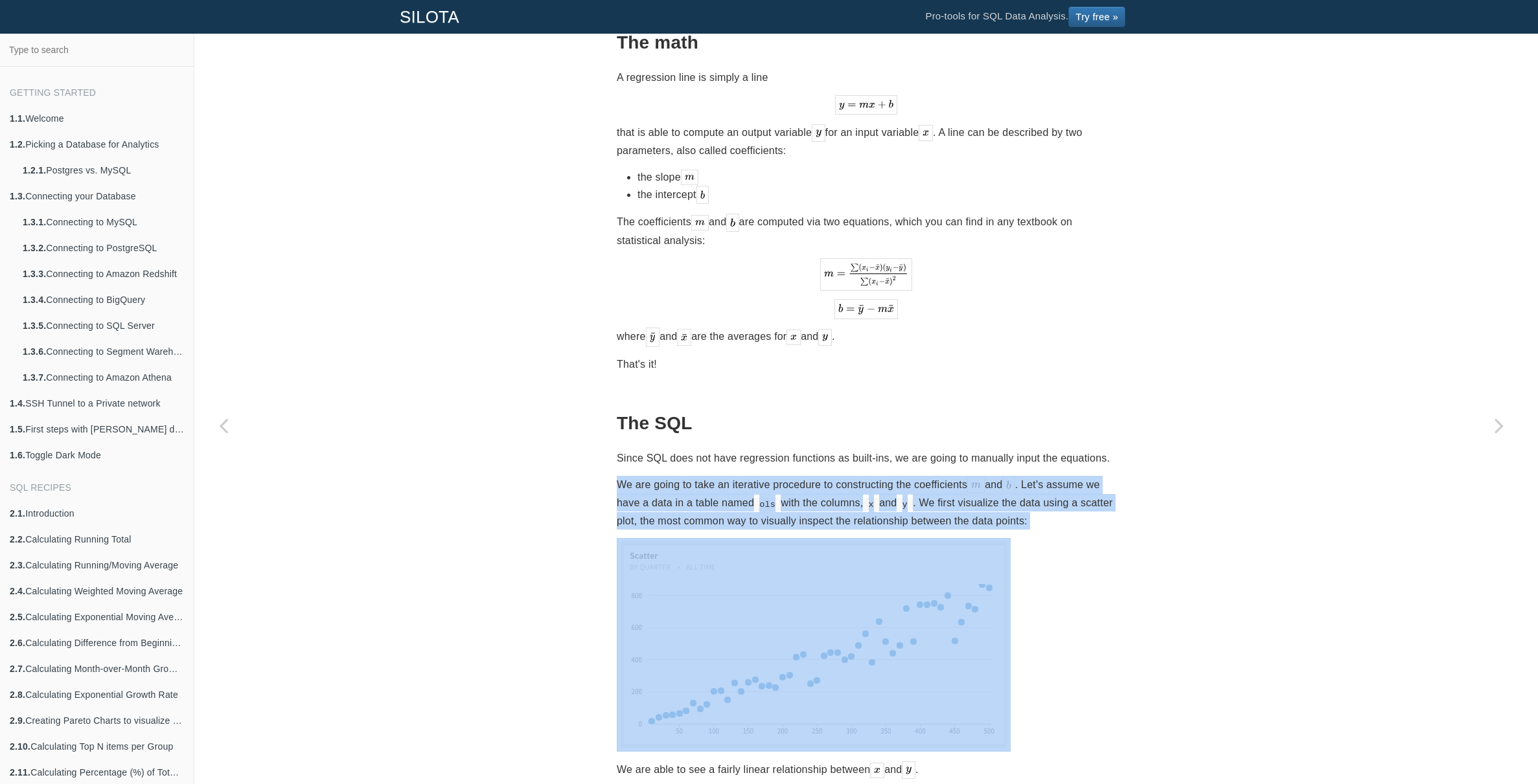
click at [945, 476] on p "We are going to take an iterative procedure to constructing the coefficients an…" at bounding box center [866, 502] width 499 height 54
click at [945, 479] on p "We are going to take an iterative procedure to constructing the coefficients an…" at bounding box center [866, 502] width 499 height 54
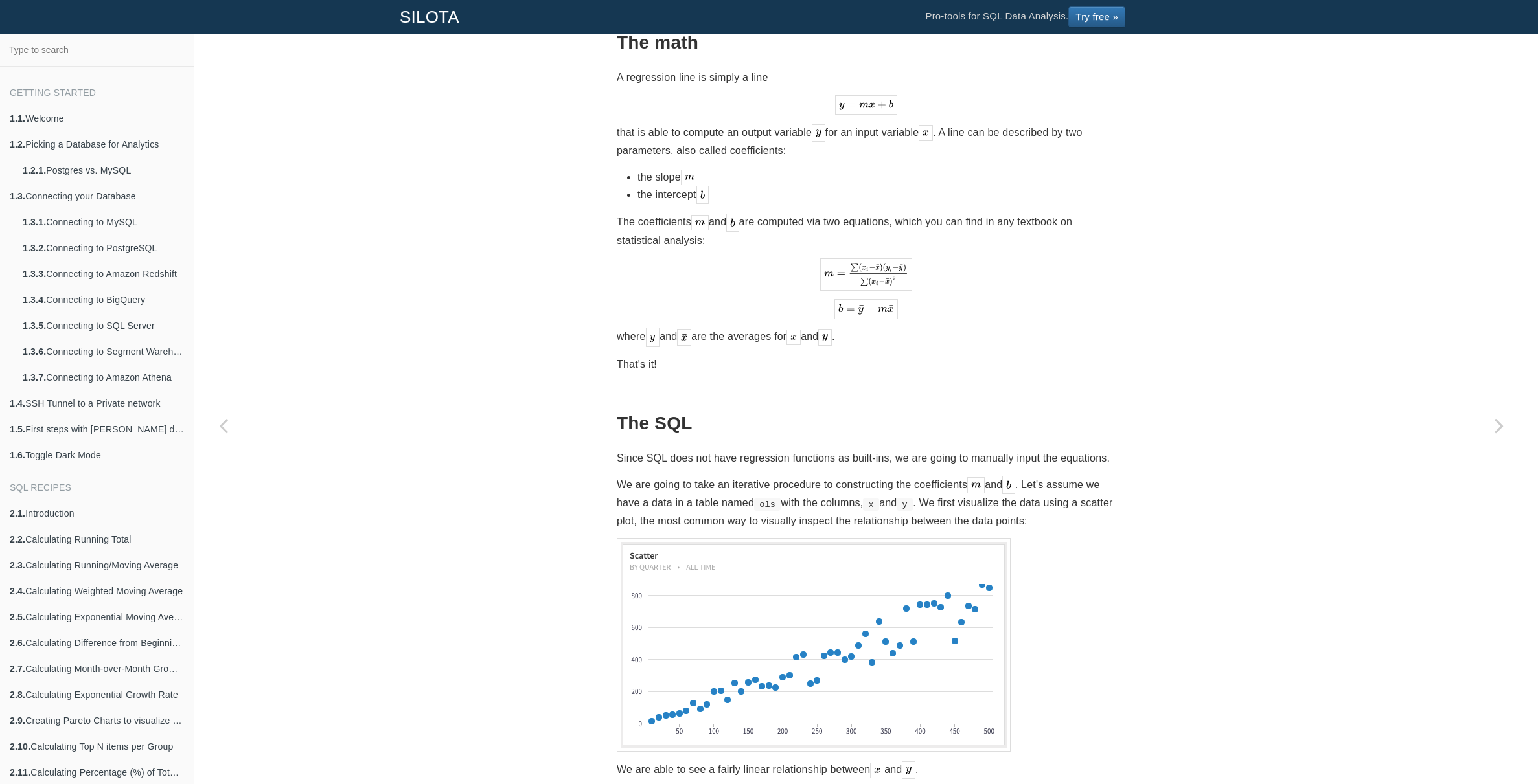
click at [786, 478] on p "We are going to take an iterative procedure to constructing the coefficients an…" at bounding box center [866, 502] width 499 height 54
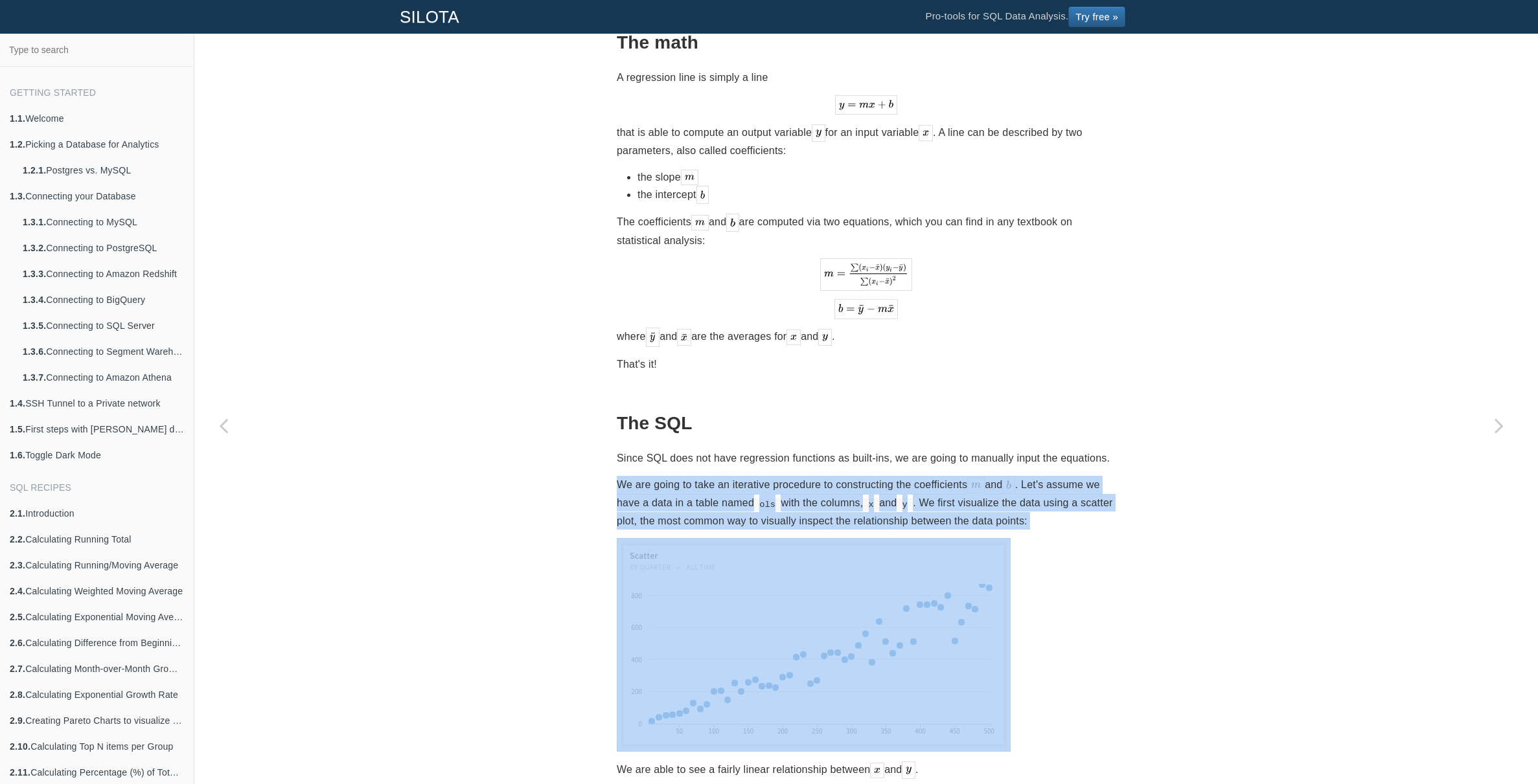
click at [786, 478] on p "We are going to take an iterative procedure to constructing the coefficients an…" at bounding box center [866, 502] width 499 height 54
click at [808, 478] on p "We are going to take an iterative procedure to constructing the coefficients an…" at bounding box center [866, 502] width 499 height 54
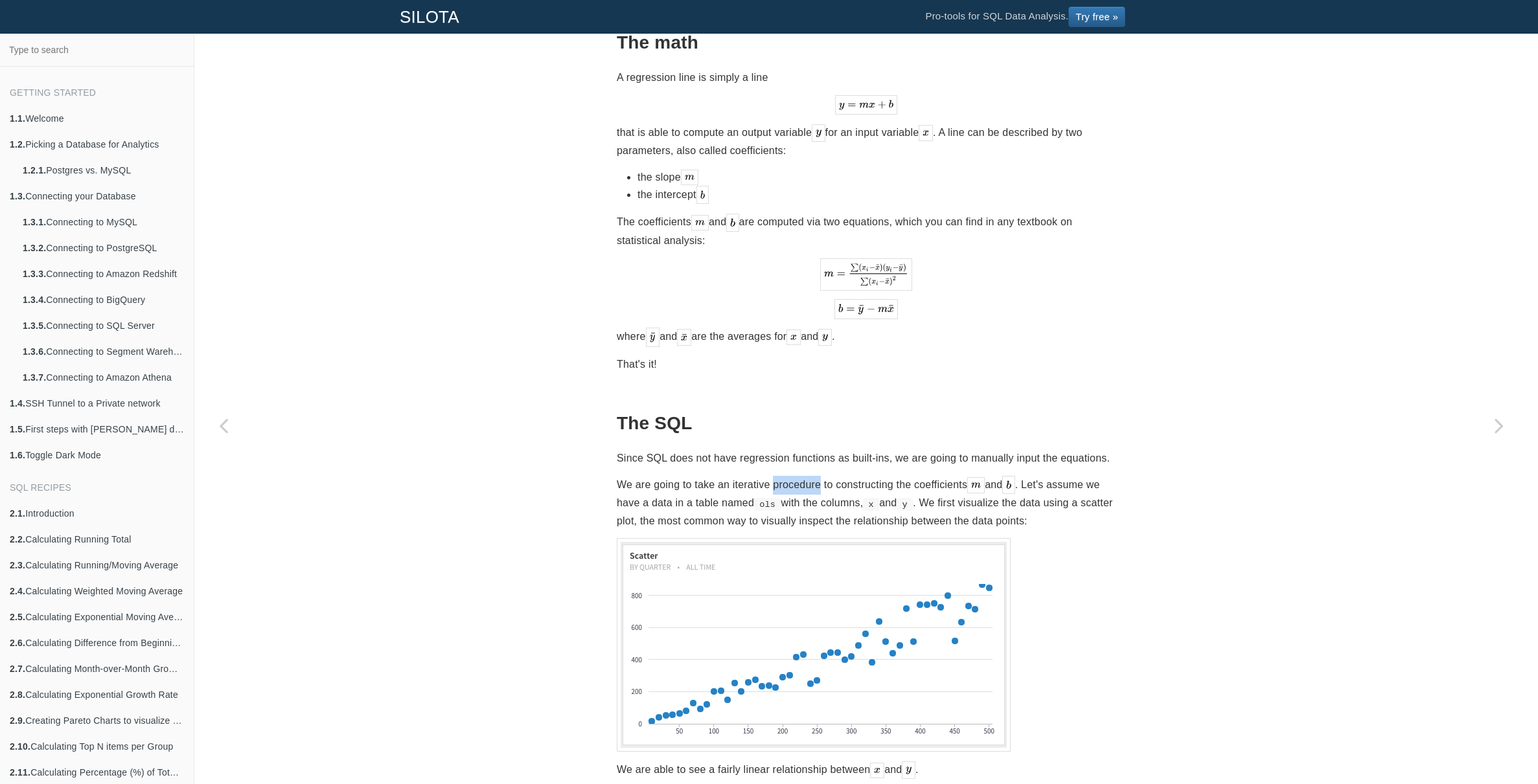
click at [808, 478] on p "We are going to take an iterative procedure to constructing the coefficients an…" at bounding box center [866, 502] width 499 height 54
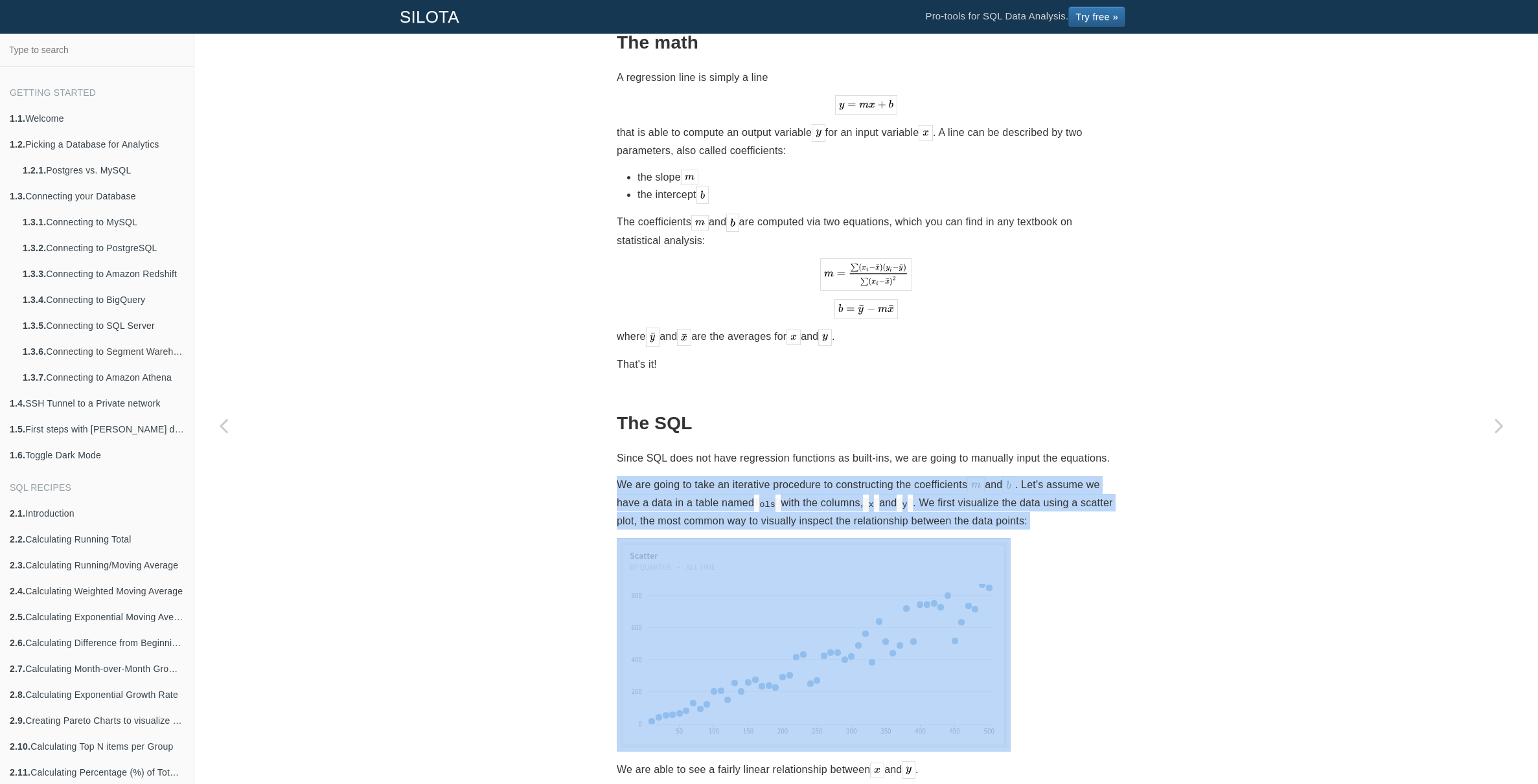
click at [808, 478] on p "We are going to take an iterative procedure to constructing the coefficients an…" at bounding box center [866, 502] width 499 height 54
click at [823, 486] on p "We are going to take an iterative procedure to constructing the coefficients an…" at bounding box center [866, 502] width 499 height 54
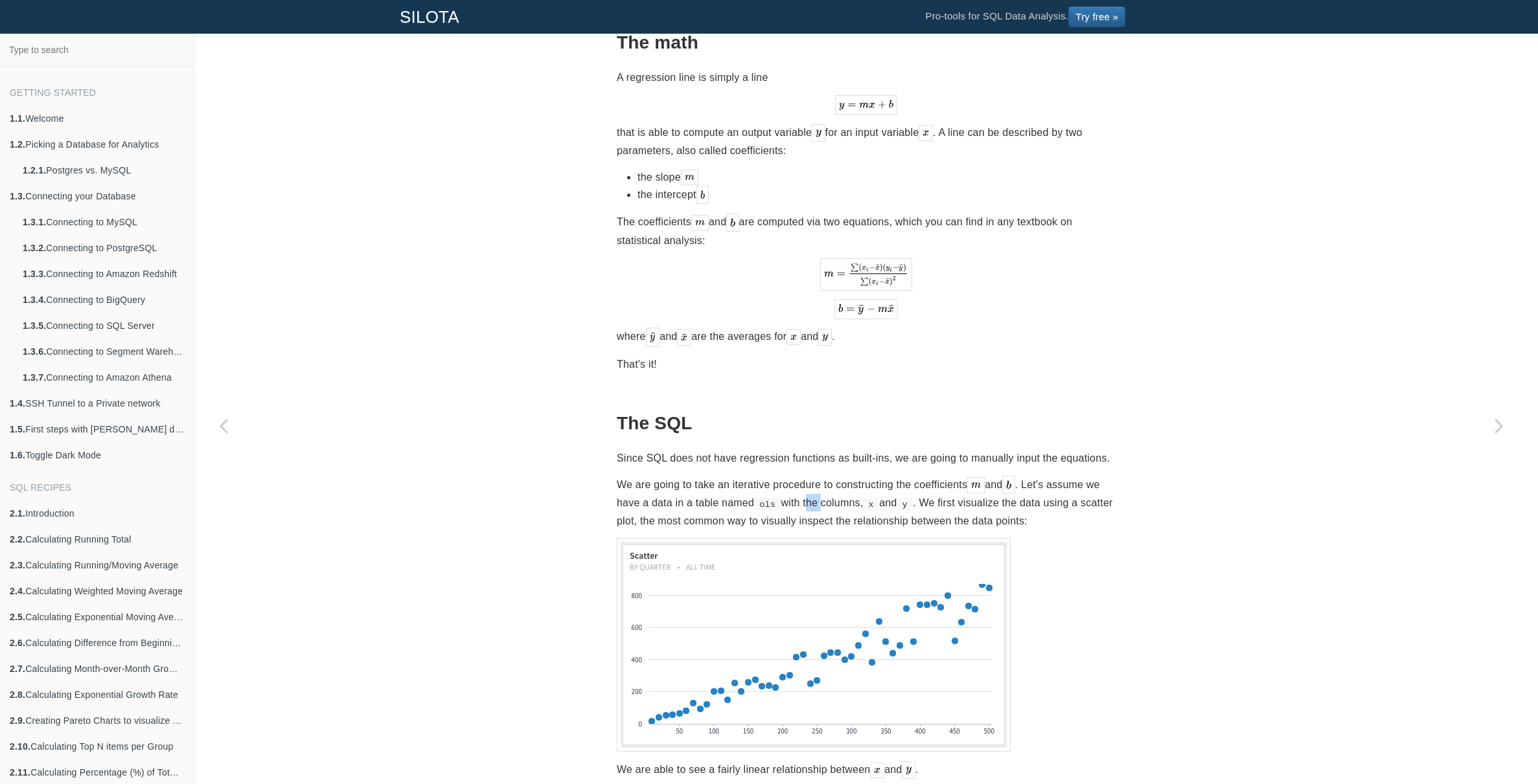
click at [823, 486] on p "We are going to take an iterative procedure to constructing the coefficients an…" at bounding box center [866, 502] width 499 height 54
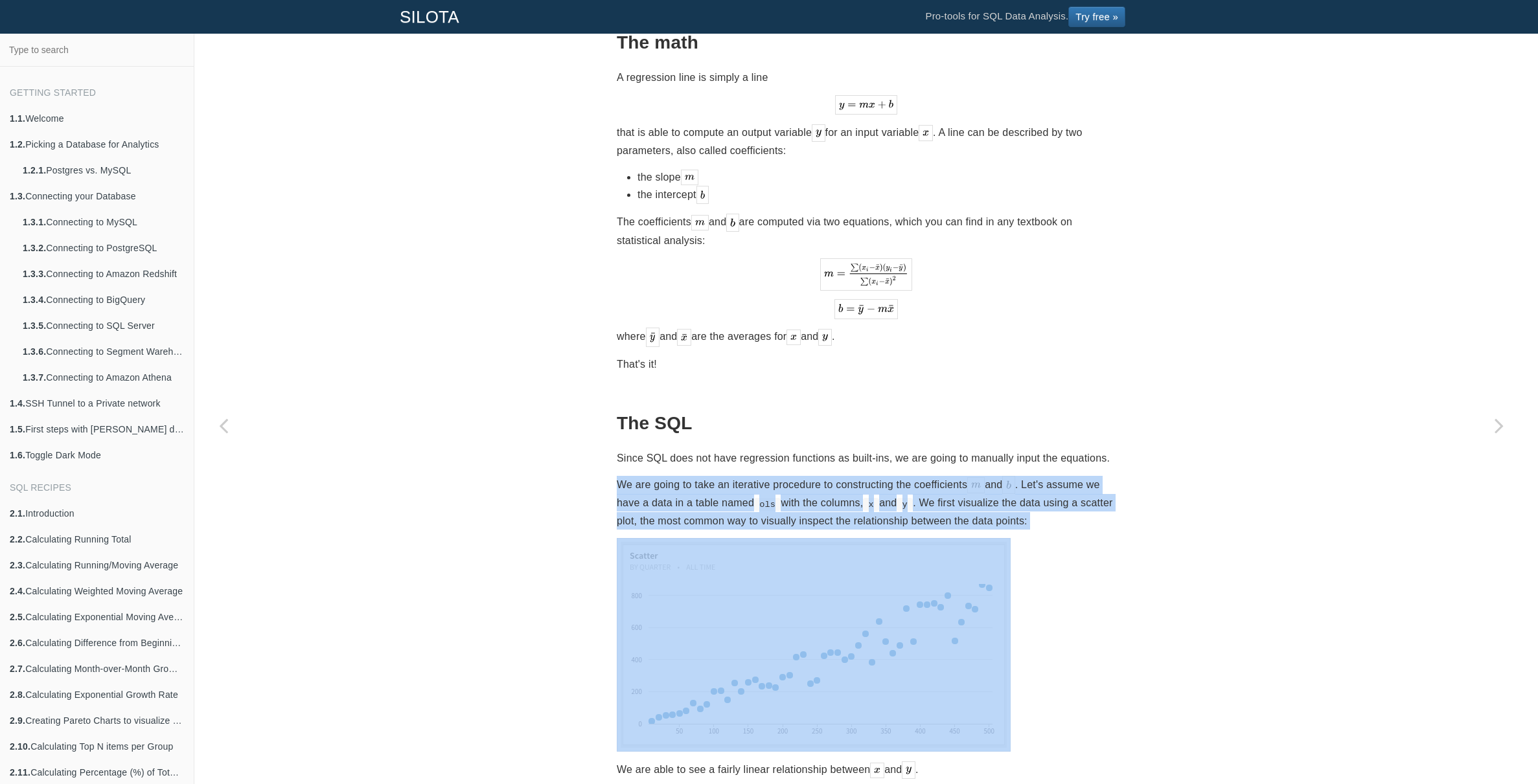
click at [823, 486] on p "We are going to take an iterative procedure to constructing the coefficients an…" at bounding box center [866, 502] width 499 height 54
click at [838, 490] on p "We are going to take an iterative procedure to constructing the coefficients an…" at bounding box center [866, 502] width 499 height 54
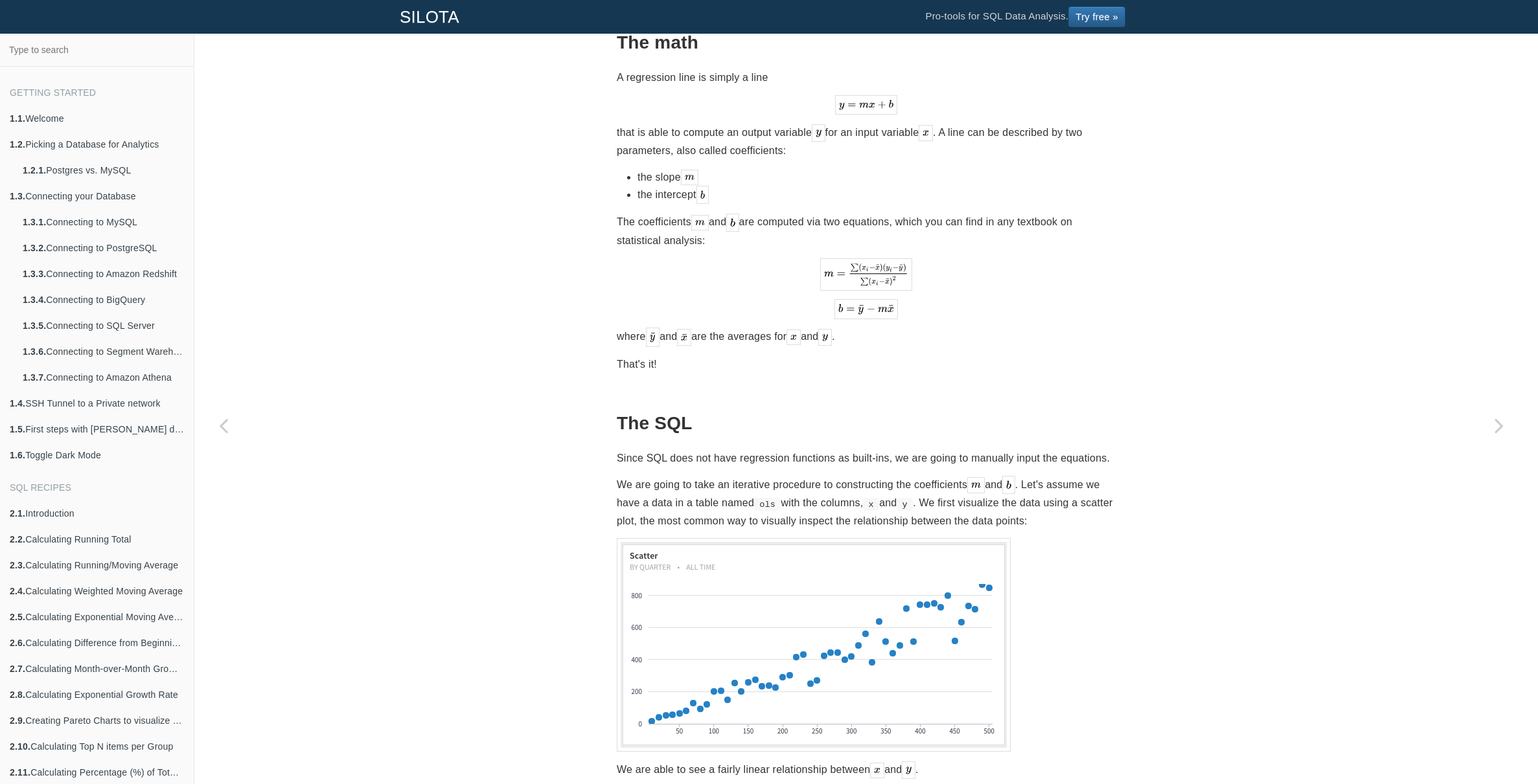
click at [805, 491] on p "We are going to take an iterative procedure to constructing the coefficients an…" at bounding box center [866, 502] width 499 height 54
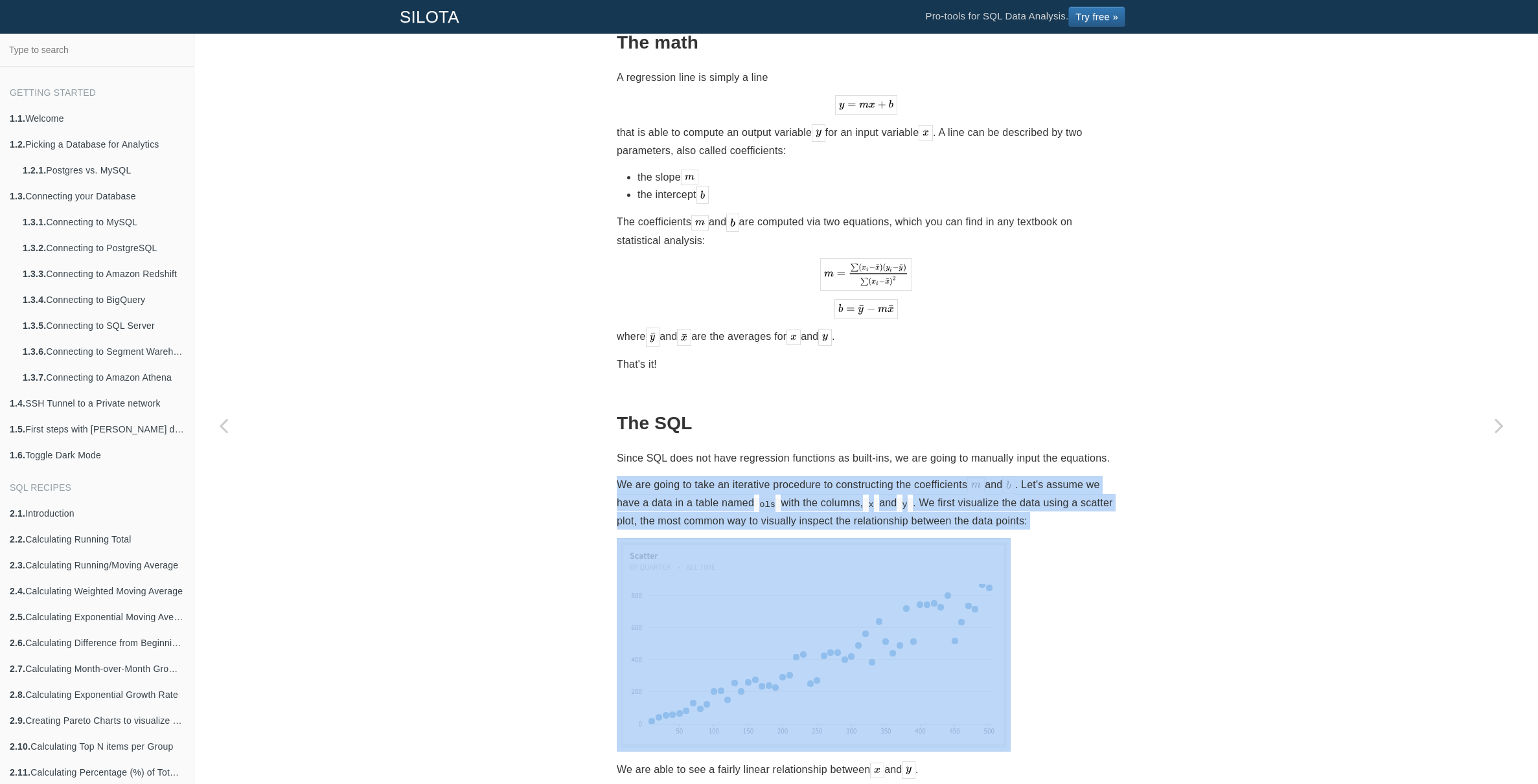
click at [805, 491] on p "We are going to take an iterative procedure to constructing the coefficients an…" at bounding box center [866, 502] width 499 height 54
click at [823, 493] on p "We are going to take an iterative procedure to constructing the coefficients an…" at bounding box center [866, 502] width 499 height 54
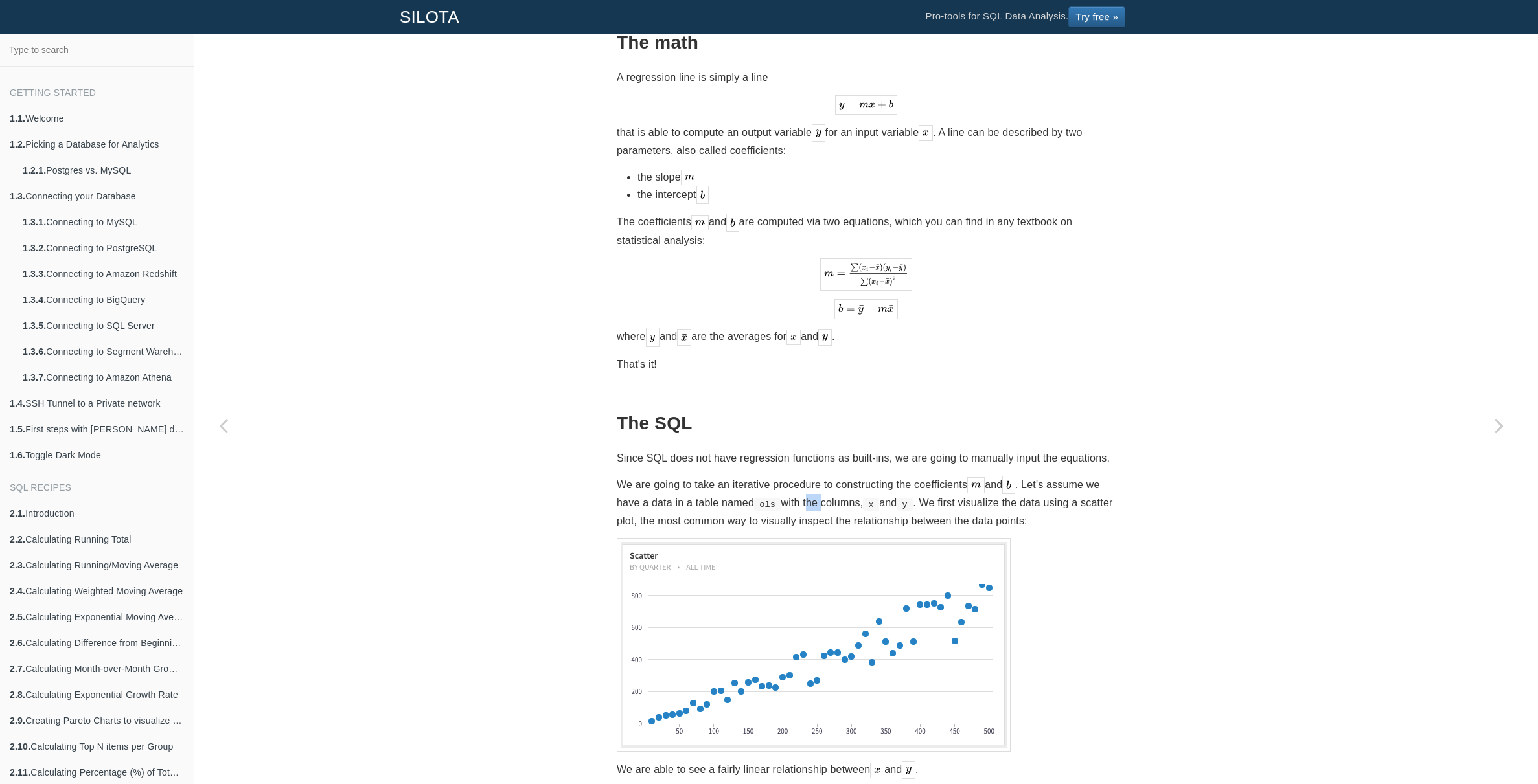
click at [823, 493] on p "We are going to take an iterative procedure to constructing the coefficients an…" at bounding box center [866, 502] width 499 height 54
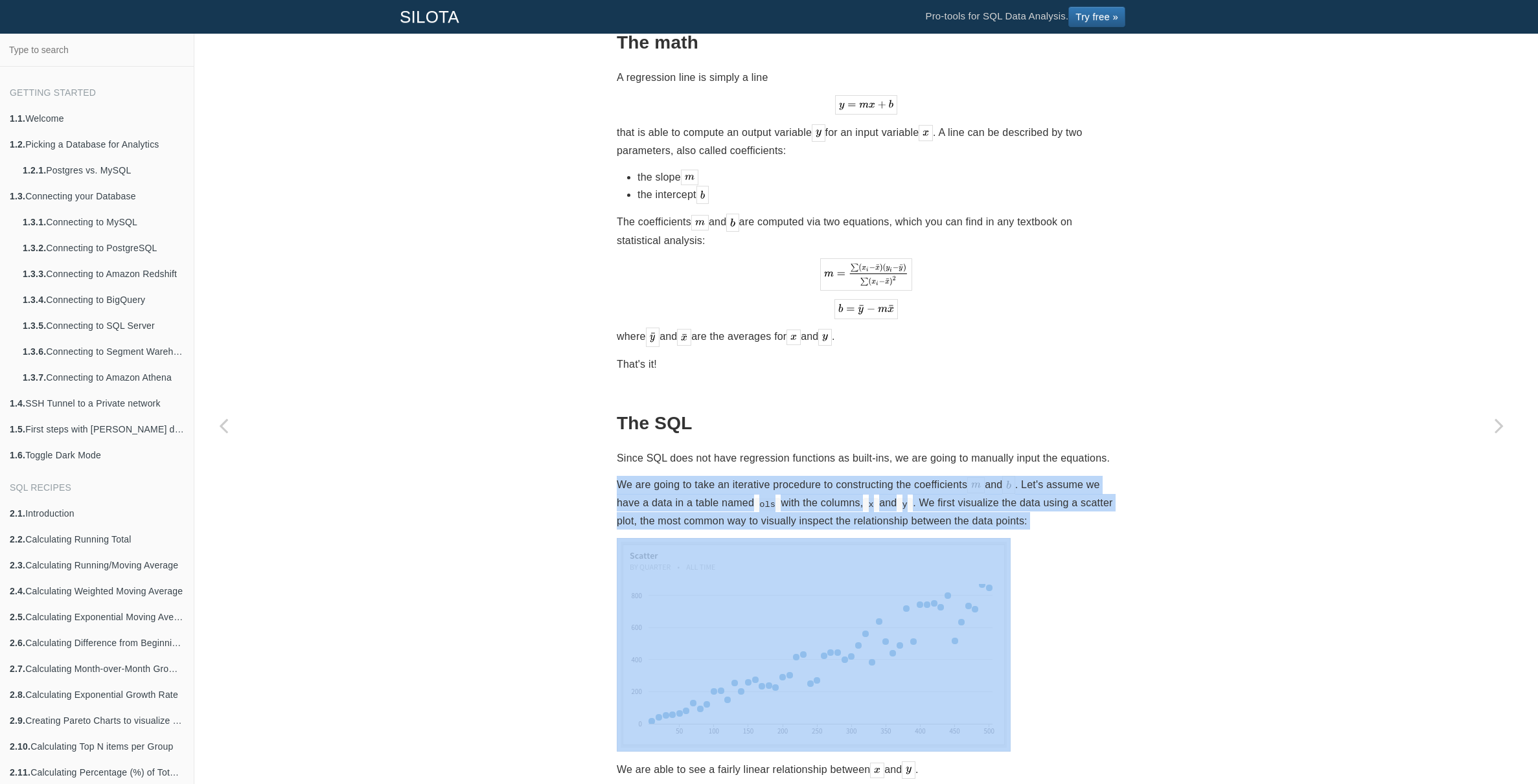
click at [823, 493] on p "We are going to take an iterative procedure to constructing the coefficients an…" at bounding box center [866, 502] width 499 height 54
click at [838, 494] on p "We are going to take an iterative procedure to constructing the coefficients an…" at bounding box center [866, 502] width 499 height 54
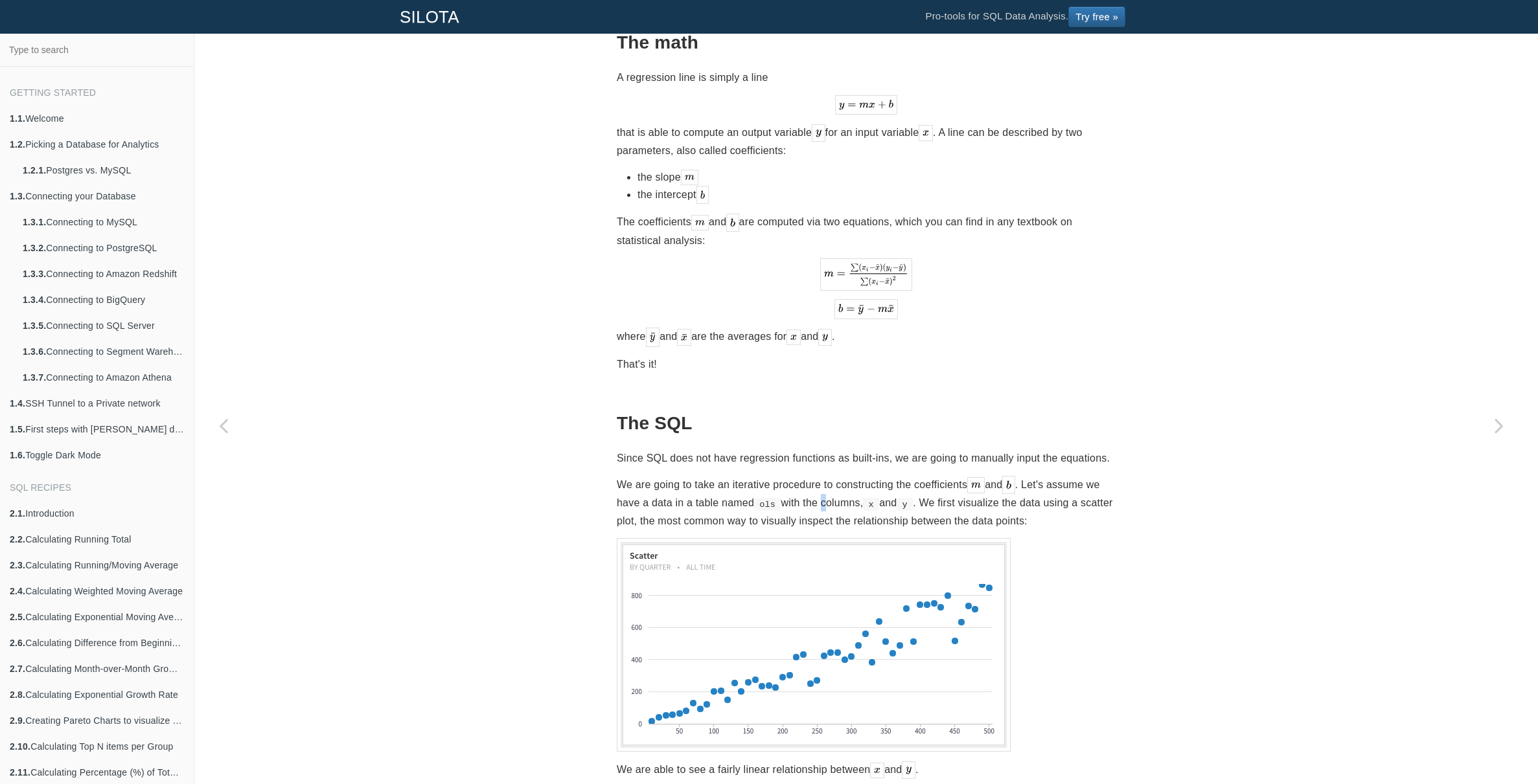
click at [838, 494] on p "We are going to take an iterative procedure to constructing the coefficients an…" at bounding box center [866, 502] width 499 height 54
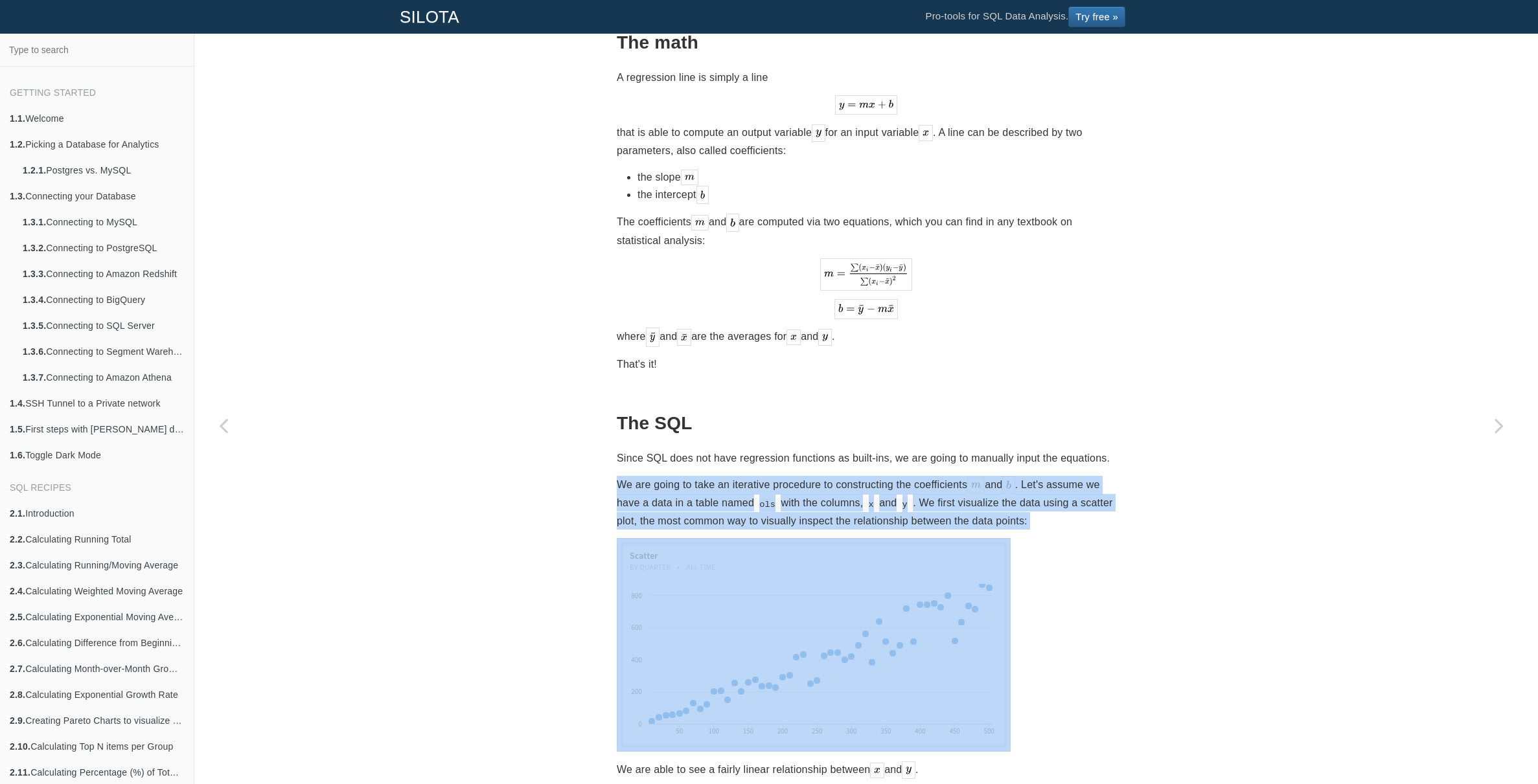
click at [838, 494] on p "We are going to take an iterative procedure to constructing the coefficients an…" at bounding box center [866, 502] width 499 height 54
click at [864, 499] on p "We are going to take an iterative procedure to constructing the coefficients an…" at bounding box center [866, 502] width 499 height 54
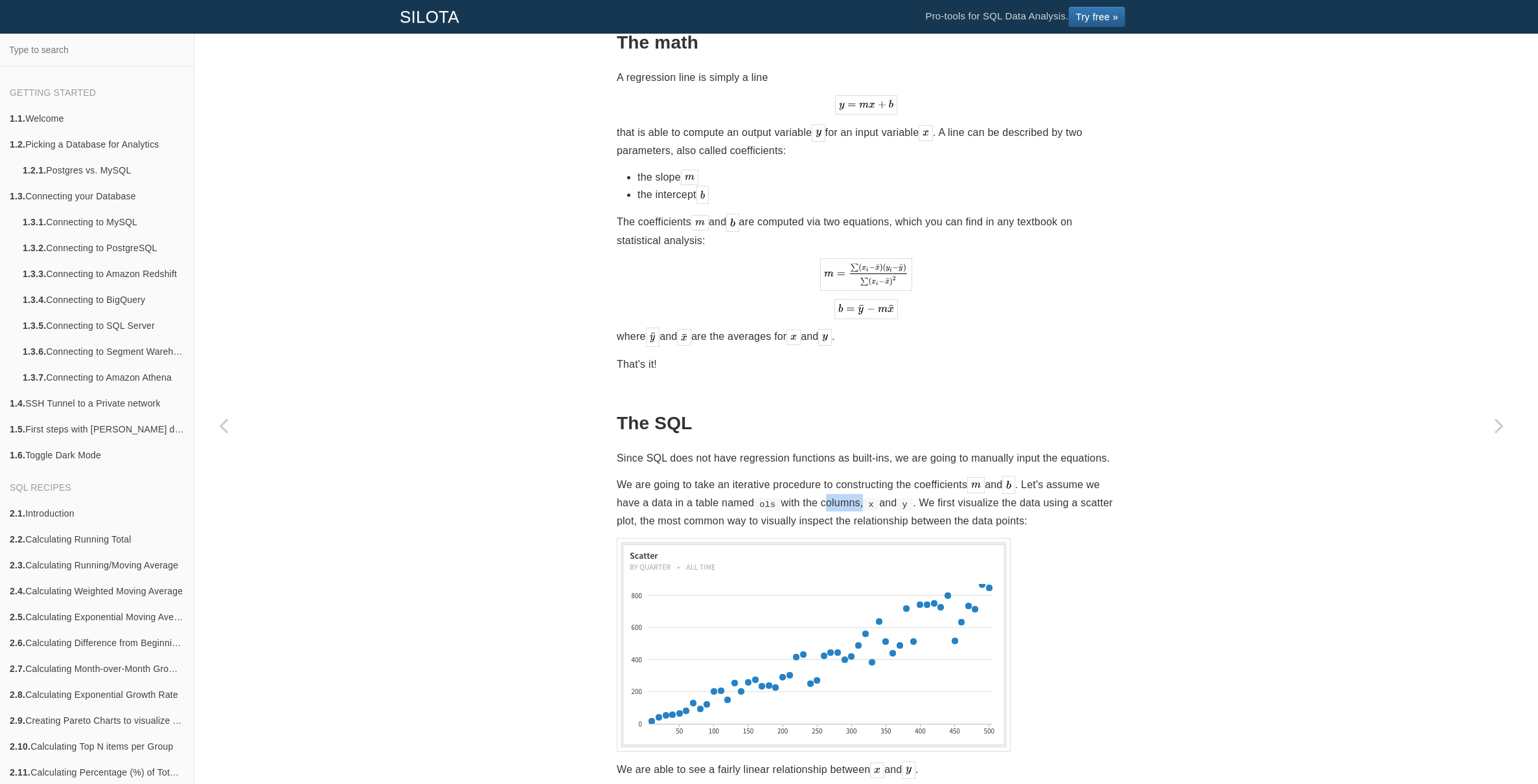
click at [864, 499] on p "We are going to take an iterative procedure to constructing the coefficients an…" at bounding box center [866, 502] width 499 height 54
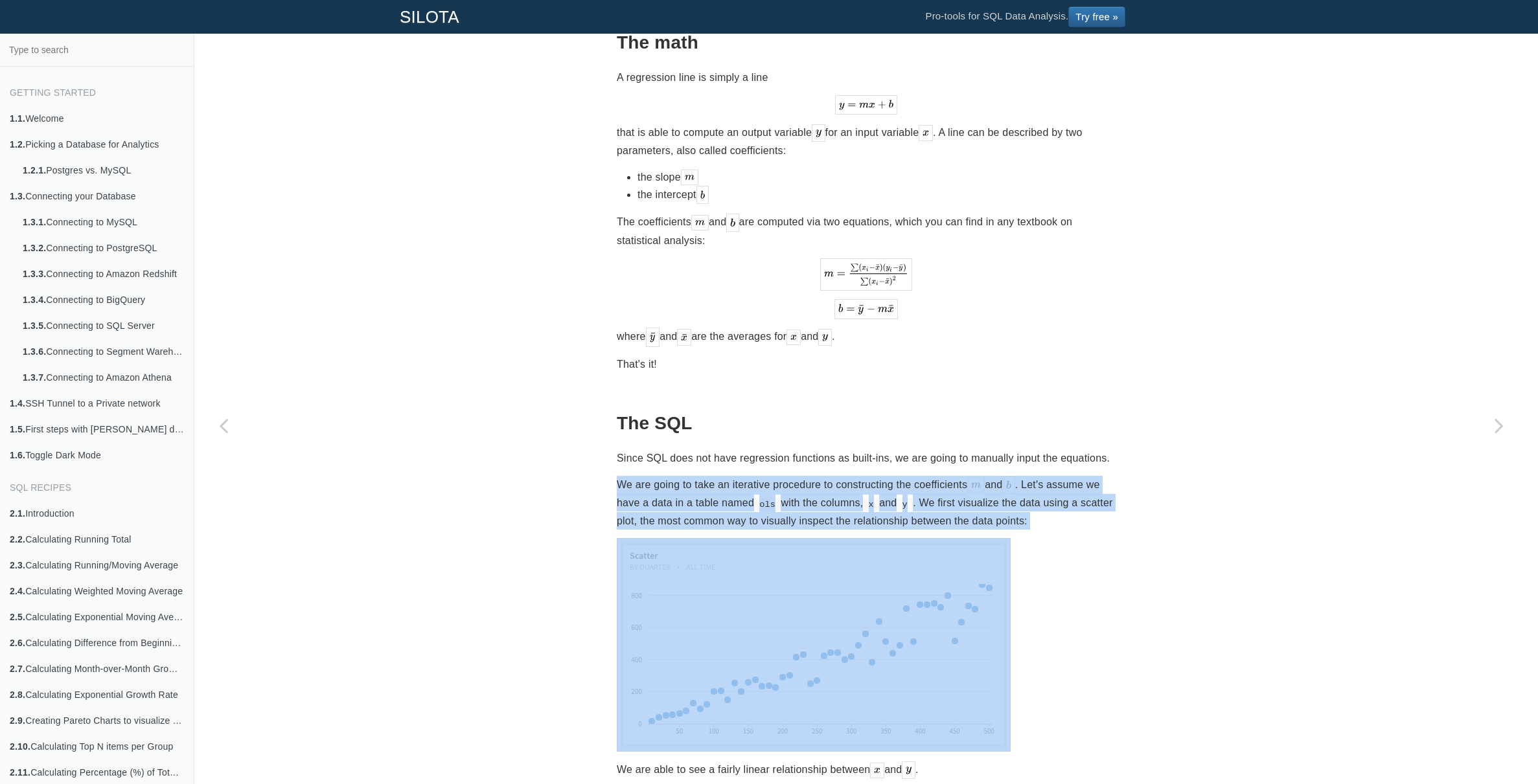
click at [864, 499] on p "We are going to take an iterative procedure to constructing the coefficients an…" at bounding box center [866, 502] width 499 height 54
click at [886, 502] on p "We are going to take an iterative procedure to constructing the coefficients an…" at bounding box center [866, 502] width 499 height 54
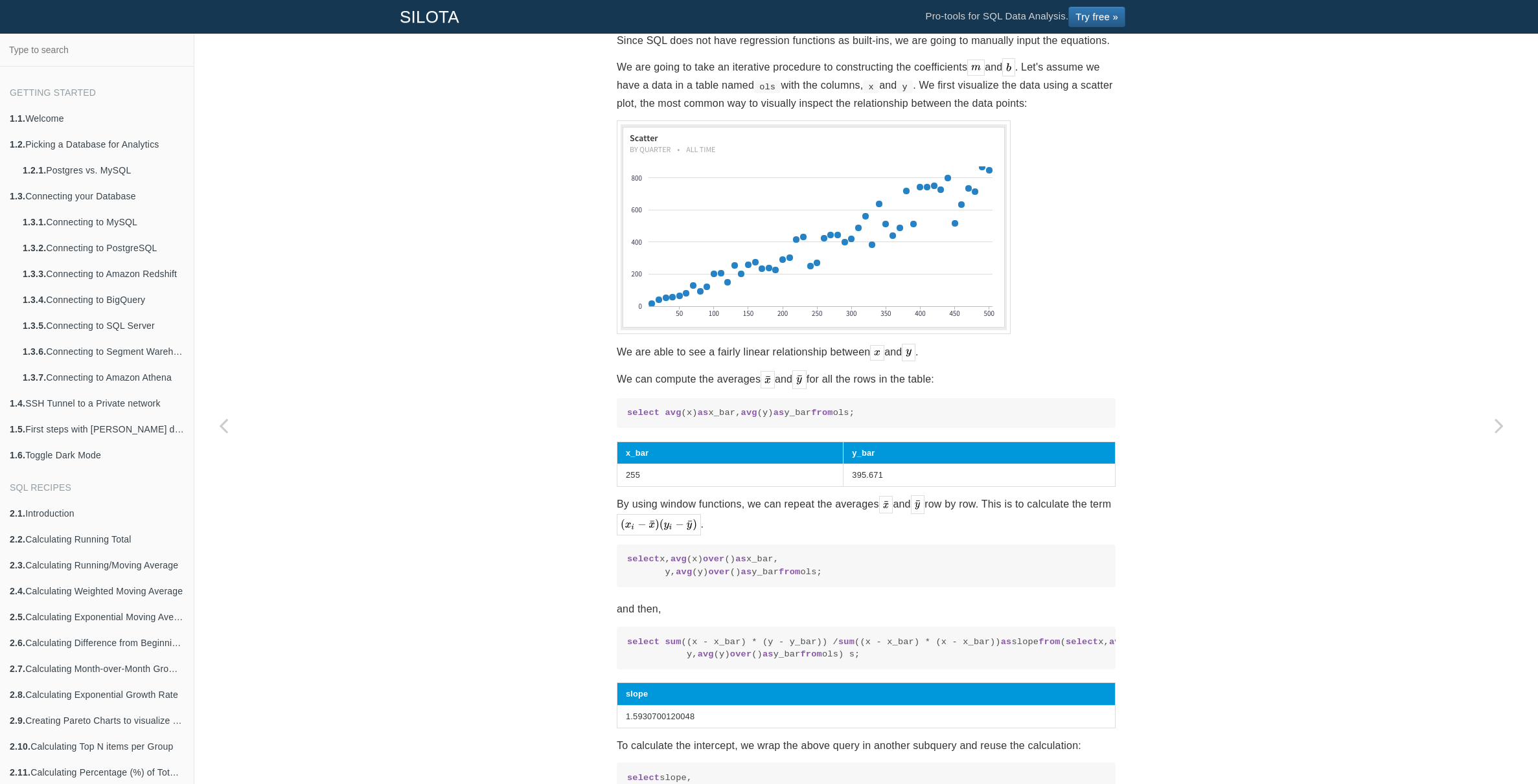
scroll to position [899, 0]
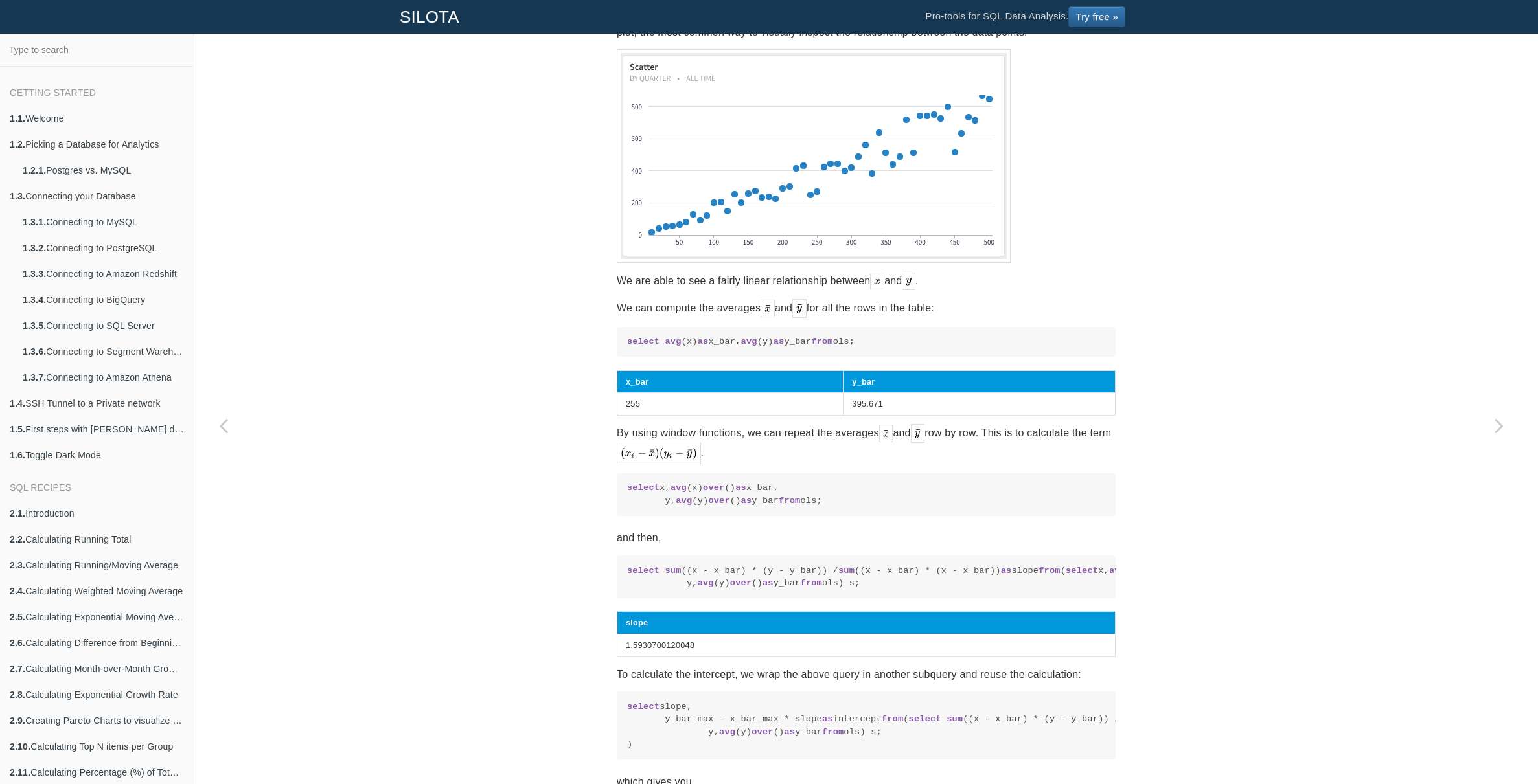
click at [776, 459] on p "By using window functions, we can repeat the averages and row by row. This is t…" at bounding box center [866, 444] width 499 height 40
click at [776, 454] on p "By using window functions, we can repeat the averages and row by row. This is t…" at bounding box center [866, 444] width 499 height 40
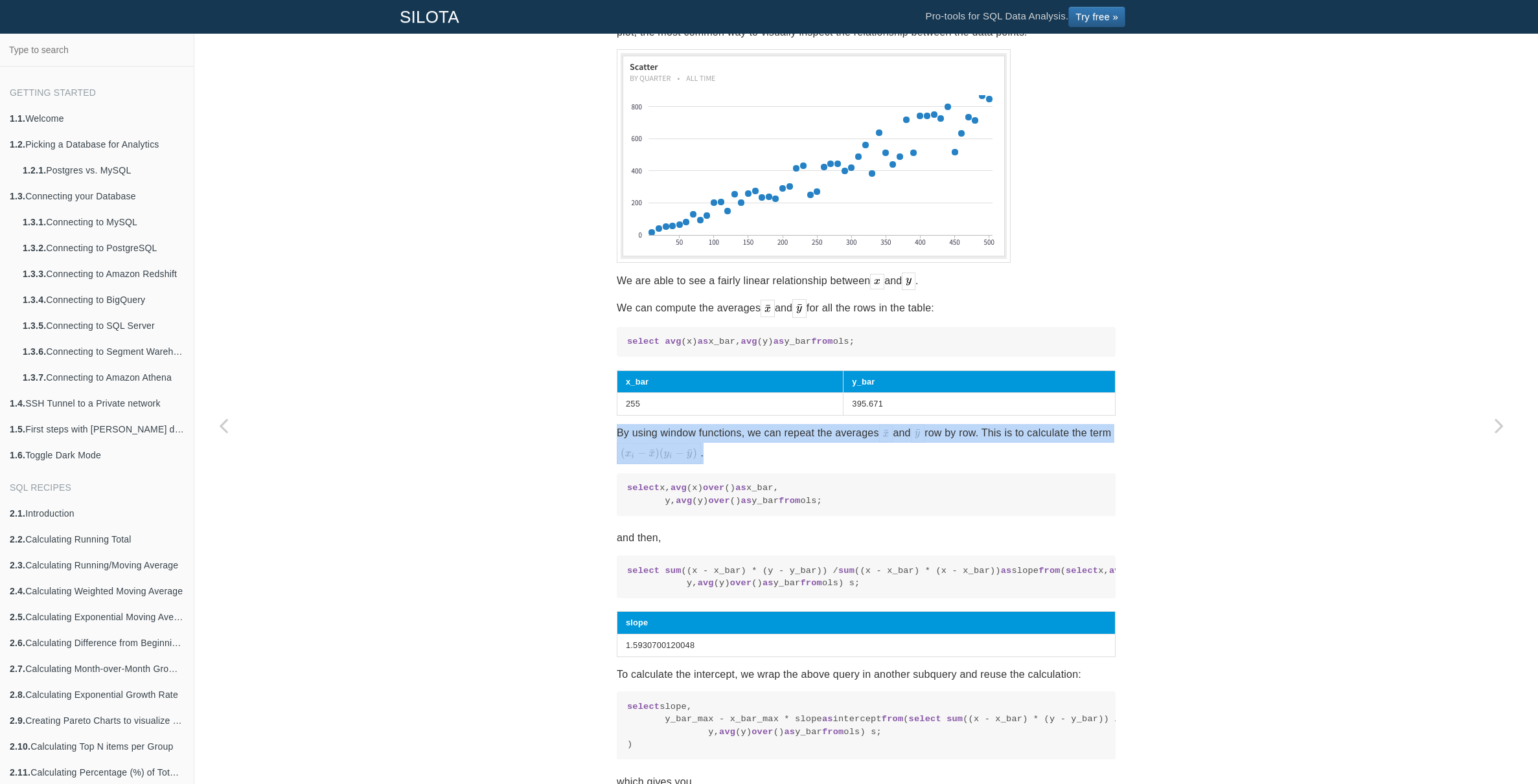
click at [776, 454] on p "By using window functions, we can repeat the averages and row by row. This is t…" at bounding box center [866, 444] width 499 height 40
click at [784, 453] on p "By using window functions, we can repeat the averages and row by row. This is t…" at bounding box center [866, 444] width 499 height 40
click at [798, 451] on p "By using window functions, we can repeat the averages and row by row. This is t…" at bounding box center [866, 444] width 499 height 40
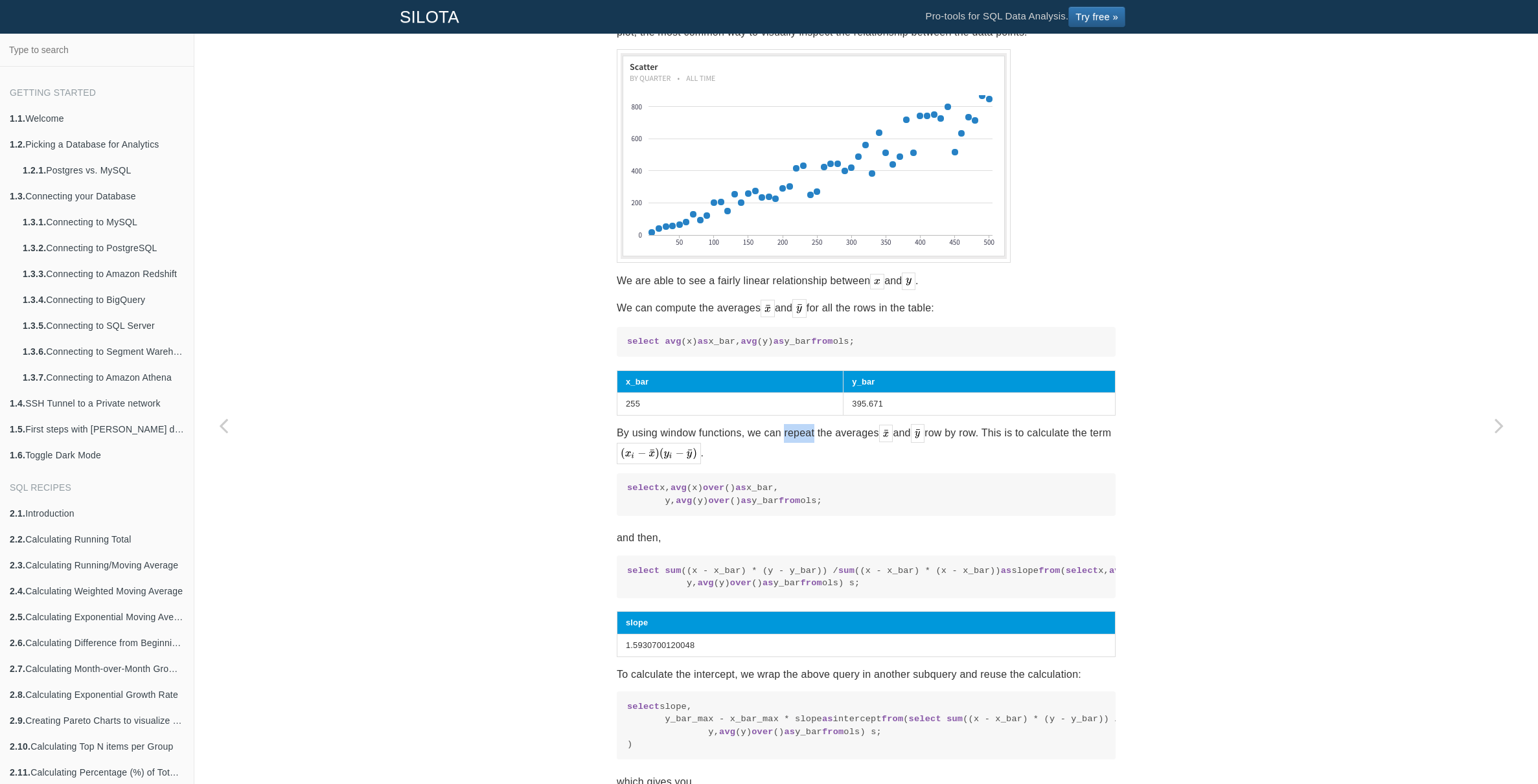
click at [798, 451] on p "By using window functions, we can repeat the averages and row by row. This is t…" at bounding box center [866, 444] width 499 height 40
click at [806, 460] on p "By using window functions, we can repeat the averages and row by row. This is t…" at bounding box center [866, 444] width 499 height 40
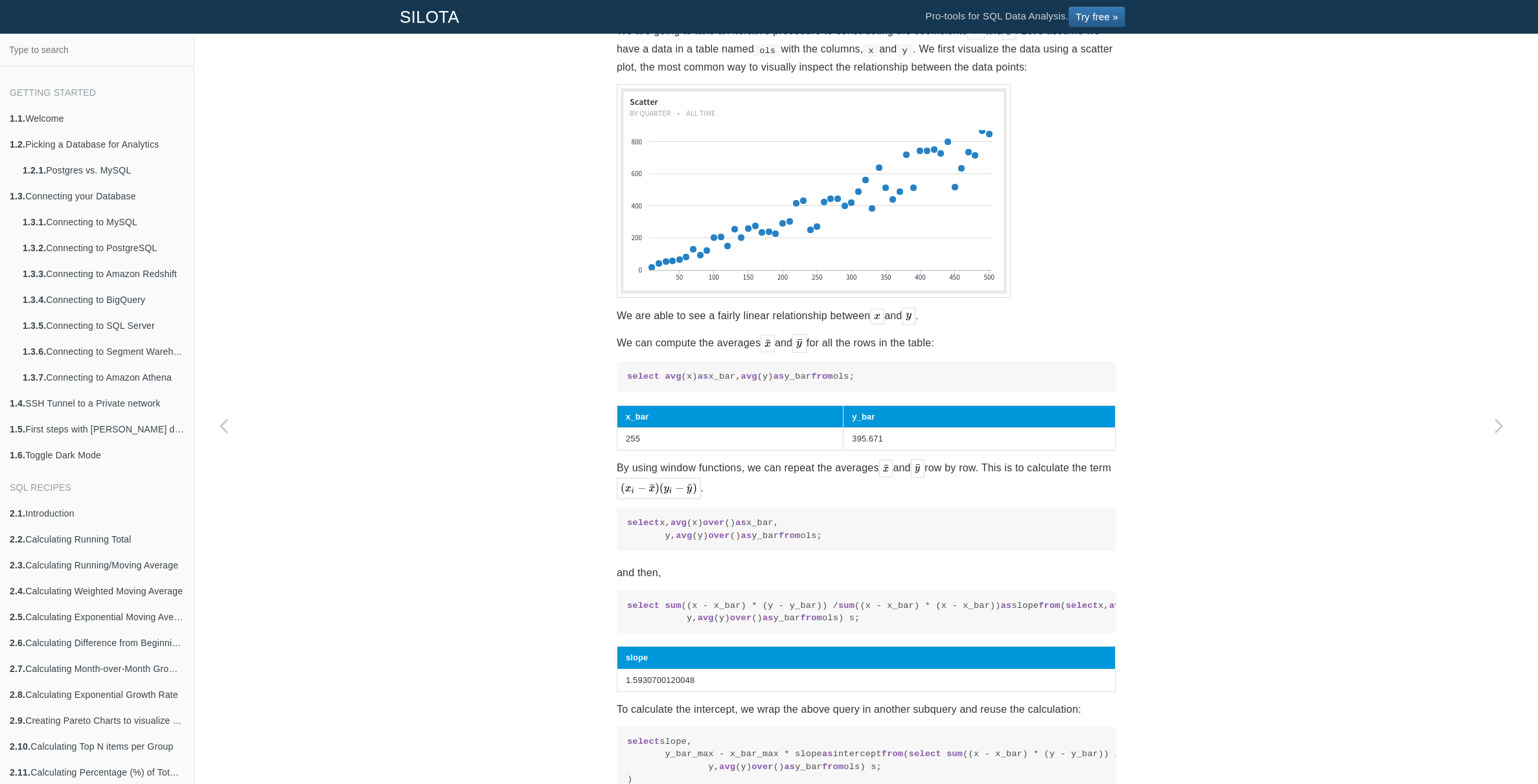
scroll to position [865, 0]
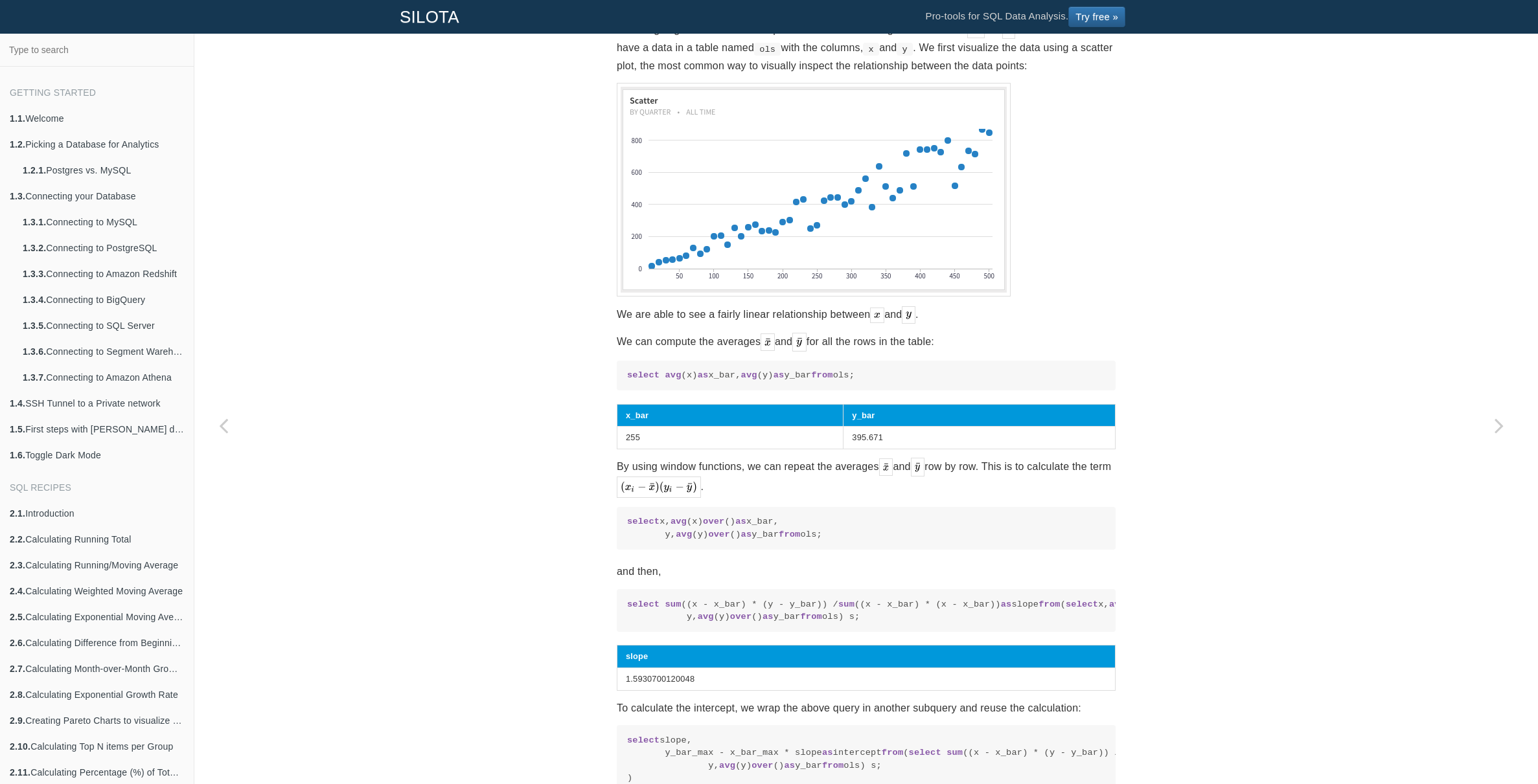
click at [814, 478] on p "By using window functions, we can repeat the averages and row by row. This is t…" at bounding box center [866, 478] width 499 height 40
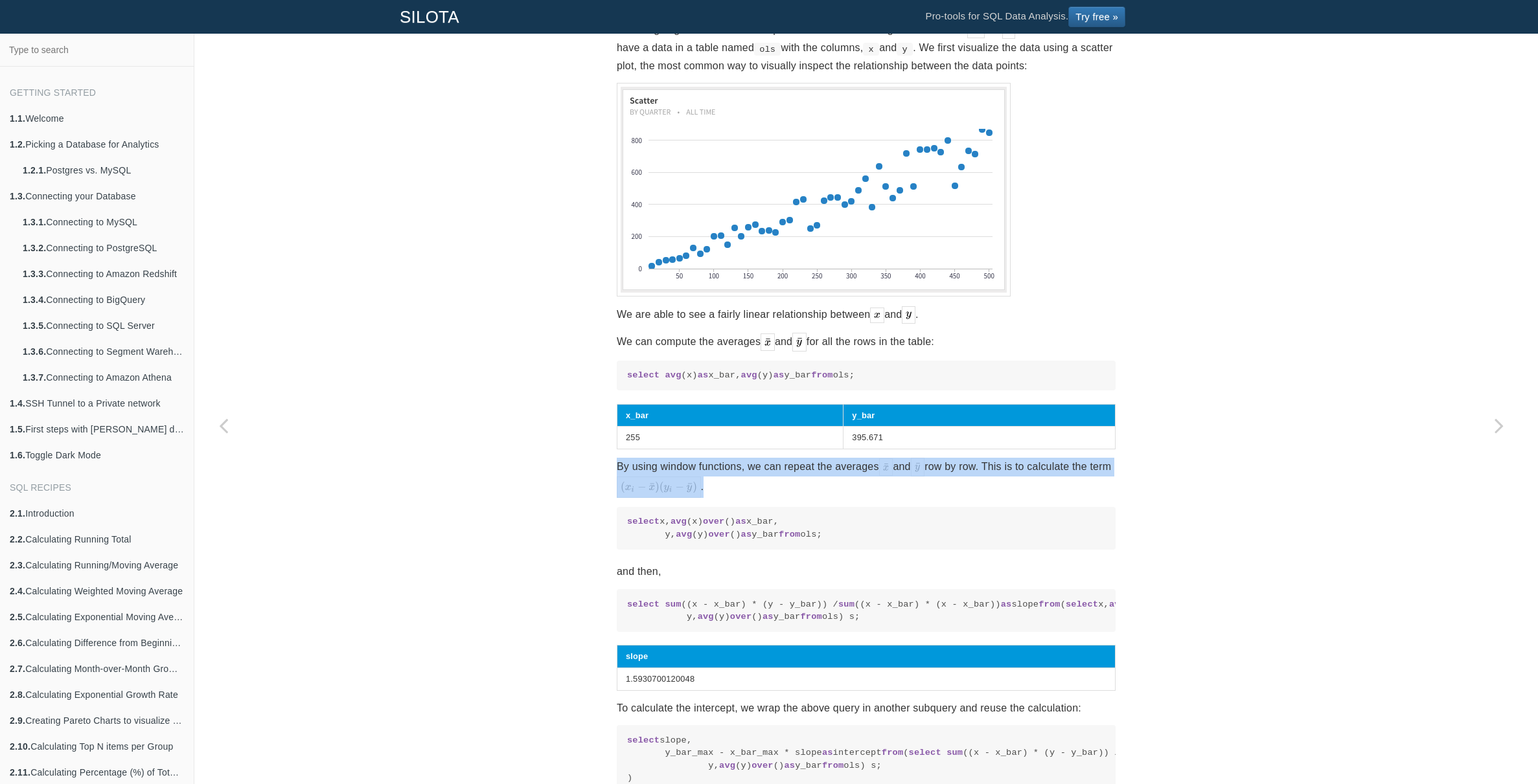
click at [814, 478] on p "By using window functions, we can repeat the averages and row by row. This is t…" at bounding box center [866, 478] width 499 height 40
click at [814, 478] on p "By using window functions, we can repeat the averages and row by row. This is t…" at bounding box center [866, 478] width 499 height 40
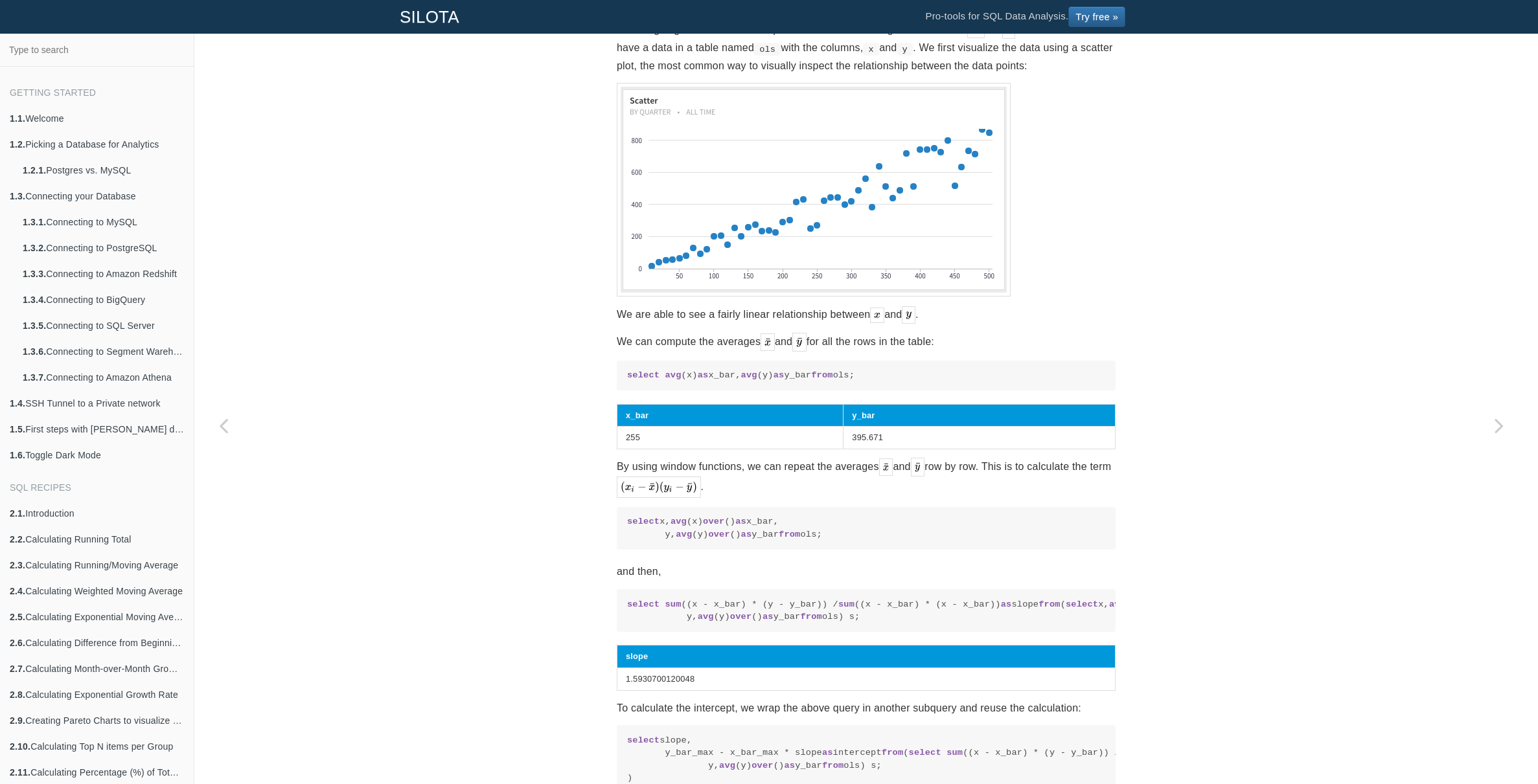
click at [796, 487] on p "By using window functions, we can repeat the averages and row by row. This is t…" at bounding box center [866, 478] width 499 height 40
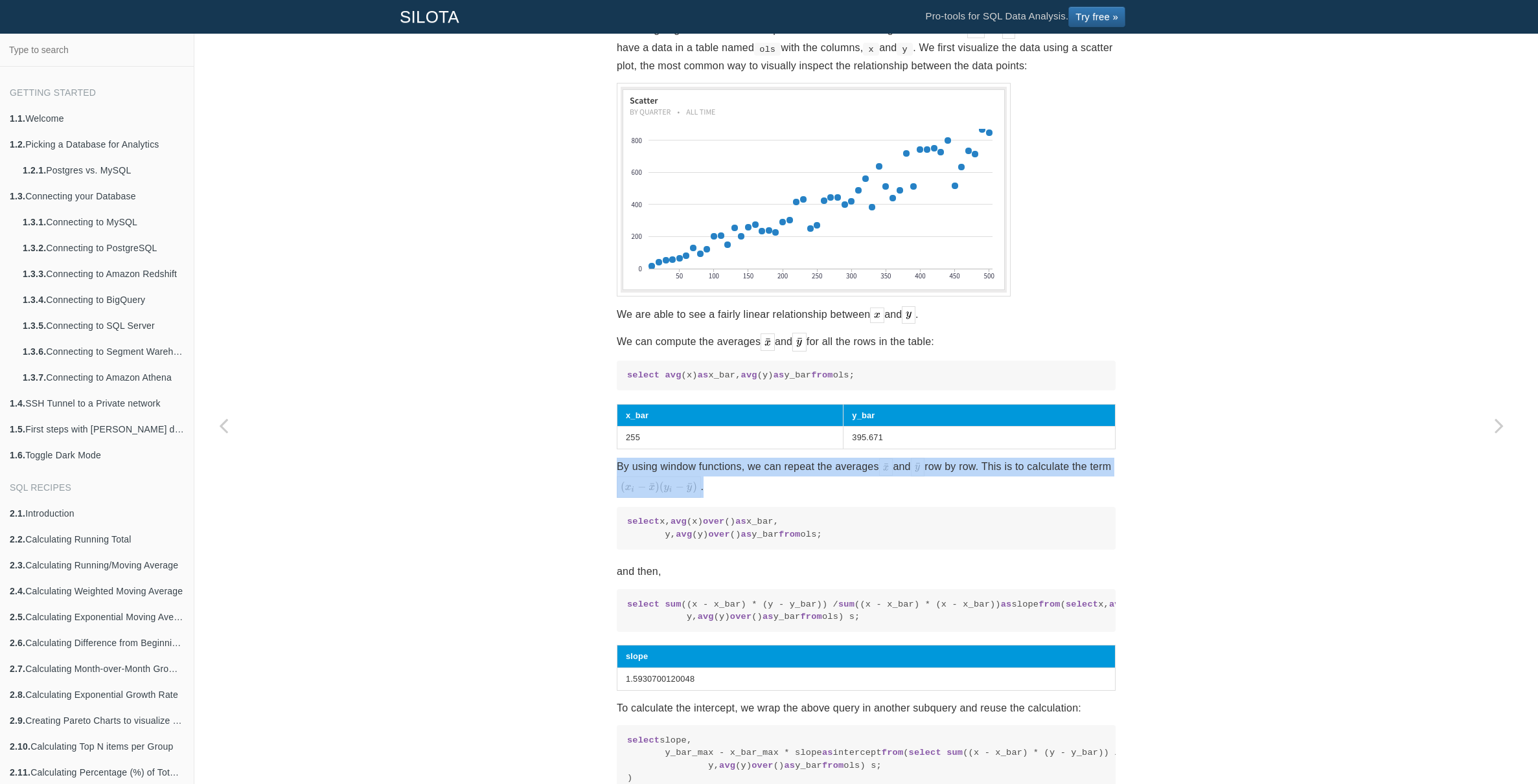
click at [796, 487] on p "By using window functions, we can repeat the averages and row by row. This is t…" at bounding box center [866, 478] width 499 height 40
click at [813, 484] on p "By using window functions, we can repeat the averages and row by row. This is t…" at bounding box center [866, 478] width 499 height 40
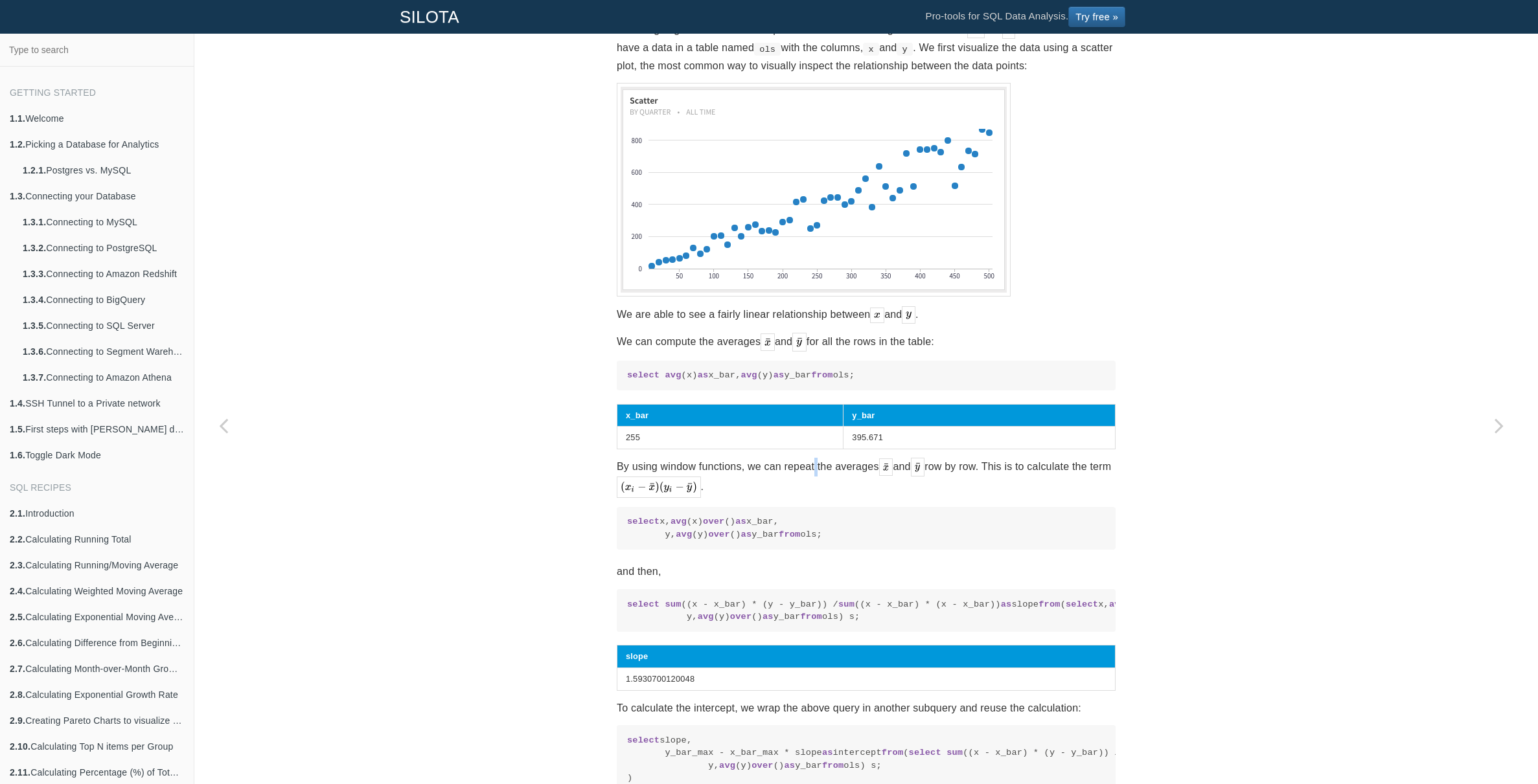
click at [813, 484] on p "By using window functions, we can repeat the averages and row by row. This is t…" at bounding box center [866, 478] width 499 height 40
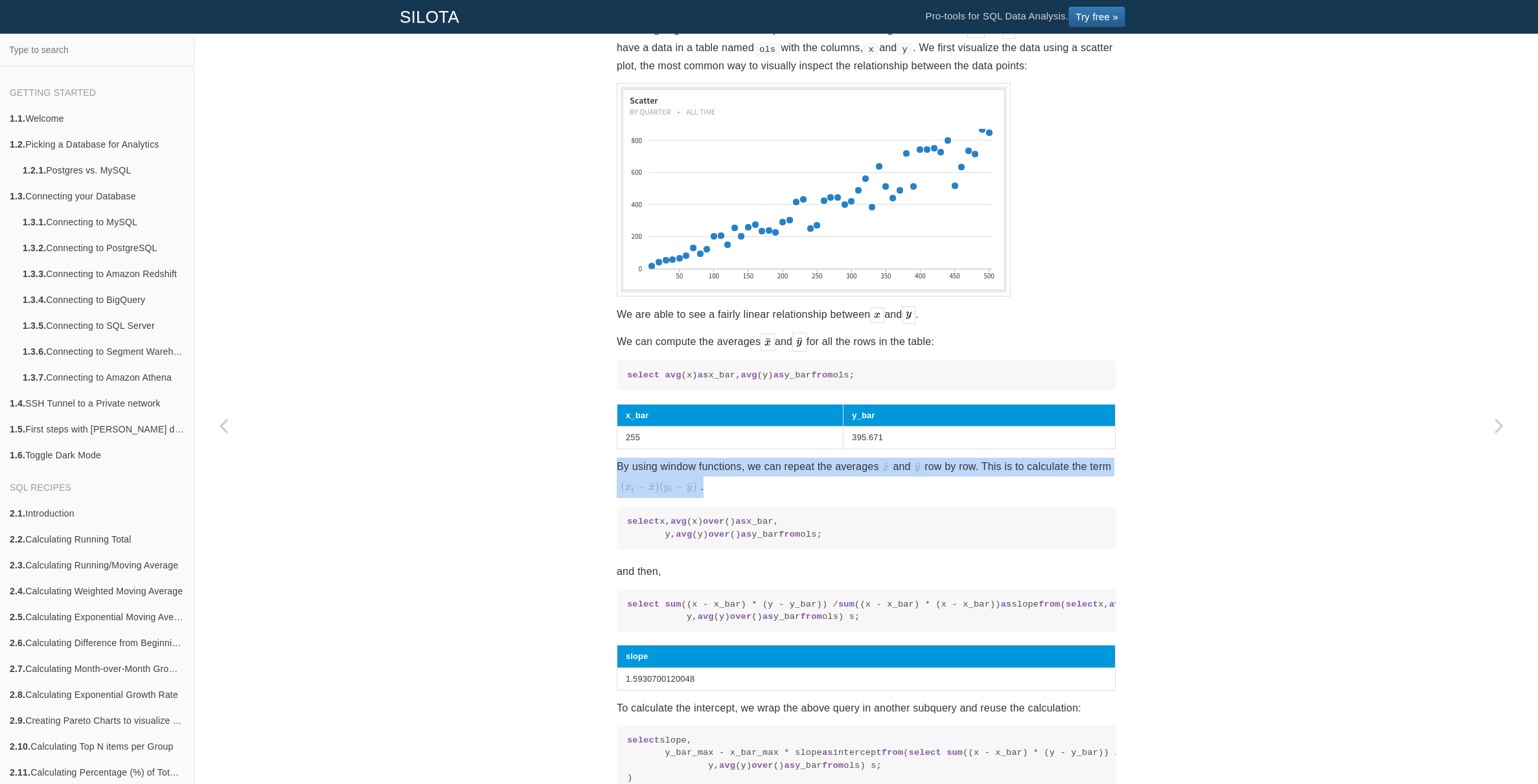
click at [813, 484] on p "By using window functions, we can repeat the averages and row by row. This is t…" at bounding box center [866, 478] width 499 height 40
click at [832, 483] on p "By using window functions, we can repeat the averages and row by row. This is t…" at bounding box center [866, 478] width 499 height 40
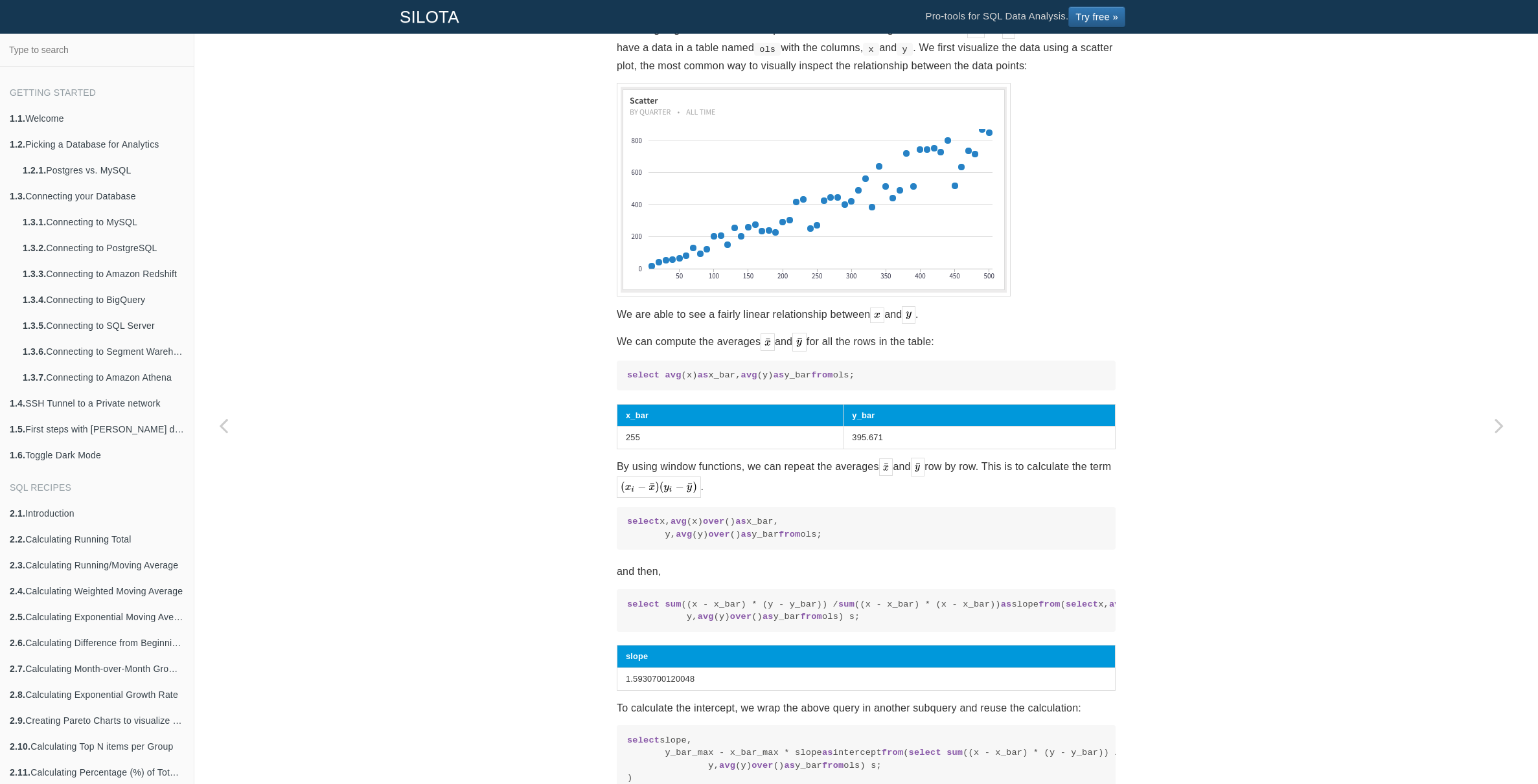
click at [832, 483] on p "By using window functions, we can repeat the averages and row by row. This is t…" at bounding box center [866, 478] width 499 height 40
click at [829, 485] on p "By using window functions, we can repeat the averages and row by row. This is t…" at bounding box center [866, 478] width 499 height 40
click at [827, 482] on p "By using window functions, we can repeat the averages and row by row. This is t…" at bounding box center [866, 478] width 499 height 40
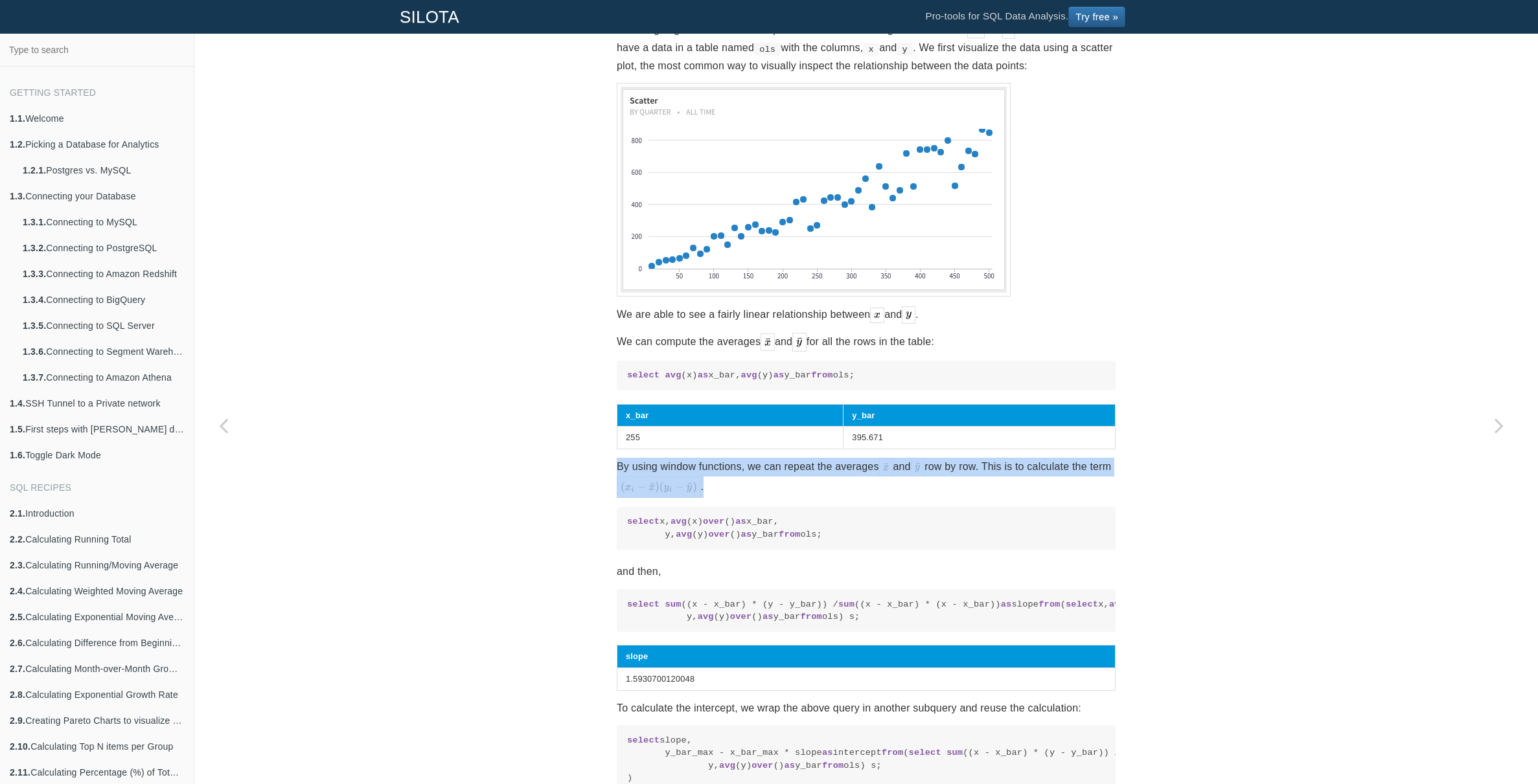
click at [827, 482] on p "By using window functions, we can repeat the averages and row by row. This is t…" at bounding box center [866, 478] width 499 height 40
click at [824, 486] on p "By using window functions, we can repeat the averages and row by row. This is t…" at bounding box center [866, 478] width 499 height 40
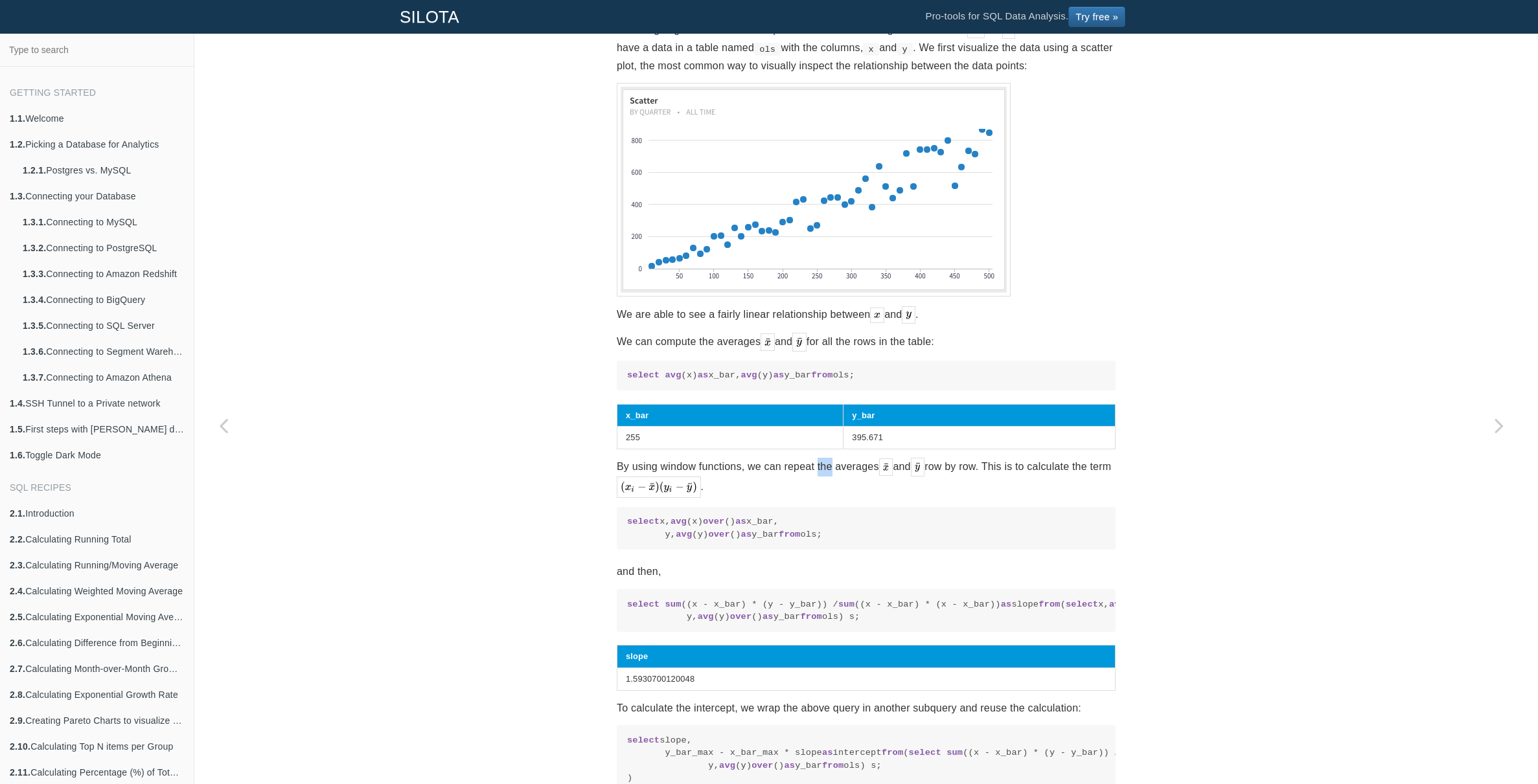
click at [824, 486] on p "By using window functions, we can repeat the averages and row by row. This is t…" at bounding box center [866, 478] width 499 height 40
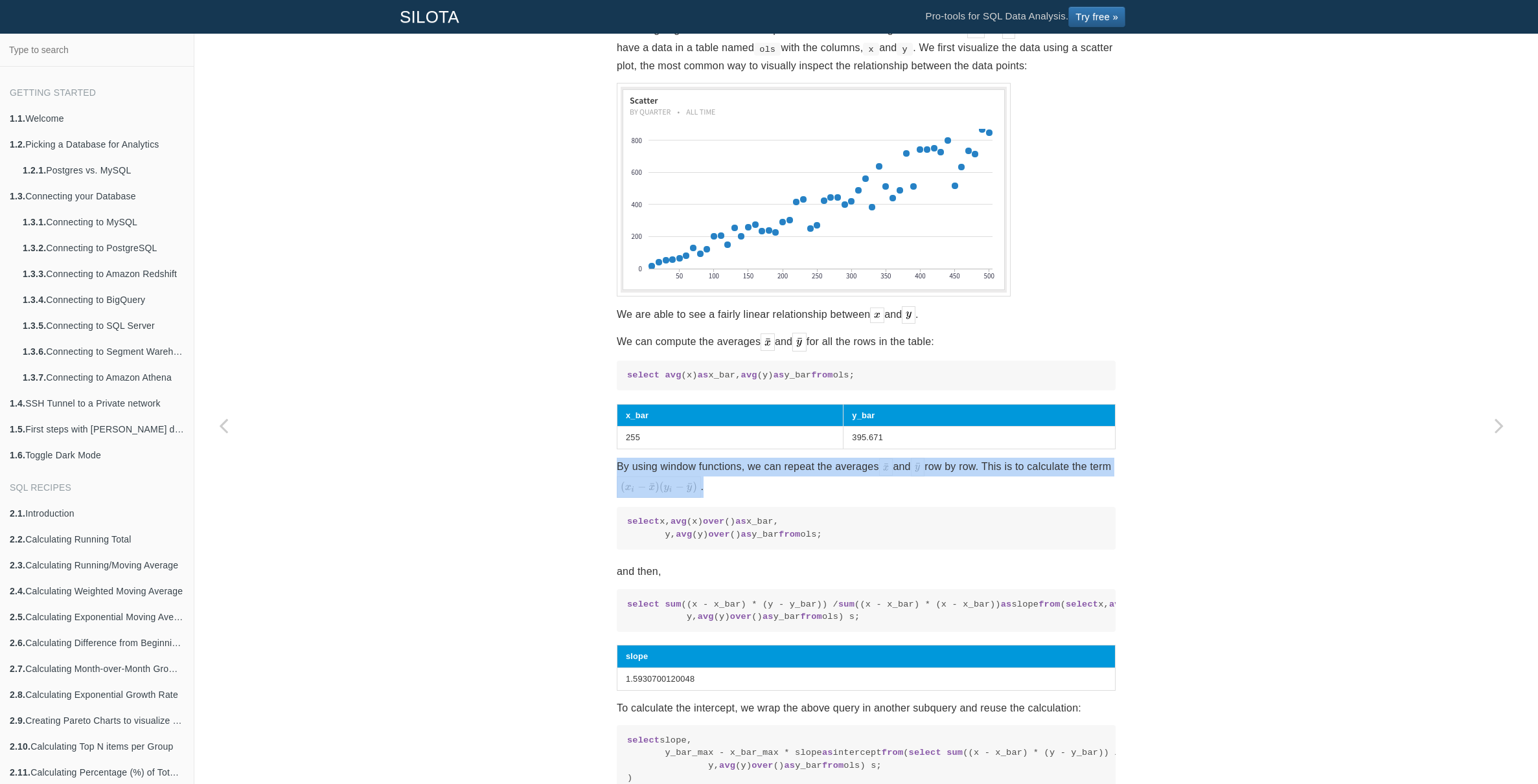
click at [824, 486] on p "By using window functions, we can repeat the averages and row by row. This is t…" at bounding box center [866, 478] width 499 height 40
click at [829, 486] on p "By using window functions, we can repeat the averages and row by row. This is t…" at bounding box center [866, 478] width 499 height 40
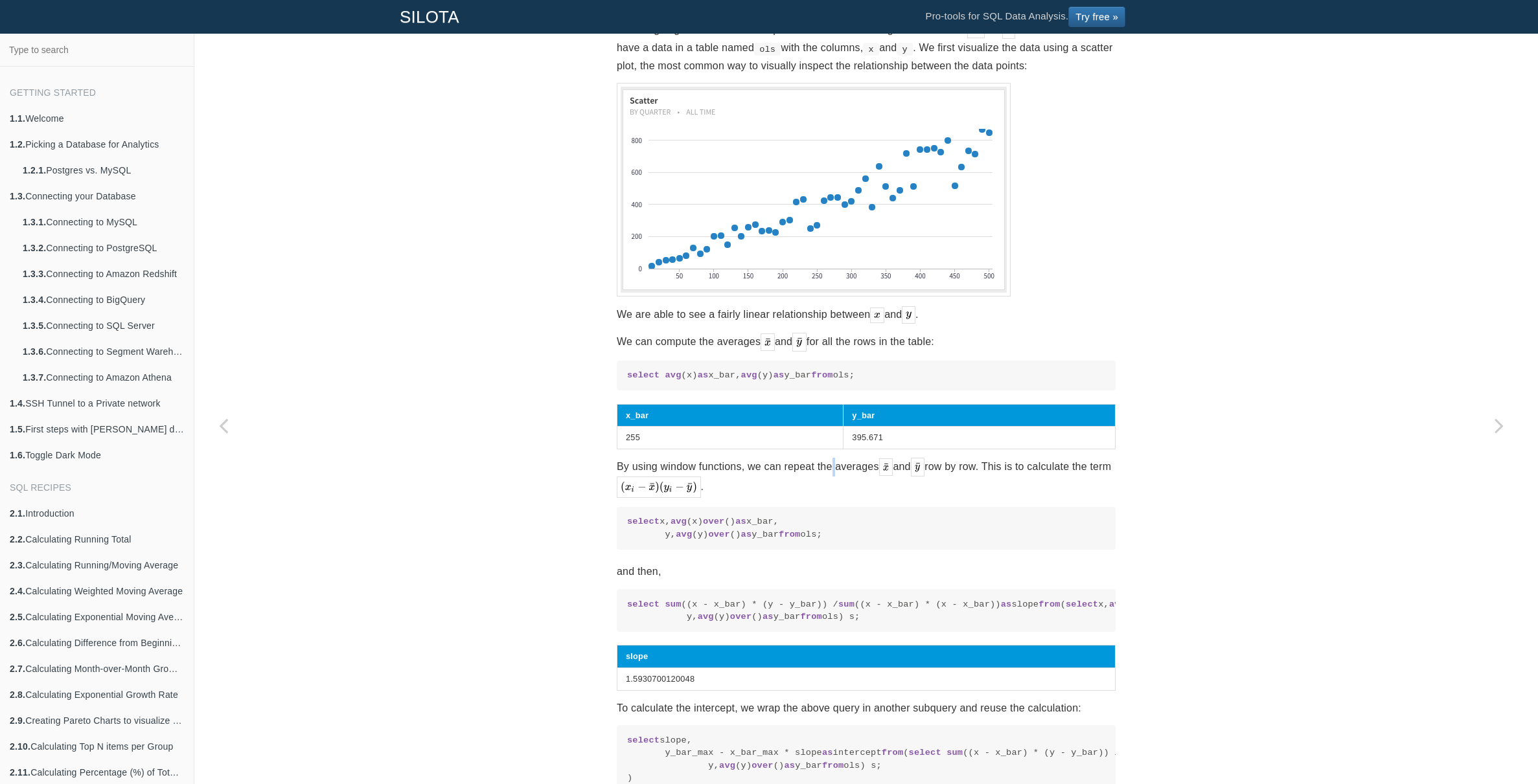
click at [829, 486] on p "By using window functions, we can repeat the averages and row by row. This is t…" at bounding box center [866, 478] width 499 height 40
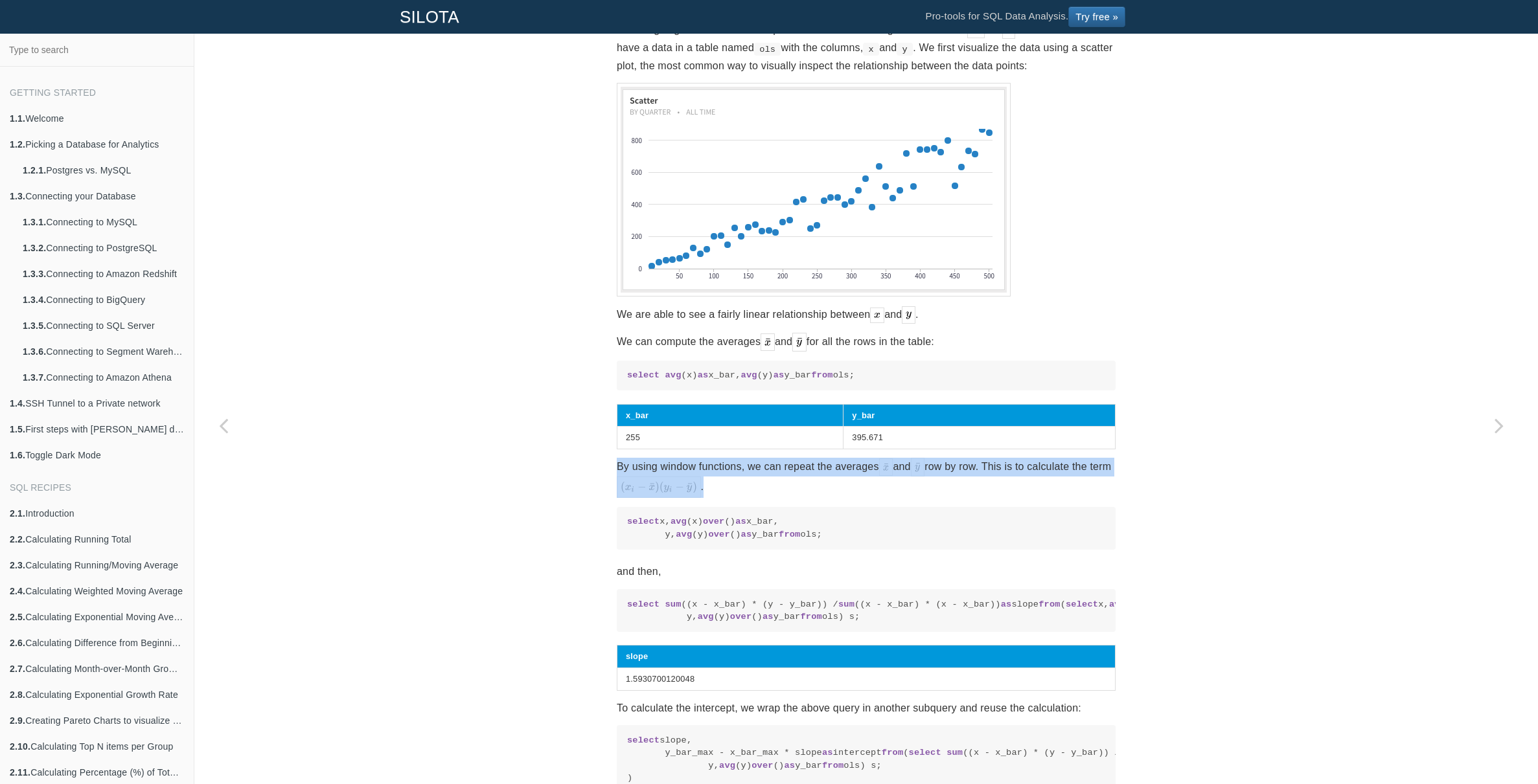
click at [829, 486] on p "By using window functions, we can repeat the averages and row by row. This is t…" at bounding box center [866, 478] width 499 height 40
click at [831, 487] on p "By using window functions, we can repeat the averages and row by row. This is t…" at bounding box center [866, 478] width 499 height 40
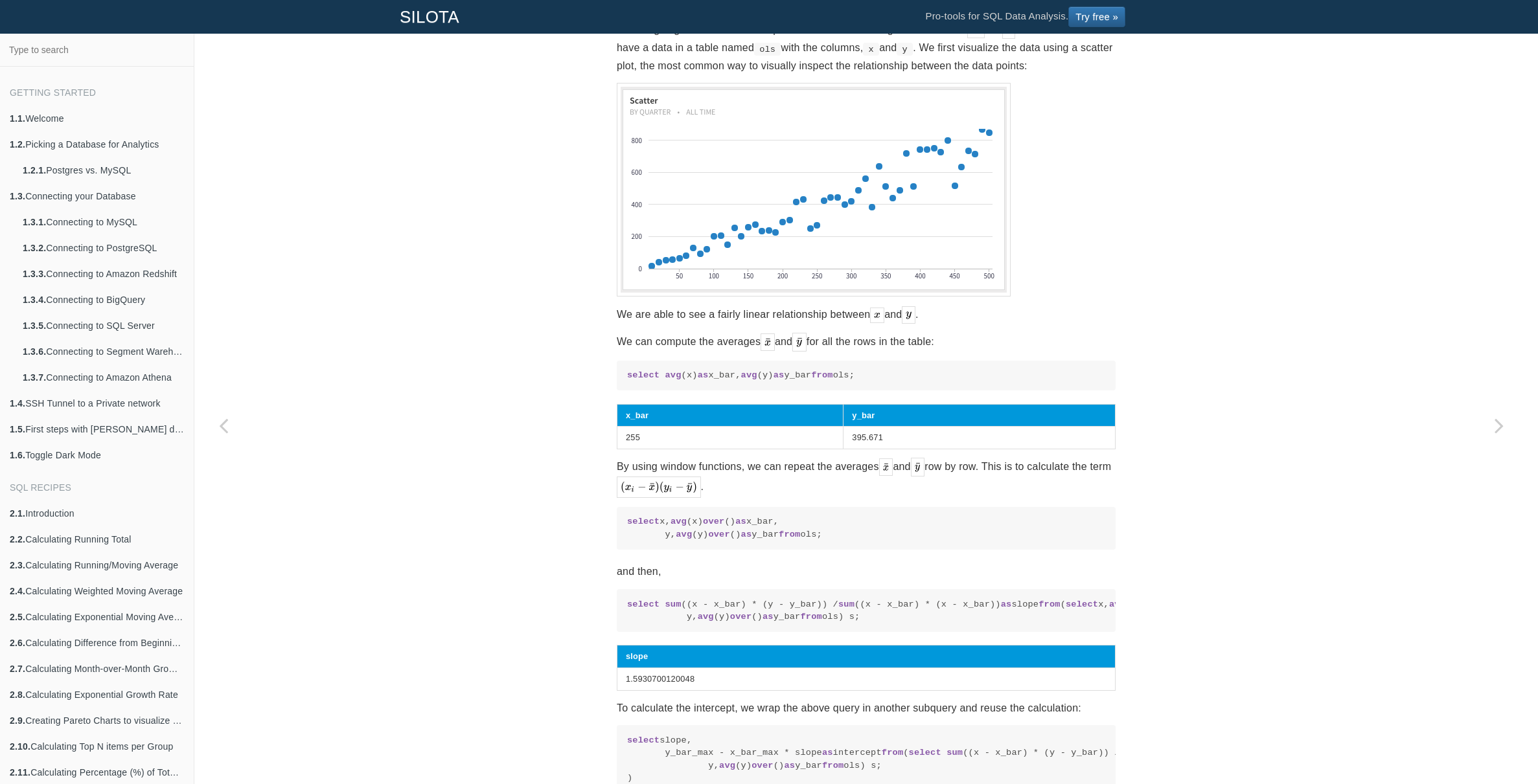
click at [802, 485] on p "By using window functions, we can repeat the averages and row by row. This is t…" at bounding box center [866, 478] width 499 height 40
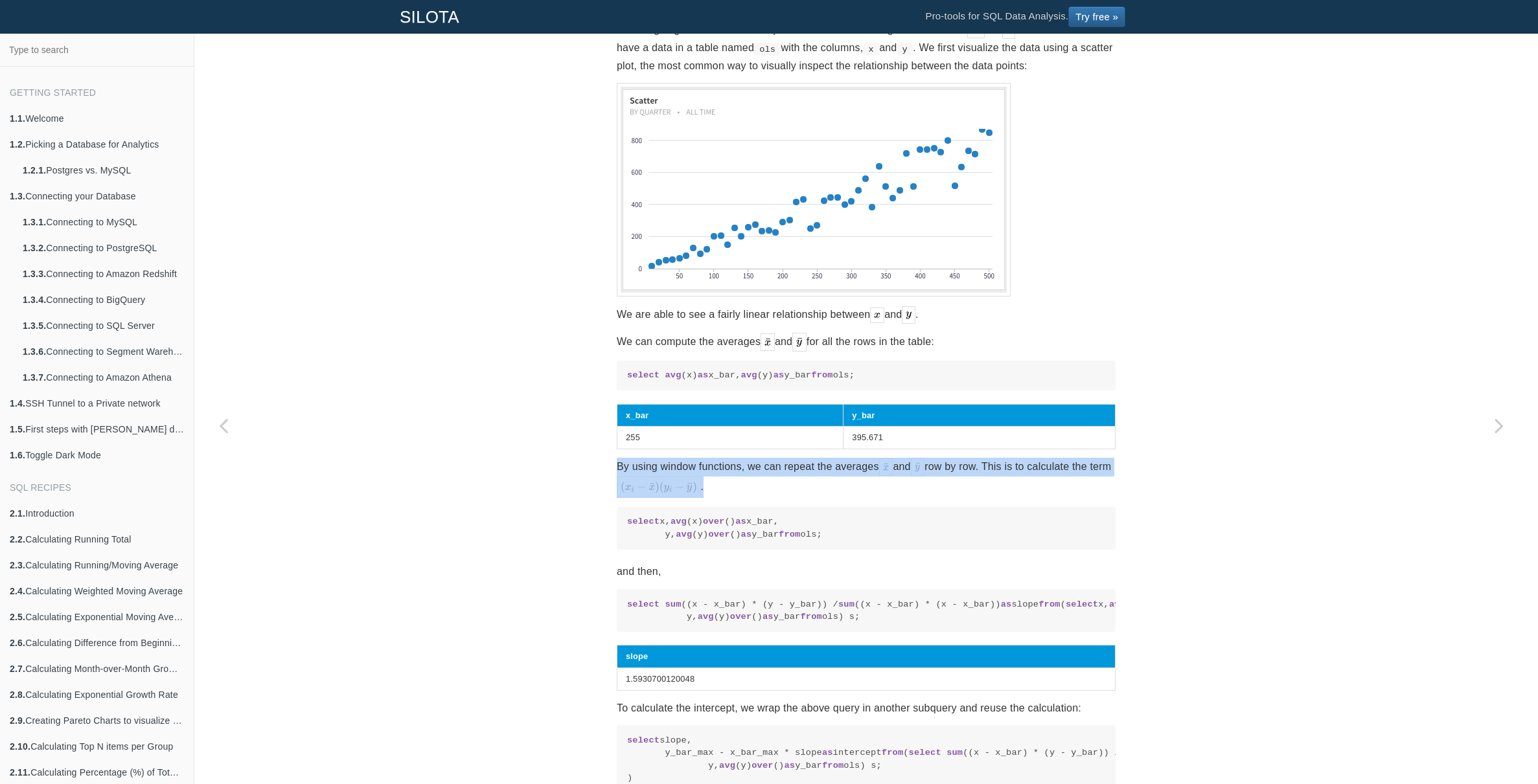
click at [802, 485] on p "By using window functions, we can repeat the averages and row by row. This is t…" at bounding box center [866, 478] width 499 height 40
click at [802, 488] on p "By using window functions, we can repeat the averages and row by row. This is t…" at bounding box center [866, 478] width 499 height 40
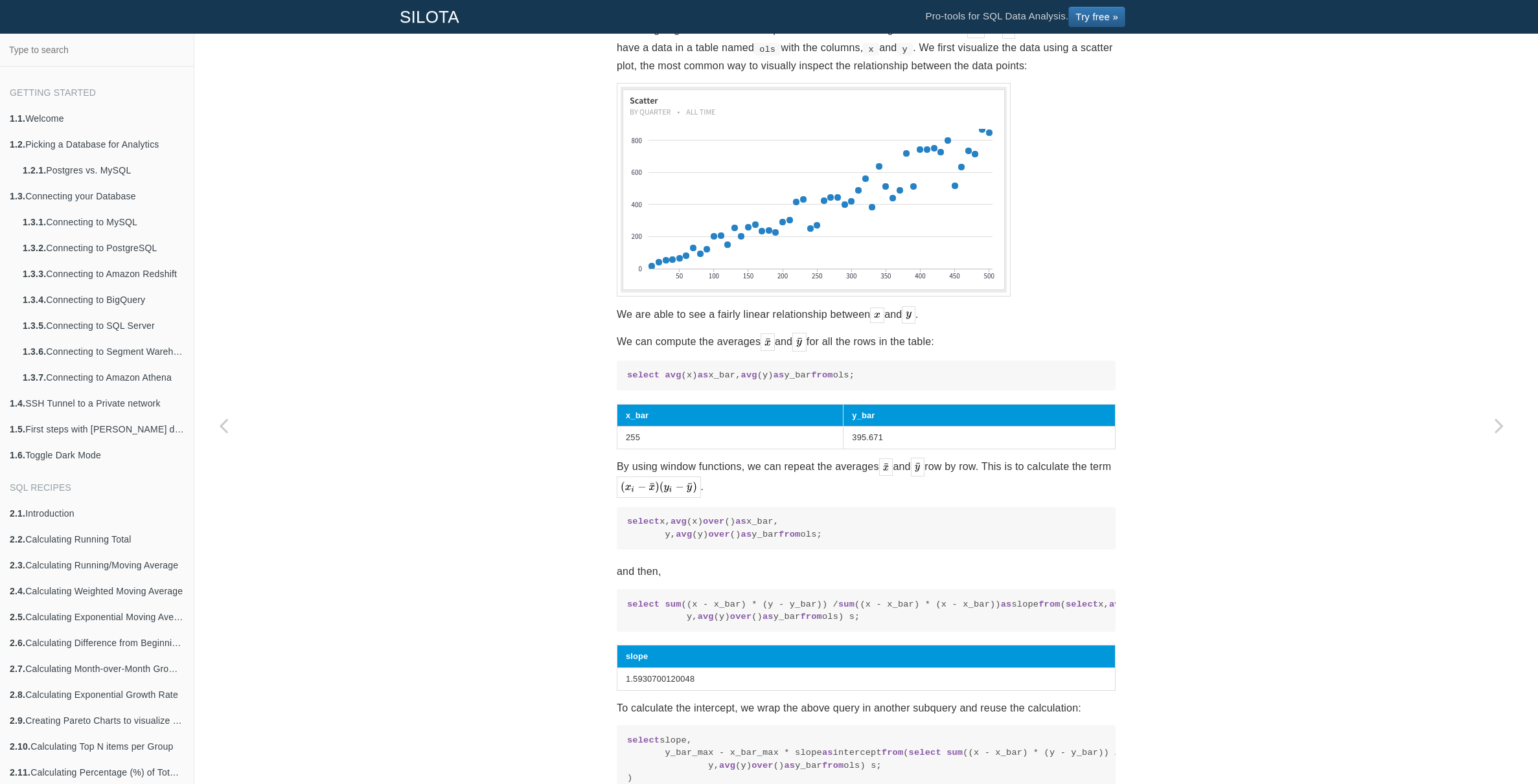
click at [808, 484] on p "By using window functions, we can repeat the averages and row by row. This is t…" at bounding box center [866, 478] width 499 height 40
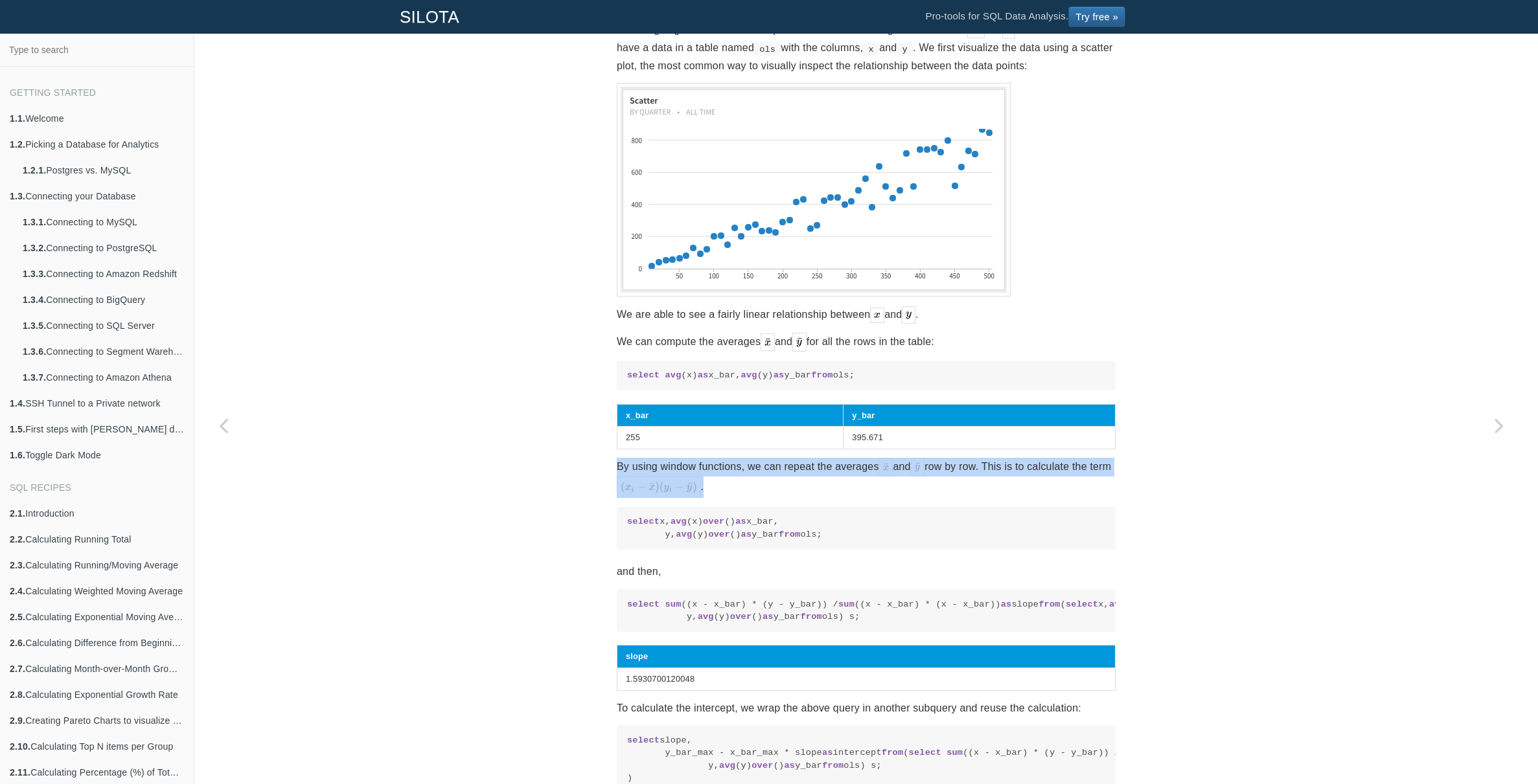
click at [808, 484] on p "By using window functions, we can repeat the averages and row by row. This is t…" at bounding box center [866, 478] width 499 height 40
click at [810, 488] on p "By using window functions, we can repeat the averages and row by row. This is t…" at bounding box center [866, 478] width 499 height 40
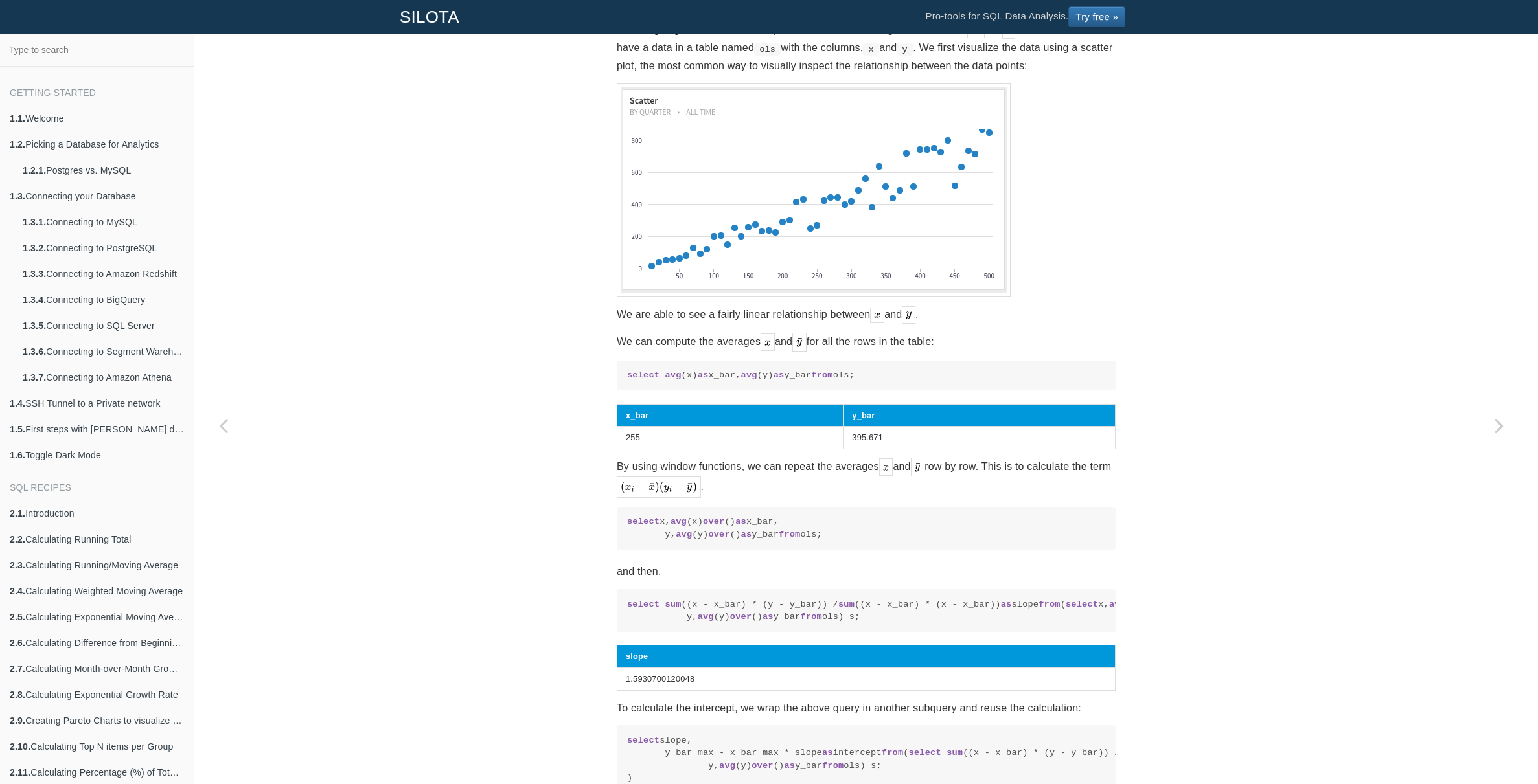
click at [826, 480] on p "By using window functions, we can repeat the averages and row by row. This is t…" at bounding box center [866, 478] width 499 height 40
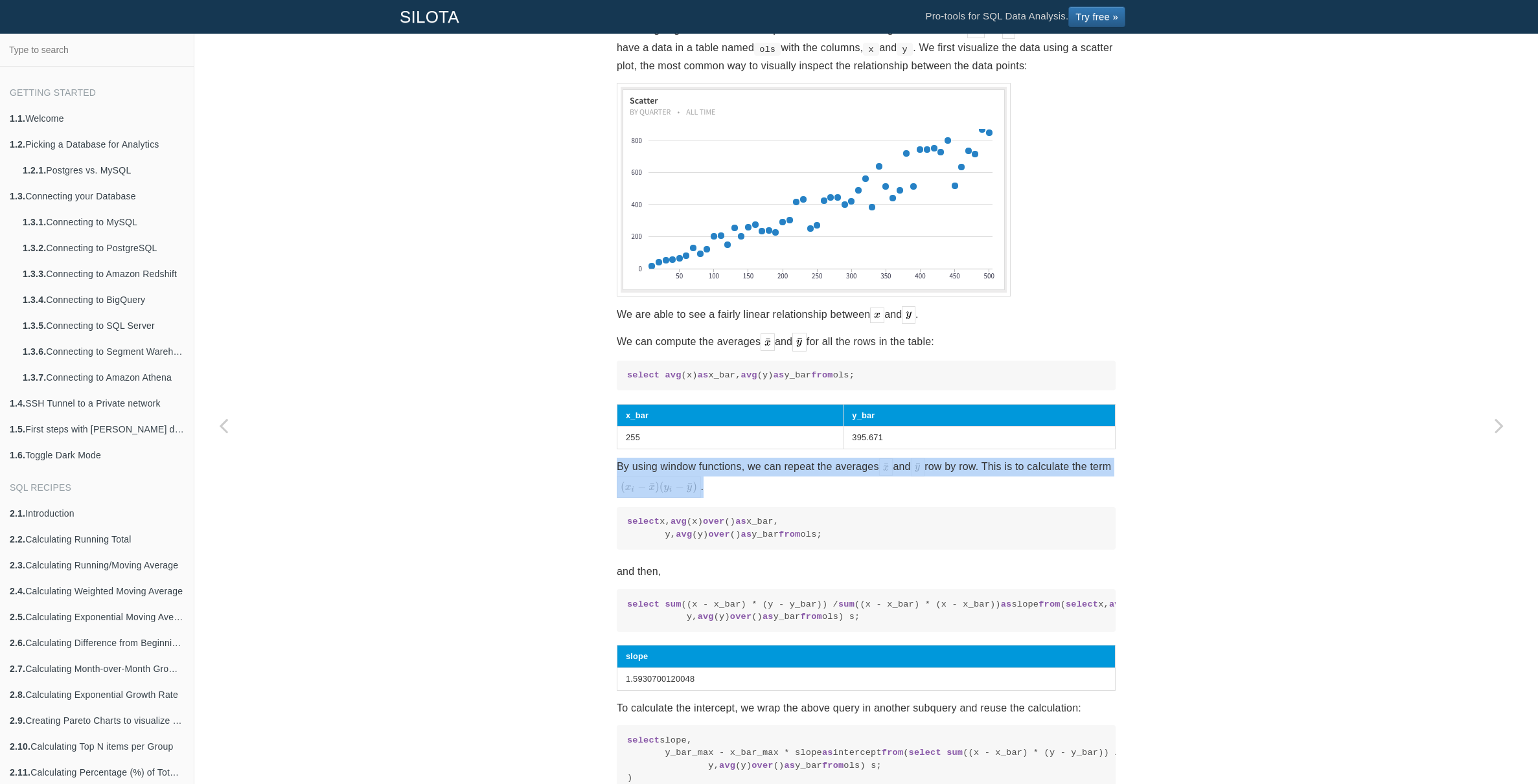
click at [826, 480] on p "By using window functions, we can repeat the averages and row by row. This is t…" at bounding box center [866, 478] width 499 height 40
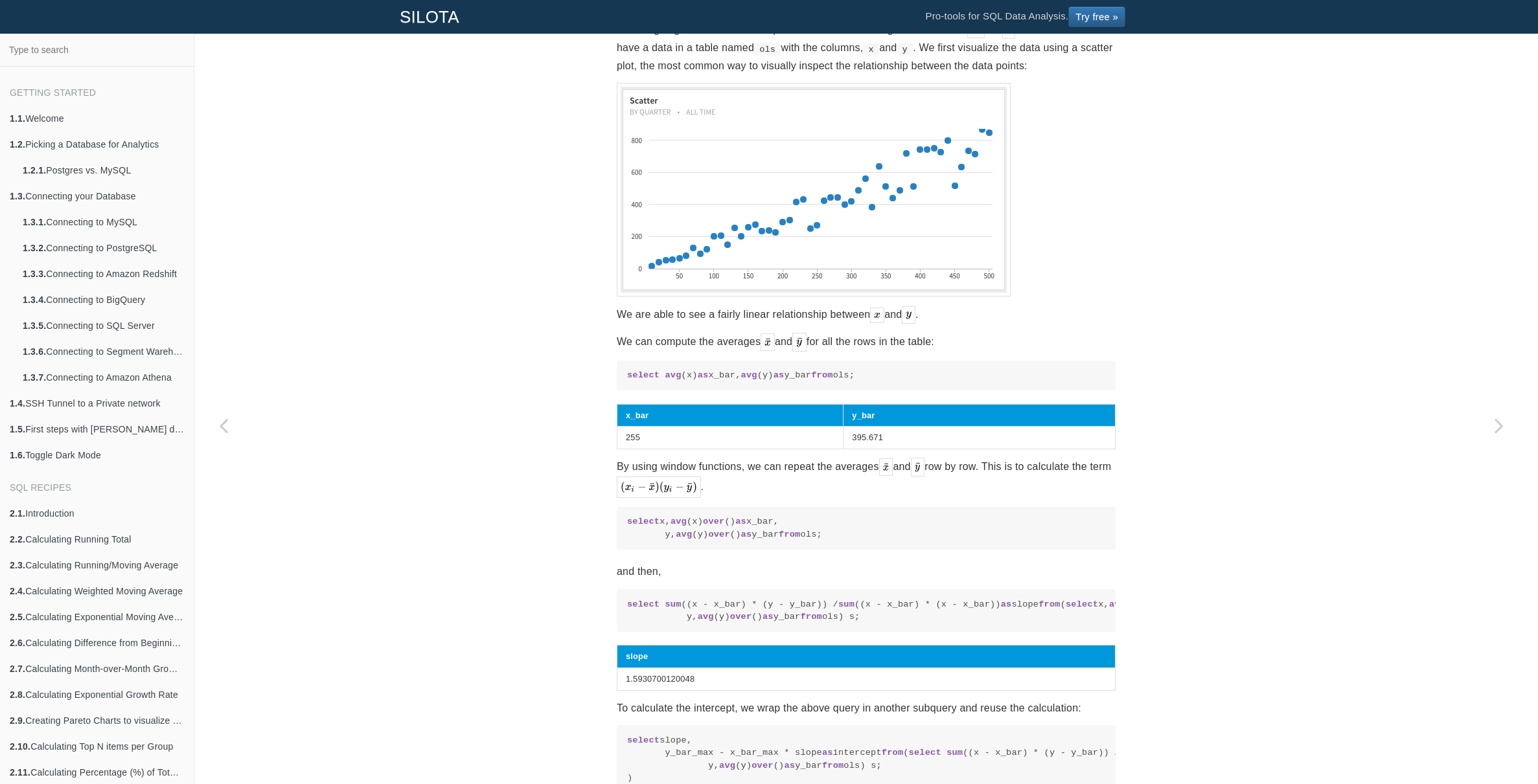
click at [827, 485] on p "By using window functions, we can repeat the averages and row by row. This is t…" at bounding box center [866, 478] width 499 height 40
click at [827, 484] on p "By using window functions, we can repeat the averages and row by row. This is t…" at bounding box center [866, 478] width 499 height 40
click at [828, 484] on p "By using window functions, we can repeat the averages and row by row. This is t…" at bounding box center [866, 478] width 499 height 40
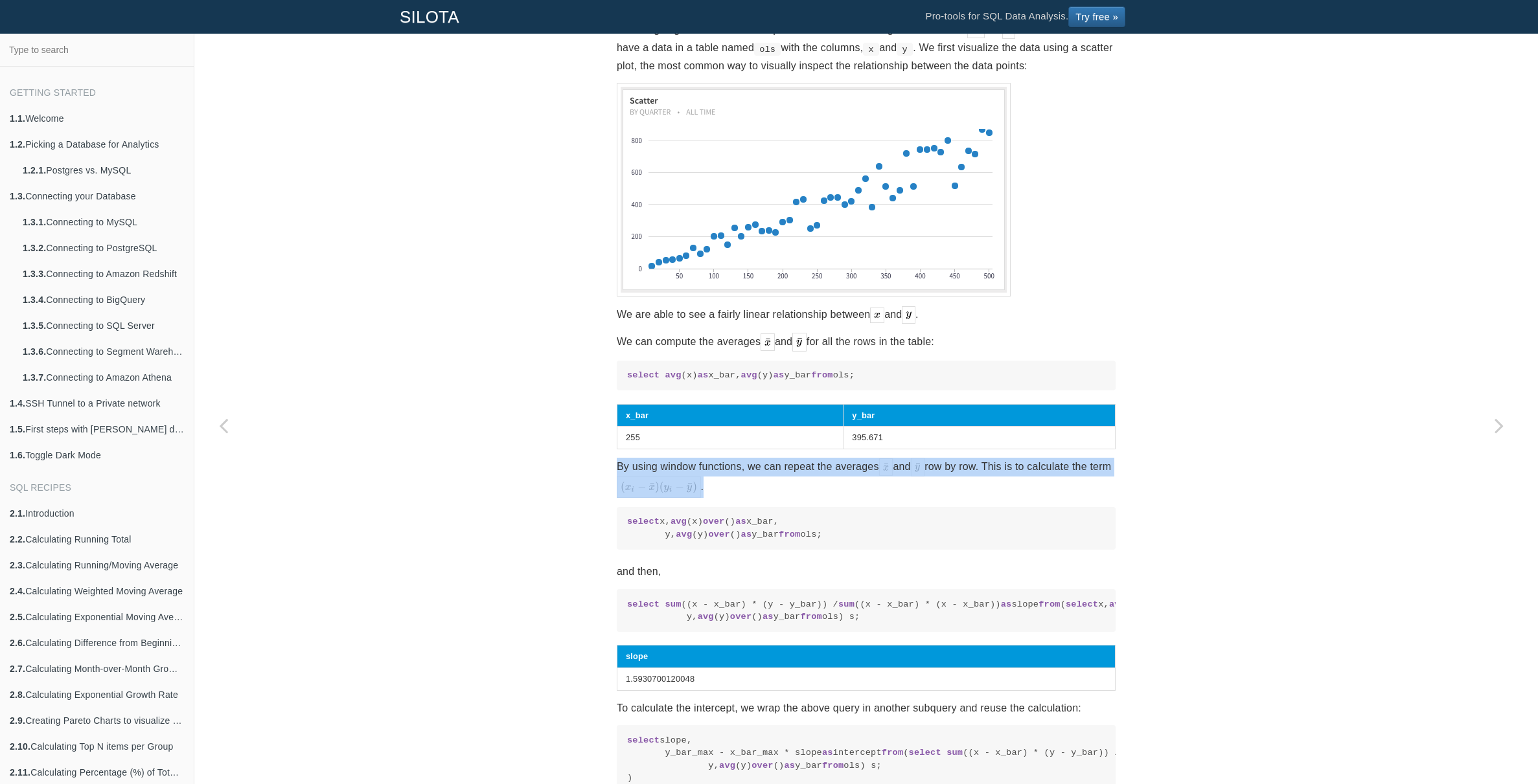
click at [828, 484] on p "By using window functions, we can repeat the averages and row by row. This is t…" at bounding box center [866, 478] width 499 height 40
click at [826, 487] on p "By using window functions, we can repeat the averages and row by row. This is t…" at bounding box center [866, 478] width 499 height 40
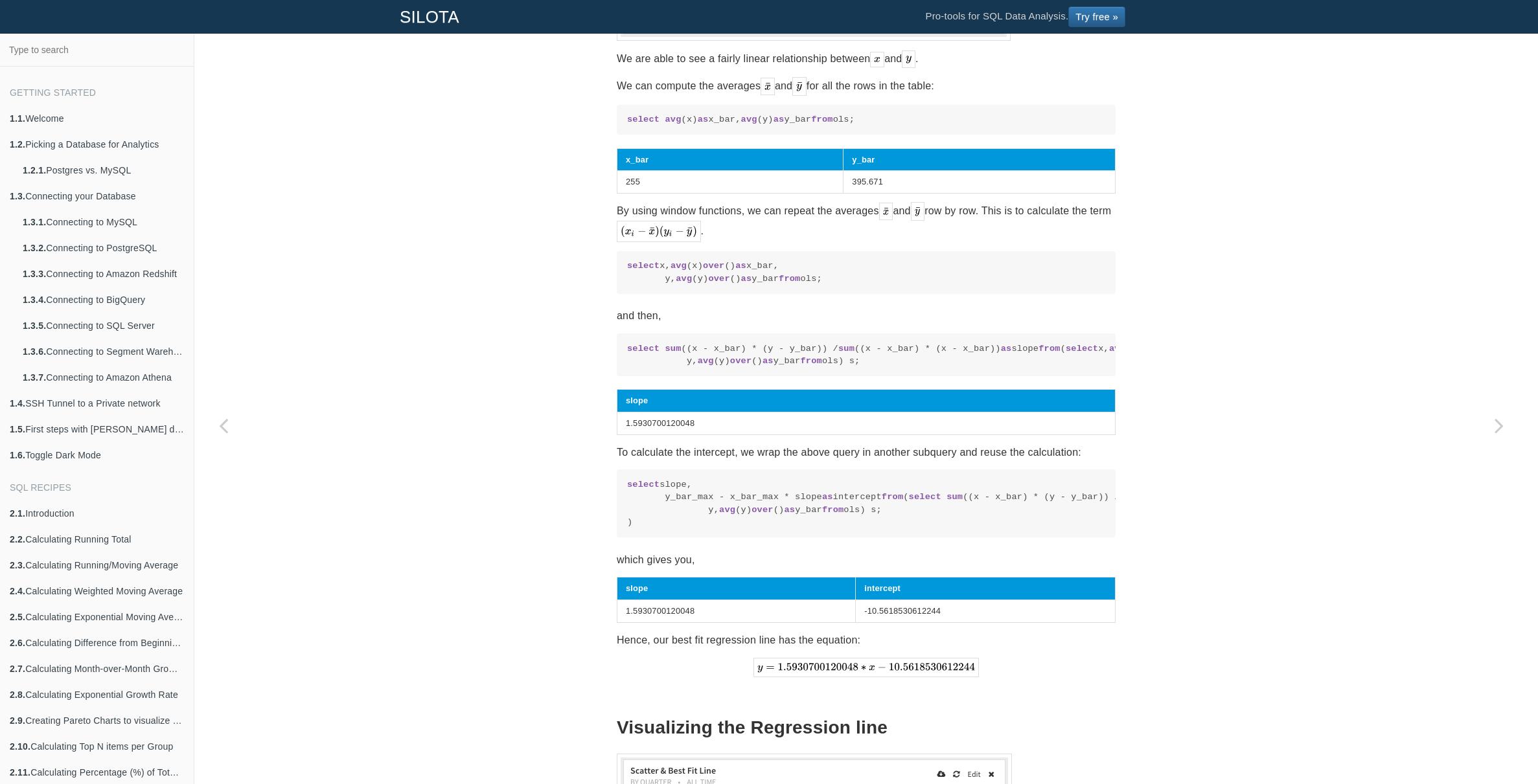
scroll to position [1121, 0]
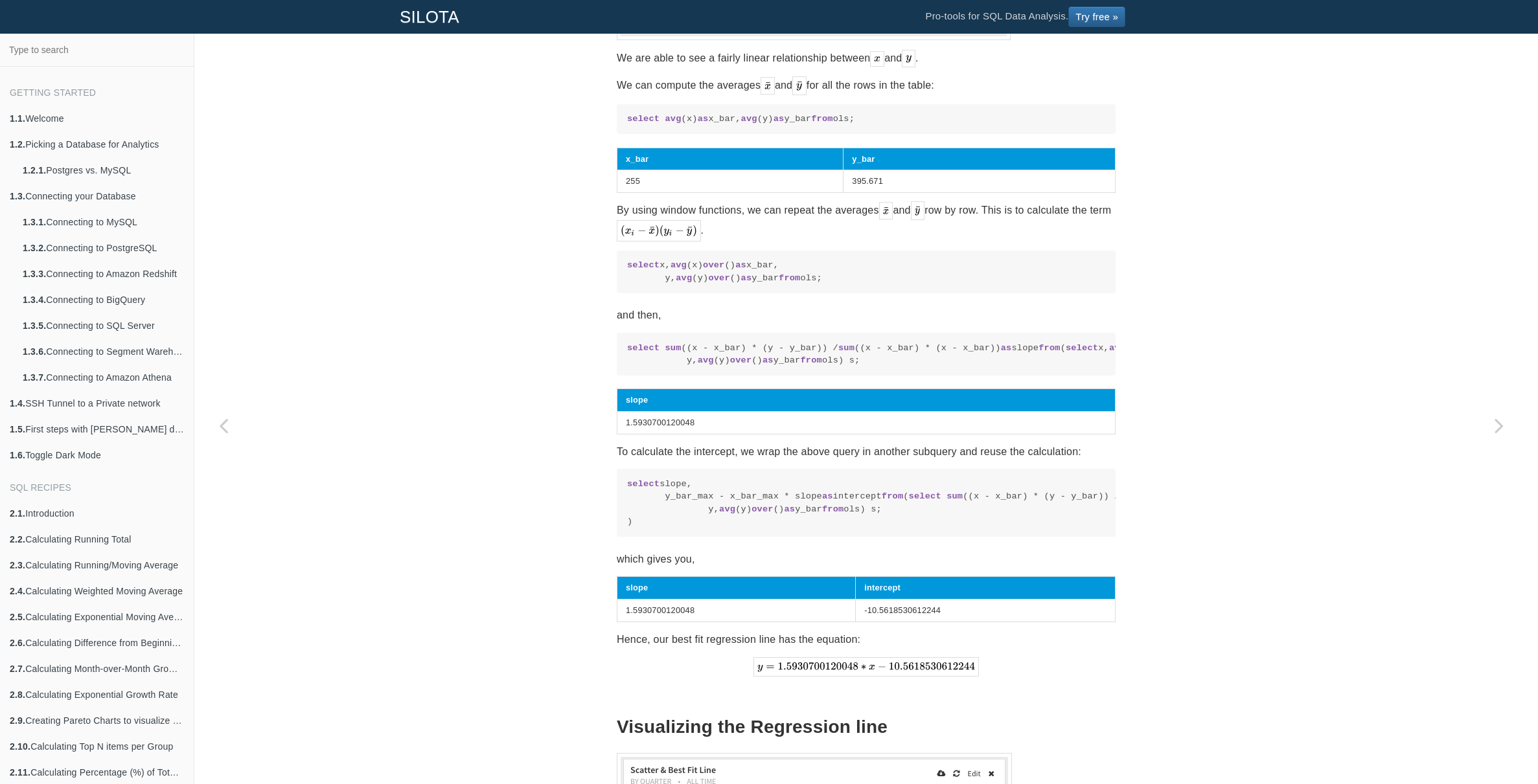
click at [738, 460] on p "To calculate the intercept, we wrap the above query in another subquery and reu…" at bounding box center [866, 451] width 499 height 17
click at [748, 460] on p "To calculate the intercept, we wrap the above query in another subquery and reu…" at bounding box center [866, 451] width 499 height 17
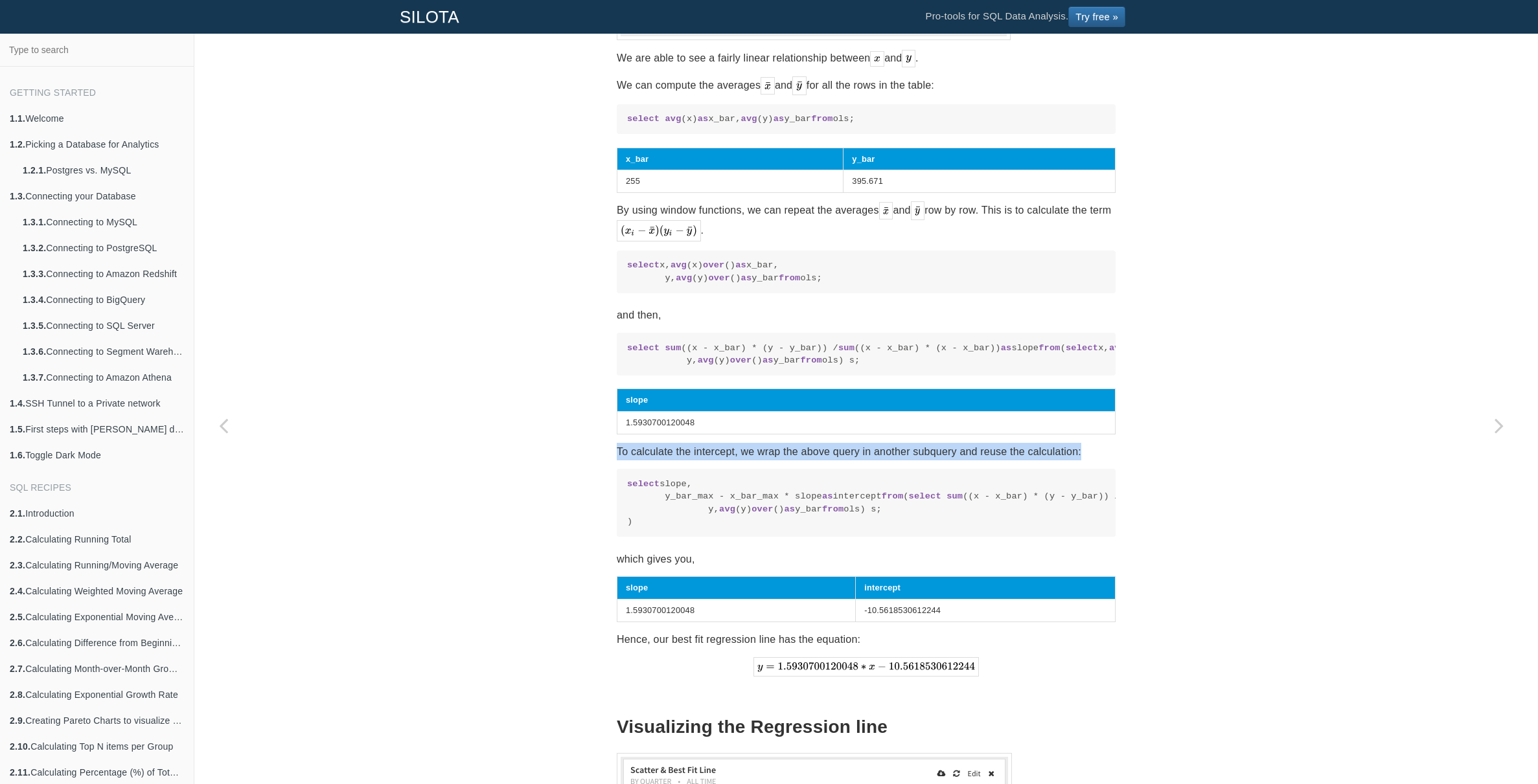
click at [748, 460] on p "To calculate the intercept, we wrap the above query in another subquery and reu…" at bounding box center [866, 451] width 499 height 17
click at [749, 460] on p "To calculate the intercept, we wrap the above query in another subquery and reu…" at bounding box center [866, 451] width 499 height 17
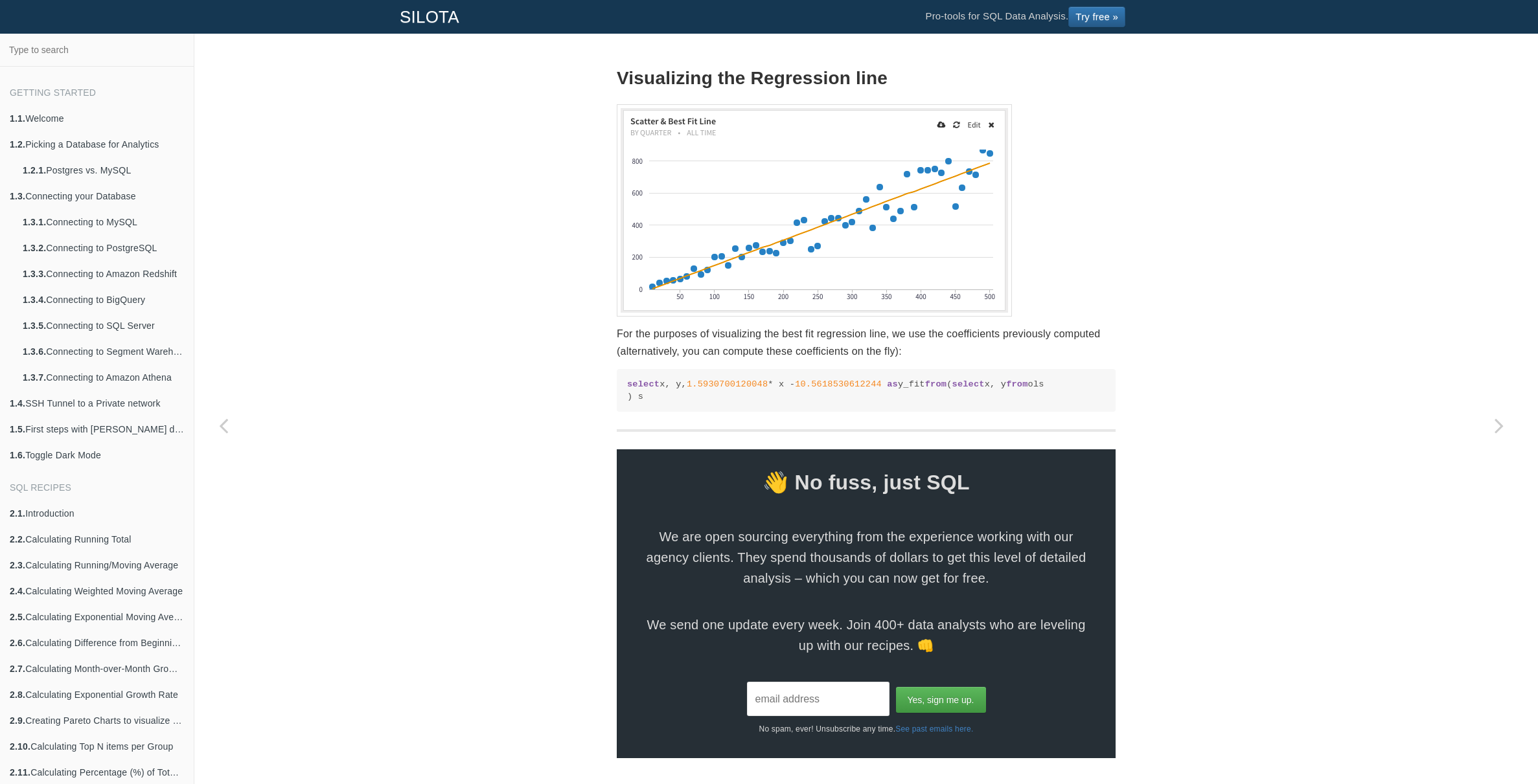
scroll to position [1940, 0]
